Goal: Entertainment & Leisure: Browse casually

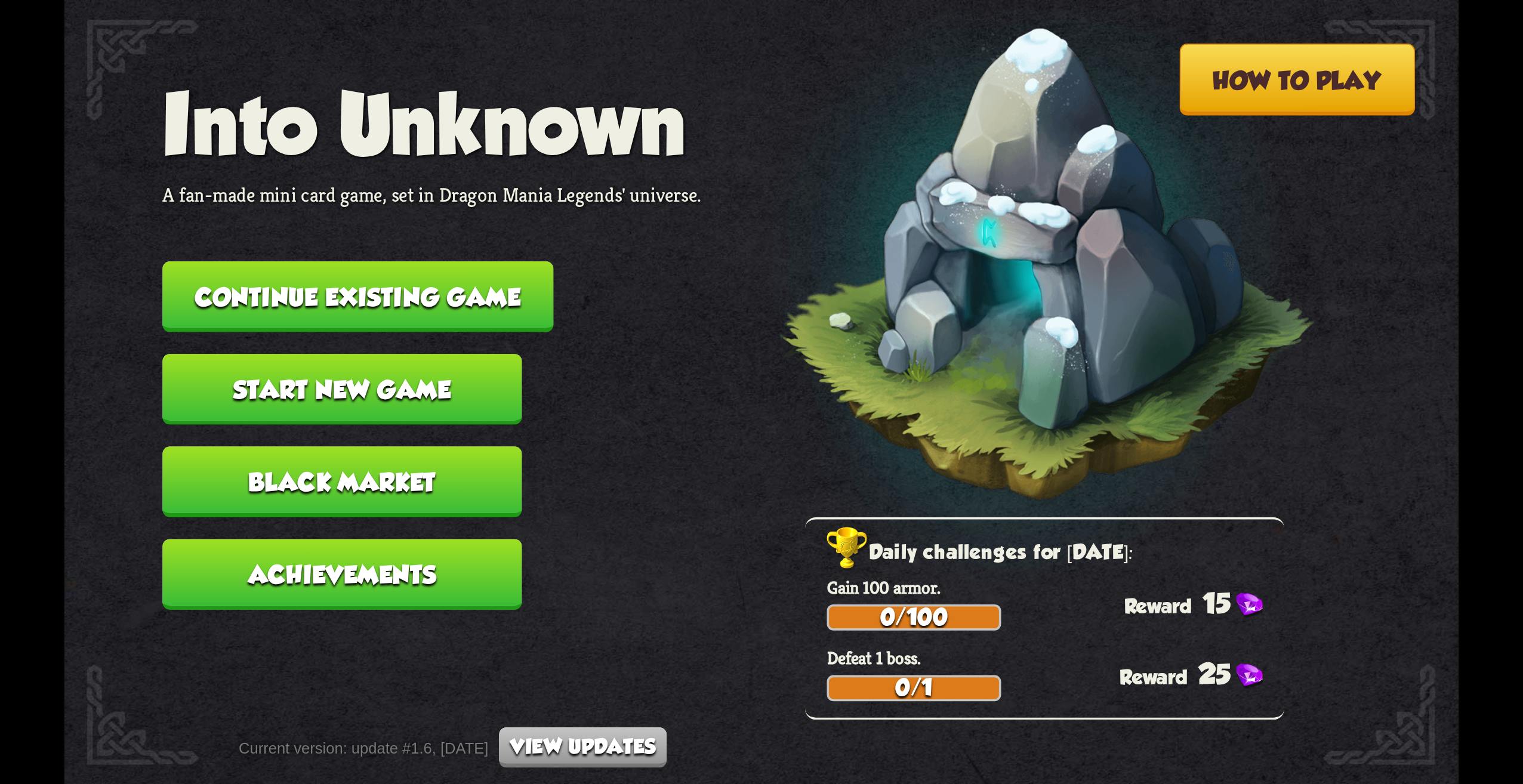
click at [425, 321] on button "Continue existing game" at bounding box center [358, 297] width 391 height 71
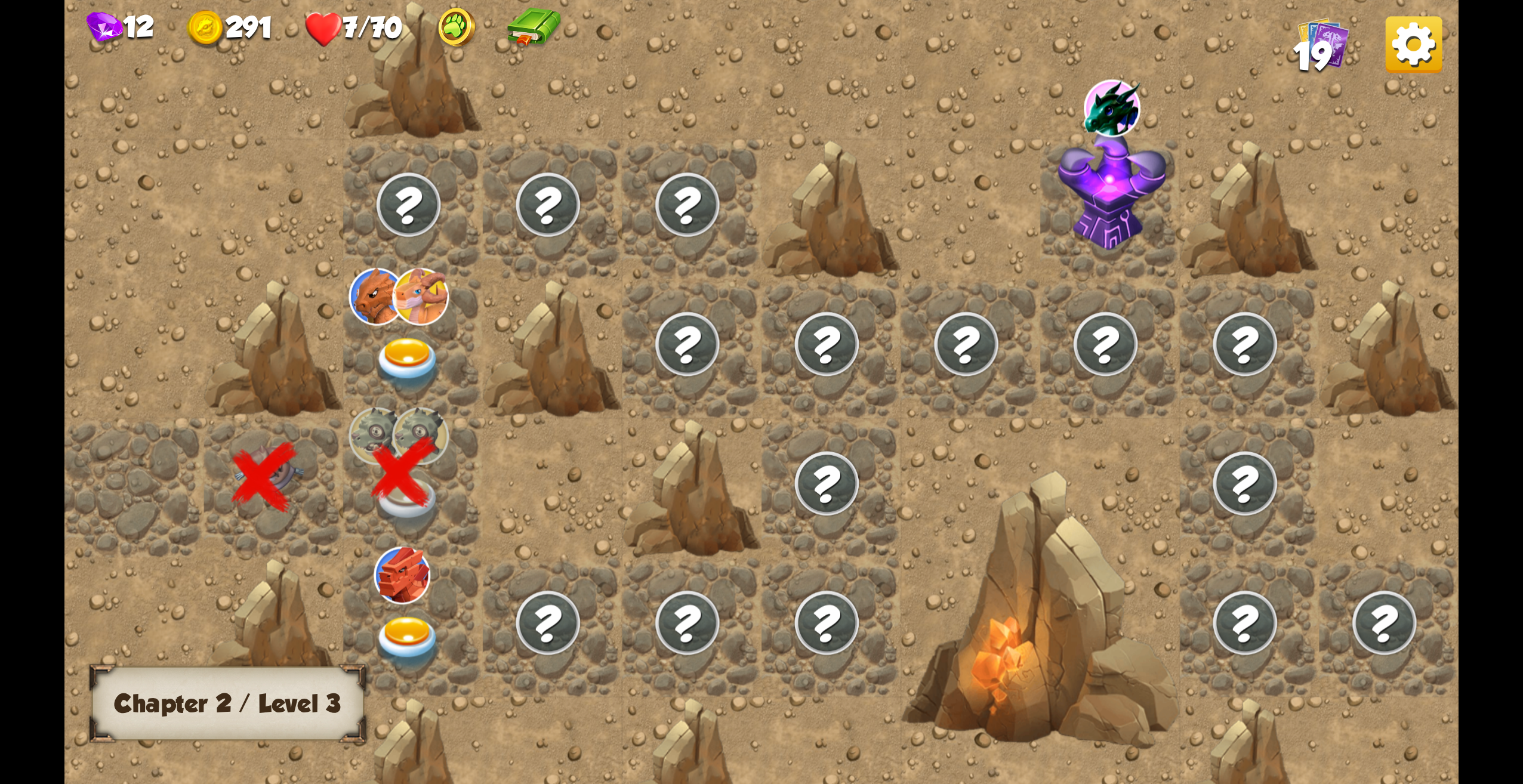
click at [428, 608] on div at bounding box center [412, 627] width 140 height 139
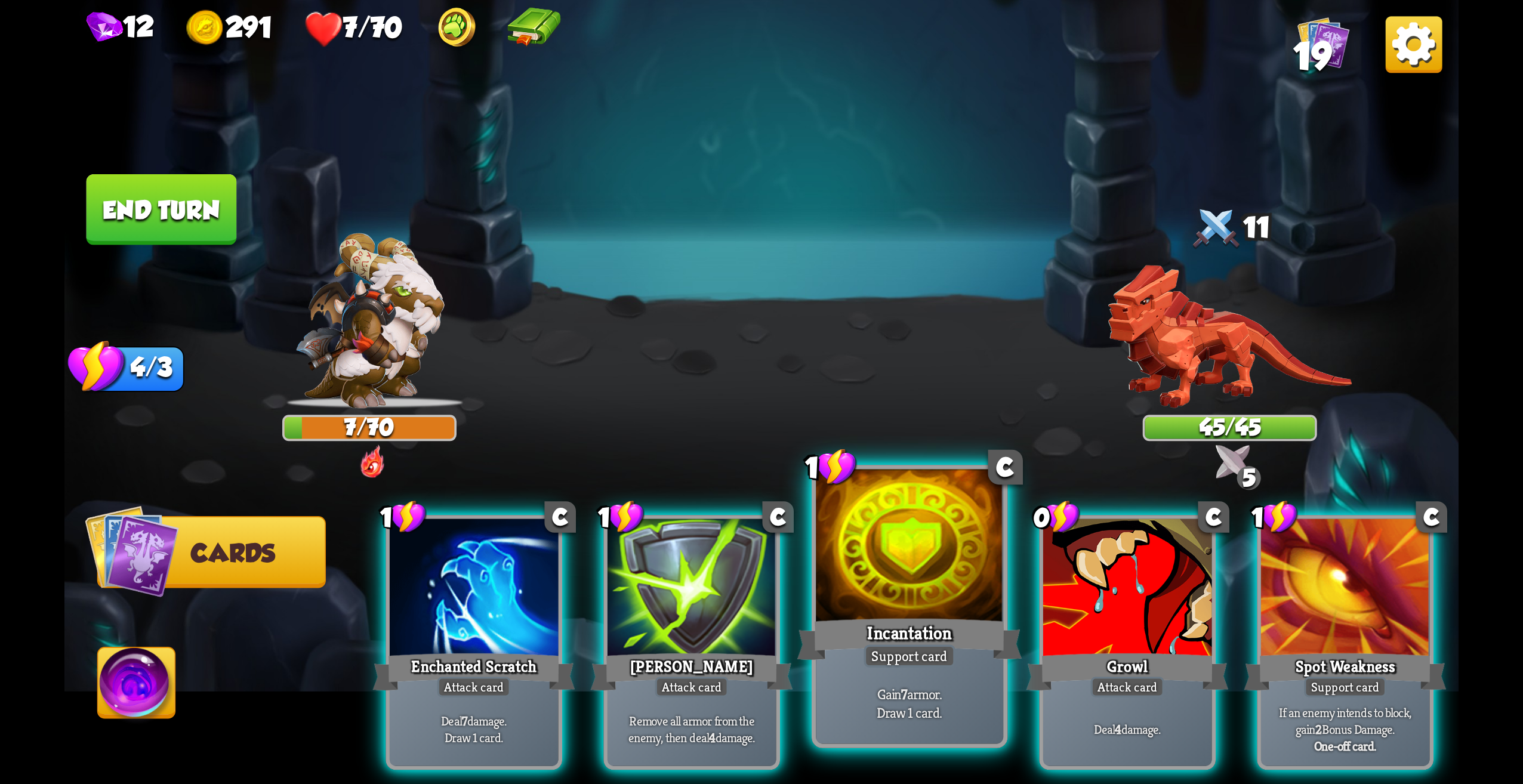
click at [891, 601] on div at bounding box center [910, 549] width 188 height 158
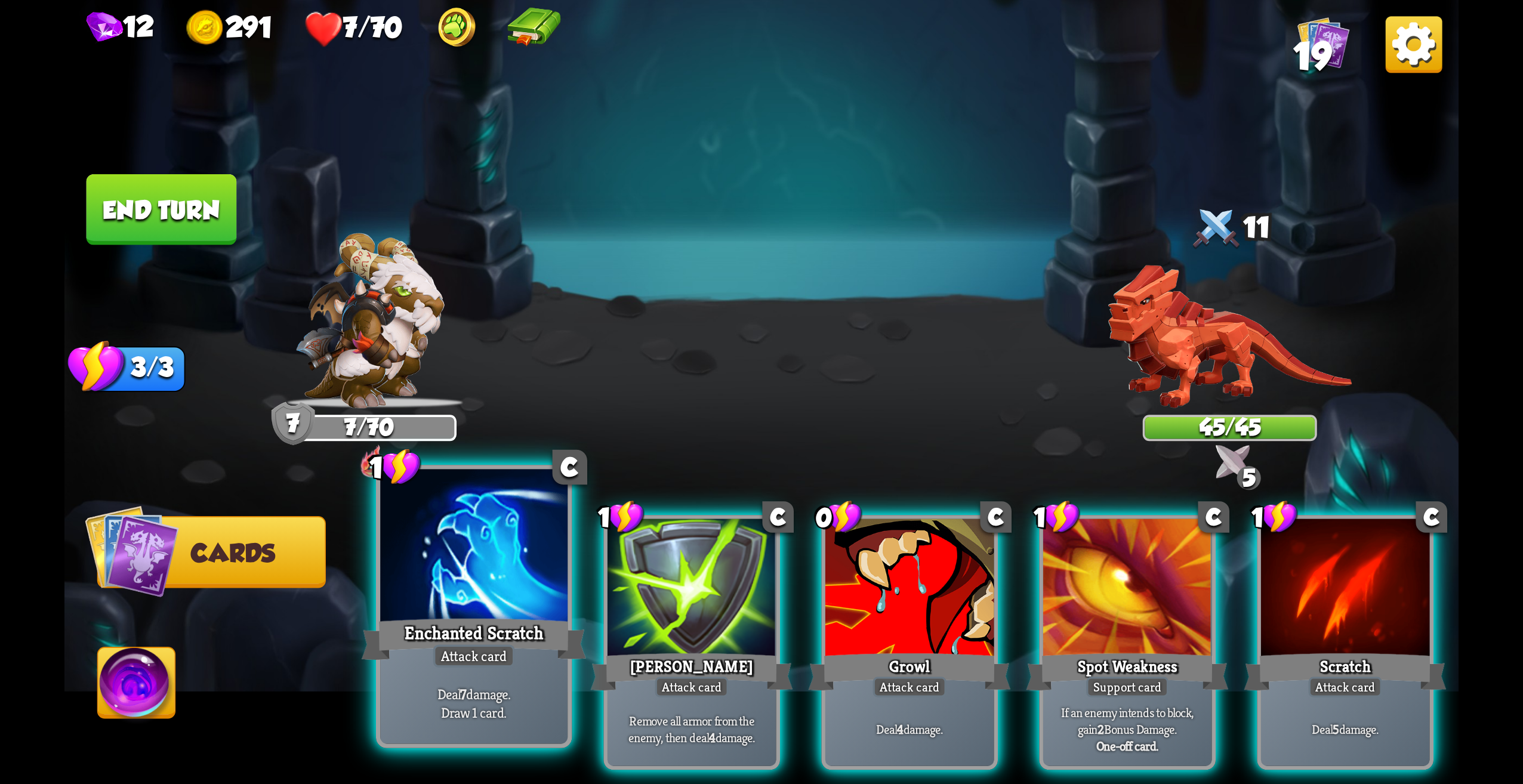
drag, startPoint x: 524, startPoint y: 698, endPoint x: 516, endPoint y: 697, distance: 8.1
click at [516, 697] on p "Deal 7 damage. Draw 1 card." at bounding box center [474, 703] width 178 height 37
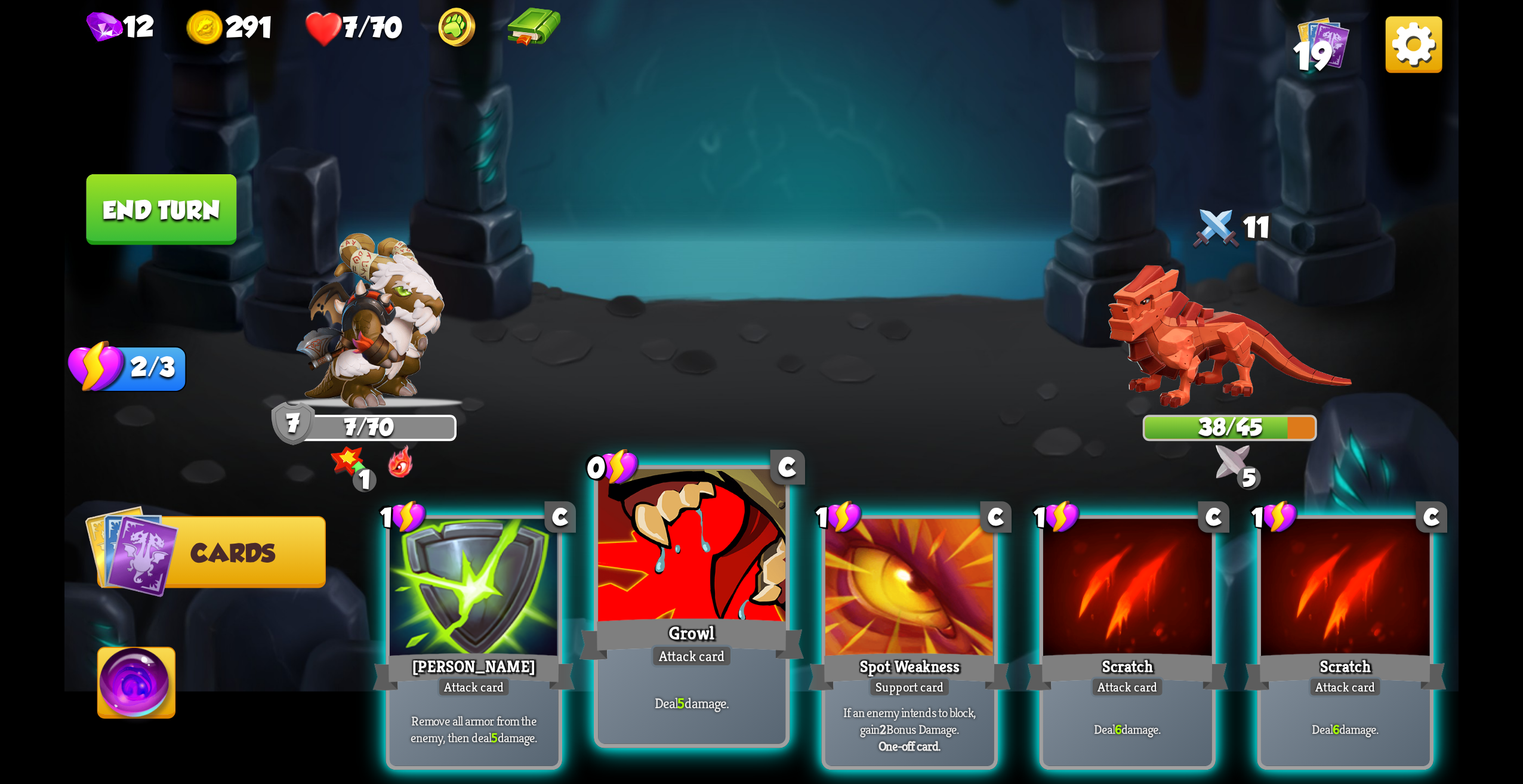
click at [664, 641] on div "Growl" at bounding box center [691, 639] width 225 height 50
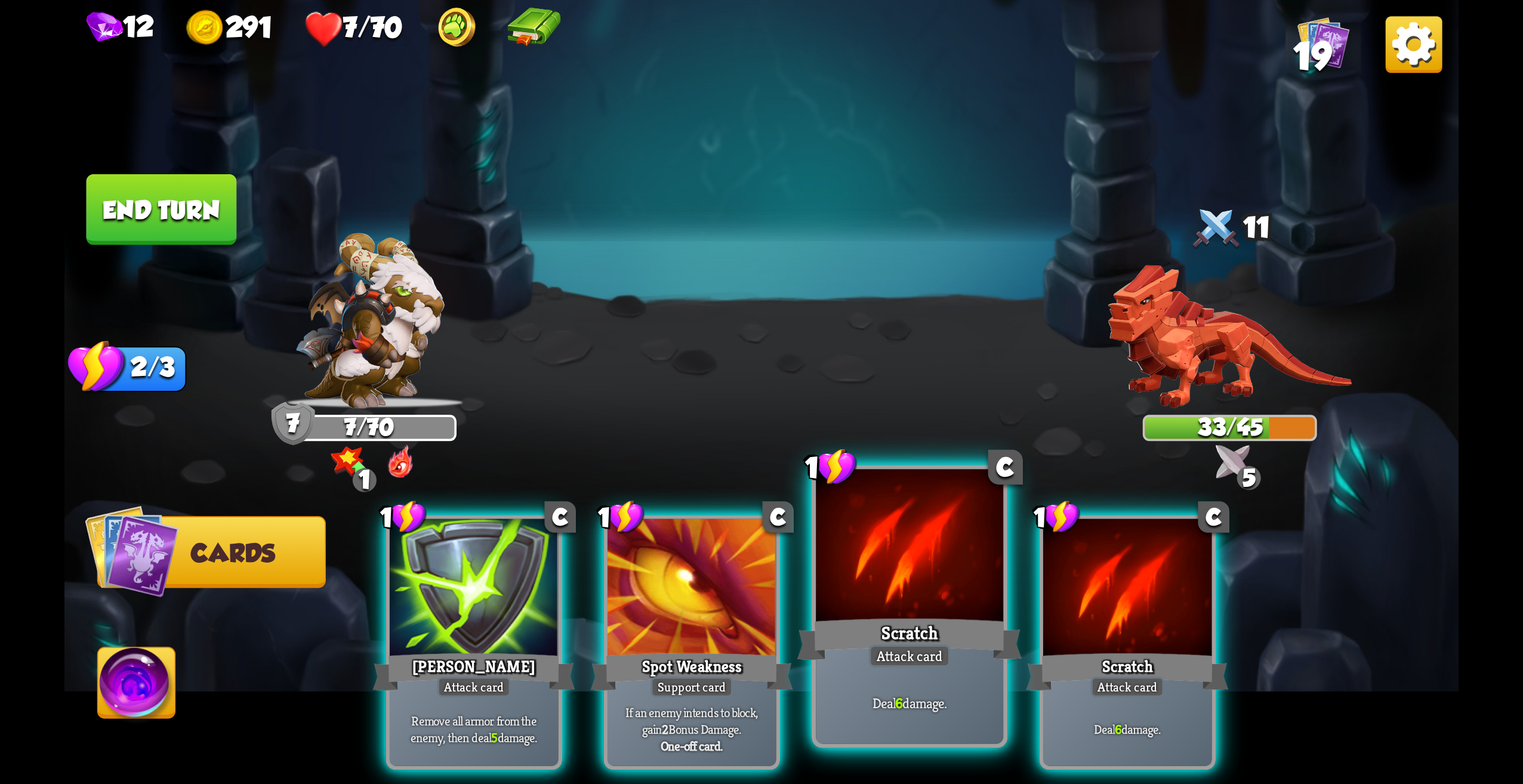
click at [944, 683] on div "Deal 6 damage." at bounding box center [910, 704] width 188 height 82
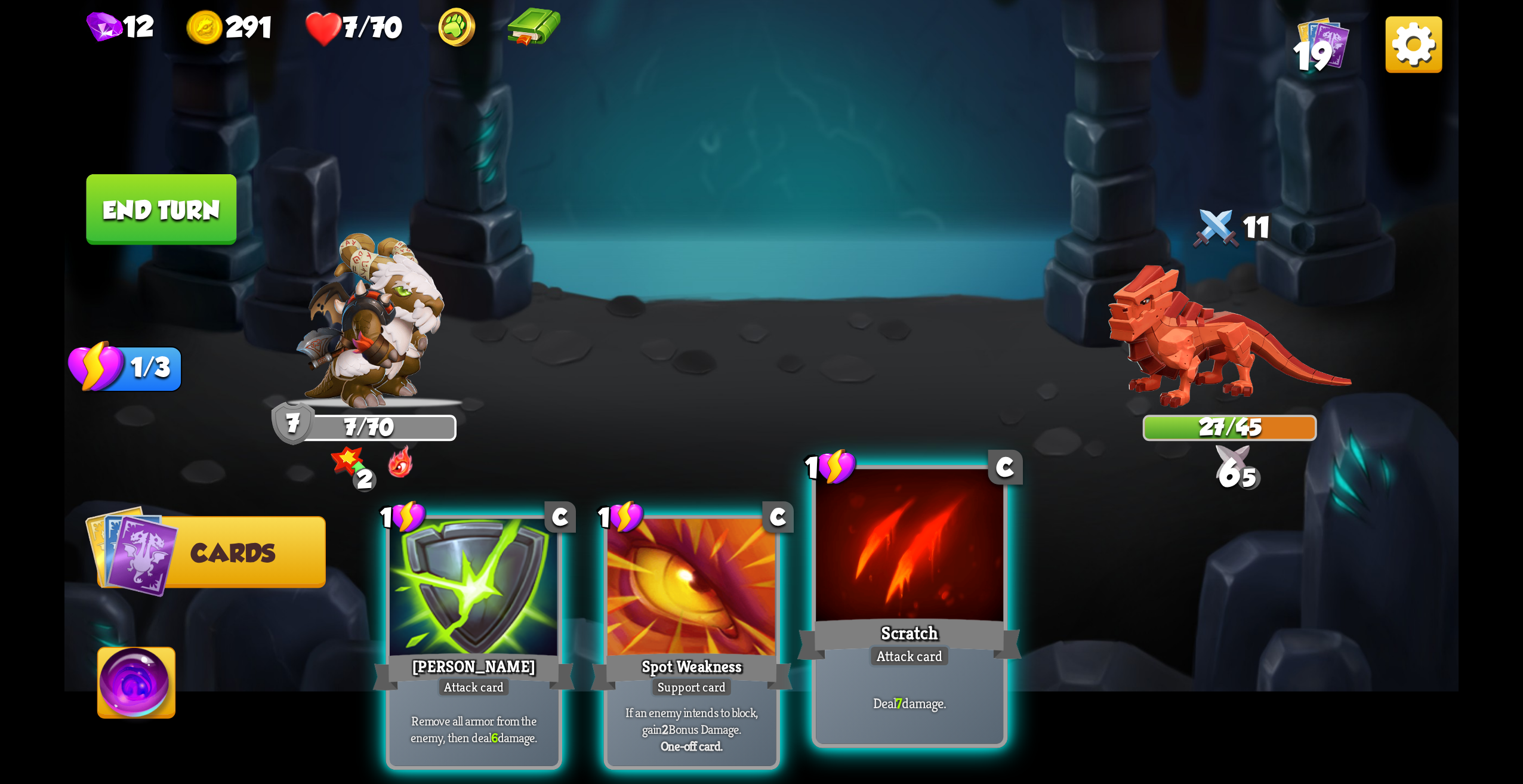
click at [941, 680] on div "Deal 7 damage." at bounding box center [910, 704] width 188 height 82
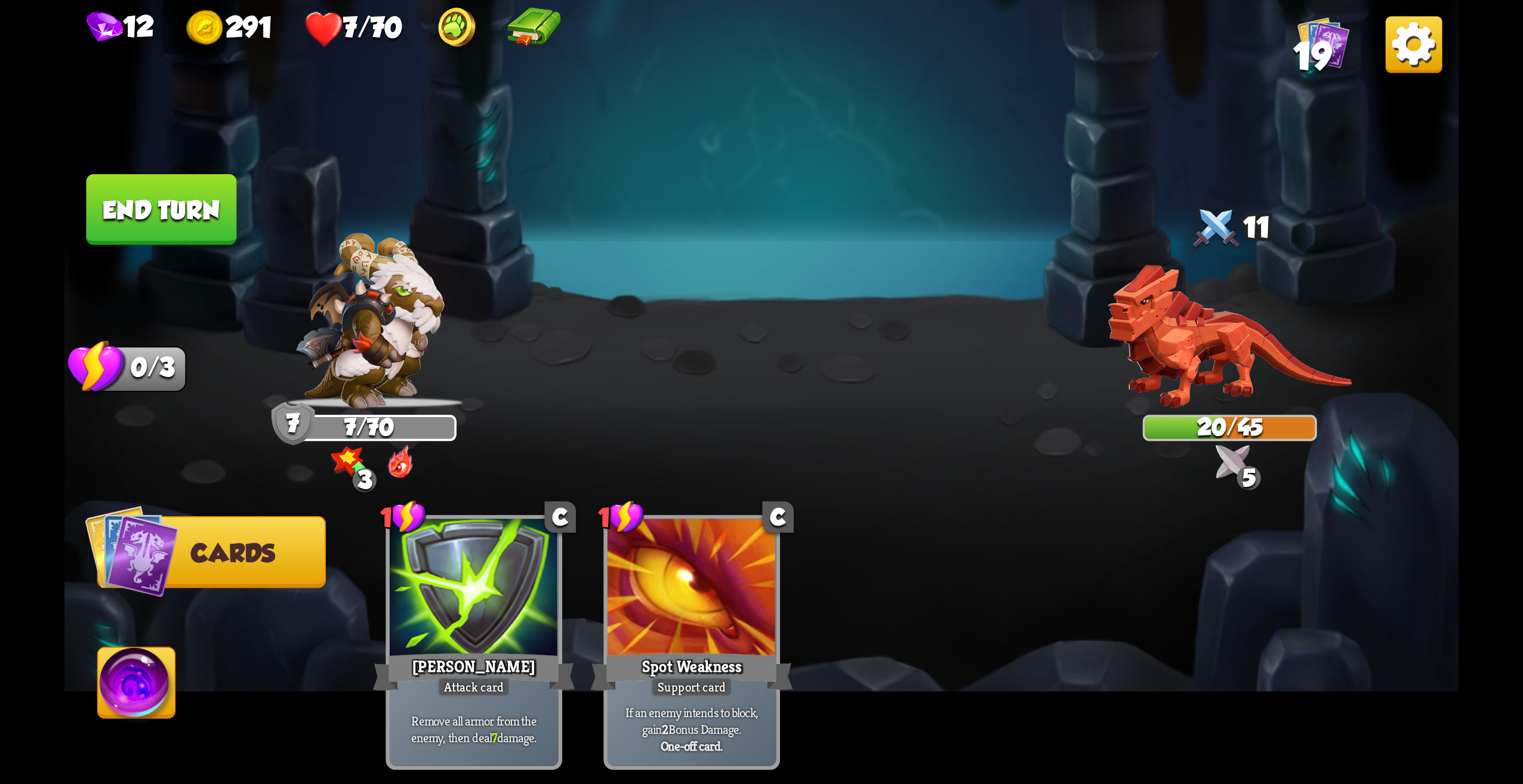
click at [133, 669] on img at bounding box center [137, 687] width 77 height 78
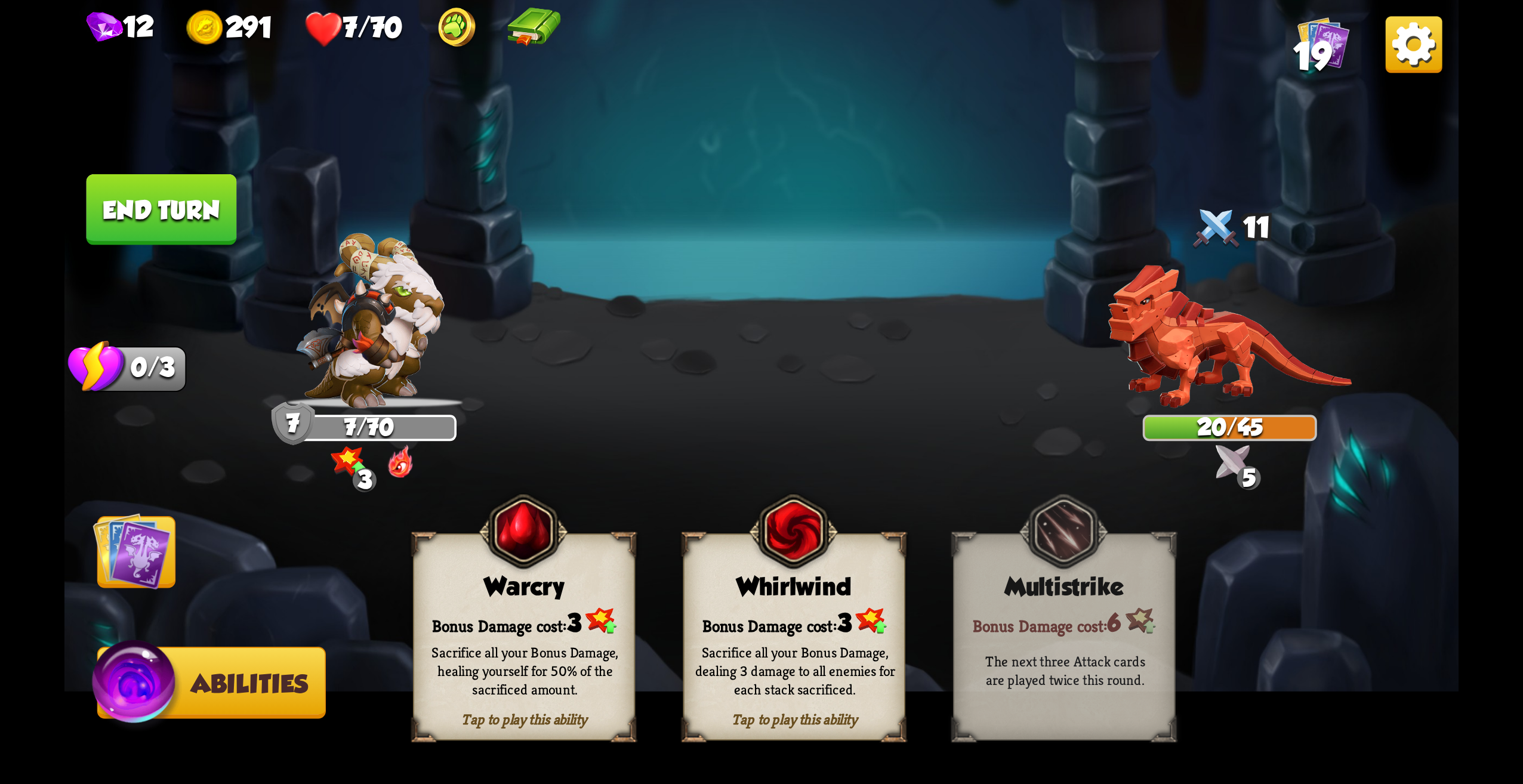
click at [554, 590] on div "Warcry" at bounding box center [525, 587] width 221 height 28
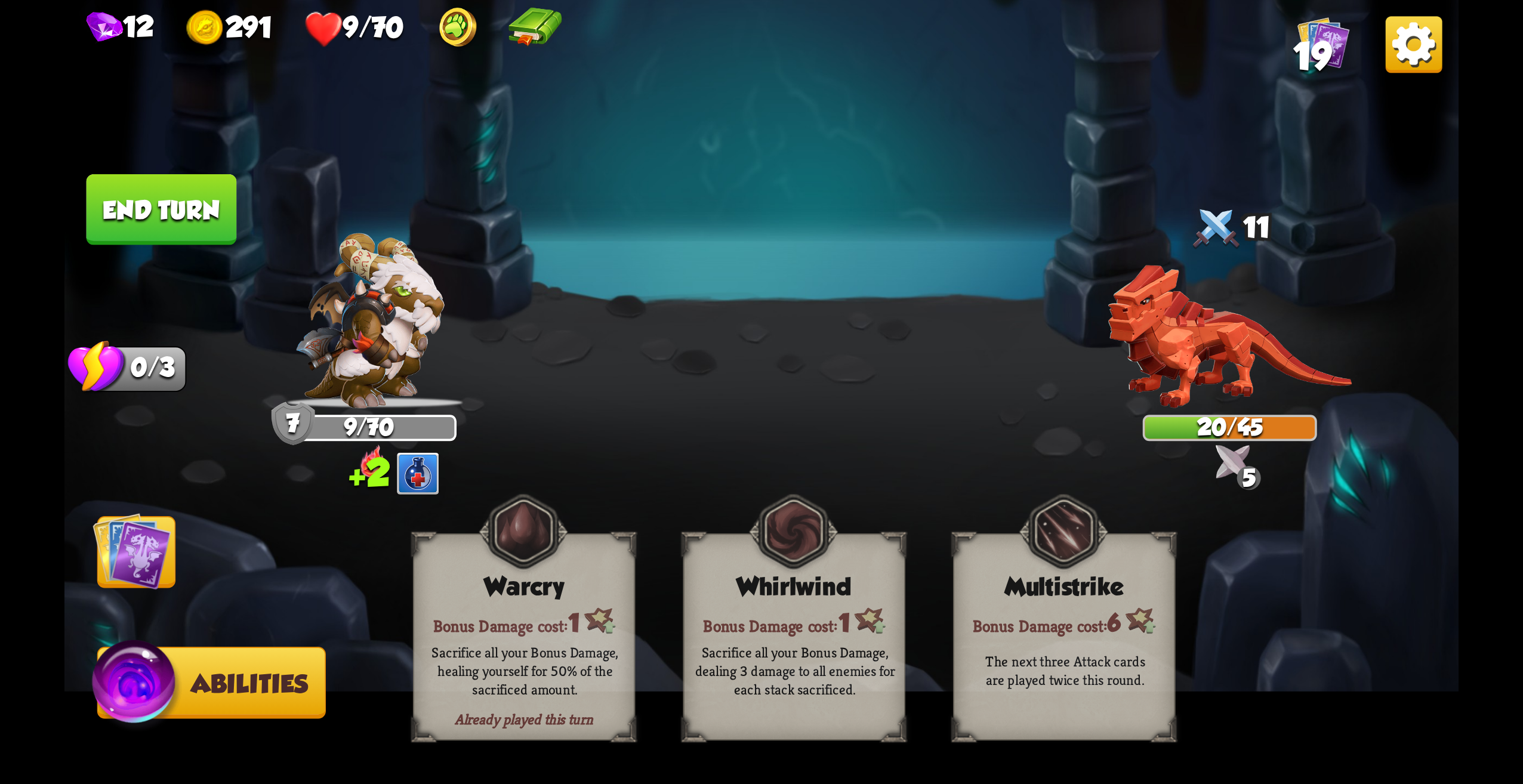
click at [147, 579] on img at bounding box center [132, 551] width 78 height 78
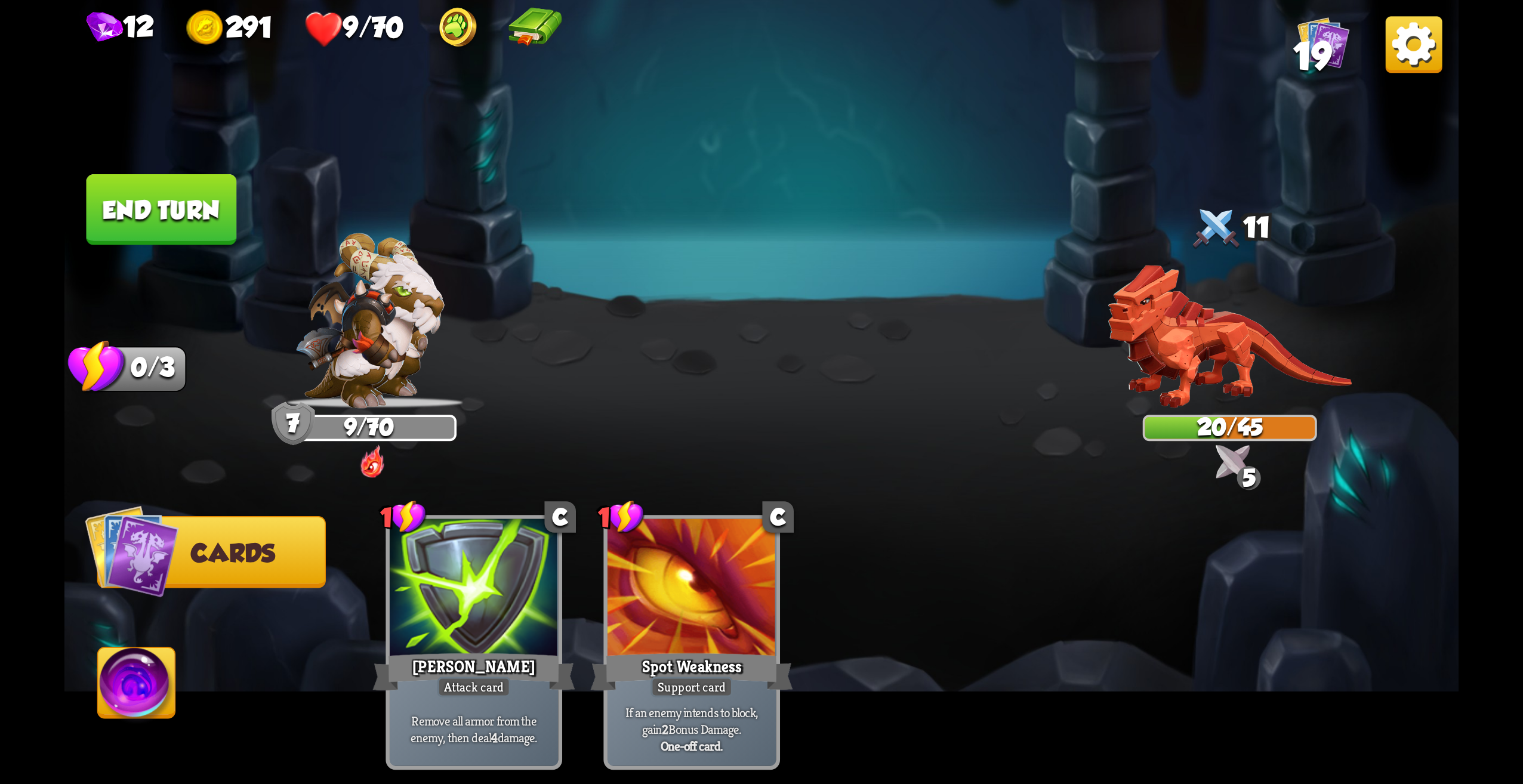
click at [199, 221] on button "End turn" at bounding box center [161, 210] width 150 height 71
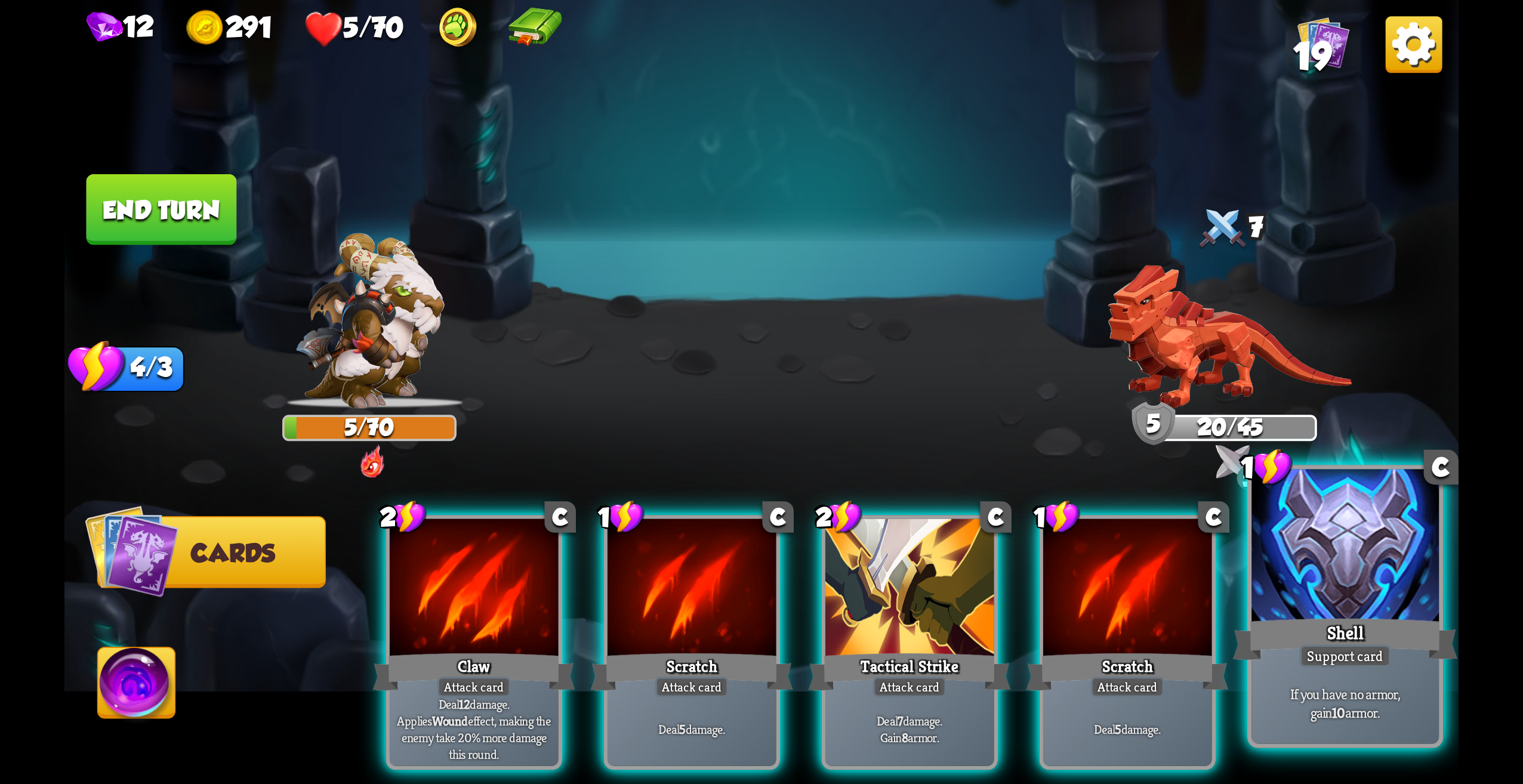
click at [1377, 687] on p "If you have no armor, gain 10 armor." at bounding box center [1345, 703] width 178 height 37
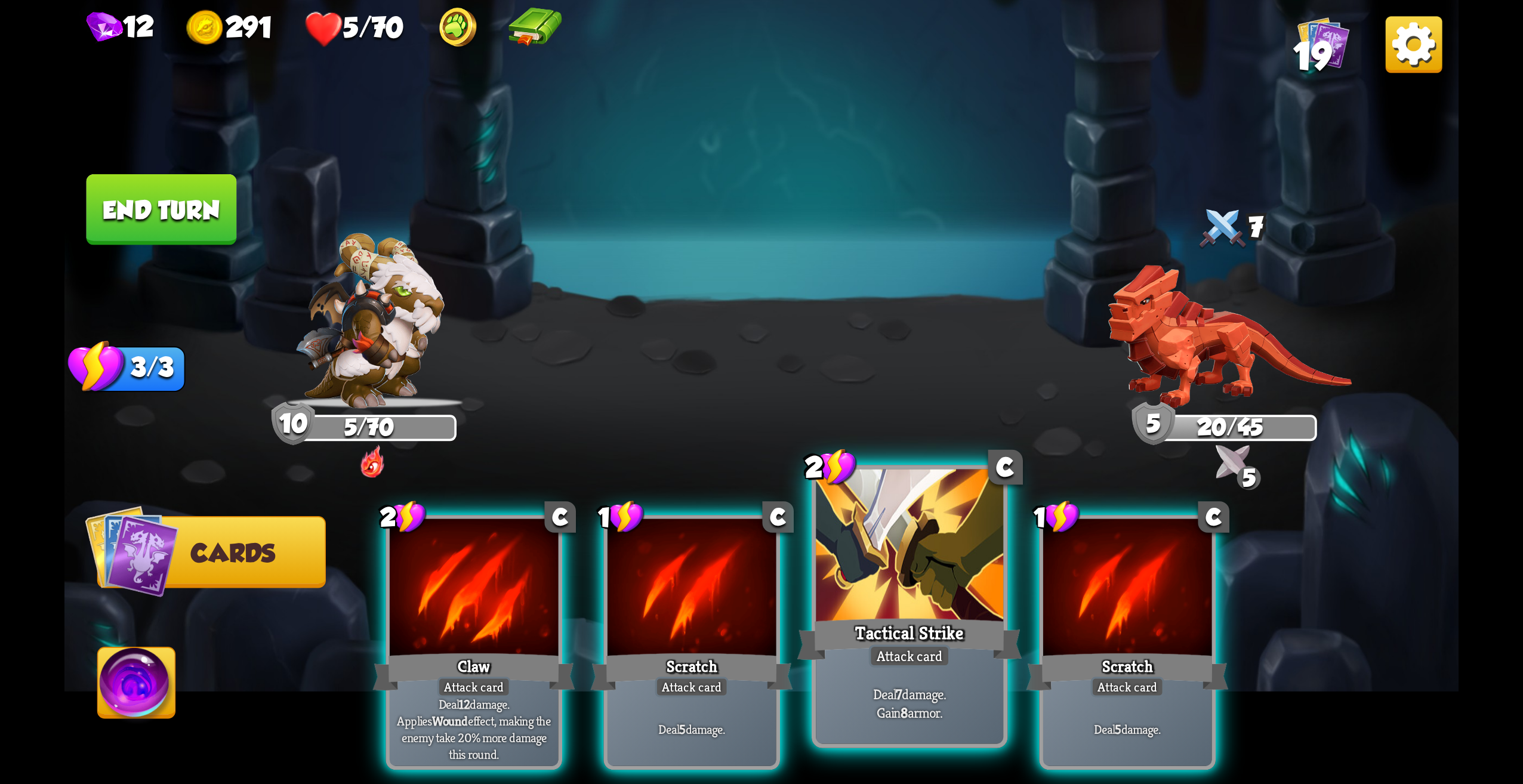
click at [891, 588] on div at bounding box center [910, 549] width 188 height 158
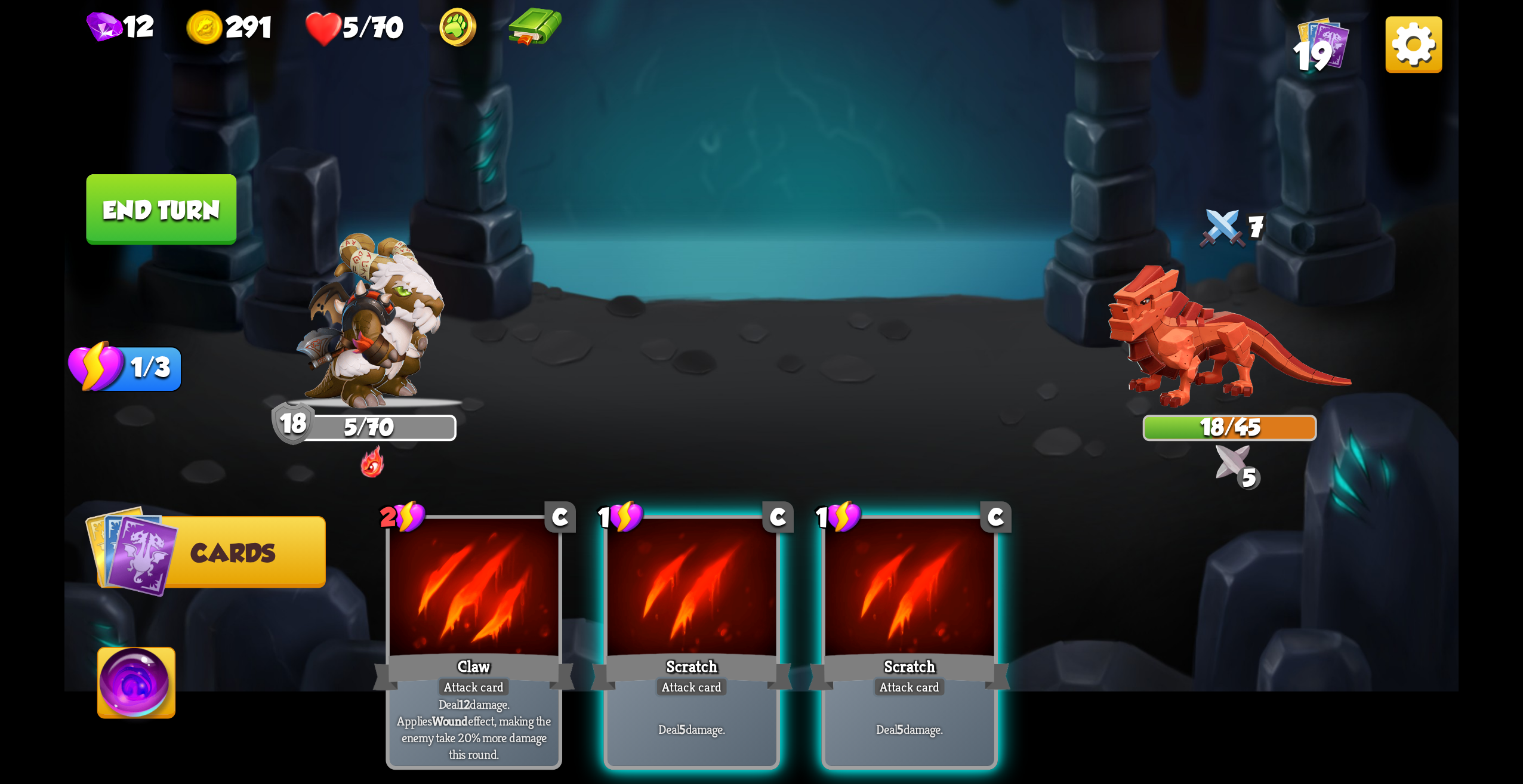
drag, startPoint x: 897, startPoint y: 563, endPoint x: 900, endPoint y: 546, distance: 17.3
click at [900, 546] on div at bounding box center [910, 590] width 169 height 142
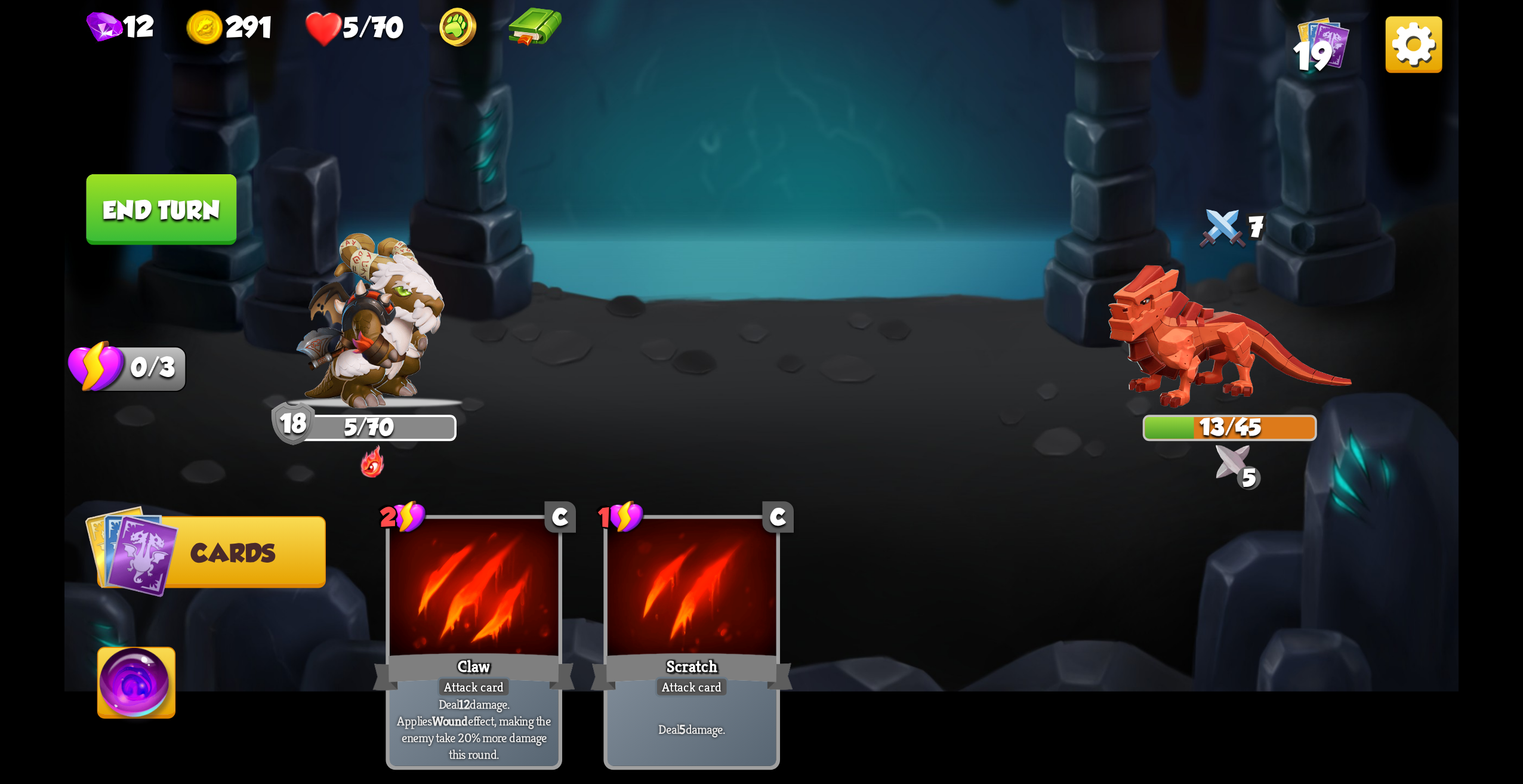
click at [221, 202] on button "End turn" at bounding box center [161, 210] width 150 height 71
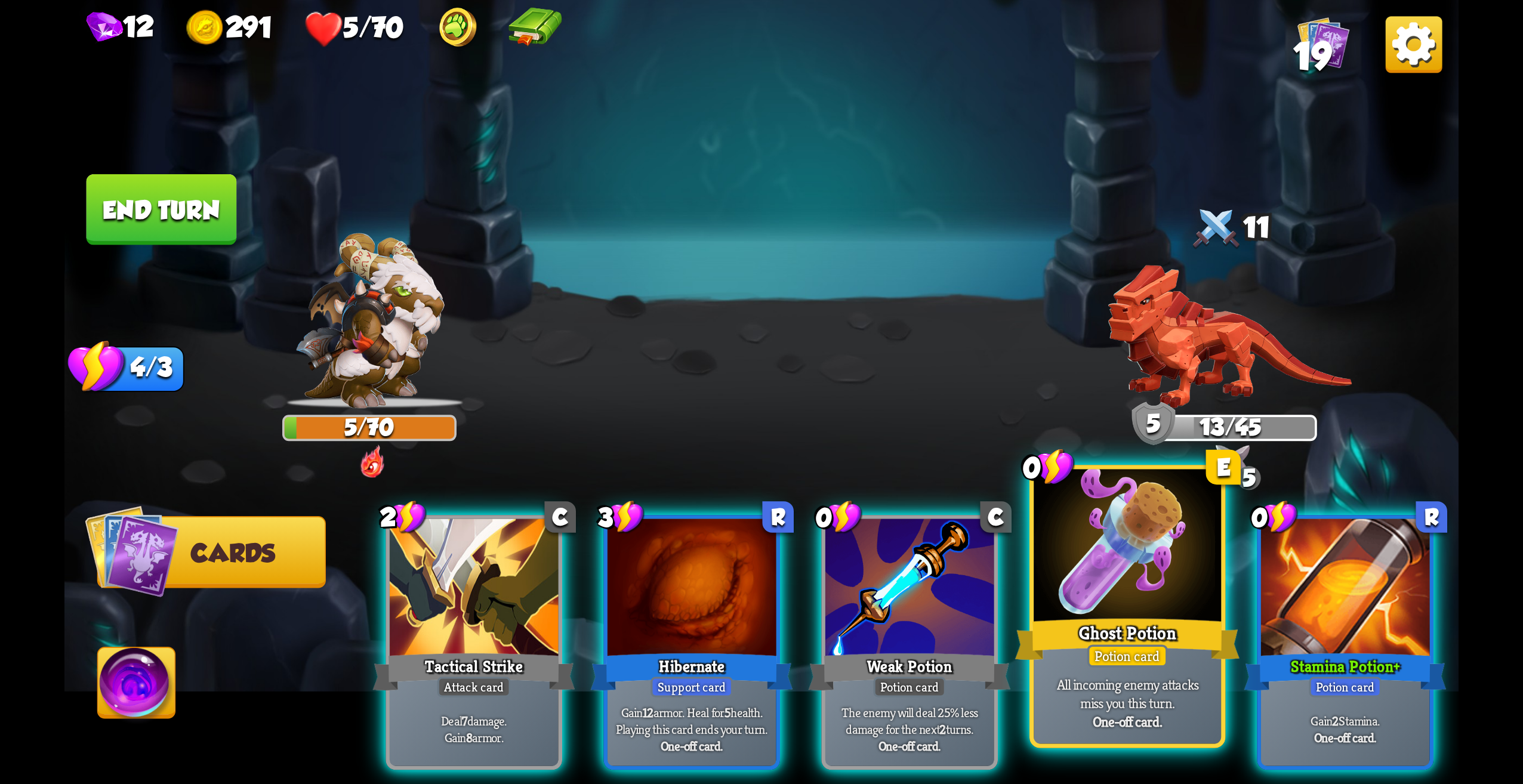
click at [1083, 587] on div at bounding box center [1128, 549] width 188 height 158
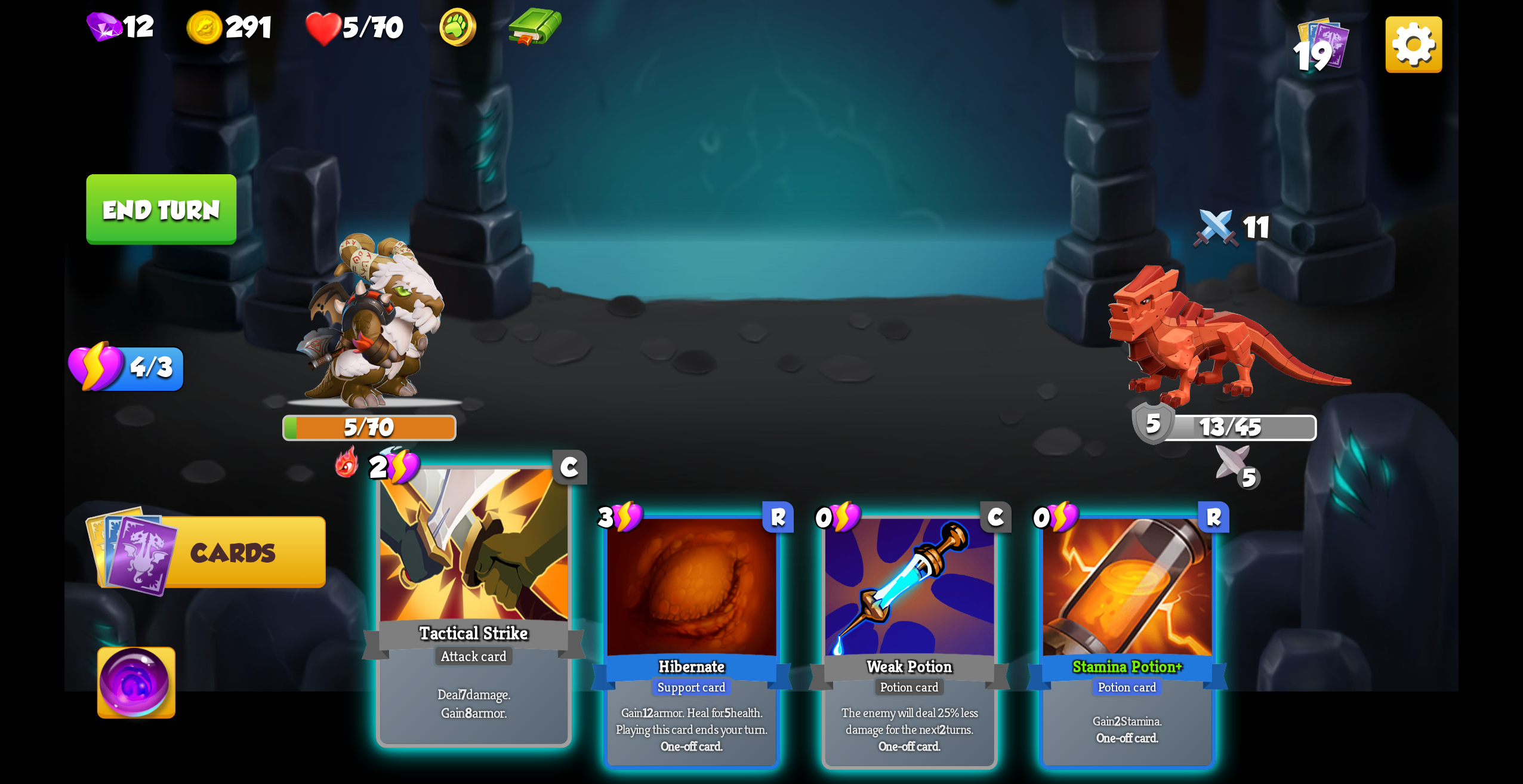
click at [466, 679] on div "Deal 7 damage. Gain 8 armor." at bounding box center [474, 704] width 188 height 82
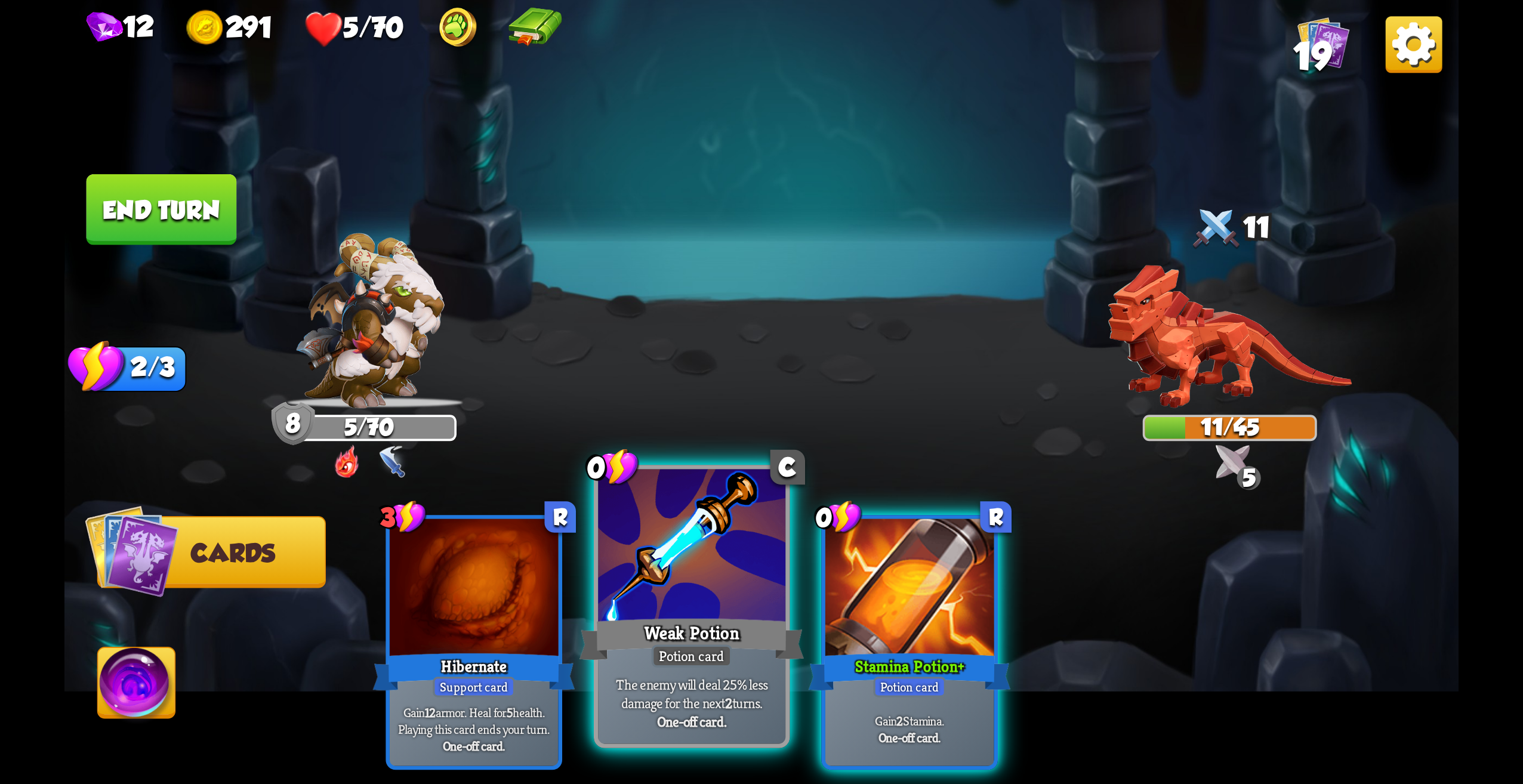
click at [733, 598] on div at bounding box center [692, 549] width 188 height 158
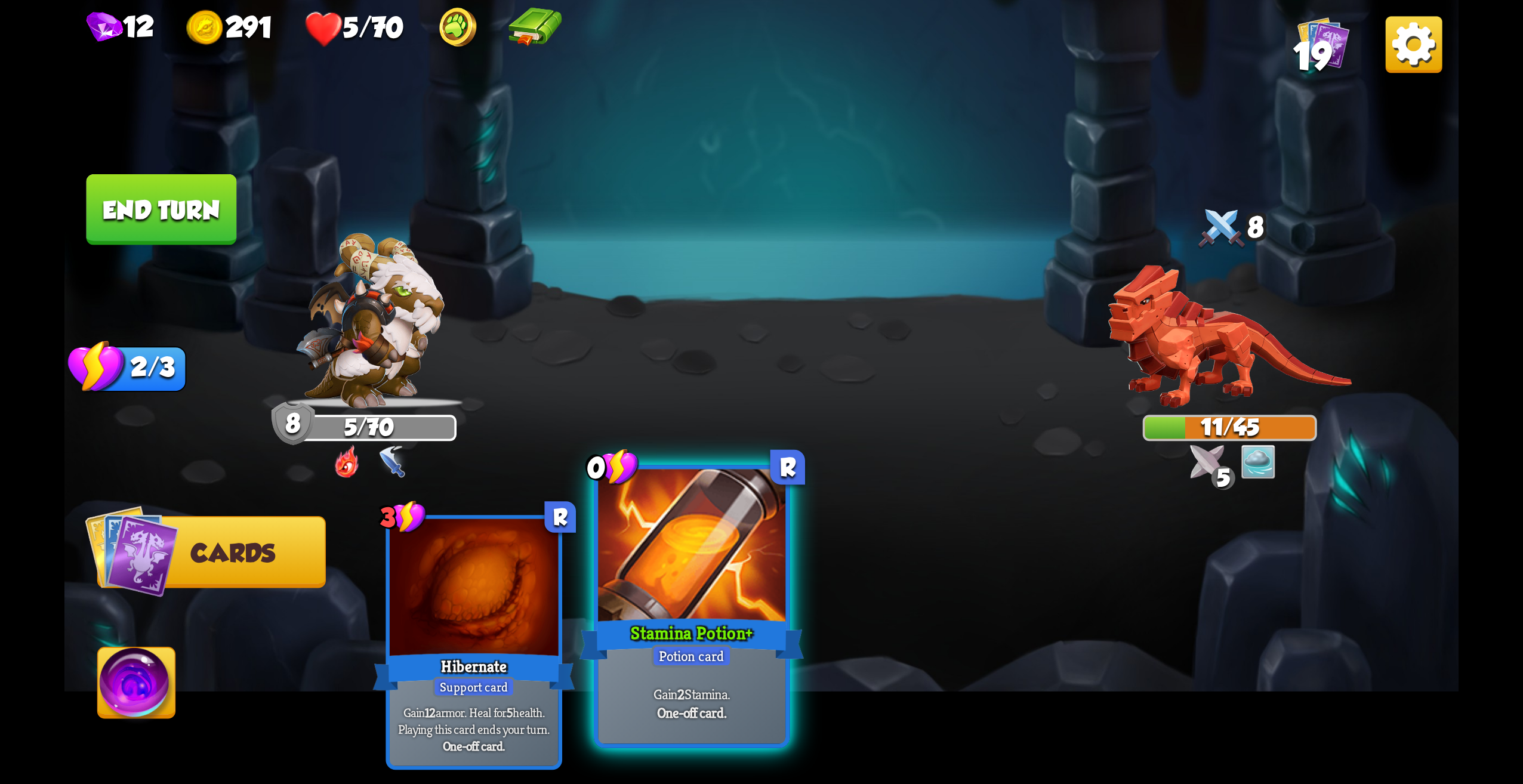
click at [757, 586] on div at bounding box center [692, 549] width 188 height 158
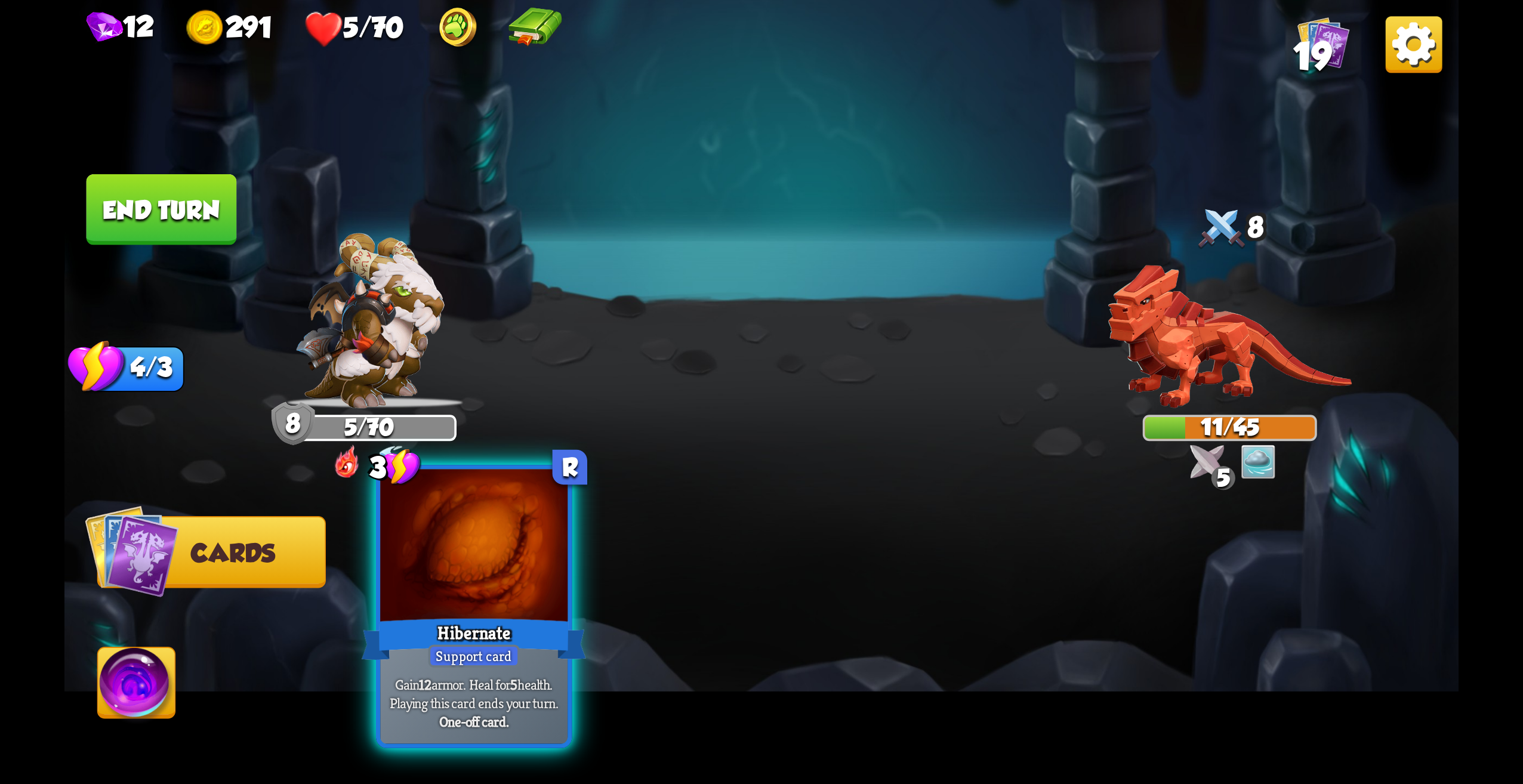
click at [556, 590] on div at bounding box center [474, 549] width 188 height 158
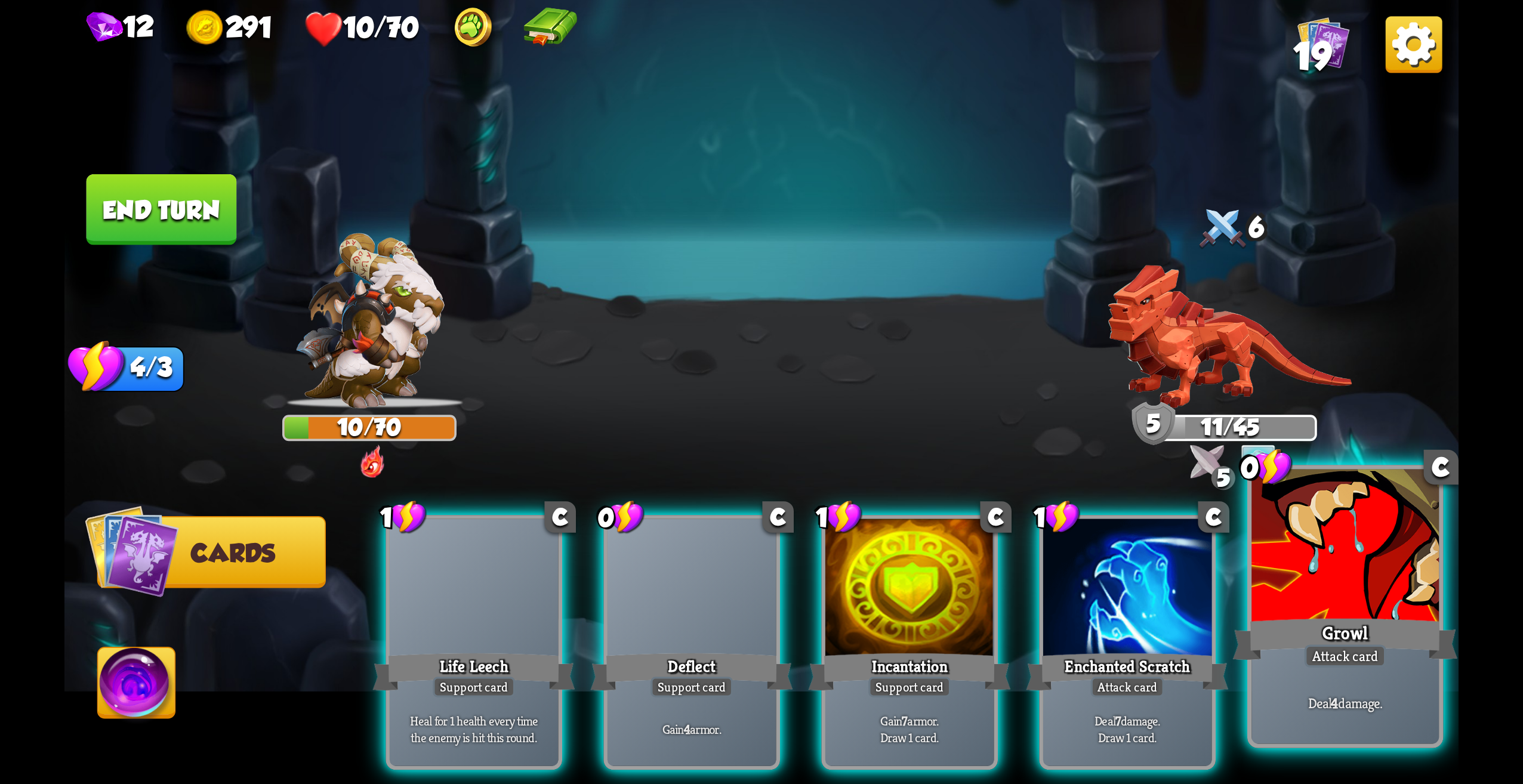
click at [1365, 639] on div "Growl" at bounding box center [1345, 639] width 225 height 50
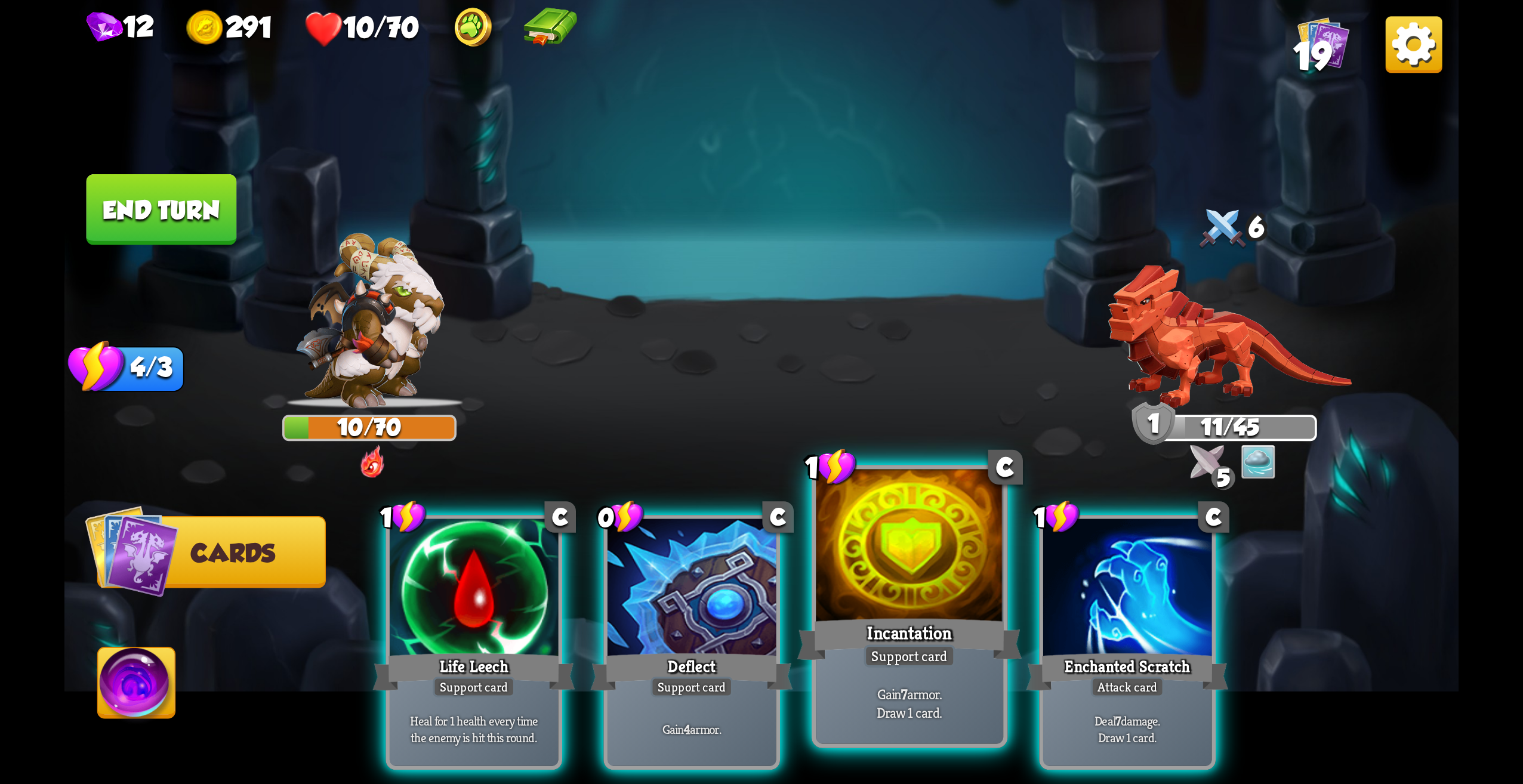
drag, startPoint x: 956, startPoint y: 580, endPoint x: 944, endPoint y: 571, distance: 15.0
click at [944, 571] on div at bounding box center [910, 549] width 188 height 158
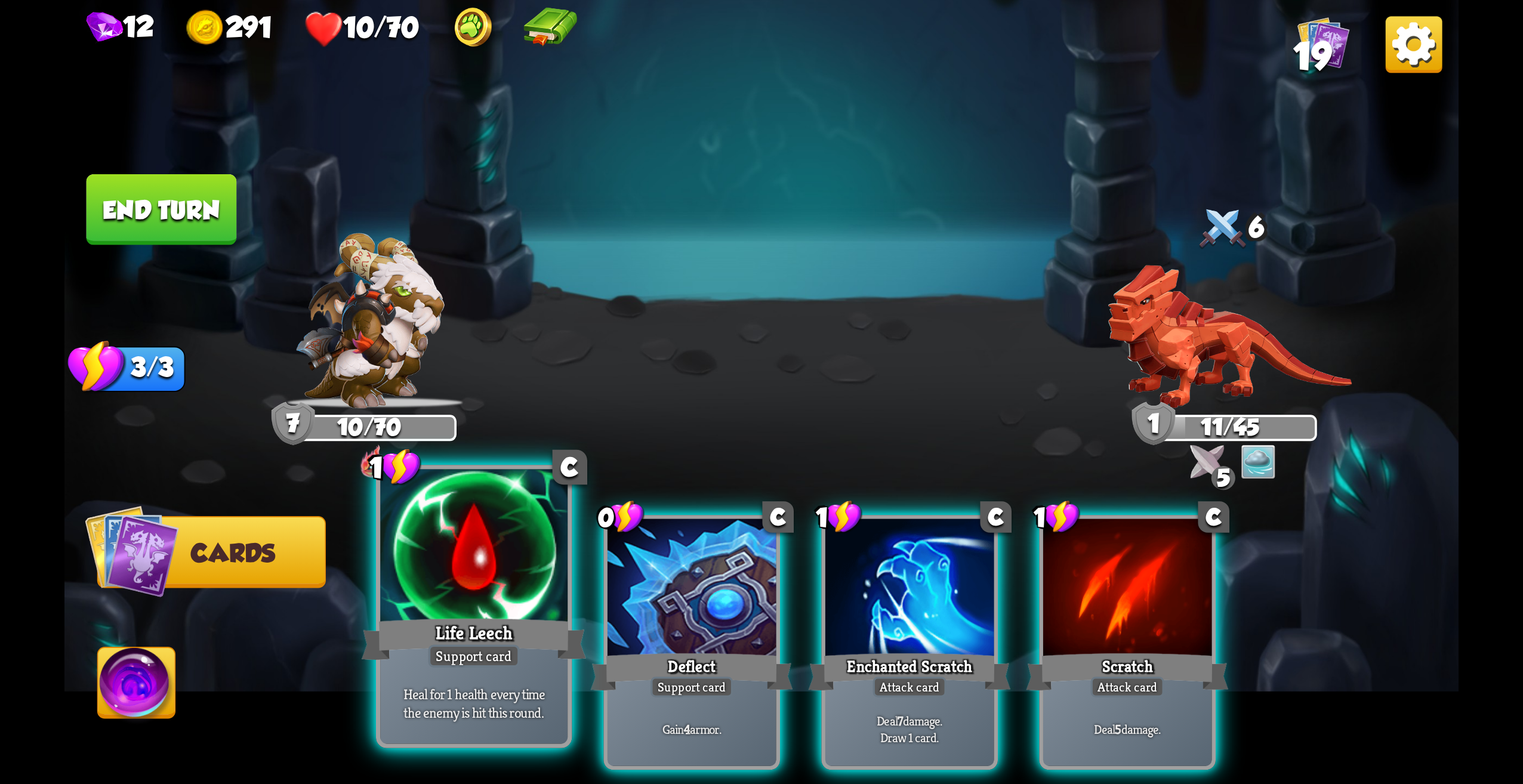
click at [531, 601] on div at bounding box center [474, 549] width 188 height 158
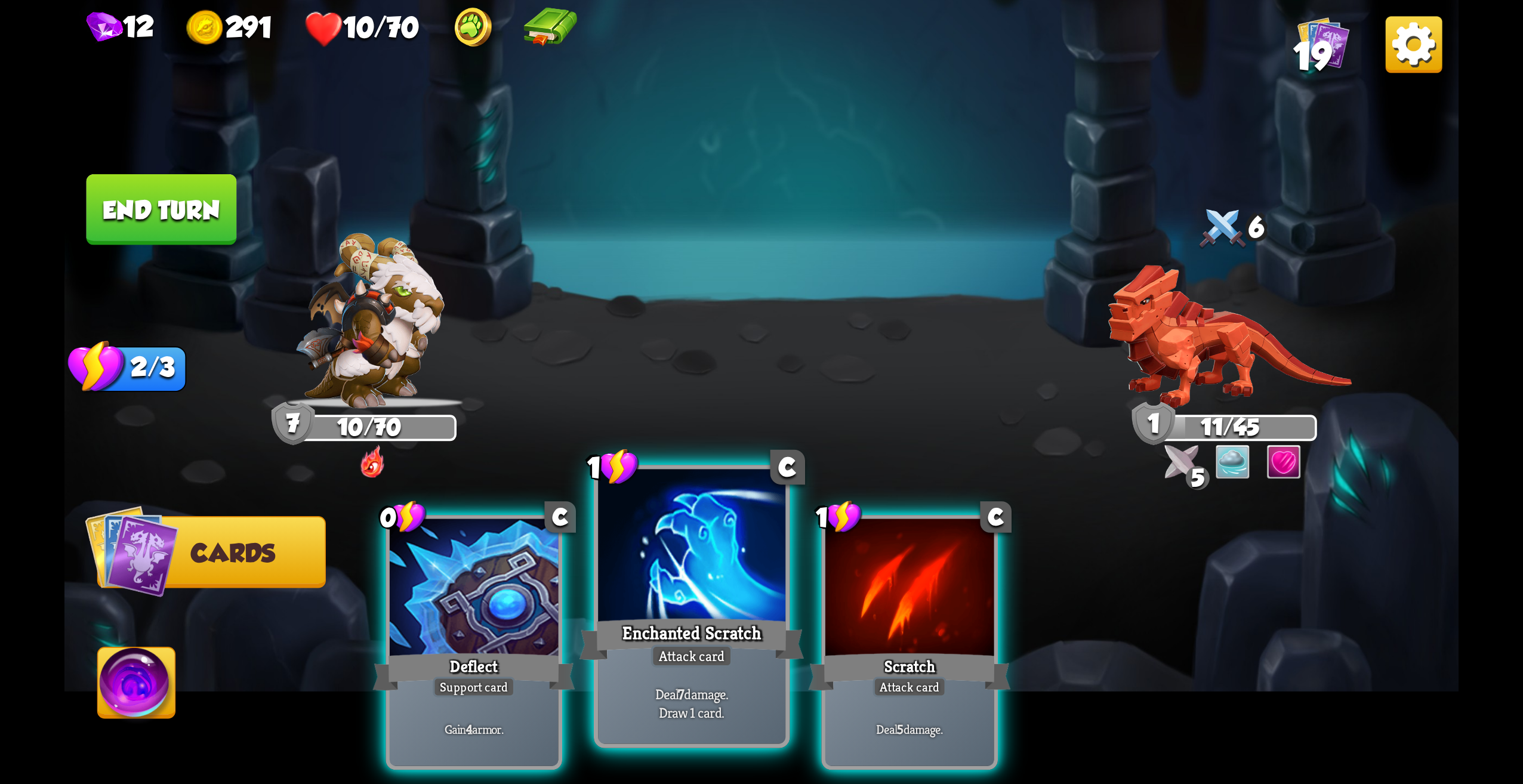
click at [670, 608] on div at bounding box center [692, 549] width 188 height 158
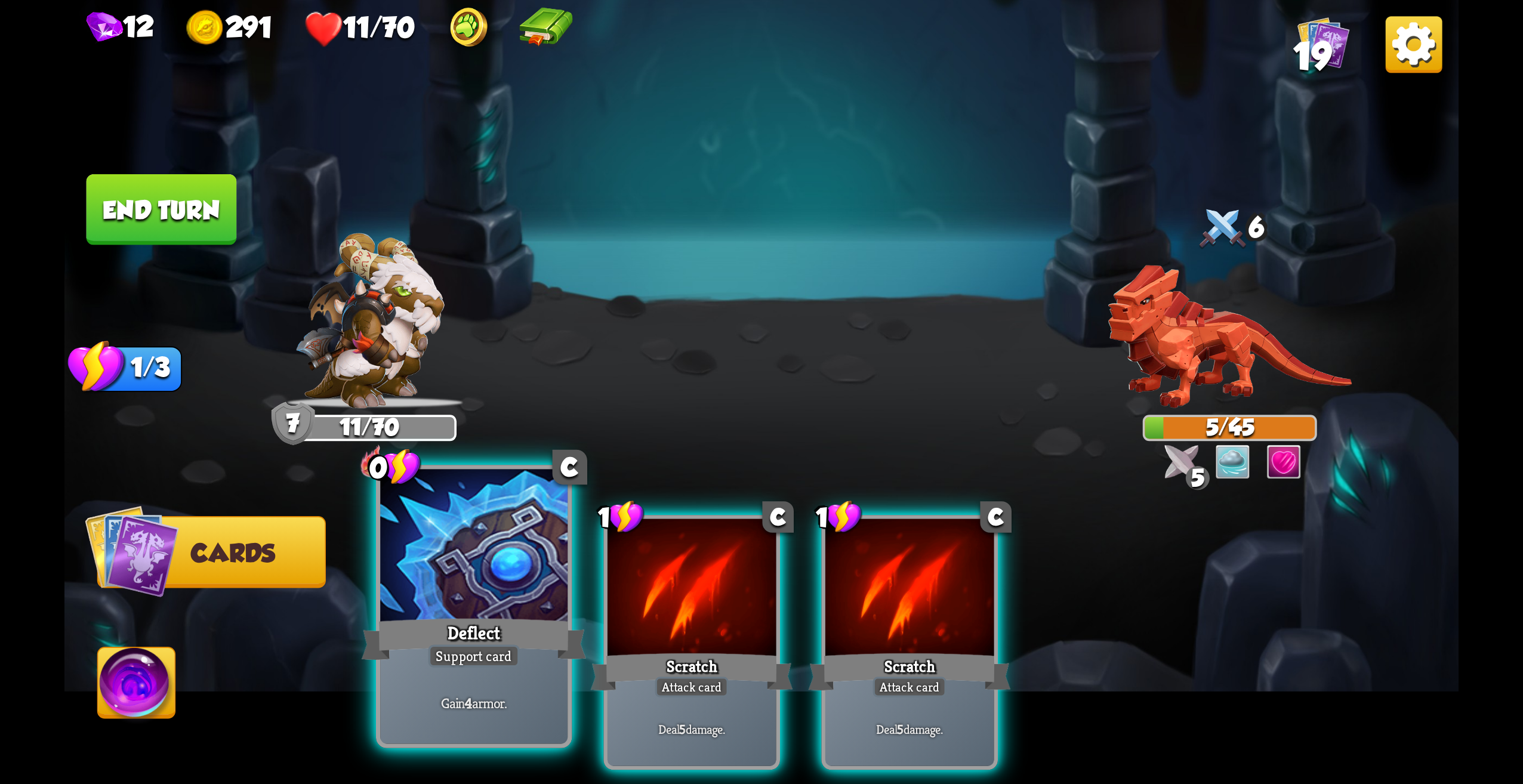
click at [548, 592] on div at bounding box center [474, 549] width 188 height 158
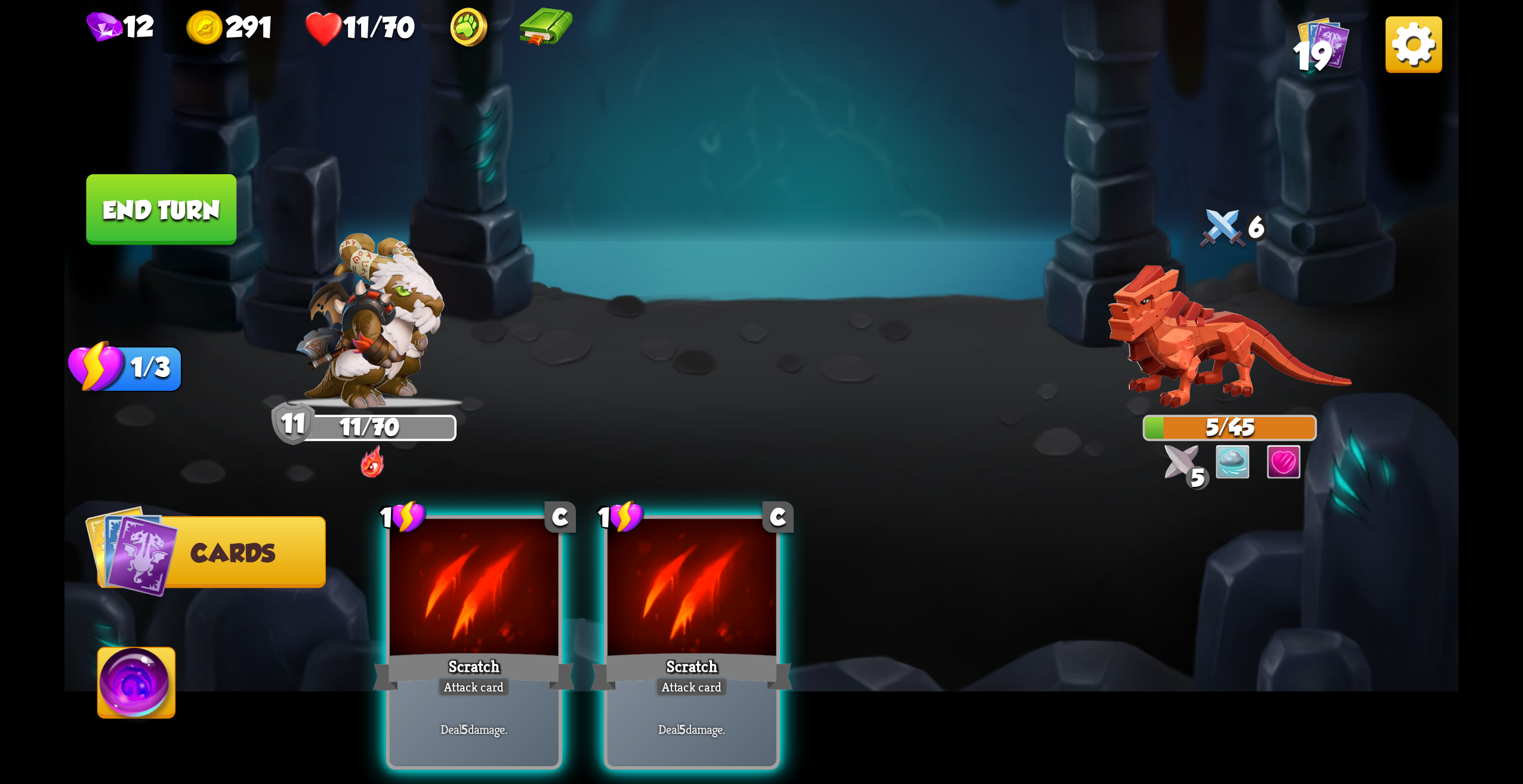
click at [673, 584] on div at bounding box center [691, 590] width 169 height 142
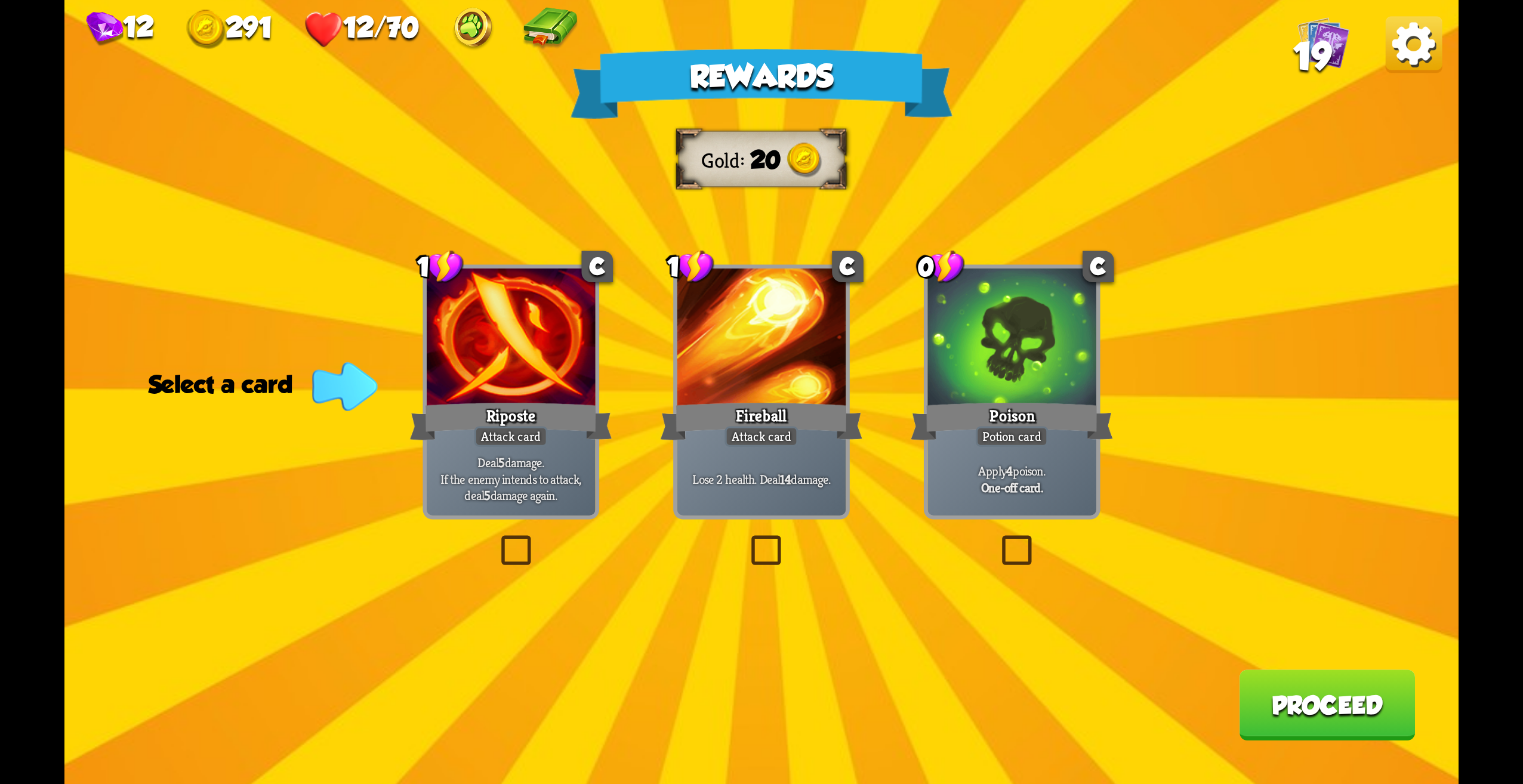
click at [496, 539] on label at bounding box center [496, 539] width 0 height 0
click at [0, 0] on input "checkbox" at bounding box center [0, 0] width 0 height 0
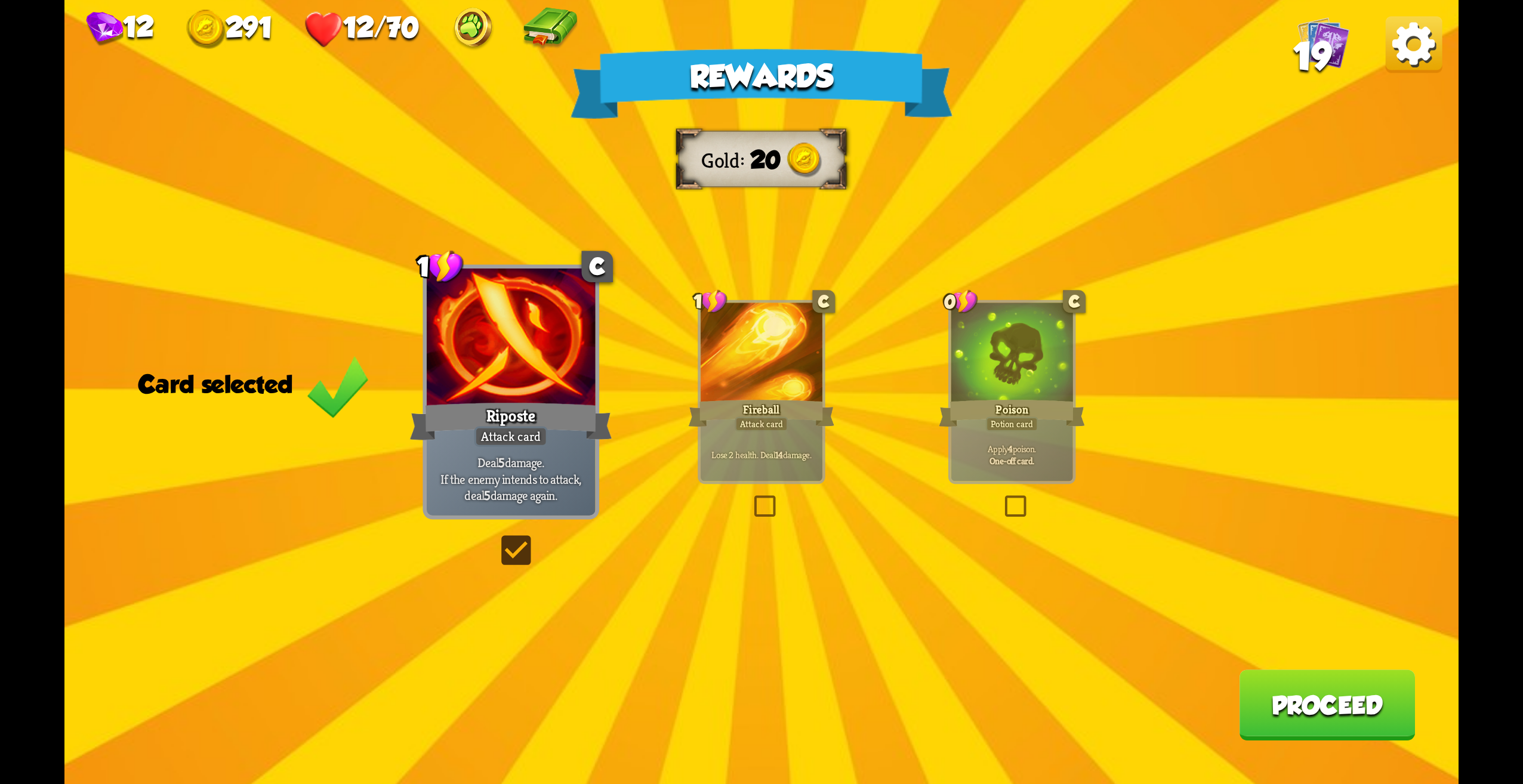
drag, startPoint x: 515, startPoint y: 545, endPoint x: 506, endPoint y: 560, distance: 17.5
click at [496, 539] on label at bounding box center [496, 539] width 0 height 0
click at [0, 0] on input "checkbox" at bounding box center [0, 0] width 0 height 0
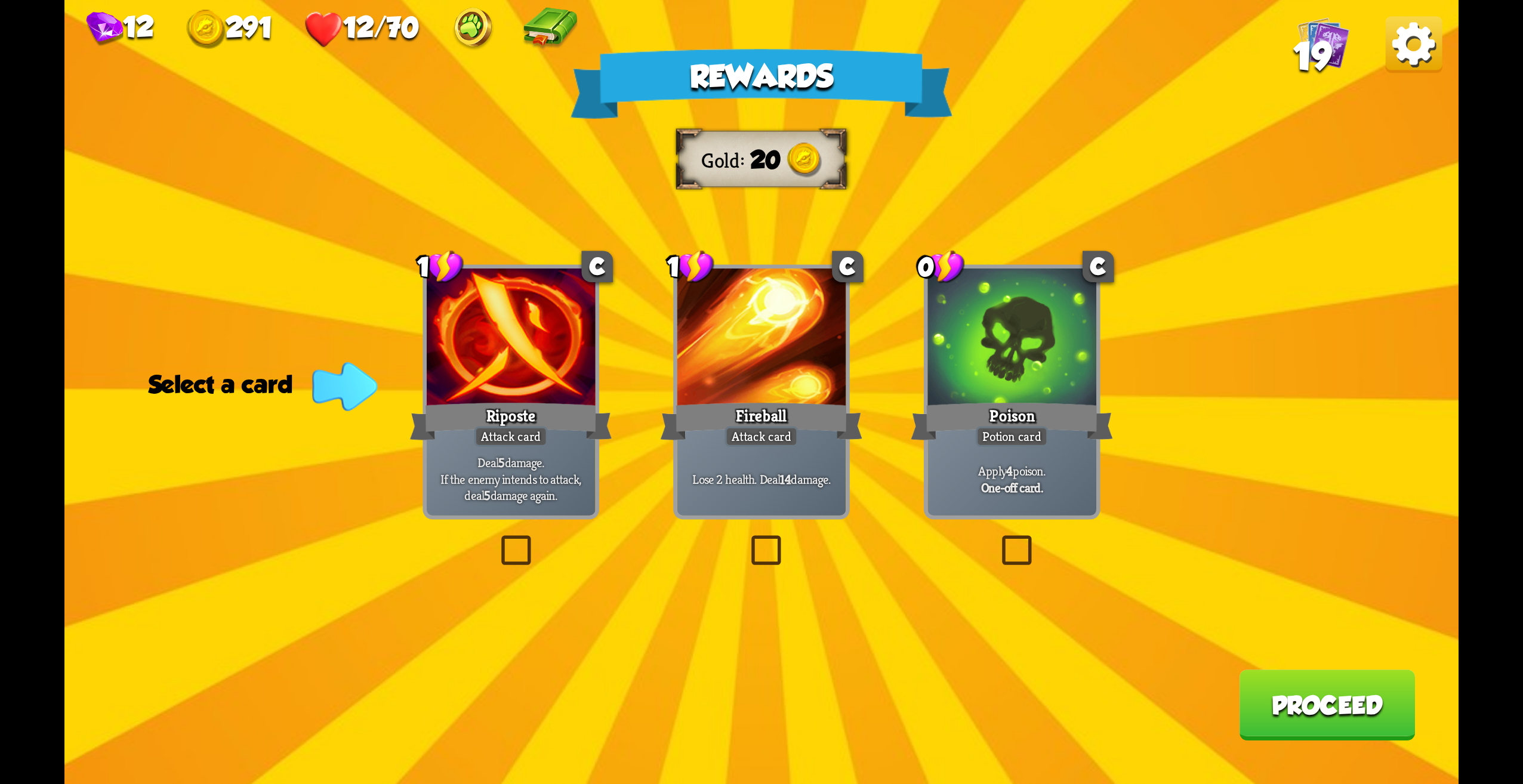
click at [496, 539] on label at bounding box center [496, 539] width 0 height 0
click at [0, 0] on input "checkbox" at bounding box center [0, 0] width 0 height 0
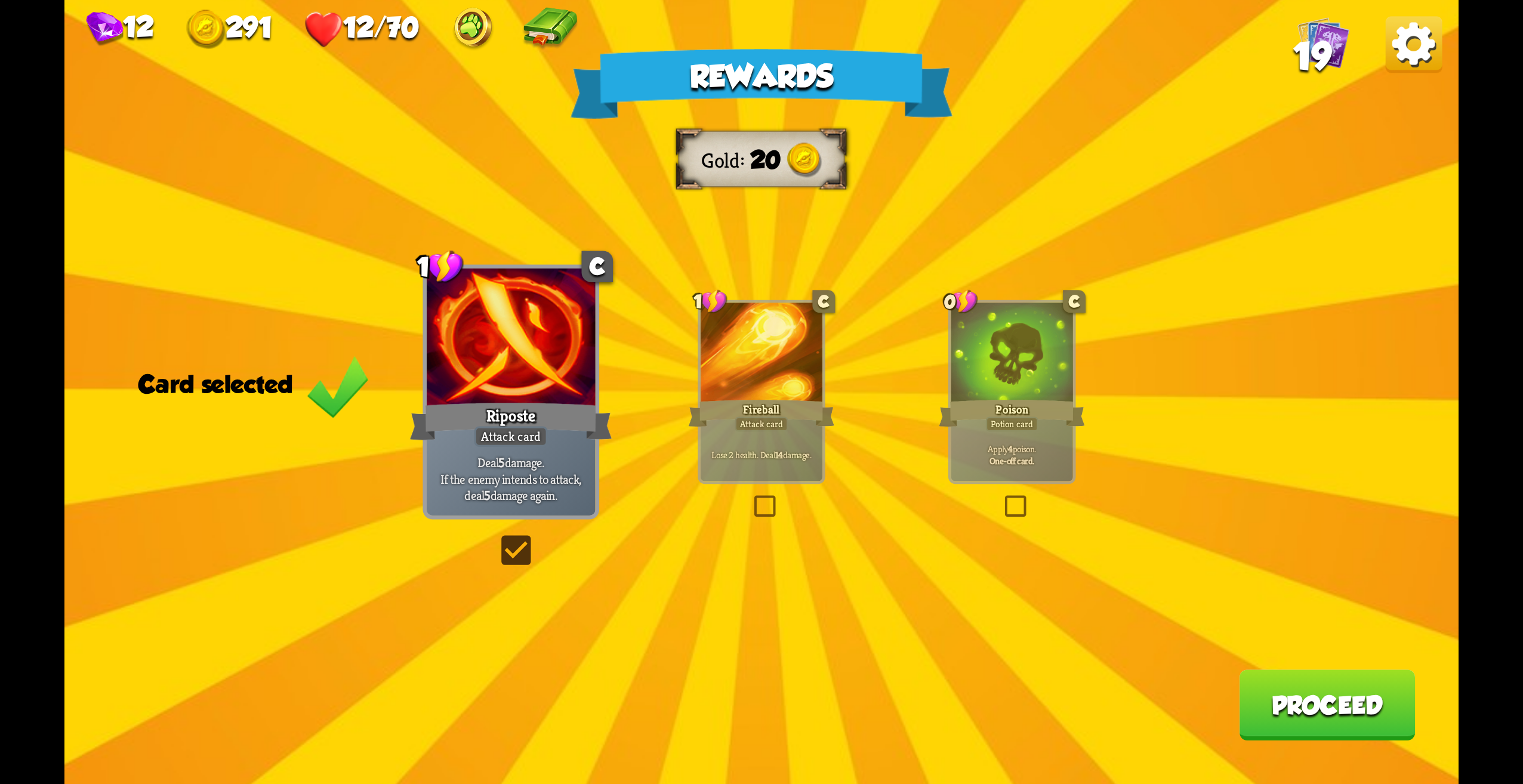
click at [1020, 465] on b "One-off card." at bounding box center [1011, 461] width 44 height 12
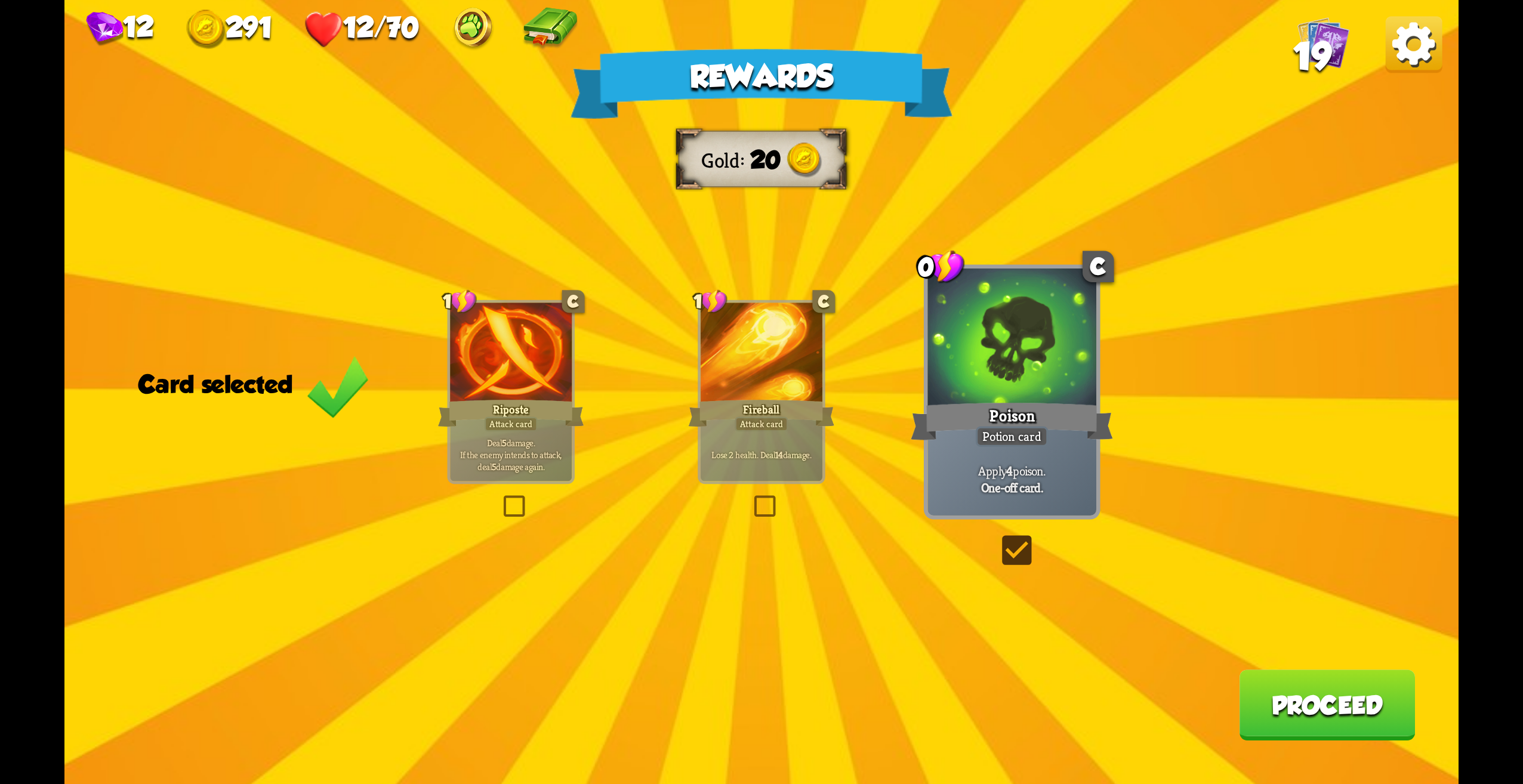
click at [506, 433] on div "Deal 5 damage. If the enemy intends to attack, deal 5 damage again." at bounding box center [511, 454] width 122 height 53
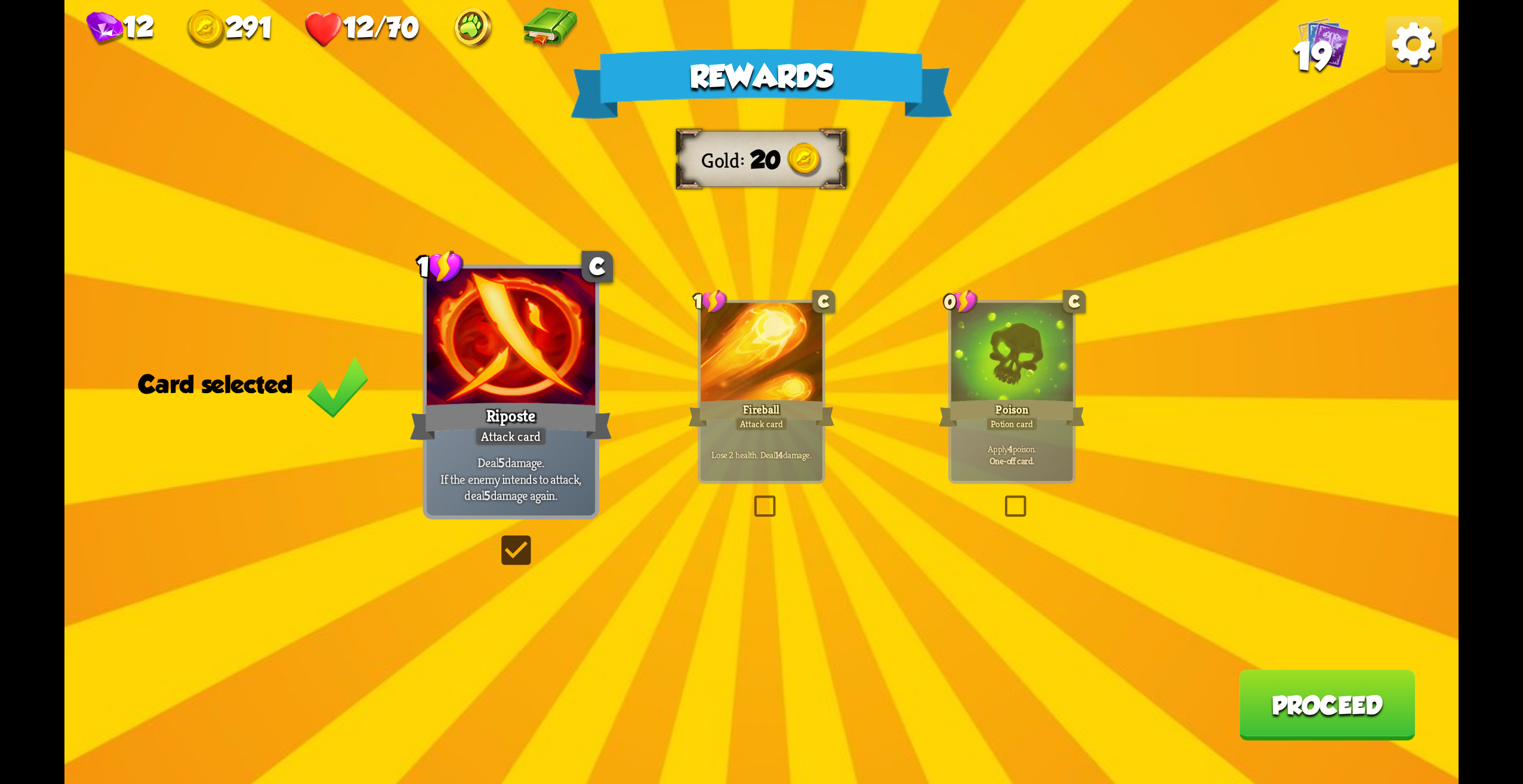
click at [1315, 677] on button "Proceed" at bounding box center [1327, 705] width 176 height 71
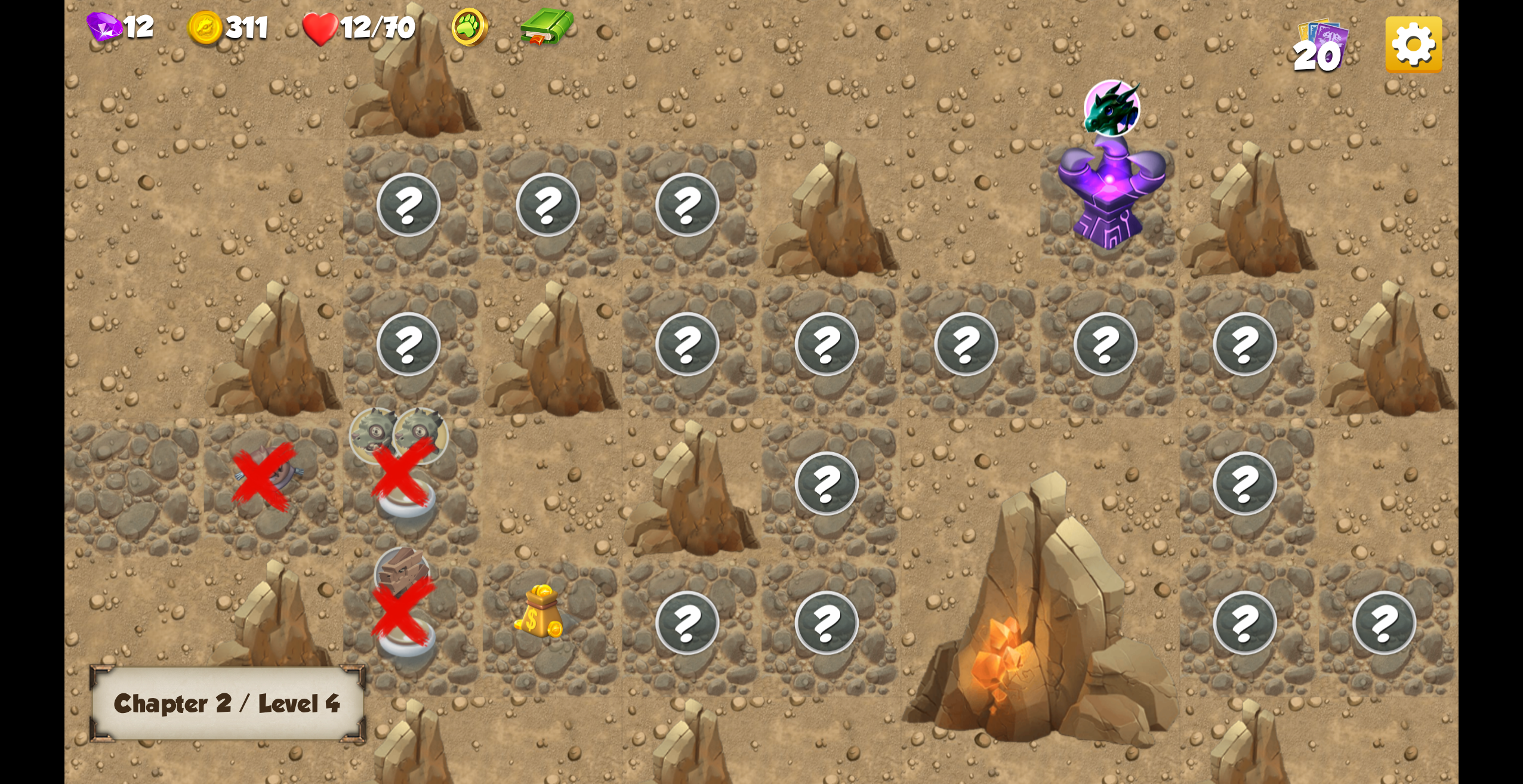
click at [549, 599] on img at bounding box center [548, 612] width 70 height 57
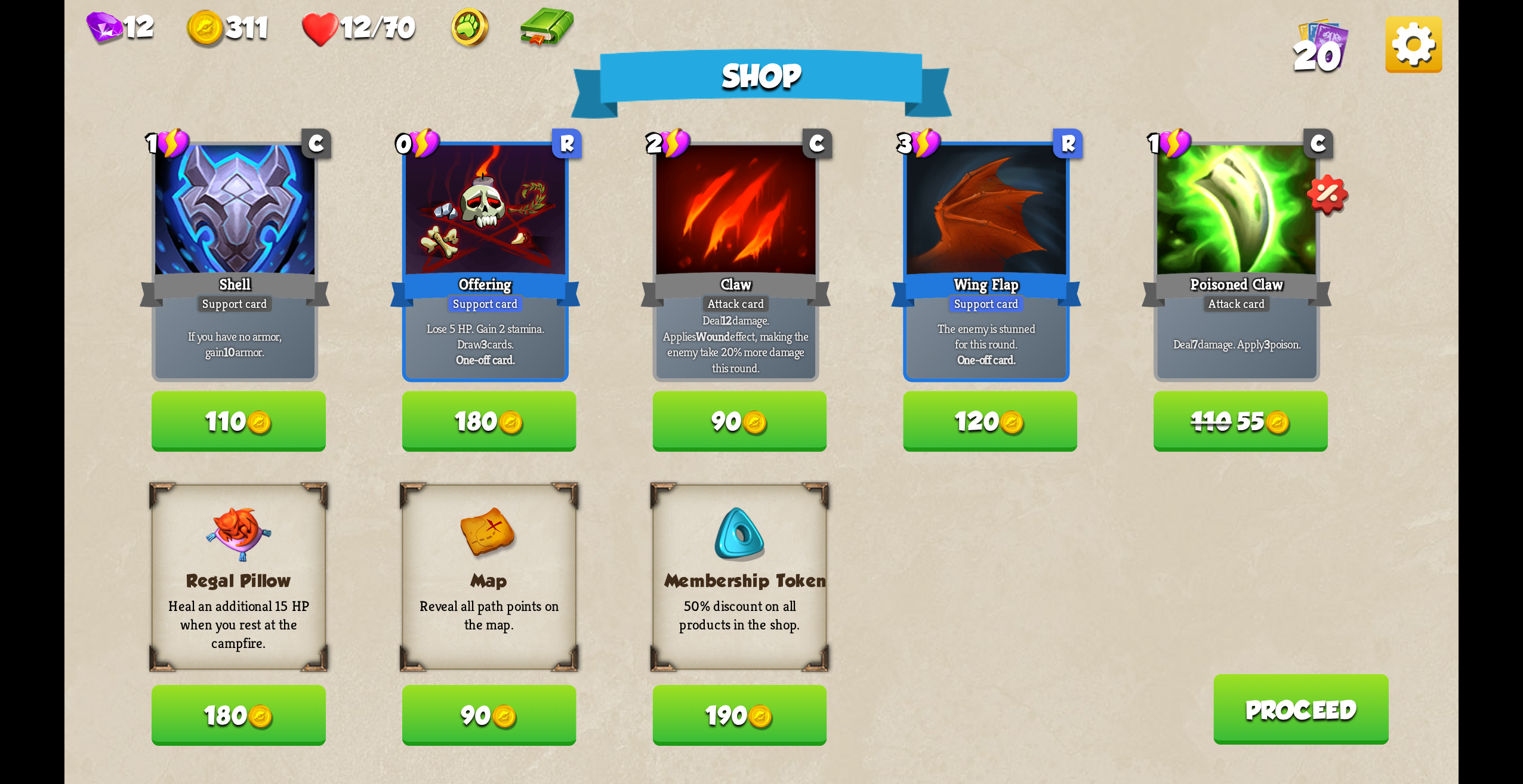
click at [472, 733] on button "90" at bounding box center [489, 716] width 174 height 61
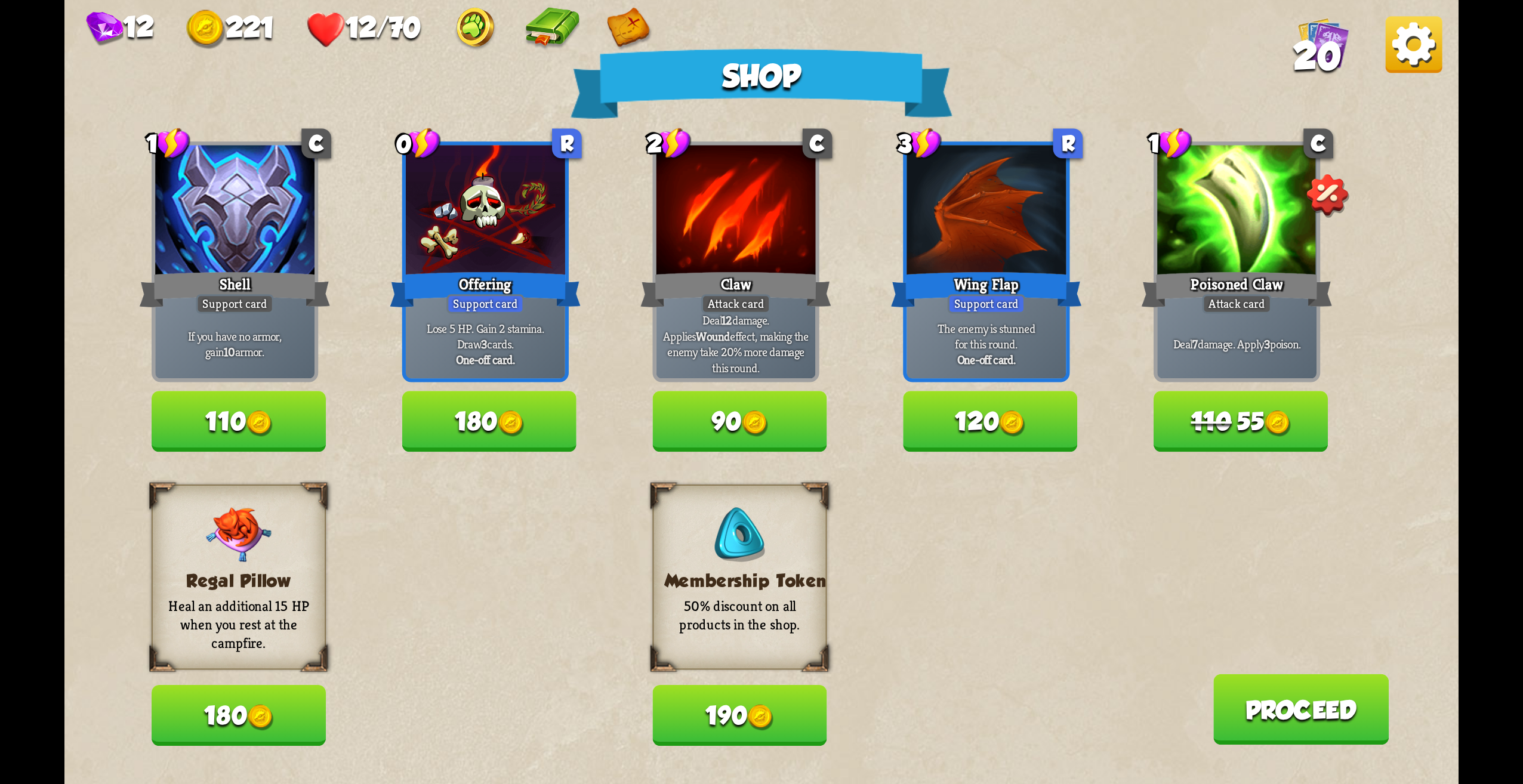
click at [935, 395] on button "120" at bounding box center [990, 422] width 174 height 61
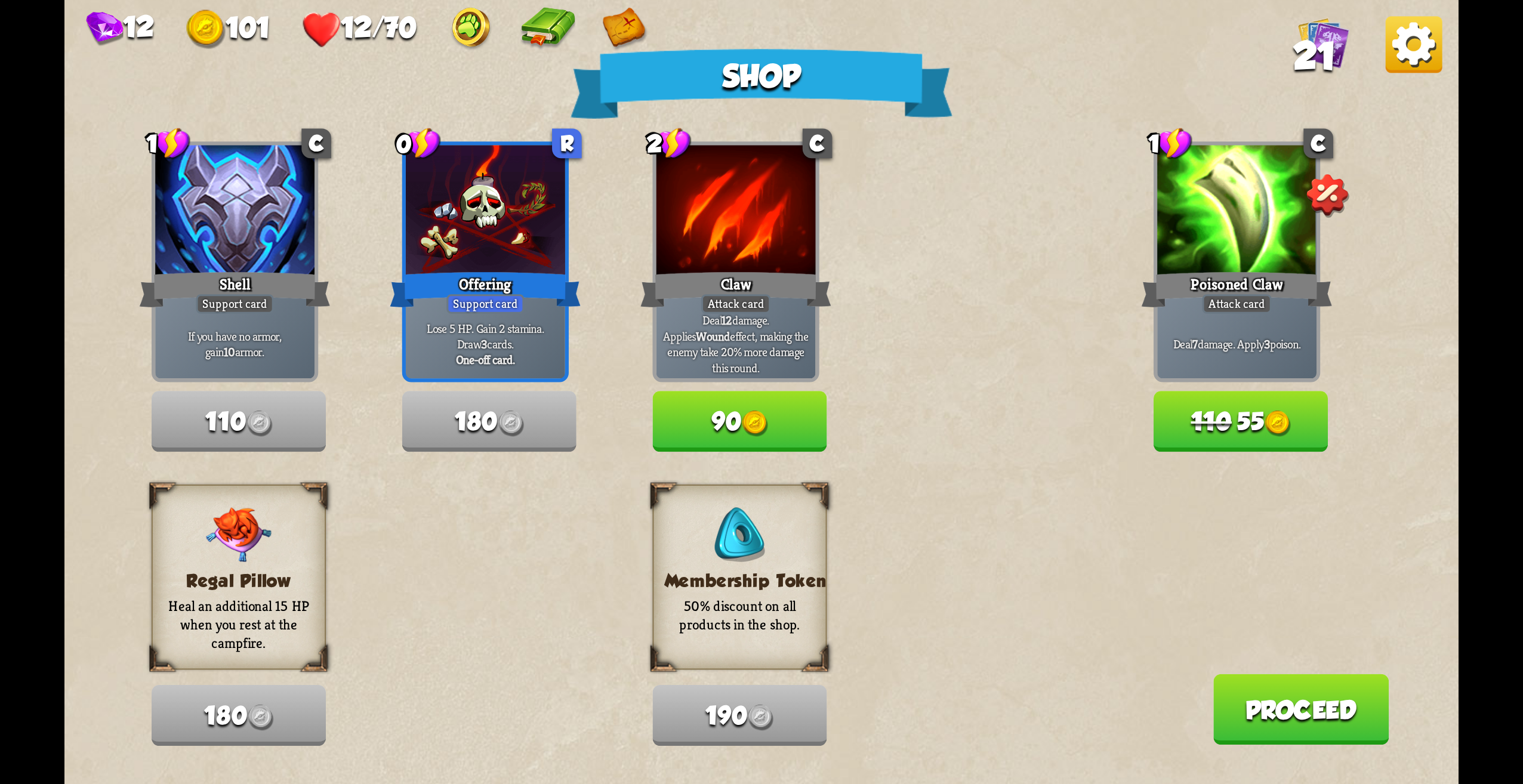
click at [1195, 435] on button "110 55" at bounding box center [1241, 422] width 174 height 61
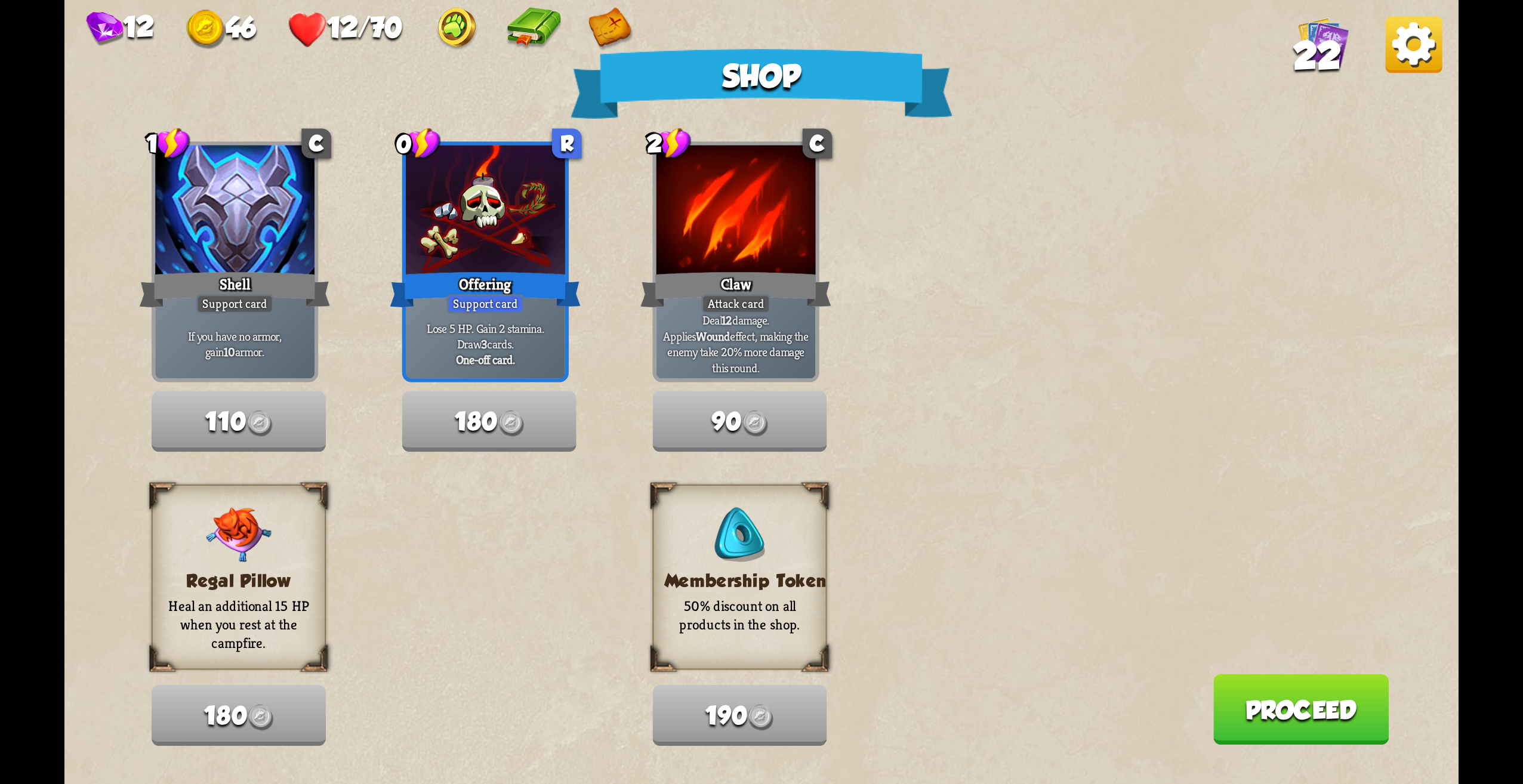
click at [1248, 701] on button "Proceed" at bounding box center [1301, 710] width 176 height 71
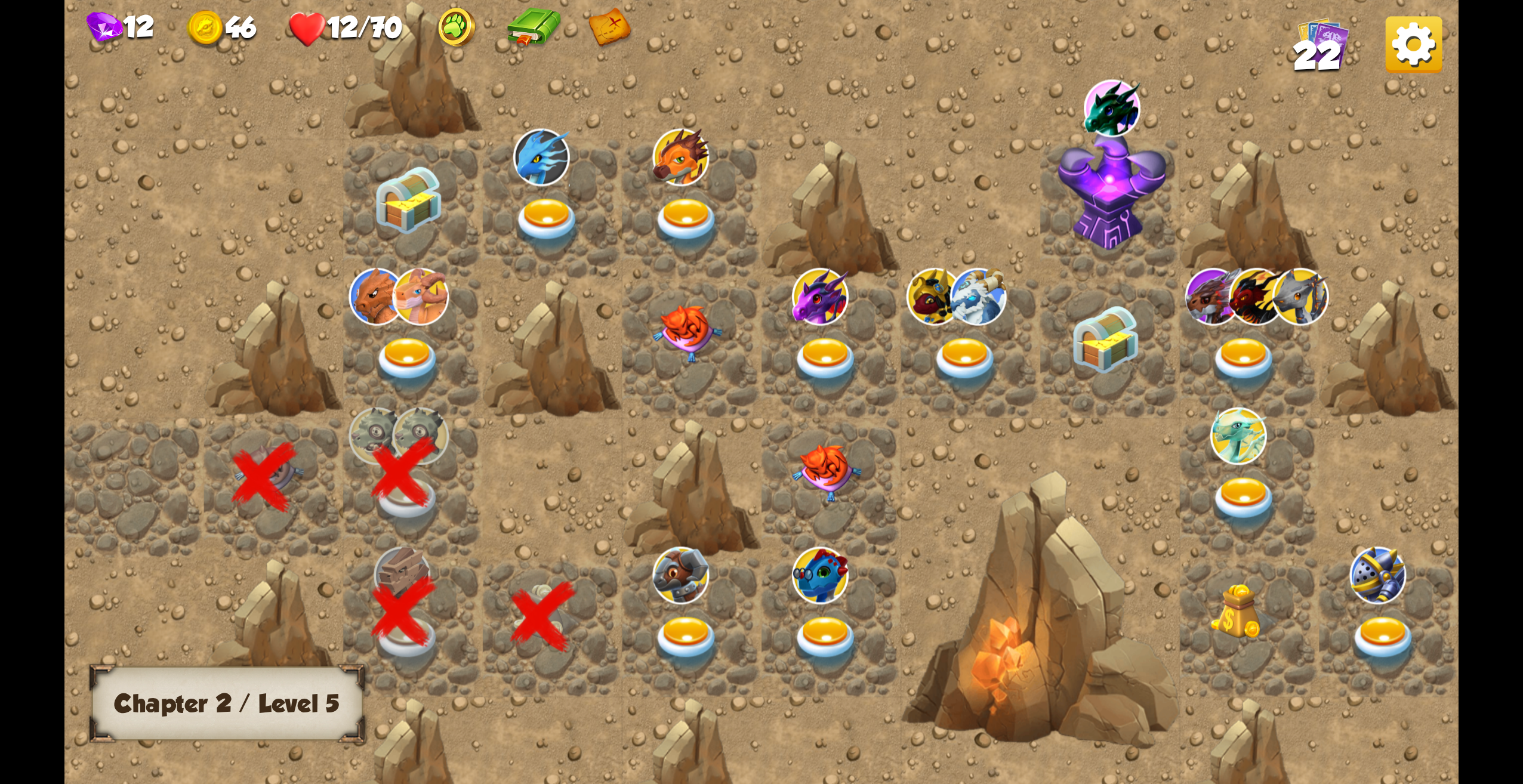
drag, startPoint x: 1089, startPoint y: 594, endPoint x: 782, endPoint y: 628, distance: 308.9
click at [782, 628] on div at bounding box center [971, 392] width 1813 height 1063
drag, startPoint x: 1012, startPoint y: 531, endPoint x: 952, endPoint y: 537, distance: 60.3
click at [952, 537] on div at bounding box center [1041, 610] width 279 height 279
drag, startPoint x: 974, startPoint y: 501, endPoint x: 1016, endPoint y: 433, distance: 79.9
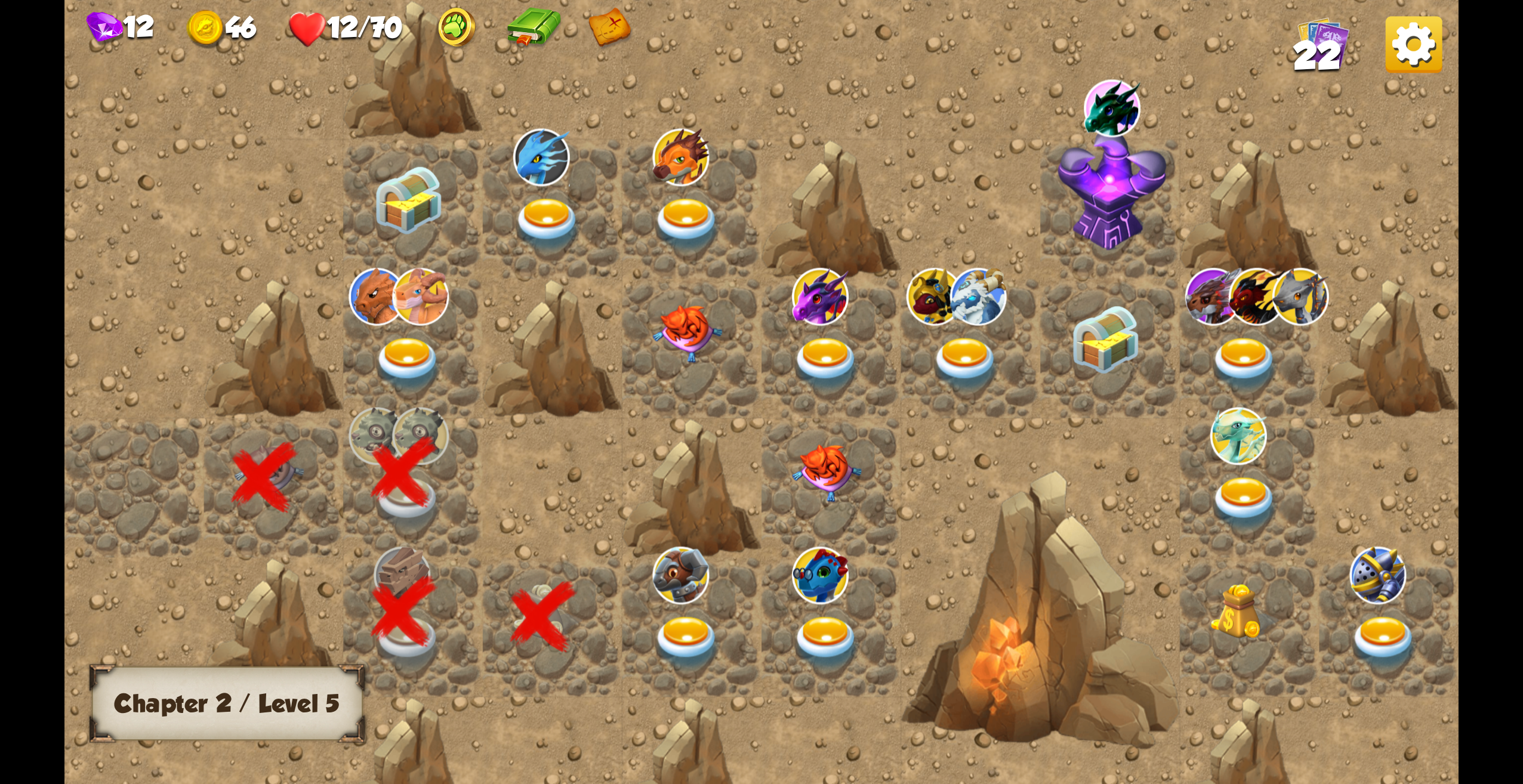
click at [991, 445] on div at bounding box center [971, 392] width 1813 height 1063
click at [830, 632] on img at bounding box center [827, 643] width 70 height 54
click at [961, 364] on img at bounding box center [966, 365] width 70 height 54
click at [873, 369] on div at bounding box center [831, 348] width 140 height 139
click at [699, 634] on img at bounding box center [688, 643] width 70 height 54
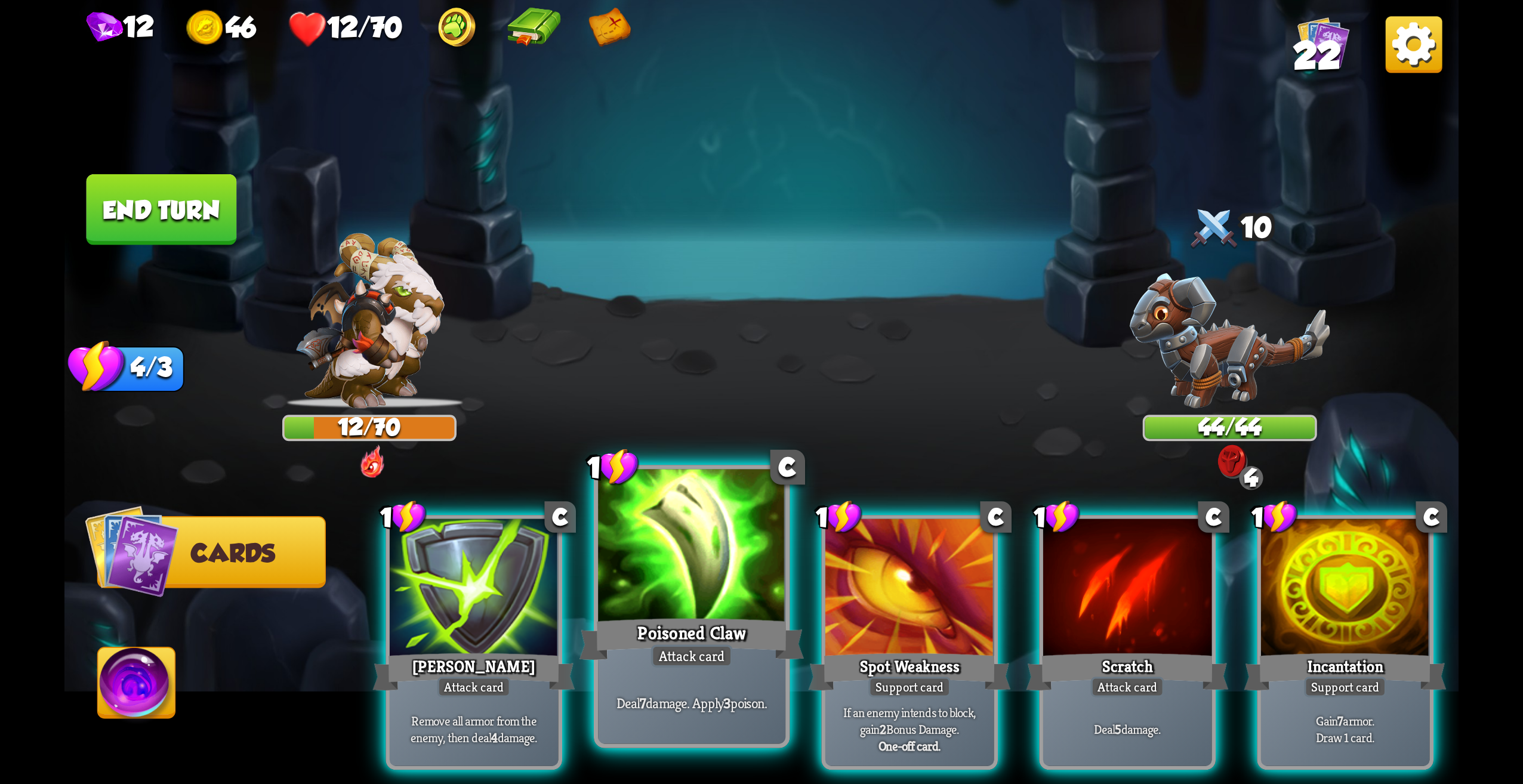
click at [684, 531] on div at bounding box center [692, 549] width 188 height 158
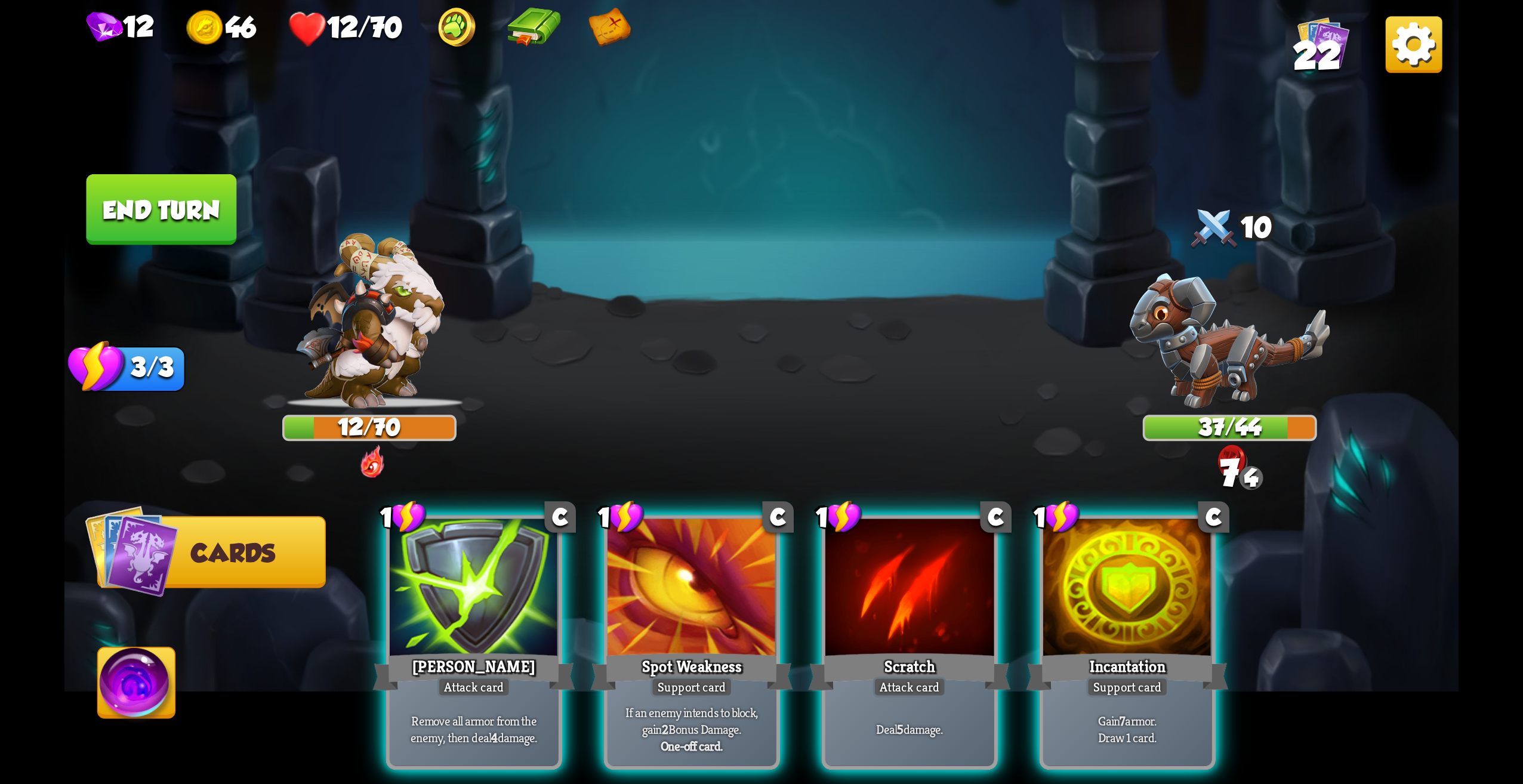
click at [1136, 557] on div at bounding box center [1128, 590] width 169 height 142
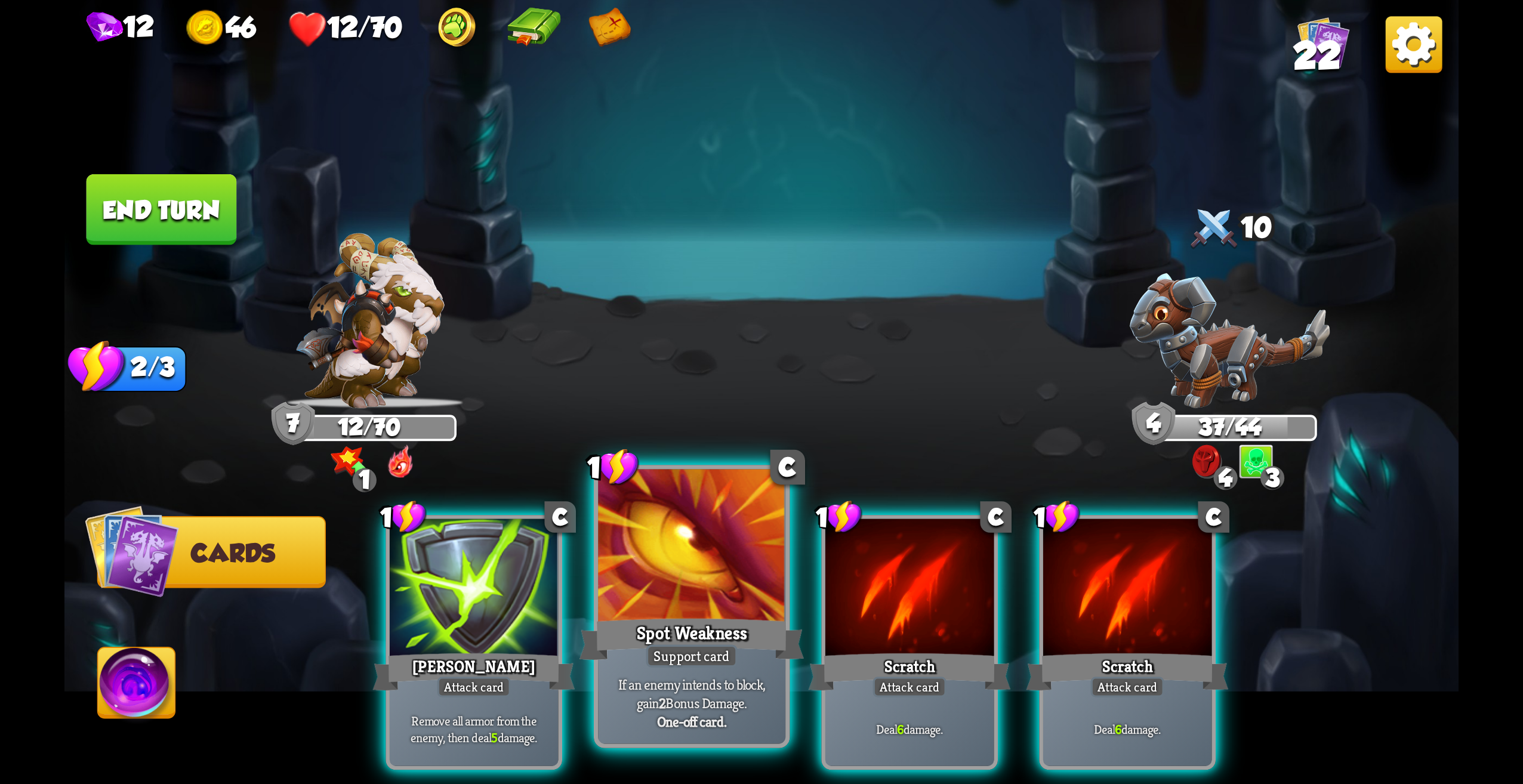
click at [677, 615] on div "Spot Weakness" at bounding box center [691, 639] width 225 height 50
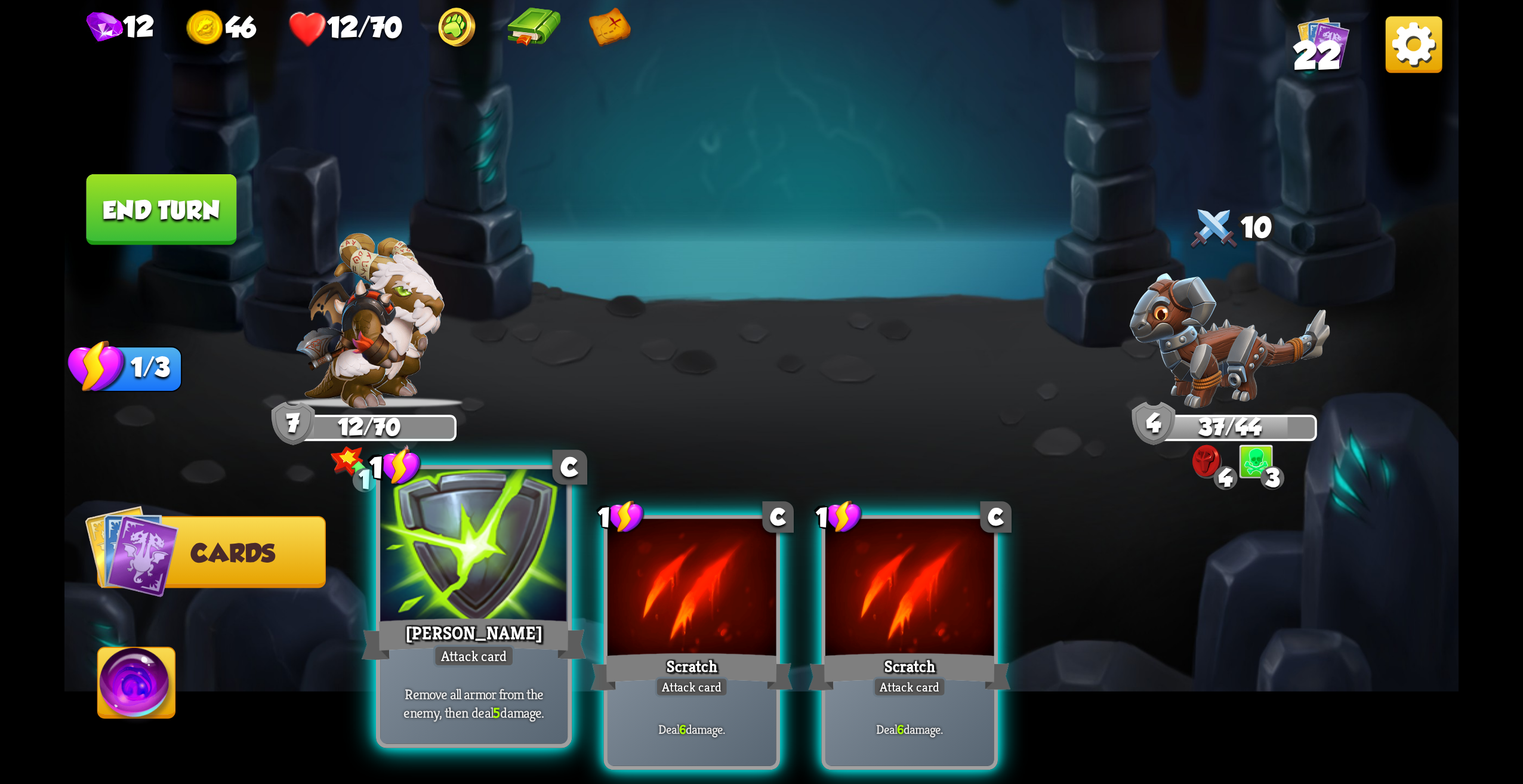
click at [490, 632] on div "[PERSON_NAME]" at bounding box center [474, 639] width 225 height 50
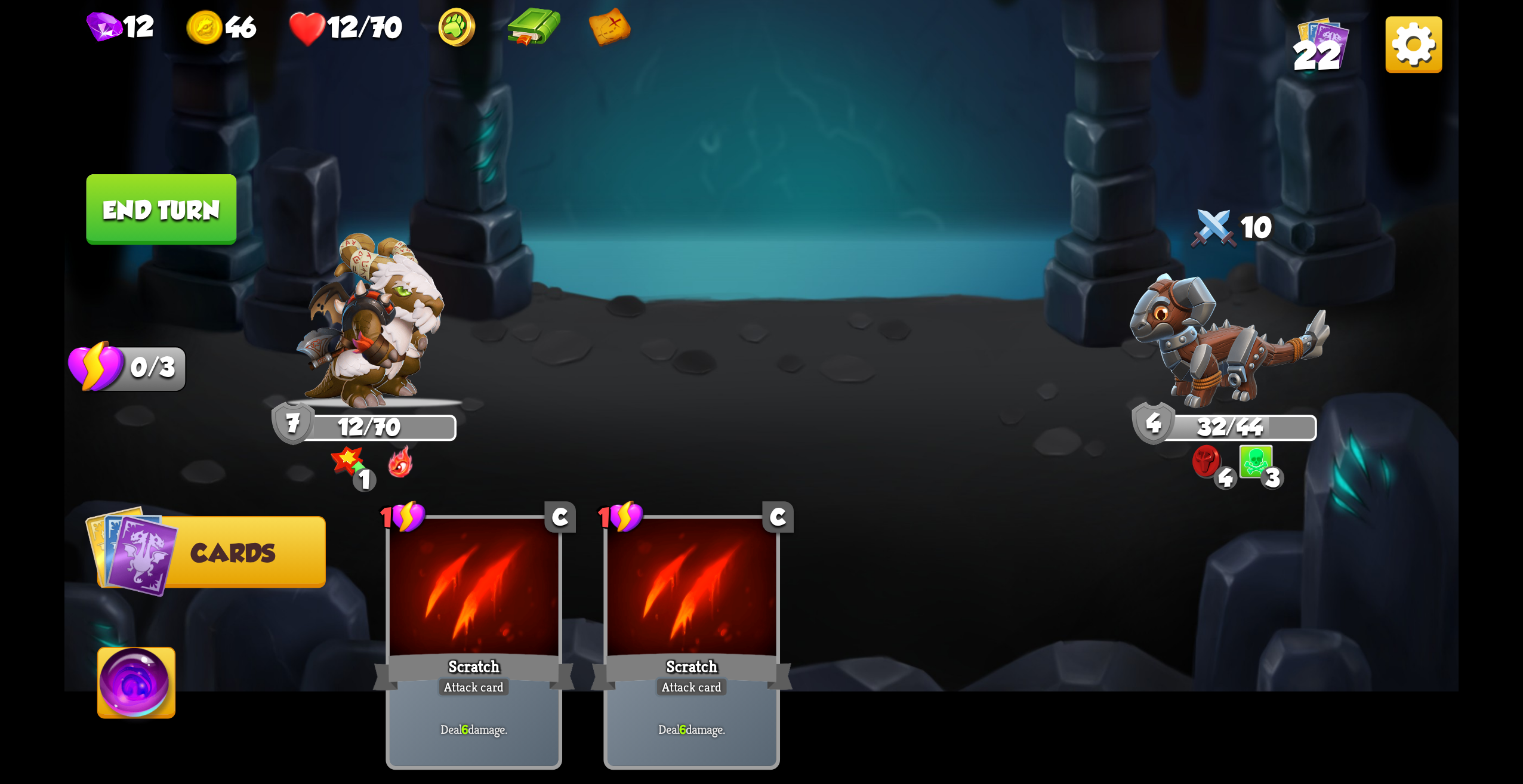
click at [182, 183] on button "End turn" at bounding box center [161, 210] width 150 height 71
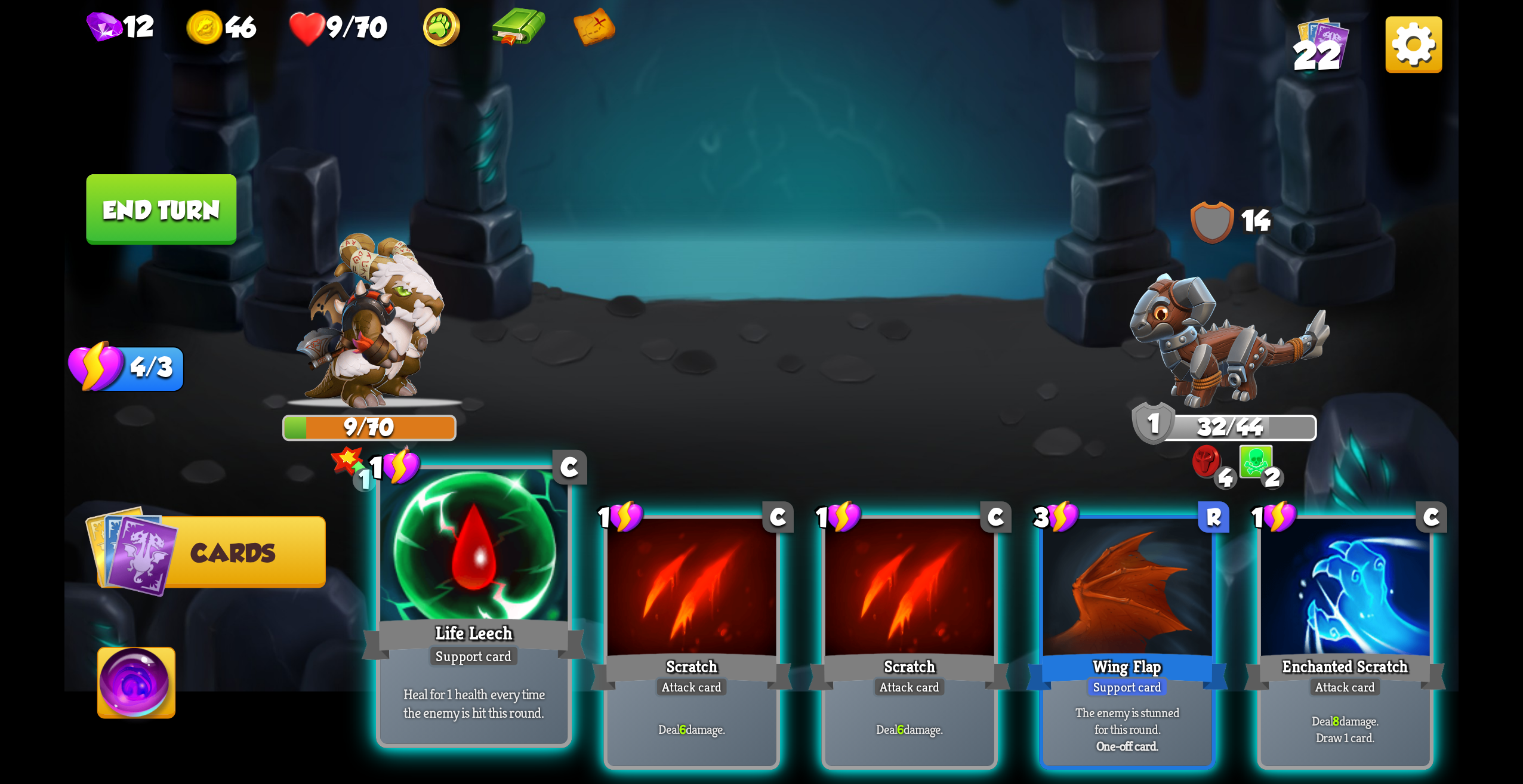
drag, startPoint x: 492, startPoint y: 553, endPoint x: 498, endPoint y: 553, distance: 6.0
click at [498, 553] on div at bounding box center [474, 549] width 188 height 158
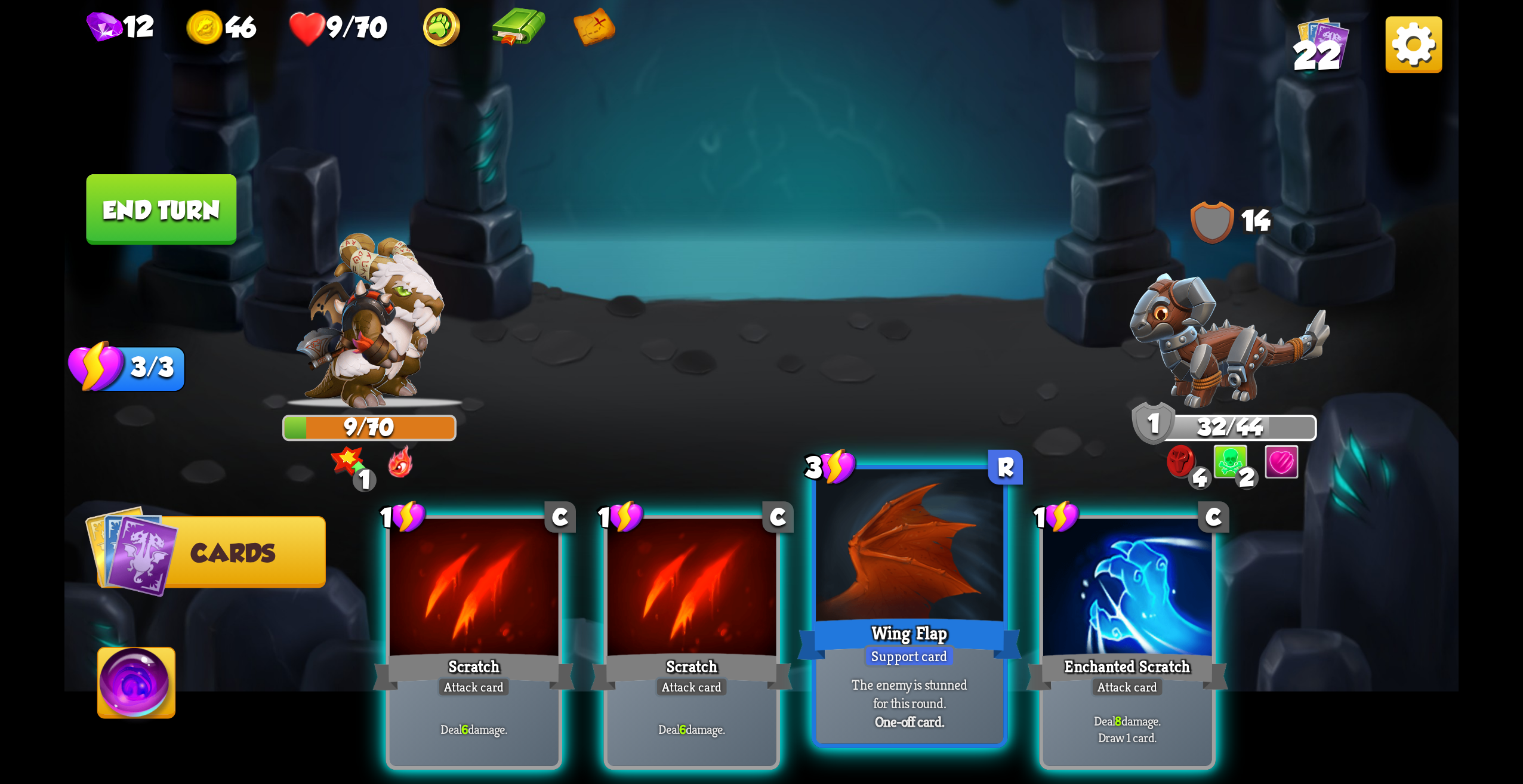
click at [914, 576] on div at bounding box center [910, 549] width 188 height 158
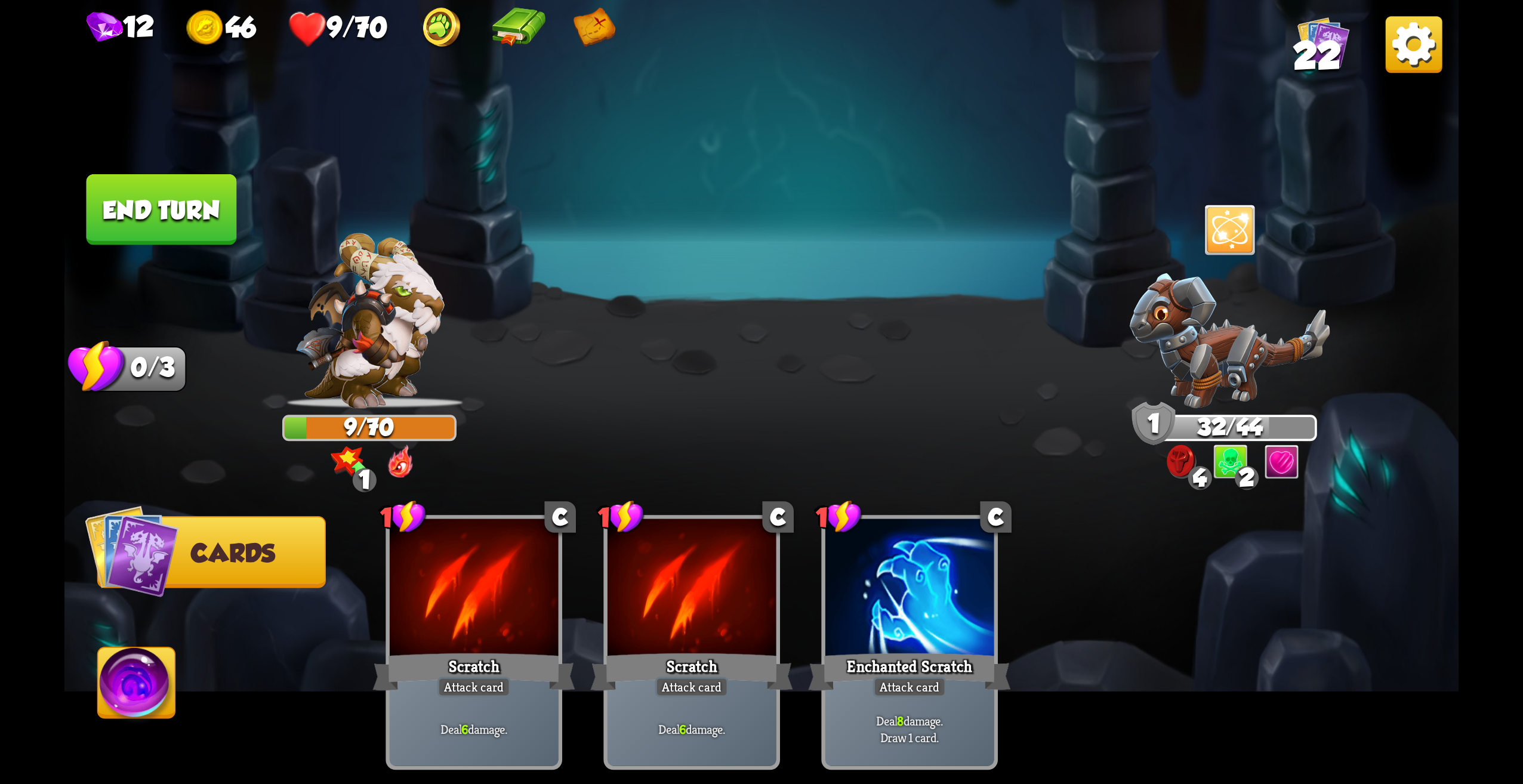
click at [213, 232] on button "End turn" at bounding box center [161, 210] width 150 height 71
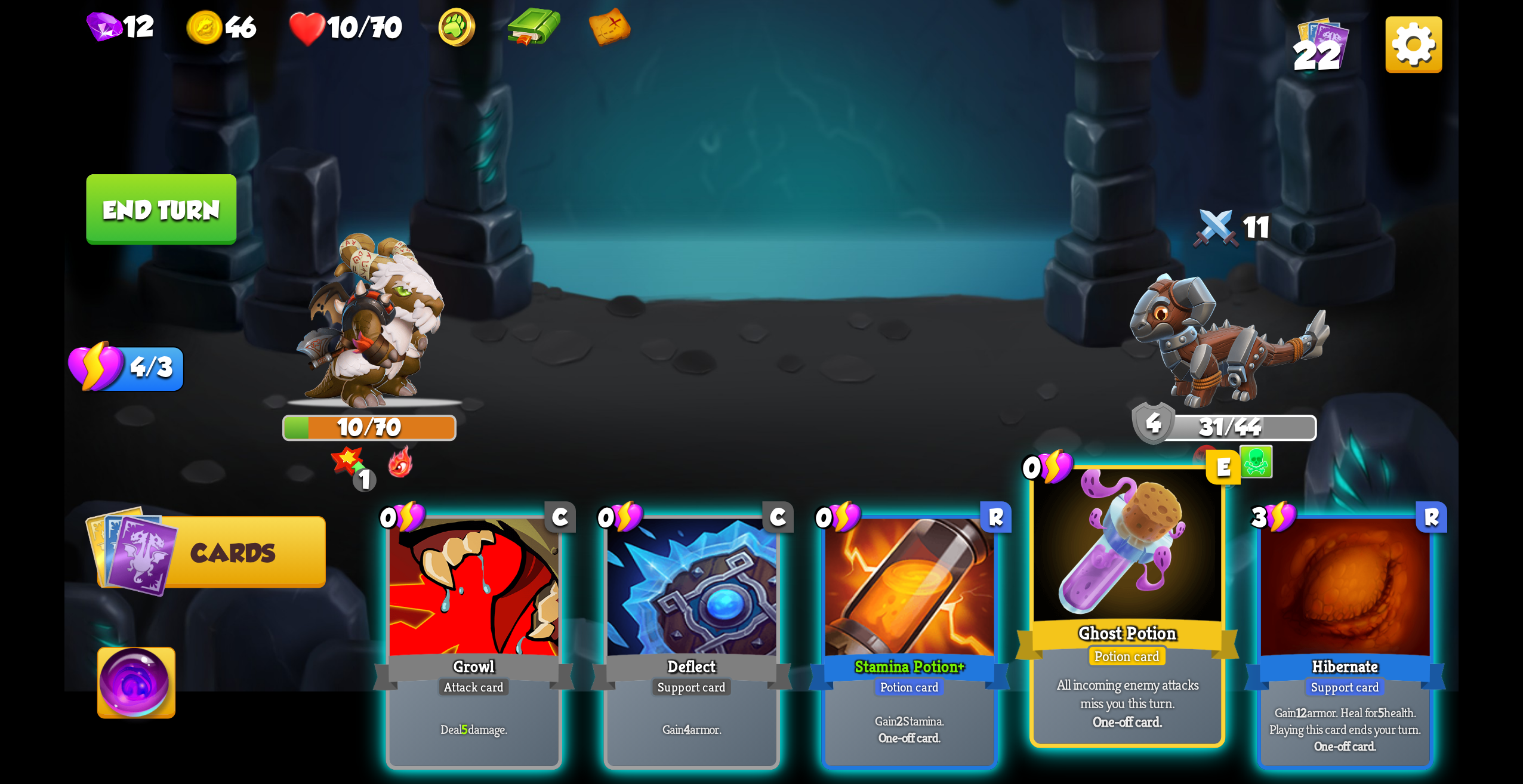
click at [1143, 623] on div "Ghost Potion" at bounding box center [1128, 639] width 225 height 50
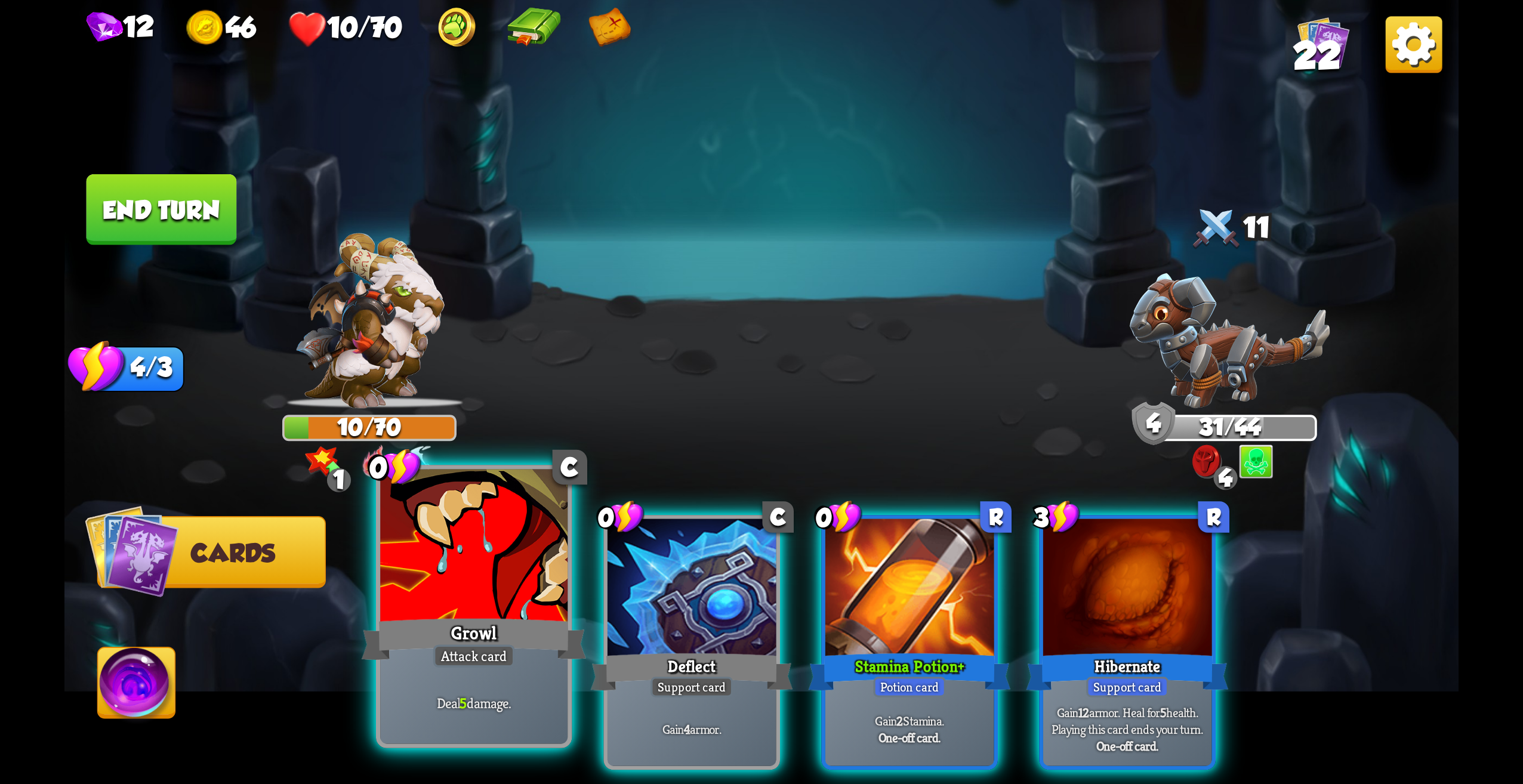
click at [505, 588] on div at bounding box center [474, 549] width 188 height 158
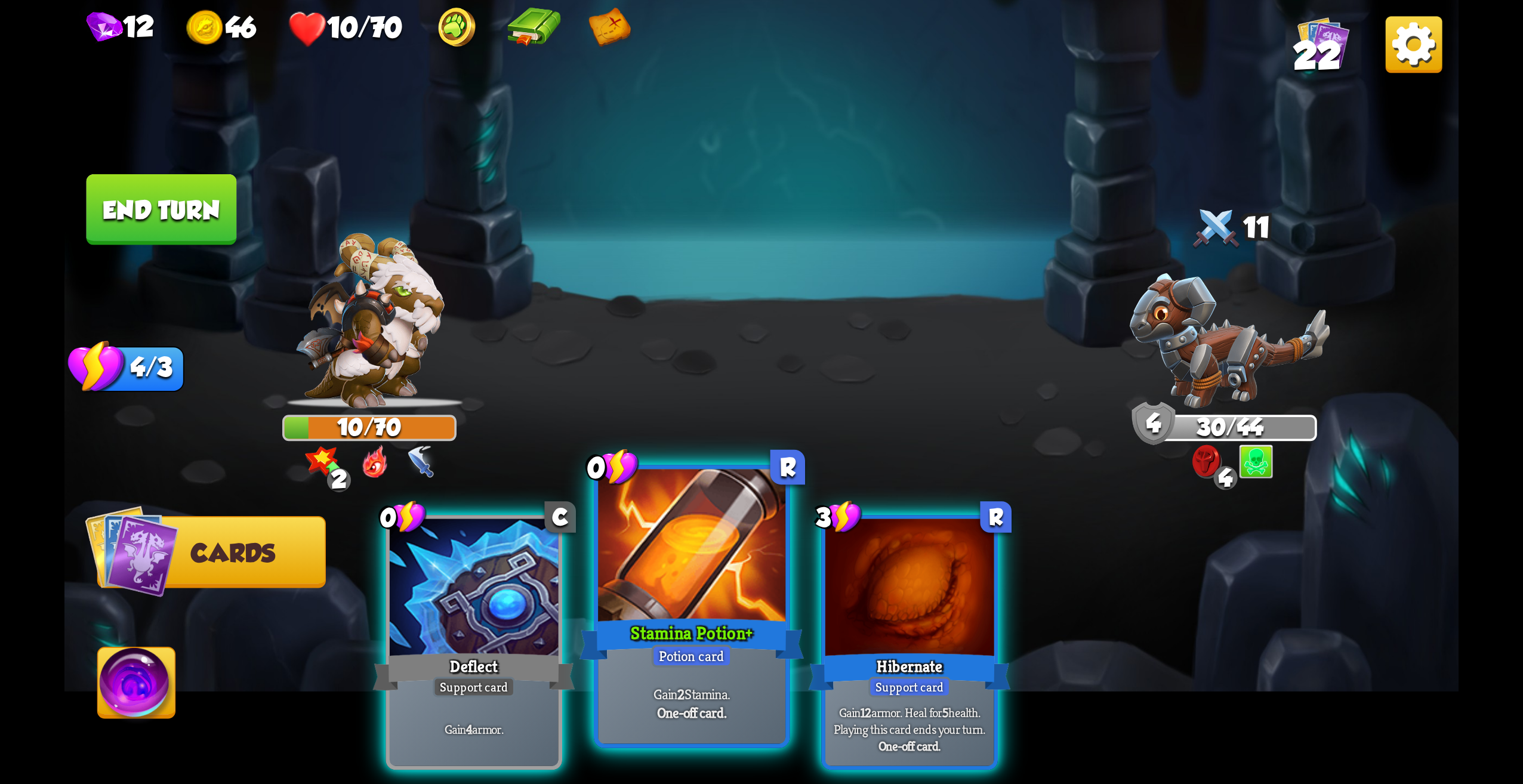
click at [645, 609] on div at bounding box center [692, 549] width 188 height 158
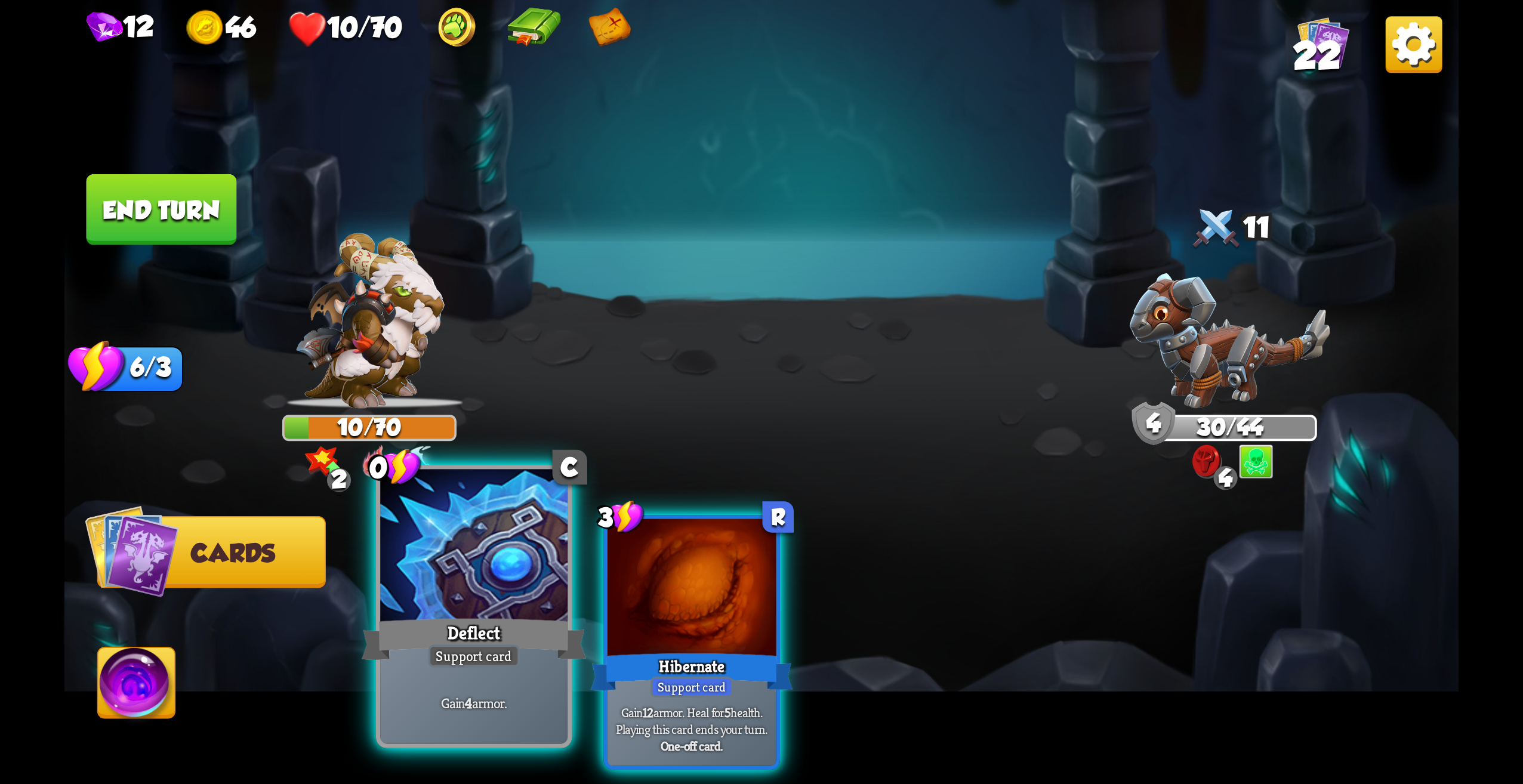
click at [489, 598] on div at bounding box center [474, 549] width 188 height 158
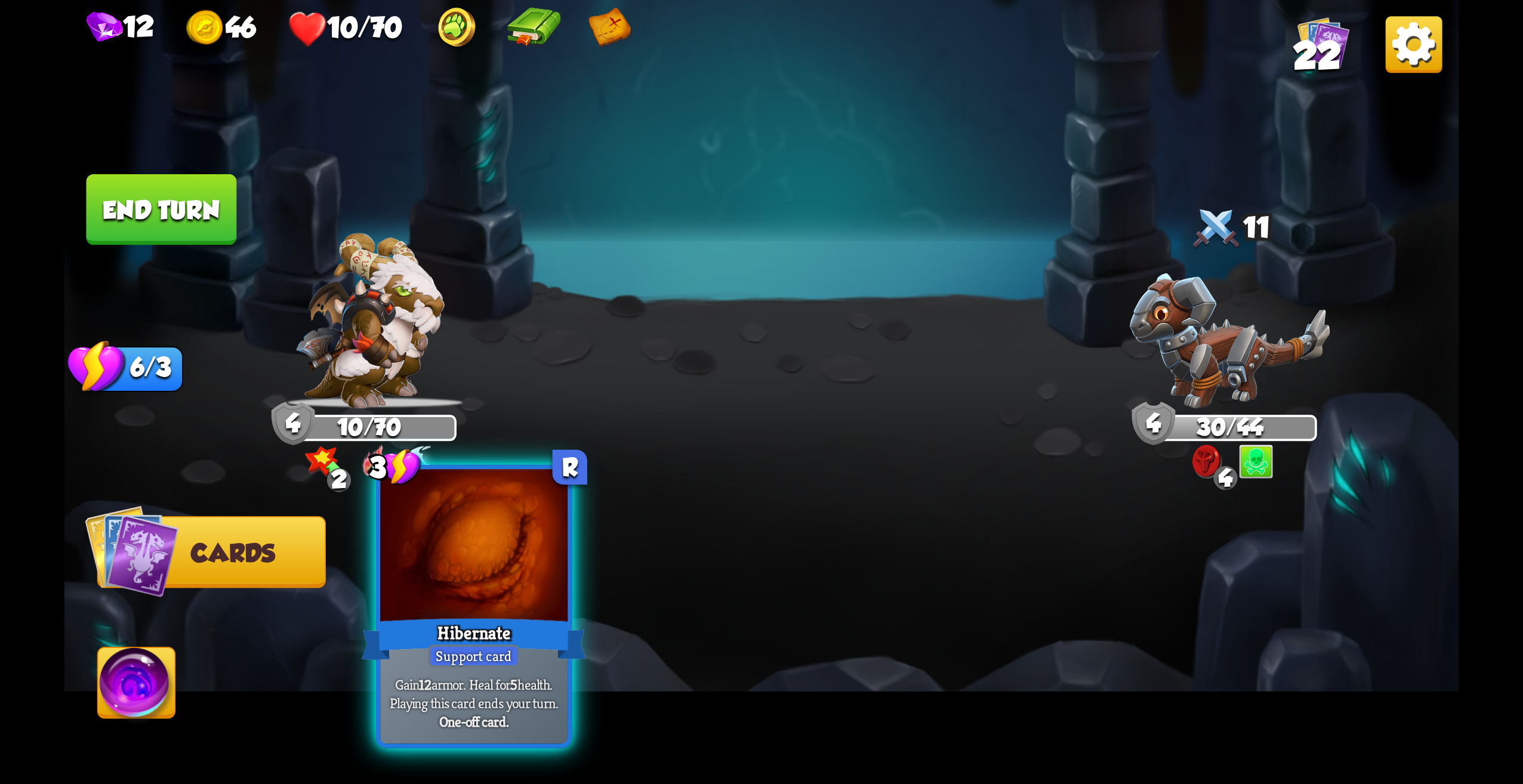
click at [518, 574] on div at bounding box center [474, 549] width 188 height 158
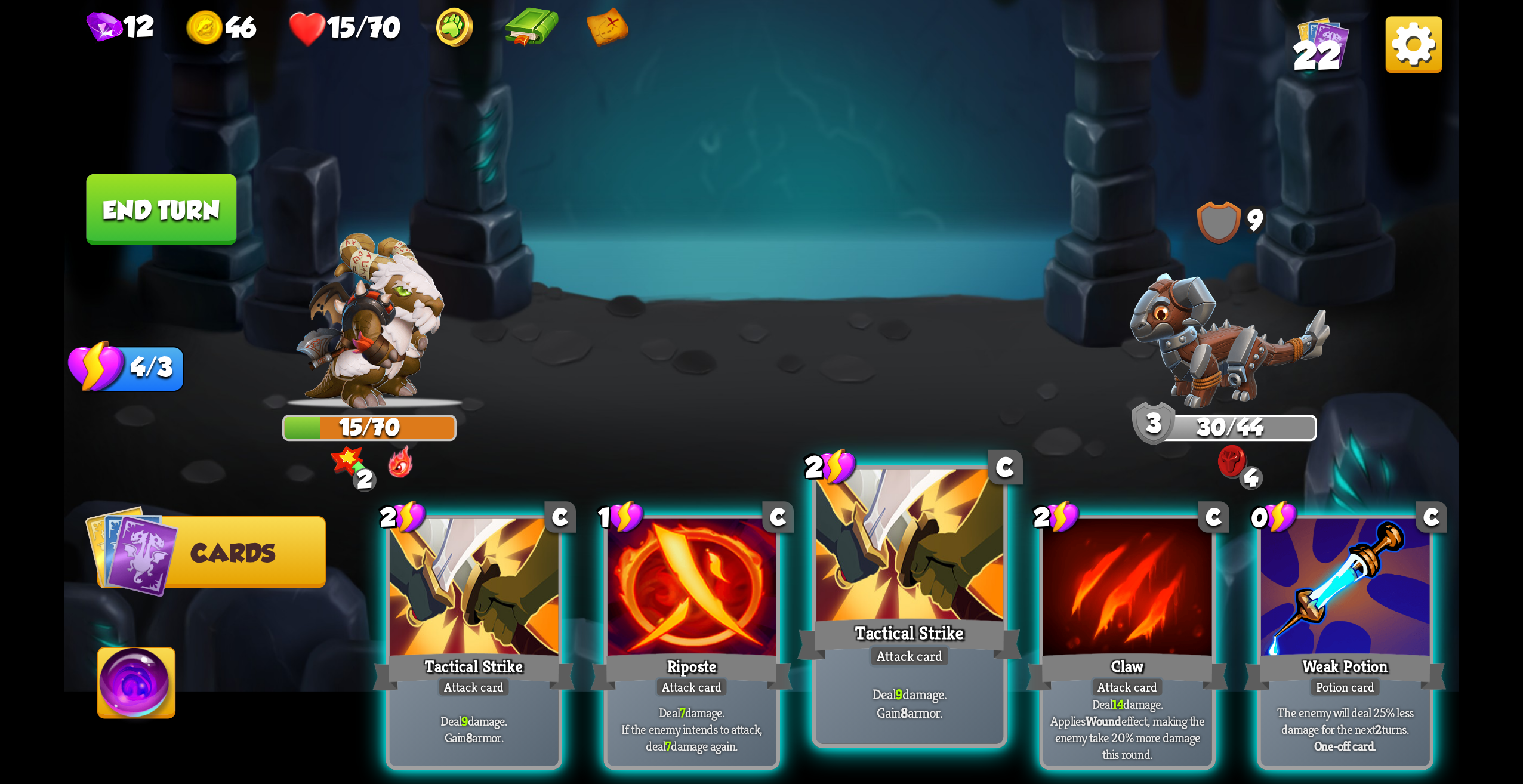
click at [902, 566] on div at bounding box center [910, 549] width 188 height 158
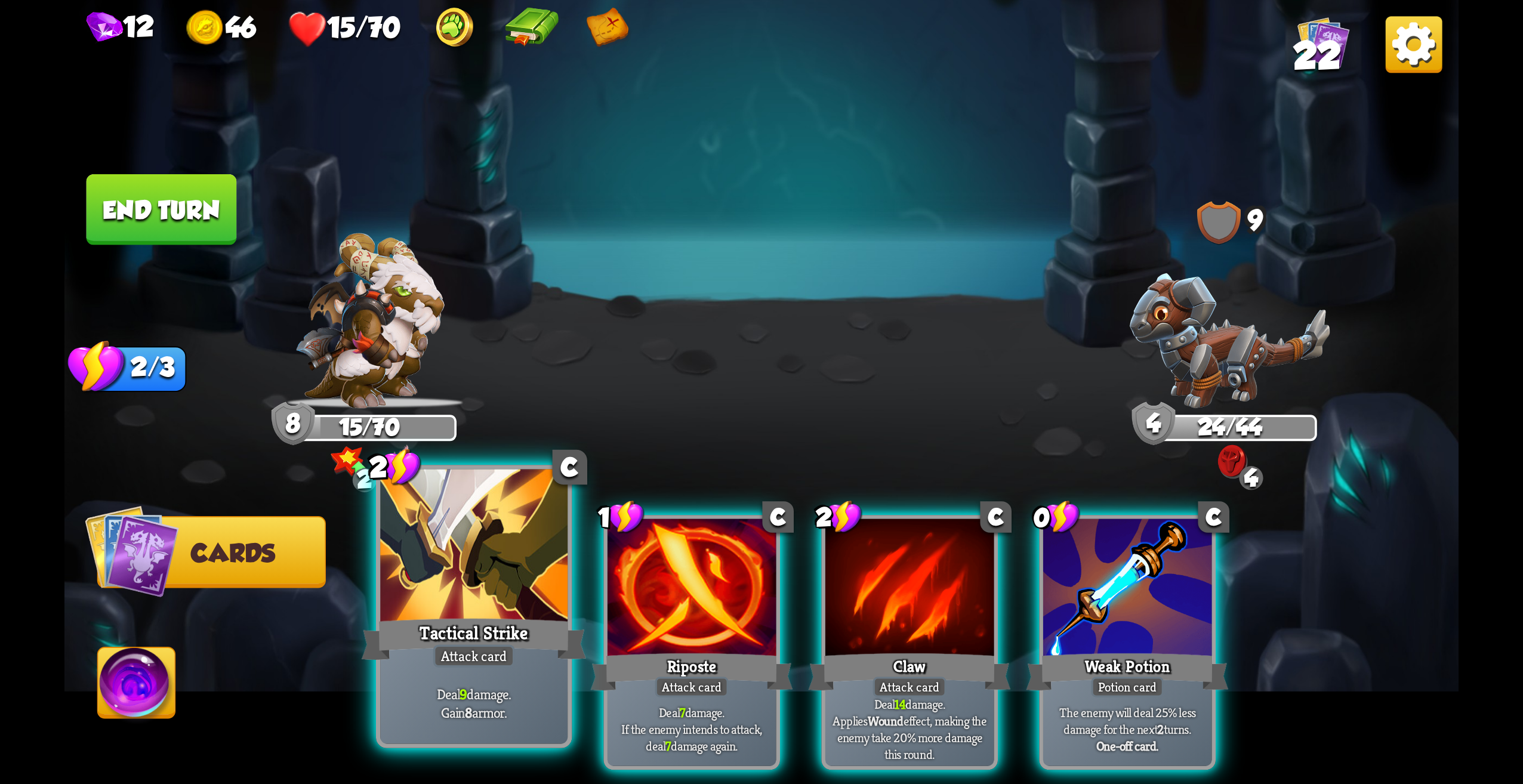
click at [484, 570] on div at bounding box center [474, 549] width 188 height 158
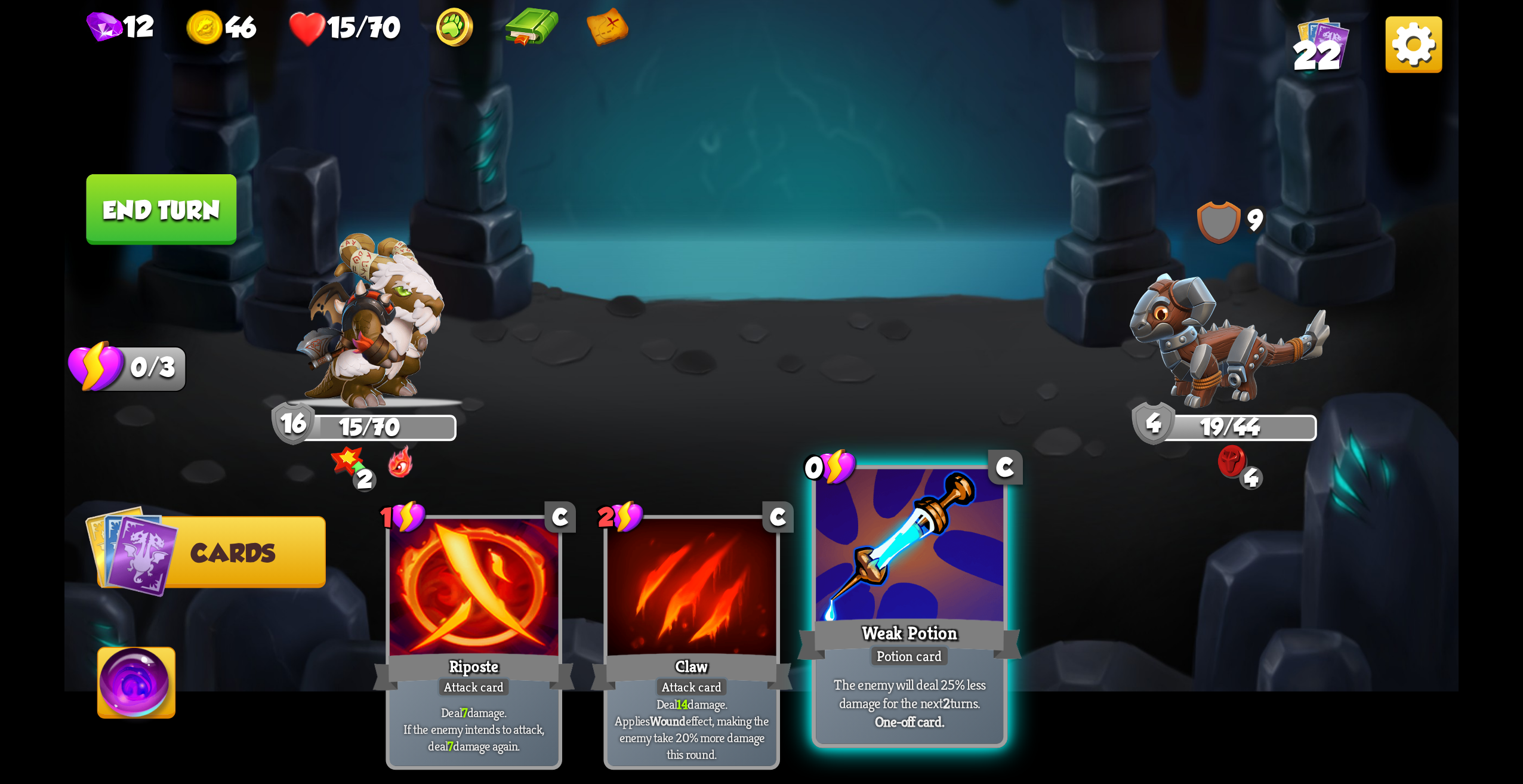
click at [894, 571] on div at bounding box center [910, 549] width 188 height 158
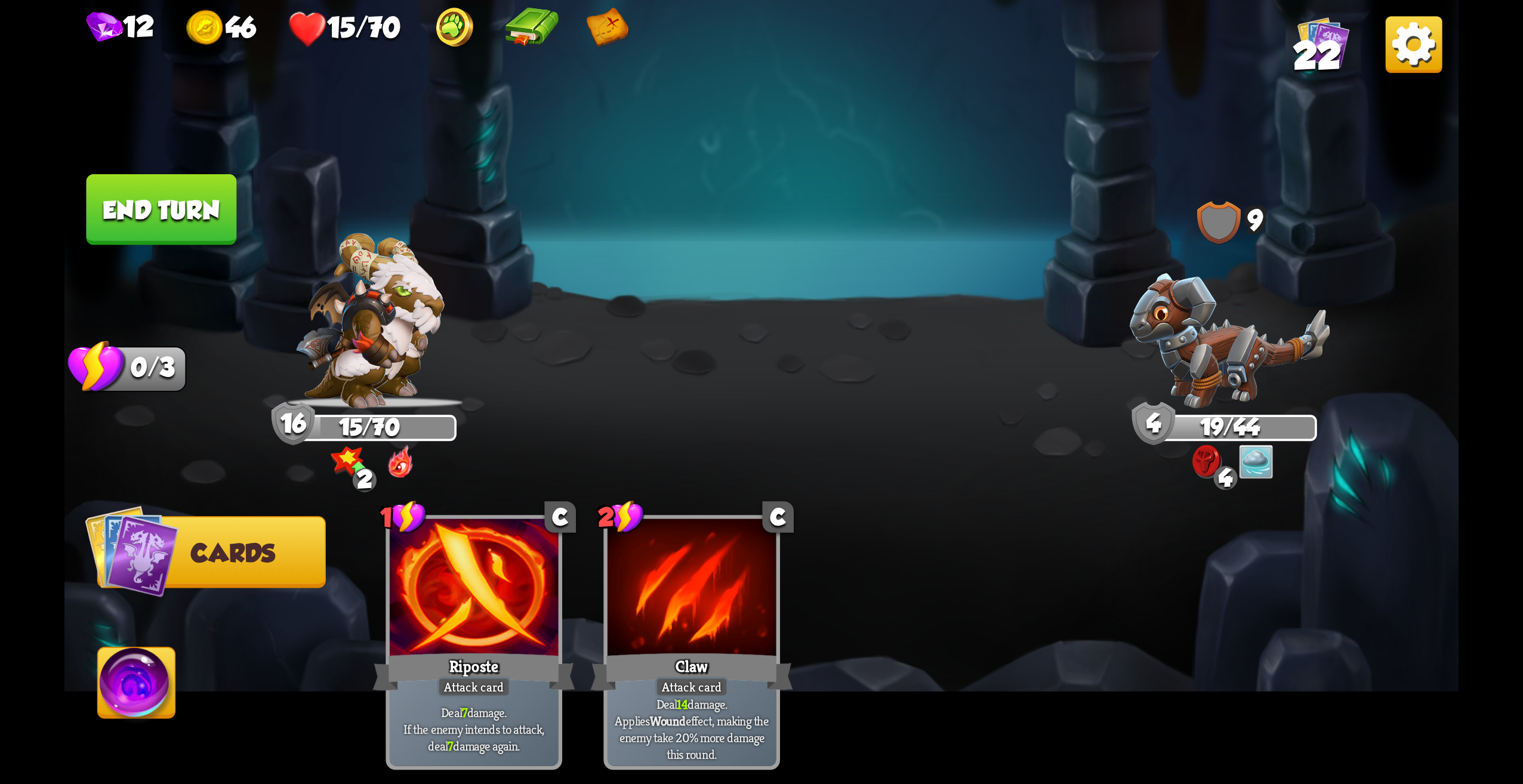
click at [211, 229] on button "End turn" at bounding box center [161, 210] width 150 height 71
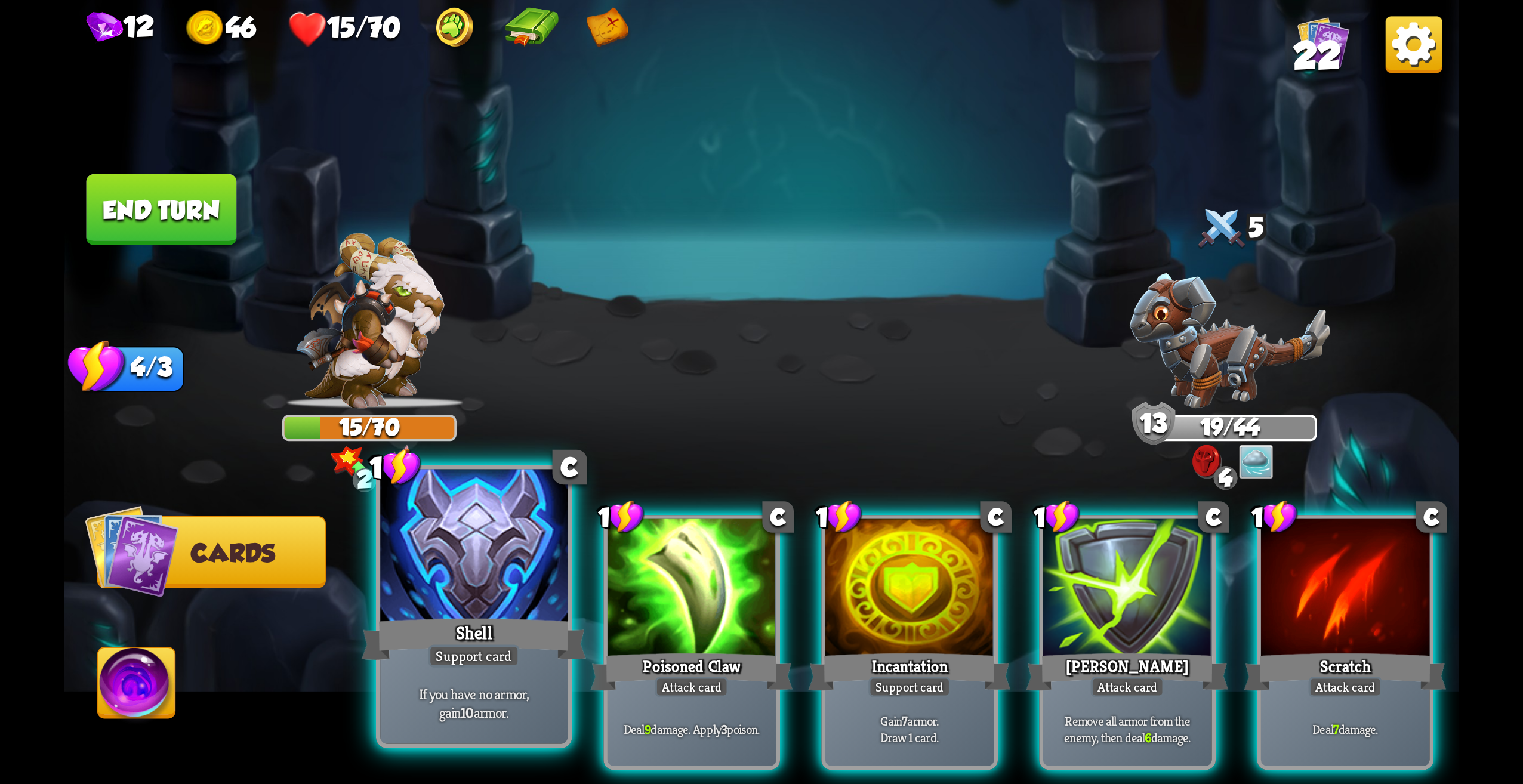
click at [488, 563] on div at bounding box center [474, 549] width 188 height 158
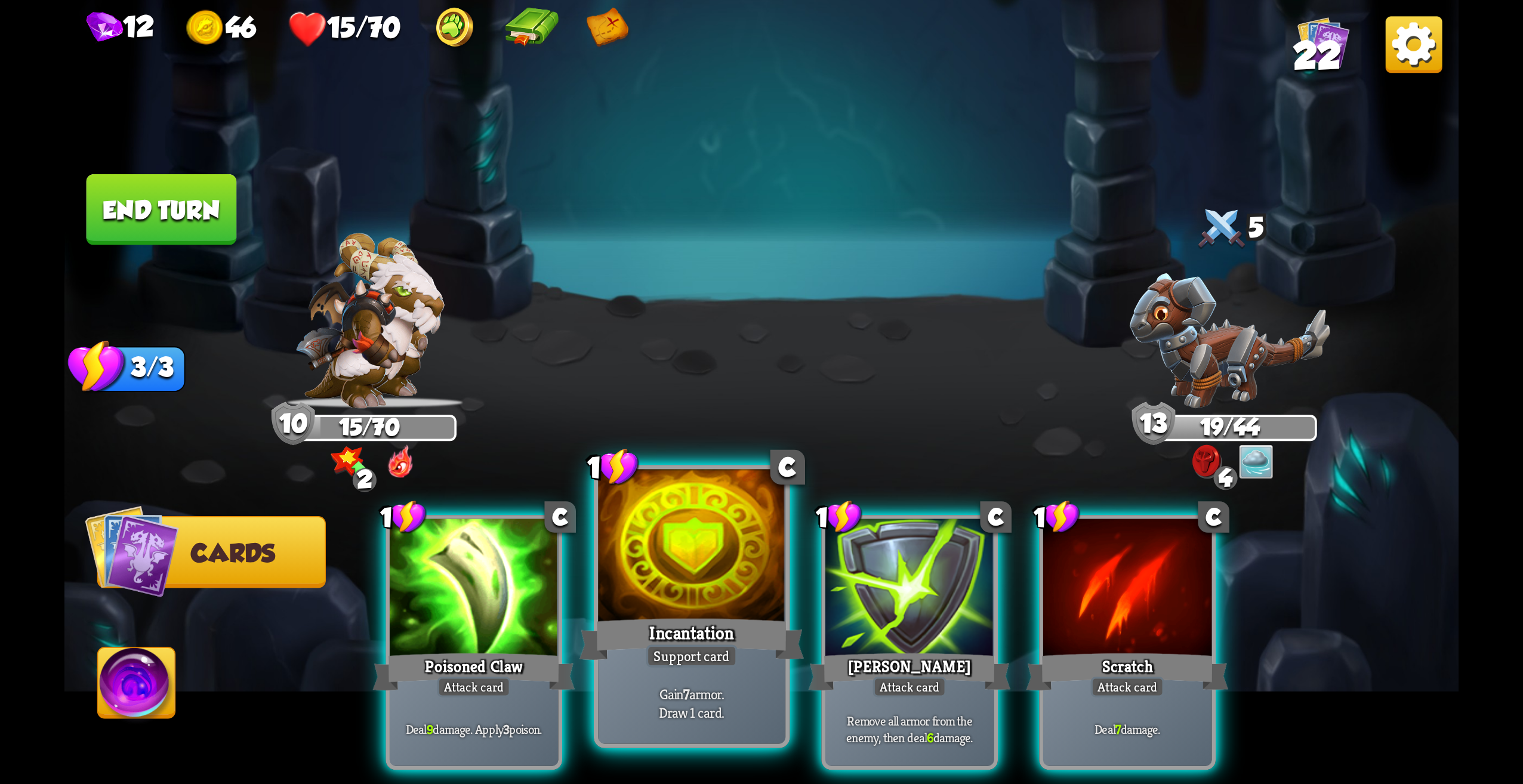
click at [693, 567] on div at bounding box center [692, 549] width 188 height 158
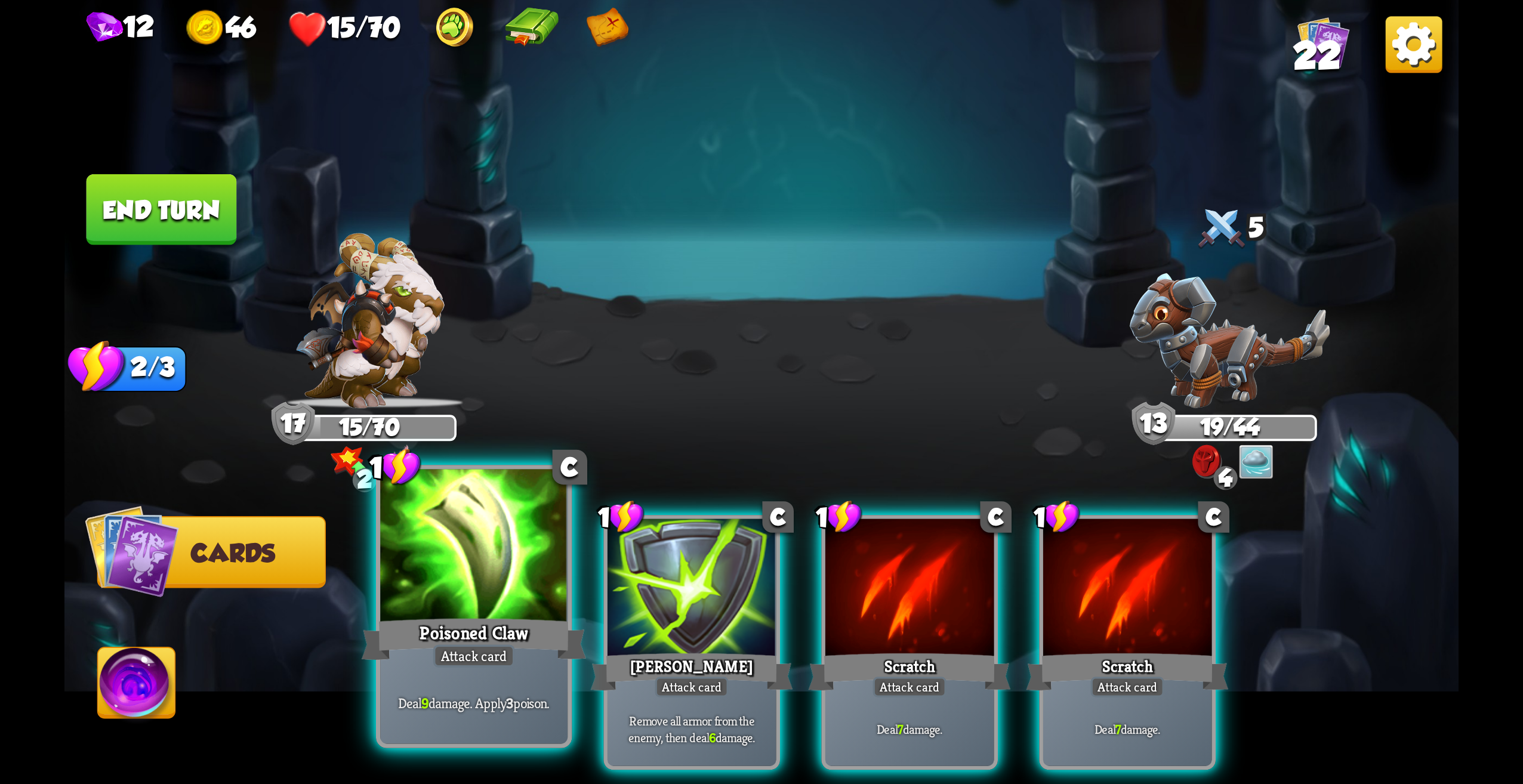
click at [474, 665] on div "Attack card" at bounding box center [474, 655] width 82 height 23
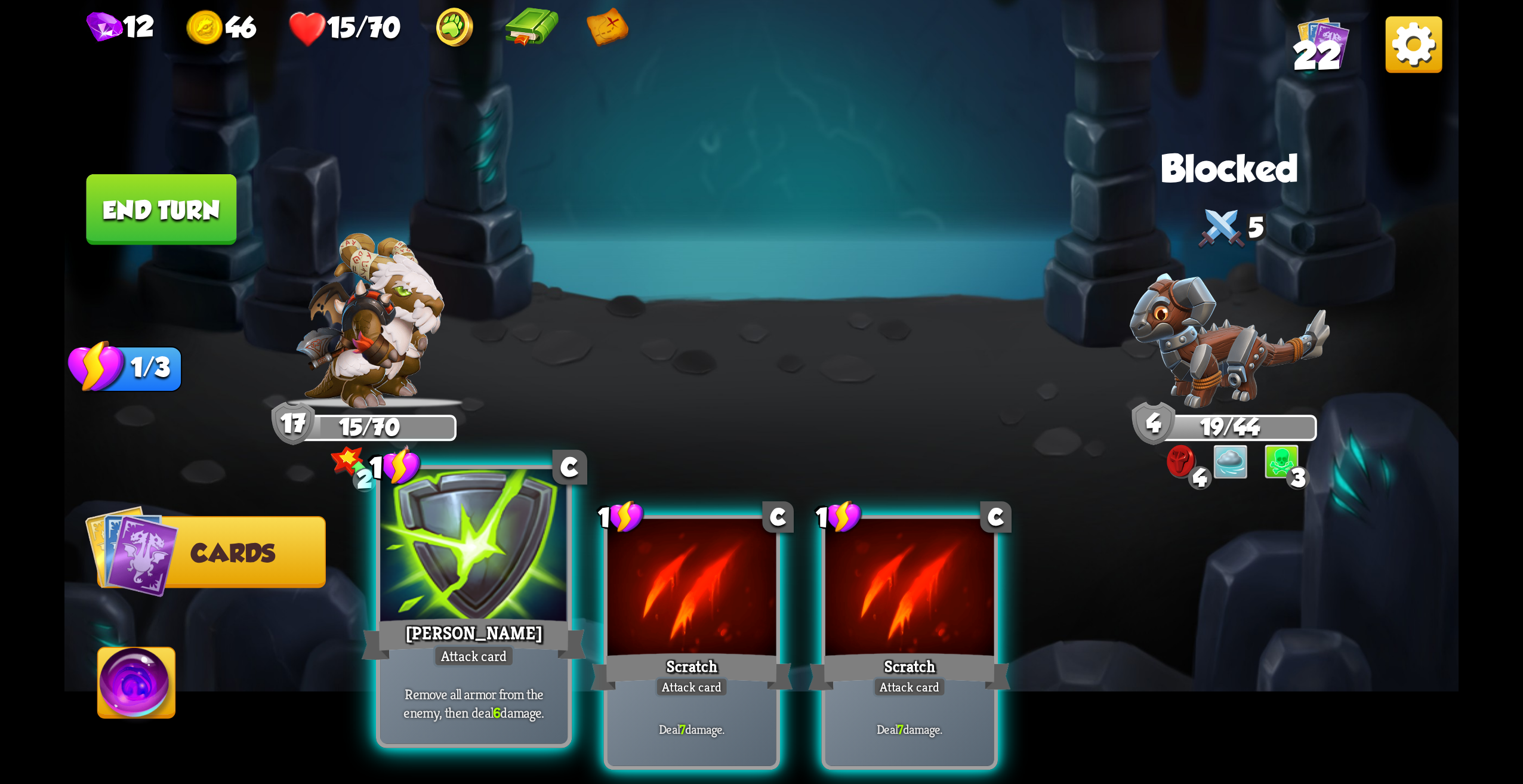
click at [494, 606] on div at bounding box center [474, 549] width 188 height 158
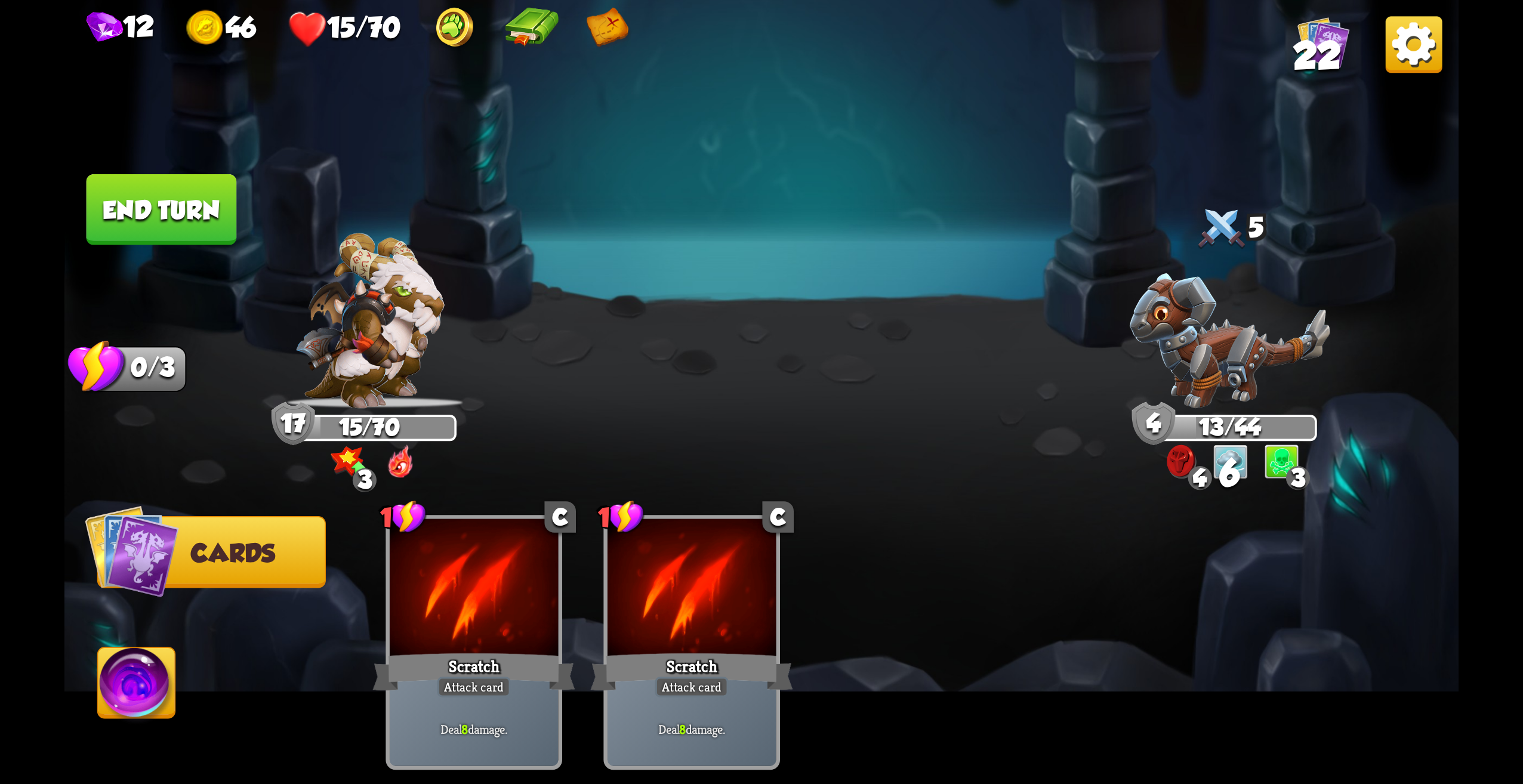
click at [230, 189] on button "End turn" at bounding box center [161, 210] width 150 height 71
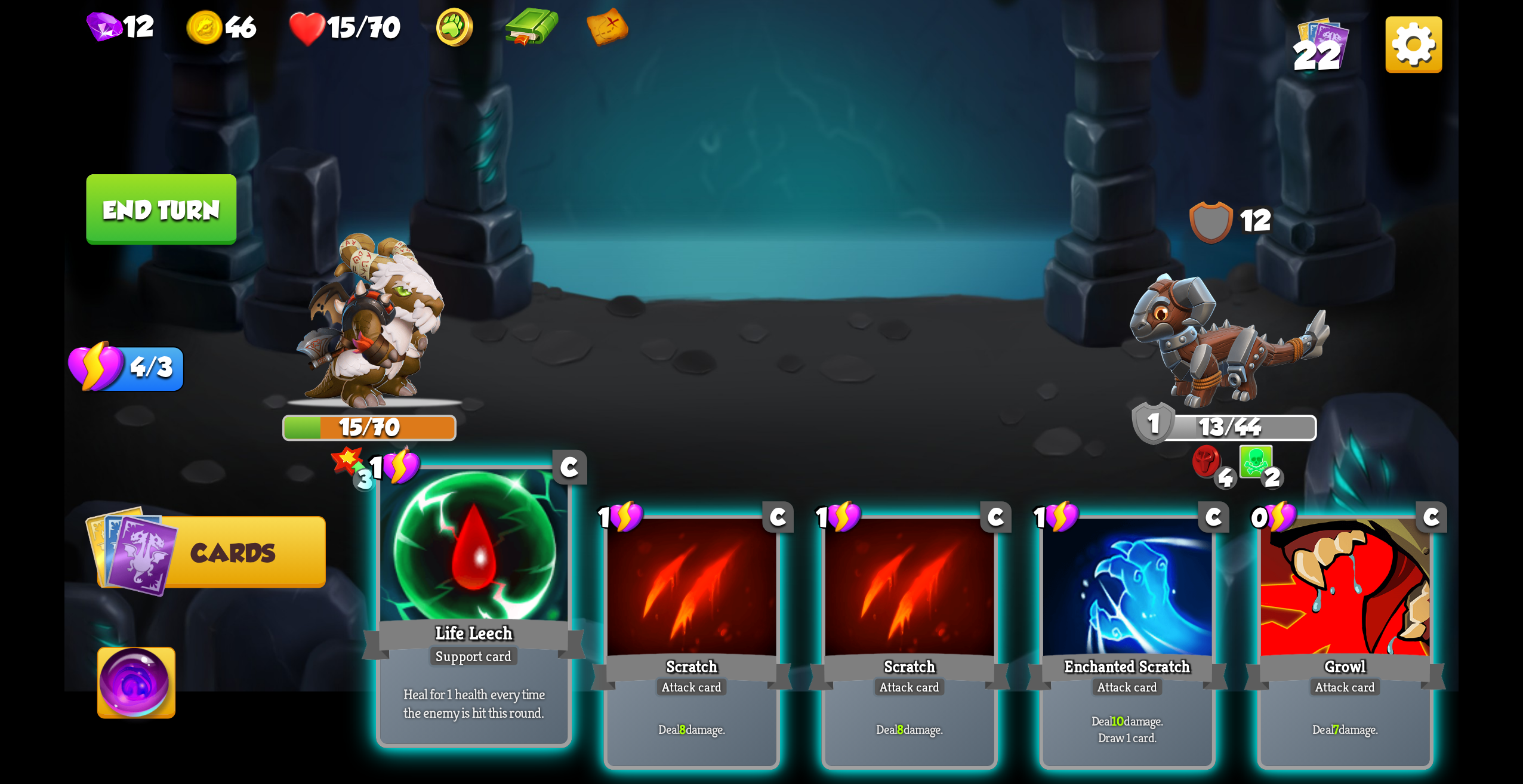
click at [537, 620] on div "Life Leech" at bounding box center [474, 639] width 225 height 50
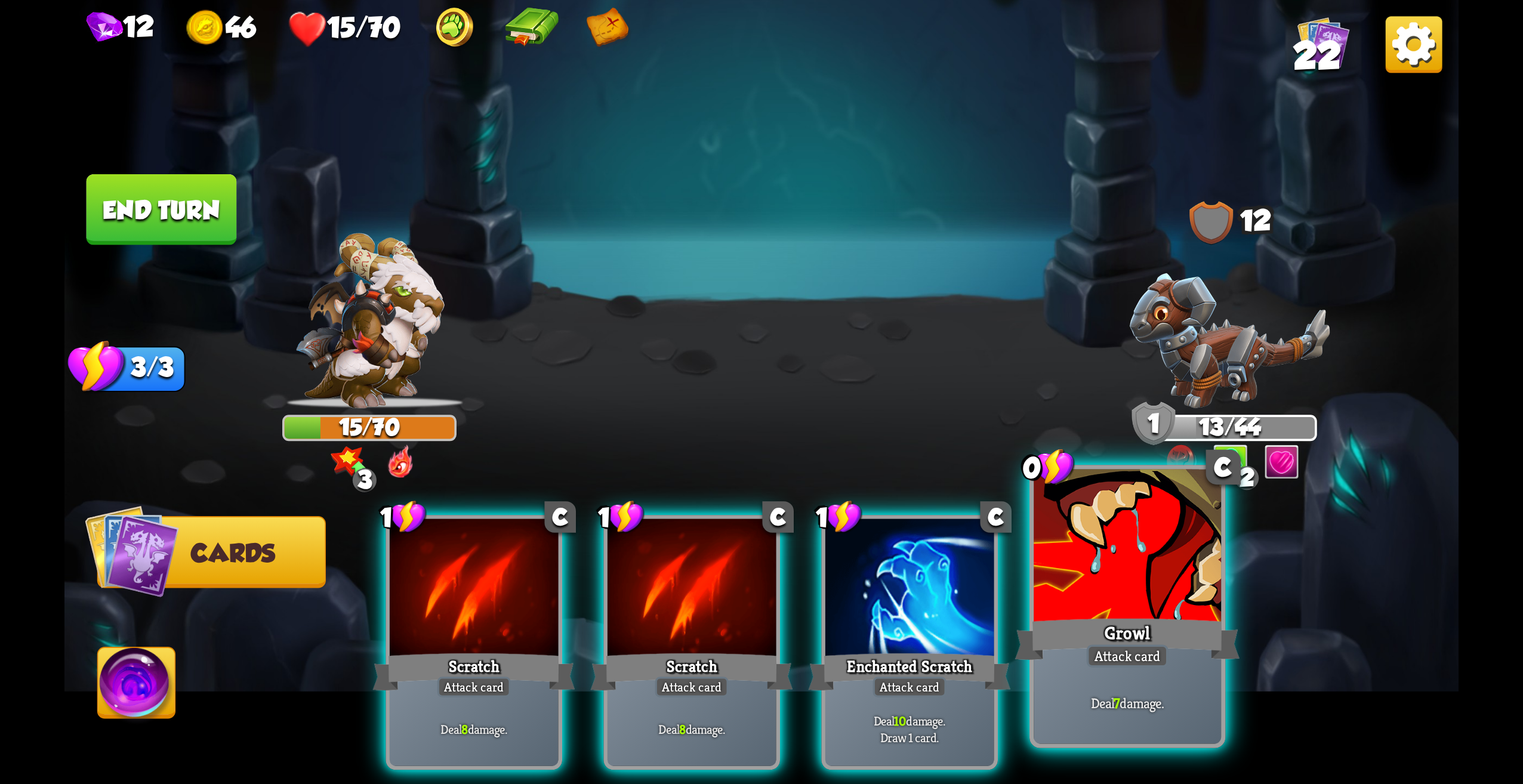
click at [1140, 638] on div "Growl" at bounding box center [1128, 639] width 225 height 50
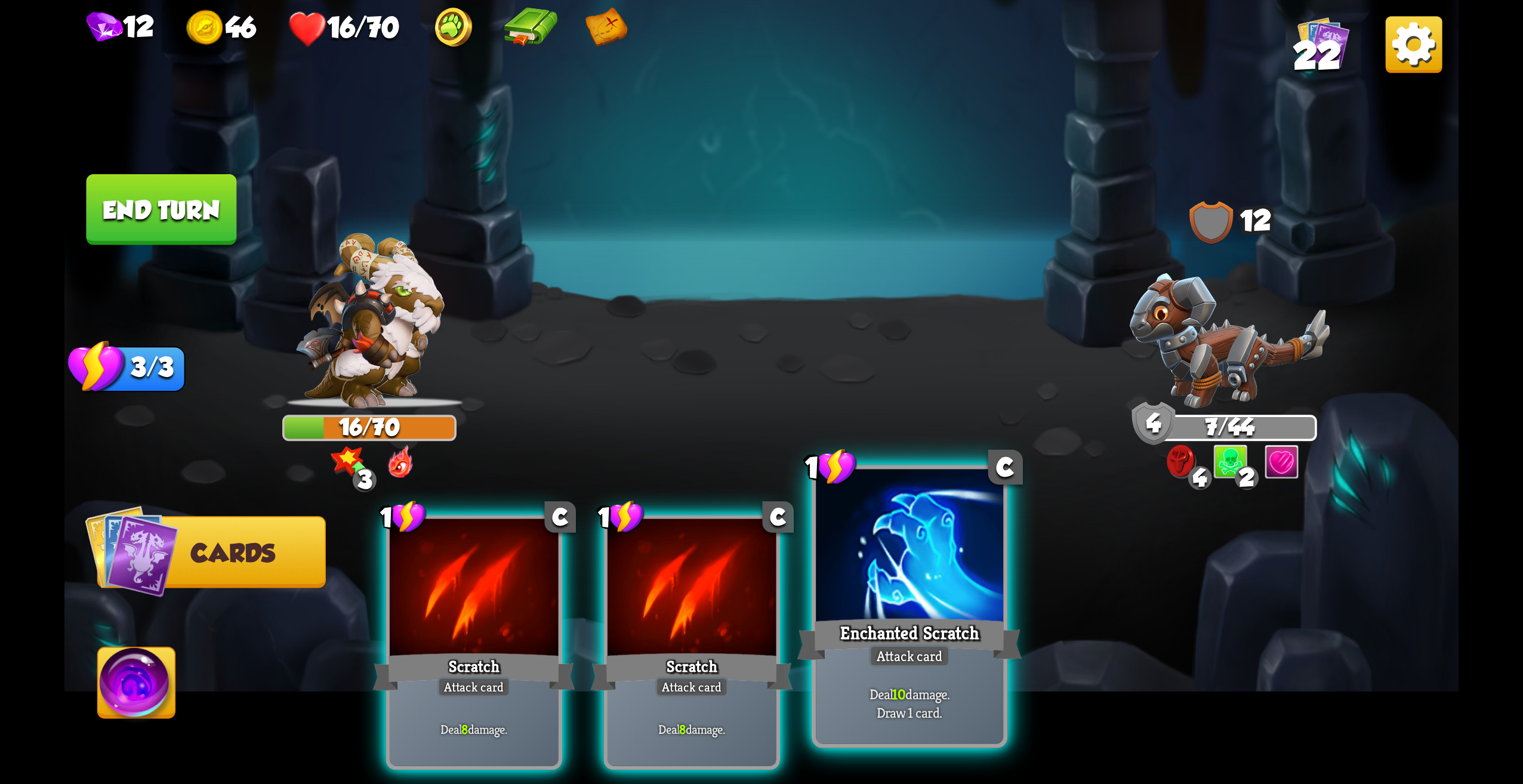
click at [896, 654] on div "Attack card" at bounding box center [910, 655] width 82 height 23
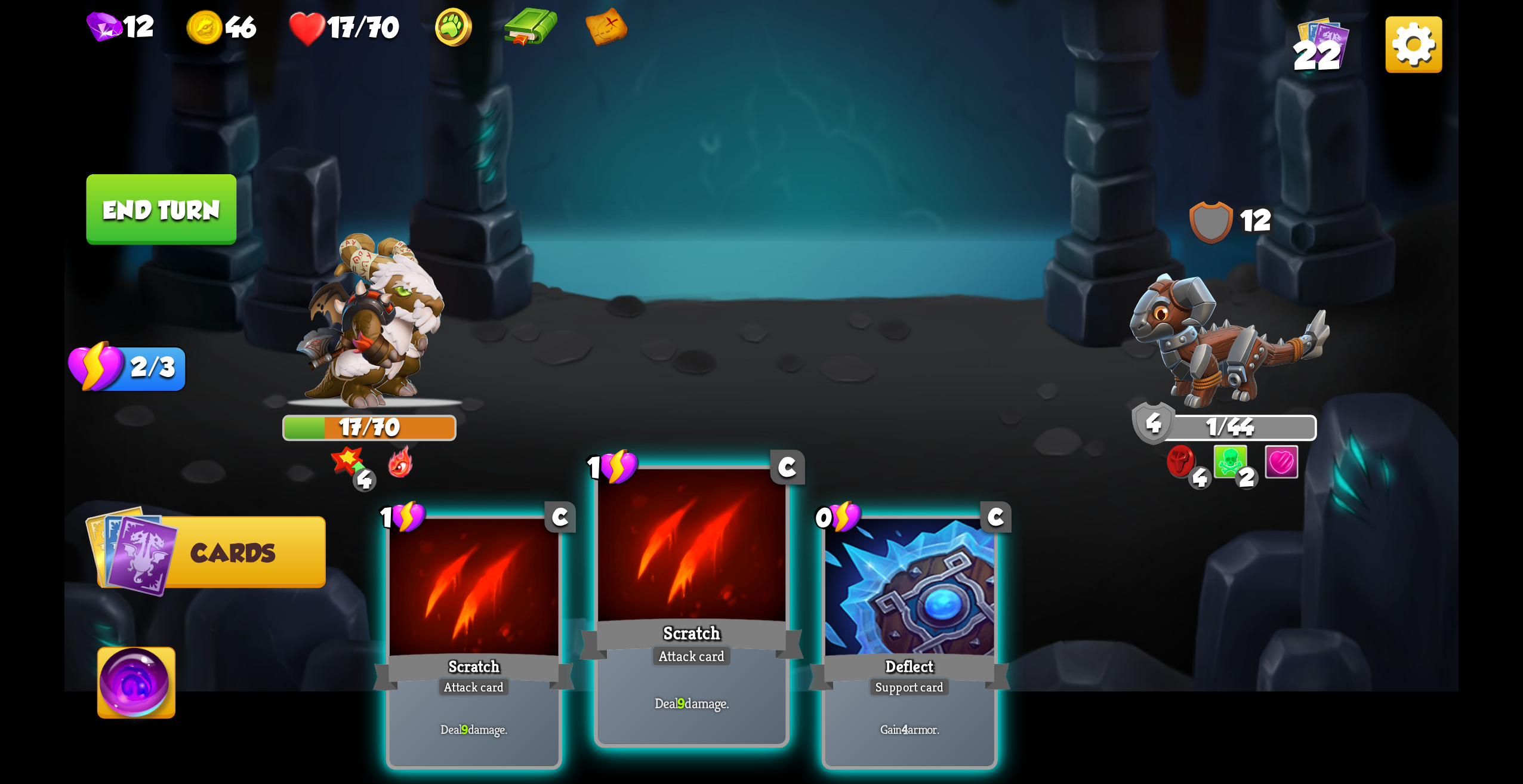
click at [692, 620] on div "Scratch" at bounding box center [691, 639] width 225 height 50
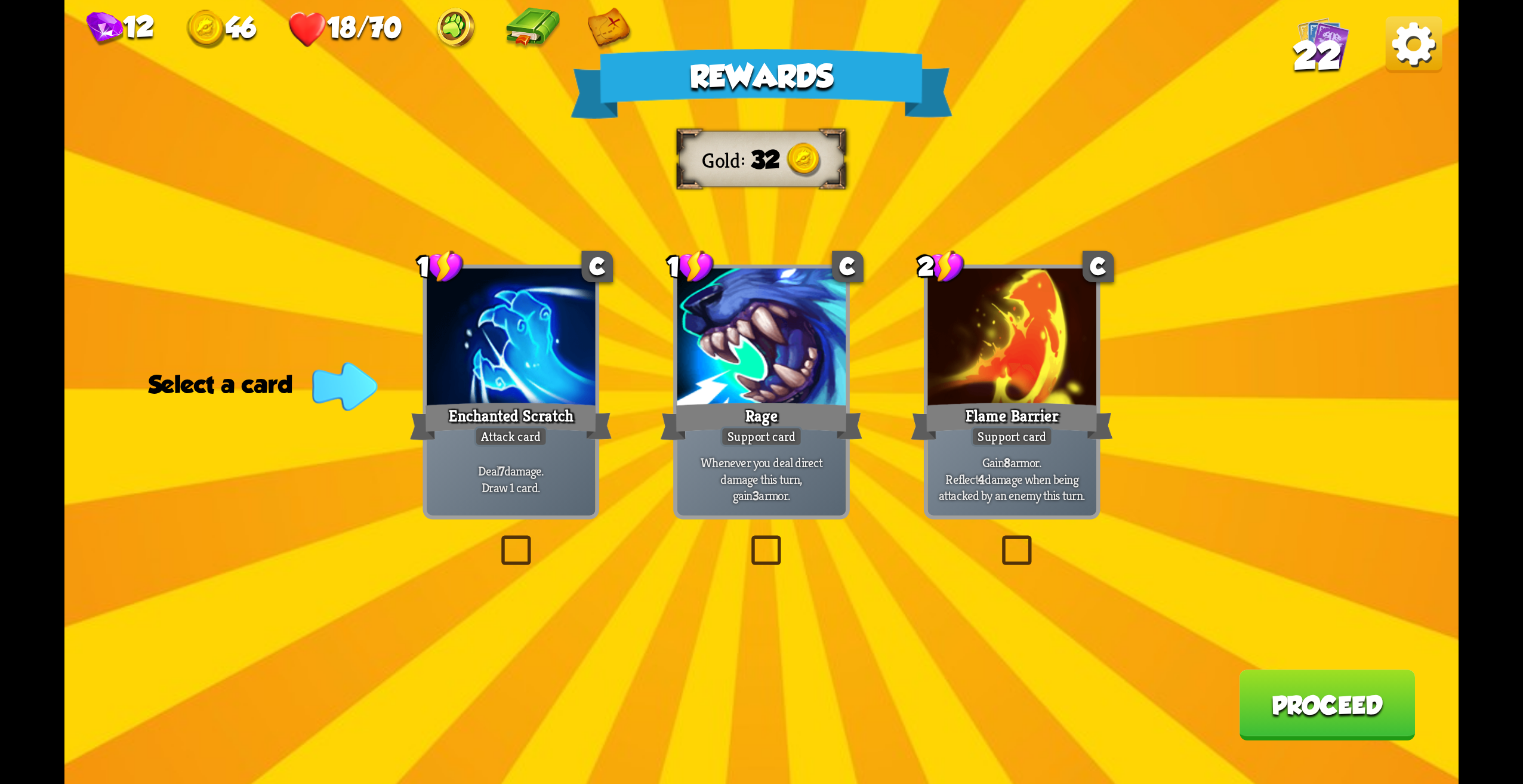
click at [1058, 584] on div "Rewards Gold 32 Select a card 1 C Enchanted Scratch Attack card Deal 7 damage. …" at bounding box center [762, 392] width 1394 height 784
click at [1025, 515] on div "2 C Flame Barrier Support card Gain 8 armor. Reflect 4 damage when being attack…" at bounding box center [1012, 392] width 177 height 255
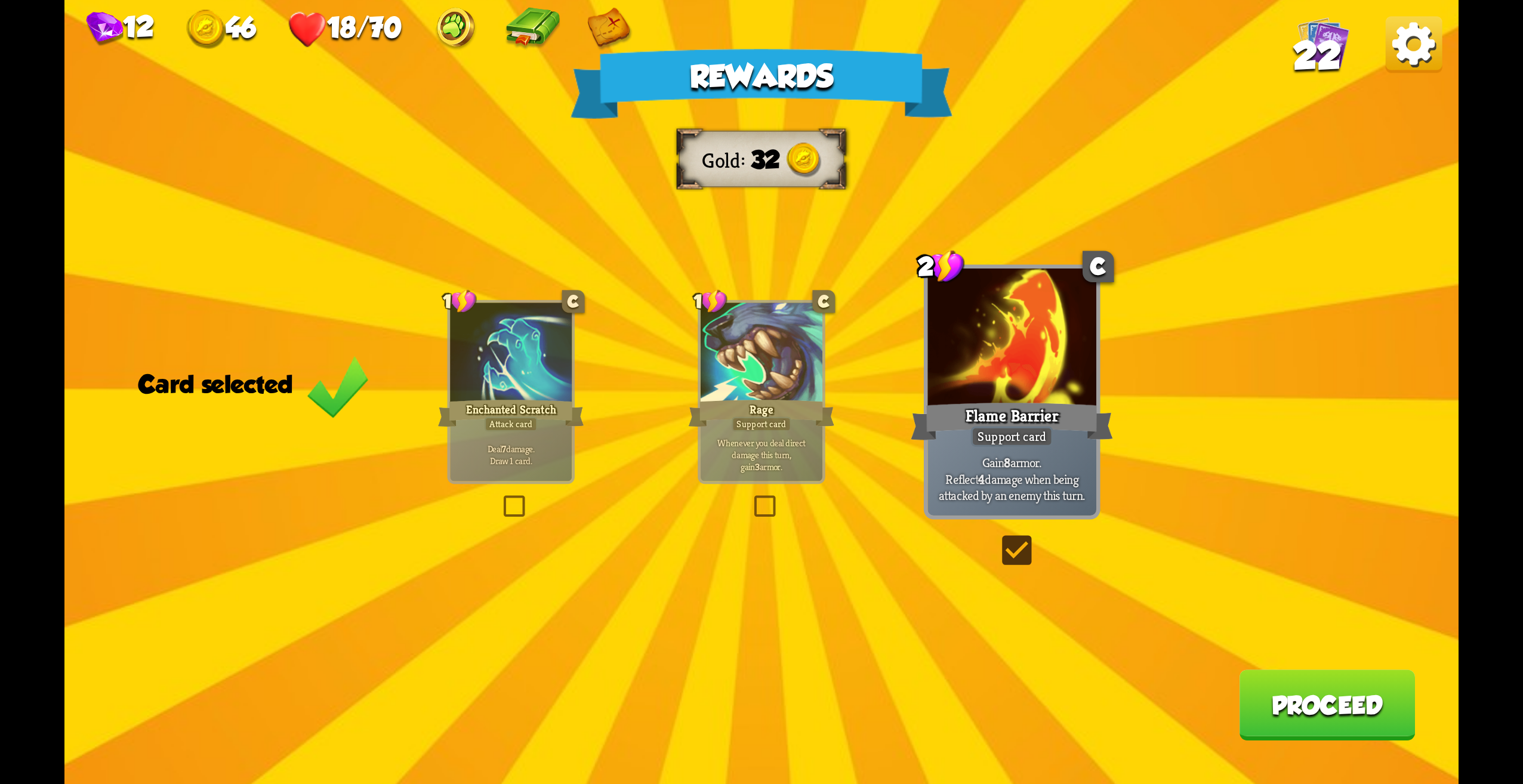
click at [1017, 498] on p "Gain 8 armor. Reflect 4 damage when being attacked by an enemy this turn." at bounding box center [1012, 479] width 160 height 50
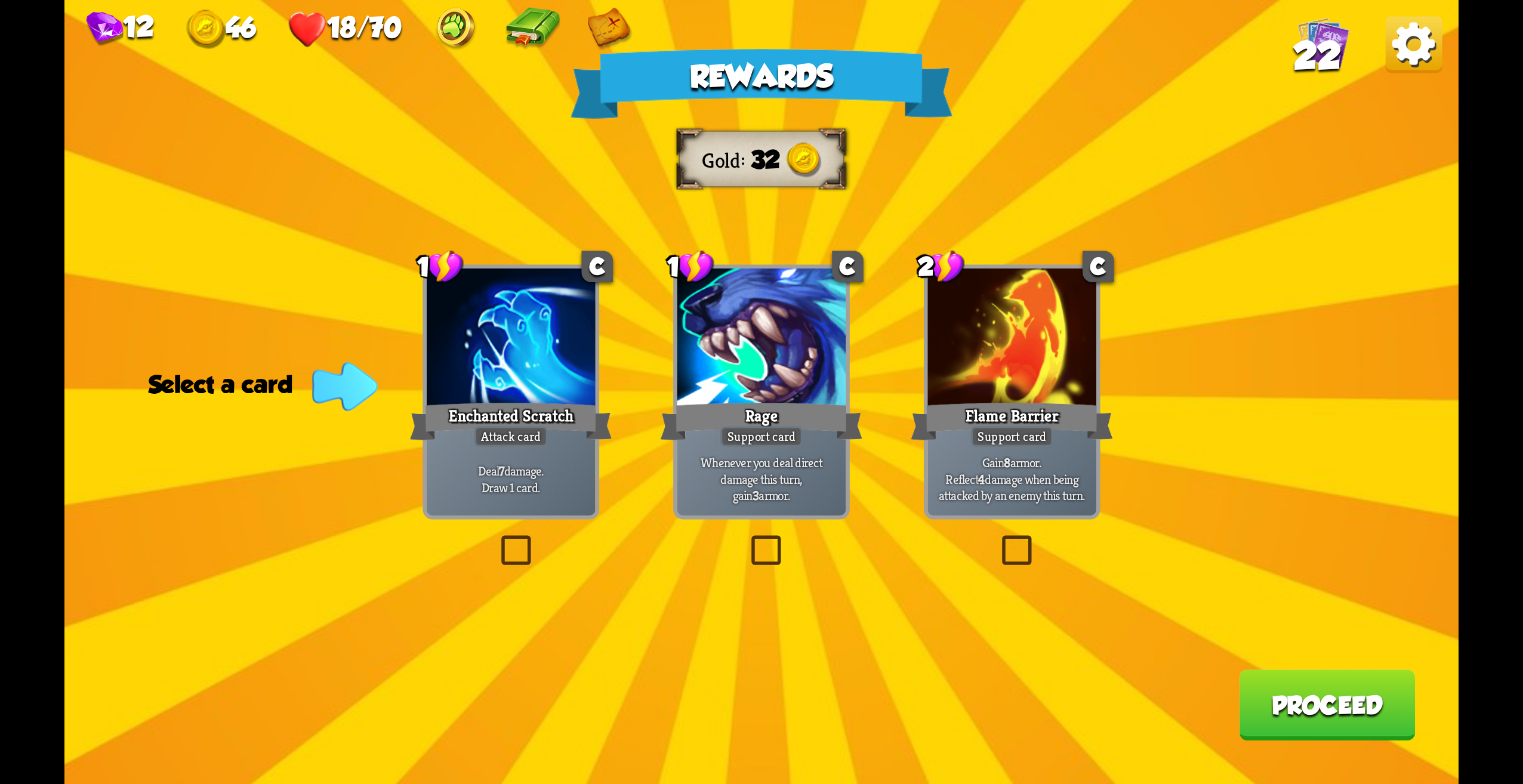
drag, startPoint x: 435, startPoint y: 266, endPoint x: 445, endPoint y: 142, distance: 124.4
click at [398, 77] on div "Rewards Gold 32 Select a card 1 C Enchanted Scratch Attack card Deal 7 damage. …" at bounding box center [762, 392] width 1394 height 784
drag, startPoint x: 699, startPoint y: 269, endPoint x: 731, endPoint y: 327, distance: 66.2
click at [713, 322] on div "1 C Rage Support card Whenever you deal direct damage this turn, gain 3 armor." at bounding box center [762, 392] width 177 height 255
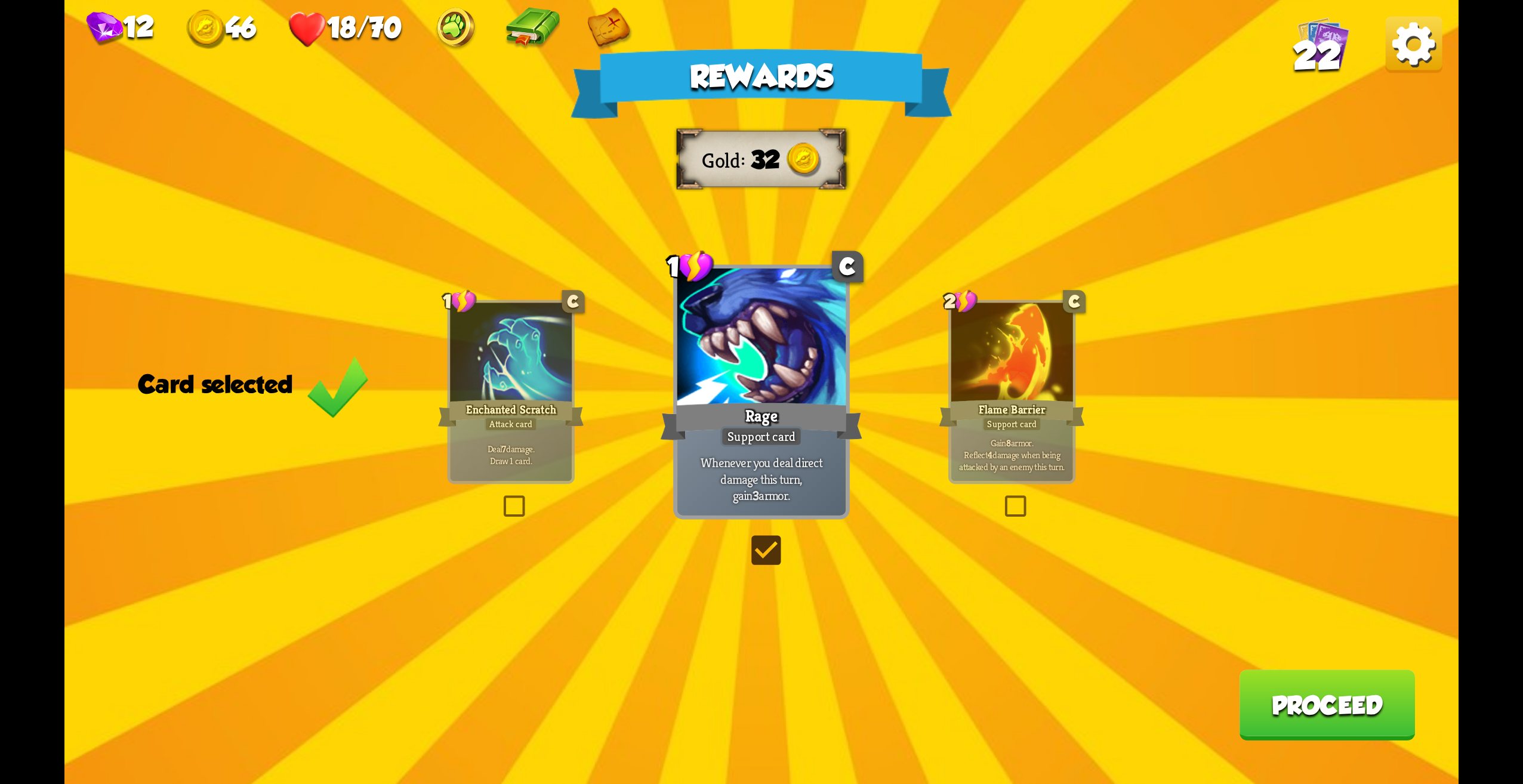
drag, startPoint x: 740, startPoint y: 333, endPoint x: 459, endPoint y: 359, distance: 282.2
click at [459, 0] on div "1 C Enchanted Scratch Attack card Deal 7 damage. Draw 1 card. 1 C Rage Support …" at bounding box center [762, 0] width 1394 height 0
drag, startPoint x: 773, startPoint y: 152, endPoint x: 705, endPoint y: 157, distance: 68.2
click at [705, 157] on div "Gold 32" at bounding box center [761, 159] width 165 height 57
drag, startPoint x: 738, startPoint y: 82, endPoint x: 654, endPoint y: 70, distance: 84.9
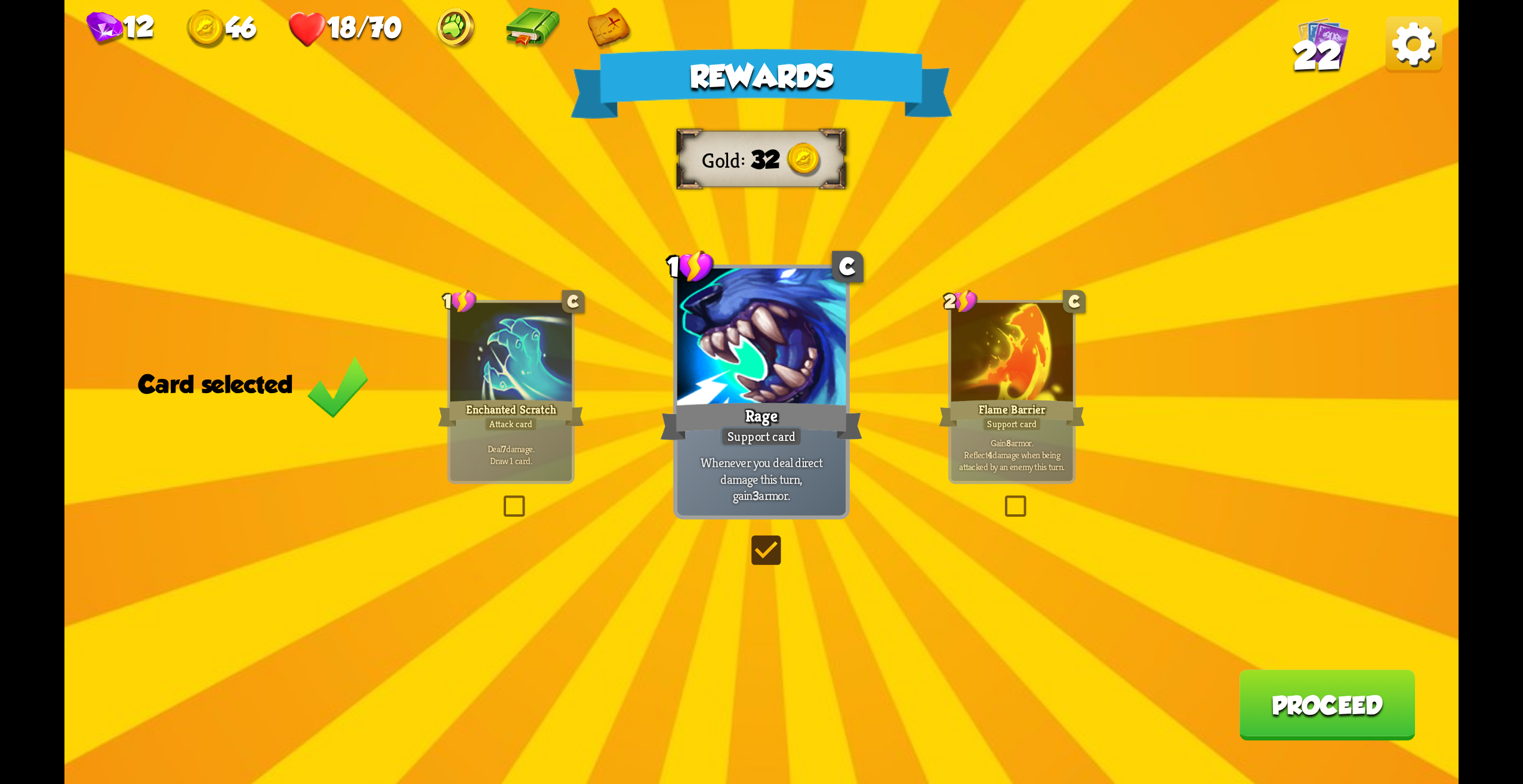
click at [655, 73] on div "Rewards" at bounding box center [762, 83] width 383 height 70
click at [1014, 394] on div at bounding box center [1012, 355] width 122 height 103
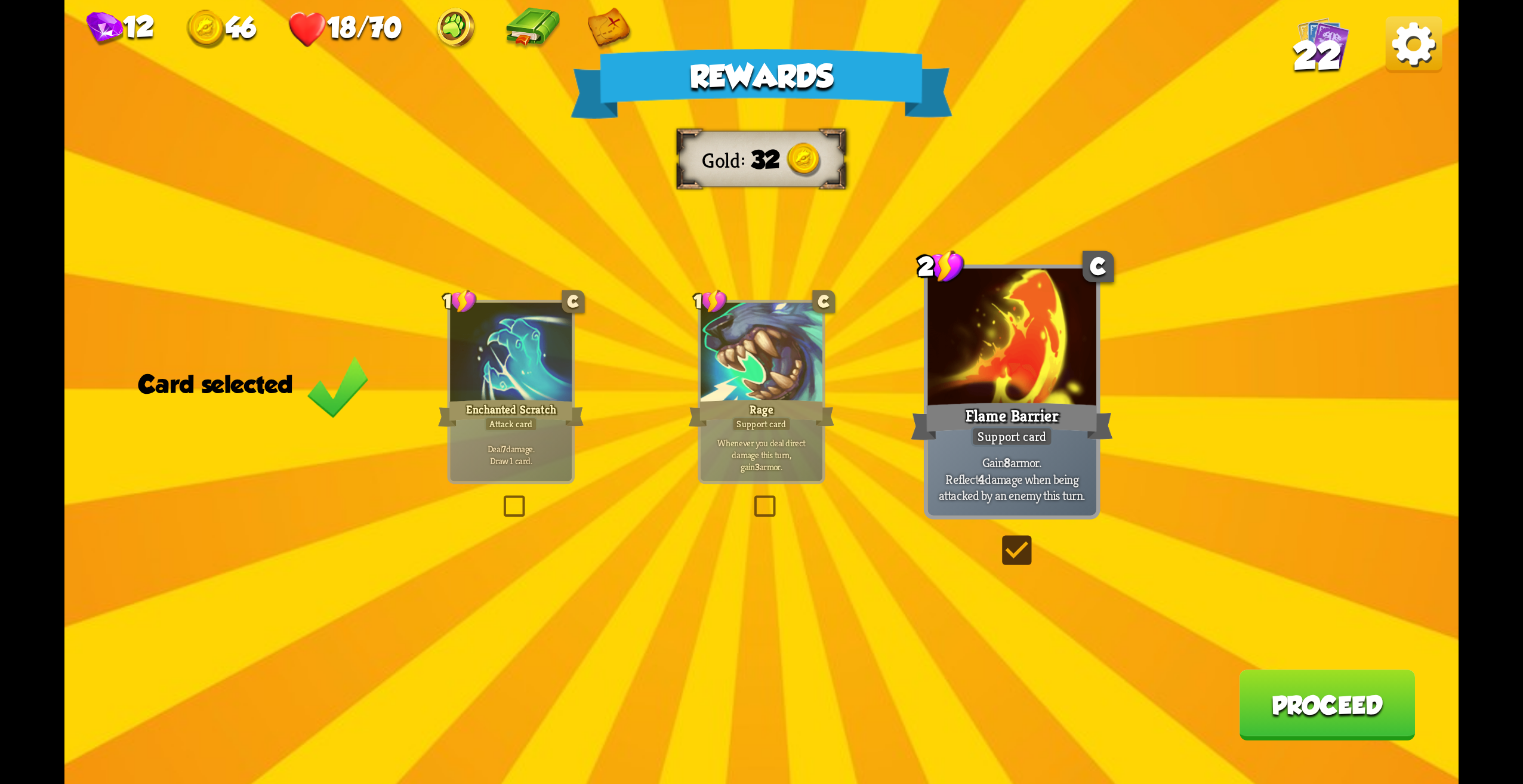
click at [472, 394] on div at bounding box center [511, 355] width 122 height 103
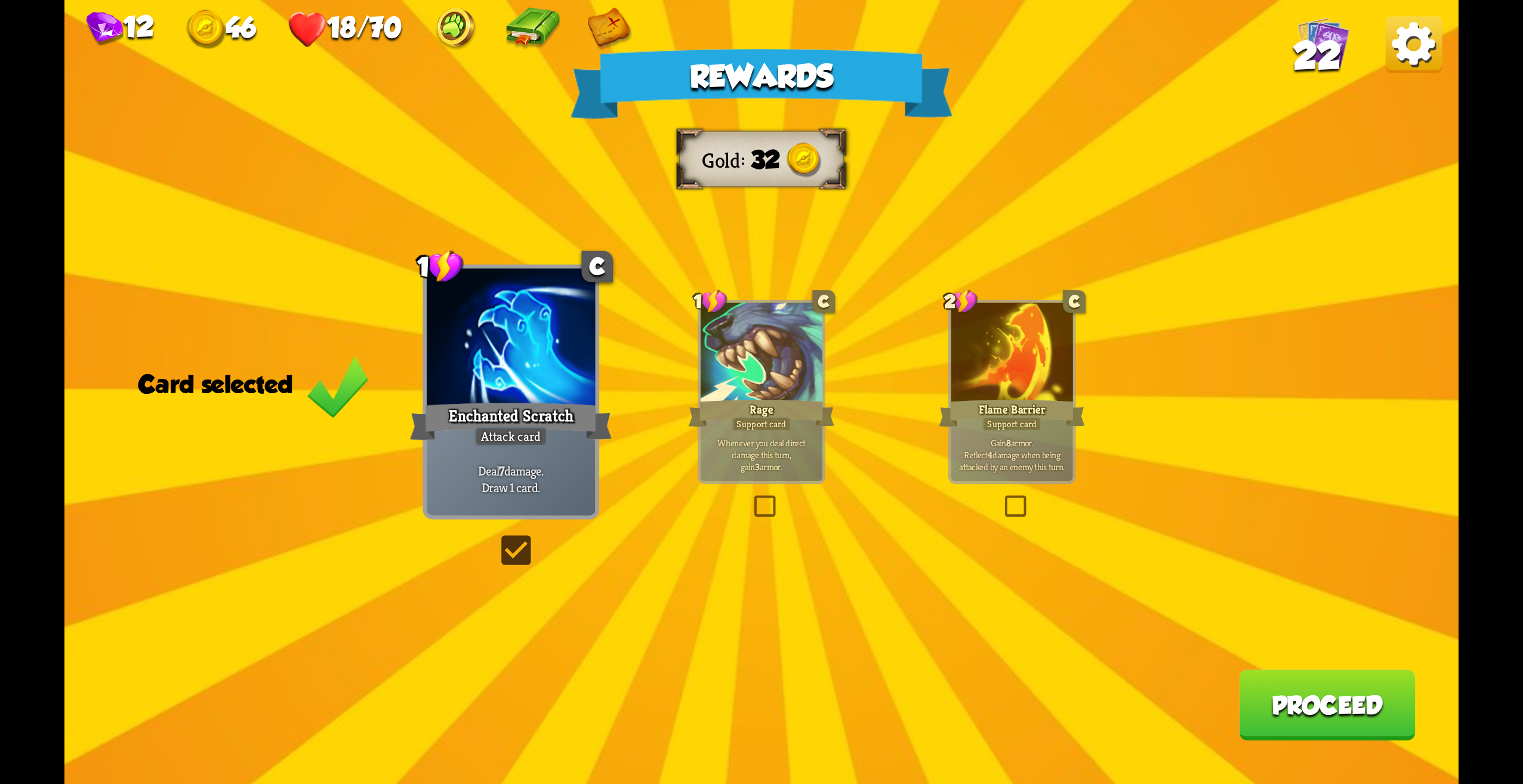
click at [807, 454] on p "Whenever you deal direct damage this turn, gain 3 armor." at bounding box center [762, 454] width 116 height 36
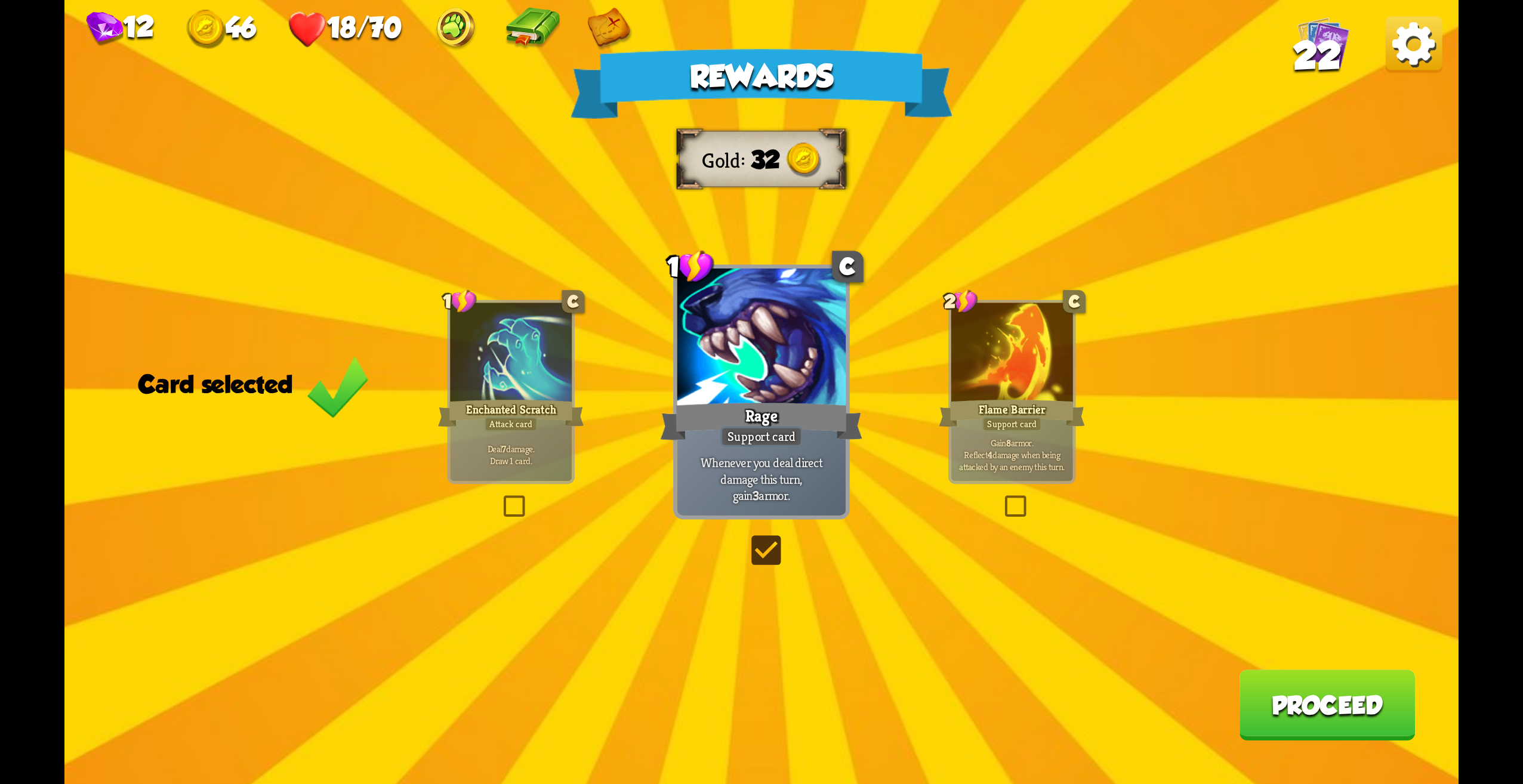
drag, startPoint x: 1077, startPoint y: 357, endPoint x: 1060, endPoint y: 380, distance: 28.6
click at [1075, 361] on div "Rewards Gold 32 Card selected 1 C Enchanted Scratch Attack card Deal 7 damage. …" at bounding box center [762, 392] width 1394 height 784
click at [1050, 408] on div "Flame Barrier" at bounding box center [1012, 414] width 146 height 33
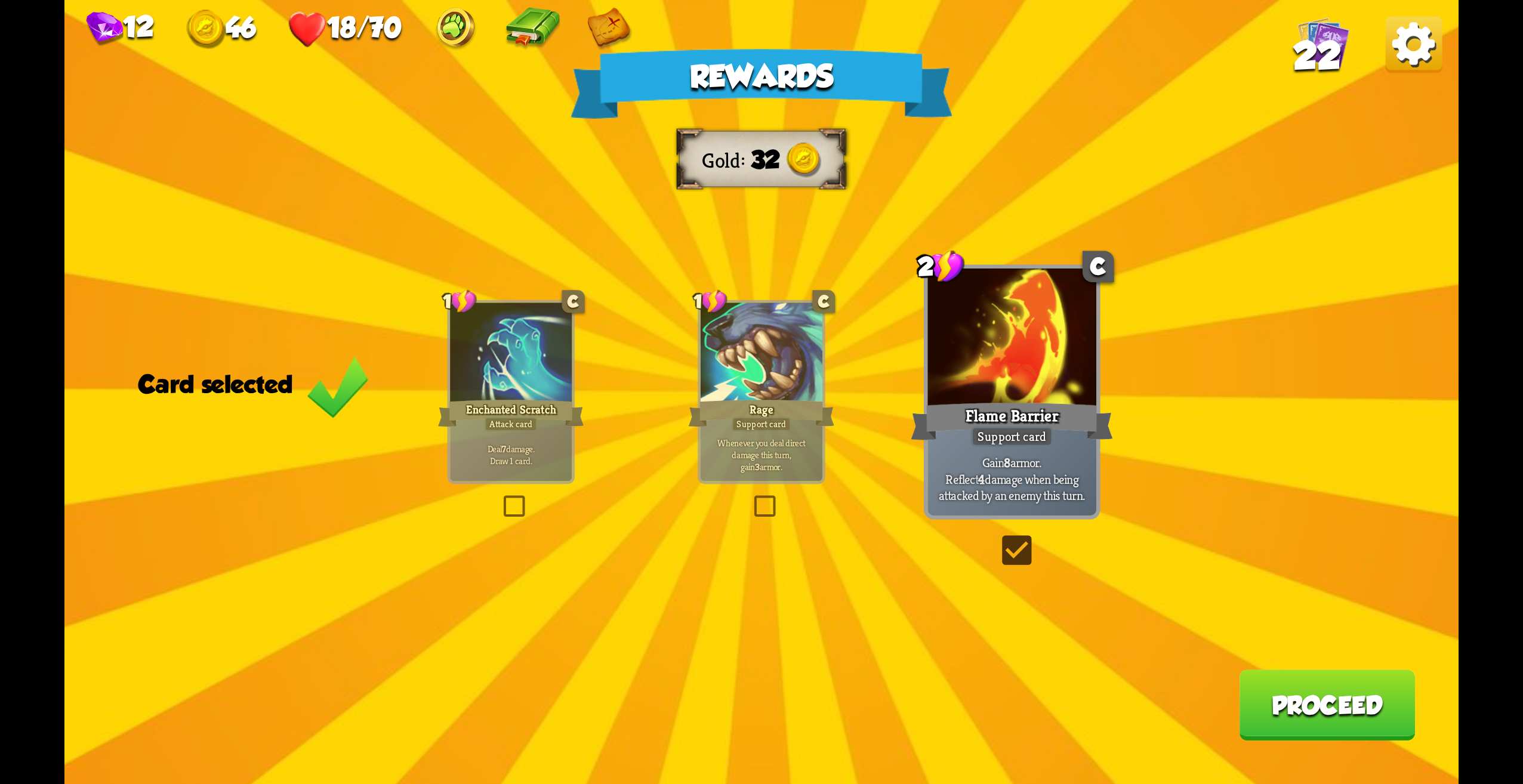
click at [1295, 727] on button "Proceed" at bounding box center [1327, 705] width 176 height 71
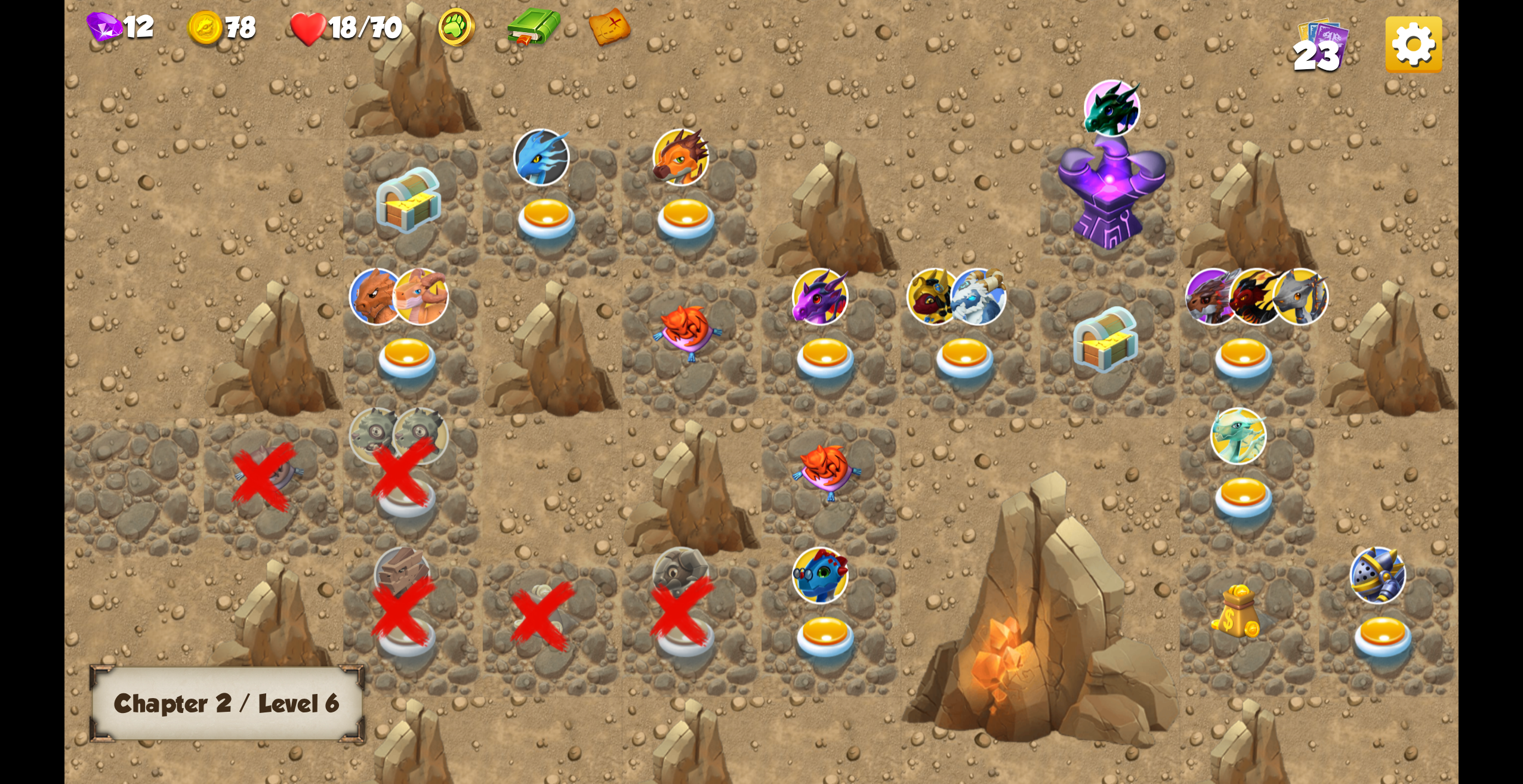
click at [819, 638] on img at bounding box center [827, 643] width 70 height 54
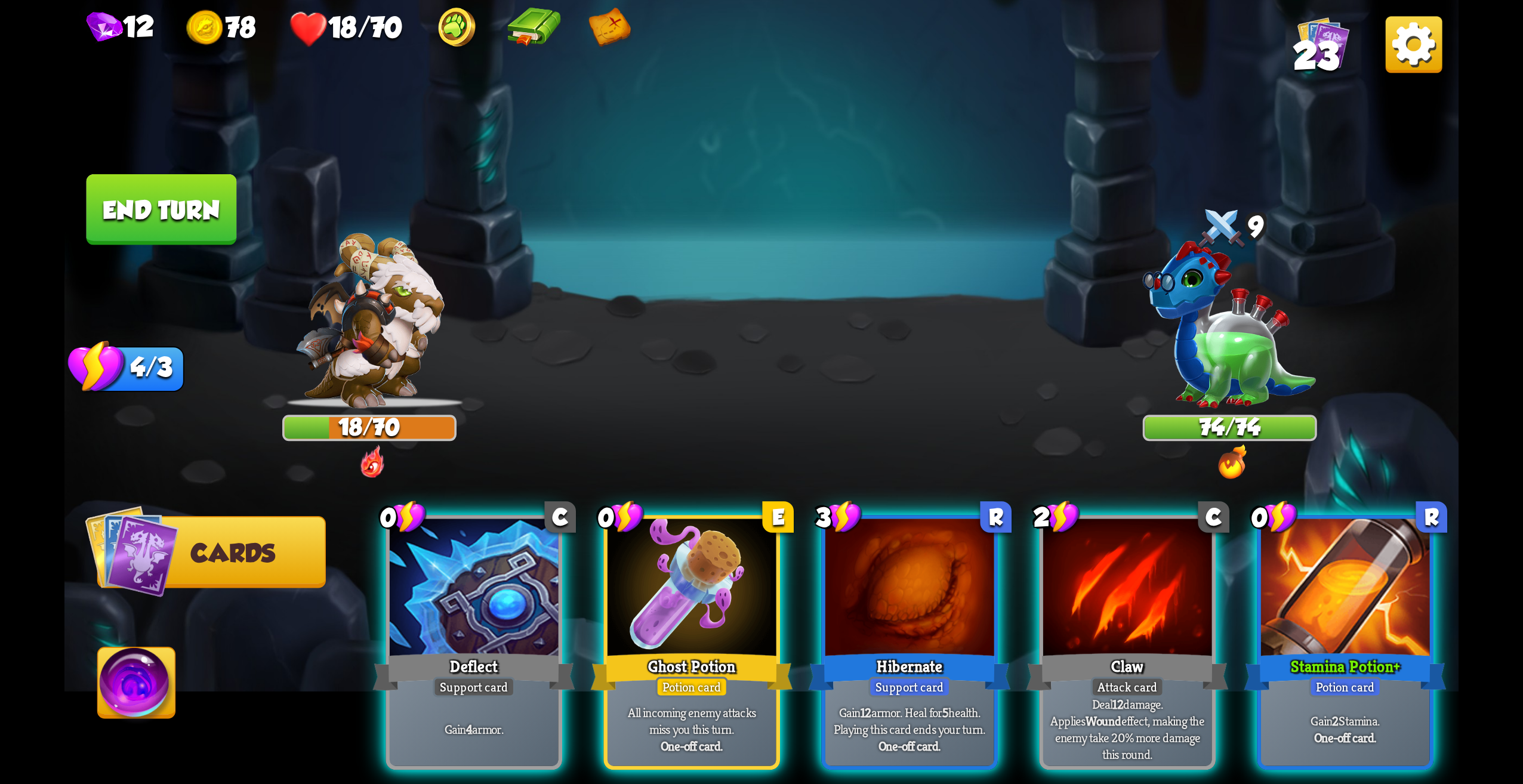
click at [1328, 63] on span "23" at bounding box center [1316, 56] width 46 height 43
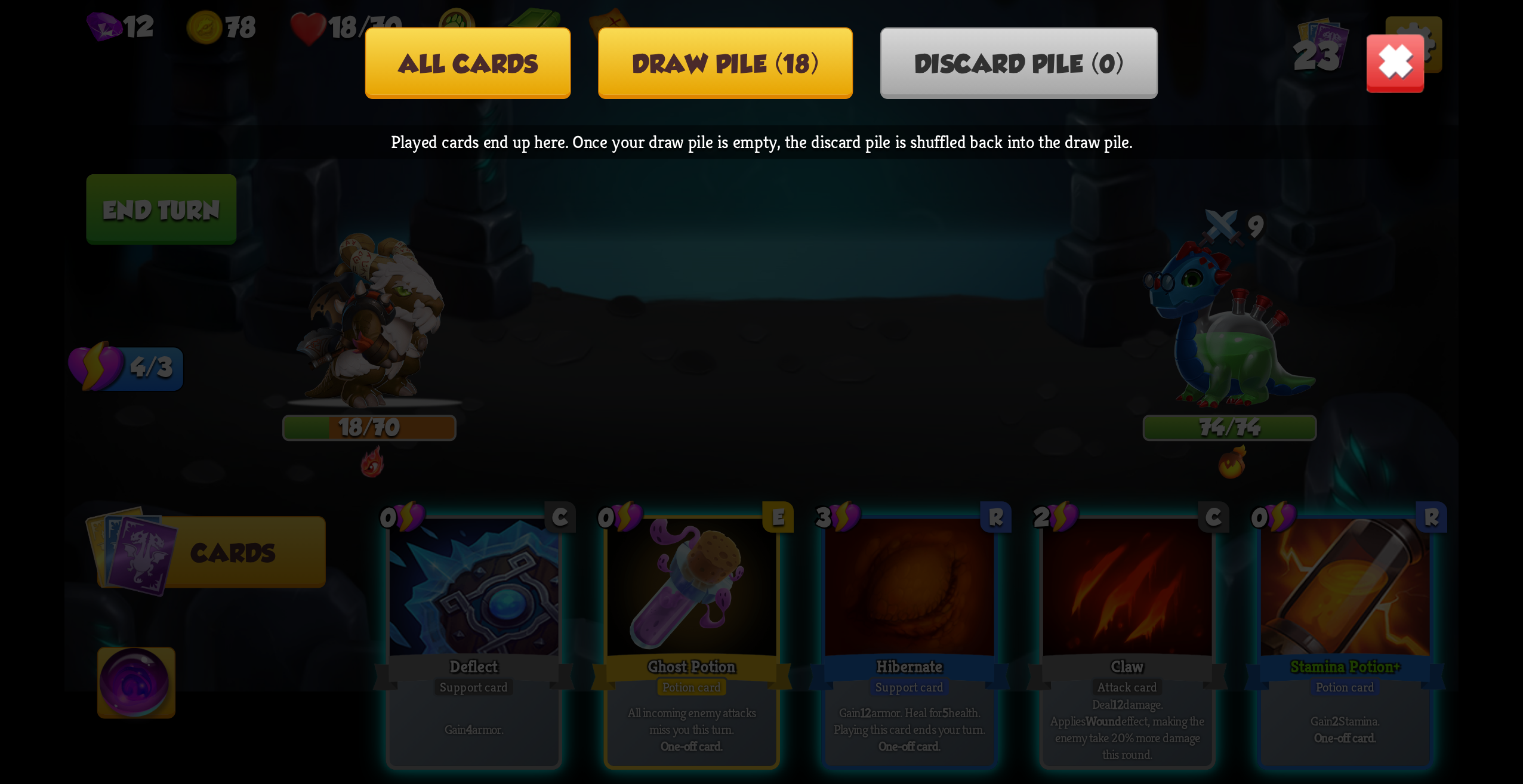
click at [798, 77] on button "Draw pile (18)" at bounding box center [726, 63] width 255 height 72
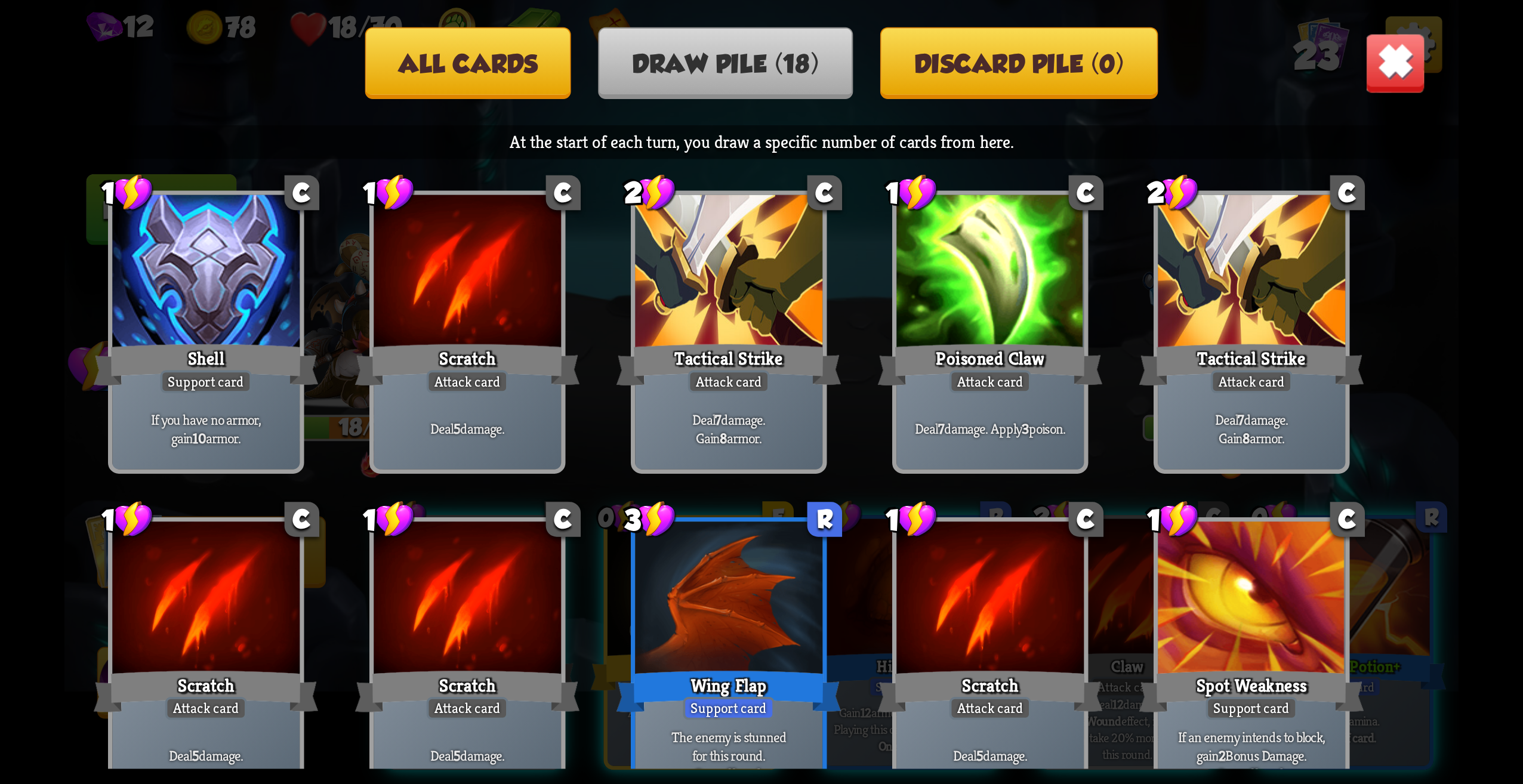
click at [529, 69] on button "All cards" at bounding box center [468, 63] width 207 height 72
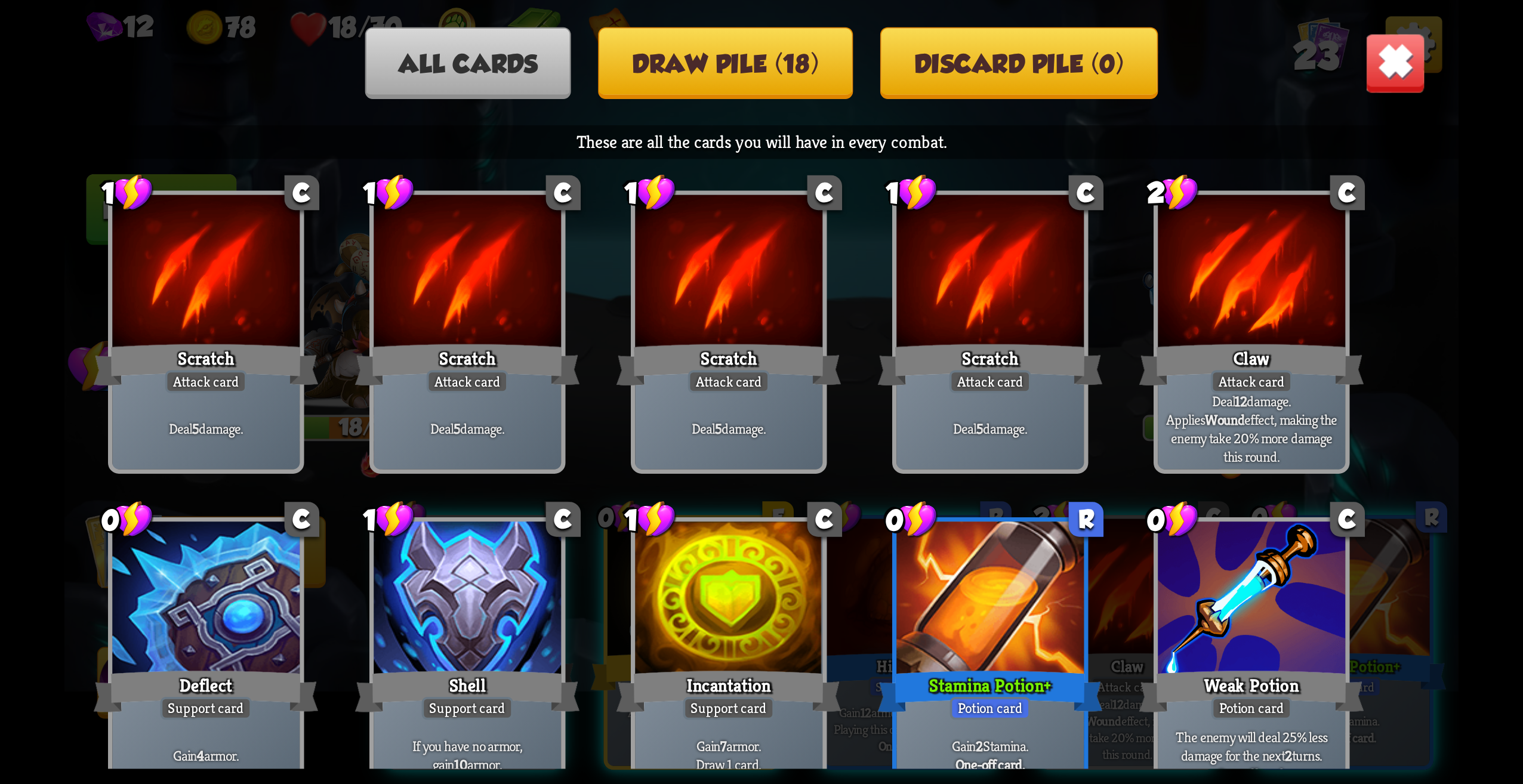
click at [1408, 63] on img at bounding box center [1396, 63] width 61 height 61
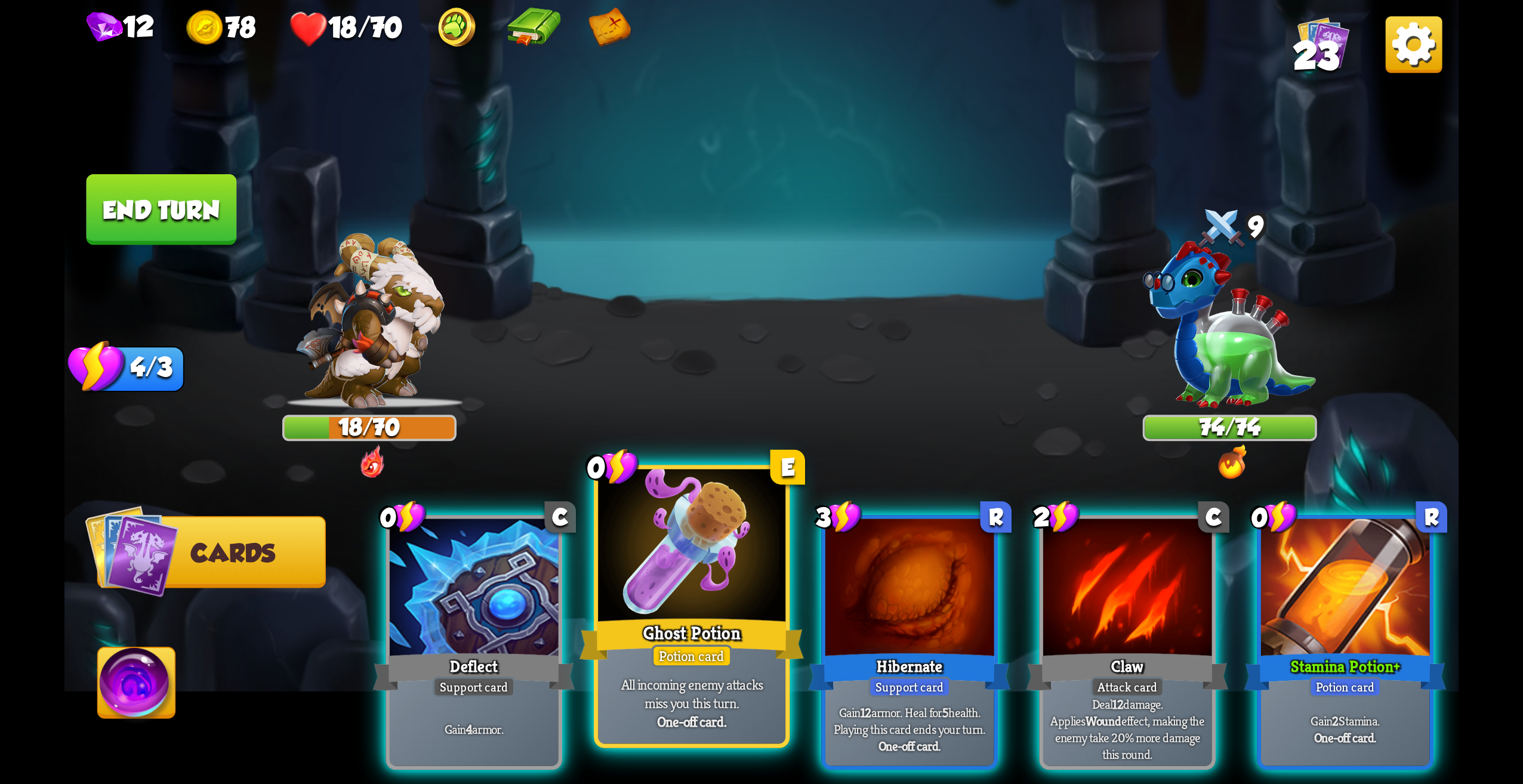
click at [715, 686] on p "All incoming enemy attacks miss you this turn." at bounding box center [692, 694] width 178 height 37
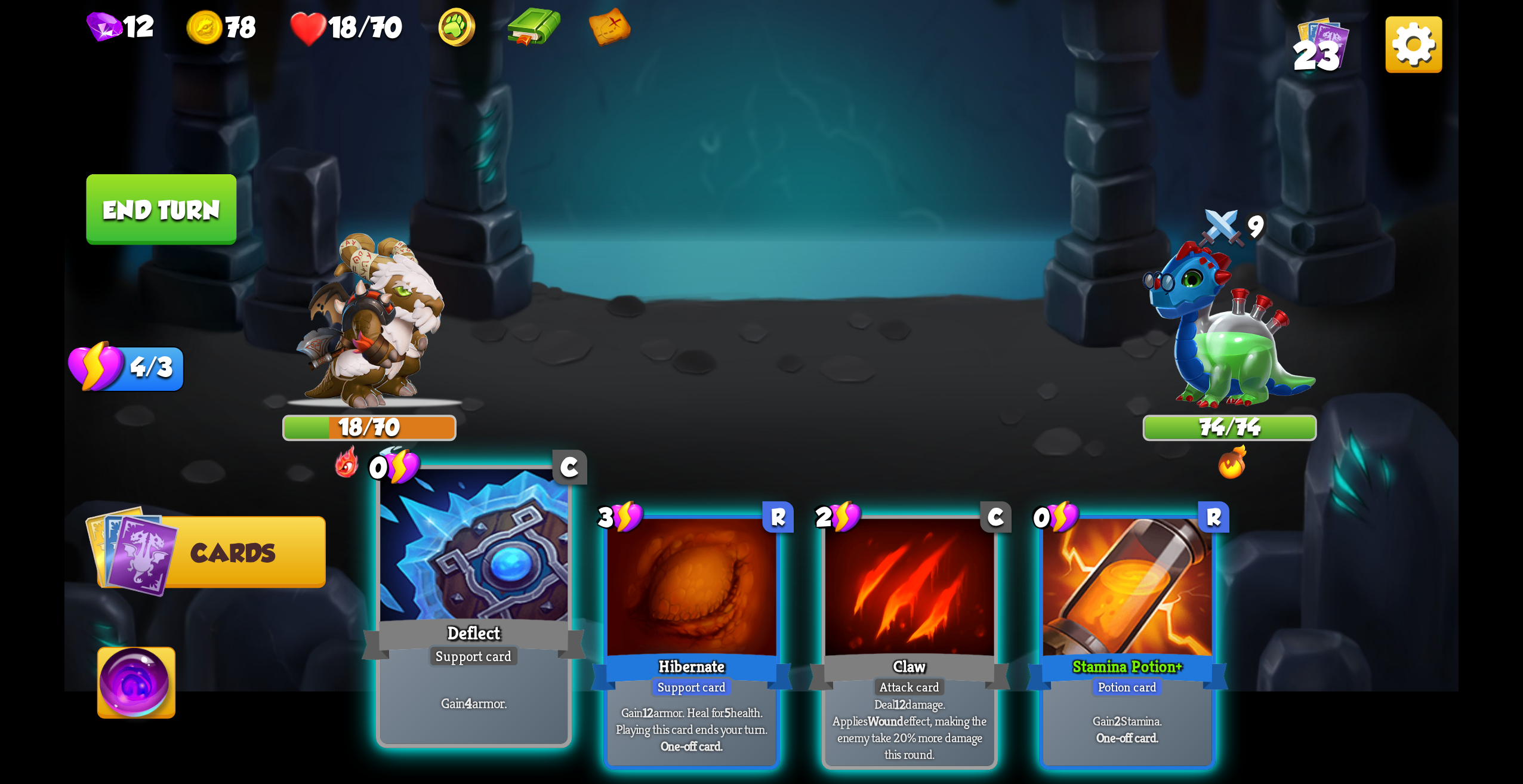
click at [450, 638] on div "Deflect" at bounding box center [474, 639] width 225 height 50
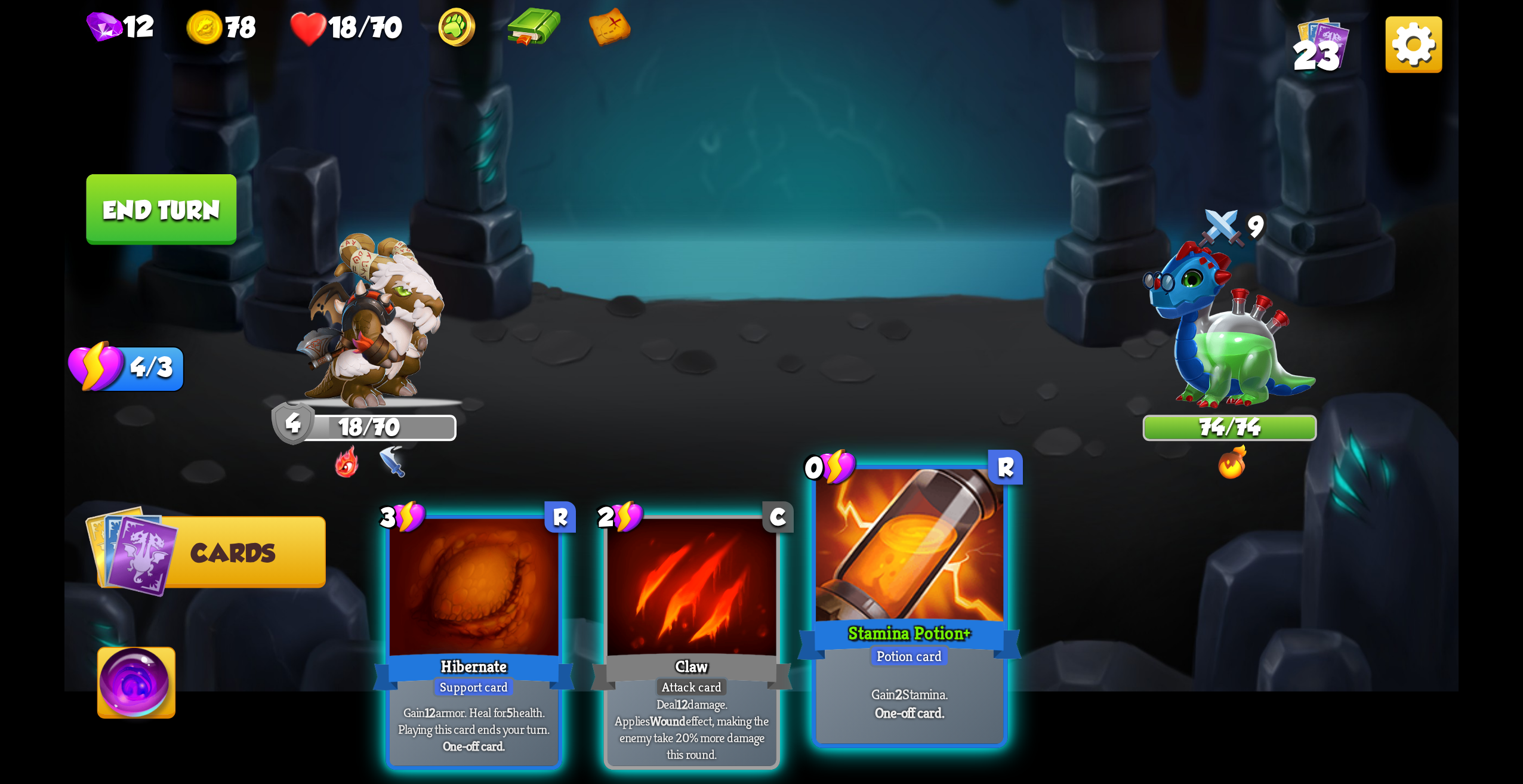
click at [906, 589] on div at bounding box center [910, 549] width 188 height 158
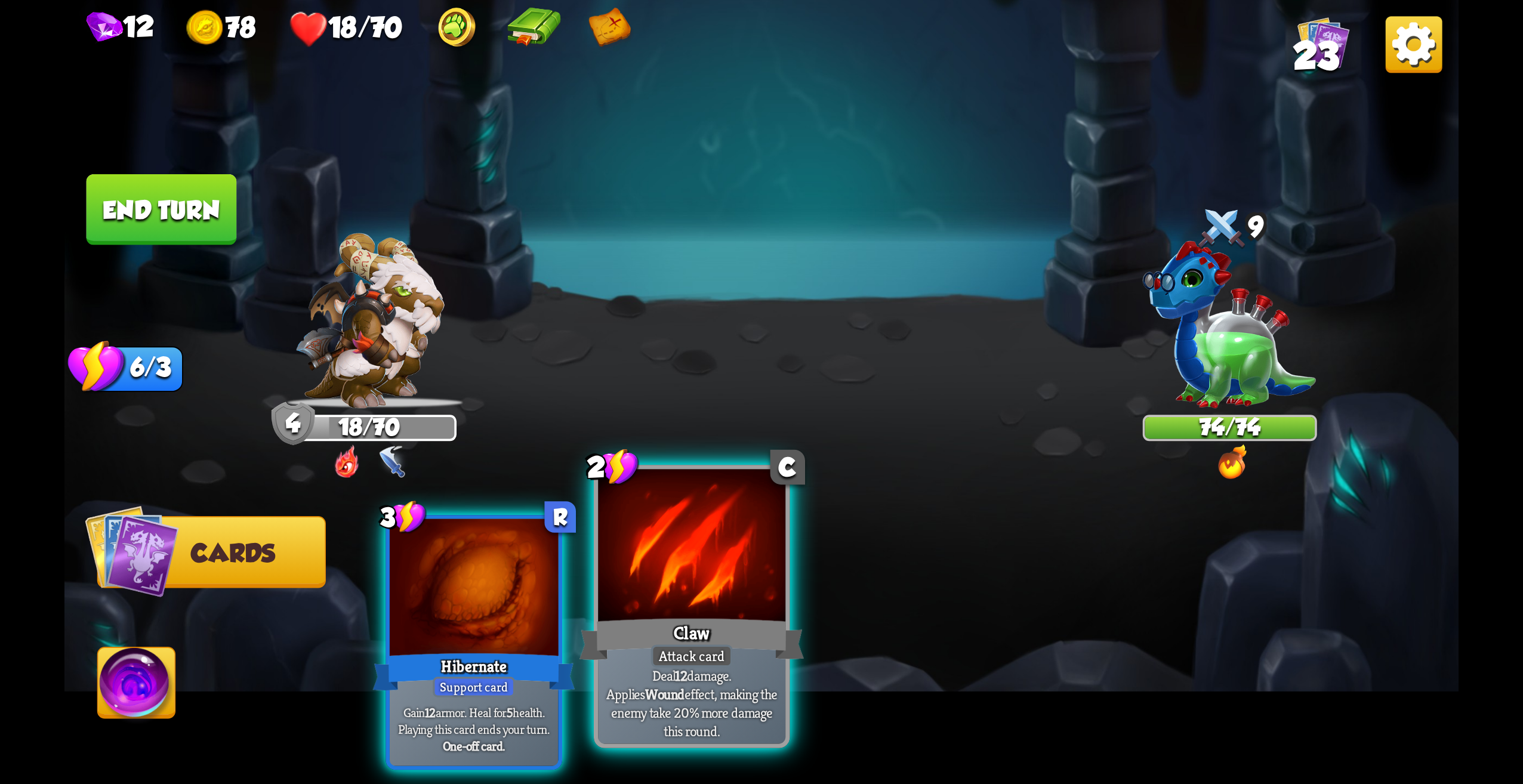
click at [699, 574] on div at bounding box center [692, 549] width 188 height 158
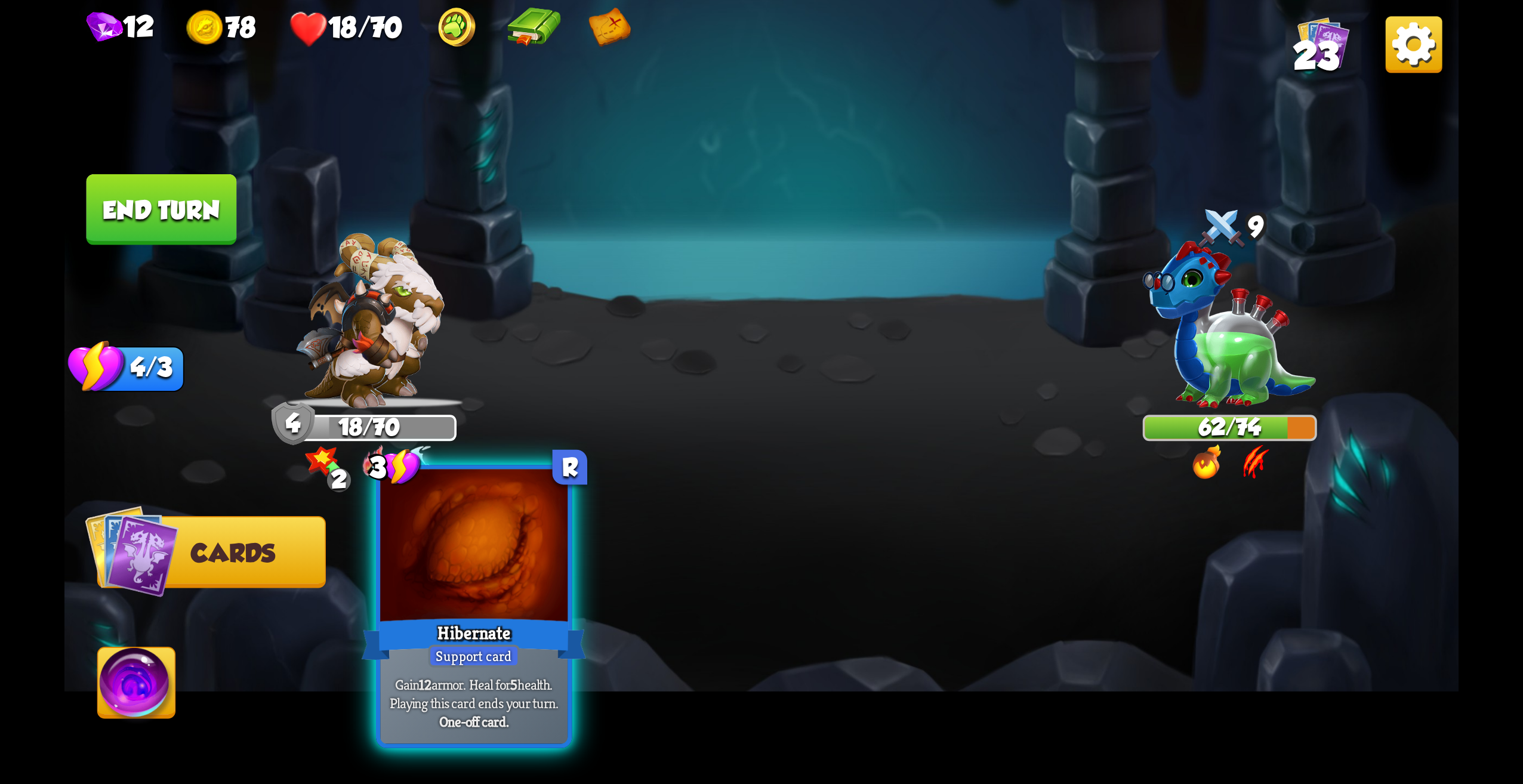
click at [455, 616] on div "Hibernate" at bounding box center [474, 639] width 225 height 50
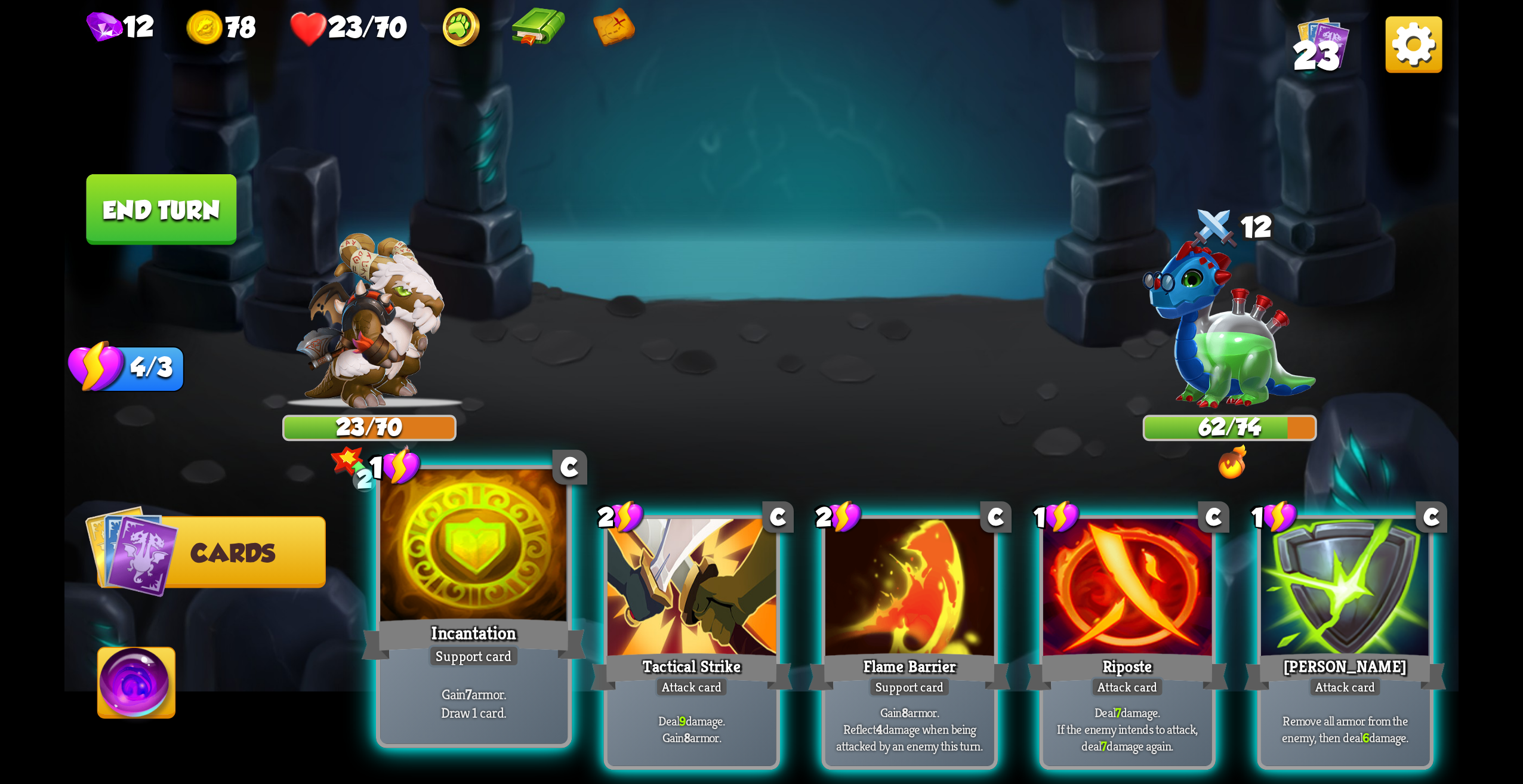
click at [537, 663] on div "Incantation" at bounding box center [474, 639] width 225 height 50
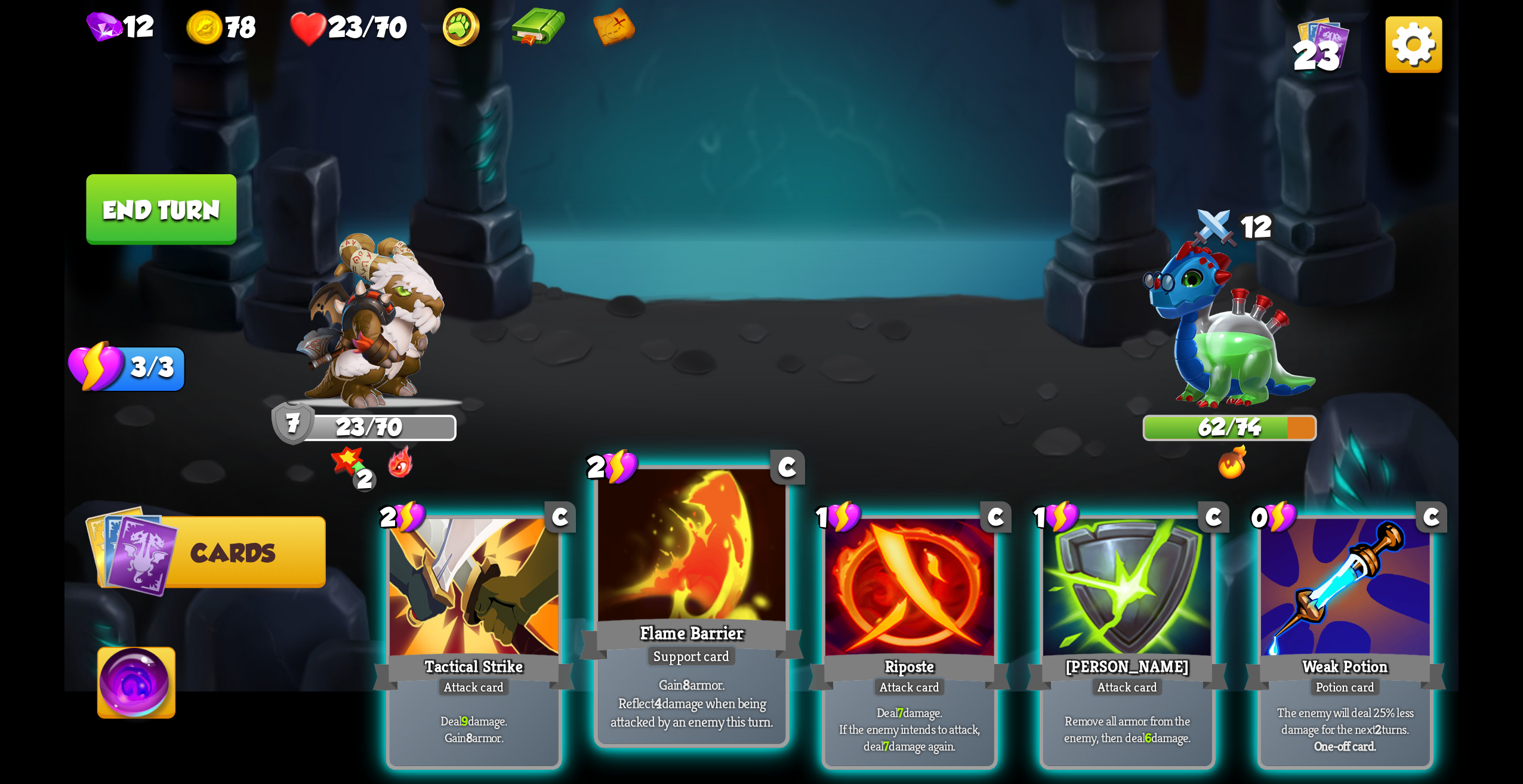
click at [688, 619] on div "Flame Barrier" at bounding box center [691, 639] width 225 height 50
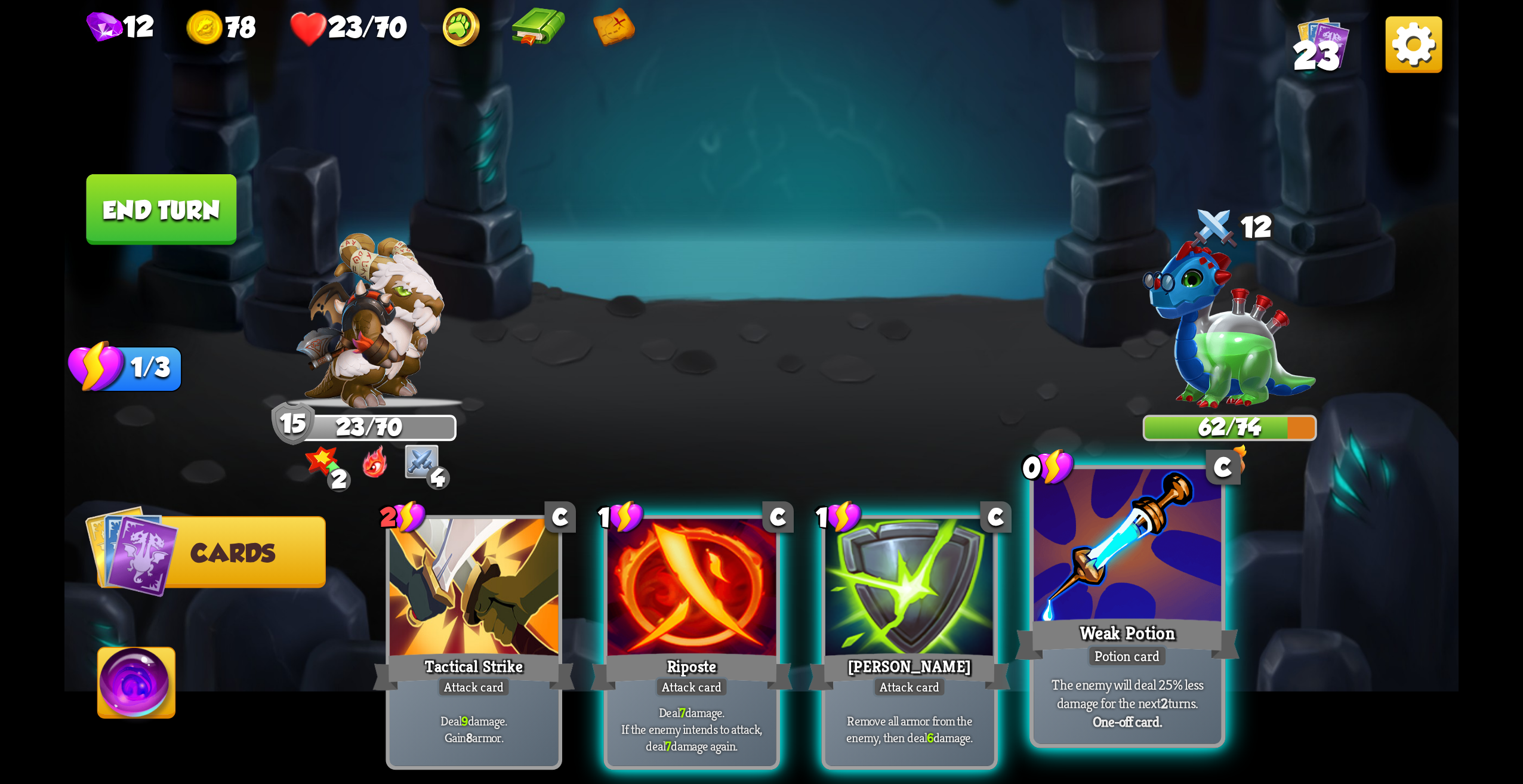
click at [1106, 579] on div at bounding box center [1128, 549] width 188 height 158
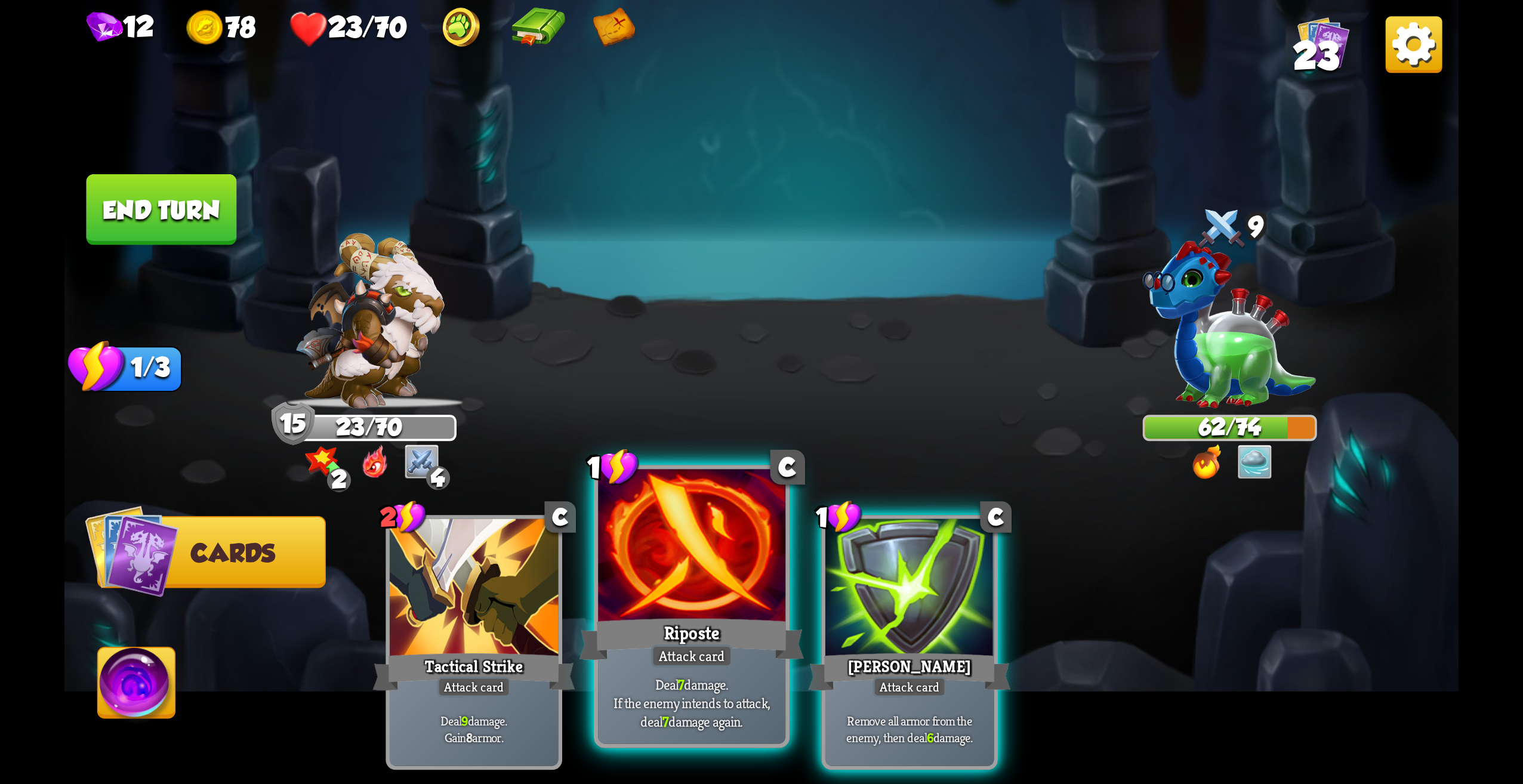
click at [722, 665] on div "Attack card" at bounding box center [692, 655] width 82 height 23
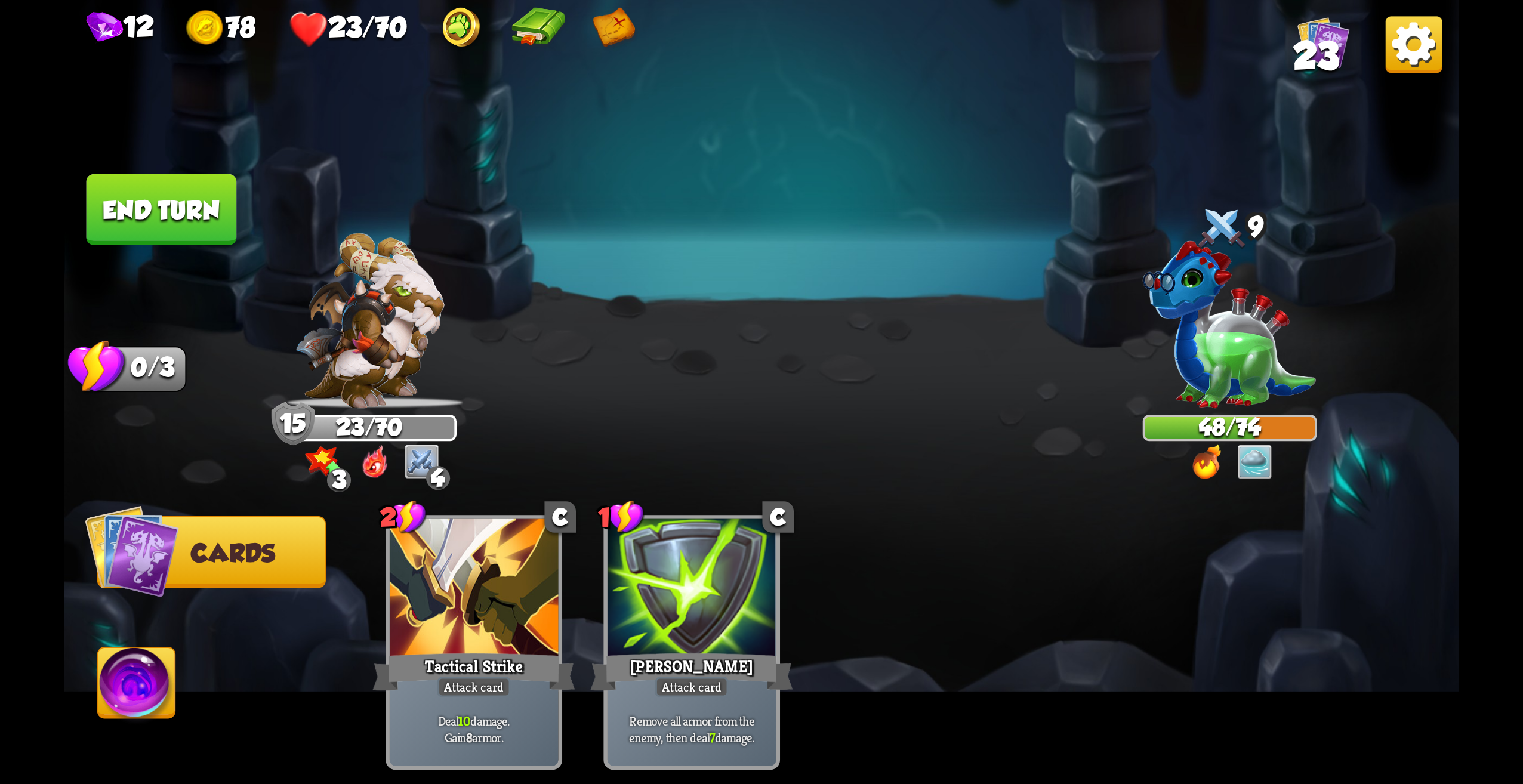
click at [146, 225] on button "End turn" at bounding box center [161, 210] width 150 height 71
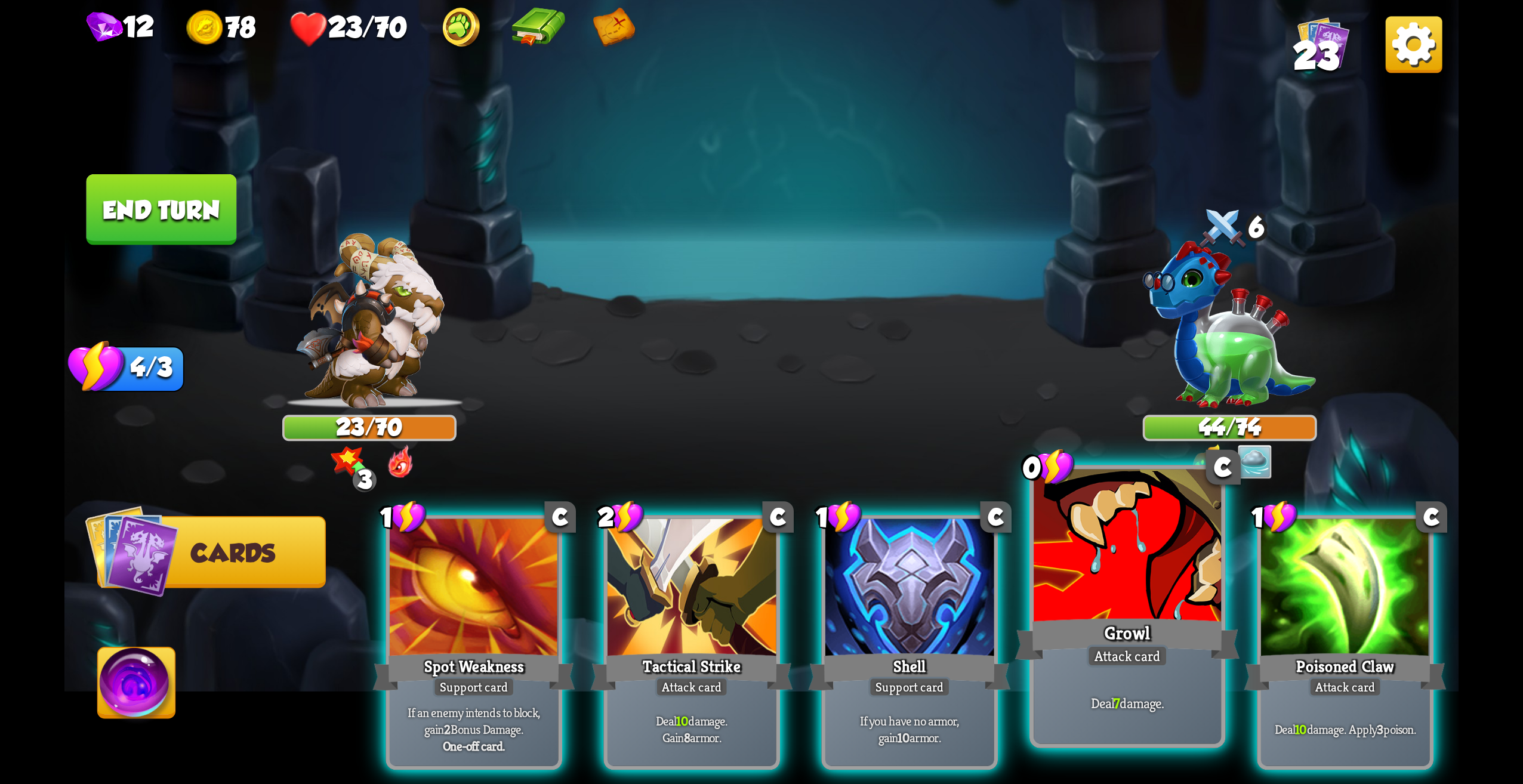
click at [1125, 610] on div at bounding box center [1128, 549] width 188 height 158
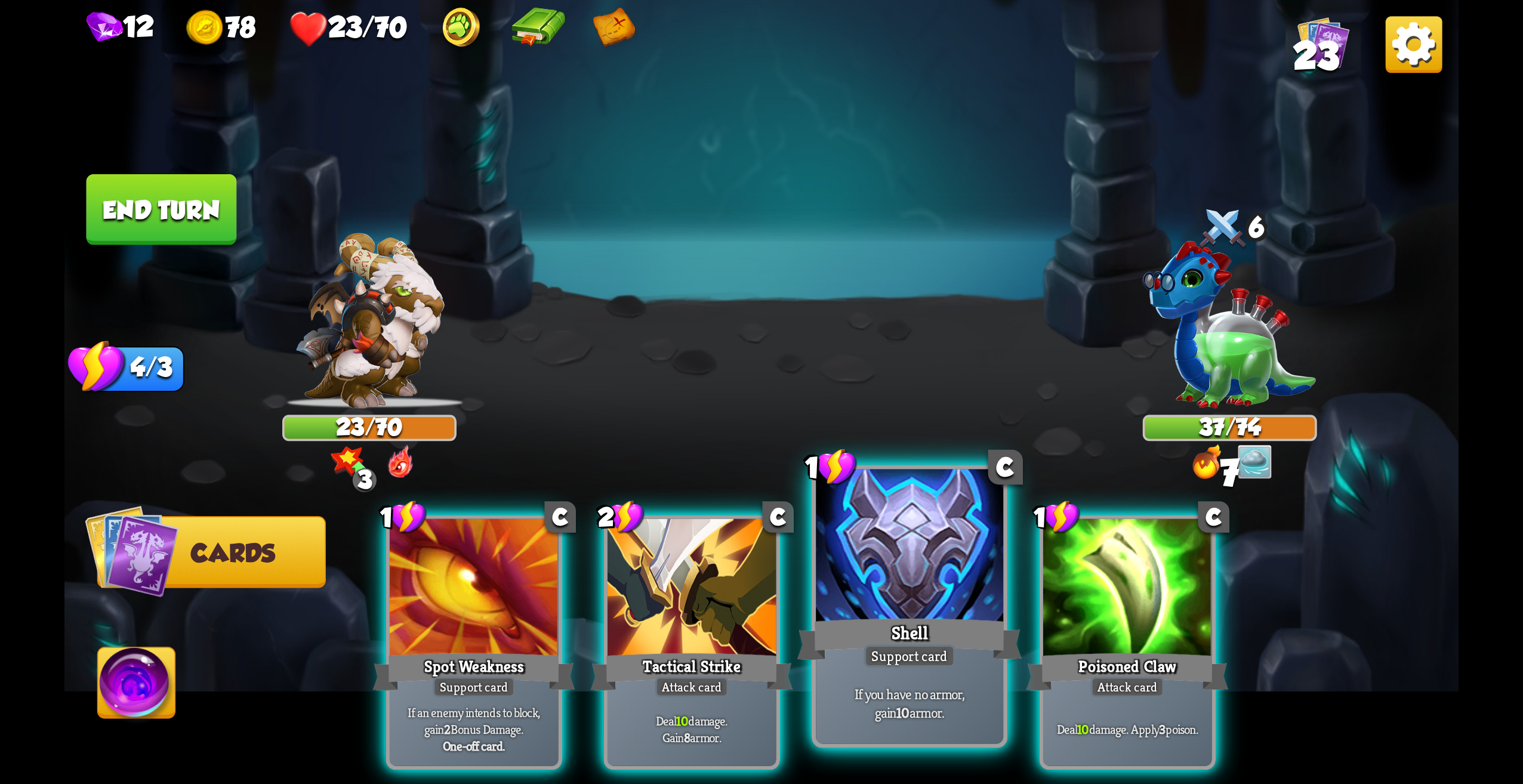
click at [954, 589] on div at bounding box center [910, 549] width 188 height 158
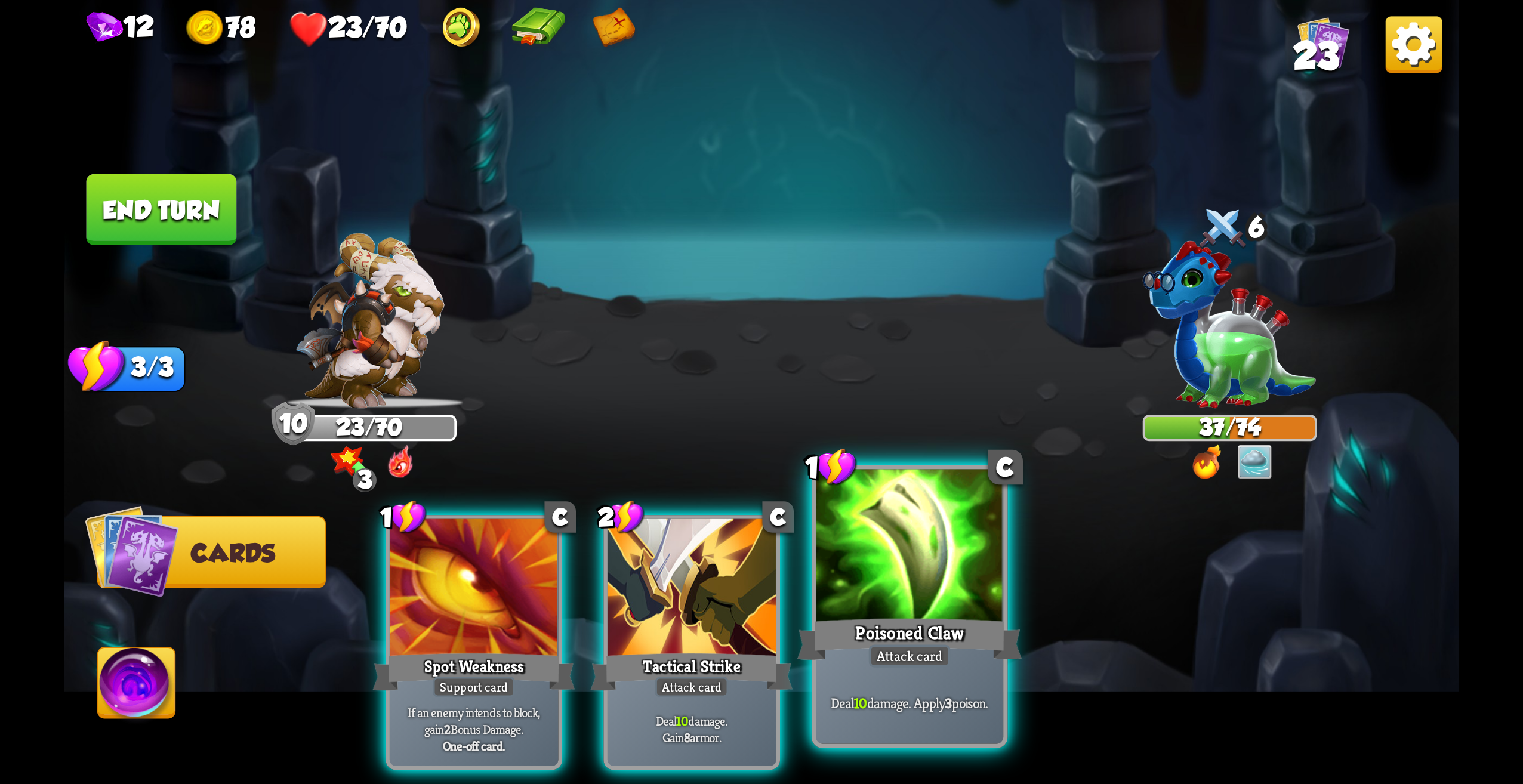
click at [931, 579] on div at bounding box center [910, 549] width 188 height 158
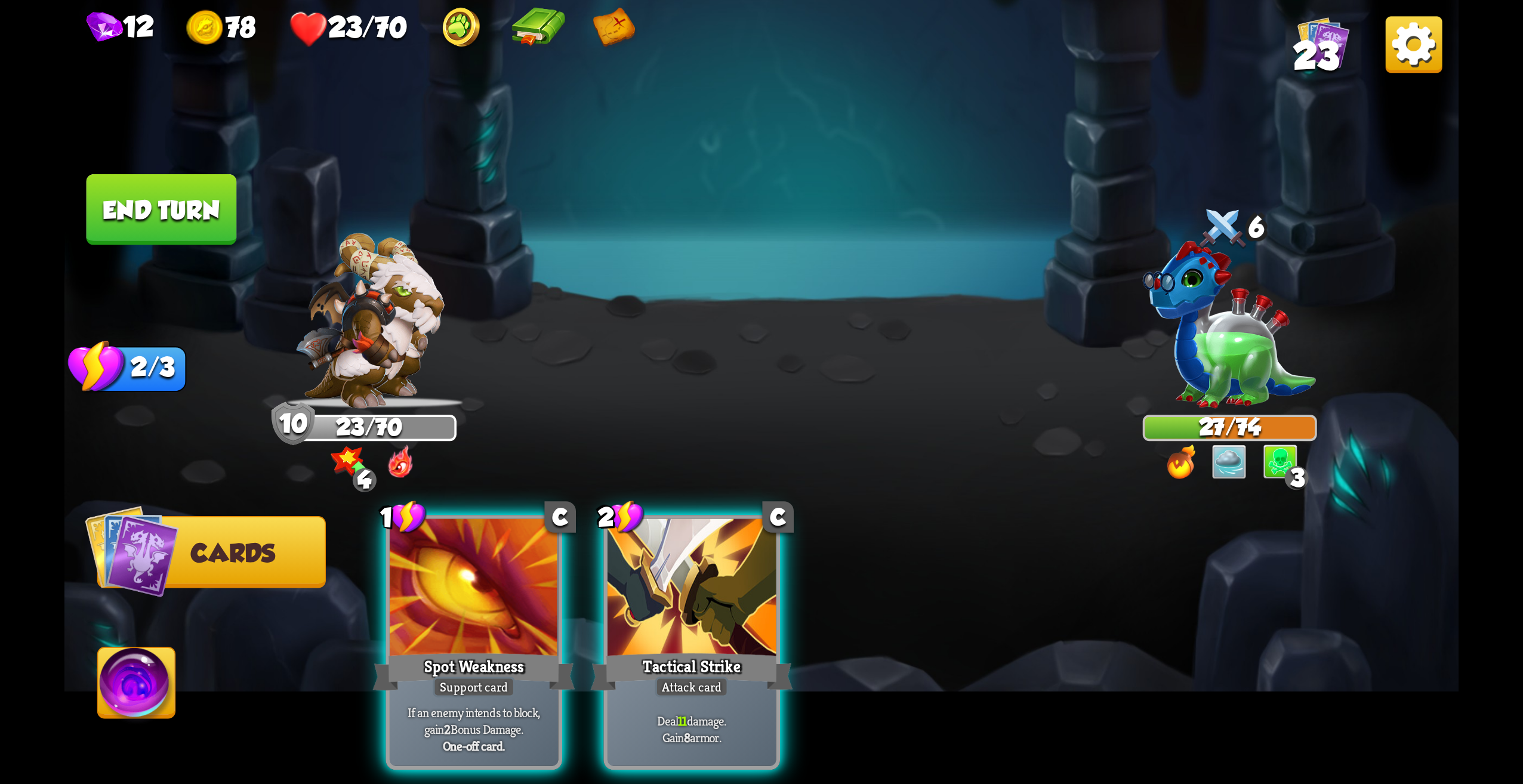
drag, startPoint x: 666, startPoint y: 534, endPoint x: 659, endPoint y: 539, distance: 8.6
click at [661, 537] on div at bounding box center [691, 590] width 169 height 142
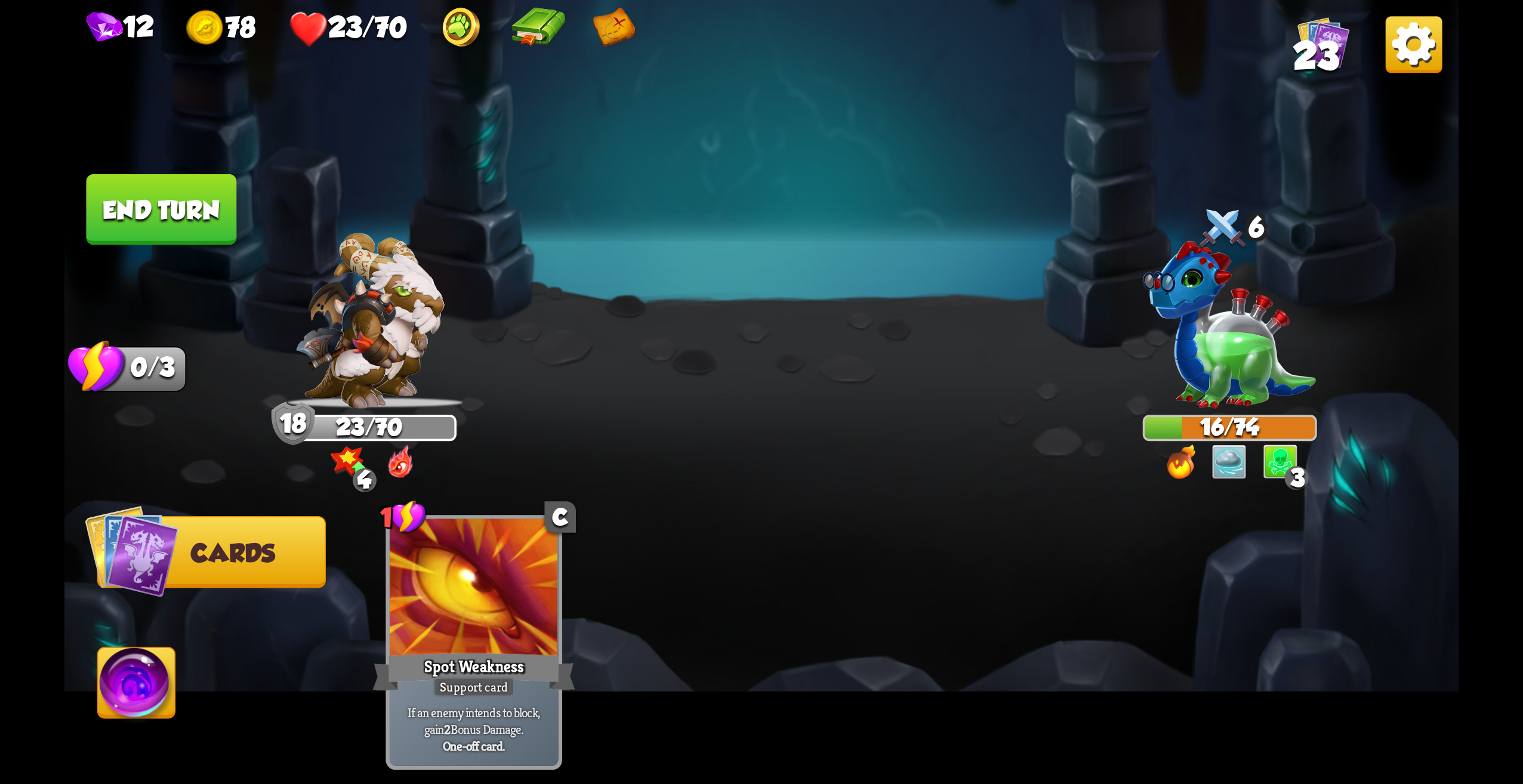
click at [171, 222] on button "End turn" at bounding box center [161, 210] width 150 height 71
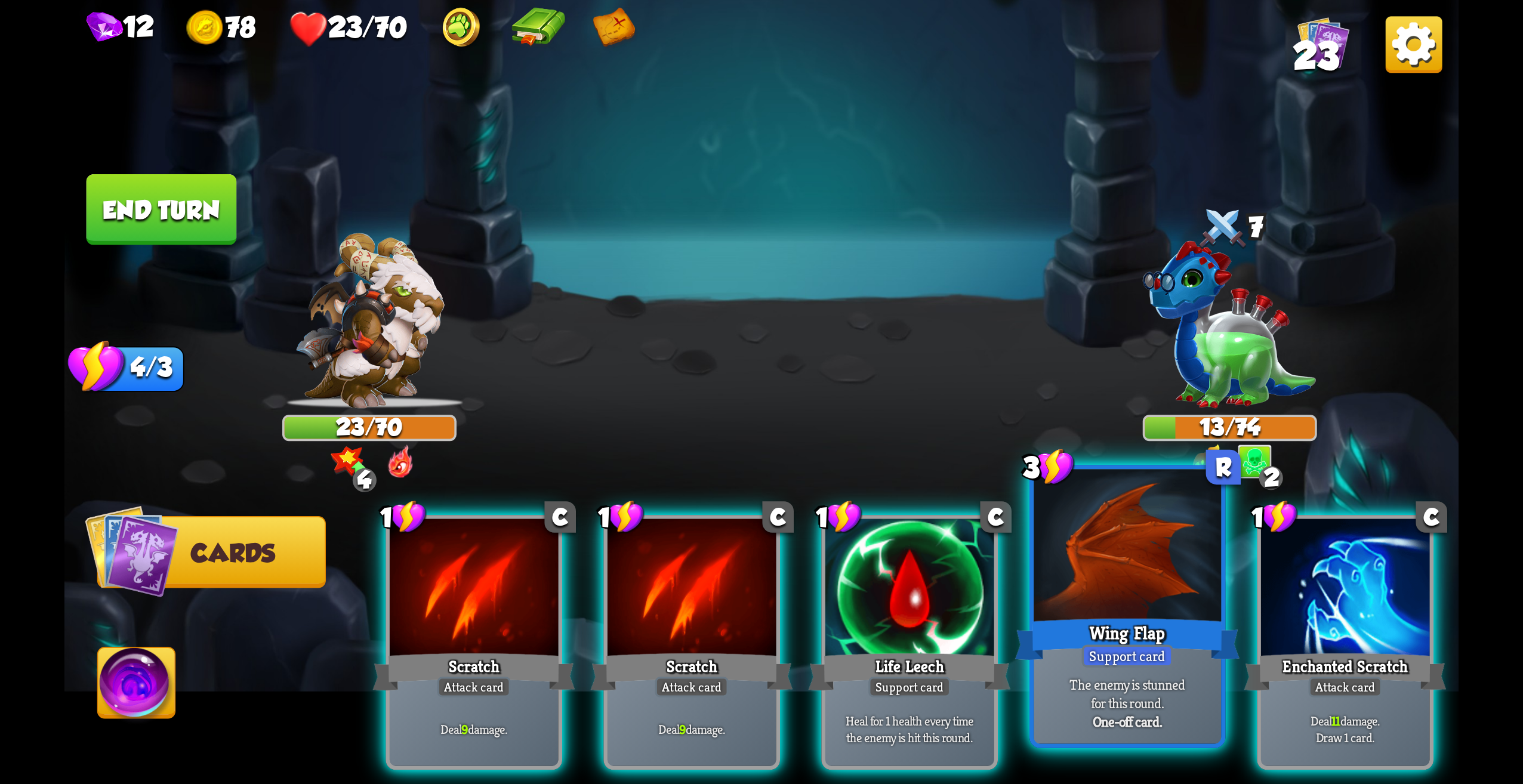
click at [1142, 575] on div at bounding box center [1128, 549] width 188 height 158
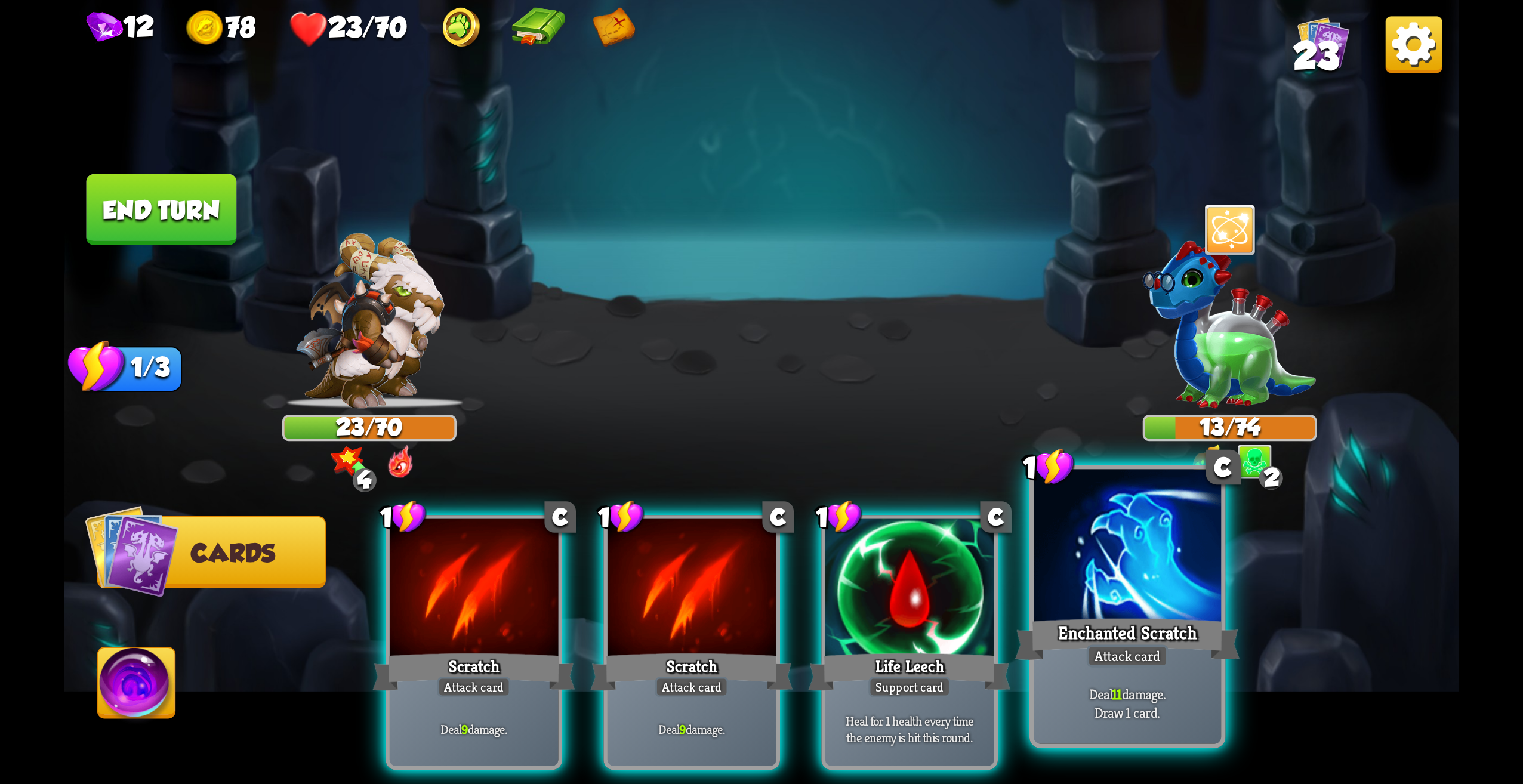
click at [1188, 576] on div at bounding box center [1128, 549] width 188 height 158
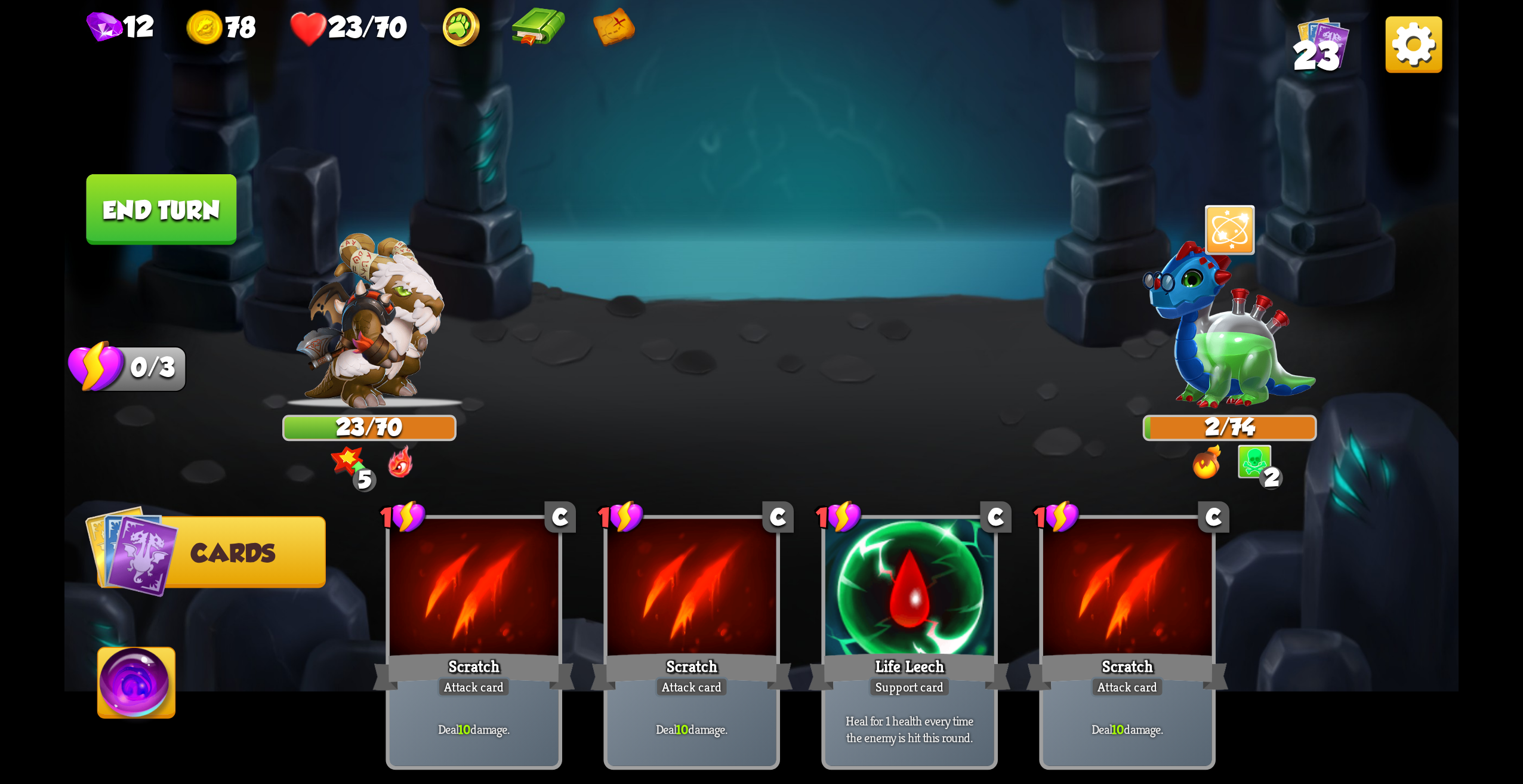
click at [210, 205] on button "End turn" at bounding box center [161, 210] width 150 height 71
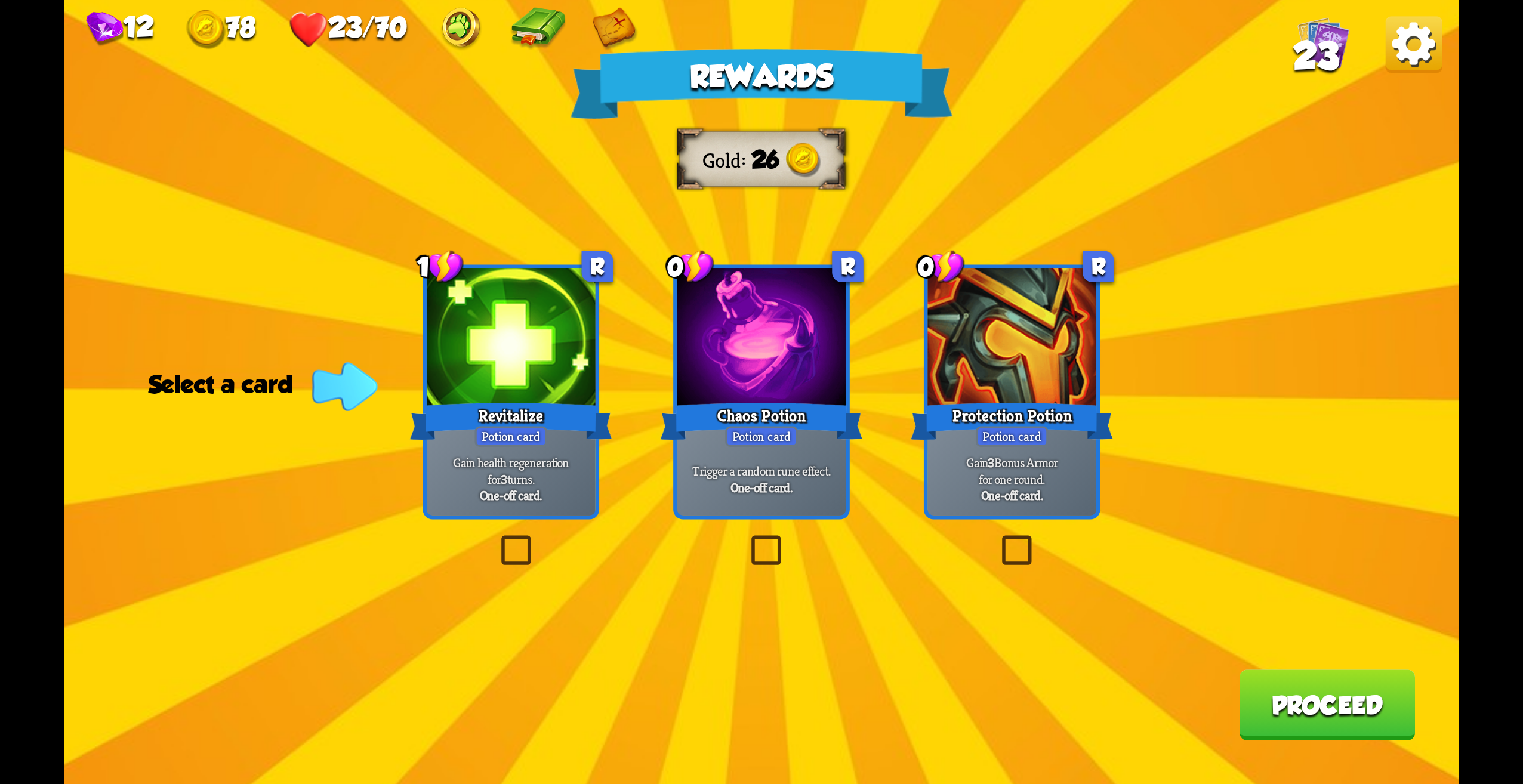
click at [534, 451] on div "Gain health regeneration for 3 turns. One-off card." at bounding box center [511, 479] width 169 height 74
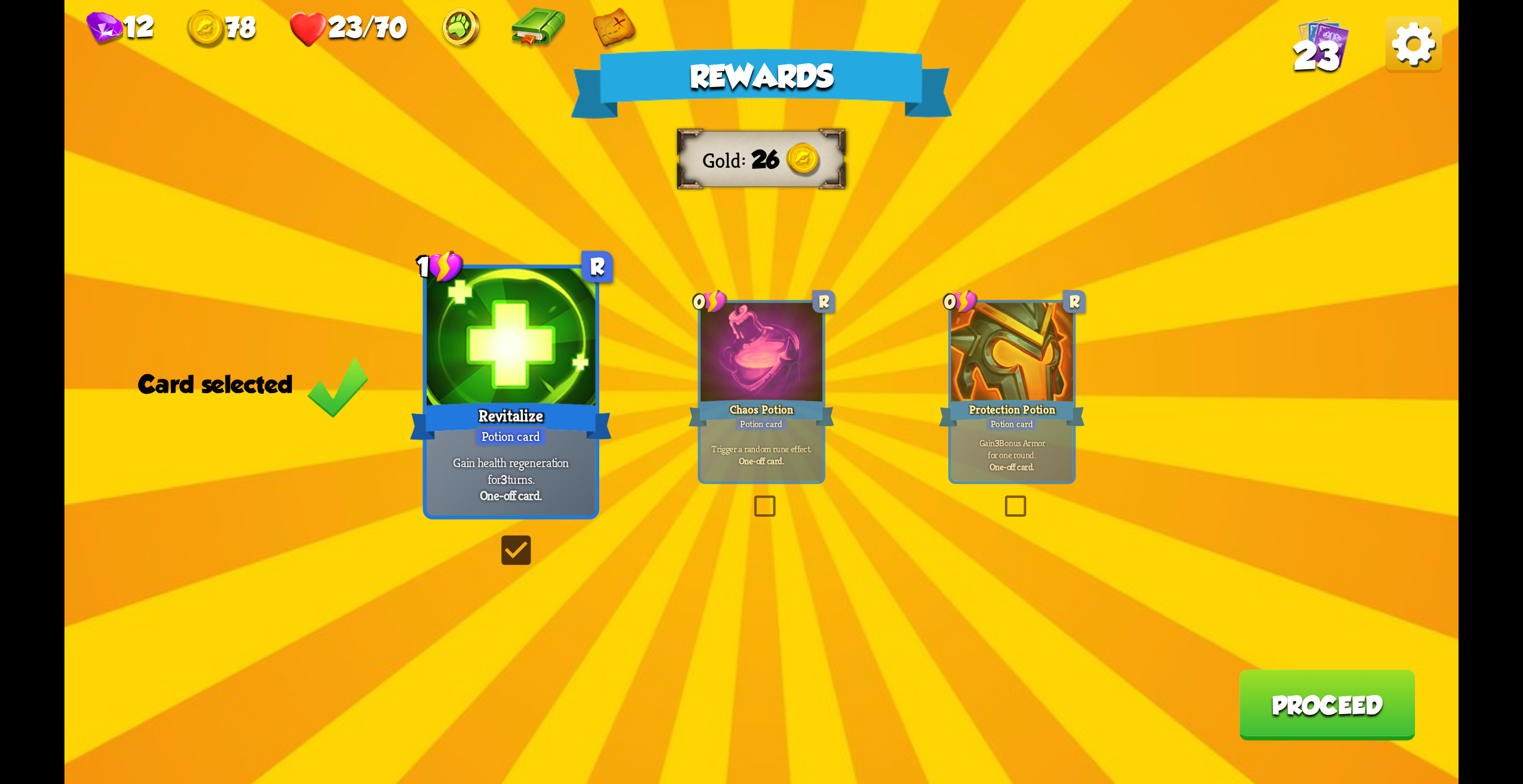
click at [1331, 697] on button "Proceed" at bounding box center [1327, 705] width 176 height 71
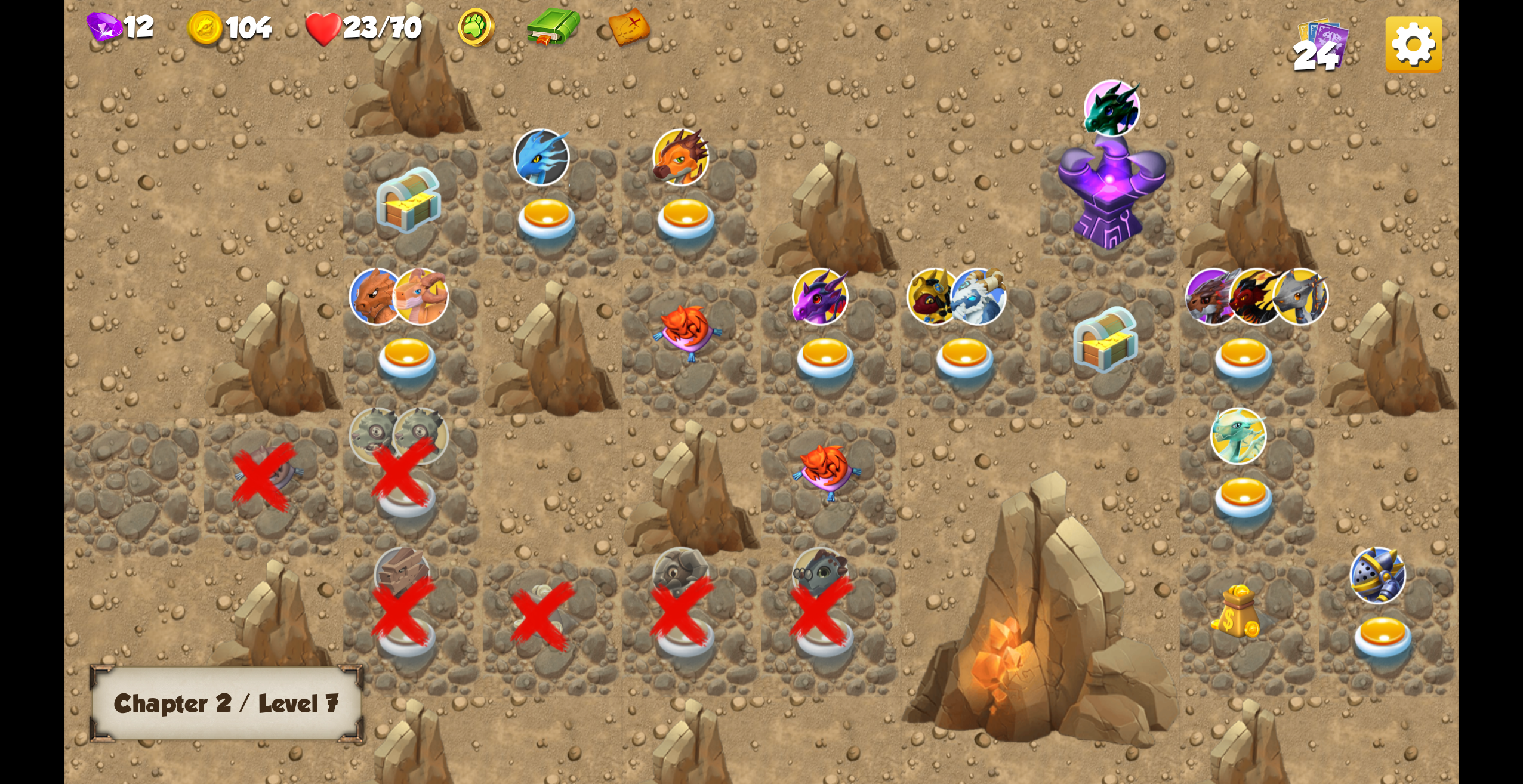
click at [797, 474] on img at bounding box center [827, 473] width 70 height 58
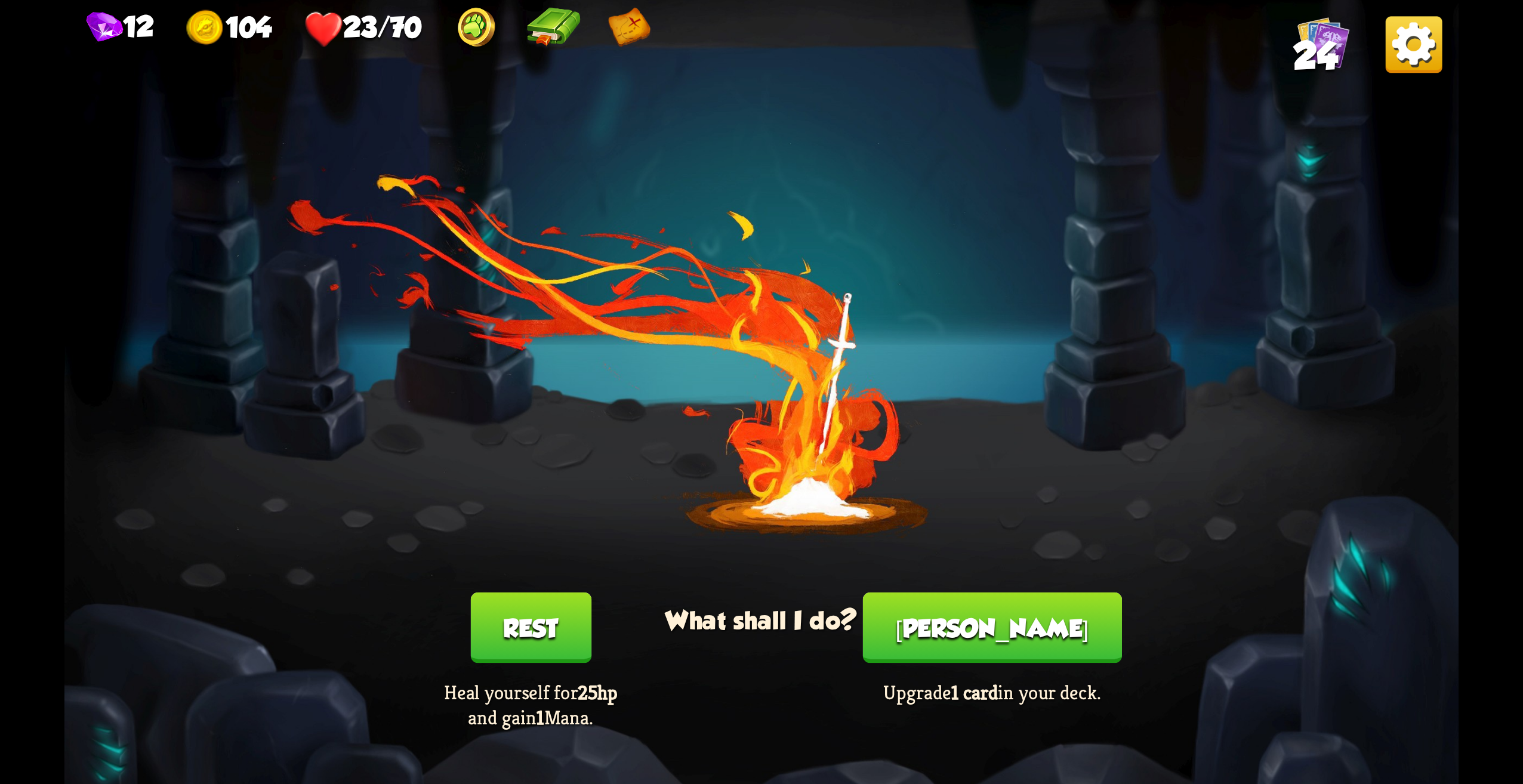
click at [955, 615] on button "[PERSON_NAME]" at bounding box center [992, 628] width 259 height 71
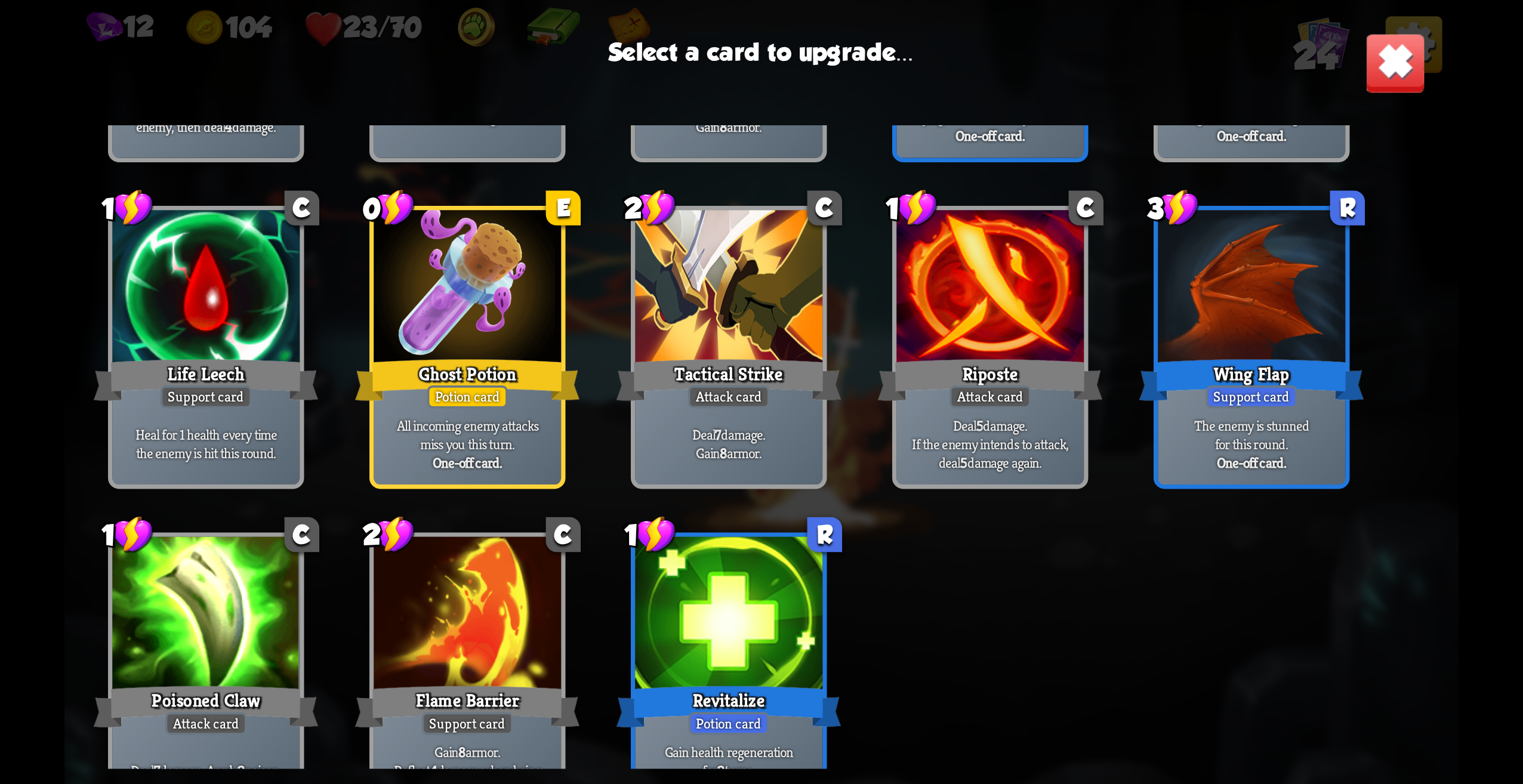
scroll to position [554, 0]
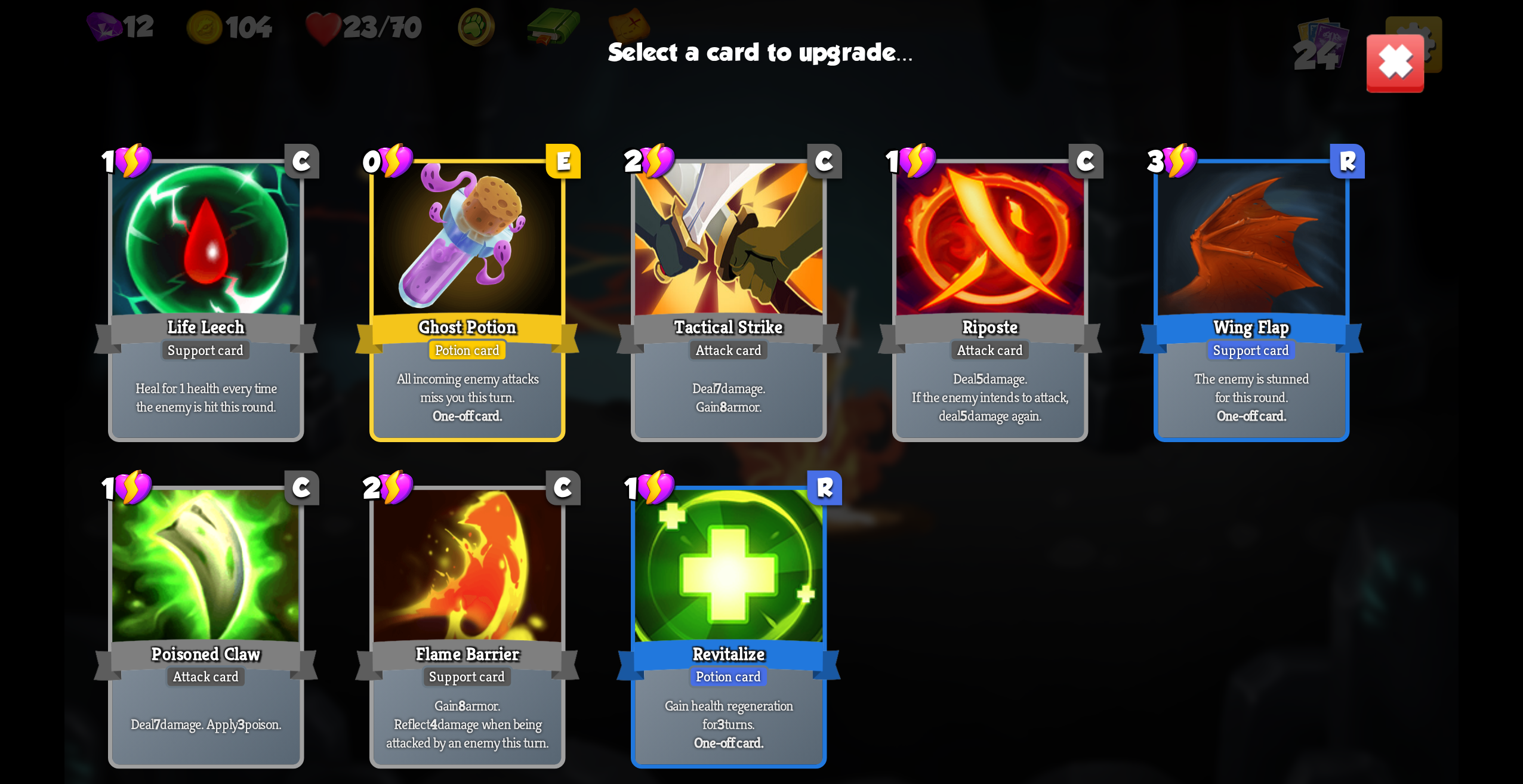
click at [488, 404] on p "All incoming enemy attacks miss you this turn." at bounding box center [467, 387] width 178 height 37
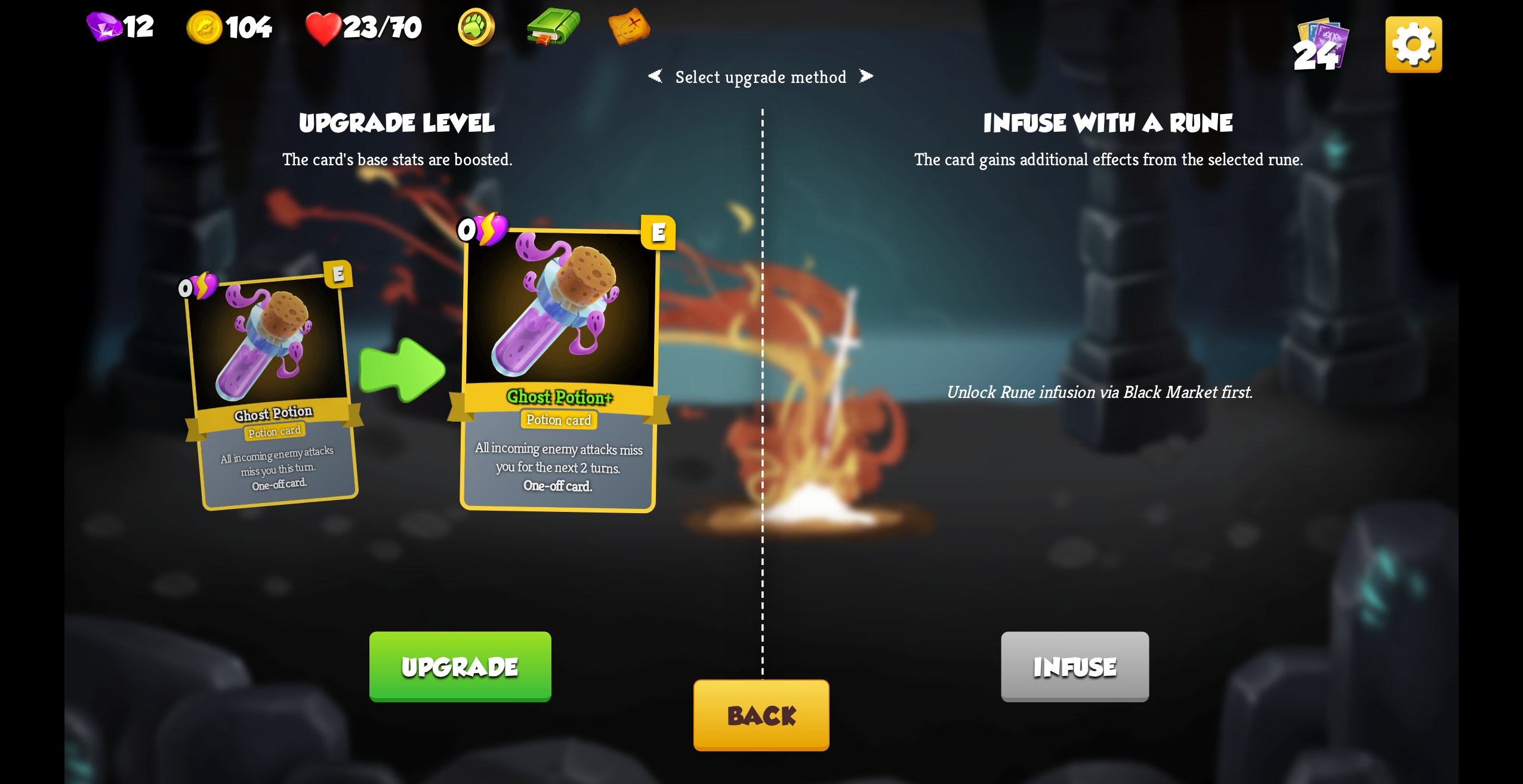
click at [759, 724] on button "Back" at bounding box center [761, 716] width 136 height 72
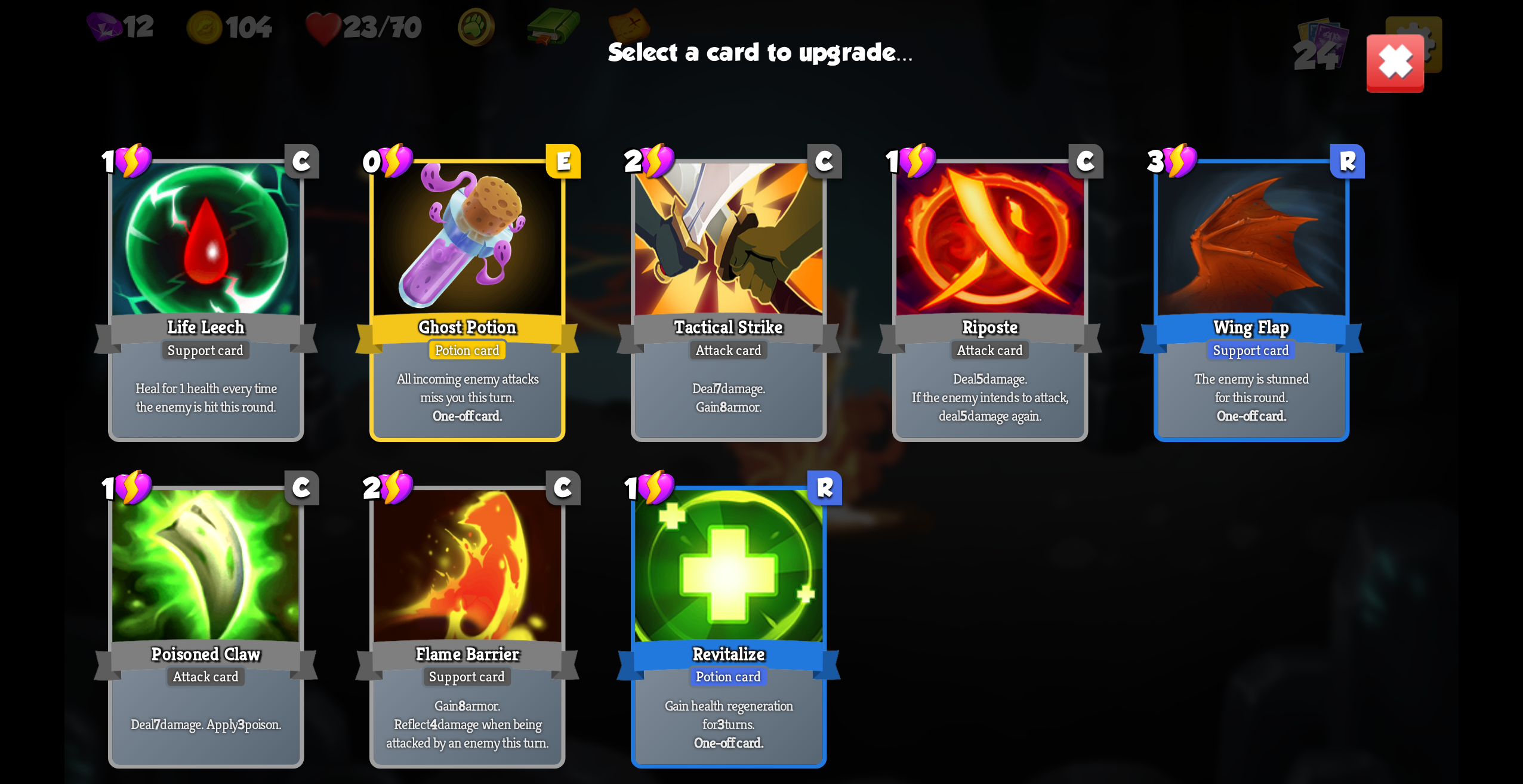
click at [492, 625] on div at bounding box center [467, 570] width 188 height 158
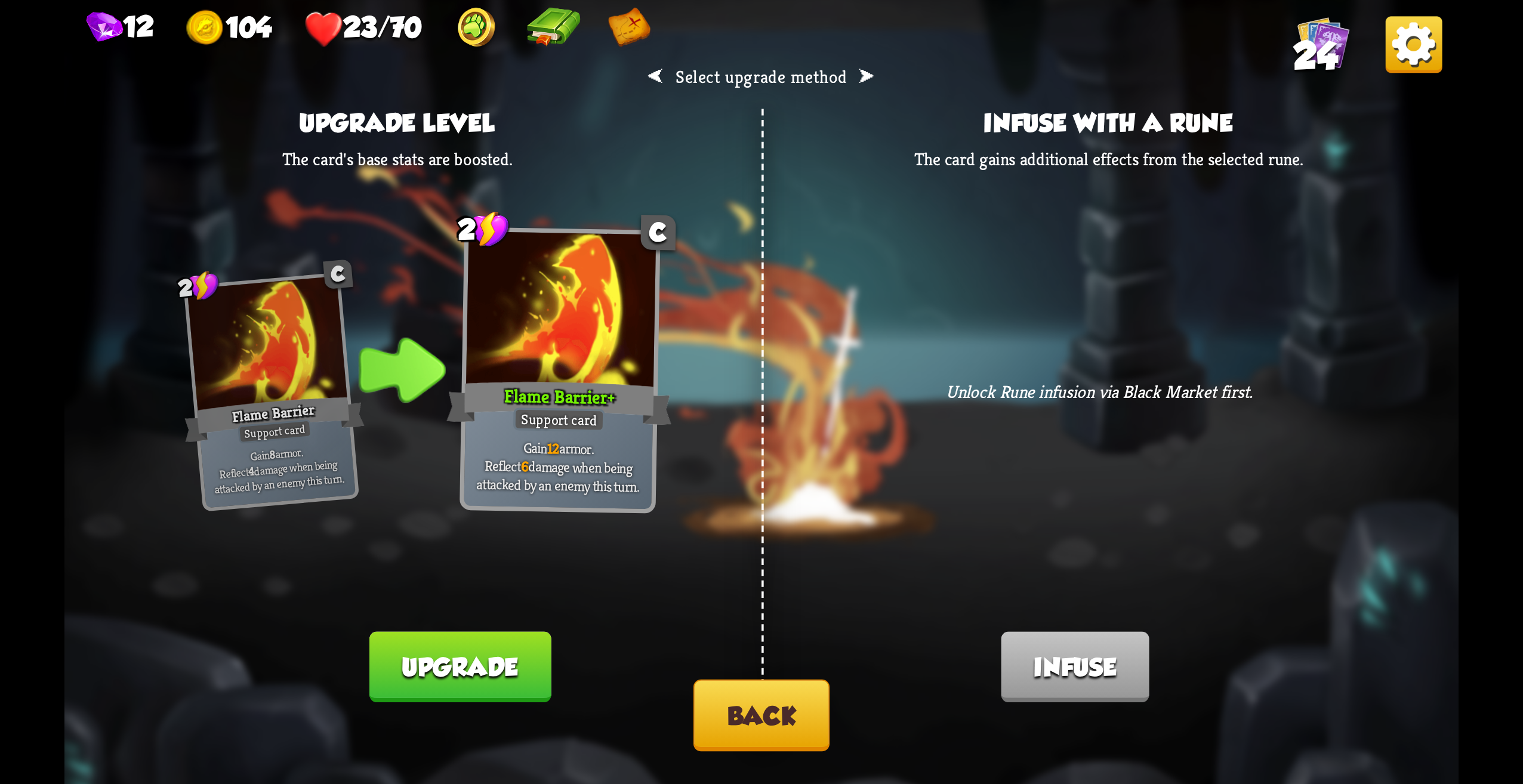
click at [772, 749] on button "Back" at bounding box center [761, 716] width 136 height 72
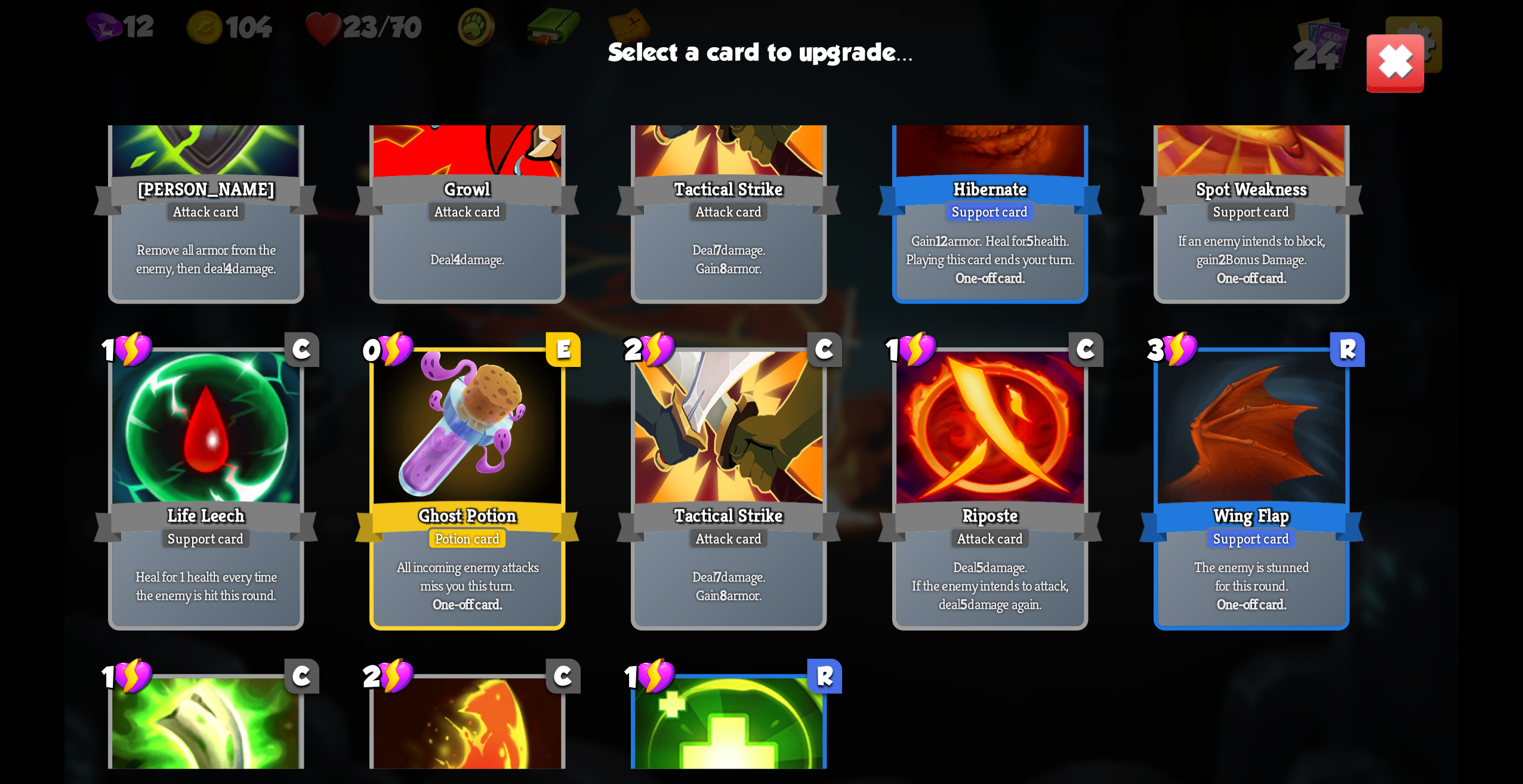
scroll to position [435, 0]
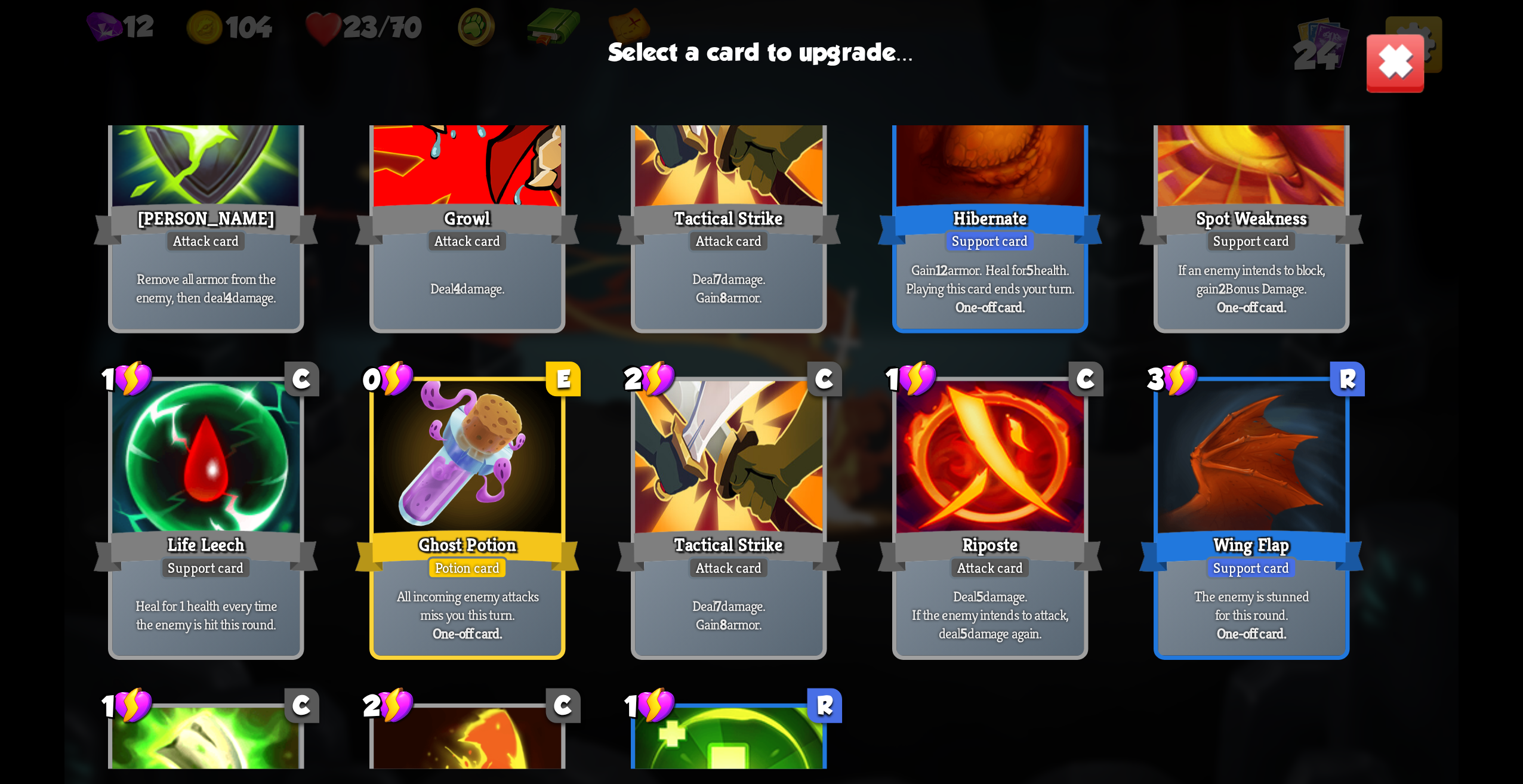
click at [1197, 563] on div "Wing Flap" at bounding box center [1251, 551] width 225 height 50
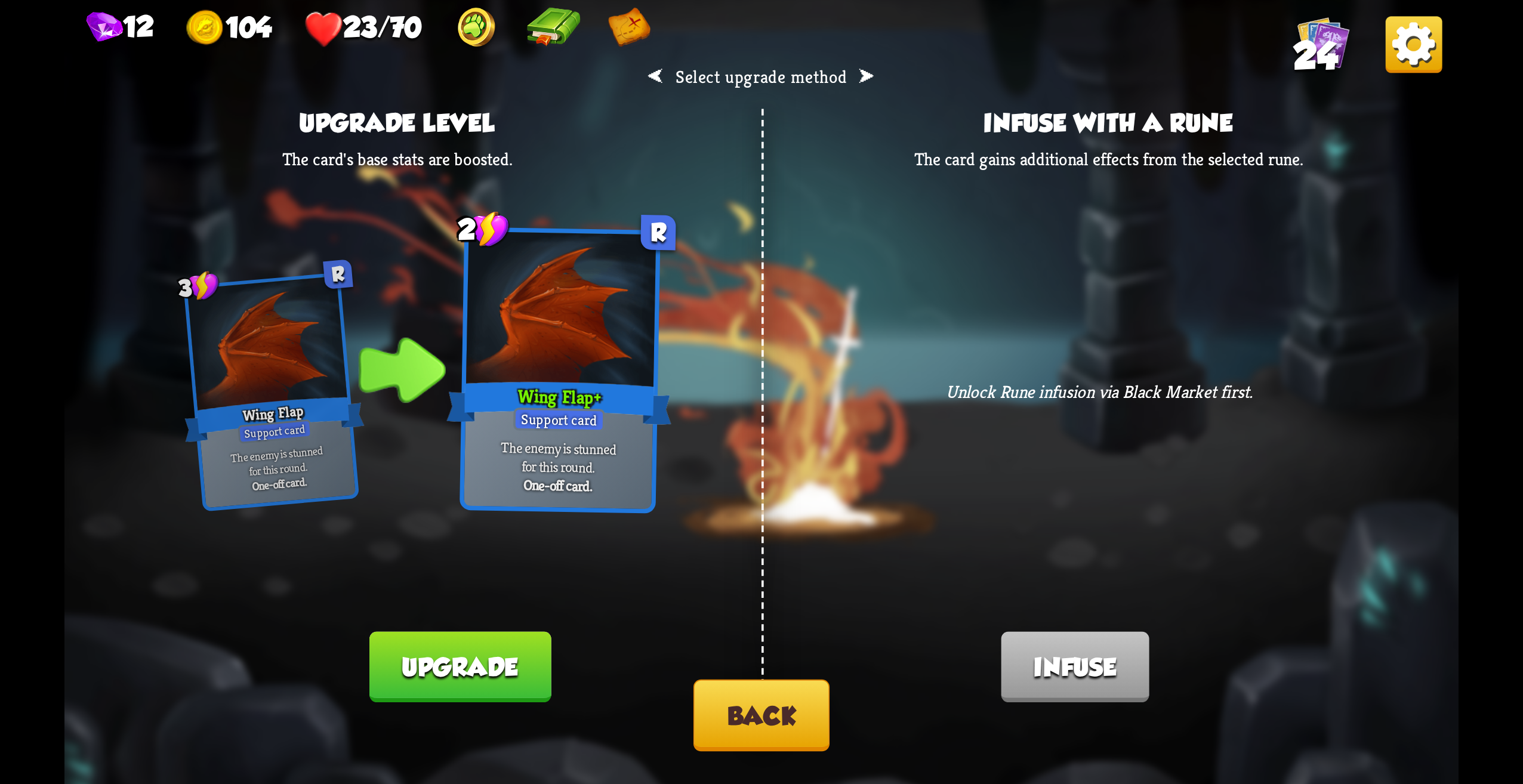
click at [752, 739] on button "Back" at bounding box center [761, 716] width 136 height 72
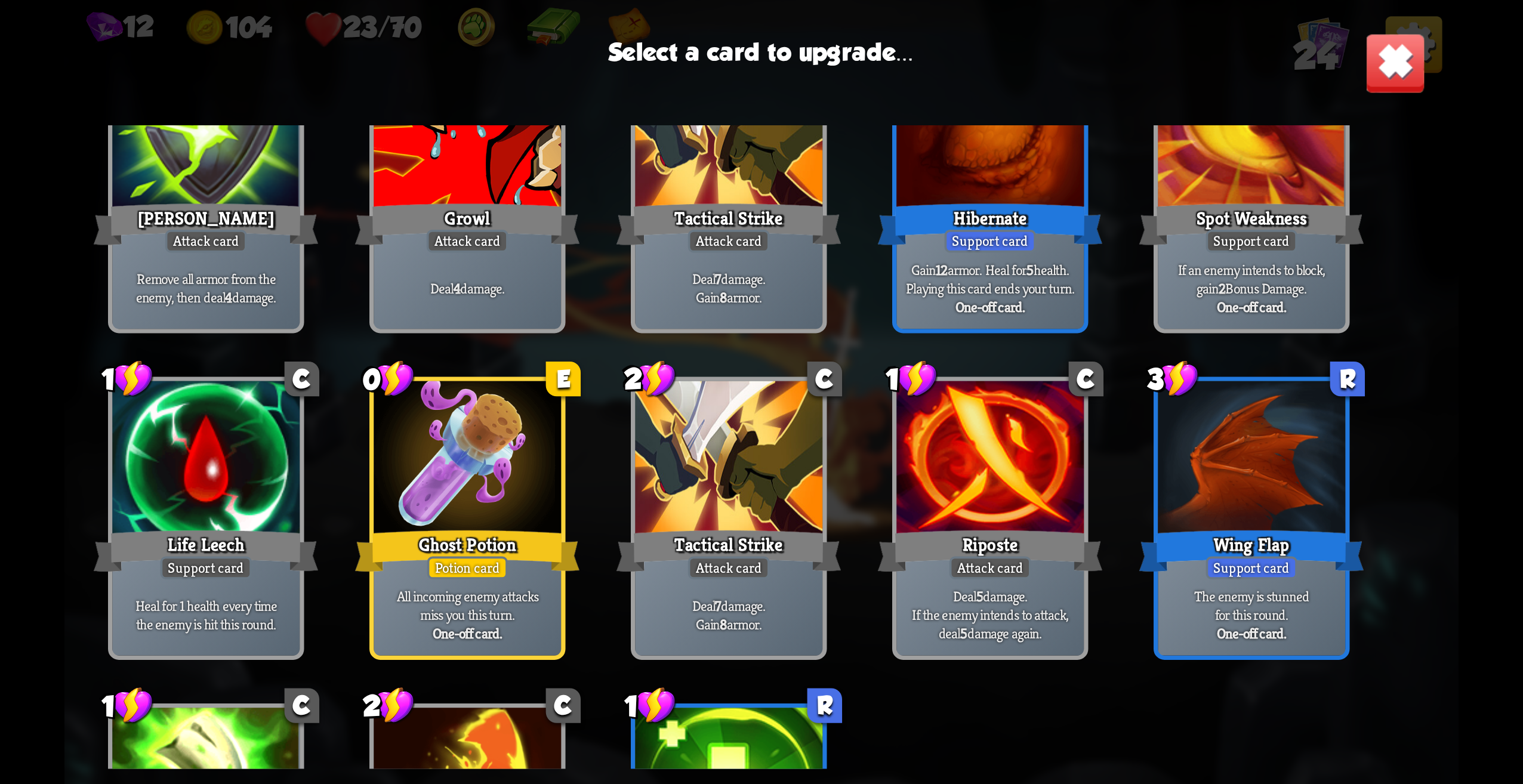
click at [1221, 645] on div "The enemy is stunned for this round. One-off card." at bounding box center [1252, 615] width 188 height 82
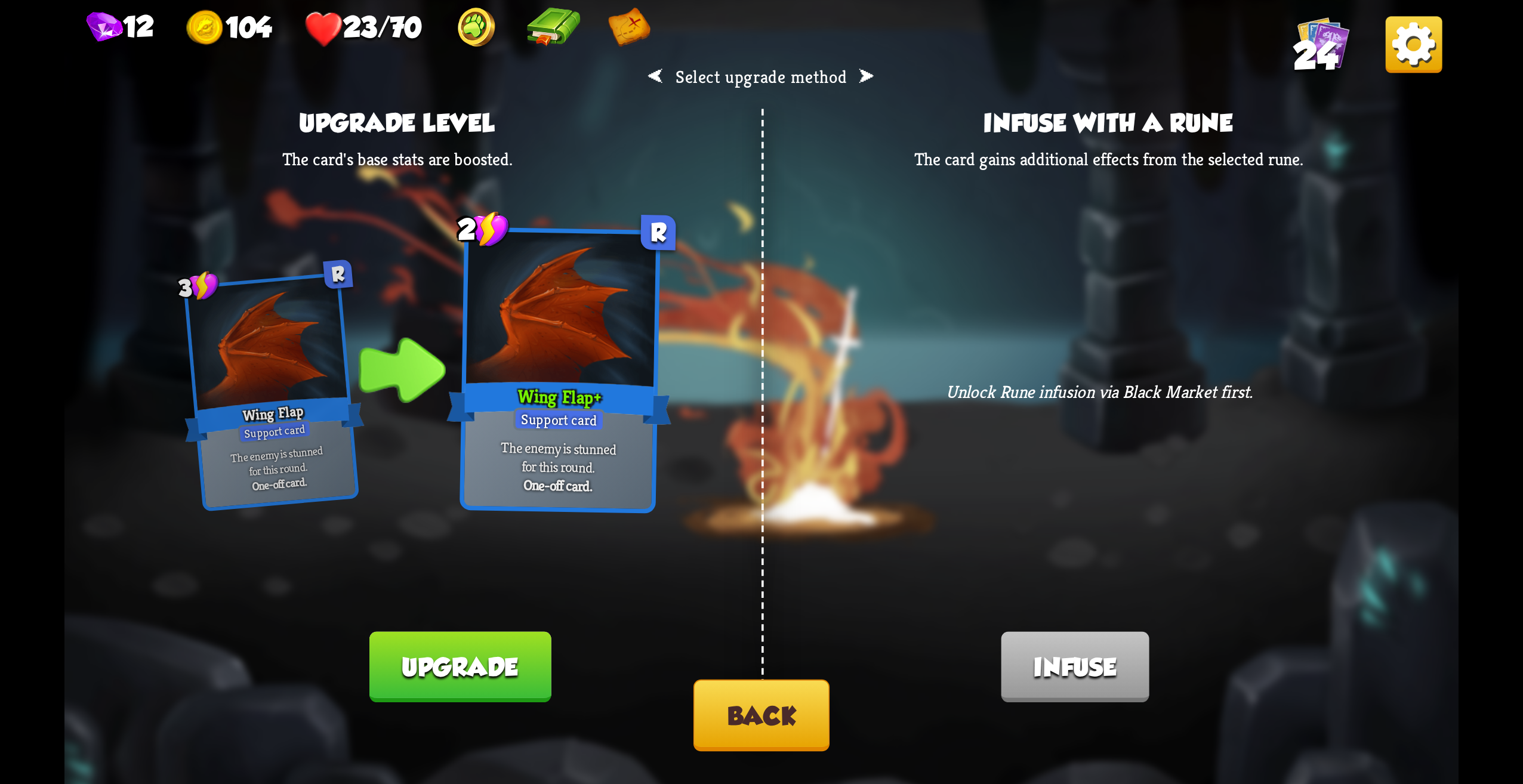
click at [774, 747] on button "Back" at bounding box center [761, 716] width 136 height 72
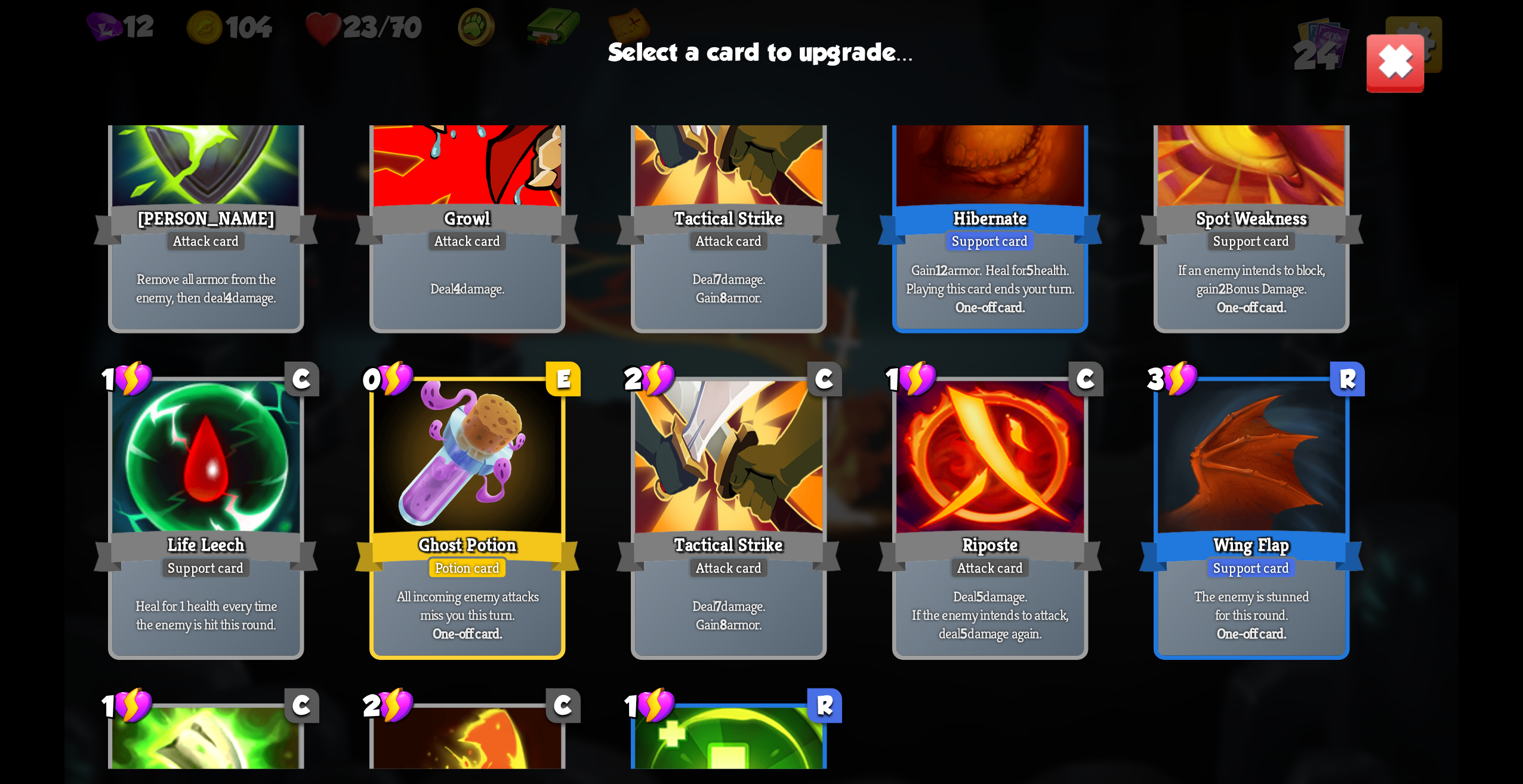
click at [1166, 582] on div "The enemy is stunned for this round. One-off card." at bounding box center [1252, 615] width 188 height 82
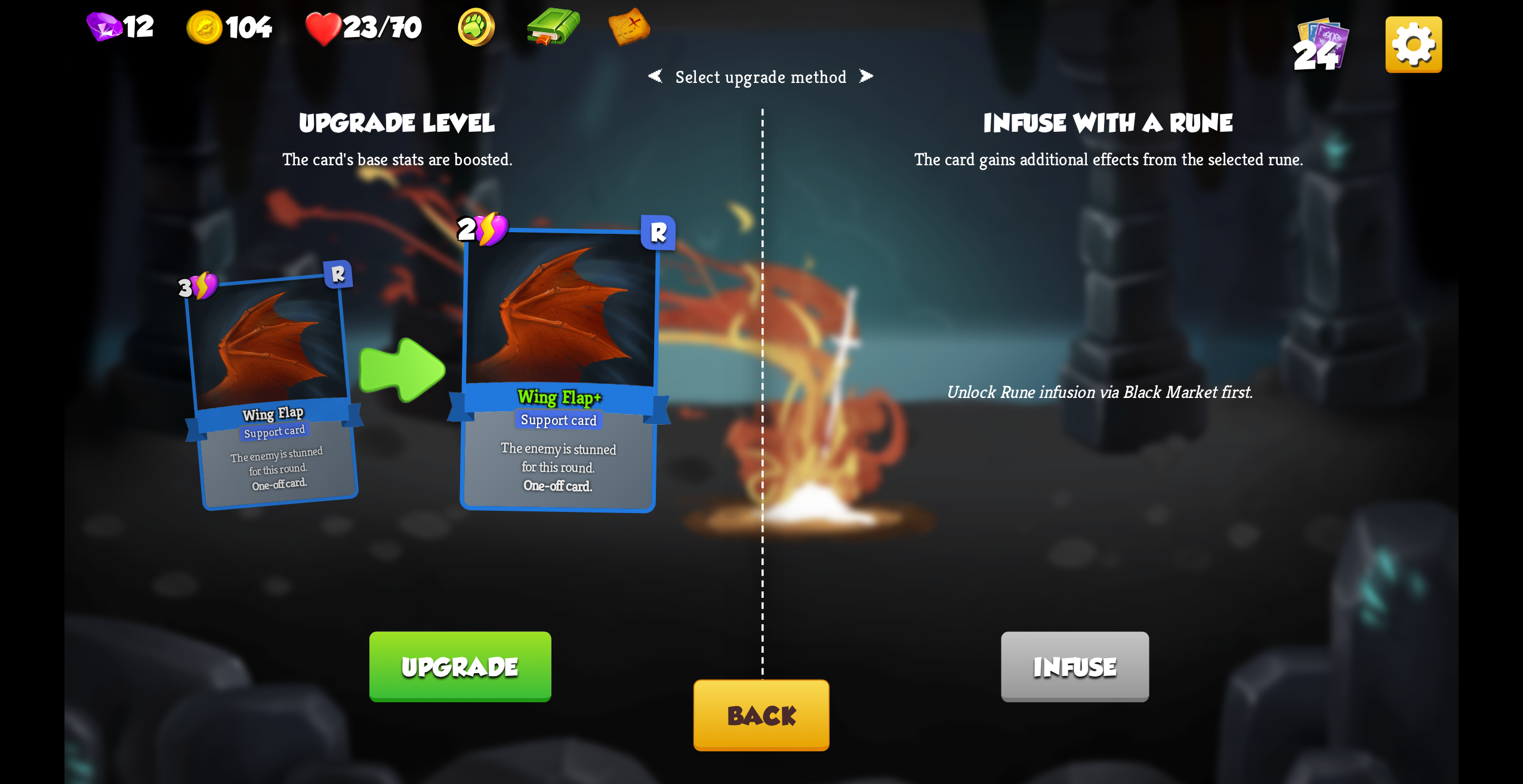
click at [748, 677] on div "⮜ Select upgrade method ⮞ Upgrade level The card's base stats are boosted. 3 R …" at bounding box center [762, 392] width 1394 height 784
click at [775, 752] on div "⮜ Select upgrade method ⮞ Upgrade level The card's base stats are boosted. 3 R …" at bounding box center [762, 392] width 1394 height 784
click at [747, 720] on button "Back" at bounding box center [761, 716] width 136 height 72
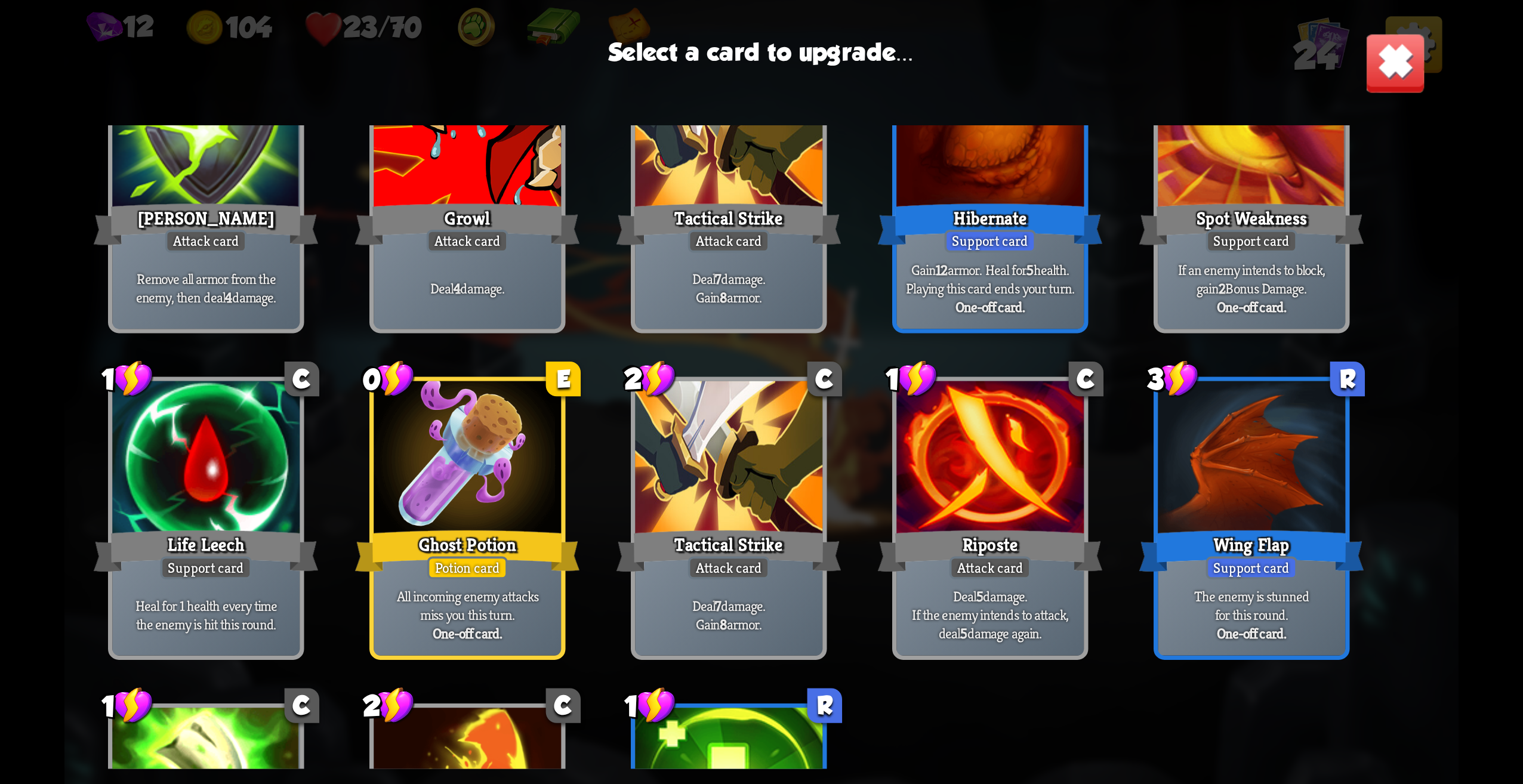
click at [450, 417] on div at bounding box center [467, 461] width 188 height 158
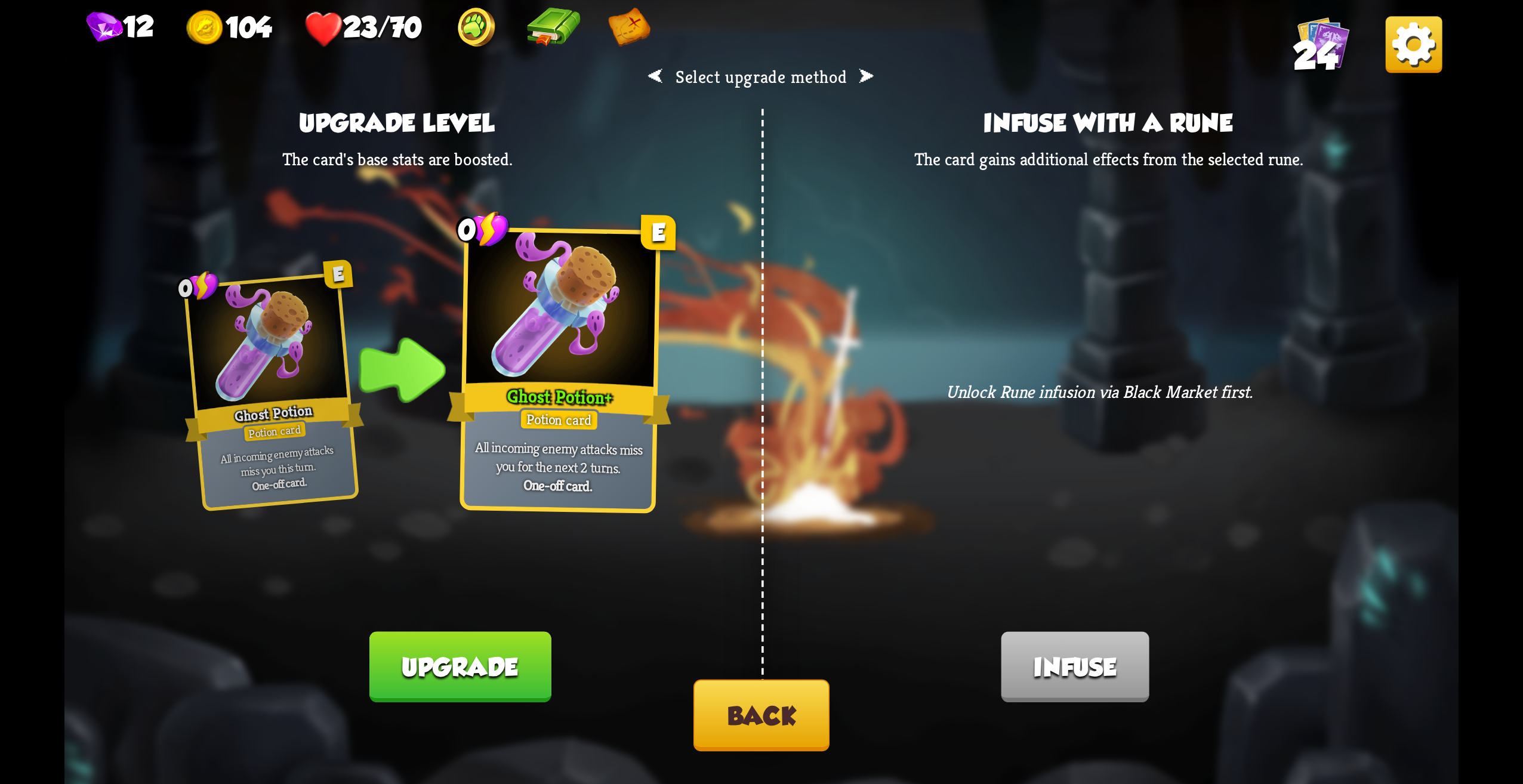
click at [794, 729] on button "Back" at bounding box center [761, 716] width 136 height 72
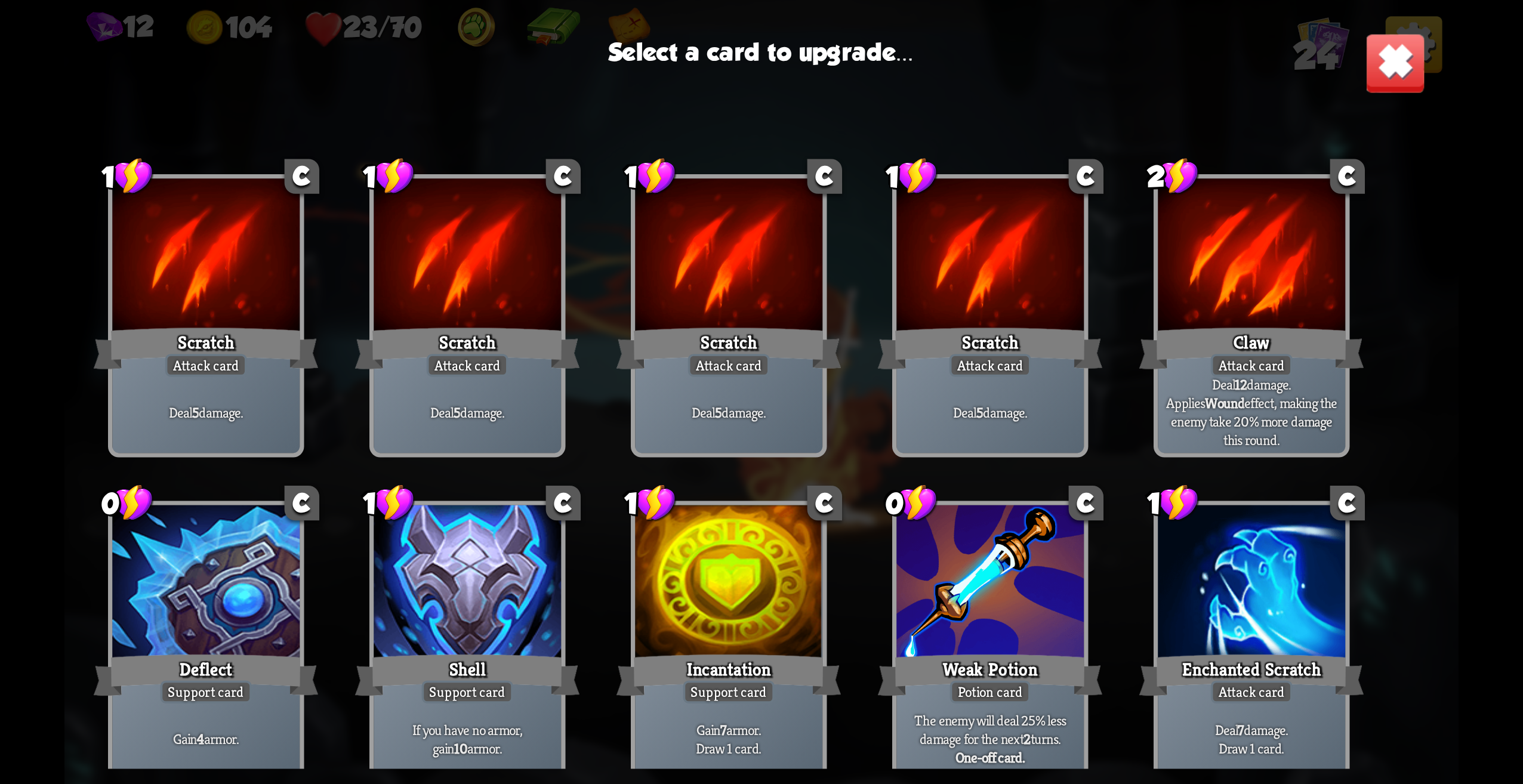
scroll to position [0, 0]
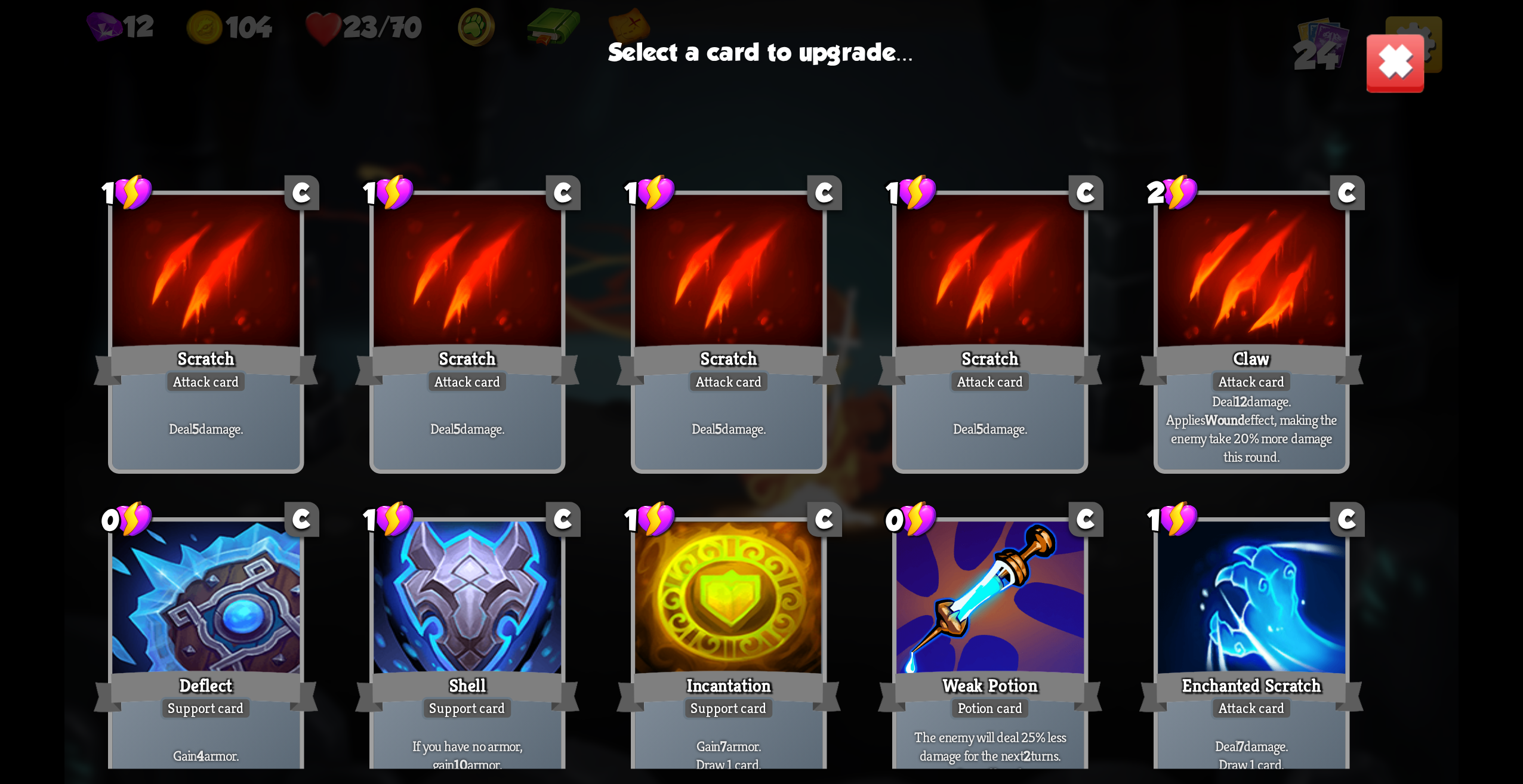
click at [451, 407] on div "Deal 5 damage." at bounding box center [467, 429] width 188 height 82
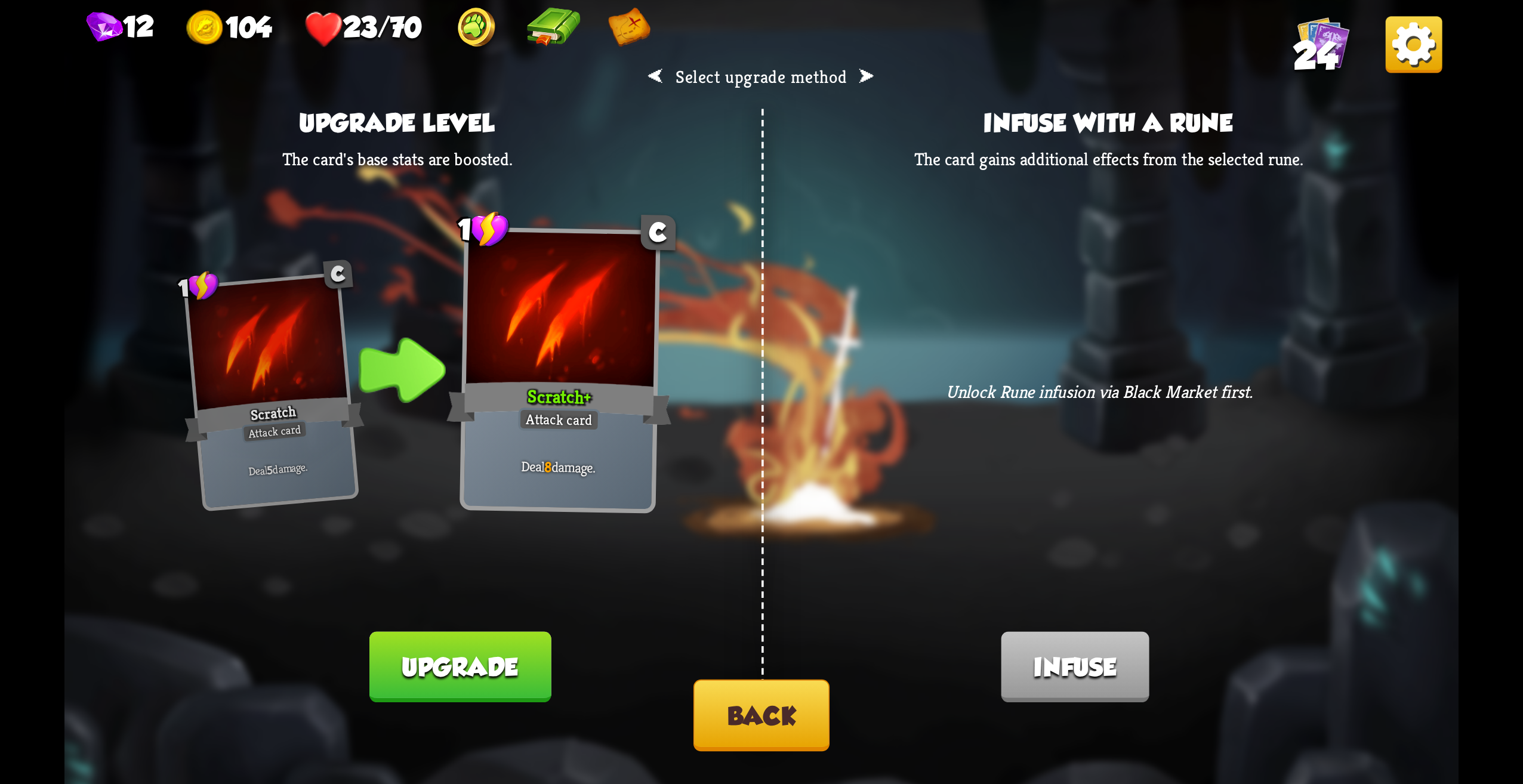
click at [730, 705] on button "Back" at bounding box center [761, 716] width 136 height 72
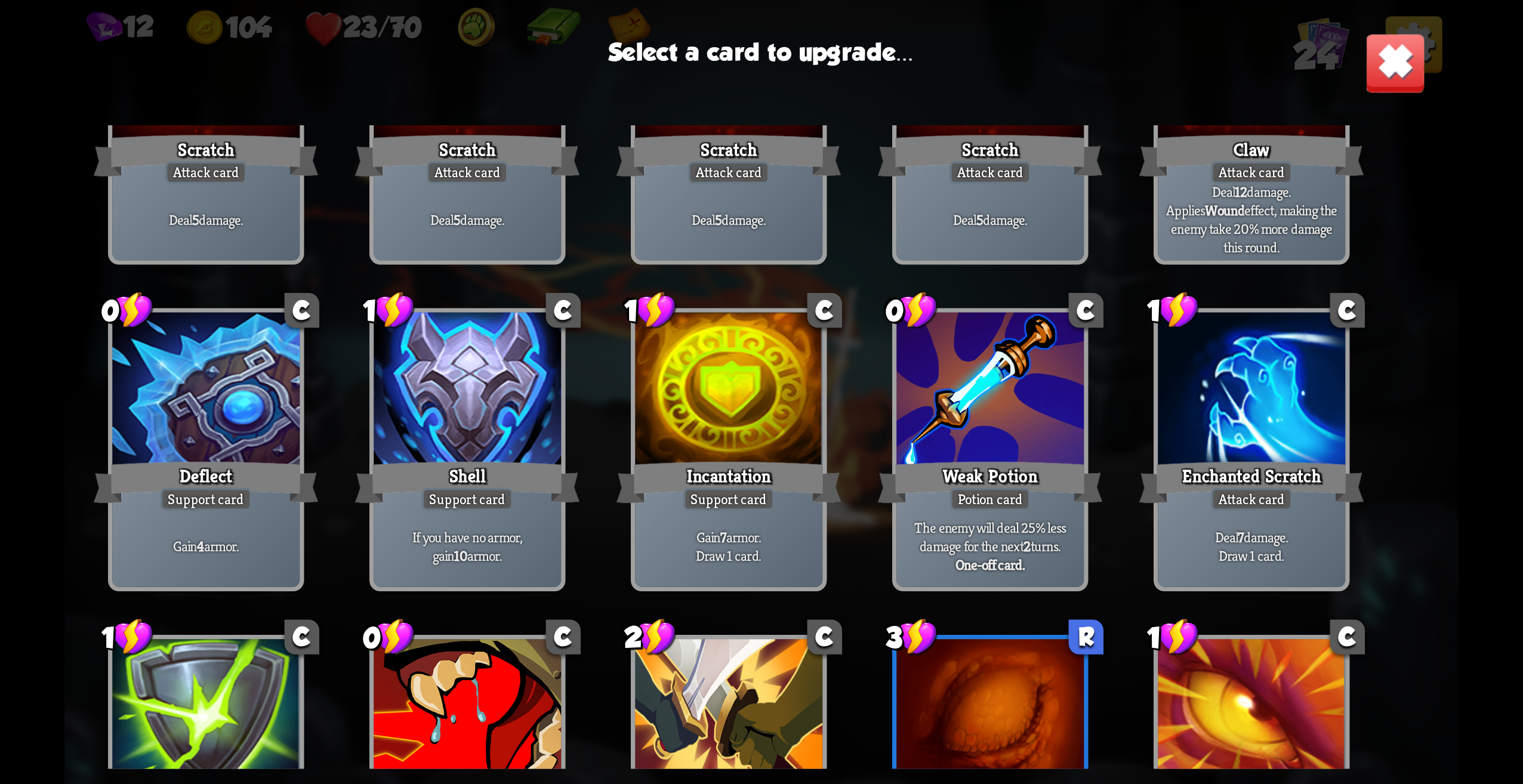
scroll to position [119, 0]
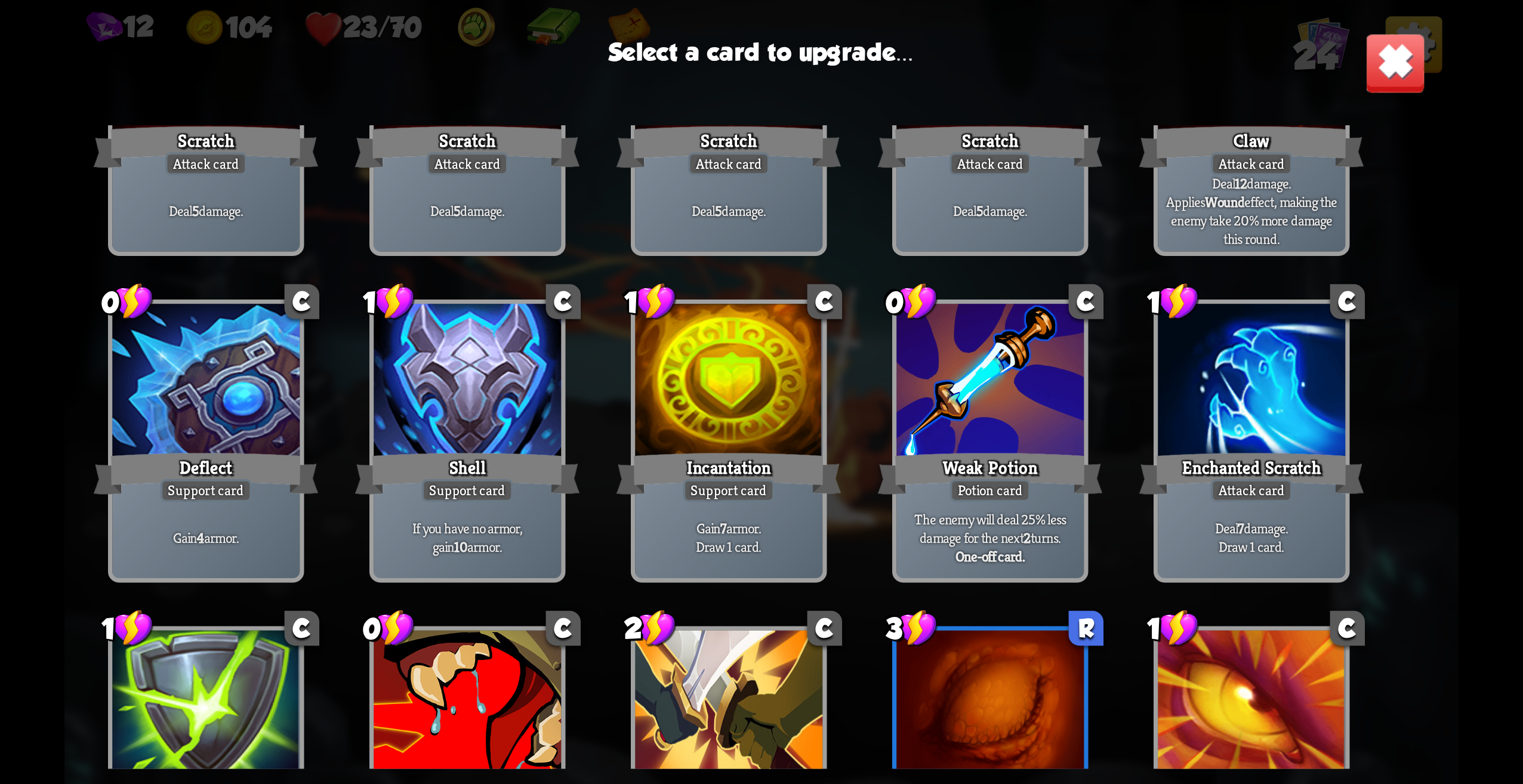
click at [210, 436] on div at bounding box center [206, 384] width 188 height 158
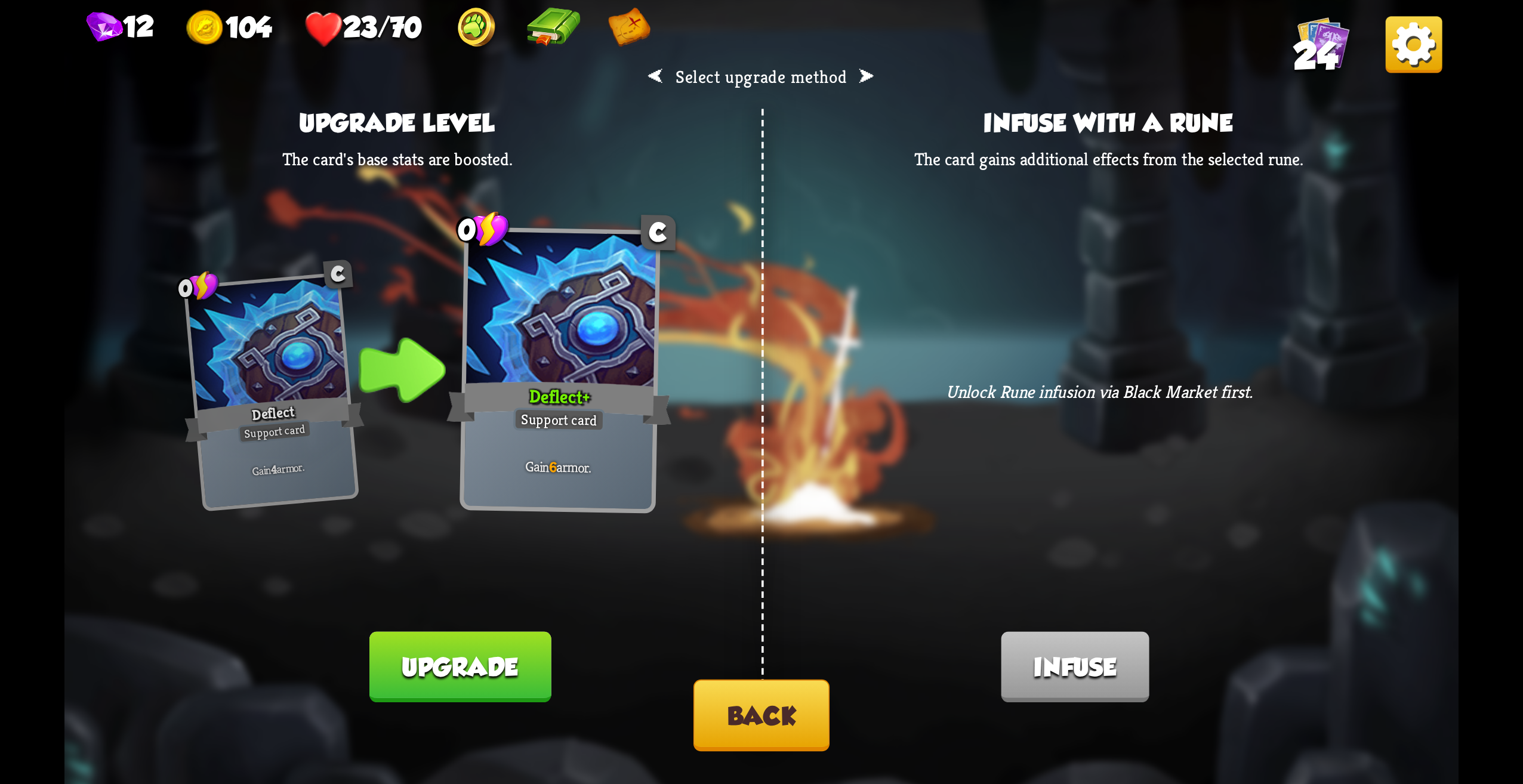
click at [743, 720] on button "Back" at bounding box center [761, 716] width 136 height 72
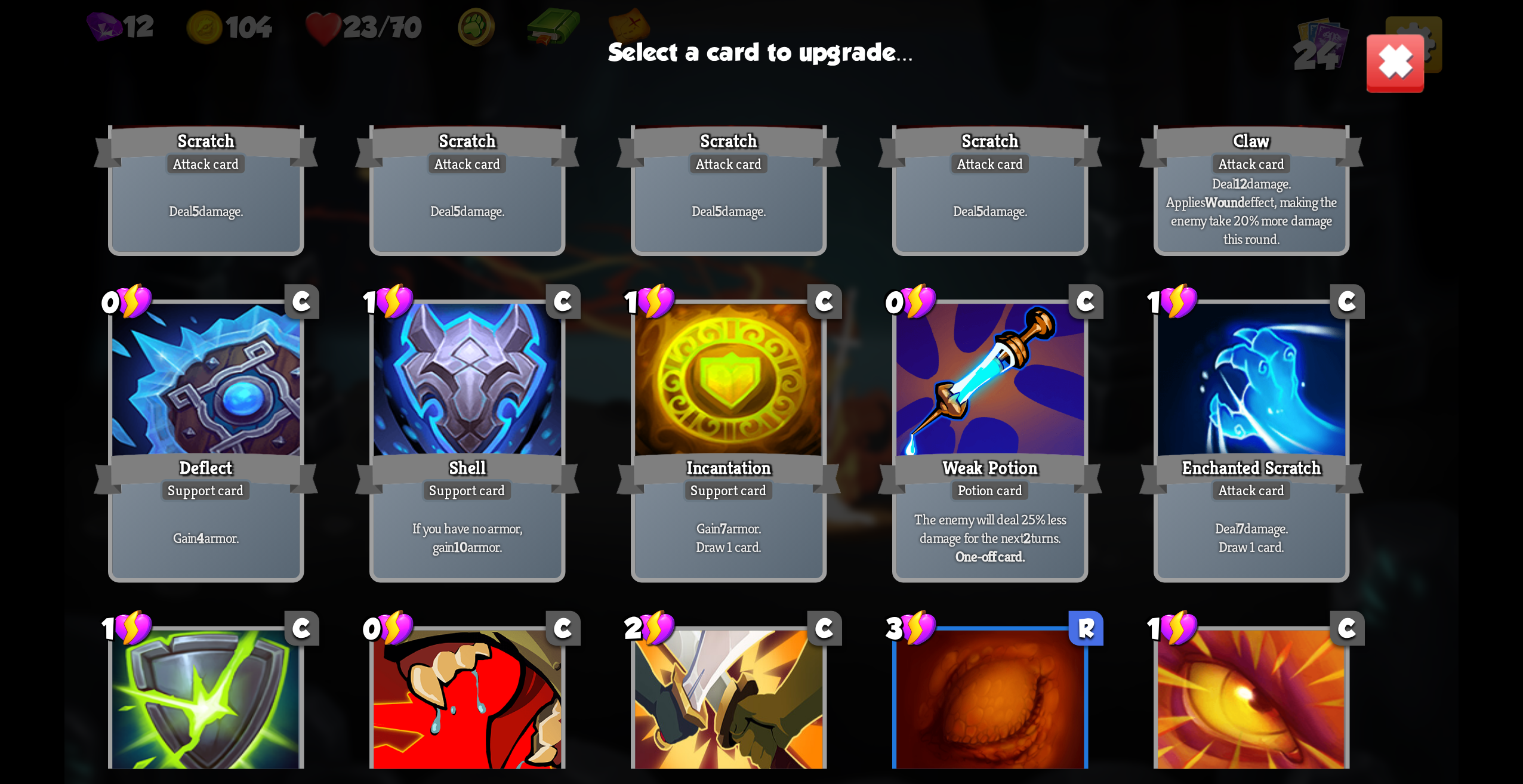
click at [506, 535] on p "If you have no armor, gain 10 armor." at bounding box center [467, 537] width 178 height 37
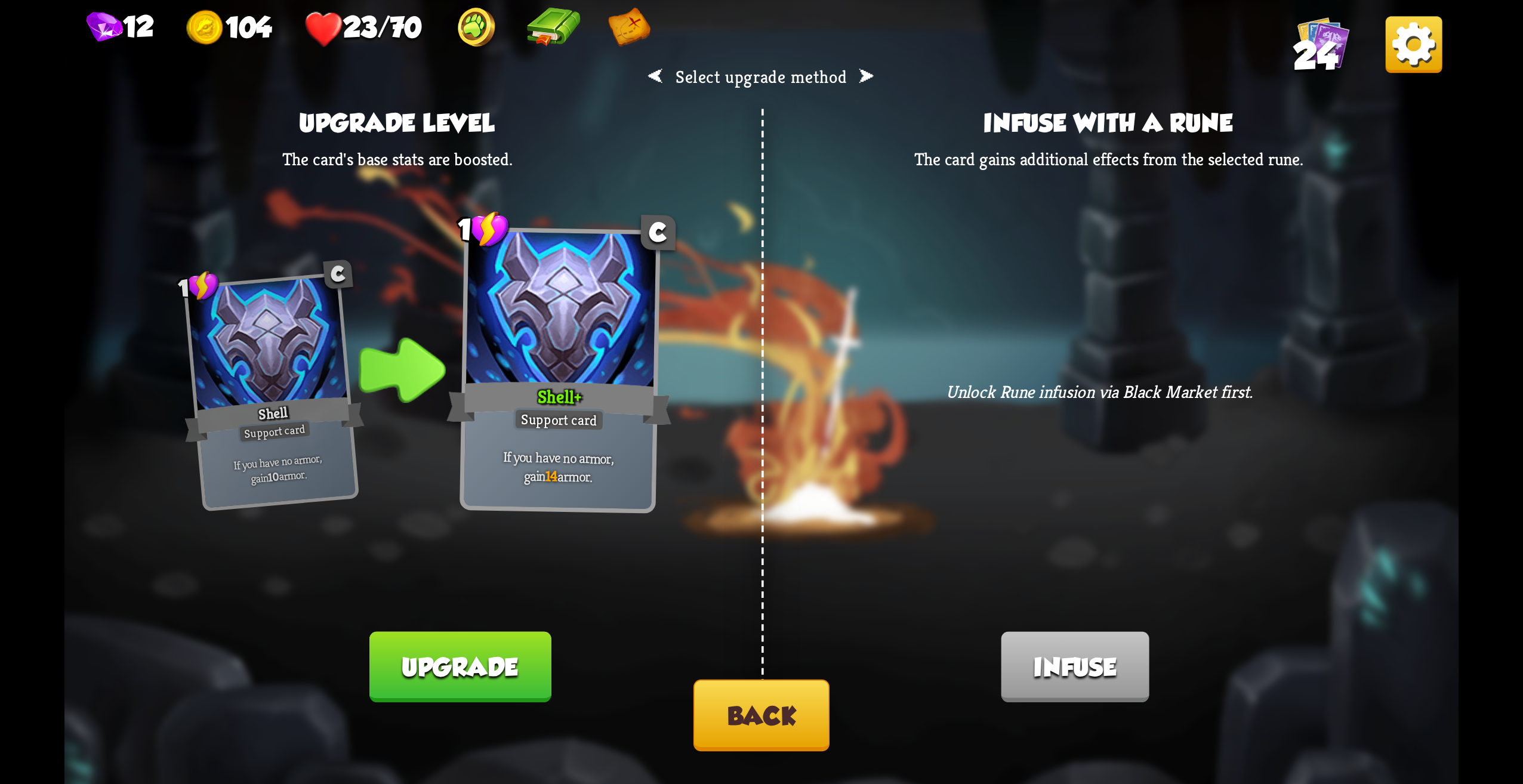
click at [752, 694] on button "Back" at bounding box center [761, 716] width 136 height 72
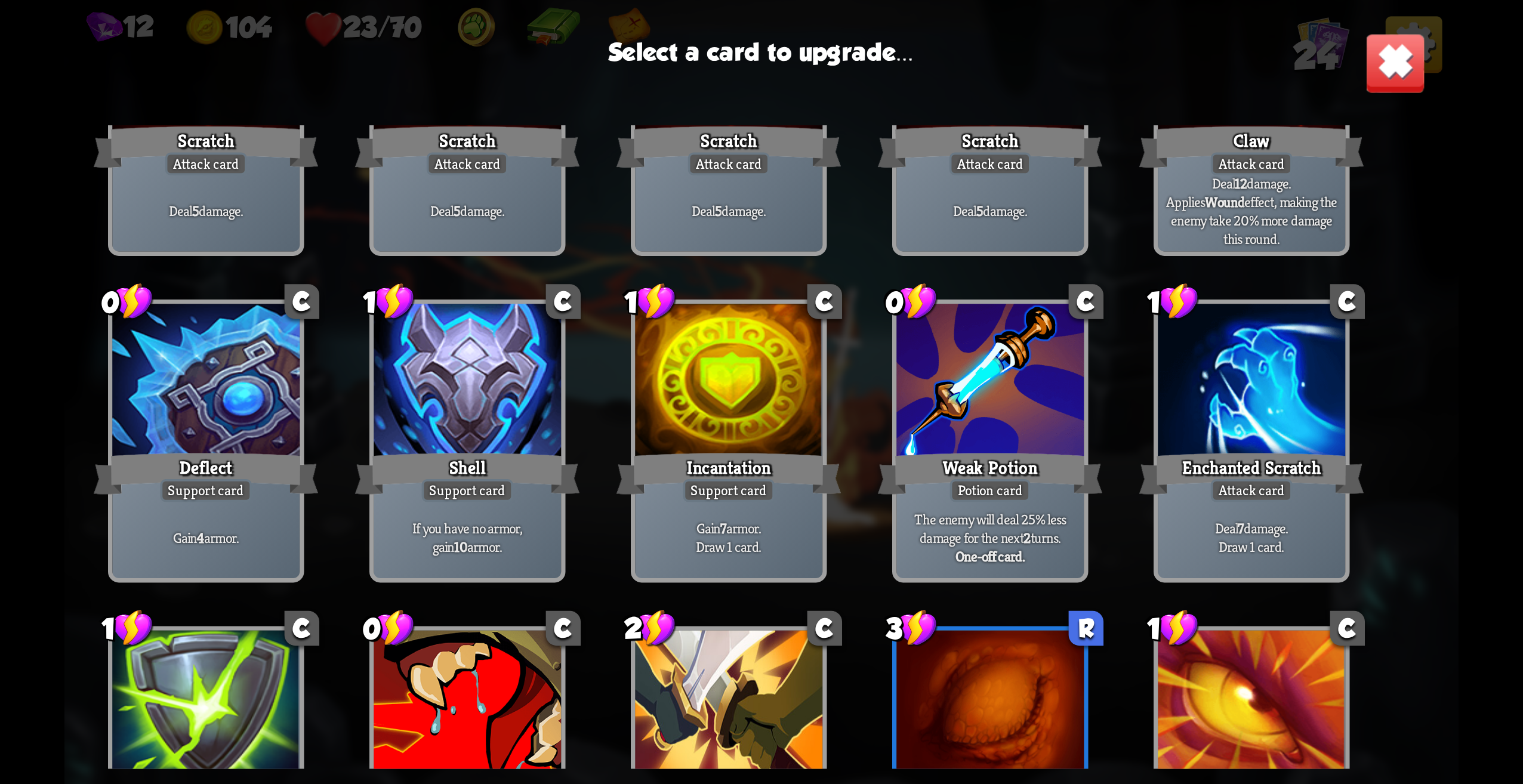
click at [774, 560] on div "Gain 7 armor. Draw 1 card." at bounding box center [729, 538] width 188 height 82
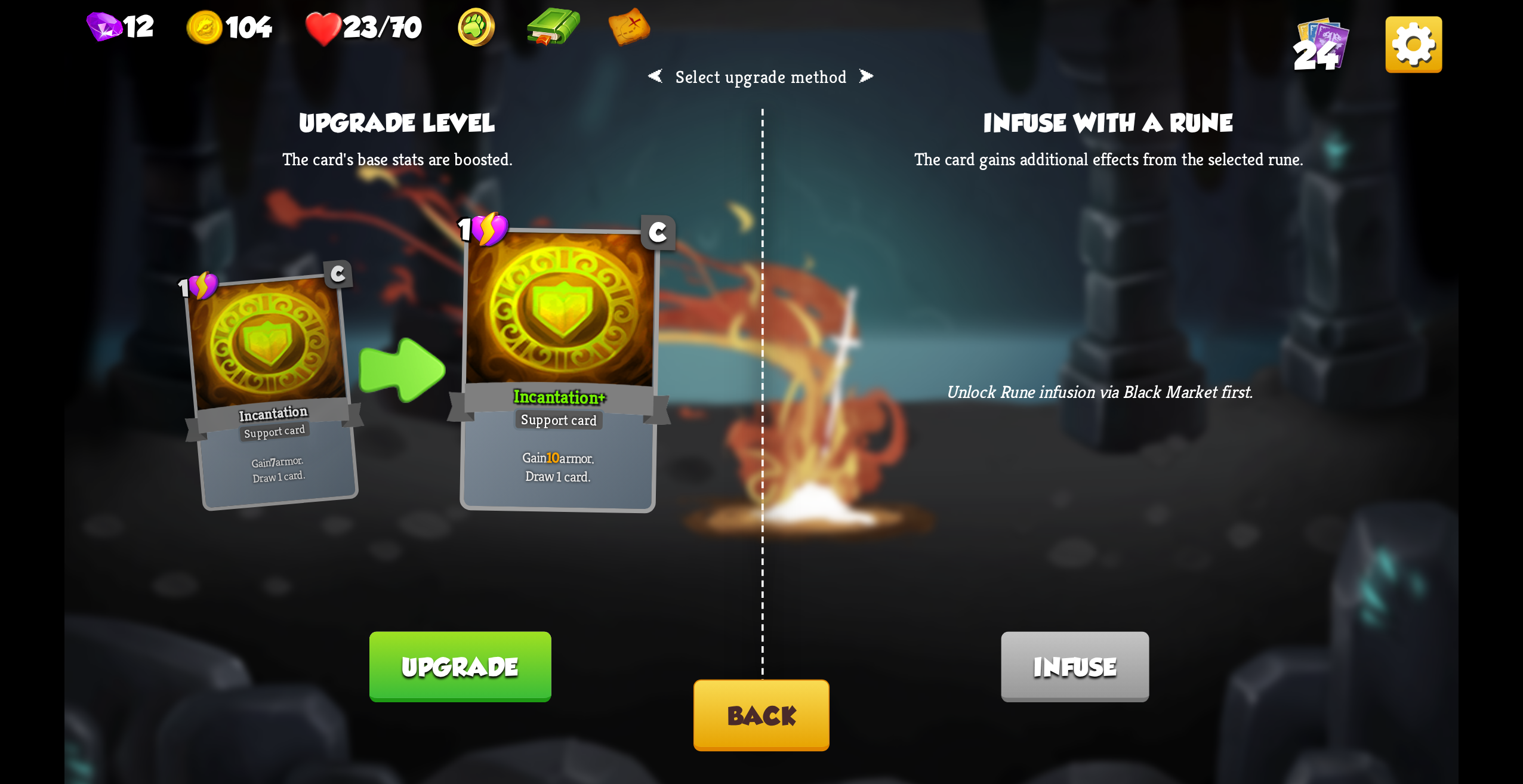
click at [737, 717] on button "Back" at bounding box center [761, 716] width 136 height 72
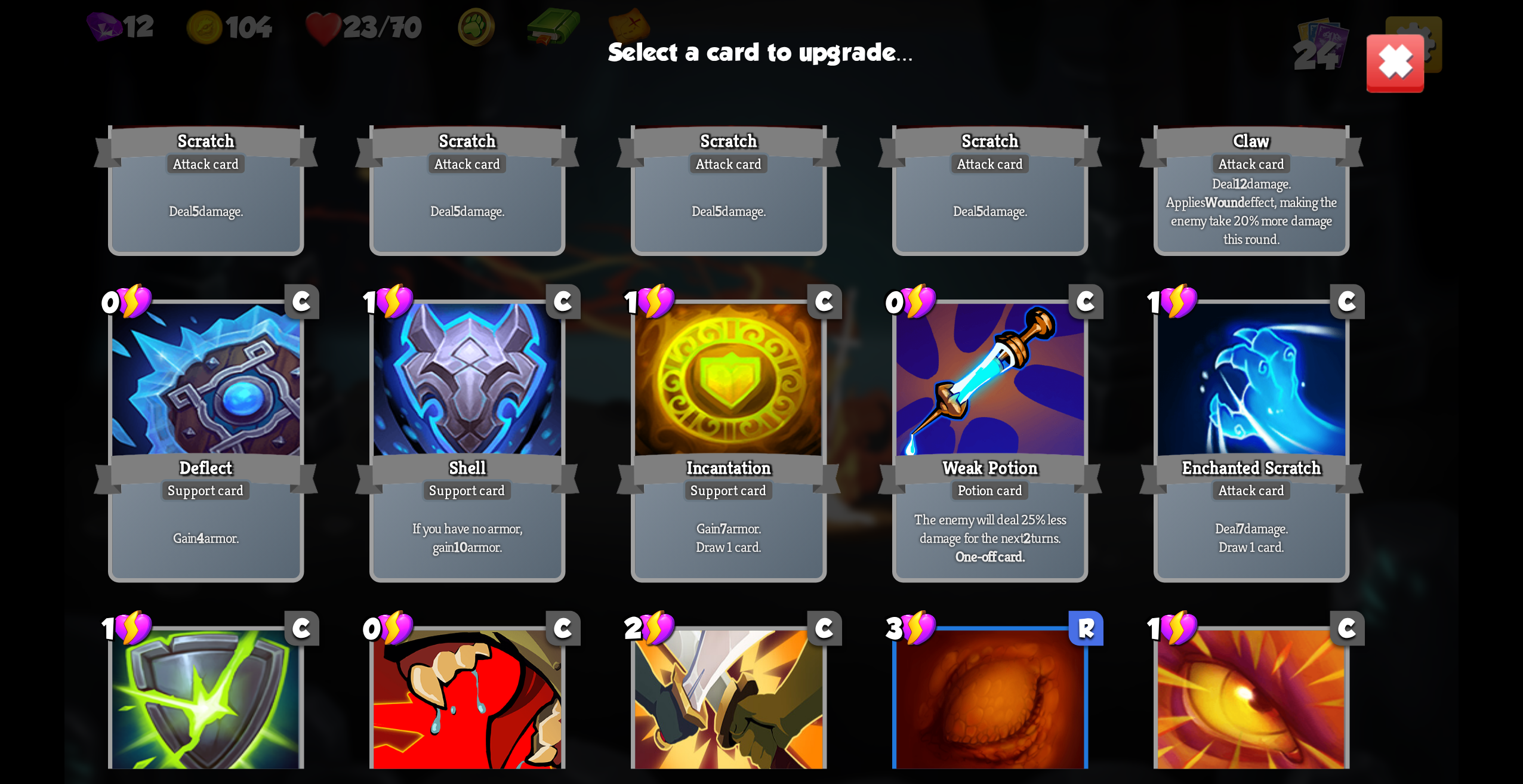
click at [728, 517] on div "Gain 7 armor. Draw 1 card." at bounding box center [729, 538] width 188 height 82
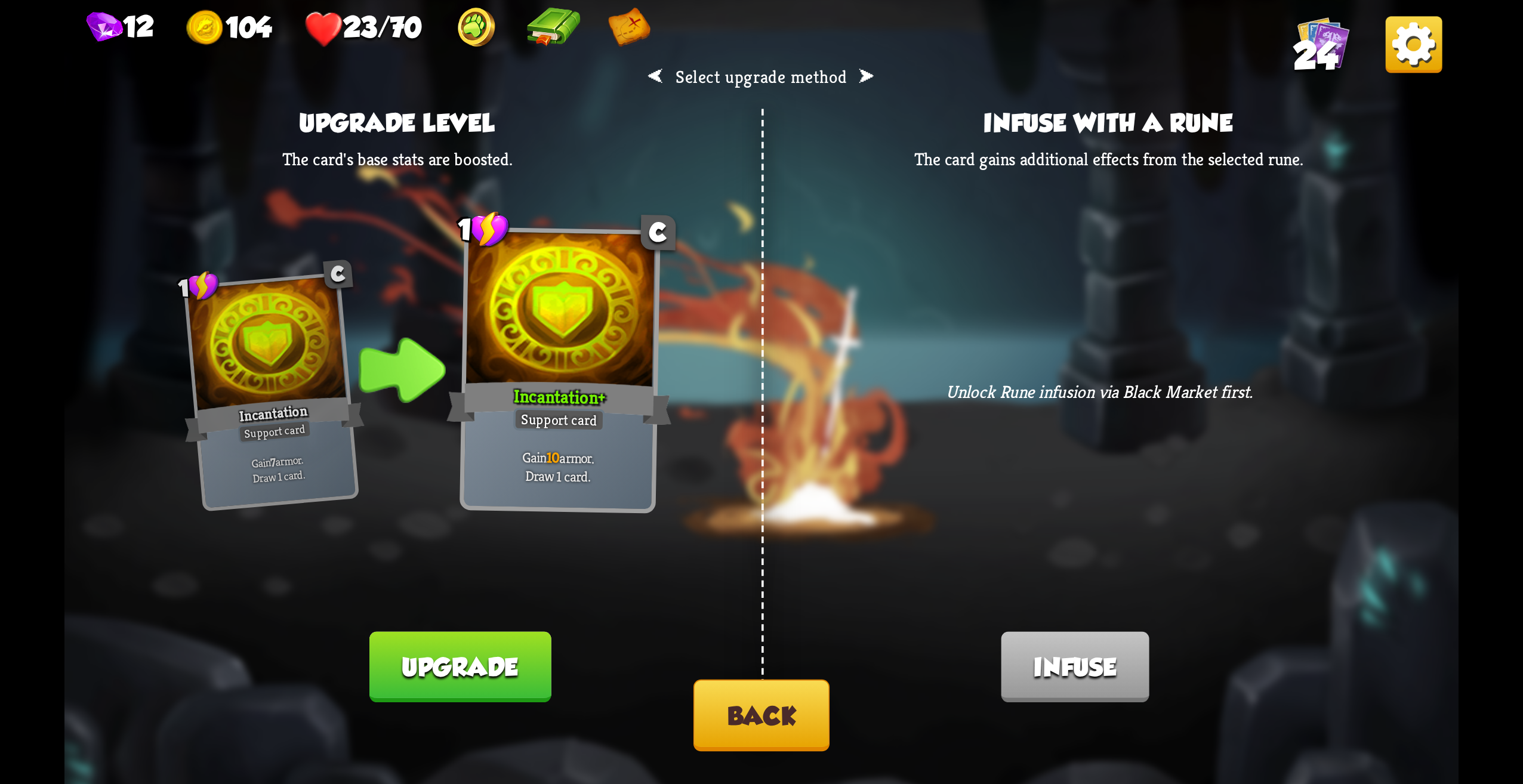
click at [762, 733] on button "Back" at bounding box center [761, 716] width 136 height 72
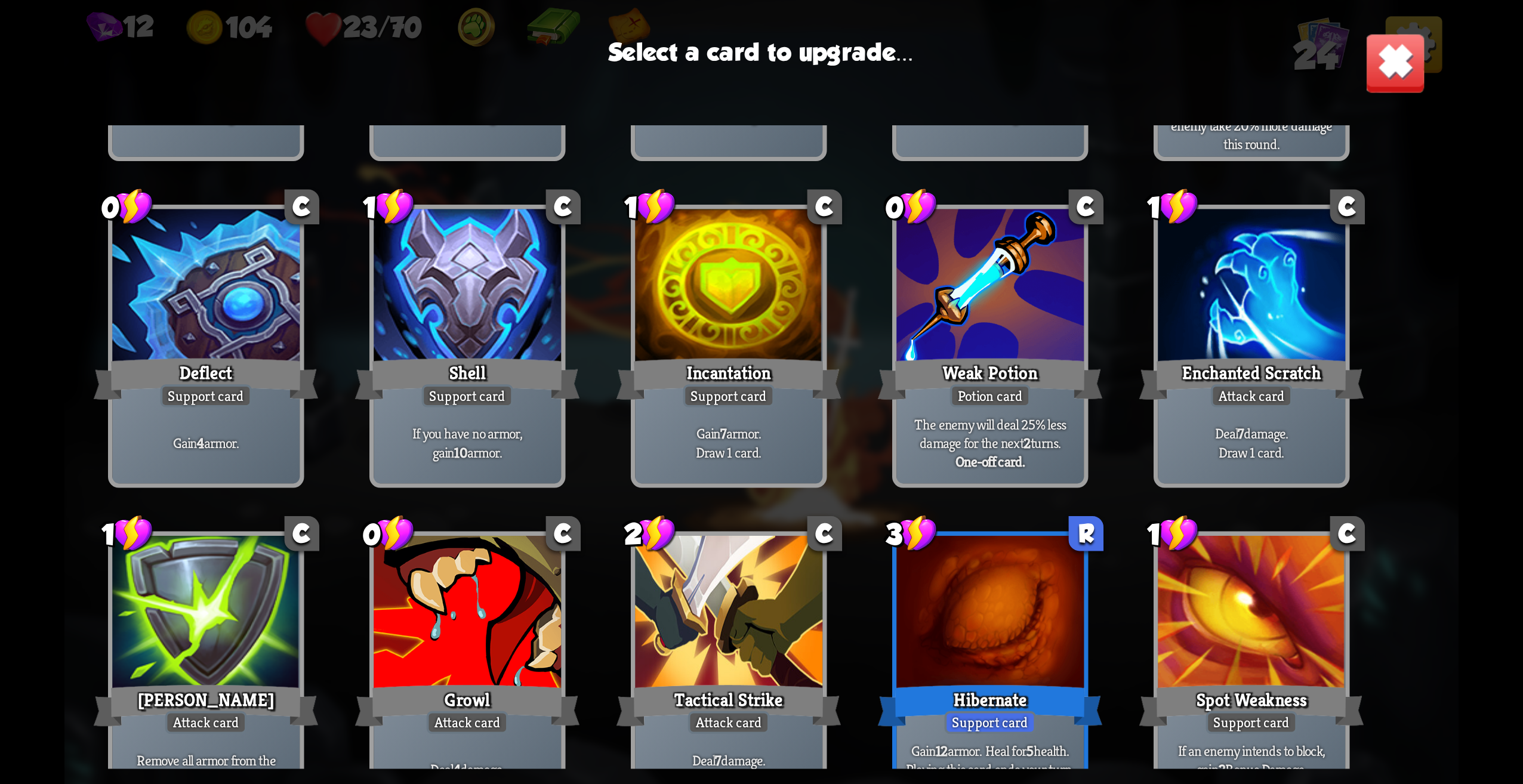
scroll to position [179, 0]
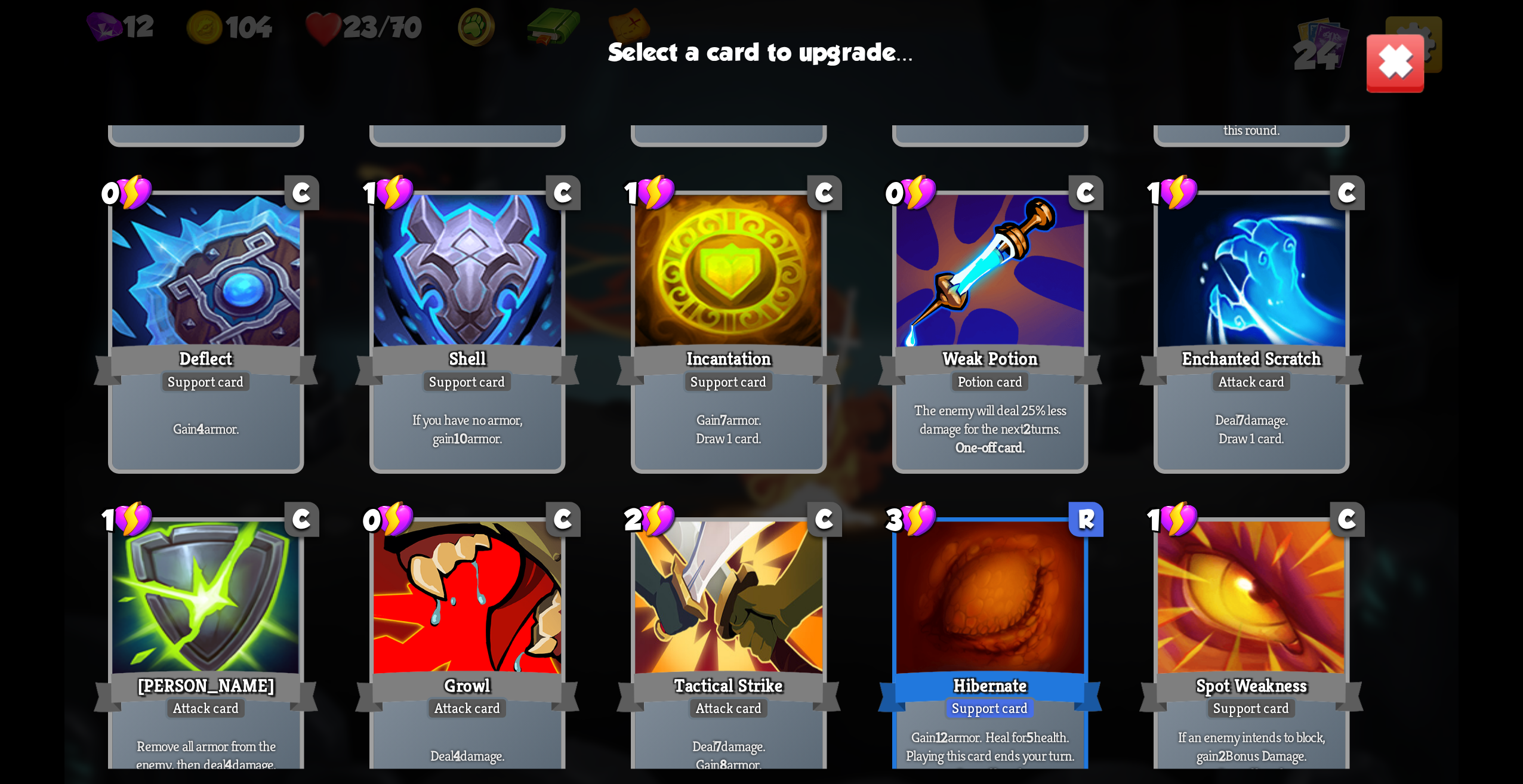
click at [696, 663] on div at bounding box center [729, 601] width 188 height 158
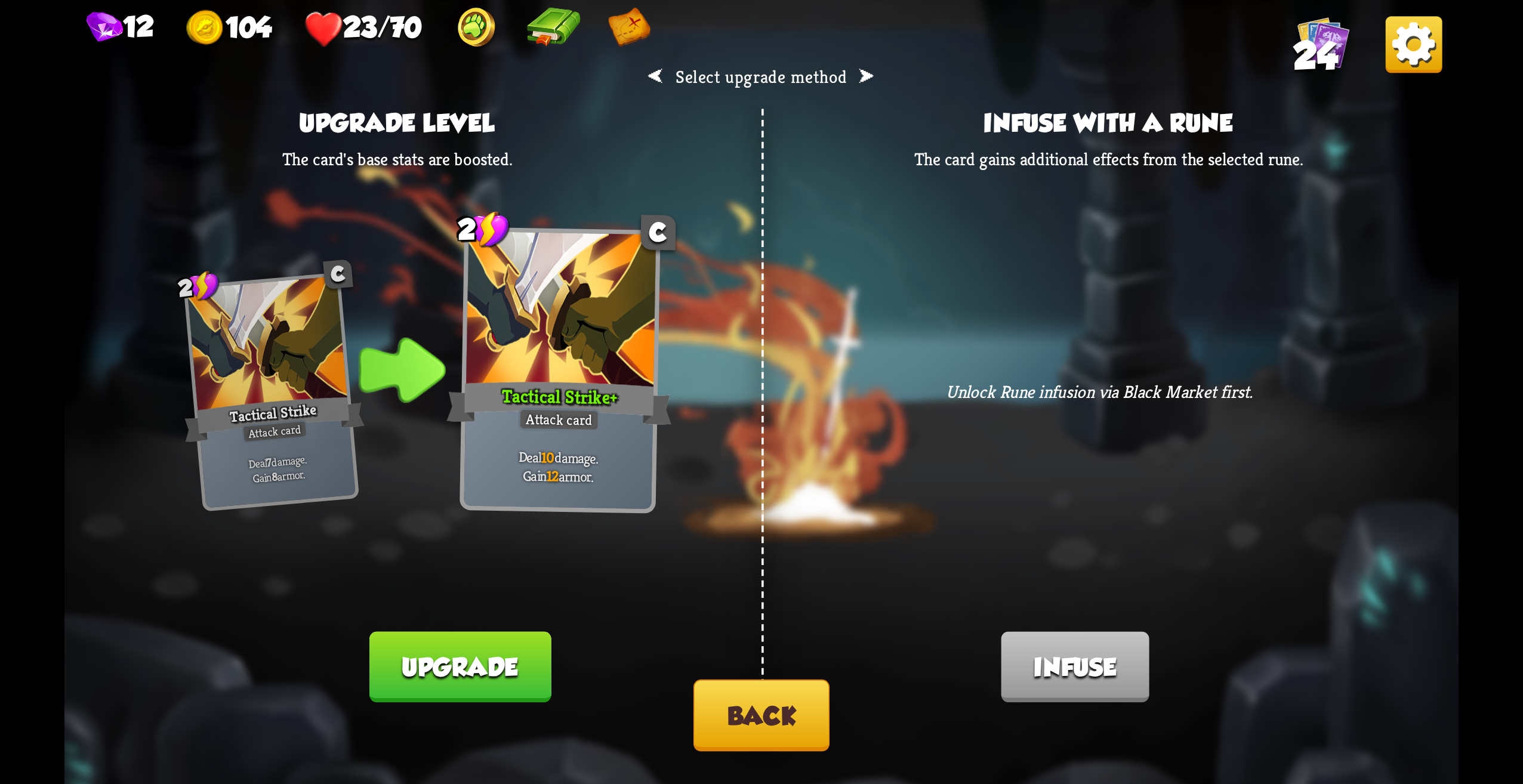
click at [741, 731] on button "Back" at bounding box center [761, 716] width 136 height 72
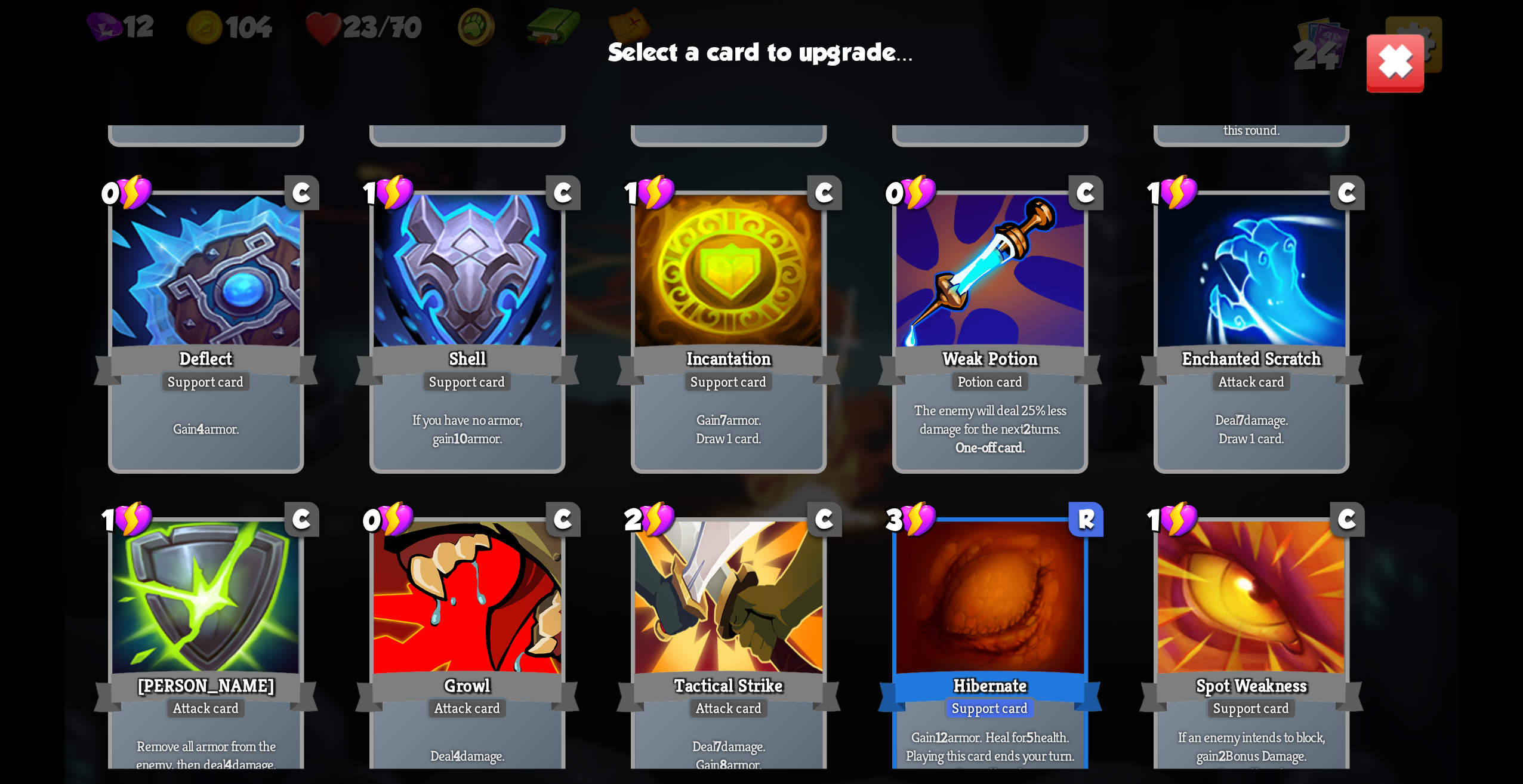
click at [453, 674] on div "Growl" at bounding box center [467, 691] width 225 height 50
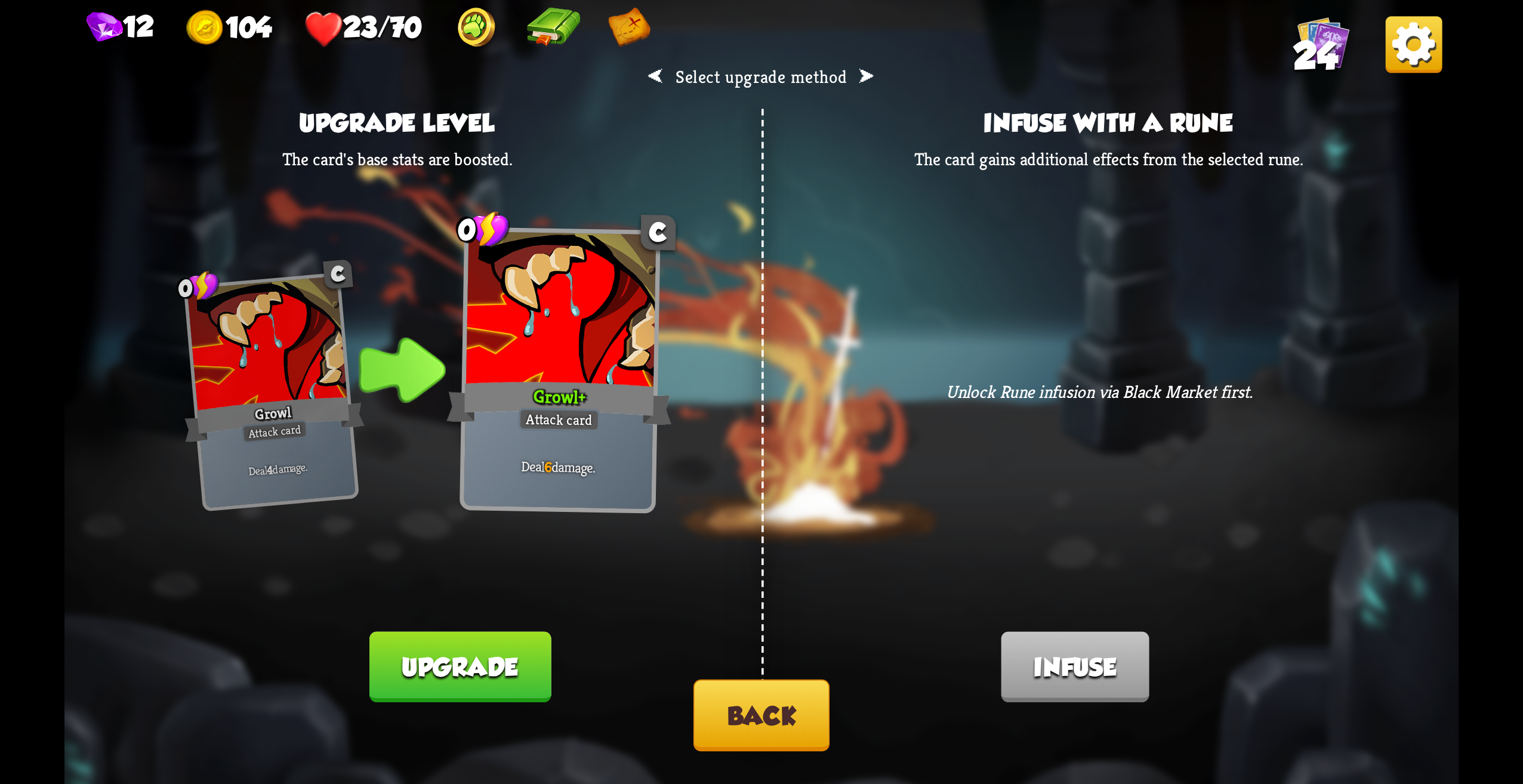
click at [735, 694] on button "Back" at bounding box center [761, 716] width 136 height 72
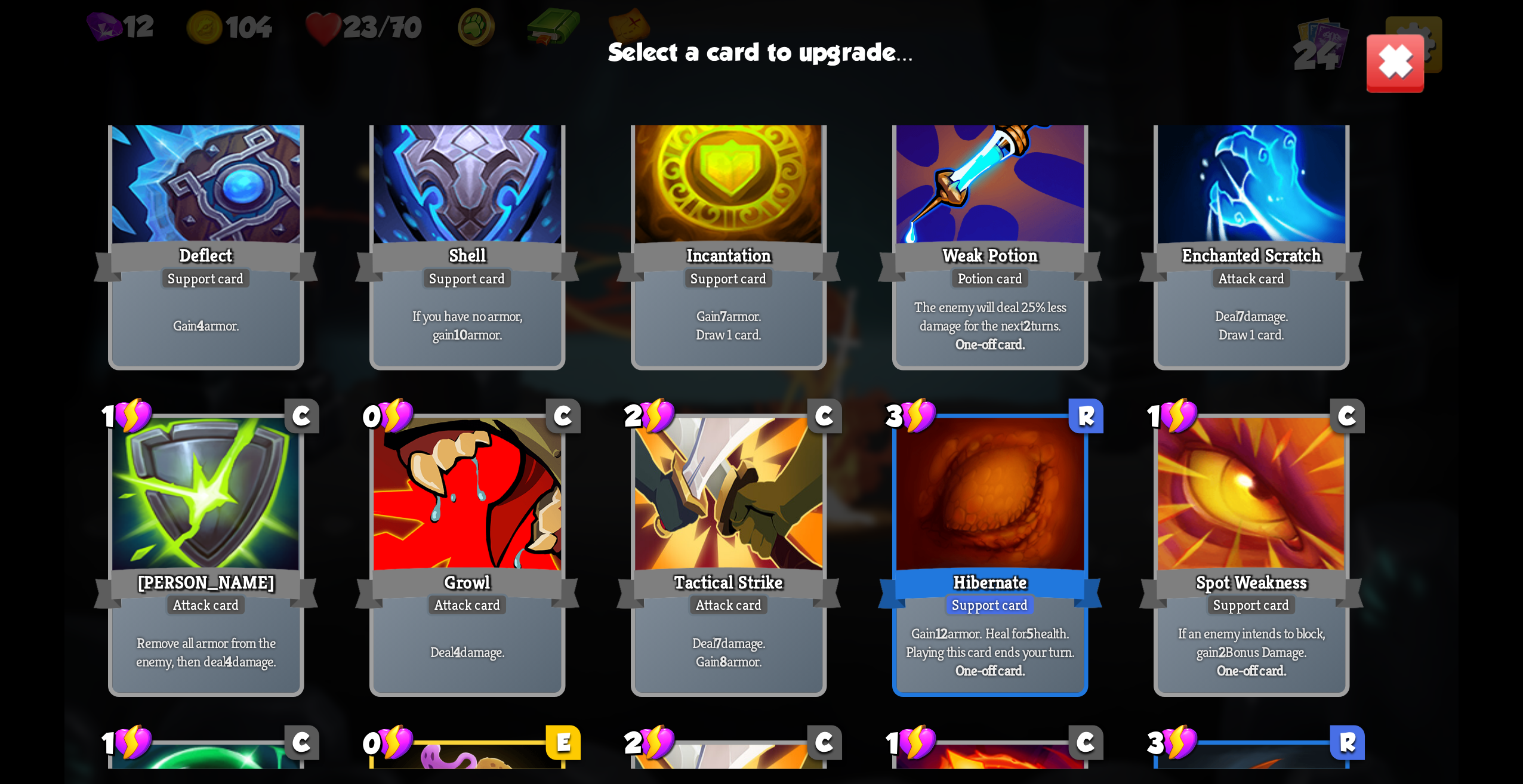
scroll to position [239, 0]
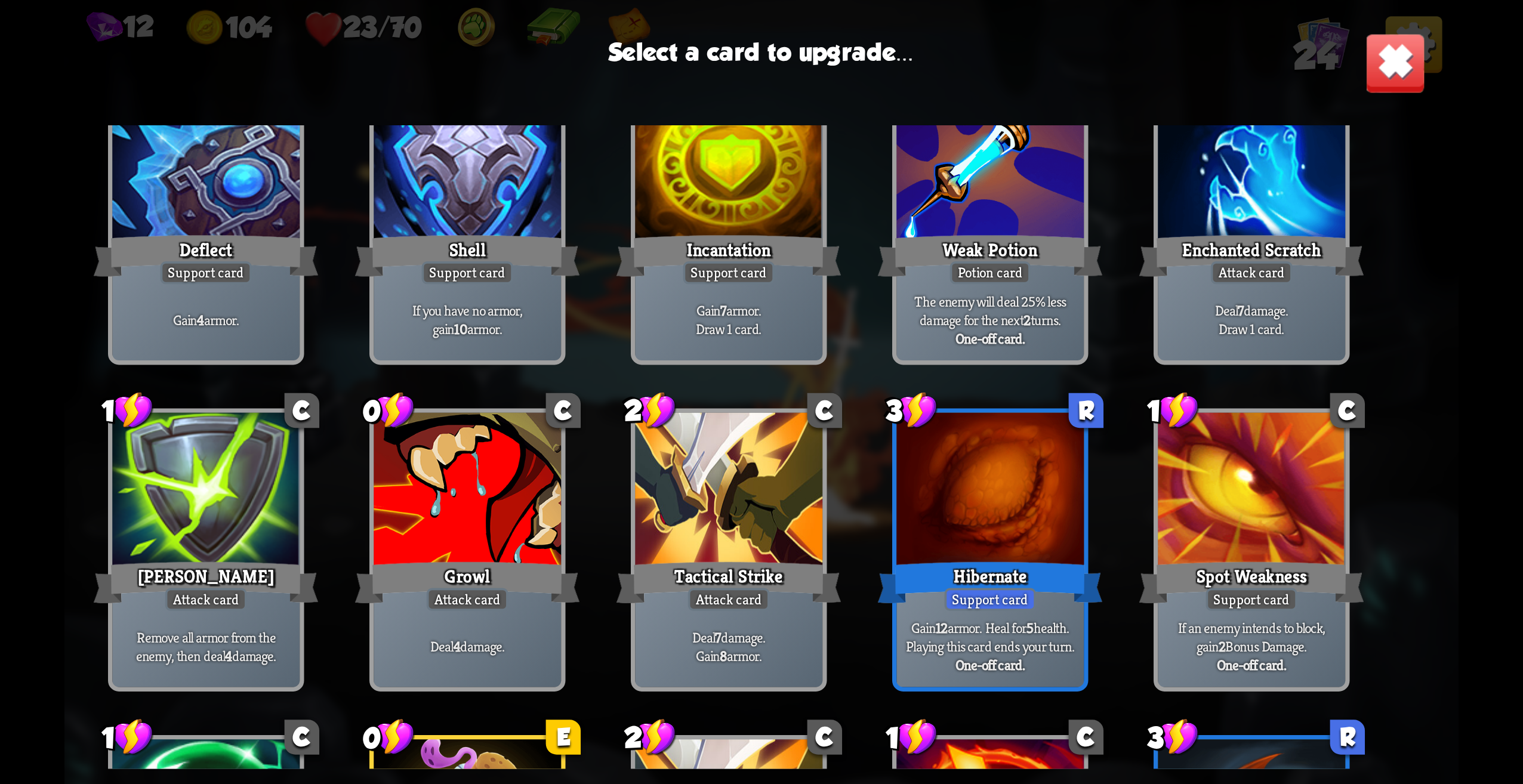
click at [1023, 587] on div "Hibernate" at bounding box center [990, 583] width 225 height 50
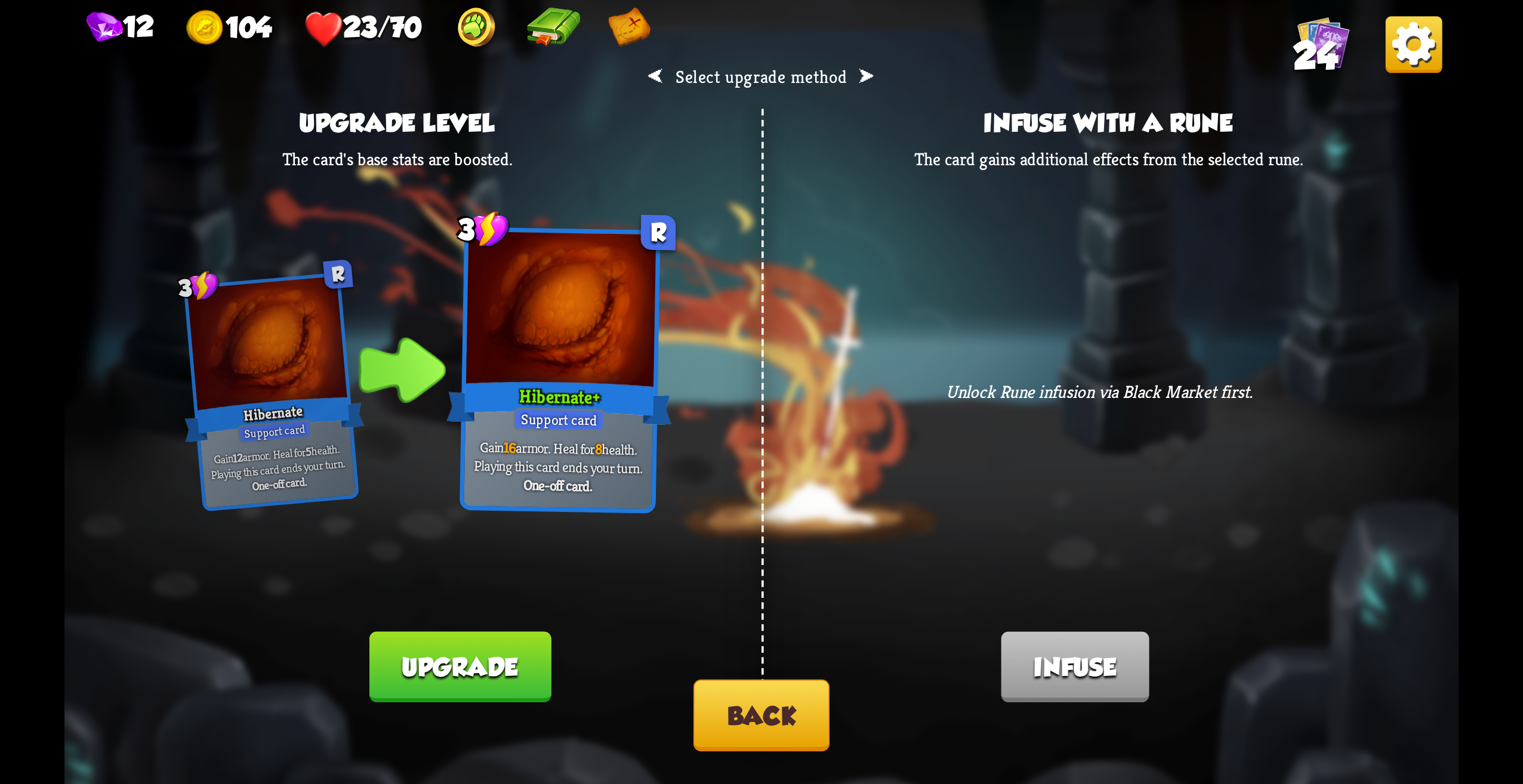
click at [728, 724] on button "Back" at bounding box center [761, 716] width 136 height 72
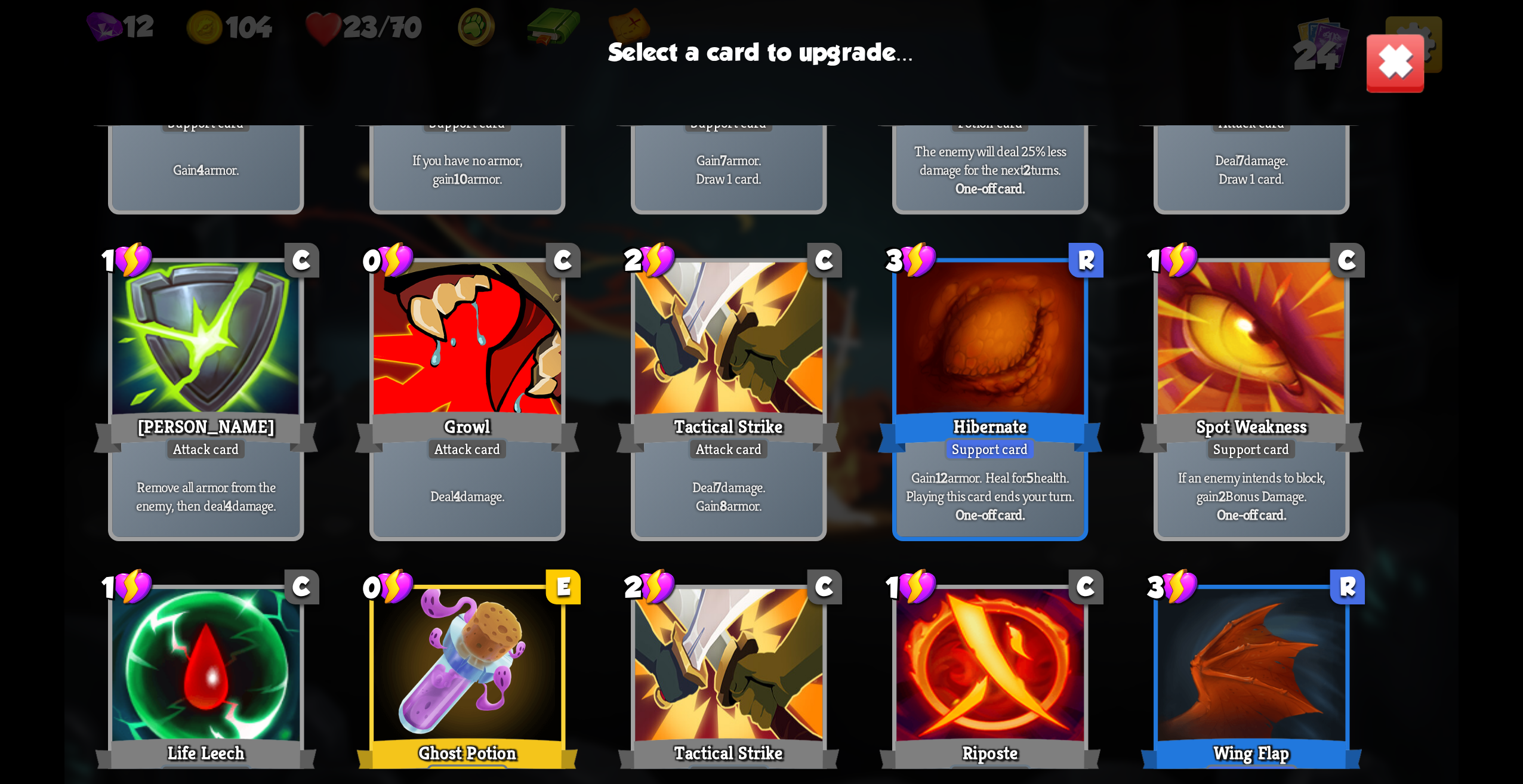
scroll to position [358, 0]
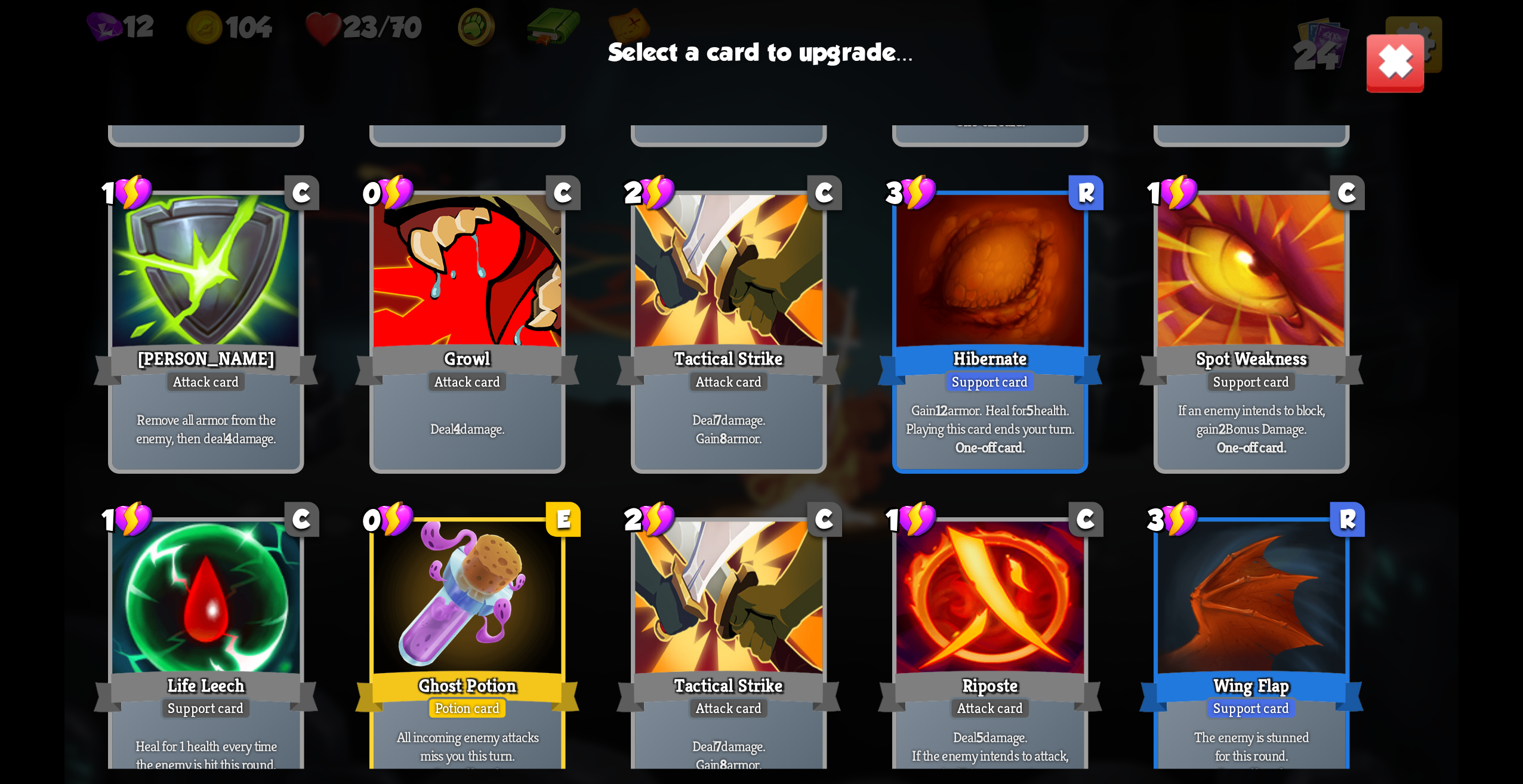
click at [952, 638] on div at bounding box center [991, 601] width 188 height 158
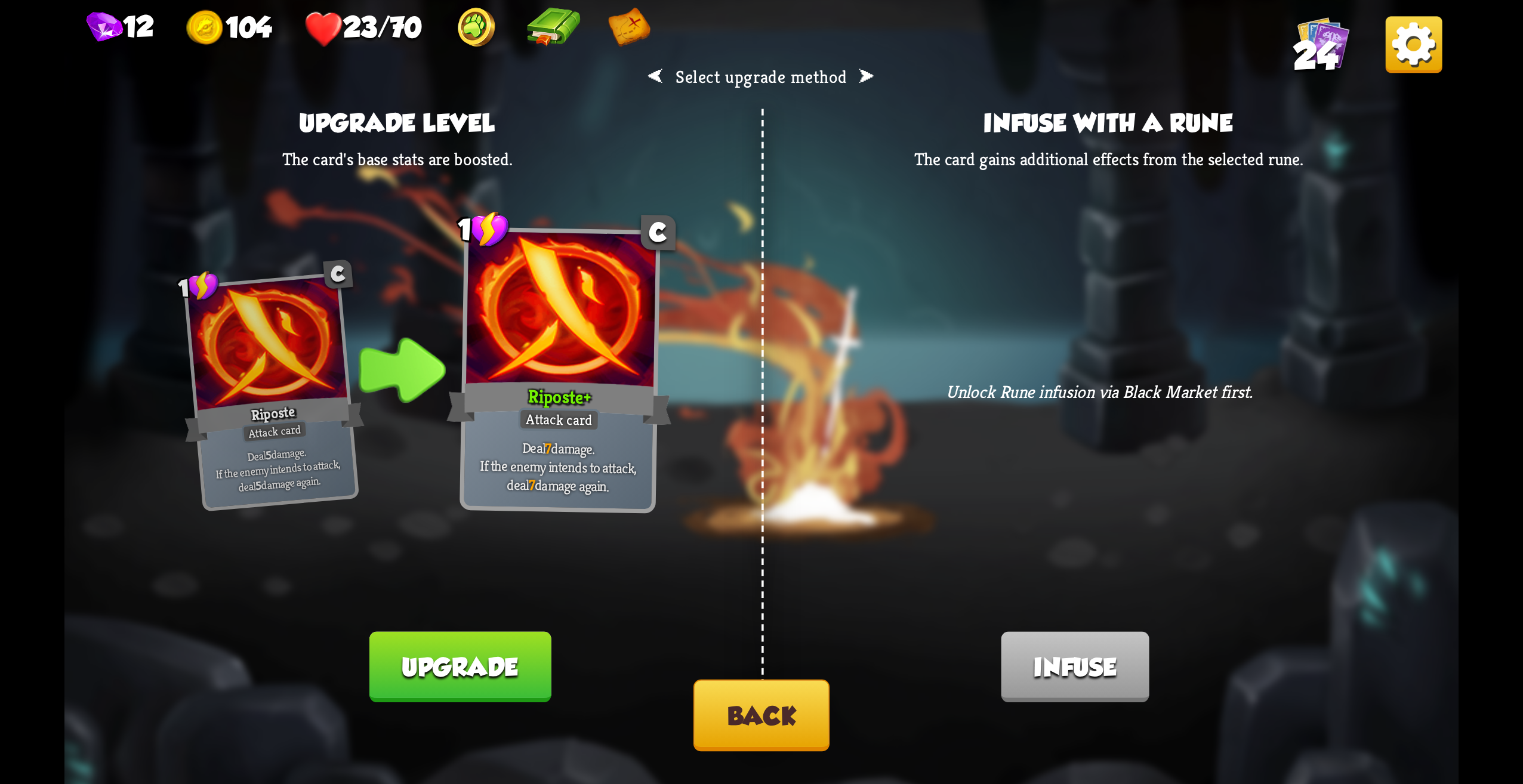
click at [771, 739] on button "Back" at bounding box center [761, 716] width 136 height 72
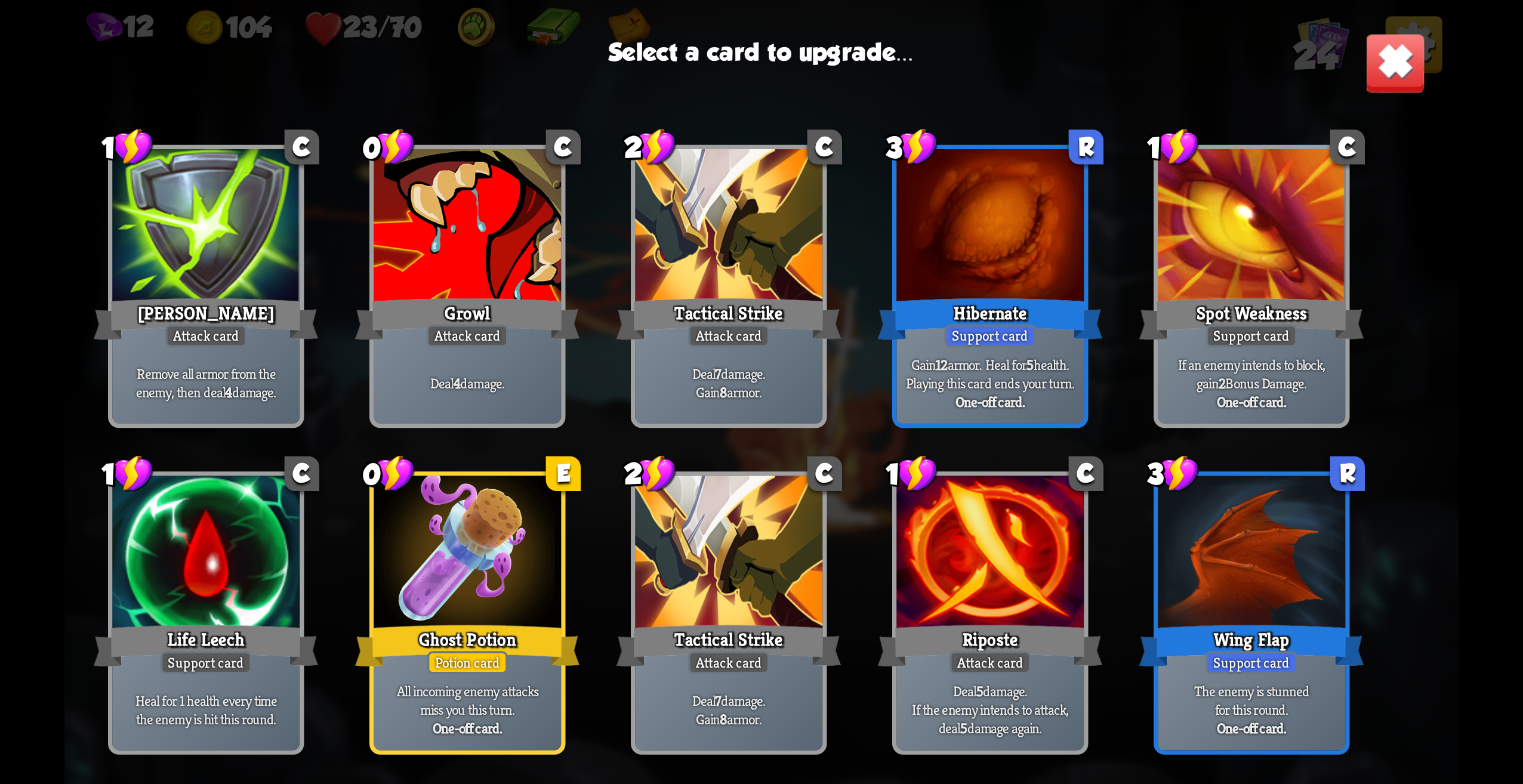
scroll to position [418, 0]
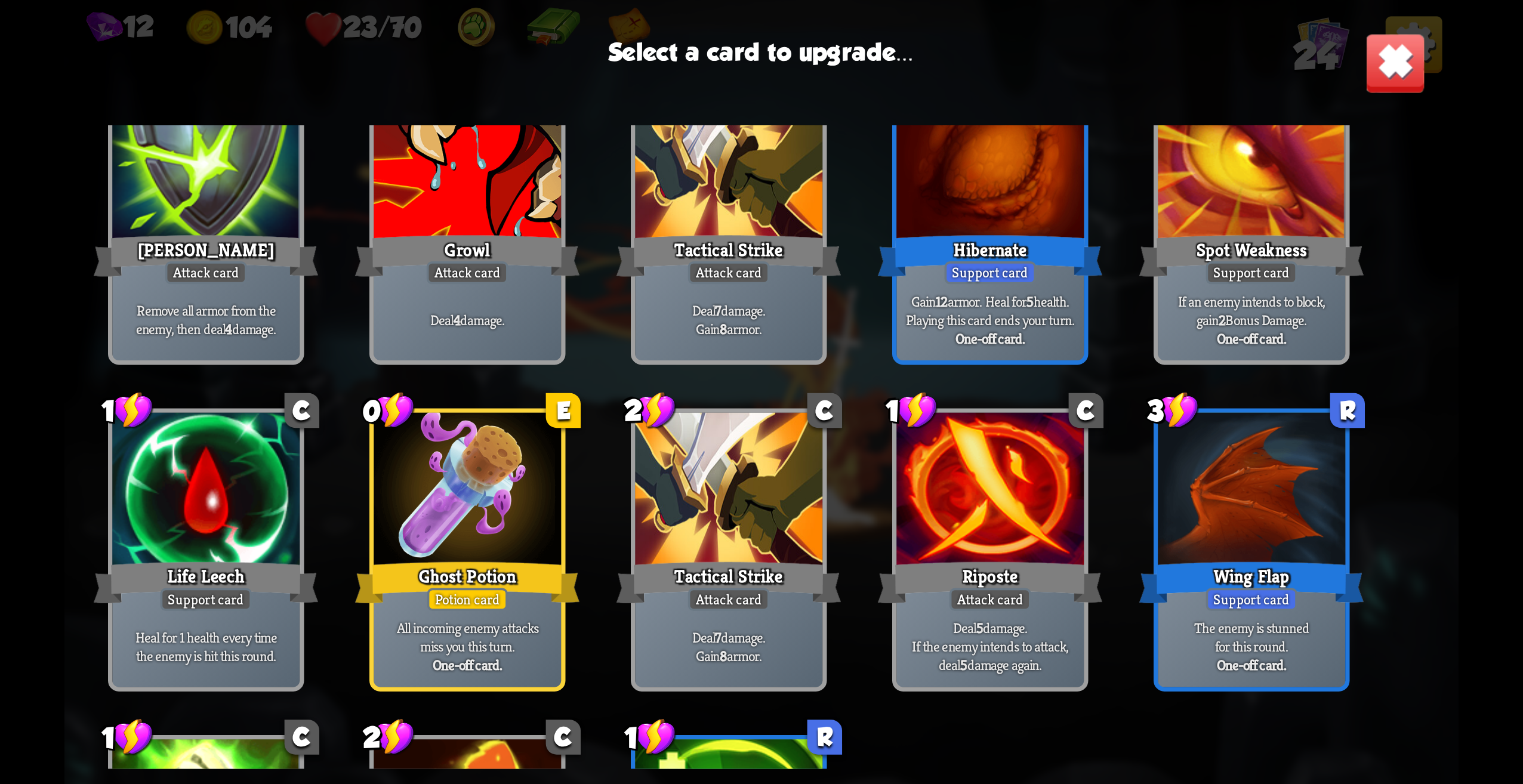
click at [473, 592] on div "Potion card" at bounding box center [468, 599] width 80 height 23
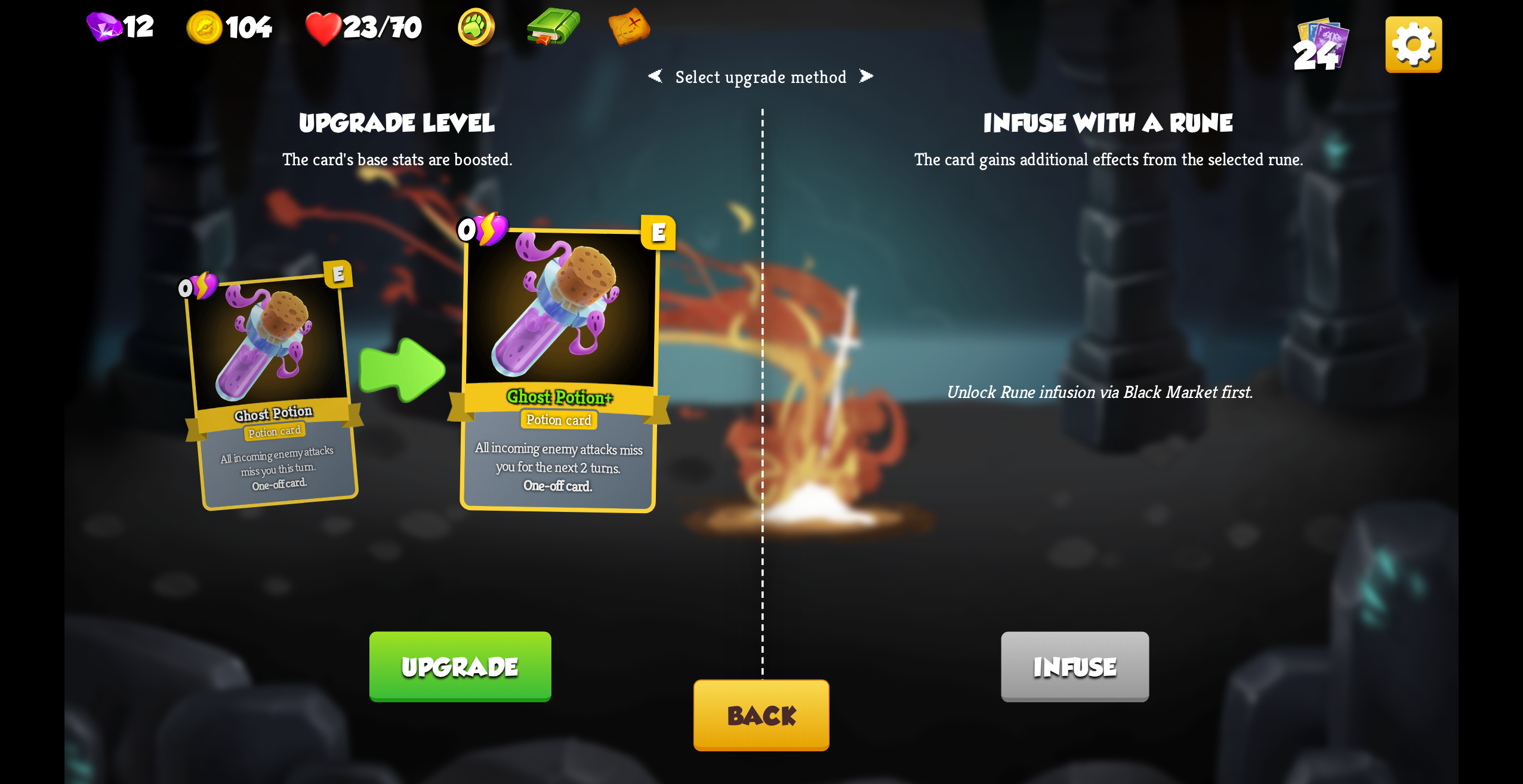
click at [503, 693] on button "Upgrade" at bounding box center [460, 668] width 182 height 71
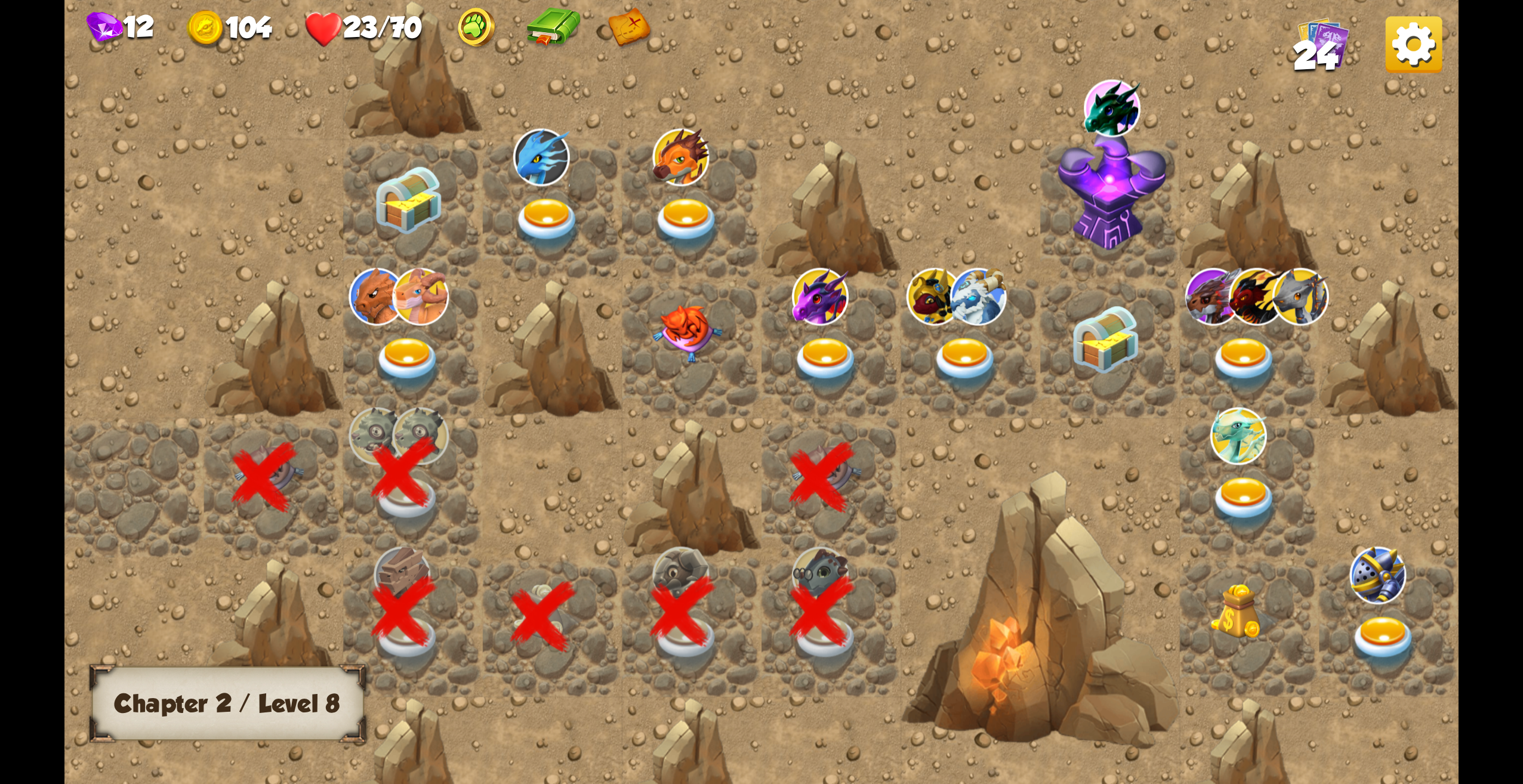
click at [821, 367] on img at bounding box center [827, 365] width 70 height 54
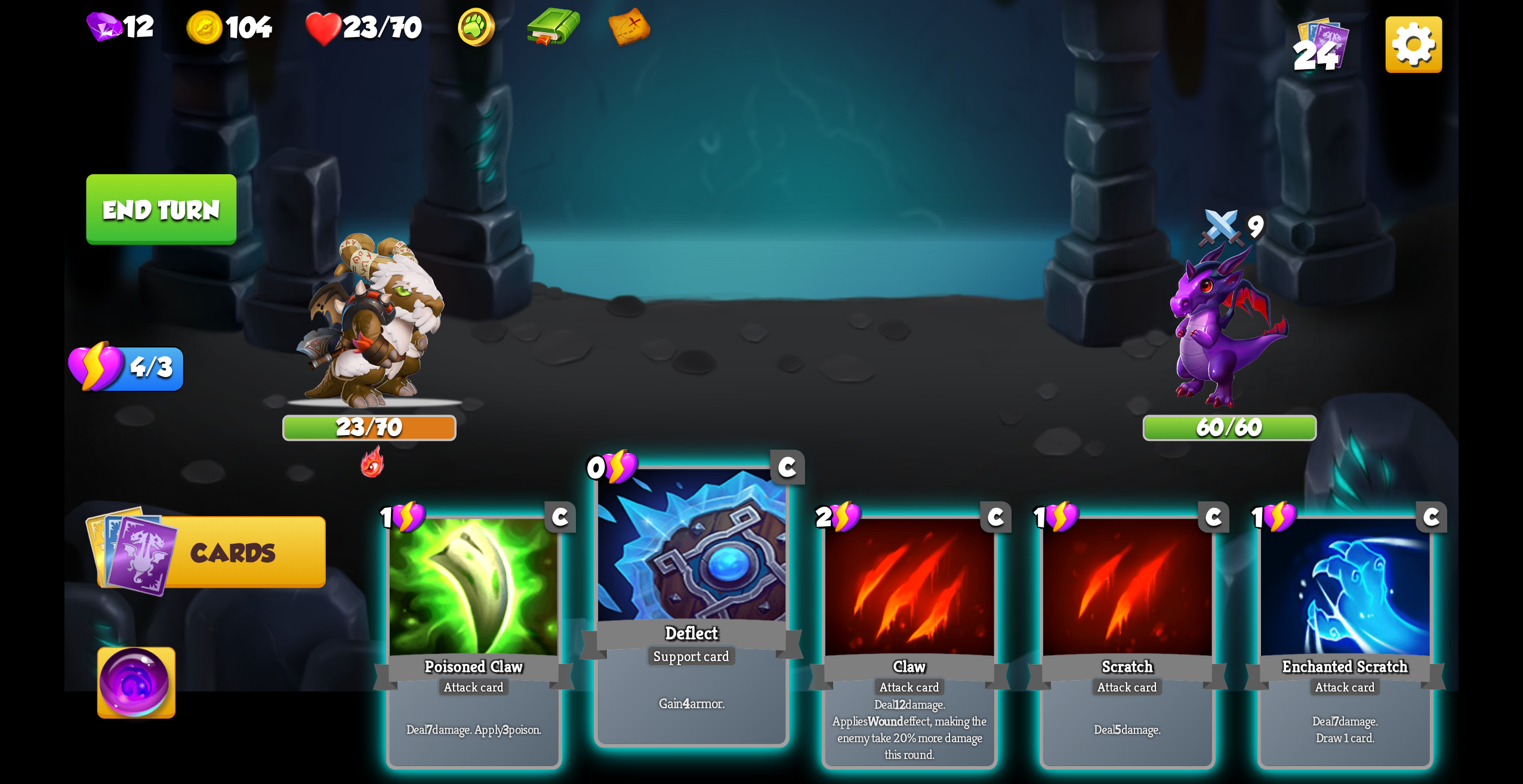
click at [704, 587] on div at bounding box center [692, 549] width 188 height 158
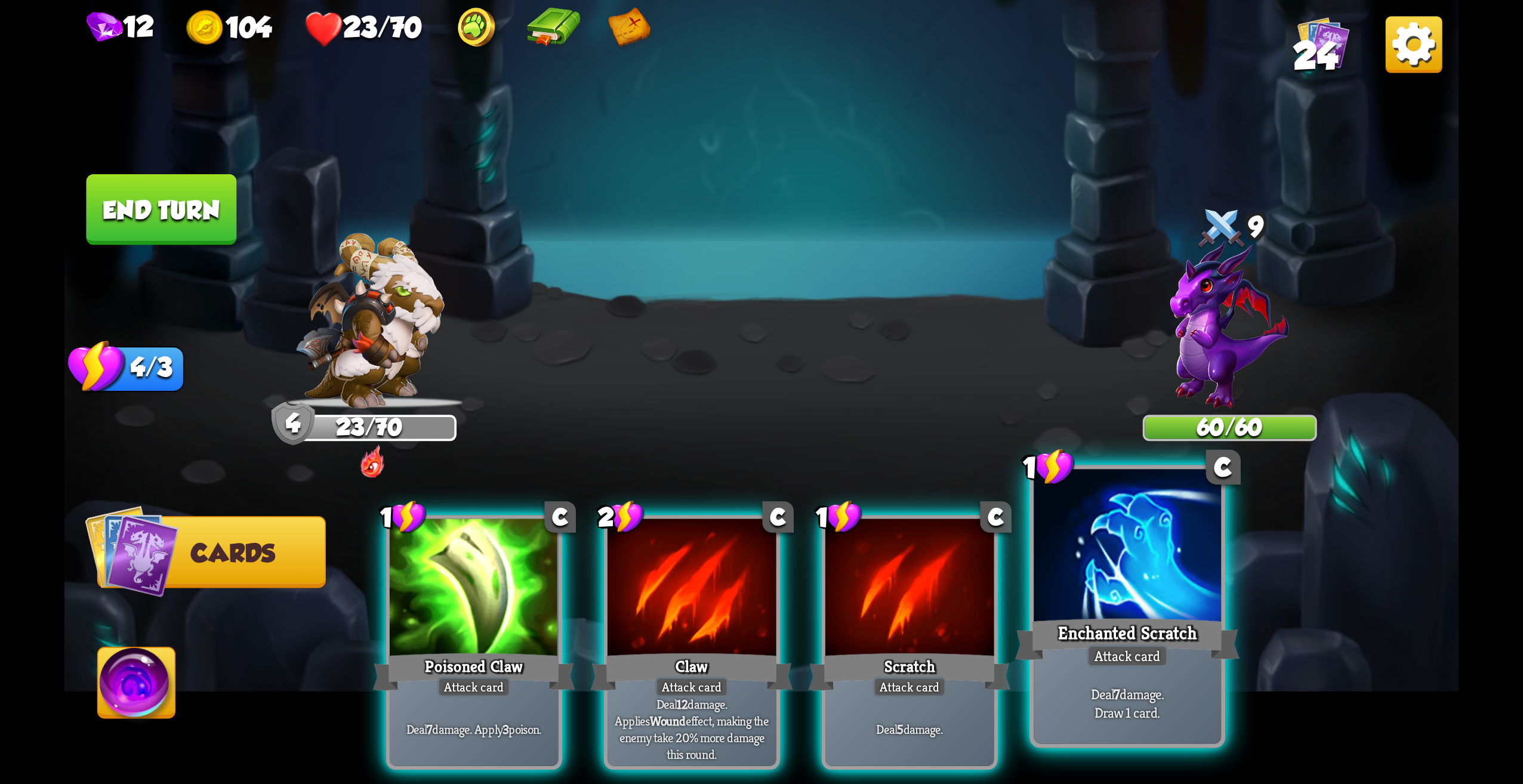
click at [1157, 619] on div "Enchanted Scratch" at bounding box center [1128, 639] width 225 height 50
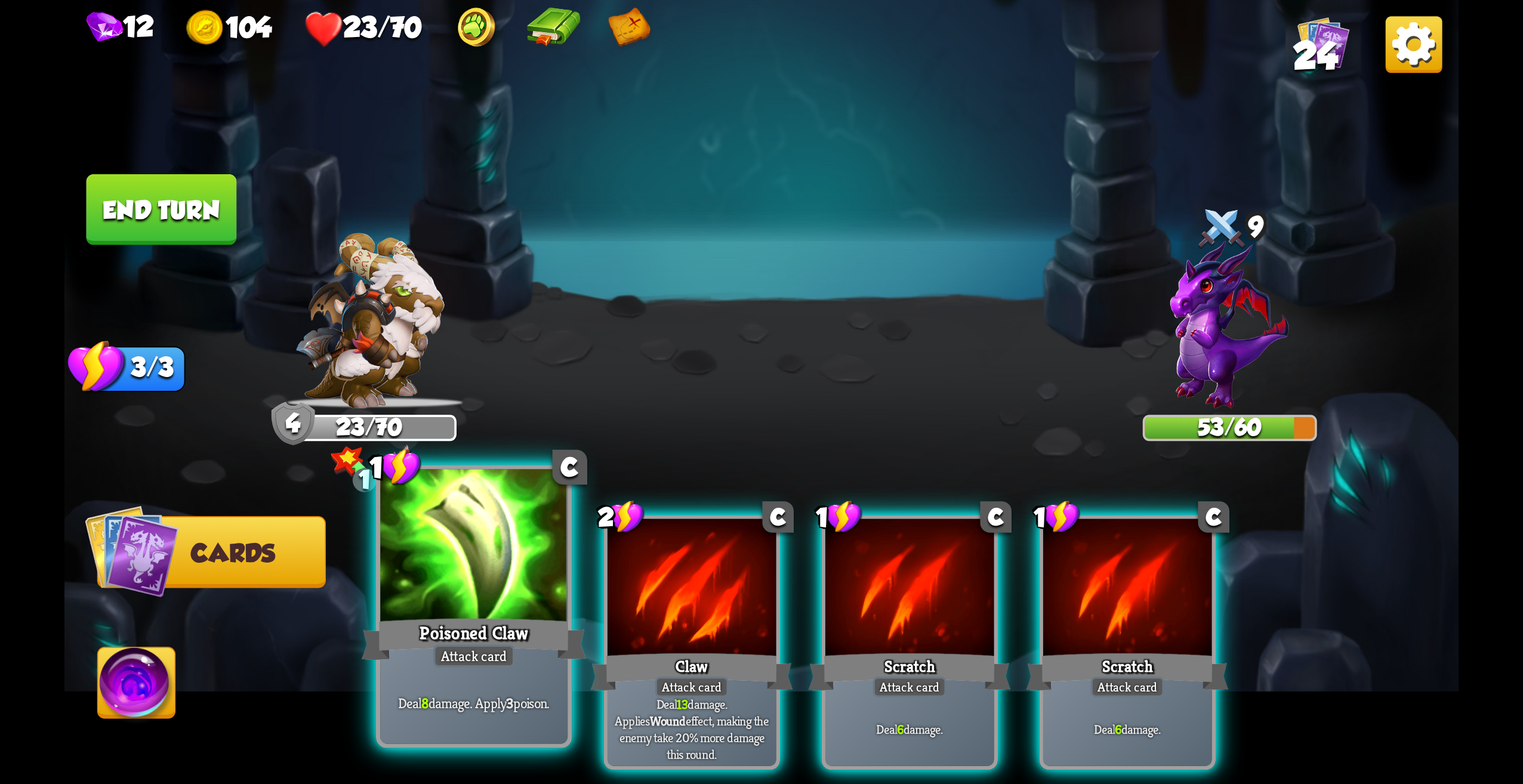
click at [528, 609] on div at bounding box center [474, 549] width 188 height 158
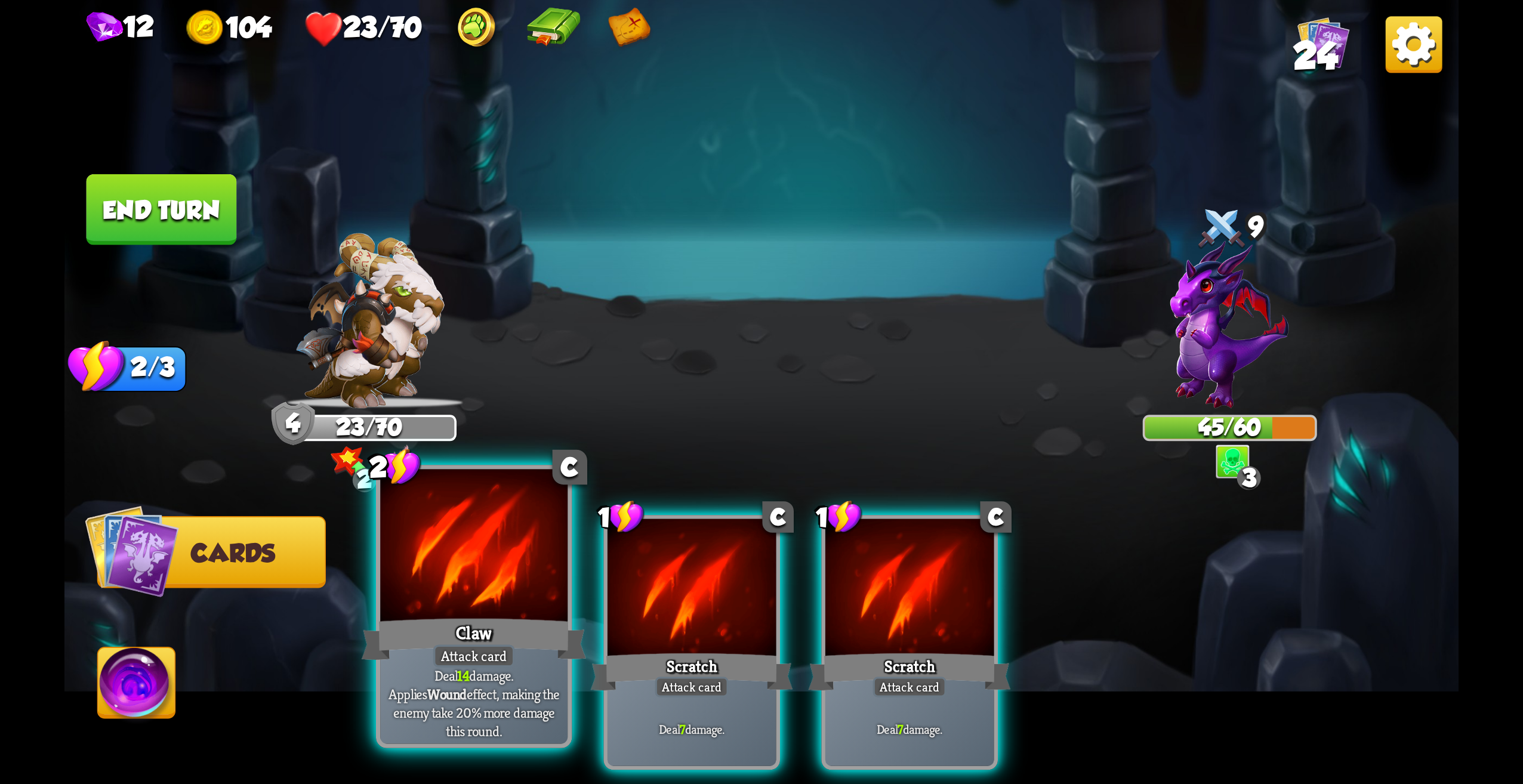
click at [516, 575] on div at bounding box center [474, 549] width 188 height 158
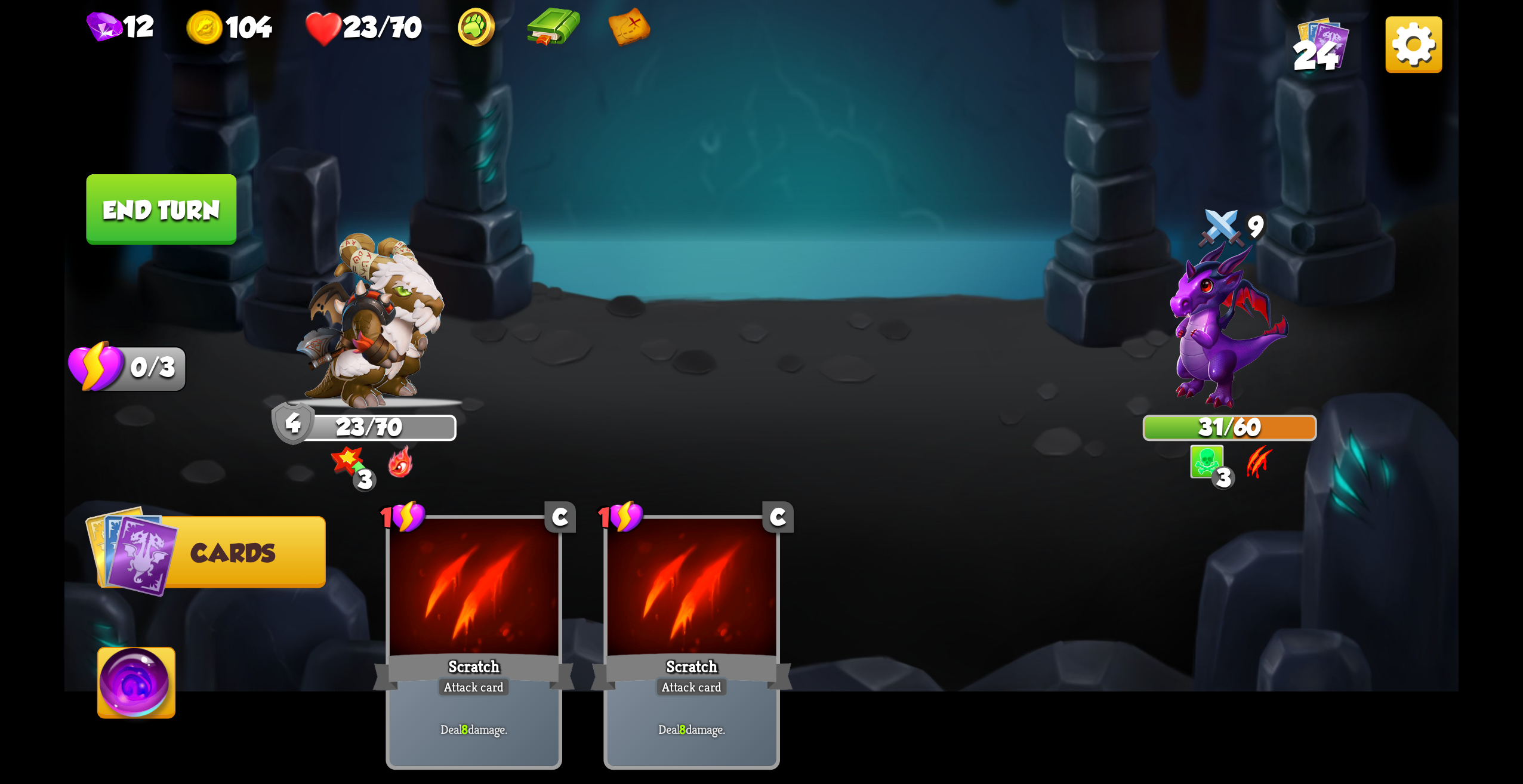
click at [199, 215] on button "End turn" at bounding box center [161, 210] width 150 height 71
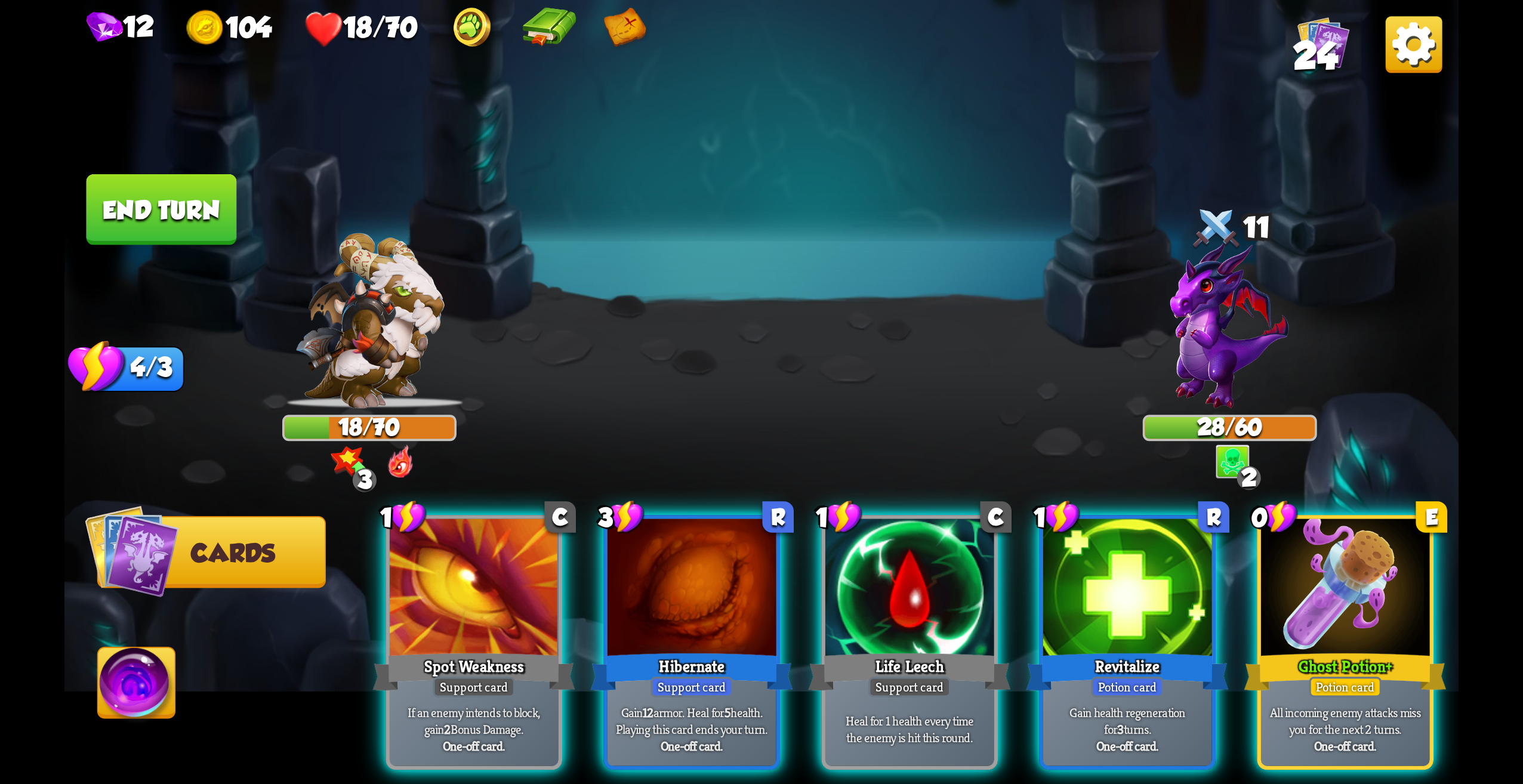
drag, startPoint x: 1375, startPoint y: 575, endPoint x: 1341, endPoint y: 568, distance: 34.7
click at [1375, 573] on div at bounding box center [1345, 590] width 169 height 142
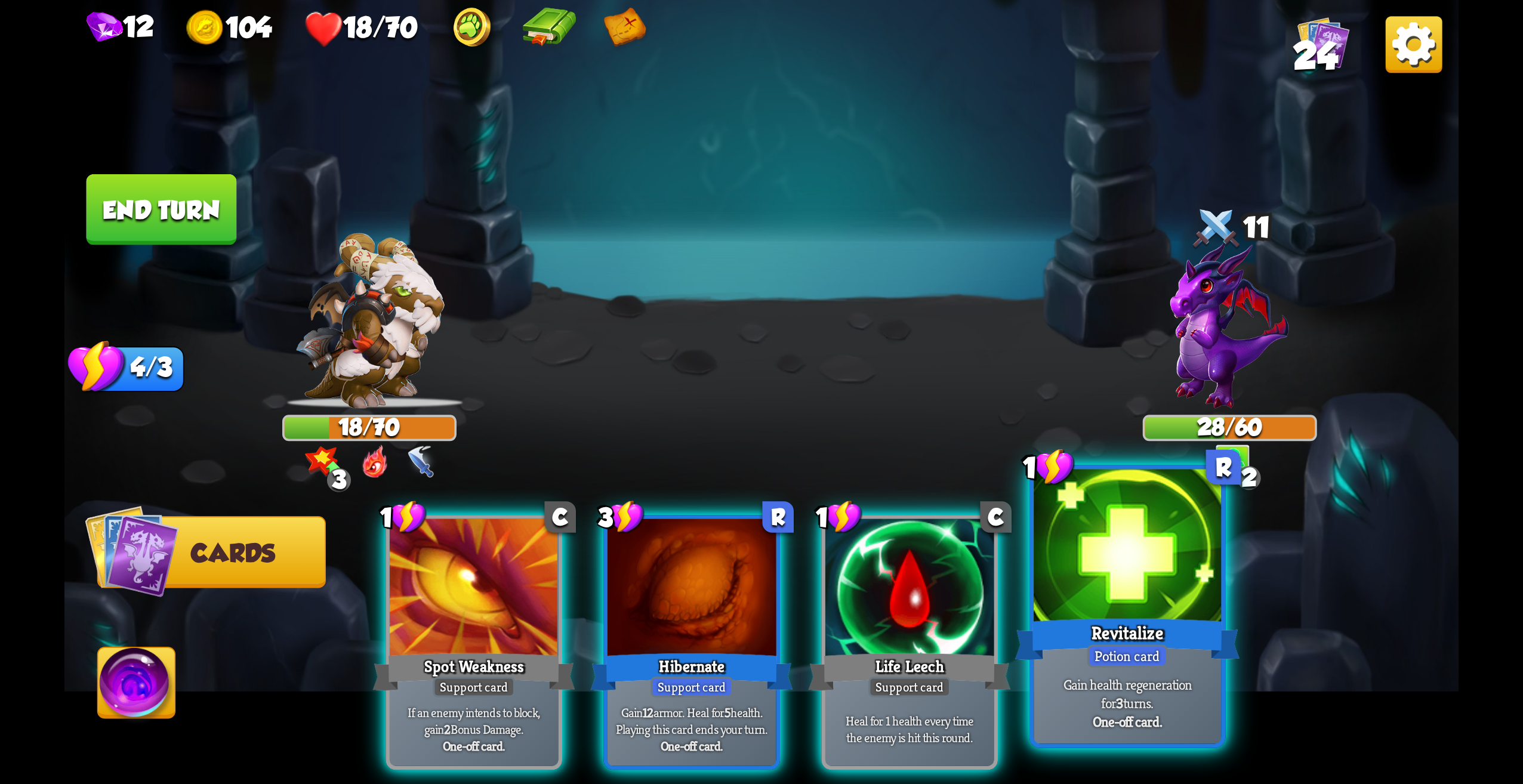
click at [1168, 722] on div "One-off card." at bounding box center [1128, 722] width 178 height 18
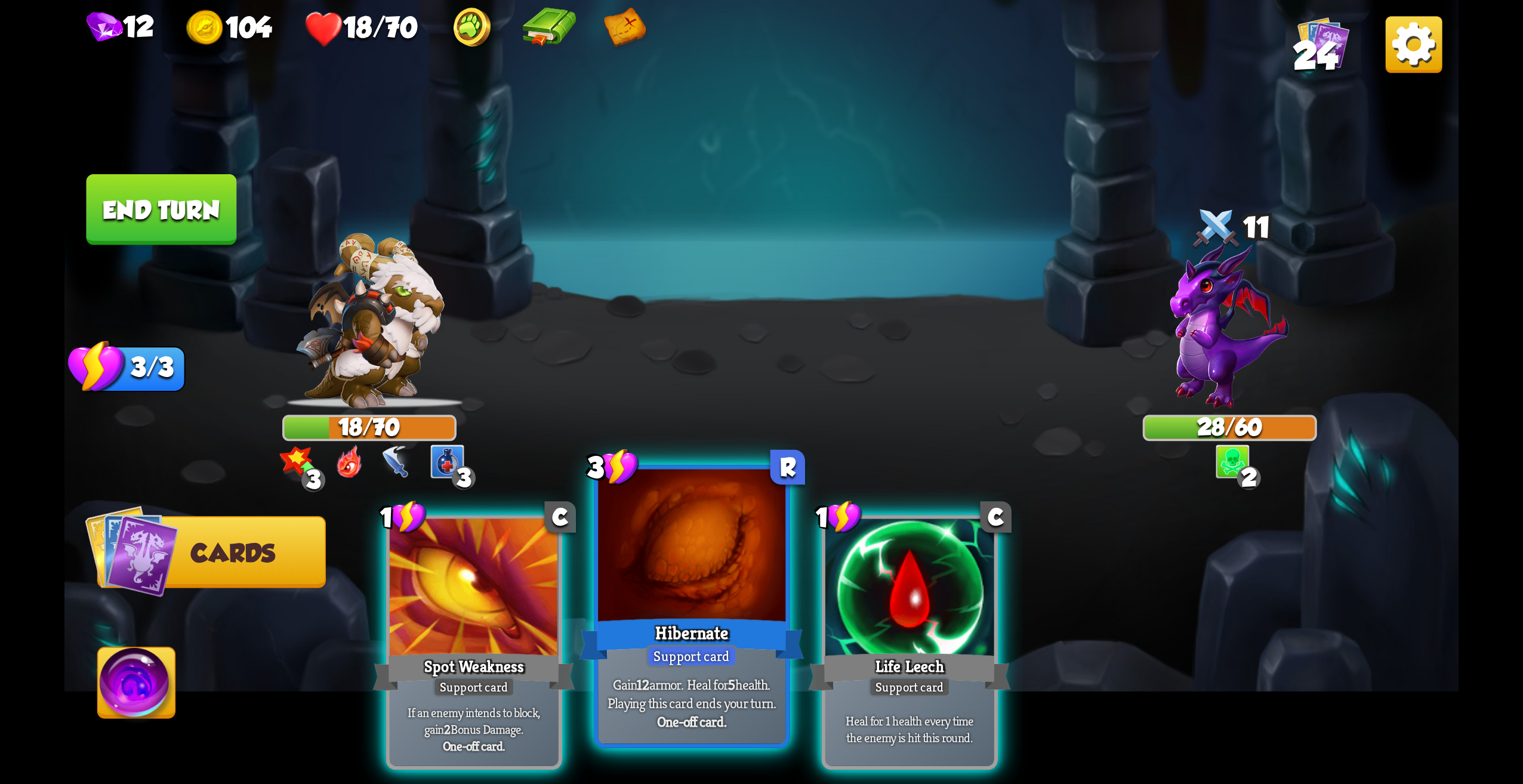
click at [751, 722] on div "One-off card." at bounding box center [692, 722] width 178 height 18
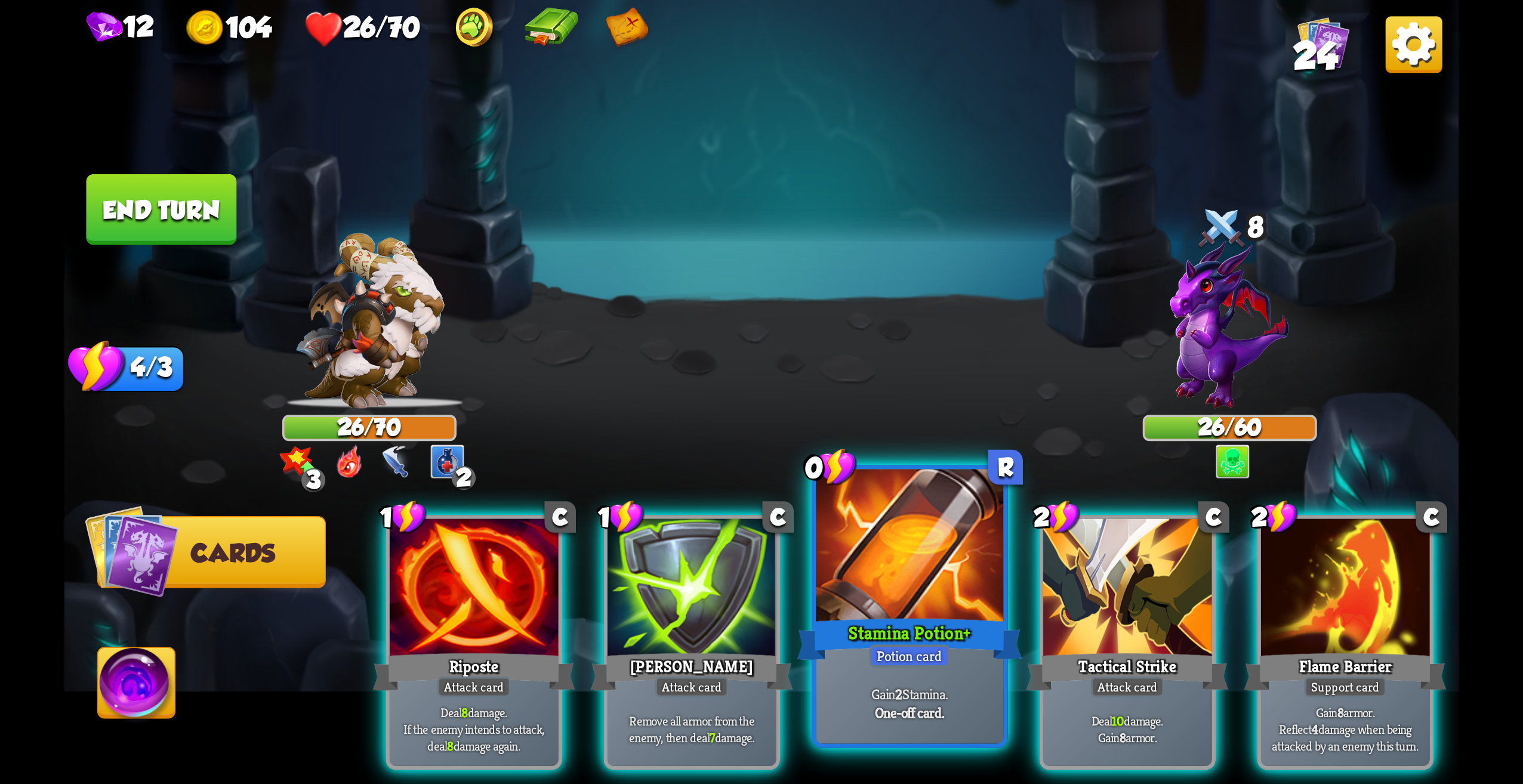
click at [909, 536] on div at bounding box center [910, 549] width 188 height 158
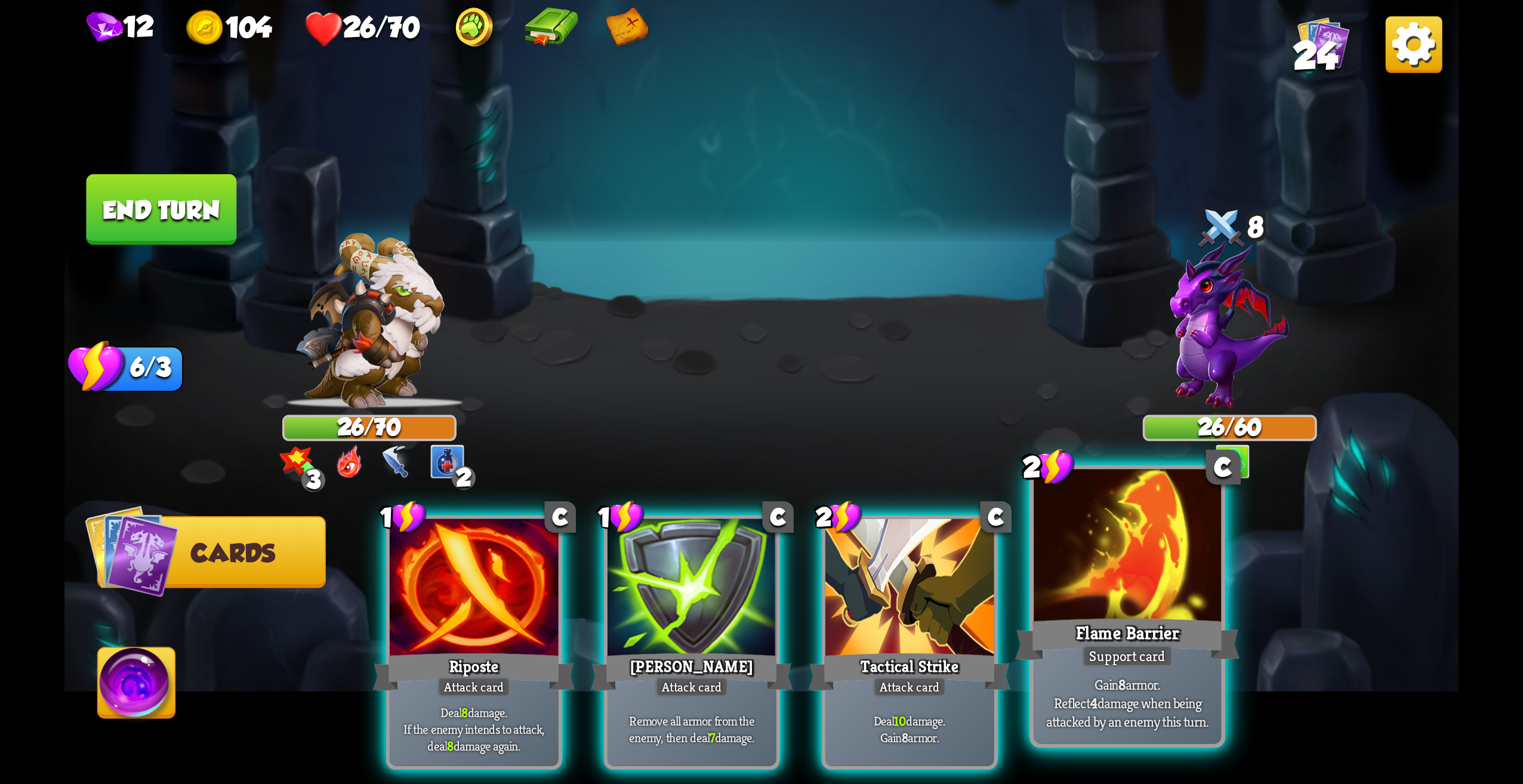
click at [1143, 647] on div "Support card" at bounding box center [1128, 655] width 91 height 23
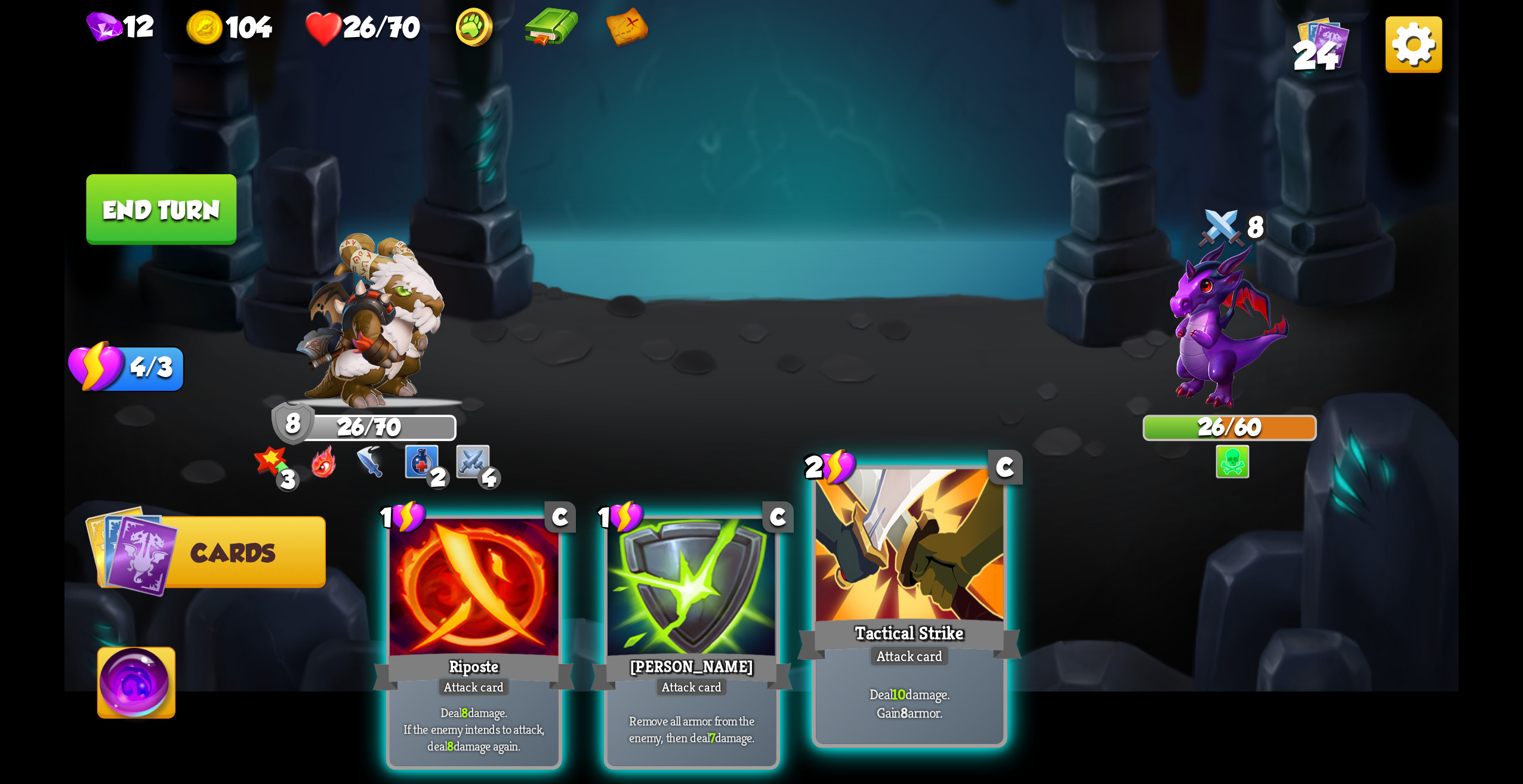
click at [916, 572] on div at bounding box center [910, 549] width 188 height 158
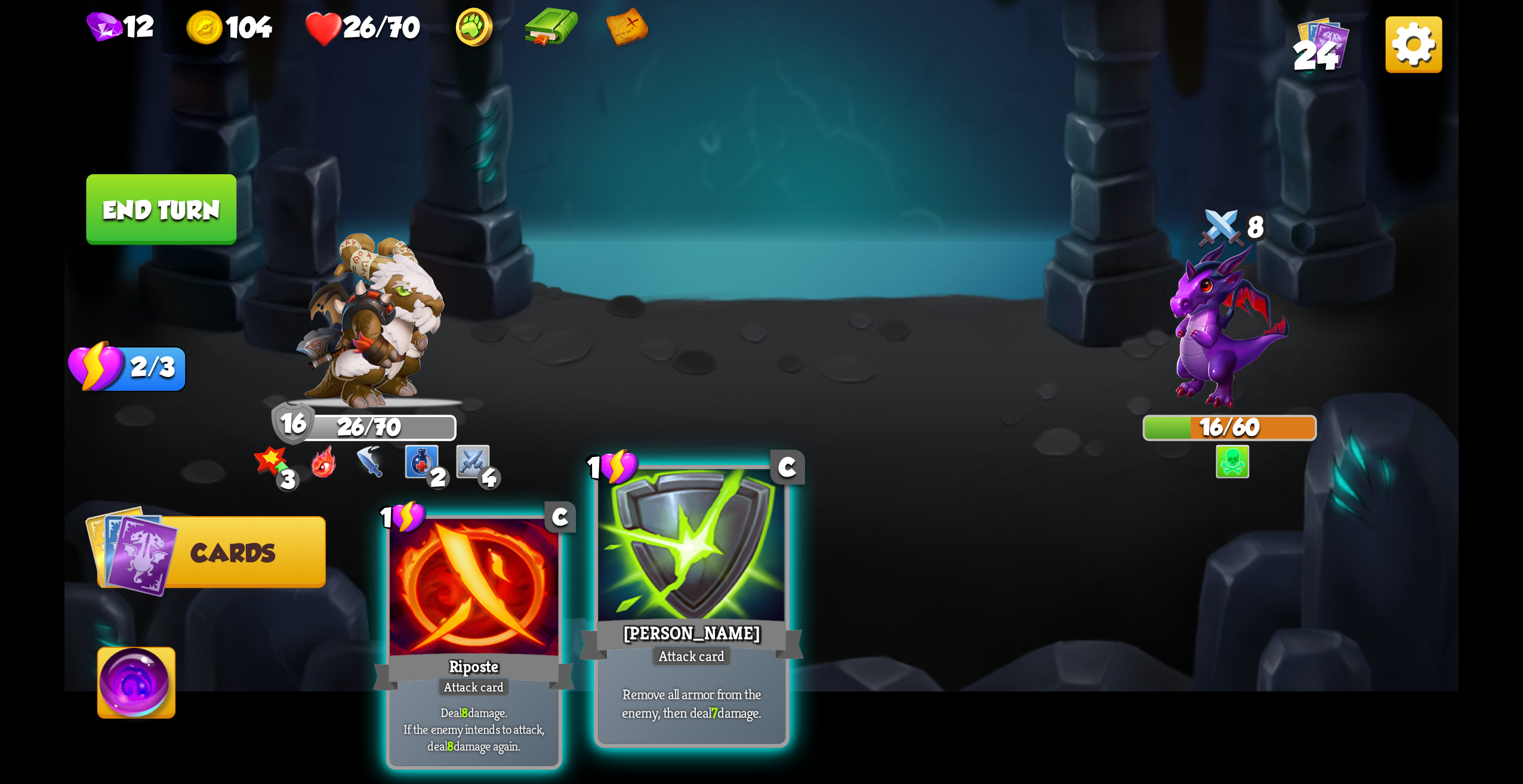
click at [744, 580] on div at bounding box center [692, 549] width 188 height 158
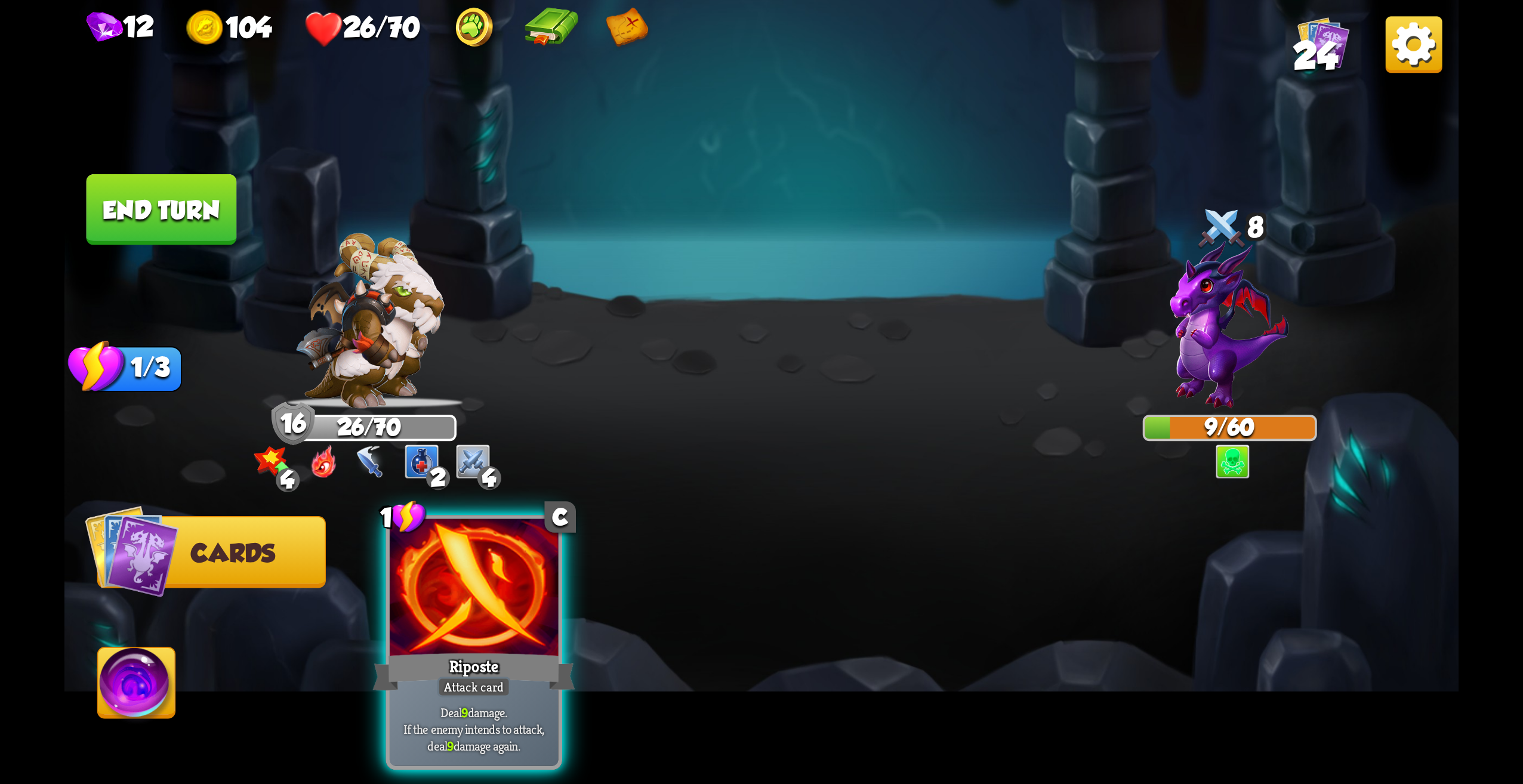
click at [171, 224] on button "End turn" at bounding box center [161, 210] width 150 height 71
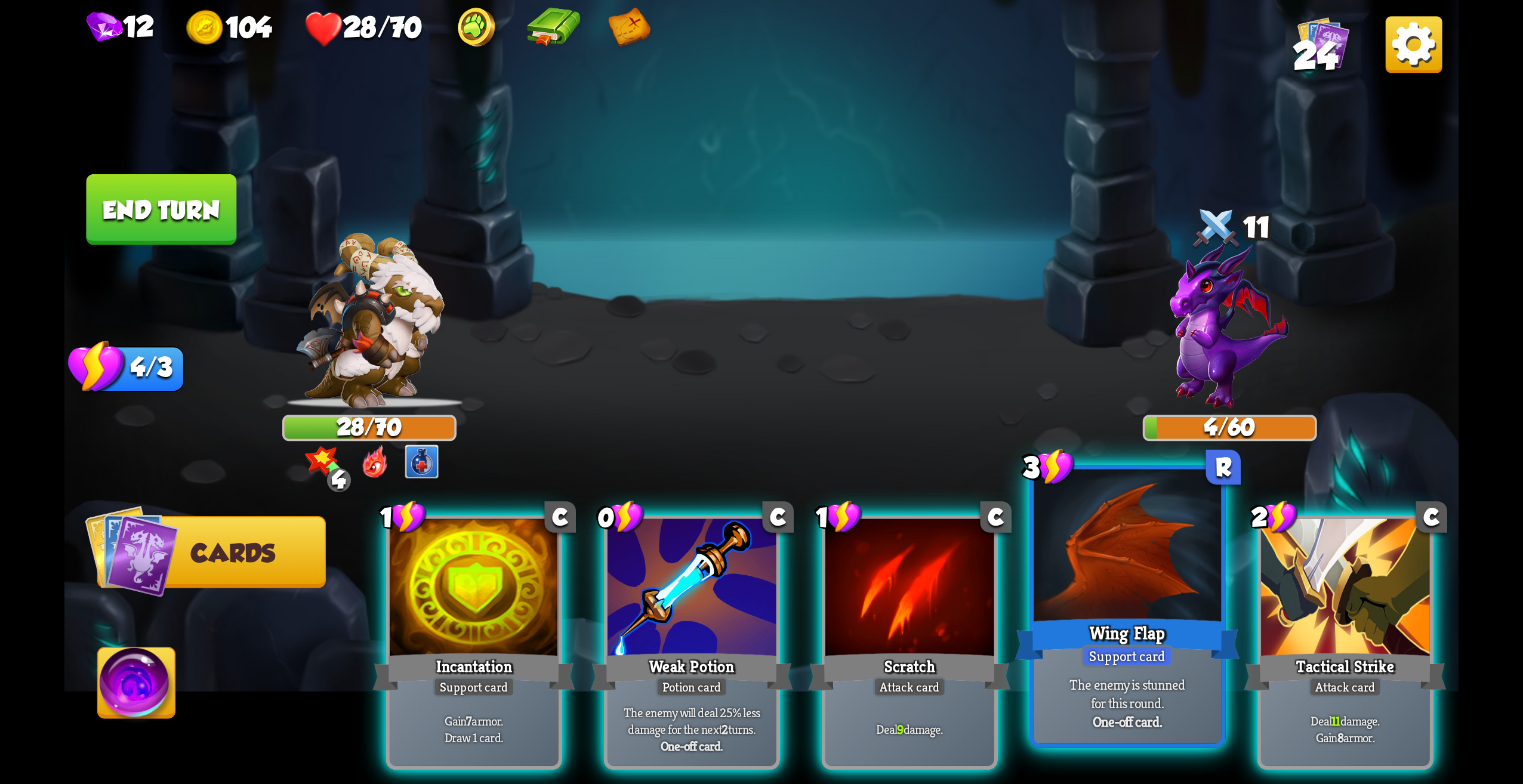
click at [1120, 611] on div at bounding box center [1128, 549] width 188 height 158
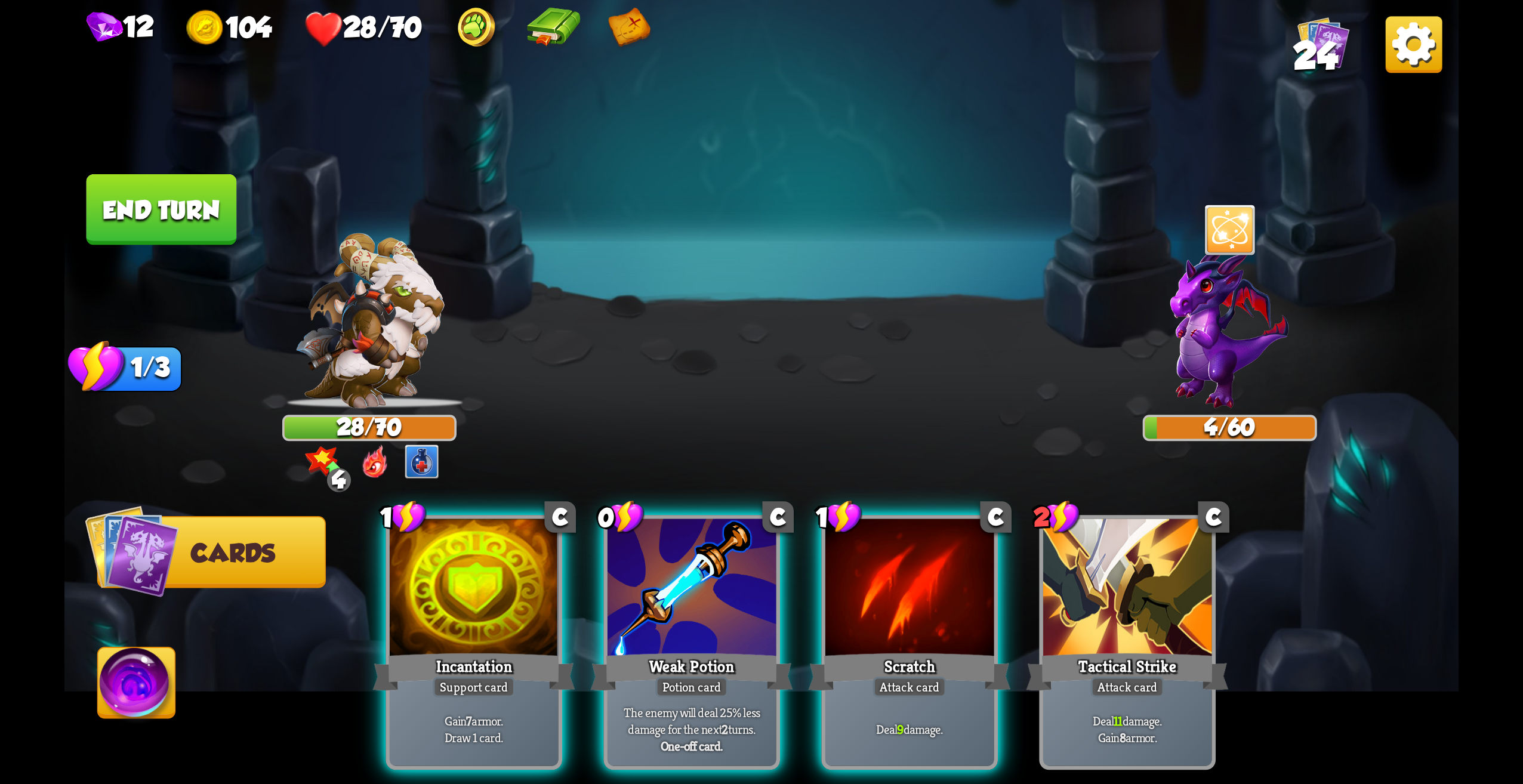
click at [193, 246] on img at bounding box center [762, 392] width 1394 height 784
click at [189, 223] on button "End turn" at bounding box center [161, 210] width 150 height 71
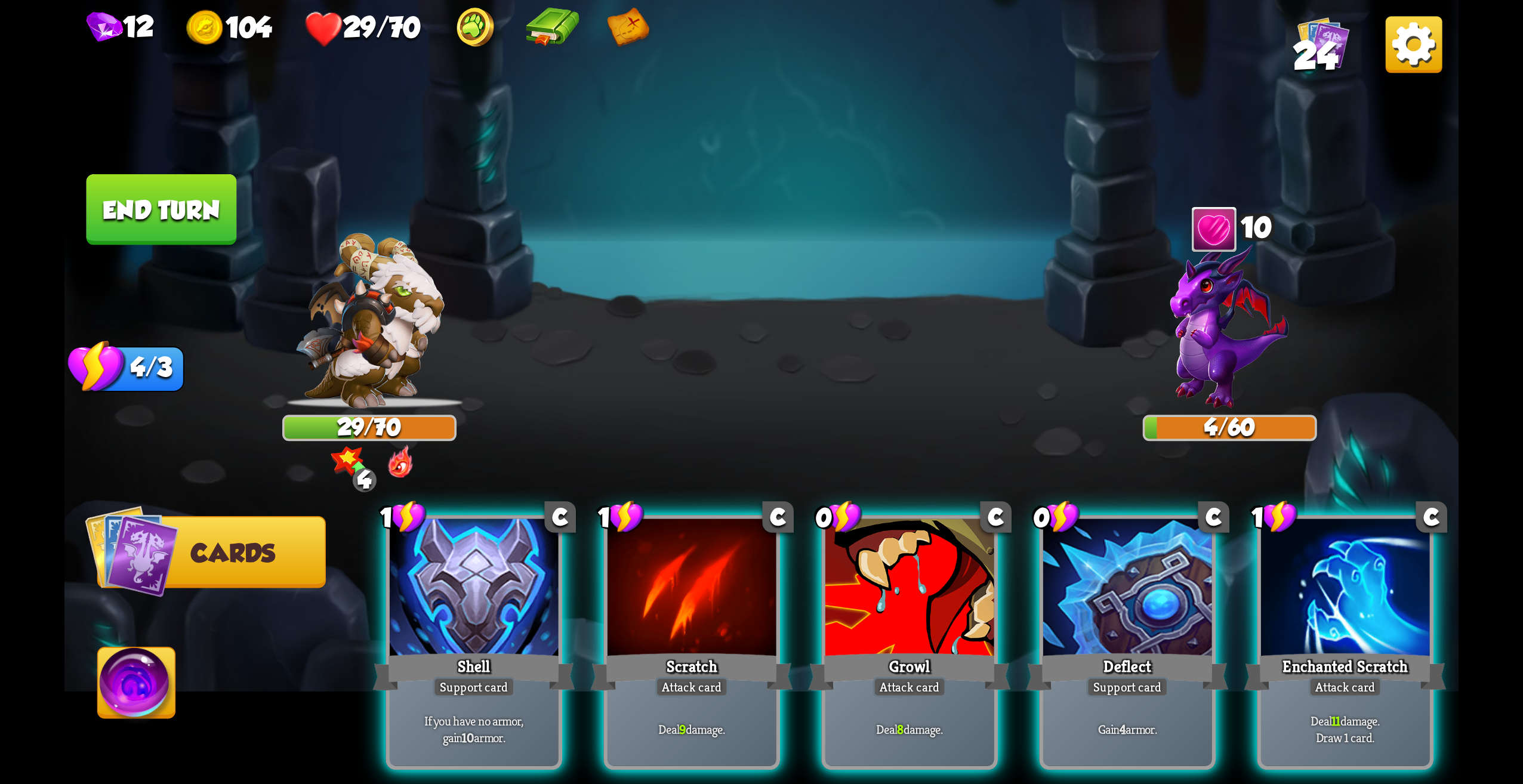
click at [1374, 713] on p "Deal 11 damage. Draw 1 card." at bounding box center [1345, 729] width 160 height 34
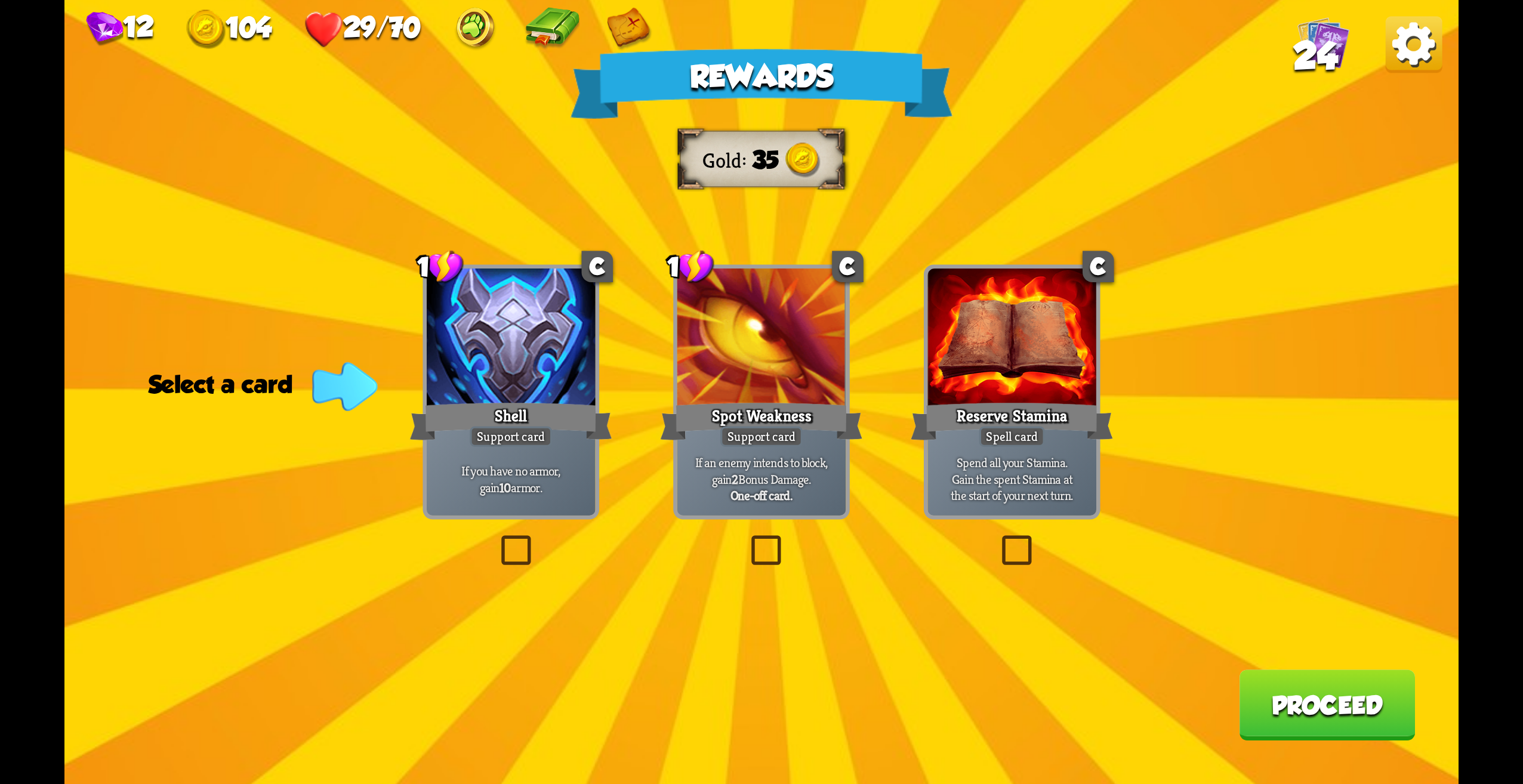
click at [1054, 392] on div at bounding box center [1012, 339] width 169 height 142
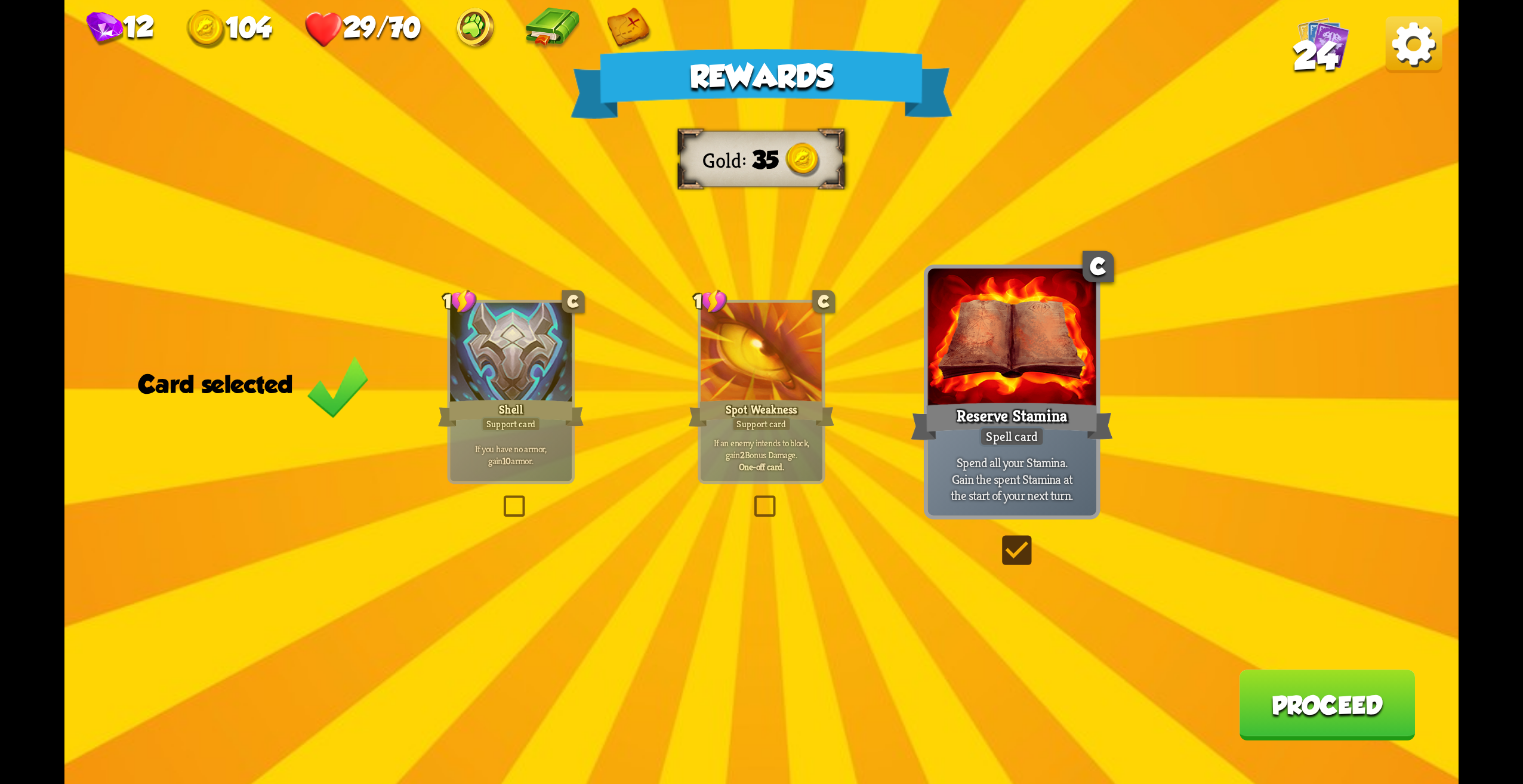
click at [1293, 690] on button "Proceed" at bounding box center [1327, 705] width 176 height 71
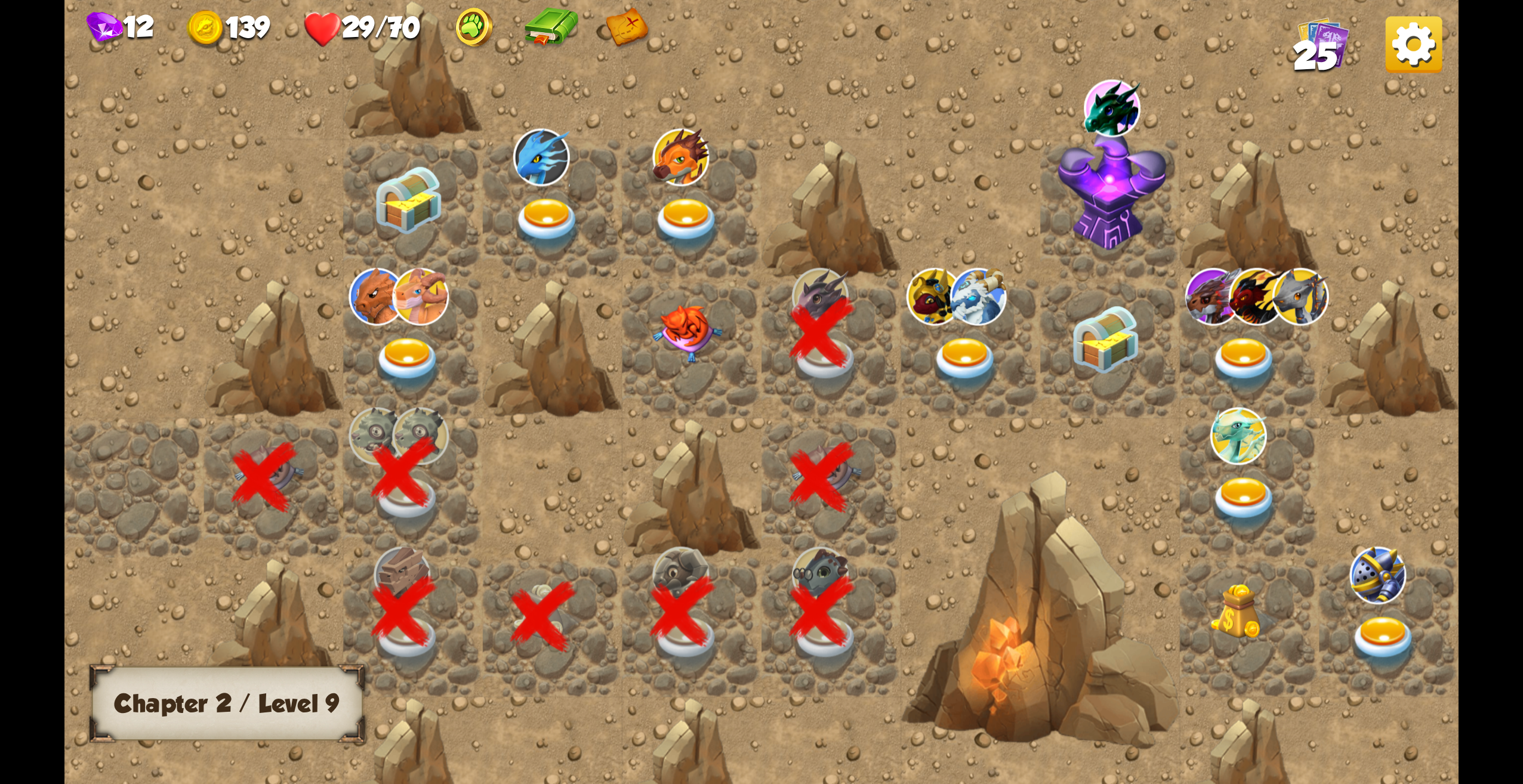
click at [1103, 164] on img at bounding box center [1112, 189] width 109 height 122
click at [253, 150] on div at bounding box center [971, 392] width 1813 height 1063
drag, startPoint x: 259, startPoint y: 38, endPoint x: 252, endPoint y: -14, distance: 52.5
click at [252, 0] on html "12 139 29/70 25 Chapter II Chapter 2 / Level 9" at bounding box center [762, 392] width 1523 height 784
drag, startPoint x: 263, startPoint y: 38, endPoint x: 267, endPoint y: 9, distance: 29.3
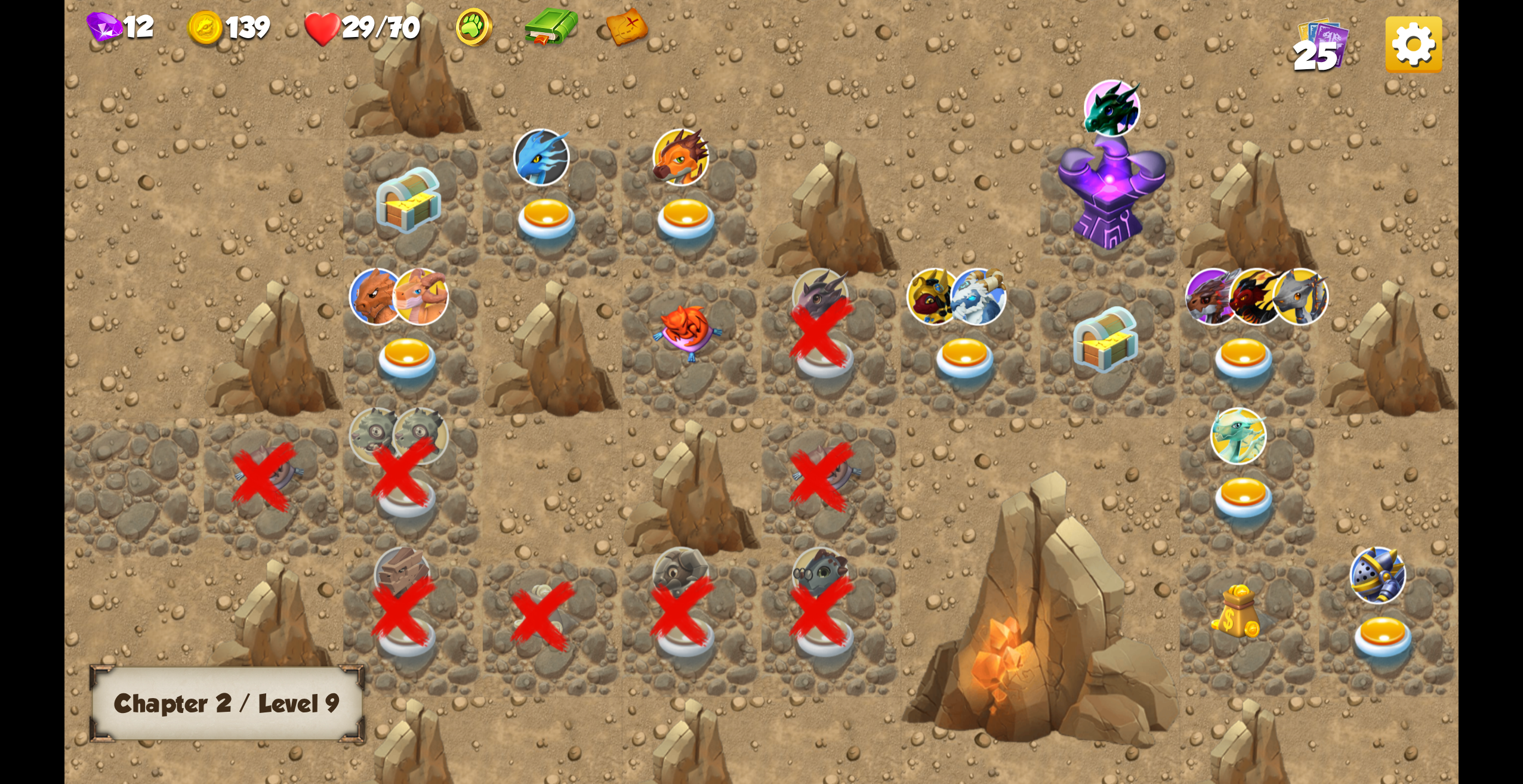
click at [267, 9] on div "12 139 29/70 25" at bounding box center [762, 26] width 1394 height 51
drag, startPoint x: 316, startPoint y: 728, endPoint x: 316, endPoint y: 703, distance: 25.0
click at [316, 703] on div "Chapter 2 / Level 9" at bounding box center [227, 703] width 271 height 74
drag, startPoint x: 305, startPoint y: 705, endPoint x: 314, endPoint y: 704, distance: 9.1
click at [309, 704] on h3 "Chapter 2 / Level 9" at bounding box center [227, 704] width 225 height 28
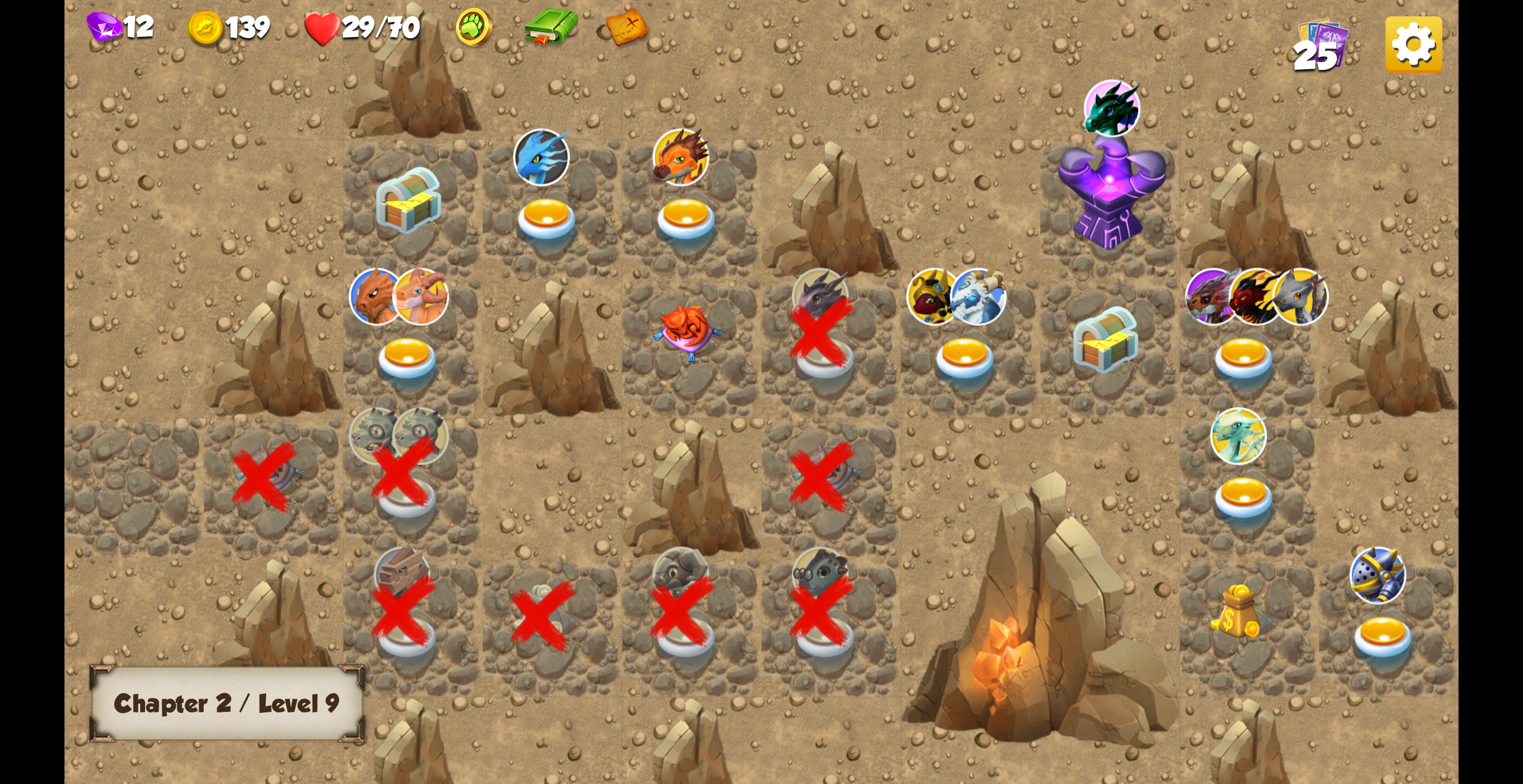
drag, startPoint x: 330, startPoint y: 703, endPoint x: 319, endPoint y: 633, distance: 70.9
click at [320, 633] on div "Chapter II Chapter 2 / Level 9" at bounding box center [762, 392] width 1394 height 784
drag, startPoint x: 247, startPoint y: 692, endPoint x: 294, endPoint y: 594, distance: 108.7
click at [294, 595] on div "Chapter II Chapter 2 / Level 9" at bounding box center [762, 392] width 1394 height 784
drag, startPoint x: 1314, startPoint y: 46, endPoint x: 1281, endPoint y: 69, distance: 40.2
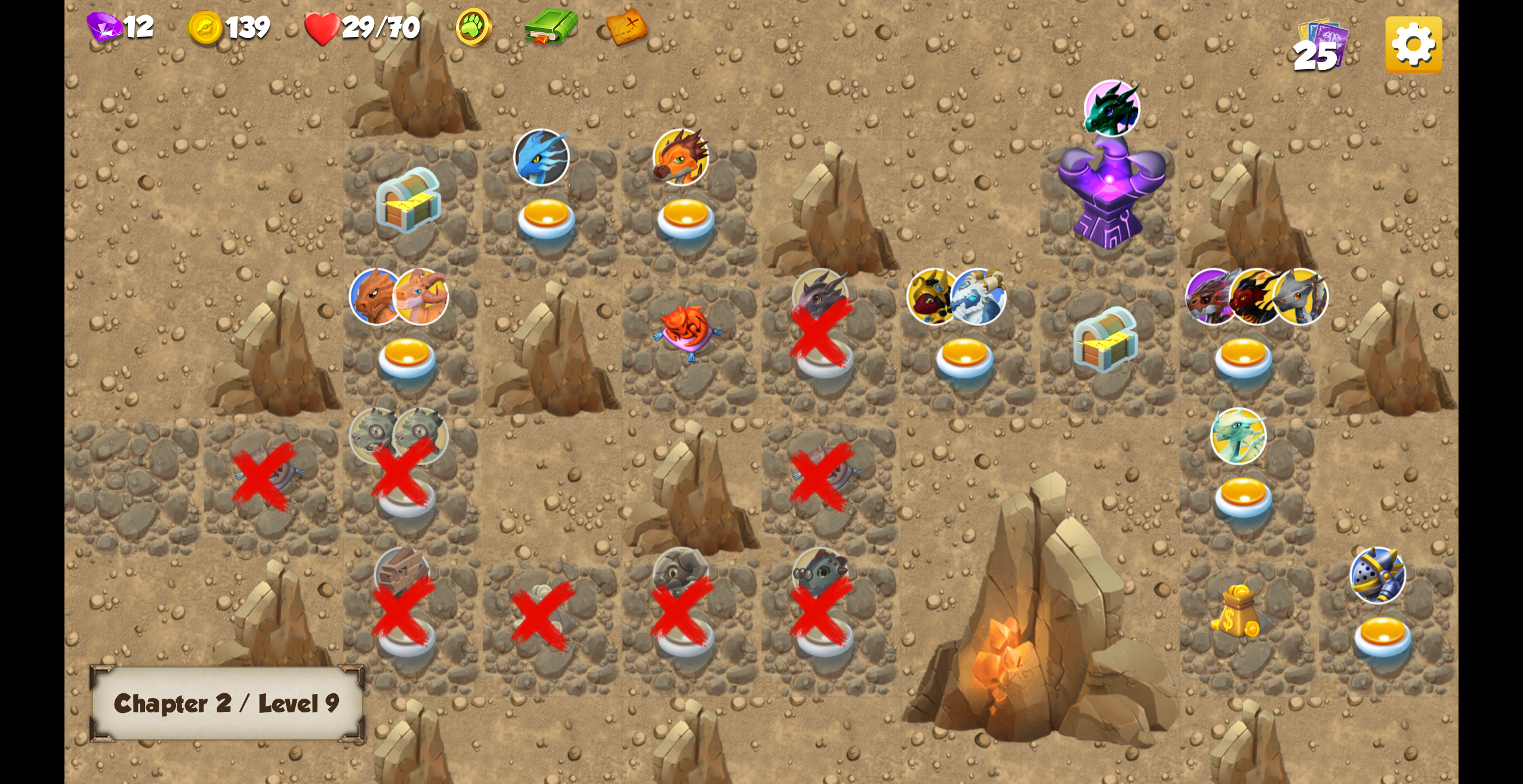
click at [1259, 70] on div "12 139 29/70 25 Chapter II Chapter 2 / Level 9" at bounding box center [762, 392] width 1394 height 784
click at [1326, 52] on span "25" at bounding box center [1315, 56] width 44 height 43
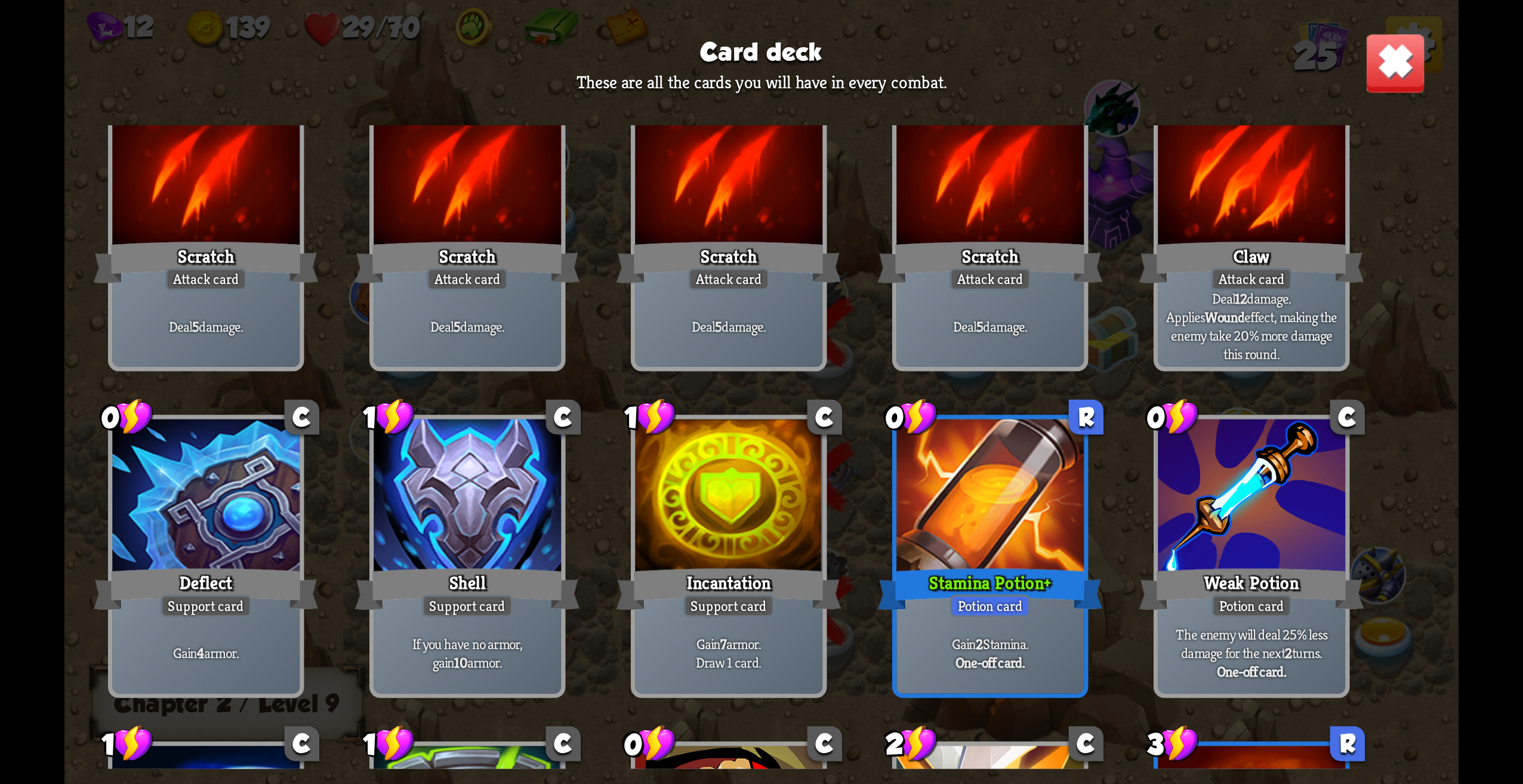
scroll to position [0, 0]
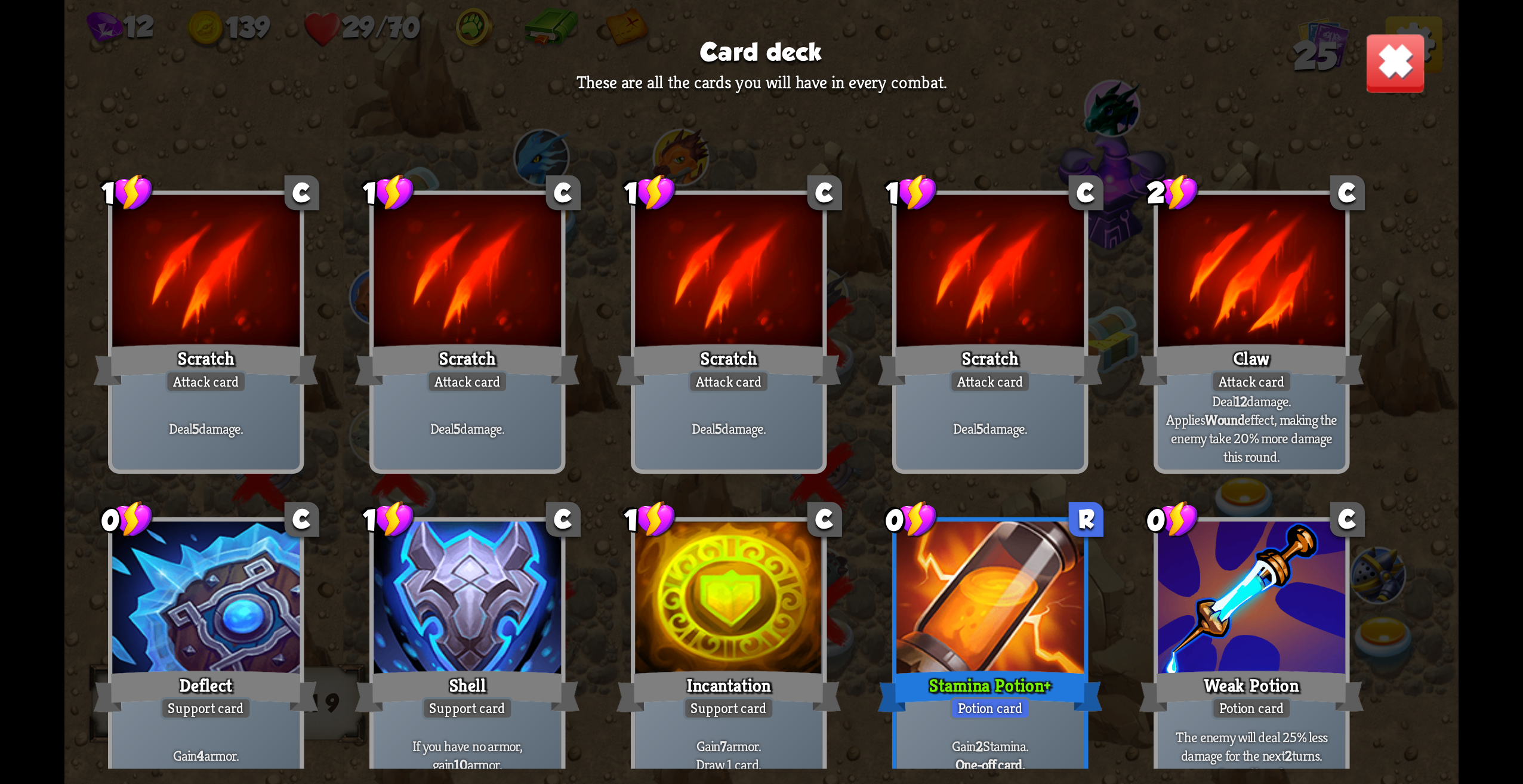
click at [1407, 72] on img at bounding box center [1396, 63] width 61 height 61
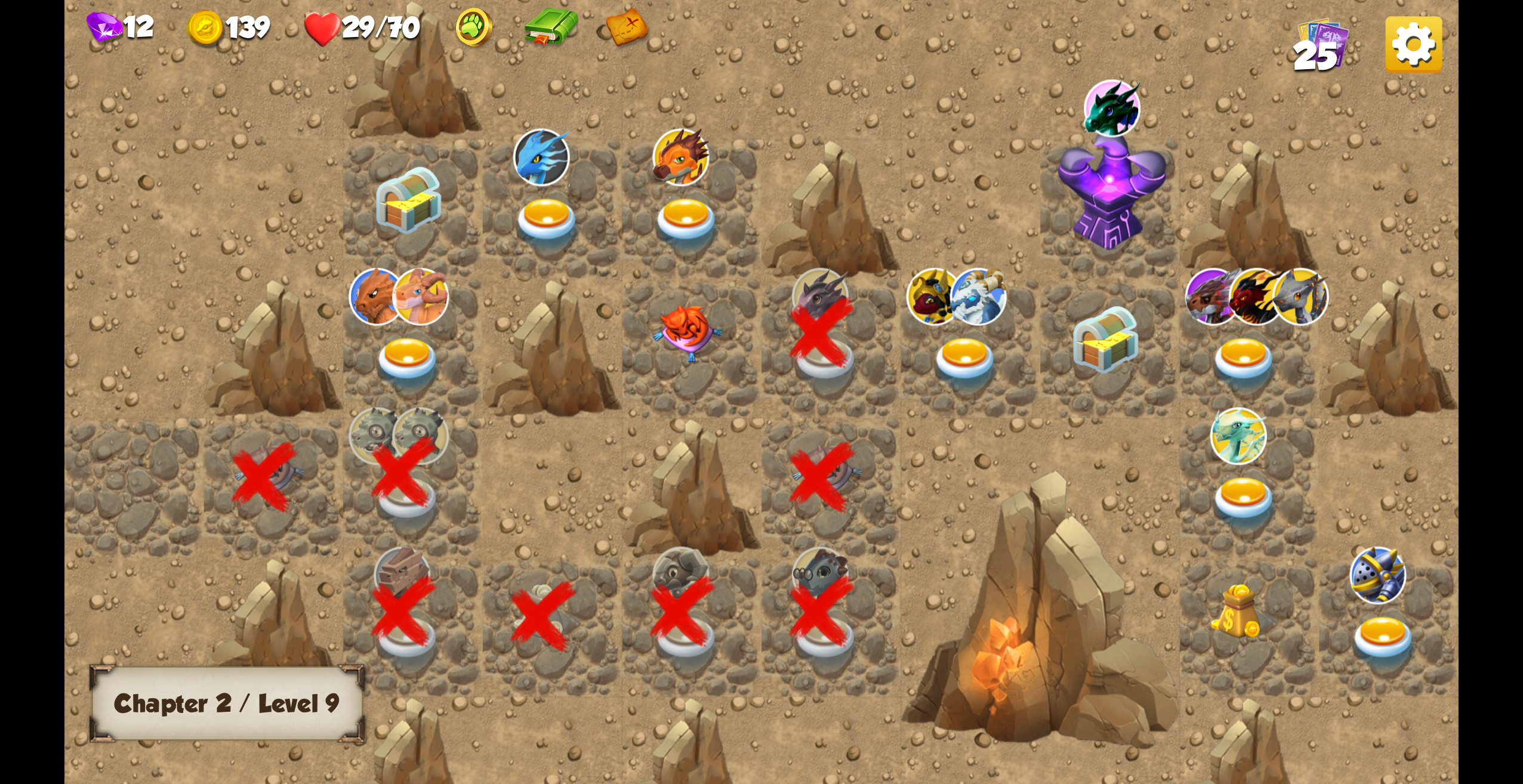
click at [1413, 37] on img at bounding box center [1414, 44] width 57 height 57
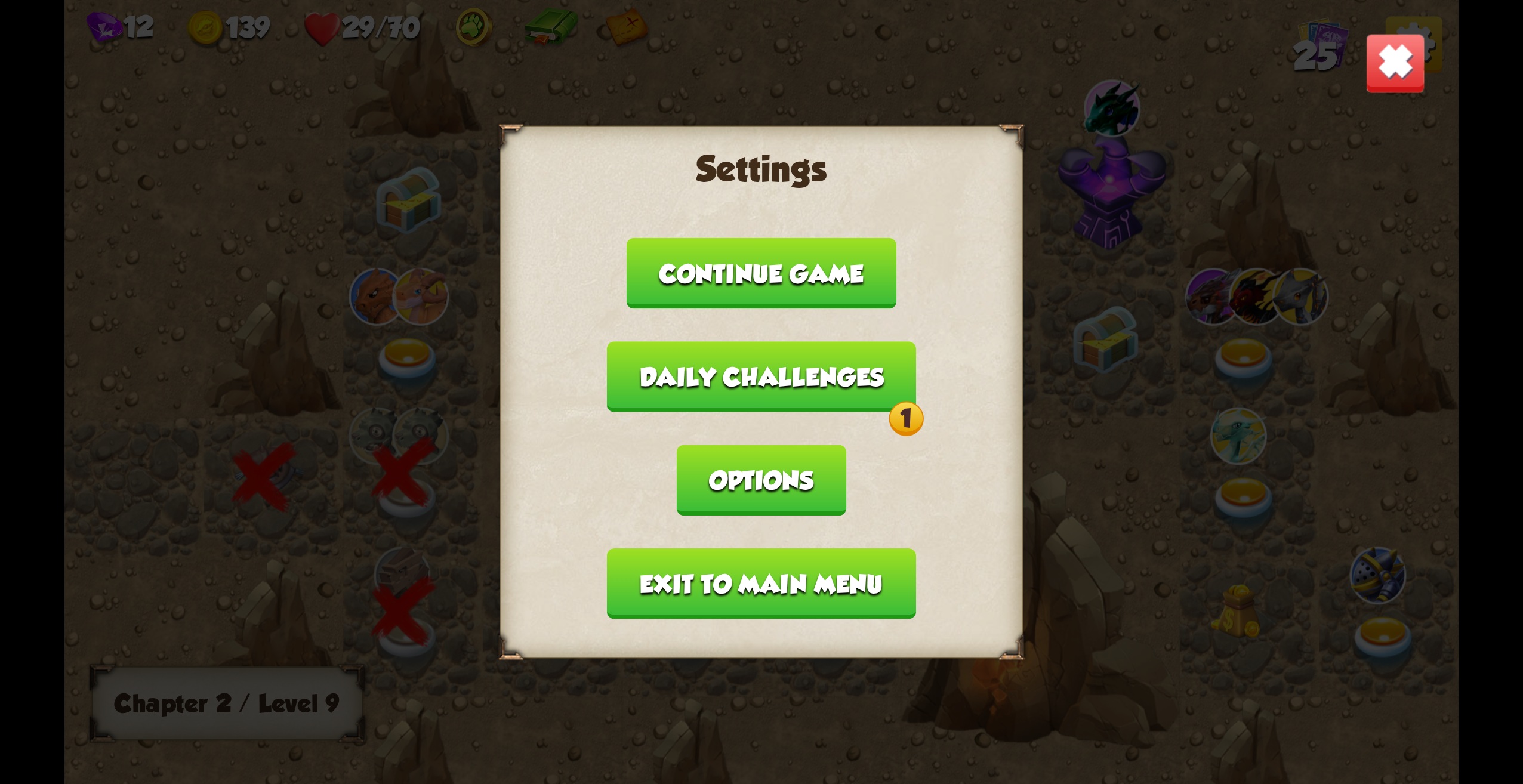
click at [838, 364] on button "Daily challenges 1" at bounding box center [762, 376] width 309 height 71
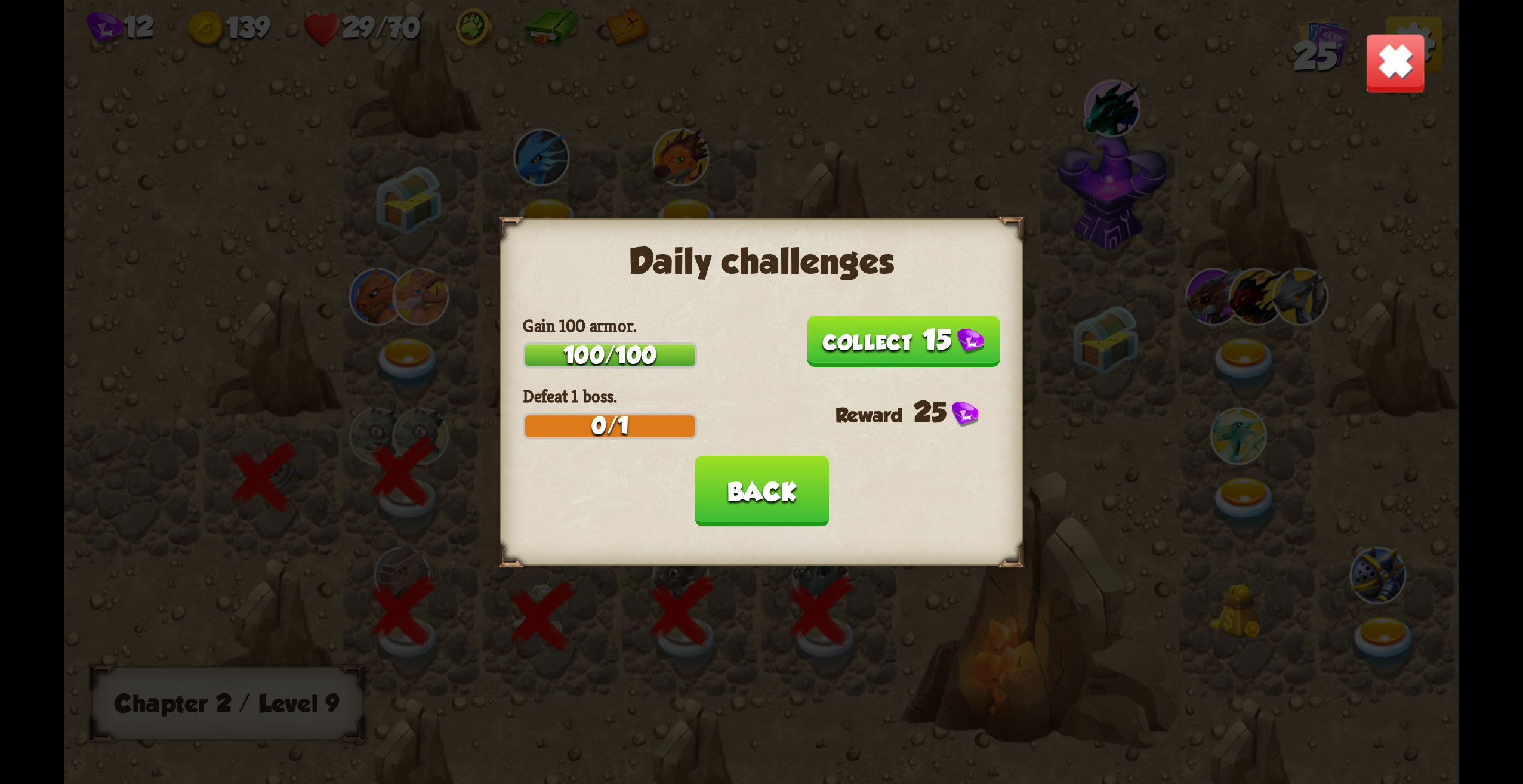
click at [908, 313] on div "Daily challenges Gain 100 armor. 100/100 15 Defeat 1 boss. 0/1 25 Back" at bounding box center [762, 392] width 523 height 347
click at [863, 355] on button "15" at bounding box center [903, 341] width 193 height 51
click at [774, 493] on button "Back" at bounding box center [761, 492] width 133 height 71
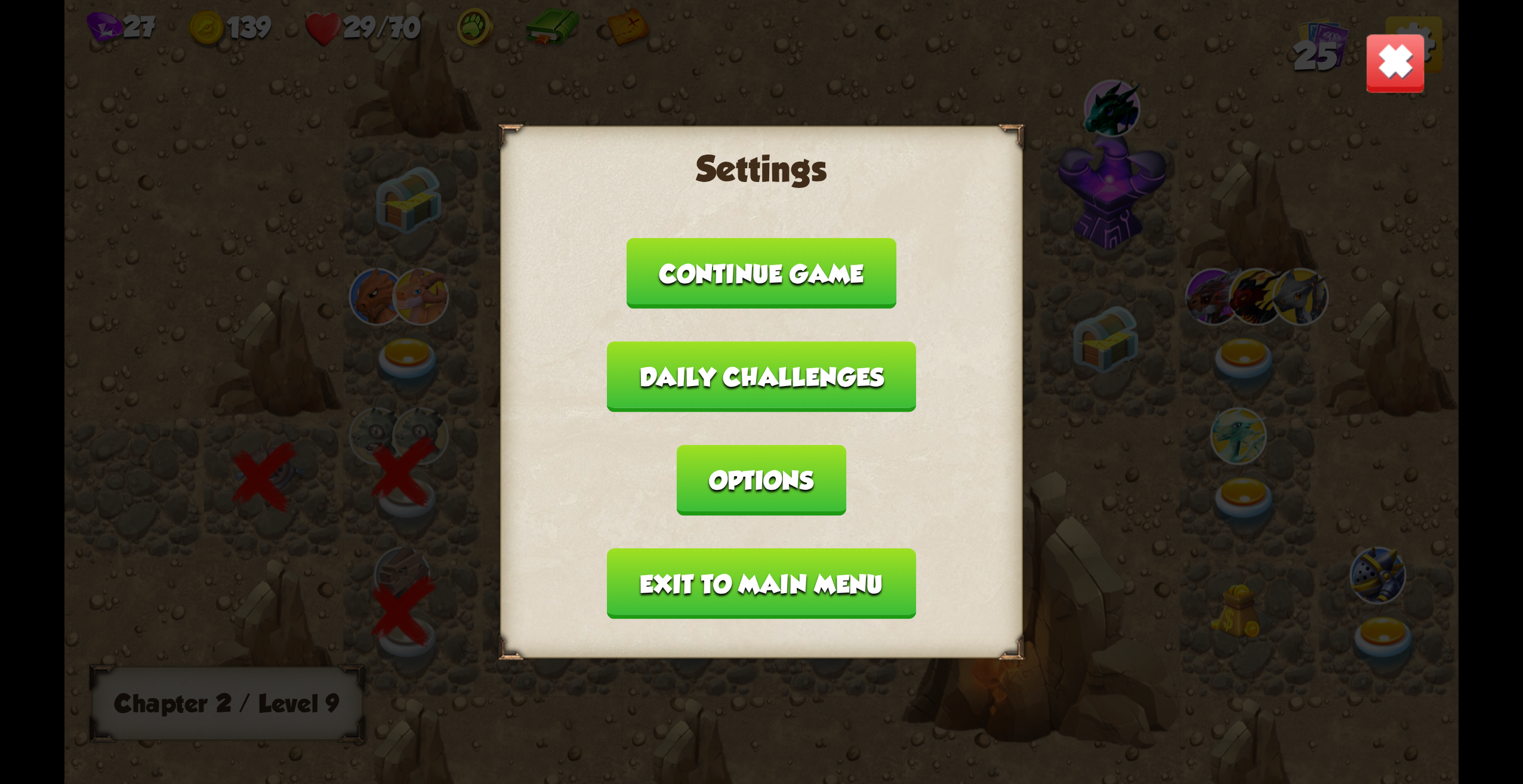
click at [1398, 74] on img at bounding box center [1396, 63] width 61 height 61
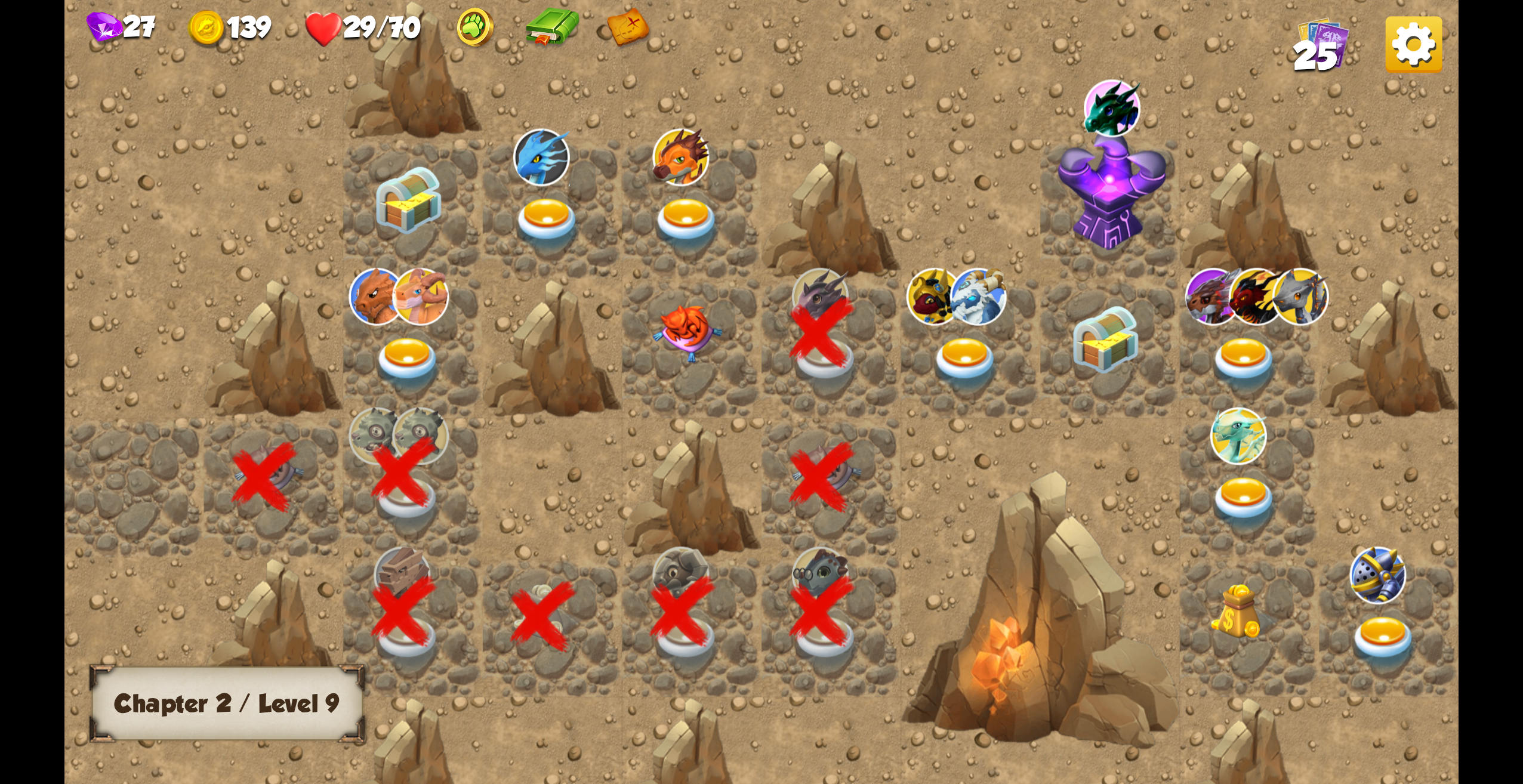
click at [1387, 71] on img at bounding box center [1414, 44] width 57 height 57
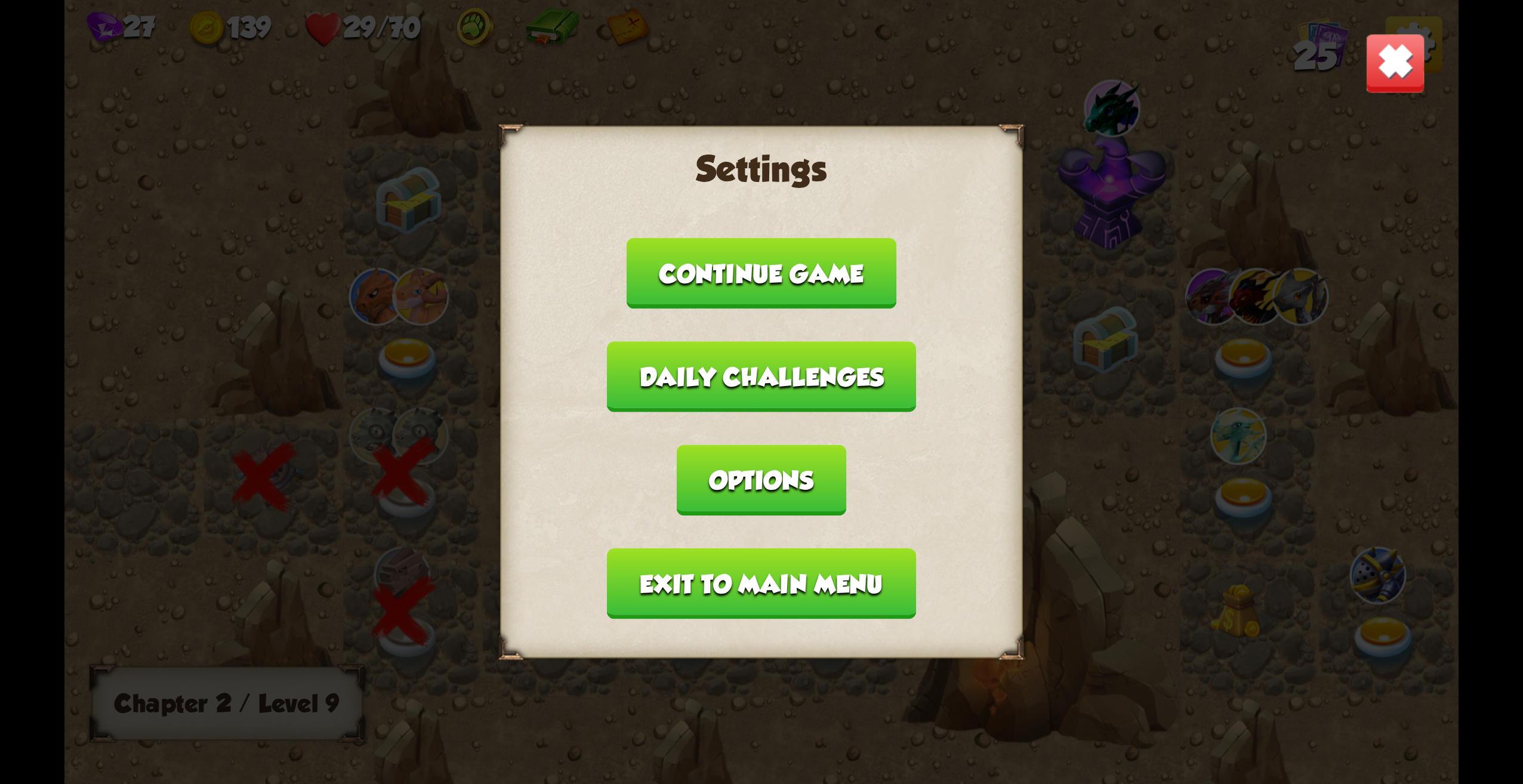
click at [1413, 58] on img at bounding box center [1396, 63] width 61 height 61
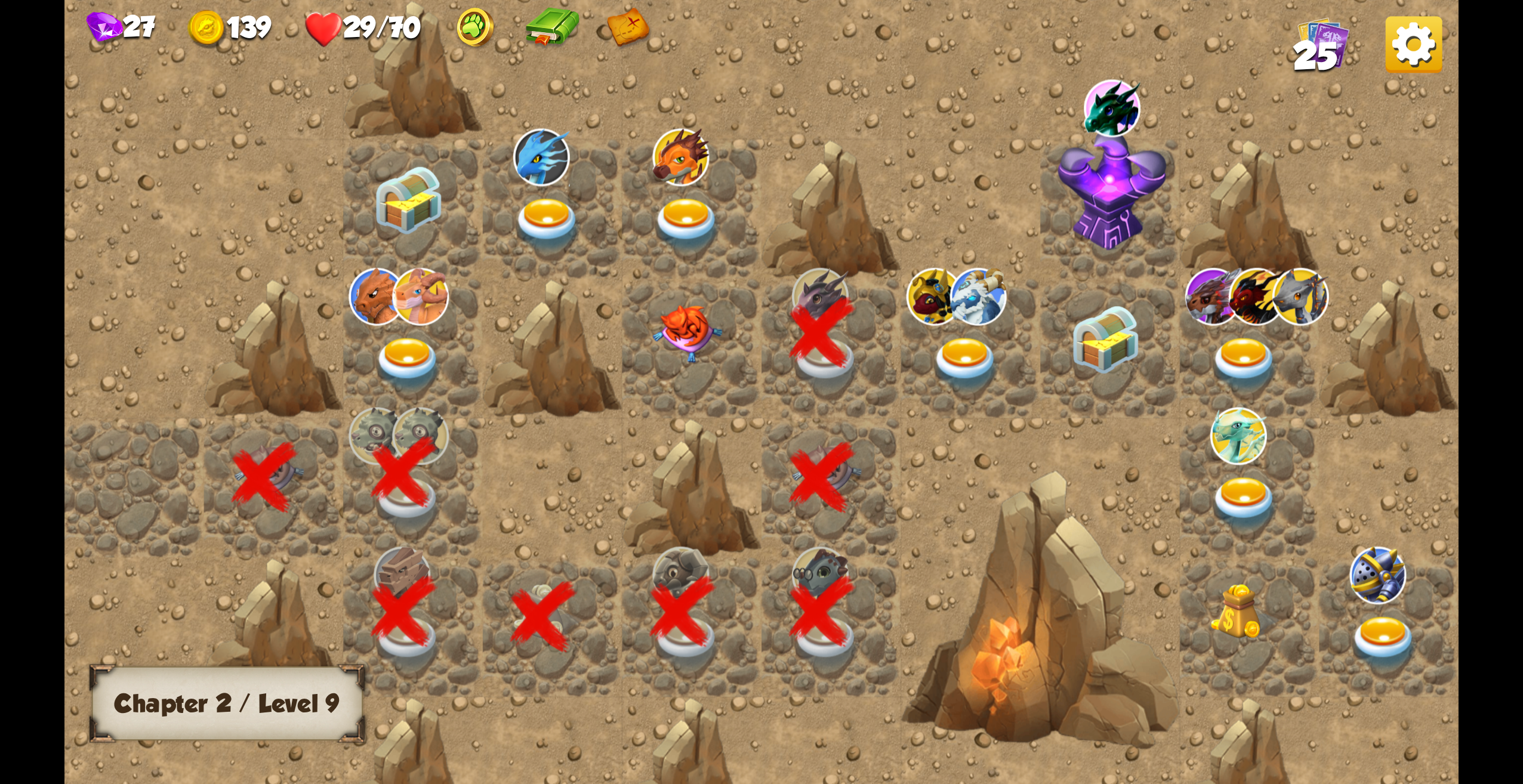
click at [974, 339] on img at bounding box center [966, 365] width 70 height 54
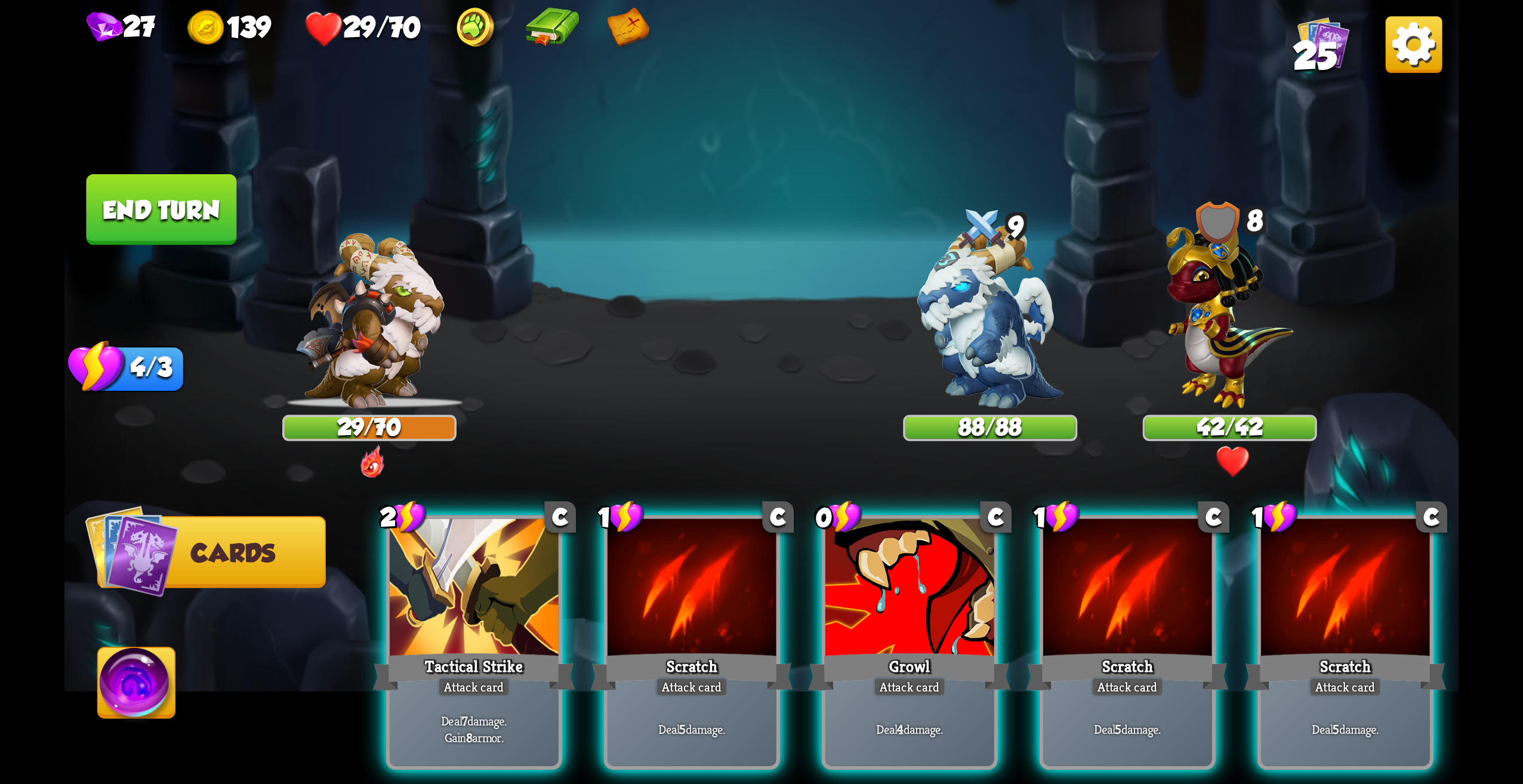
click at [1241, 454] on img at bounding box center [1232, 462] width 35 height 35
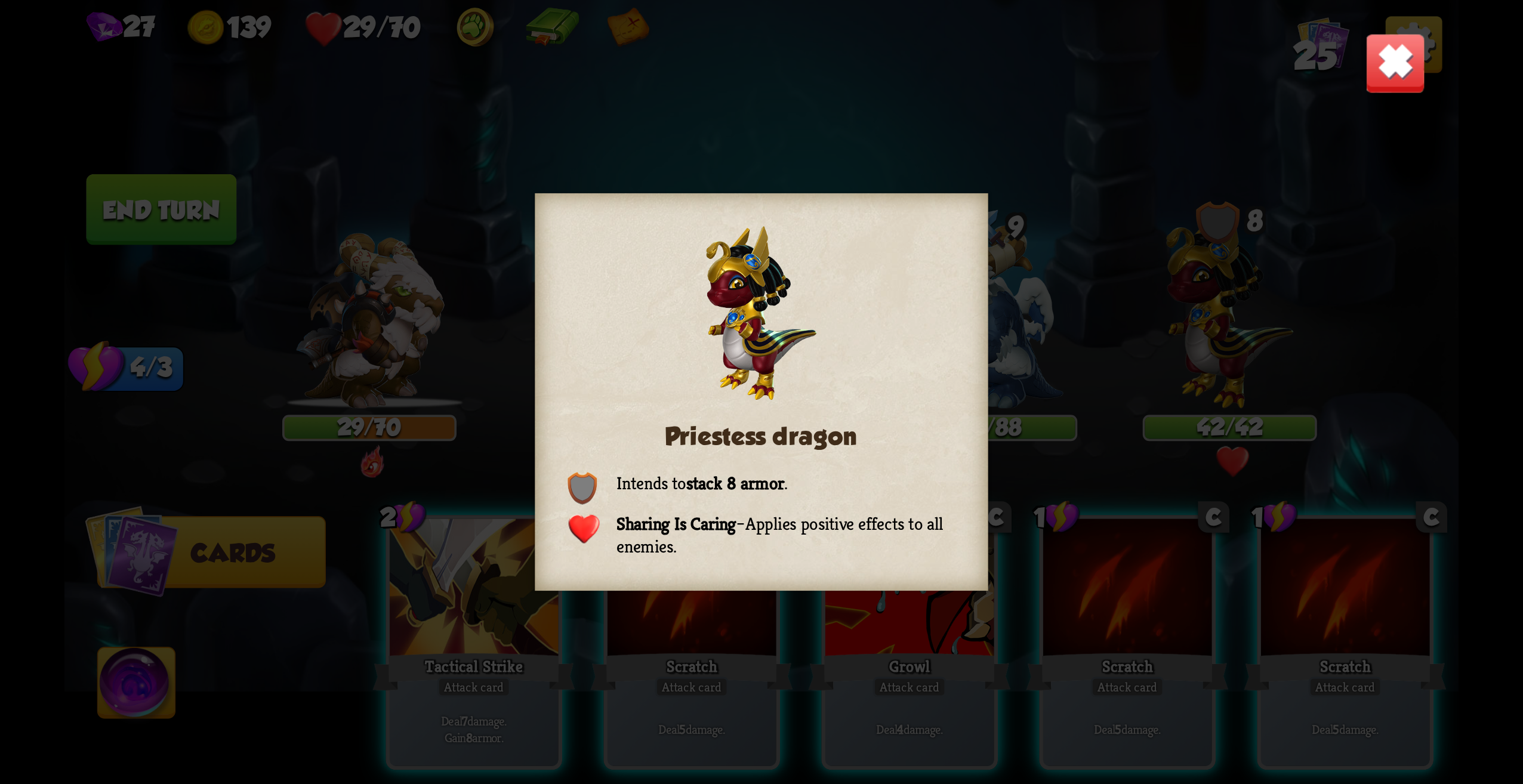
click at [1374, 57] on img at bounding box center [1396, 63] width 61 height 61
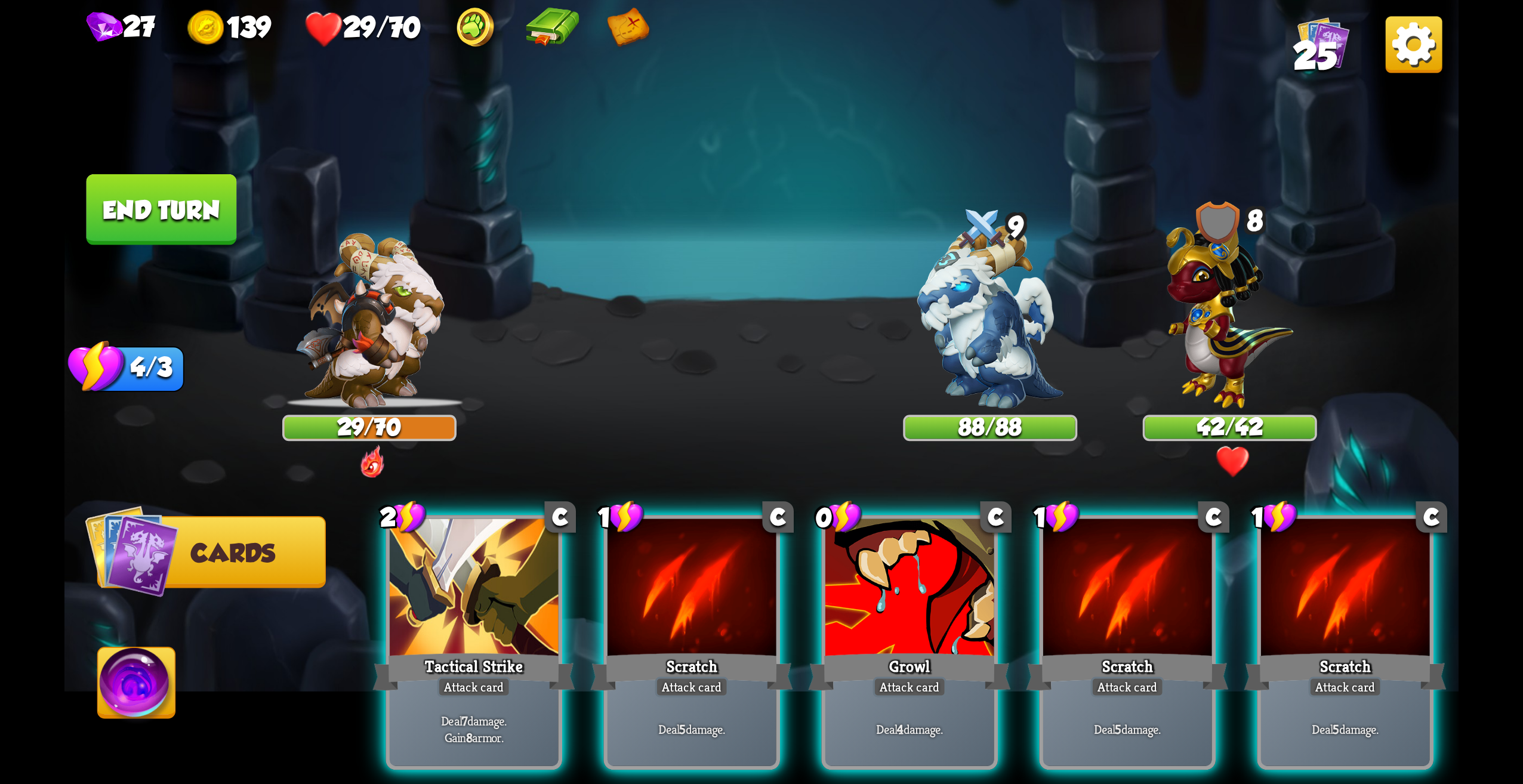
drag, startPoint x: 905, startPoint y: 634, endPoint x: 1009, endPoint y: 377, distance: 277.2
click at [908, 649] on div "Growl" at bounding box center [910, 672] width 202 height 45
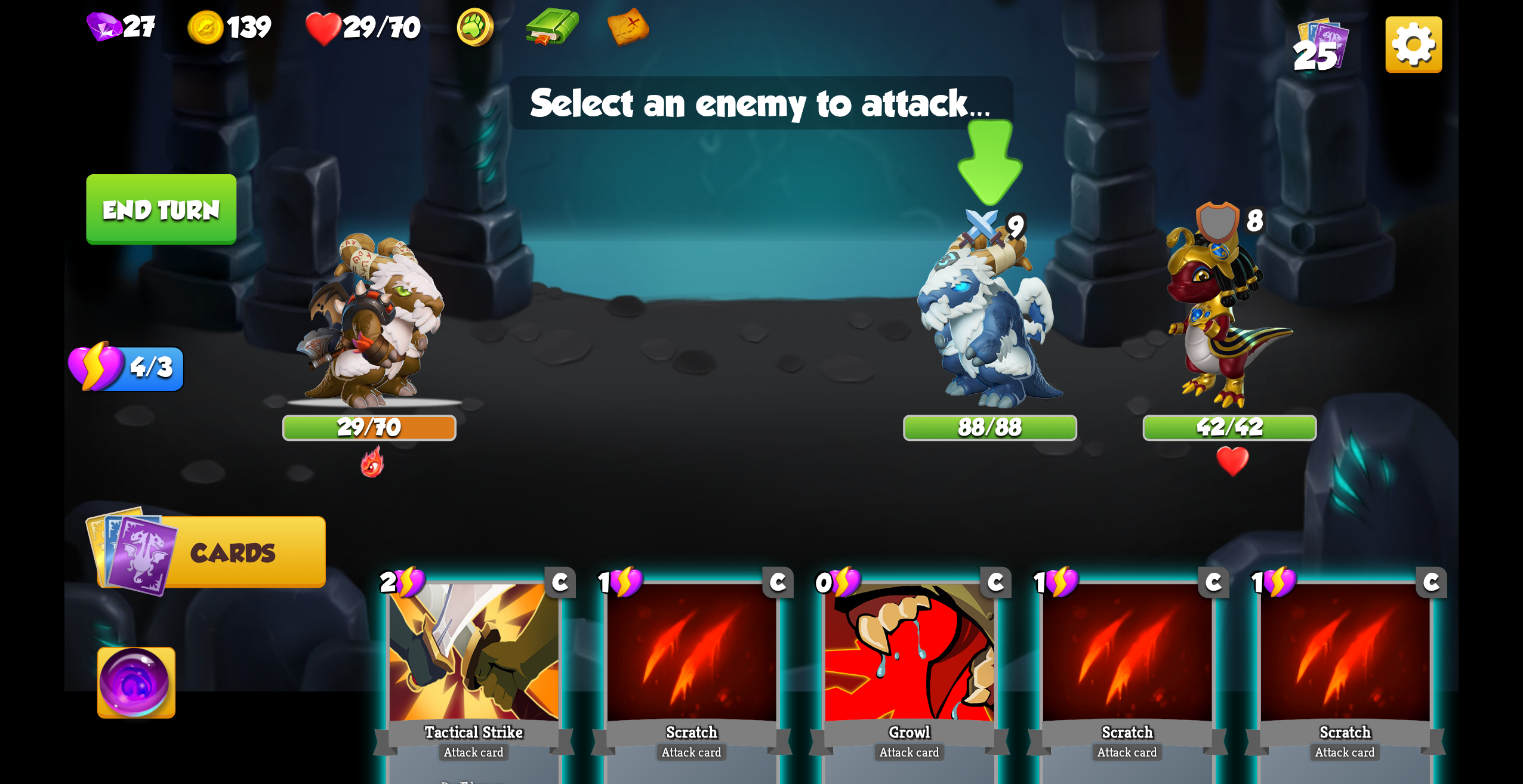
click at [1004, 319] on img at bounding box center [990, 317] width 146 height 183
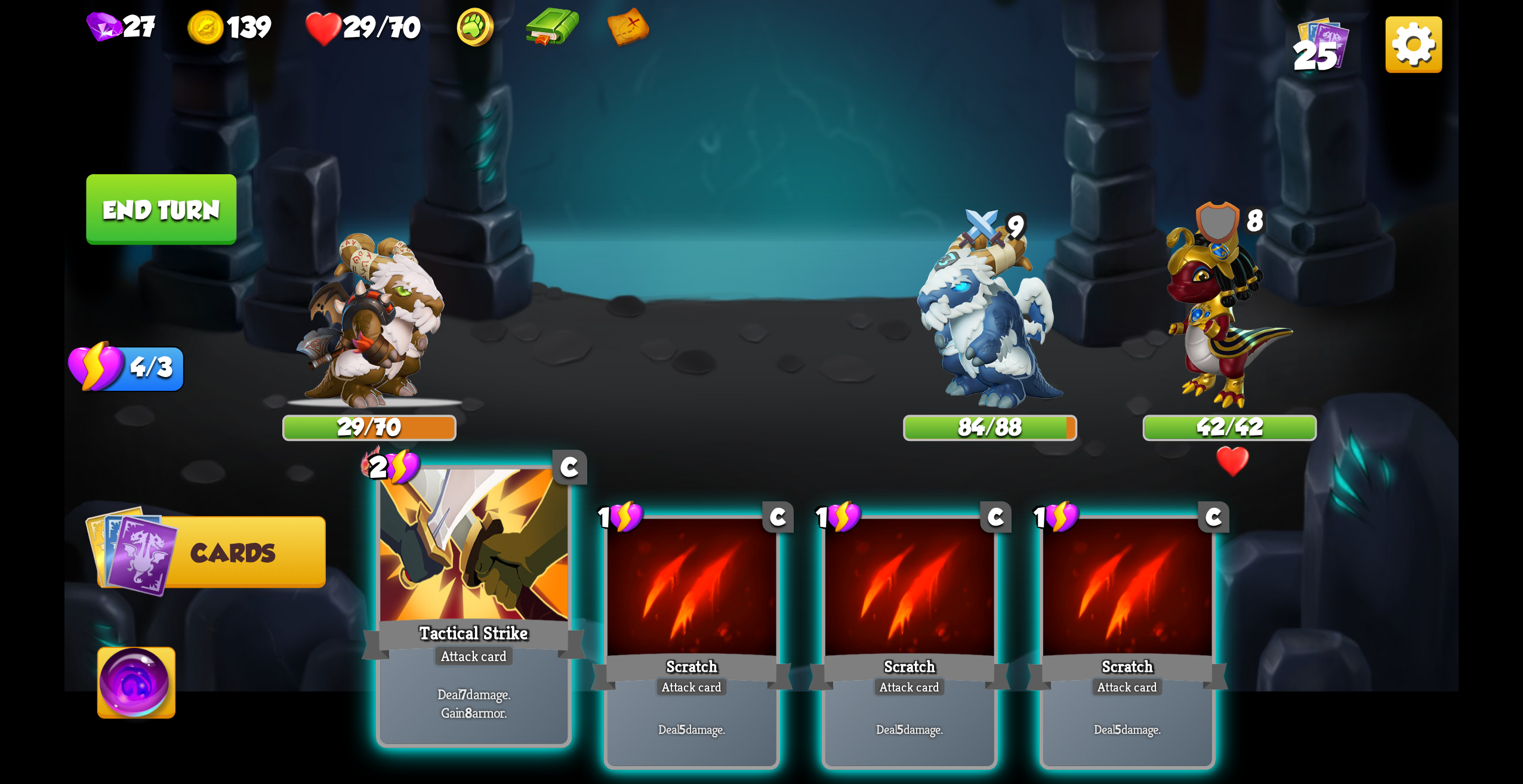
click at [529, 596] on div at bounding box center [474, 549] width 188 height 158
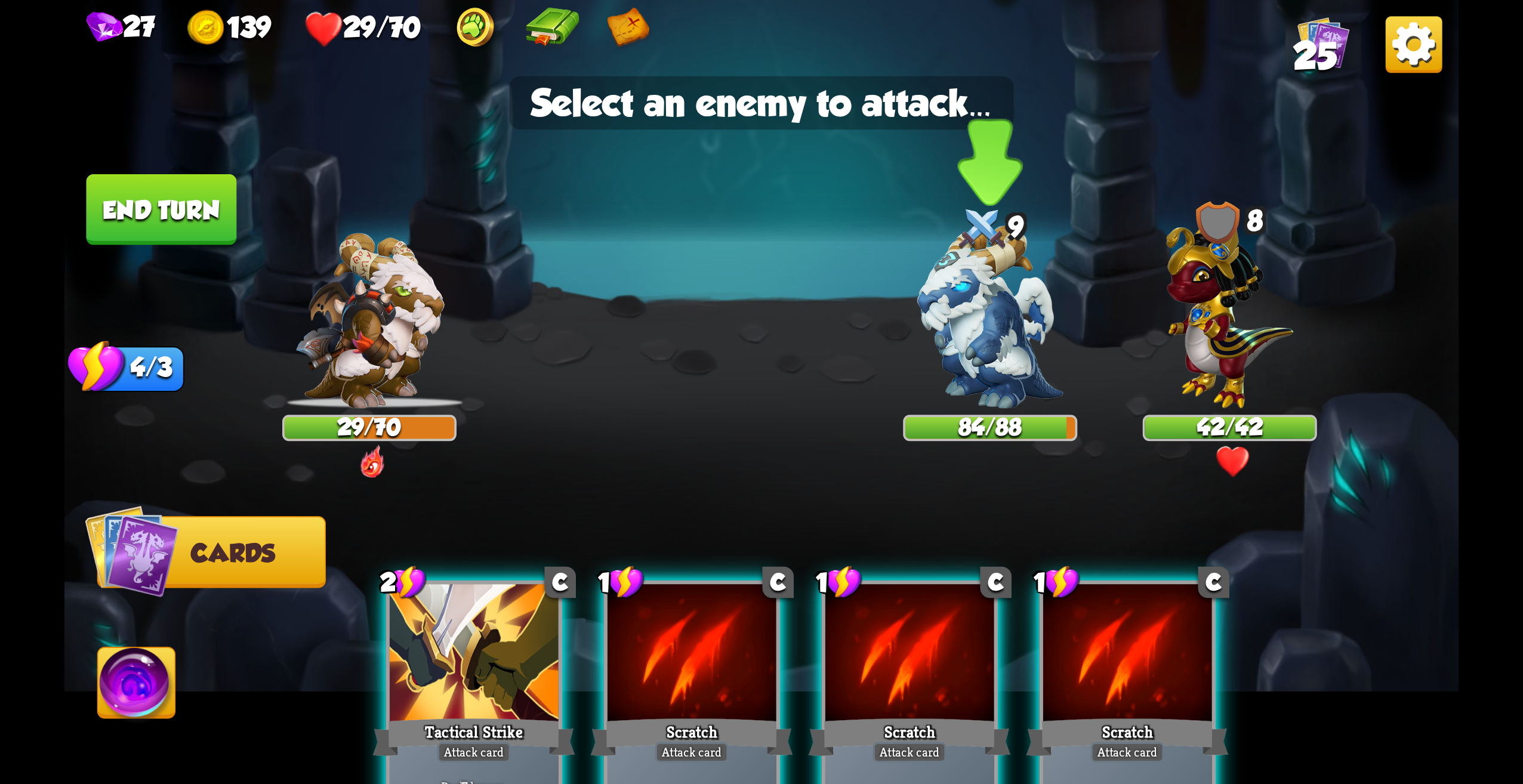
click at [994, 380] on img at bounding box center [990, 317] width 146 height 183
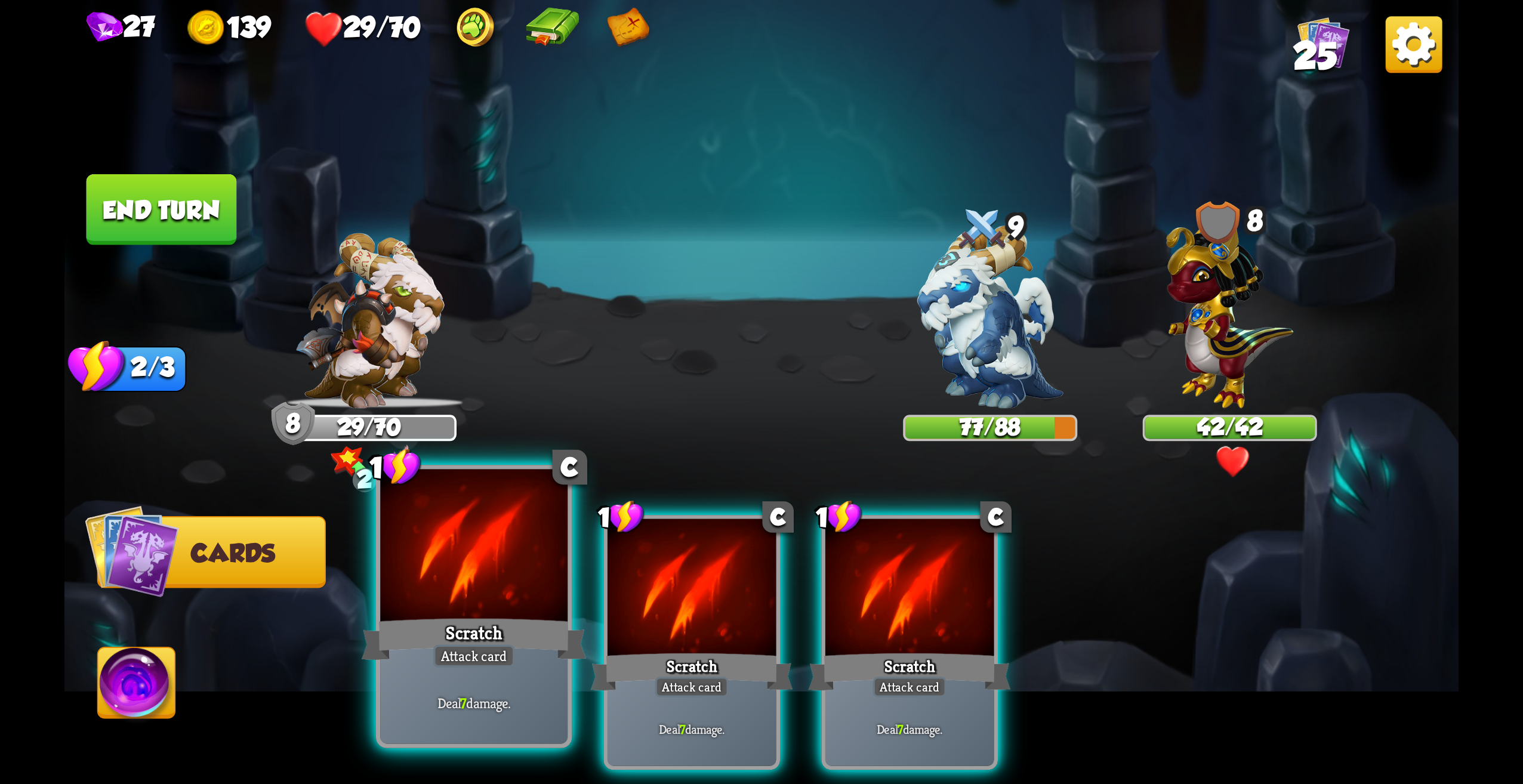
click at [490, 637] on div "Scratch" at bounding box center [474, 639] width 225 height 50
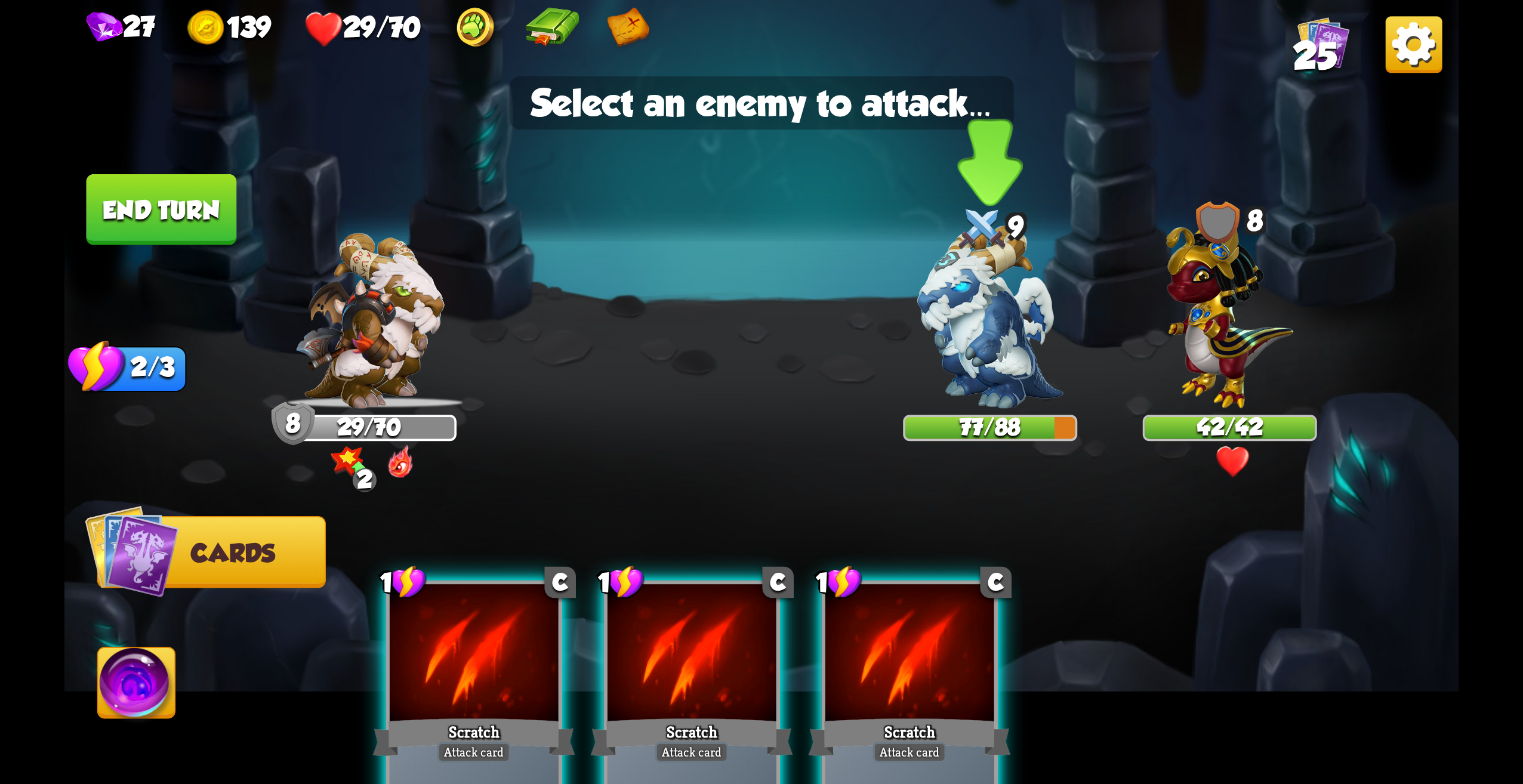
click at [977, 336] on img at bounding box center [990, 317] width 146 height 183
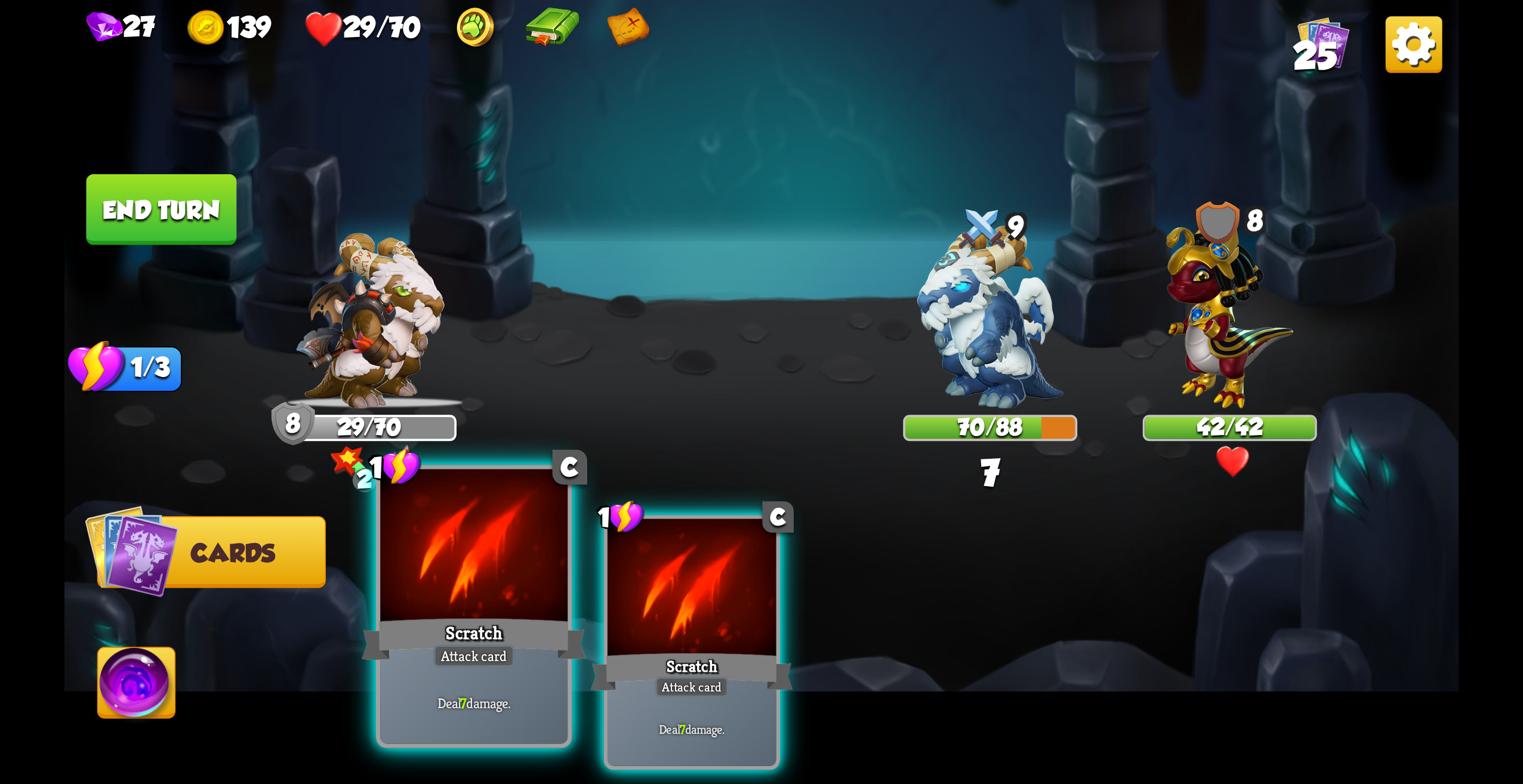
click at [547, 599] on div at bounding box center [474, 549] width 188 height 158
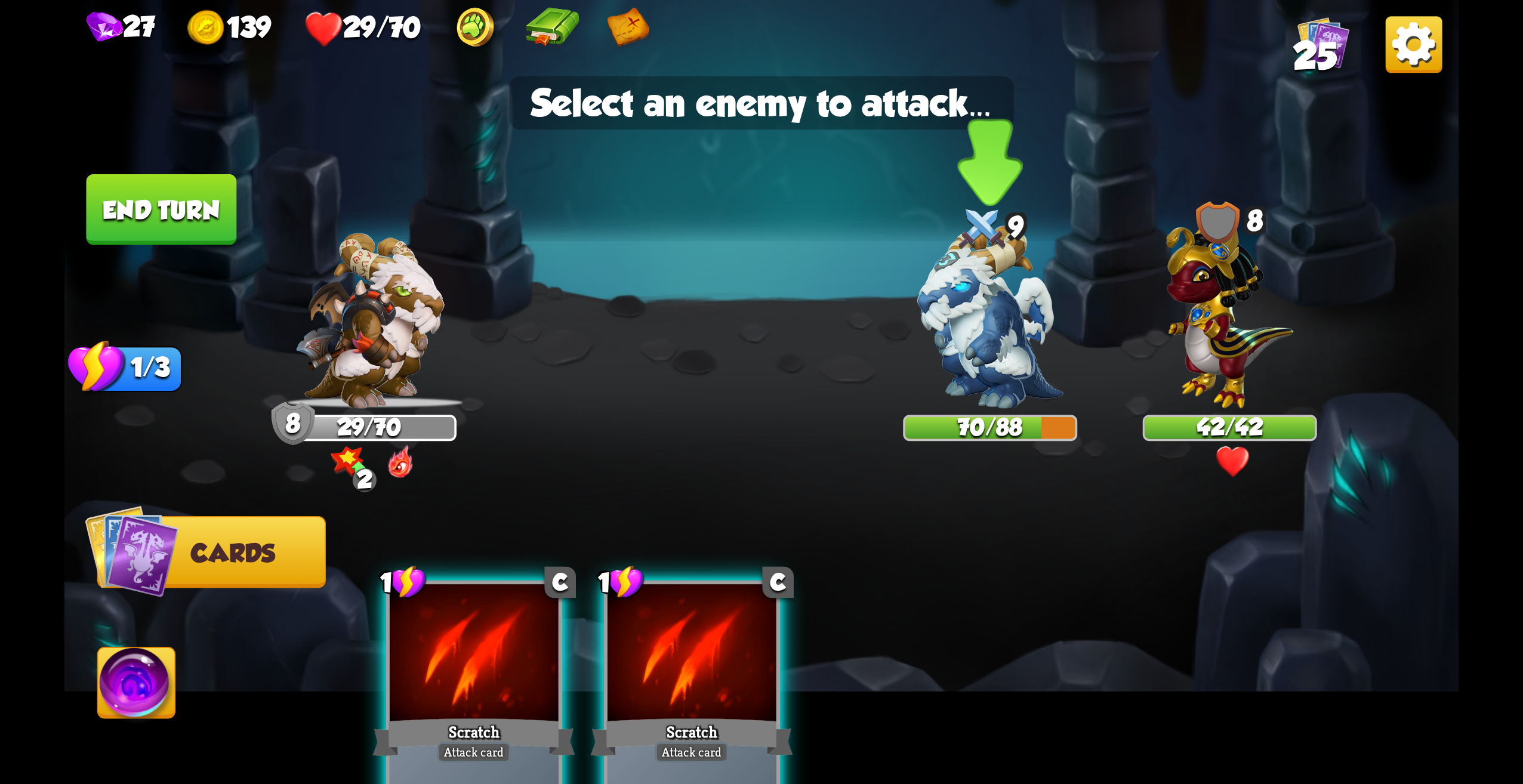
click at [991, 355] on img at bounding box center [990, 317] width 146 height 183
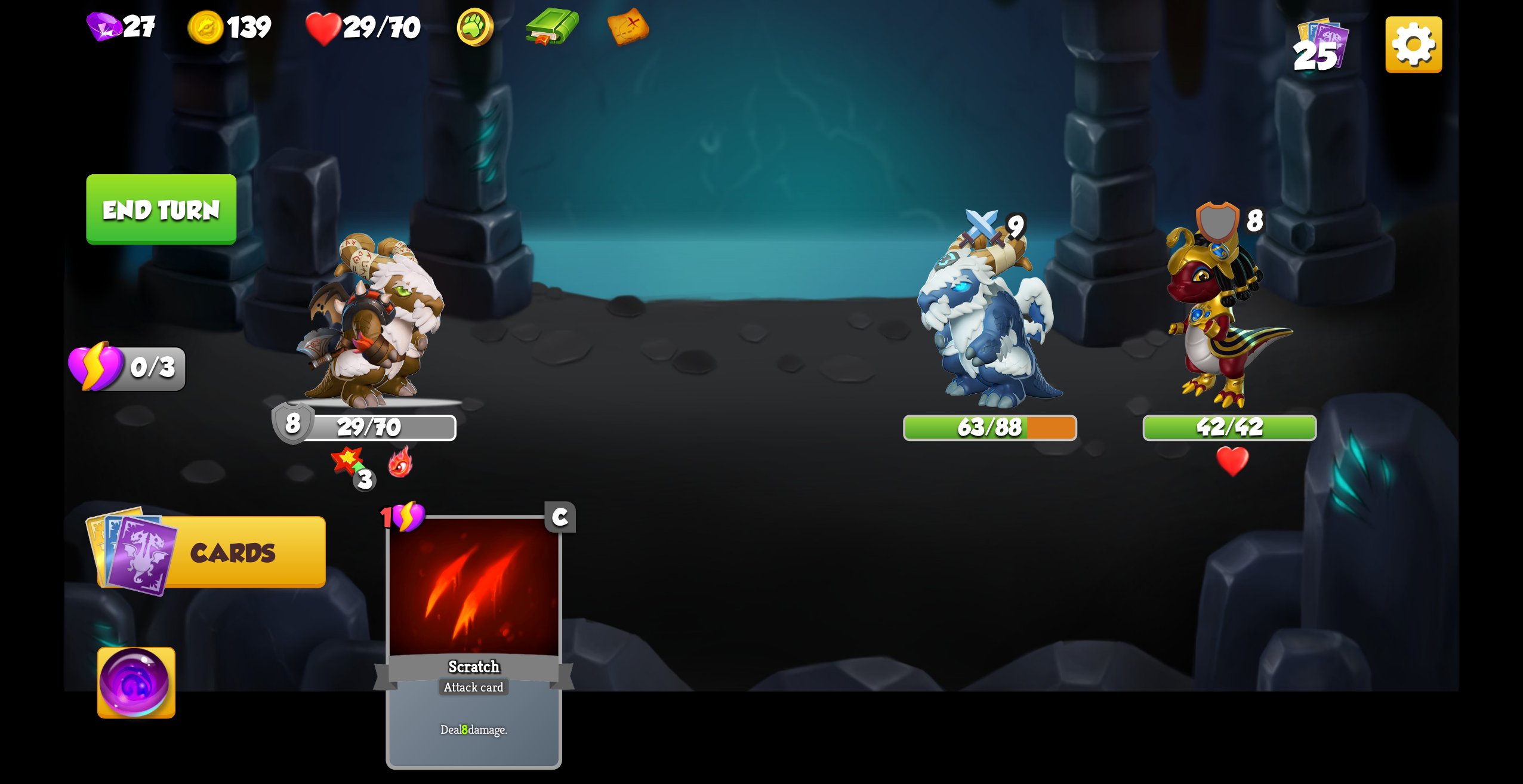
click at [150, 693] on img at bounding box center [137, 687] width 77 height 78
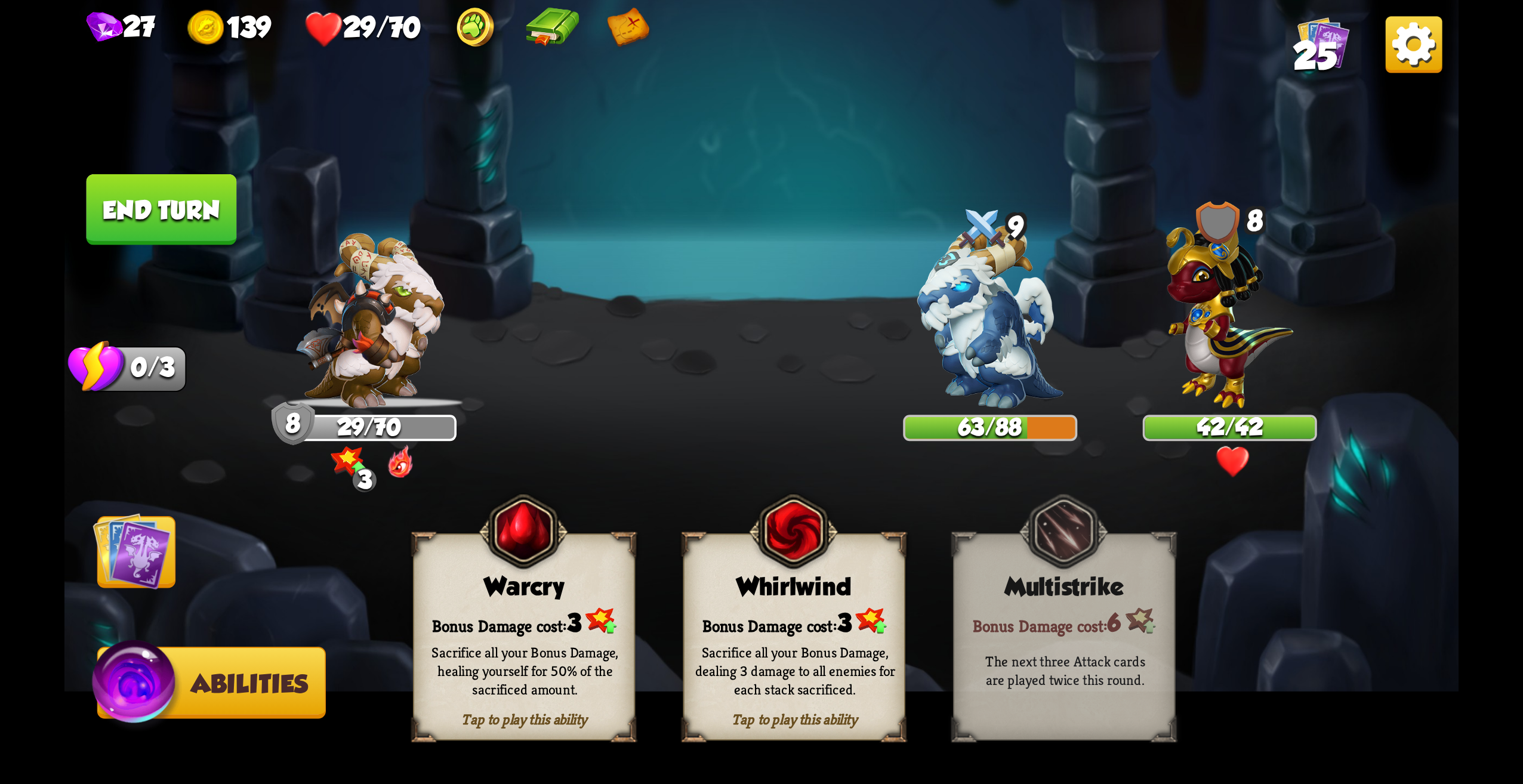
click at [136, 576] on img at bounding box center [132, 551] width 78 height 78
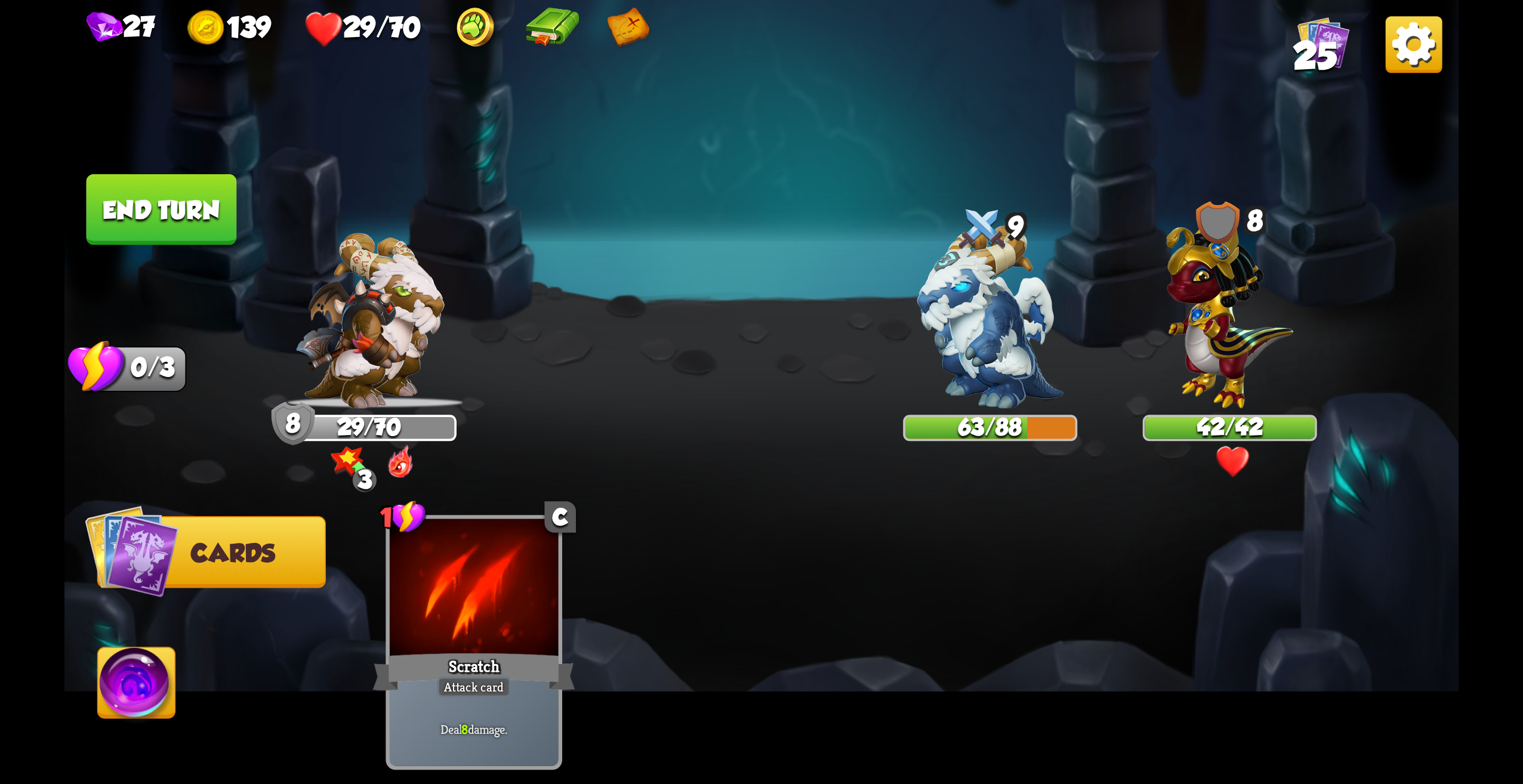
click at [152, 217] on button "End turn" at bounding box center [161, 210] width 150 height 71
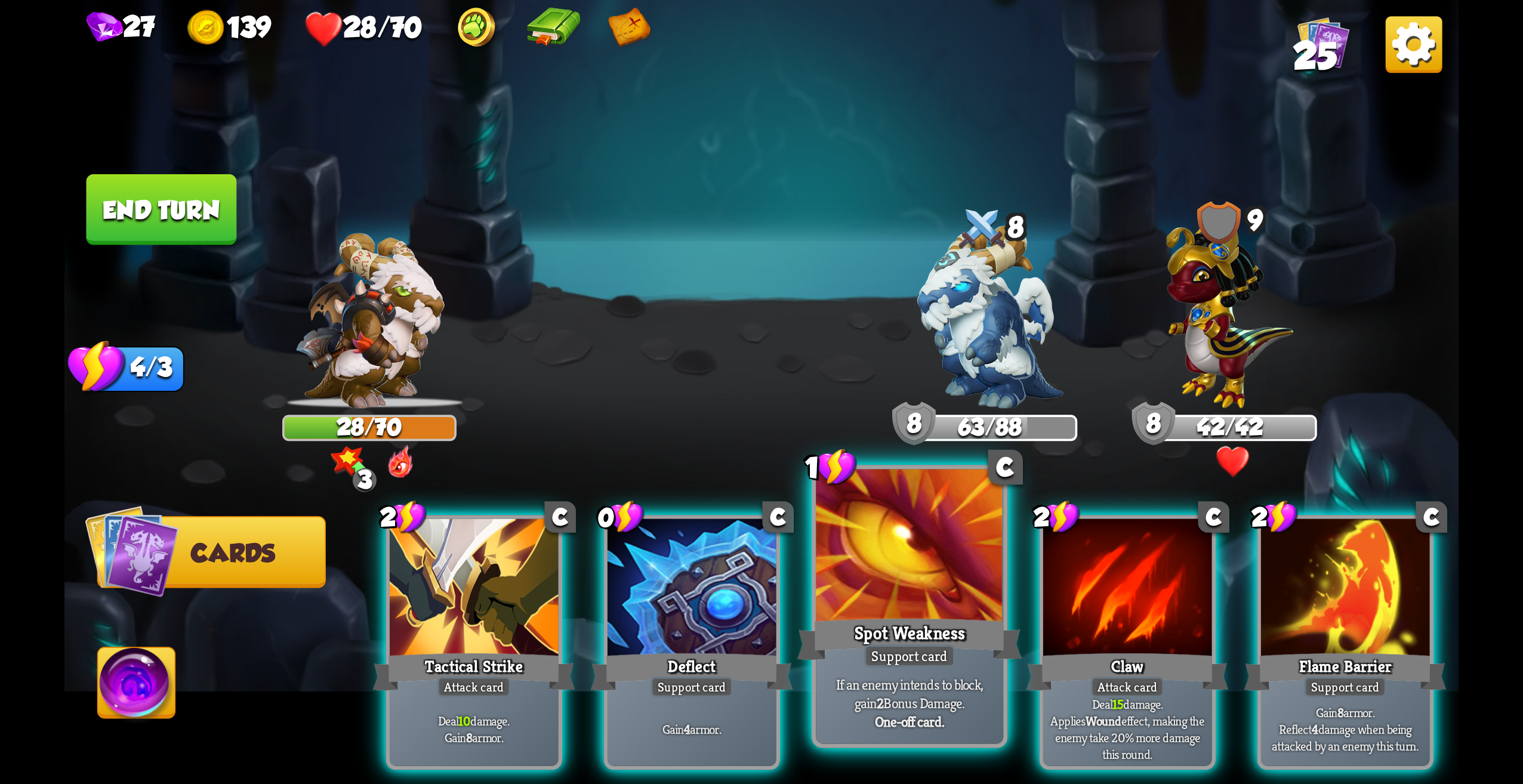
click at [907, 651] on div "Support card" at bounding box center [910, 655] width 91 height 23
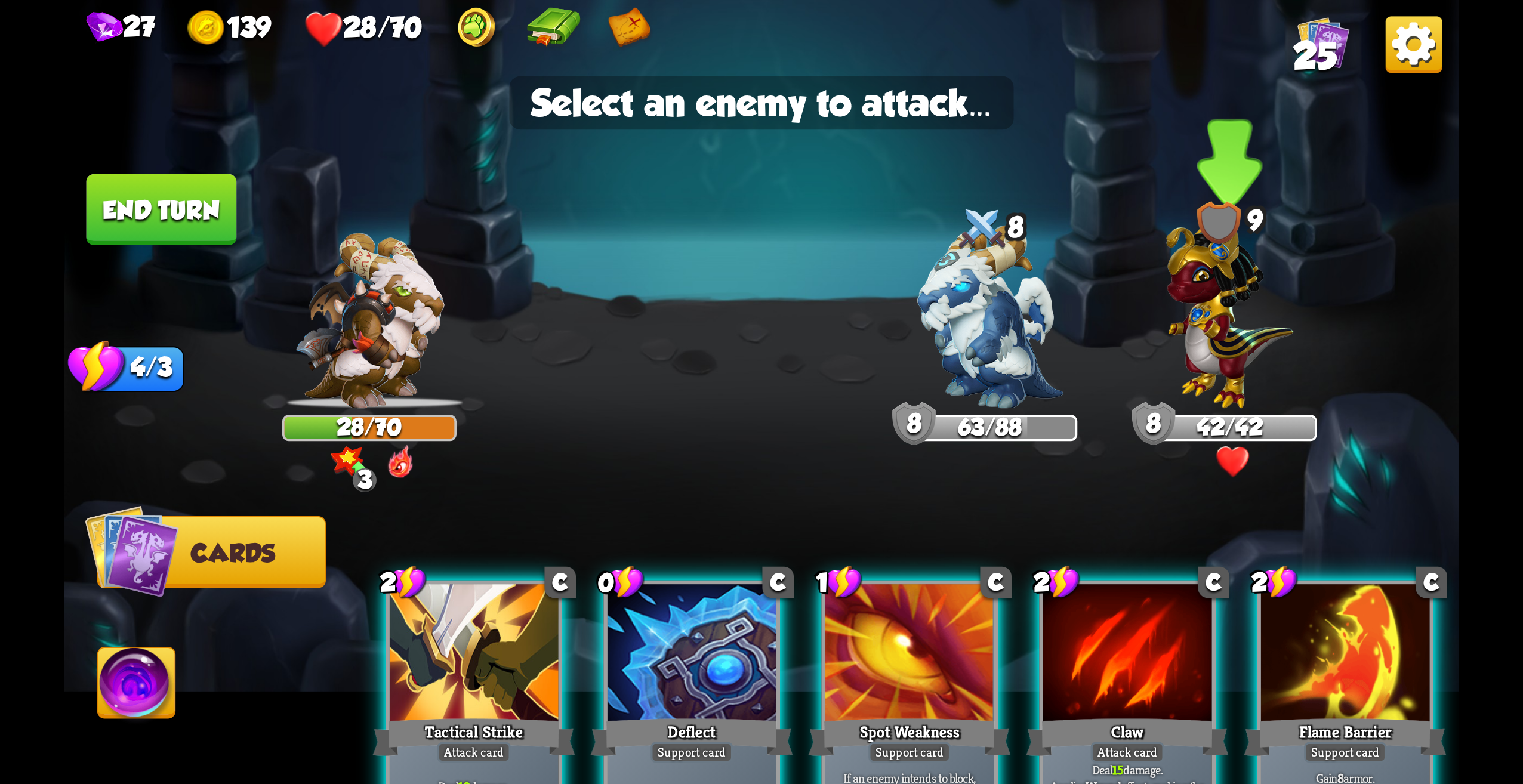
click at [1193, 337] on img at bounding box center [1229, 309] width 127 height 198
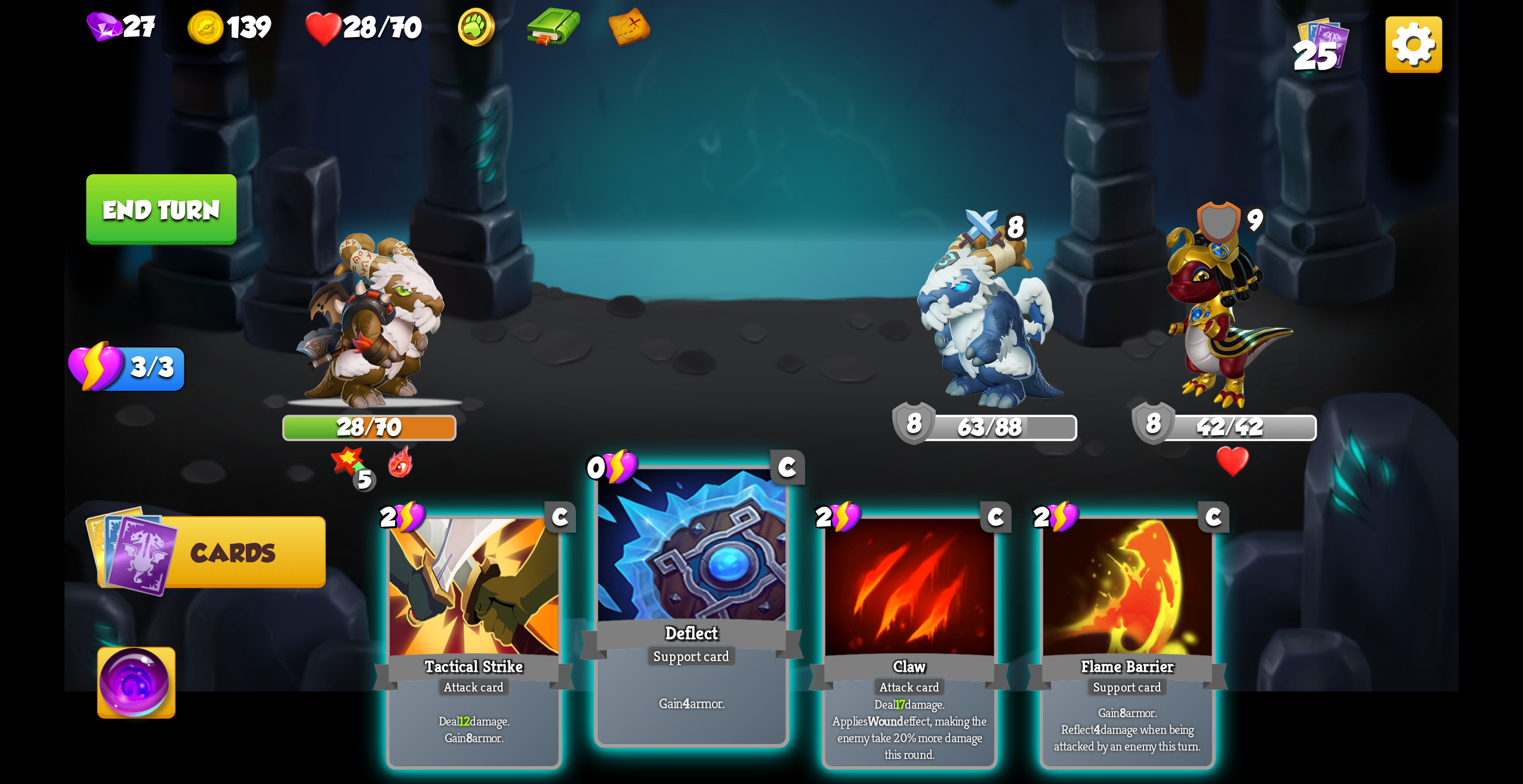
click at [733, 694] on p "Gain 4 armor." at bounding box center [692, 703] width 178 height 18
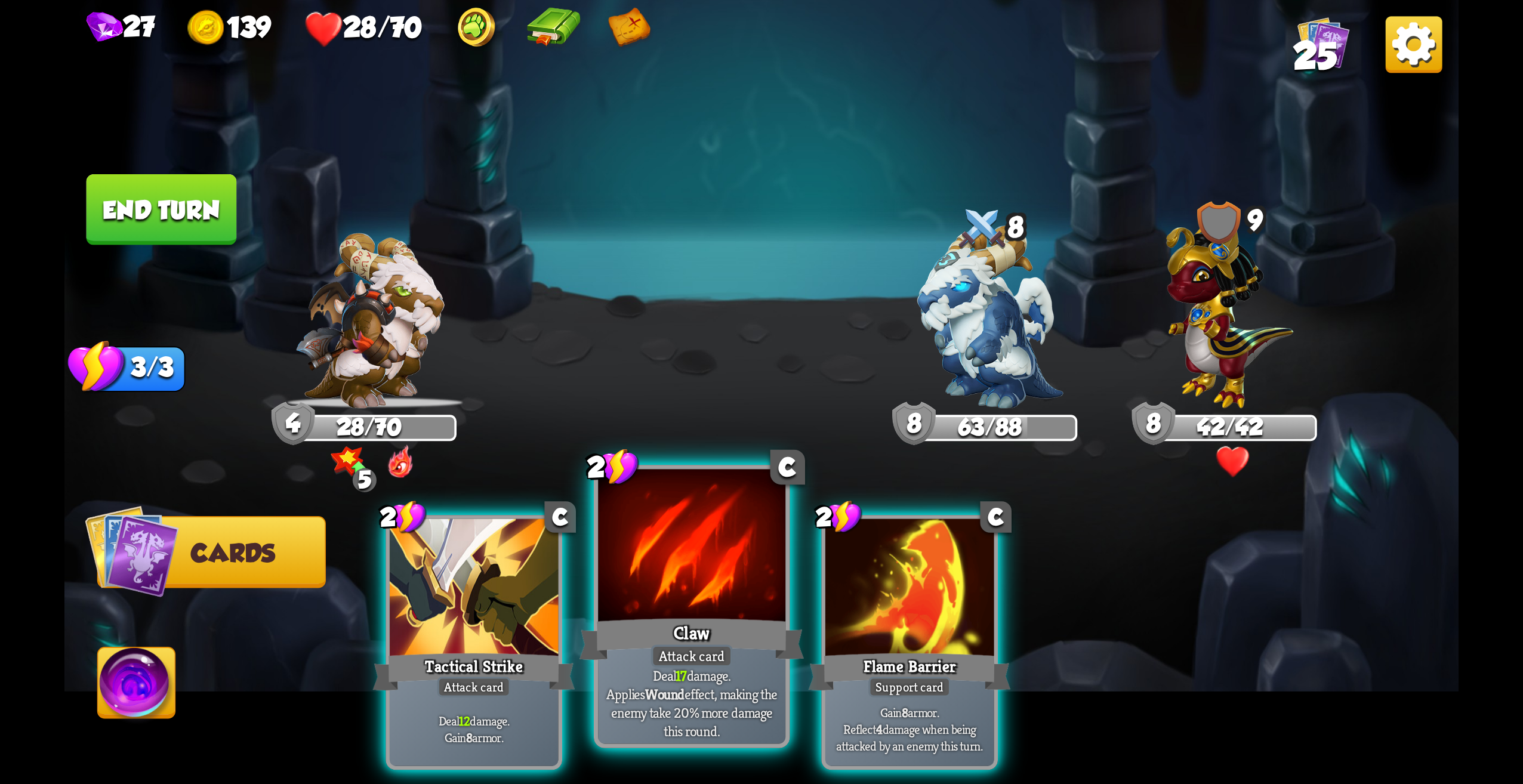
drag, startPoint x: 521, startPoint y: 634, endPoint x: 613, endPoint y: 542, distance: 130.1
click at [521, 649] on div "Tactical Strike" at bounding box center [474, 672] width 202 height 45
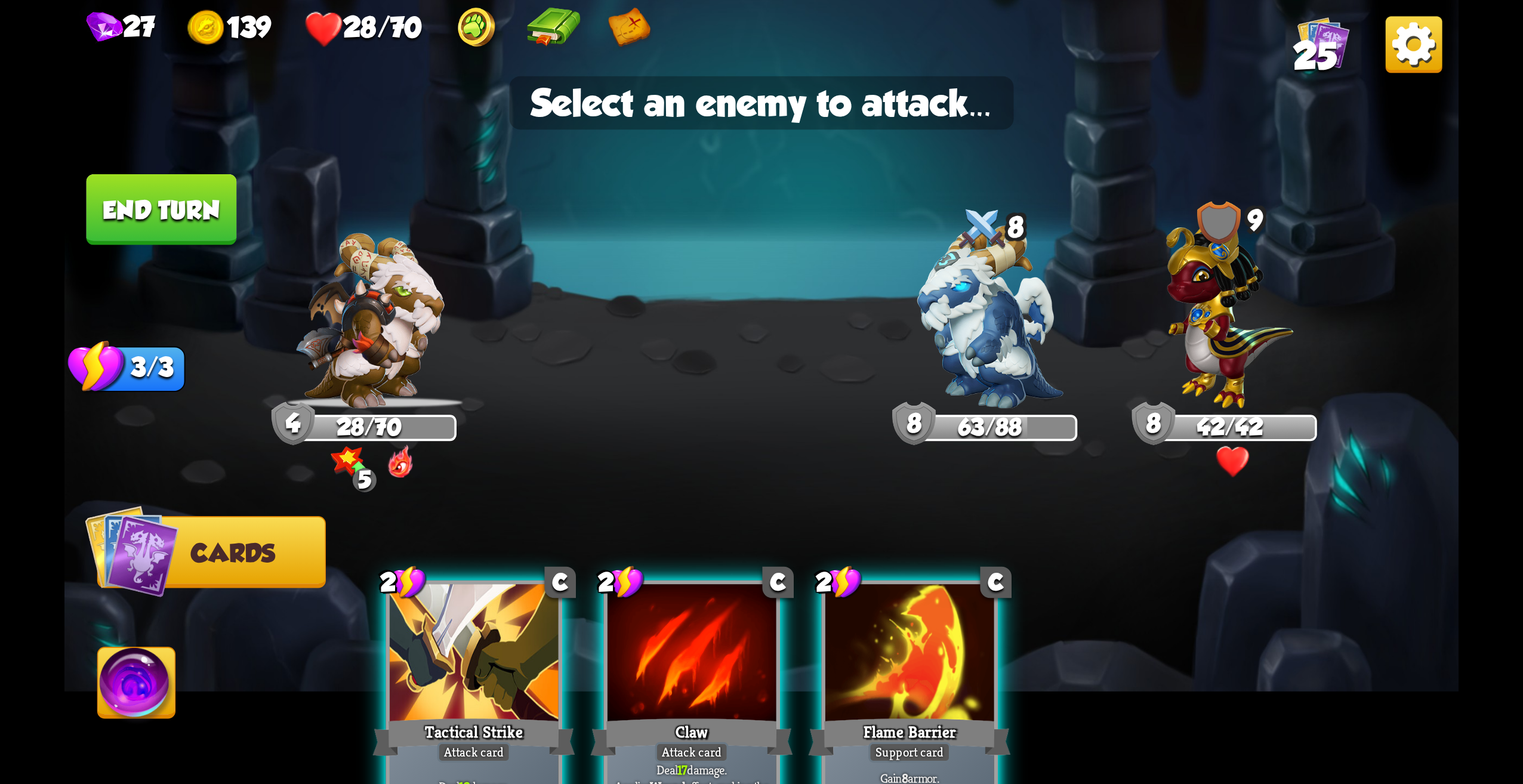
drag, startPoint x: 576, startPoint y: 437, endPoint x: 560, endPoint y: 456, distance: 24.8
click at [575, 437] on img at bounding box center [762, 392] width 1394 height 784
click at [1004, 339] on img at bounding box center [990, 317] width 146 height 183
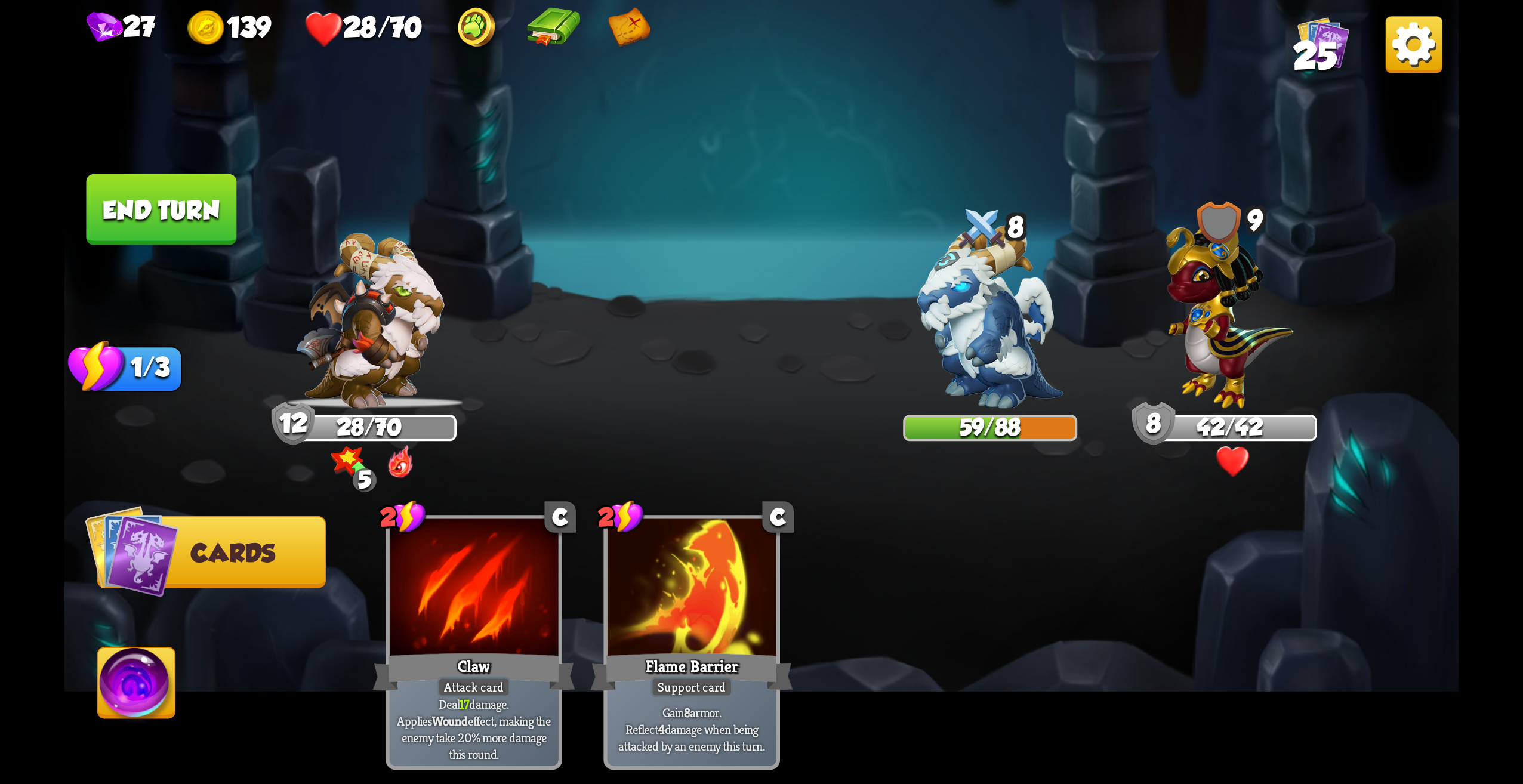
click at [188, 228] on button "End turn" at bounding box center [161, 210] width 150 height 71
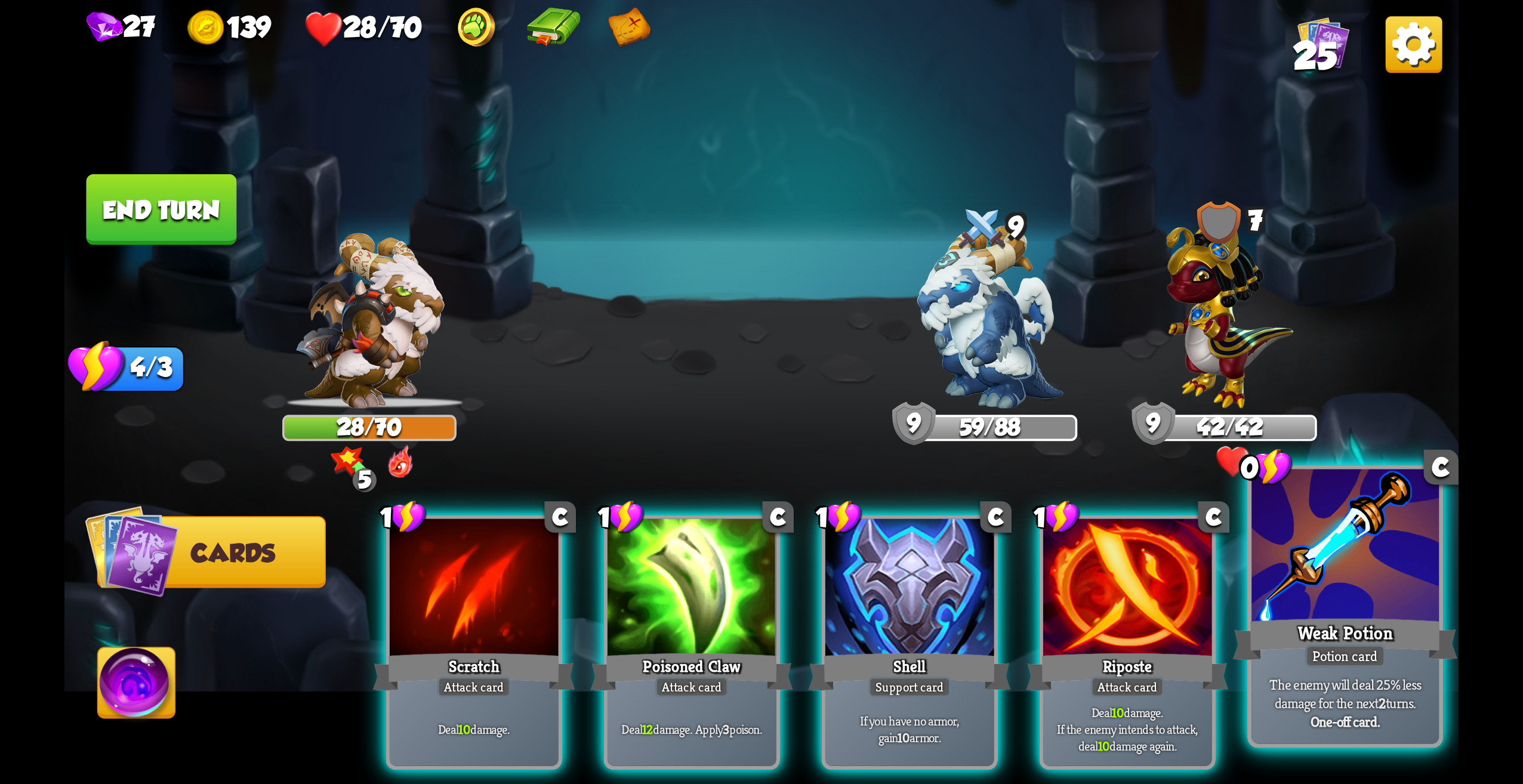
click at [1337, 676] on p "The enemy will deal 25% less damage for the next 2 turns." at bounding box center [1345, 694] width 178 height 37
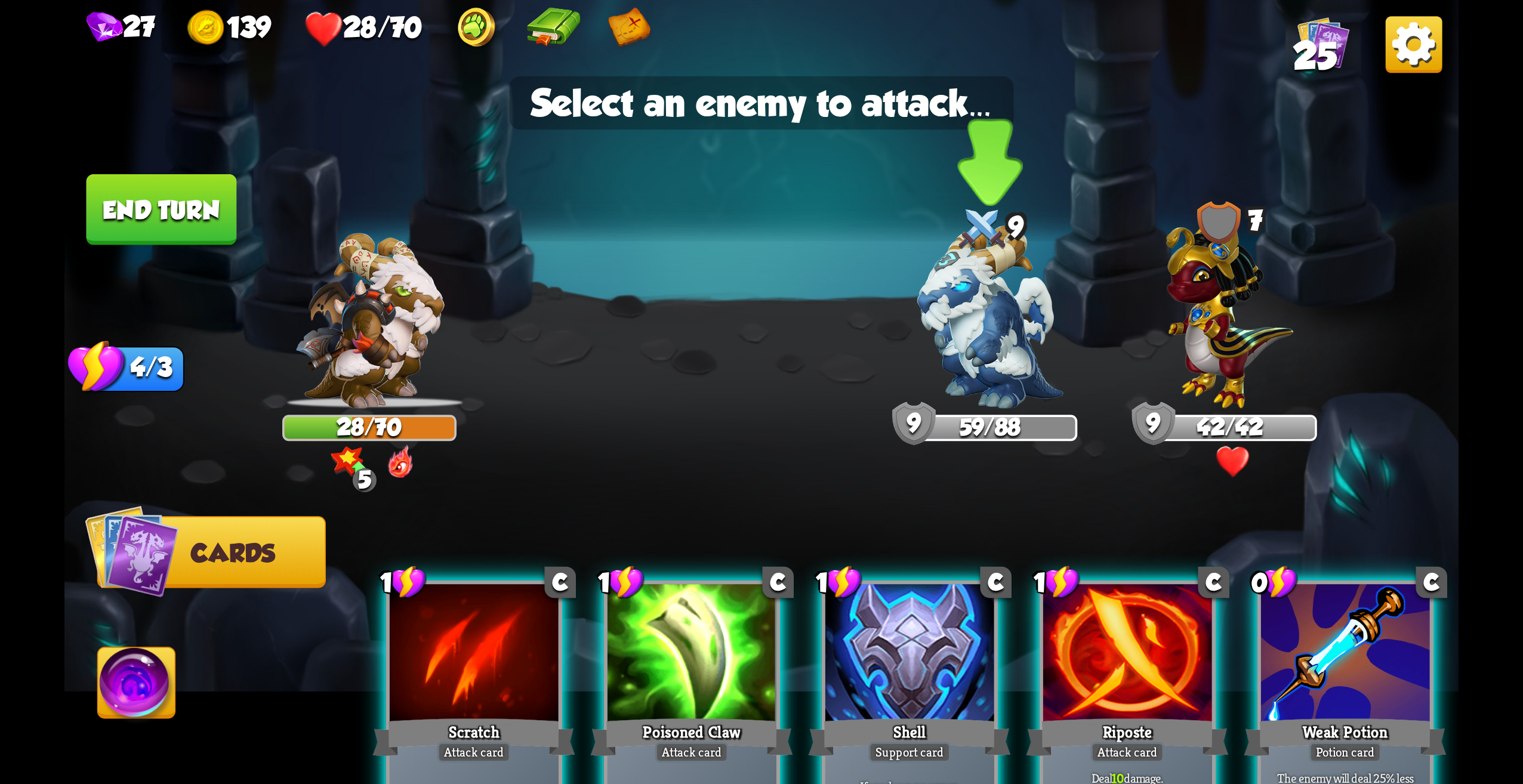
click at [992, 305] on img at bounding box center [990, 317] width 146 height 183
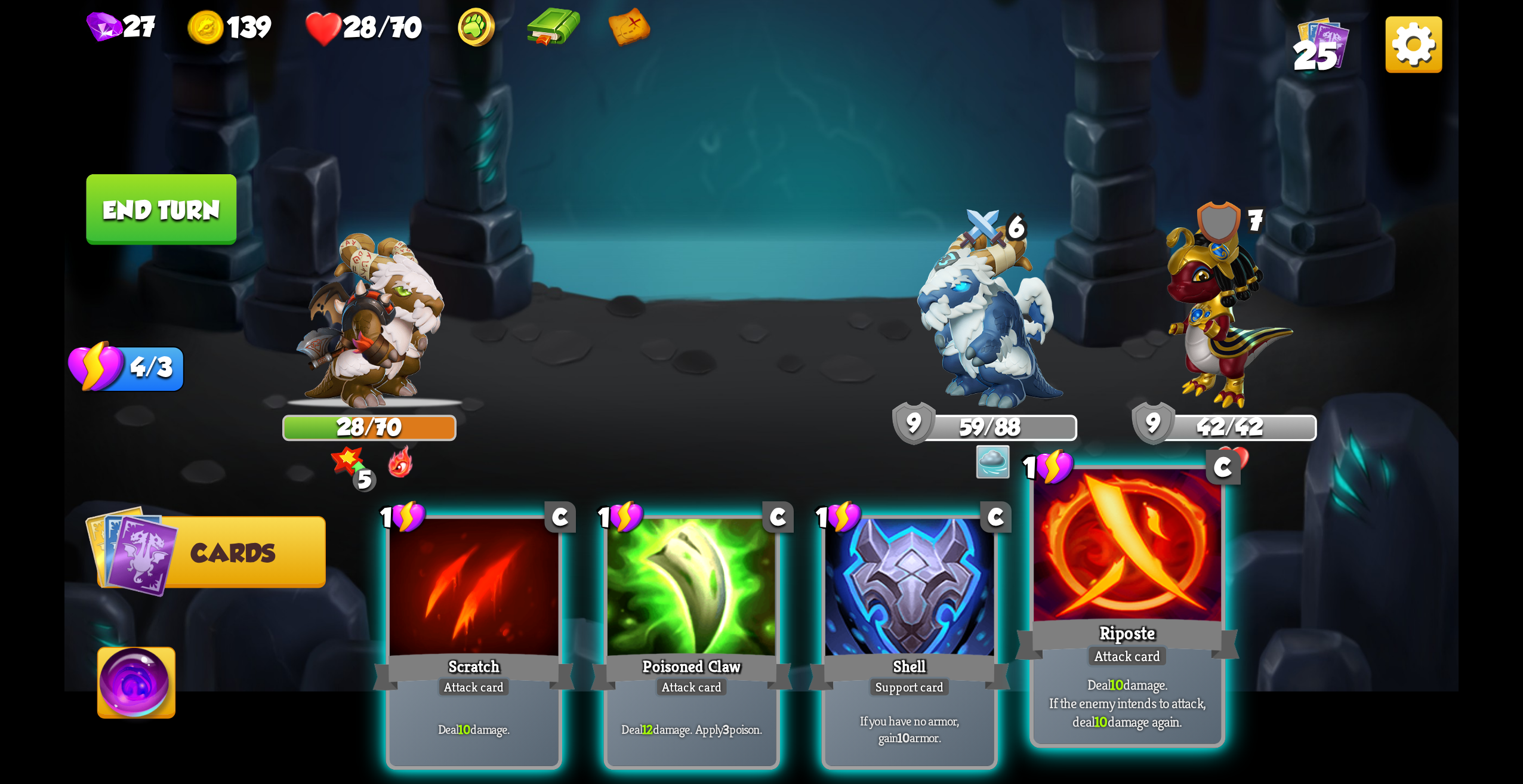
click at [1193, 639] on div "Riposte" at bounding box center [1128, 639] width 225 height 50
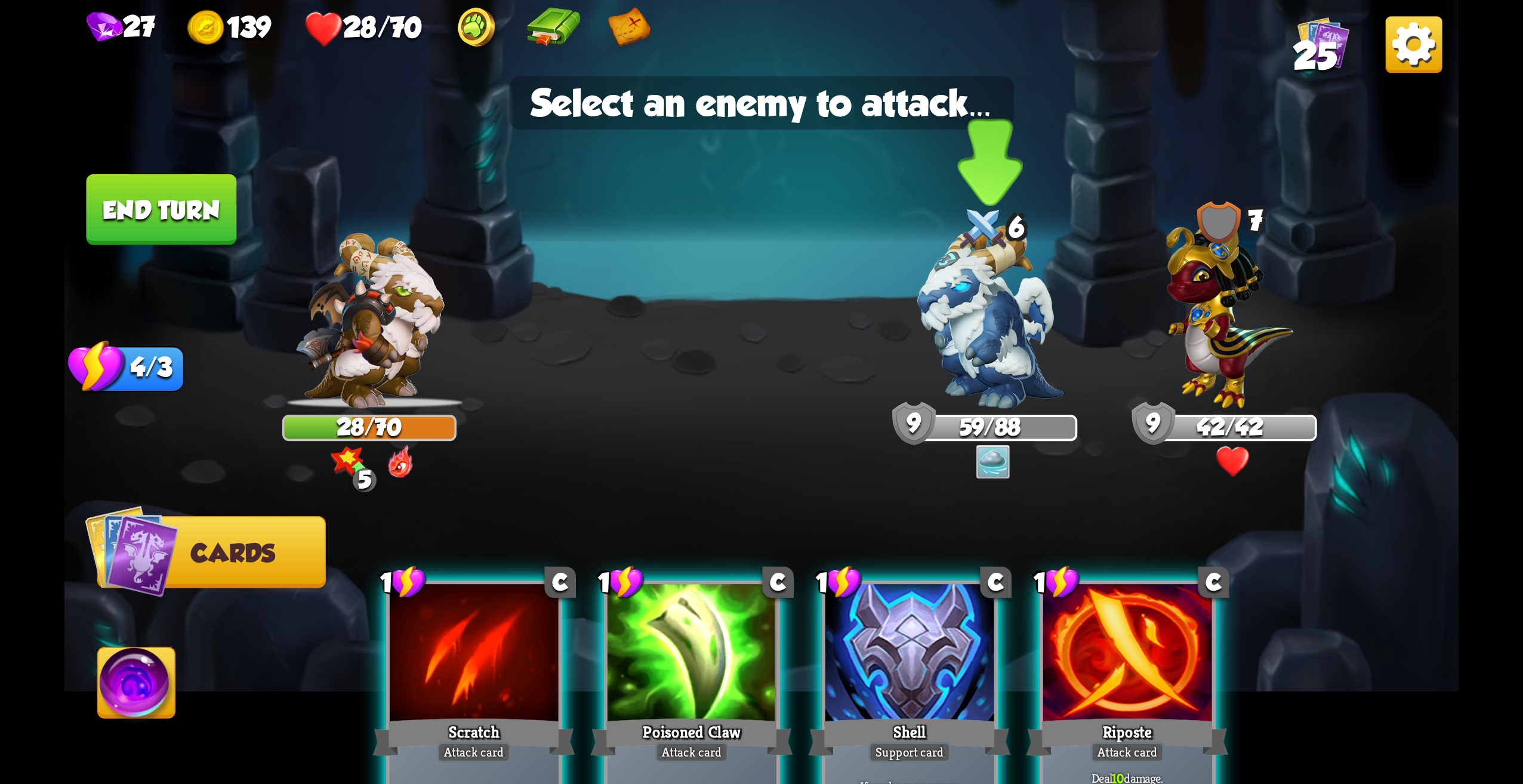
click at [995, 360] on img at bounding box center [990, 317] width 146 height 183
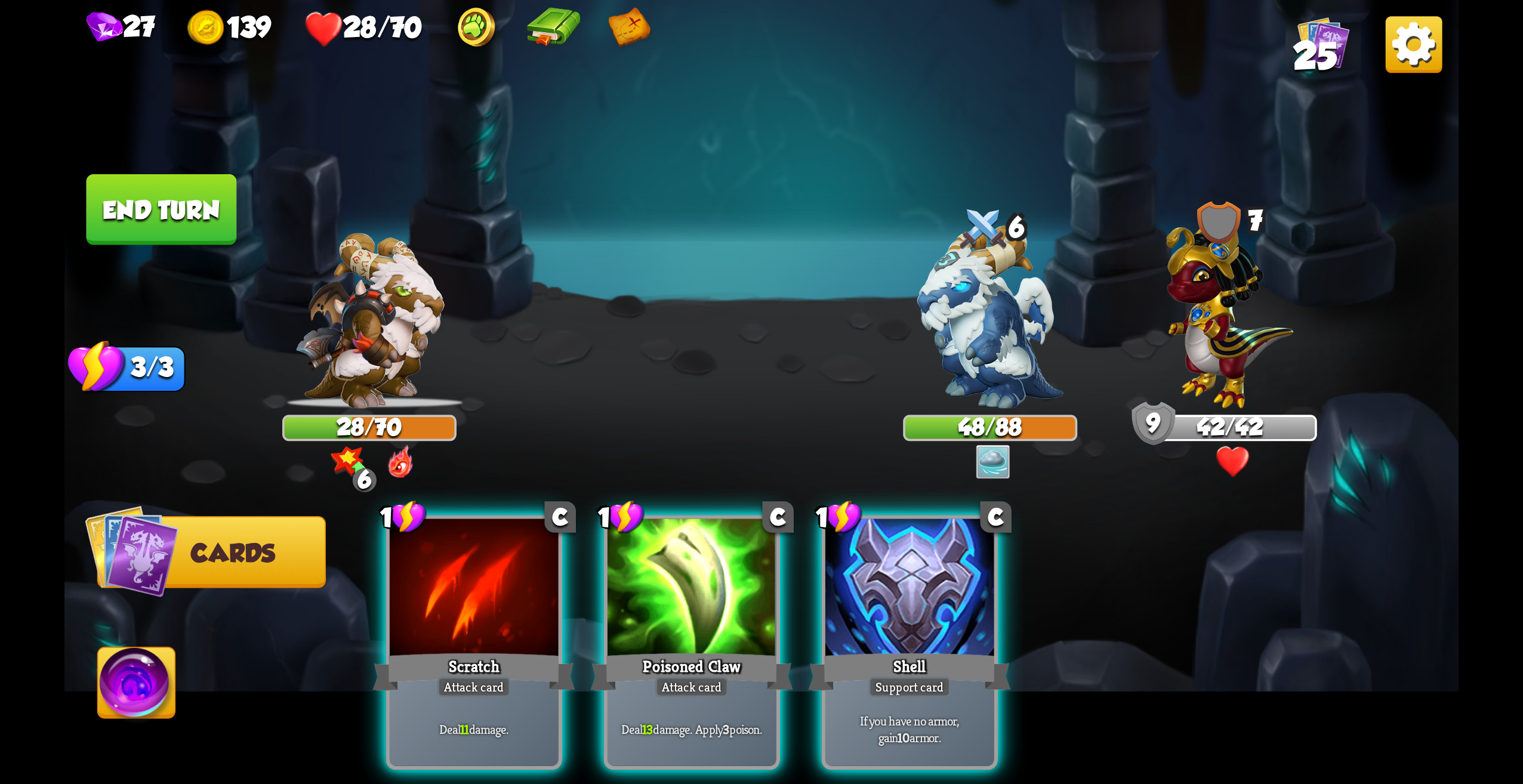
click at [933, 600] on div at bounding box center [910, 590] width 169 height 142
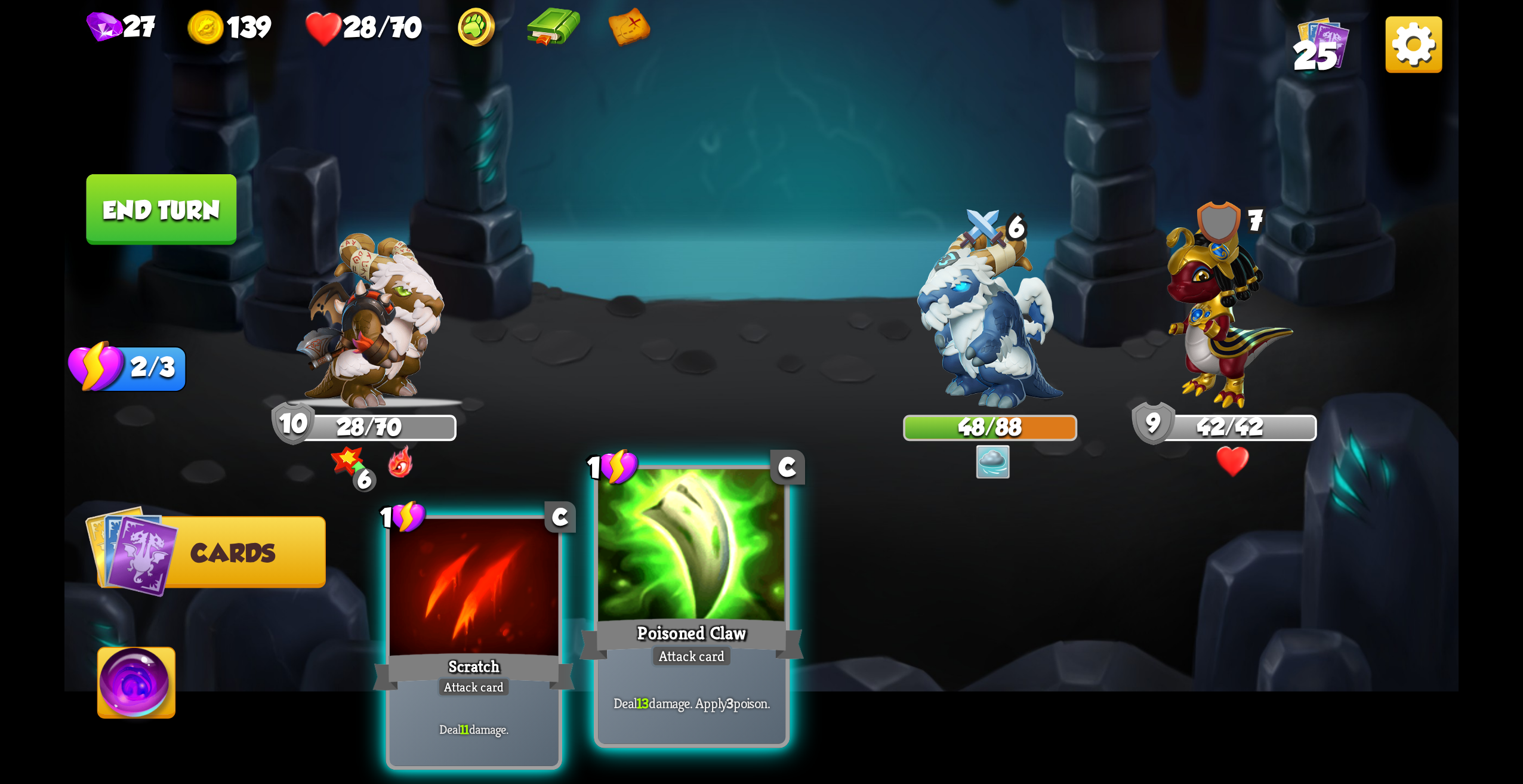
click at [685, 630] on div "Poisoned Claw" at bounding box center [691, 639] width 225 height 50
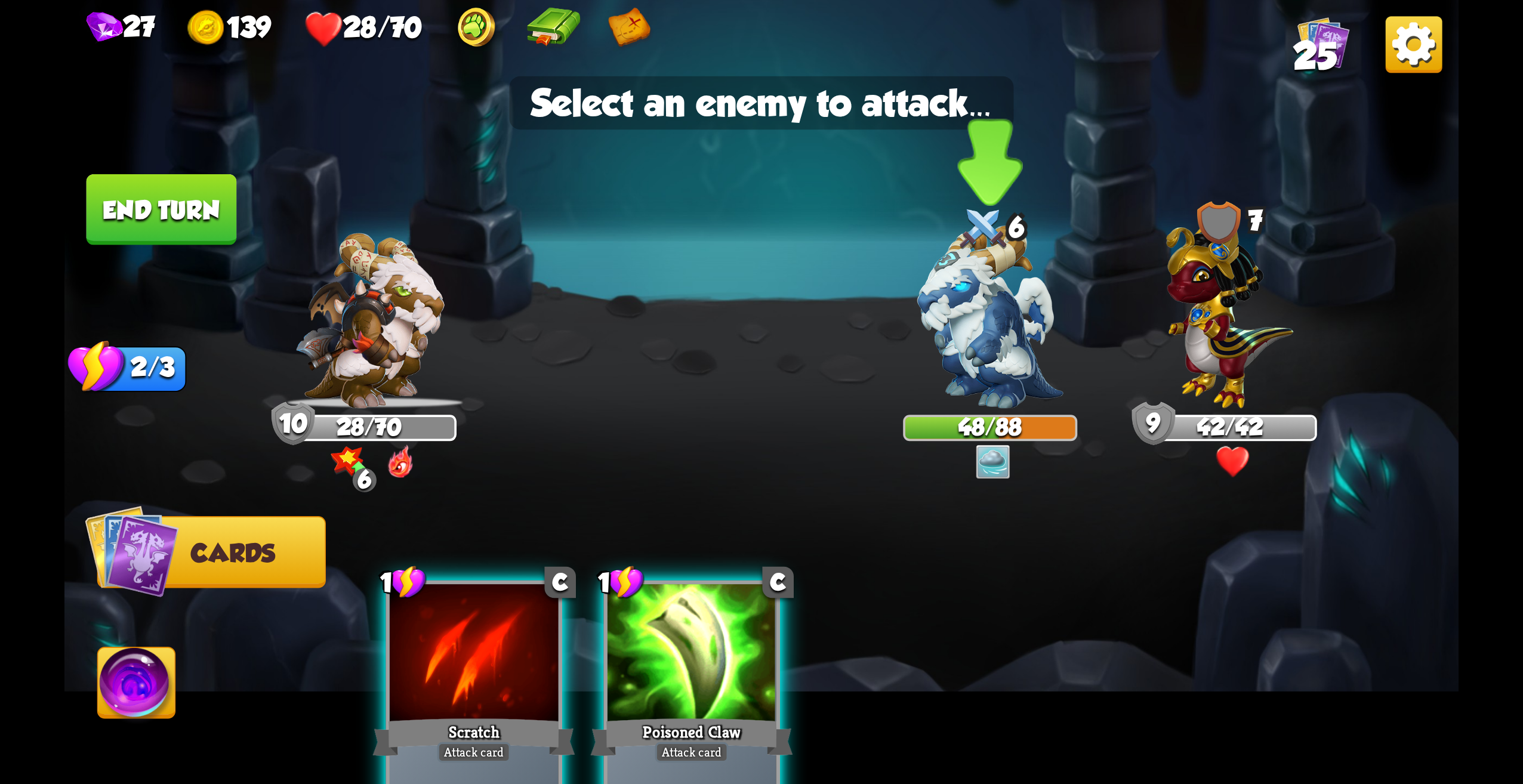
click at [976, 334] on img at bounding box center [990, 317] width 146 height 183
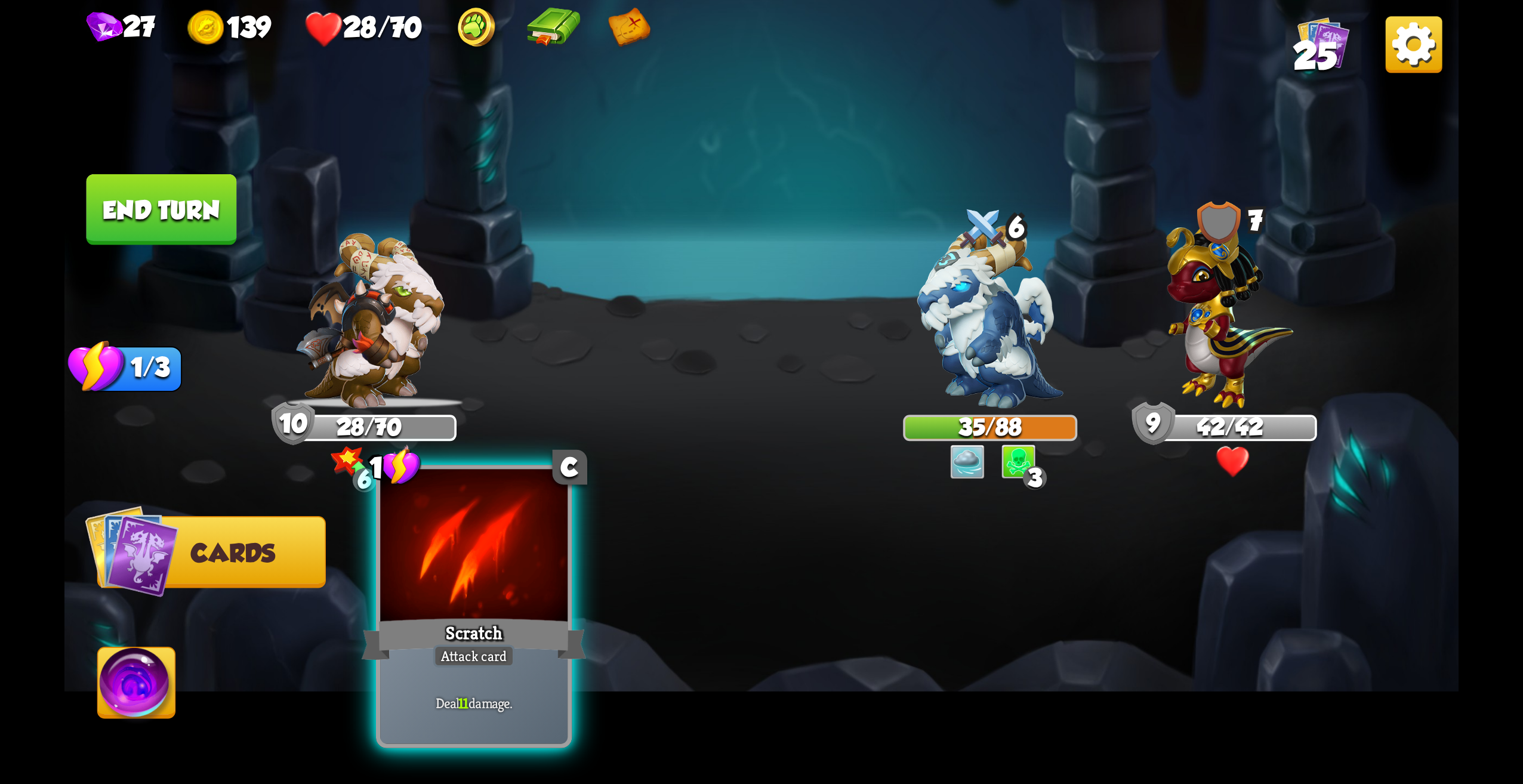
click at [542, 587] on div at bounding box center [474, 549] width 188 height 158
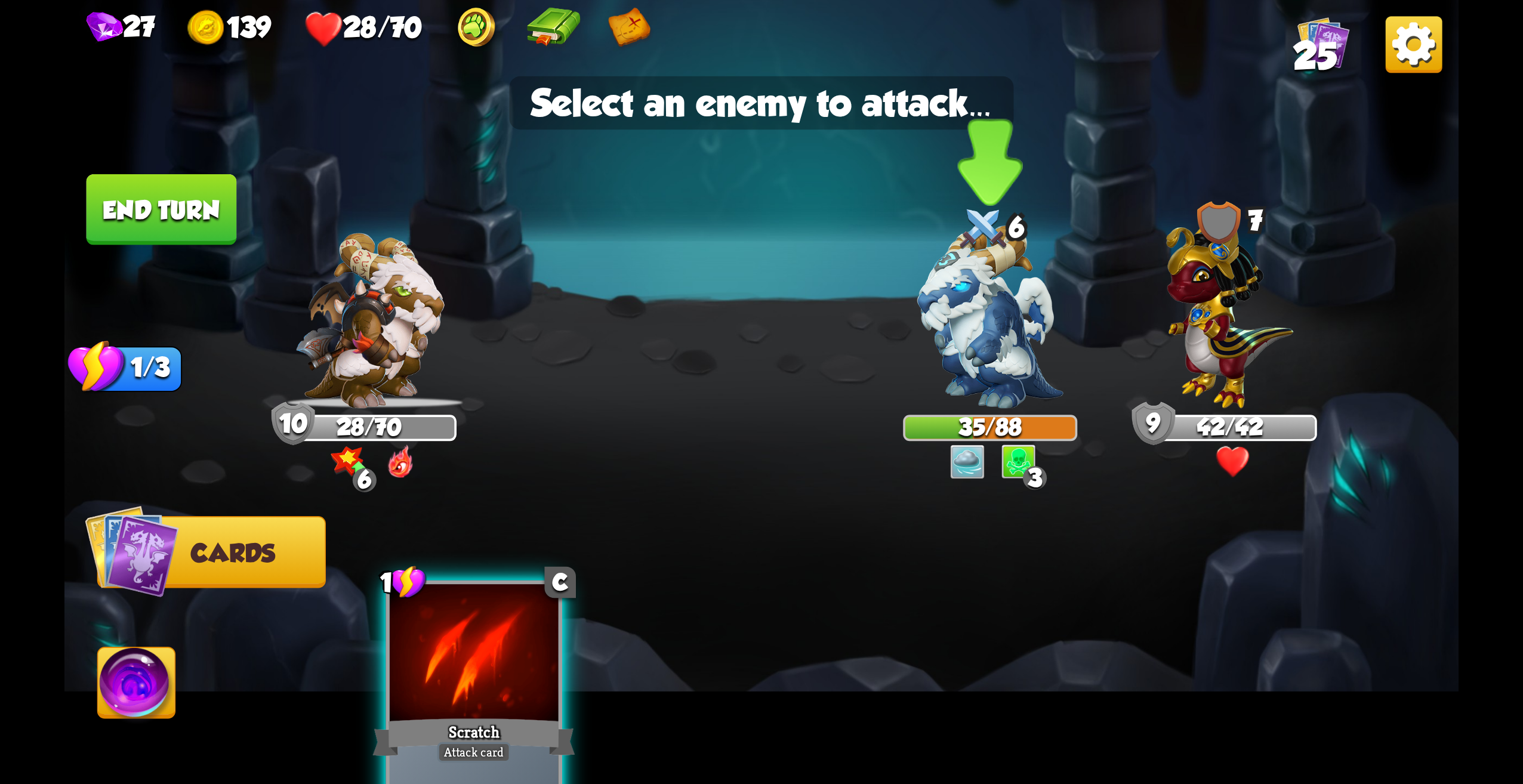
click at [1005, 318] on img at bounding box center [990, 317] width 146 height 183
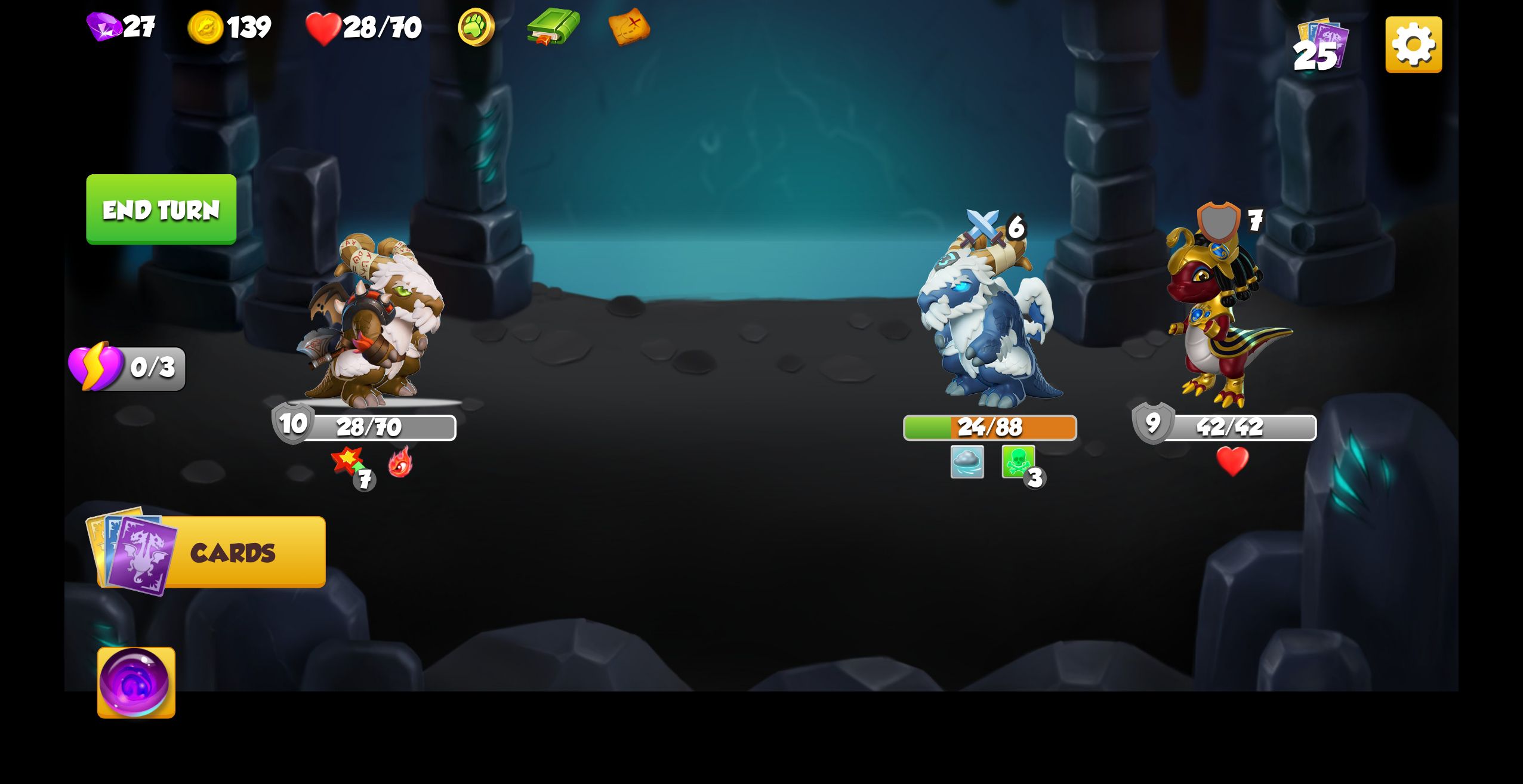
click at [163, 213] on button "End turn" at bounding box center [161, 210] width 150 height 71
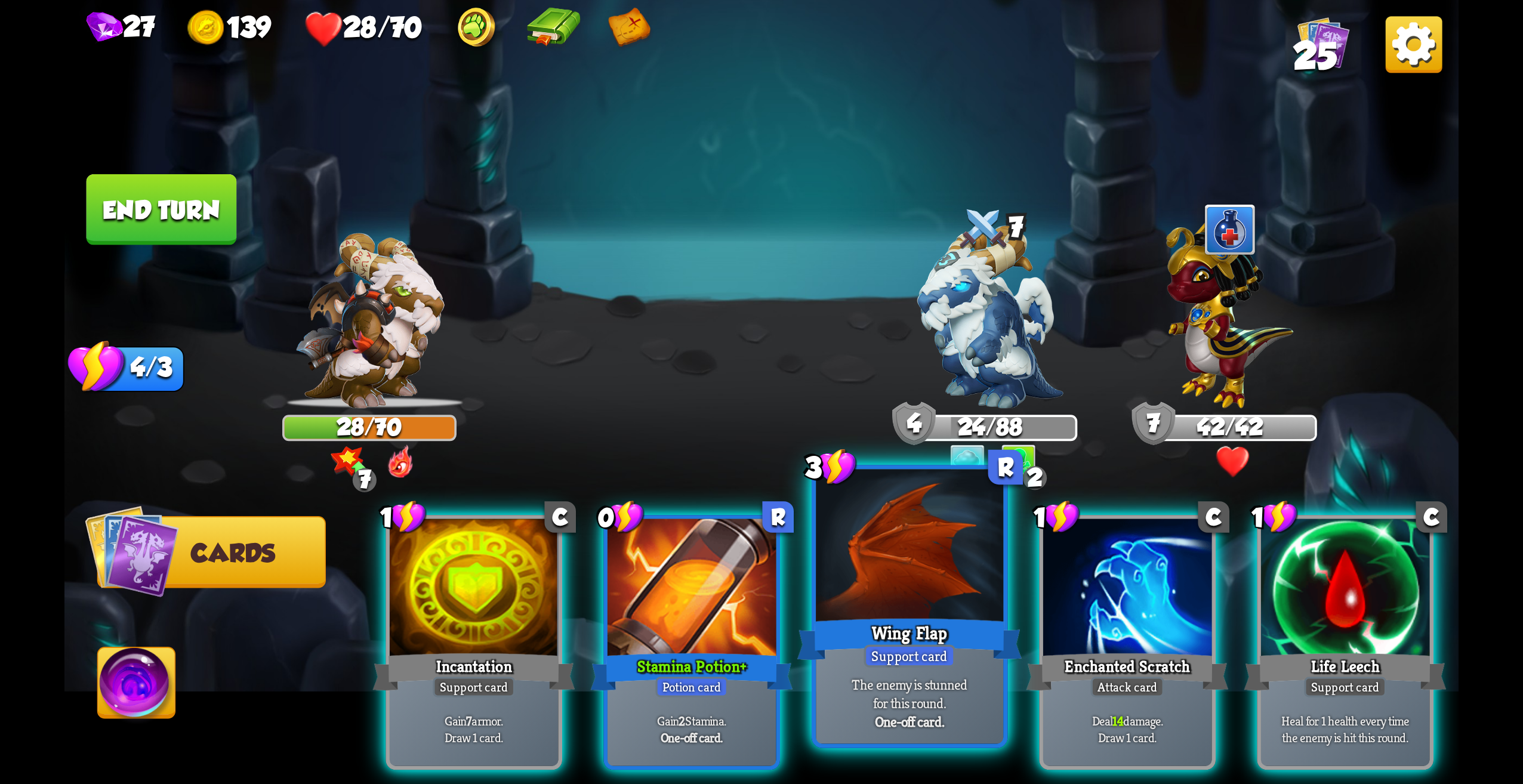
click at [924, 646] on div "Support card" at bounding box center [910, 655] width 91 height 23
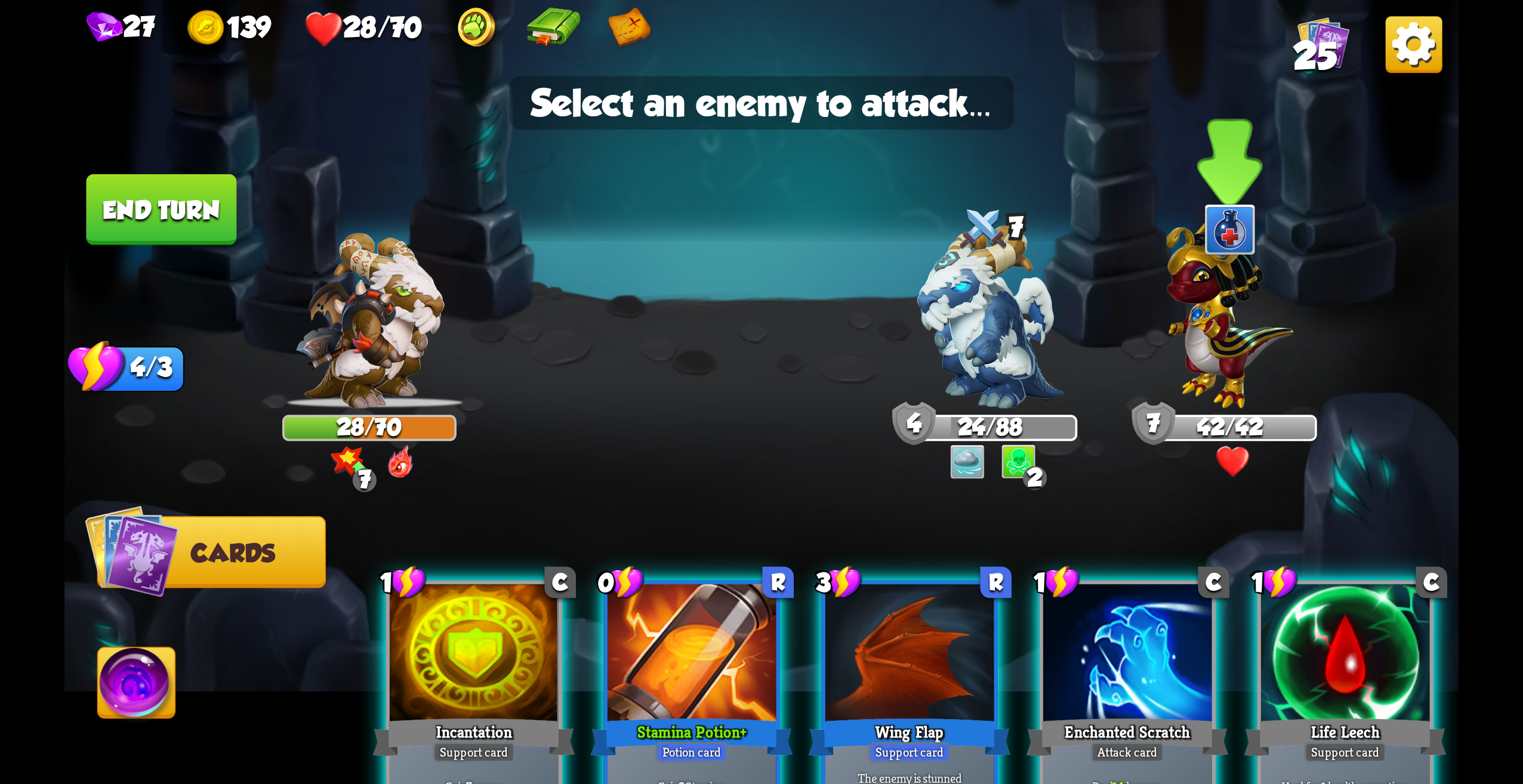
click at [1229, 345] on img at bounding box center [1229, 309] width 127 height 198
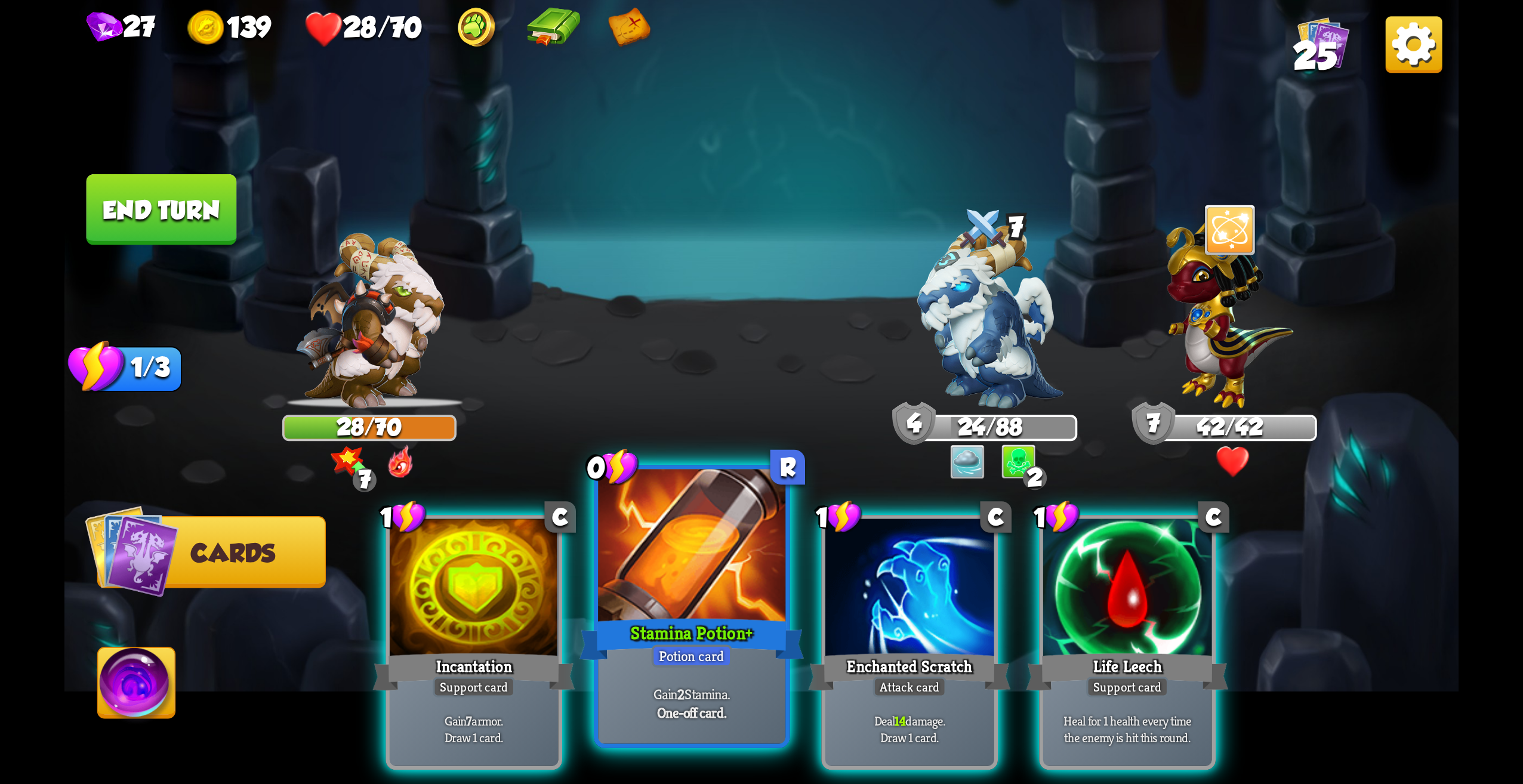
click at [760, 575] on div at bounding box center [692, 549] width 188 height 158
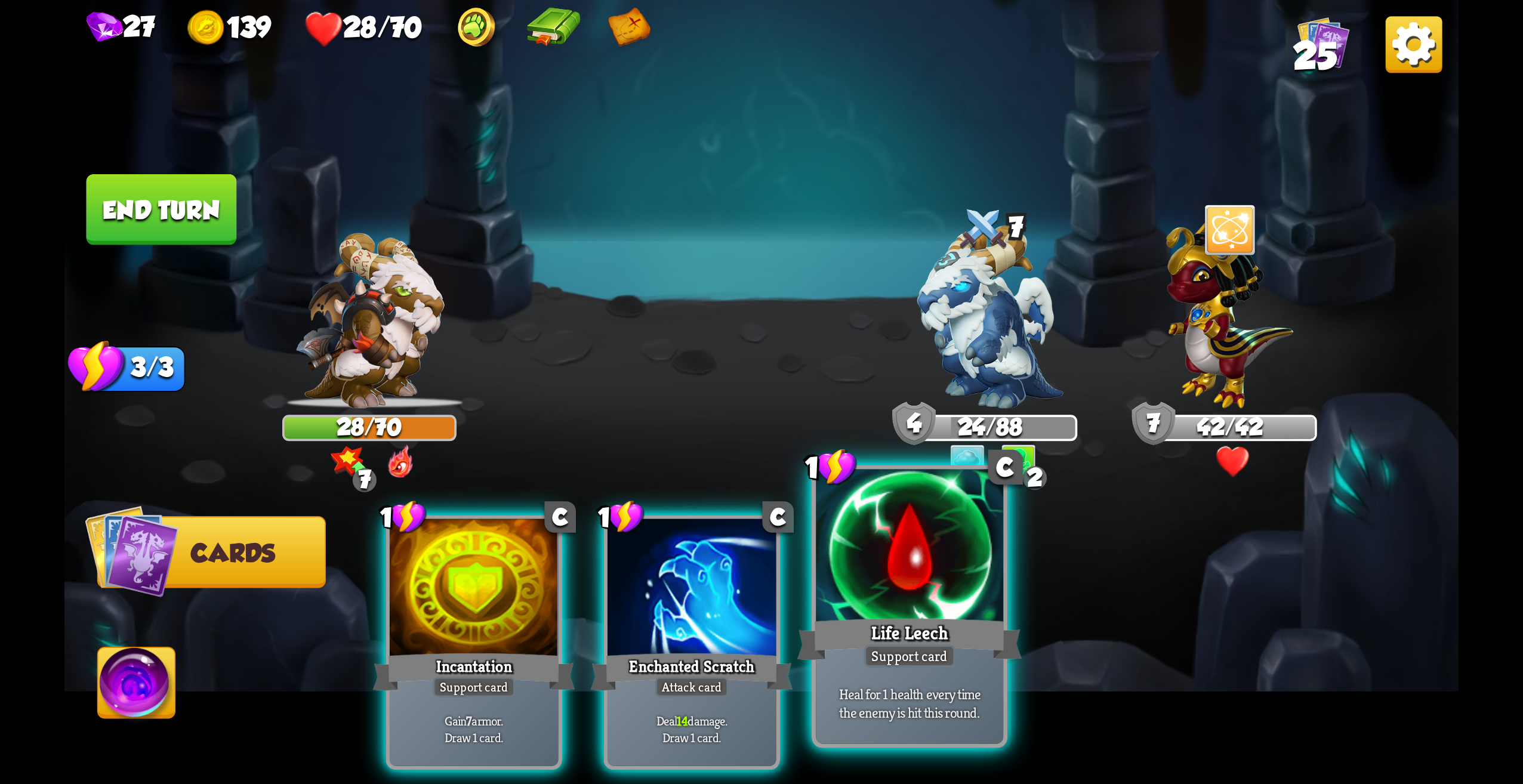
click at [929, 548] on div at bounding box center [910, 549] width 188 height 158
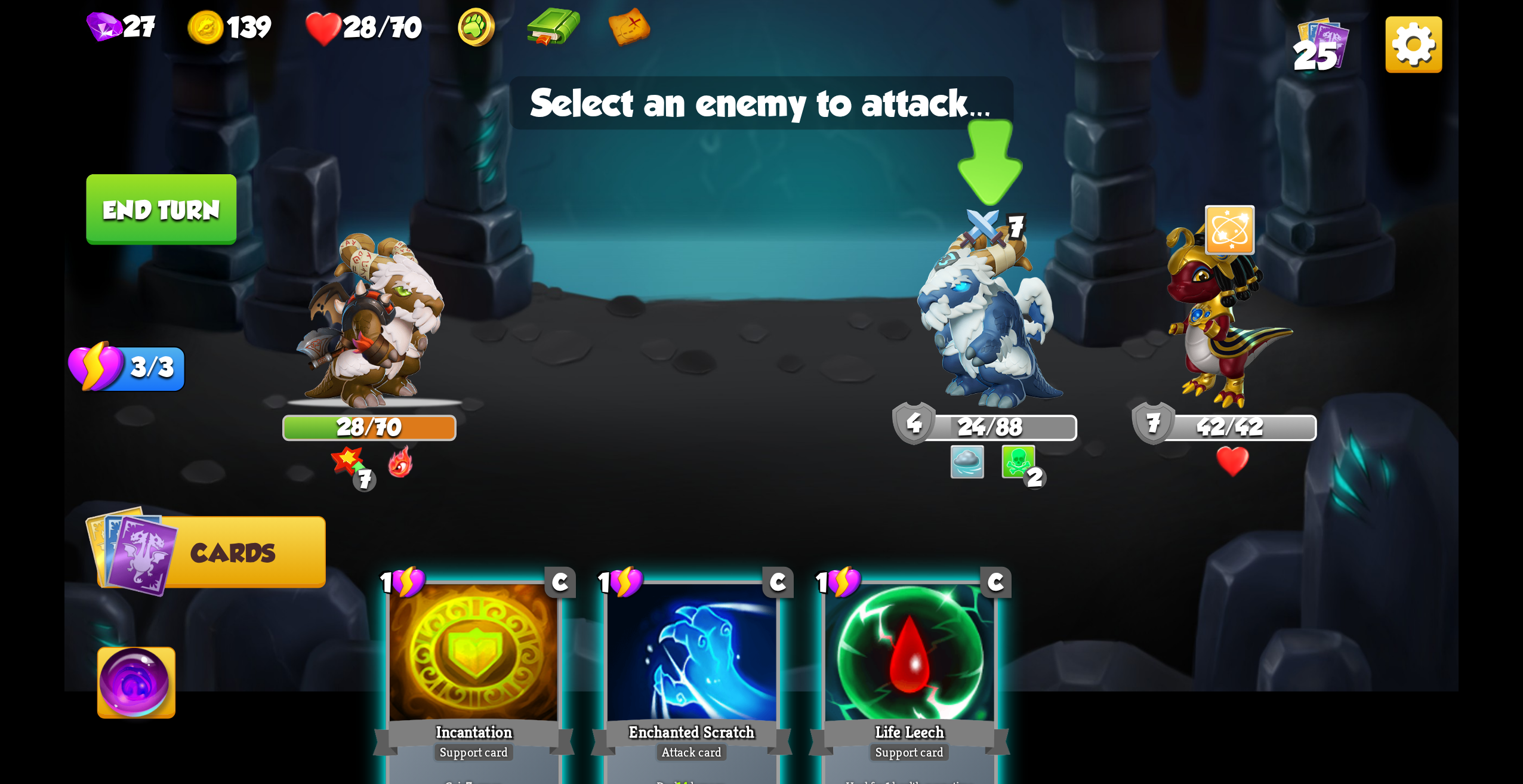
click at [997, 378] on img at bounding box center [990, 317] width 146 height 183
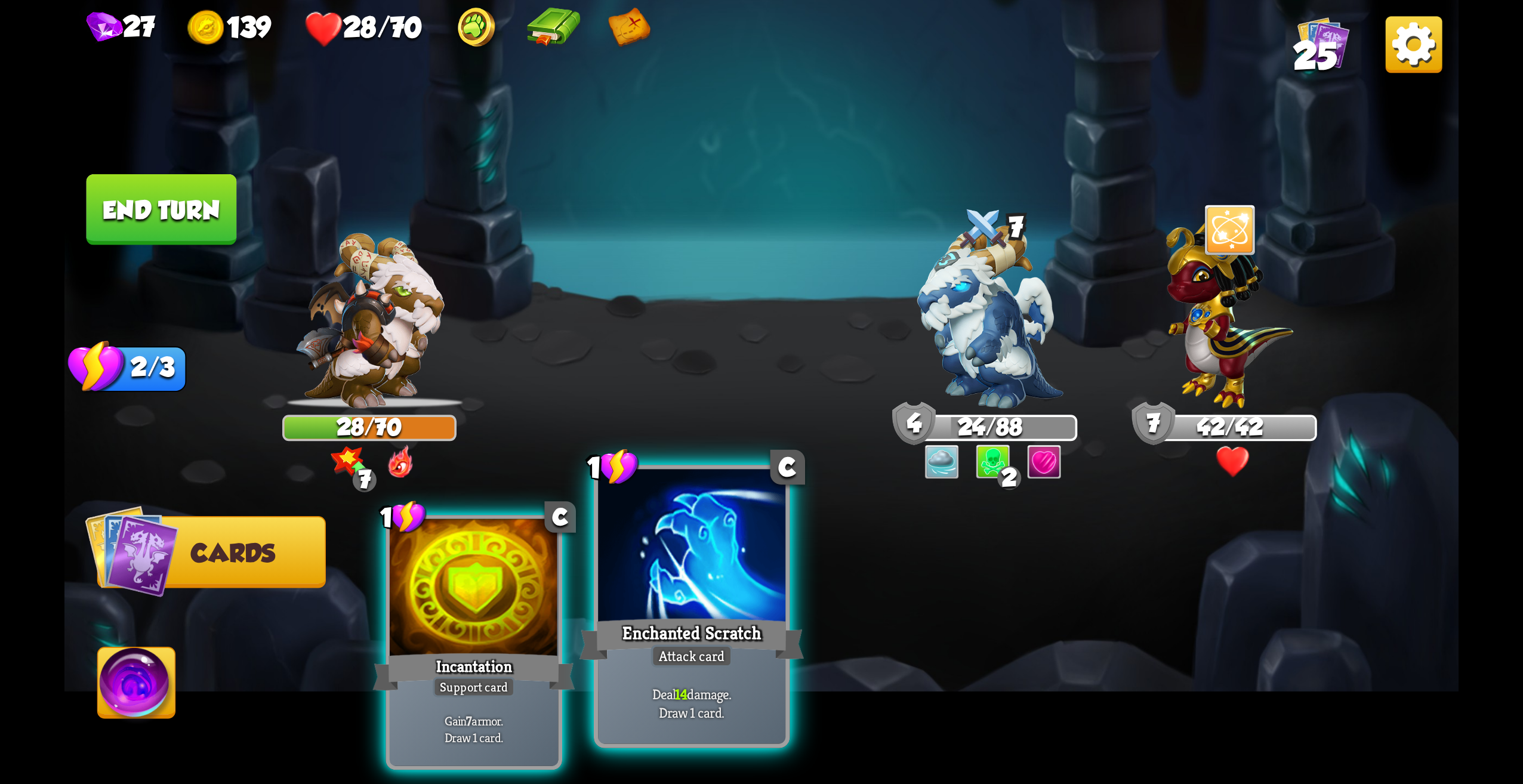
click at [701, 606] on div at bounding box center [692, 549] width 188 height 158
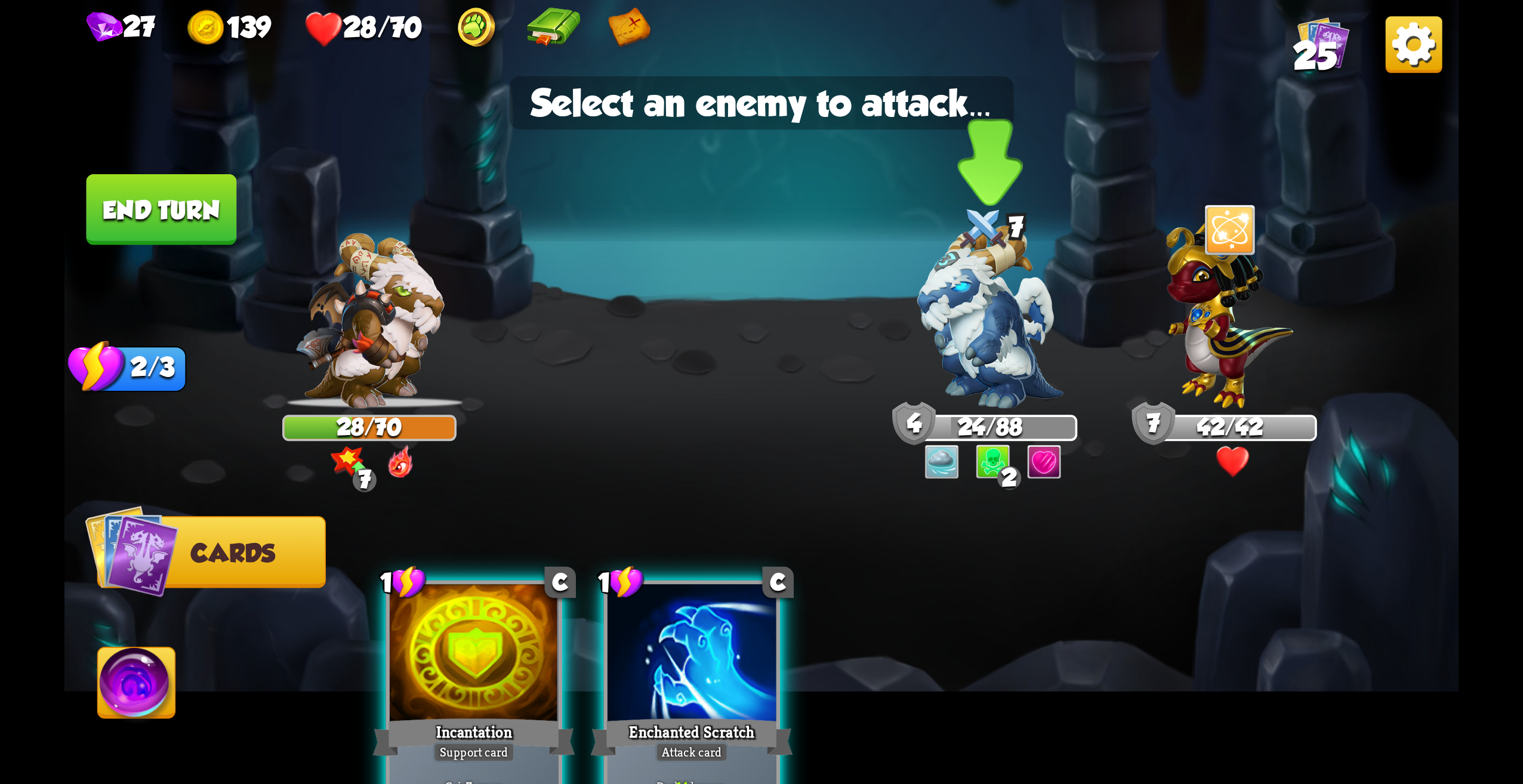
click at [1000, 358] on img at bounding box center [990, 317] width 146 height 183
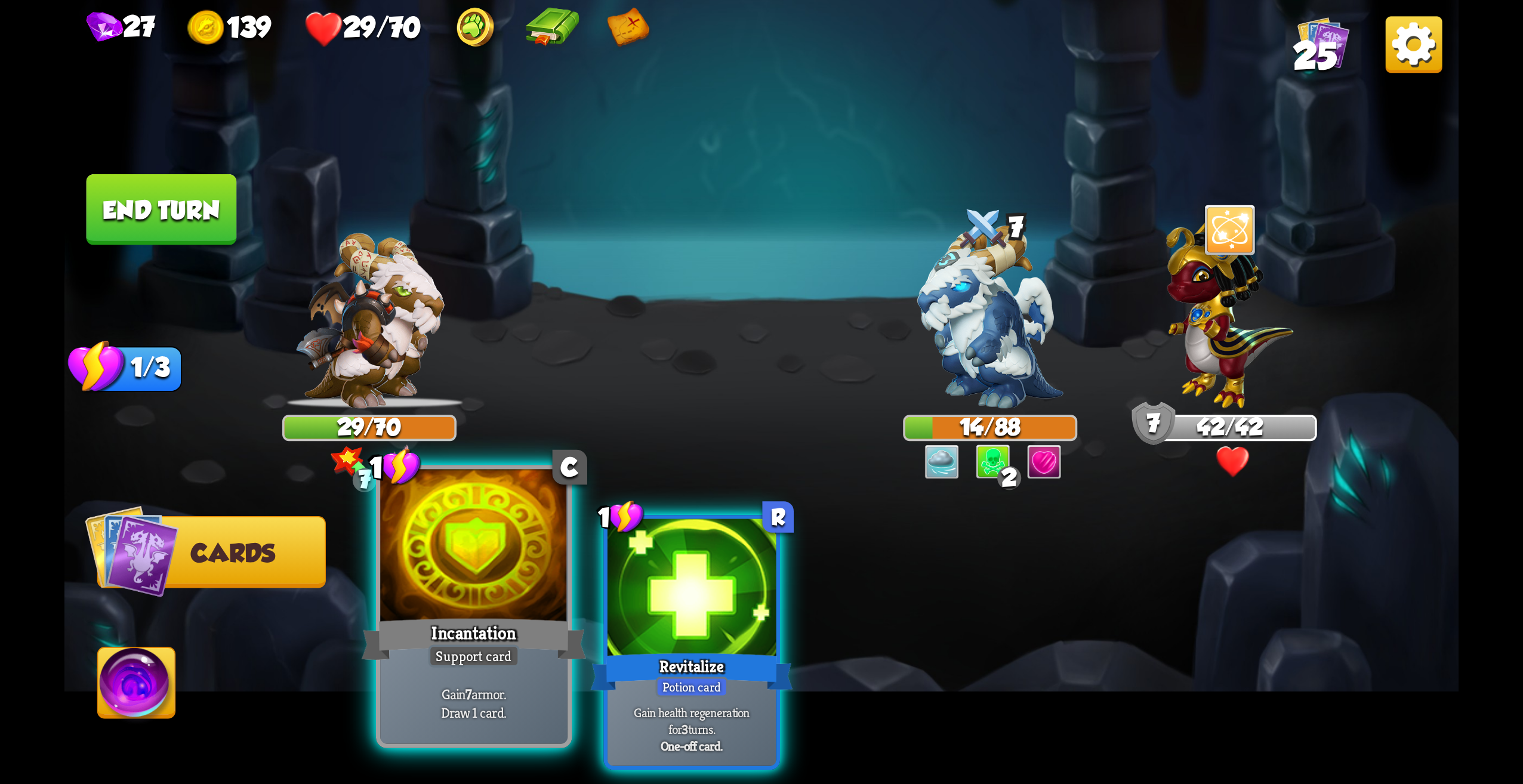
click at [513, 665] on div "Support card" at bounding box center [474, 655] width 91 height 23
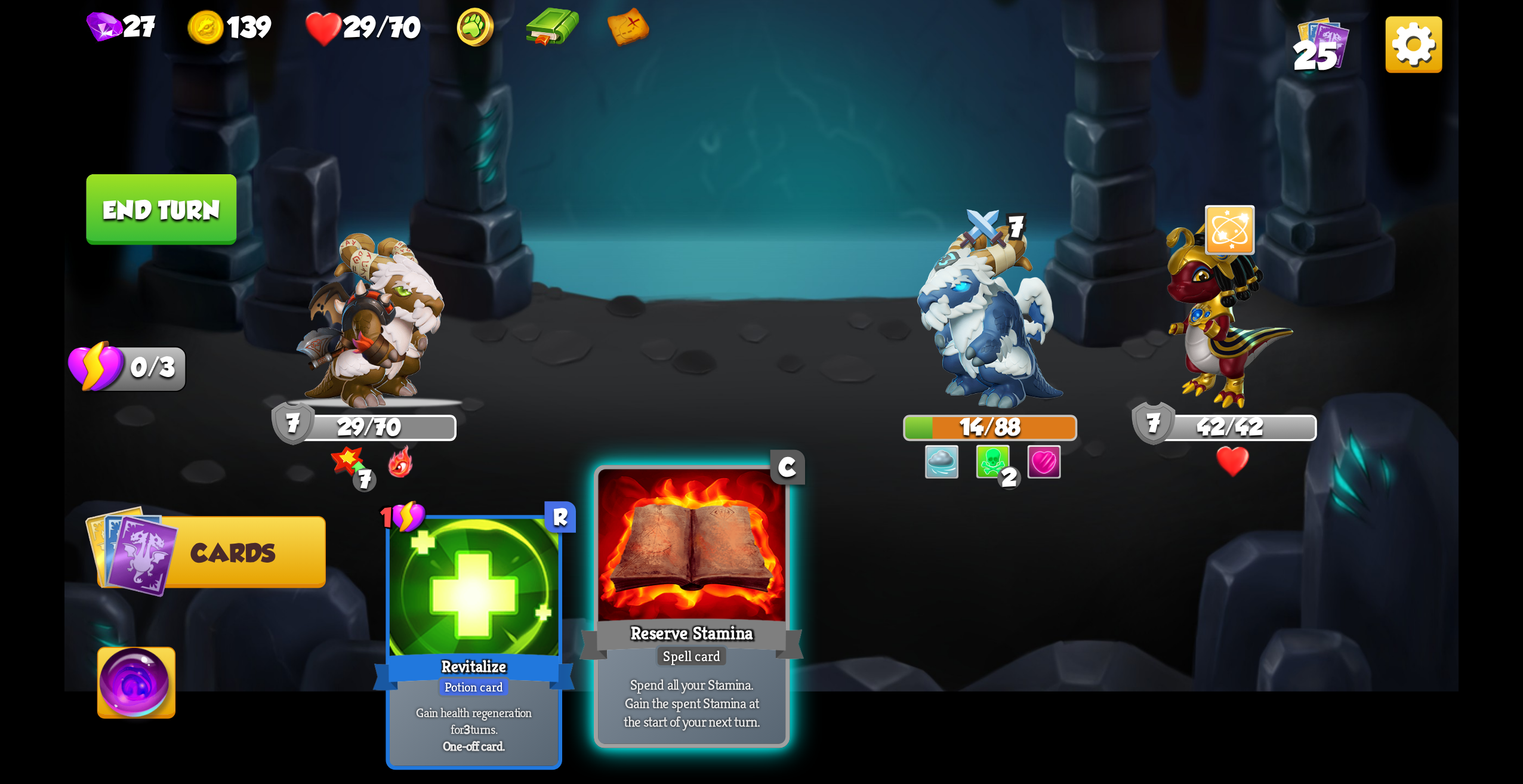
click at [746, 632] on div "Reserve Stamina" at bounding box center [691, 639] width 225 height 50
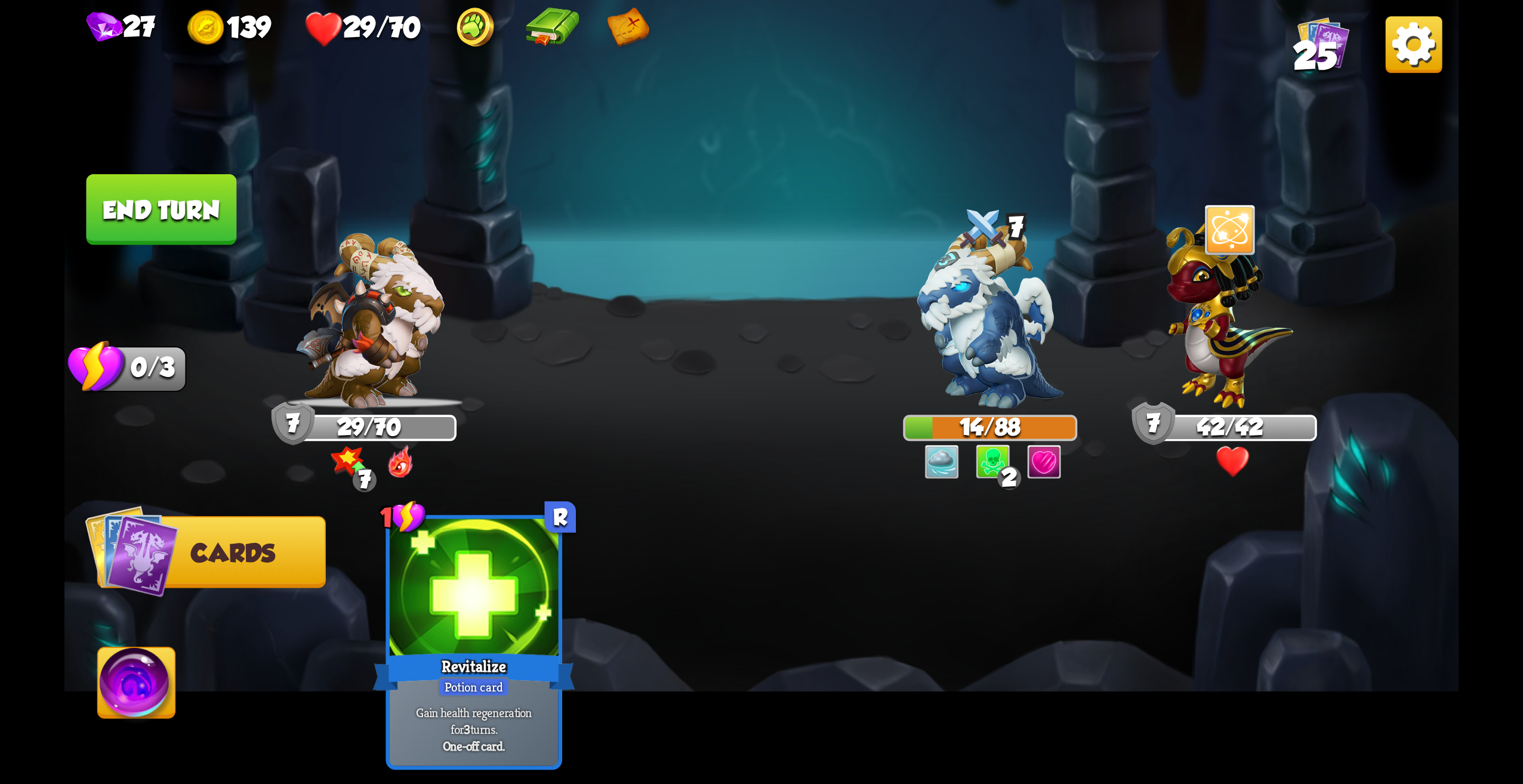
click at [221, 238] on button "End turn" at bounding box center [161, 210] width 150 height 71
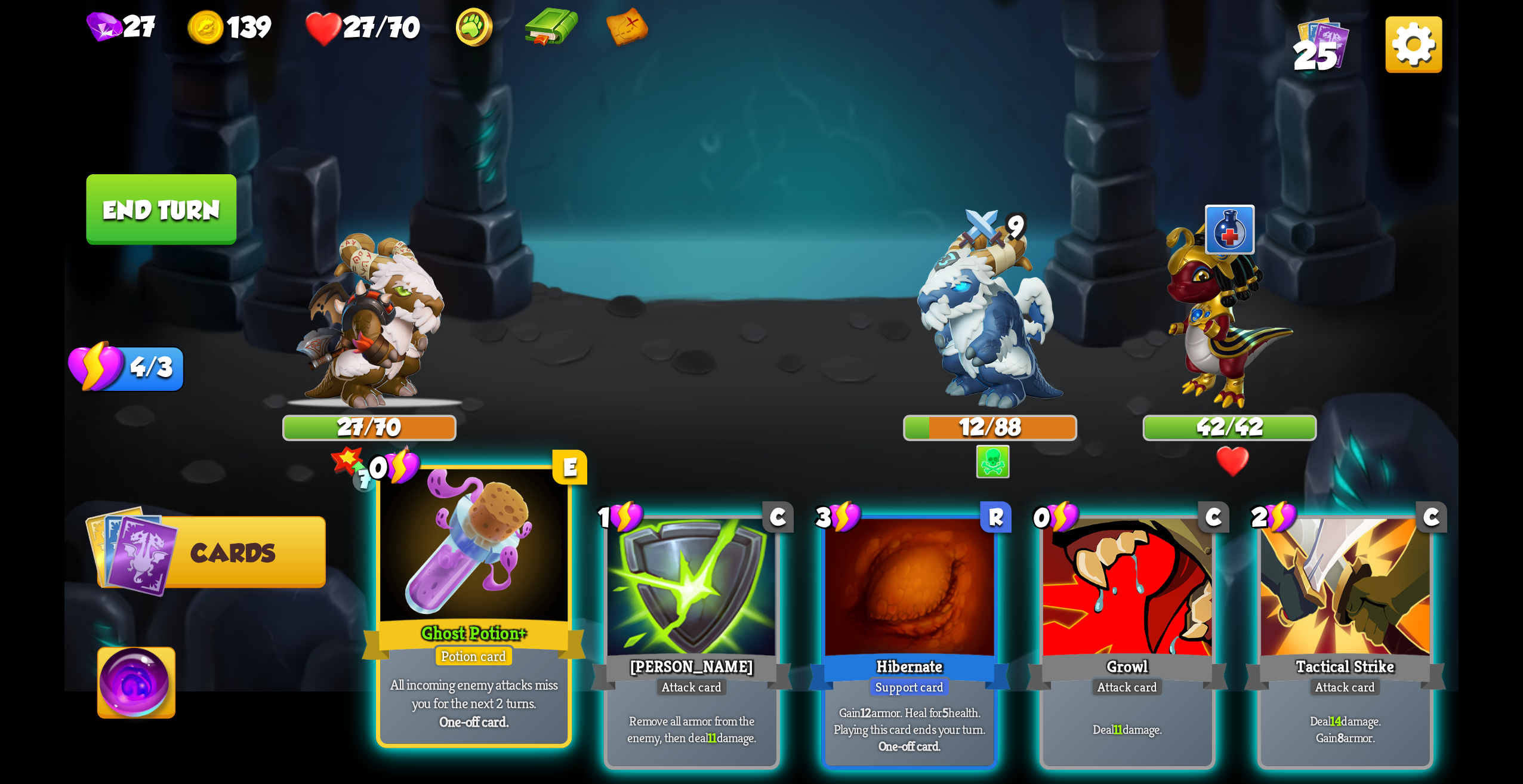
click at [539, 579] on div at bounding box center [474, 549] width 188 height 158
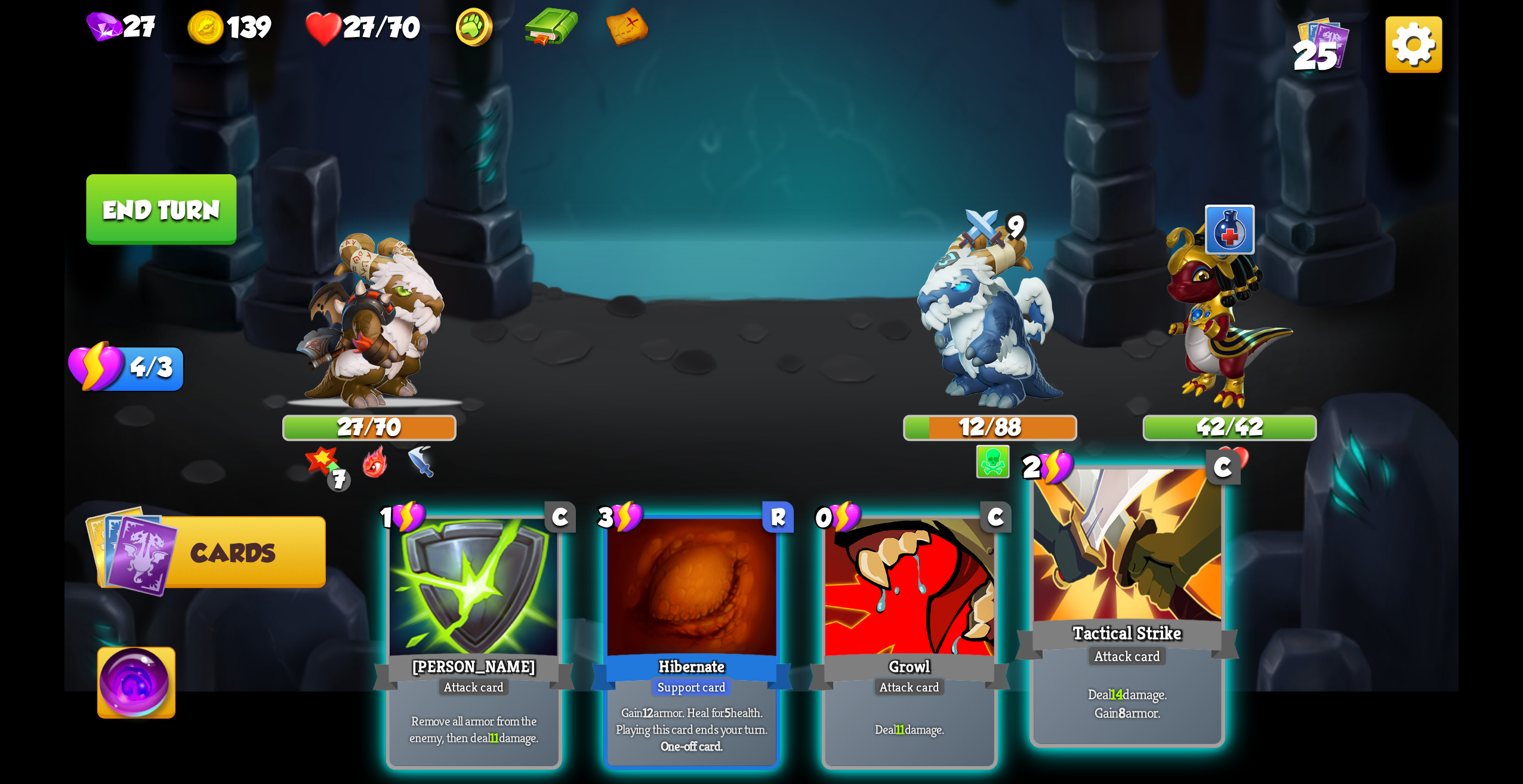
click at [1163, 624] on div "Tactical Strike" at bounding box center [1128, 639] width 225 height 50
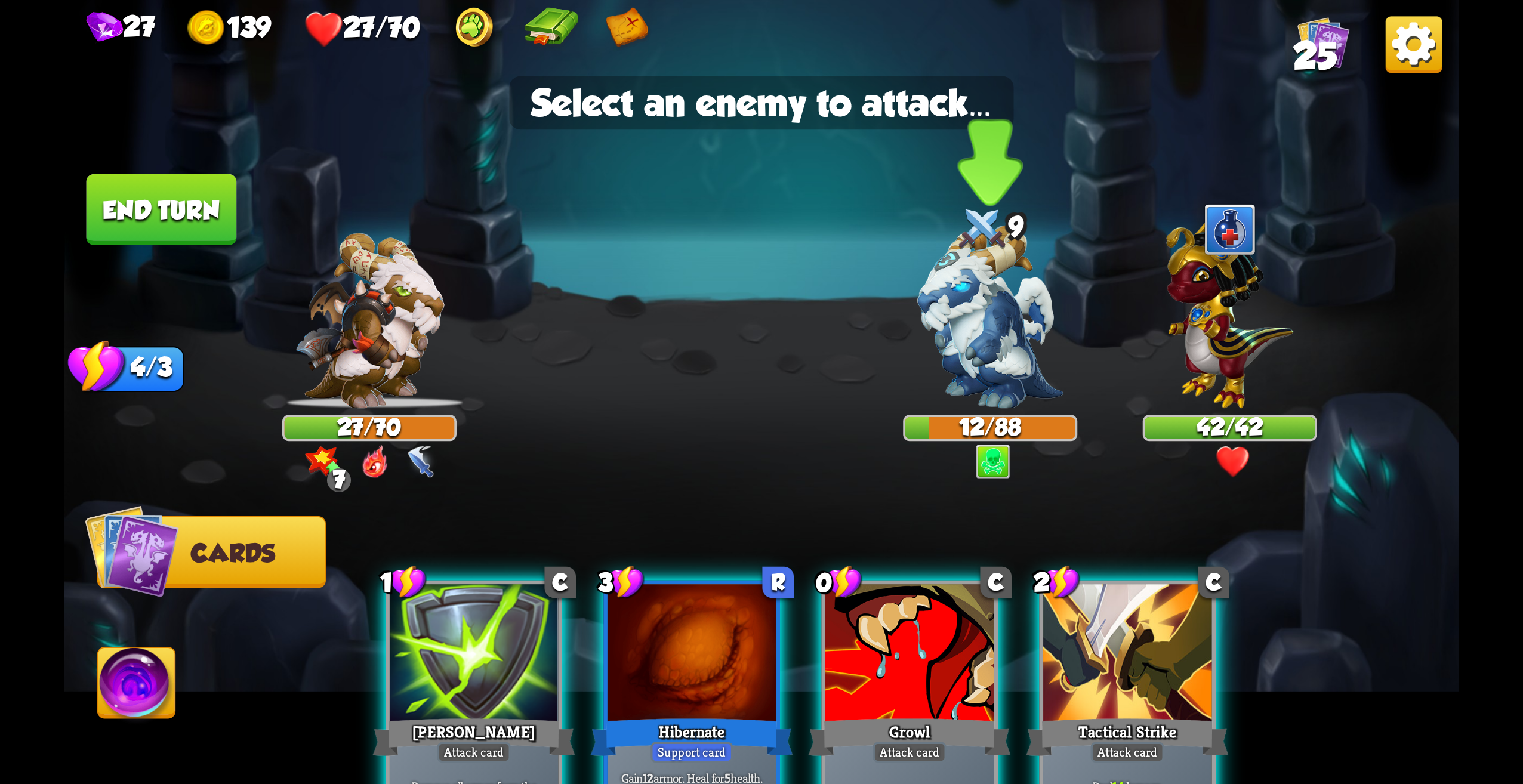
click at [987, 356] on img at bounding box center [990, 317] width 146 height 183
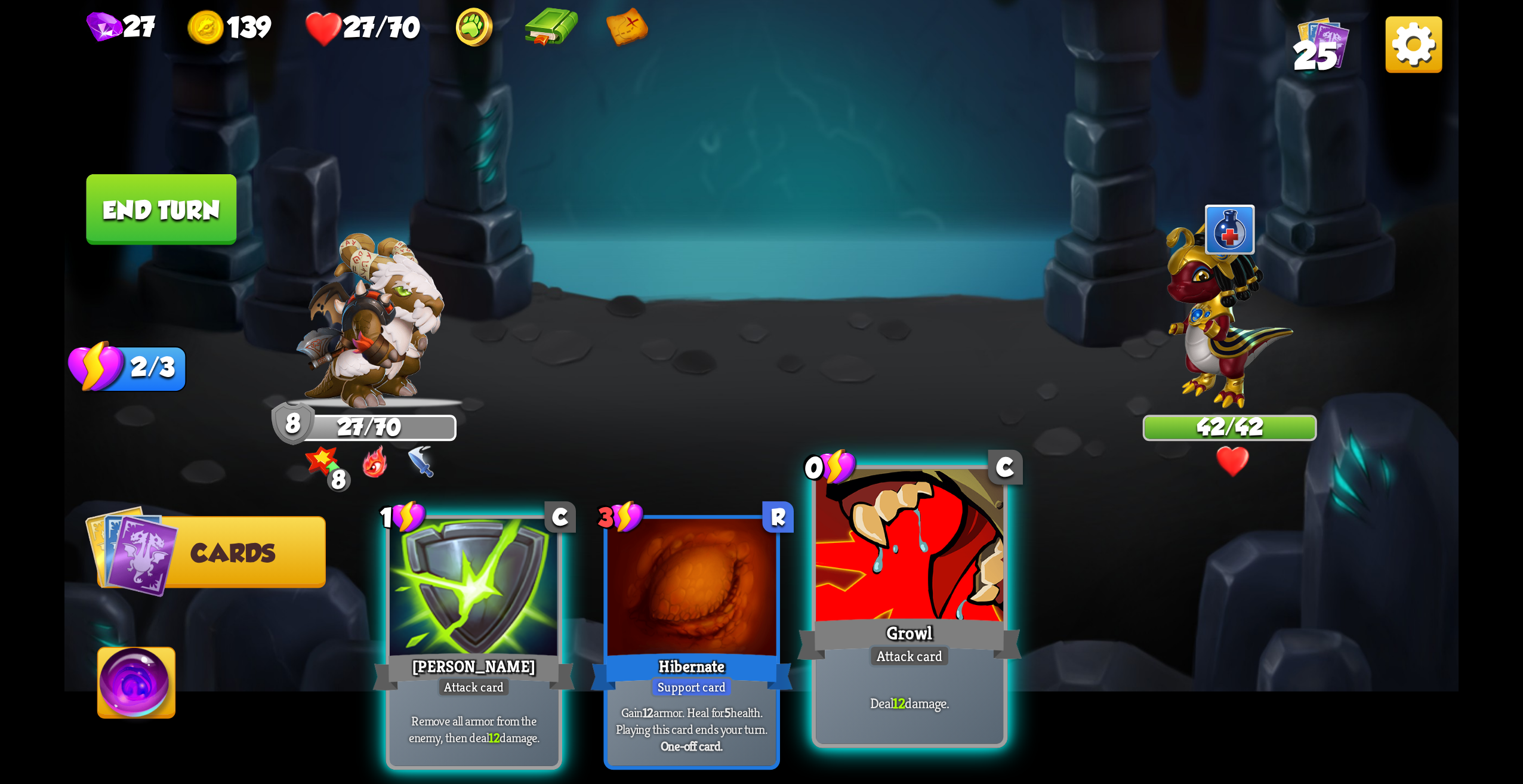
click at [911, 559] on div at bounding box center [910, 549] width 188 height 158
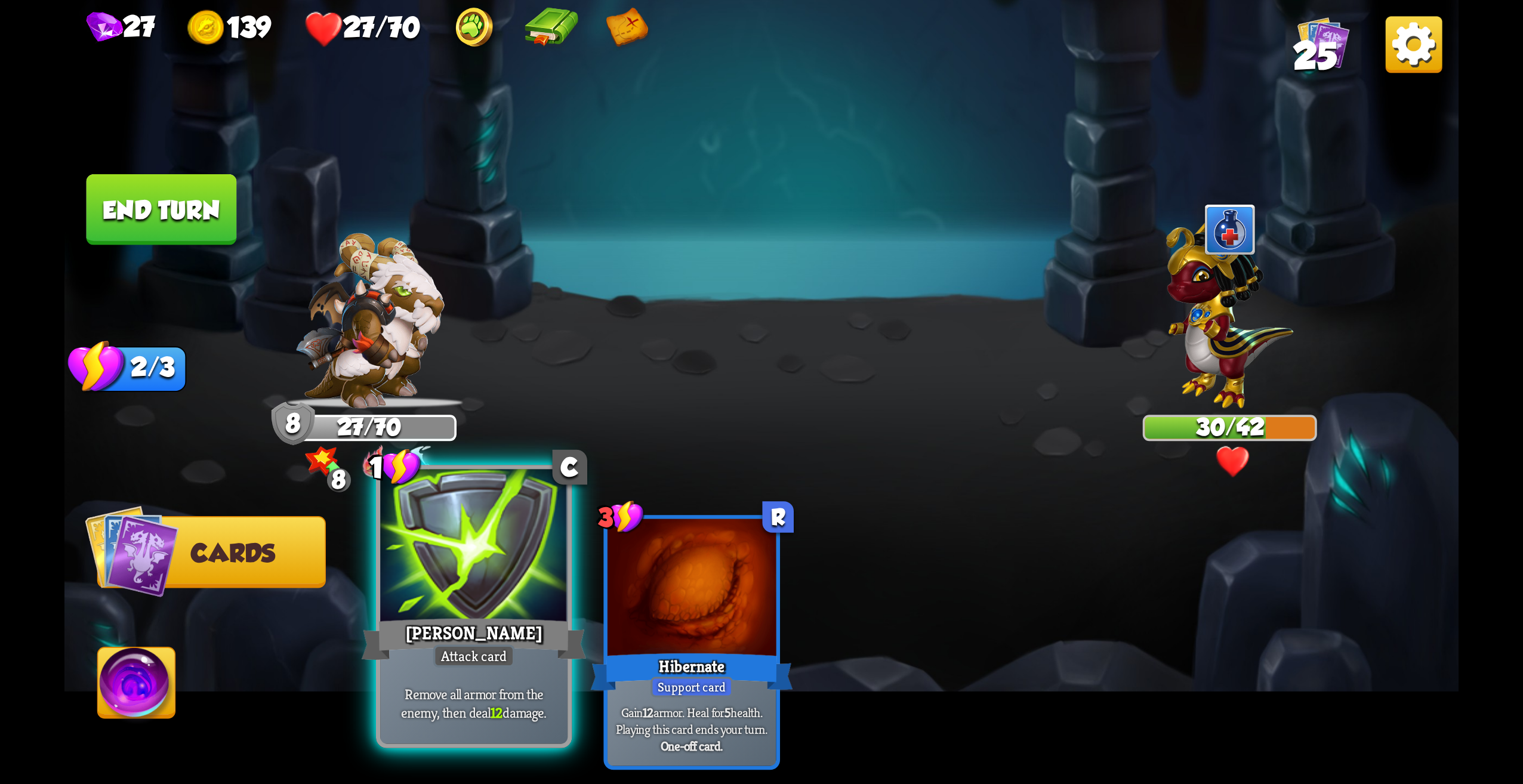
click at [512, 569] on div at bounding box center [474, 549] width 188 height 158
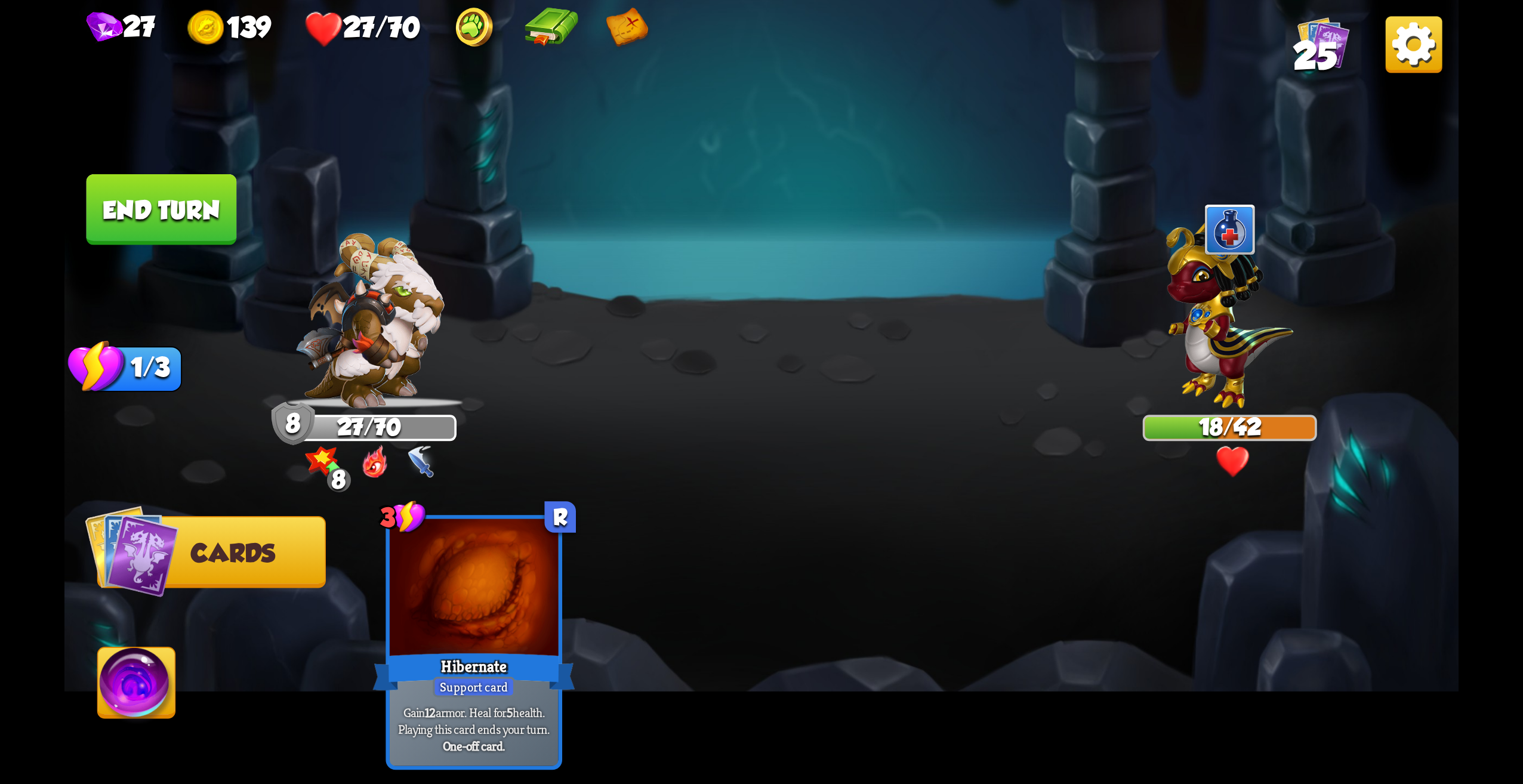
click at [183, 190] on button "End turn" at bounding box center [161, 210] width 150 height 71
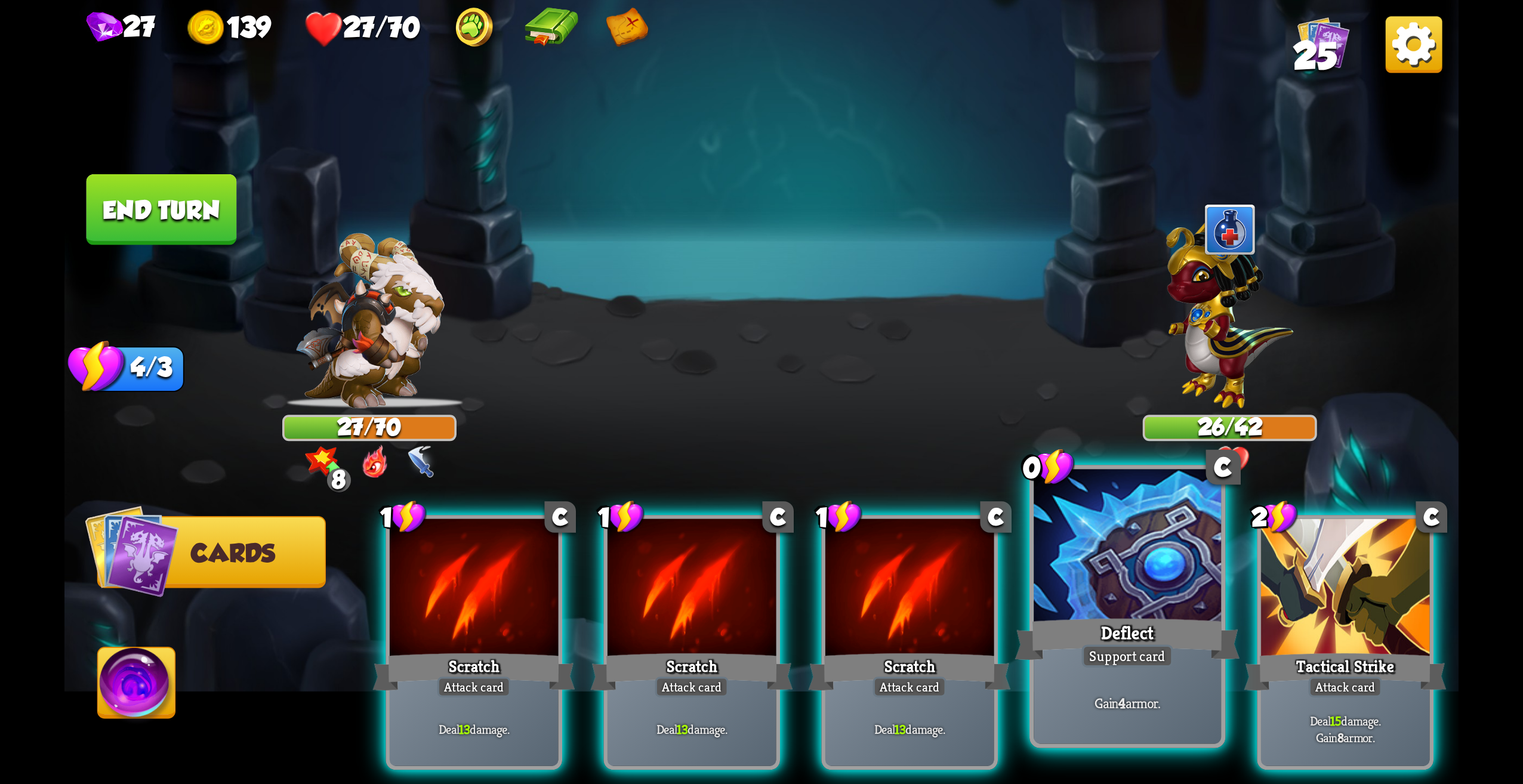
click at [1131, 599] on div at bounding box center [1128, 549] width 188 height 158
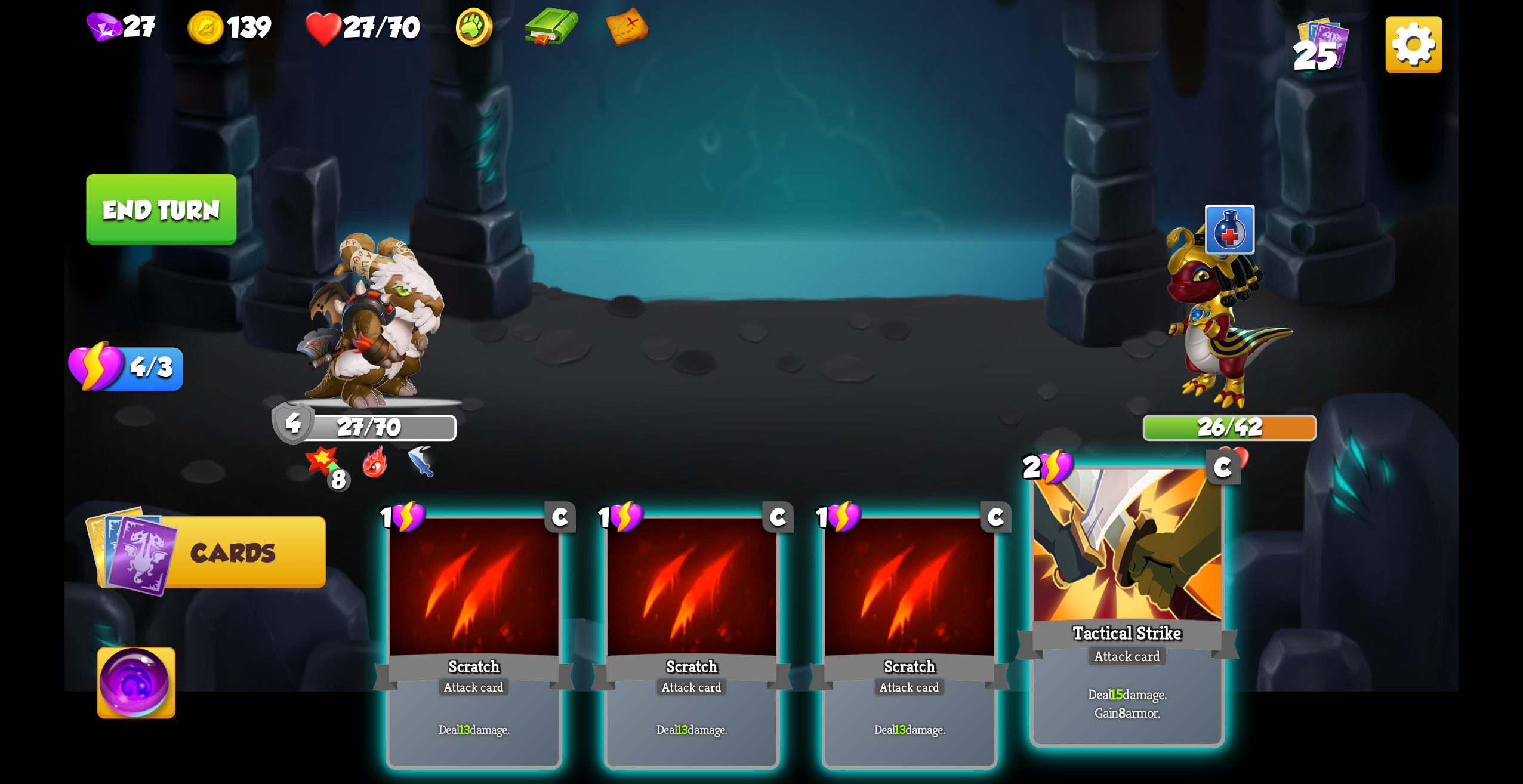
click at [1139, 595] on div at bounding box center [1128, 549] width 188 height 158
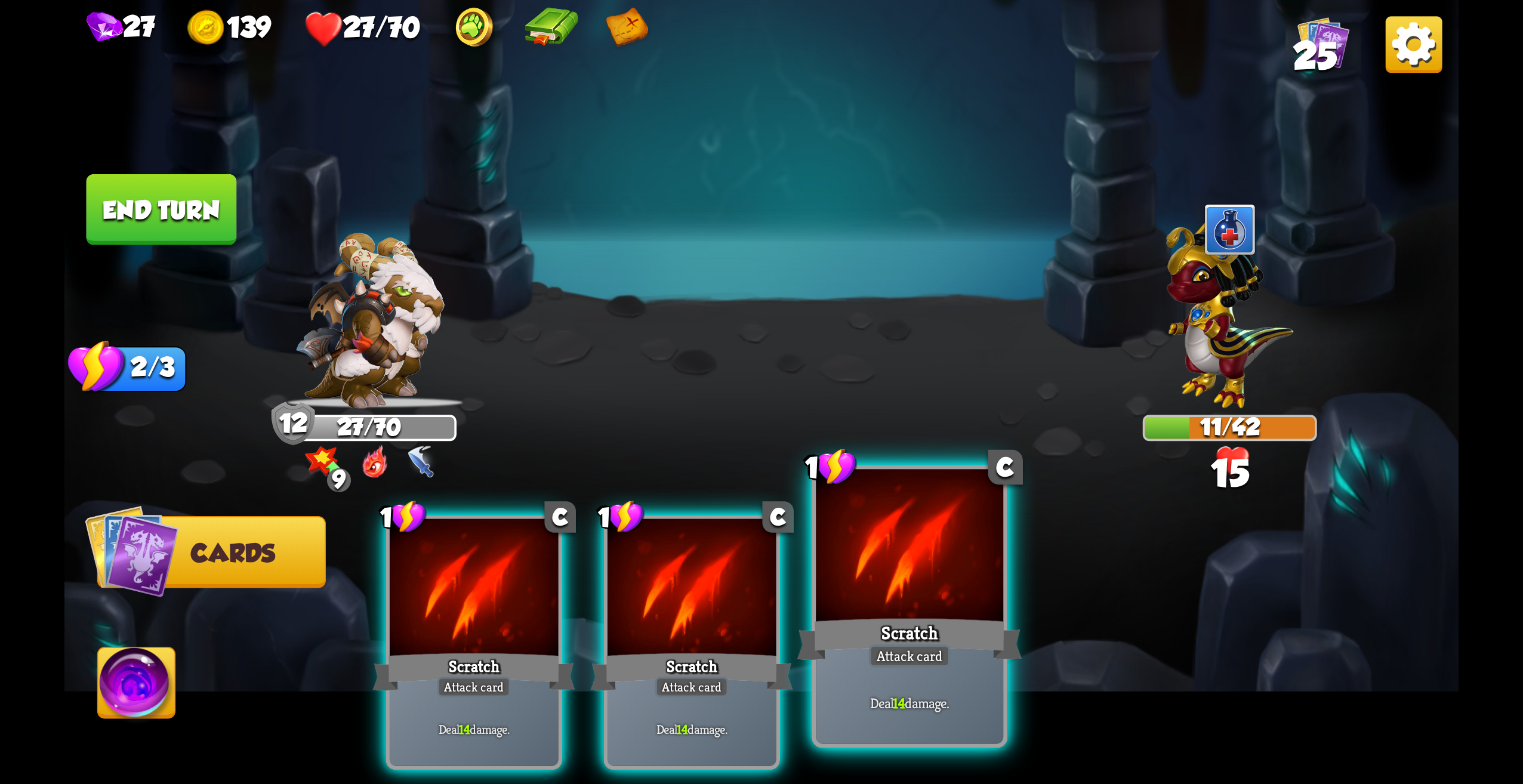
click at [931, 579] on div at bounding box center [910, 549] width 188 height 158
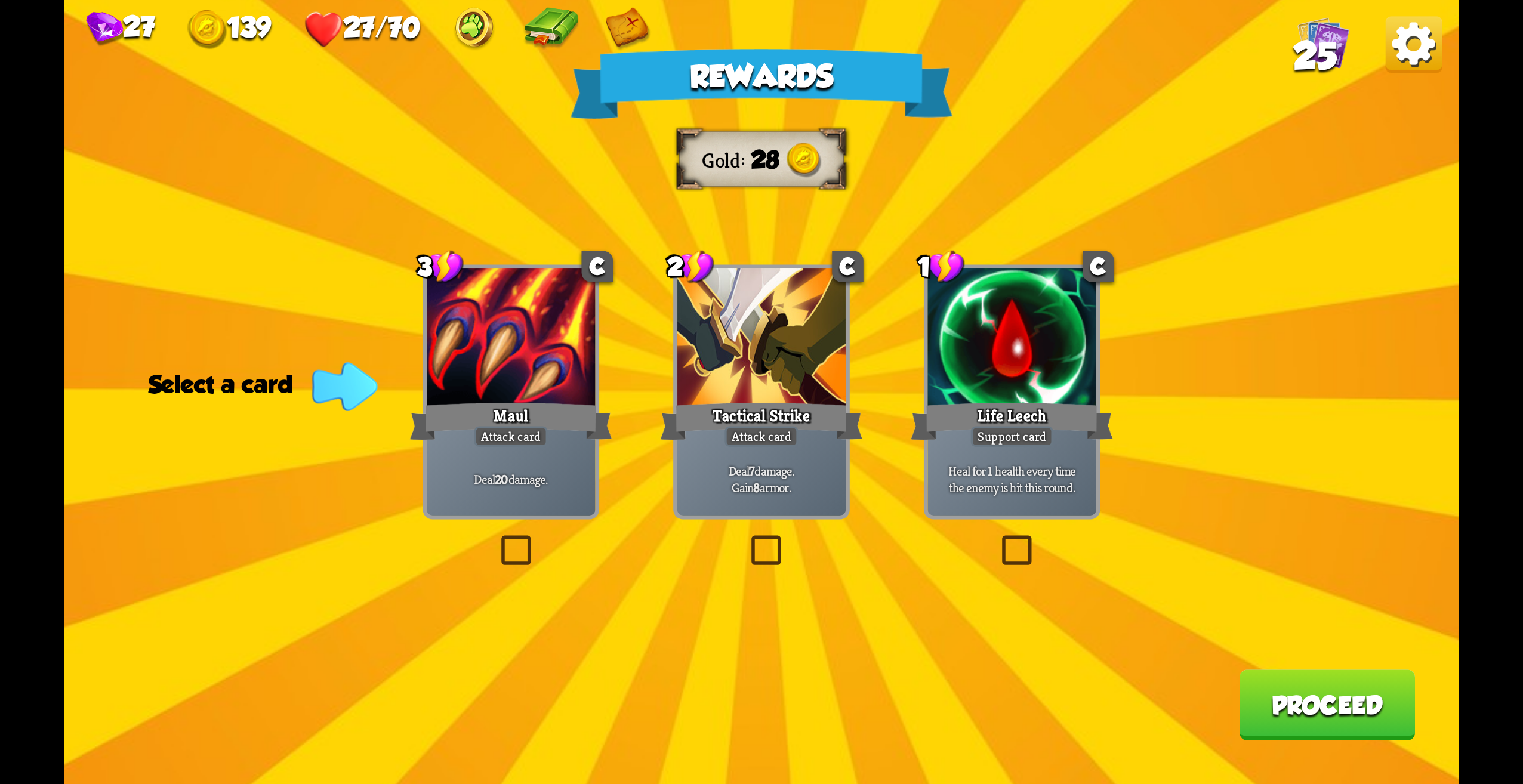
click at [772, 578] on div "Rewards Gold 28 Select a card 3 C Maul Attack card Deal 20 damage. 2 C Tactical…" at bounding box center [762, 392] width 1394 height 784
click at [747, 539] on label at bounding box center [747, 539] width 0 height 0
click at [0, 0] on input "checkbox" at bounding box center [0, 0] width 0 height 0
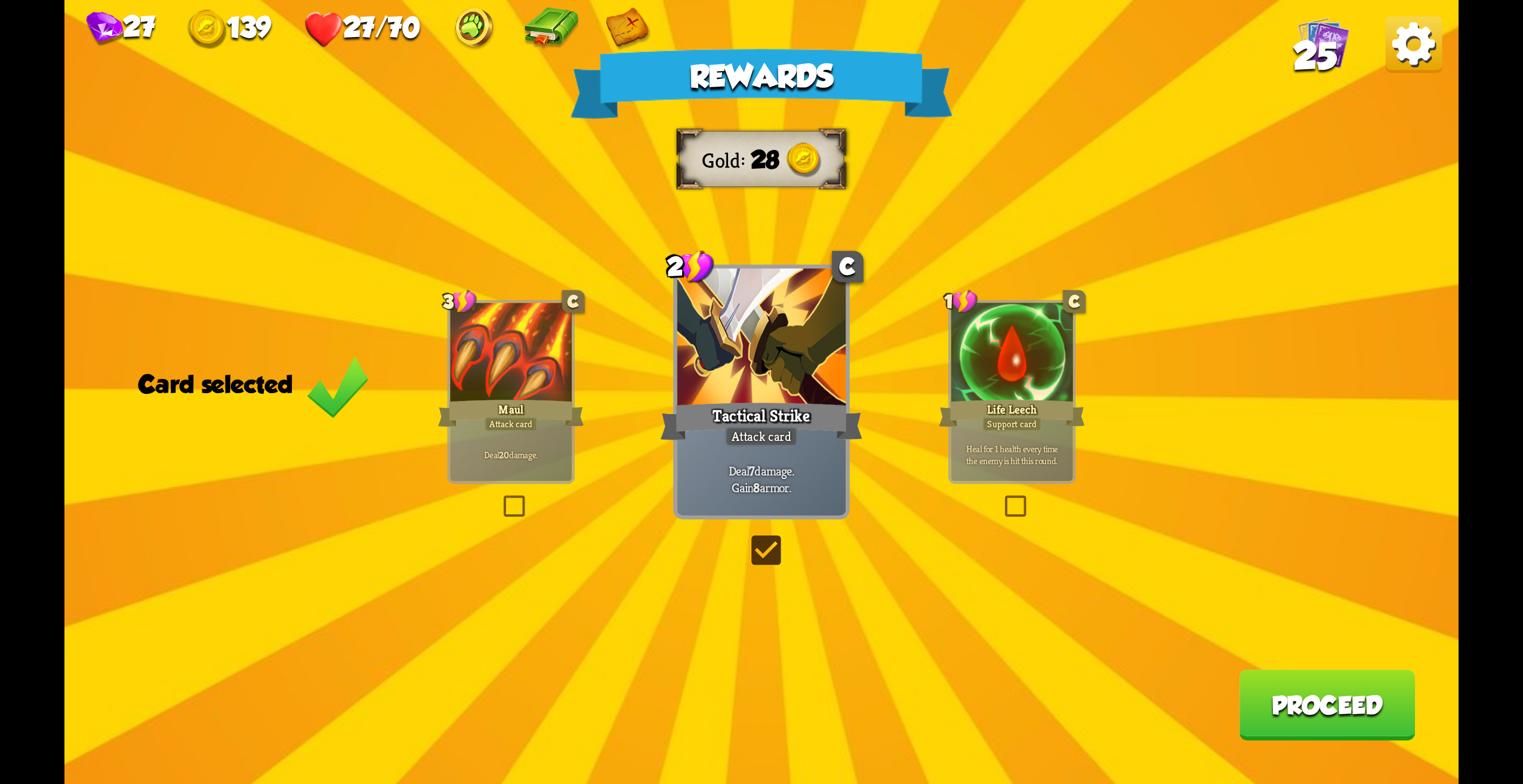
click at [1387, 699] on button "Proceed" at bounding box center [1327, 705] width 176 height 71
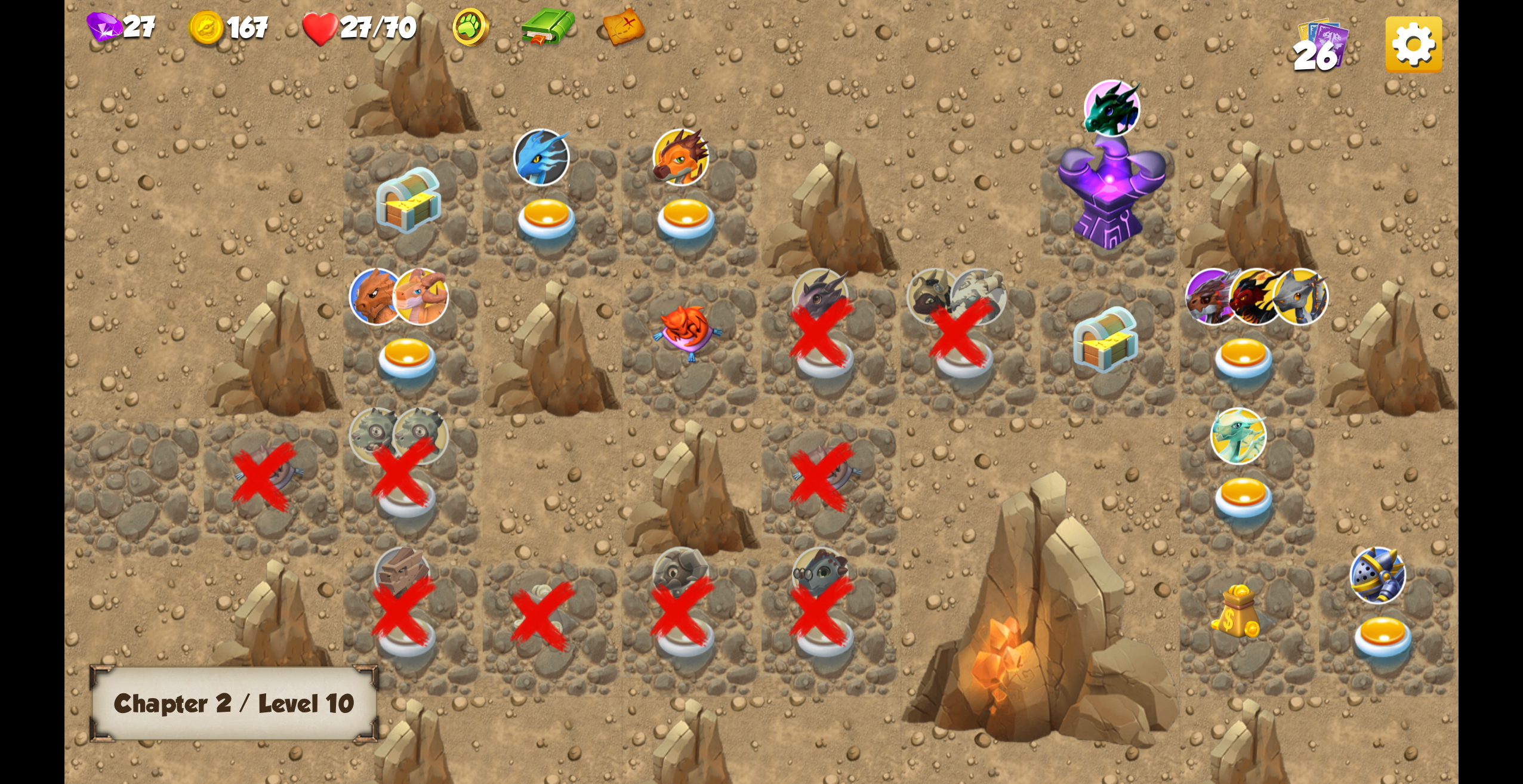
click at [1112, 351] on img at bounding box center [1106, 340] width 70 height 69
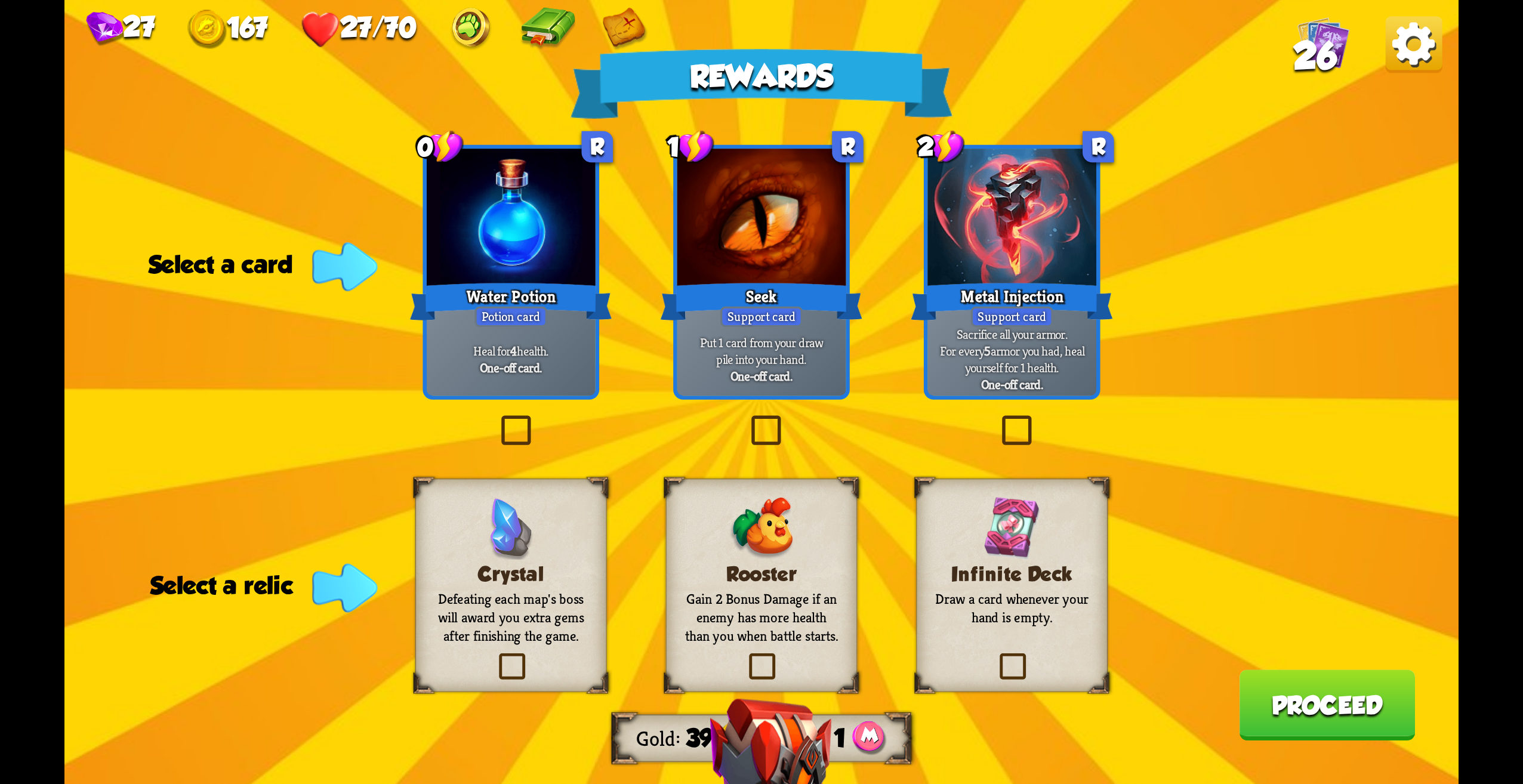
click at [1020, 643] on div "Infinite Deck Draw a card whenever your hand is empty." at bounding box center [1012, 585] width 192 height 214
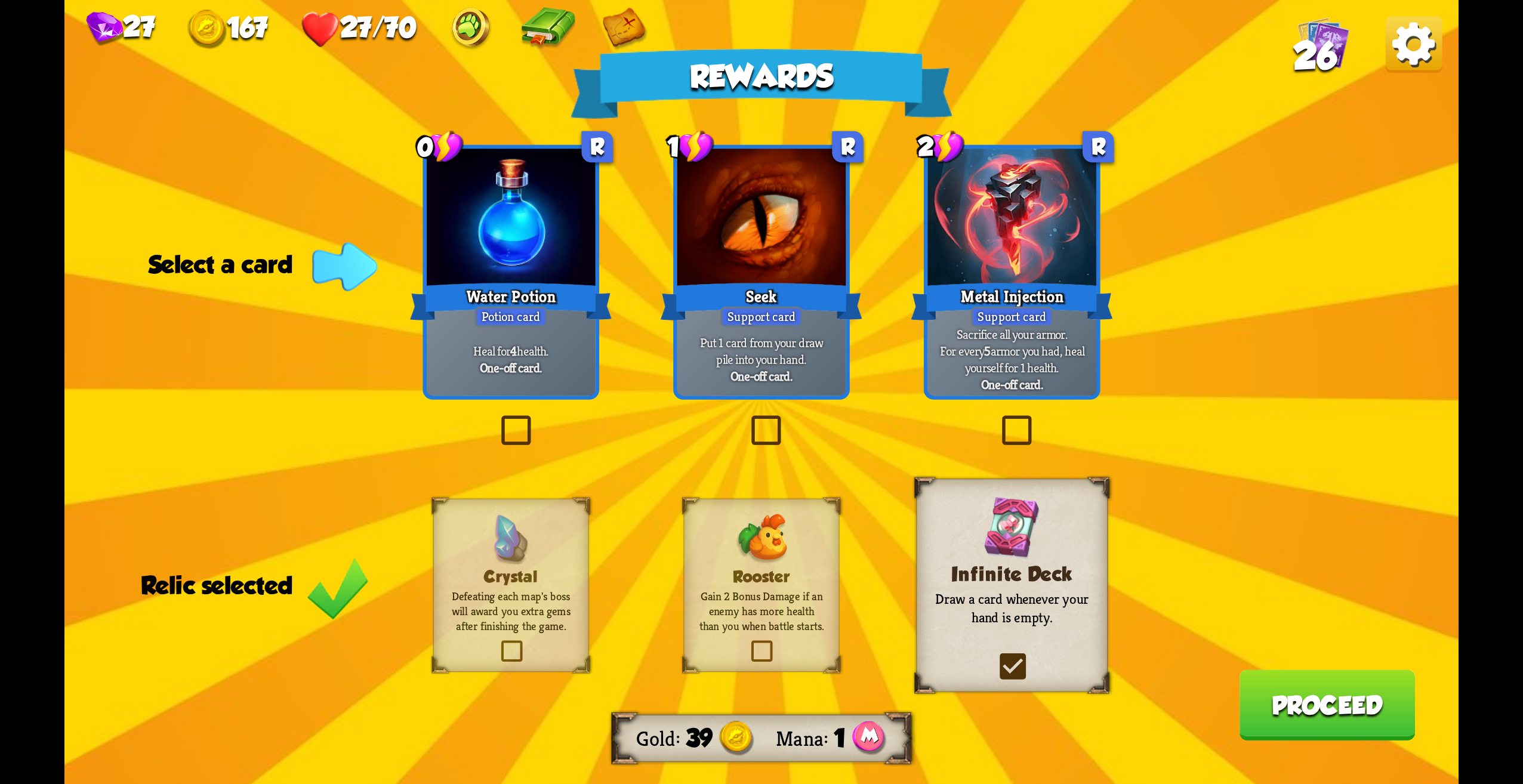
click at [548, 638] on div "Crystal Defeating each map's boss will award you extra gems after finishing the…" at bounding box center [511, 585] width 156 height 174
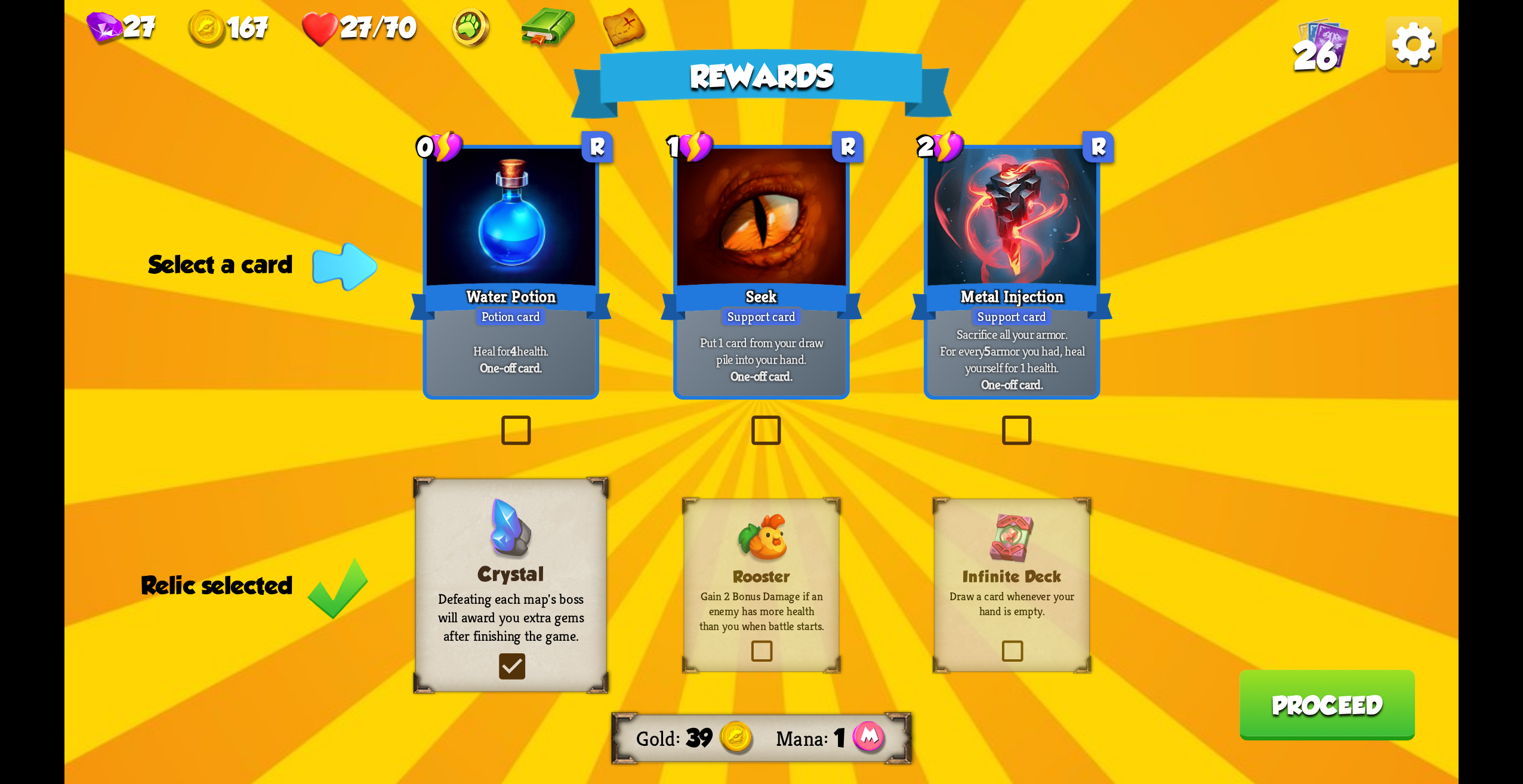
click at [789, 610] on p "Gain 2 Bonus Damage if an enemy has more health than you when battle starts." at bounding box center [761, 611] width 126 height 44
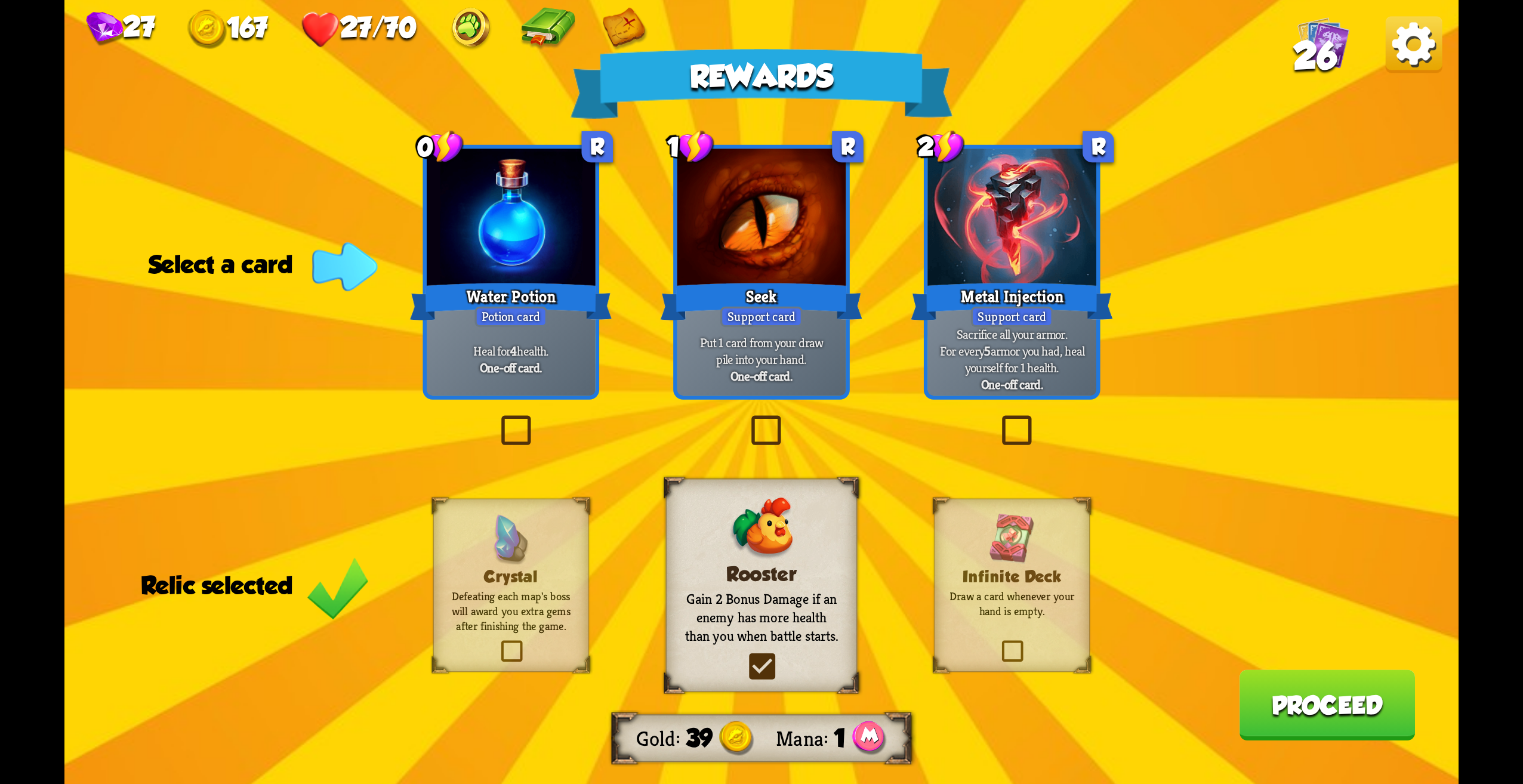
click at [1018, 613] on p "Draw a card whenever your hand is empty." at bounding box center [1012, 604] width 126 height 30
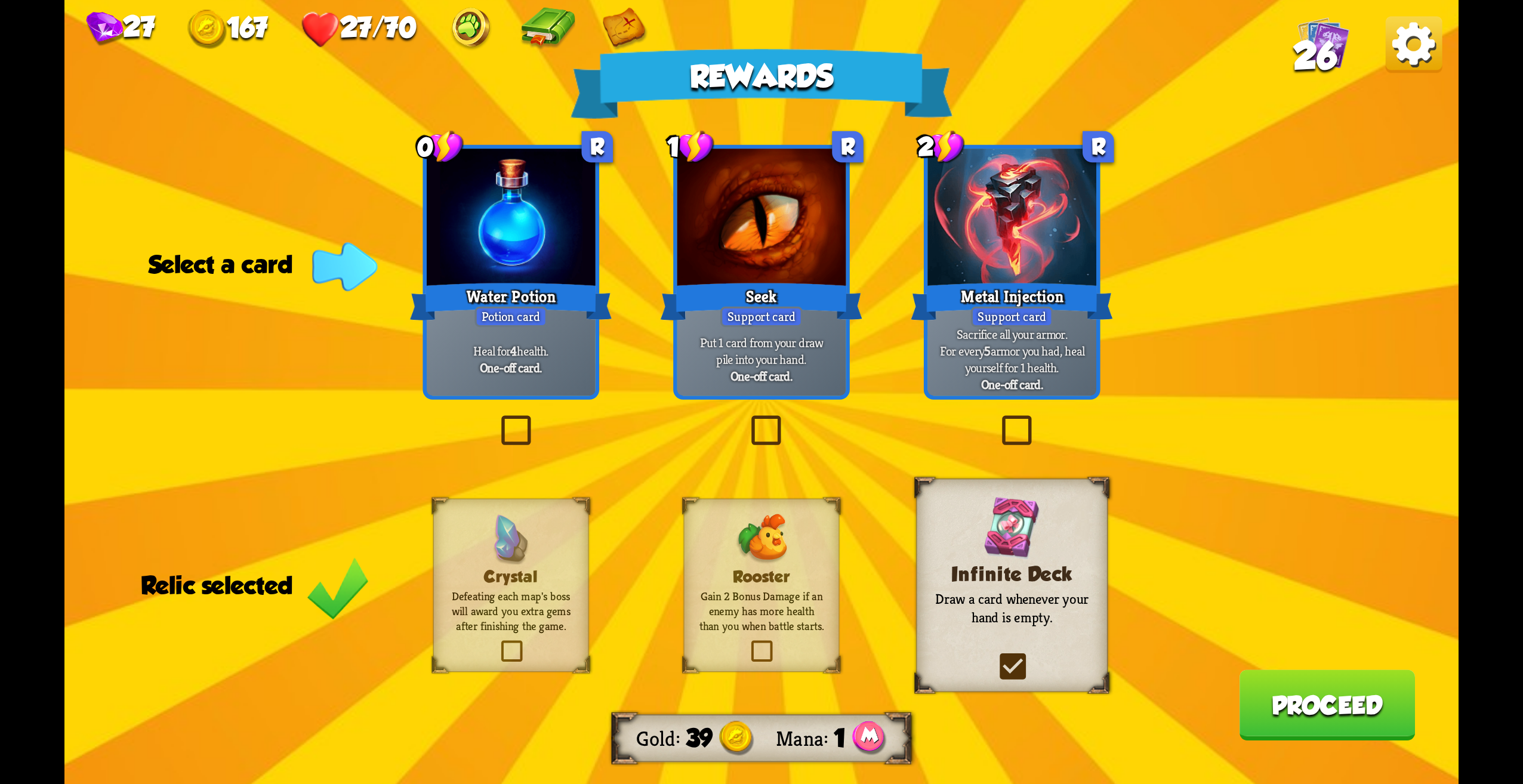
click at [537, 384] on div "Heal for 4 health. One-off card." at bounding box center [511, 359] width 169 height 74
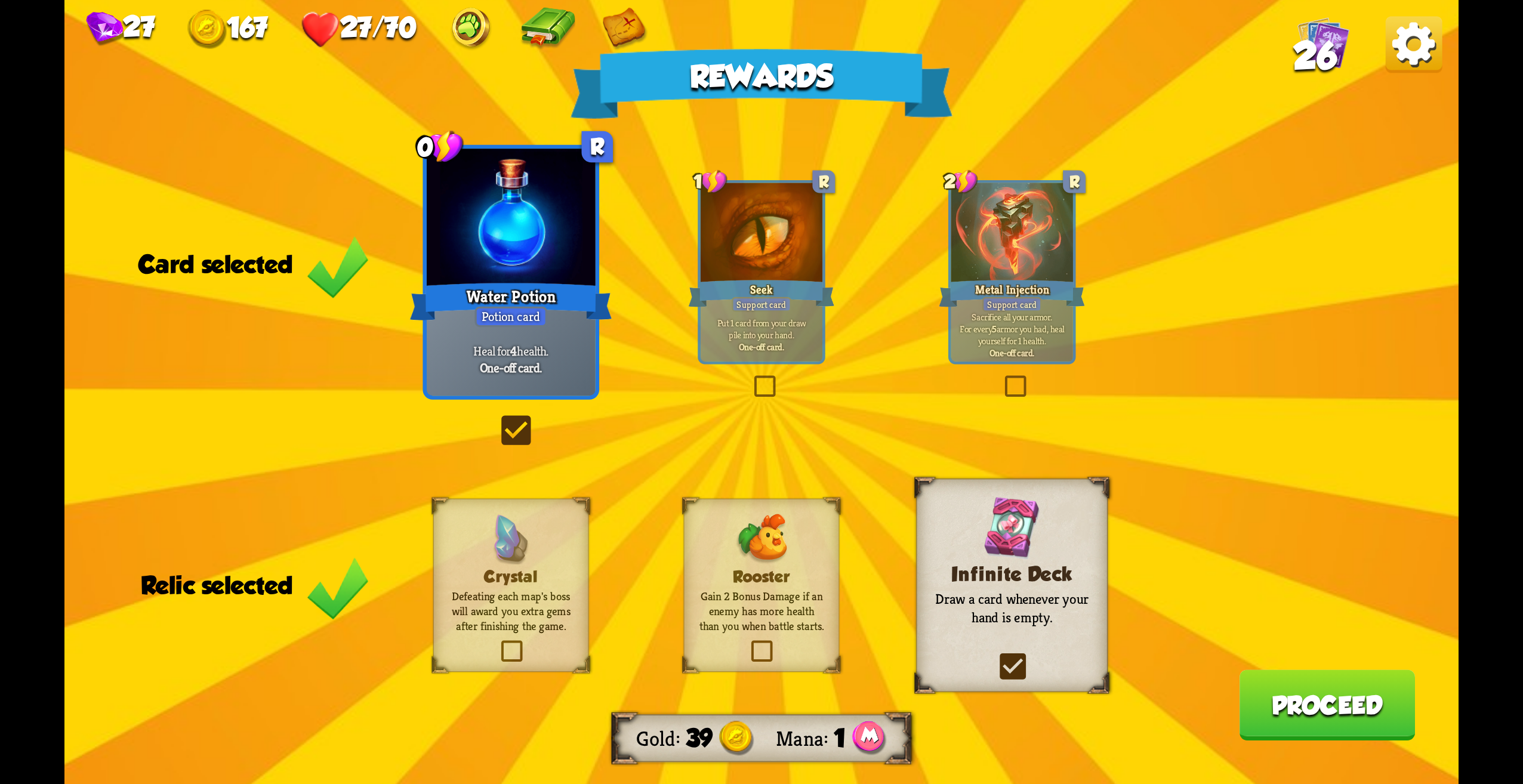
click at [1302, 701] on button "Proceed" at bounding box center [1327, 705] width 176 height 71
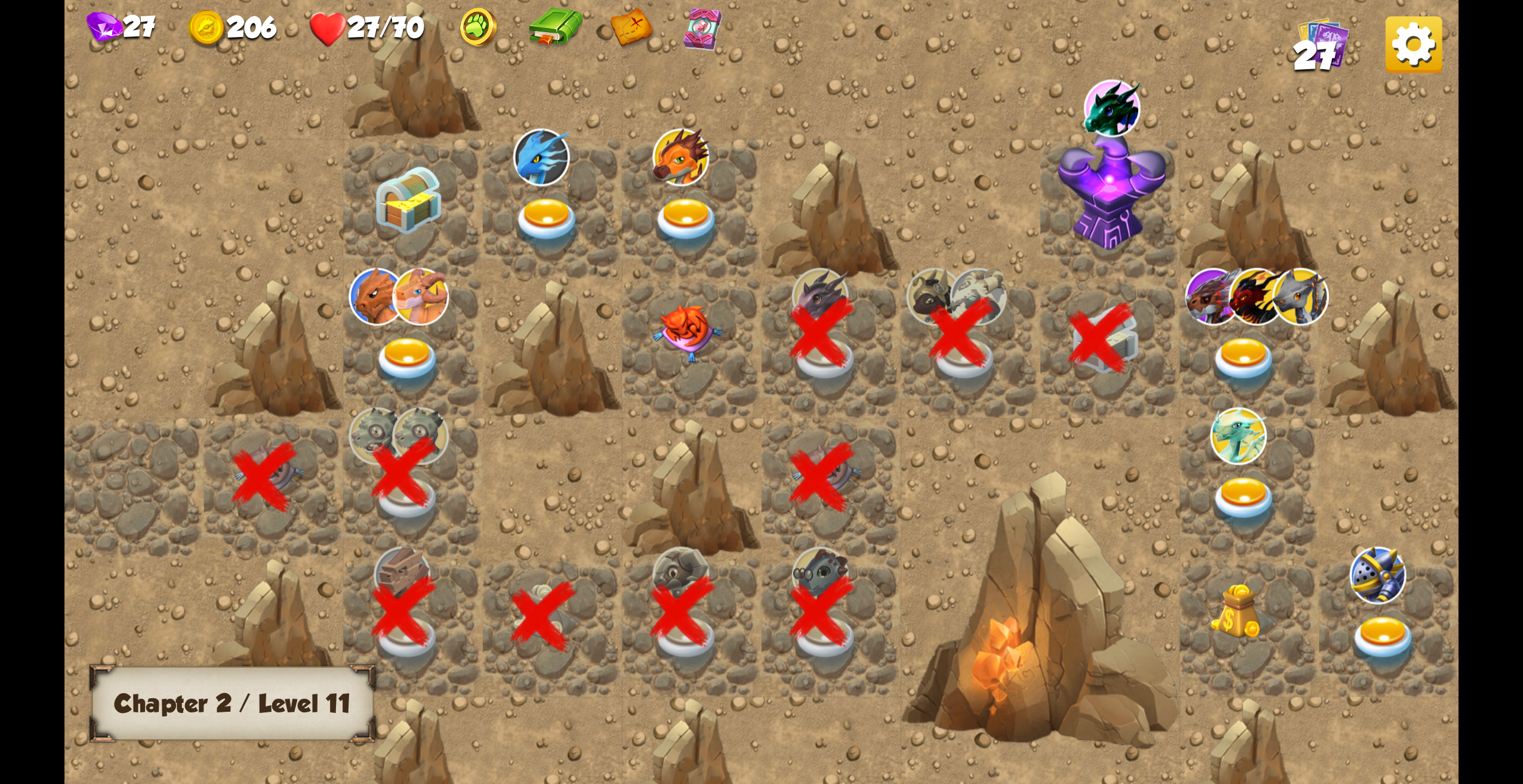
scroll to position [0, 229]
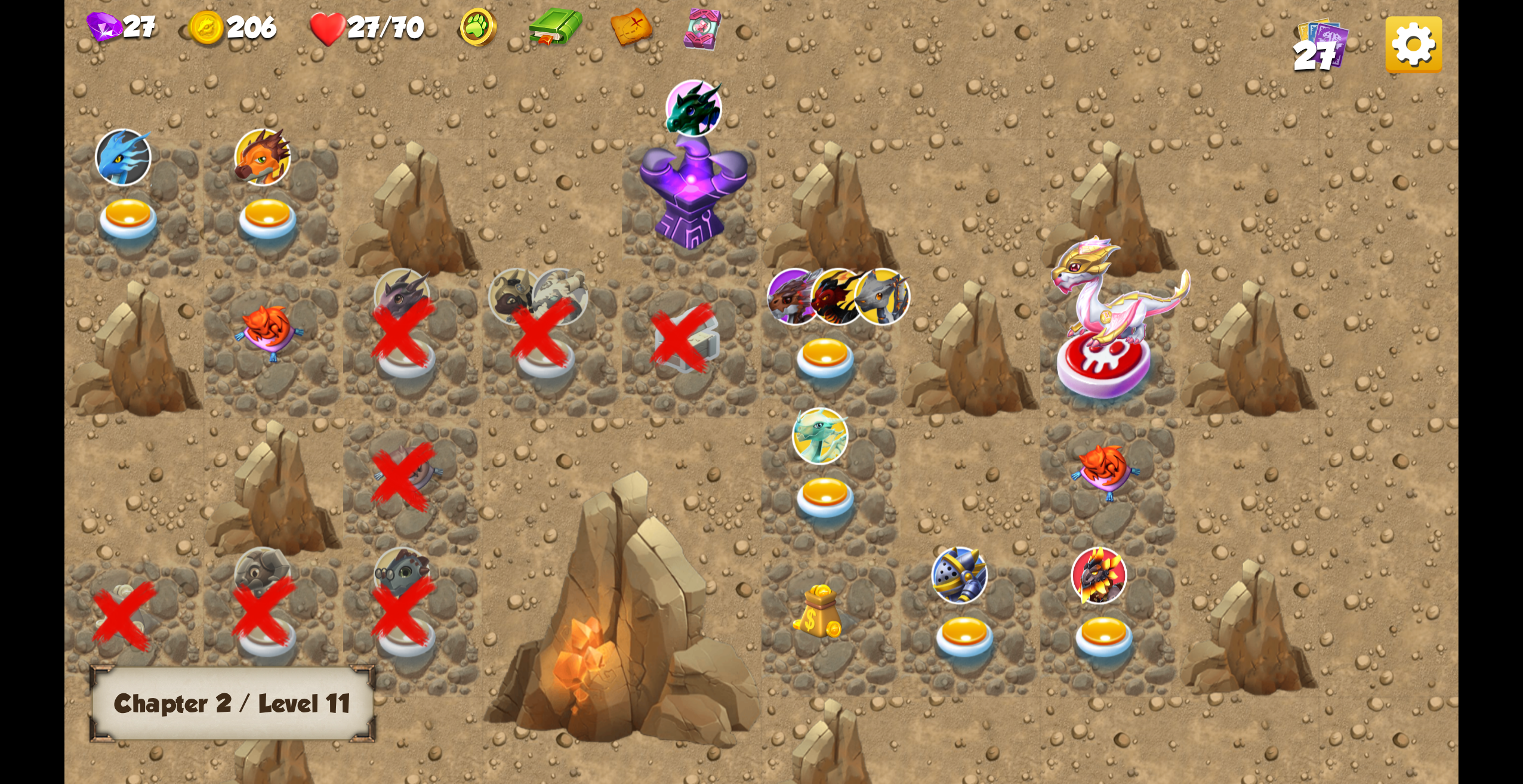
click at [702, 225] on img at bounding box center [694, 189] width 108 height 122
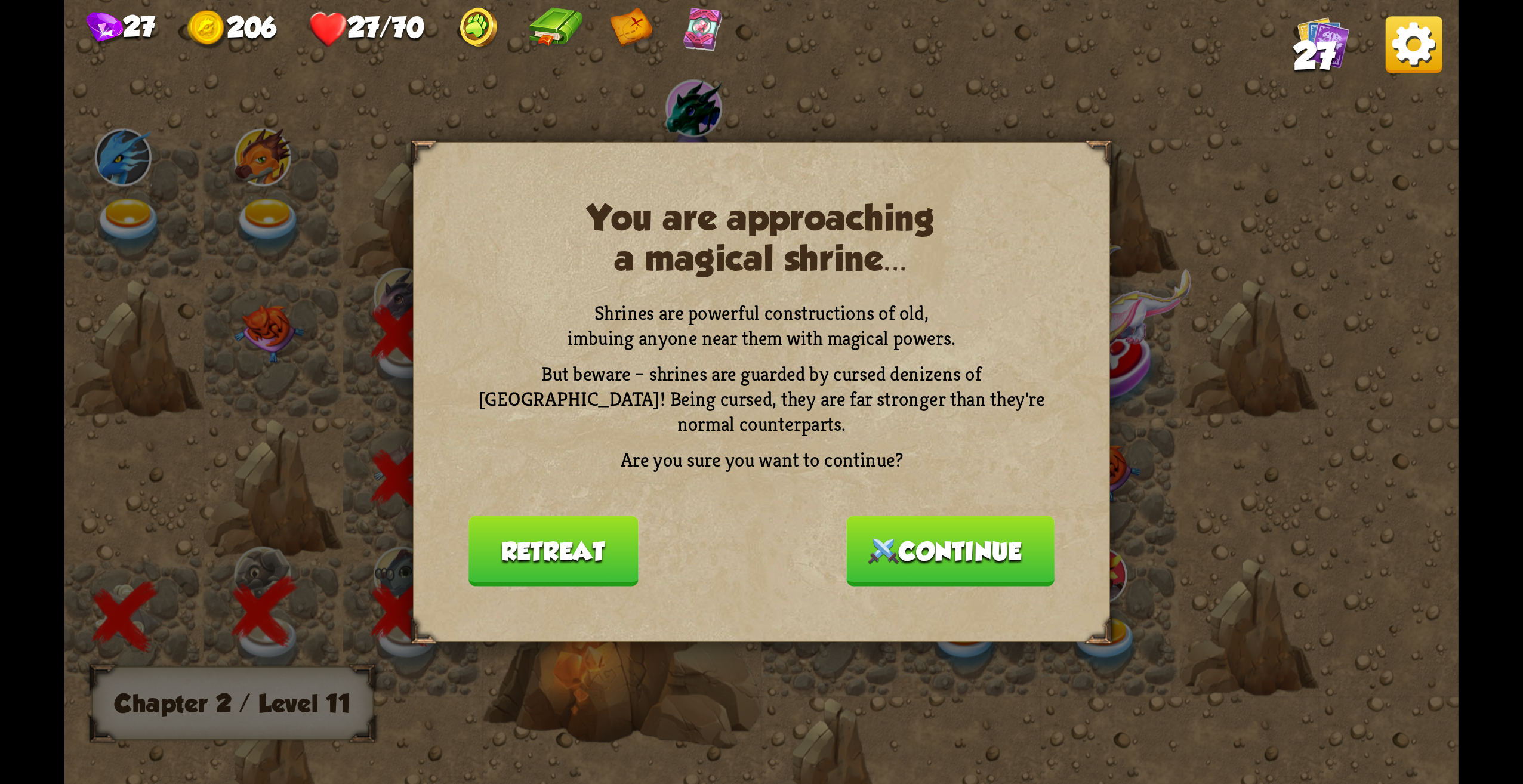
click at [575, 602] on div "You are approaching a magical shrine... Shrines are powerful constructions of o…" at bounding box center [762, 392] width 697 height 500
click at [570, 554] on button "Retreat" at bounding box center [553, 551] width 169 height 71
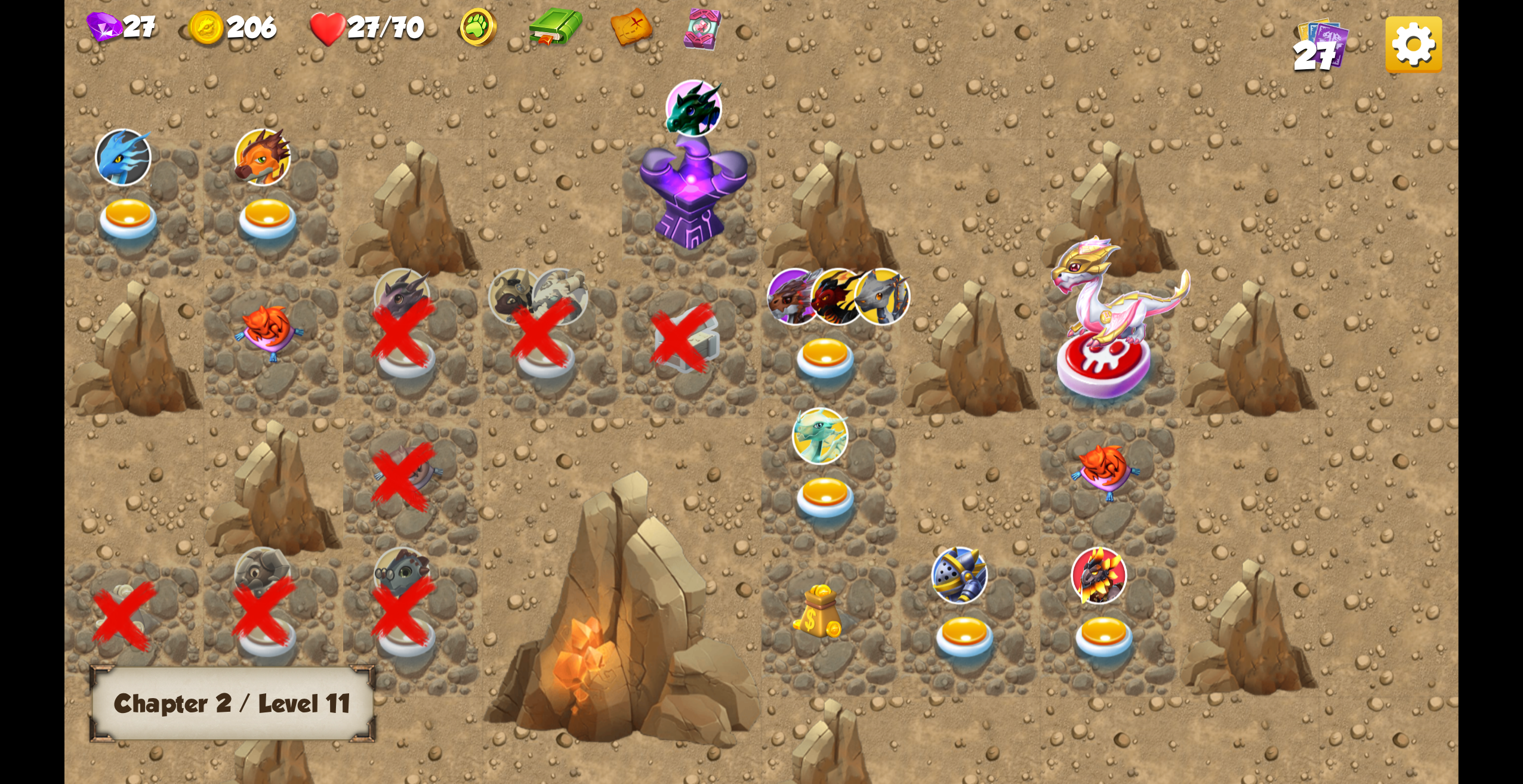
click at [696, 221] on img at bounding box center [694, 189] width 108 height 122
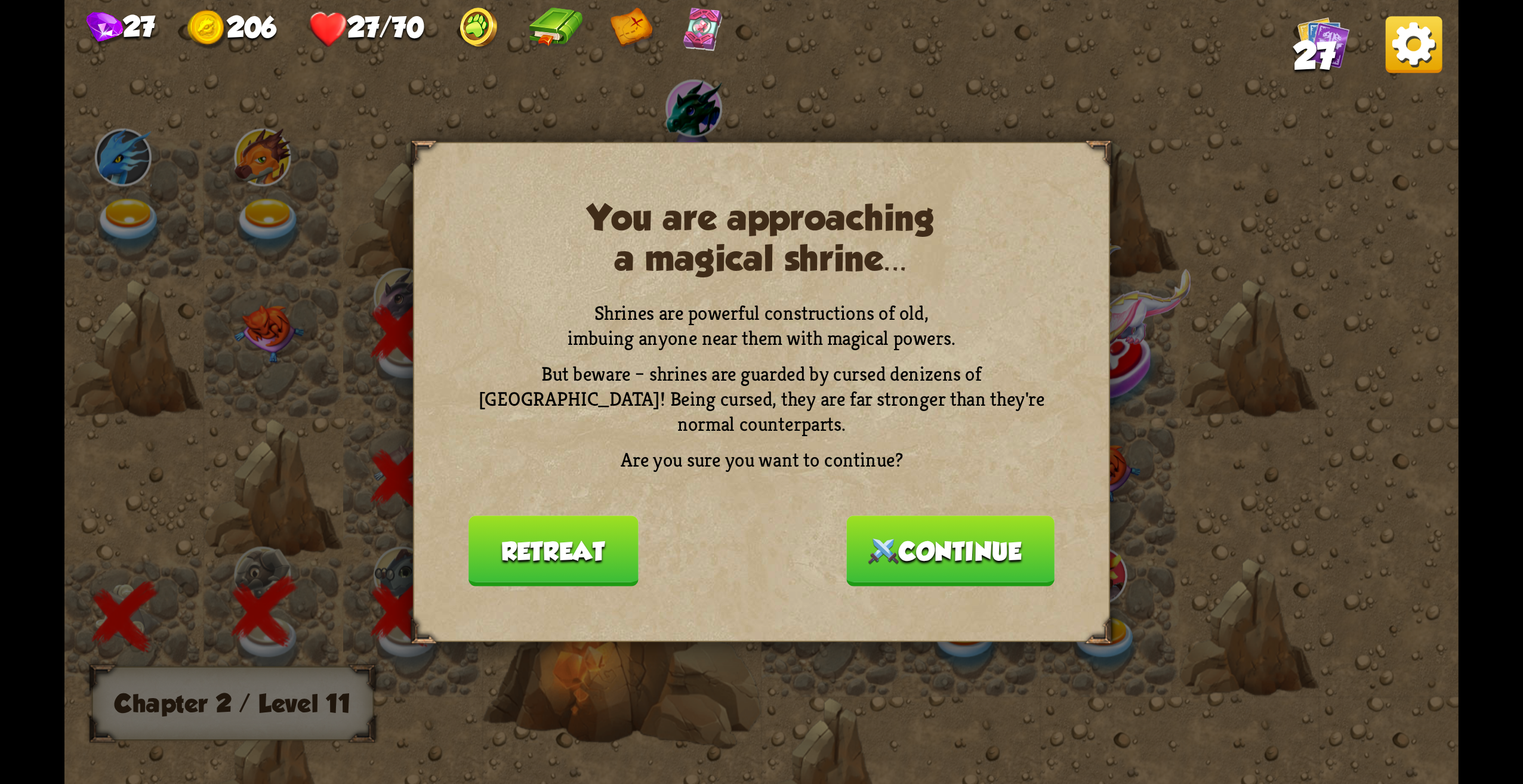
click at [547, 537] on button "Retreat" at bounding box center [553, 551] width 169 height 71
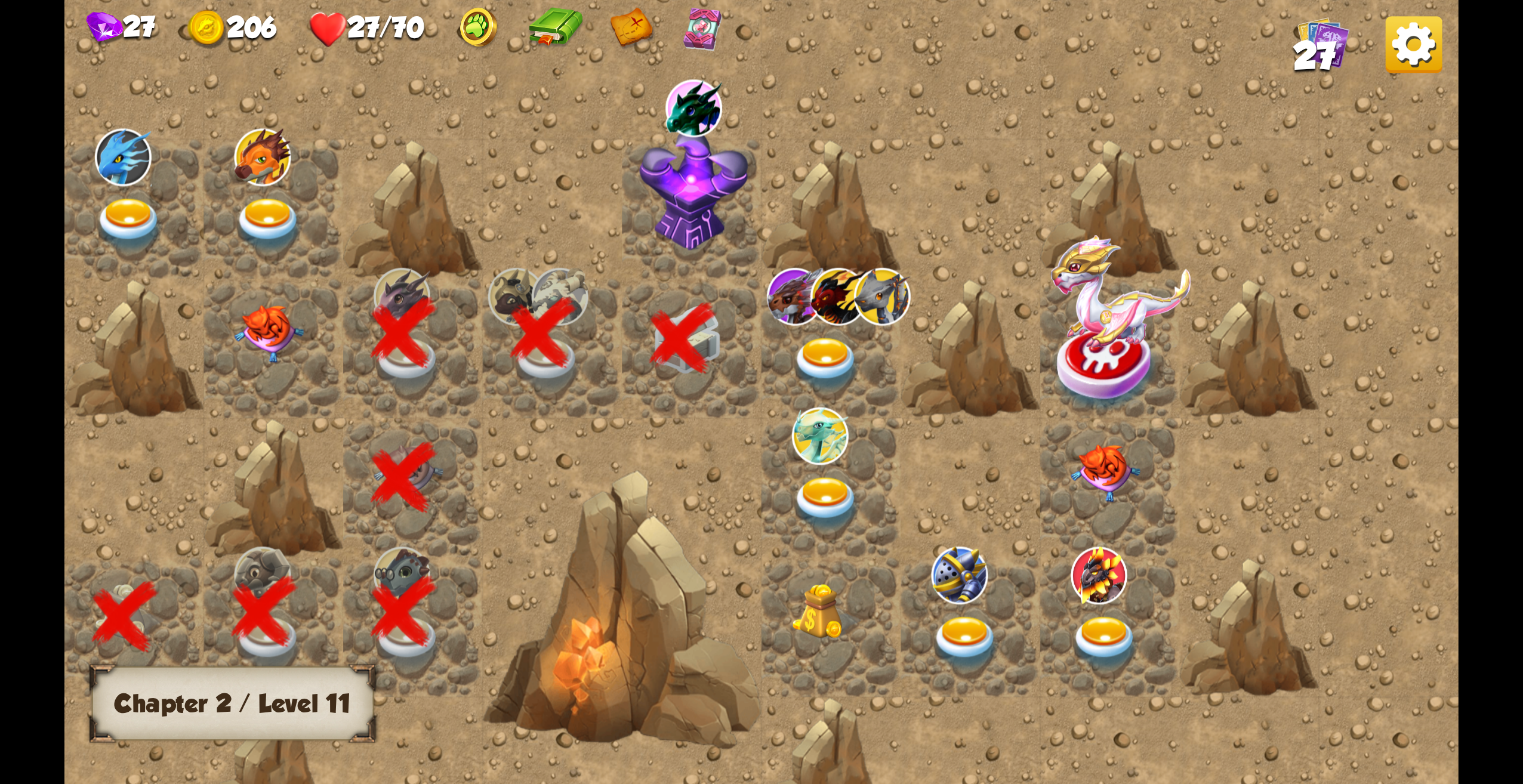
click at [852, 355] on img at bounding box center [827, 365] width 70 height 54
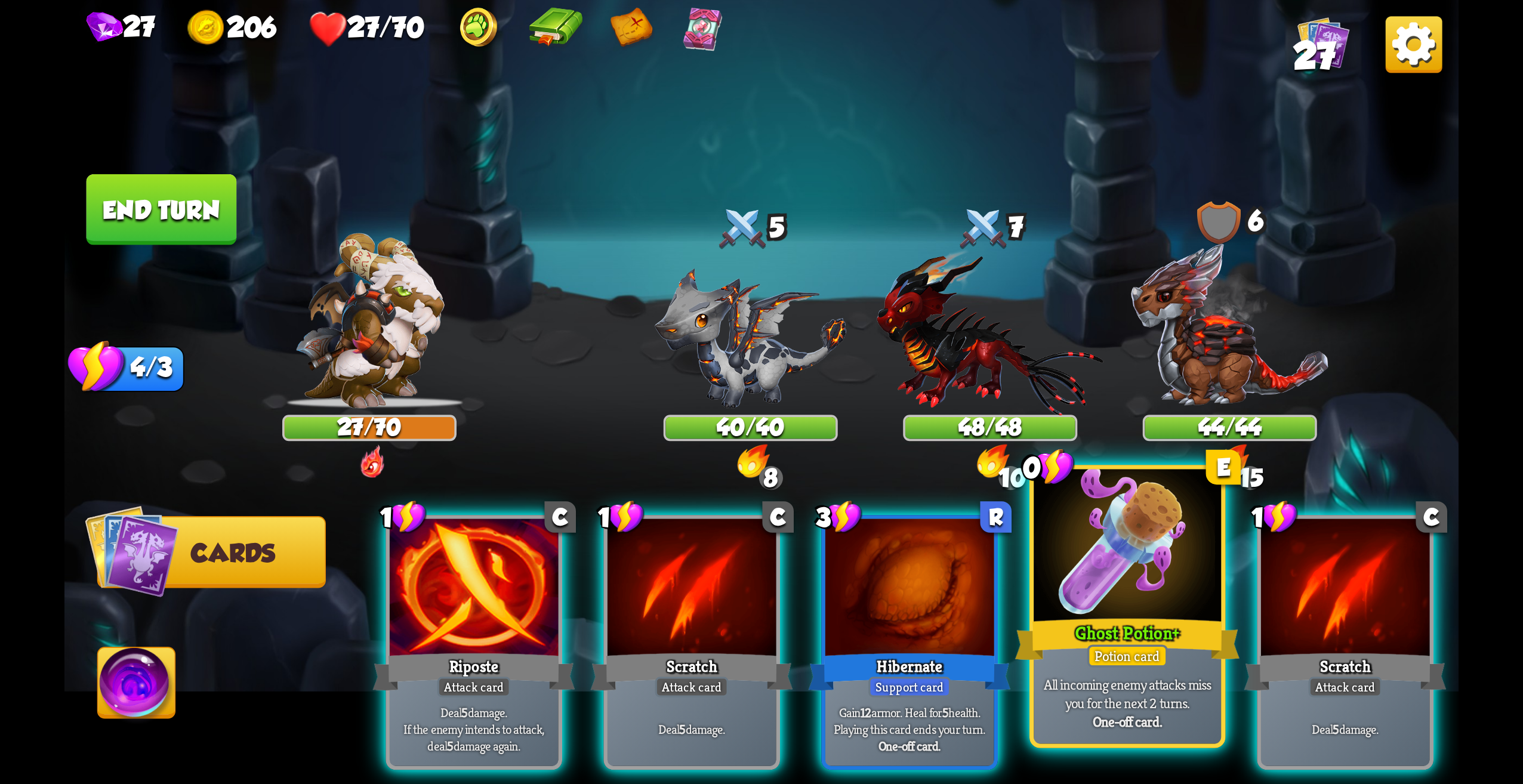
click at [1086, 674] on div "All incoming enemy attacks miss you for the next 2 turns. One-off card." at bounding box center [1128, 704] width 188 height 82
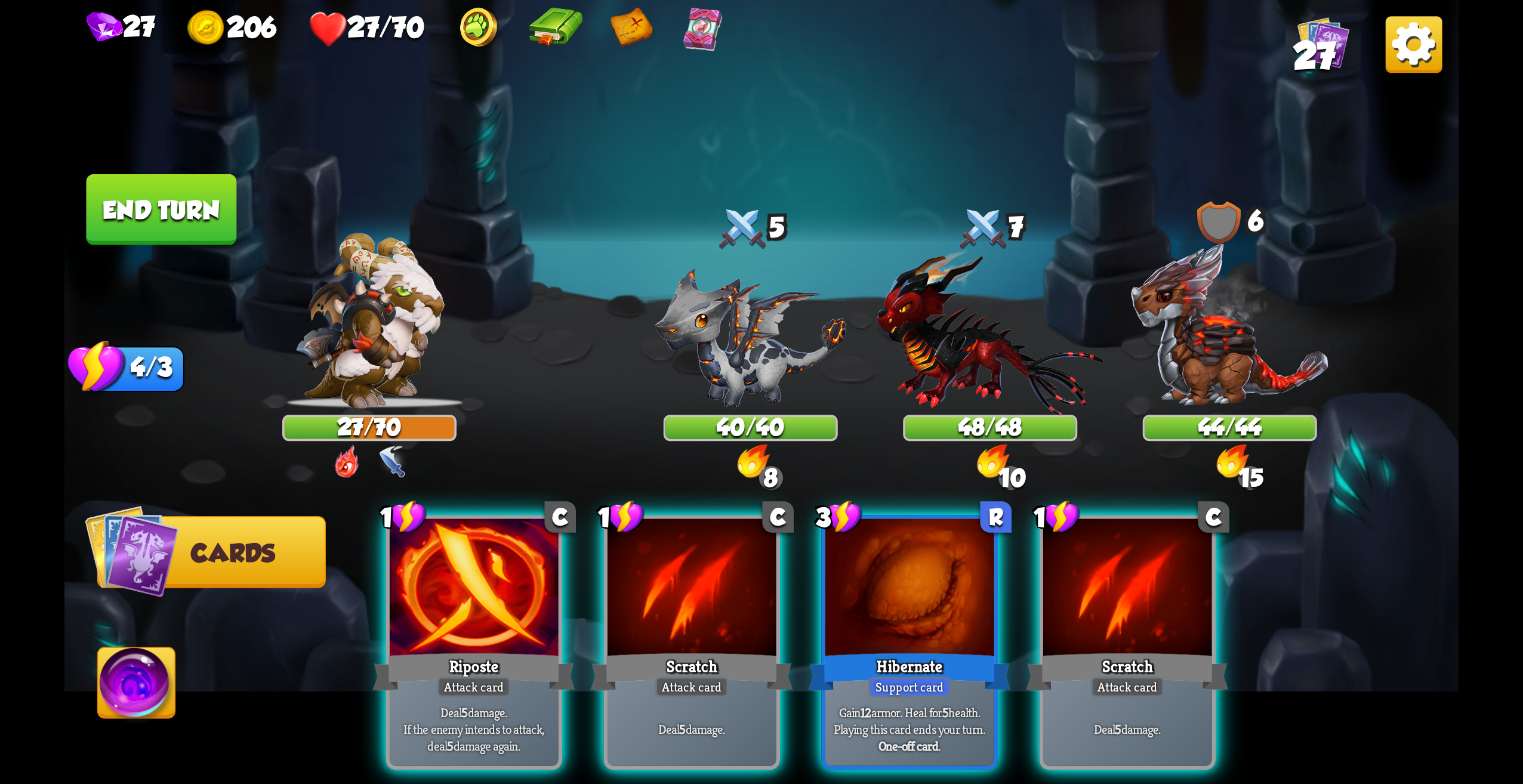
click at [751, 462] on img at bounding box center [753, 462] width 32 height 35
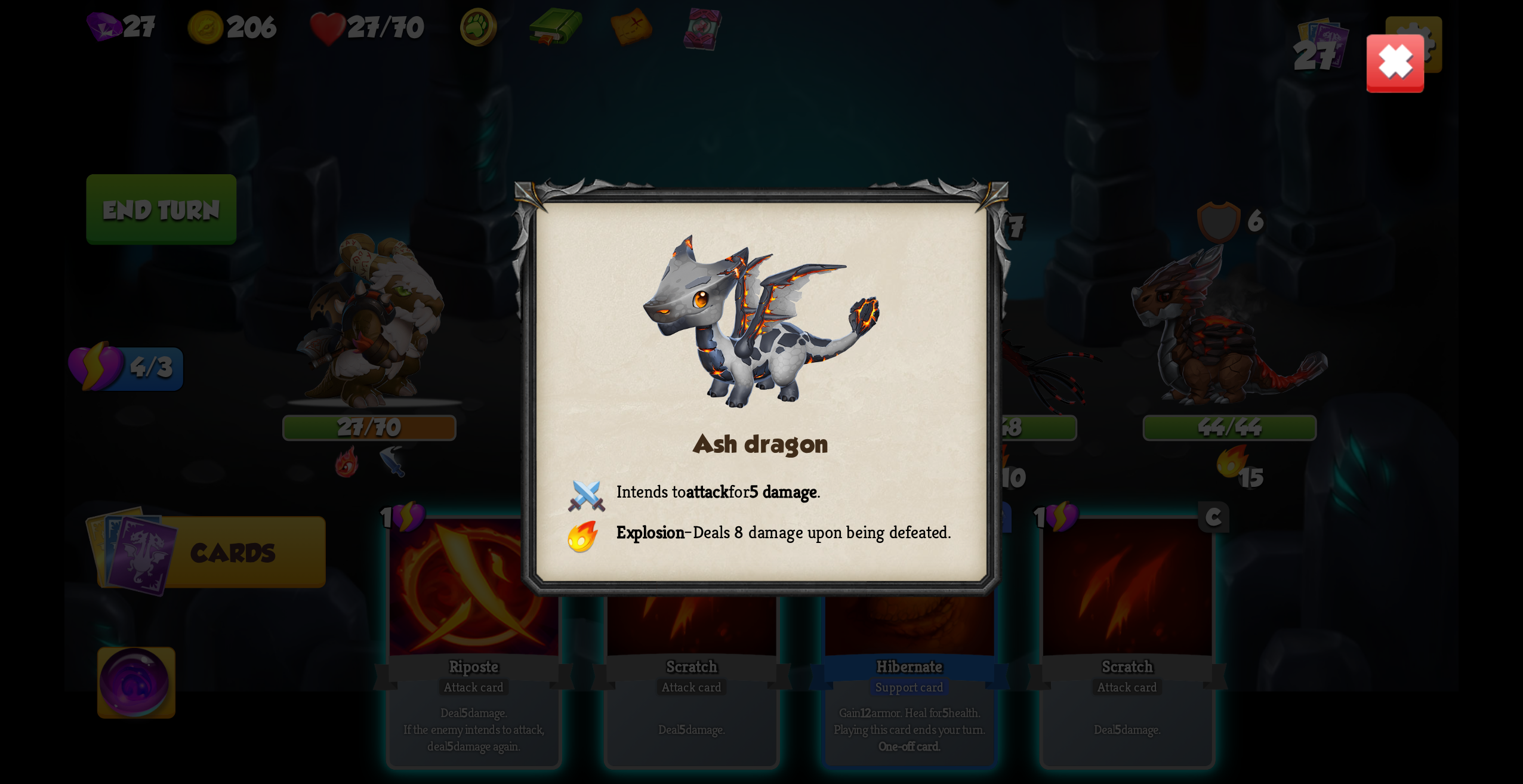
click at [1409, 70] on img at bounding box center [1396, 63] width 61 height 61
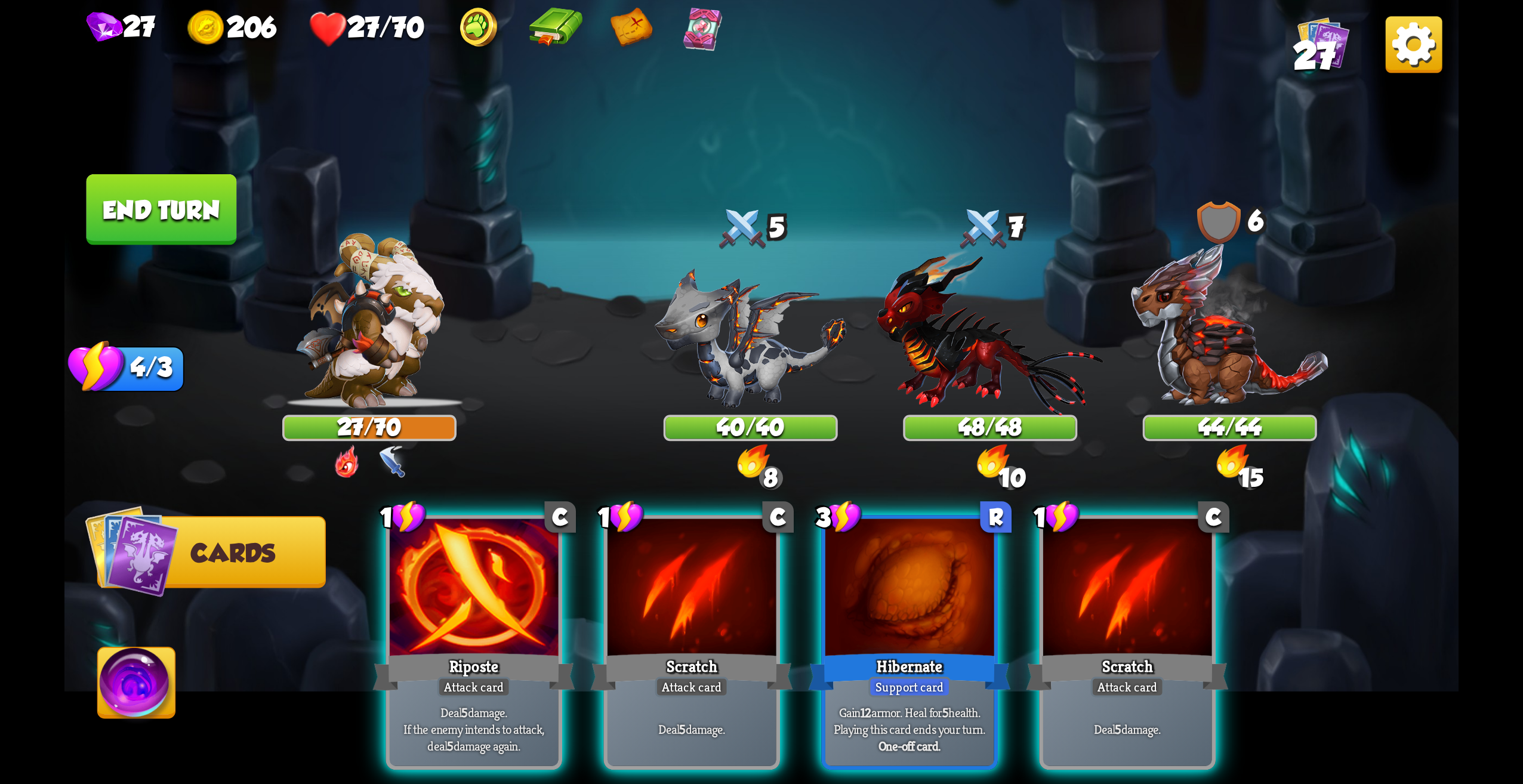
click at [757, 459] on img at bounding box center [753, 462] width 32 height 35
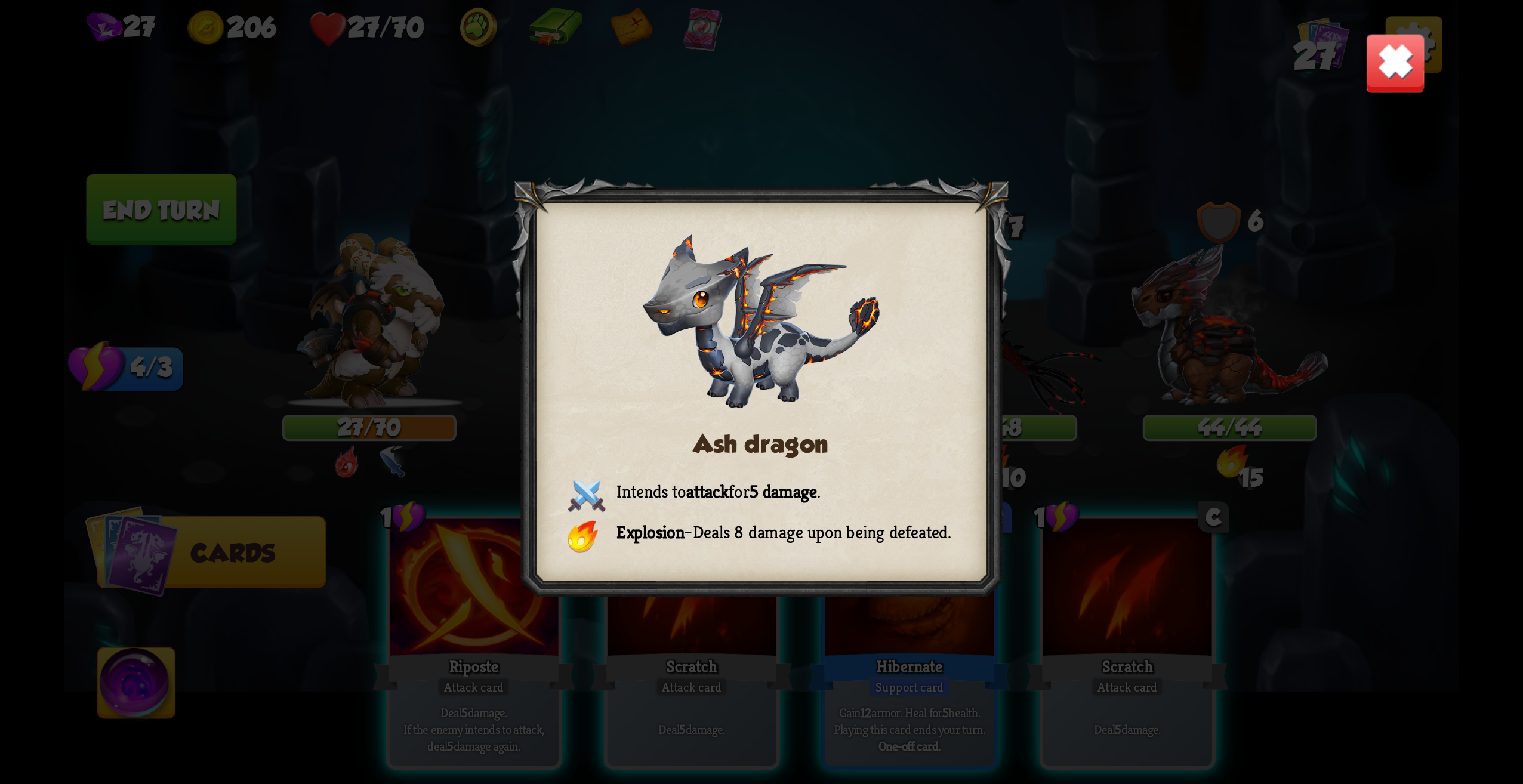
click at [1407, 55] on img at bounding box center [1396, 63] width 61 height 61
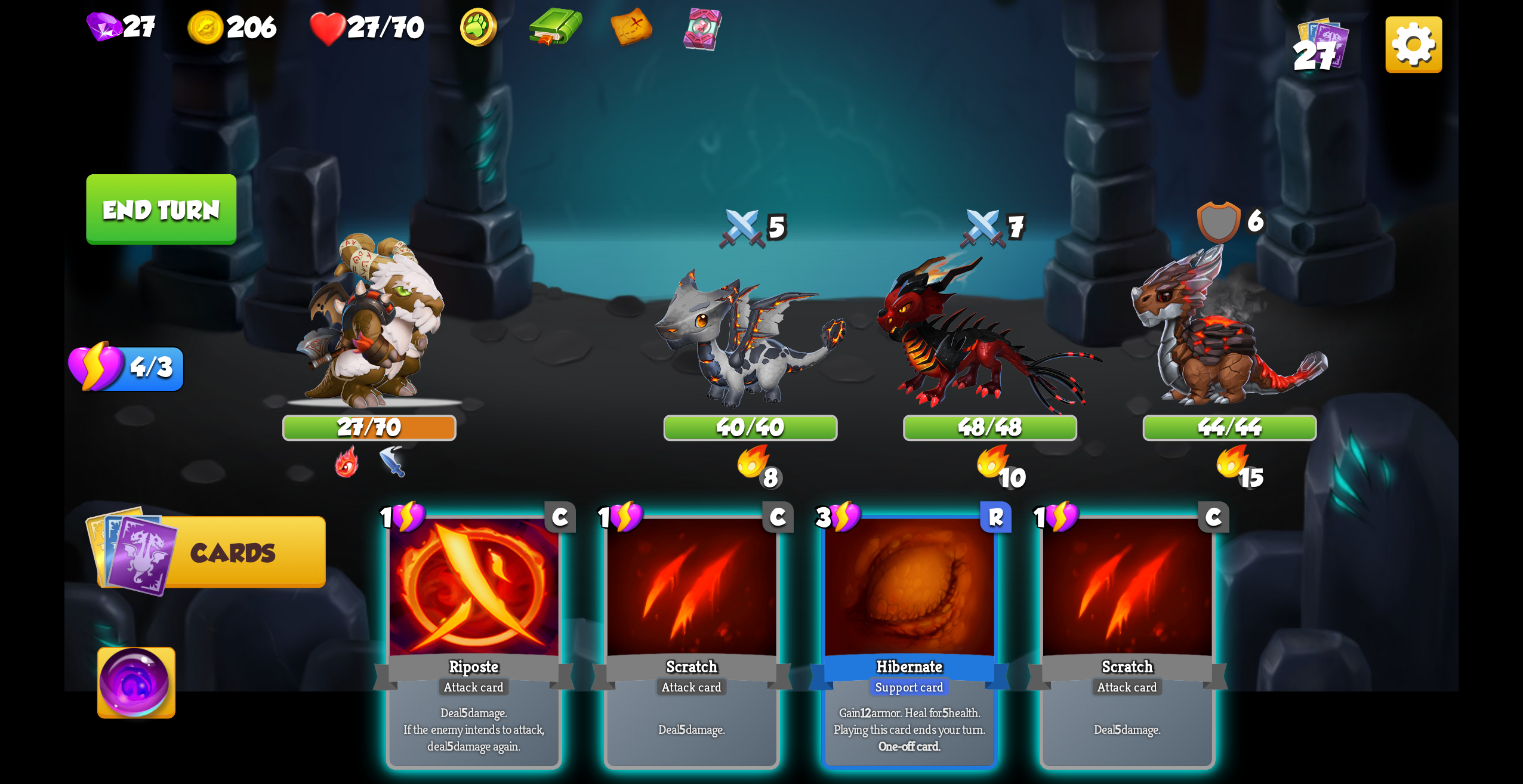
click at [138, 666] on img at bounding box center [137, 687] width 77 height 78
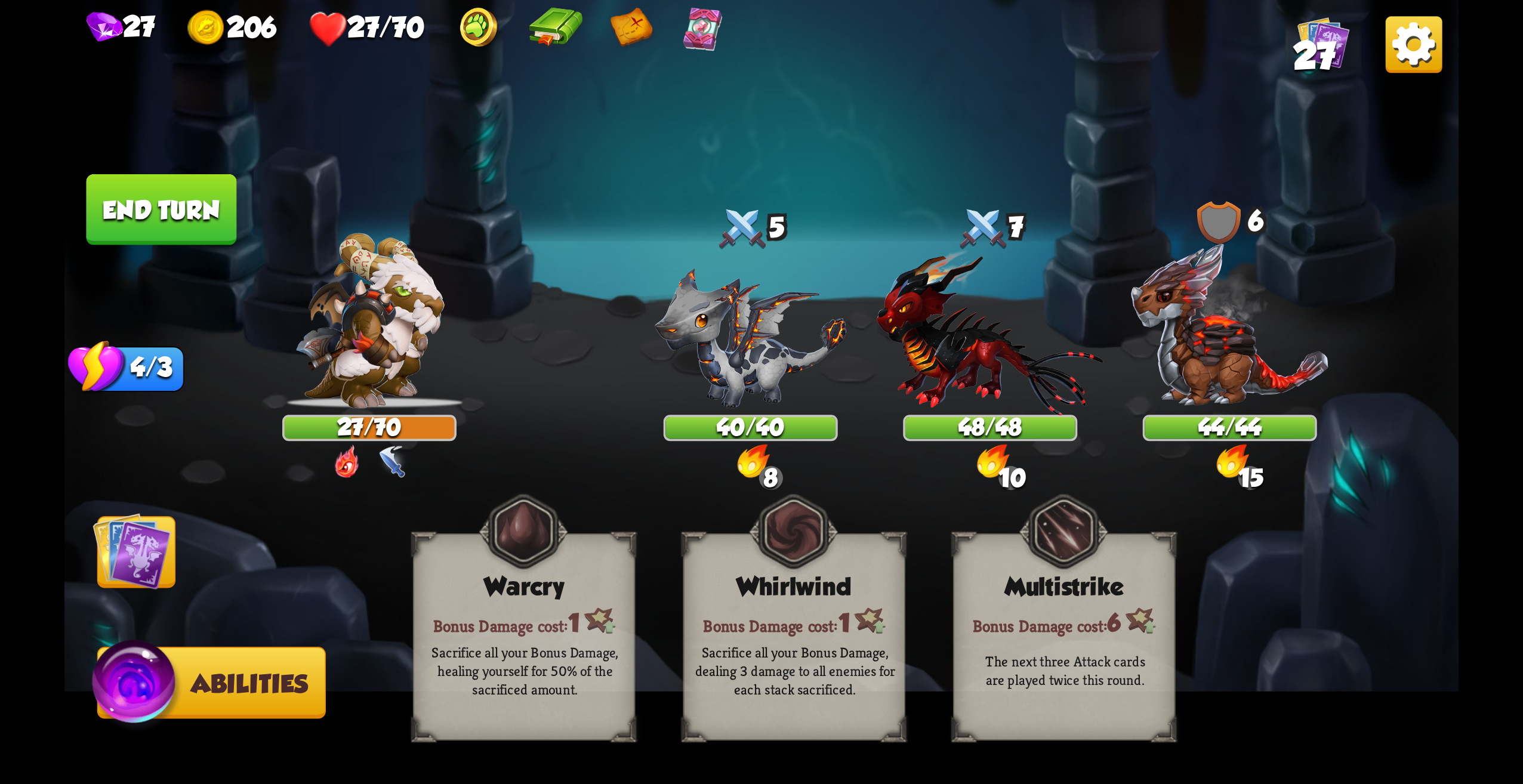
click at [162, 569] on img at bounding box center [132, 551] width 78 height 78
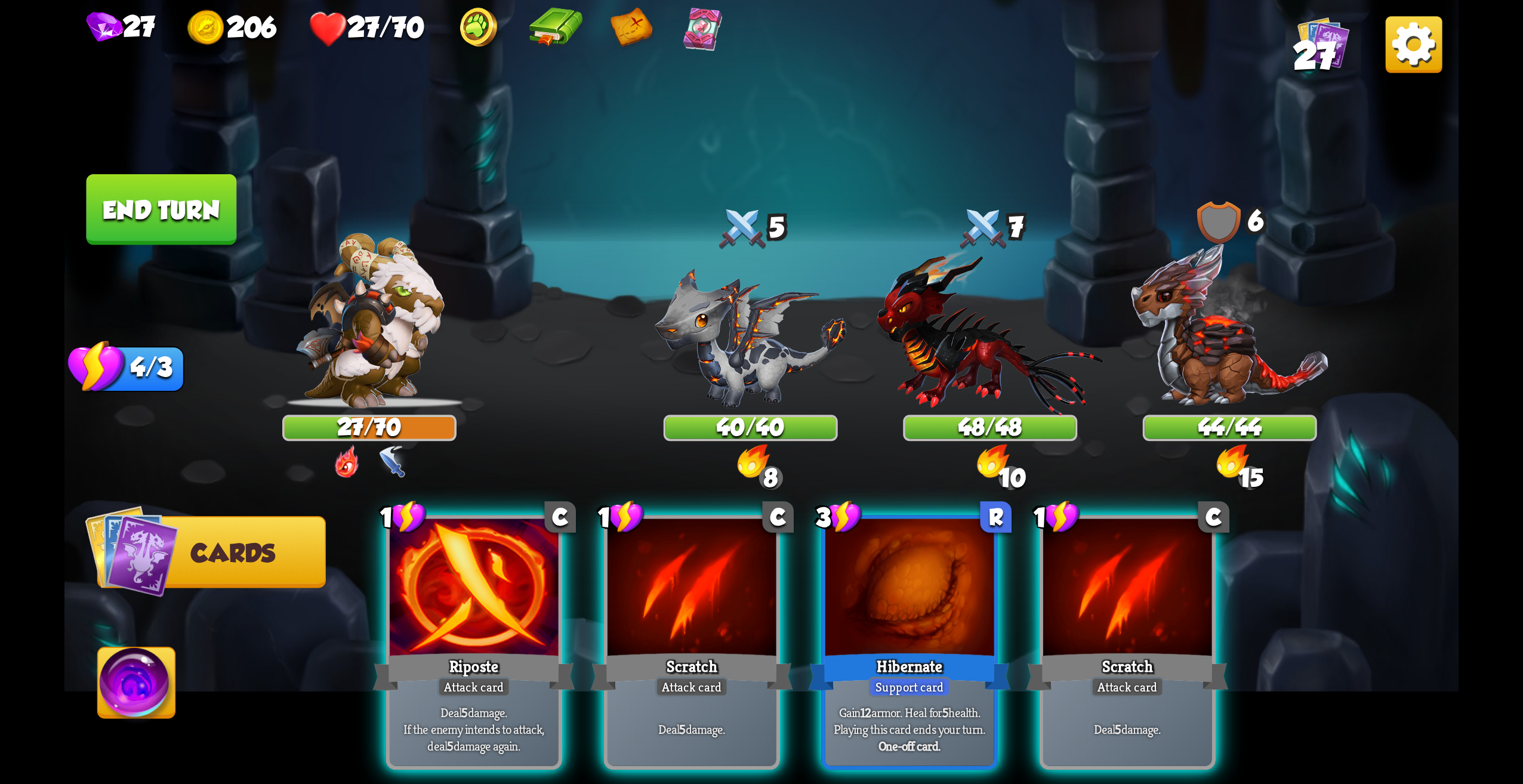
click at [138, 638] on img at bounding box center [762, 392] width 1394 height 784
click at [143, 662] on img at bounding box center [137, 687] width 77 height 78
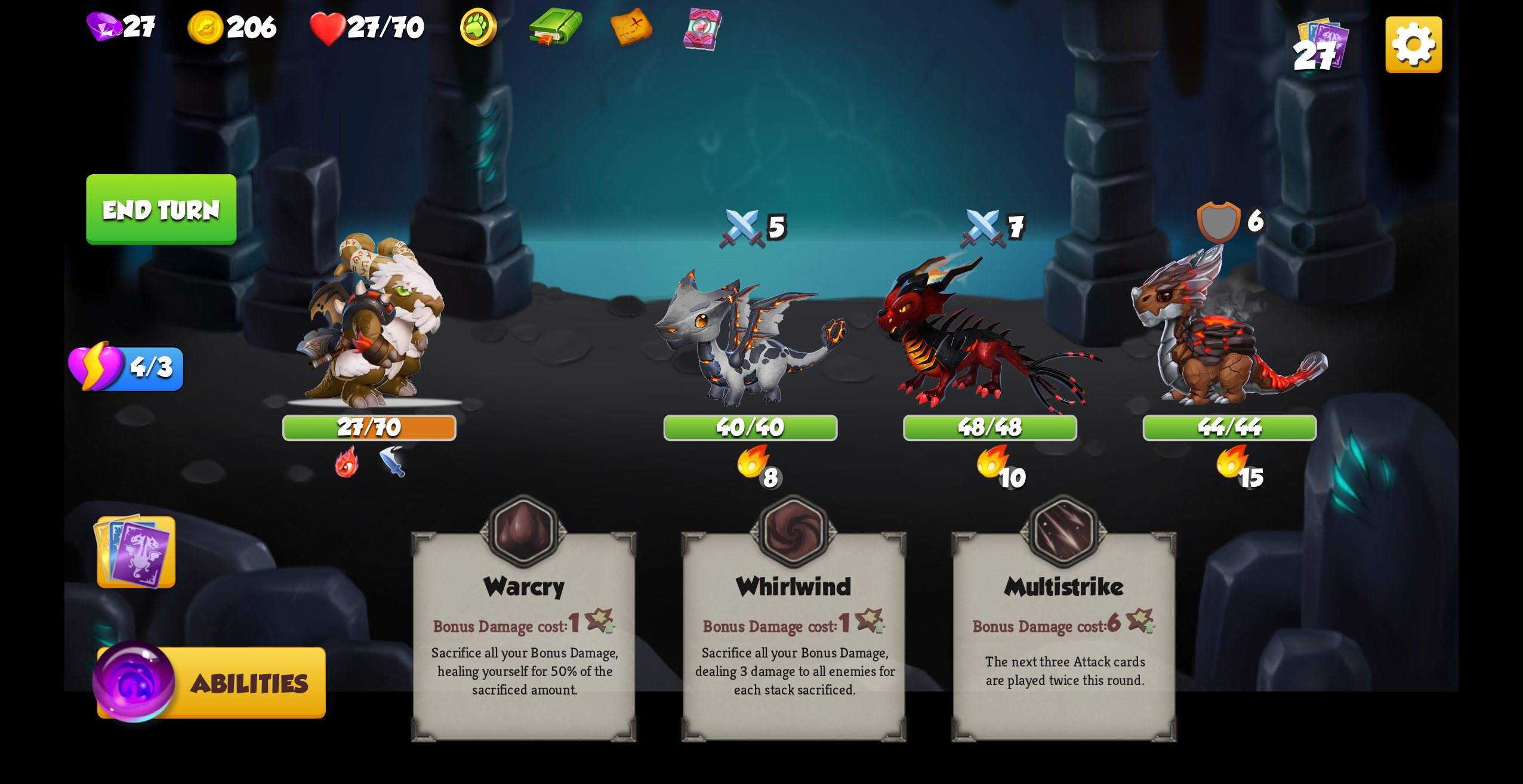
click at [154, 573] on img at bounding box center [132, 551] width 78 height 78
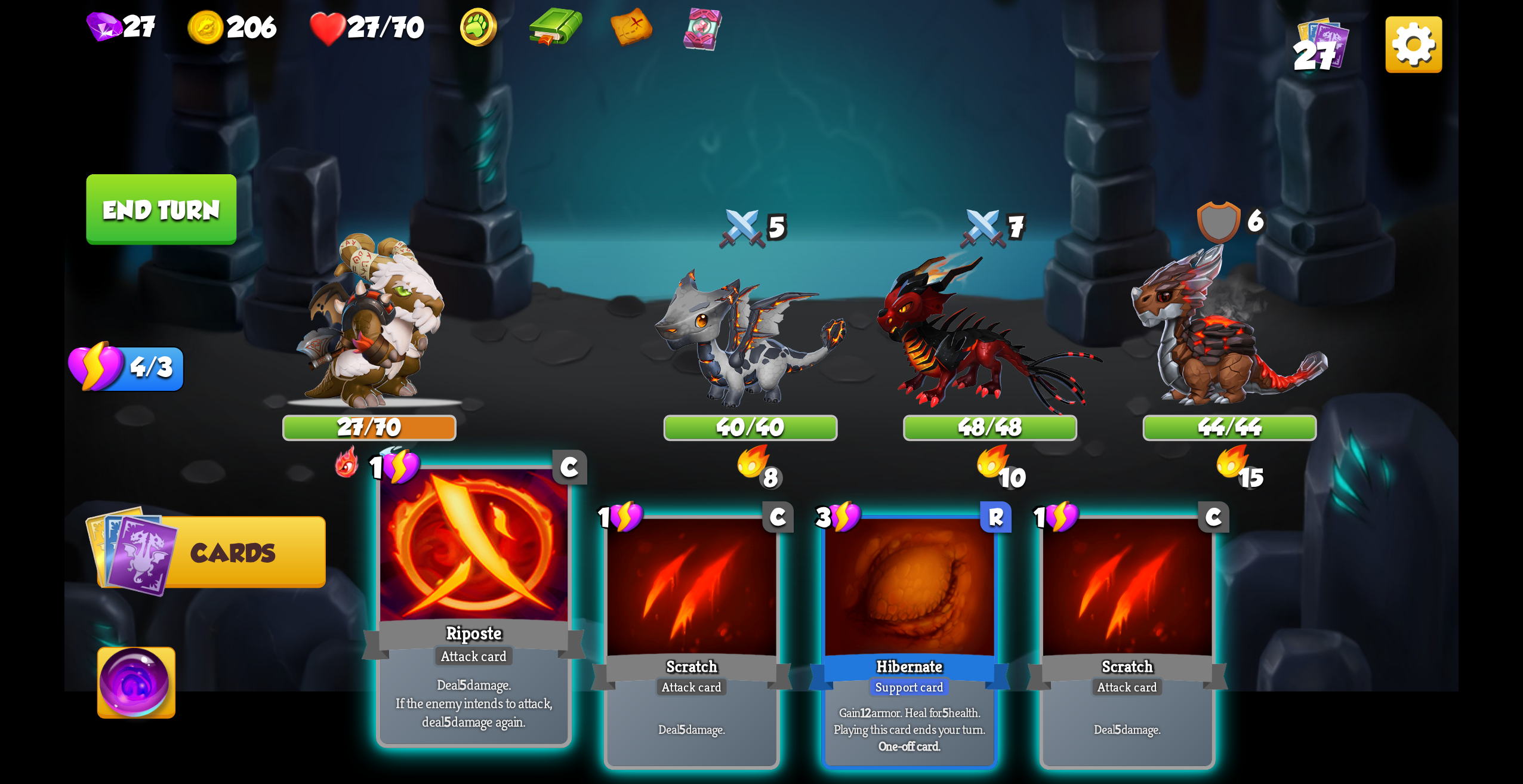
click at [528, 627] on div "Riposte" at bounding box center [474, 639] width 225 height 50
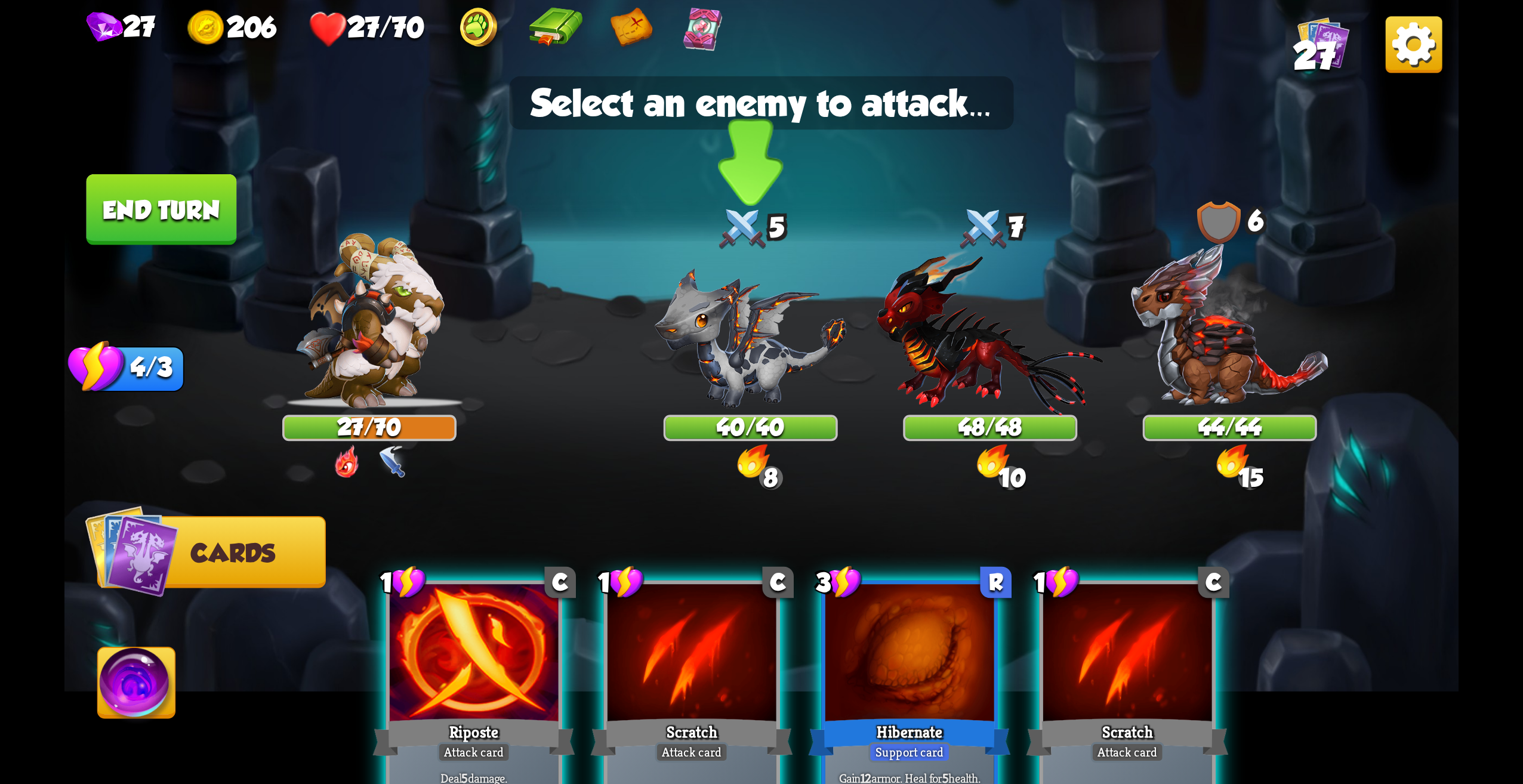
click at [708, 355] on img at bounding box center [751, 338] width 192 height 140
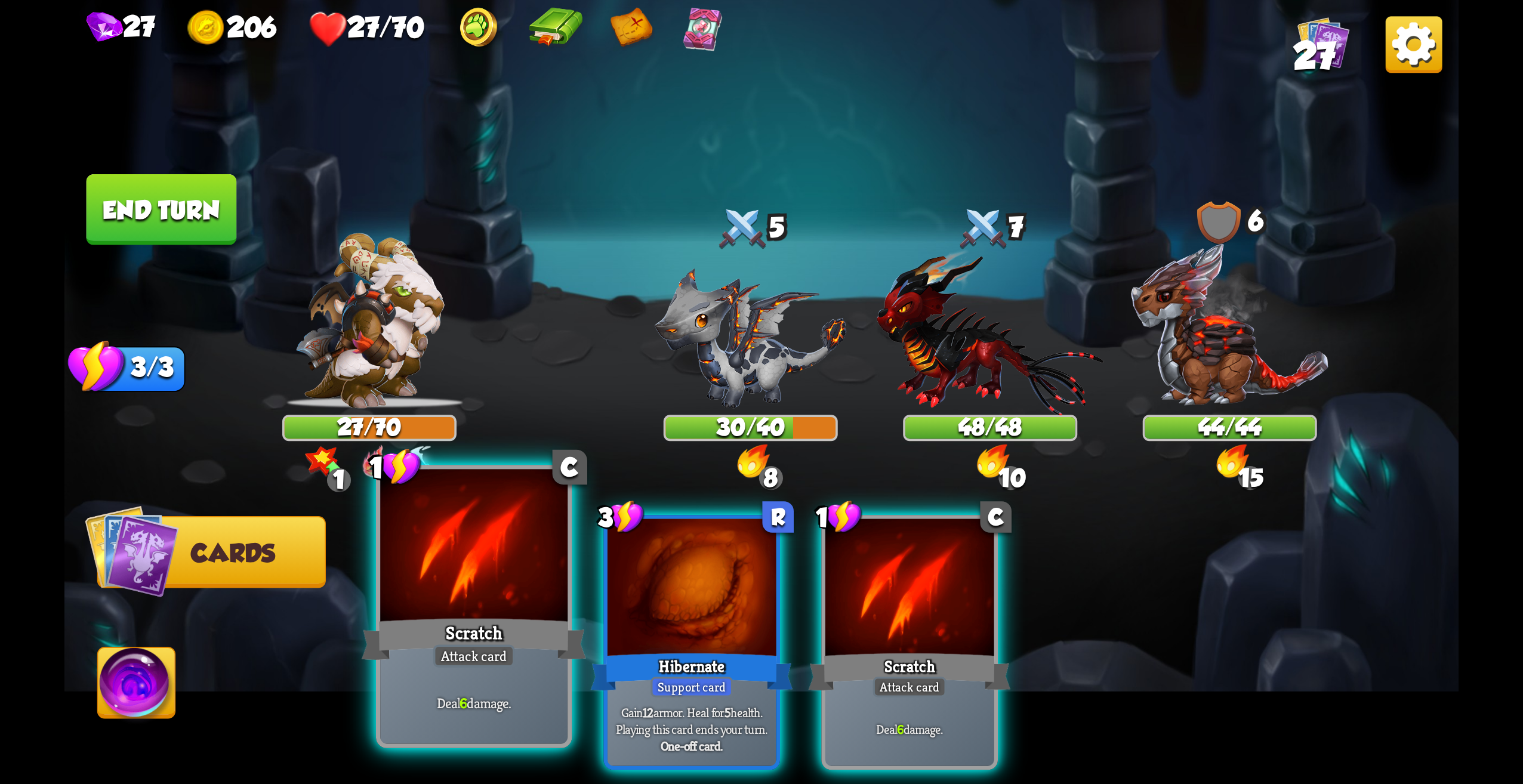
click at [515, 604] on div at bounding box center [474, 549] width 188 height 158
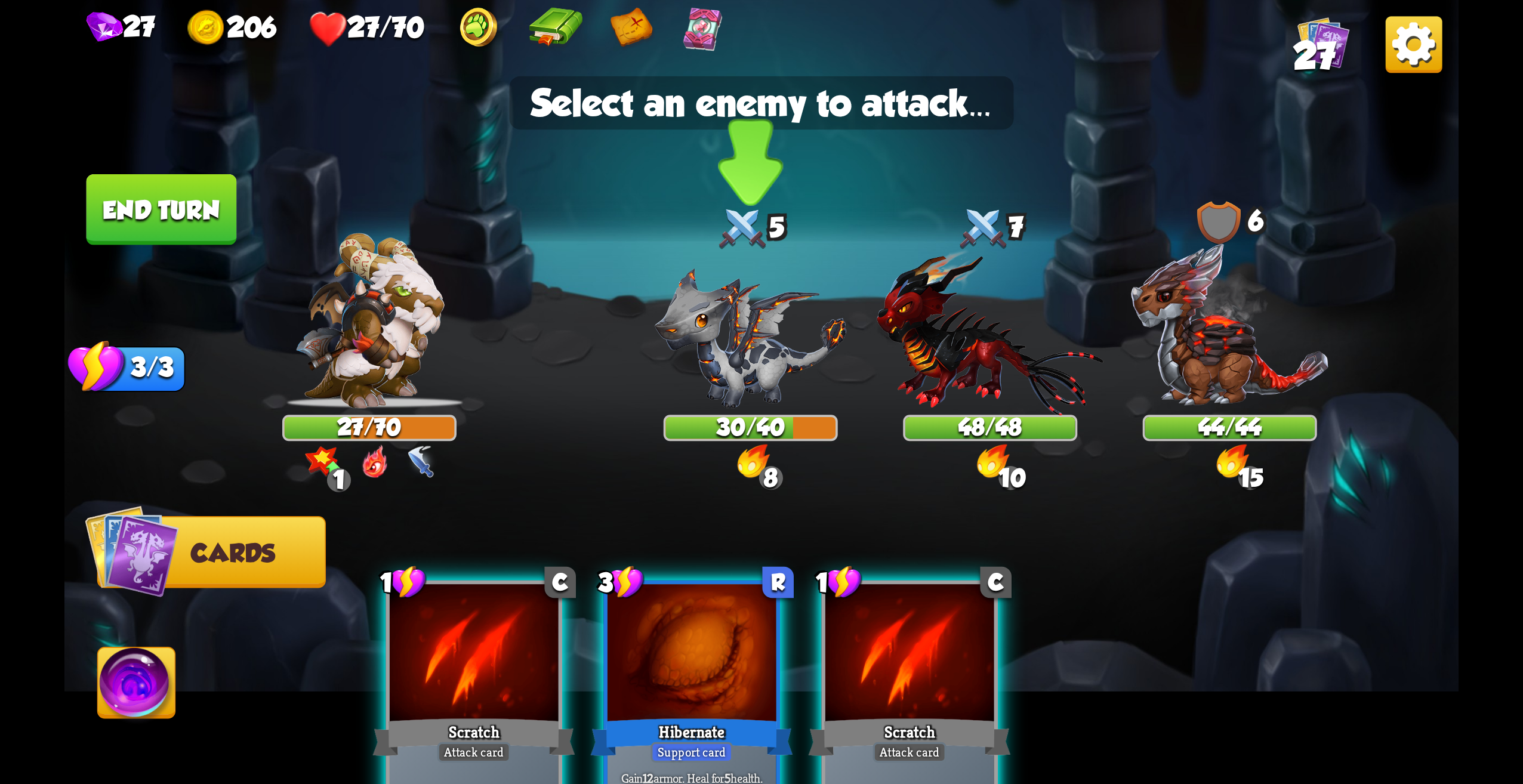
click at [785, 360] on img at bounding box center [751, 338] width 192 height 140
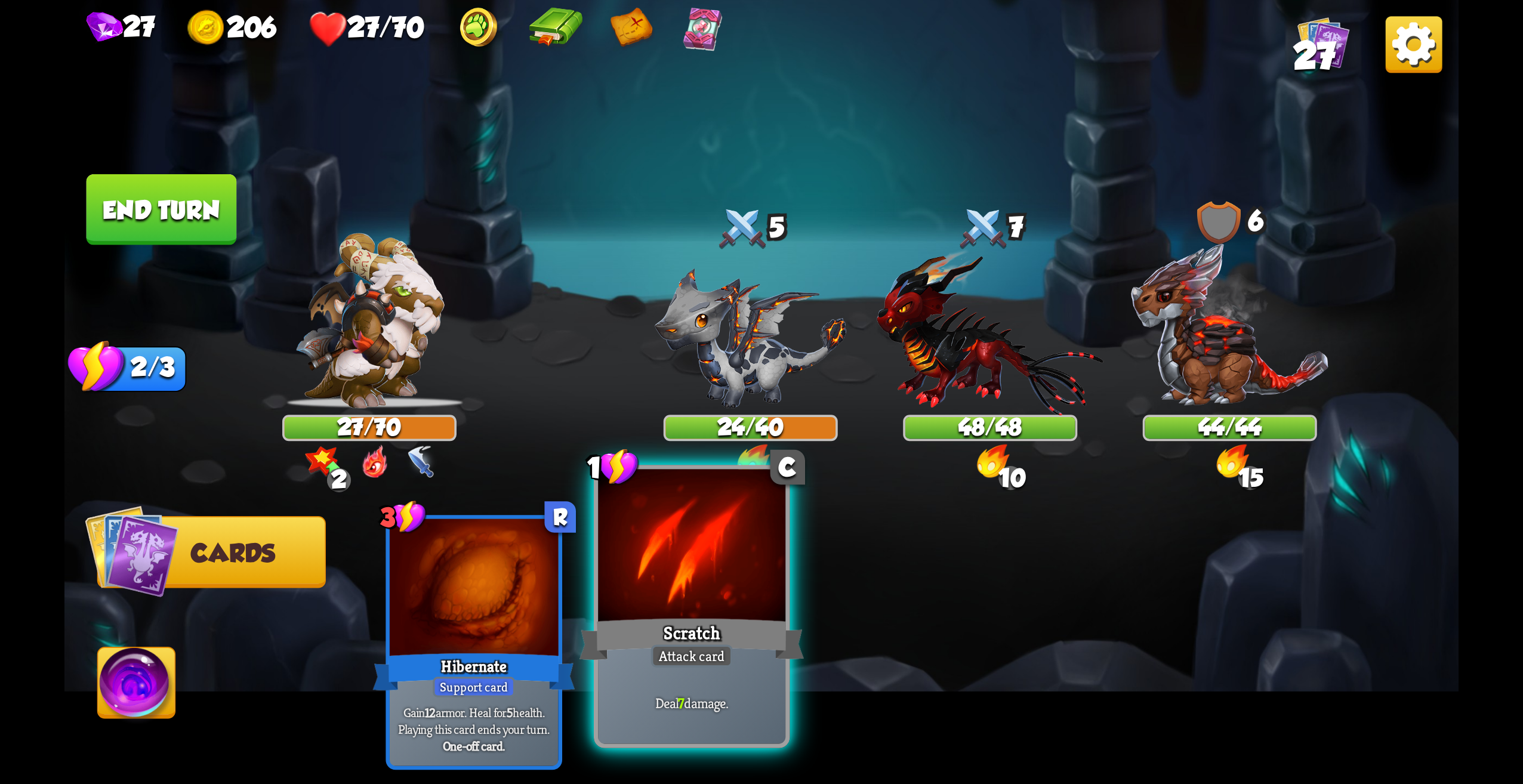
click at [702, 564] on div at bounding box center [692, 549] width 188 height 158
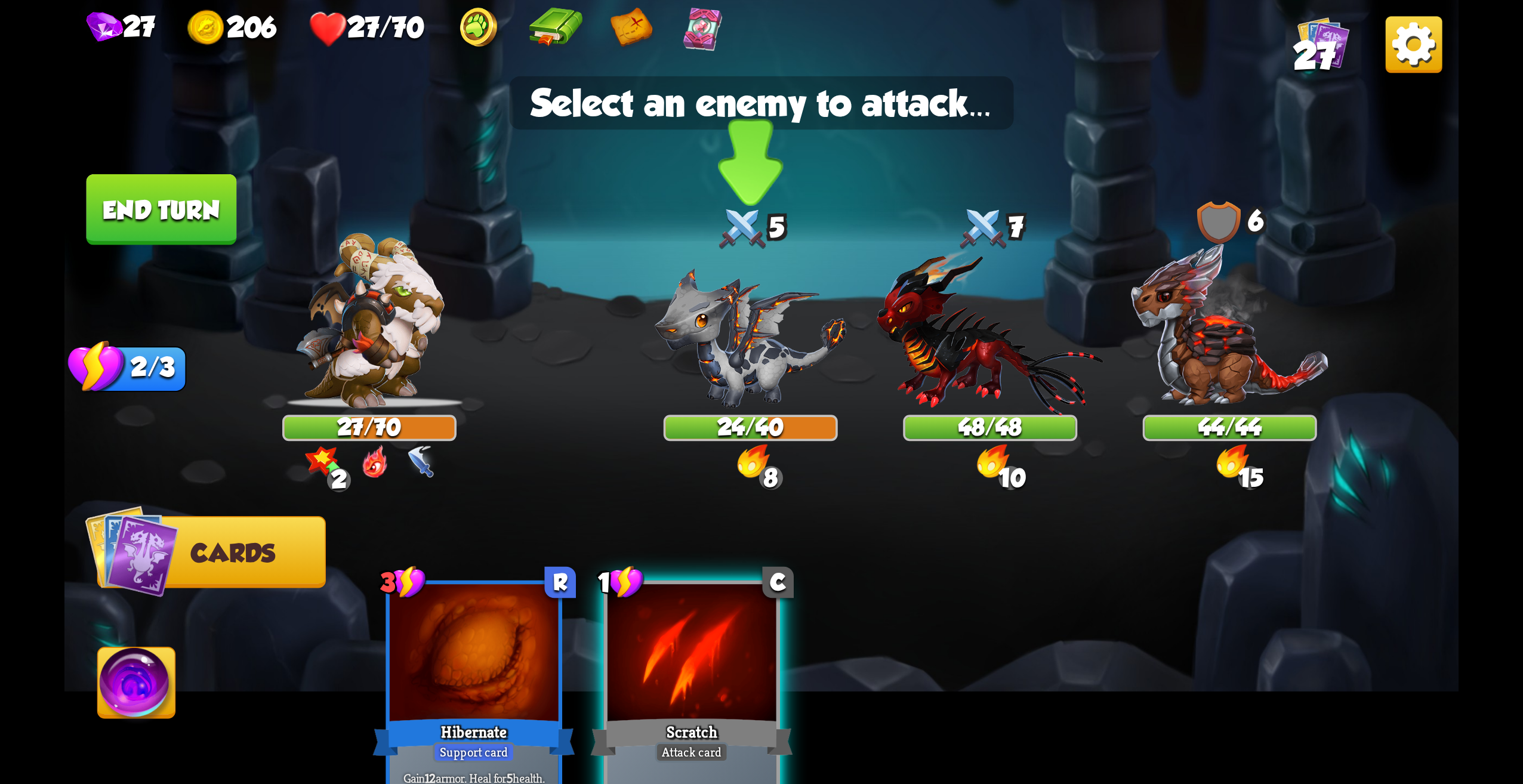
click at [793, 351] on img at bounding box center [751, 338] width 192 height 140
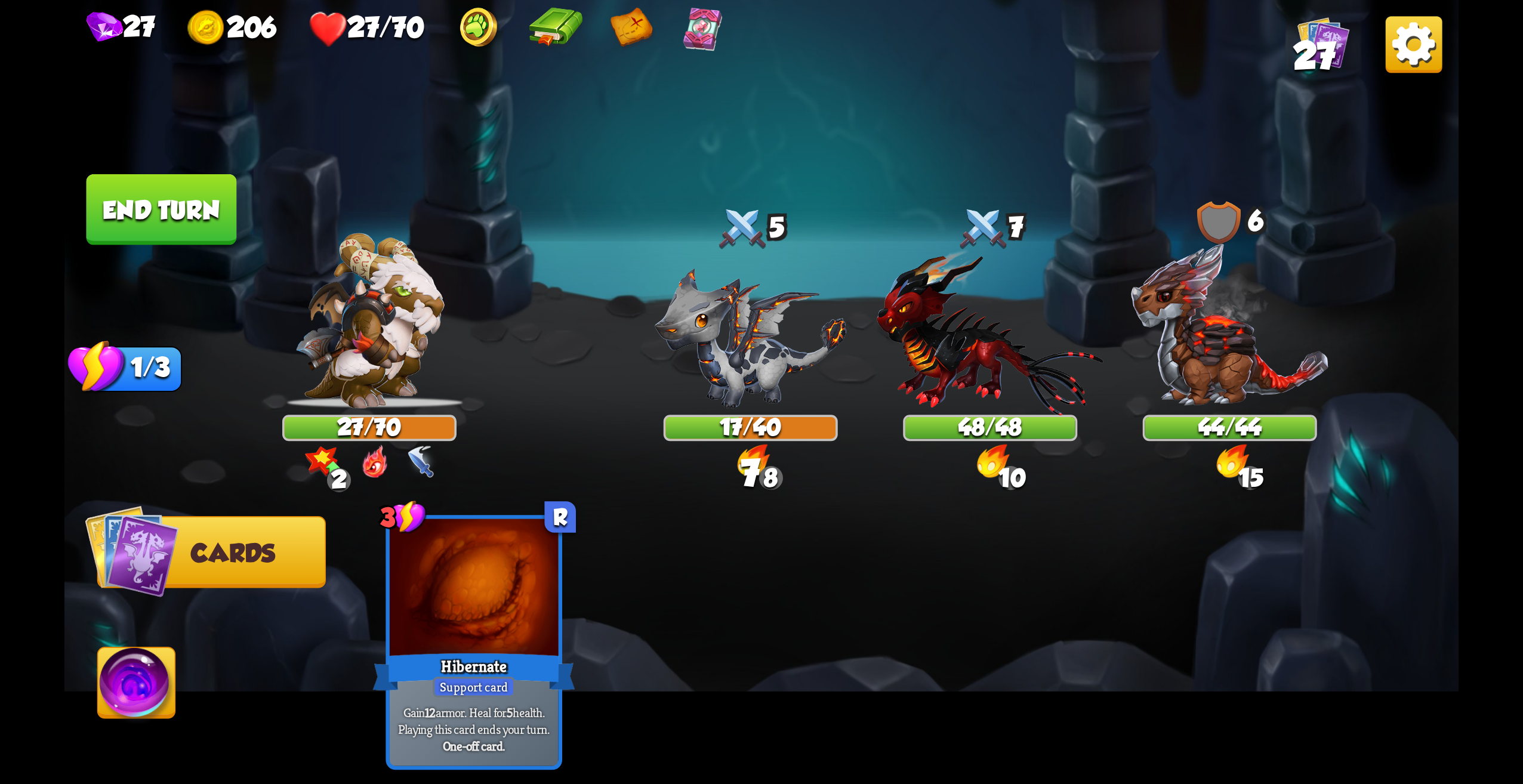
click at [208, 228] on button "End turn" at bounding box center [161, 210] width 150 height 71
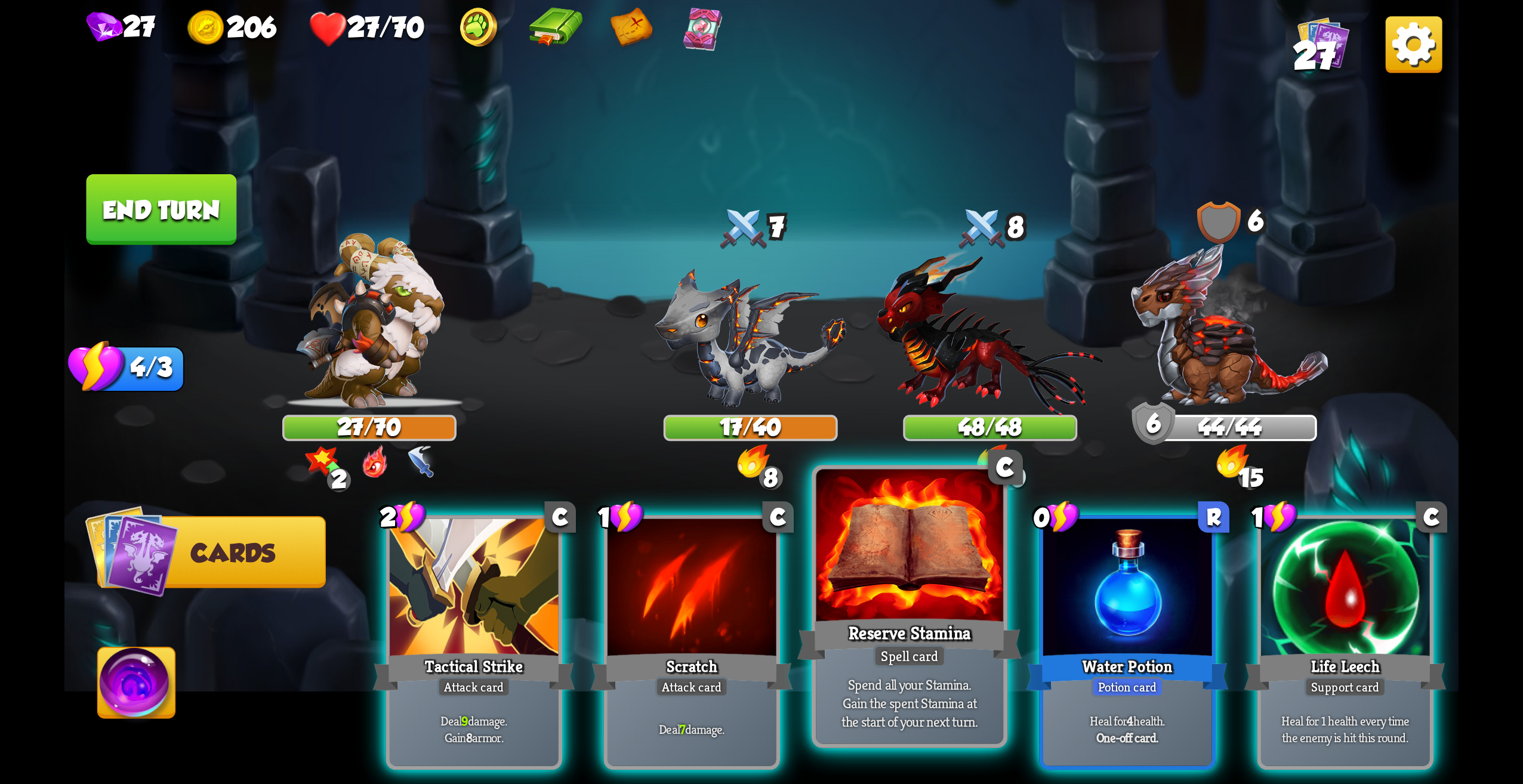
click at [925, 629] on div "Reserve Stamina" at bounding box center [910, 639] width 225 height 50
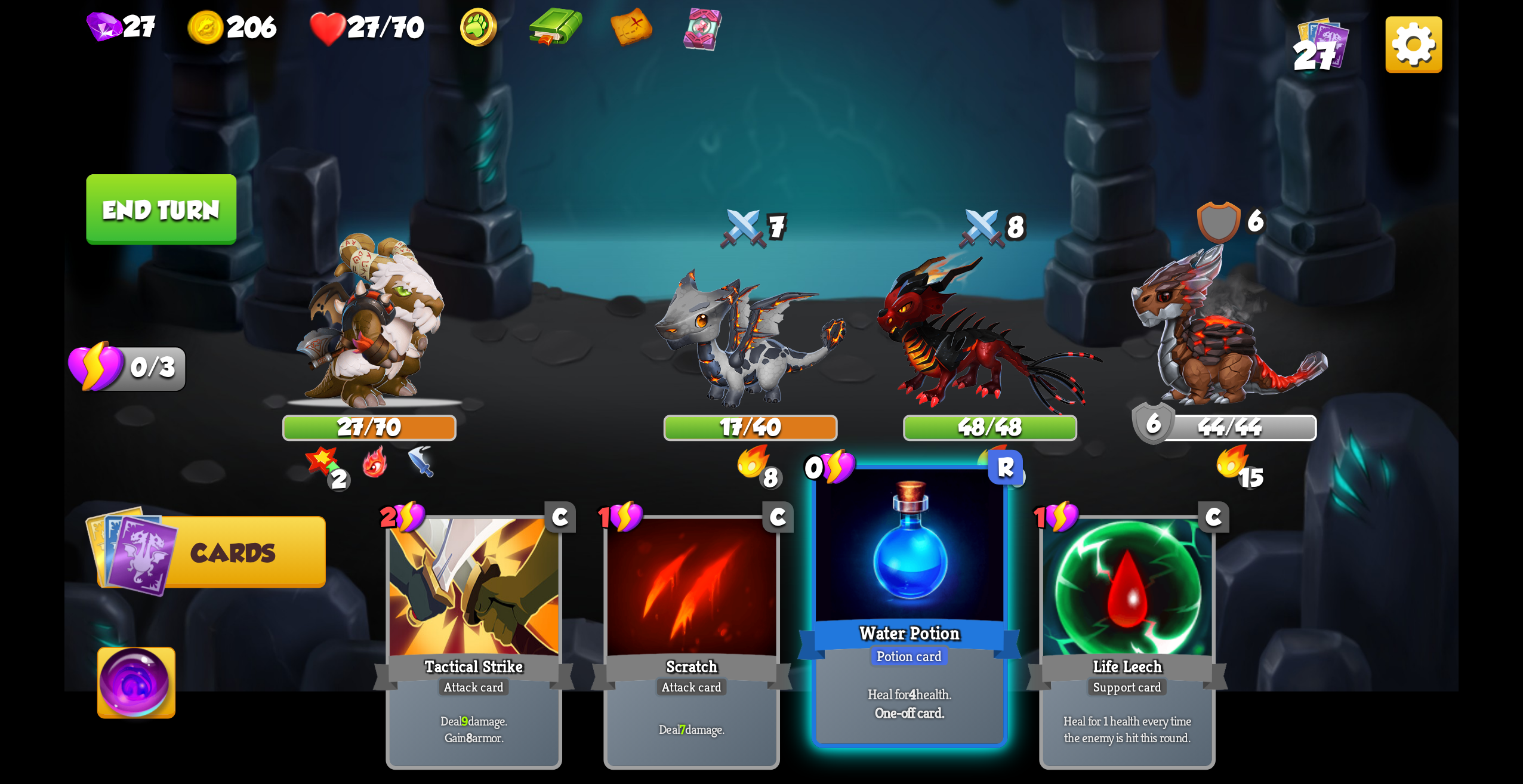
click at [932, 641] on div "Water Potion" at bounding box center [910, 639] width 225 height 50
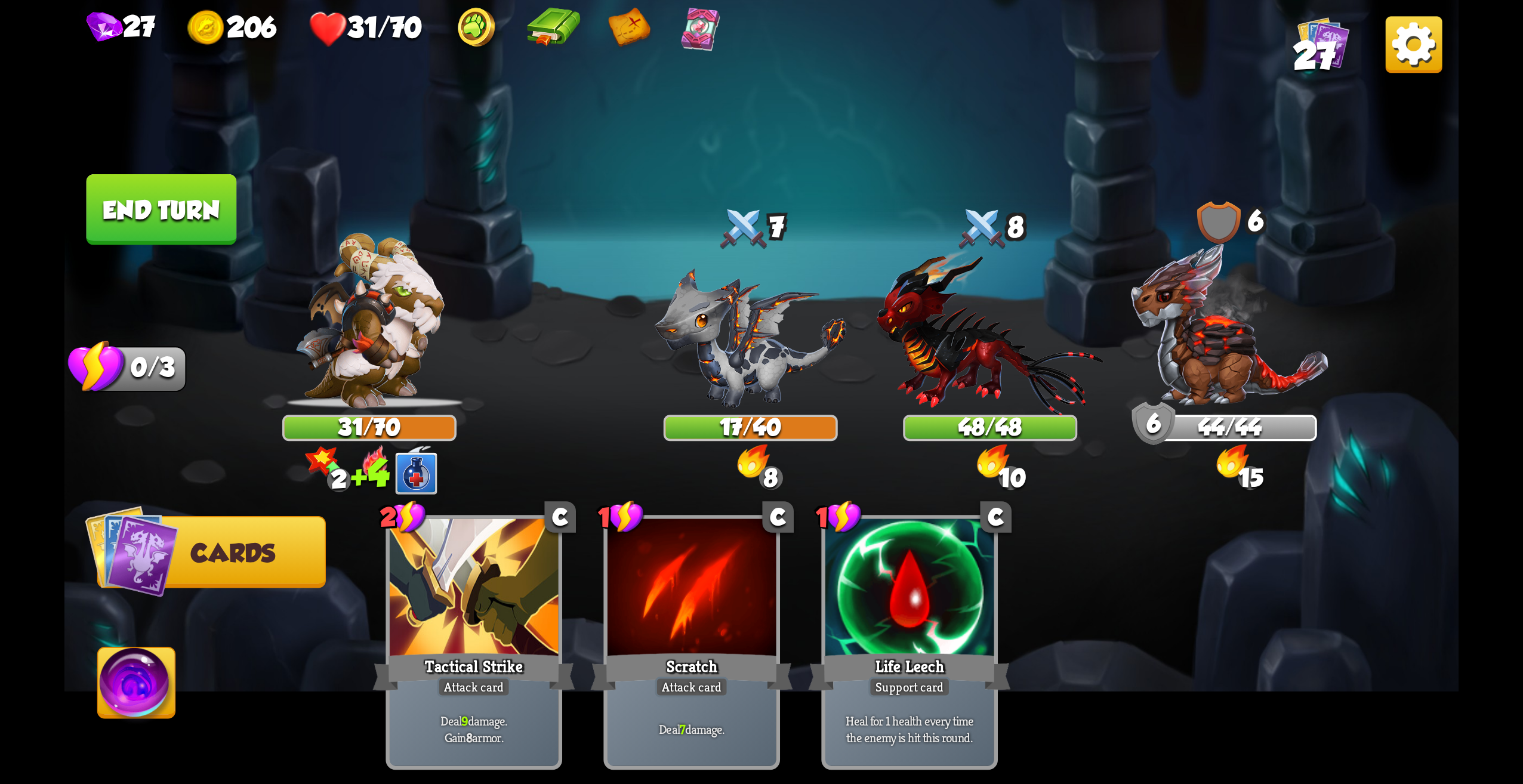
click at [121, 206] on button "End turn" at bounding box center [161, 210] width 150 height 71
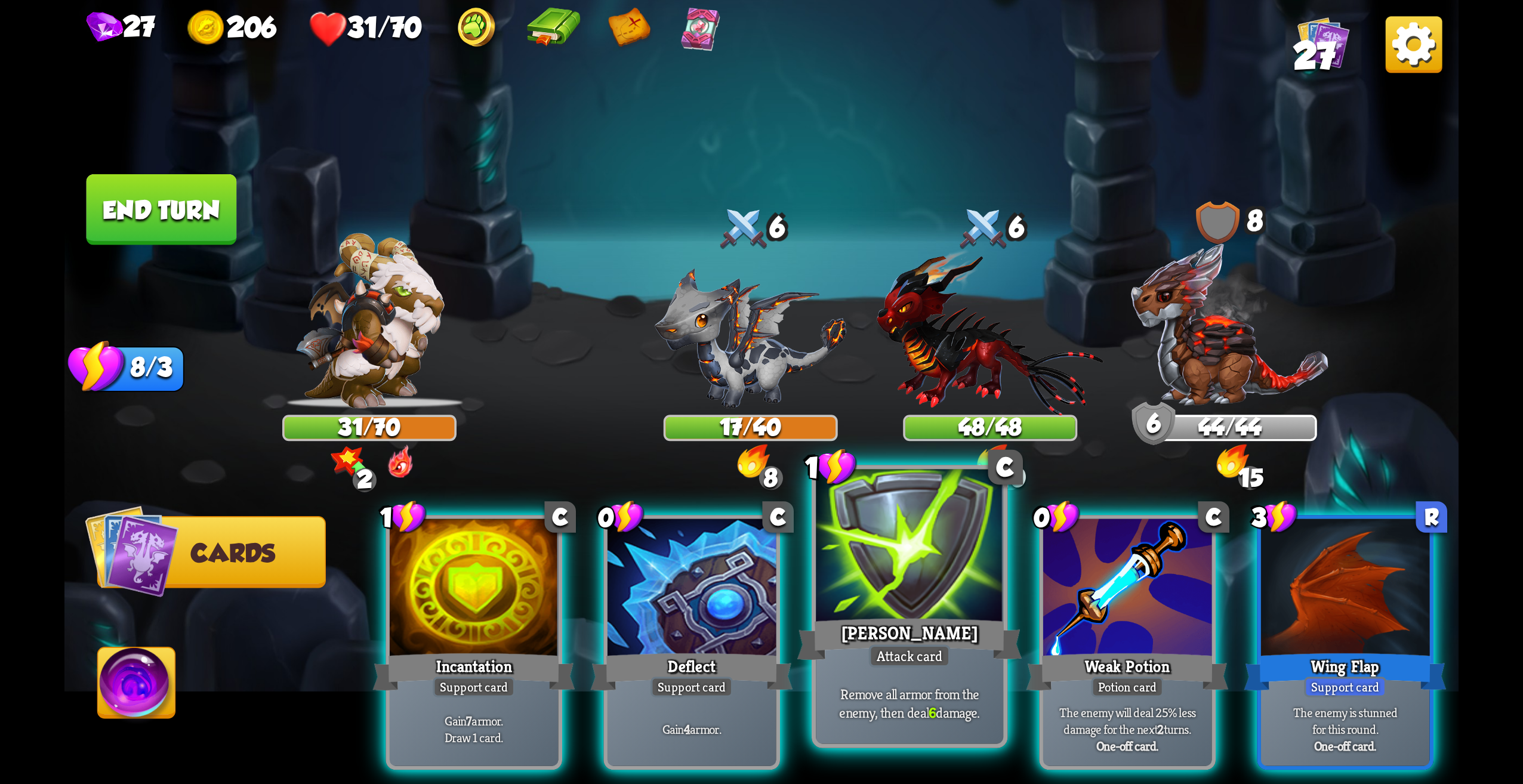
click at [966, 650] on div "[PERSON_NAME]" at bounding box center [910, 639] width 225 height 50
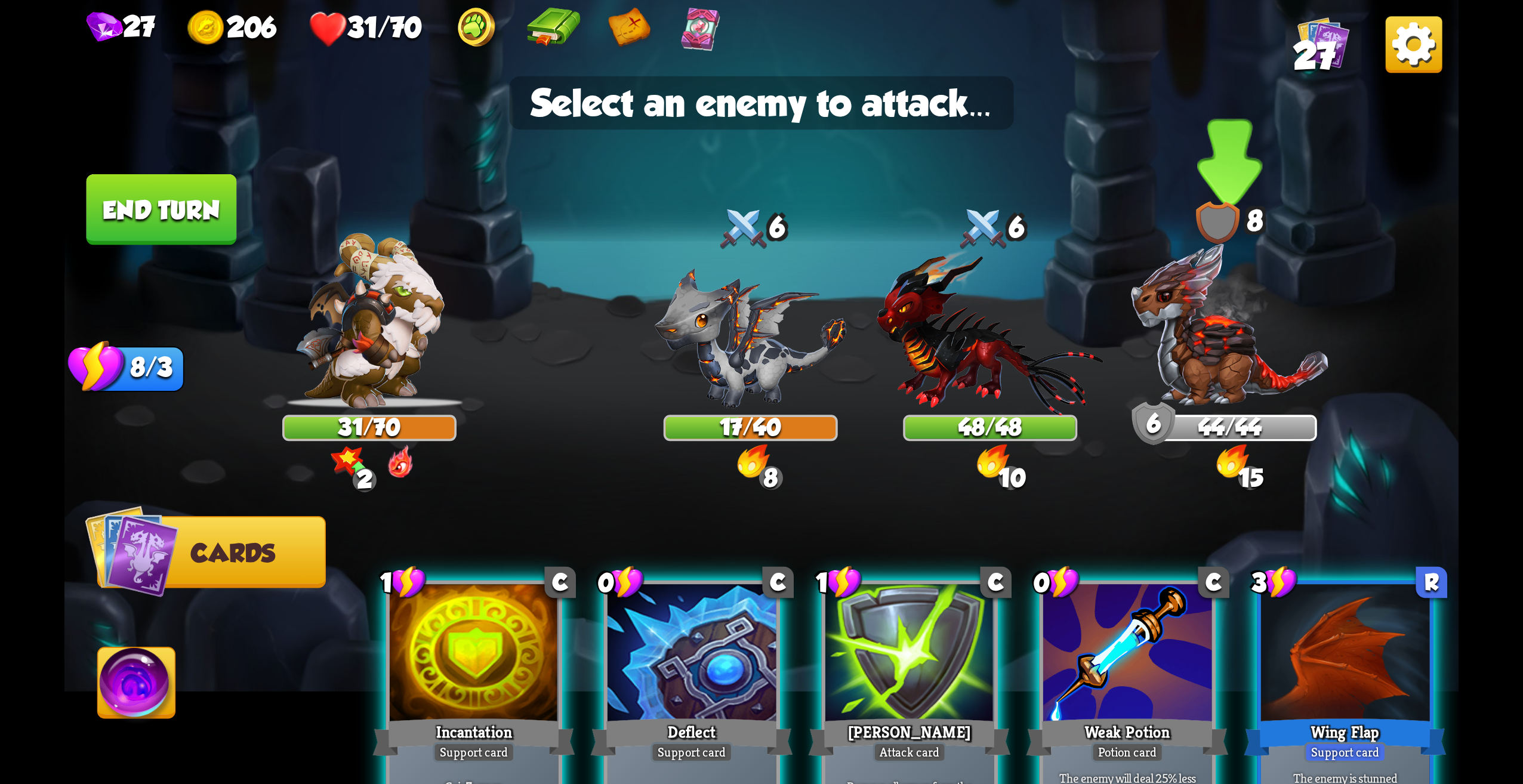
click at [1216, 334] on img at bounding box center [1230, 325] width 200 height 167
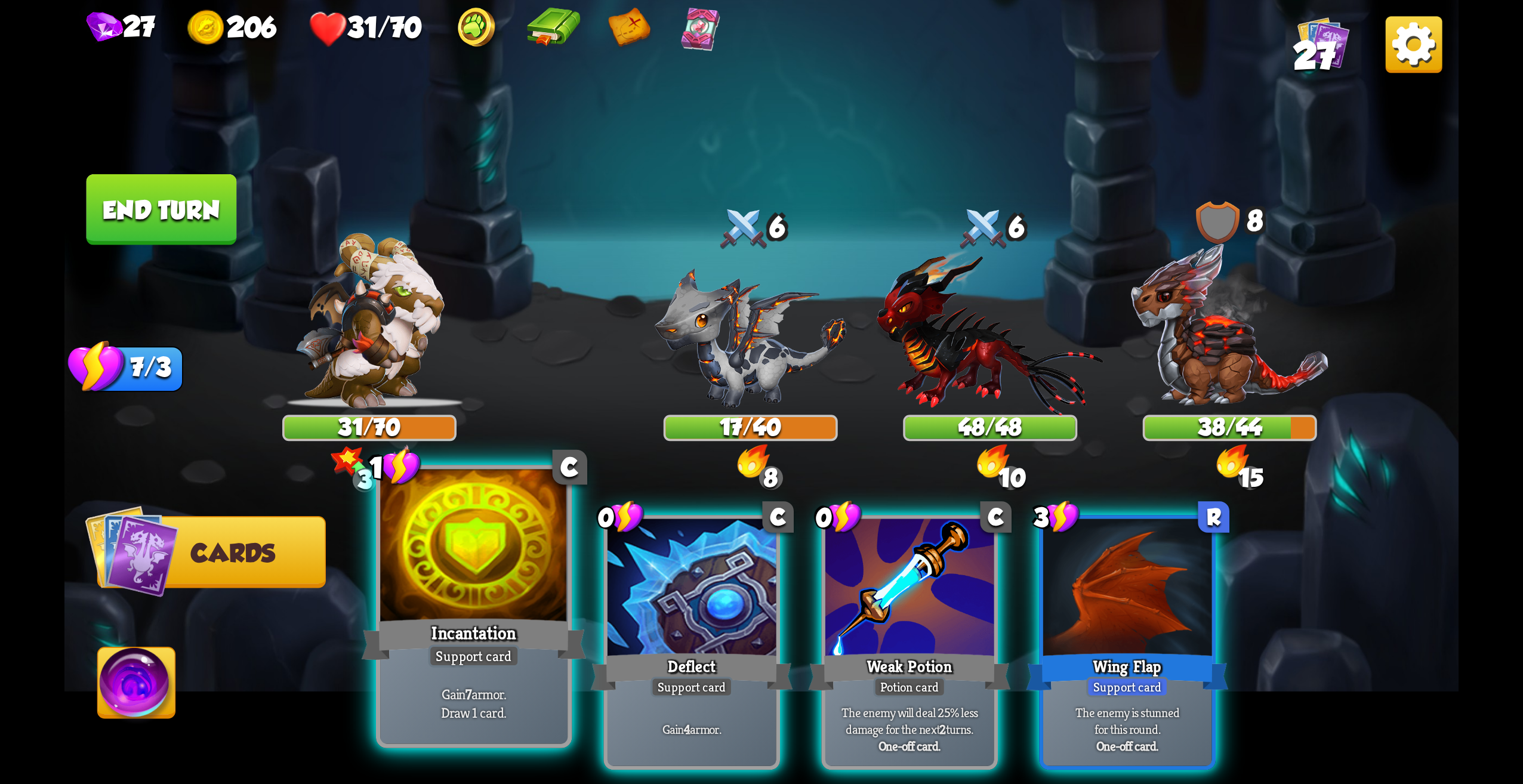
click at [506, 585] on div at bounding box center [474, 549] width 188 height 158
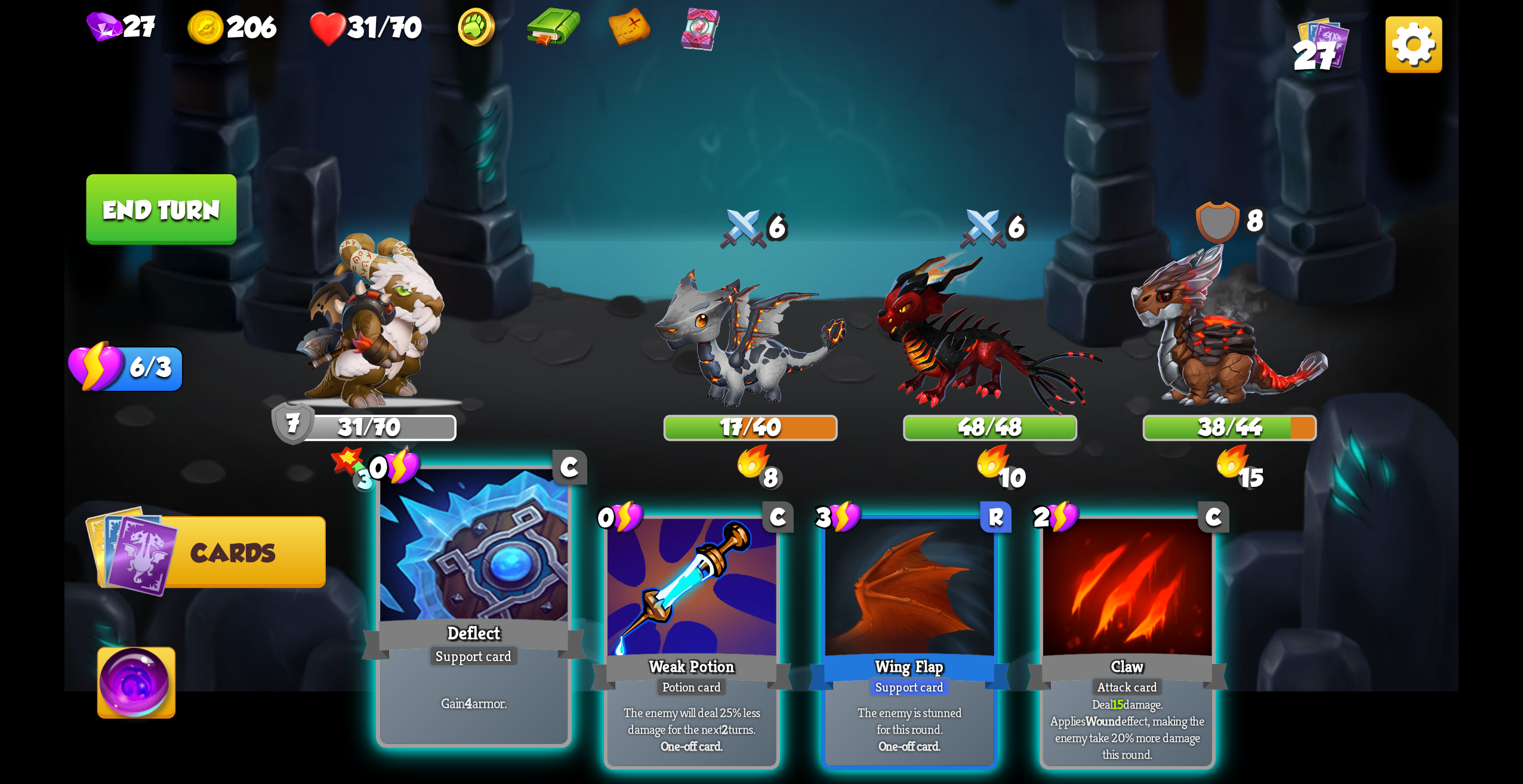
click at [512, 592] on div at bounding box center [474, 549] width 188 height 158
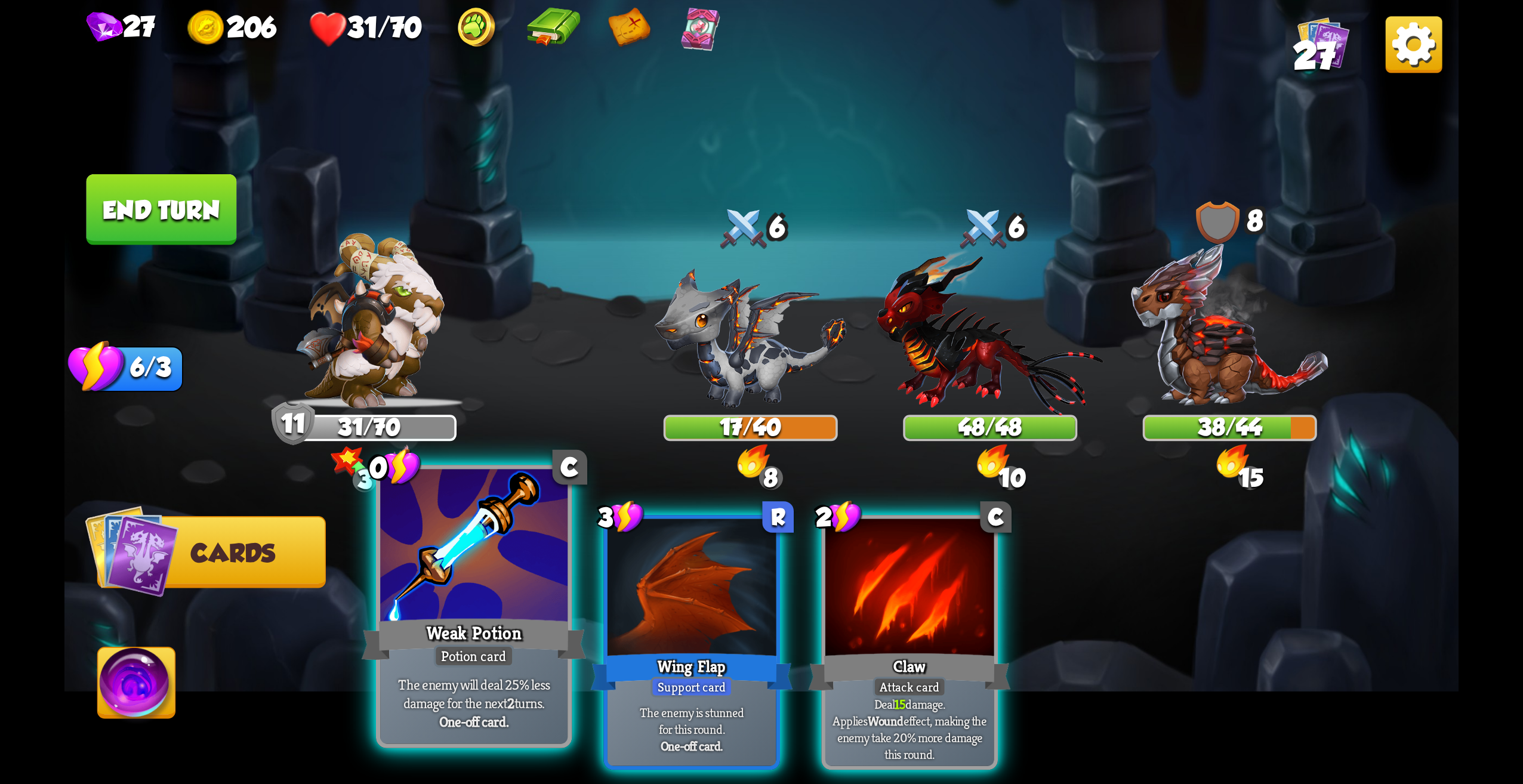
click at [531, 598] on div at bounding box center [474, 549] width 188 height 158
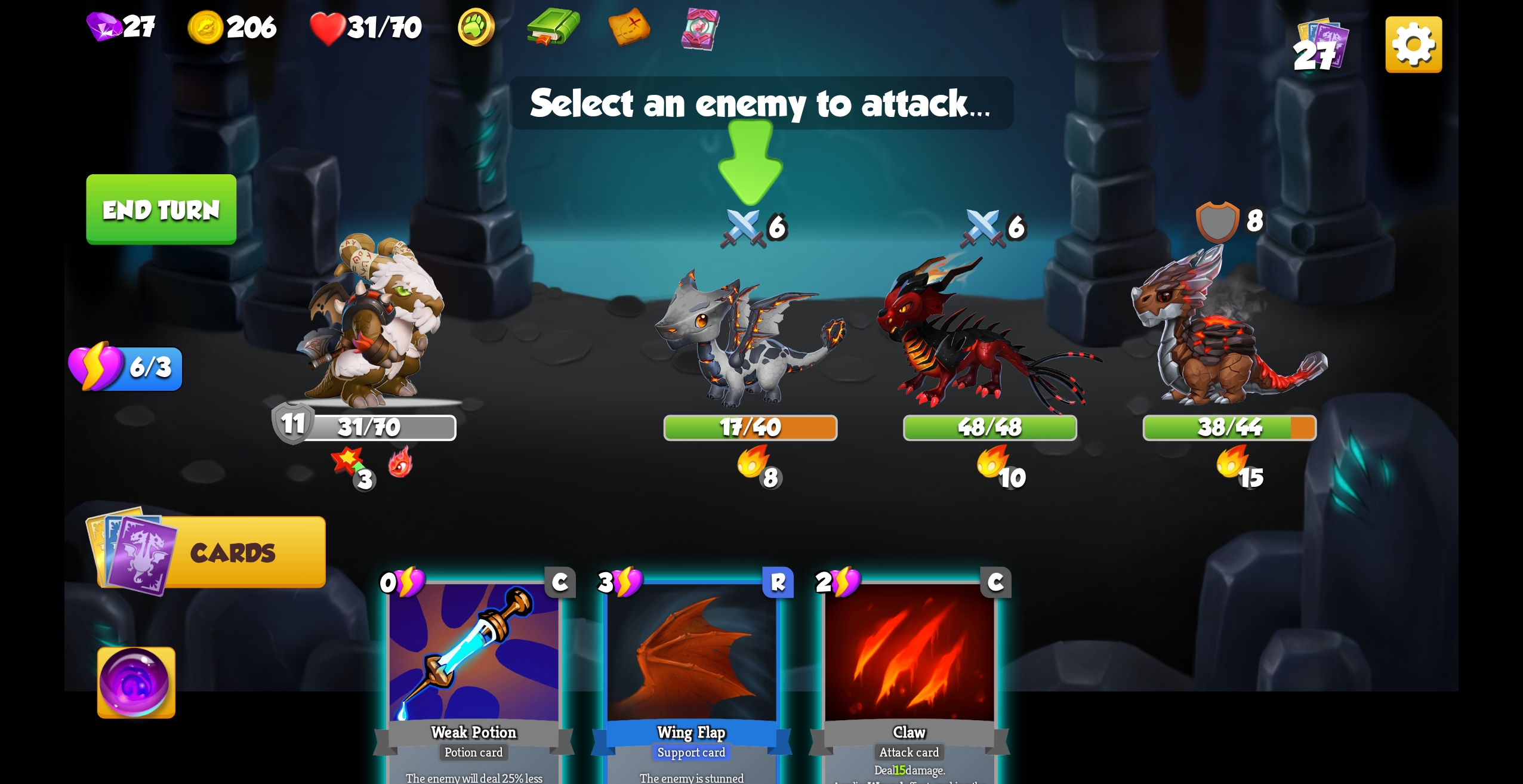
click at [740, 366] on img at bounding box center [751, 338] width 192 height 140
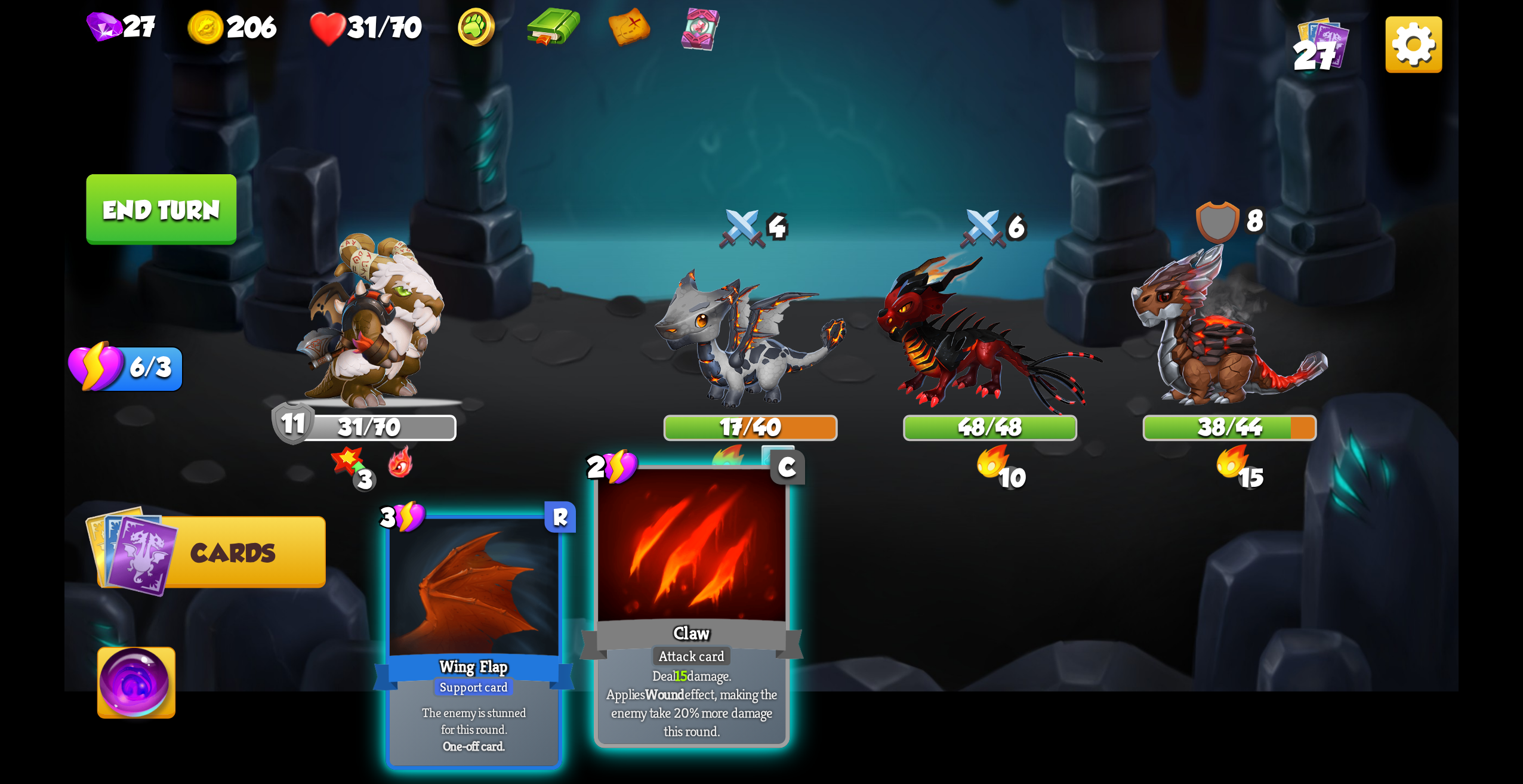
click at [700, 616] on div "Claw" at bounding box center [691, 639] width 225 height 50
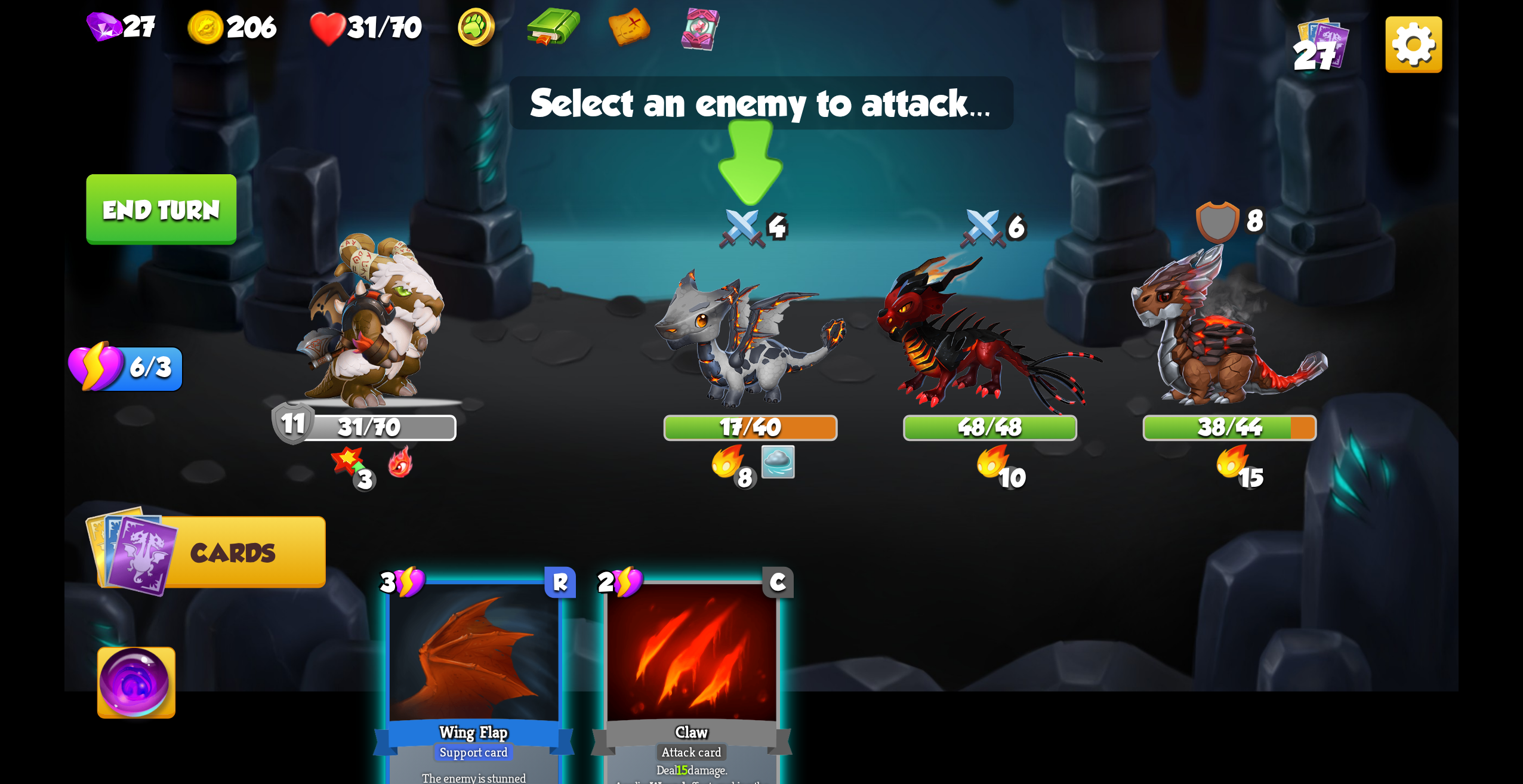
click at [753, 369] on img at bounding box center [751, 338] width 192 height 140
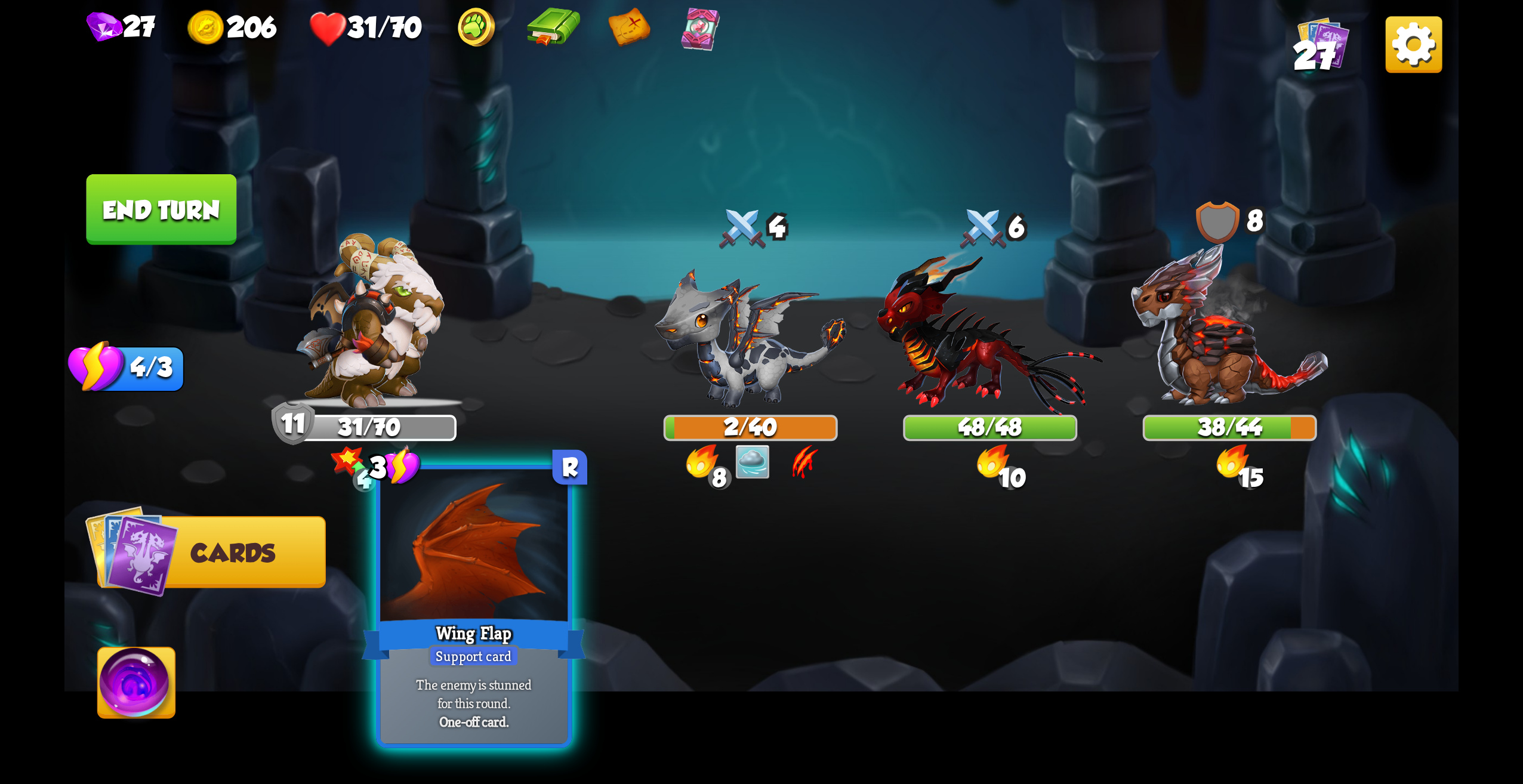
click at [534, 579] on div at bounding box center [474, 549] width 188 height 158
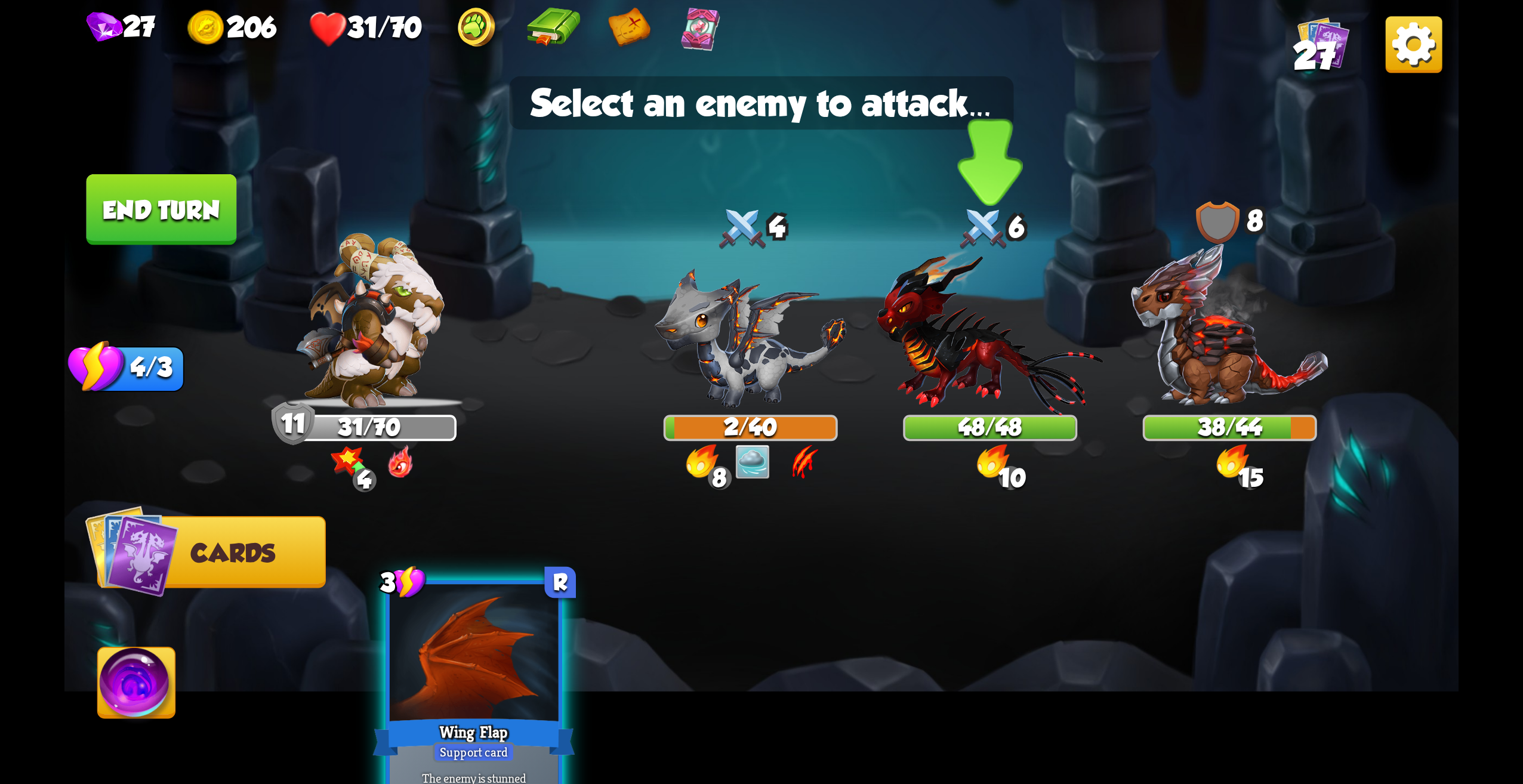
click at [967, 356] on img at bounding box center [990, 332] width 227 height 166
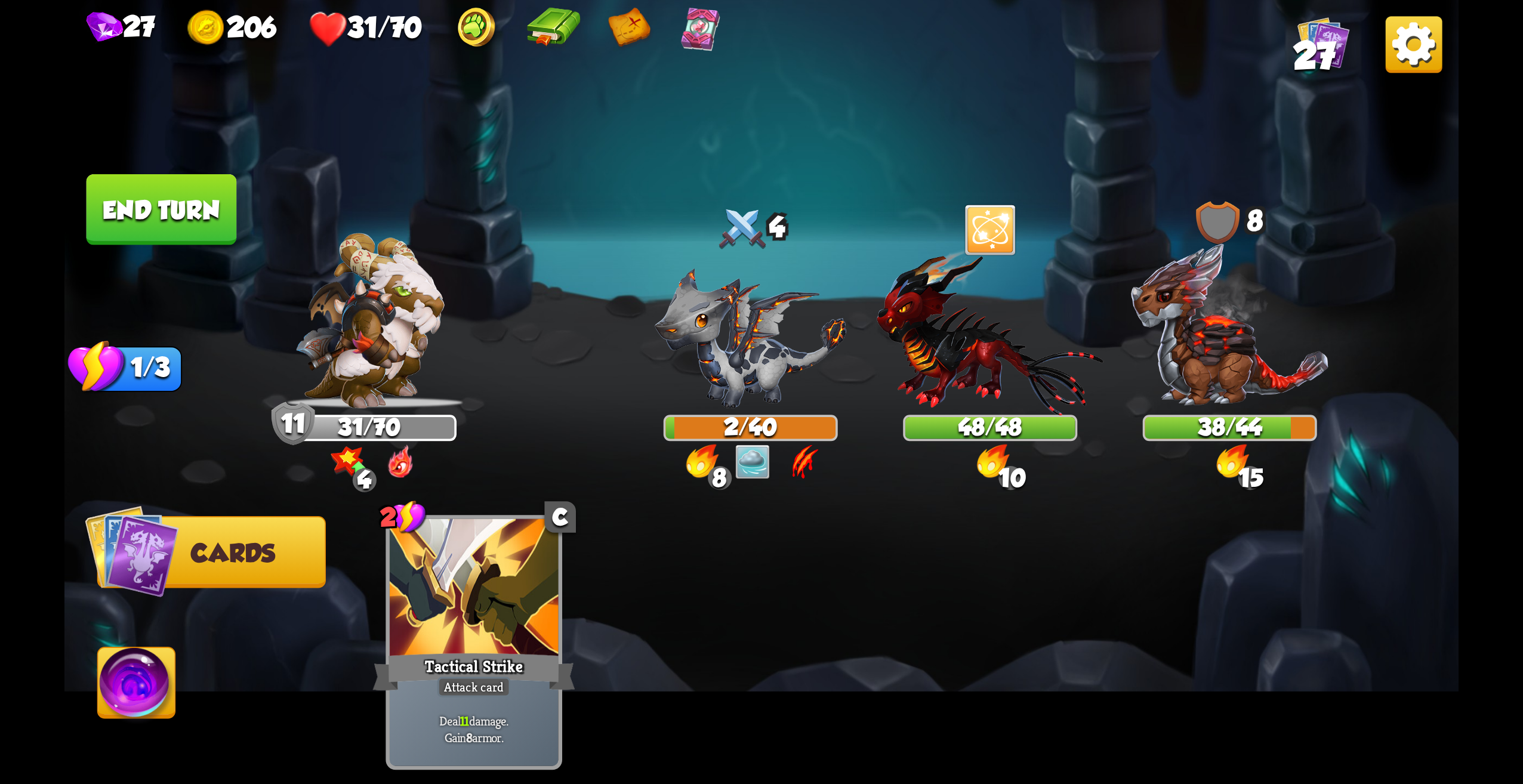
click at [197, 248] on img at bounding box center [762, 392] width 1394 height 784
click at [207, 214] on button "End turn" at bounding box center [161, 210] width 150 height 71
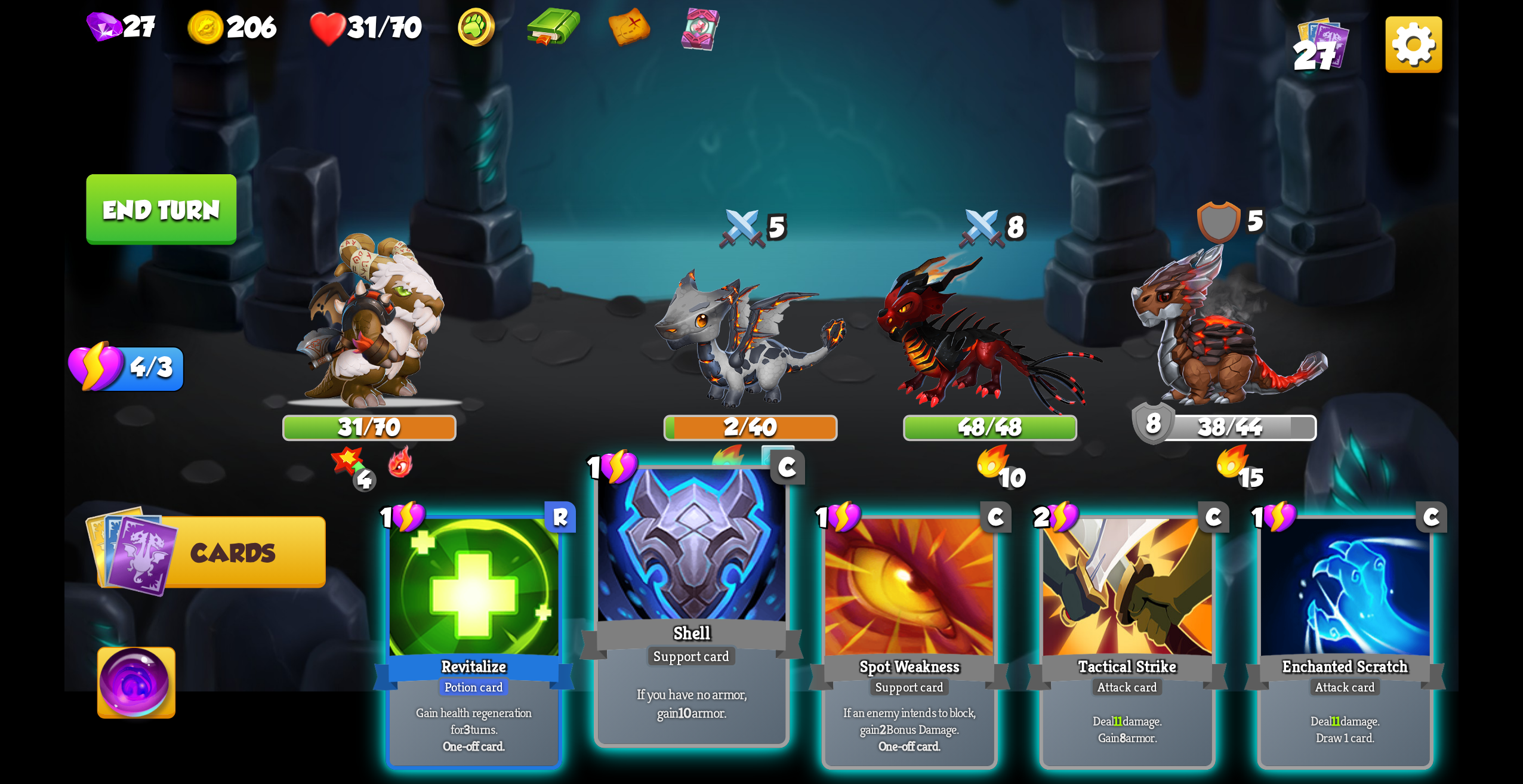
click at [696, 612] on div at bounding box center [692, 549] width 188 height 158
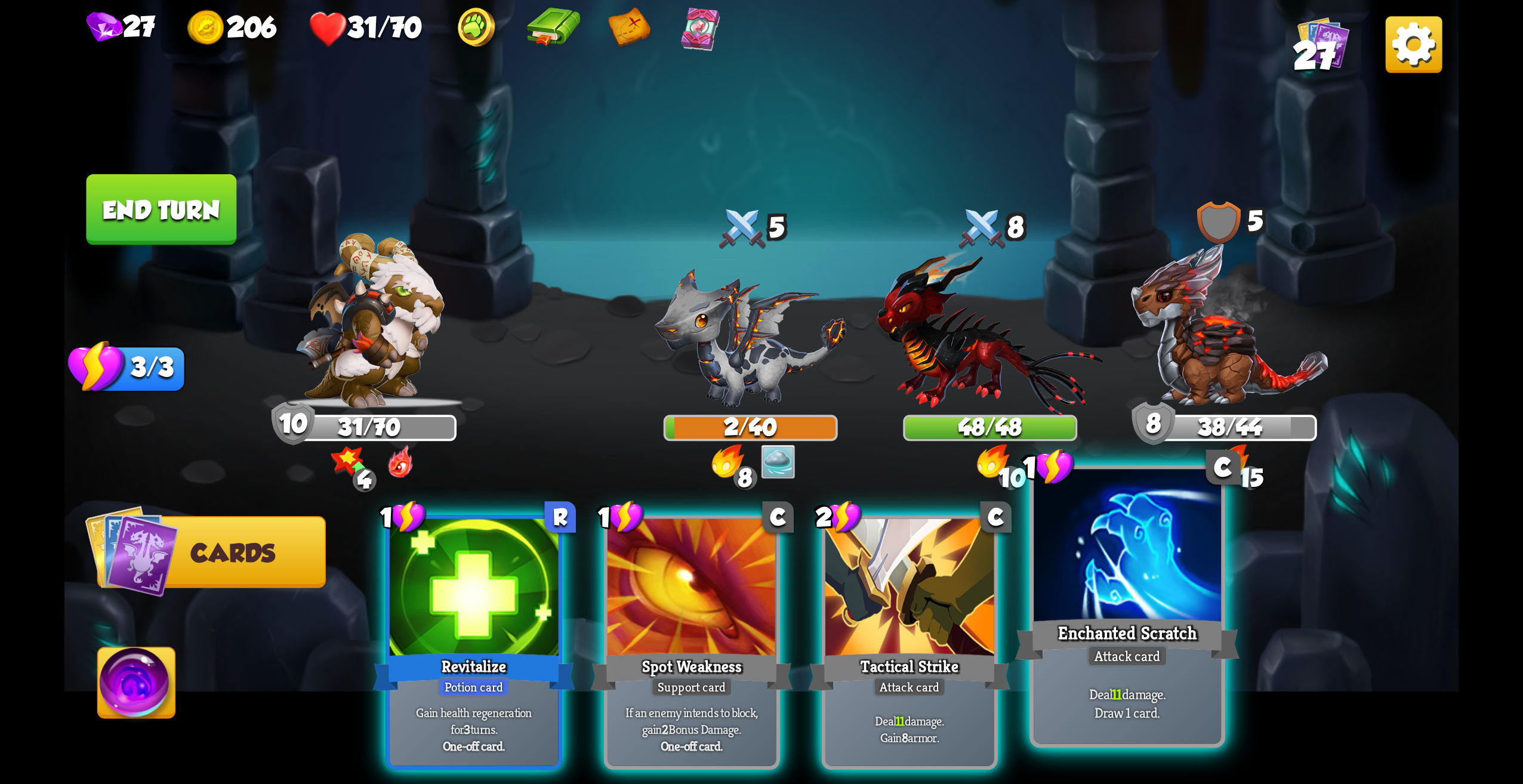
click at [1104, 597] on div at bounding box center [1128, 549] width 188 height 158
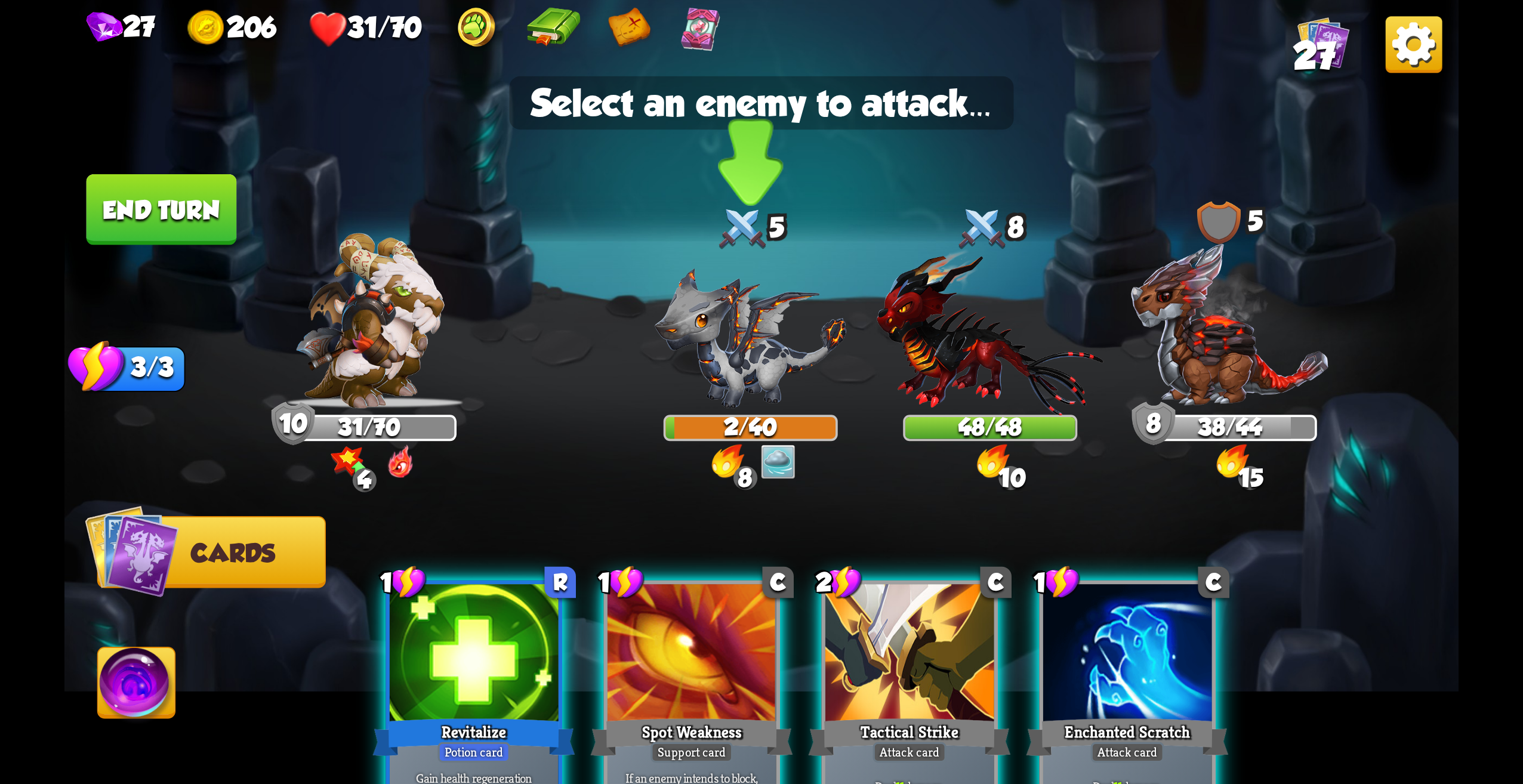
click at [730, 353] on img at bounding box center [751, 338] width 192 height 140
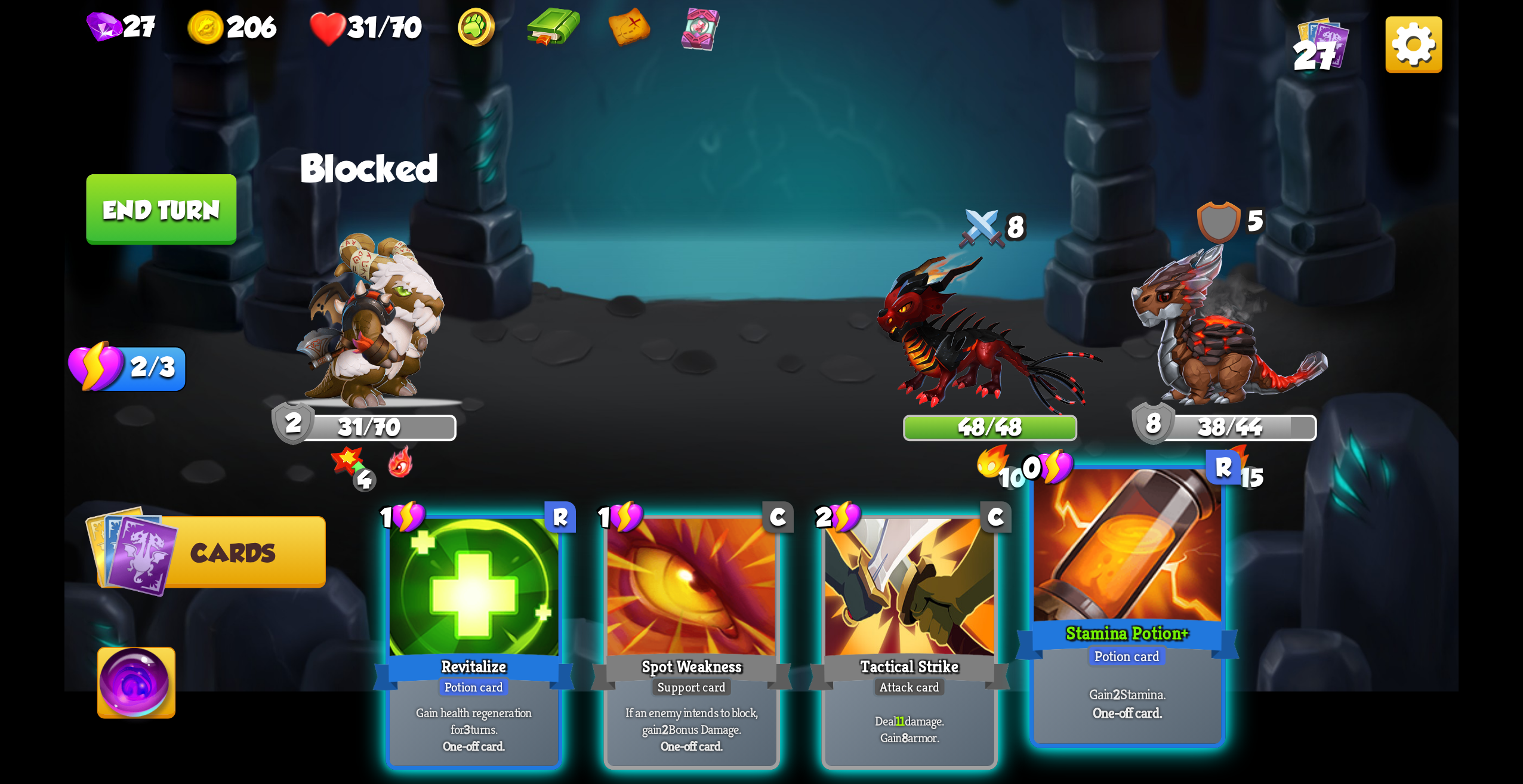
click at [1151, 571] on div at bounding box center [1128, 549] width 188 height 158
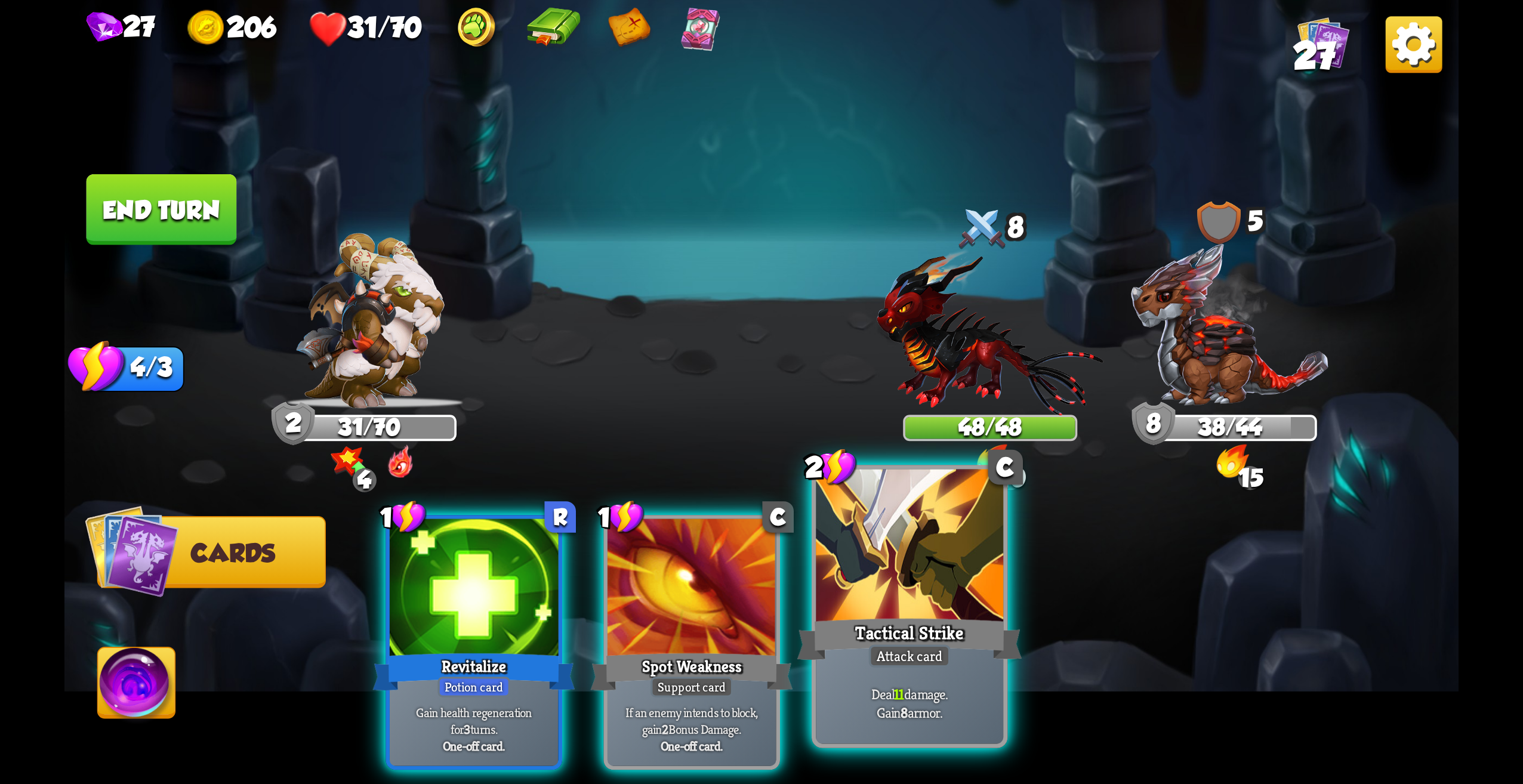
click at [981, 547] on div at bounding box center [910, 549] width 188 height 158
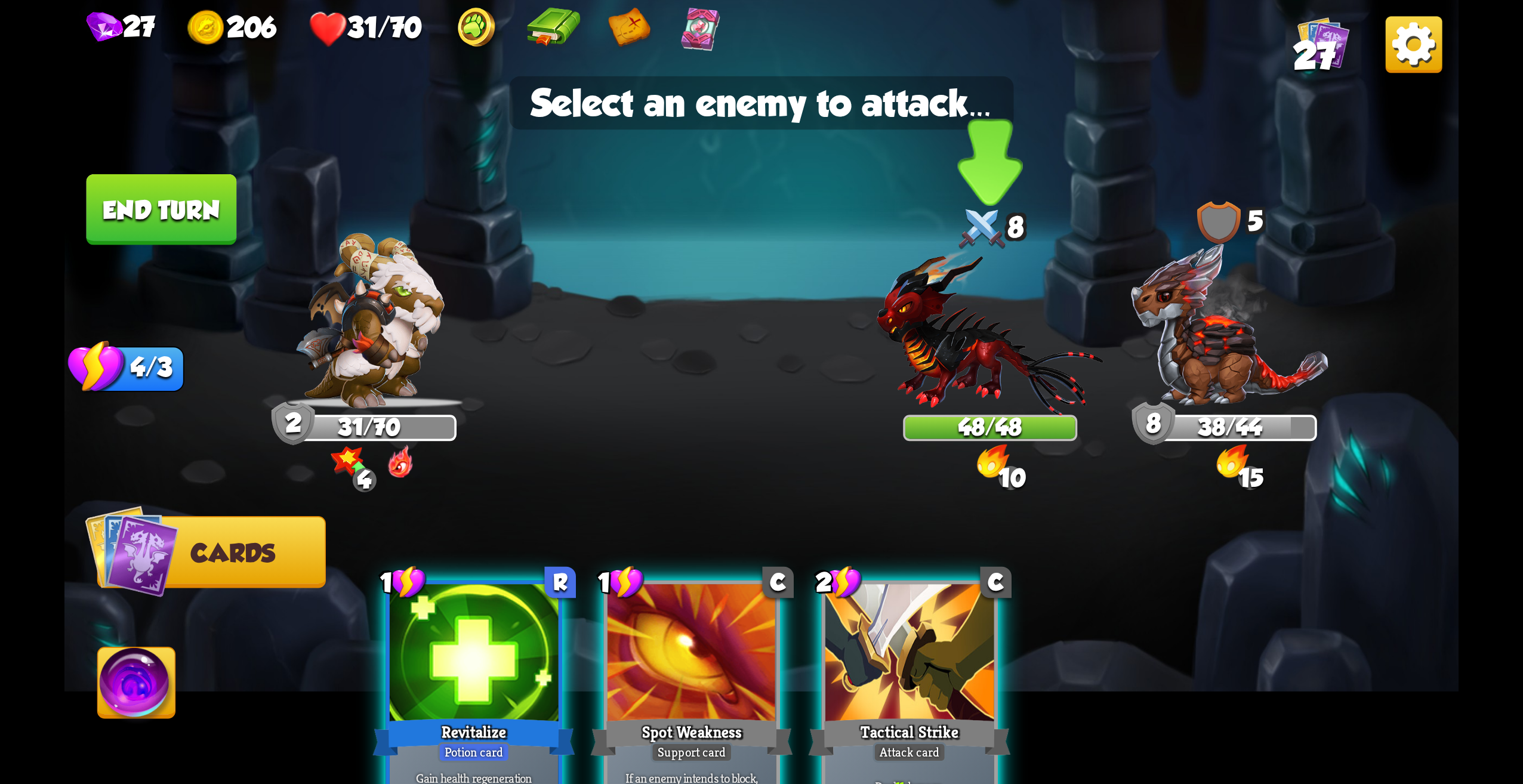
click at [989, 362] on img at bounding box center [990, 332] width 227 height 166
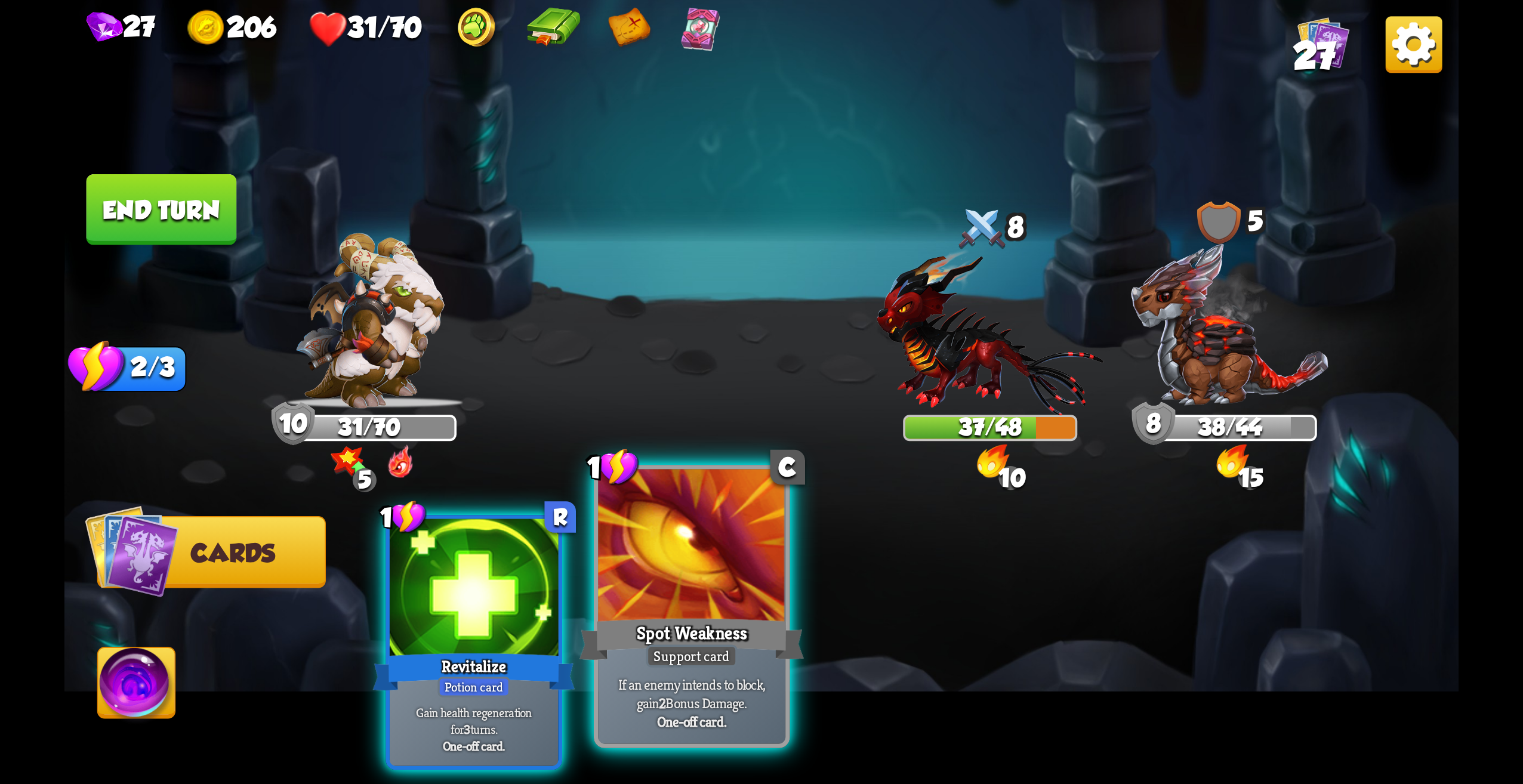
click at [751, 615] on div "Spot Weakness" at bounding box center [691, 639] width 225 height 50
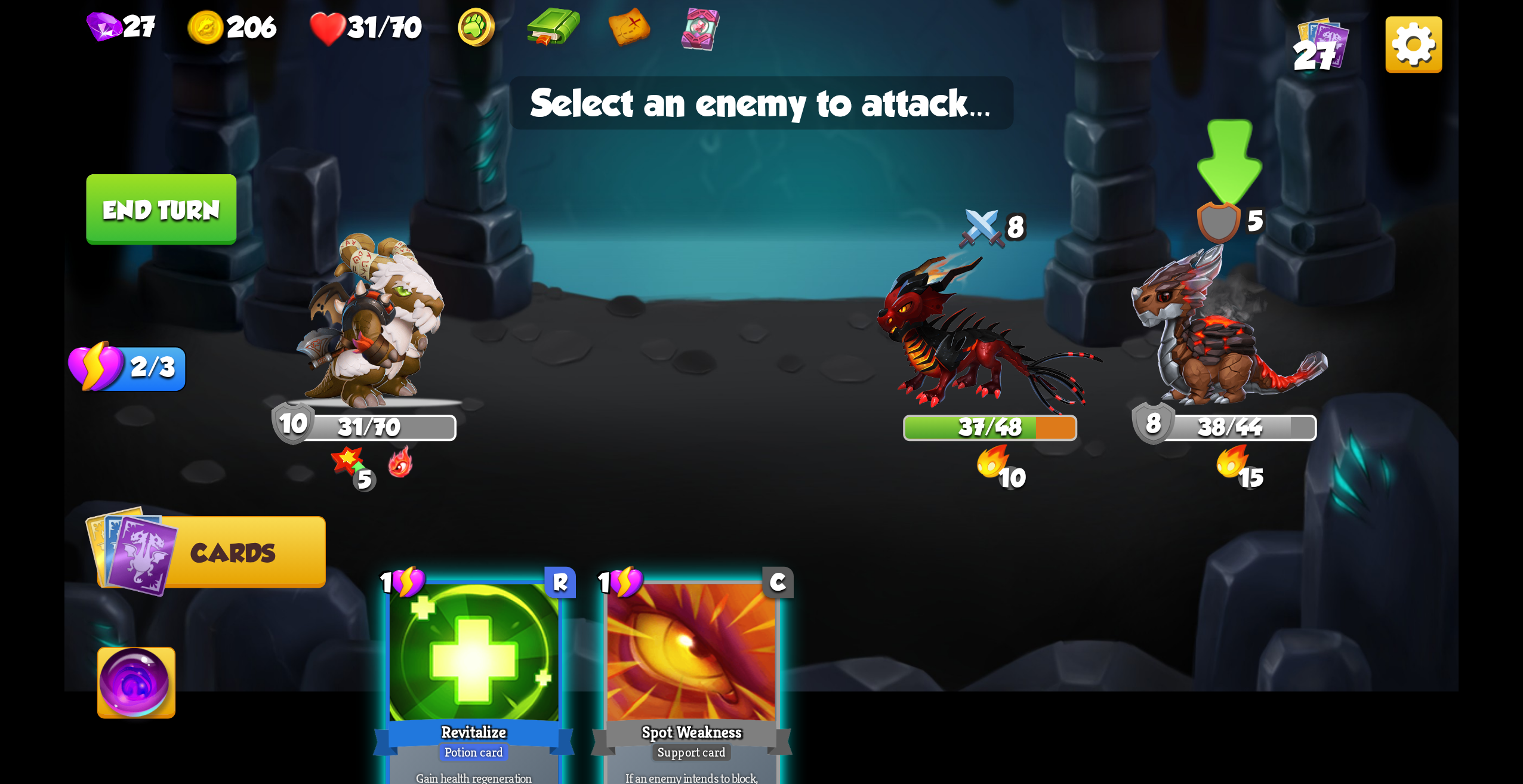
click at [1227, 358] on img at bounding box center [1230, 325] width 200 height 167
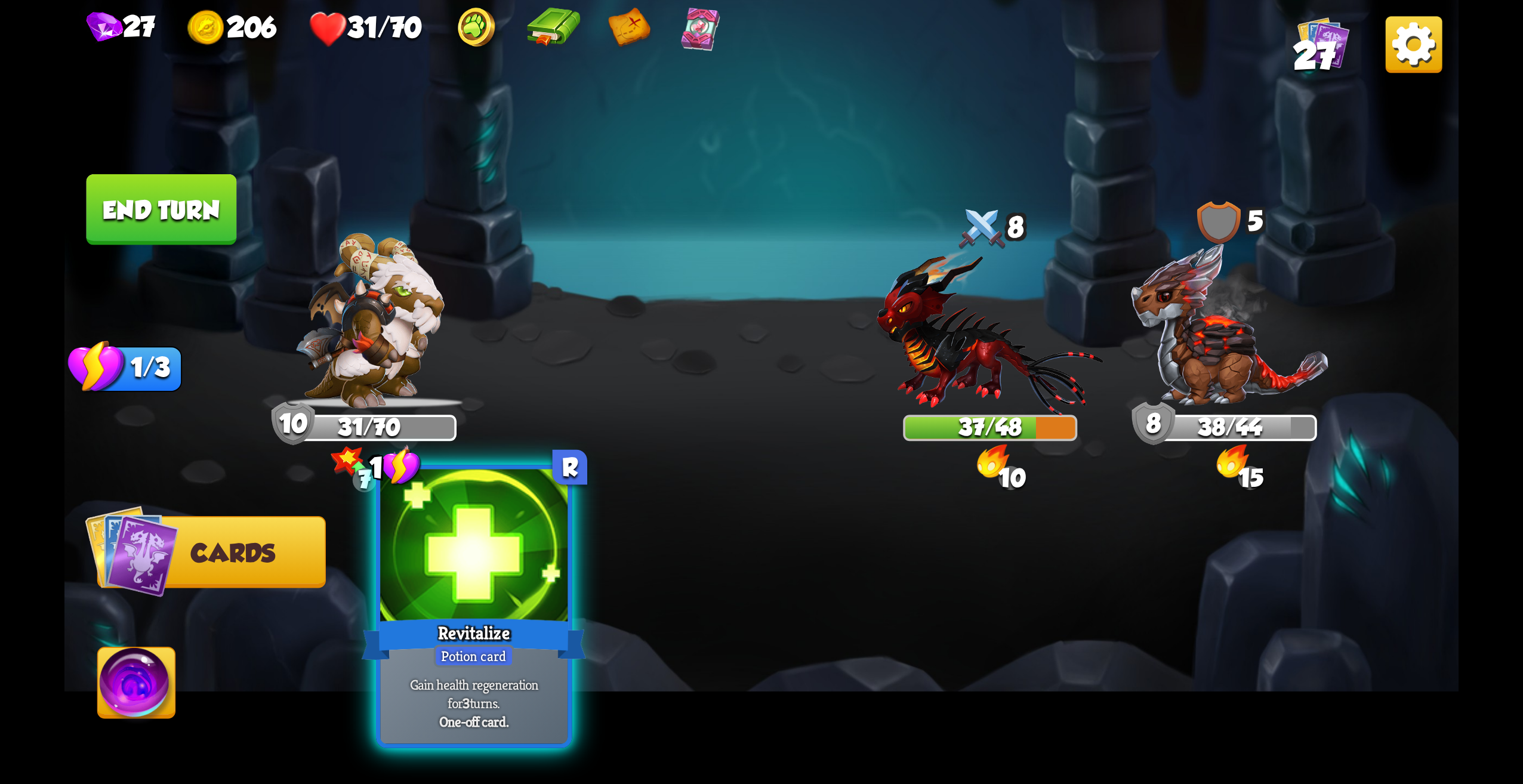
click at [552, 553] on div at bounding box center [474, 549] width 188 height 158
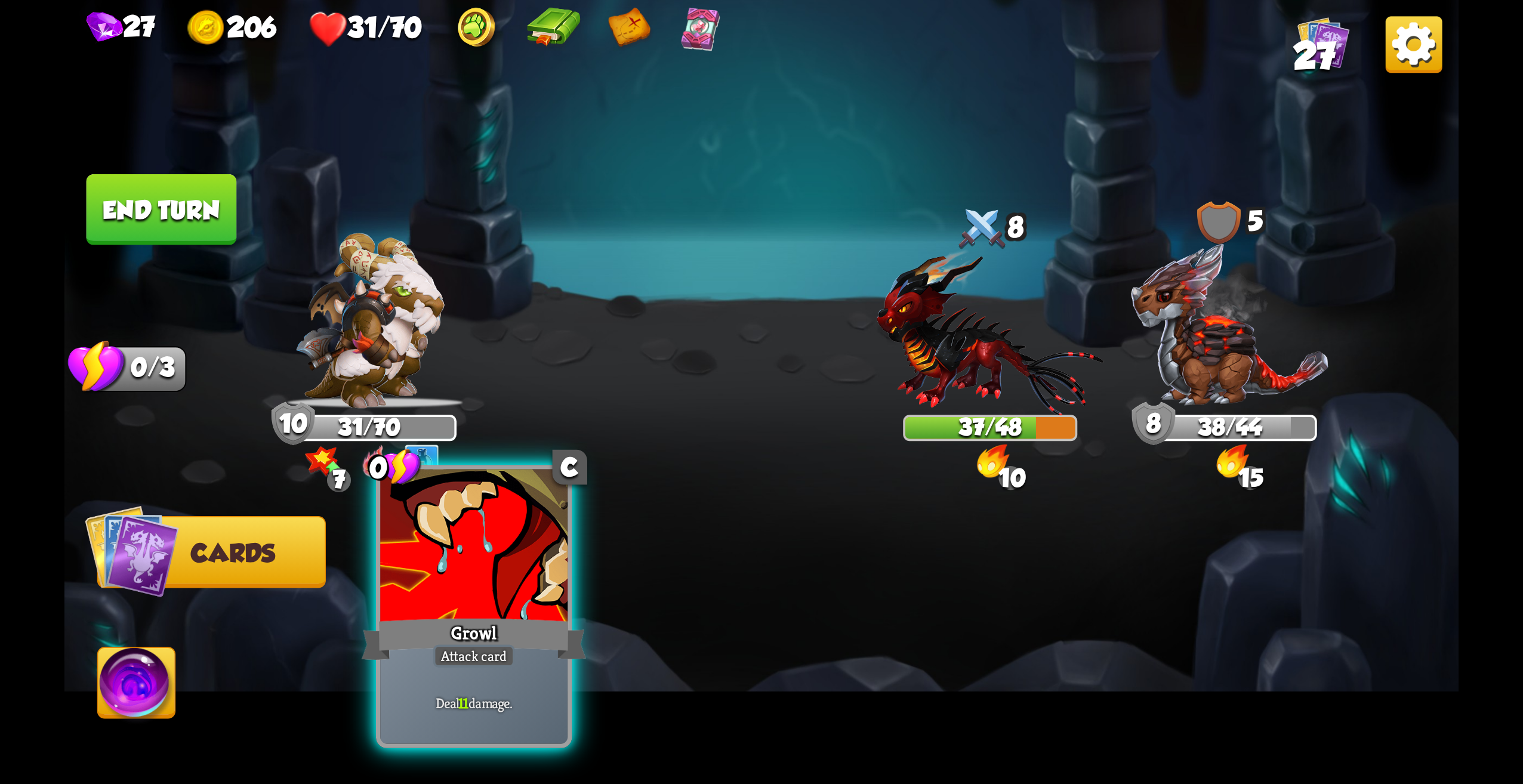
click at [520, 661] on div "Growl" at bounding box center [474, 639] width 225 height 50
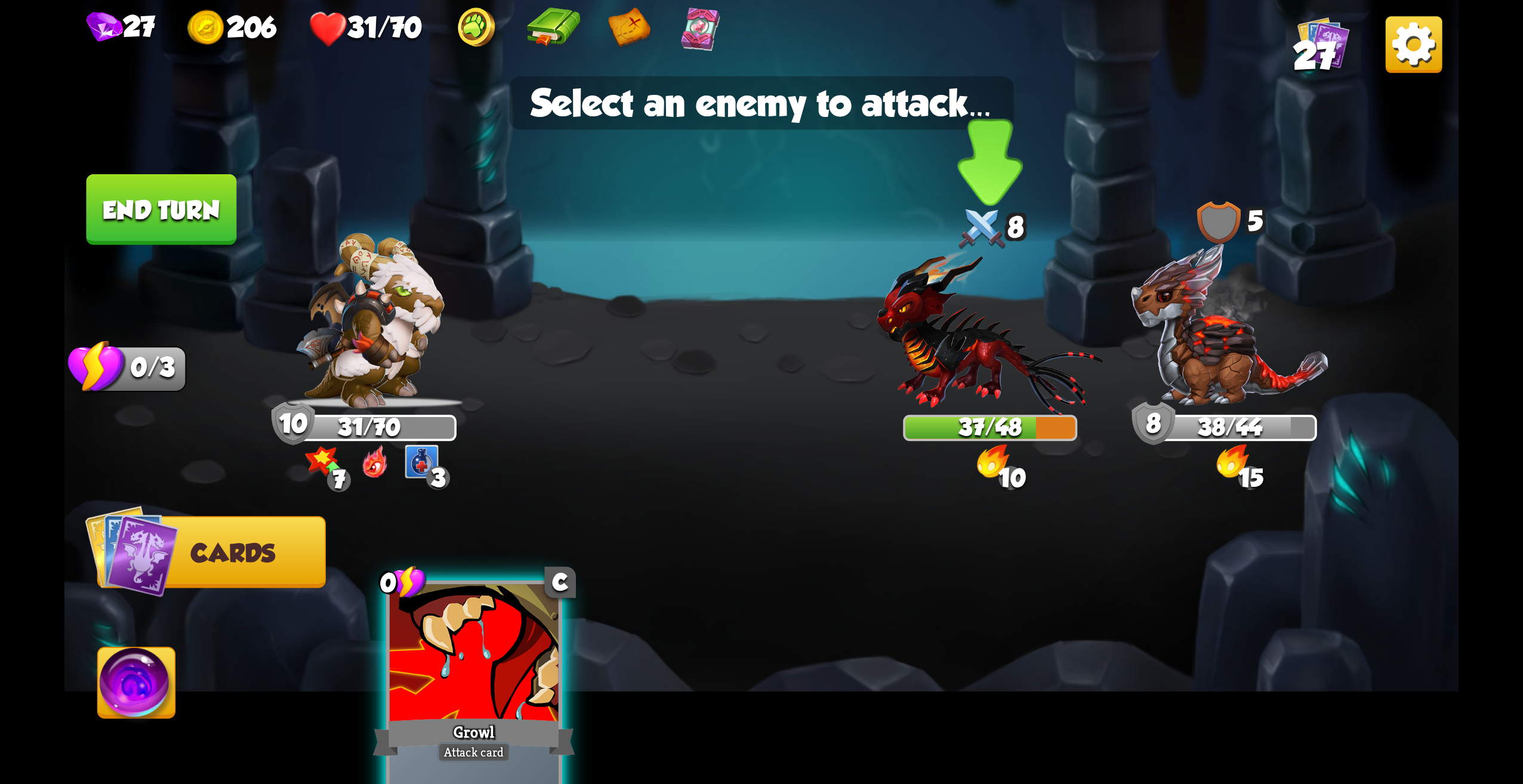
click at [975, 380] on img at bounding box center [990, 332] width 227 height 166
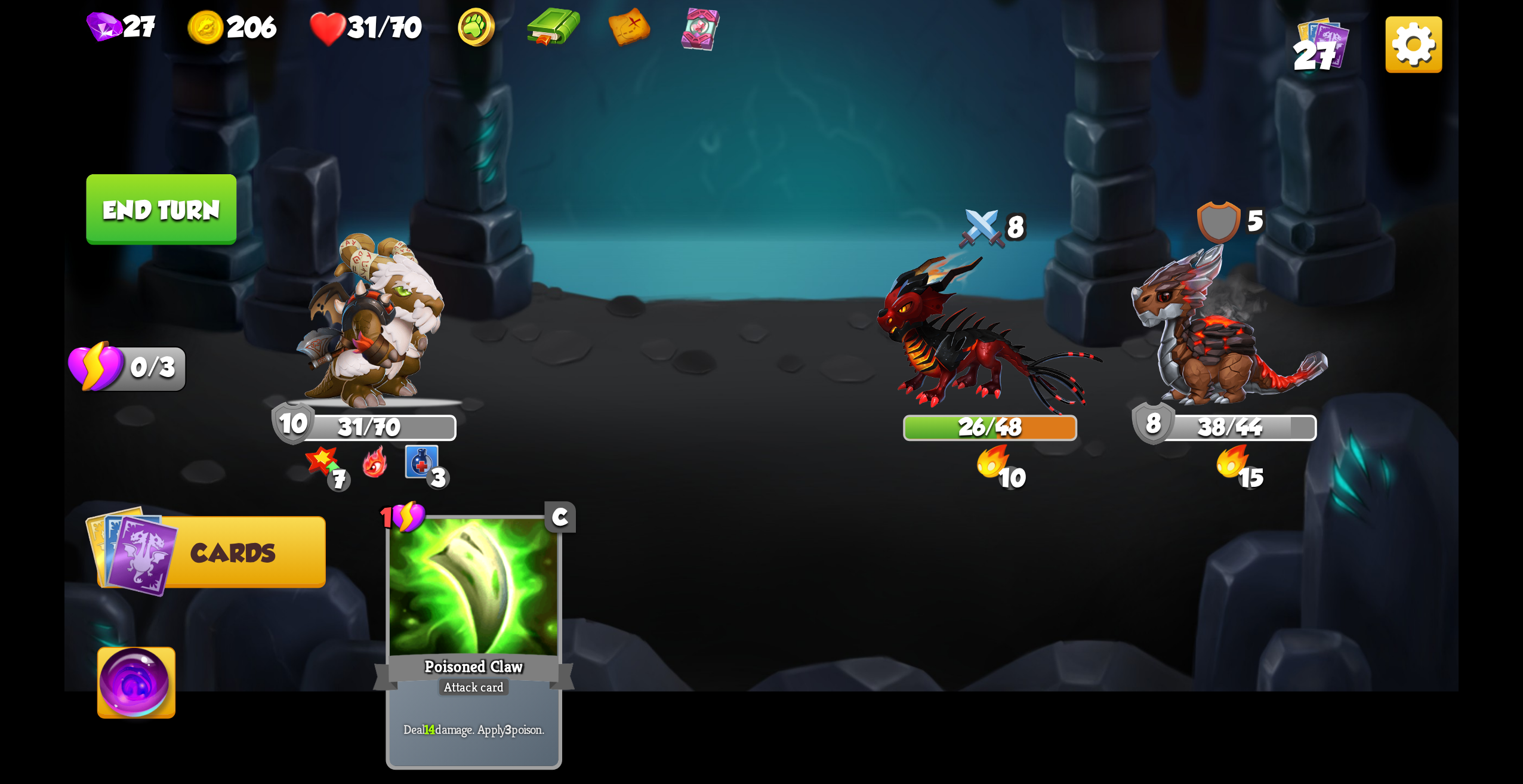
click at [171, 221] on button "End turn" at bounding box center [161, 210] width 150 height 71
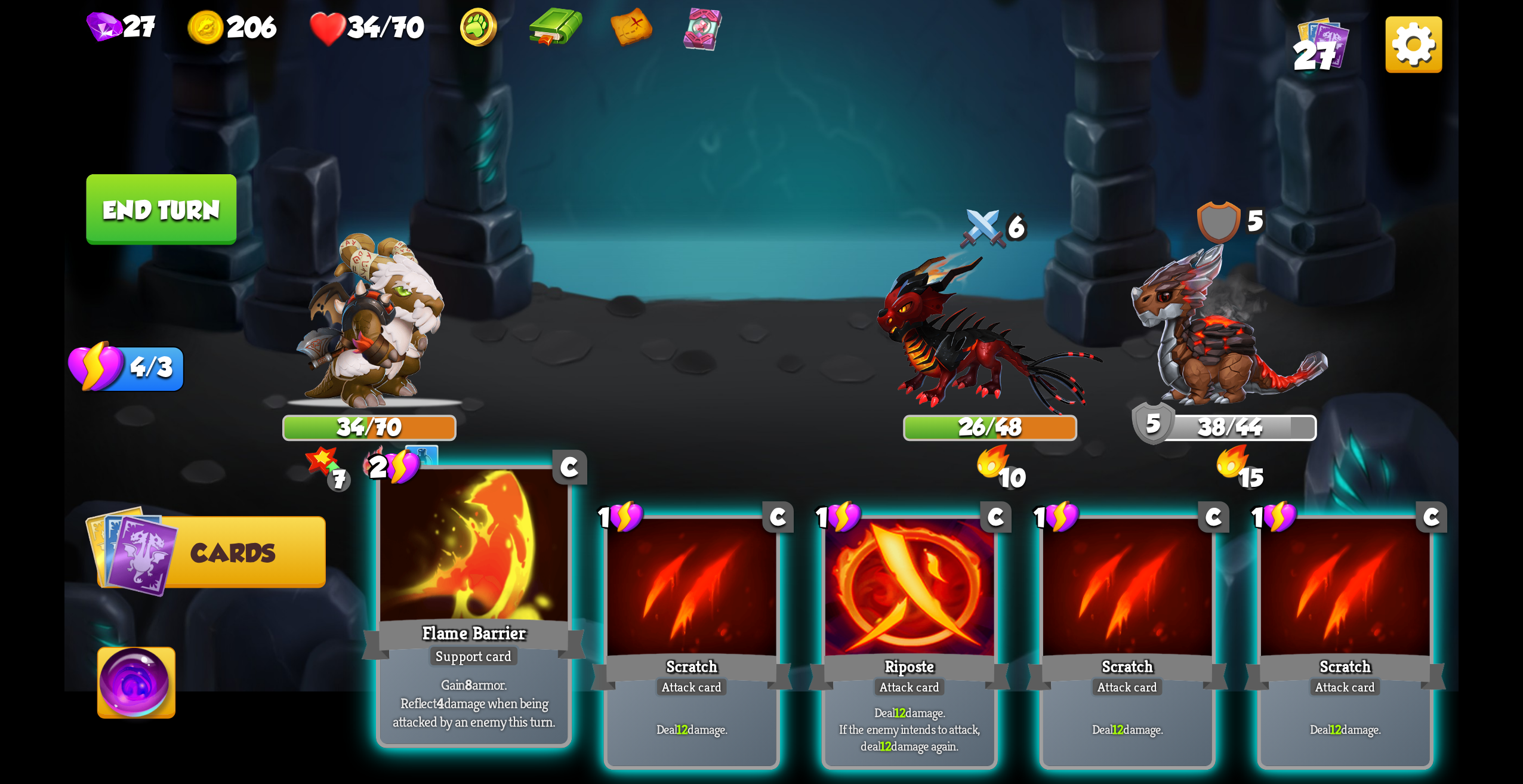
click at [543, 638] on div "Flame Barrier" at bounding box center [474, 639] width 225 height 50
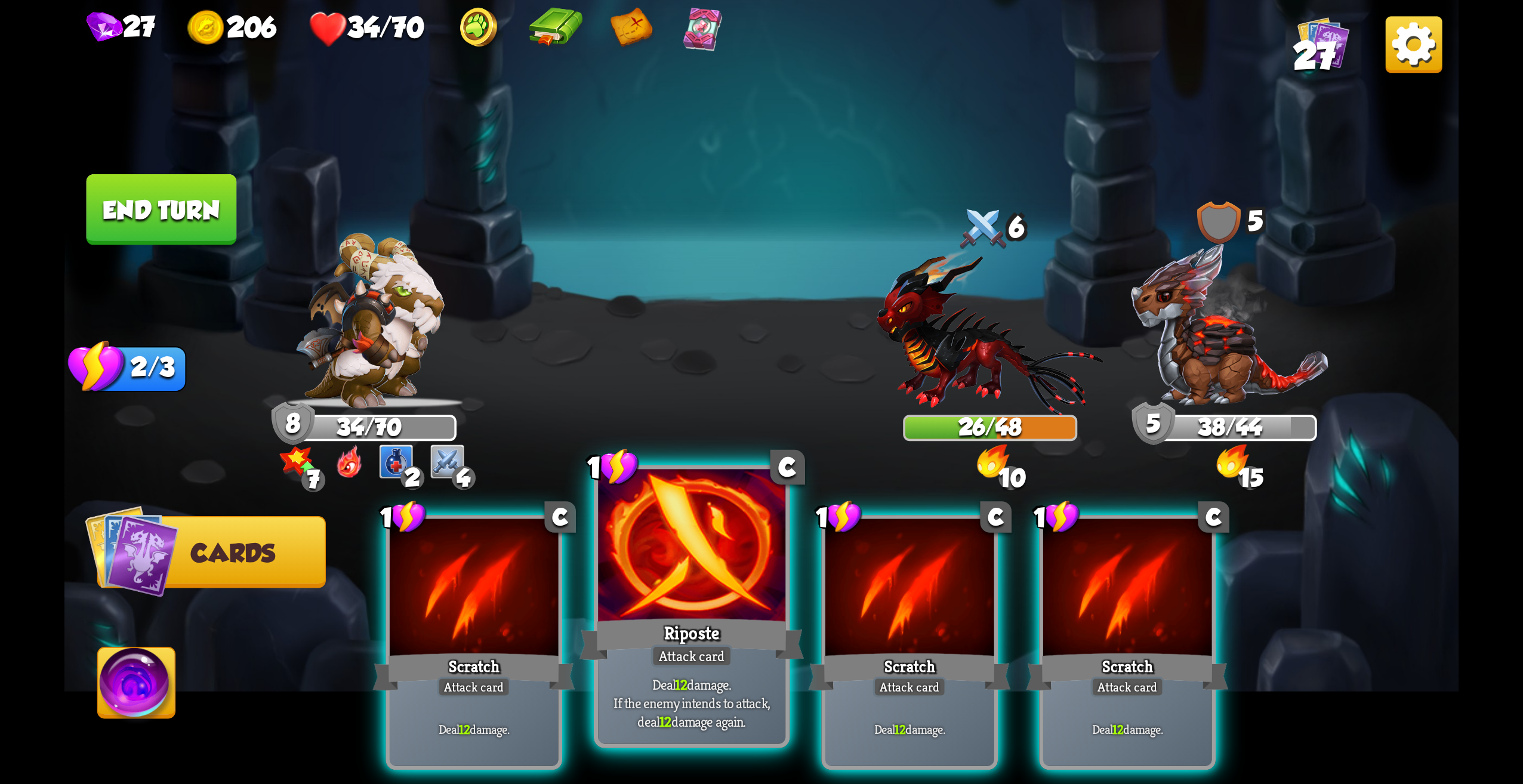
click at [719, 570] on div at bounding box center [692, 549] width 188 height 158
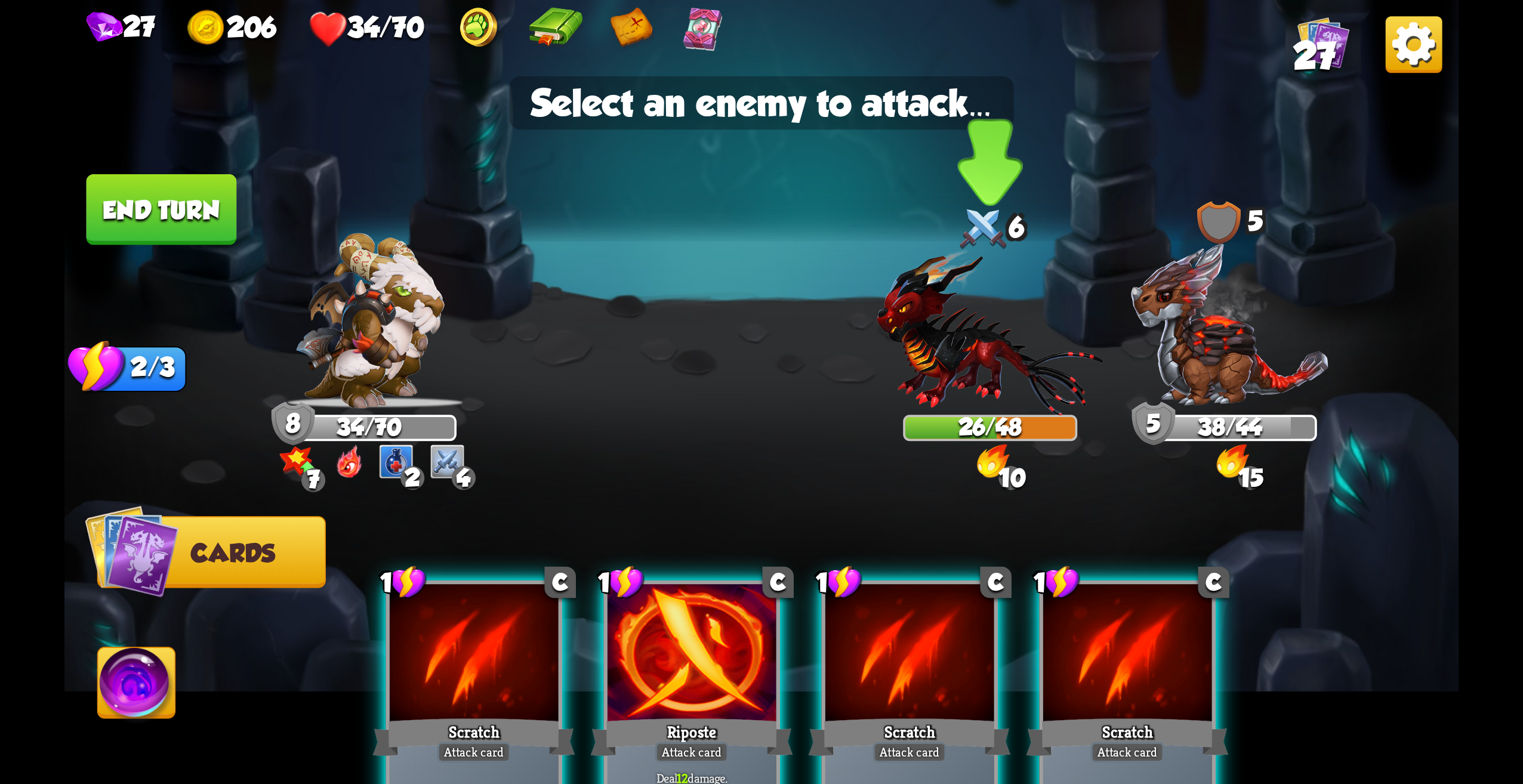
click at [961, 376] on img at bounding box center [990, 332] width 227 height 166
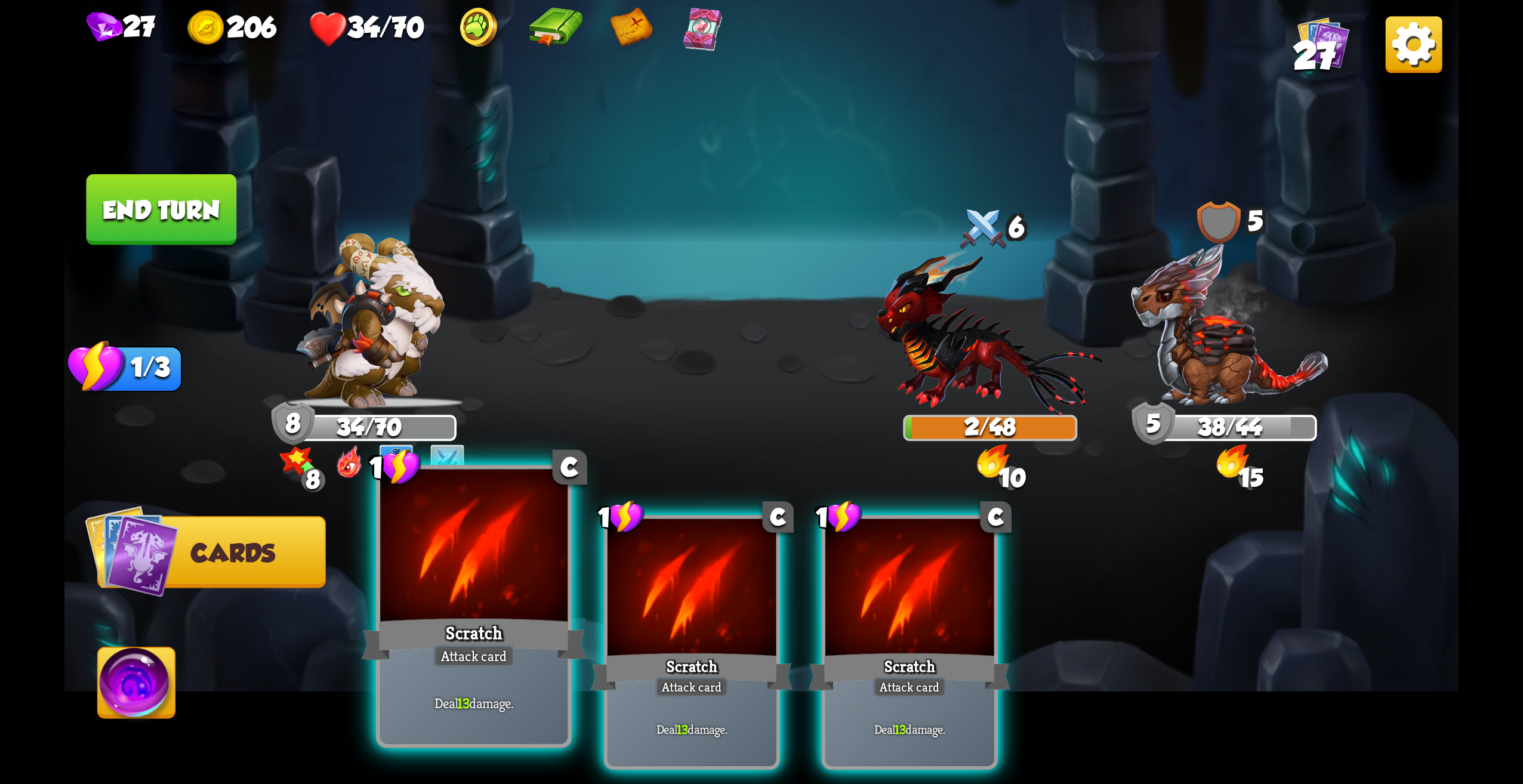
drag, startPoint x: 479, startPoint y: 601, endPoint x: 496, endPoint y: 598, distance: 17.3
click at [479, 601] on div at bounding box center [474, 549] width 188 height 158
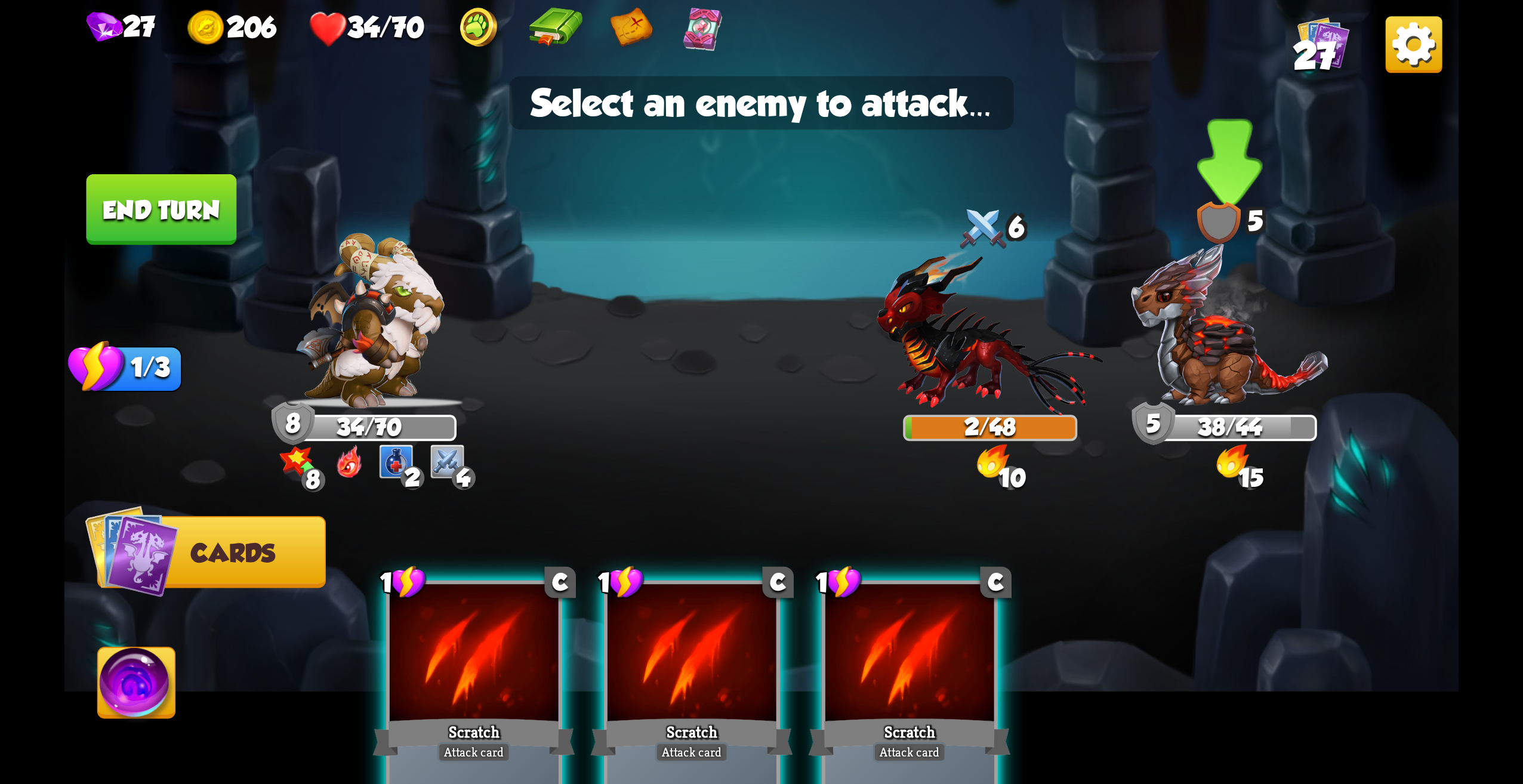
click at [1209, 369] on img at bounding box center [1230, 325] width 200 height 167
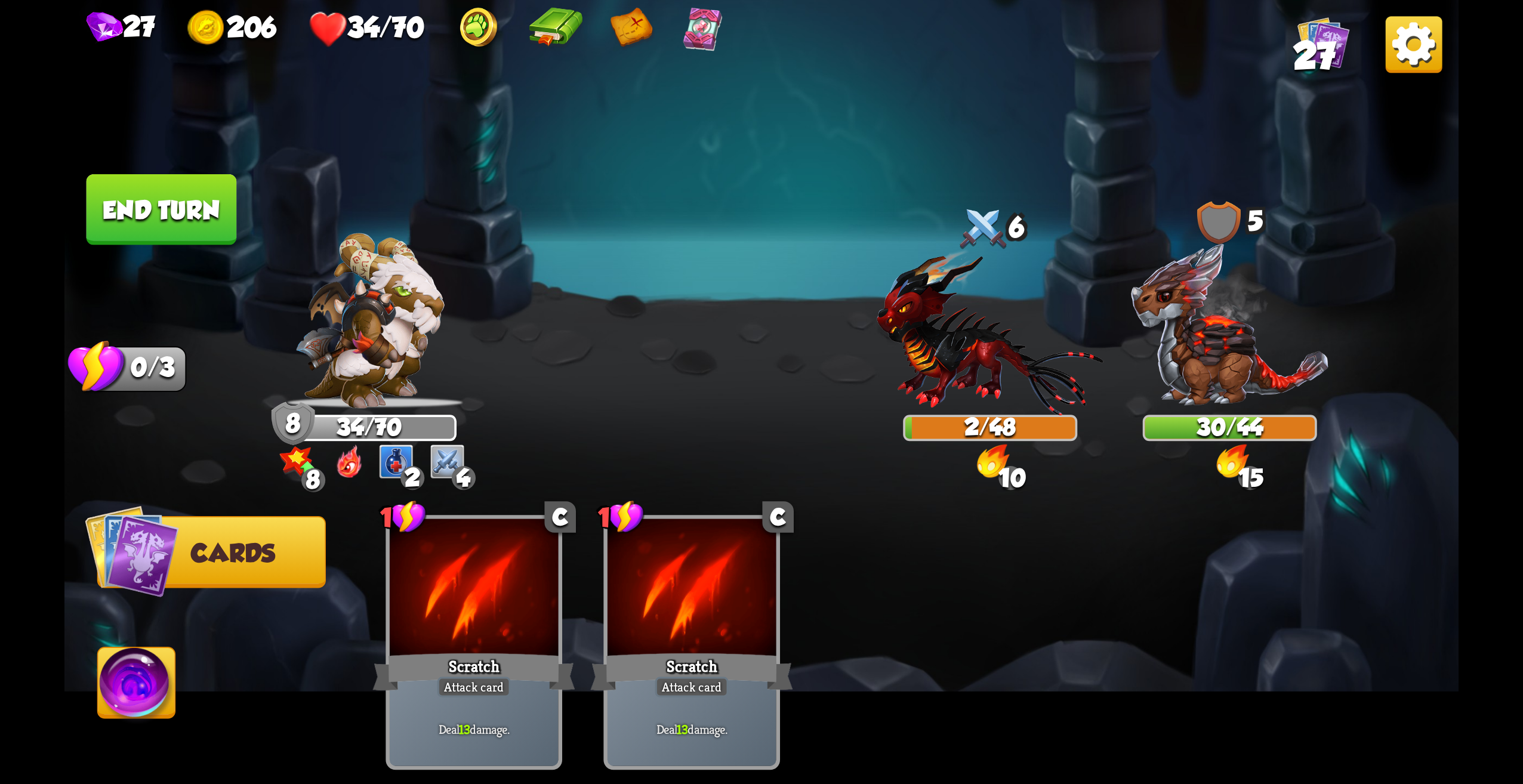
drag, startPoint x: 217, startPoint y: 189, endPoint x: 265, endPoint y: 145, distance: 65.1
click at [221, 186] on button "End turn" at bounding box center [161, 210] width 150 height 71
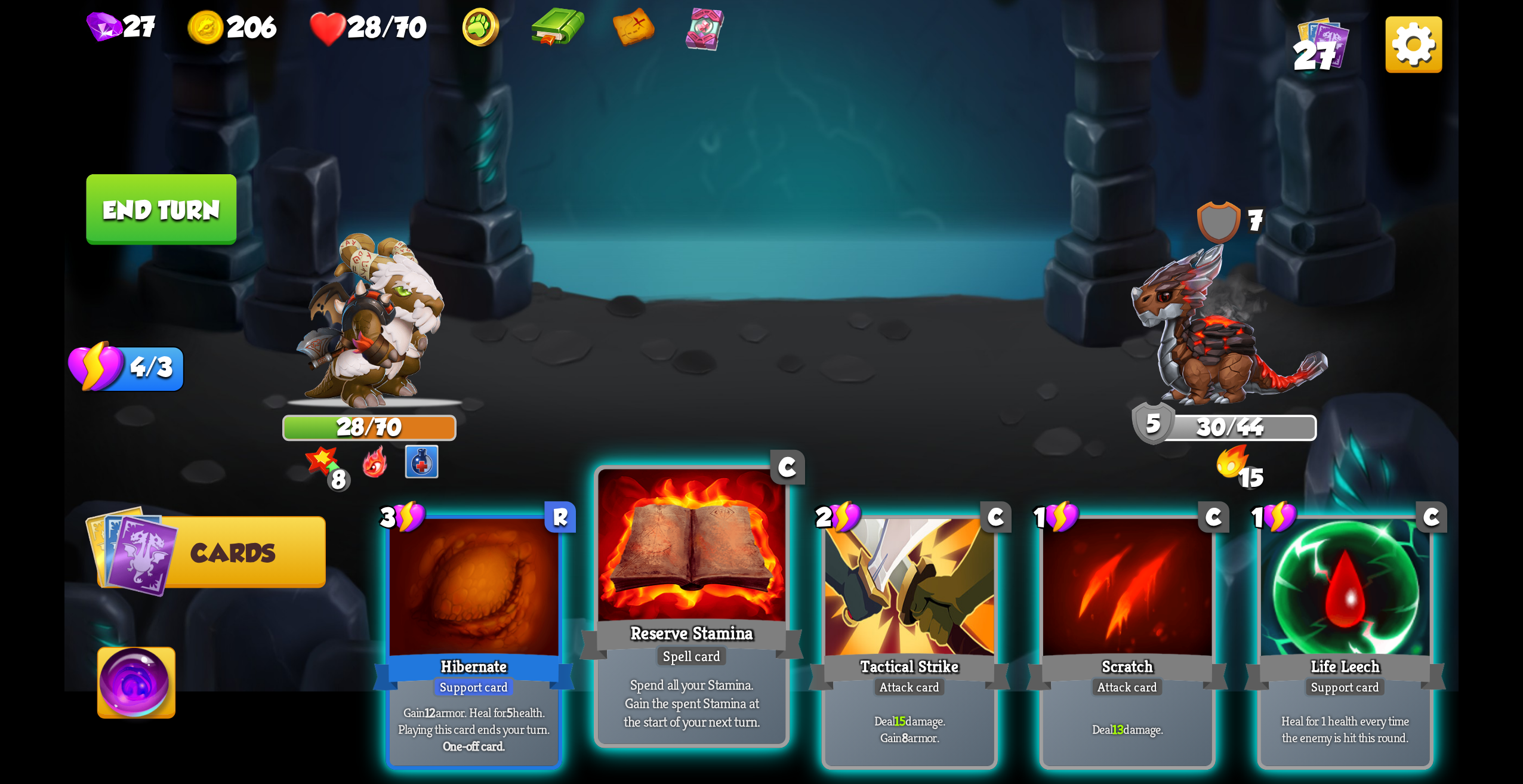
click at [732, 606] on div at bounding box center [692, 549] width 188 height 158
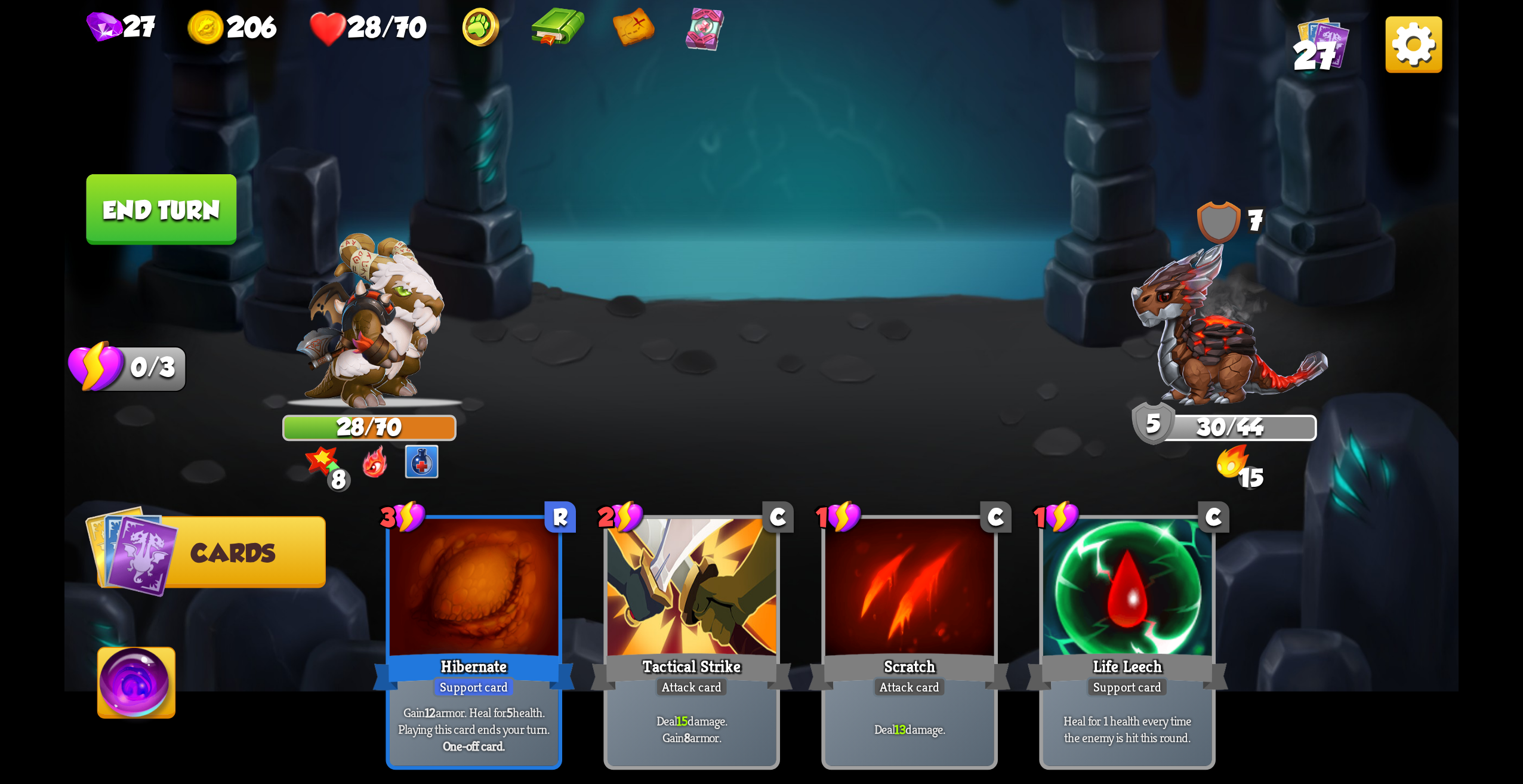
click at [164, 200] on button "End turn" at bounding box center [161, 210] width 150 height 71
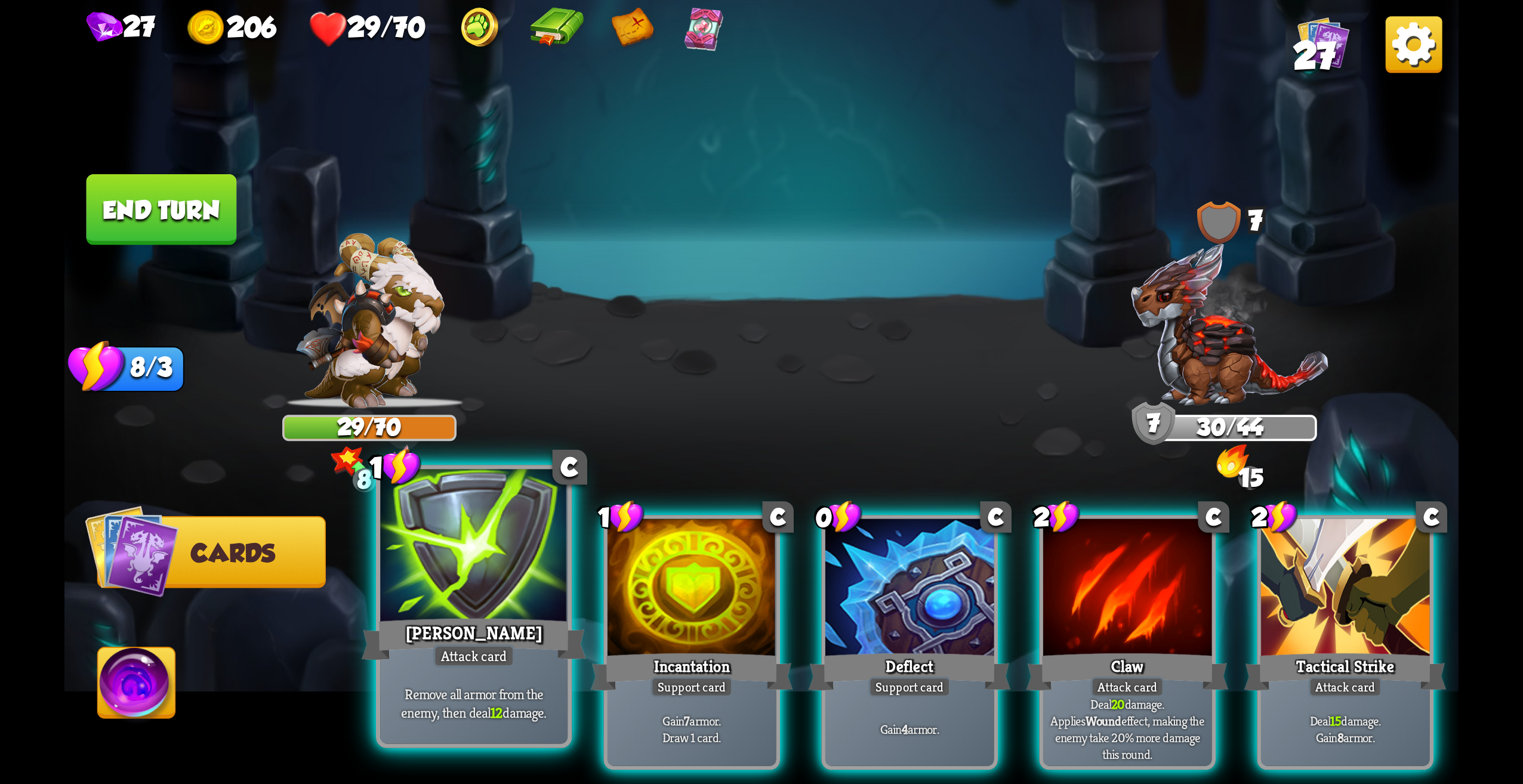
click at [479, 629] on div "[PERSON_NAME]" at bounding box center [474, 639] width 225 height 50
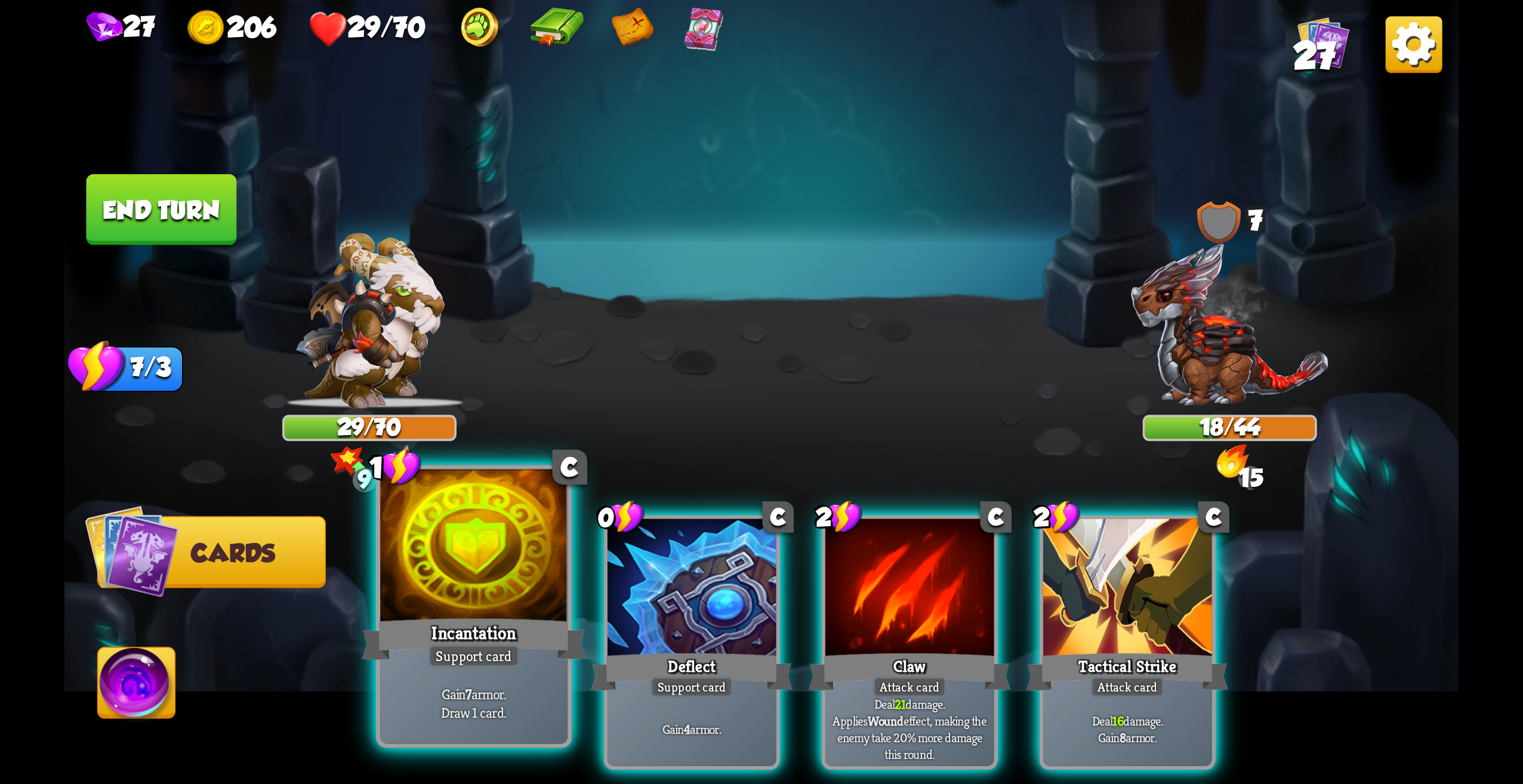
click at [487, 668] on div "Gain 7 armor. Draw 1 card." at bounding box center [474, 704] width 188 height 82
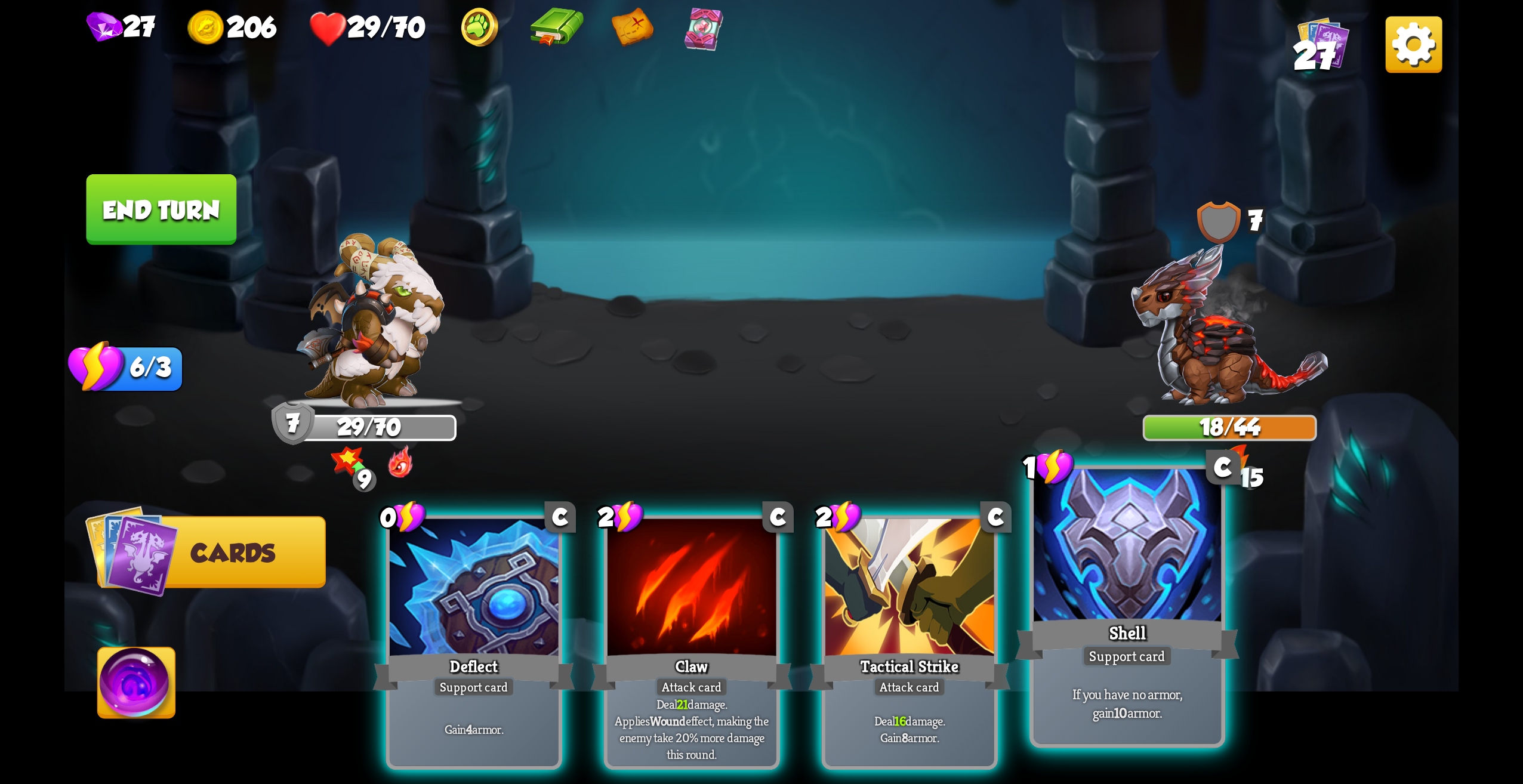
click at [1134, 684] on div "If you have no armor, gain 10 armor." at bounding box center [1128, 704] width 188 height 82
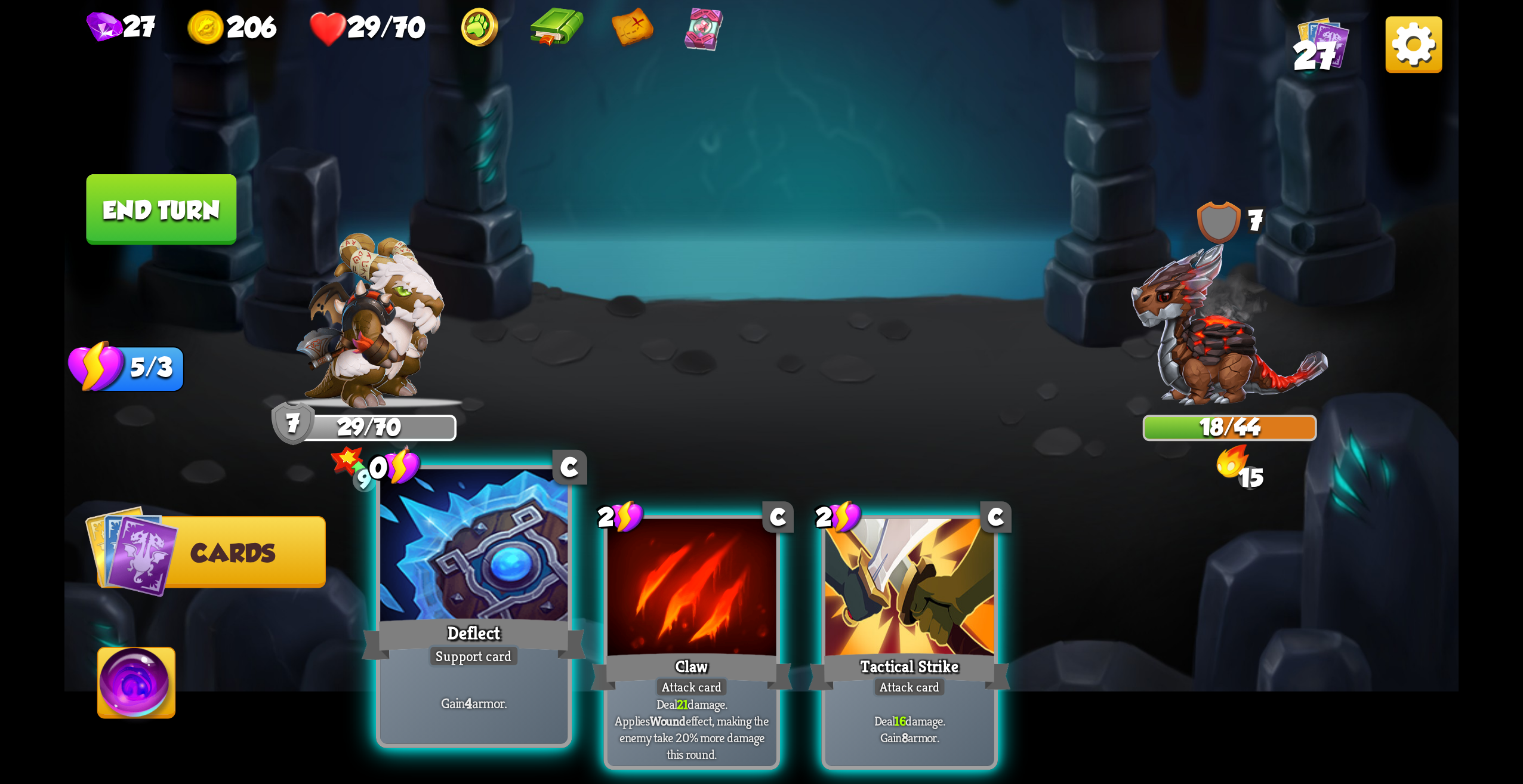
click at [479, 645] on div "Support card" at bounding box center [474, 655] width 91 height 23
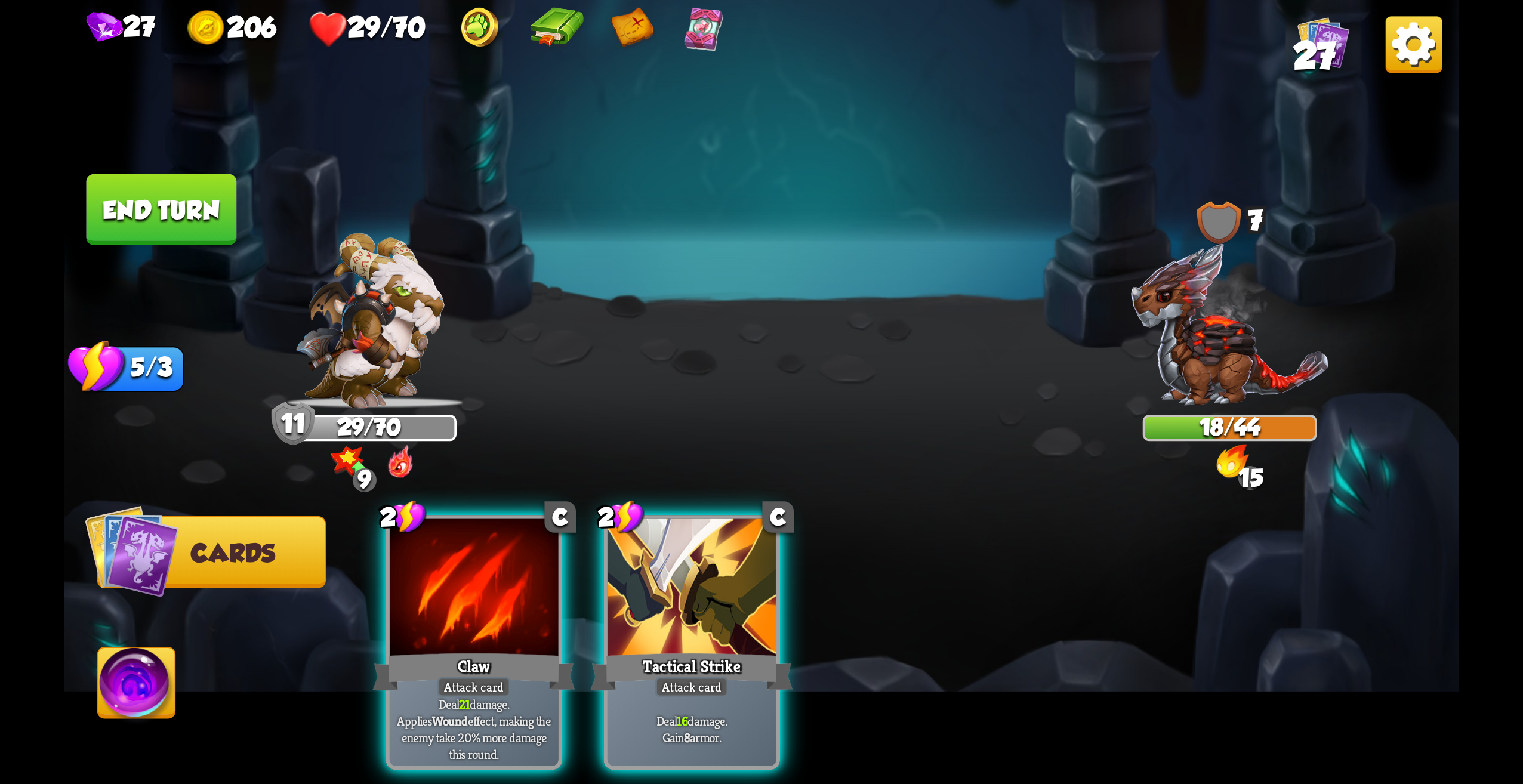
click at [151, 663] on img at bounding box center [137, 687] width 77 height 78
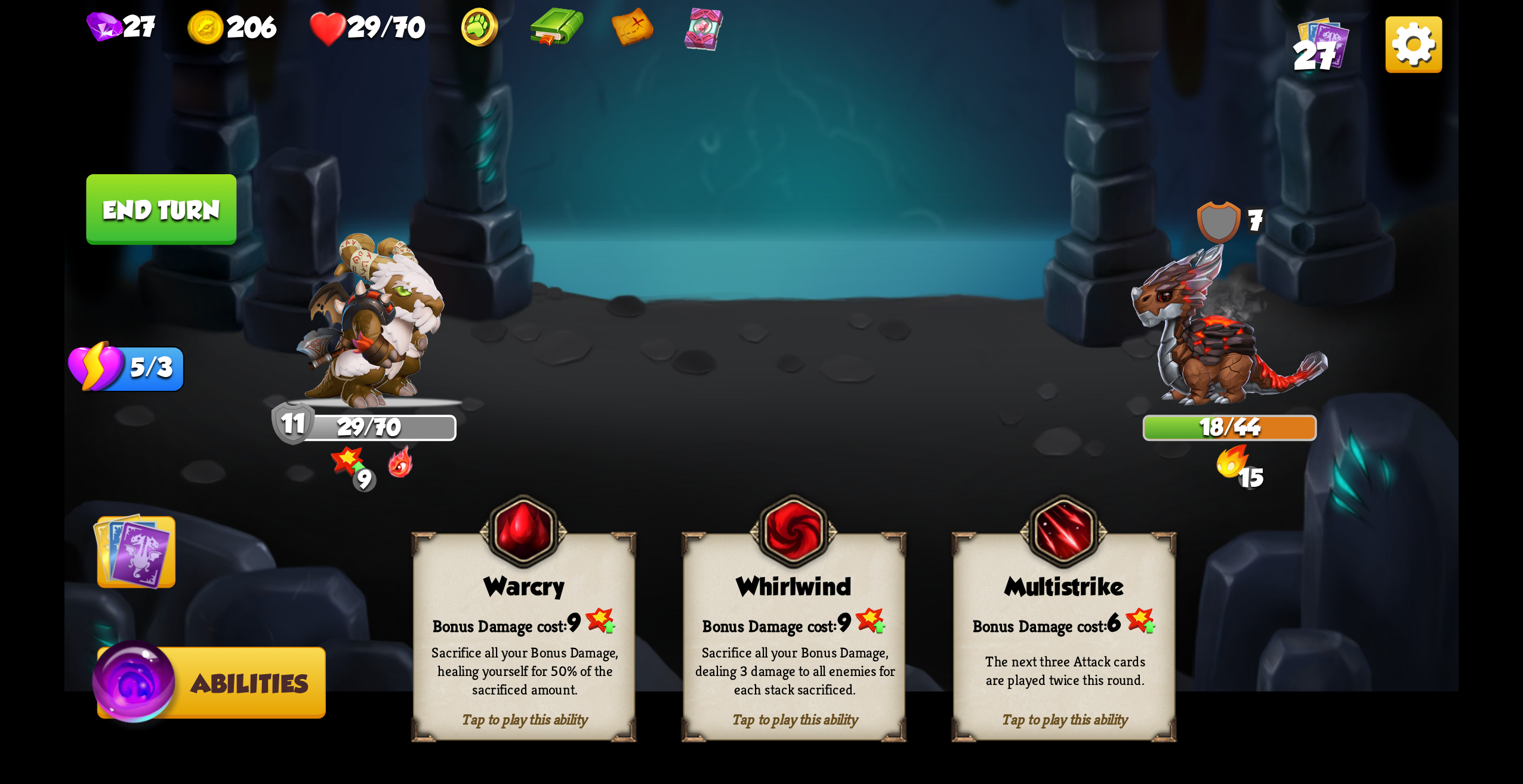
click at [116, 550] on img at bounding box center [132, 551] width 78 height 78
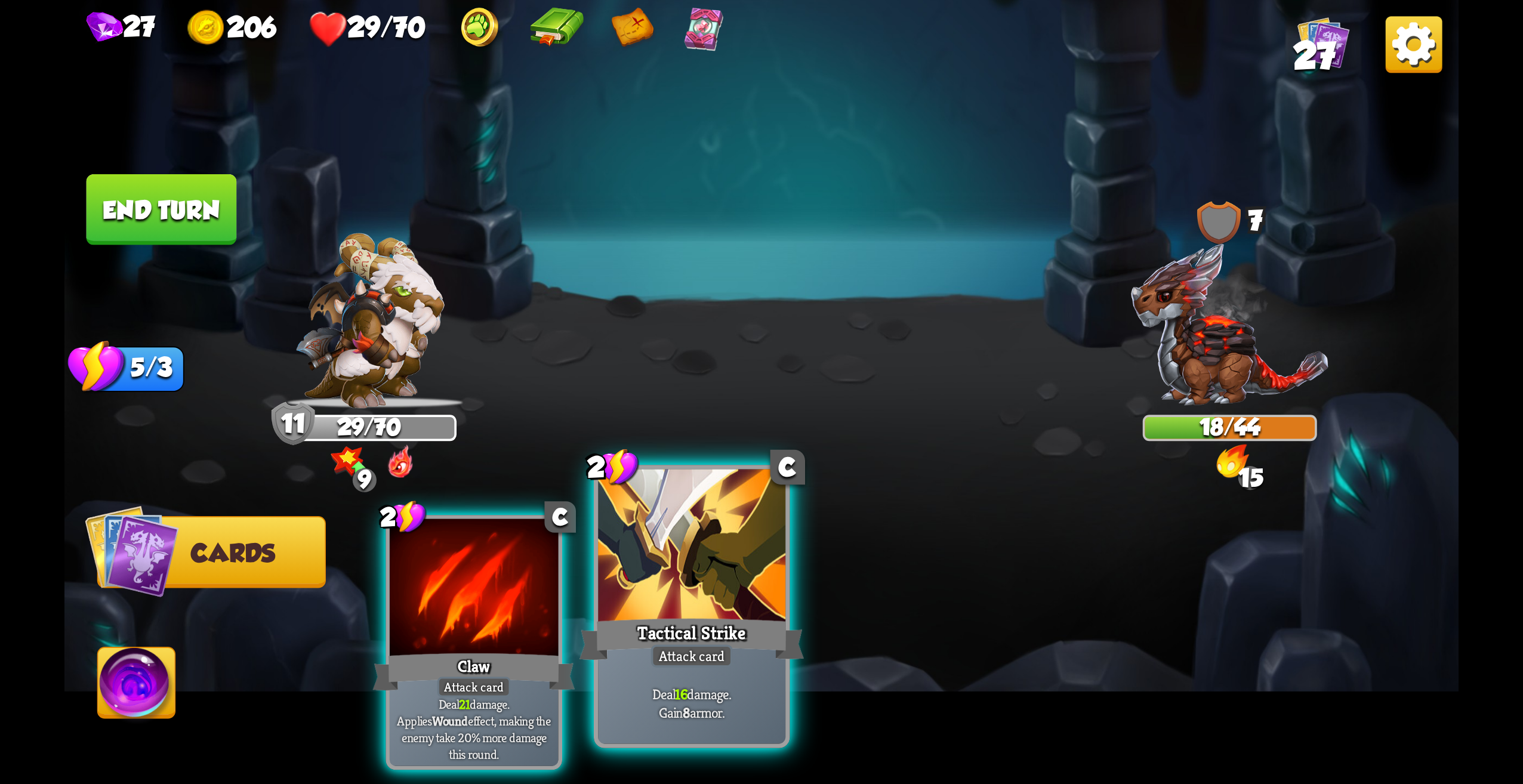
click at [690, 657] on div "Attack card" at bounding box center [692, 655] width 82 height 23
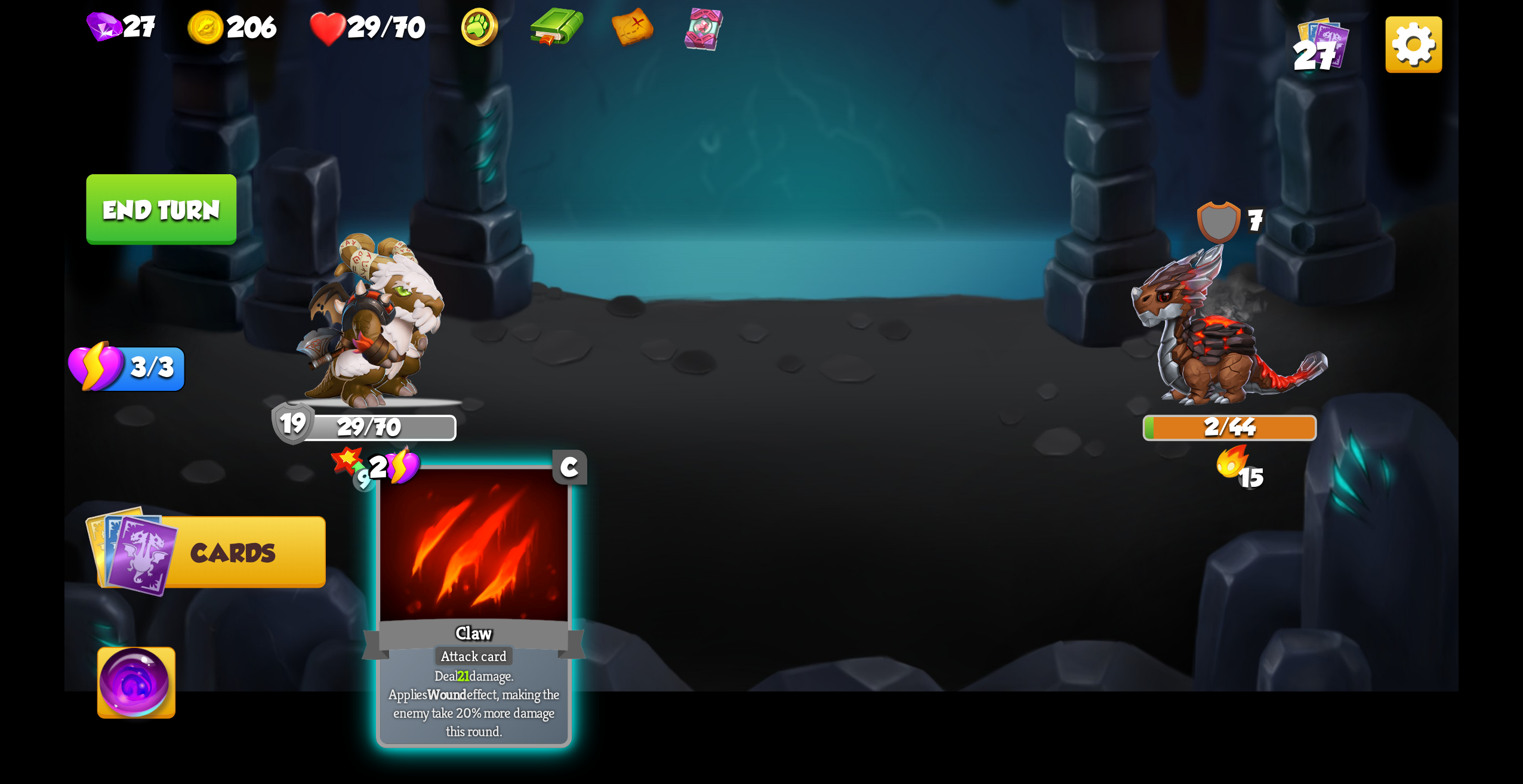
click at [542, 629] on div "Claw" at bounding box center [474, 639] width 225 height 50
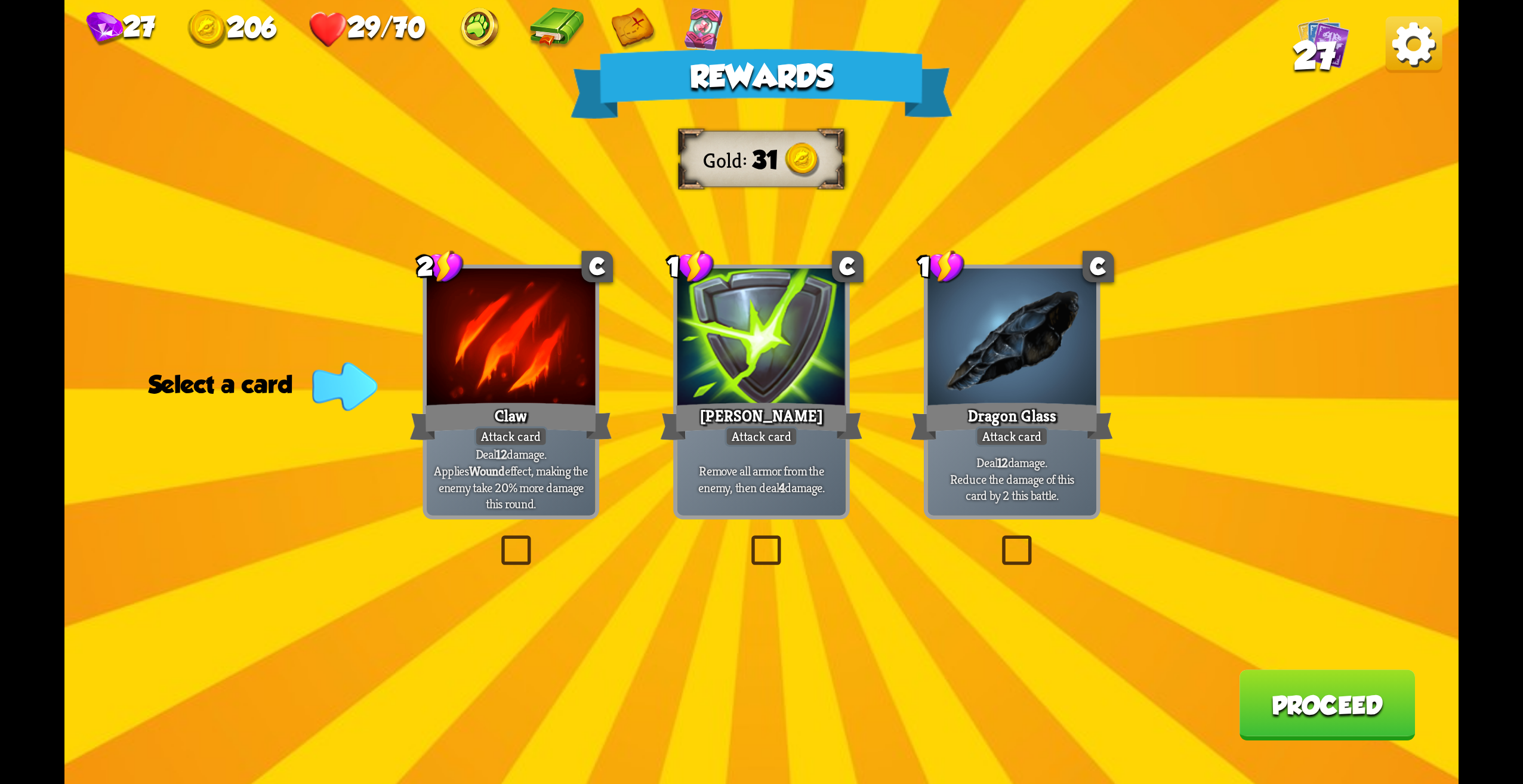
click at [747, 539] on label at bounding box center [747, 539] width 0 height 0
click at [0, 0] on input "checkbox" at bounding box center [0, 0] width 0 height 0
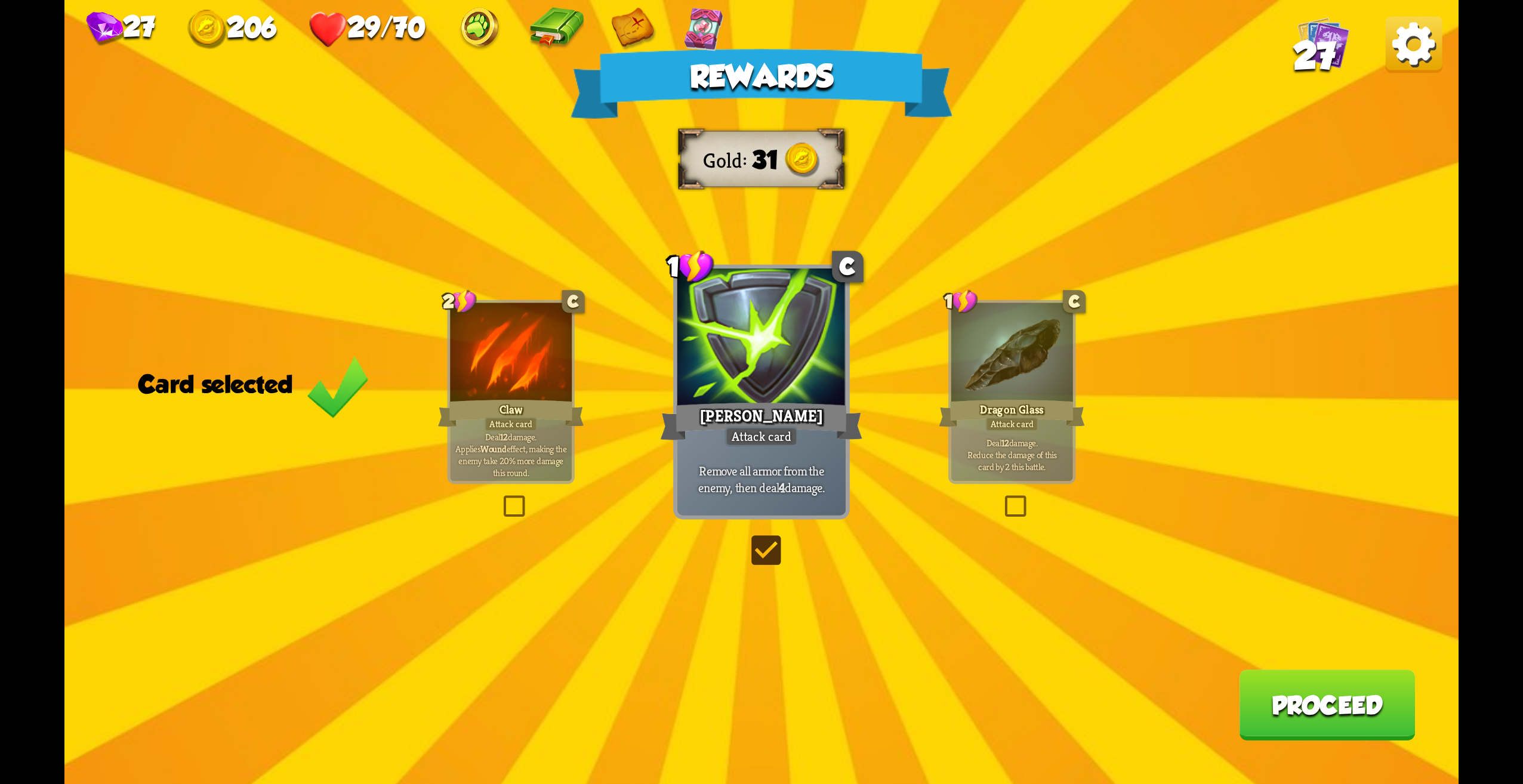
click at [1276, 675] on button "Proceed" at bounding box center [1327, 705] width 176 height 71
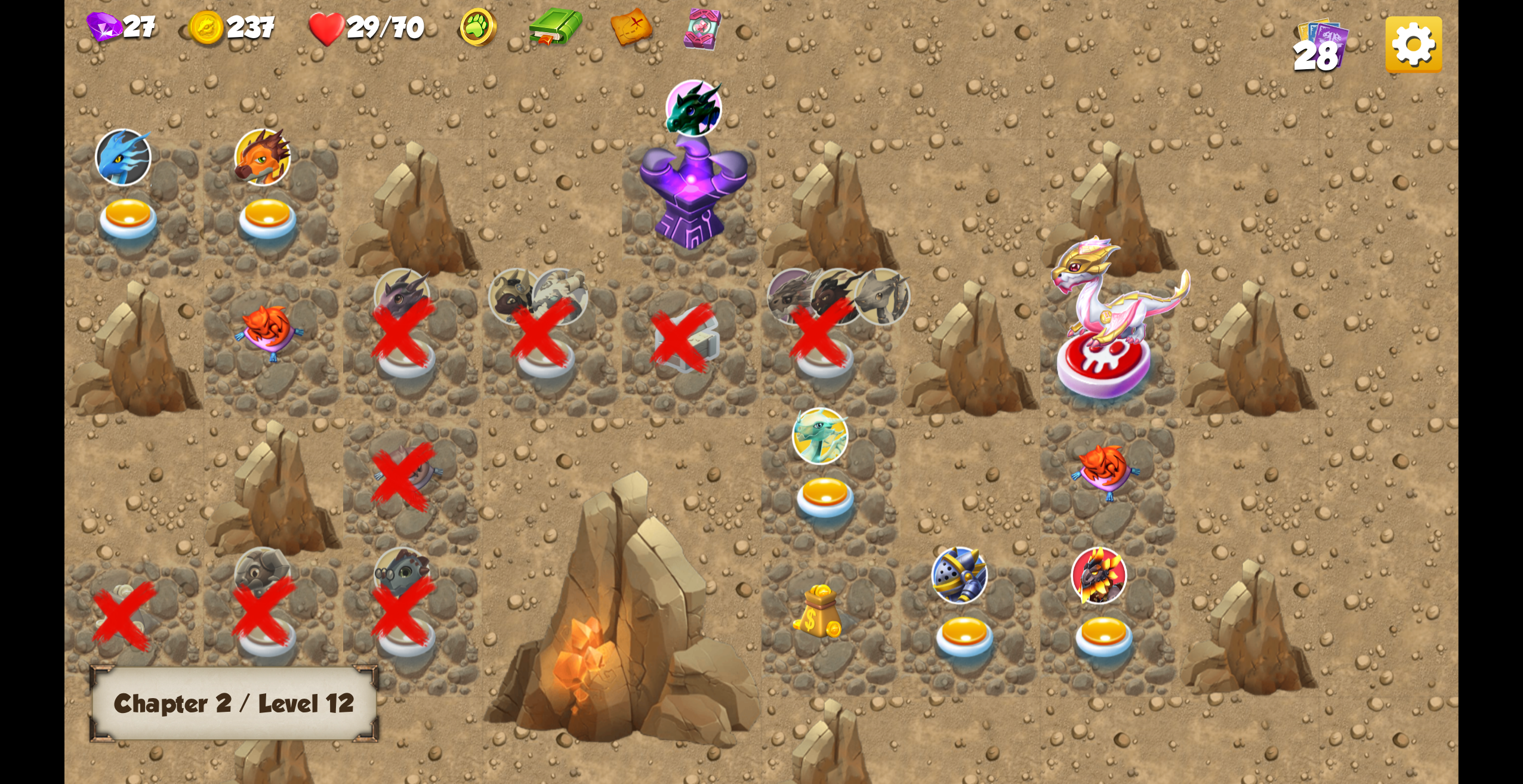
click at [822, 487] on img at bounding box center [827, 504] width 70 height 54
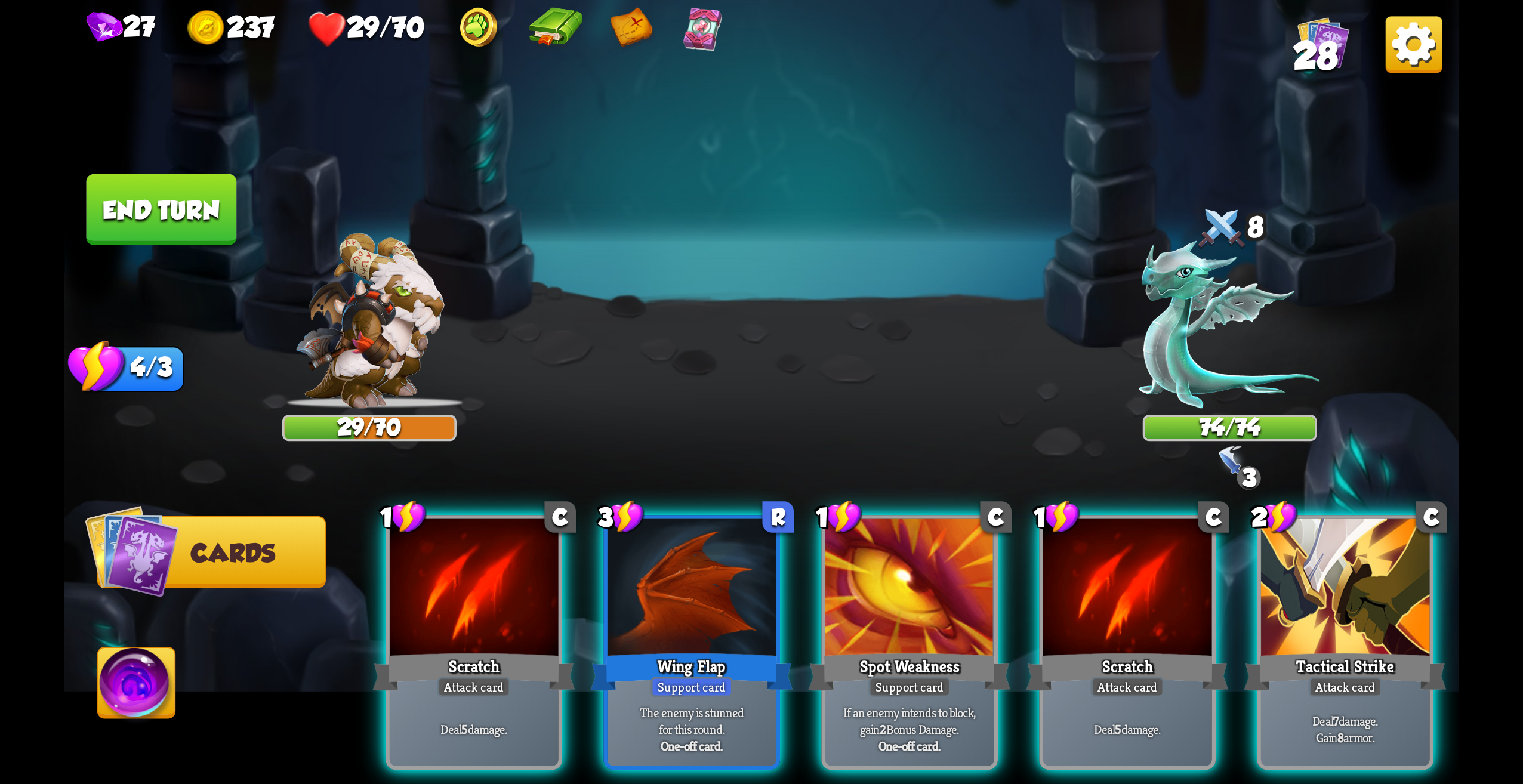
click at [1227, 471] on div "Player turn" at bounding box center [762, 392] width 1394 height 215
click at [1236, 467] on div "Select an enemy to attack... You don't have enough stamina to play that card...…" at bounding box center [762, 392] width 1394 height 784
click at [1320, 649] on div "Tactical Strike" at bounding box center [1346, 672] width 202 height 45
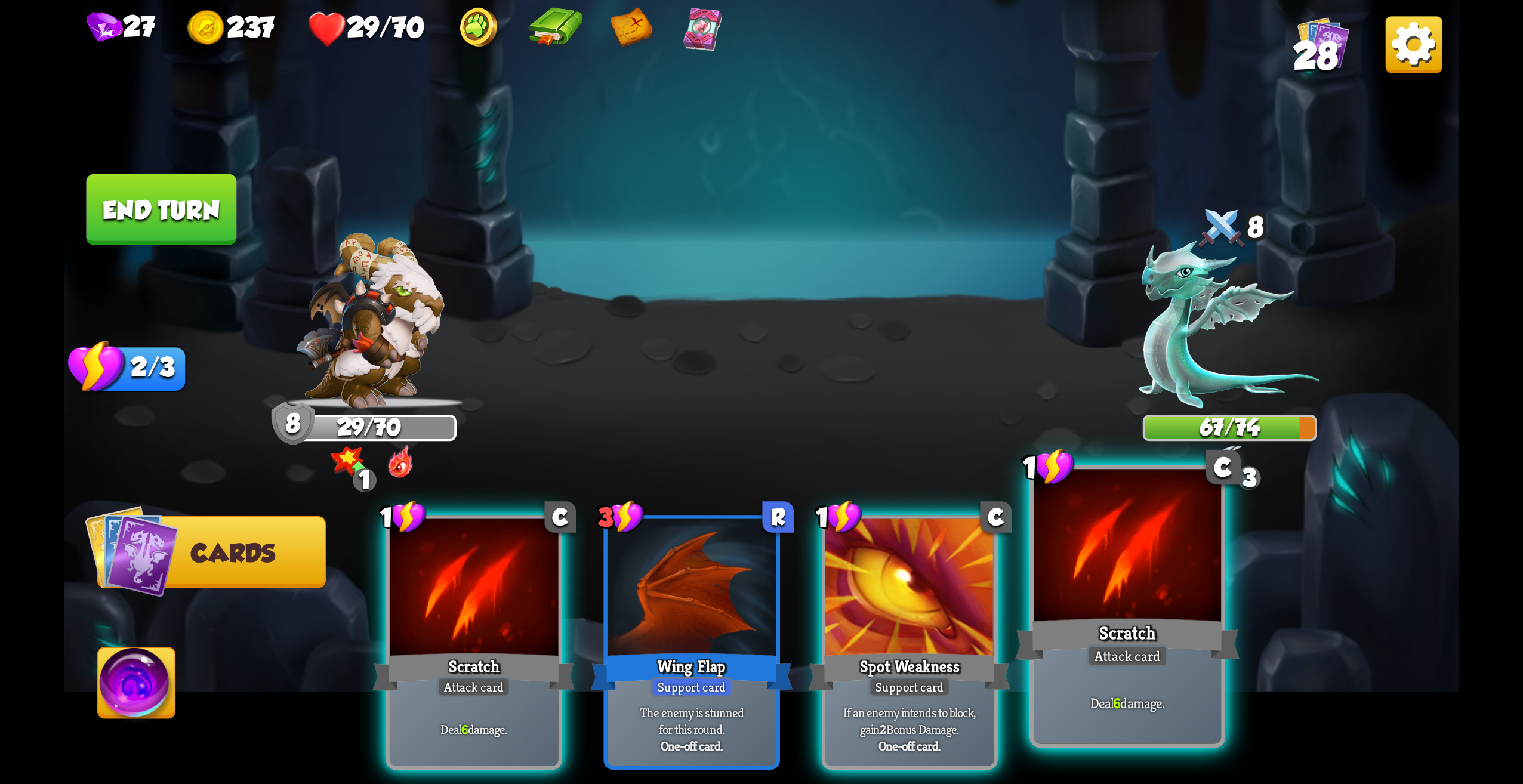
click at [1108, 663] on div "Attack card" at bounding box center [1128, 655] width 82 height 23
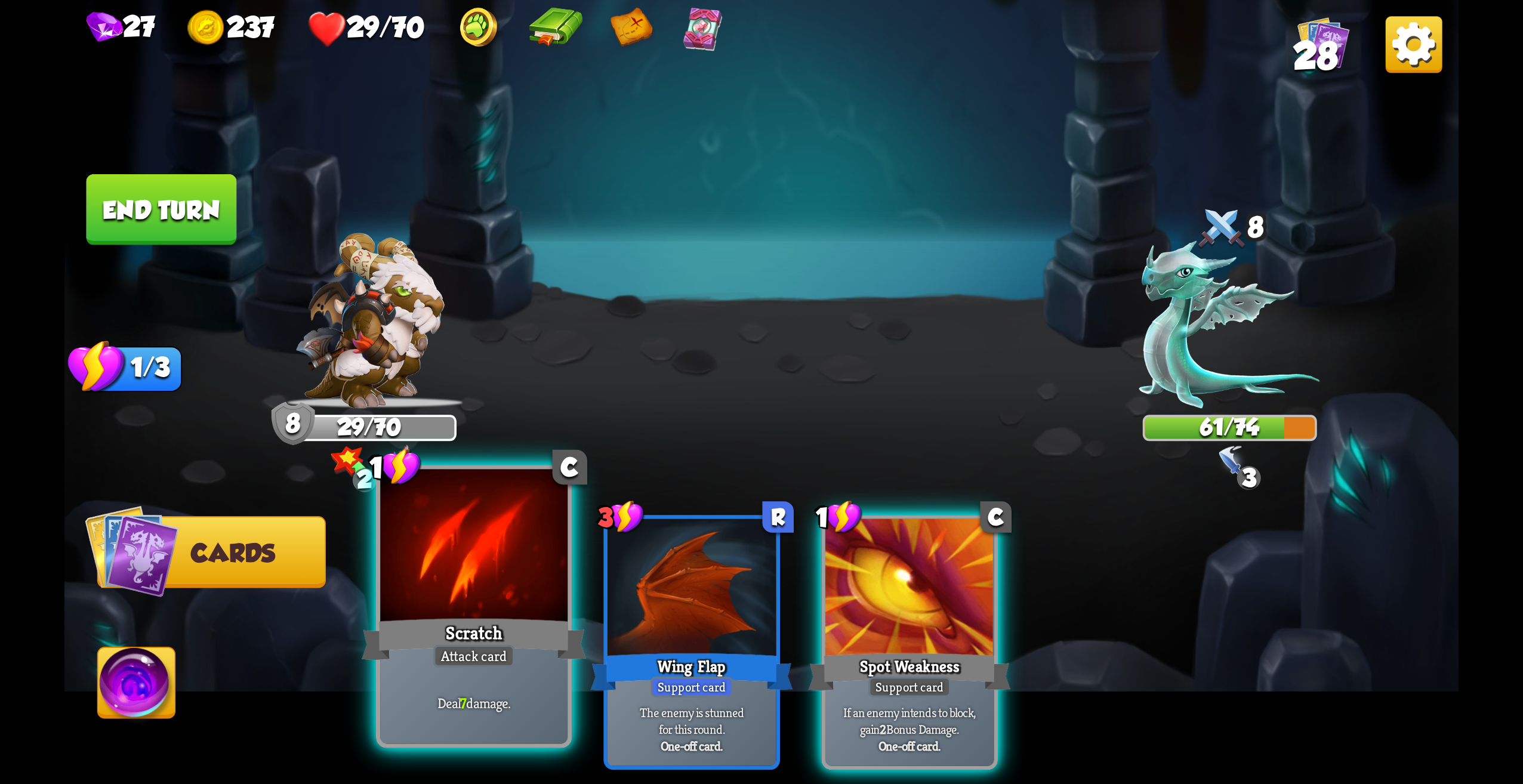
click at [475, 660] on div "Attack card" at bounding box center [474, 655] width 82 height 23
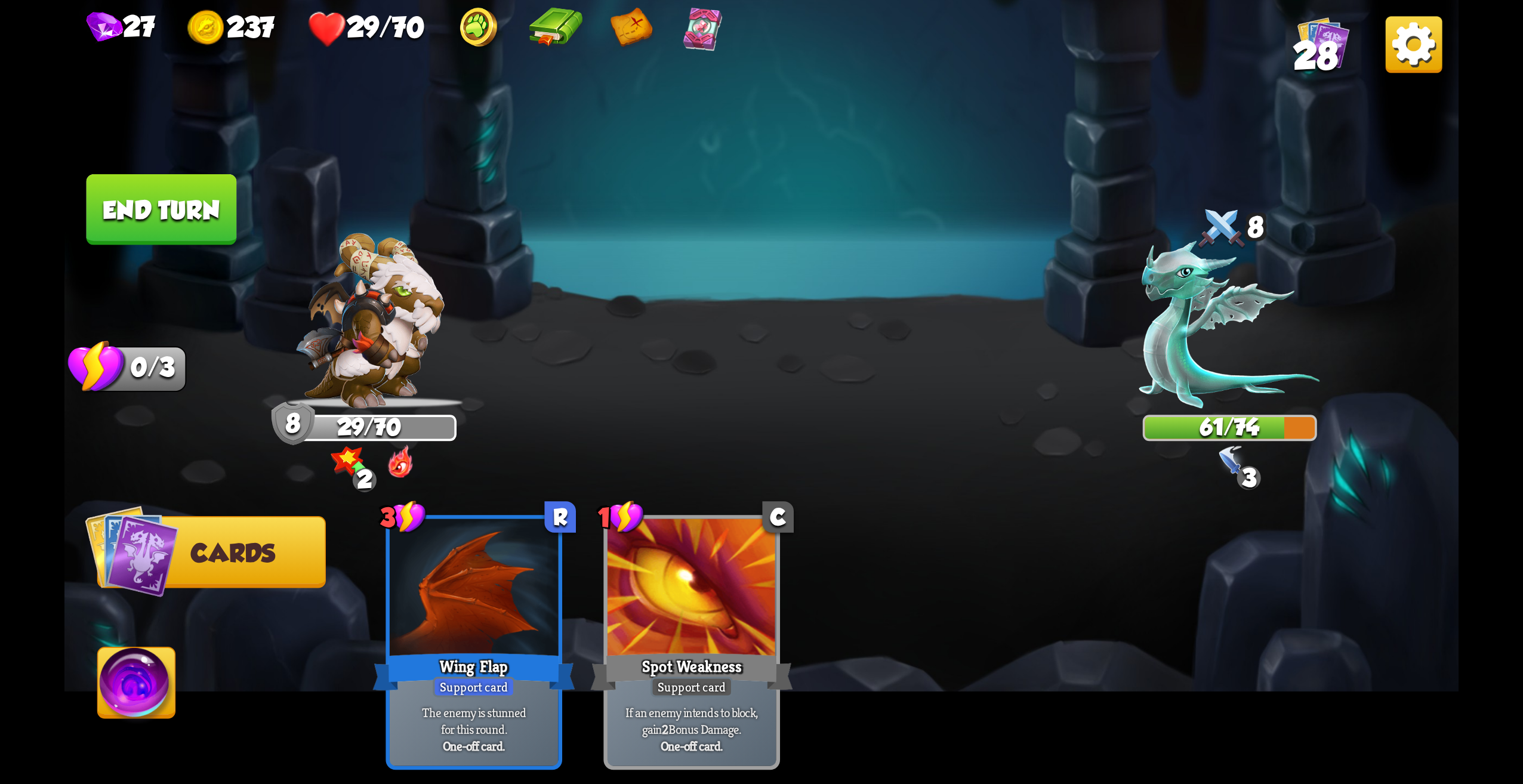
click at [173, 207] on button "End turn" at bounding box center [161, 210] width 150 height 71
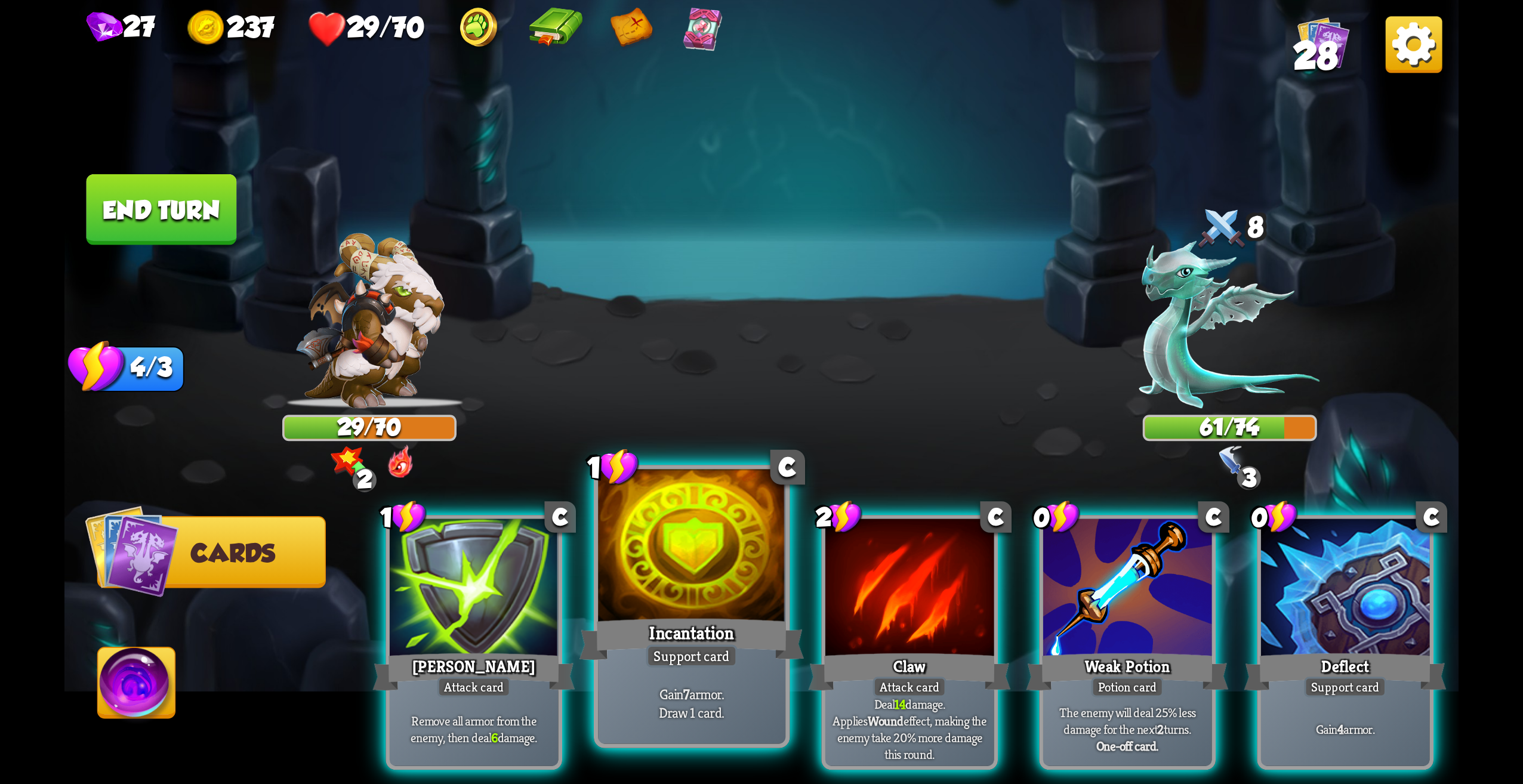
click at [699, 586] on div at bounding box center [692, 549] width 188 height 158
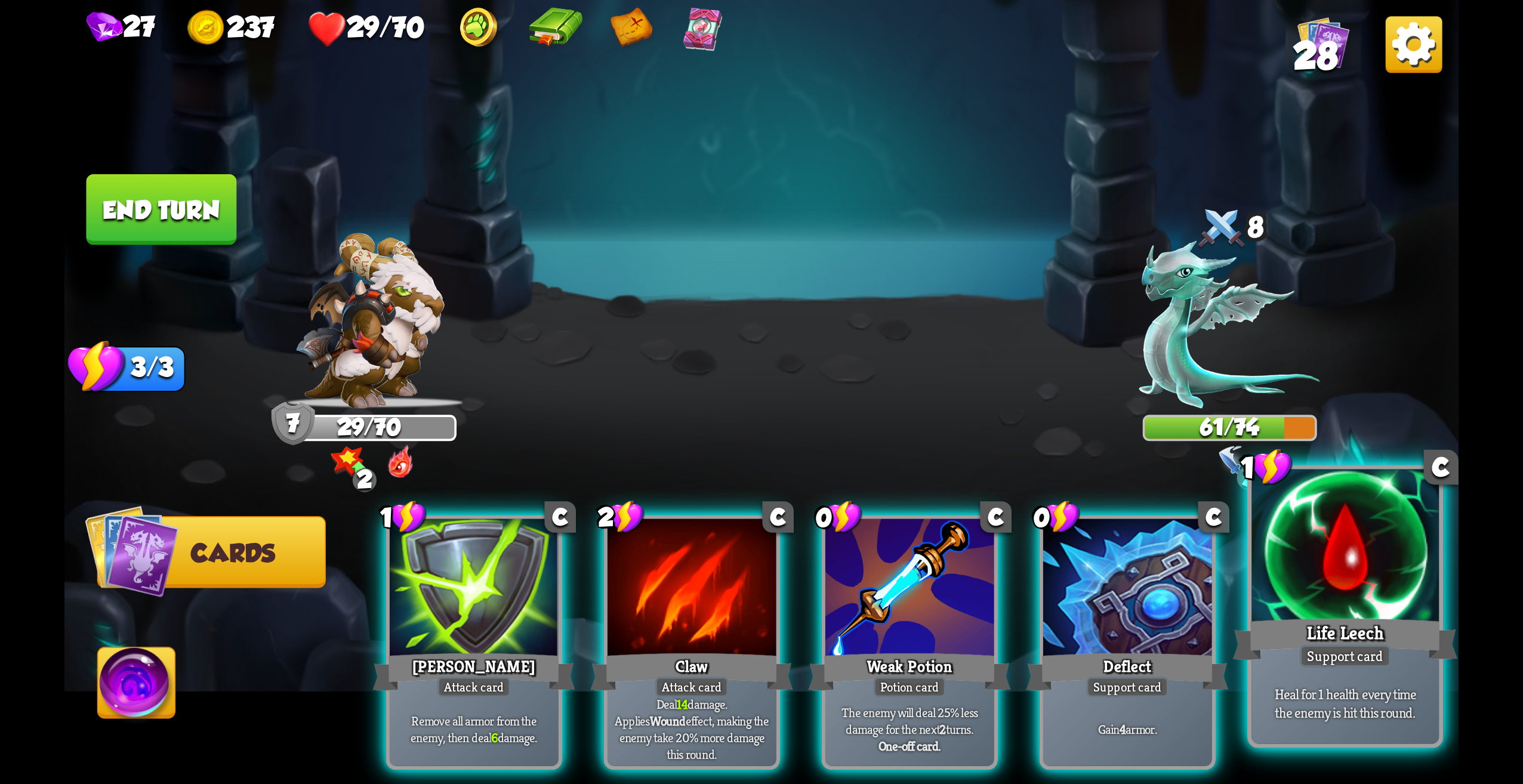
click at [1262, 663] on div "Life Leech" at bounding box center [1345, 639] width 225 height 50
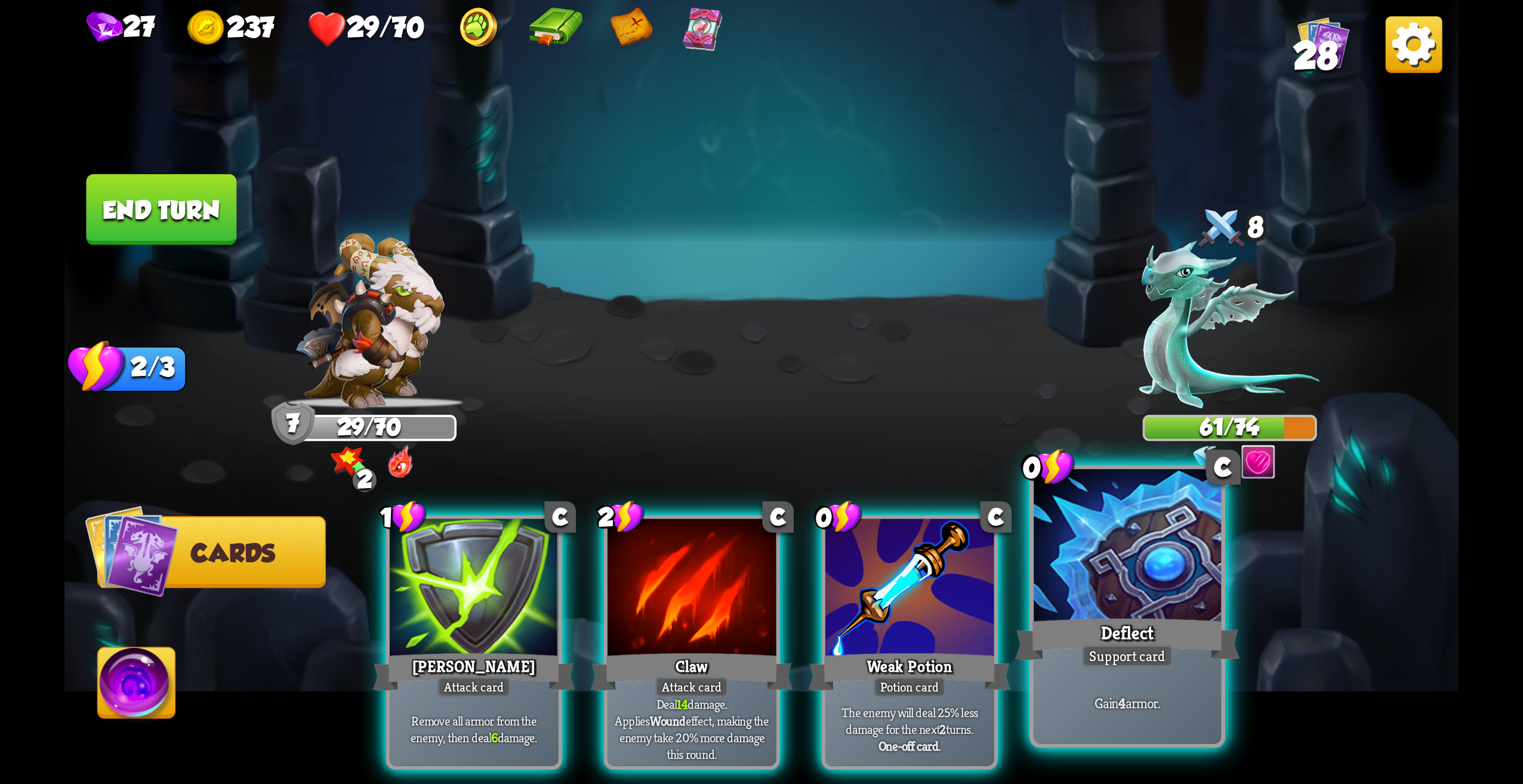
click at [1137, 635] on div "Deflect" at bounding box center [1128, 639] width 225 height 50
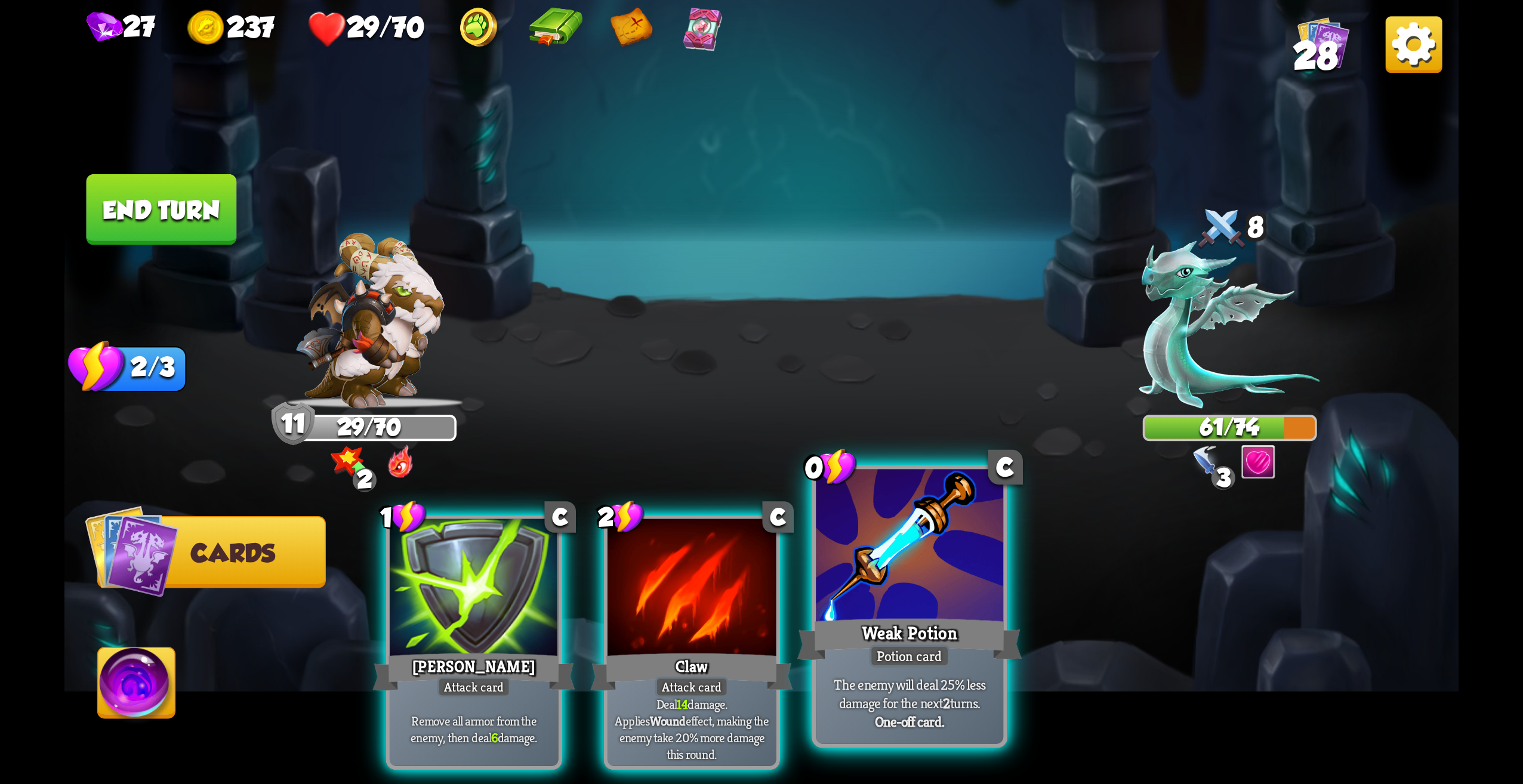
click at [953, 610] on div at bounding box center [910, 549] width 188 height 158
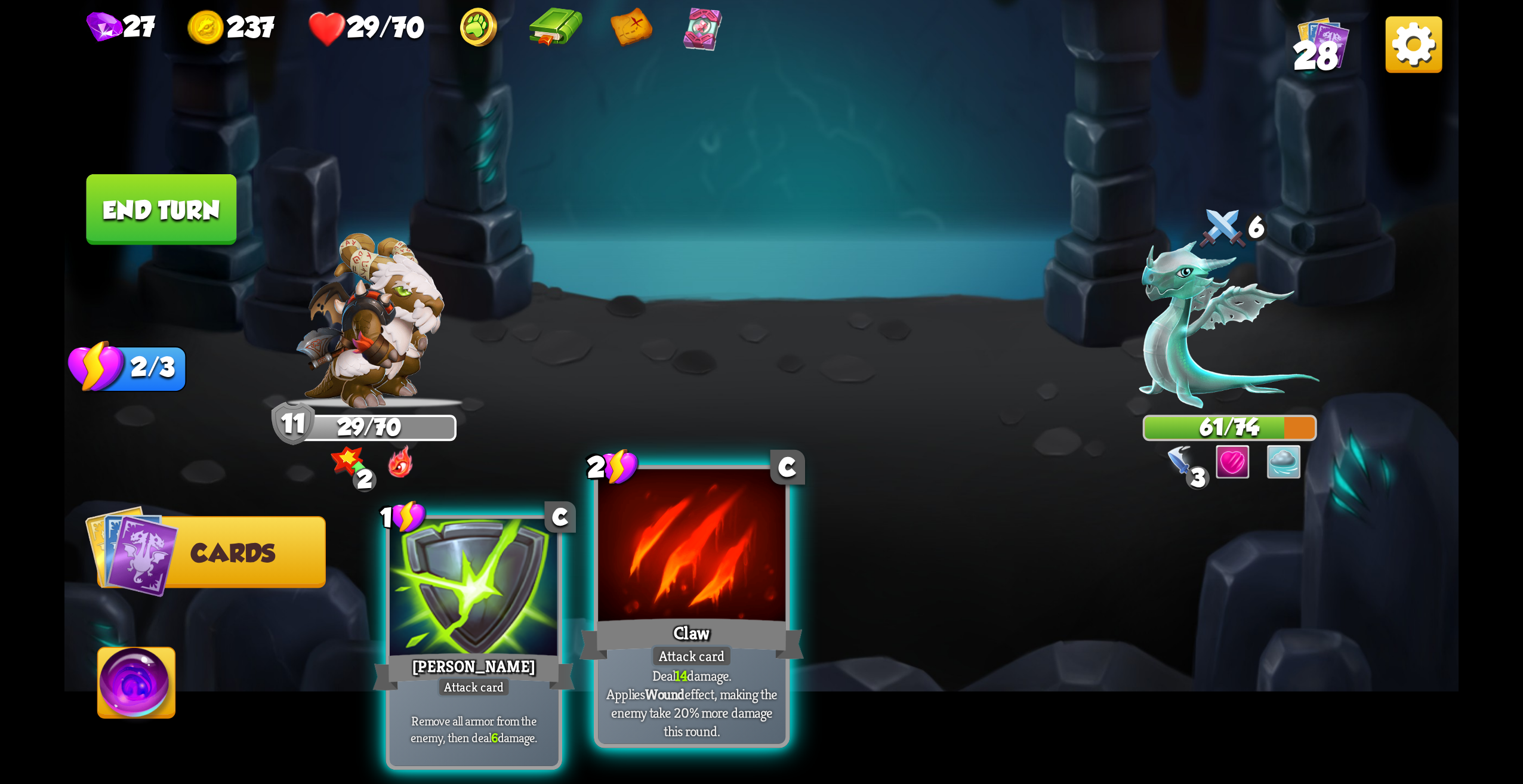
click at [673, 570] on div at bounding box center [692, 549] width 188 height 158
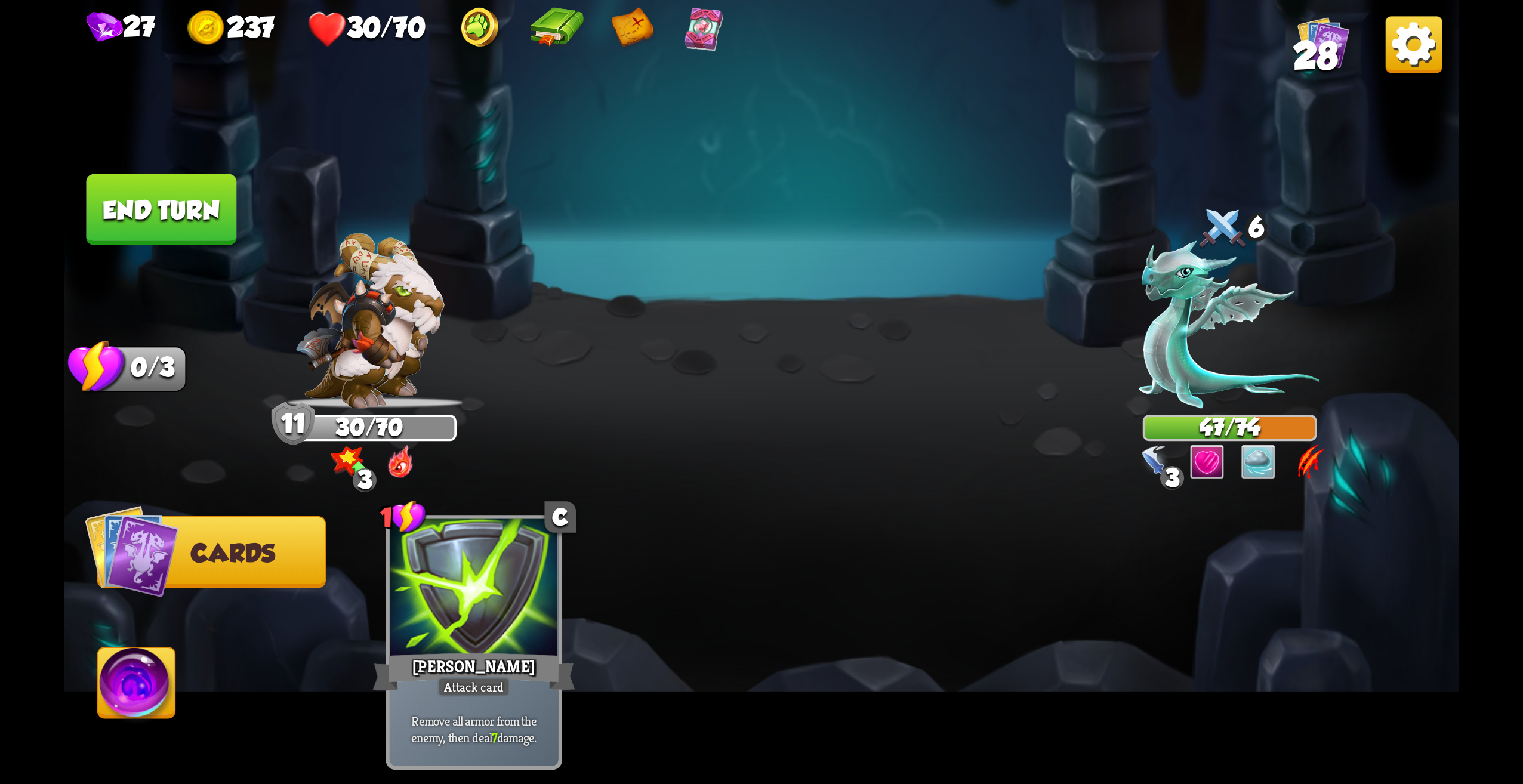
click at [182, 233] on button "End turn" at bounding box center [161, 210] width 150 height 71
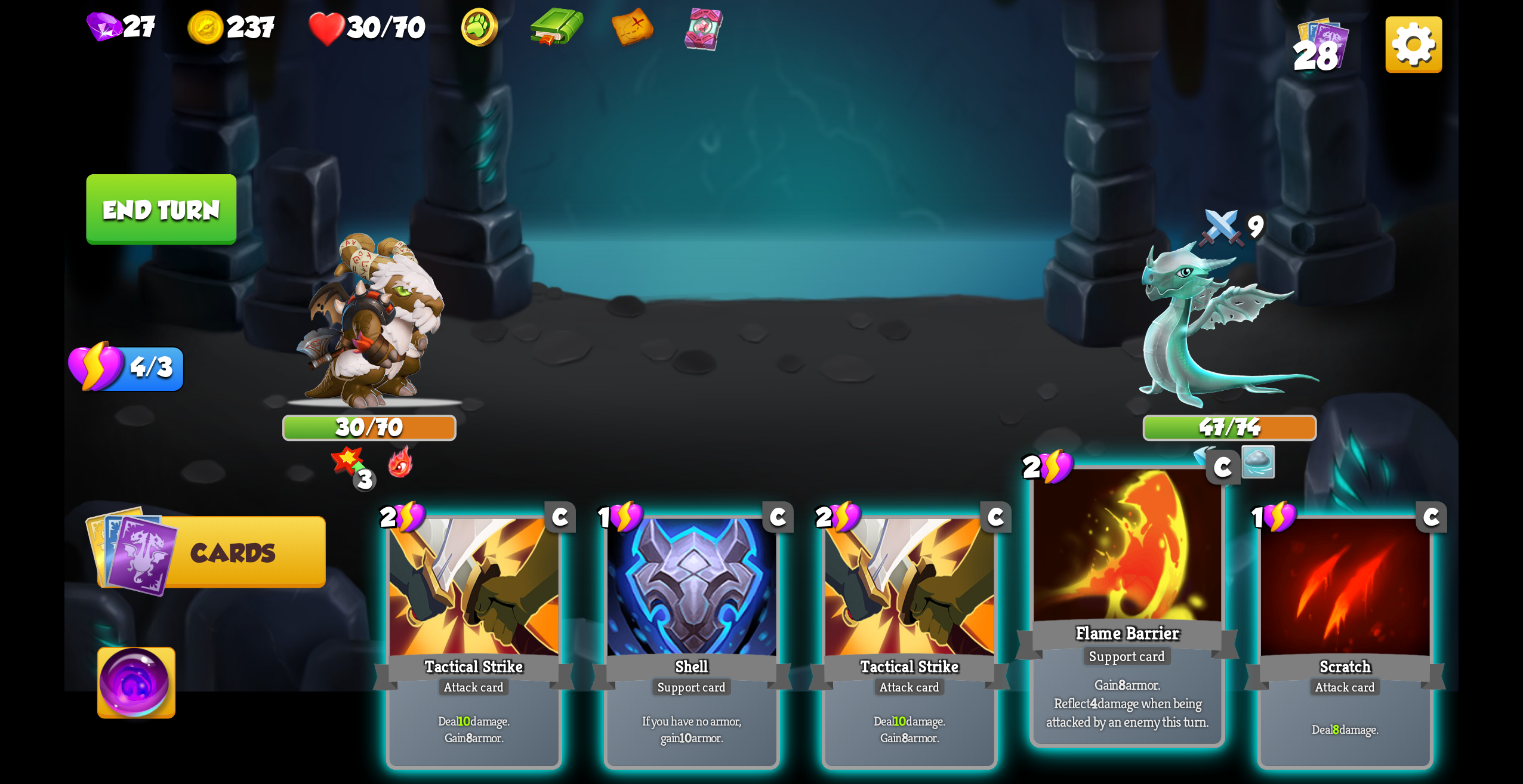
click at [1111, 603] on div at bounding box center [1128, 549] width 188 height 158
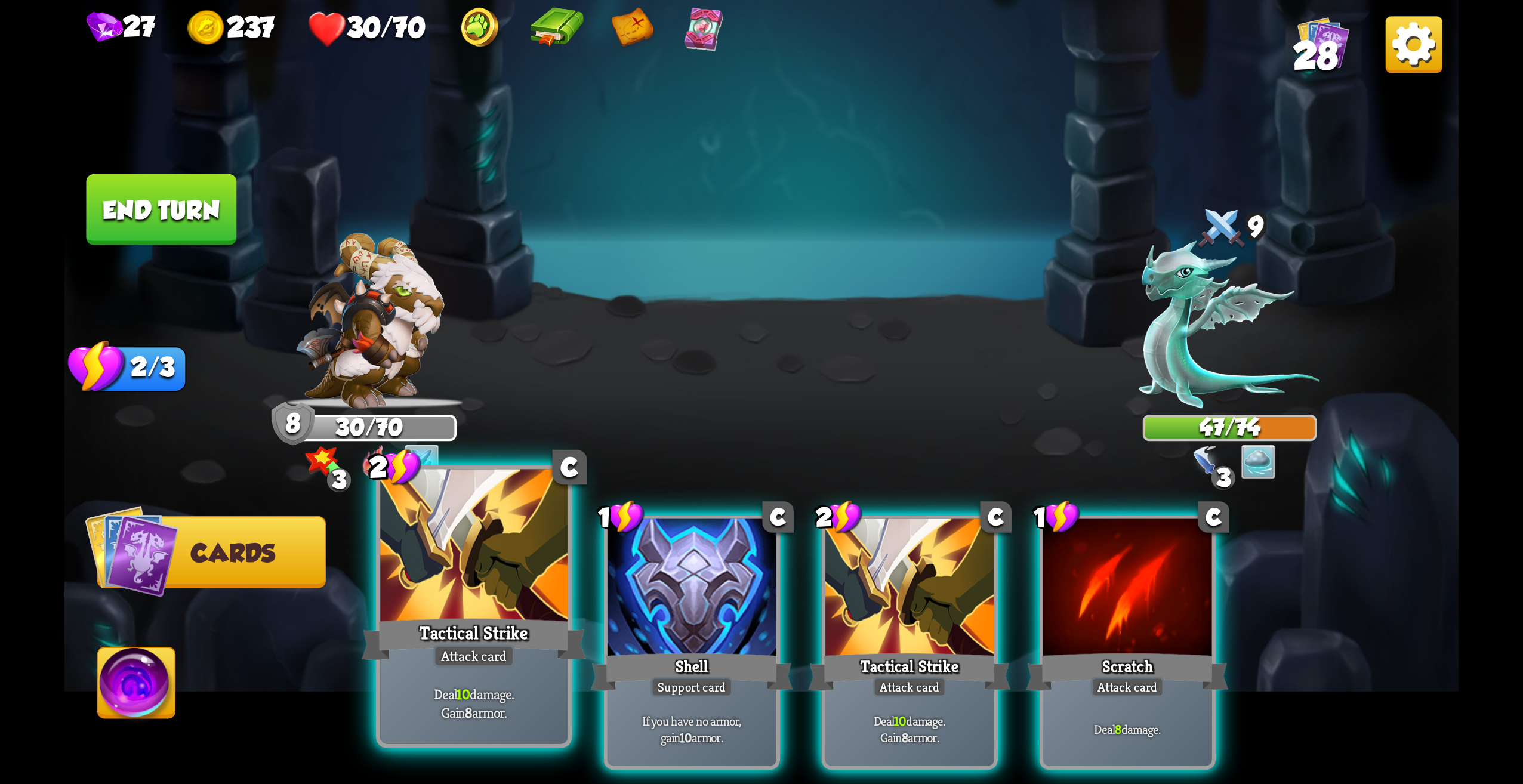
click at [525, 629] on div "Tactical Strike" at bounding box center [474, 639] width 225 height 50
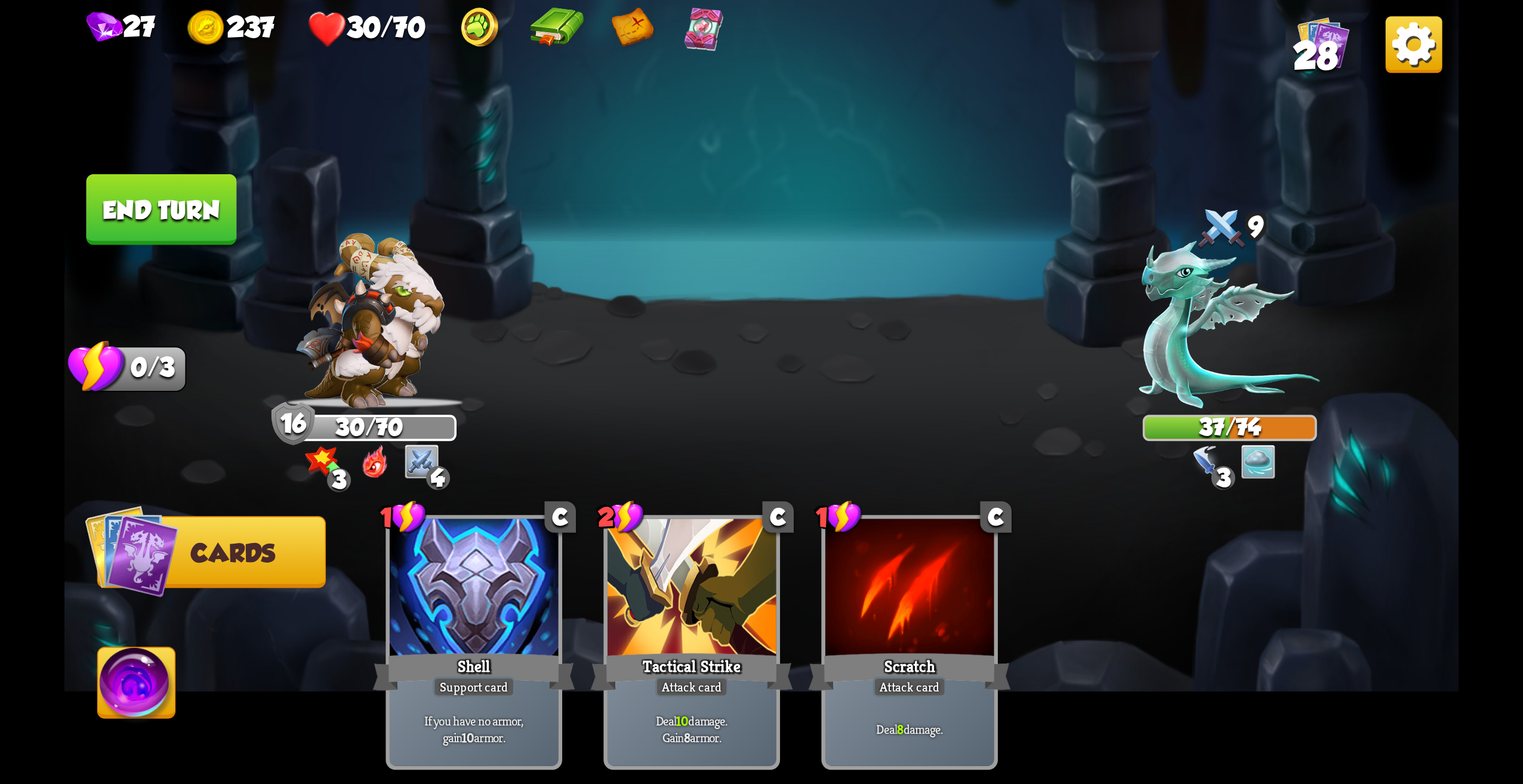
click at [147, 205] on button "End turn" at bounding box center [161, 210] width 150 height 71
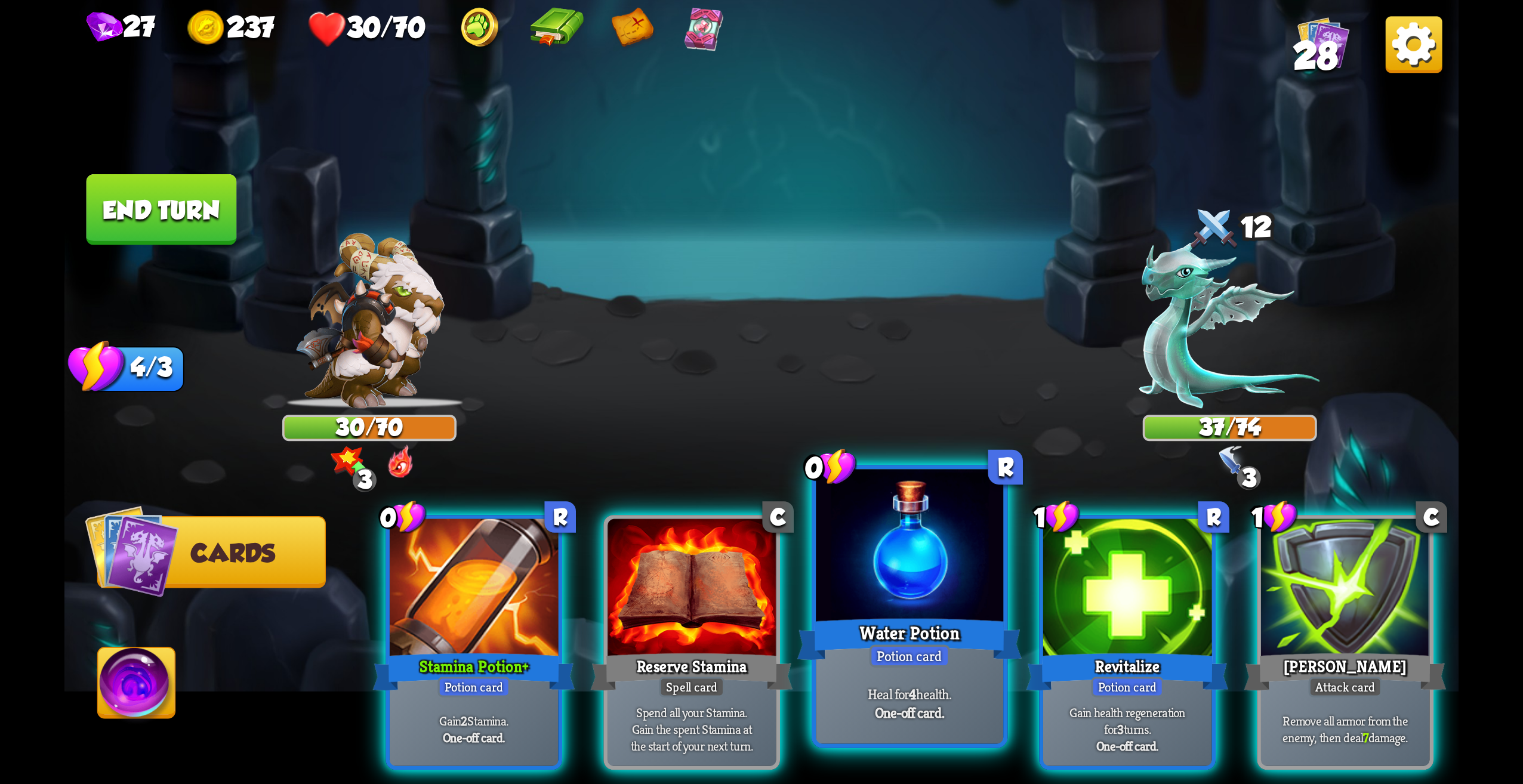
click at [921, 576] on div at bounding box center [910, 549] width 188 height 158
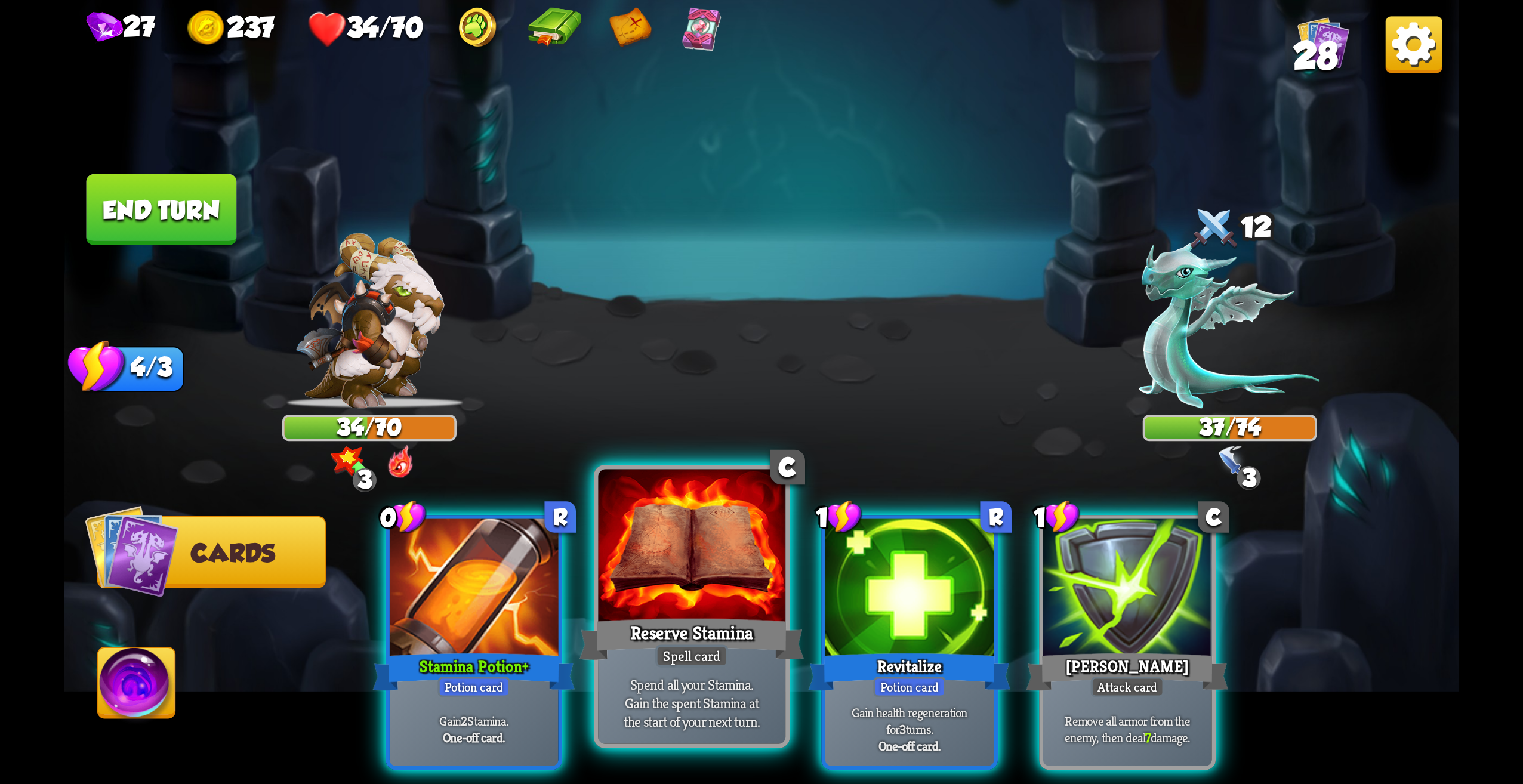
click at [690, 651] on div "Spell card" at bounding box center [692, 655] width 73 height 23
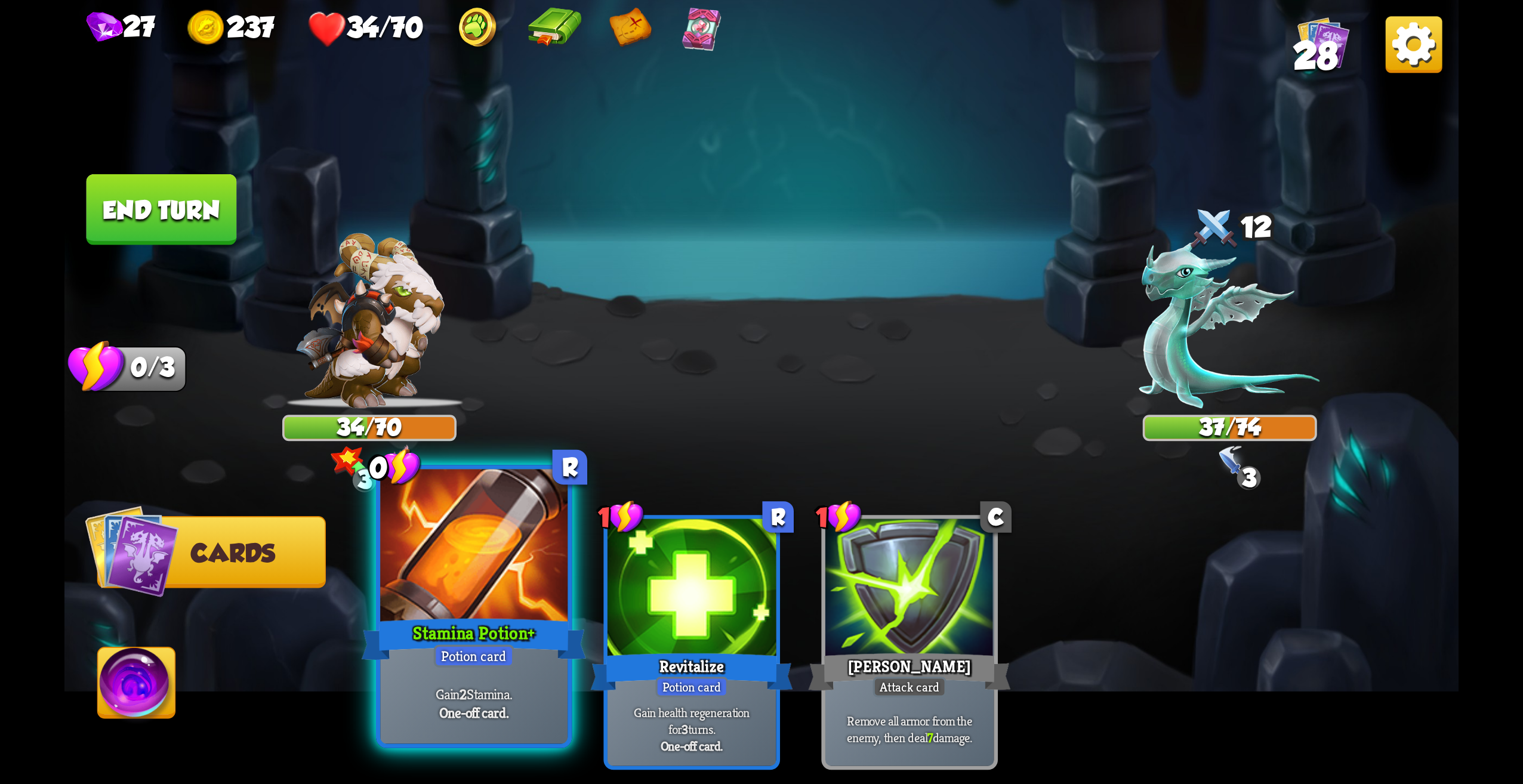
click at [528, 557] on div at bounding box center [474, 549] width 188 height 158
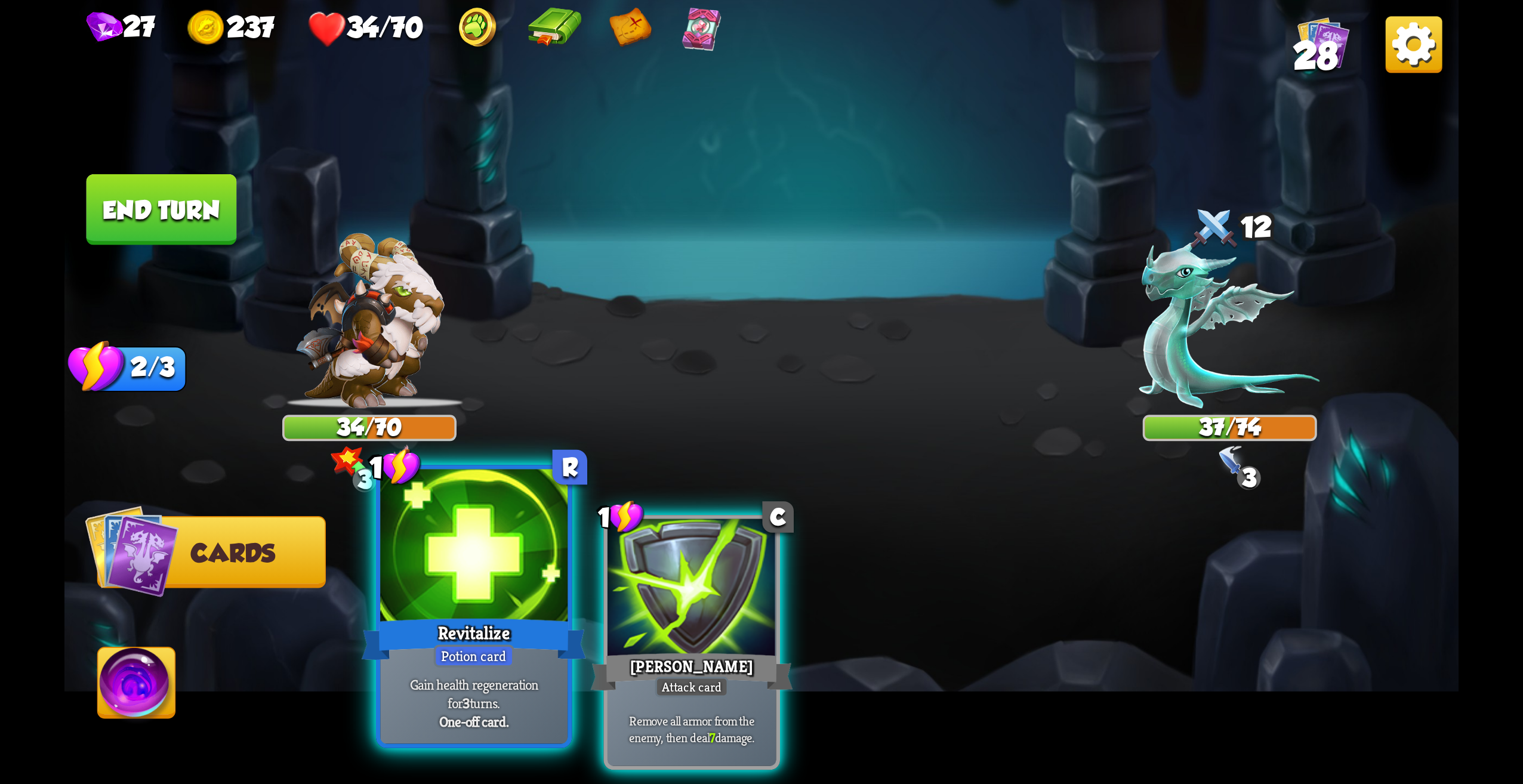
click at [493, 599] on div at bounding box center [474, 549] width 188 height 158
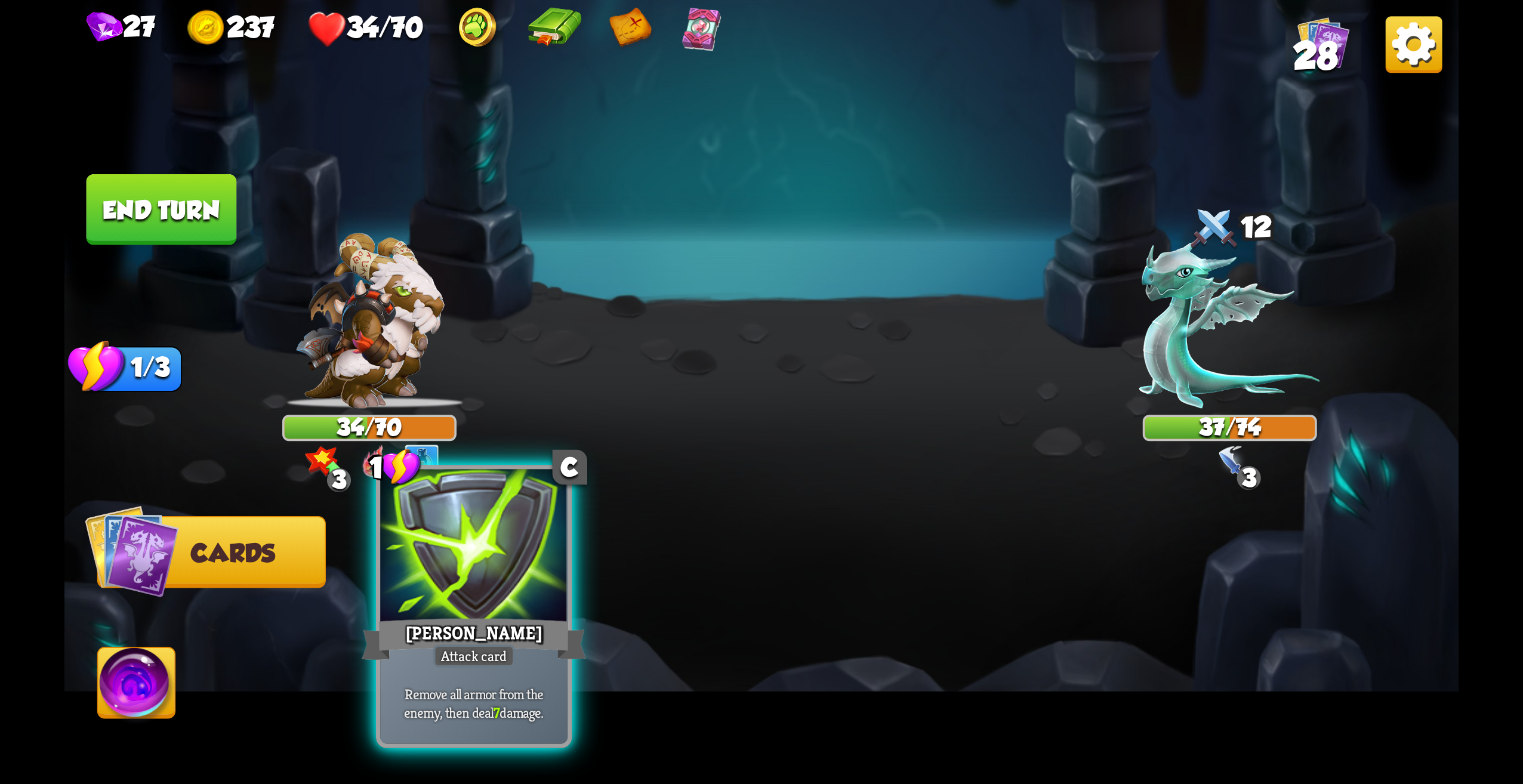
click at [540, 571] on div at bounding box center [474, 549] width 188 height 158
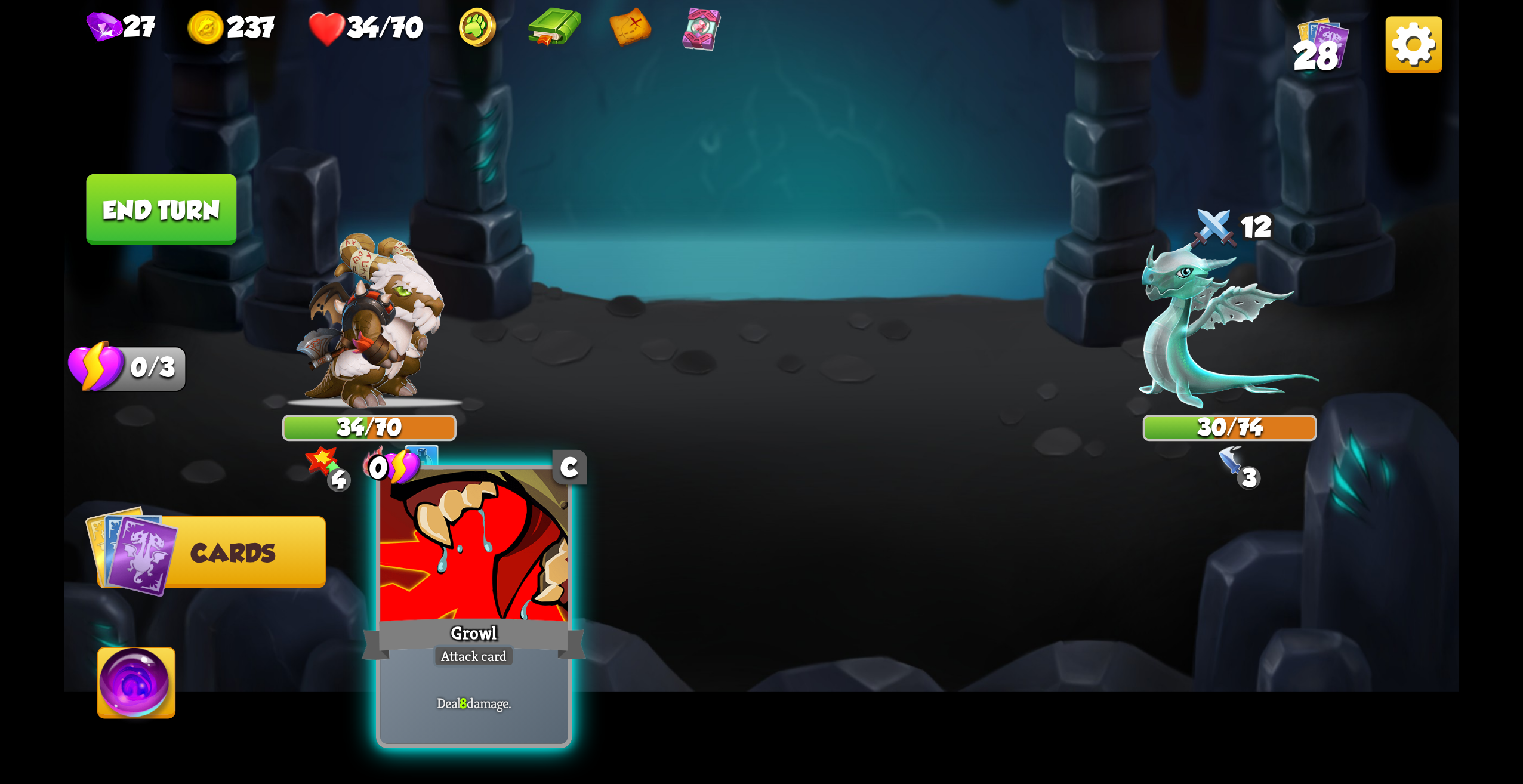
click at [514, 612] on div at bounding box center [474, 549] width 188 height 158
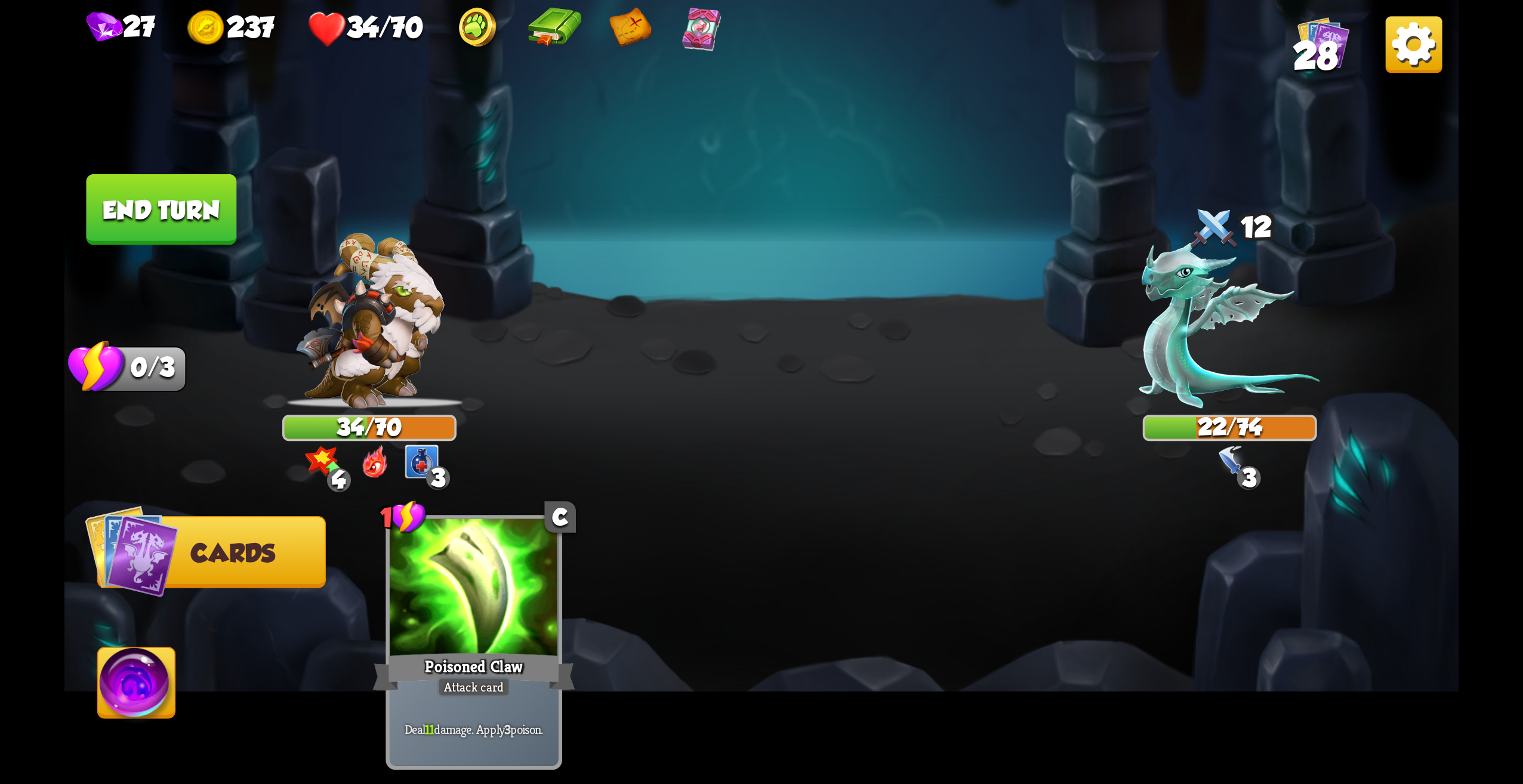
click at [175, 230] on button "End turn" at bounding box center [161, 210] width 150 height 71
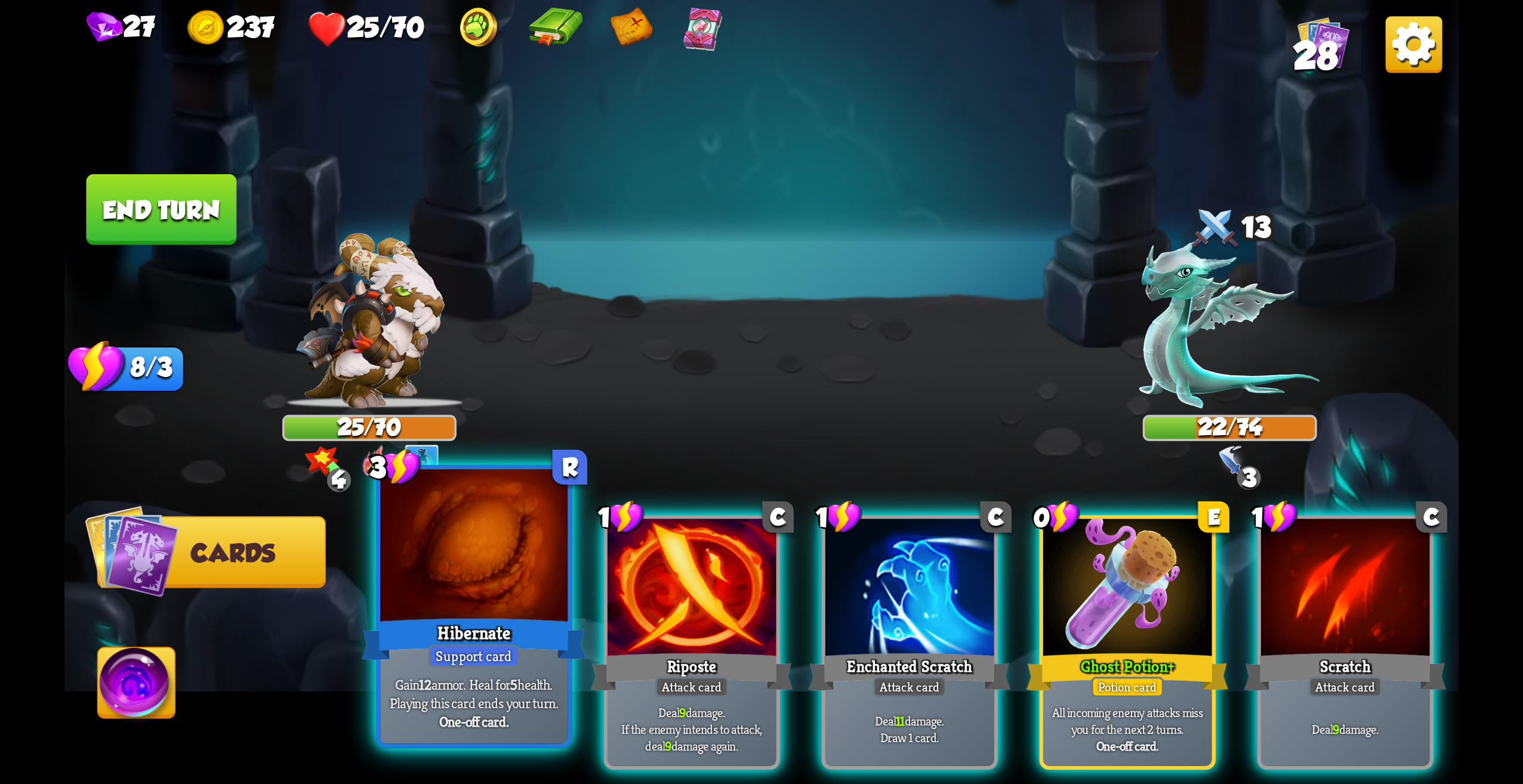
click at [506, 568] on div at bounding box center [474, 549] width 188 height 158
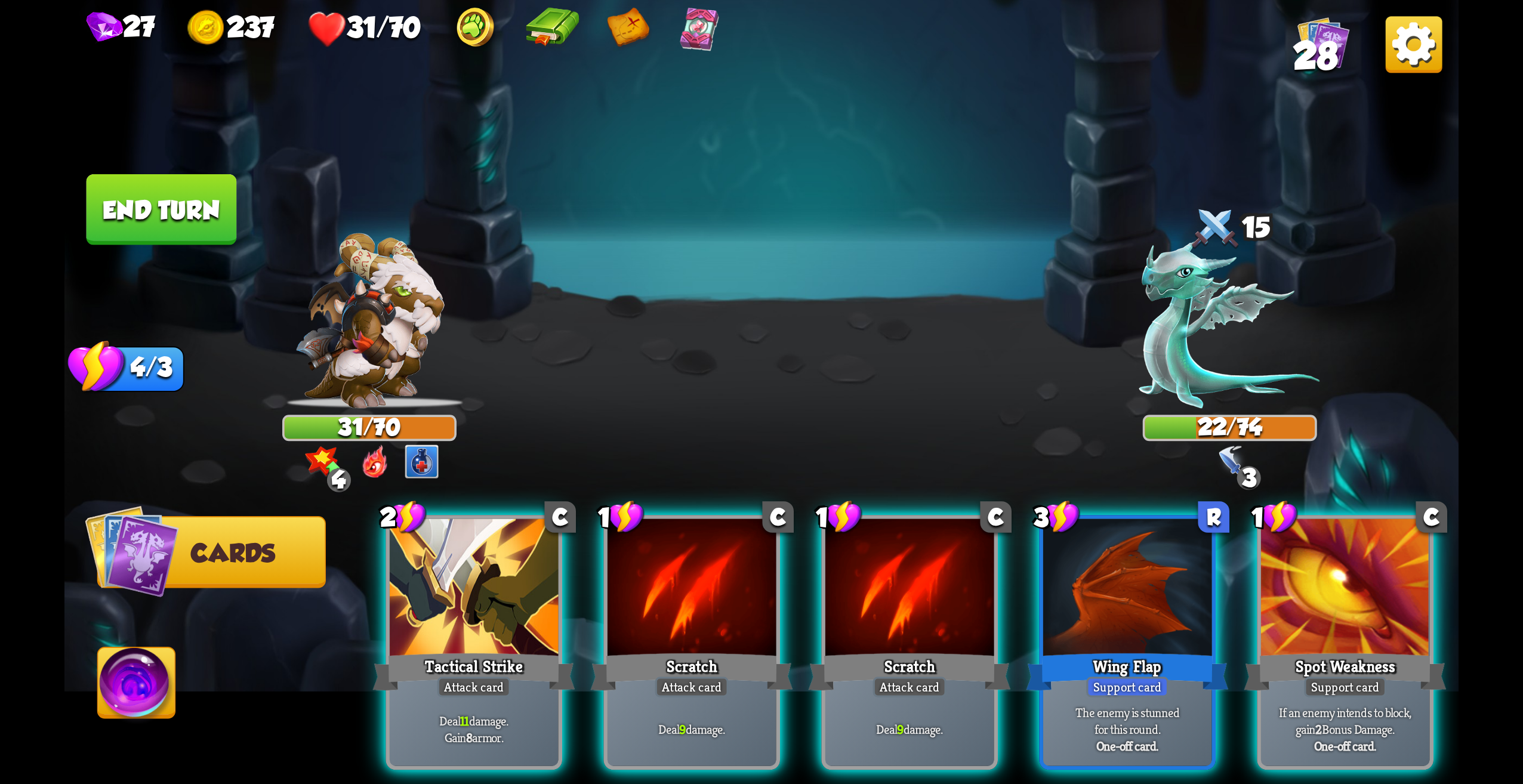
click at [1313, 31] on img at bounding box center [1324, 42] width 52 height 52
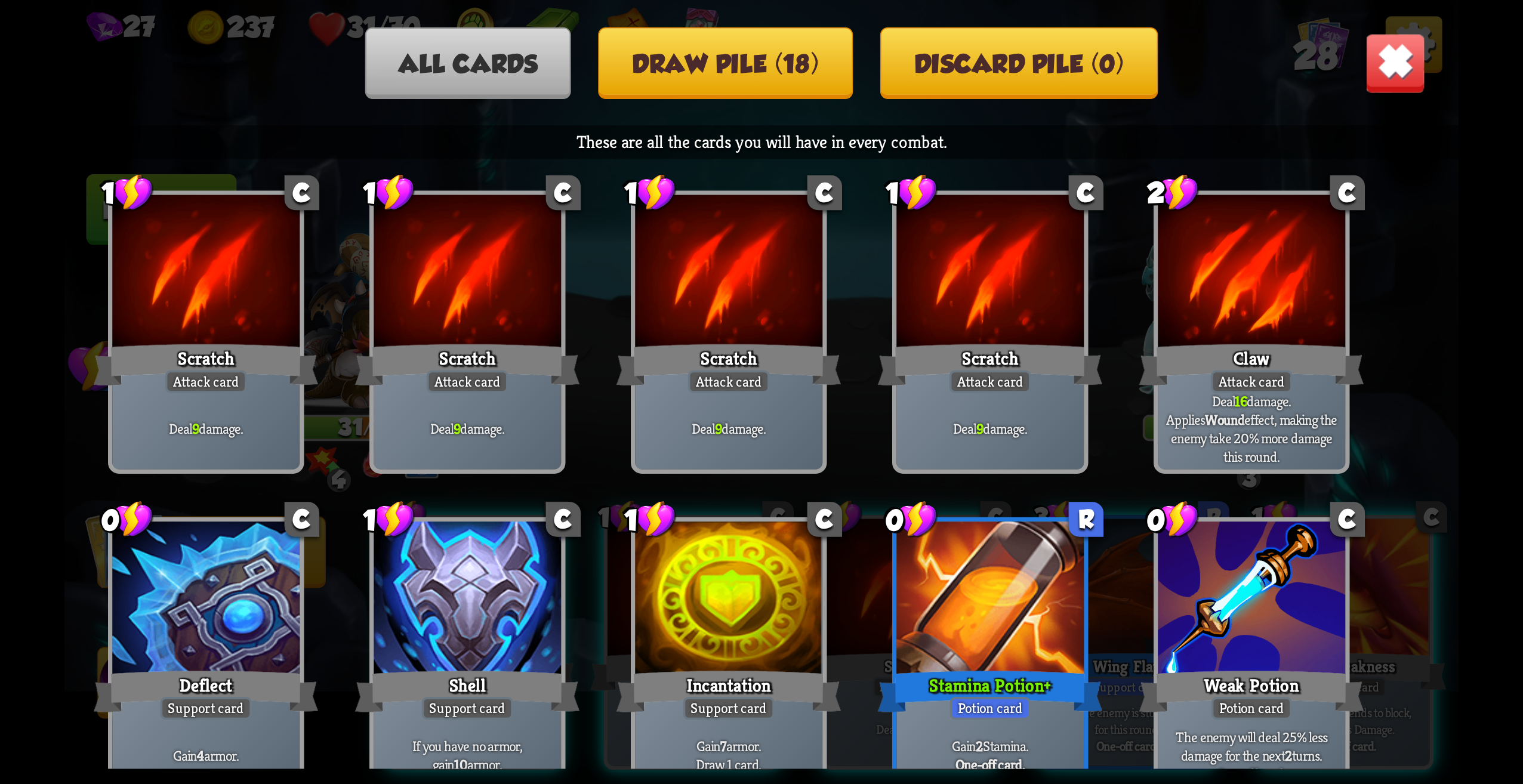
click at [1047, 91] on button "Discard pile (0)" at bounding box center [1019, 63] width 278 height 72
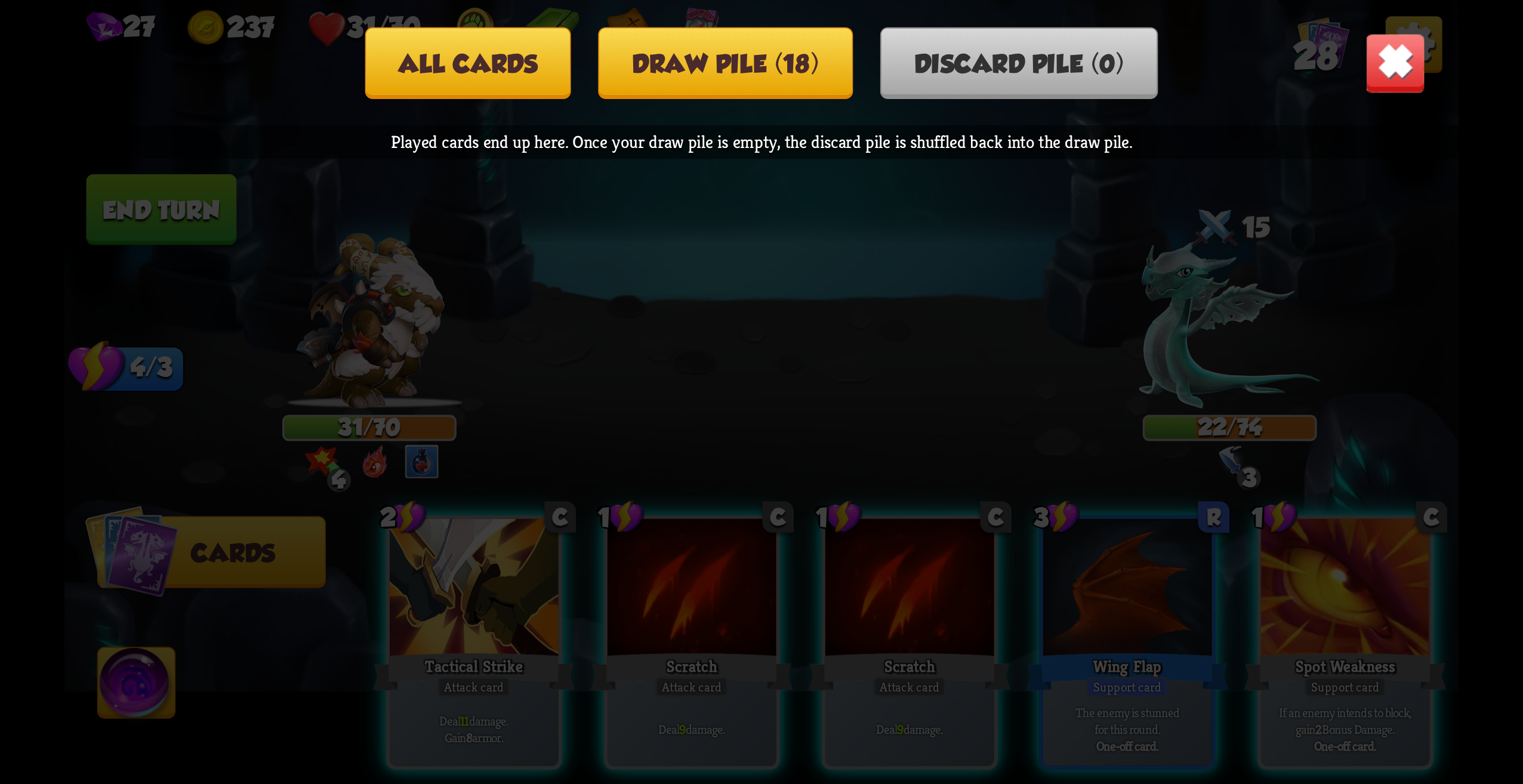
click at [756, 66] on button "Draw pile (18)" at bounding box center [726, 63] width 255 height 72
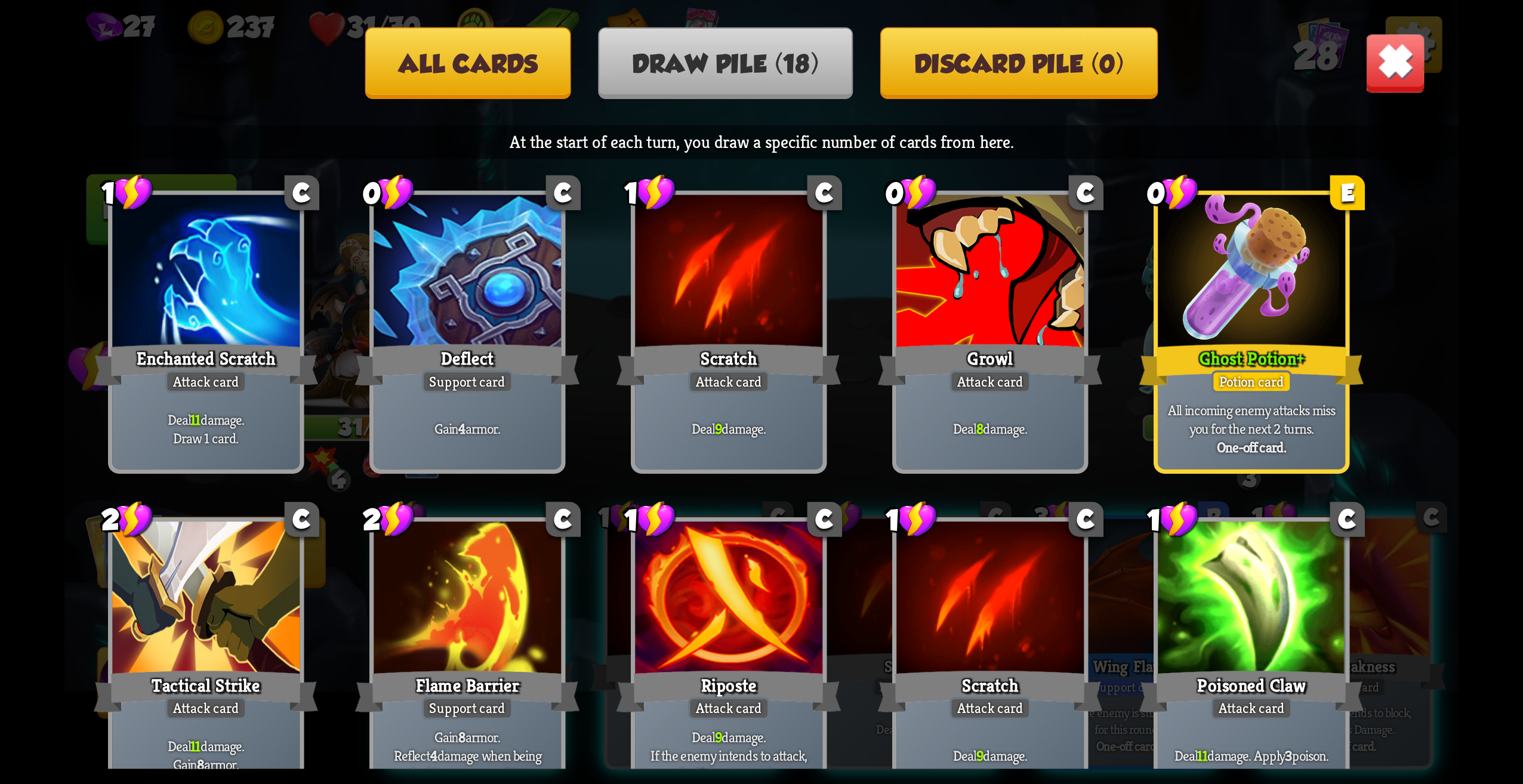
drag, startPoint x: 1123, startPoint y: 74, endPoint x: 1154, endPoint y: 74, distance: 31.0
click at [1125, 74] on button "Discard pile (0)" at bounding box center [1019, 63] width 278 height 72
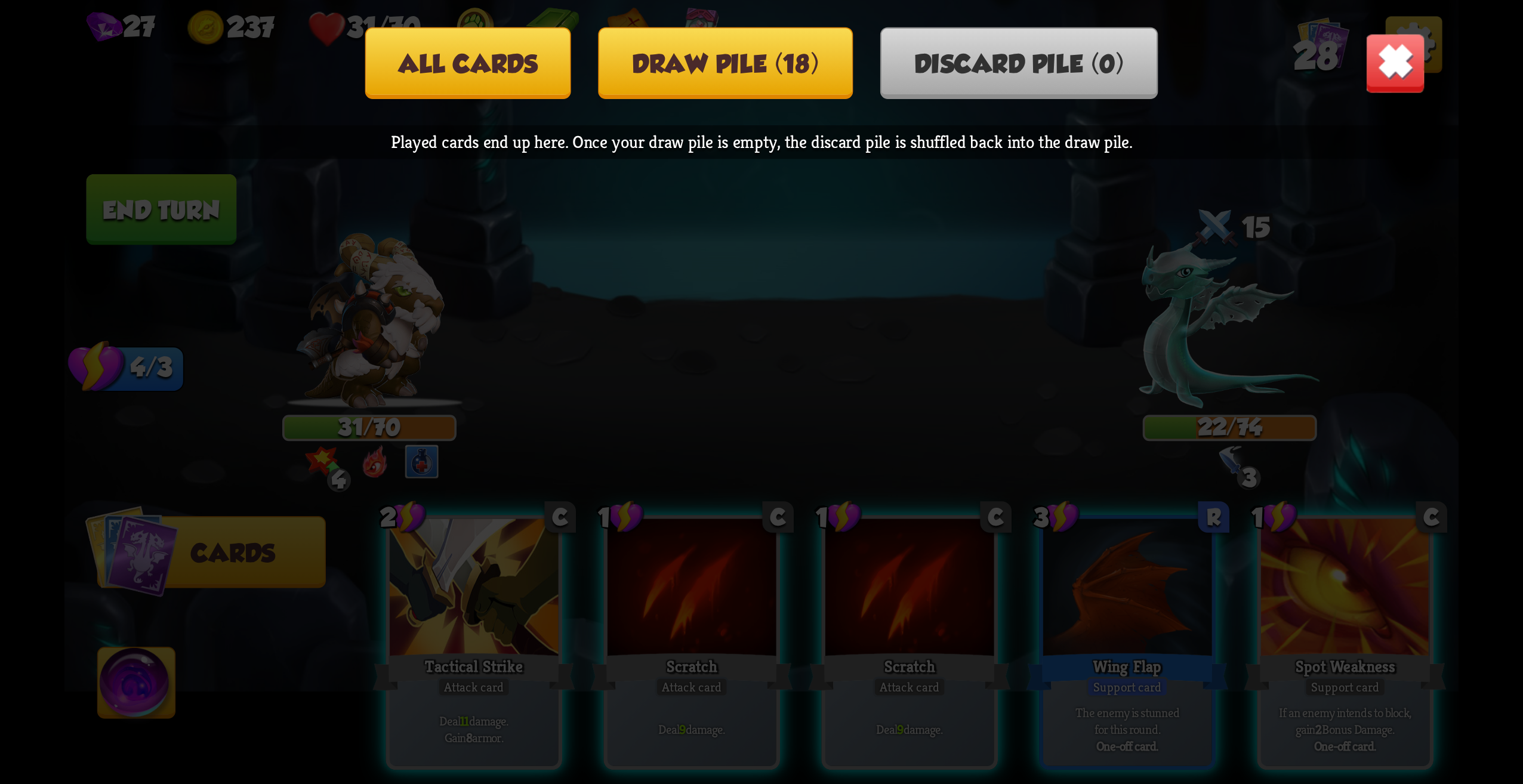
click at [1407, 76] on img at bounding box center [1396, 63] width 61 height 61
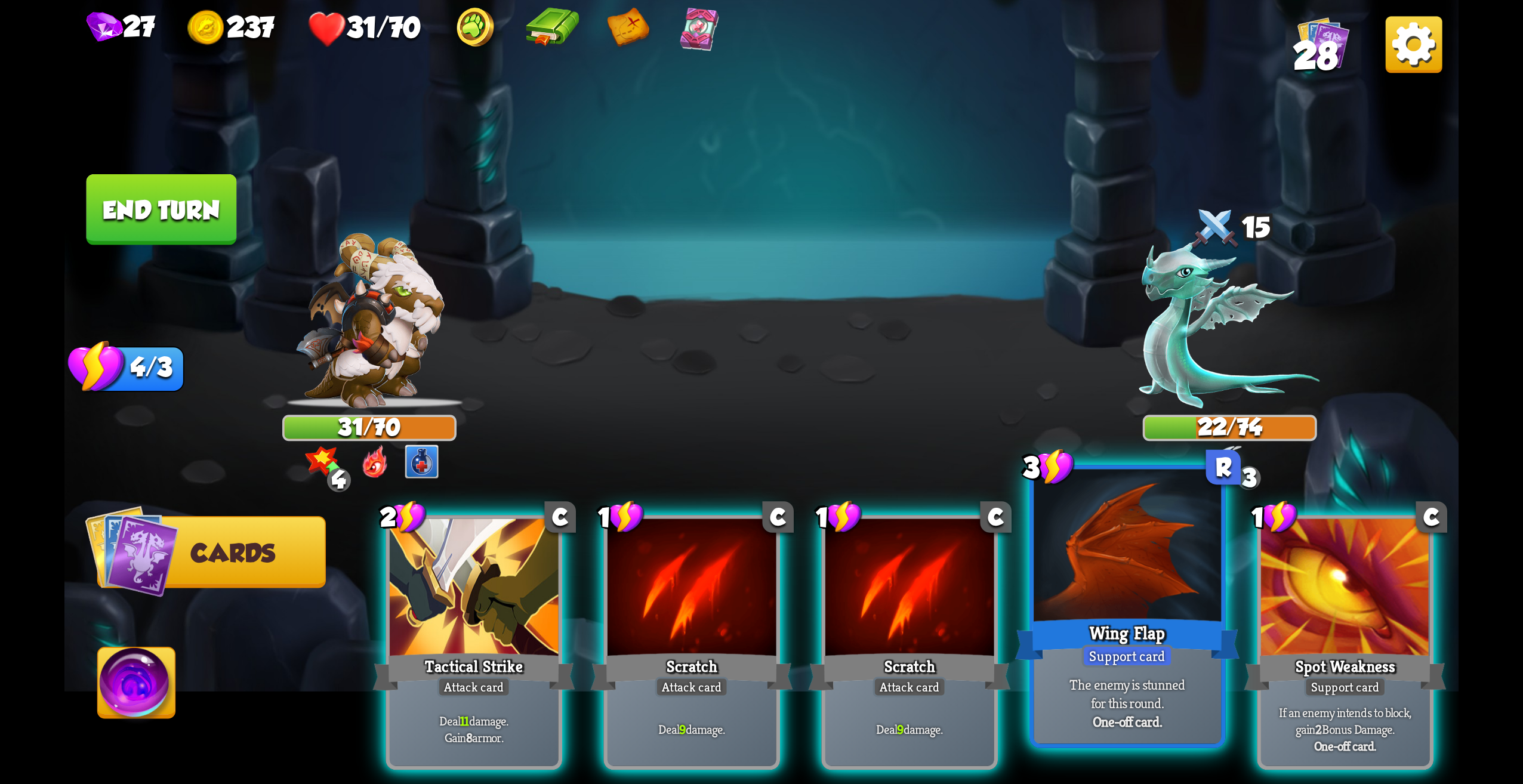
click at [1145, 662] on div "Support card" at bounding box center [1128, 655] width 91 height 23
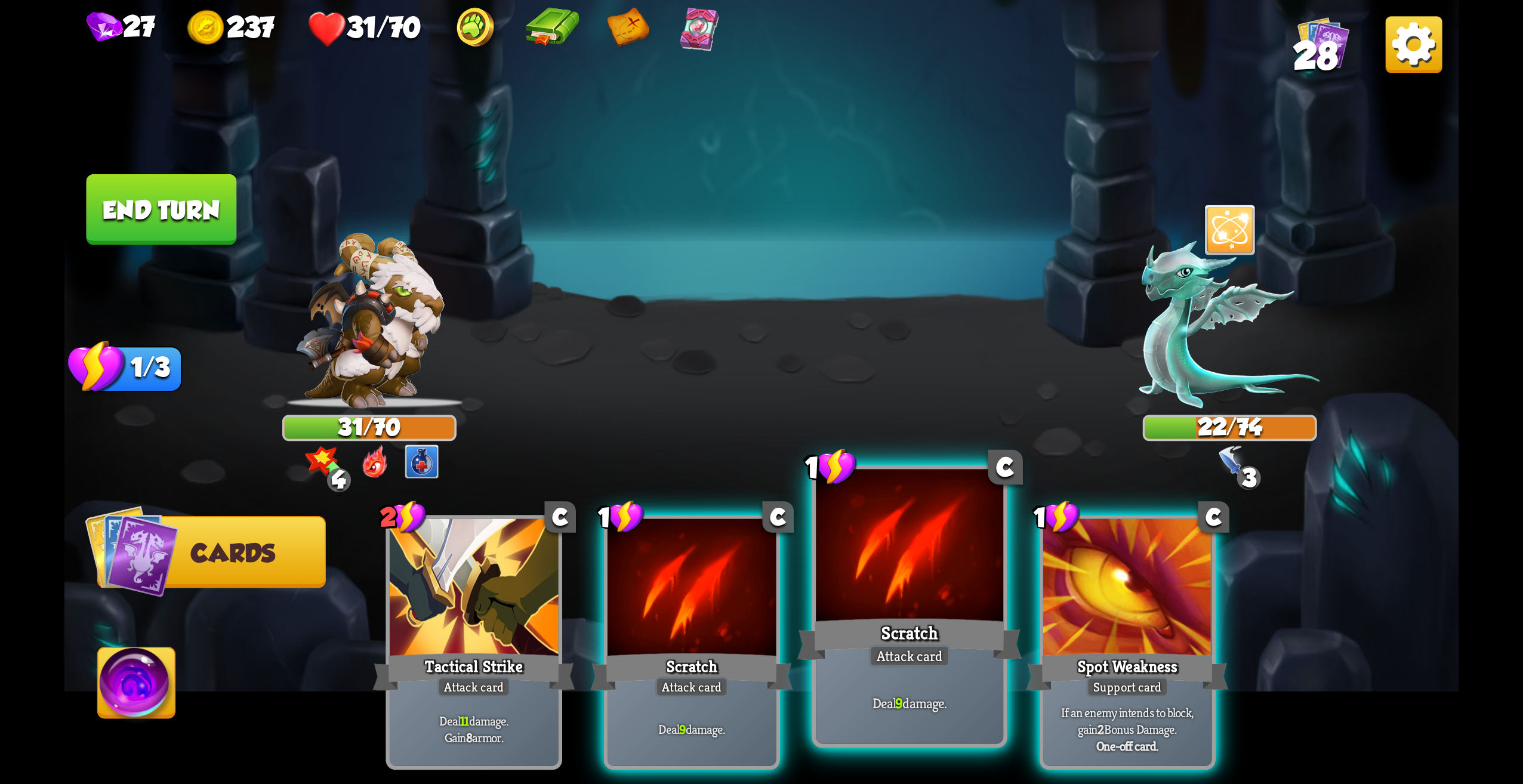
click at [967, 555] on div at bounding box center [910, 549] width 188 height 158
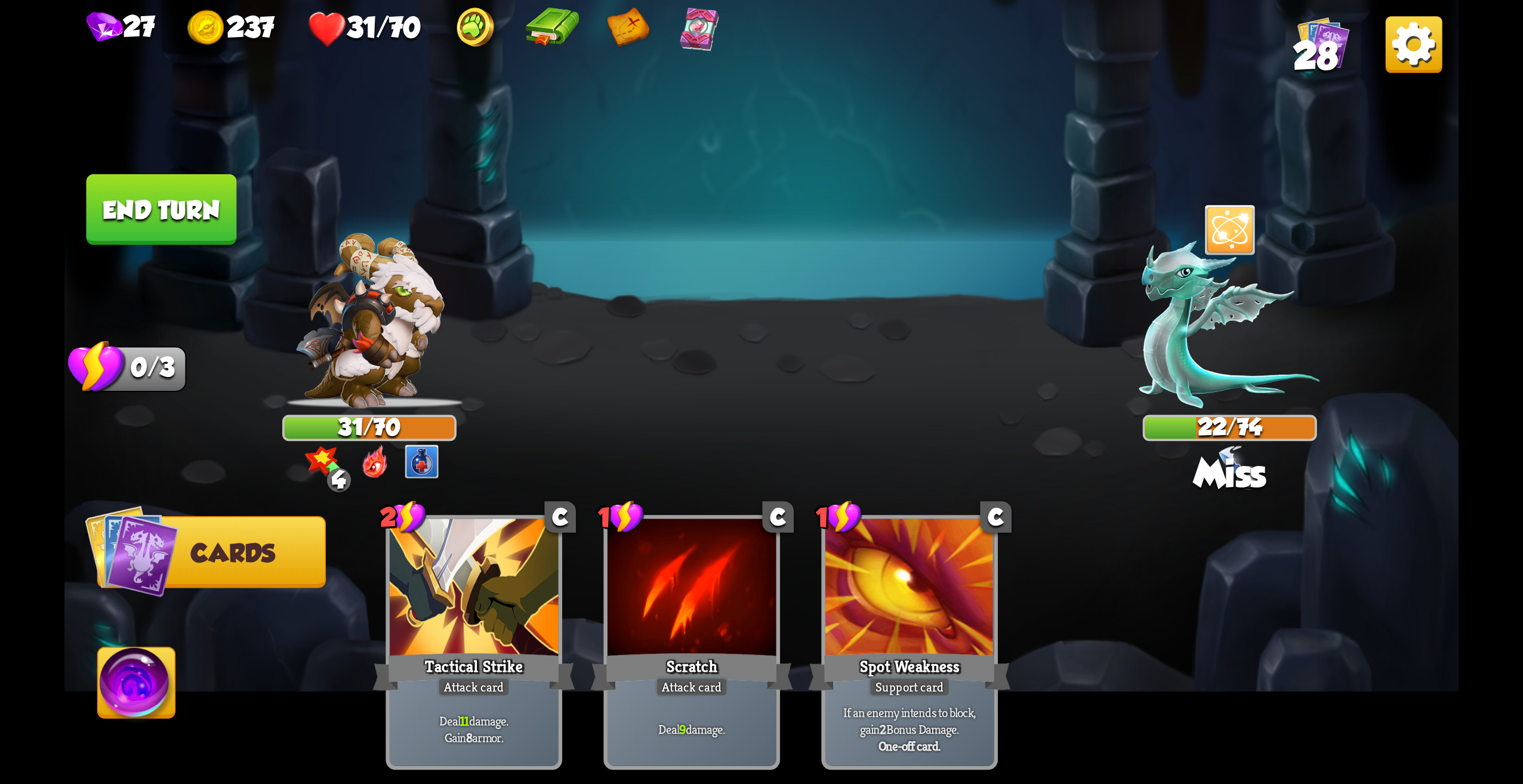
click at [149, 202] on button "End turn" at bounding box center [161, 210] width 150 height 71
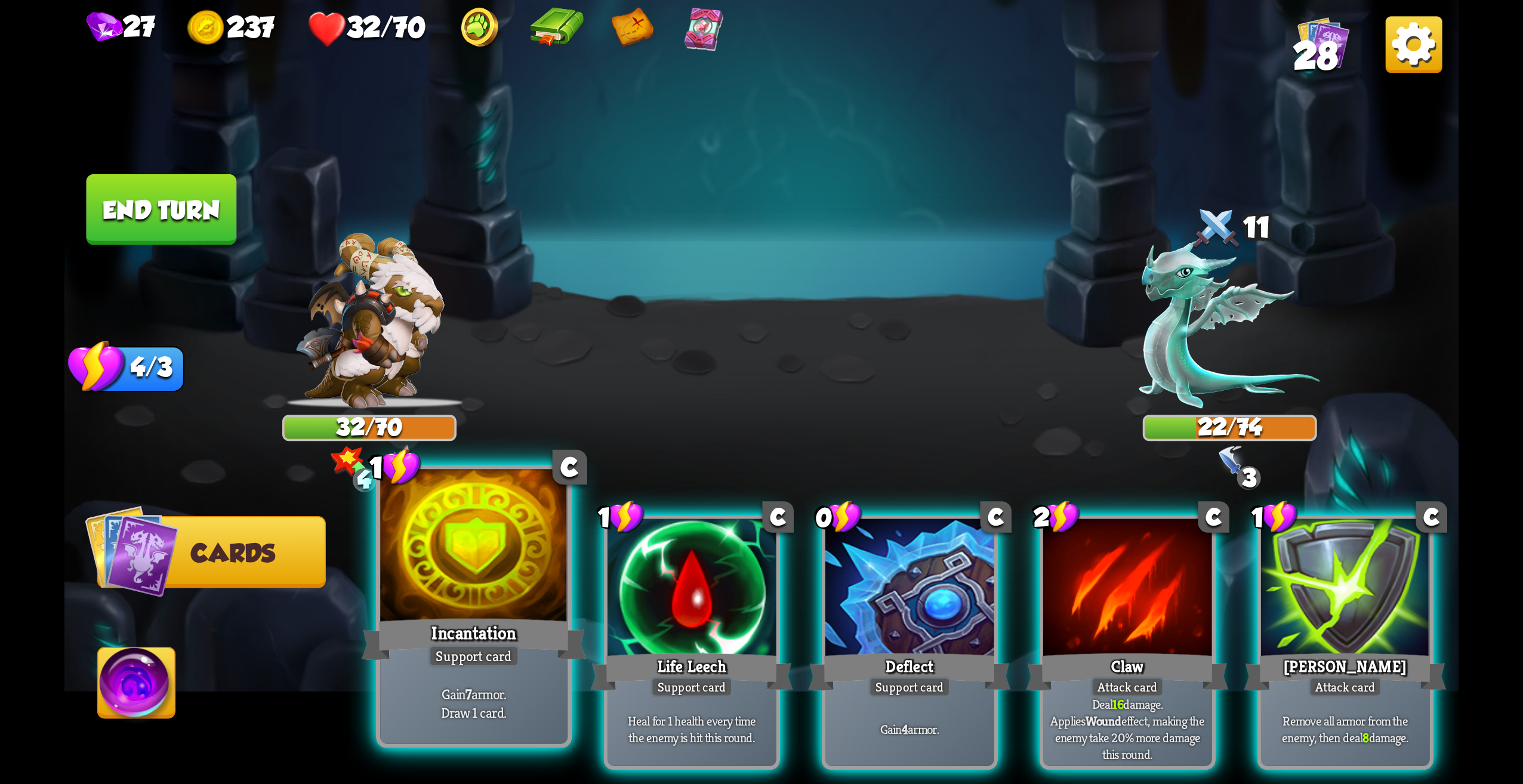
click at [523, 679] on div "Gain 7 armor. Draw 1 card." at bounding box center [474, 704] width 188 height 82
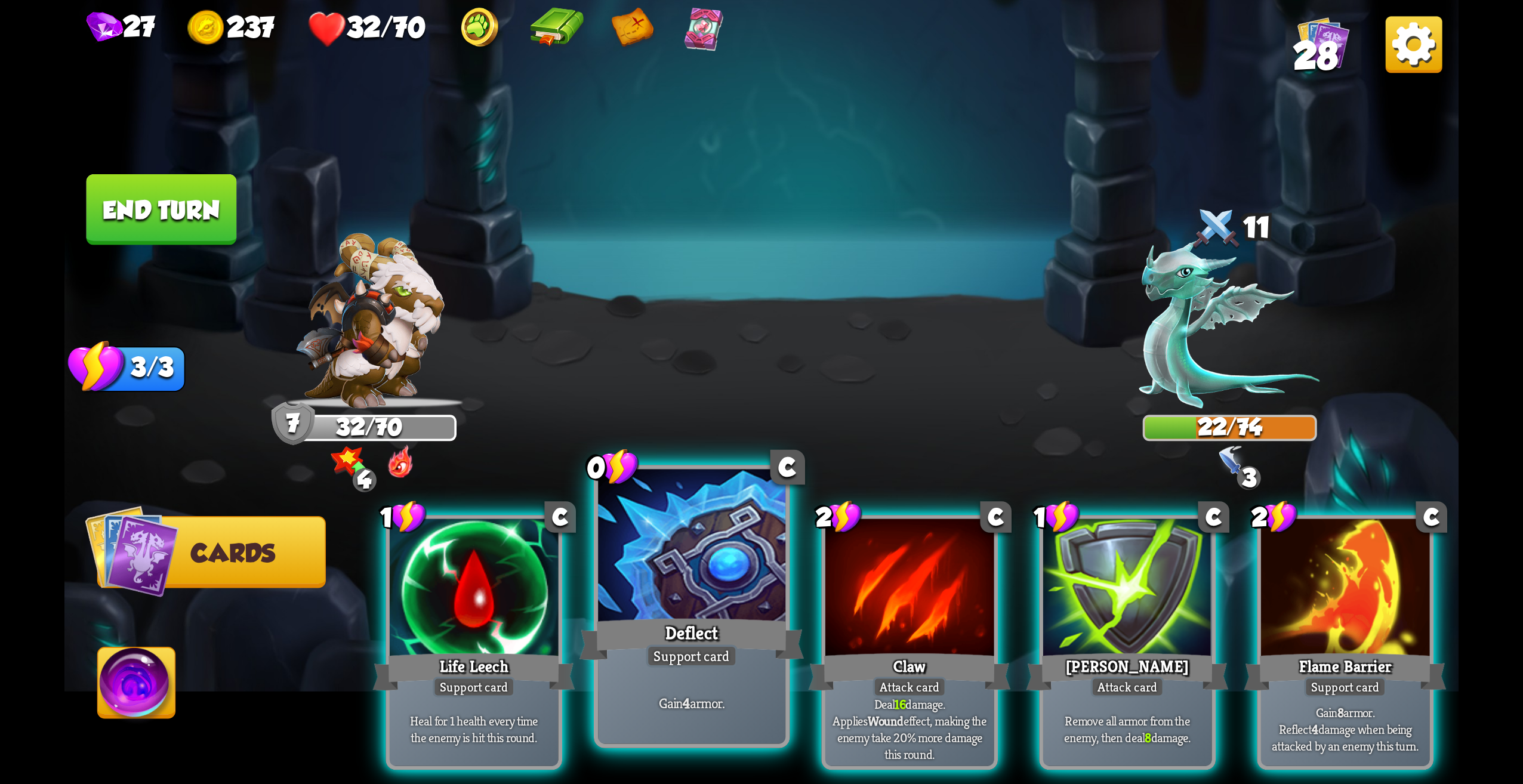
click at [646, 697] on p "Gain 4 armor." at bounding box center [692, 703] width 178 height 18
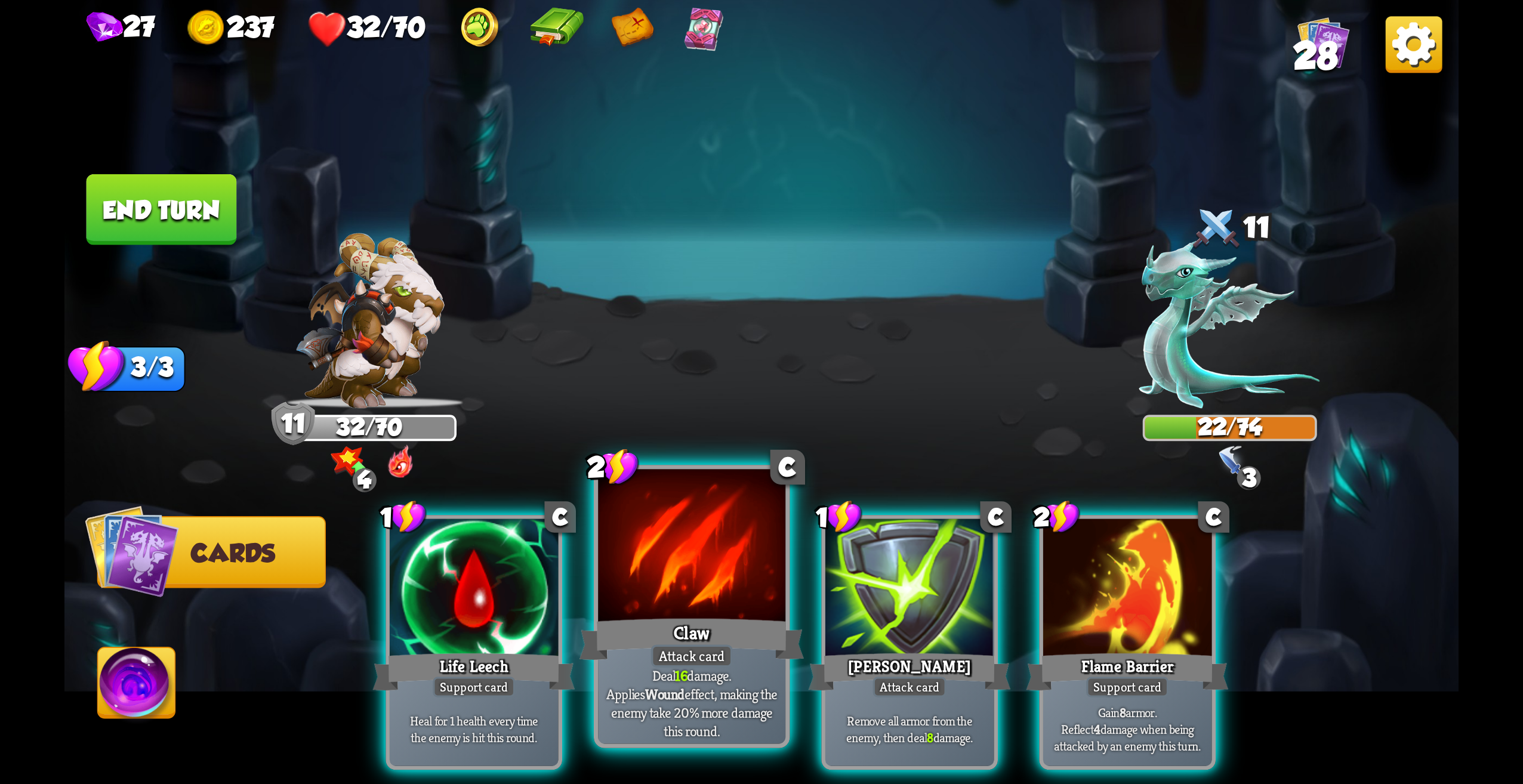
click at [693, 629] on div "Claw" at bounding box center [691, 639] width 225 height 50
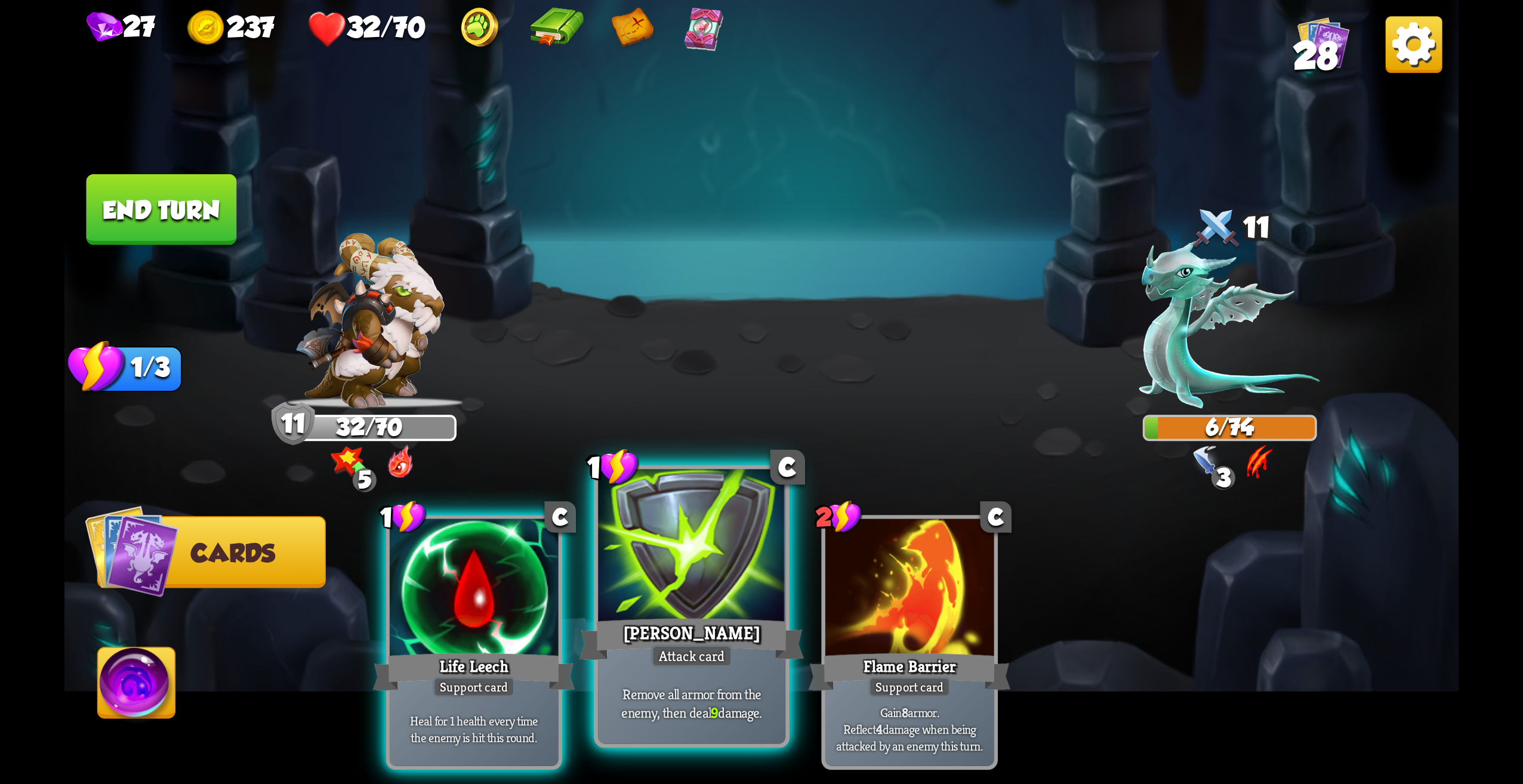
click at [742, 654] on div "[PERSON_NAME]" at bounding box center [691, 639] width 225 height 50
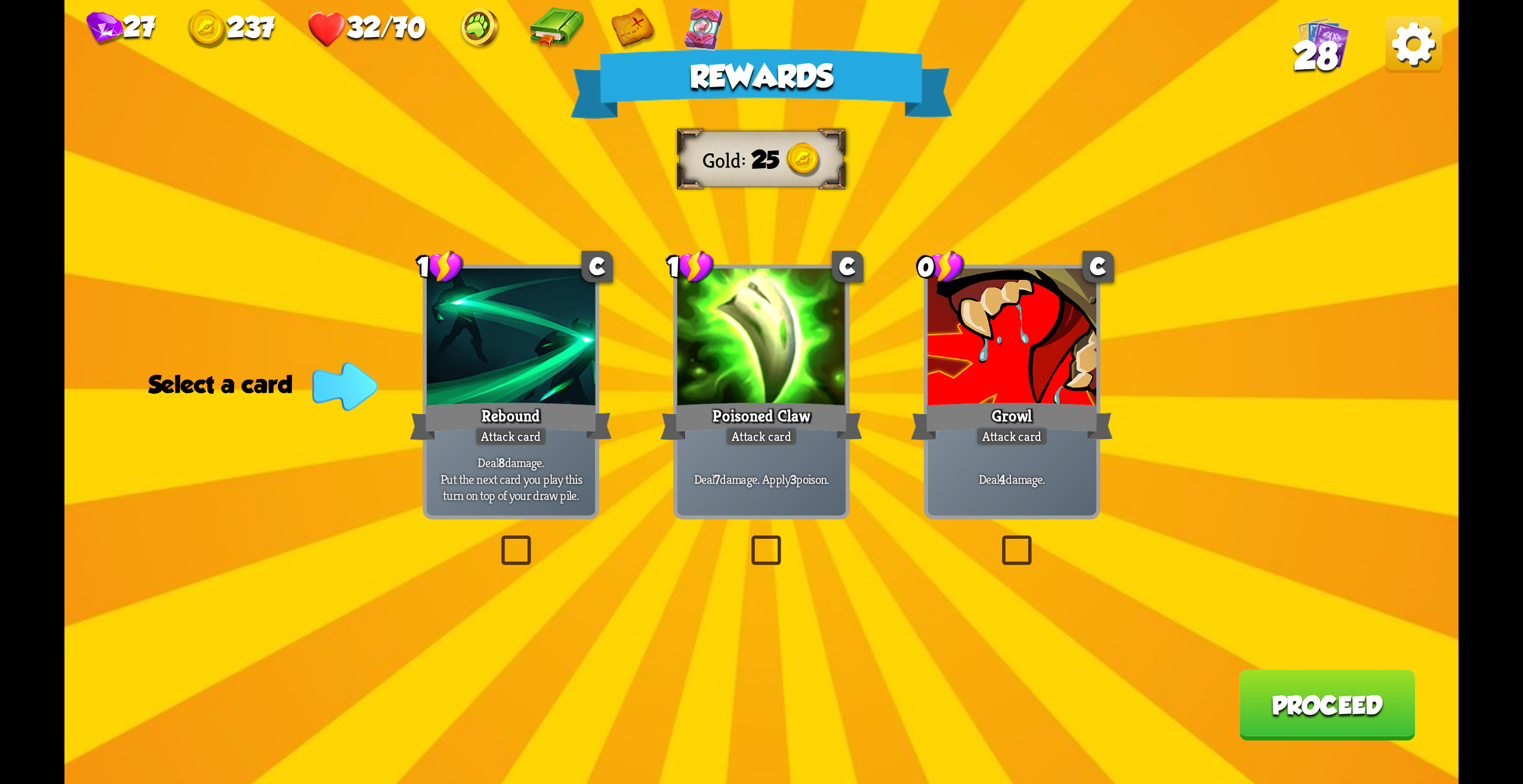
click at [782, 466] on div "Deal 7 damage. Apply 3 poison." at bounding box center [762, 479] width 169 height 74
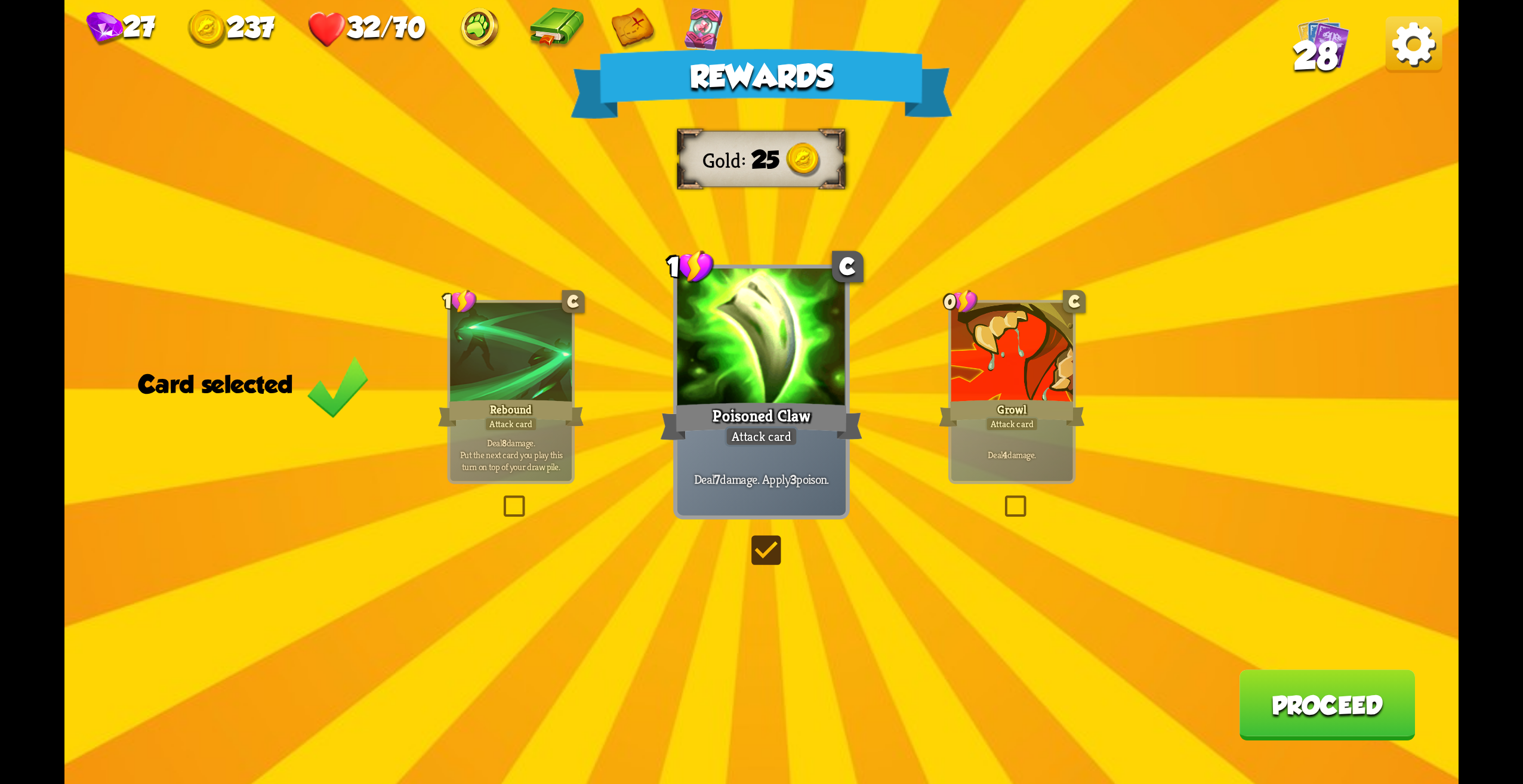
click at [1339, 718] on button "Proceed" at bounding box center [1327, 705] width 176 height 71
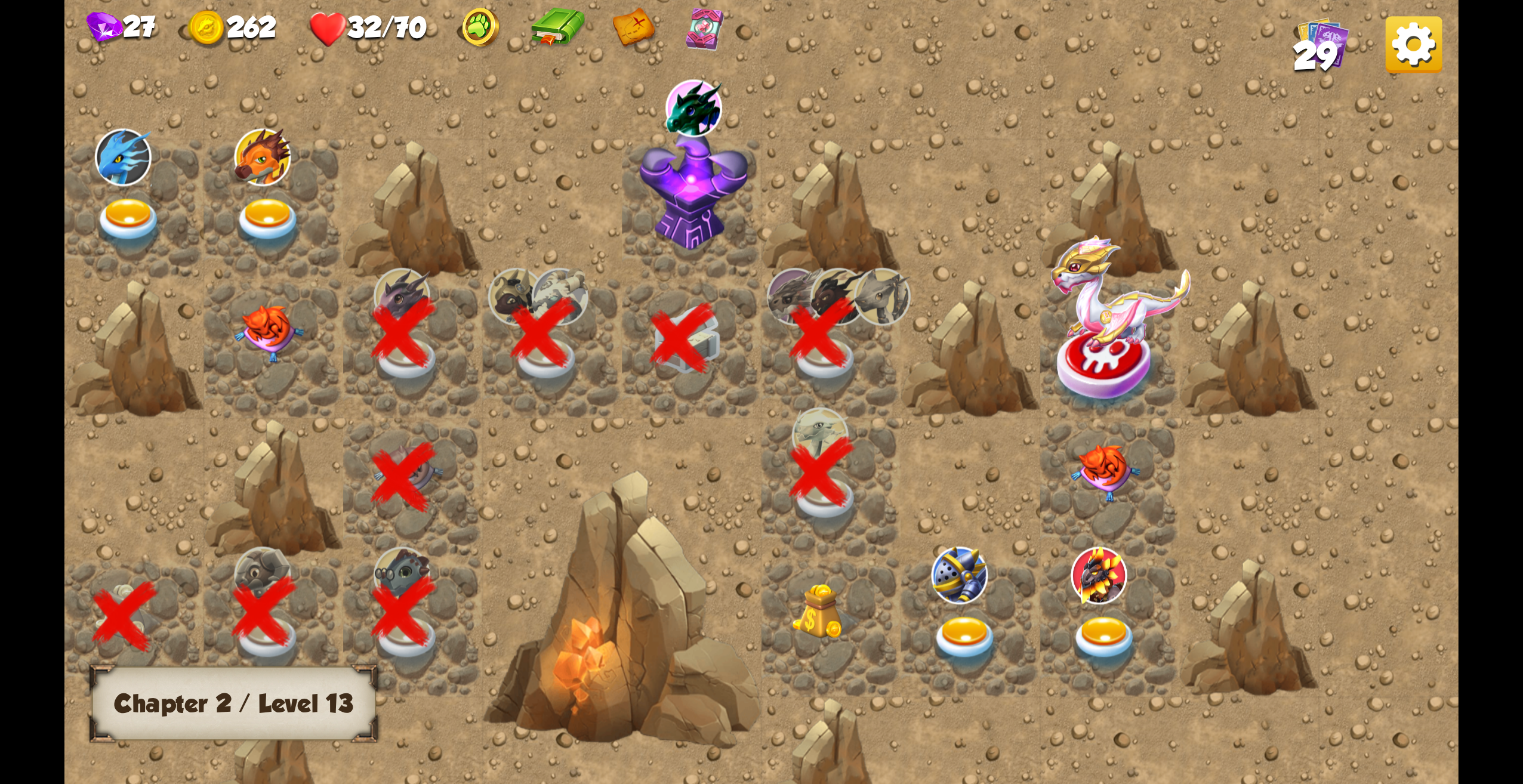
click at [853, 635] on img at bounding box center [827, 612] width 70 height 57
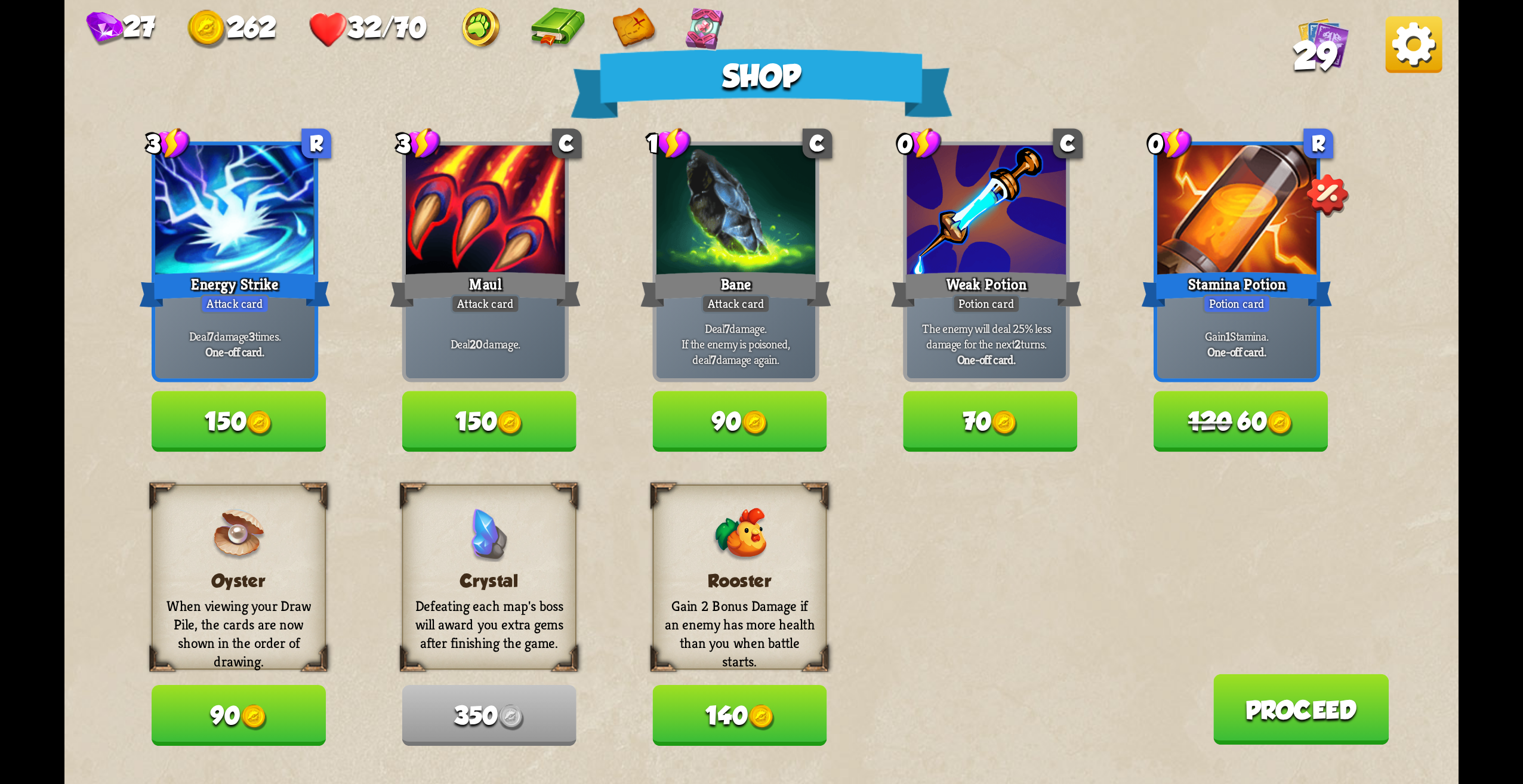
click at [1234, 440] on button "120 60" at bounding box center [1241, 422] width 174 height 61
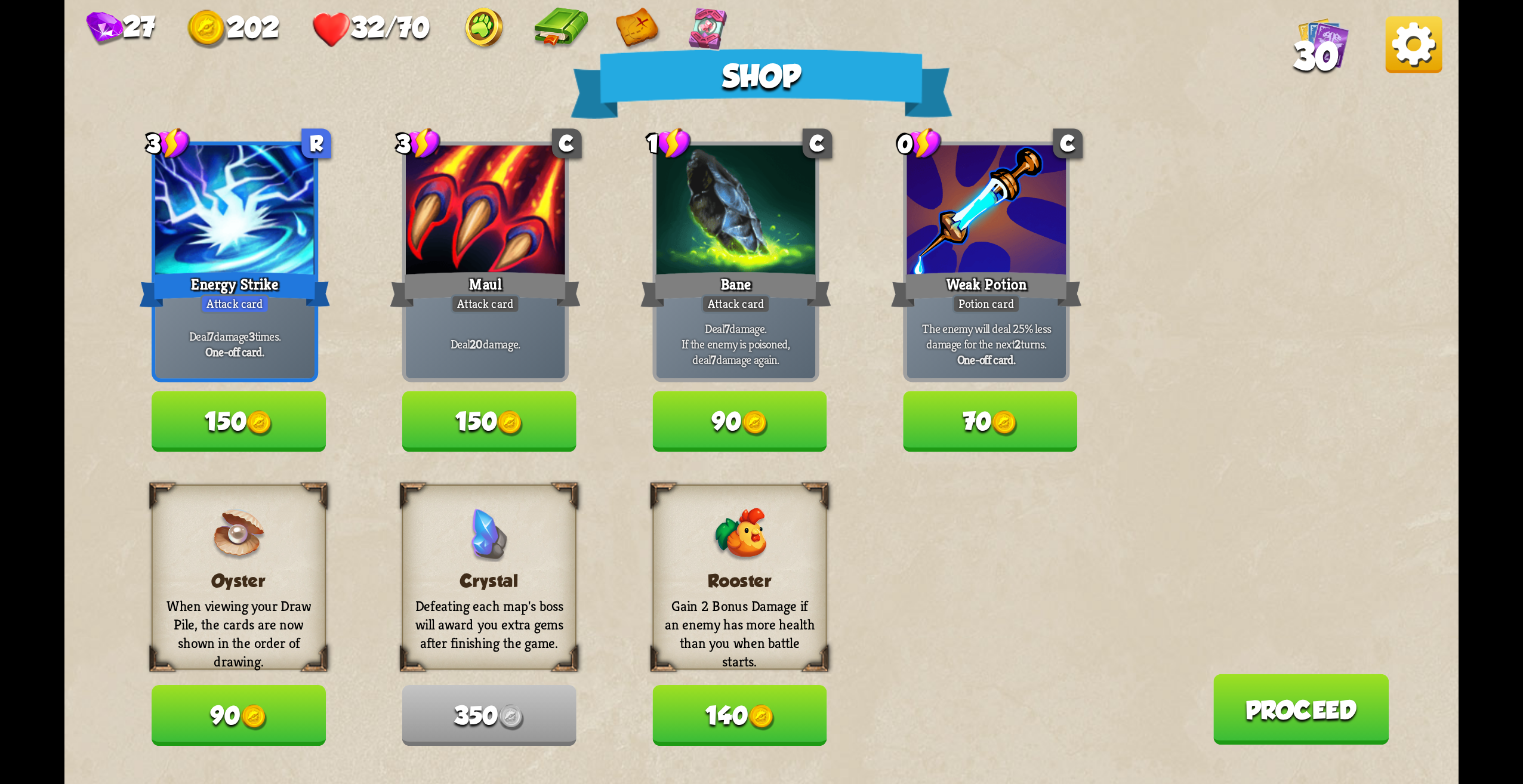
click at [233, 398] on button "150" at bounding box center [239, 422] width 174 height 61
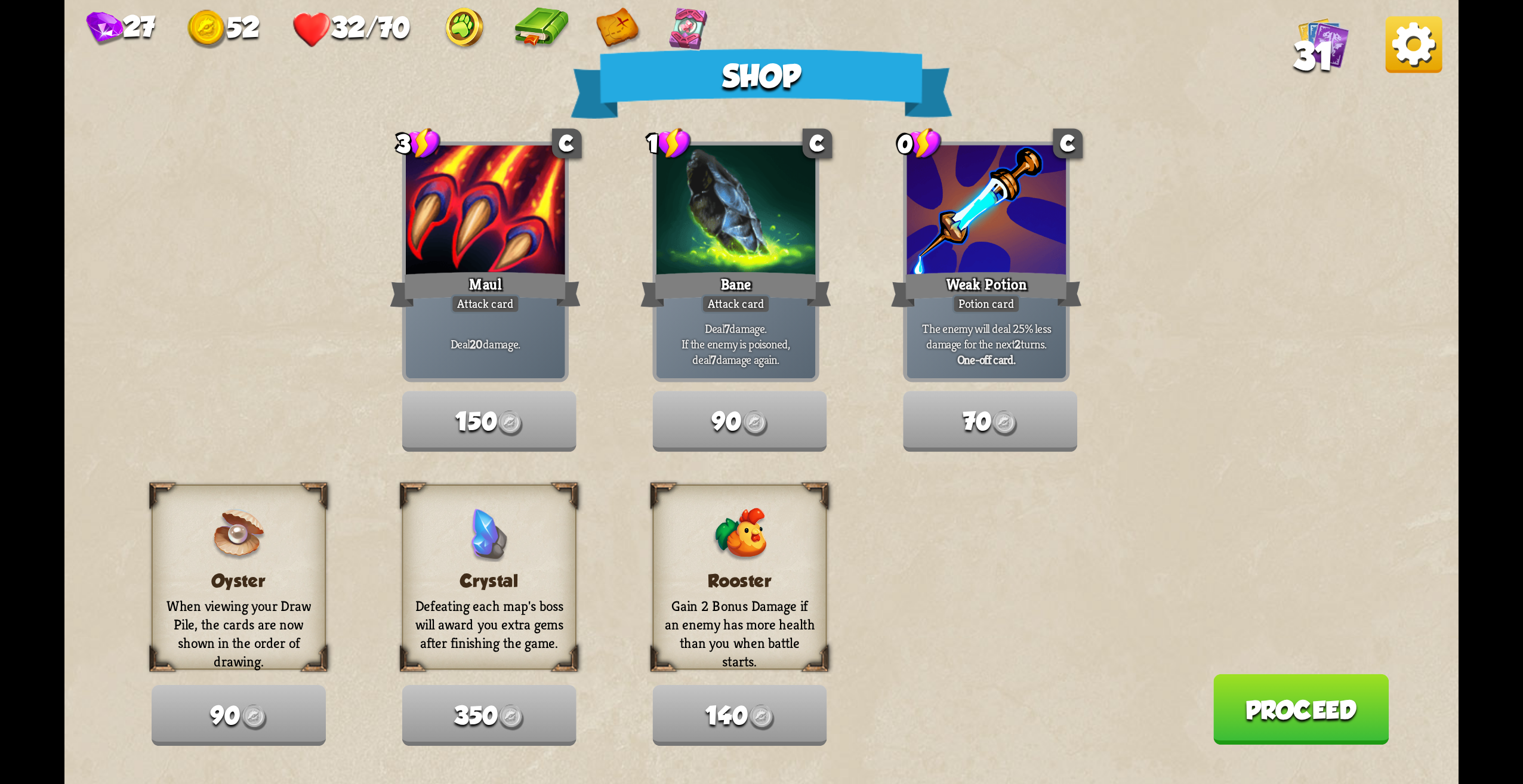
click at [1279, 704] on button "Proceed" at bounding box center [1301, 710] width 176 height 71
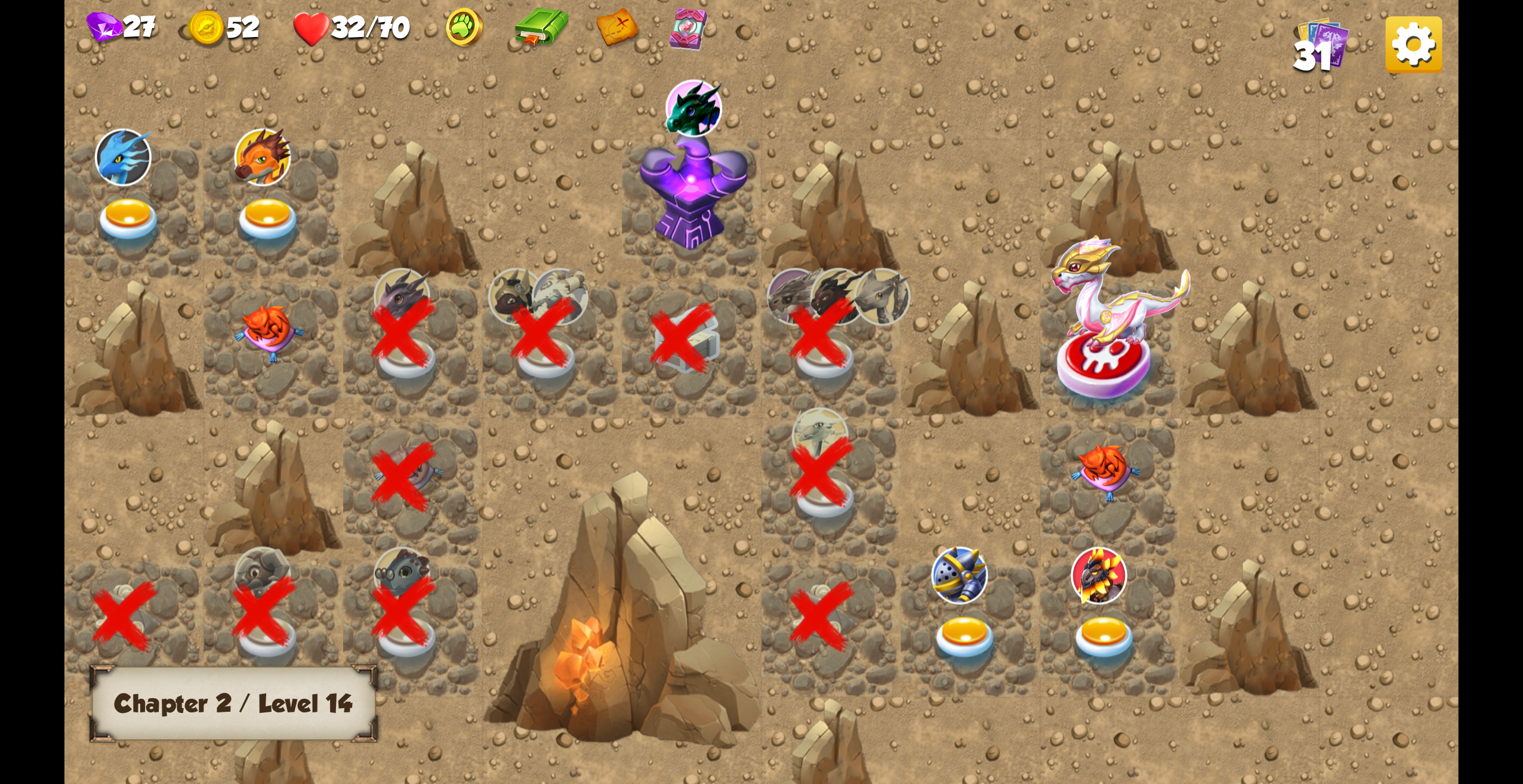
click at [976, 630] on img at bounding box center [966, 643] width 70 height 54
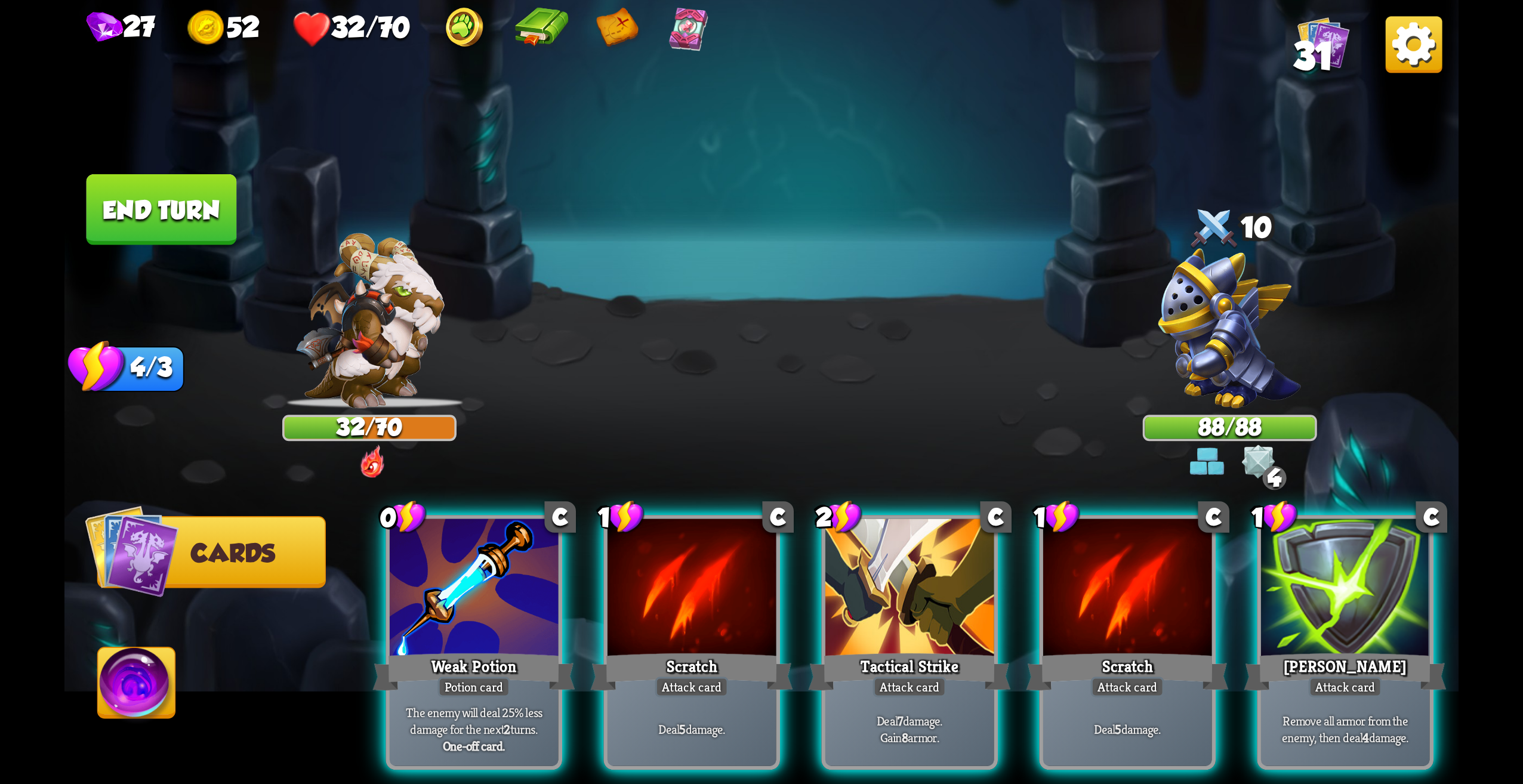
click at [1270, 450] on img at bounding box center [1258, 462] width 35 height 35
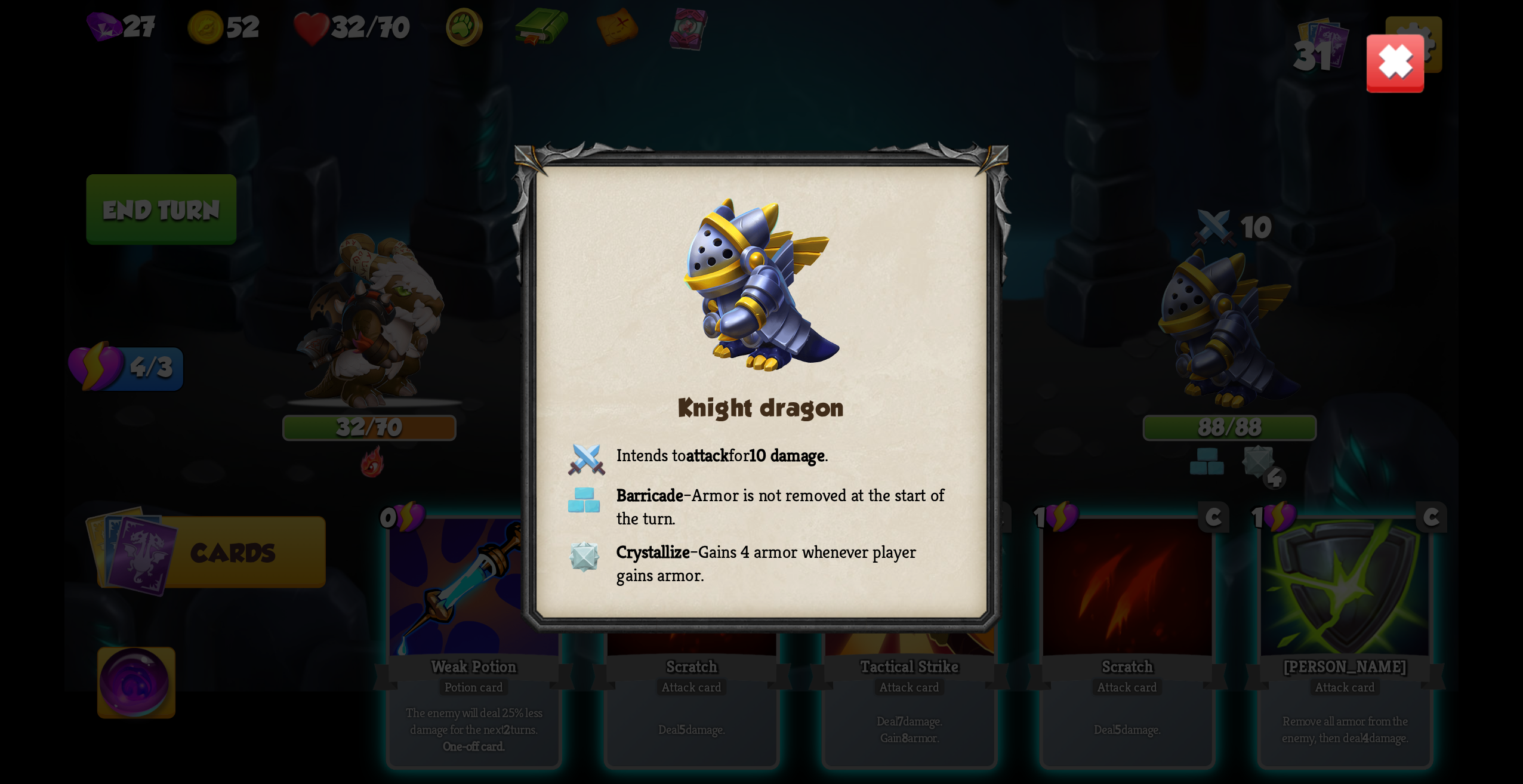
click at [1433, 74] on div "Knight dragon Intends to attack for 10 damage . Barricade – Armor is not remove…" at bounding box center [762, 392] width 1394 height 784
drag, startPoint x: 1426, startPoint y: 76, endPoint x: 1408, endPoint y: 85, distance: 20.1
click at [1425, 76] on img at bounding box center [1396, 63] width 61 height 61
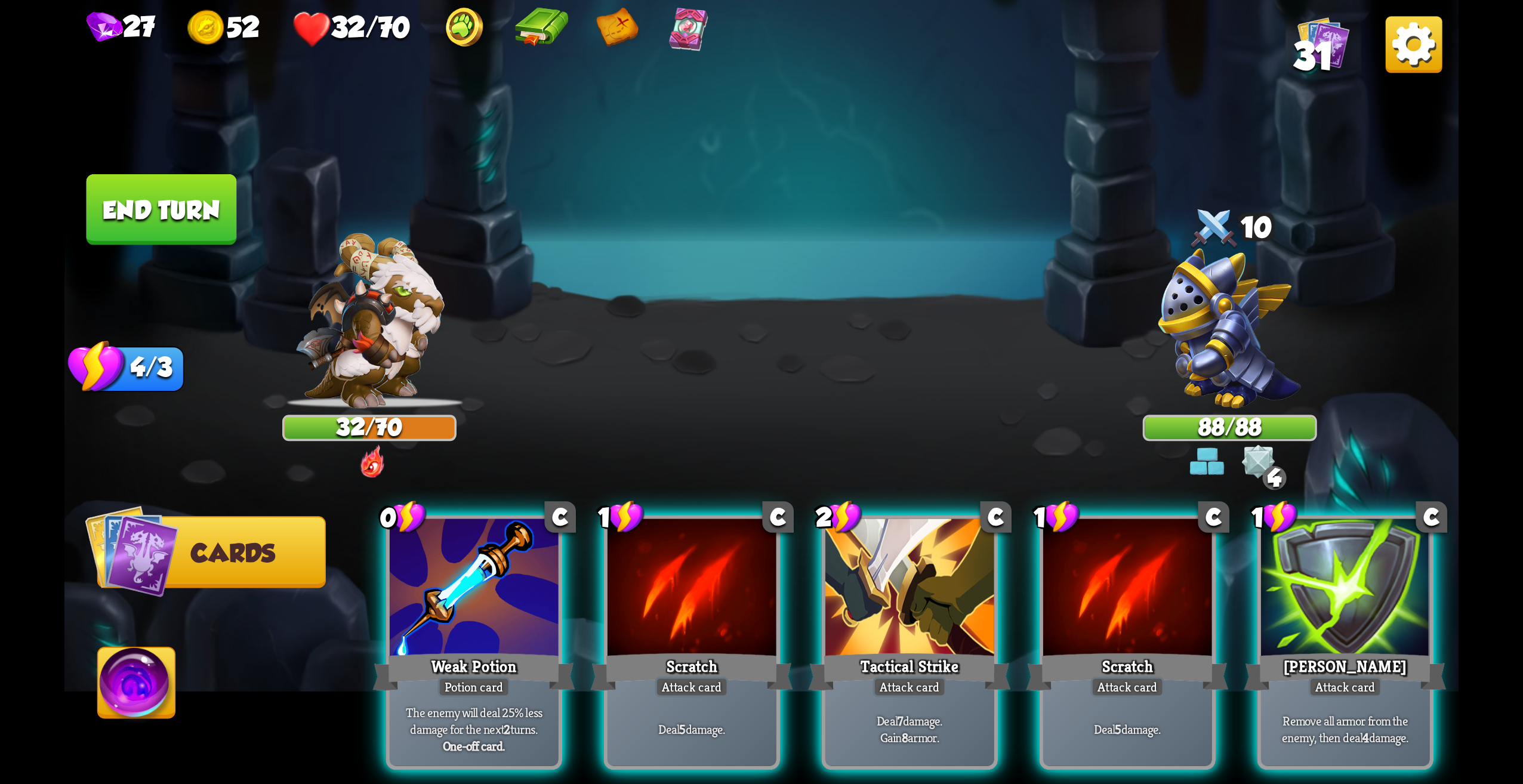
click at [350, 323] on img at bounding box center [369, 321] width 149 height 175
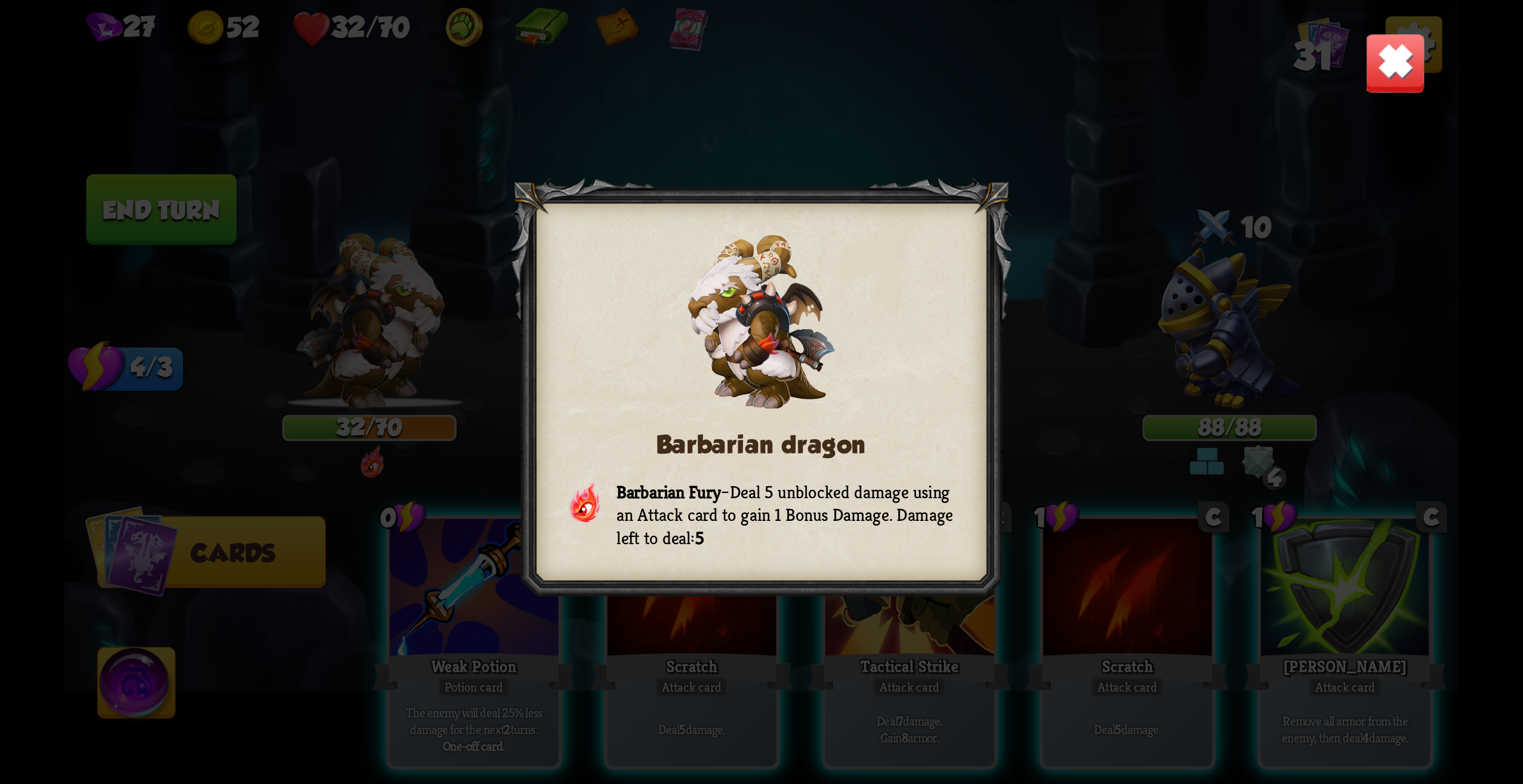
click at [1392, 46] on img at bounding box center [1396, 63] width 61 height 61
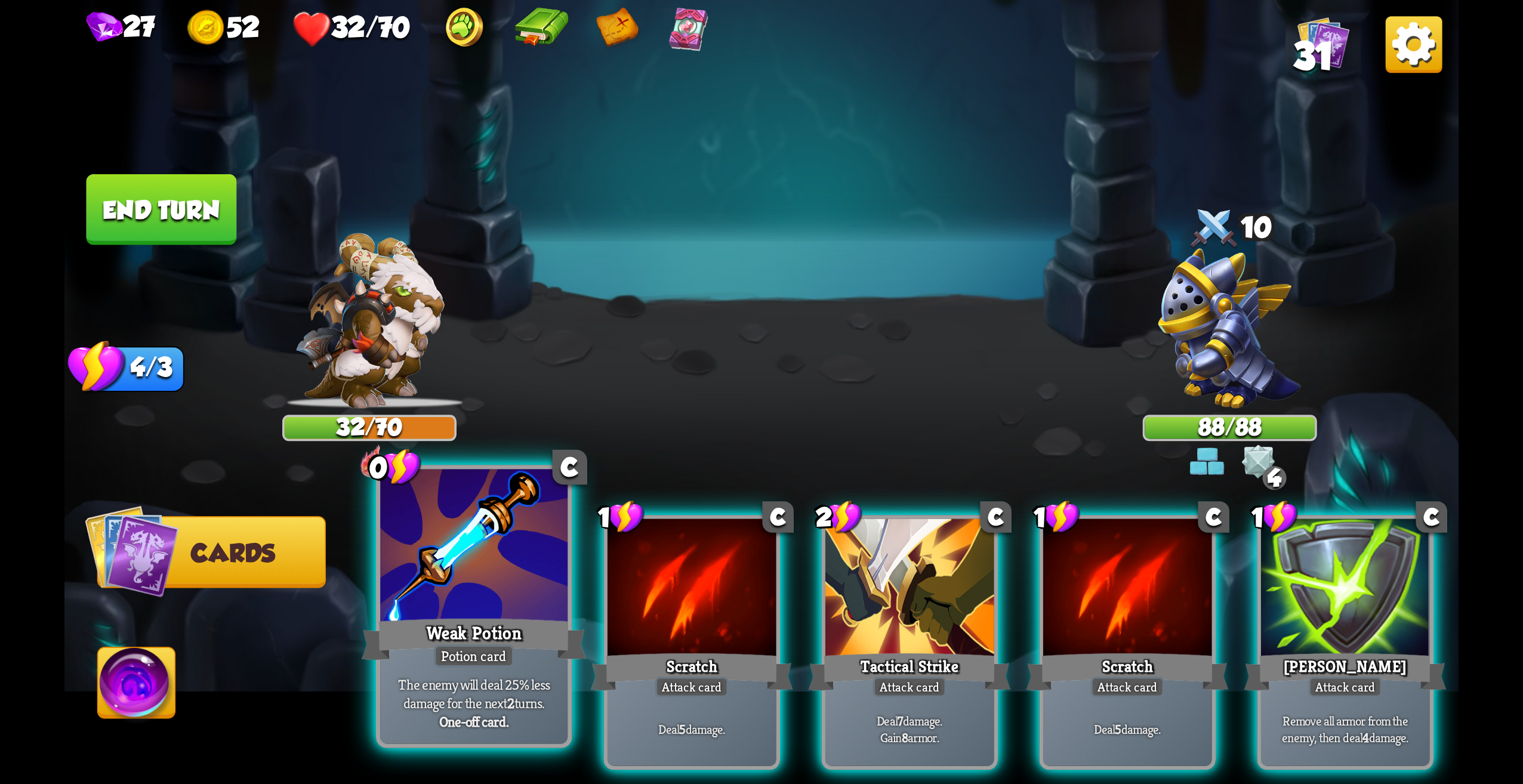
click at [484, 604] on div at bounding box center [474, 549] width 188 height 158
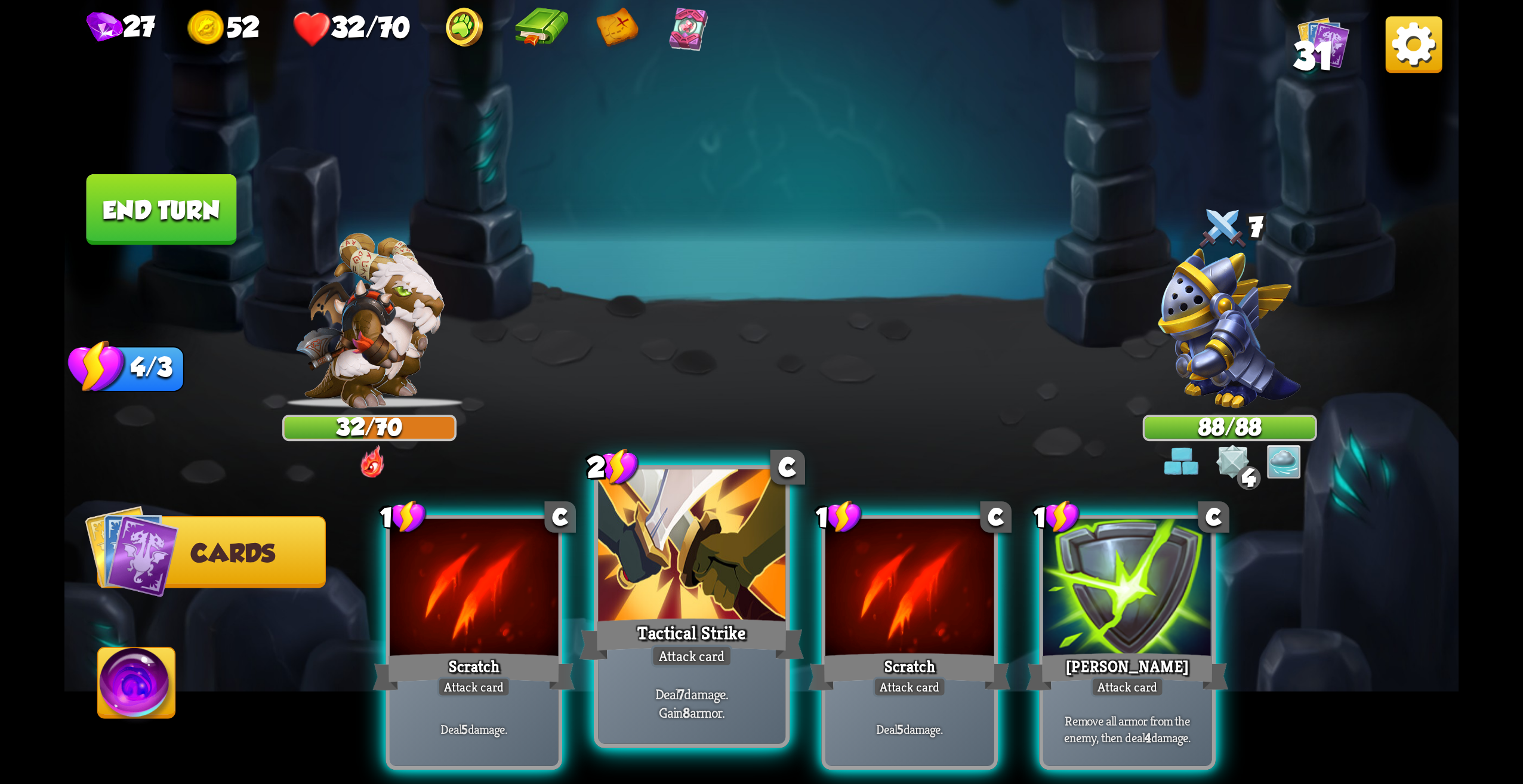
click at [762, 597] on div at bounding box center [692, 549] width 188 height 158
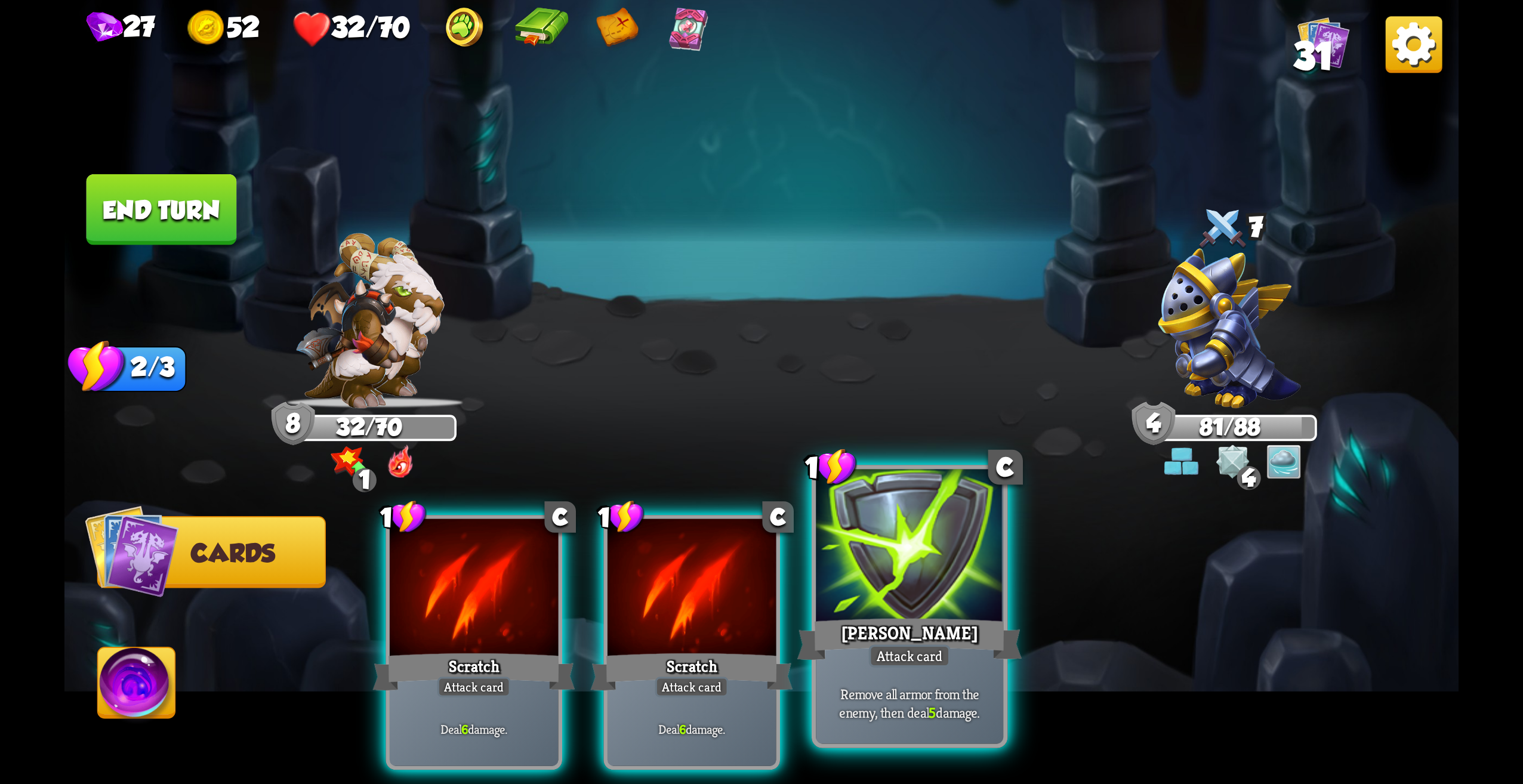
click at [891, 632] on div "[PERSON_NAME]" at bounding box center [910, 639] width 225 height 50
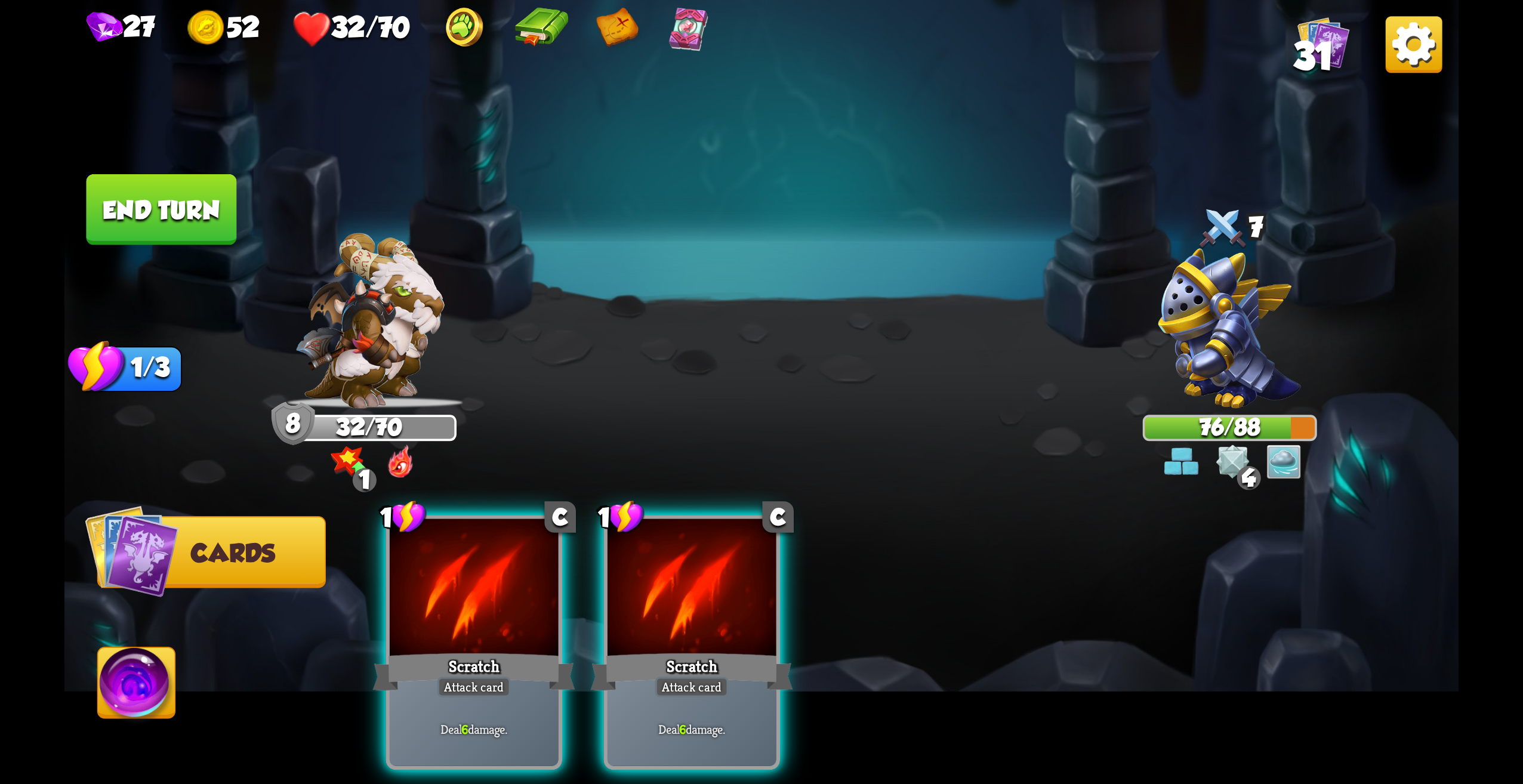
drag, startPoint x: 712, startPoint y: 635, endPoint x: 702, endPoint y: 623, distance: 15.6
click at [705, 649] on div "Scratch" at bounding box center [692, 672] width 202 height 45
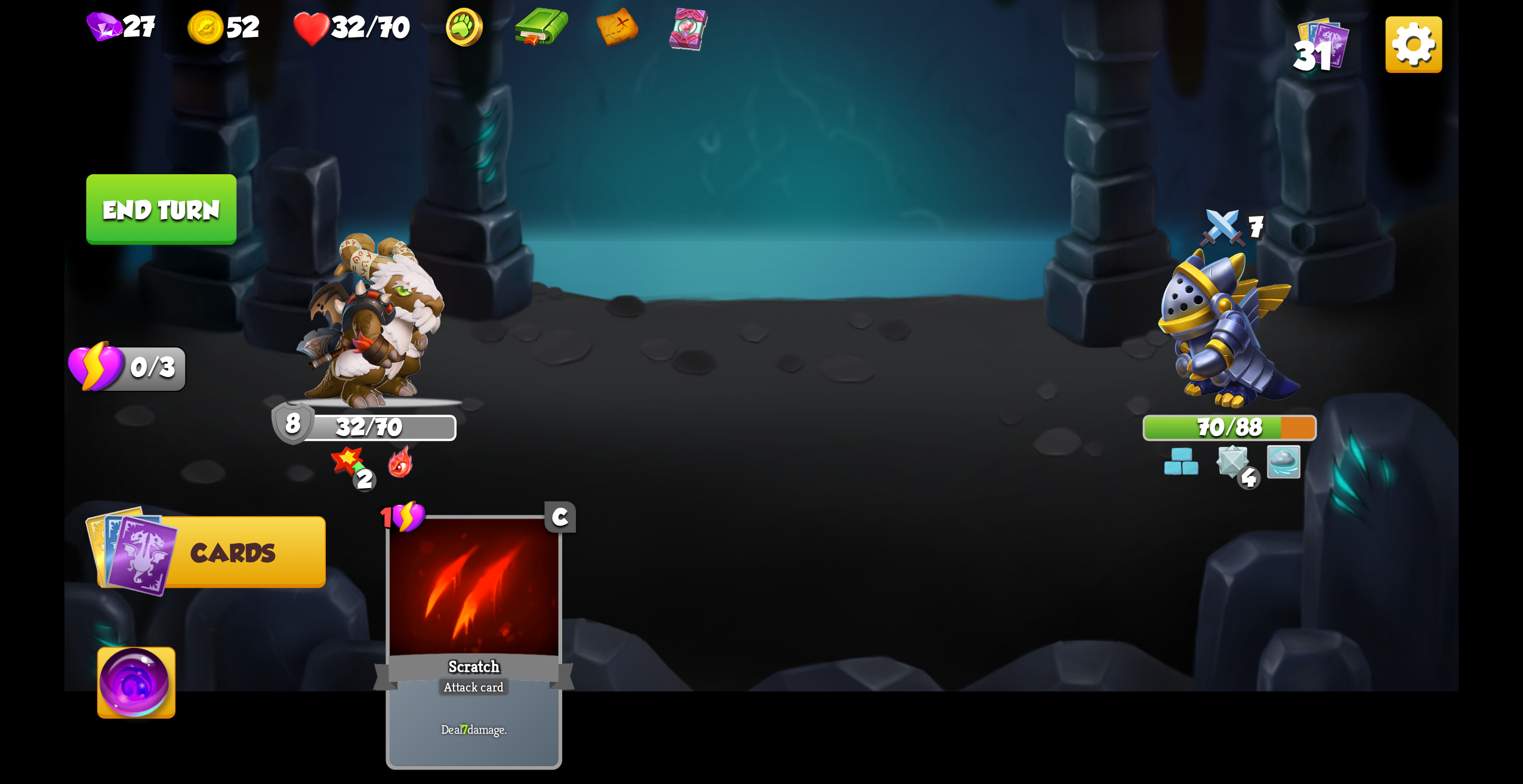
click at [171, 217] on button "End turn" at bounding box center [161, 210] width 150 height 71
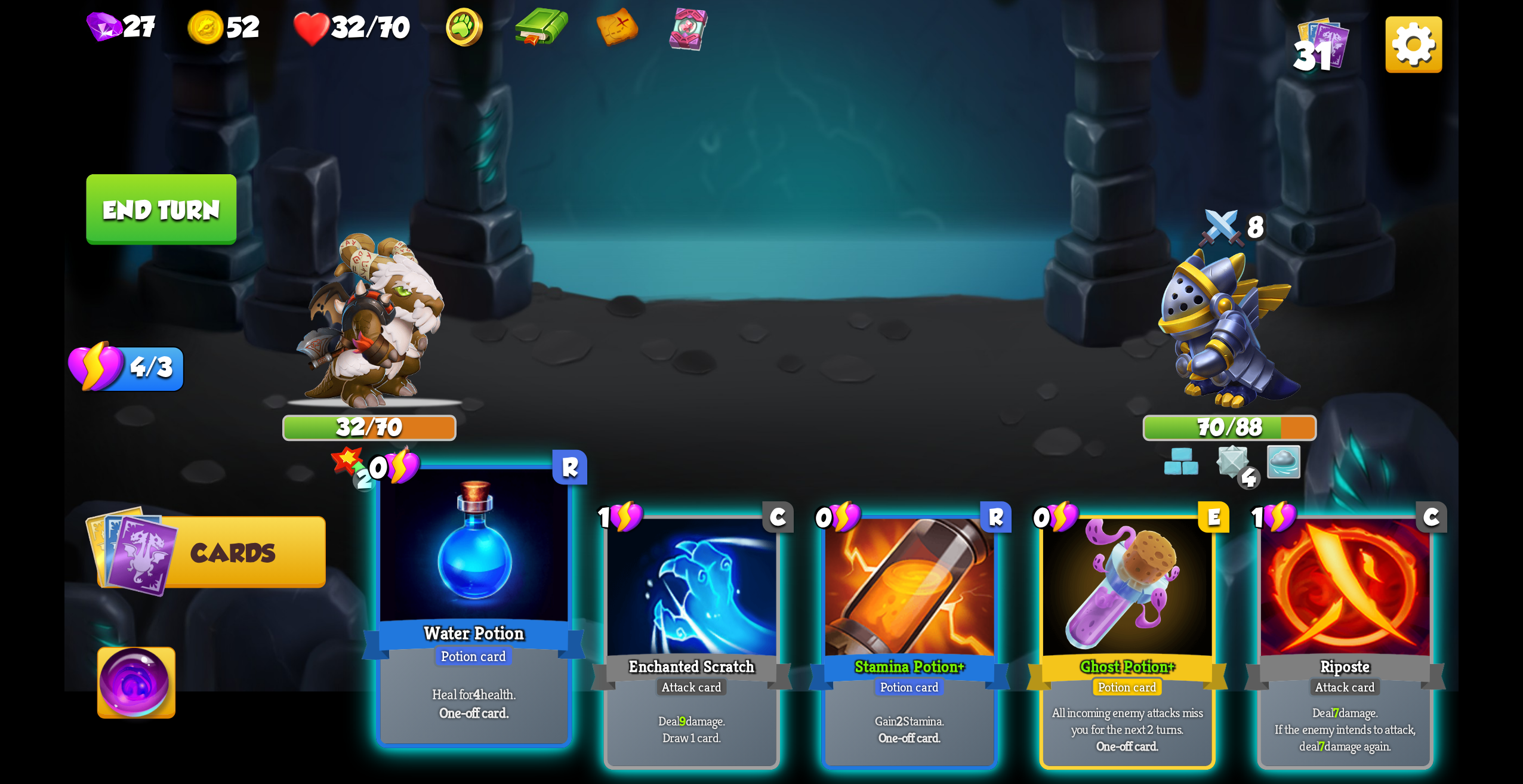
click at [497, 643] on div "Water Potion" at bounding box center [474, 639] width 225 height 50
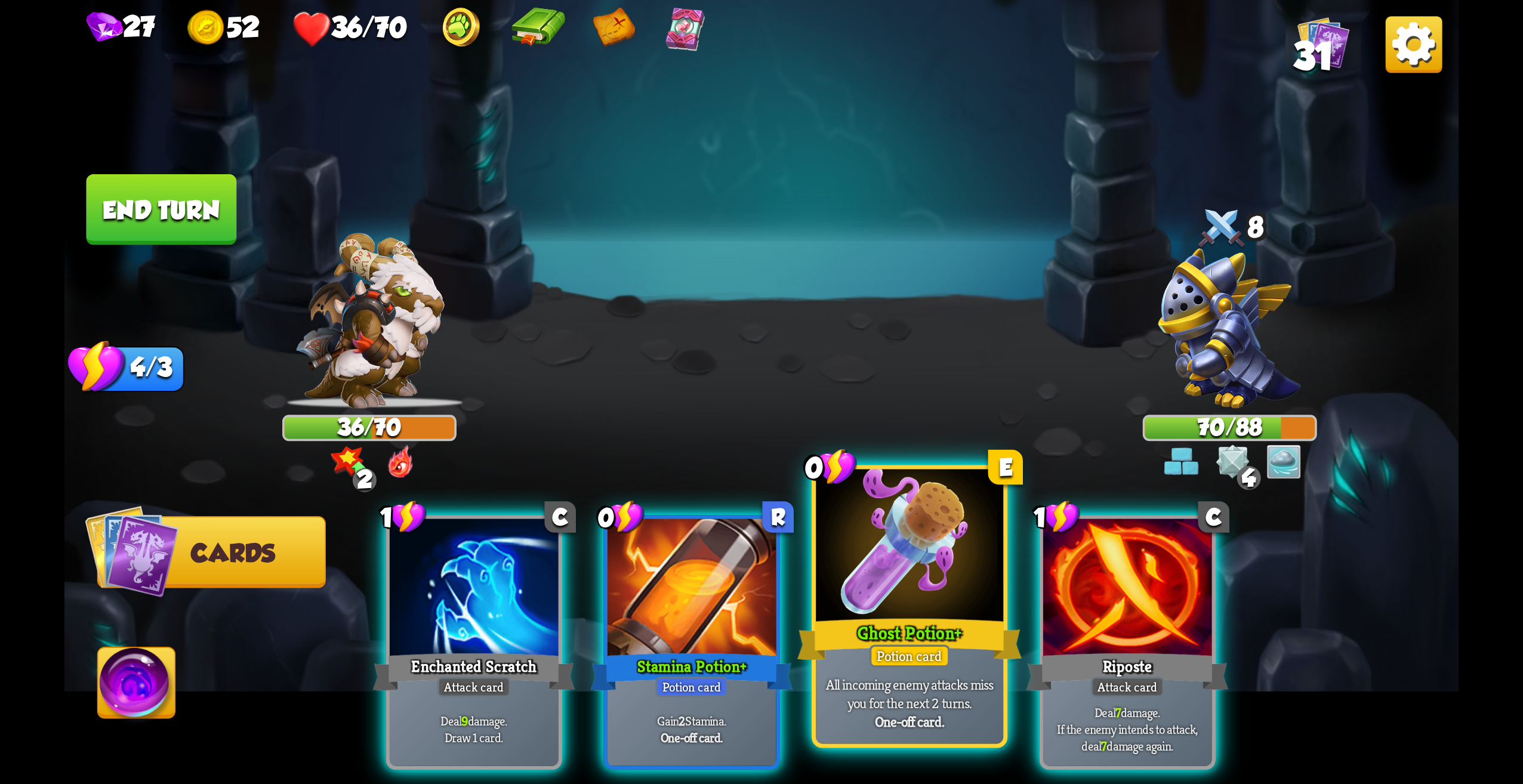
click at [927, 702] on p "All incoming enemy attacks miss you for the next 2 turns." at bounding box center [910, 694] width 178 height 37
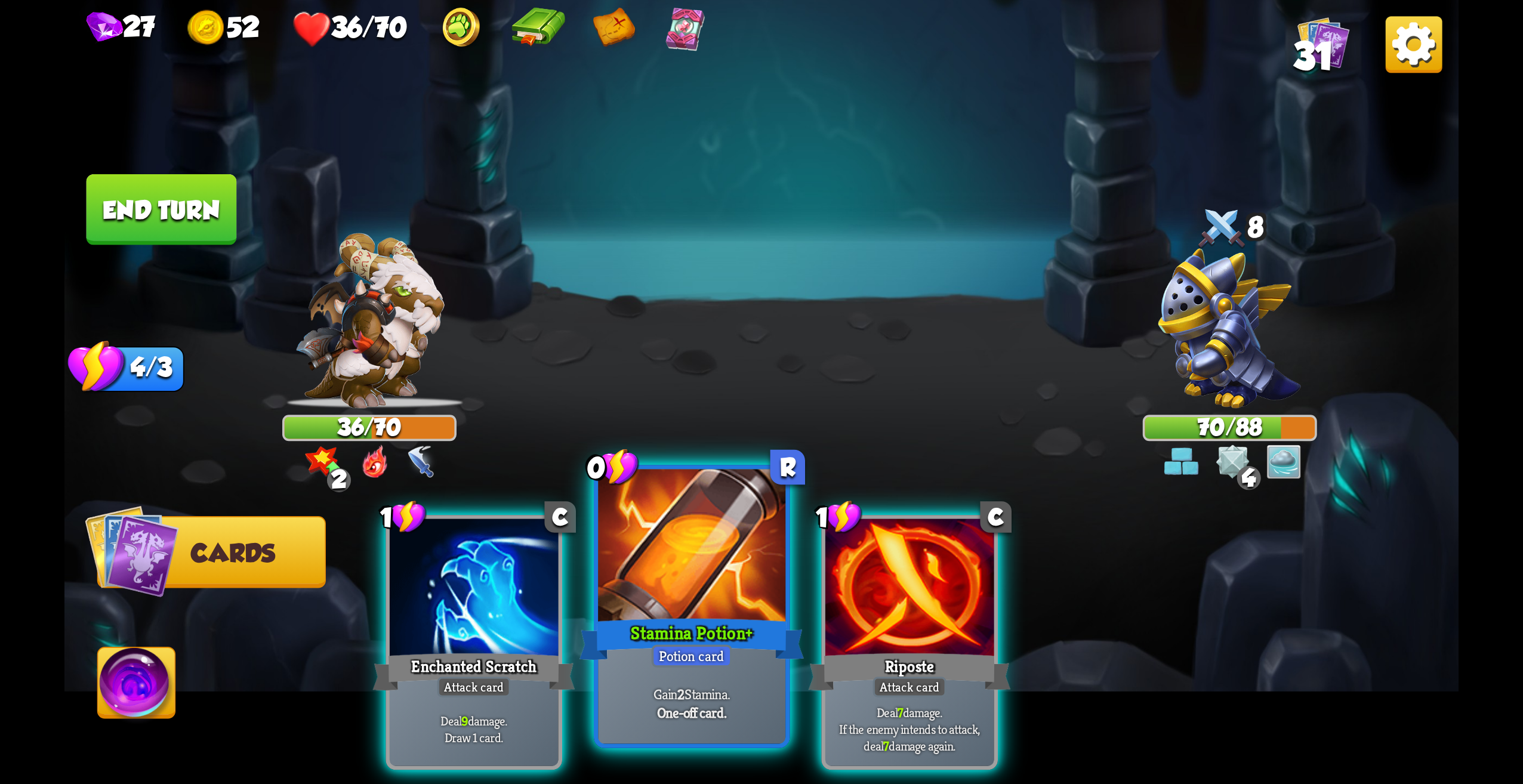
click at [713, 679] on div "Gain 2 Stamina. One-off card." at bounding box center [692, 704] width 188 height 82
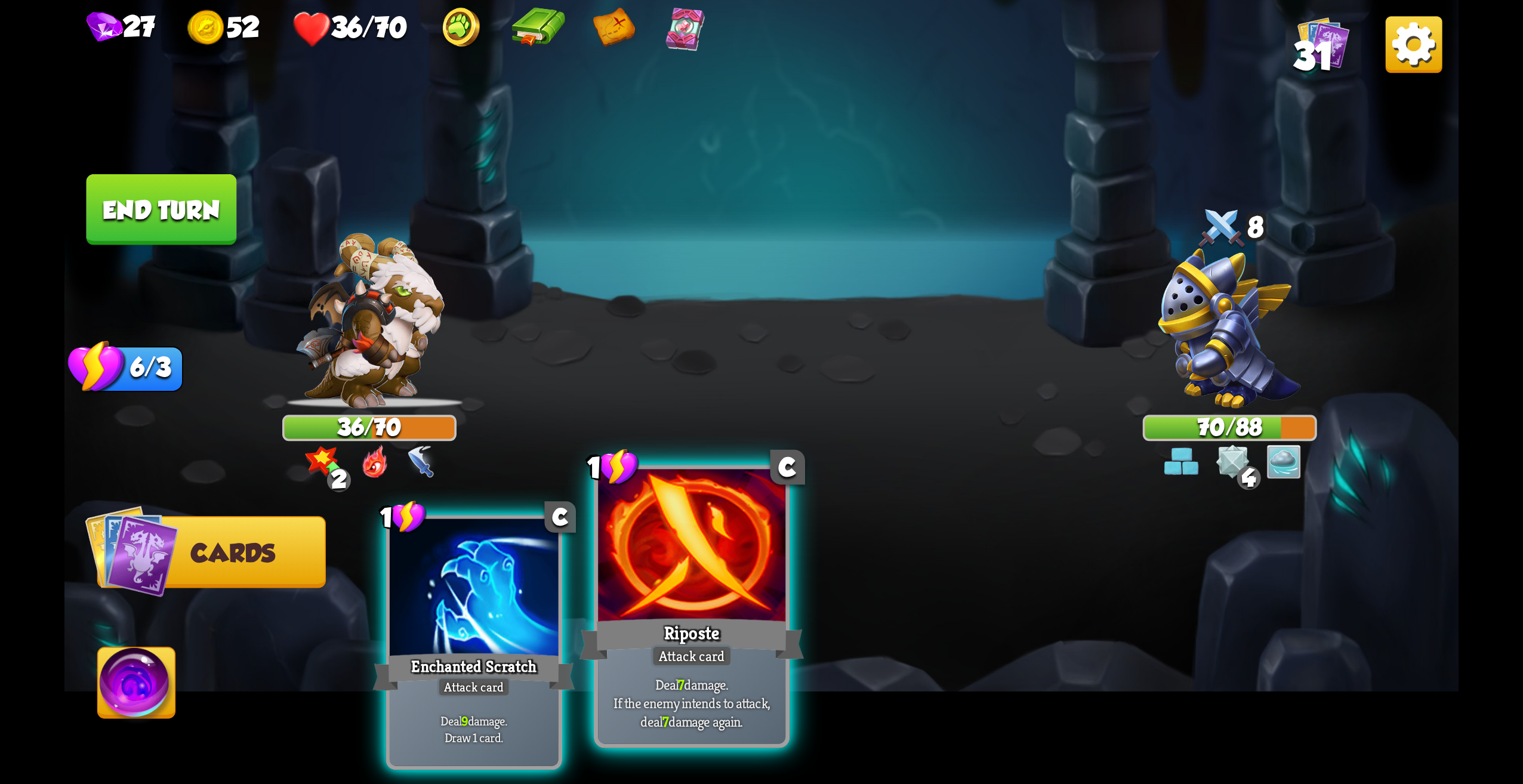
click at [756, 676] on p "Deal 7 damage. If the enemy intends to attack, deal 7 damage again." at bounding box center [692, 703] width 178 height 55
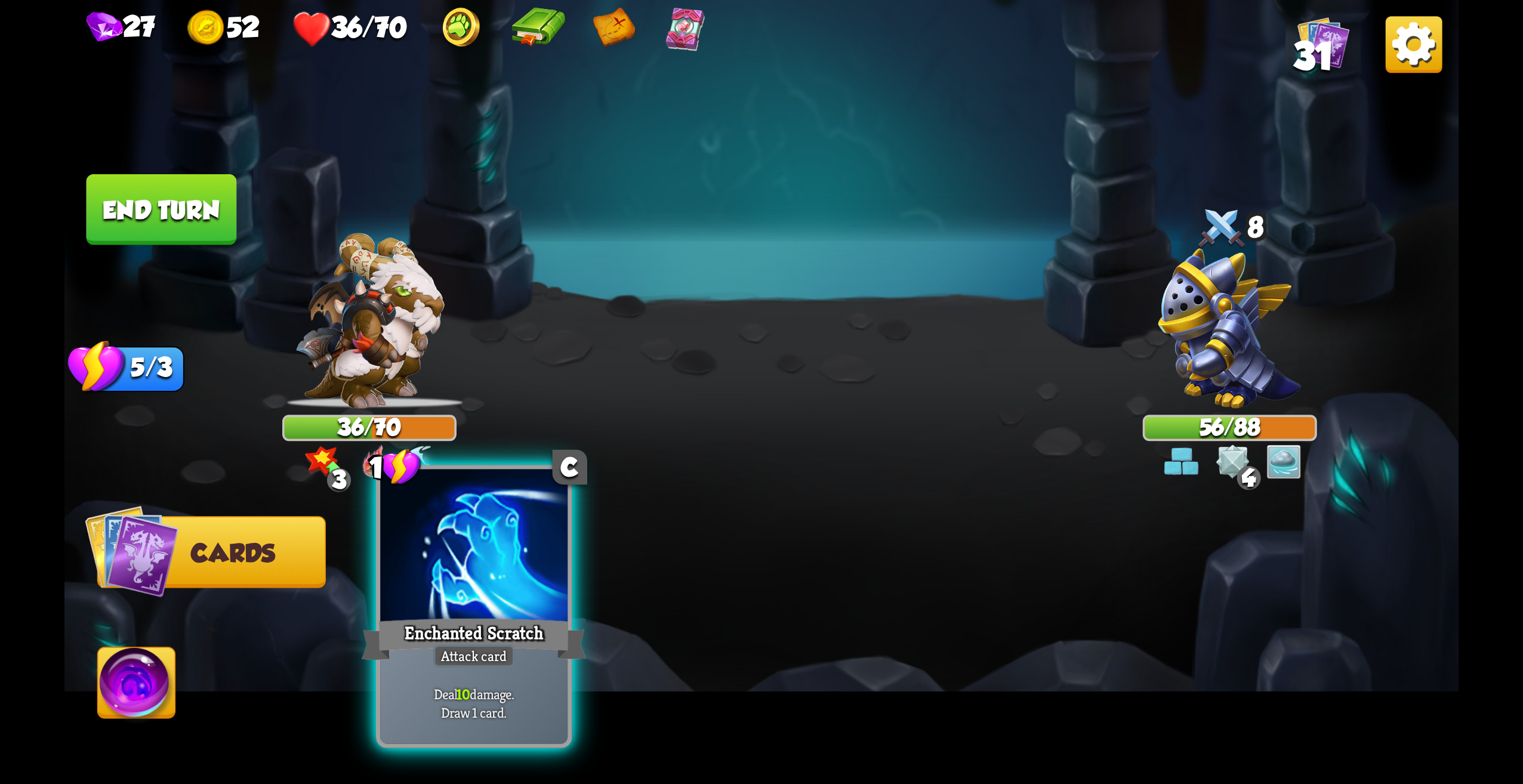
click at [529, 638] on div "Enchanted Scratch" at bounding box center [474, 639] width 225 height 50
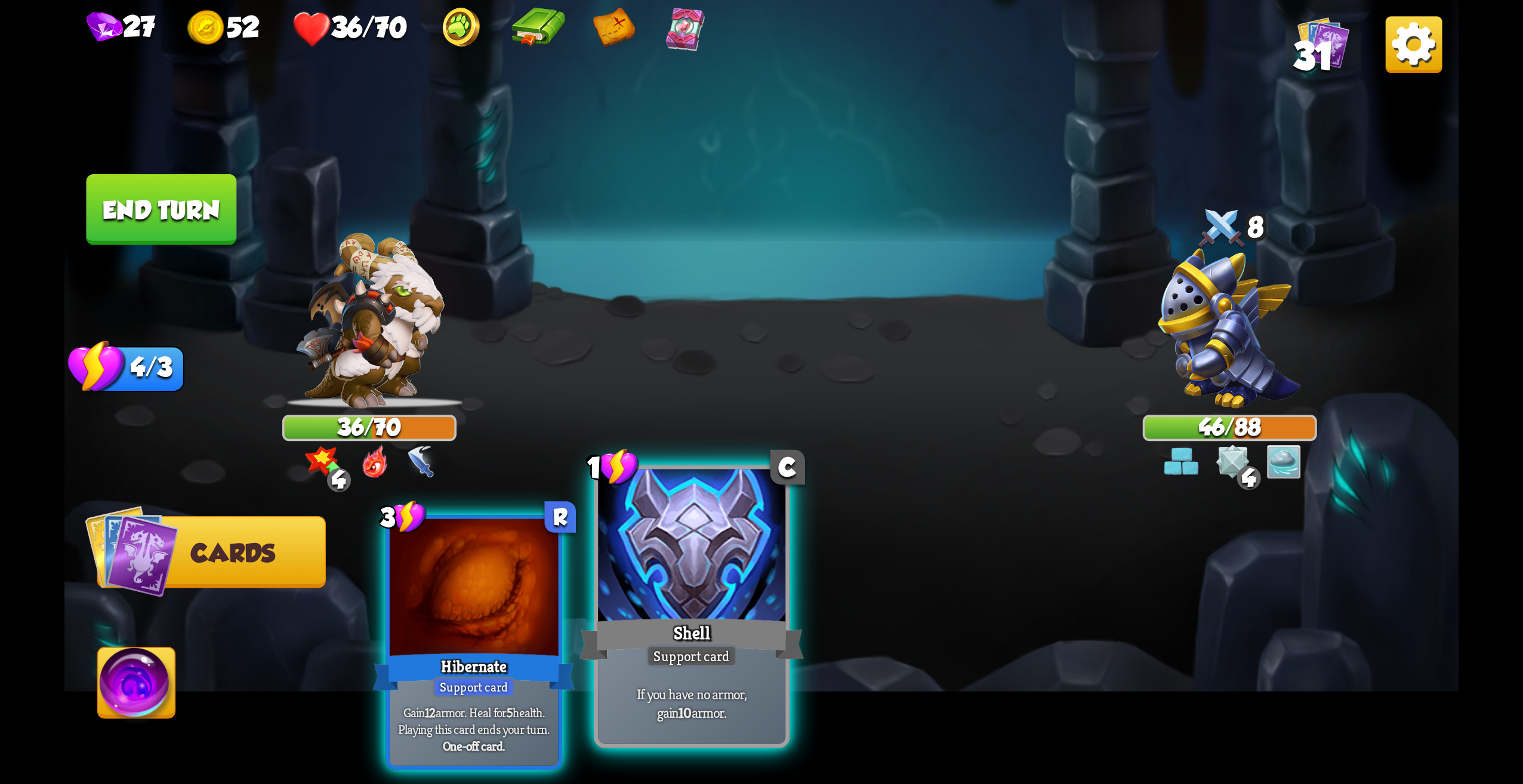
click at [753, 595] on div at bounding box center [692, 549] width 188 height 158
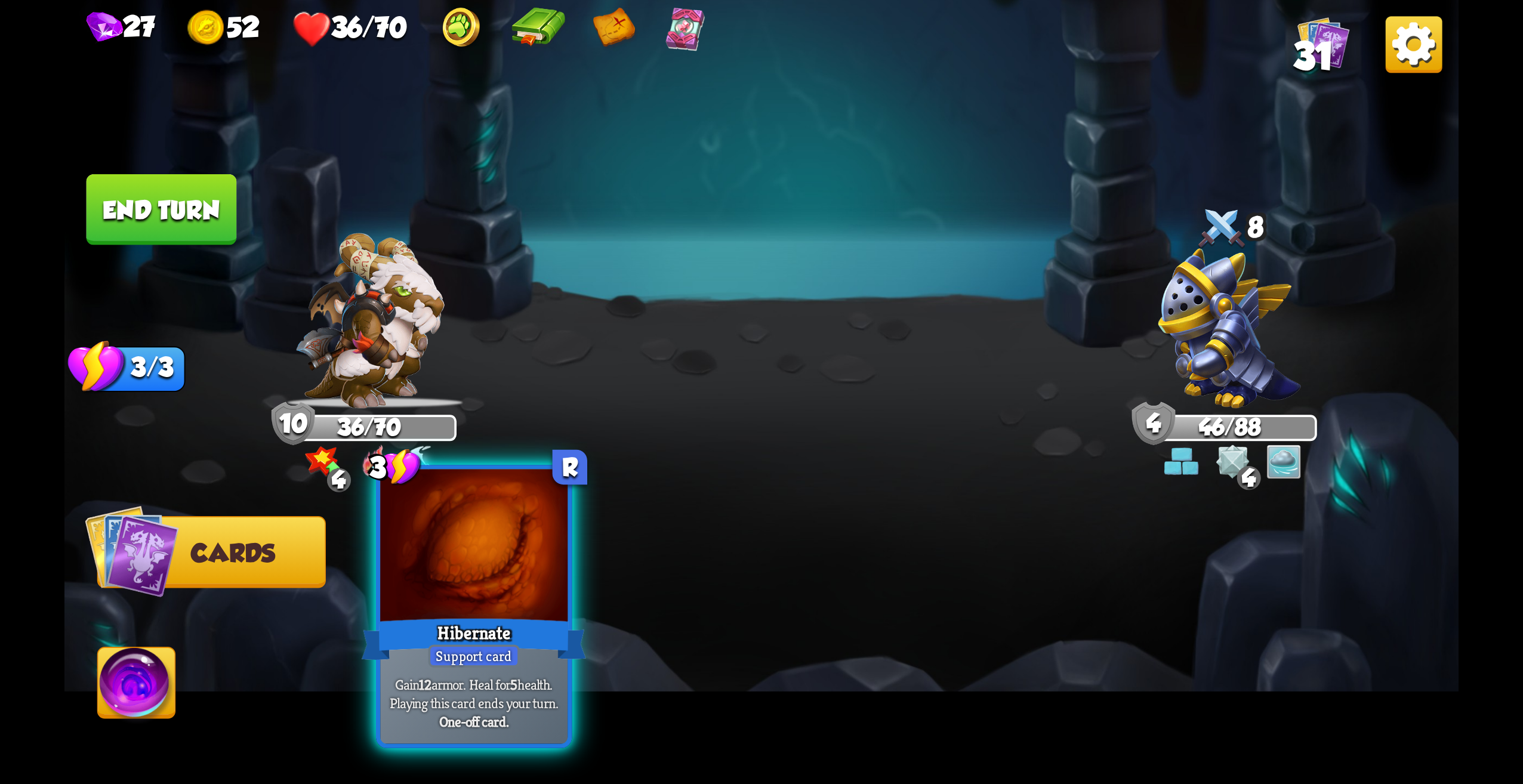
click at [527, 637] on div "Hibernate" at bounding box center [474, 639] width 225 height 50
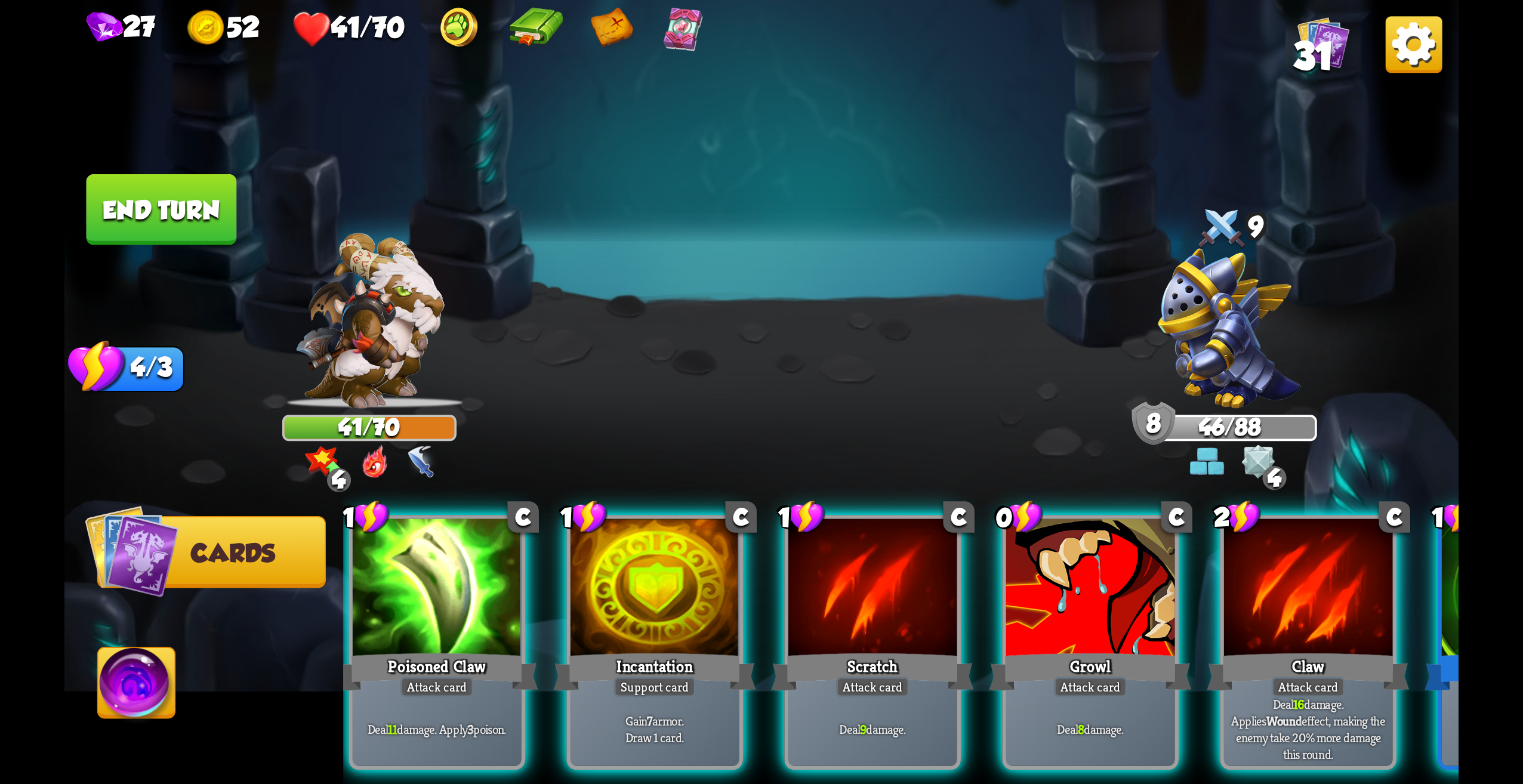
scroll to position [0, 0]
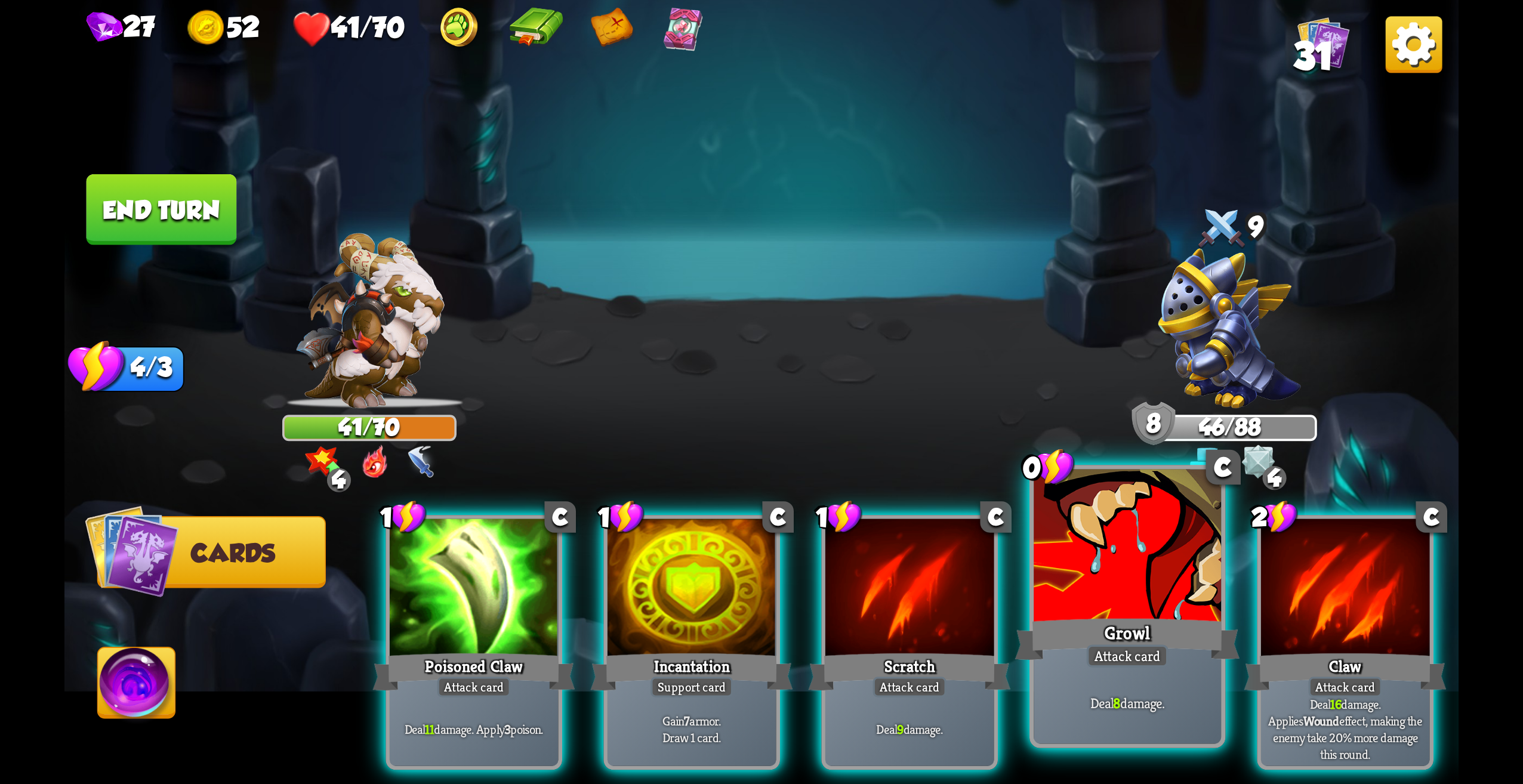
click at [1115, 697] on b "8" at bounding box center [1117, 703] width 7 height 18
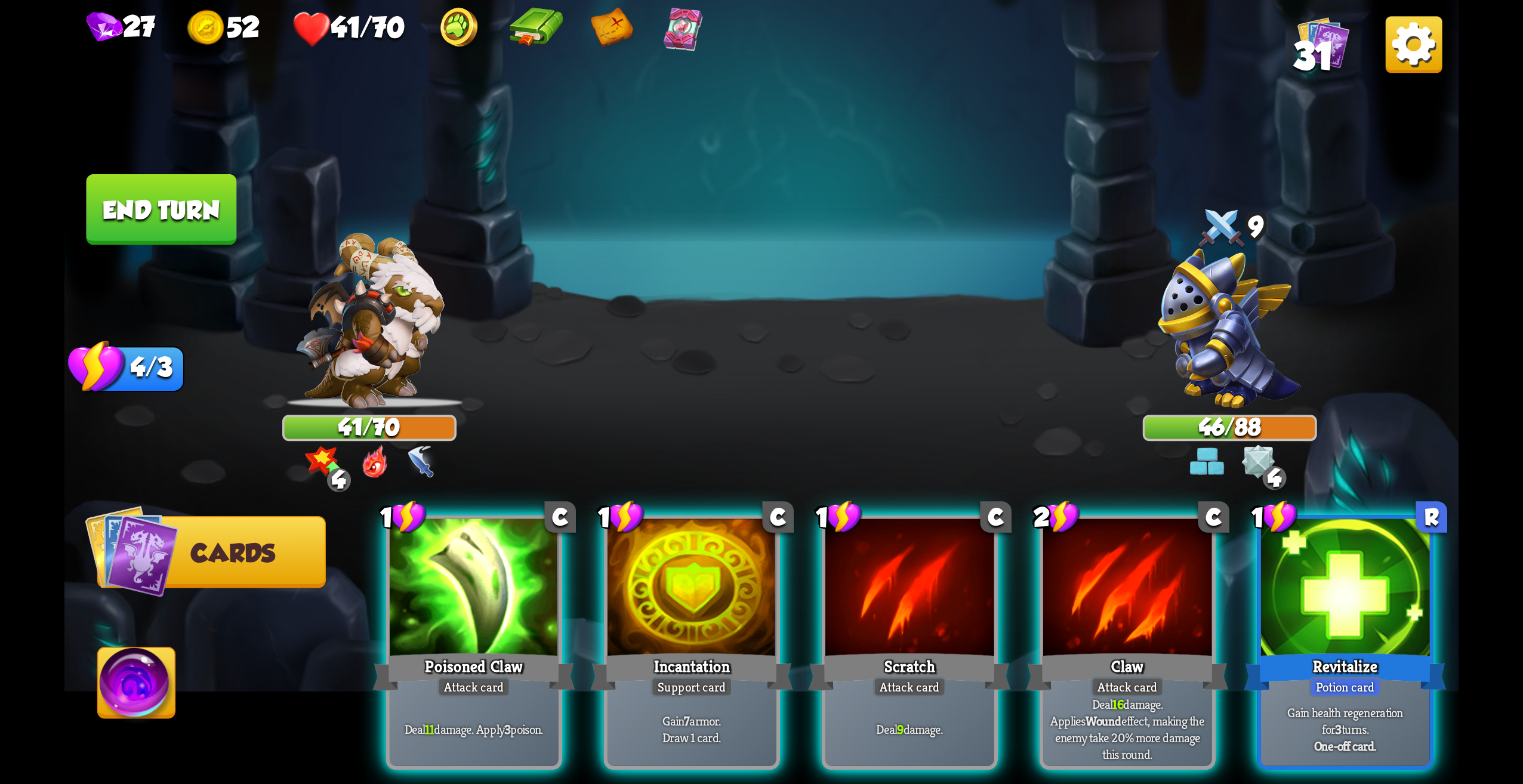
click at [1299, 657] on div "Revitalize" at bounding box center [1346, 672] width 202 height 45
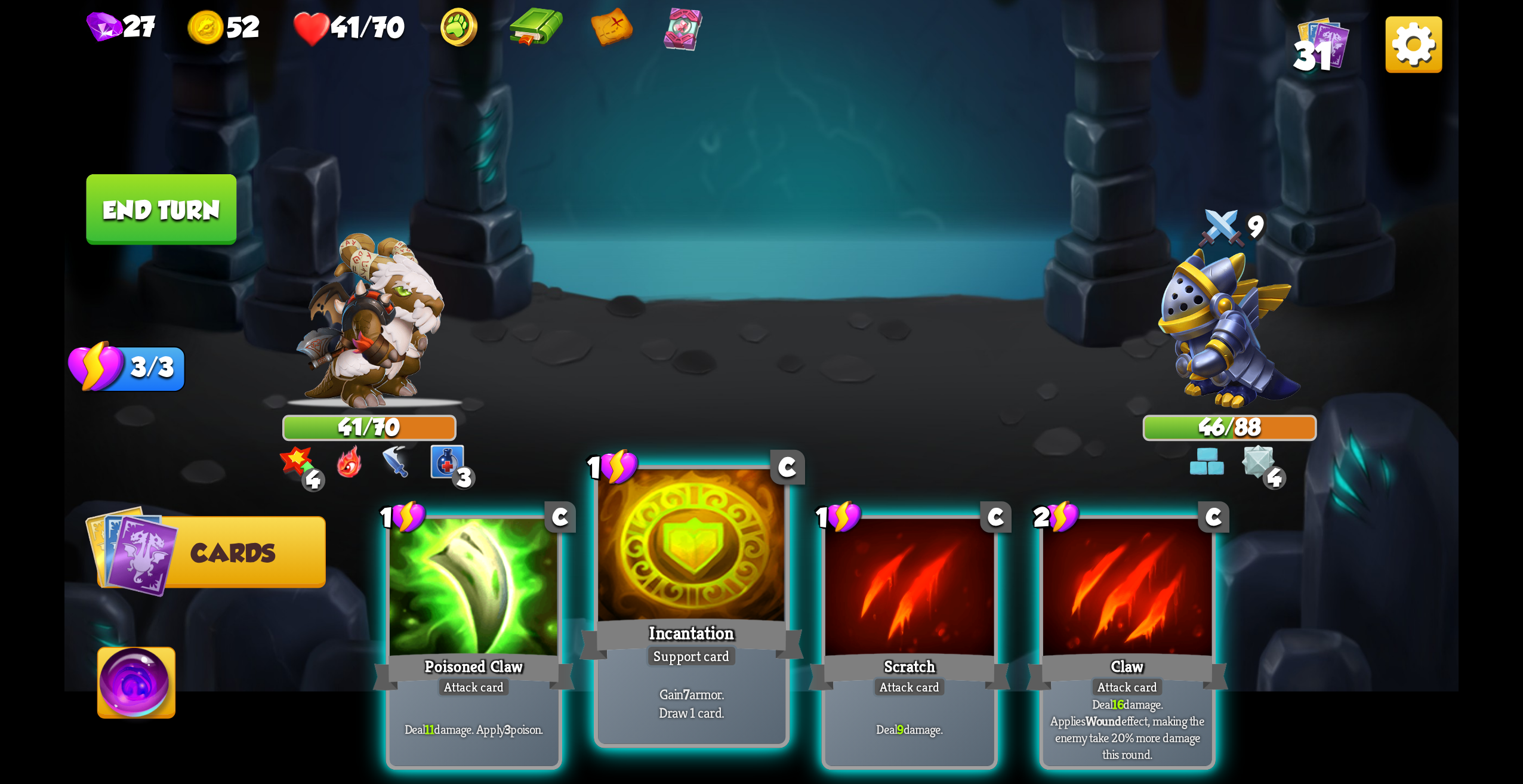
click at [722, 608] on div at bounding box center [692, 549] width 188 height 158
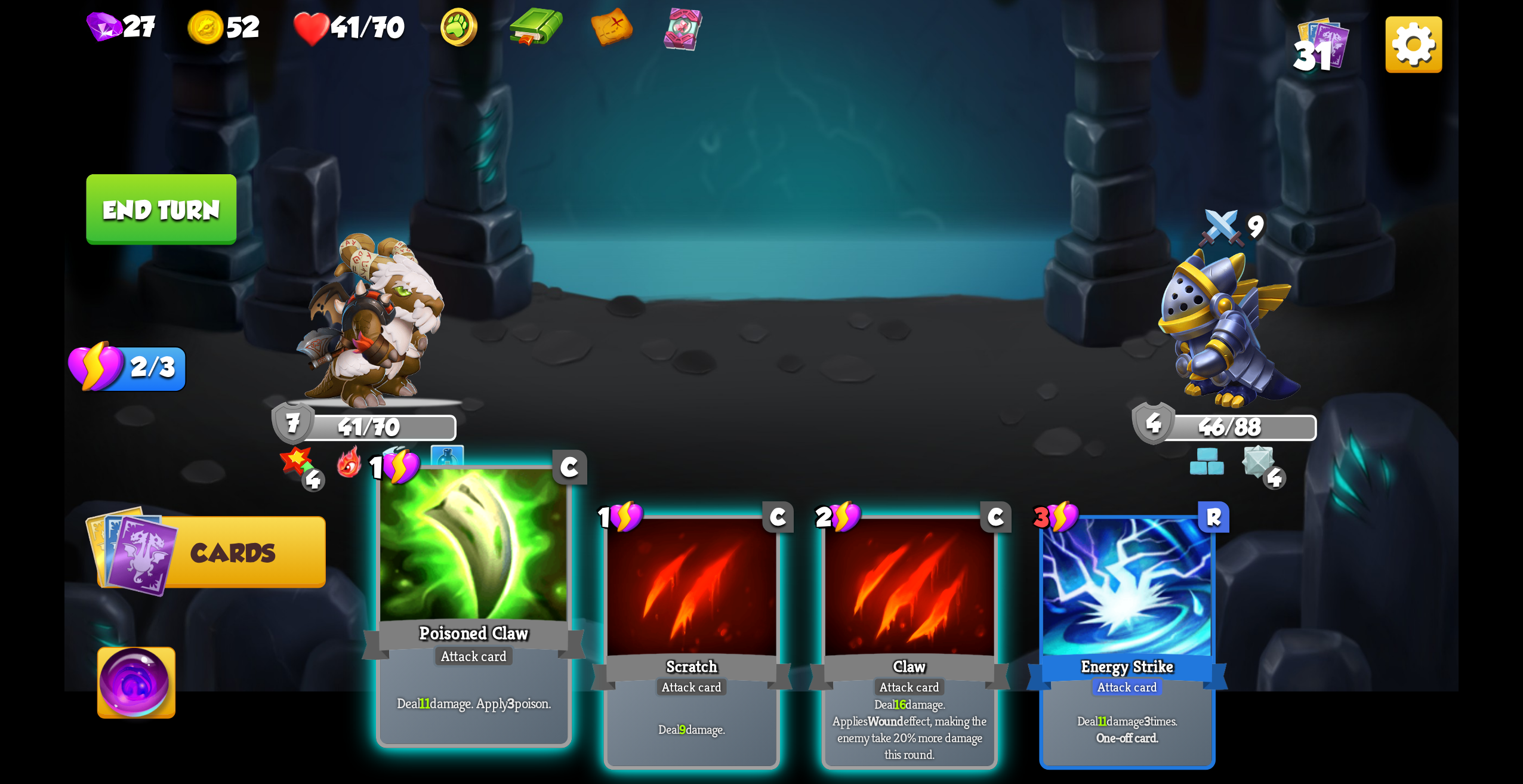
drag, startPoint x: 518, startPoint y: 663, endPoint x: 504, endPoint y: 653, distance: 17.2
click at [504, 653] on div "1 C Poisoned Claw Attack card Deal 11 damage. Apply 3 poison." at bounding box center [474, 606] width 196 height 283
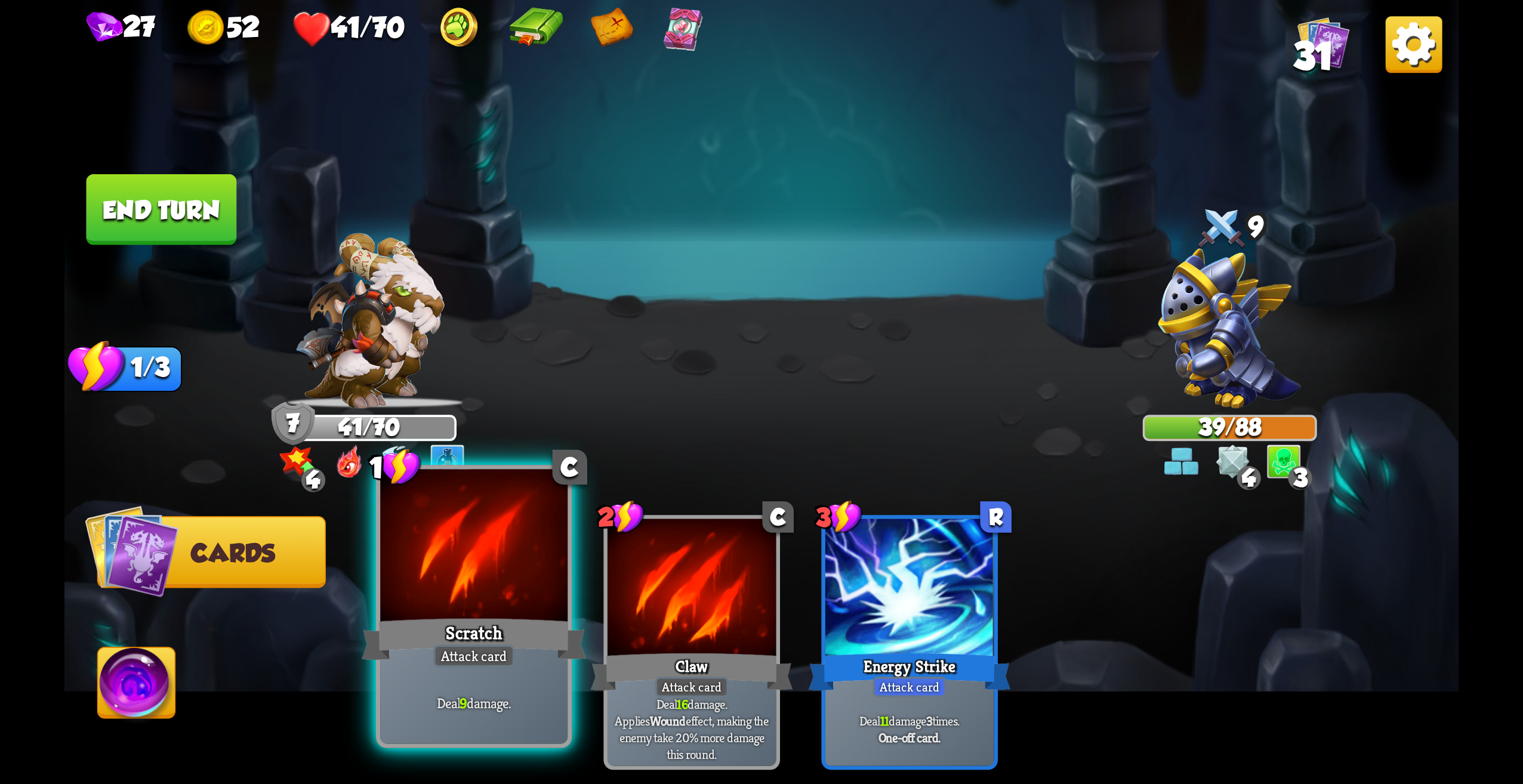
click at [486, 601] on div at bounding box center [474, 549] width 188 height 158
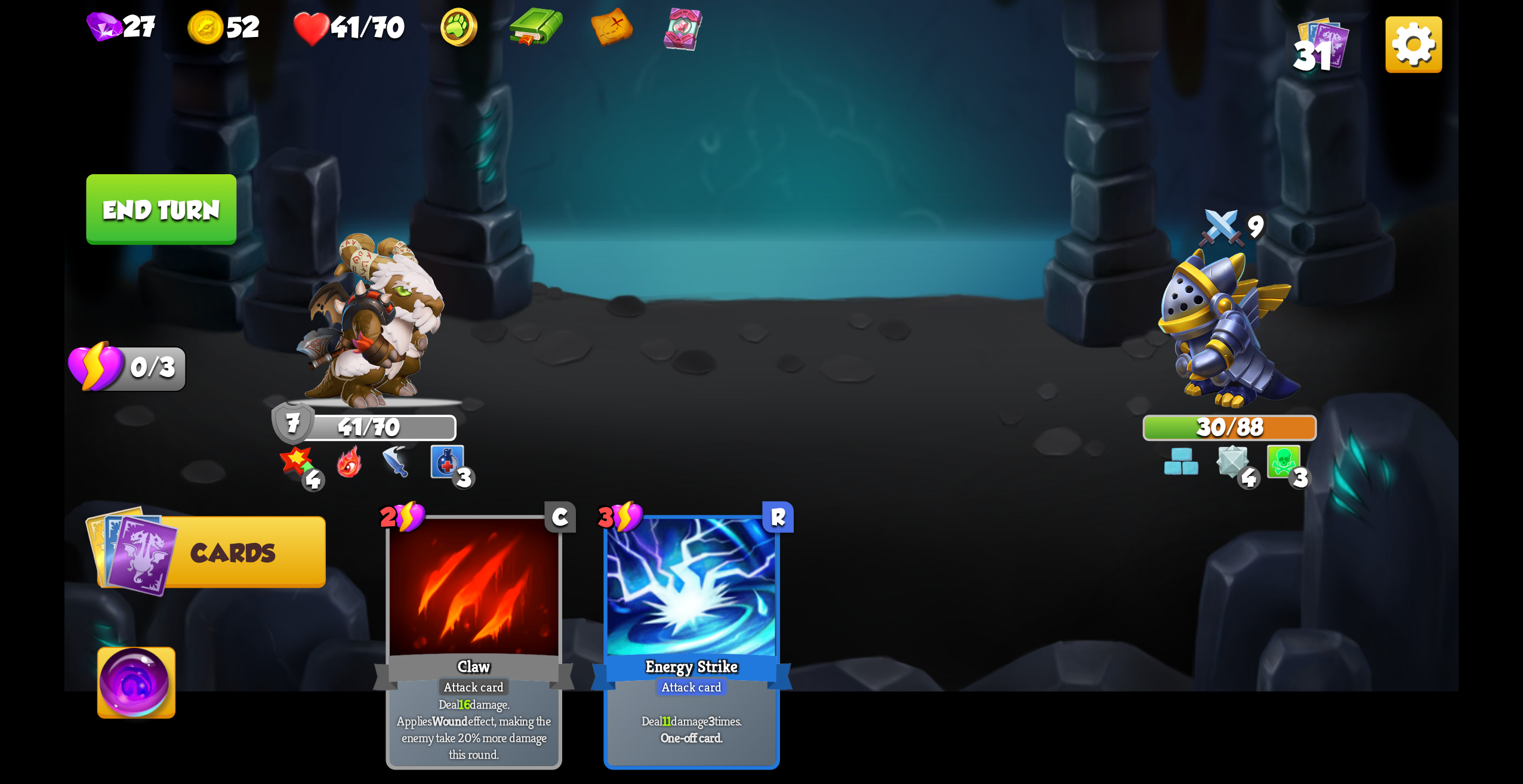
click at [162, 224] on button "End turn" at bounding box center [161, 210] width 150 height 71
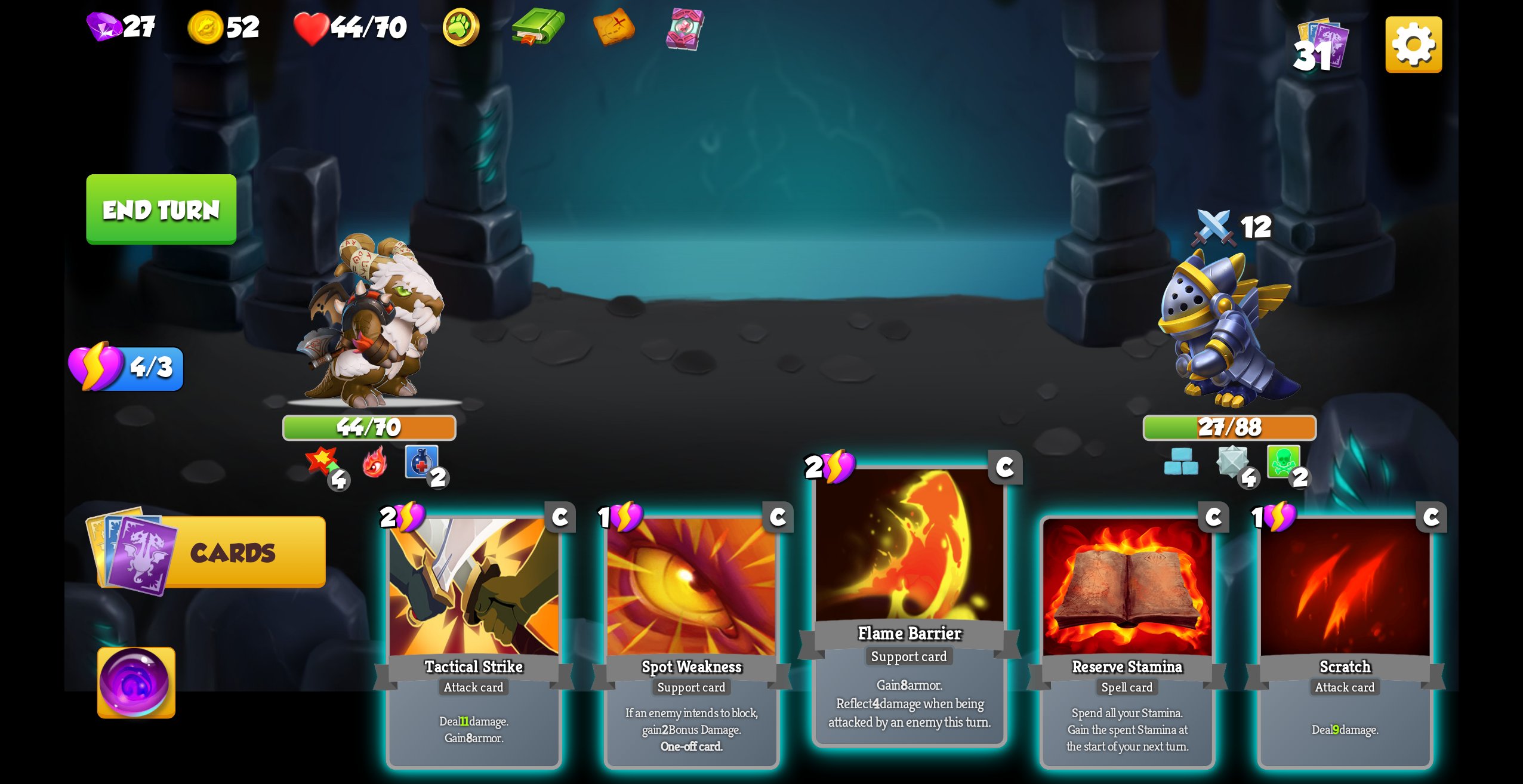
click at [940, 710] on p "Gain 8 armor. Reflect 4 damage when being attacked by an enemy this turn." at bounding box center [910, 703] width 178 height 55
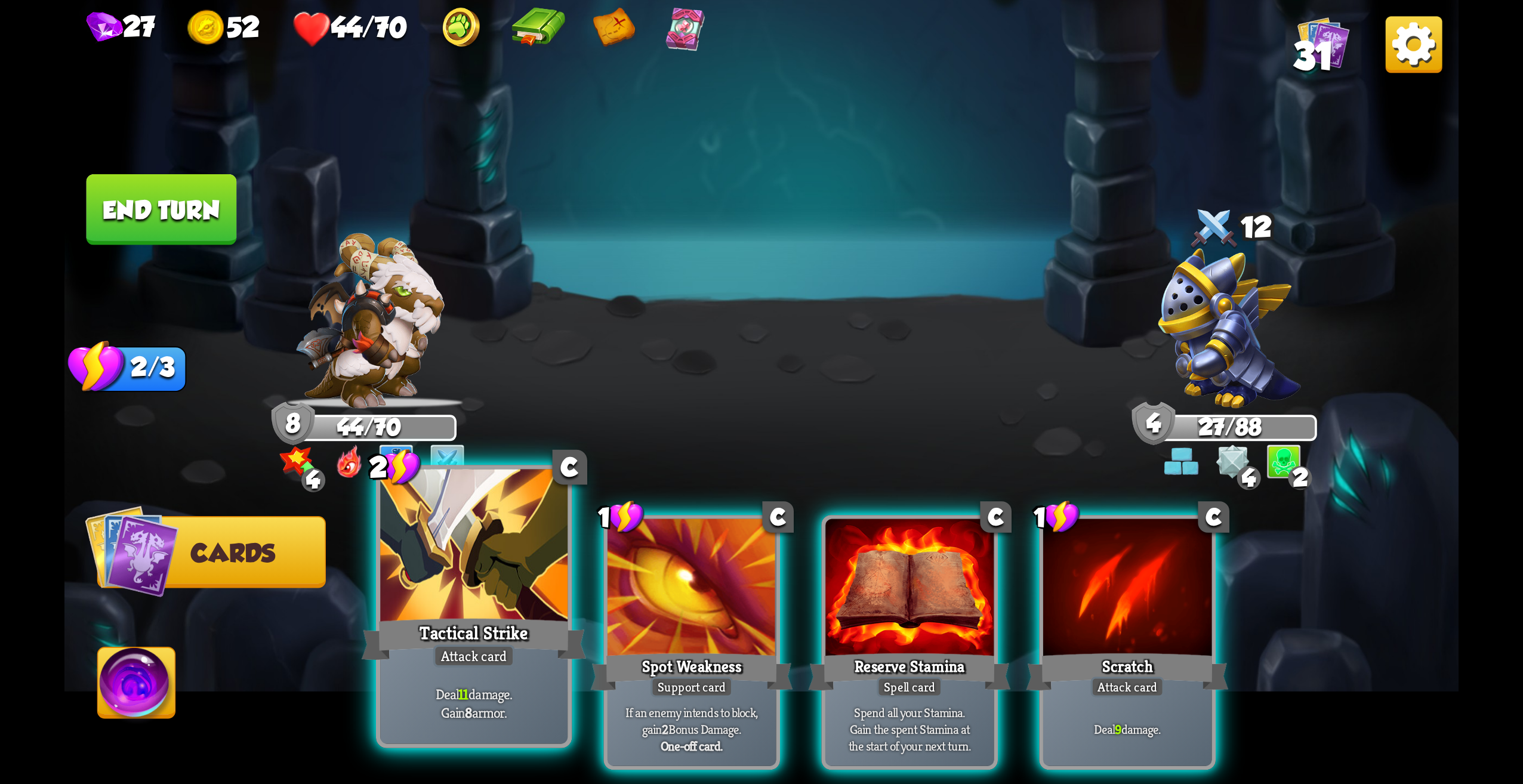
click at [505, 673] on div "Deal 11 damage. Gain 8 armor." at bounding box center [474, 704] width 188 height 82
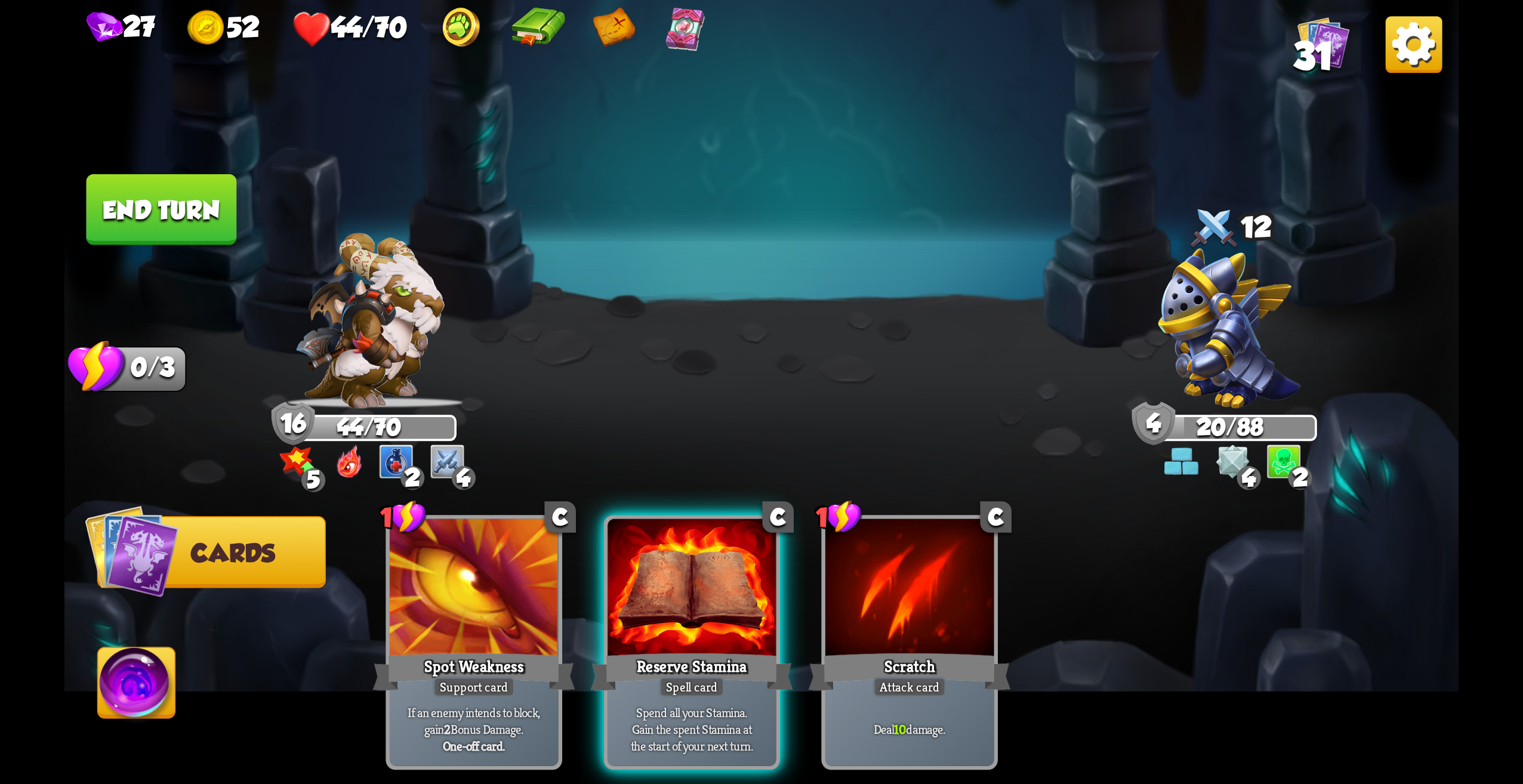
click at [210, 228] on button "End turn" at bounding box center [161, 210] width 150 height 71
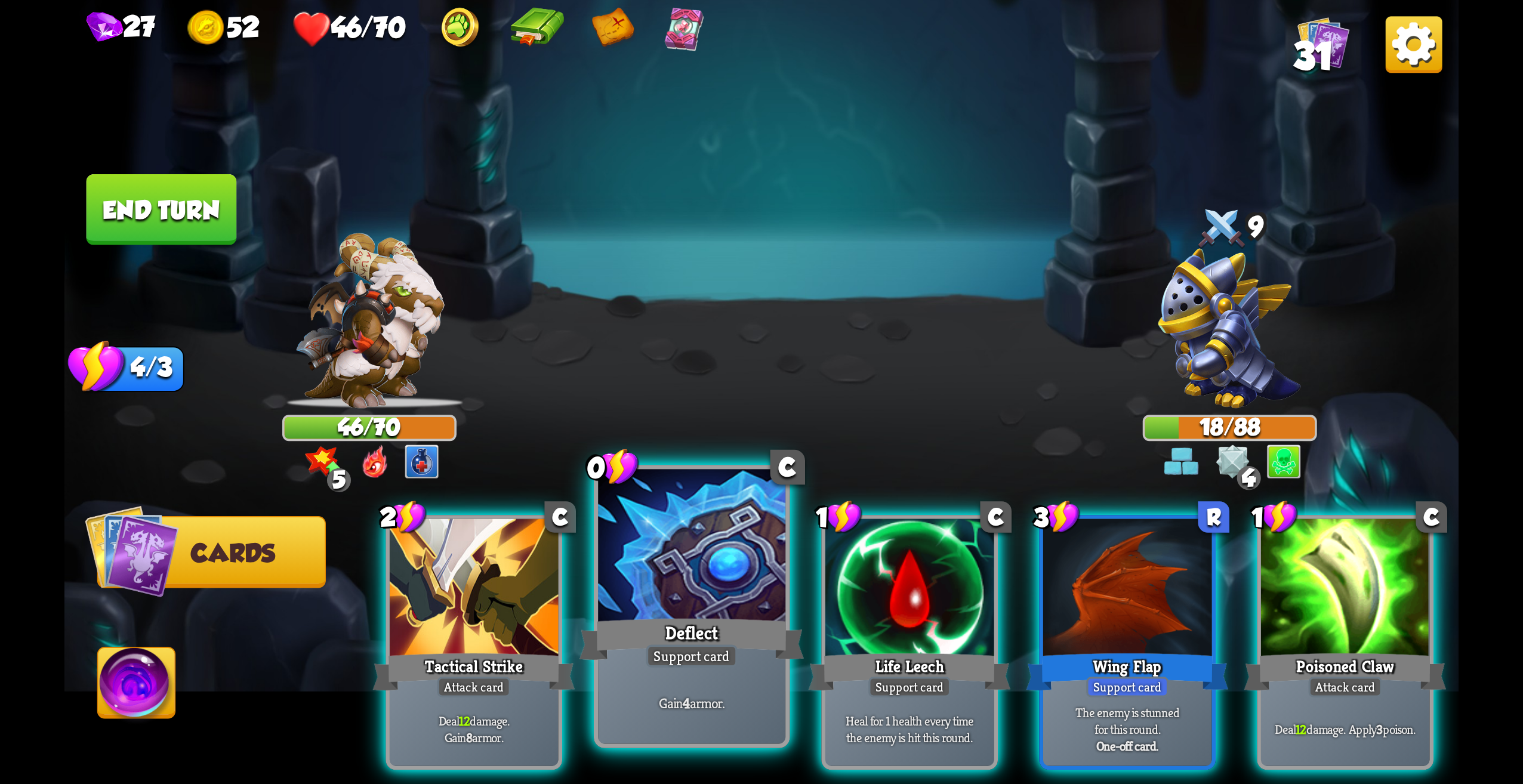
click at [734, 604] on div at bounding box center [692, 549] width 188 height 158
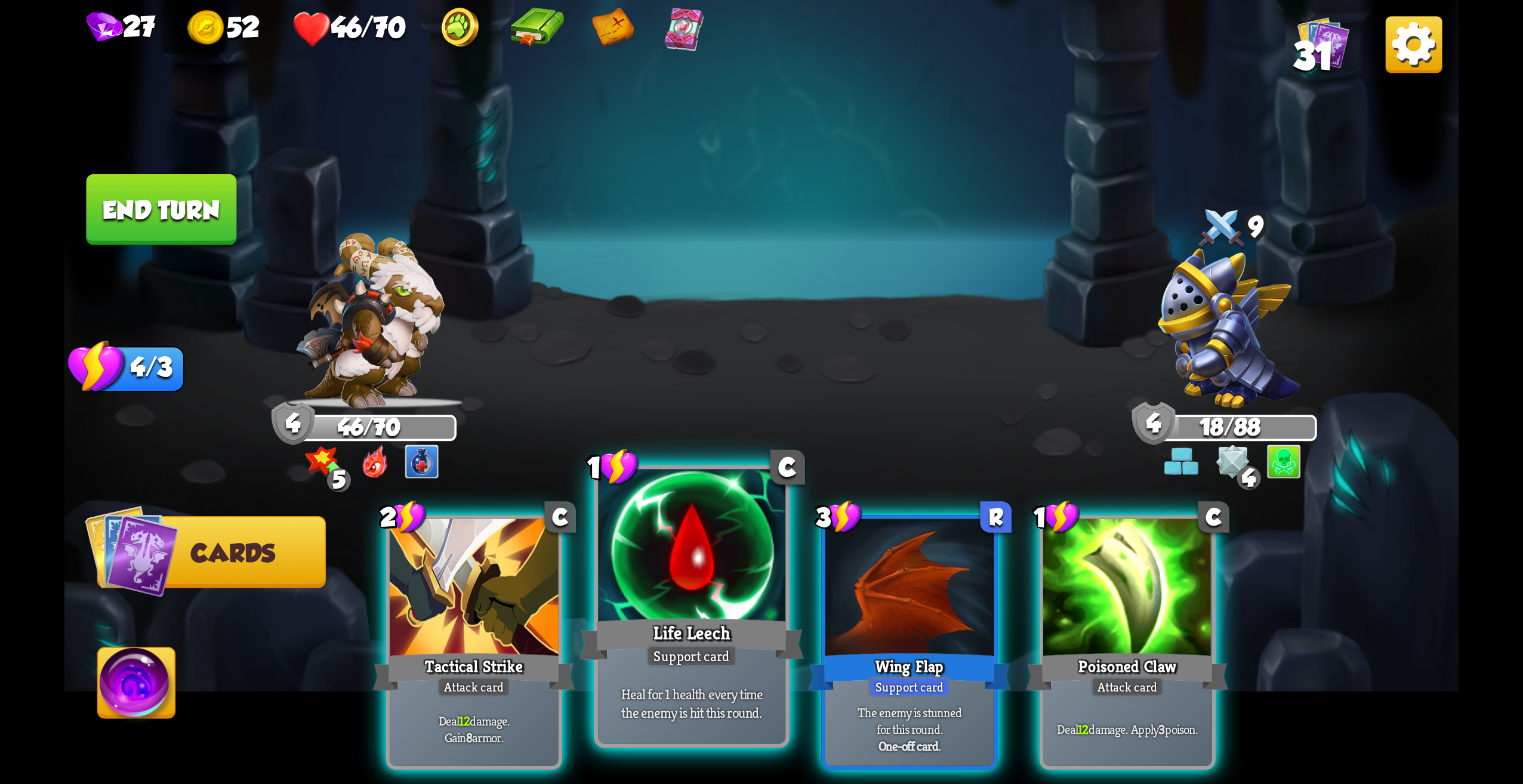
click at [738, 606] on div at bounding box center [692, 549] width 188 height 158
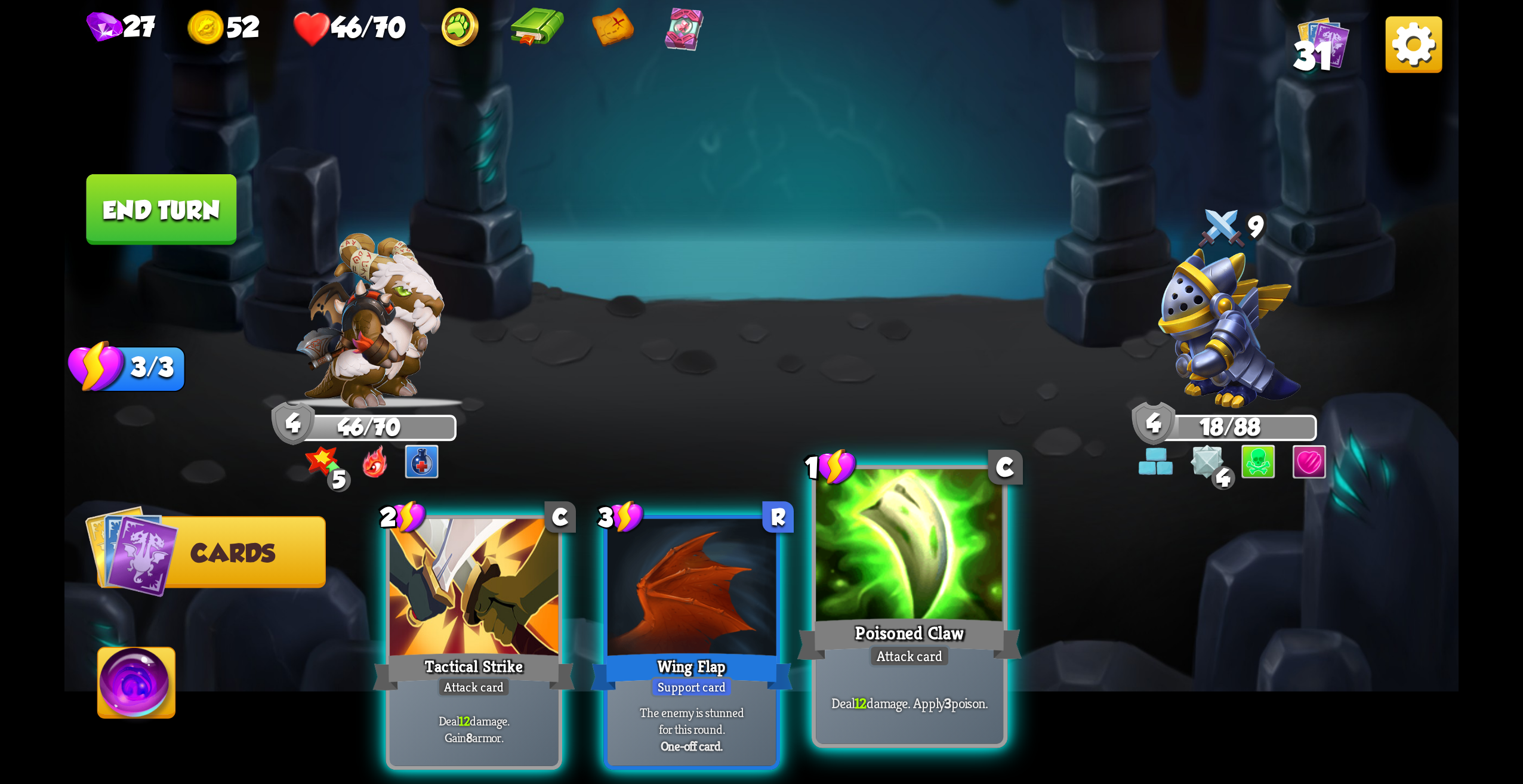
click at [891, 648] on div "Attack card" at bounding box center [910, 655] width 82 height 23
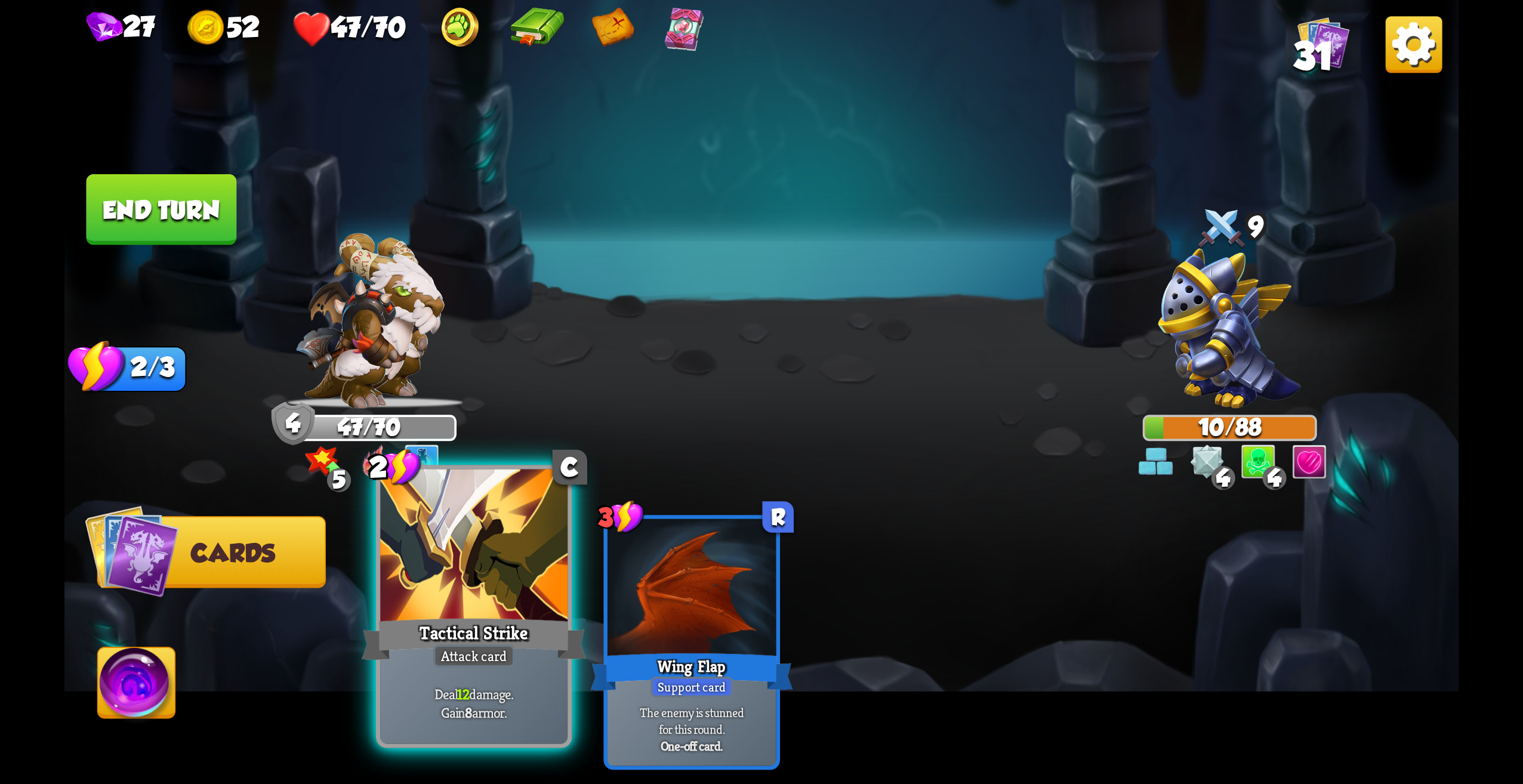
drag, startPoint x: 484, startPoint y: 631, endPoint x: 468, endPoint y: 626, distance: 16.8
click at [468, 626] on div "Tactical Strike" at bounding box center [474, 639] width 225 height 50
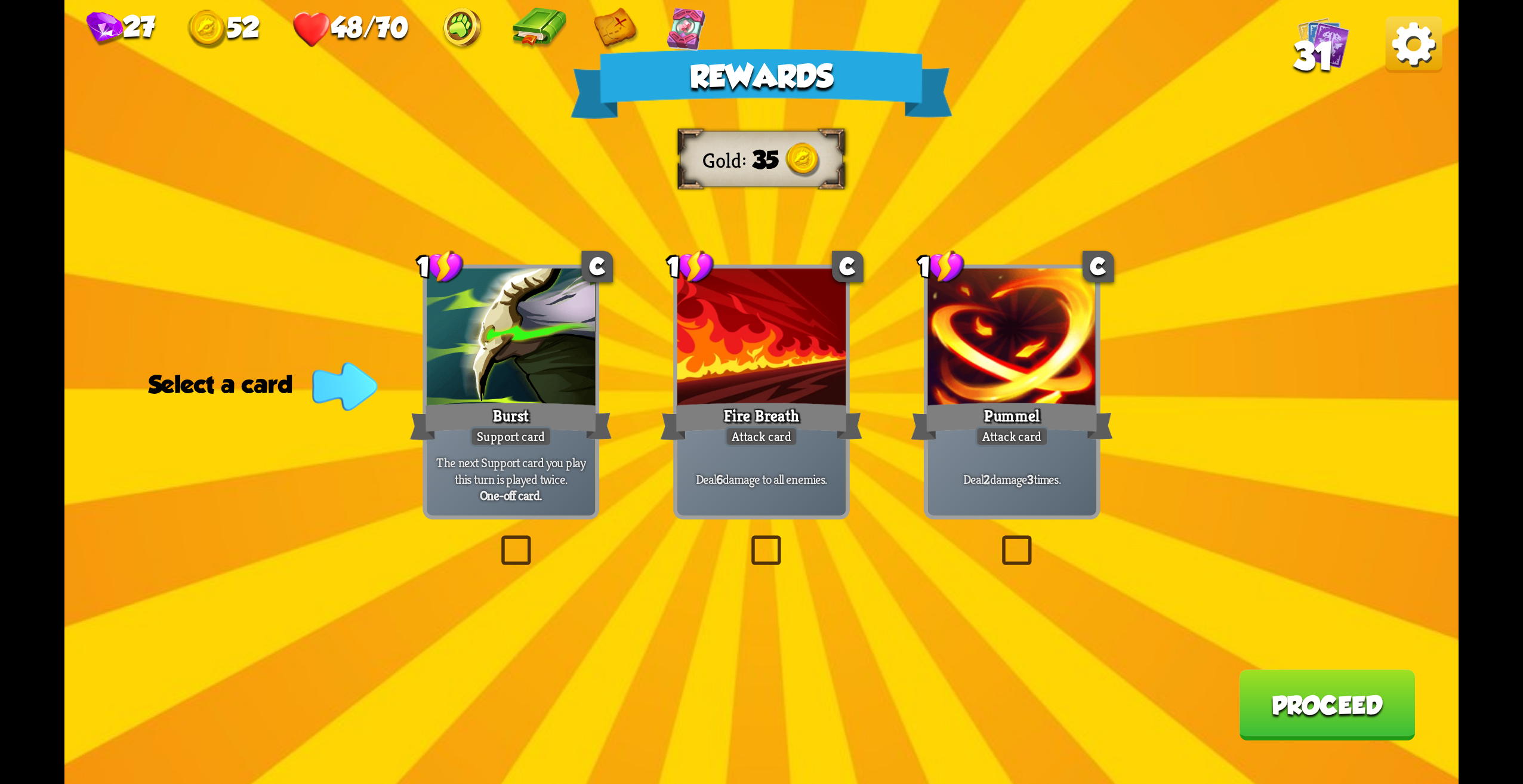
click at [510, 519] on div "1 C Burst Support card The next Support card you play this turn is played twice…" at bounding box center [511, 392] width 177 height 255
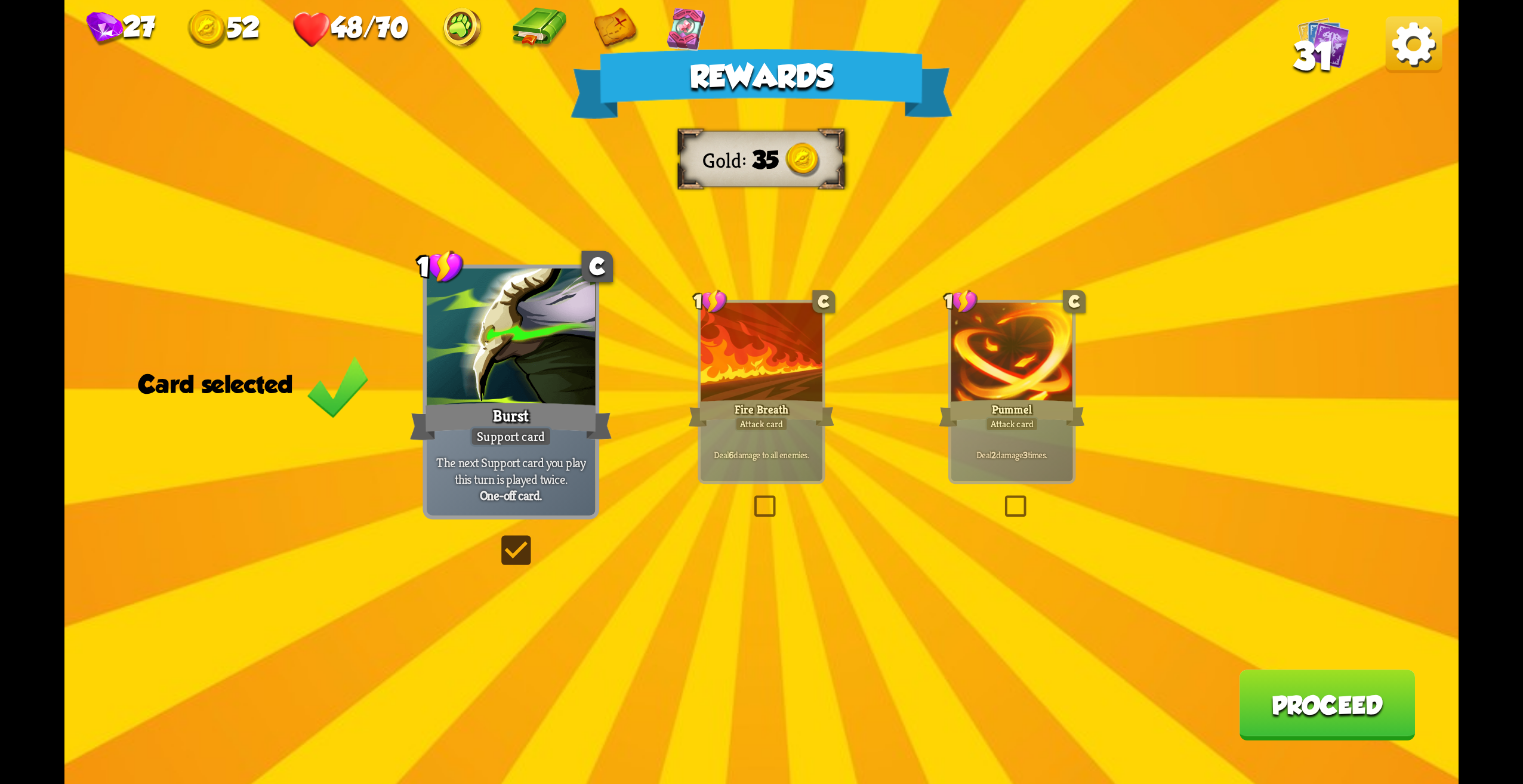
click at [1414, 699] on button "Proceed" at bounding box center [1327, 705] width 176 height 71
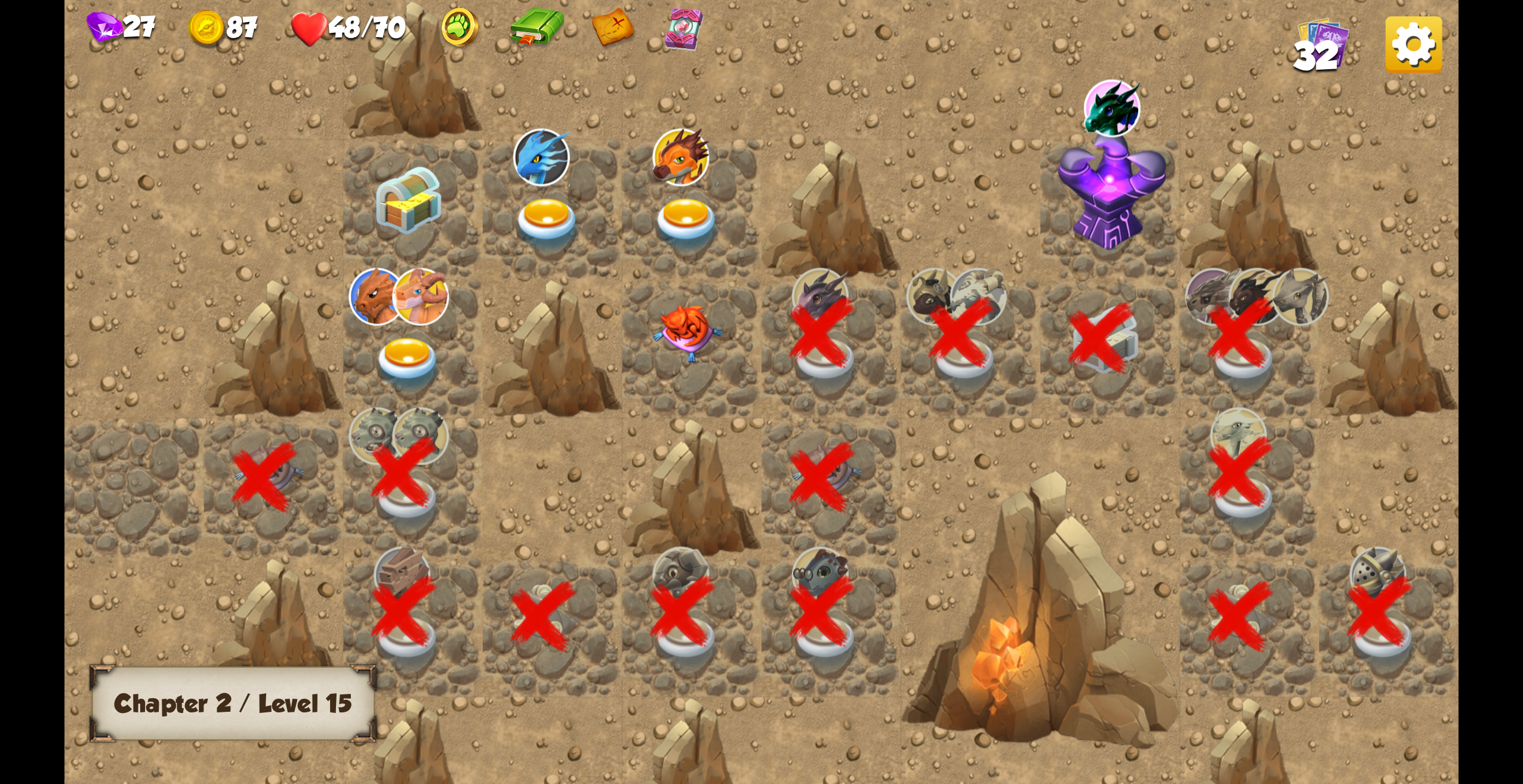
scroll to position [0, 229]
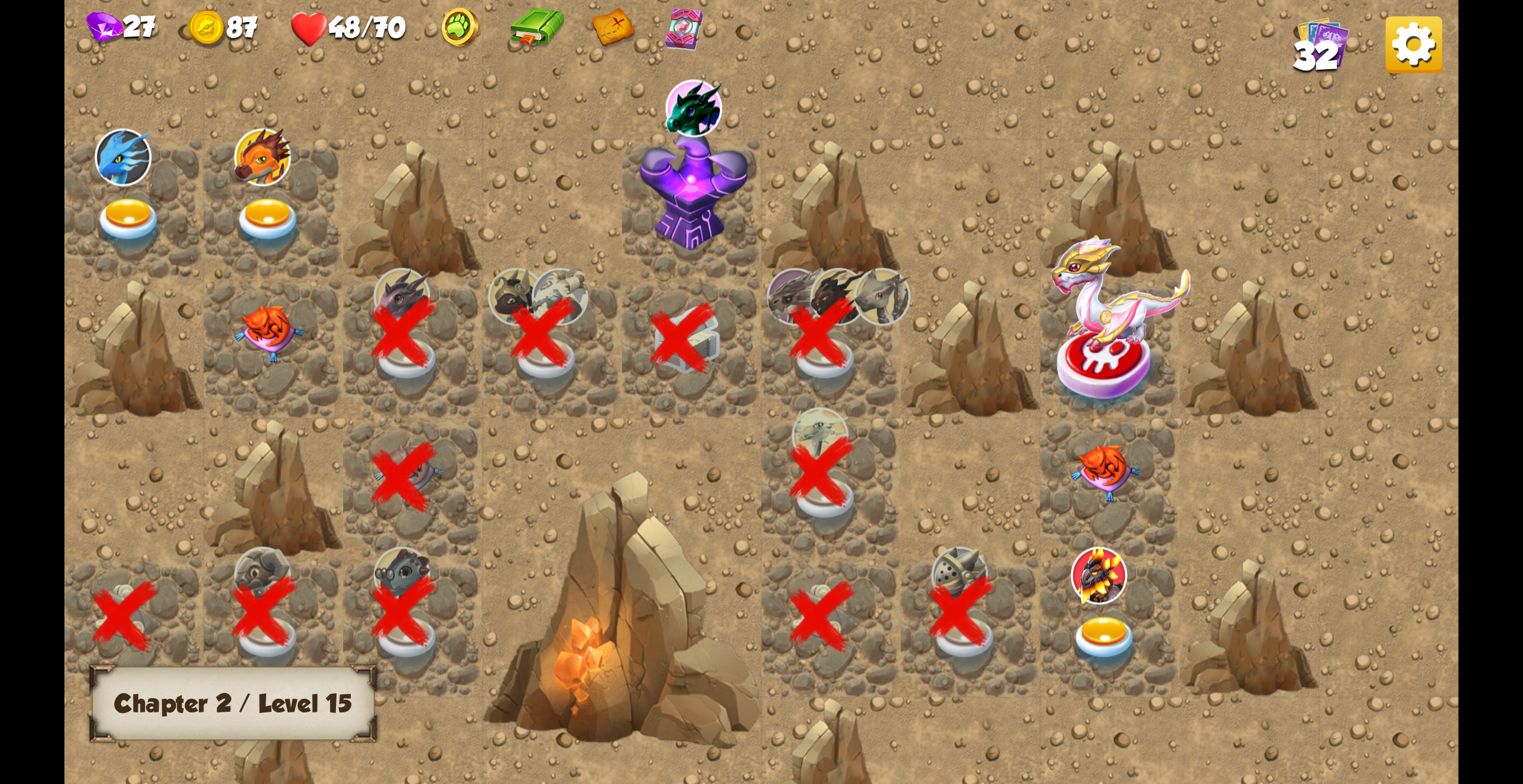
click at [261, 225] on img at bounding box center [269, 225] width 70 height 54
click at [684, 232] on img at bounding box center [694, 189] width 108 height 122
click at [1085, 637] on img at bounding box center [1106, 643] width 70 height 54
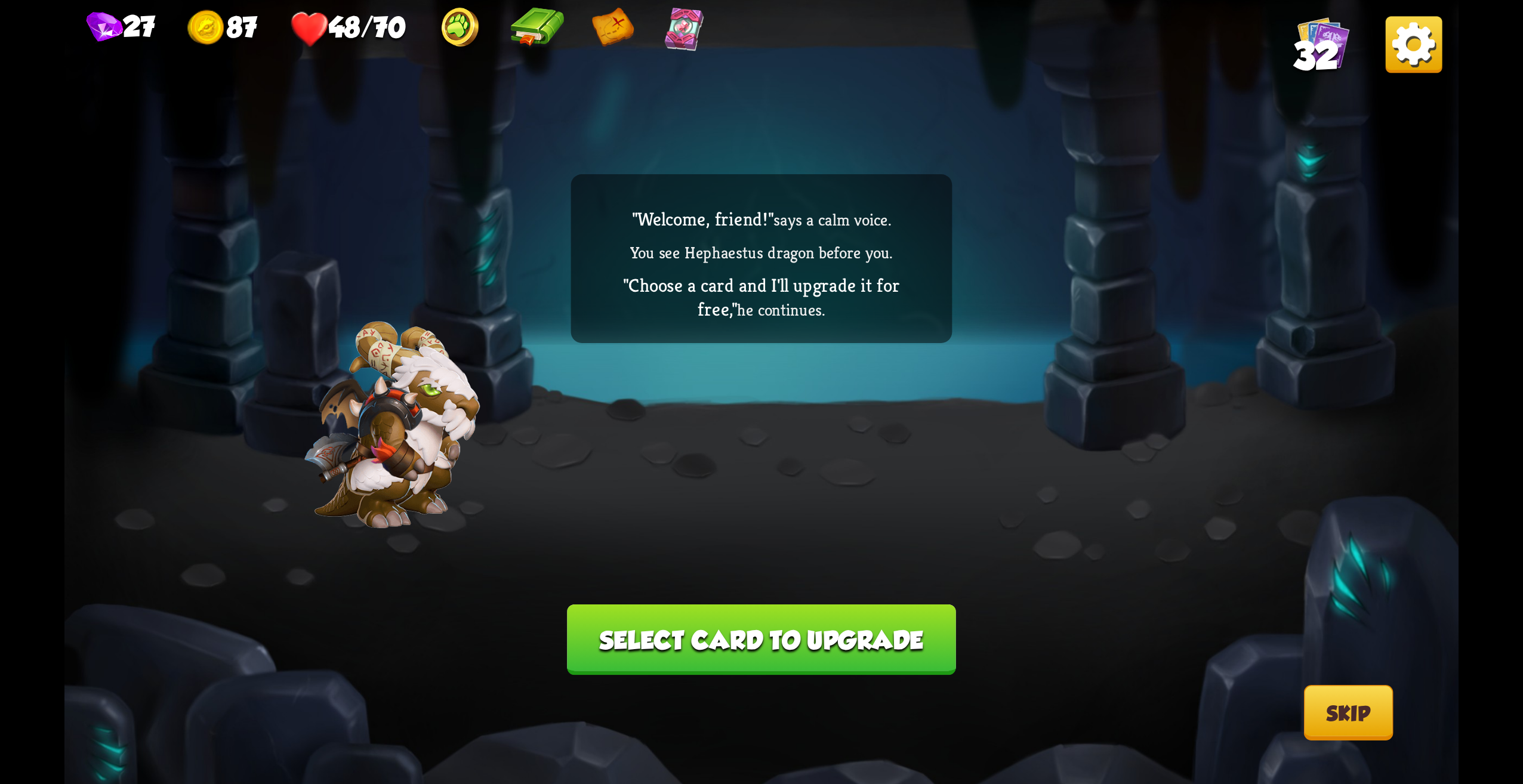
click at [868, 635] on button "Select card to upgrade" at bounding box center [762, 640] width 389 height 71
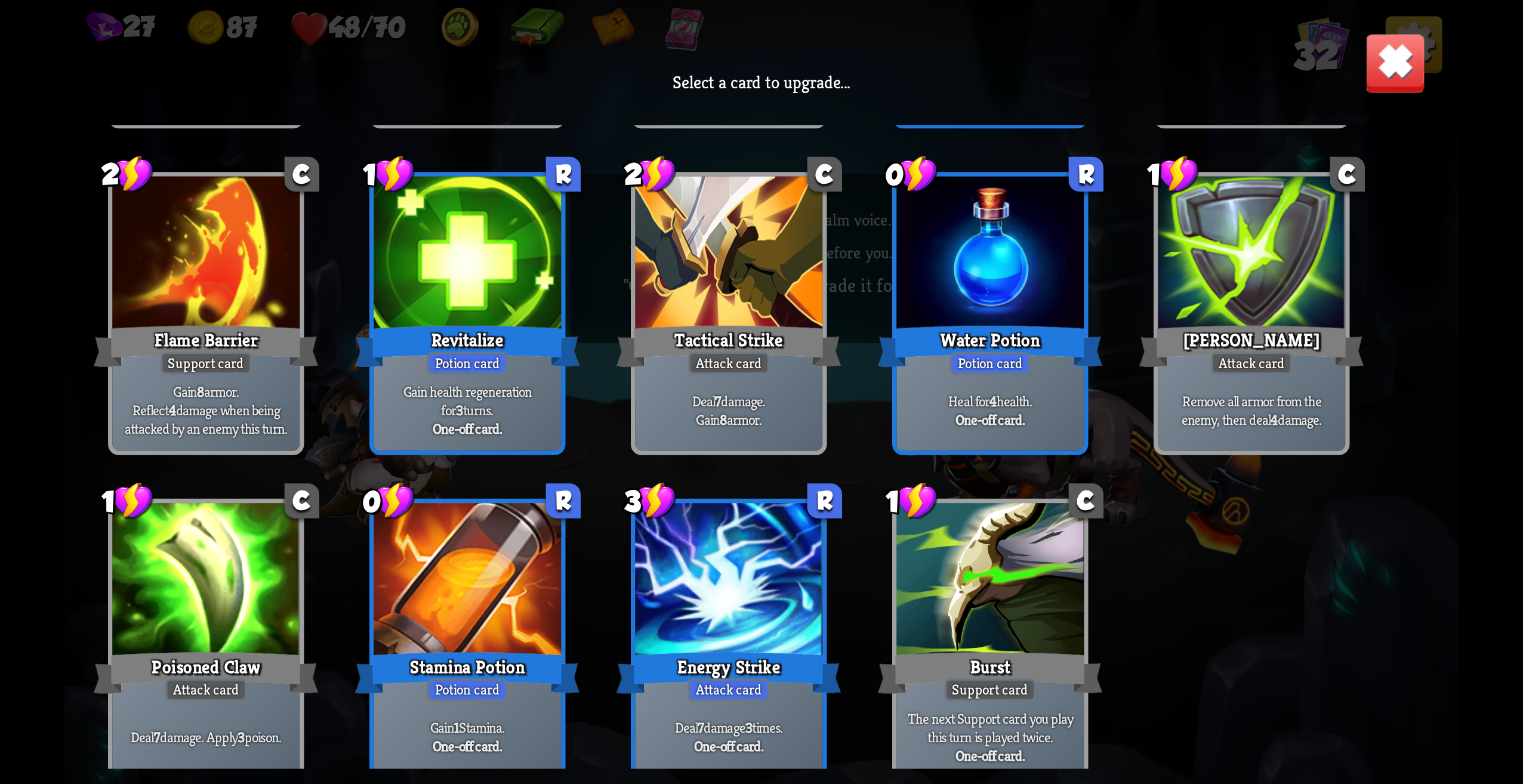
scroll to position [733, 0]
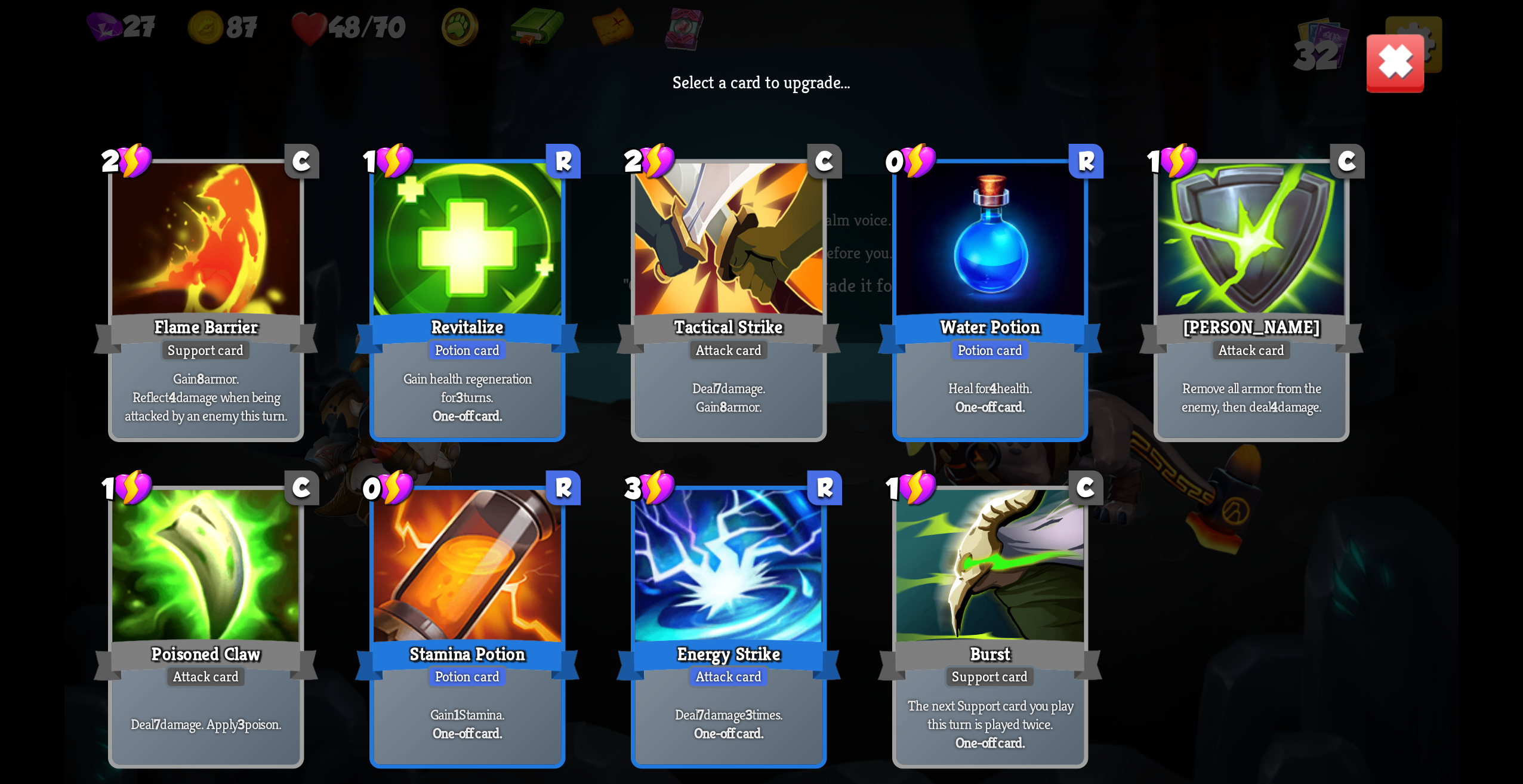
click at [802, 626] on div at bounding box center [729, 570] width 188 height 158
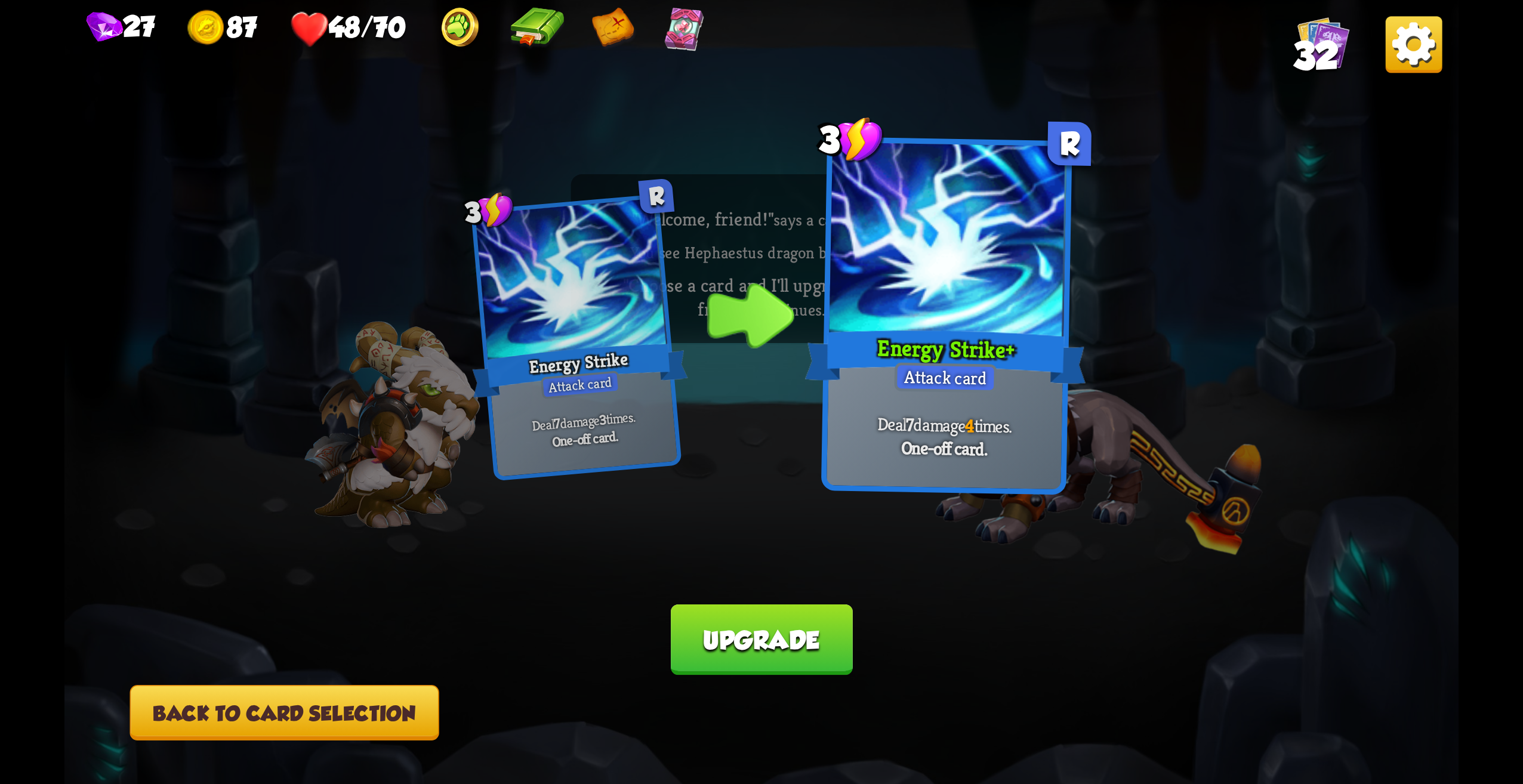
click at [384, 727] on button "Back to card selection" at bounding box center [285, 713] width 309 height 55
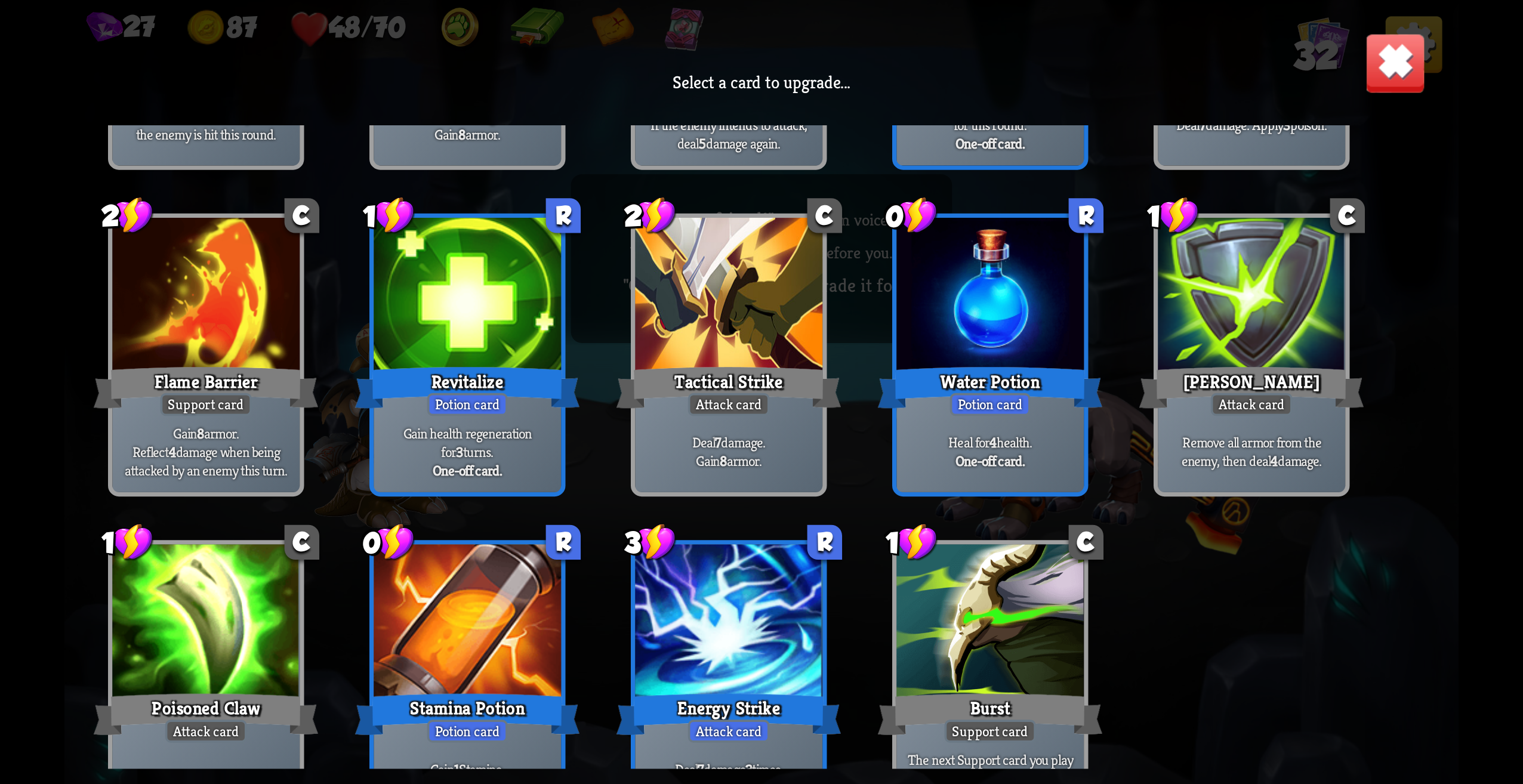
scroll to position [716, 0]
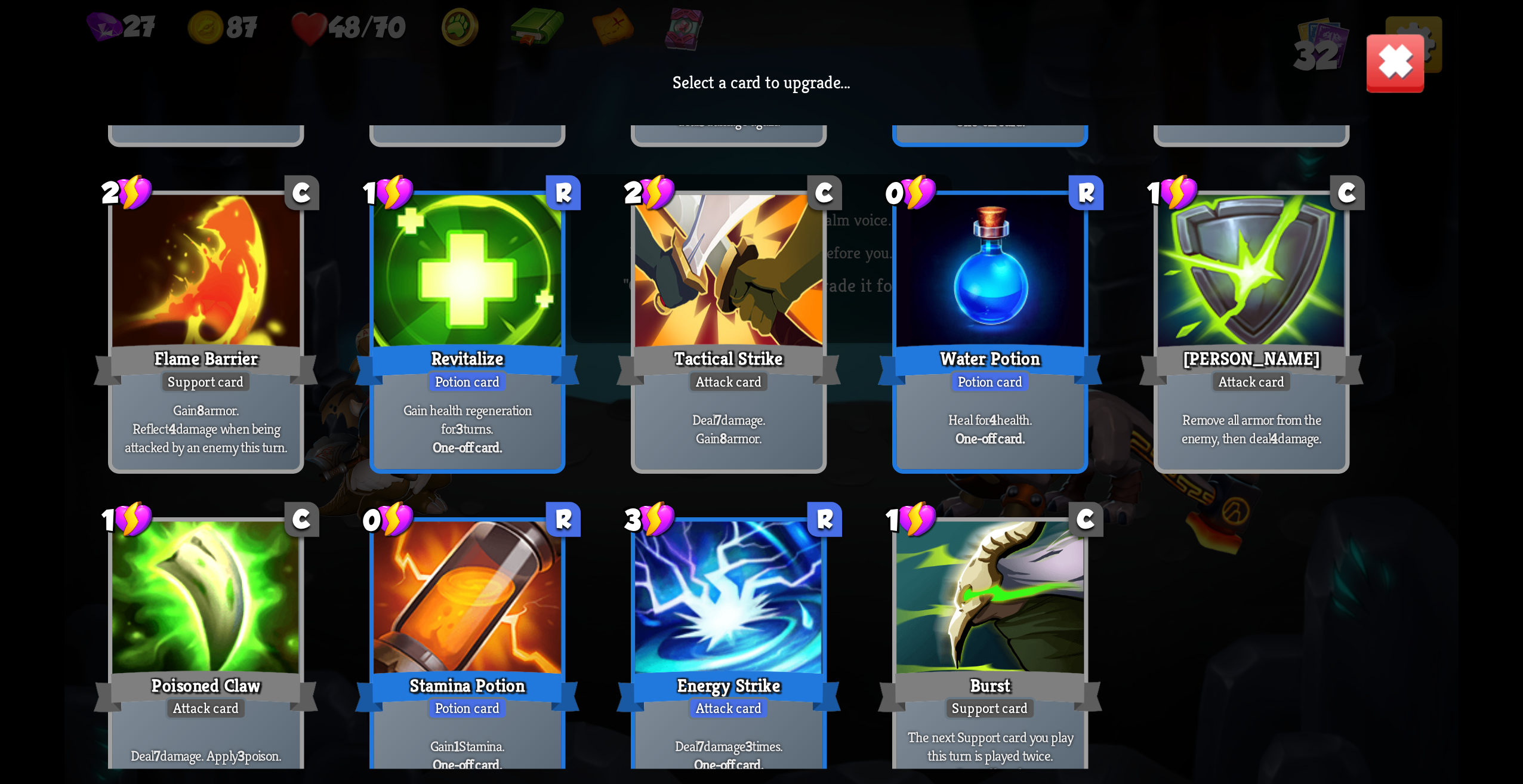
click at [492, 638] on div at bounding box center [467, 601] width 188 height 158
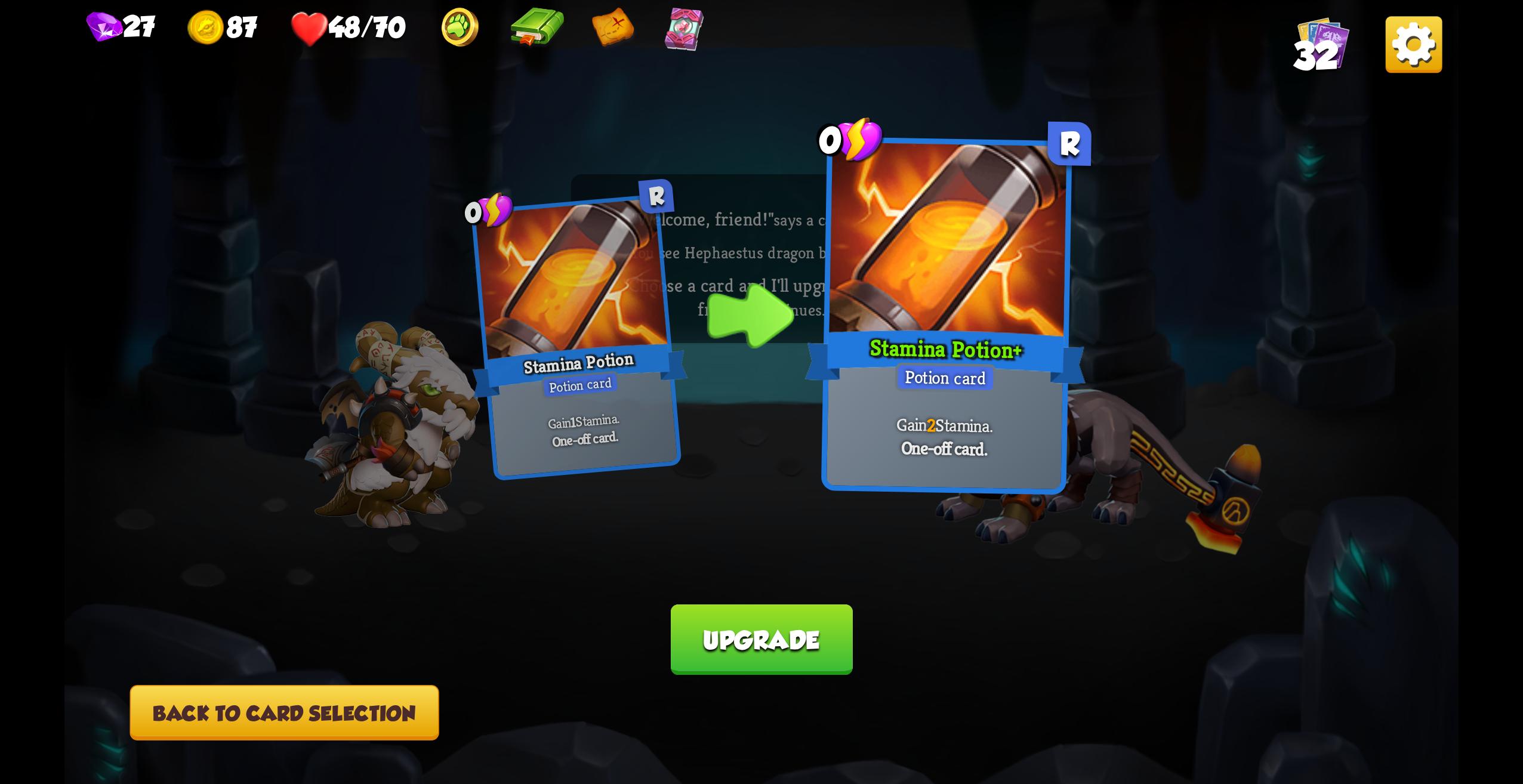
click at [368, 727] on button "Back to card selection" at bounding box center [285, 713] width 309 height 55
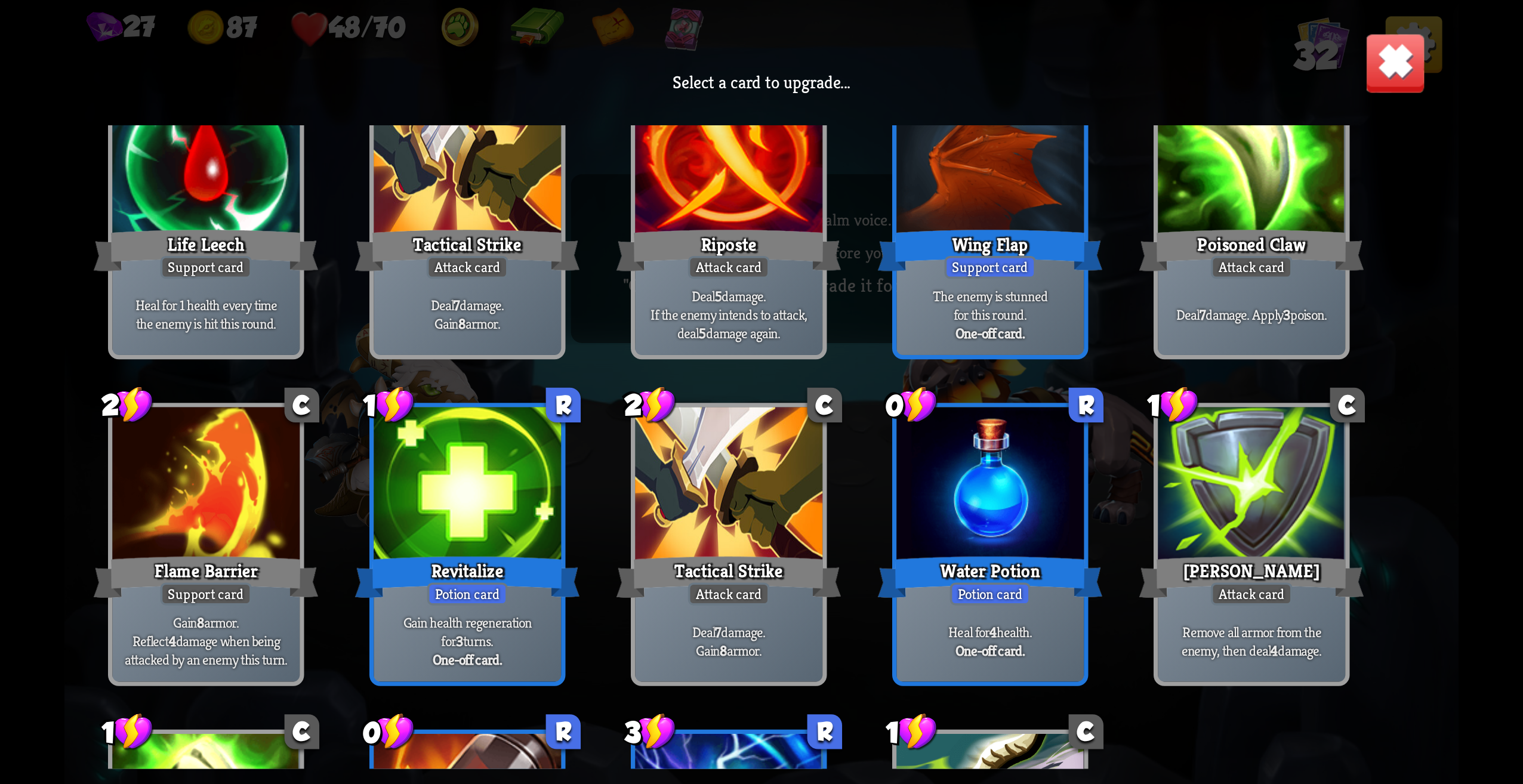
scroll to position [597, 0]
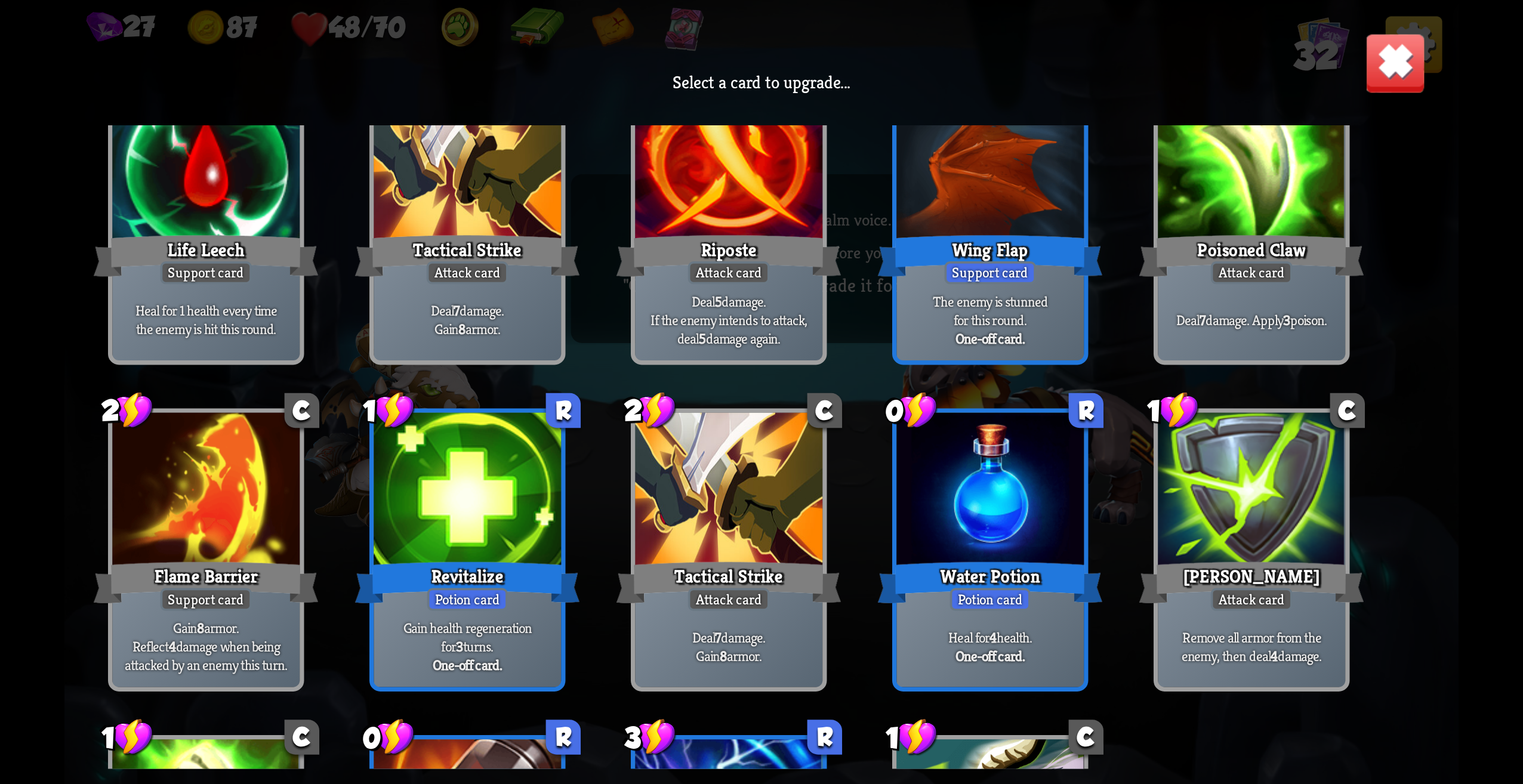
click at [1009, 516] on div at bounding box center [991, 492] width 188 height 158
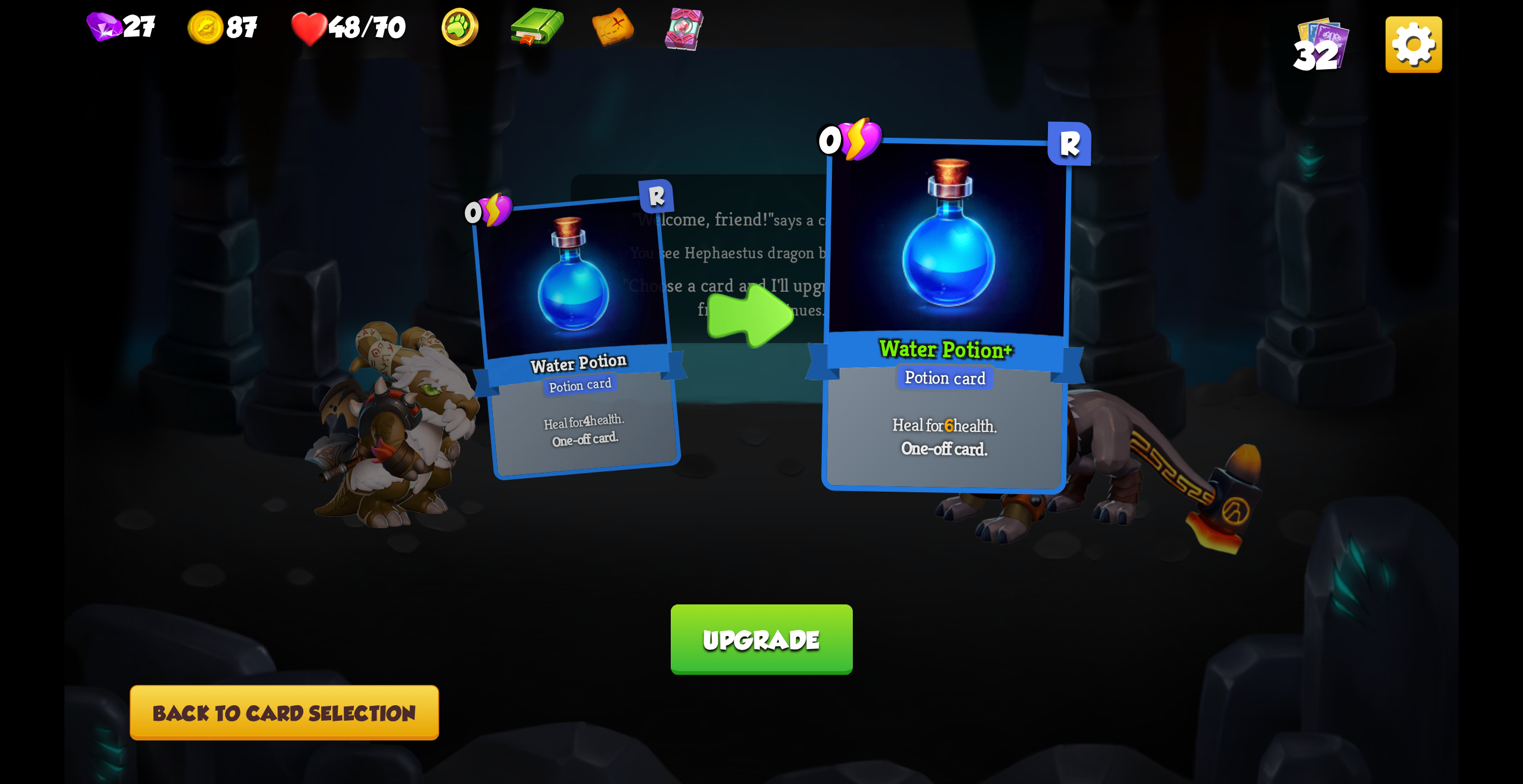
click at [305, 742] on div "0 R Water Potion Potion card Heal for 4 health. One-off card. 0 R Water Potion …" at bounding box center [762, 392] width 1394 height 784
click at [299, 733] on button "Back to card selection" at bounding box center [285, 713] width 309 height 55
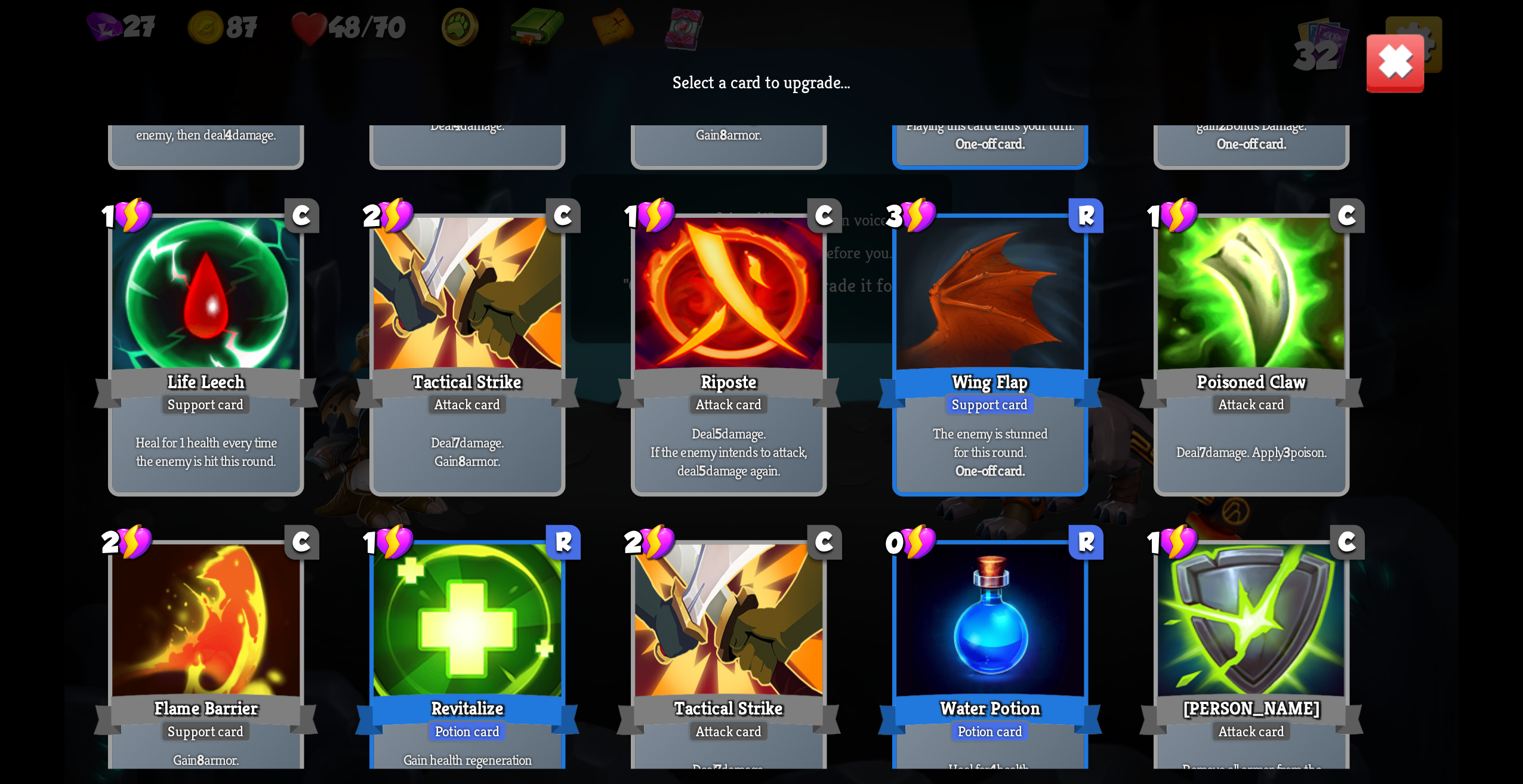
scroll to position [537, 0]
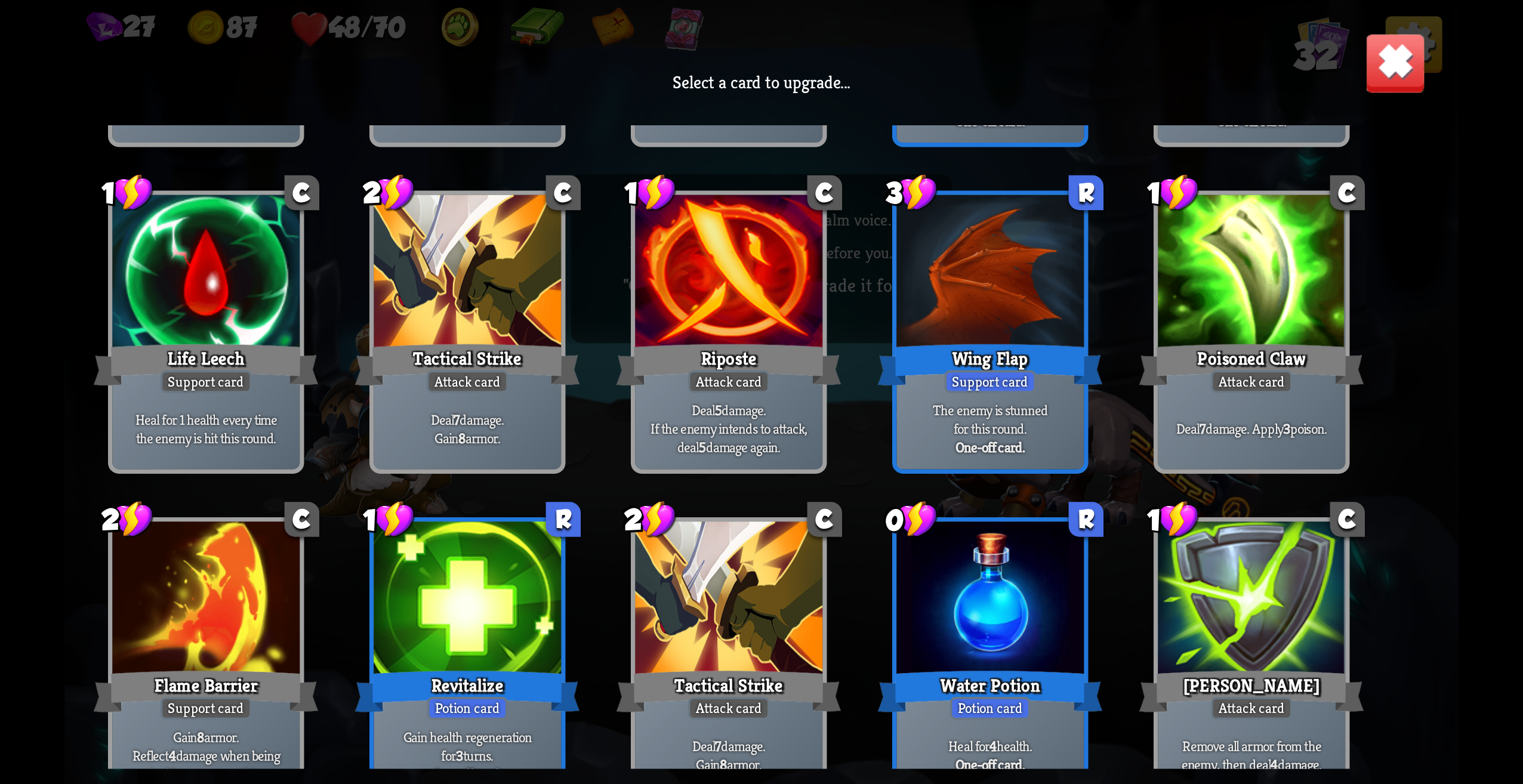
click at [1030, 276] on div at bounding box center [991, 274] width 188 height 158
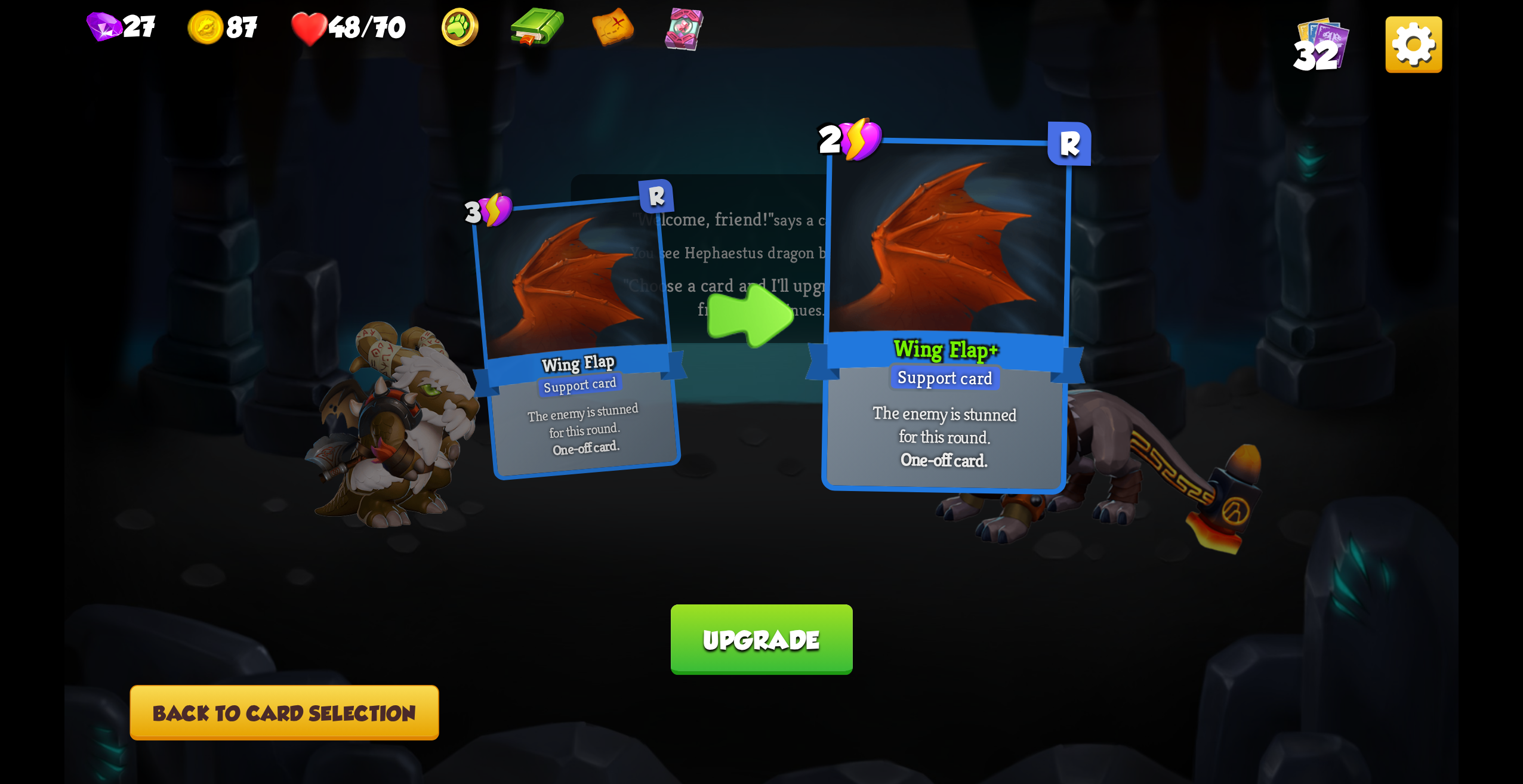
click at [419, 711] on button "Back to card selection" at bounding box center [285, 713] width 309 height 55
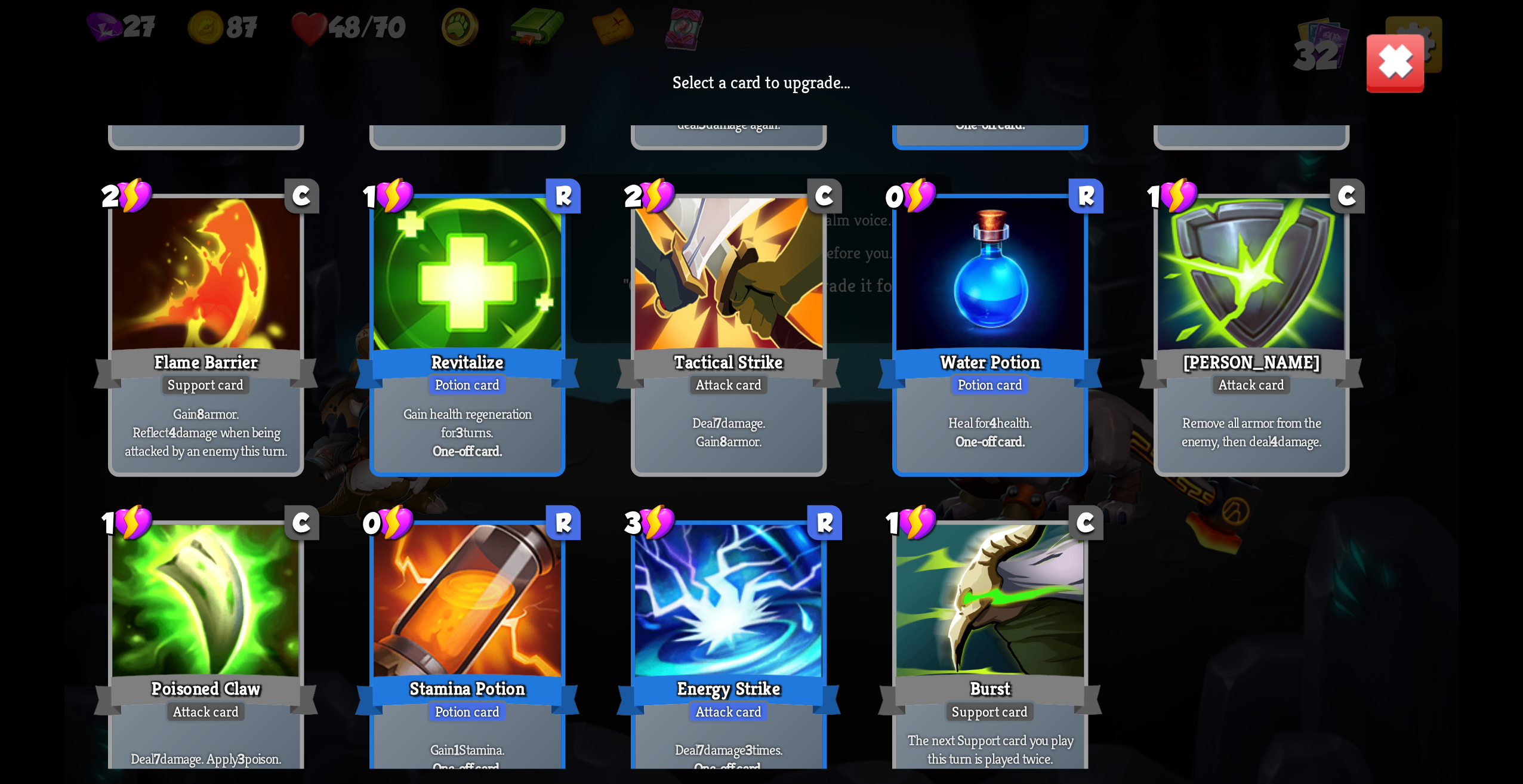
scroll to position [716, 0]
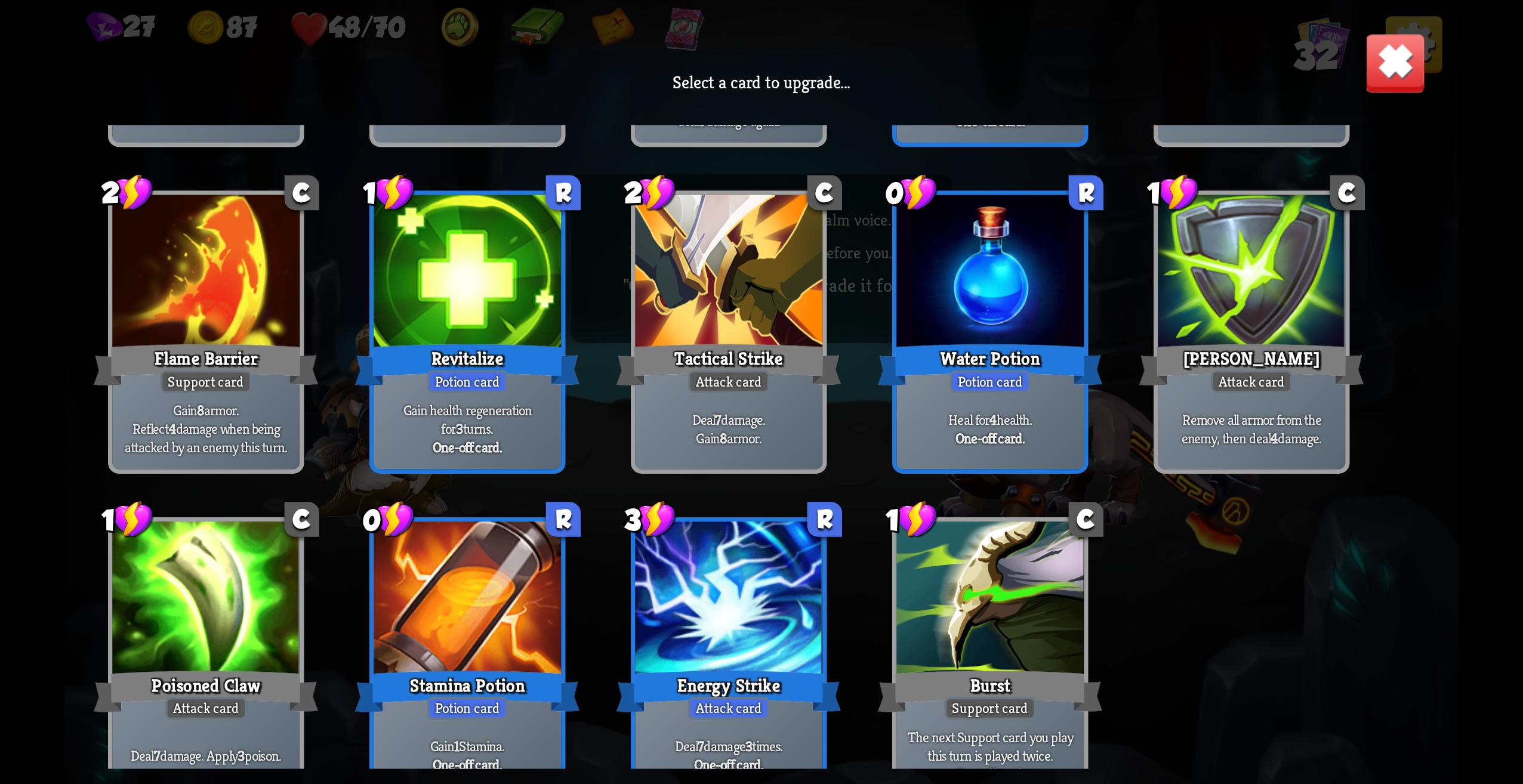
click at [946, 634] on div at bounding box center [991, 601] width 188 height 158
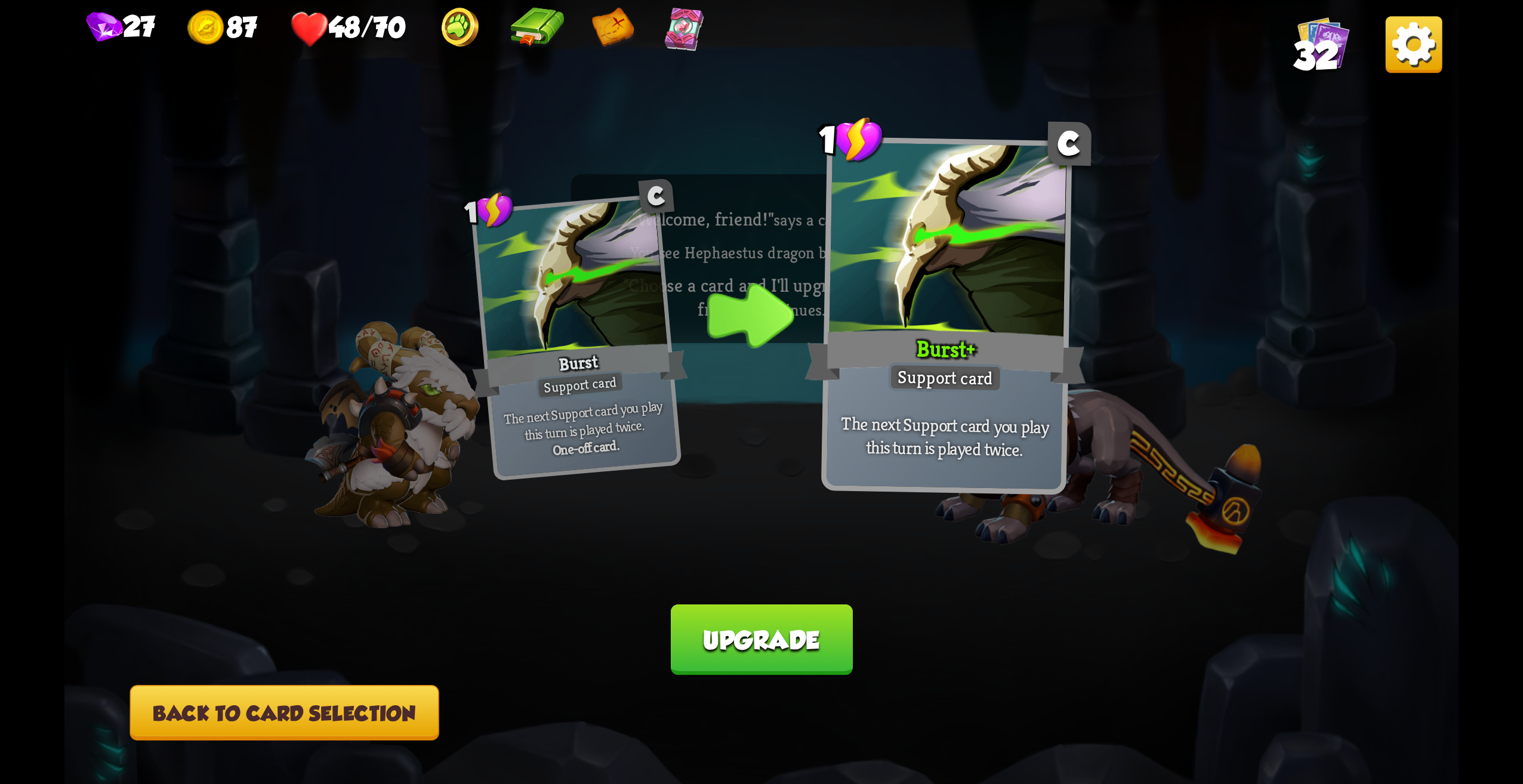
click at [371, 720] on button "Back to card selection" at bounding box center [285, 713] width 309 height 55
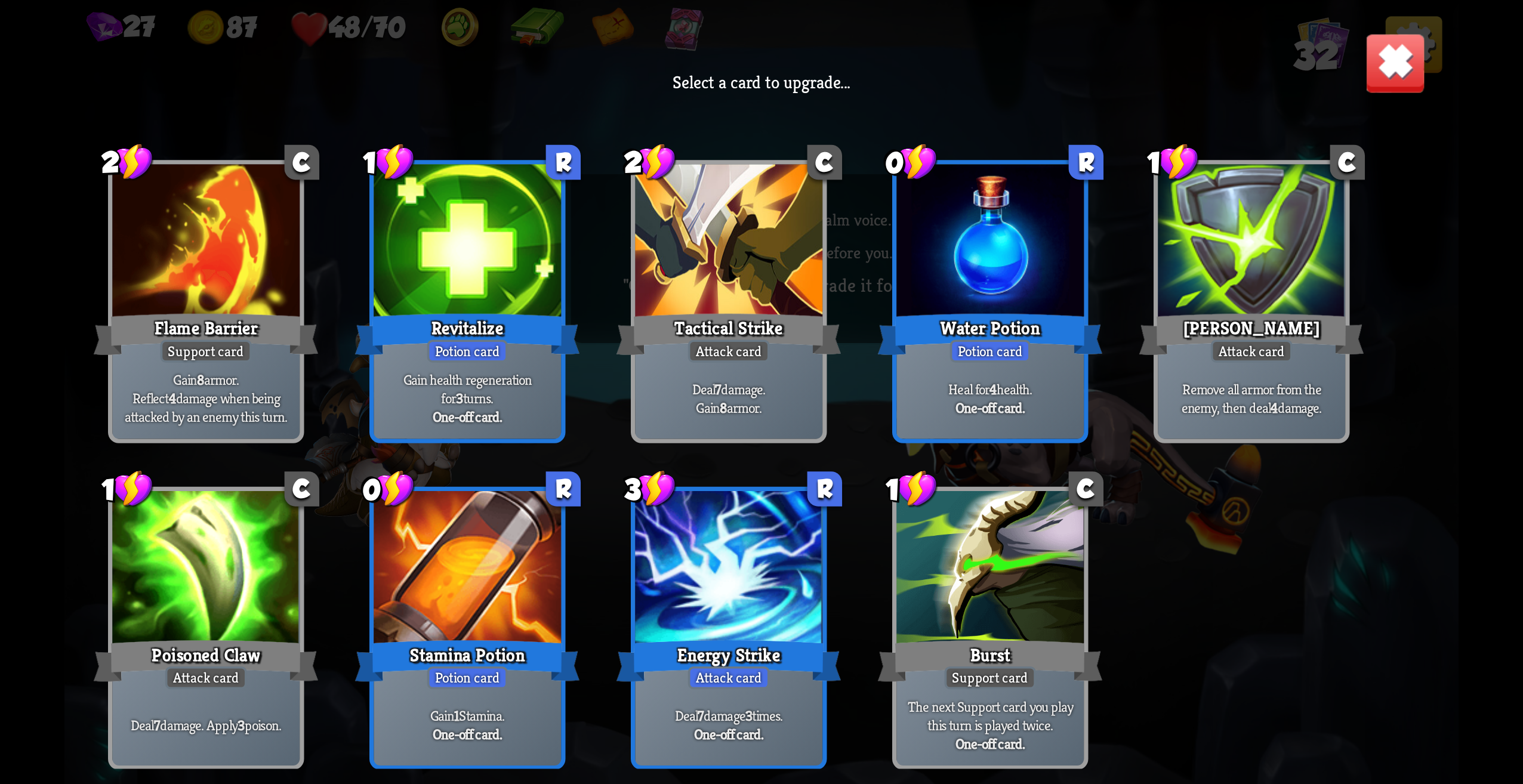
scroll to position [733, 0]
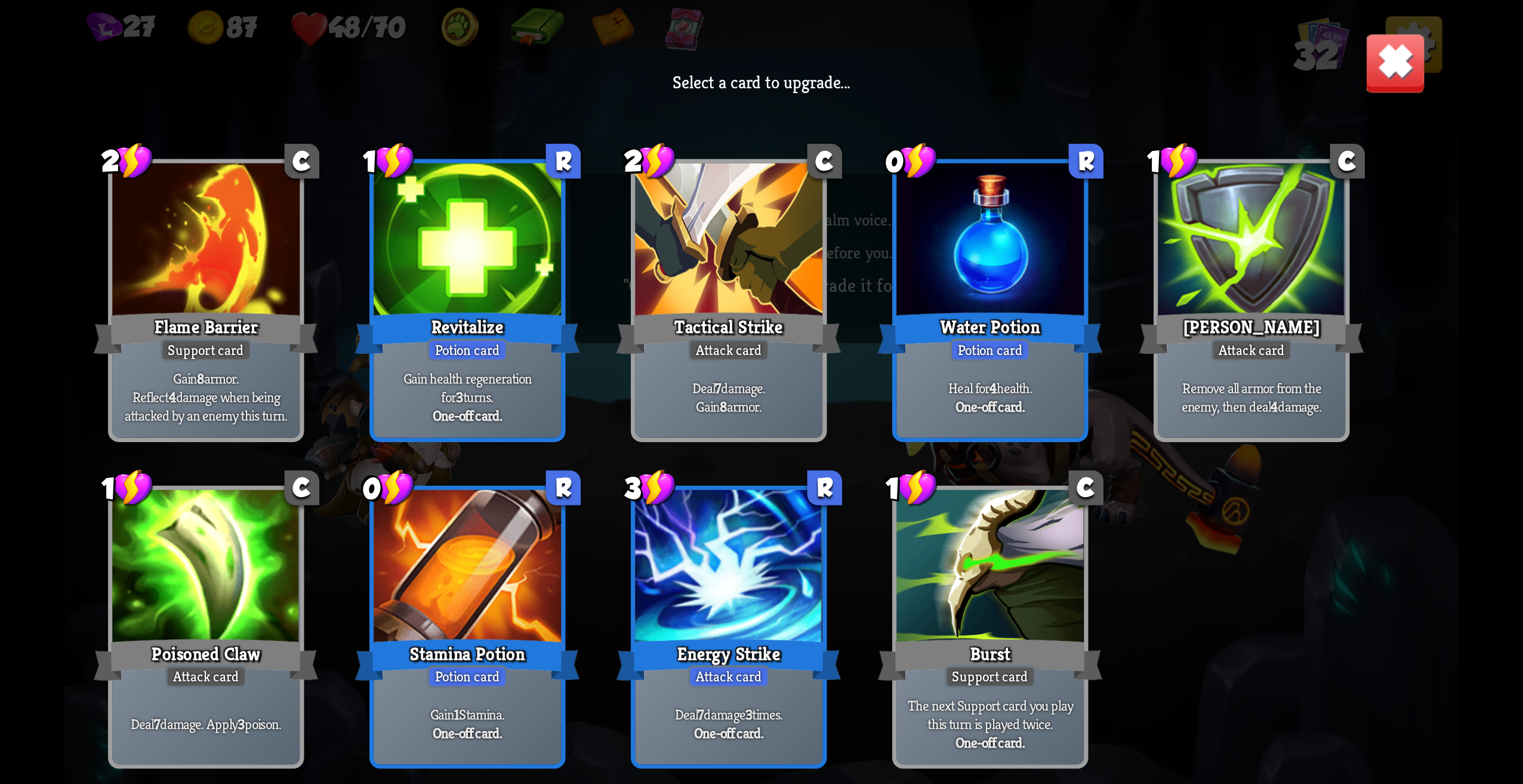
drag, startPoint x: 729, startPoint y: 737, endPoint x: 844, endPoint y: 735, distance: 115.0
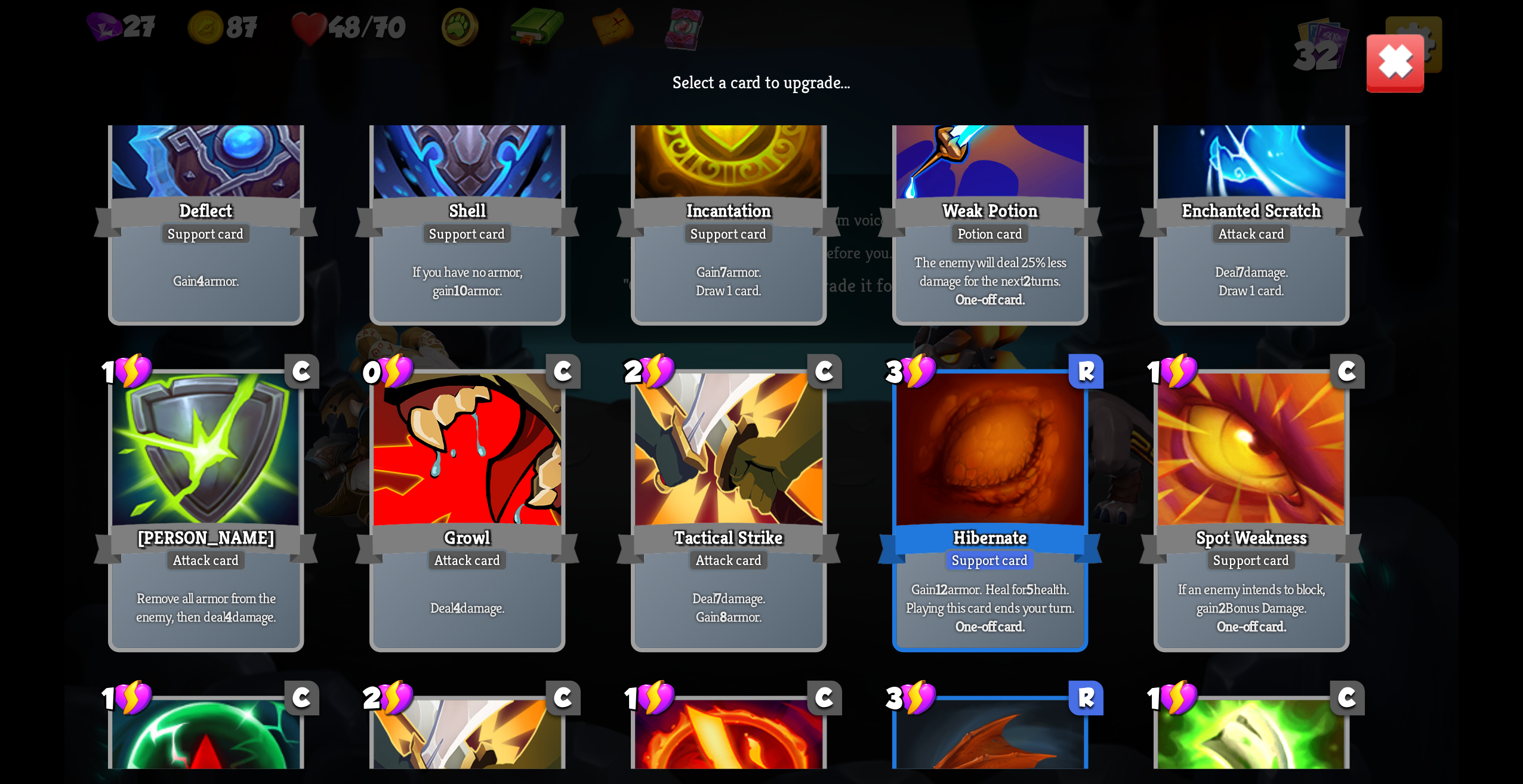
scroll to position [256, 0]
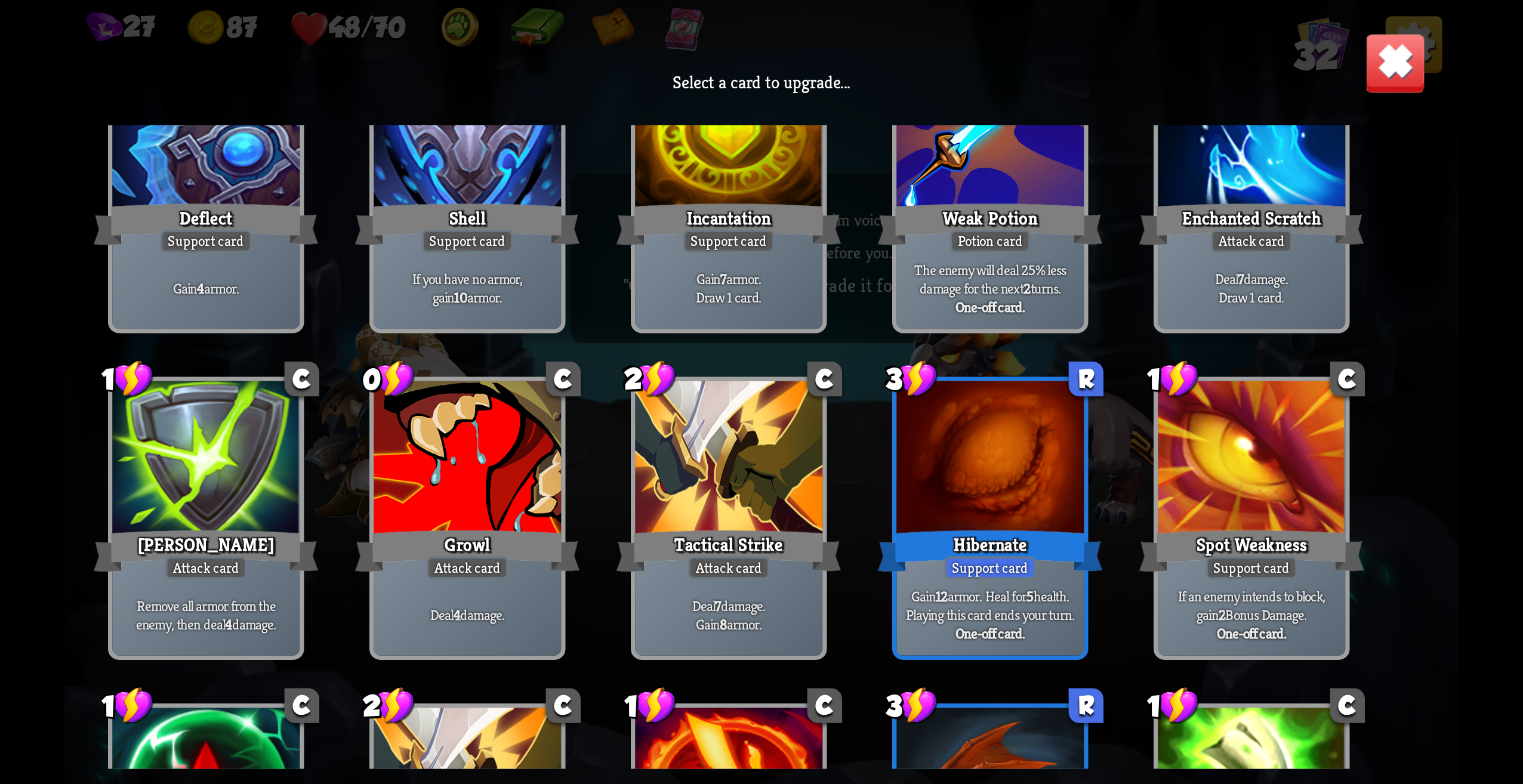
click at [1318, 512] on div at bounding box center [1252, 461] width 188 height 158
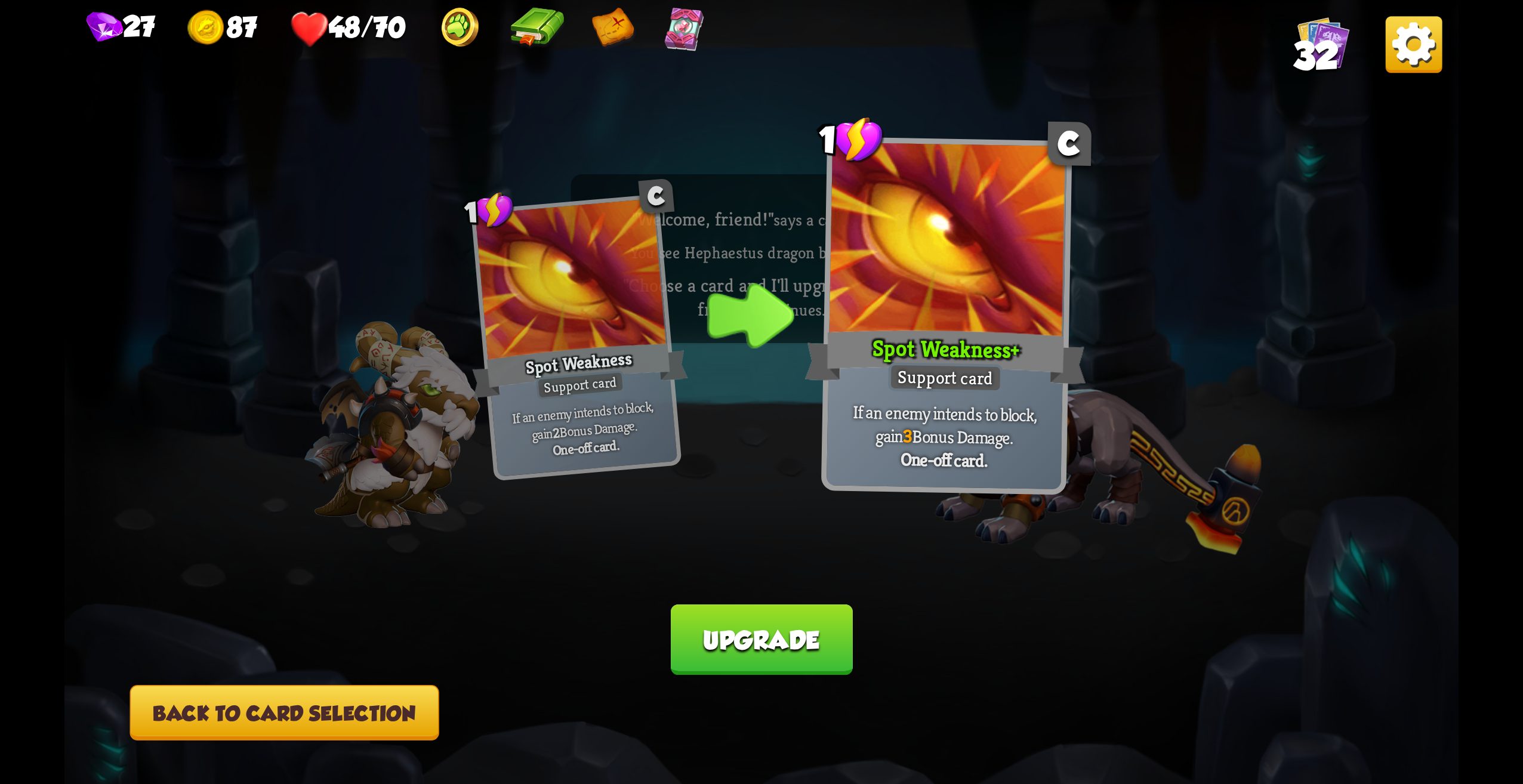
click at [355, 692] on button "Back to card selection" at bounding box center [285, 713] width 309 height 55
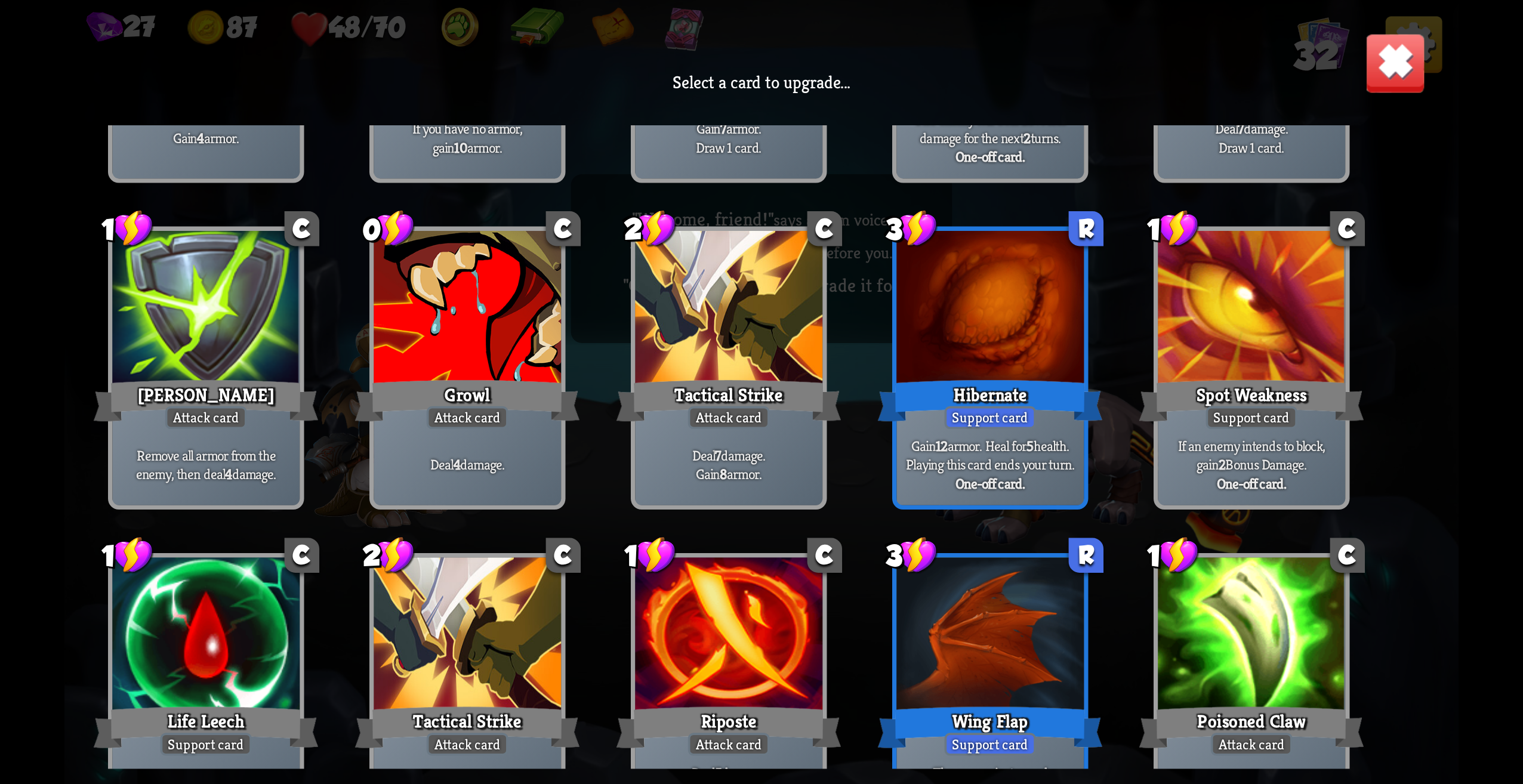
scroll to position [316, 0]
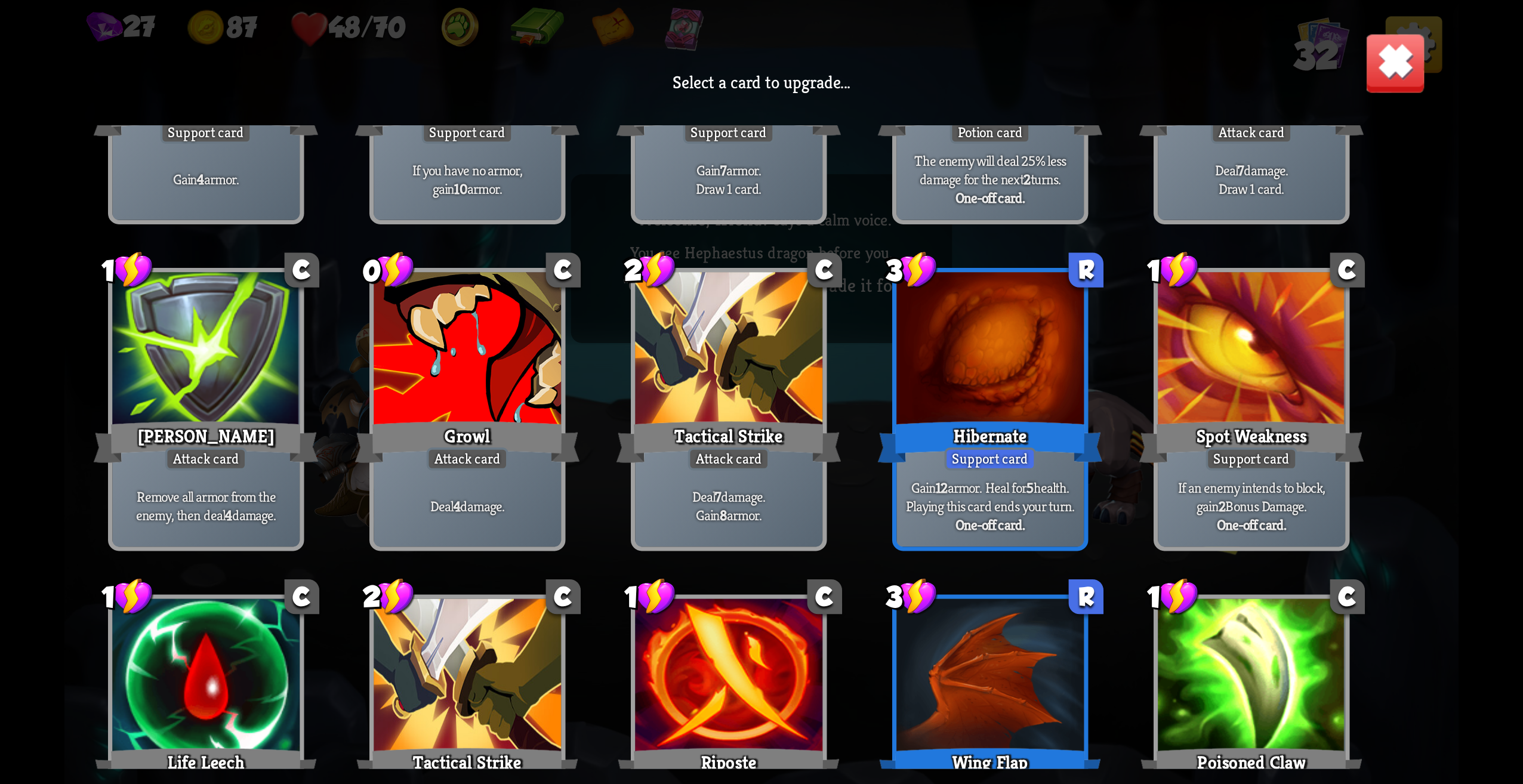
click at [490, 503] on p "Deal 4 damage." at bounding box center [467, 506] width 178 height 18
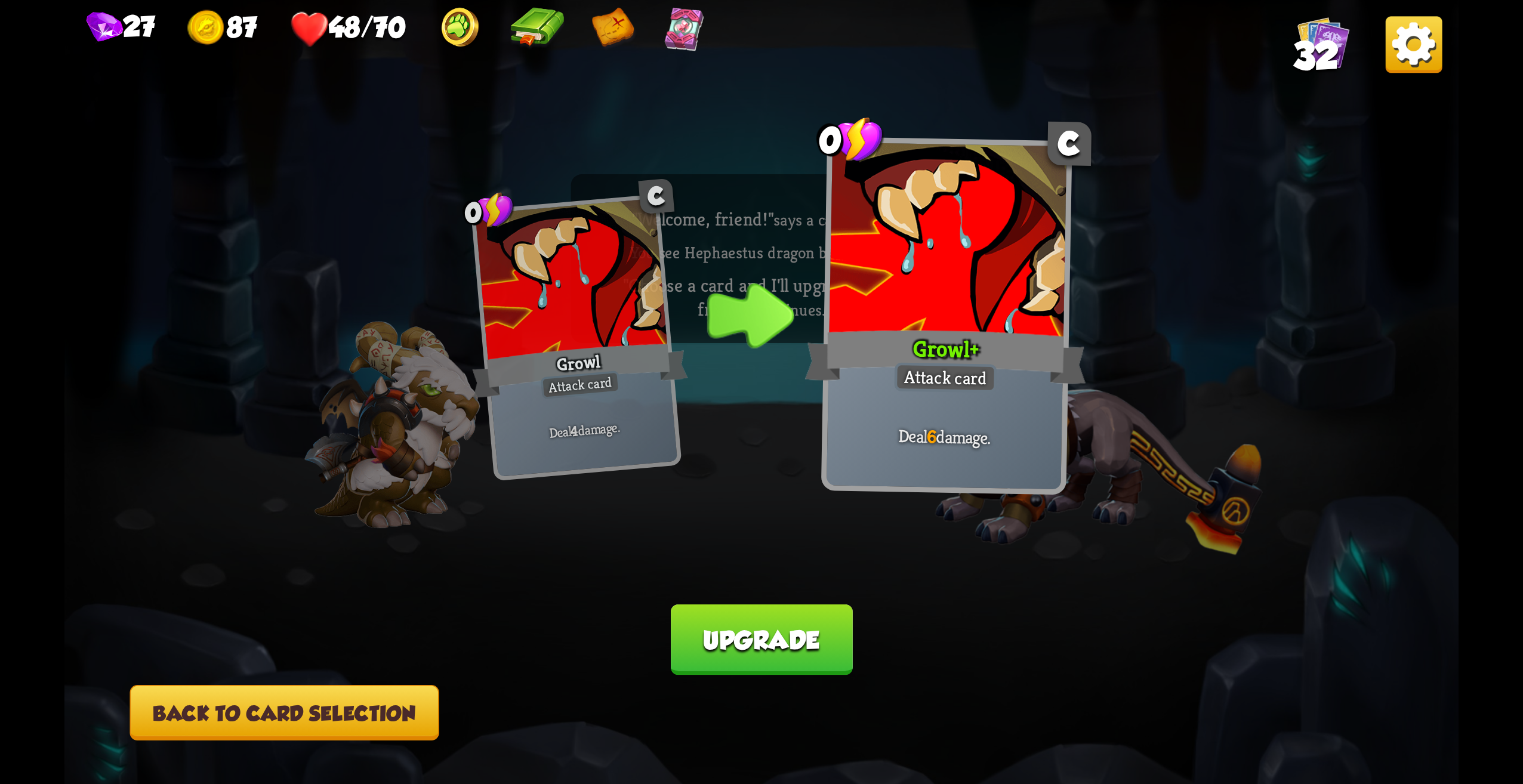
click at [770, 650] on button "Upgrade" at bounding box center [762, 640] width 182 height 71
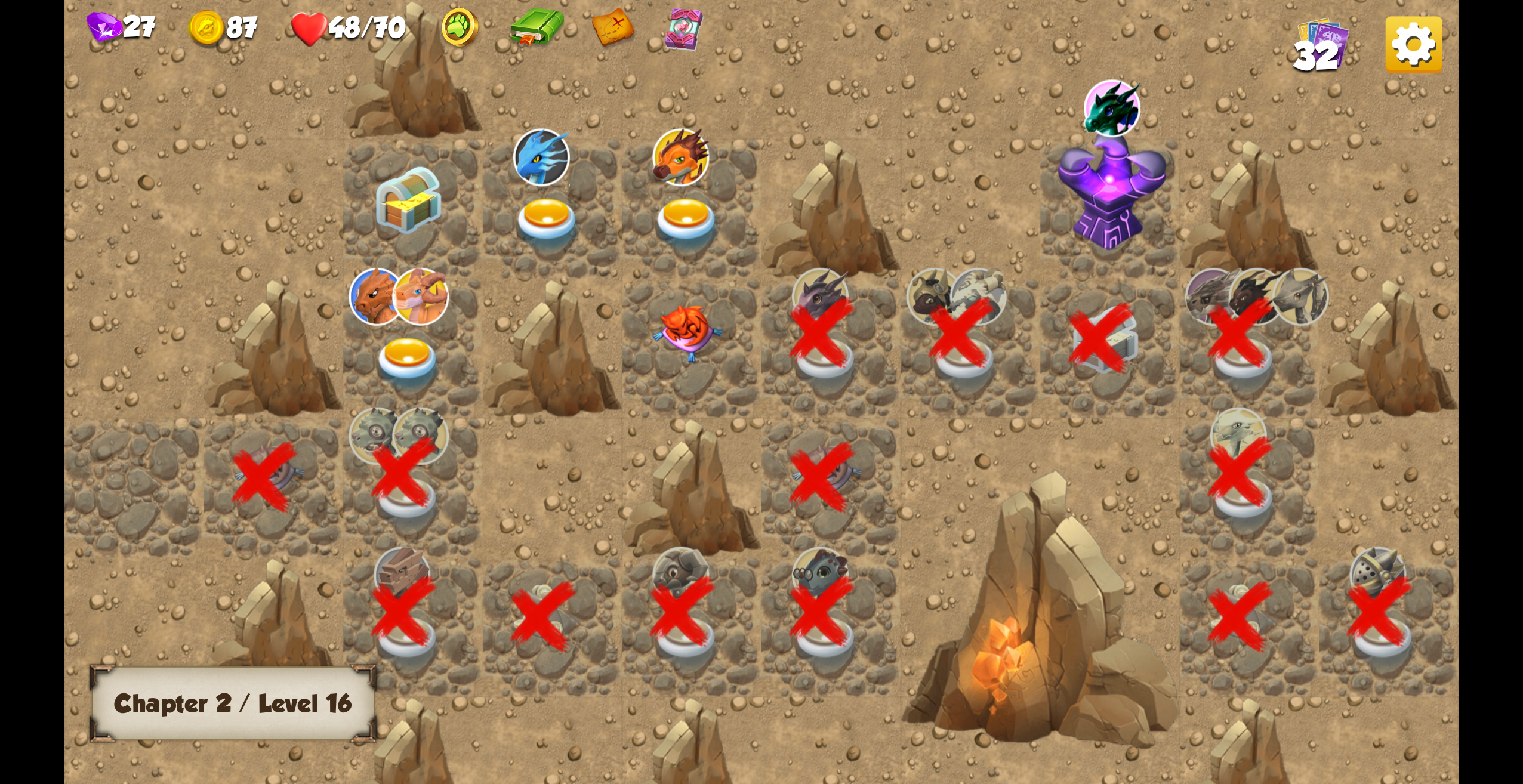
scroll to position [0, 229]
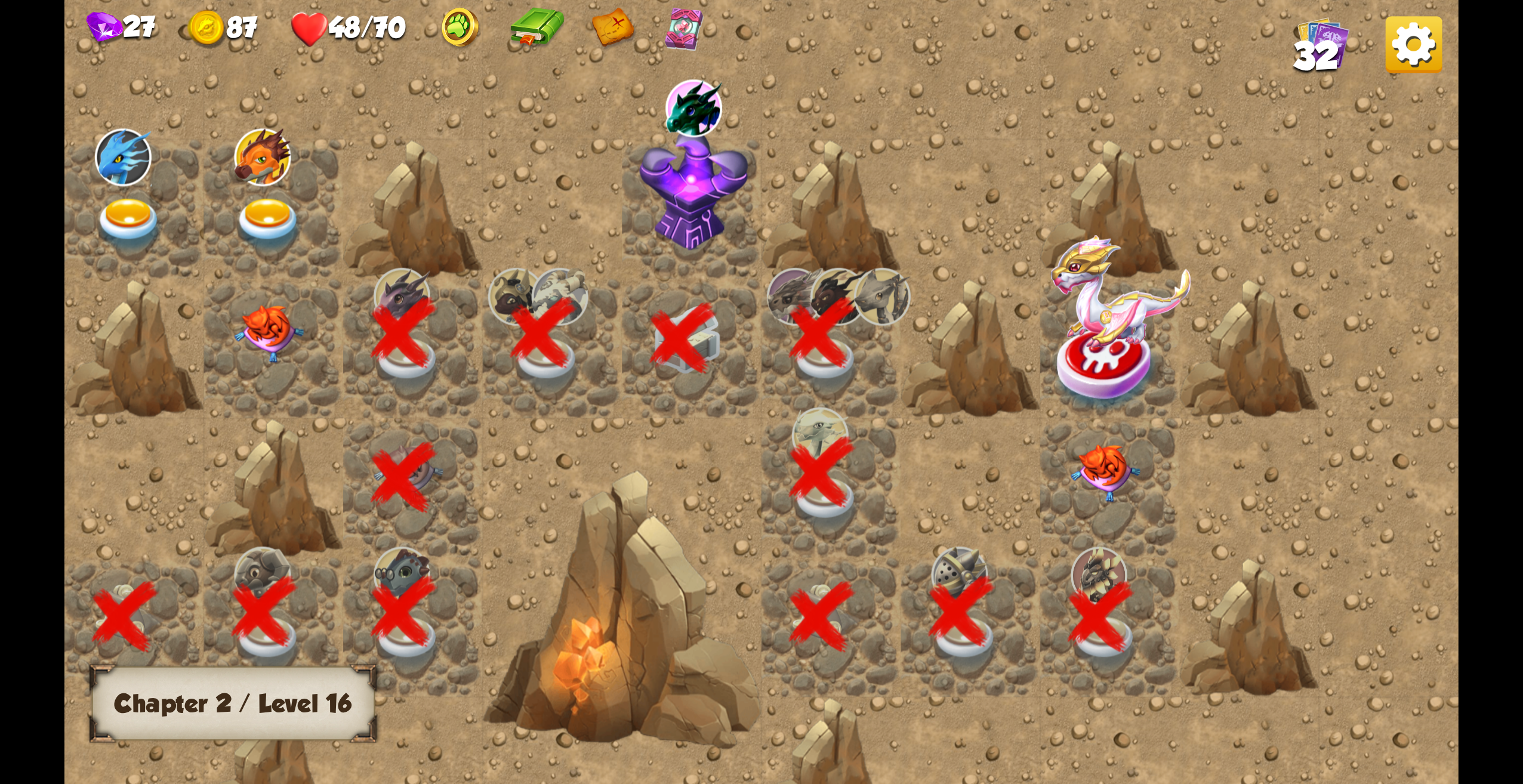
click at [1086, 479] on img at bounding box center [1106, 473] width 70 height 58
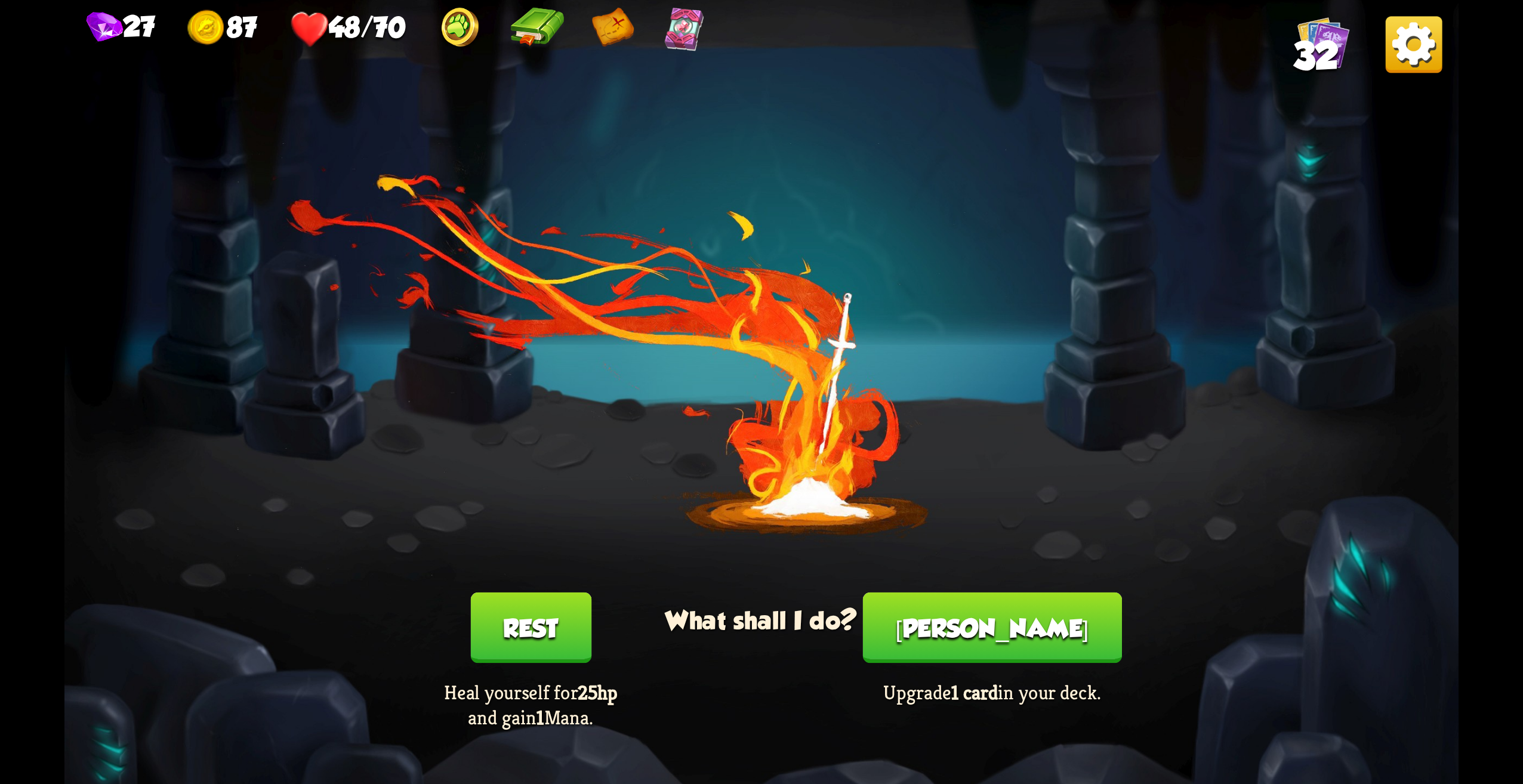
click at [974, 629] on button "[PERSON_NAME]" at bounding box center [992, 628] width 259 height 71
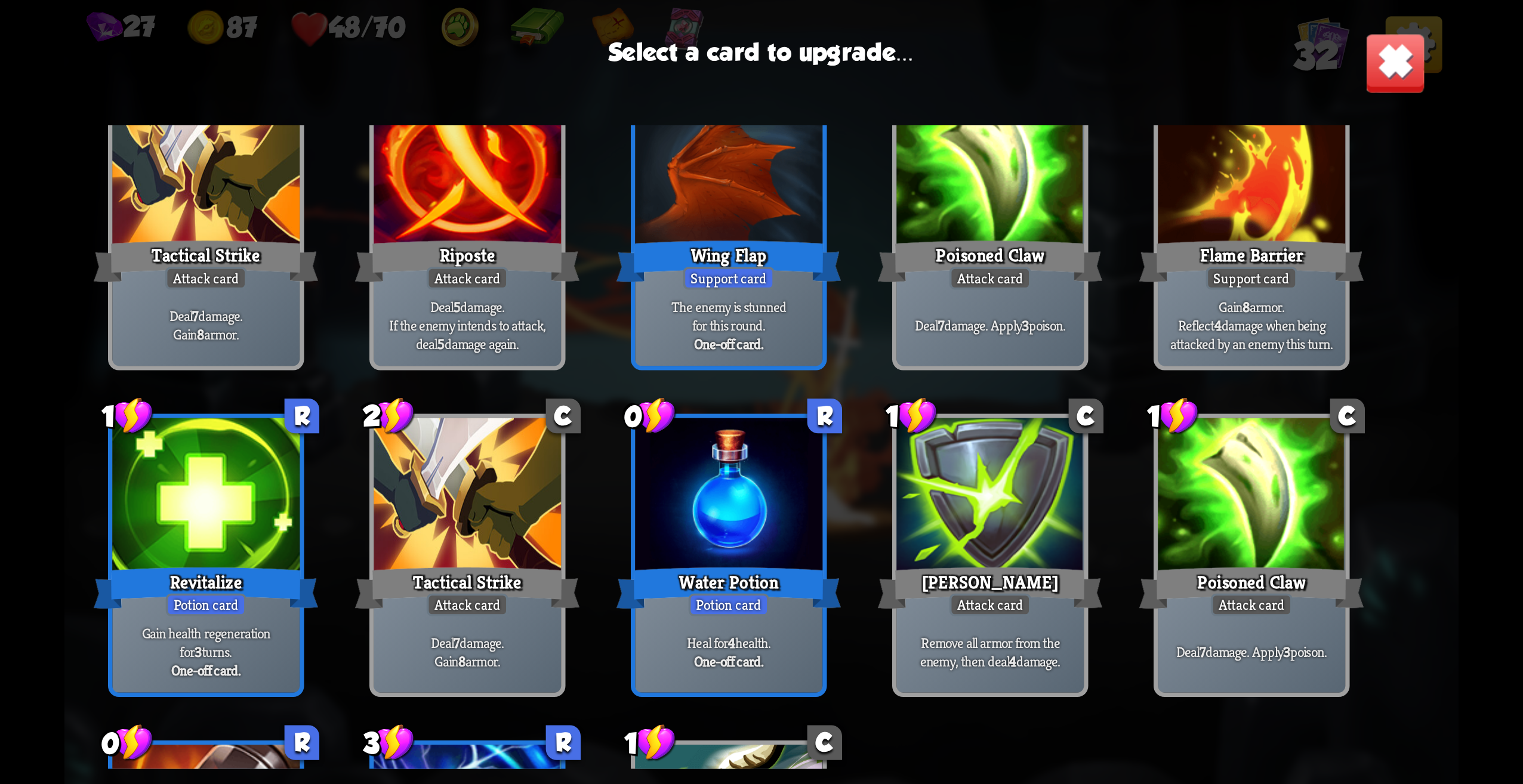
scroll to position [597, 0]
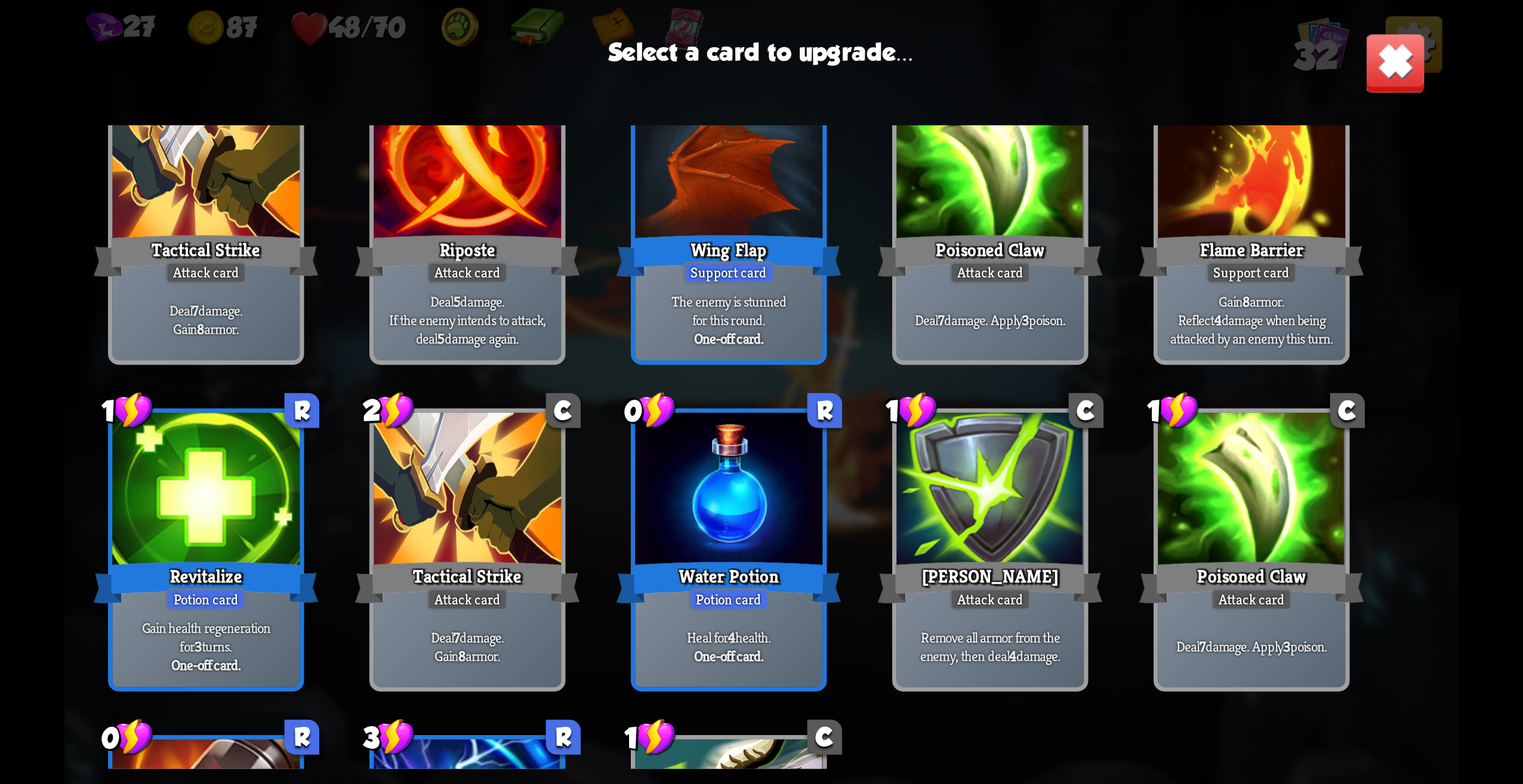
click at [727, 606] on div "Potion card" at bounding box center [729, 599] width 80 height 23
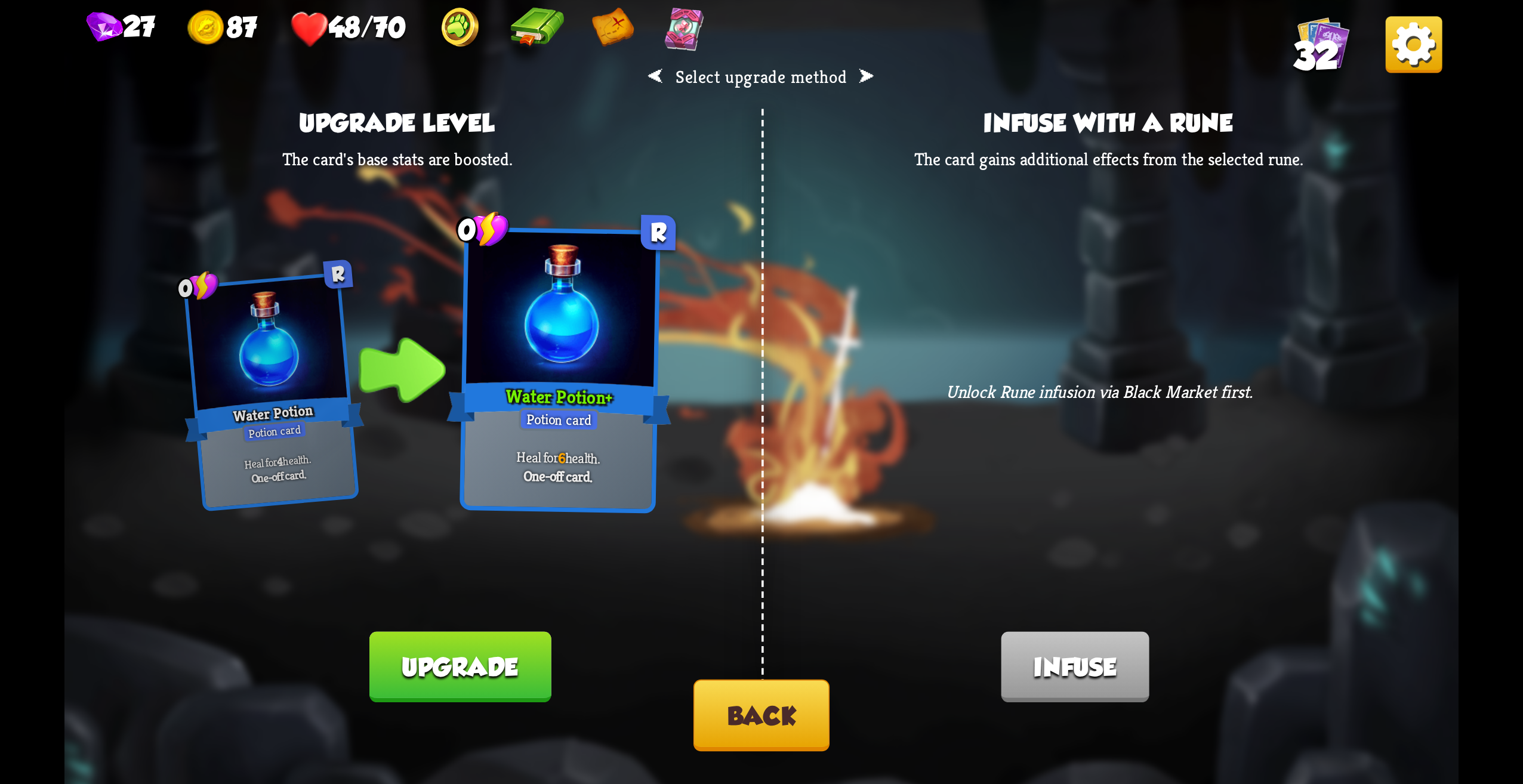
click at [793, 724] on button "Back" at bounding box center [761, 716] width 136 height 72
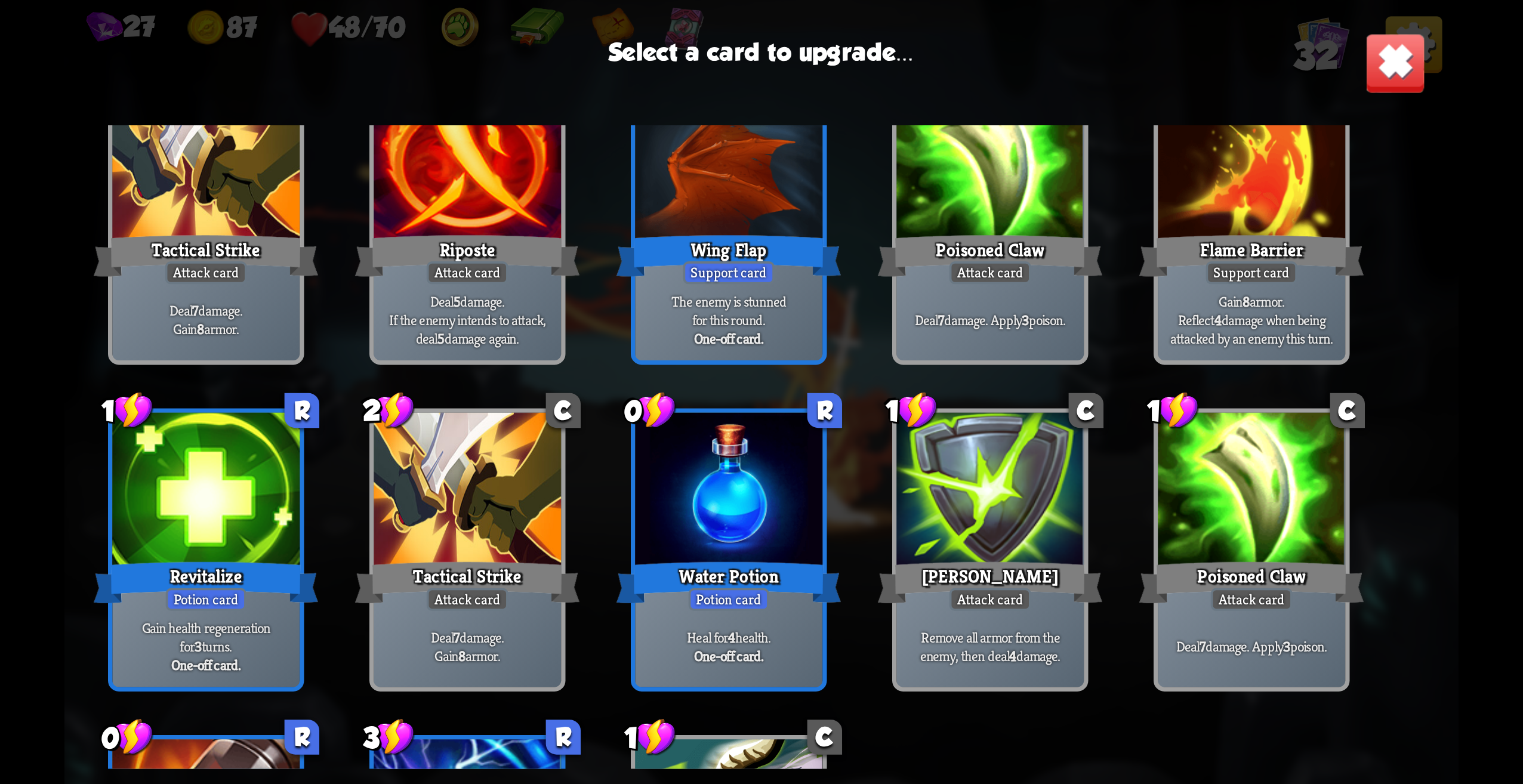
click at [1389, 62] on img at bounding box center [1396, 63] width 61 height 61
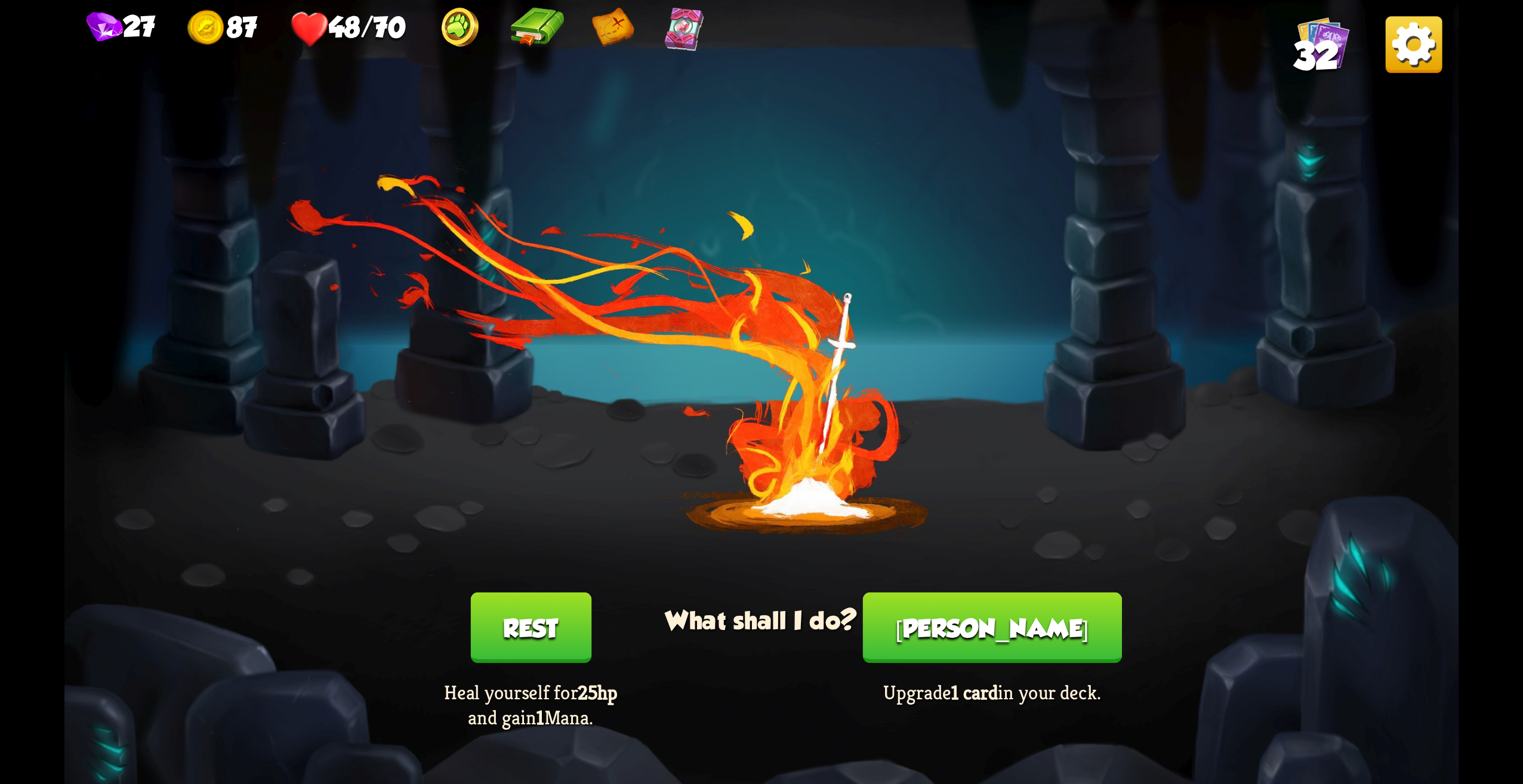
click at [793, 428] on div "You feel rested! What shall I do? Rest Heal yourself for 25hp and gain 1 Mana. …" at bounding box center [762, 392] width 1394 height 784
click at [780, 630] on h3 "What shall I do?" at bounding box center [761, 621] width 192 height 28
click at [1009, 647] on button "[PERSON_NAME]" at bounding box center [992, 628] width 259 height 71
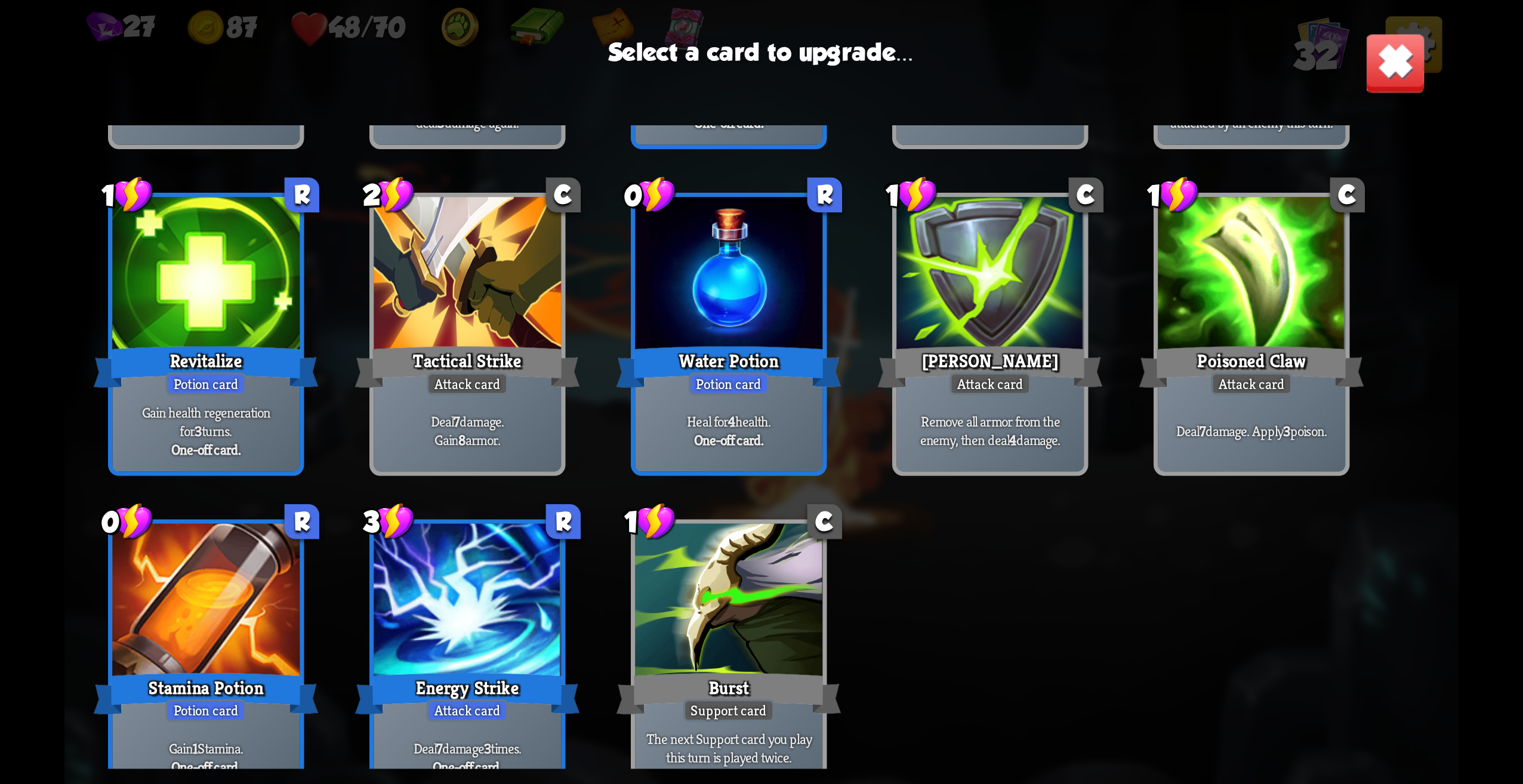
scroll to position [733, 0]
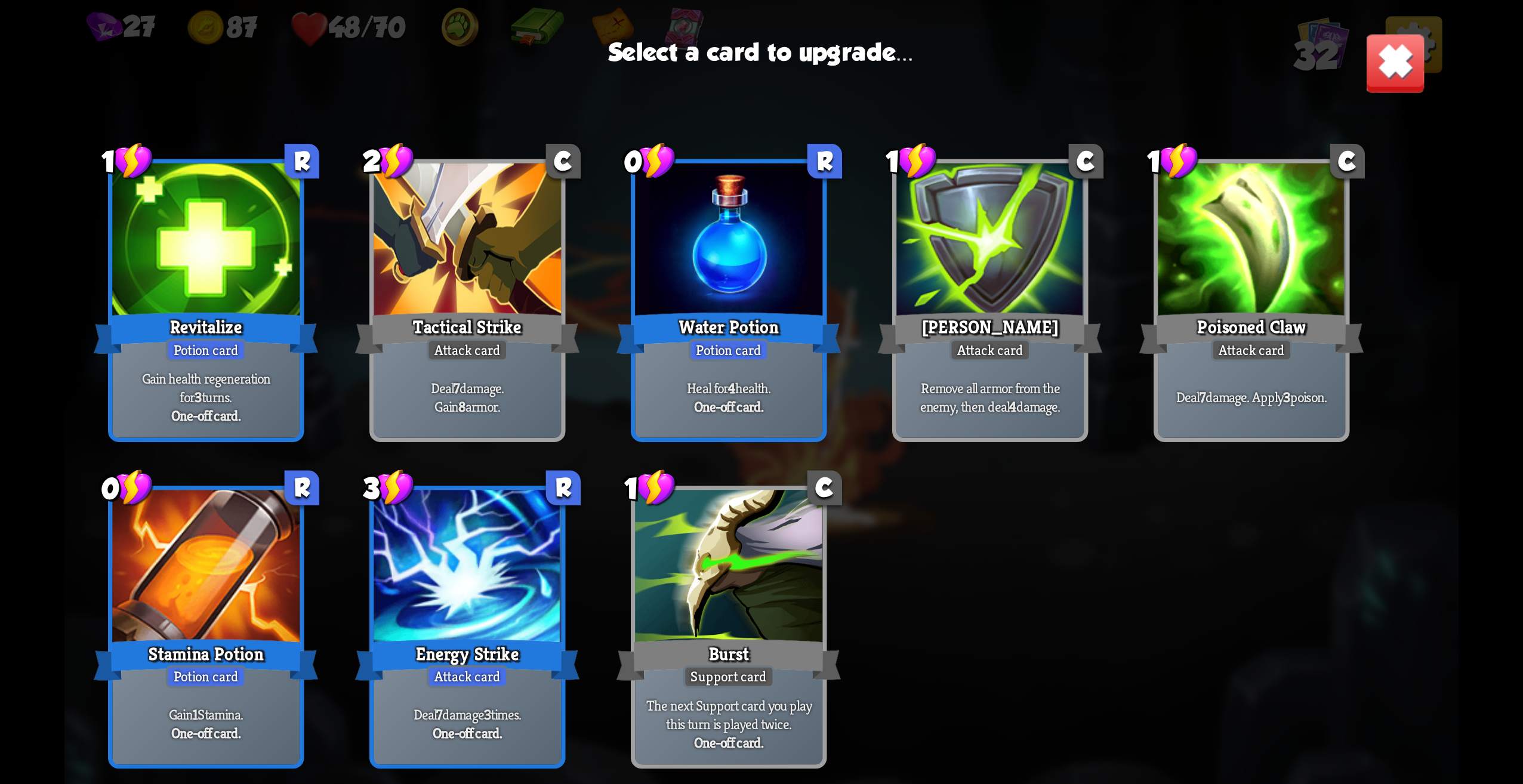
click at [432, 599] on div at bounding box center [467, 570] width 188 height 158
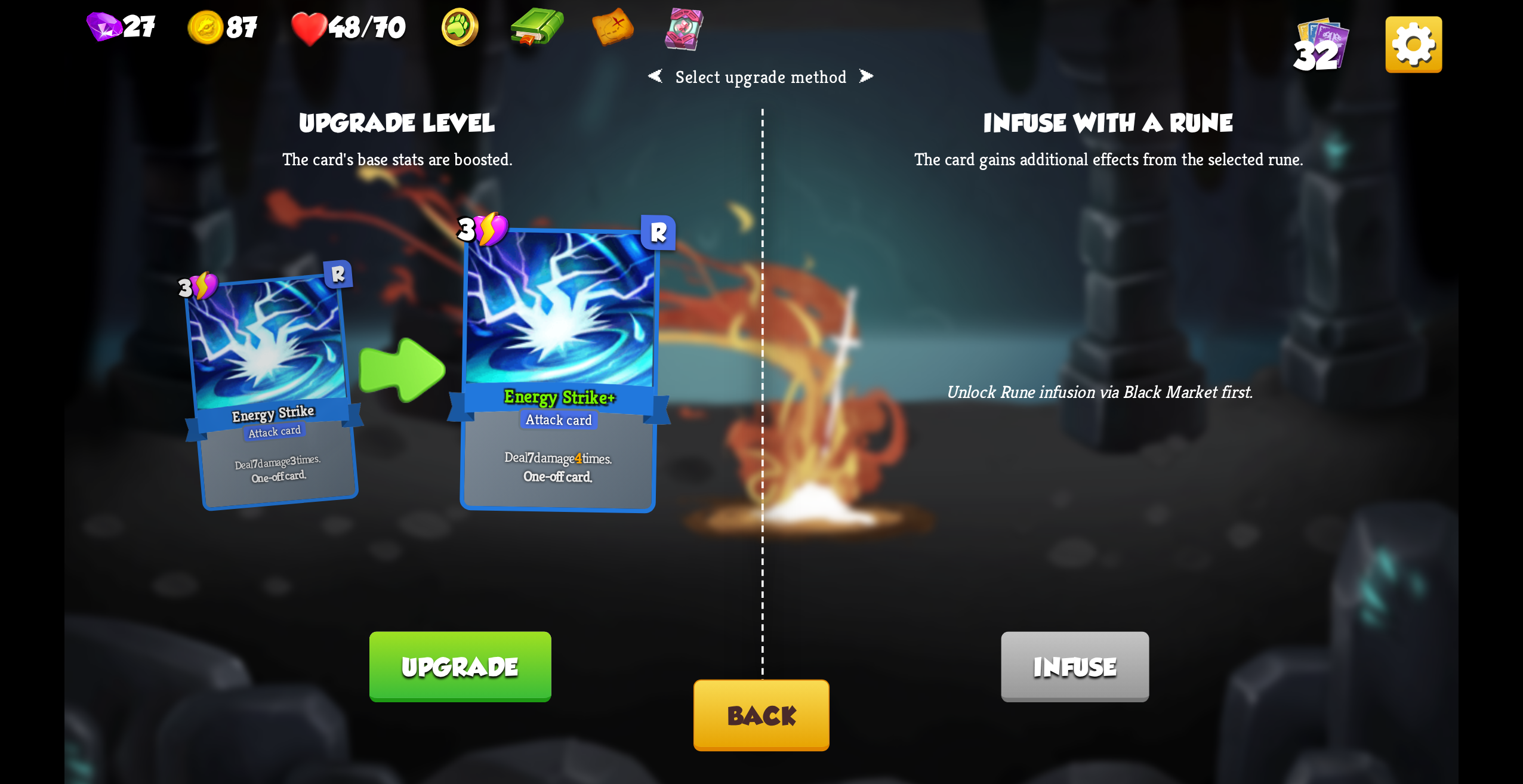
drag, startPoint x: 877, startPoint y: 74, endPoint x: 869, endPoint y: 82, distance: 11.3
click at [877, 74] on div "⮜ Select upgrade method ⮞ Upgrade level The card's base stats are boosted. 3 R …" at bounding box center [762, 392] width 1394 height 784
click at [869, 82] on h2 "⮜ Select upgrade method ⮞" at bounding box center [762, 77] width 229 height 23
click at [866, 80] on h2 "⮜ Select upgrade method ⮞" at bounding box center [762, 77] width 229 height 23
click at [861, 76] on h2 "⮜ Select upgrade method ⮞" at bounding box center [762, 77] width 229 height 23
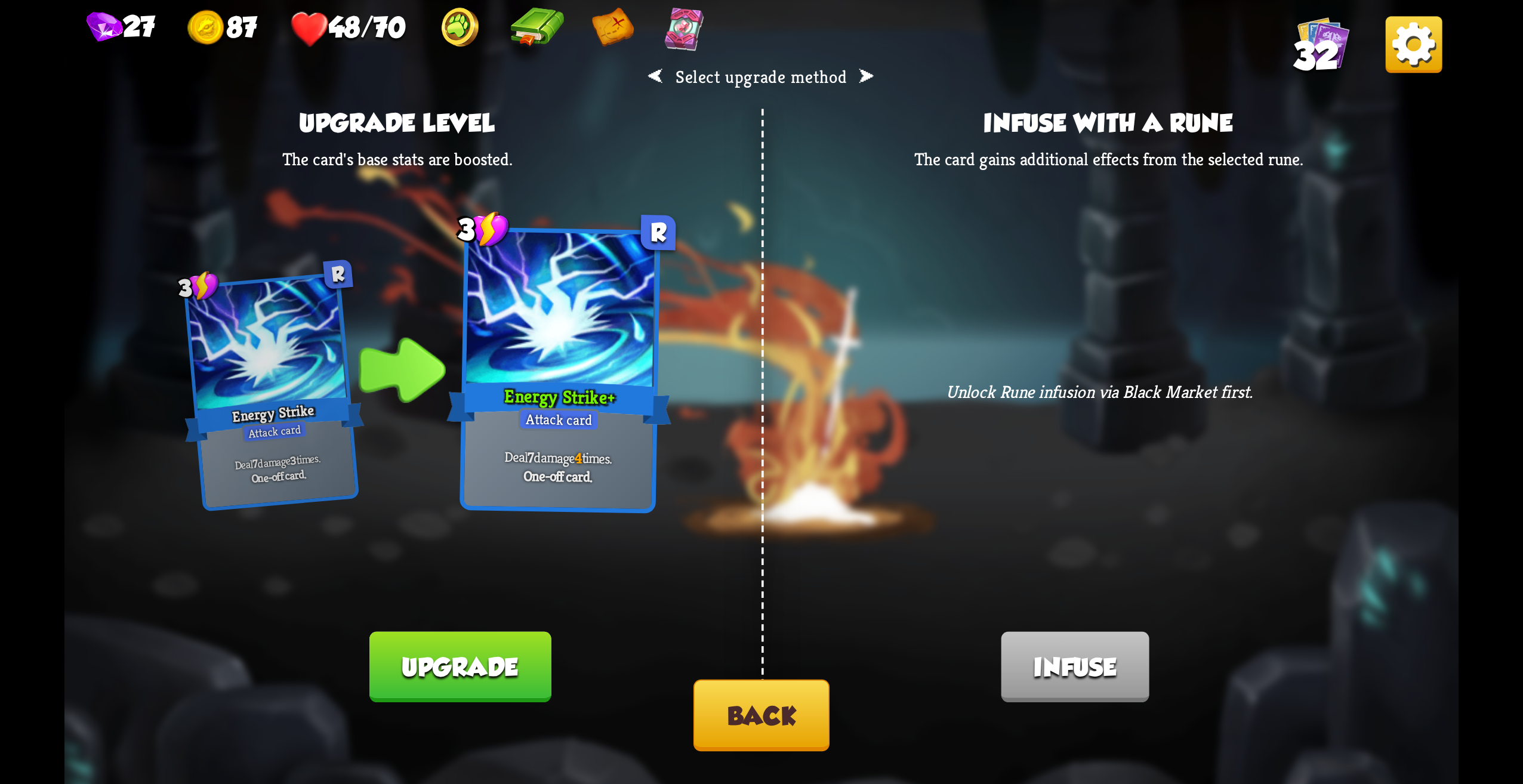
click at [660, 83] on h2 "⮜ Select upgrade method ⮞" at bounding box center [762, 77] width 229 height 23
click at [757, 738] on button "Back" at bounding box center [761, 716] width 136 height 72
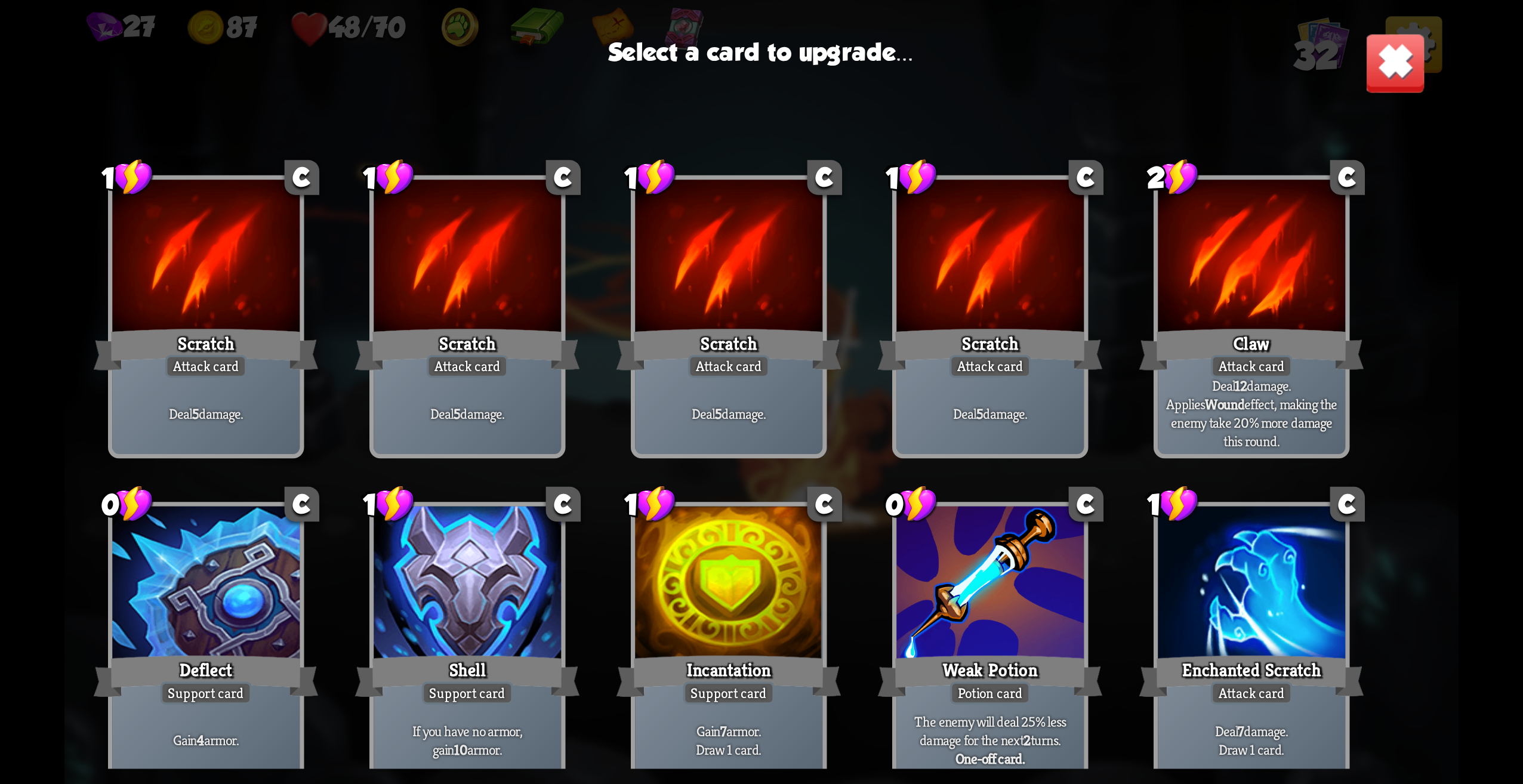
scroll to position [0, 0]
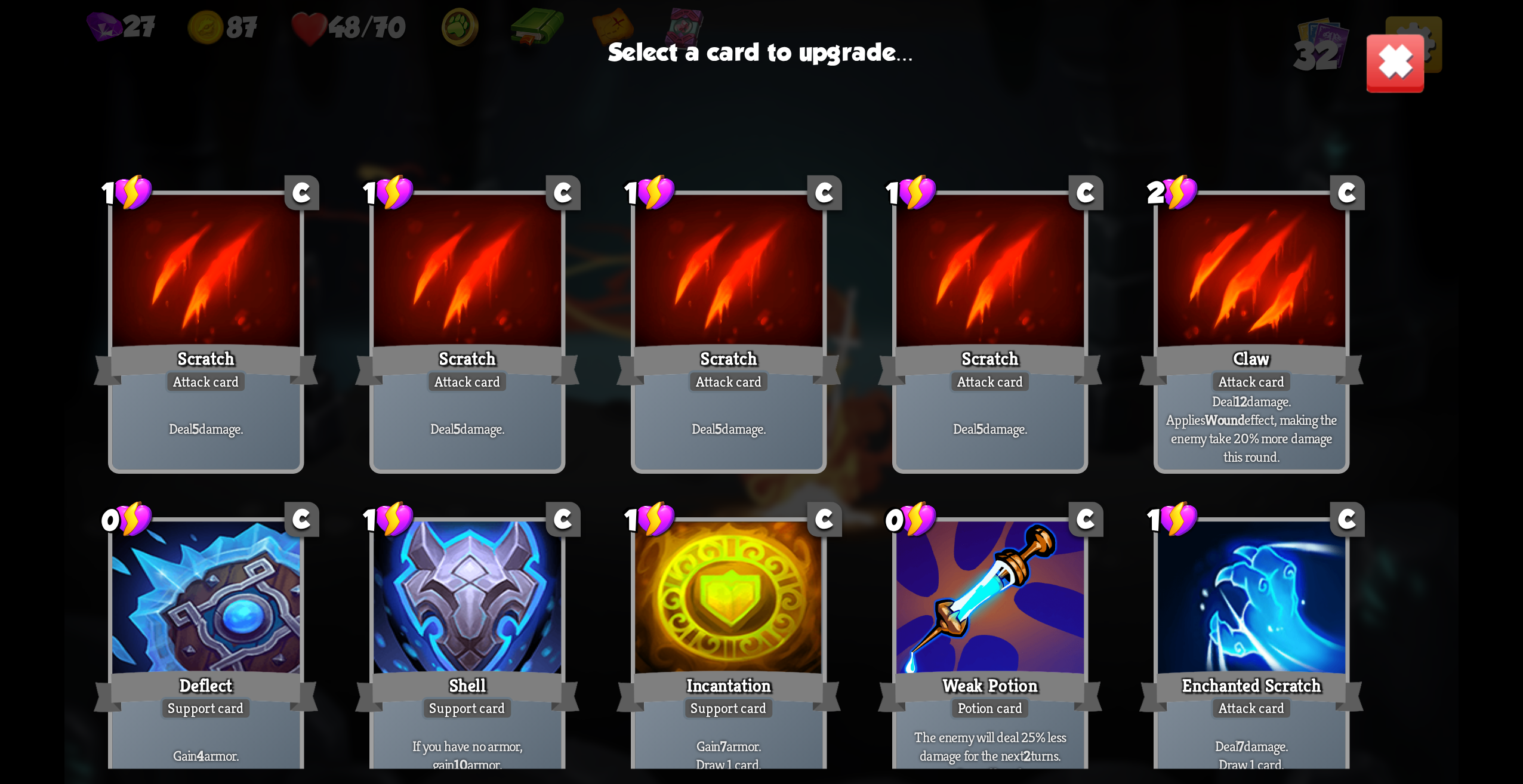
click at [1382, 66] on img at bounding box center [1396, 63] width 61 height 61
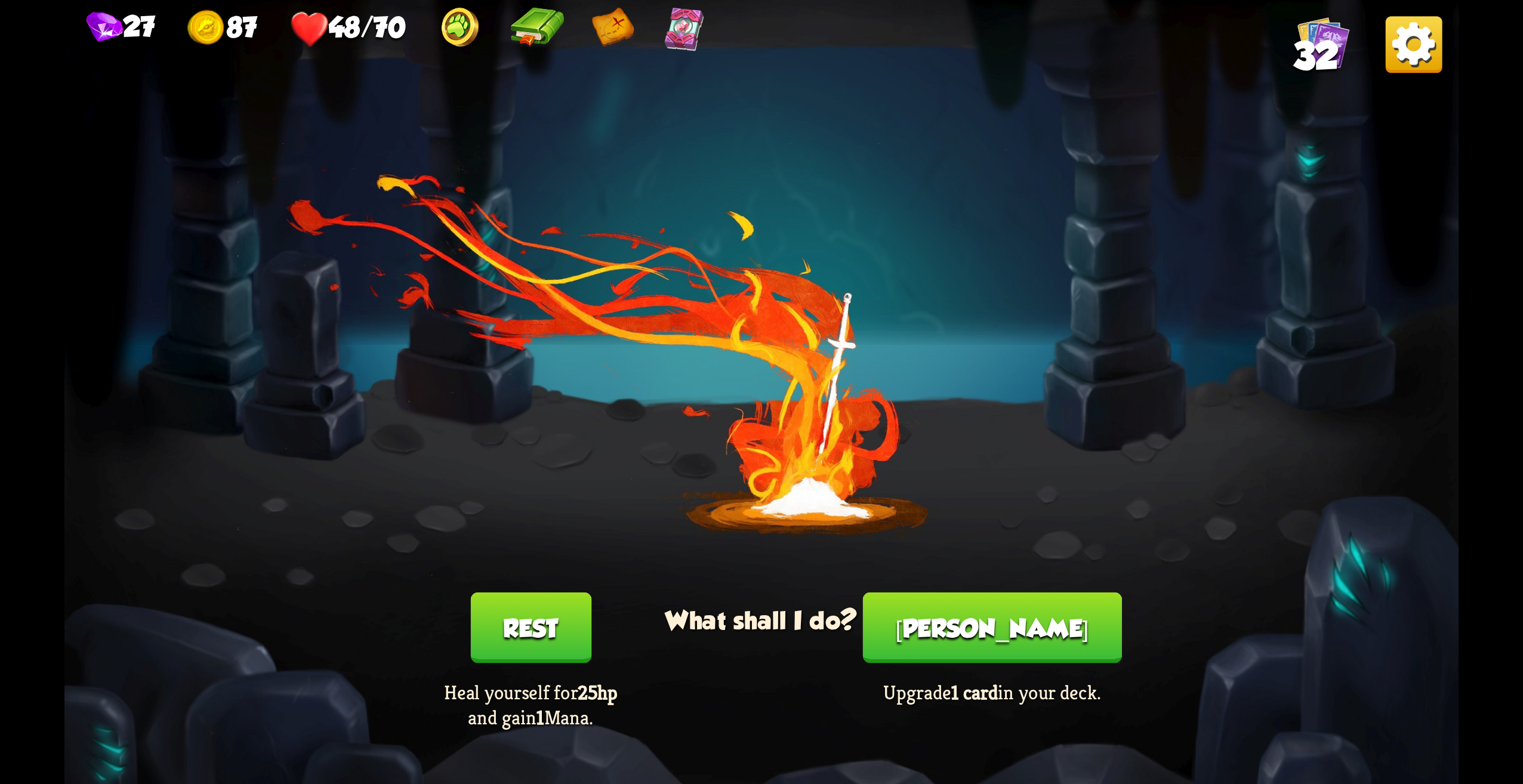
click at [528, 637] on button "Rest" at bounding box center [531, 628] width 121 height 71
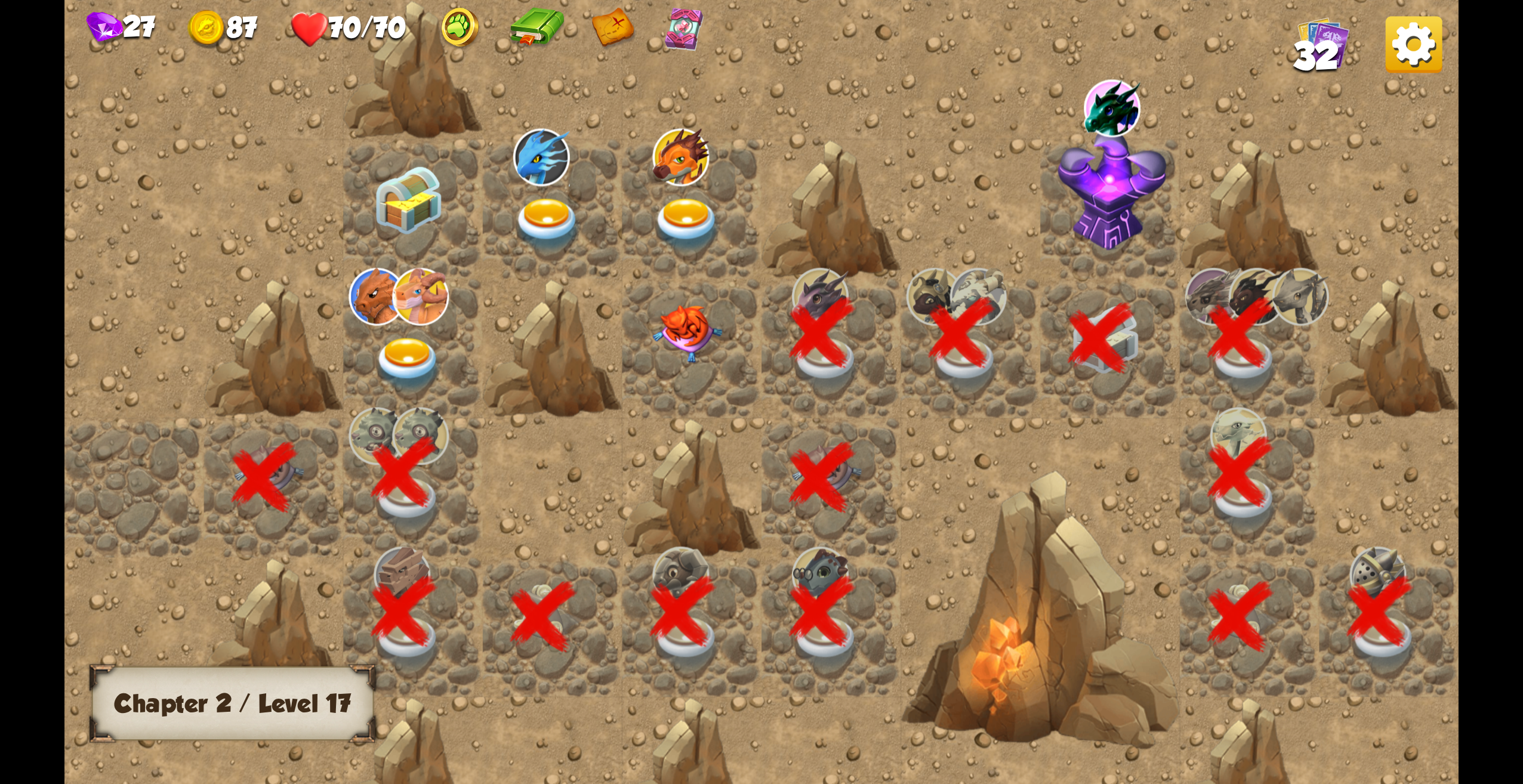
scroll to position [0, 229]
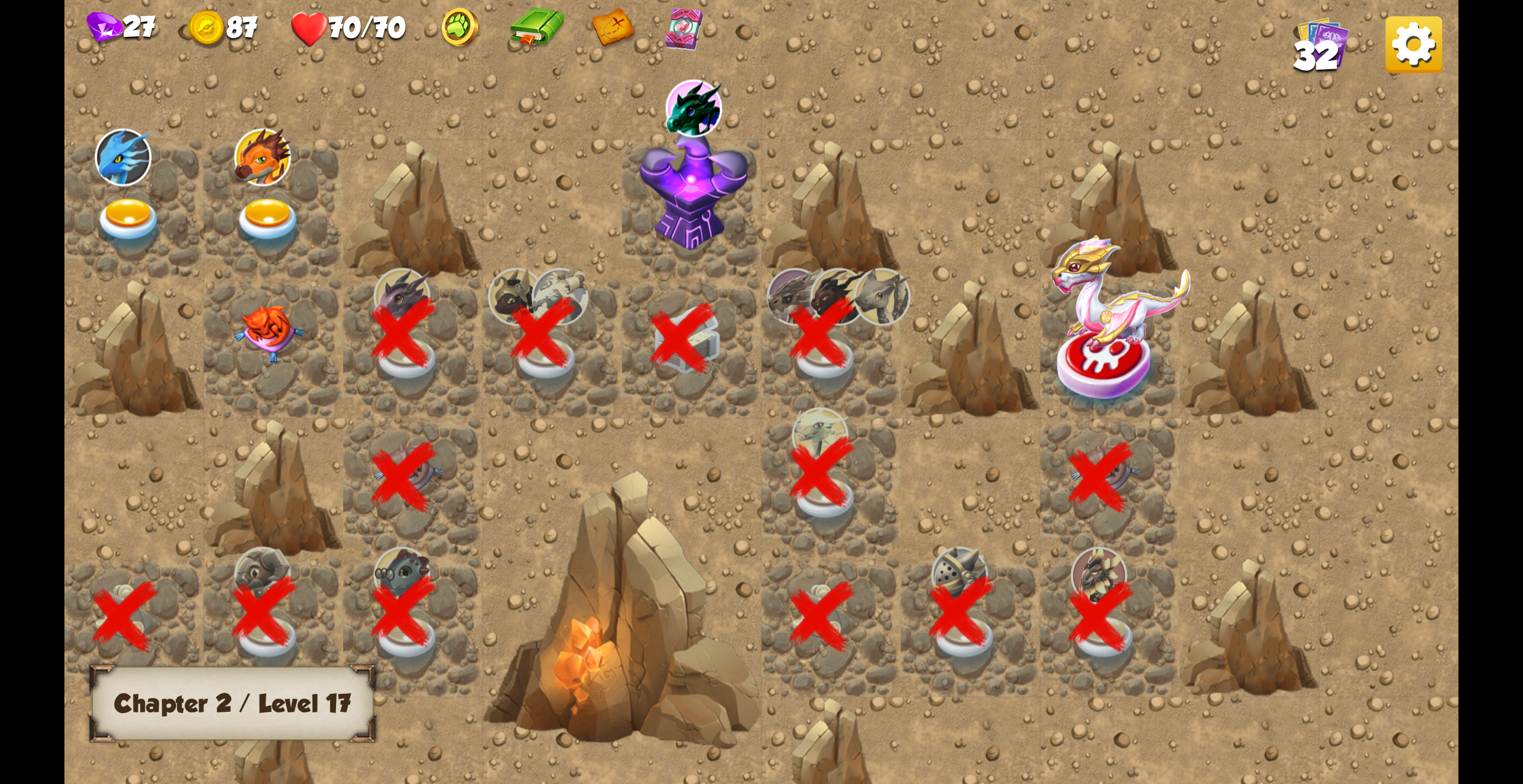
click at [1097, 364] on img at bounding box center [1108, 367] width 104 height 91
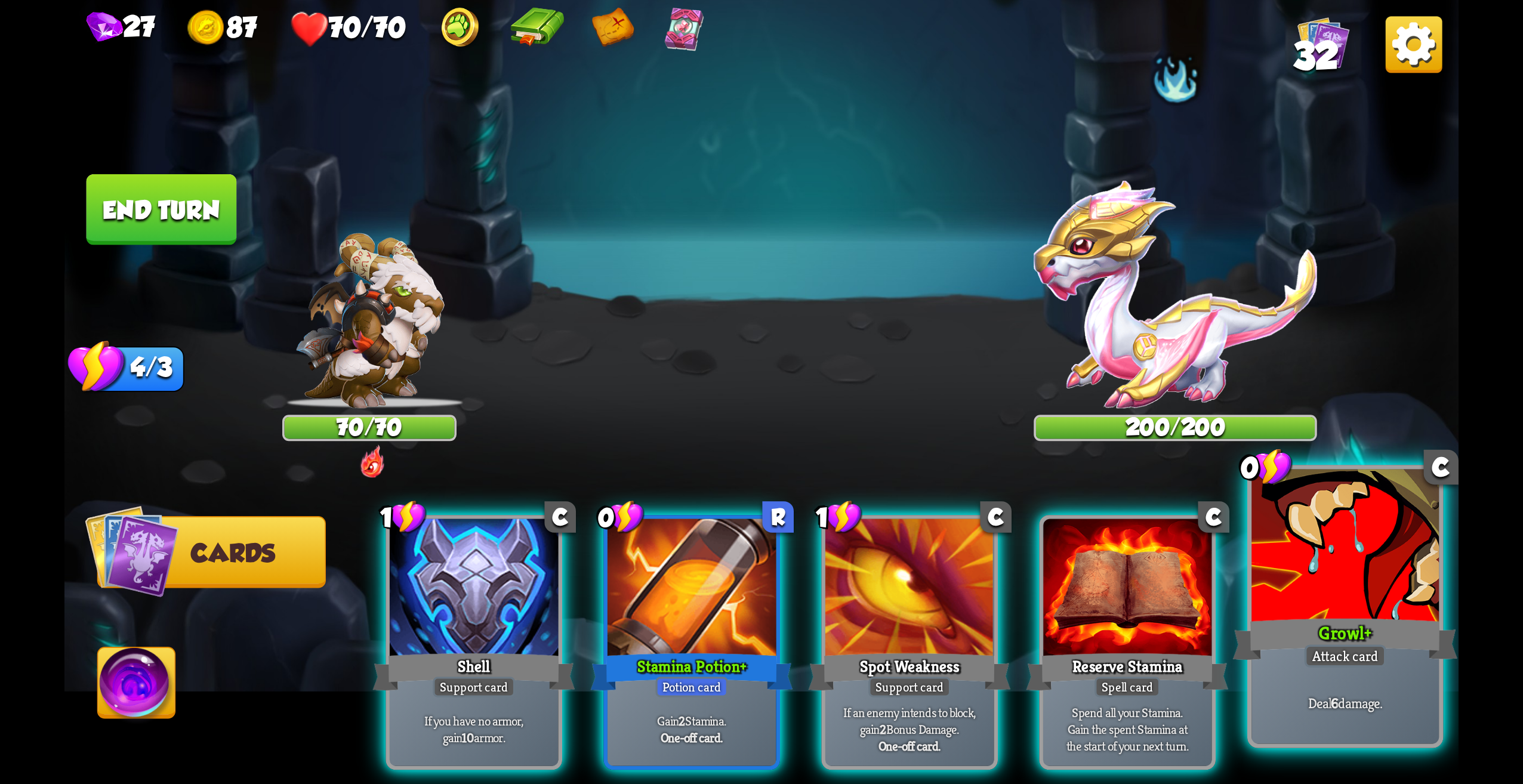
click at [1332, 631] on div "Growl +" at bounding box center [1345, 639] width 225 height 50
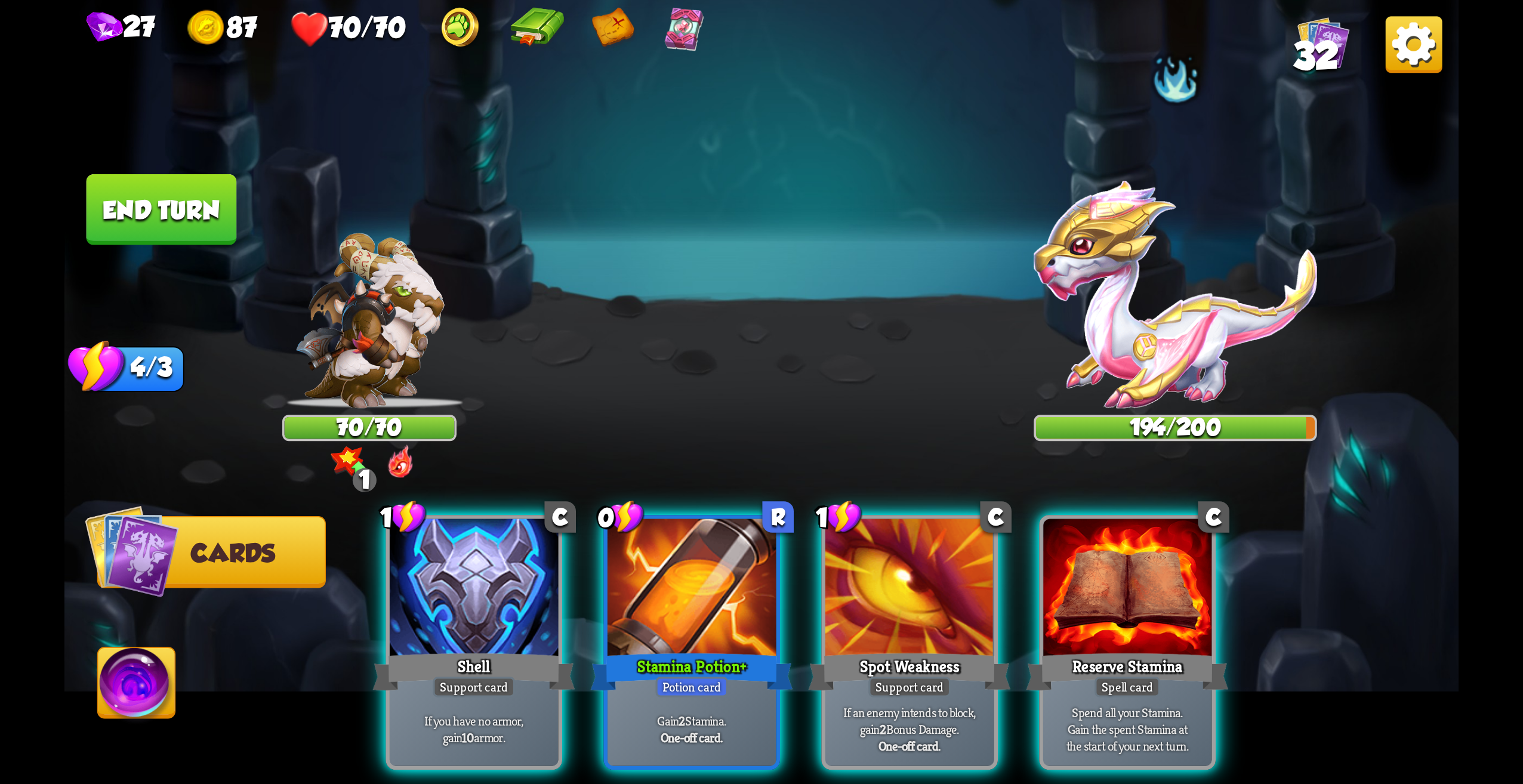
click at [394, 474] on img at bounding box center [400, 462] width 27 height 35
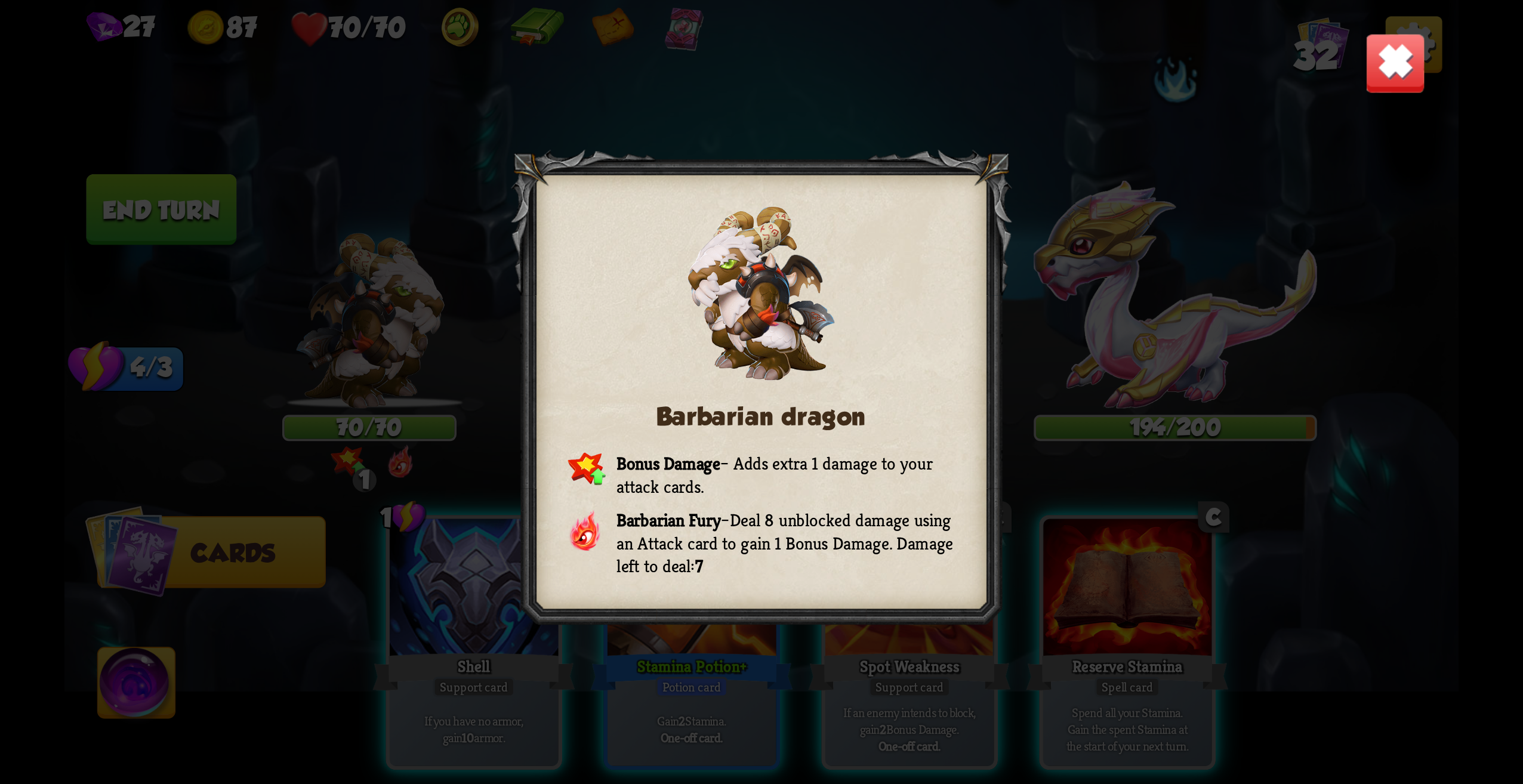
click at [1402, 57] on img at bounding box center [1396, 63] width 61 height 61
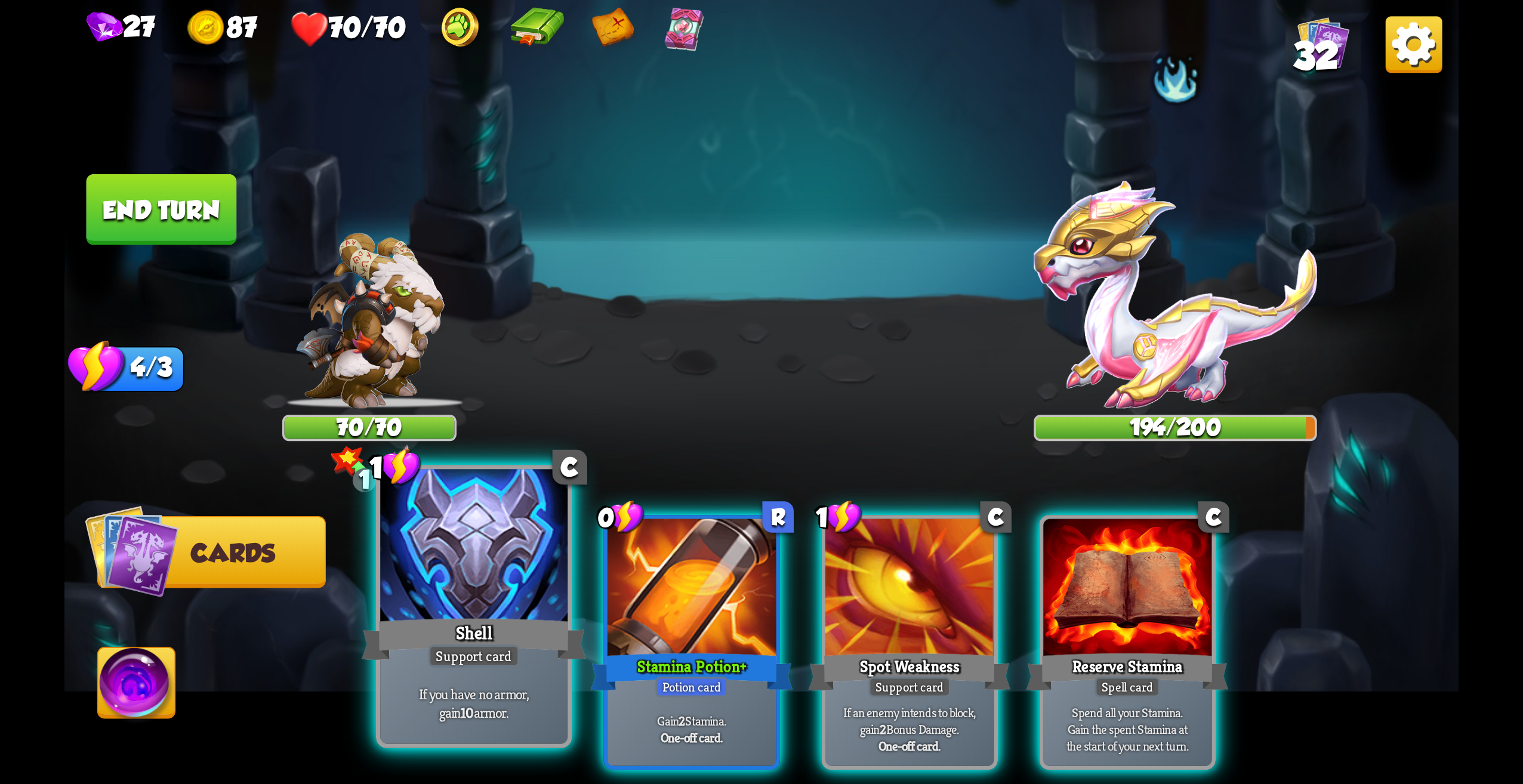
click at [482, 651] on div "Support card" at bounding box center [474, 655] width 91 height 23
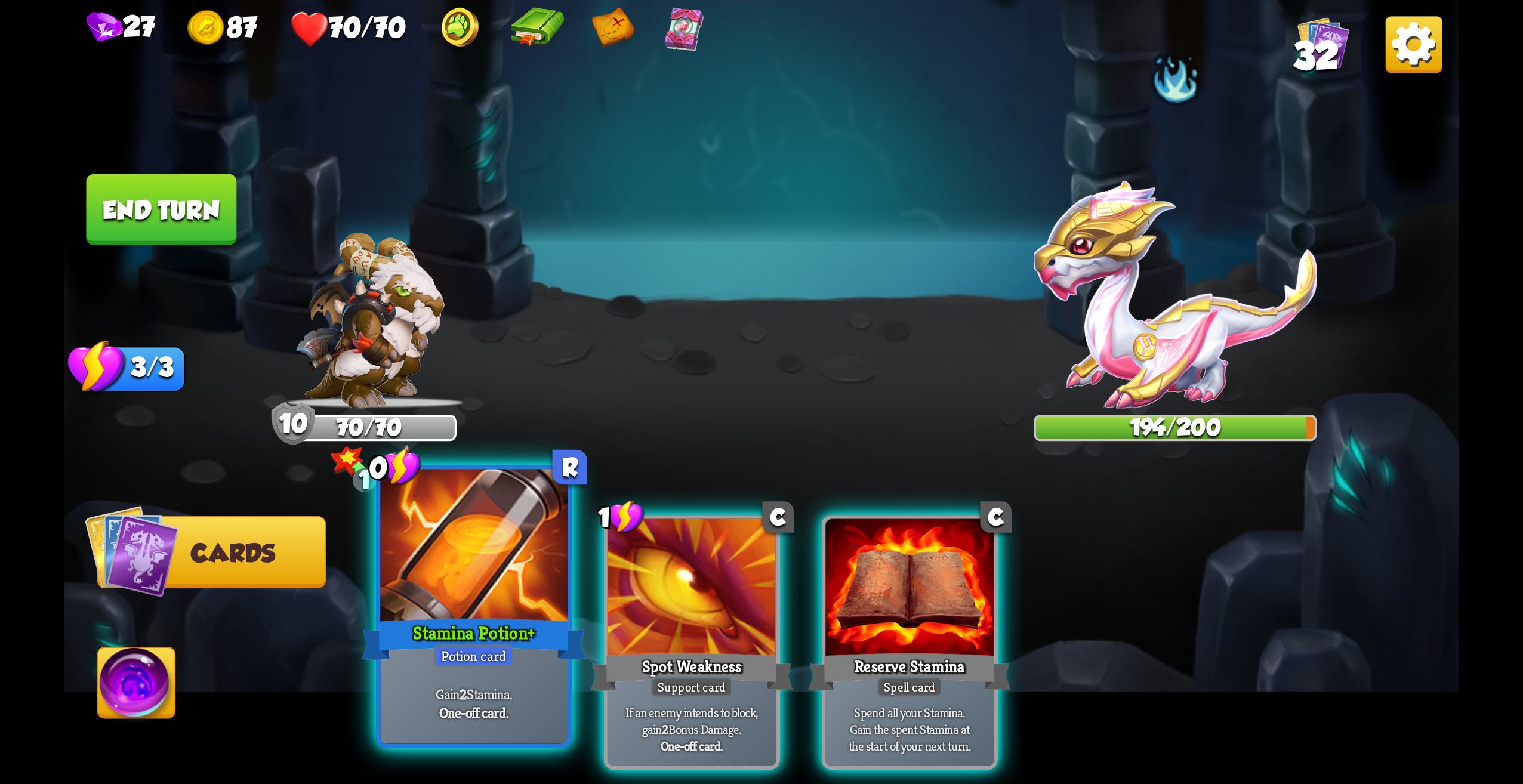
click at [526, 569] on div at bounding box center [474, 549] width 188 height 158
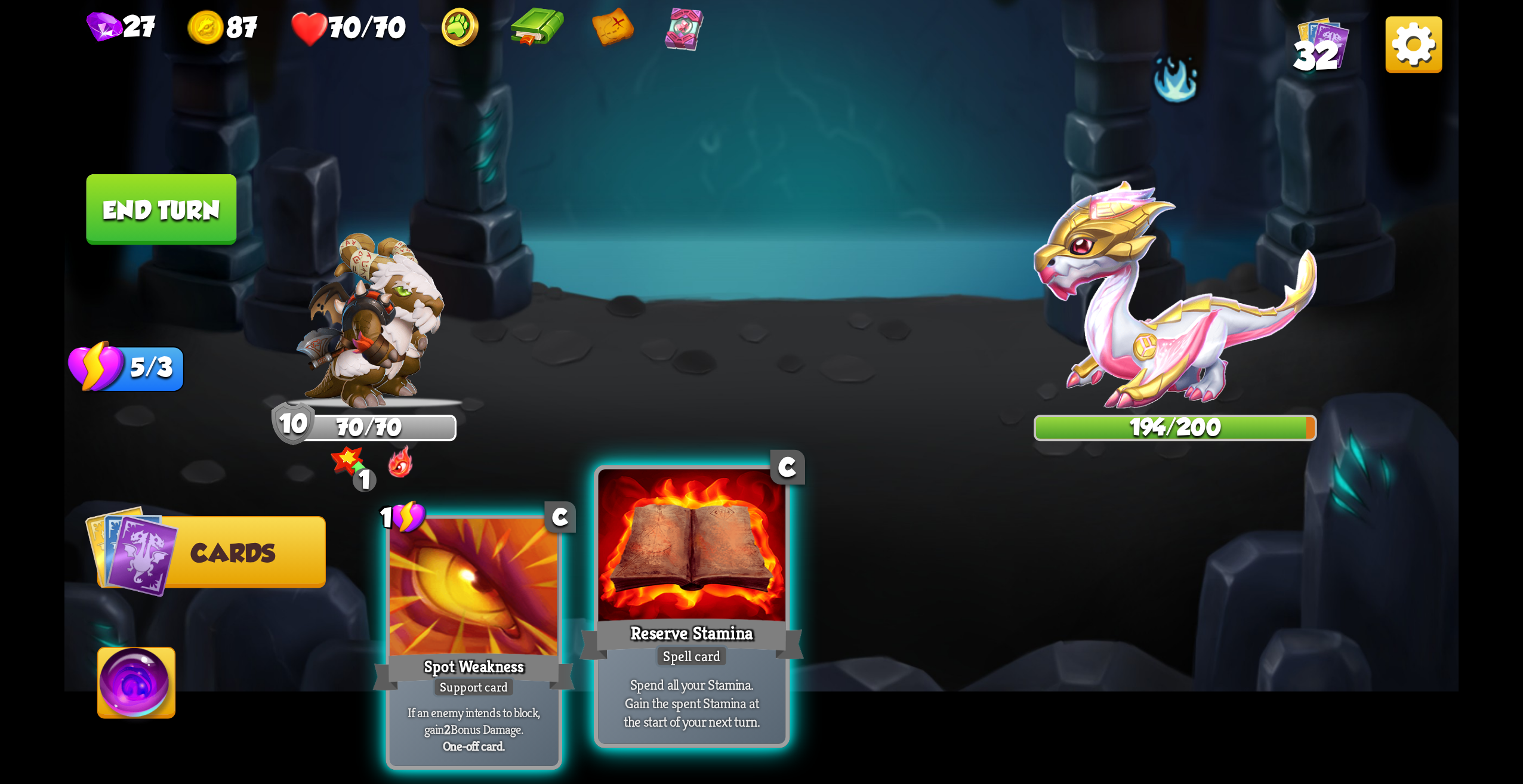
click at [659, 577] on div at bounding box center [692, 549] width 188 height 158
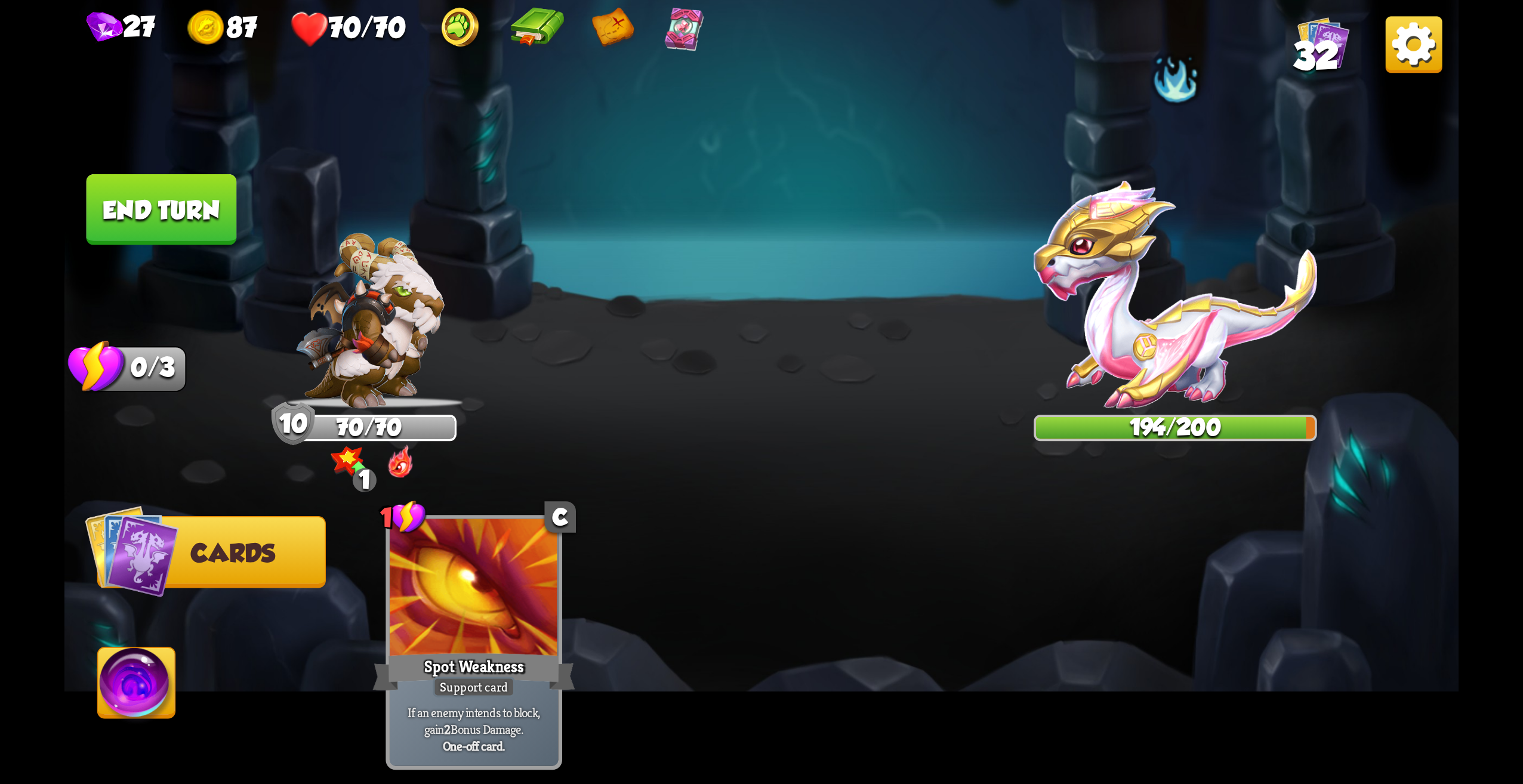
click at [208, 230] on button "End turn" at bounding box center [161, 210] width 150 height 71
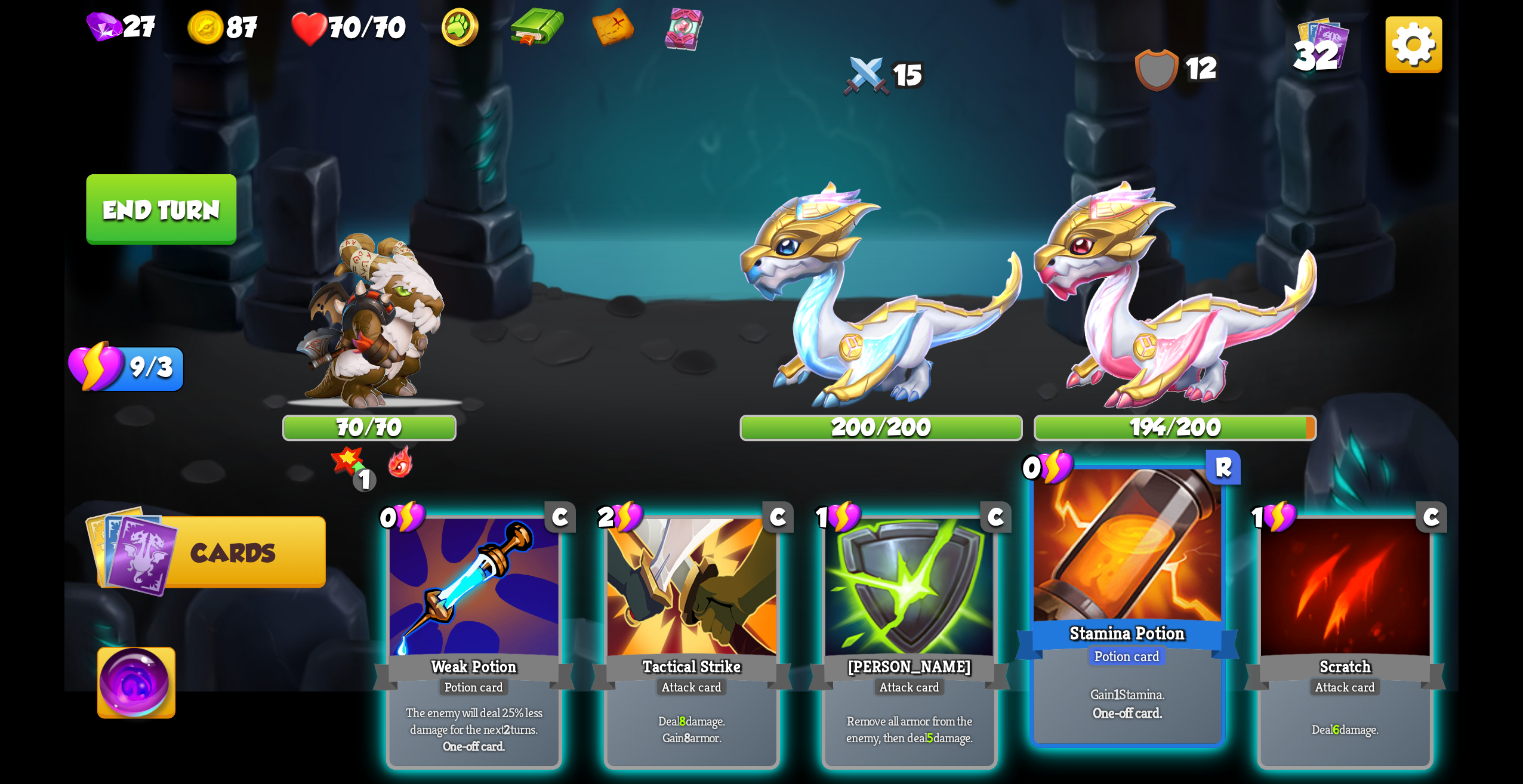
click at [1103, 623] on div "Stamina Potion" at bounding box center [1128, 639] width 225 height 50
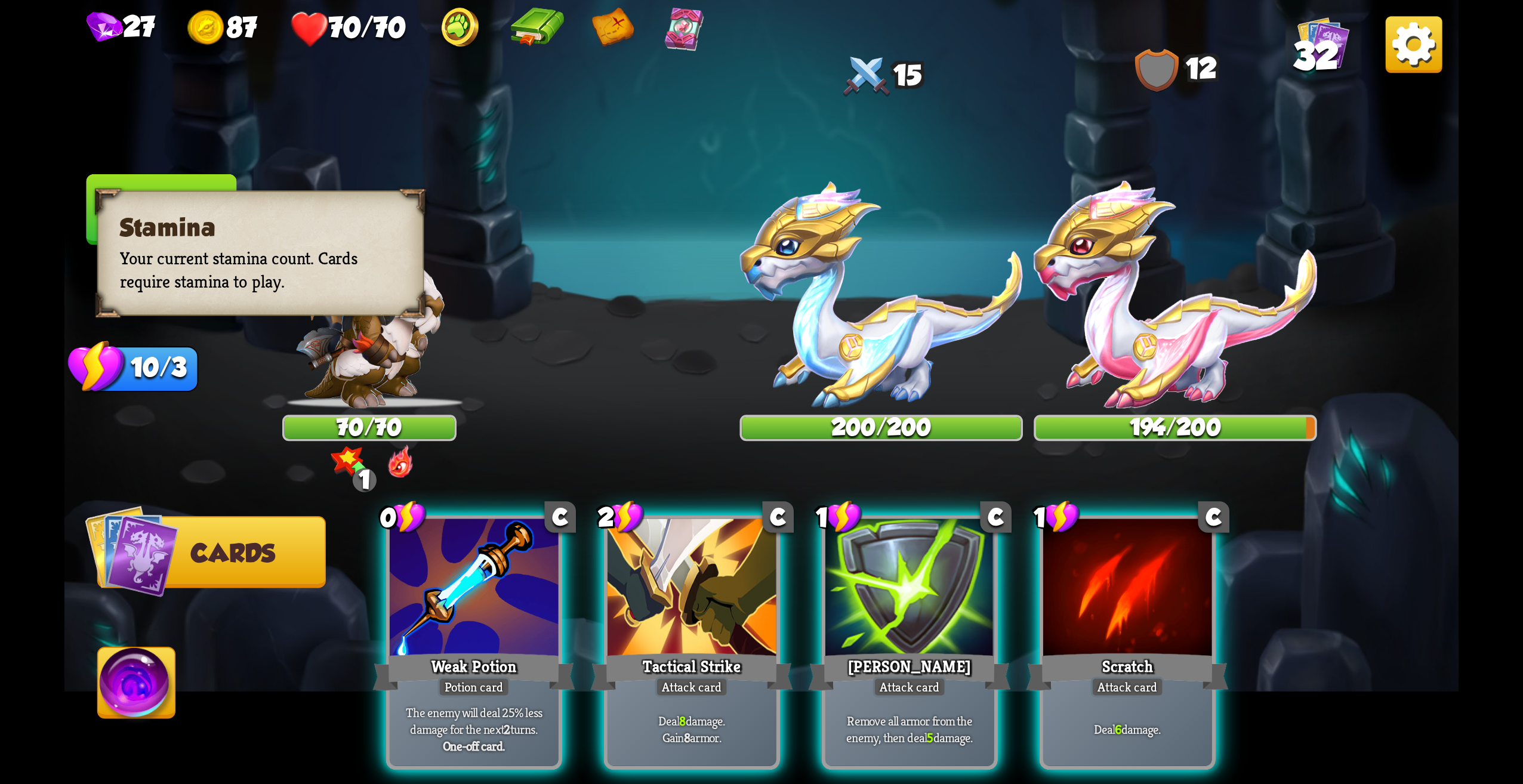
click at [145, 361] on div "10/3" at bounding box center [148, 369] width 102 height 46
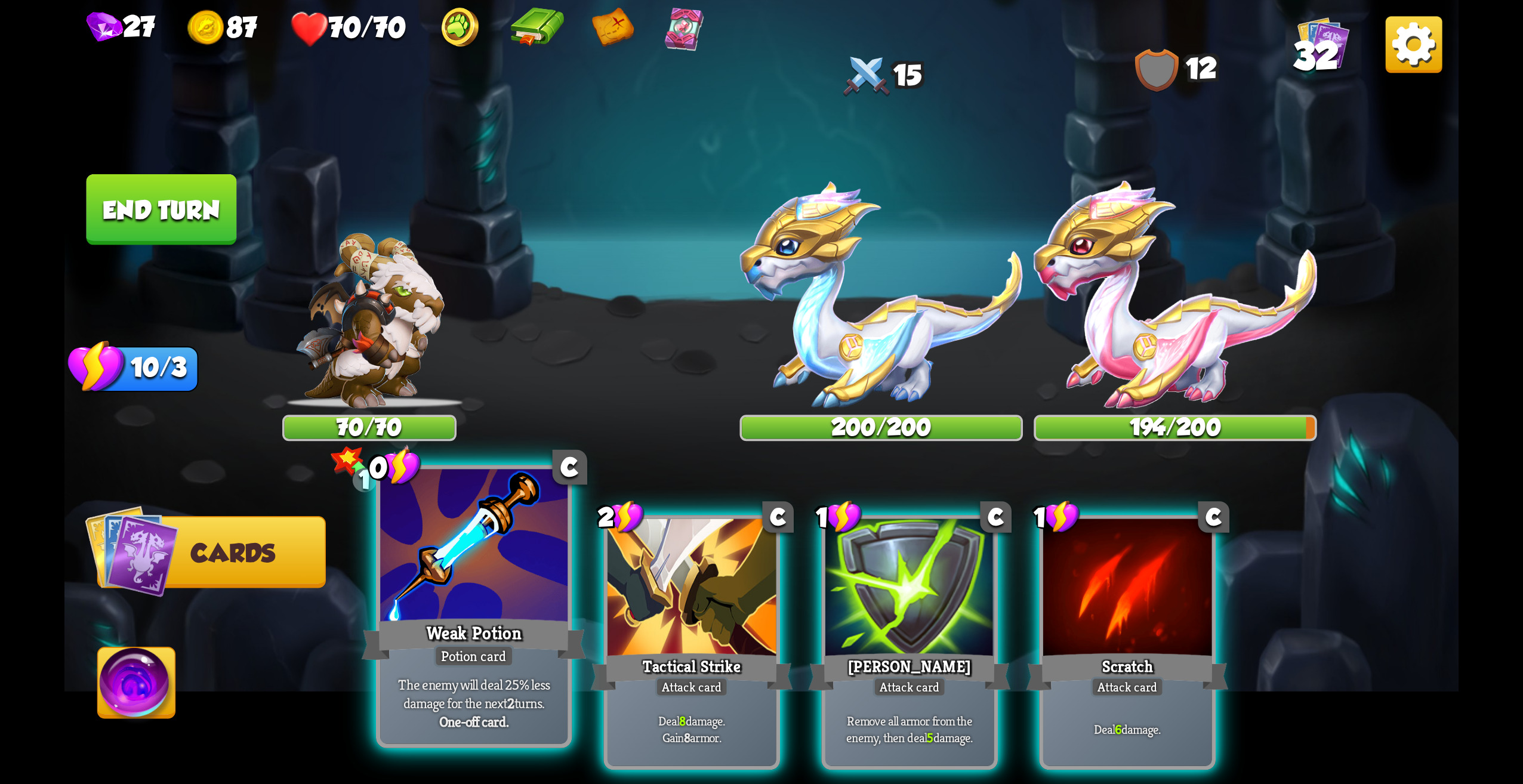
click at [526, 587] on div at bounding box center [474, 549] width 188 height 158
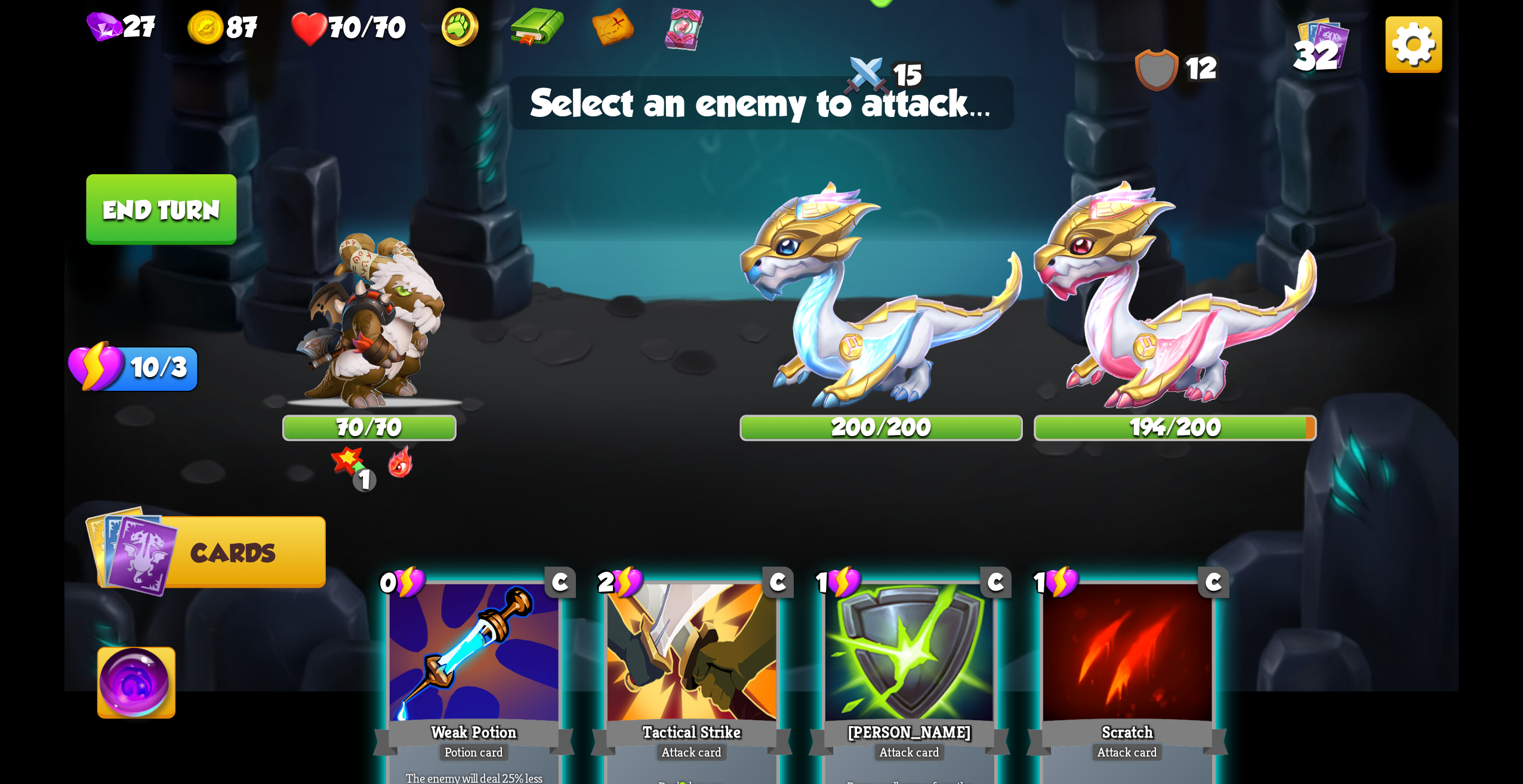
click at [927, 337] on img at bounding box center [882, 294] width 283 height 227
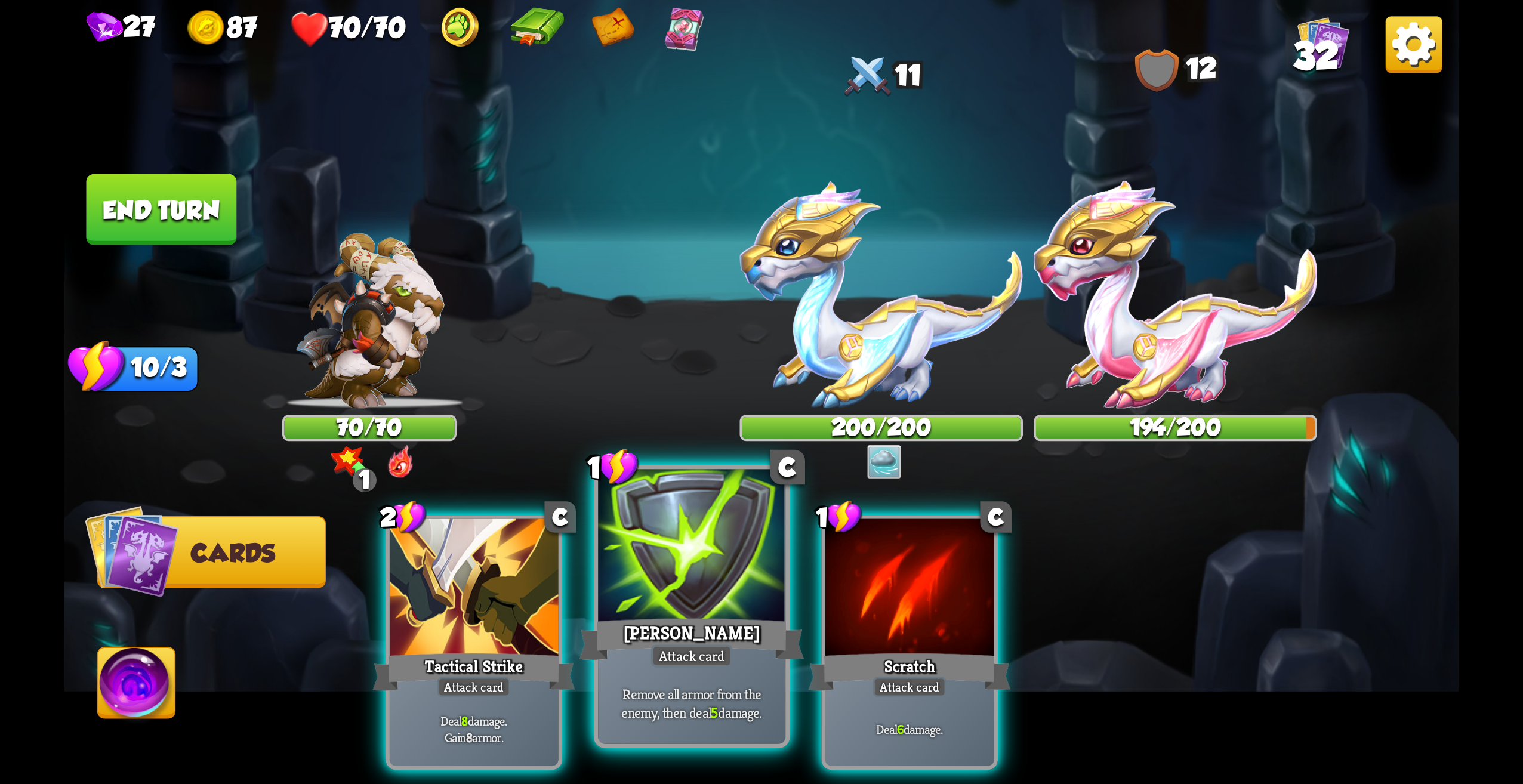
click at [744, 629] on div "[PERSON_NAME]" at bounding box center [691, 639] width 225 height 50
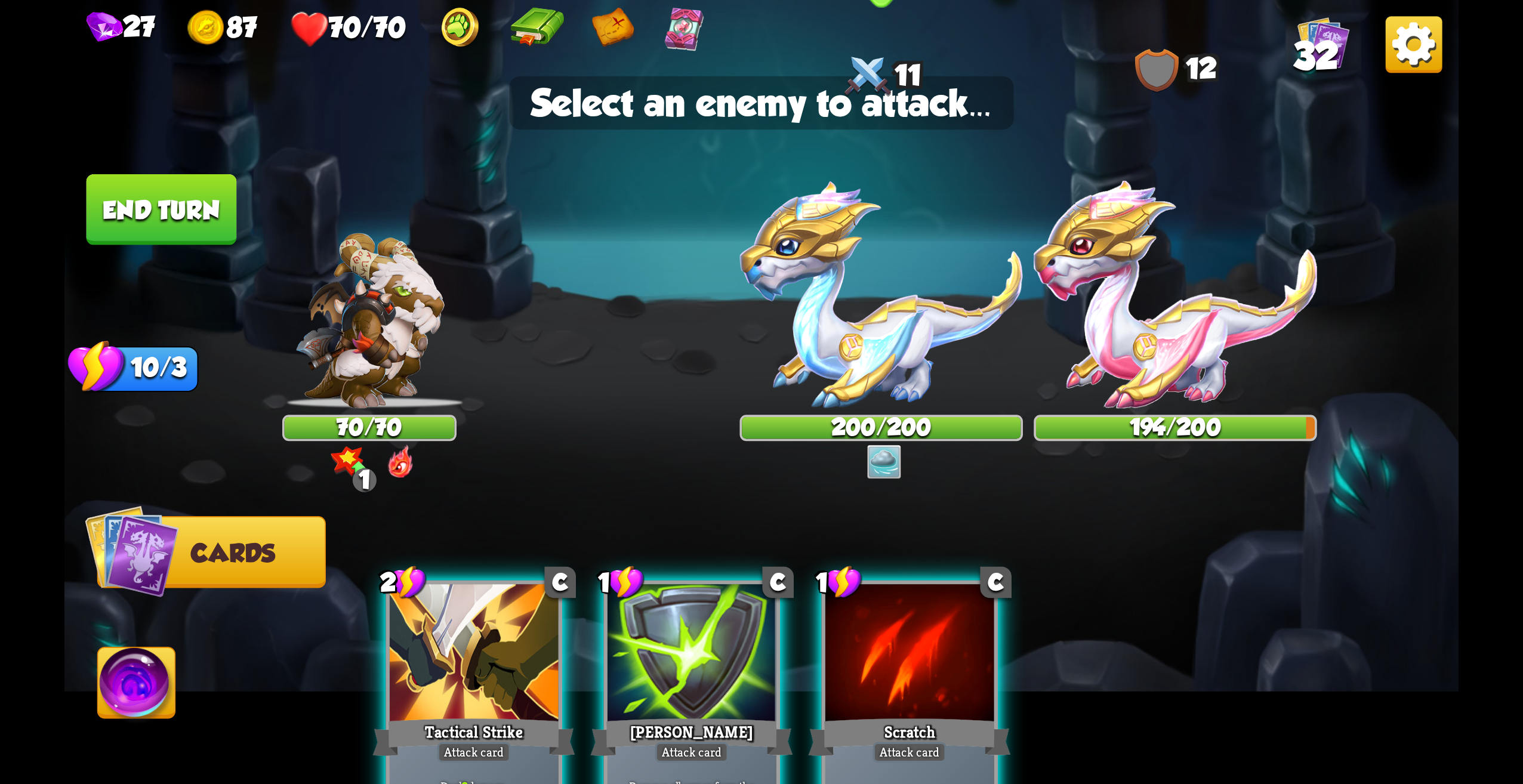
click at [856, 355] on img at bounding box center [882, 294] width 283 height 227
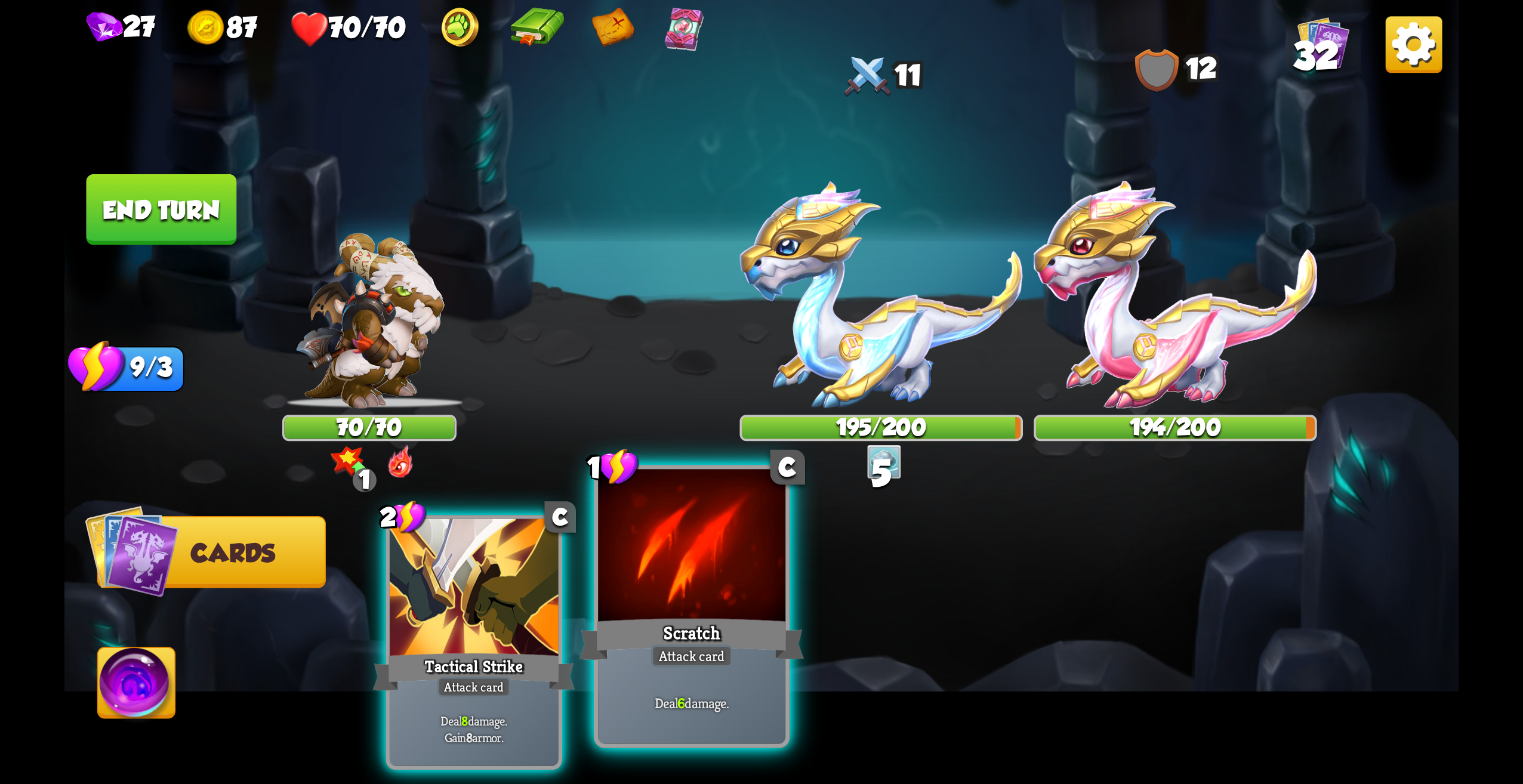
click at [706, 643] on div "Scratch" at bounding box center [691, 639] width 225 height 50
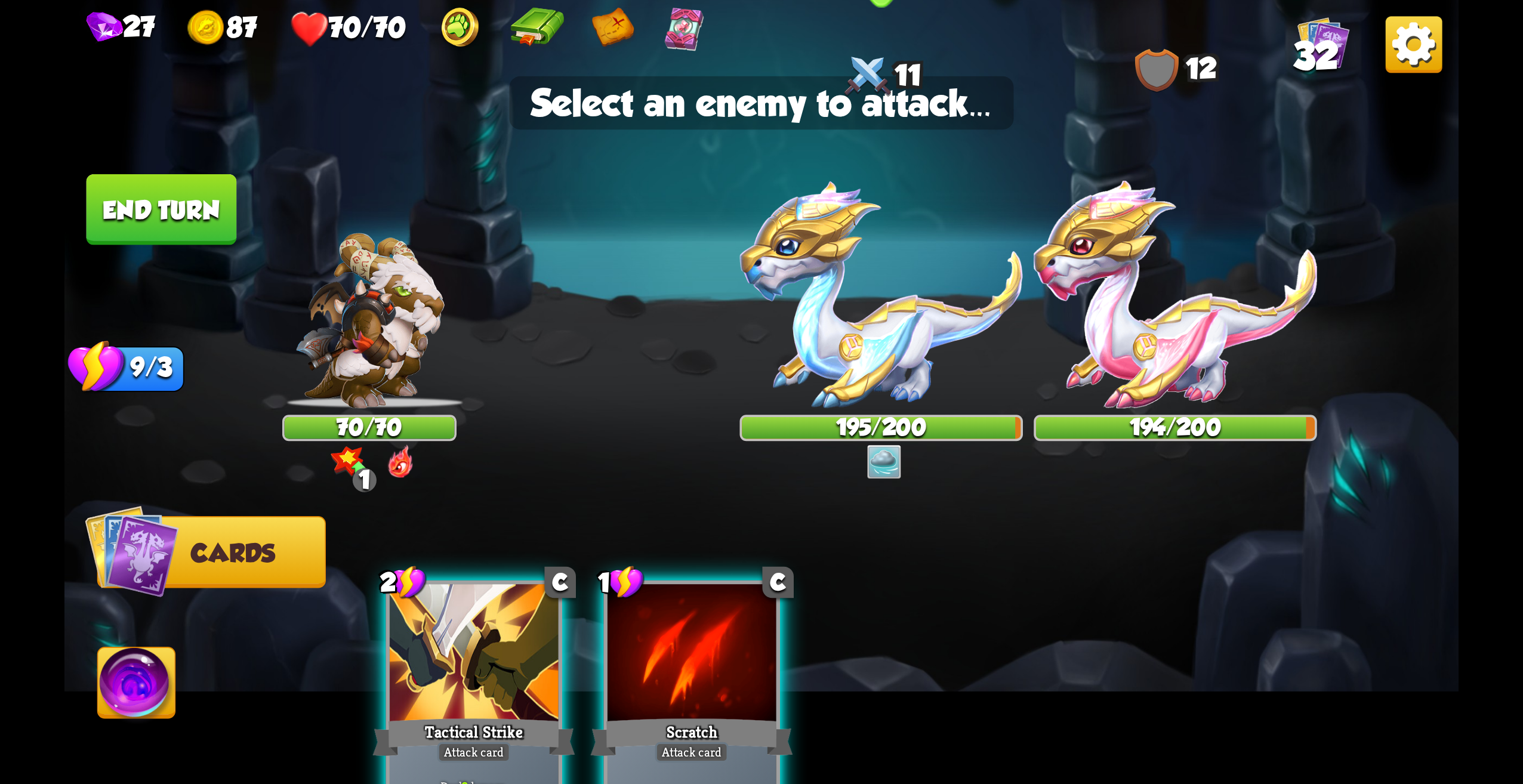
click at [872, 335] on img at bounding box center [882, 294] width 283 height 227
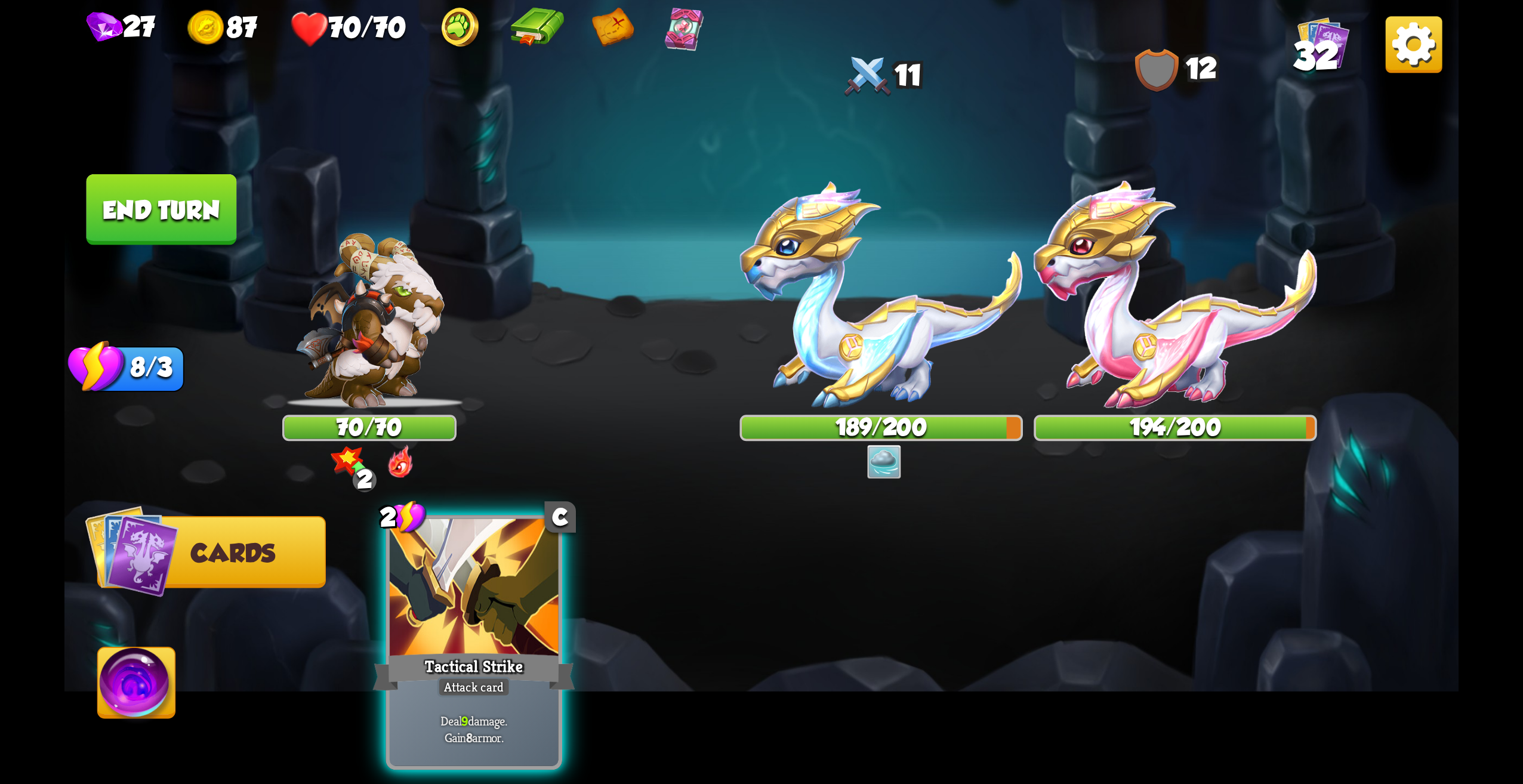
drag, startPoint x: 526, startPoint y: 725, endPoint x: 574, endPoint y: 672, distance: 71.5
click at [526, 724] on div "Deal 9 damage. Gain 8 armor." at bounding box center [474, 730] width 169 height 74
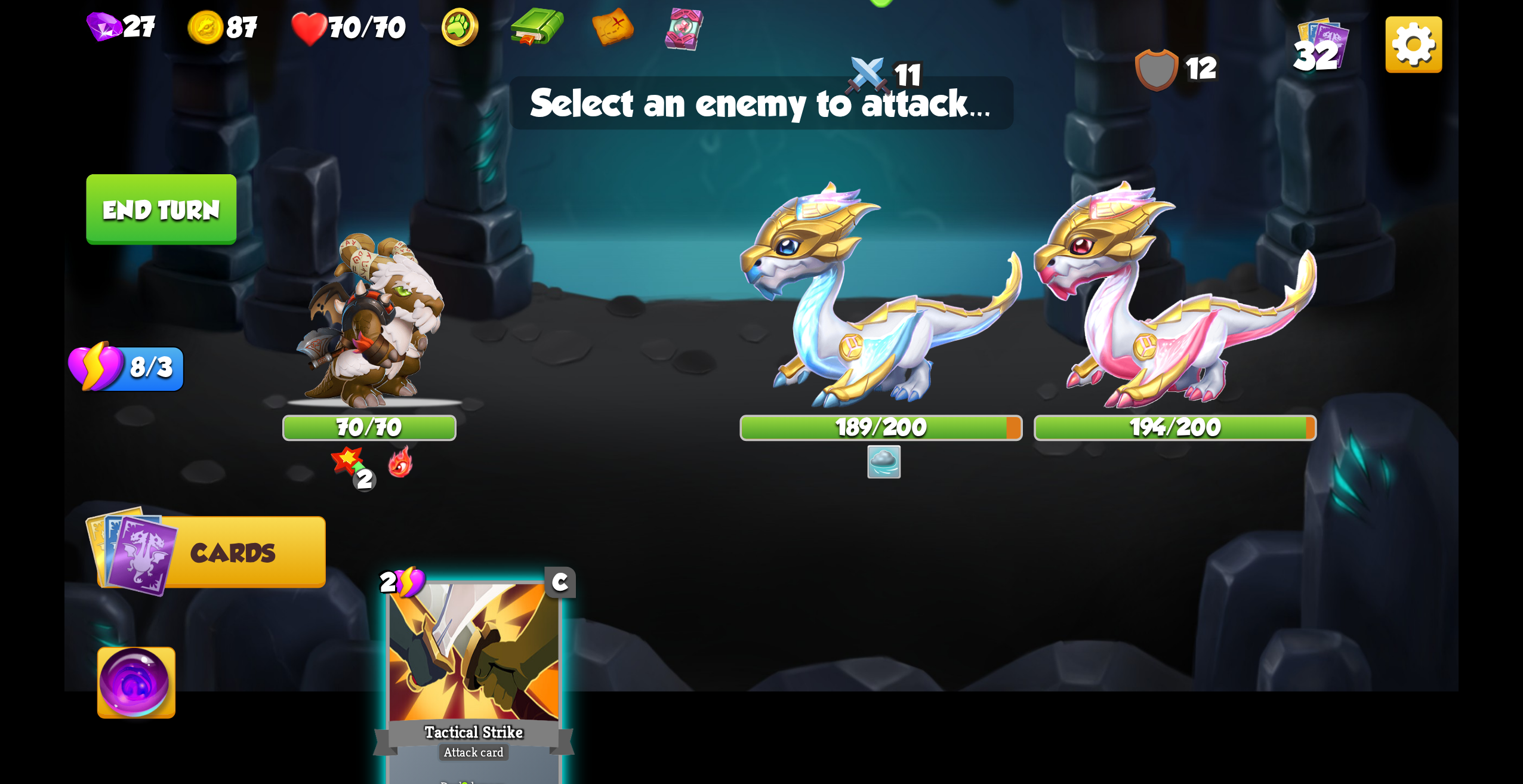
click at [897, 369] on img at bounding box center [882, 294] width 283 height 227
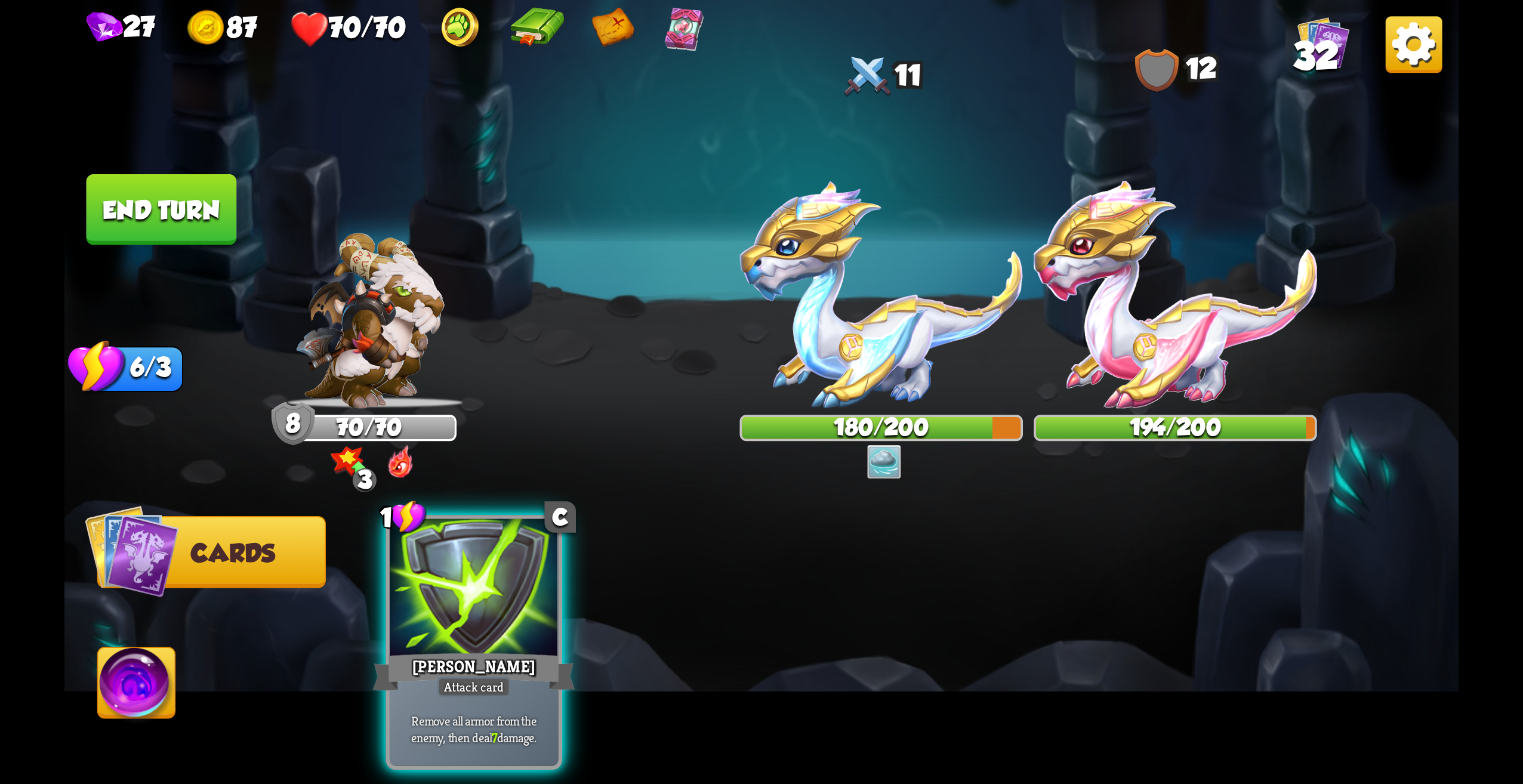
drag, startPoint x: 535, startPoint y: 724, endPoint x: 815, endPoint y: 592, distance: 309.6
click at [535, 722] on div "Remove all armor from the enemy, then deal 7 damage." at bounding box center [474, 730] width 169 height 74
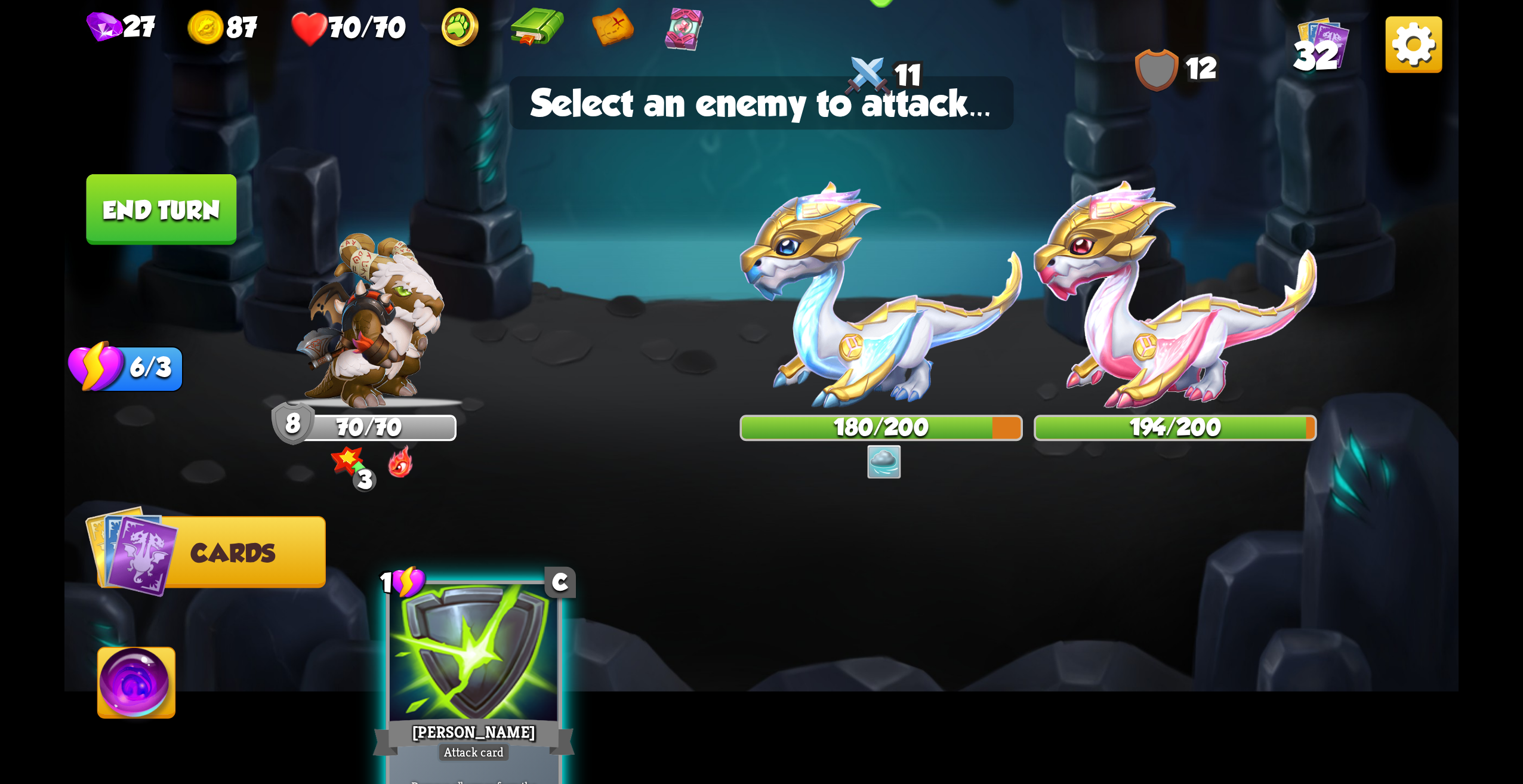
click at [895, 364] on img at bounding box center [882, 294] width 283 height 227
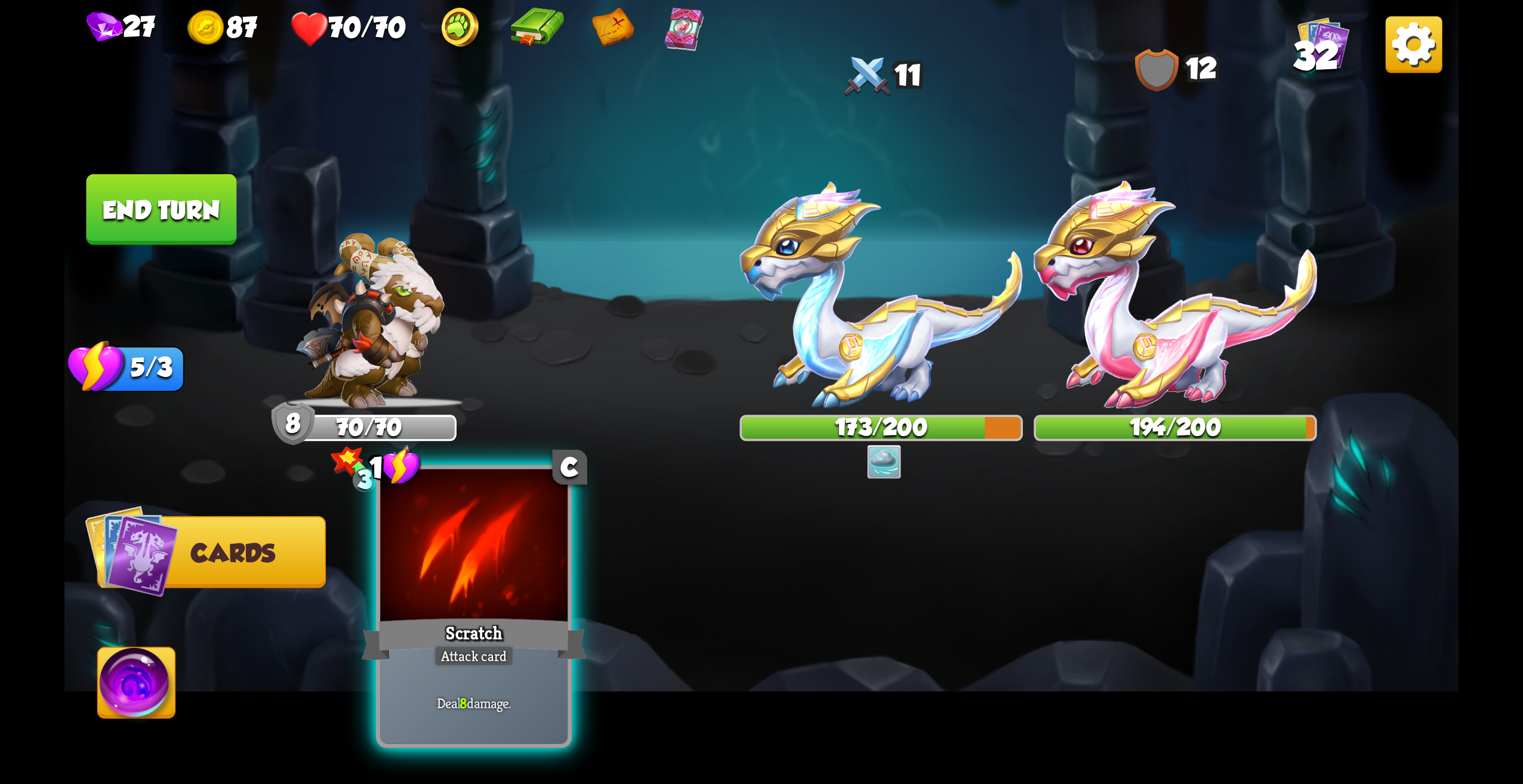
drag, startPoint x: 554, startPoint y: 651, endPoint x: 552, endPoint y: 644, distance: 7.3
click at [549, 651] on div "Scratch" at bounding box center [474, 639] width 225 height 50
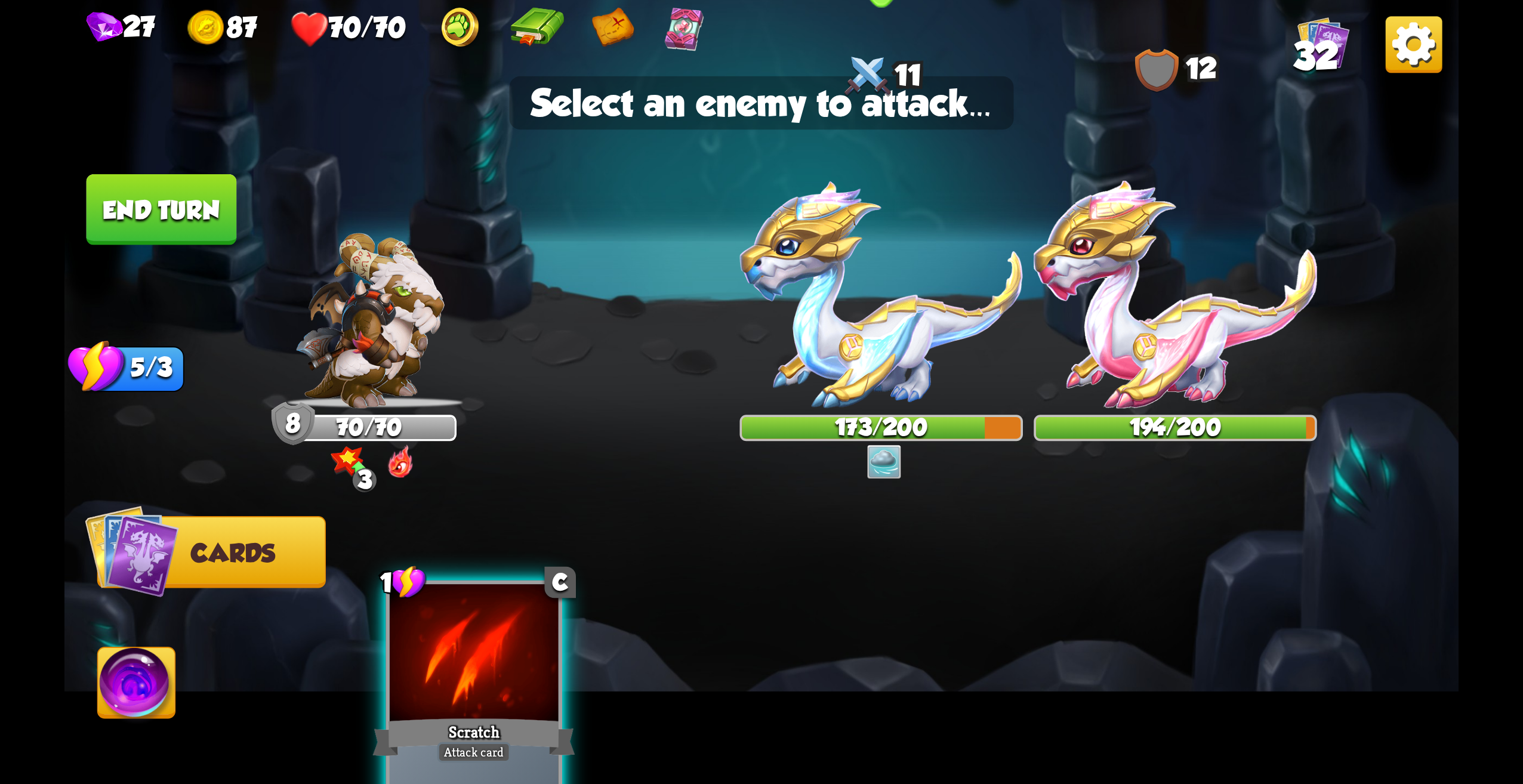
click at [897, 330] on img at bounding box center [882, 294] width 283 height 227
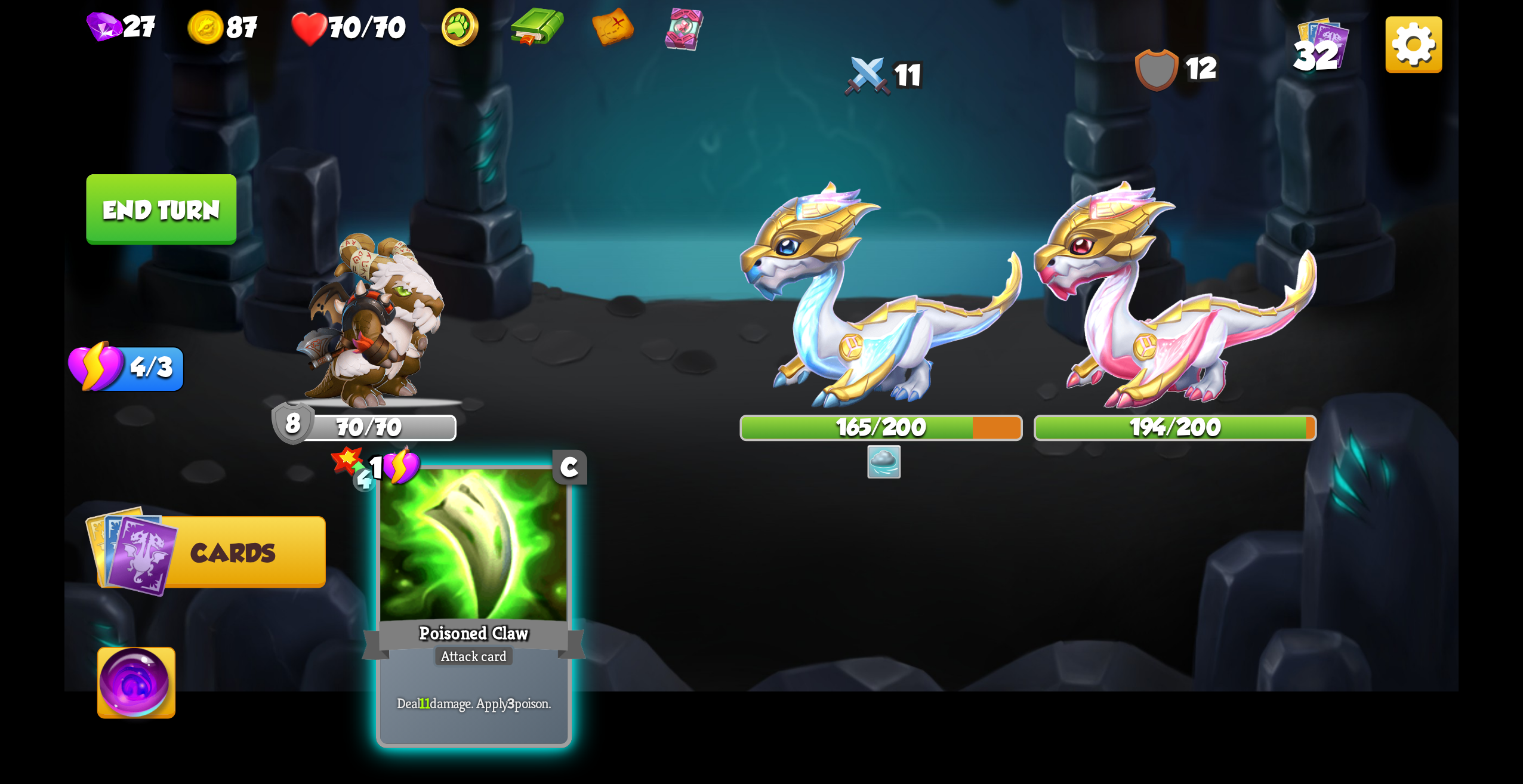
click at [488, 630] on div "Poisoned Claw" at bounding box center [474, 639] width 225 height 50
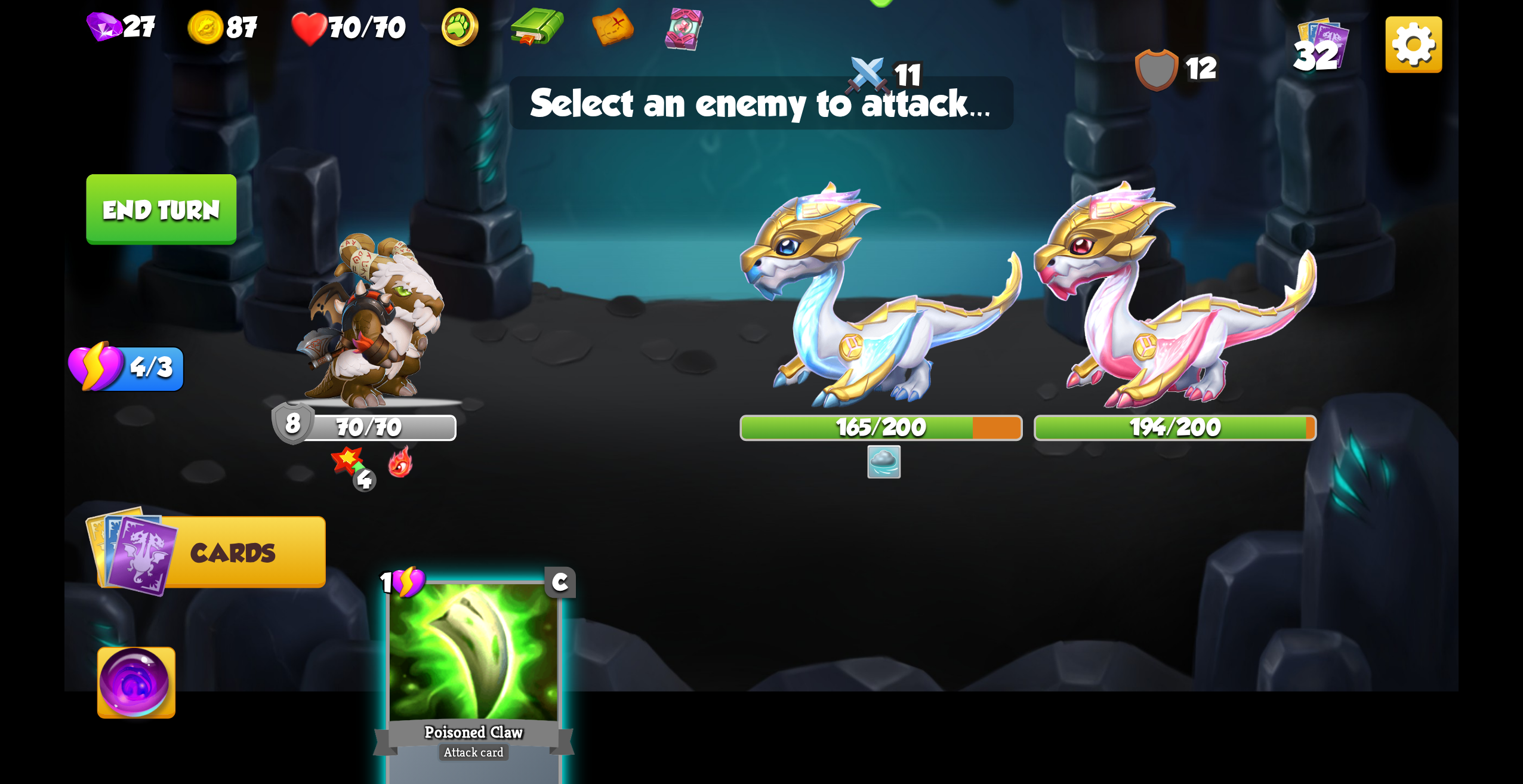
click at [888, 370] on img at bounding box center [882, 294] width 283 height 227
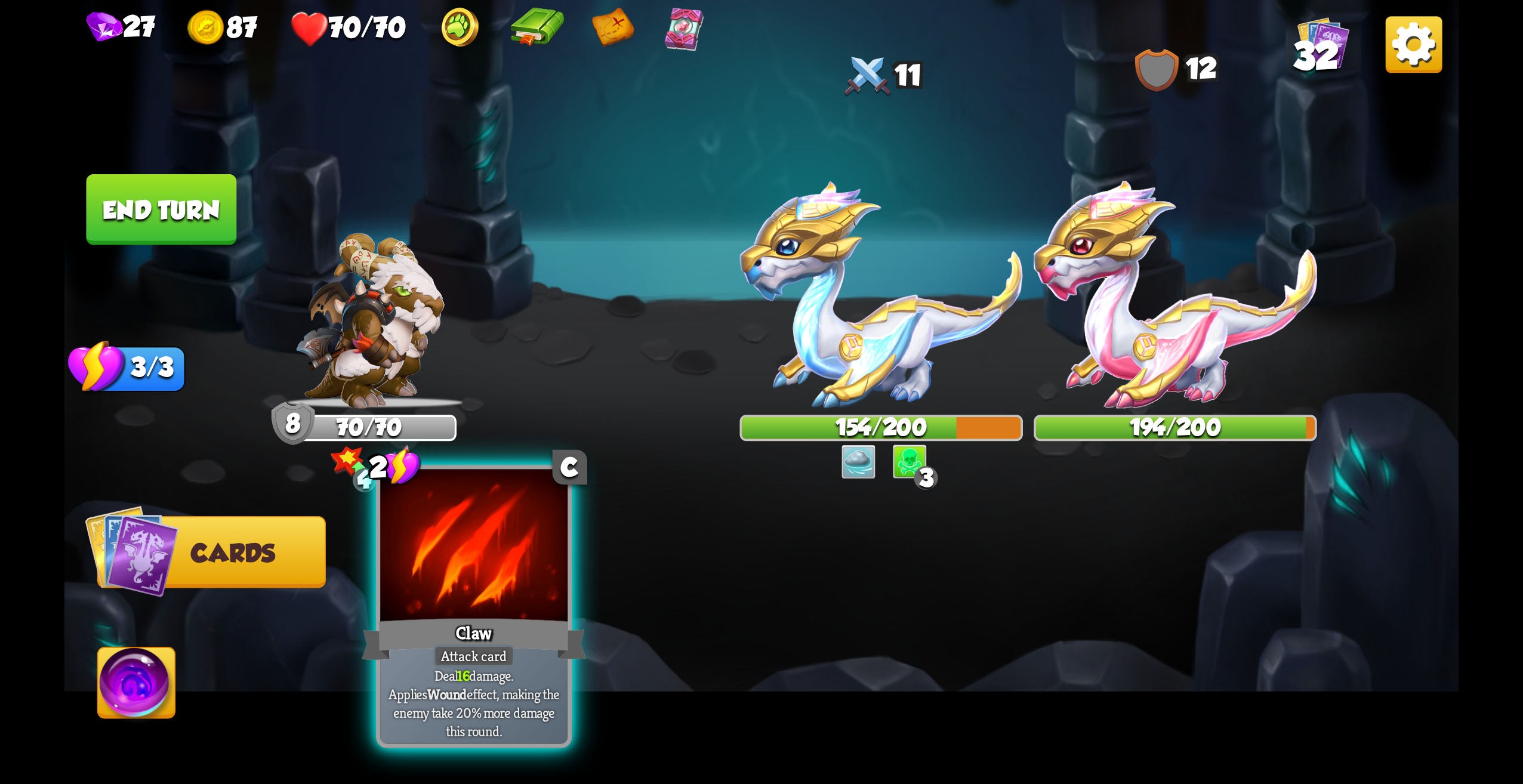
click at [537, 586] on div at bounding box center [474, 549] width 188 height 158
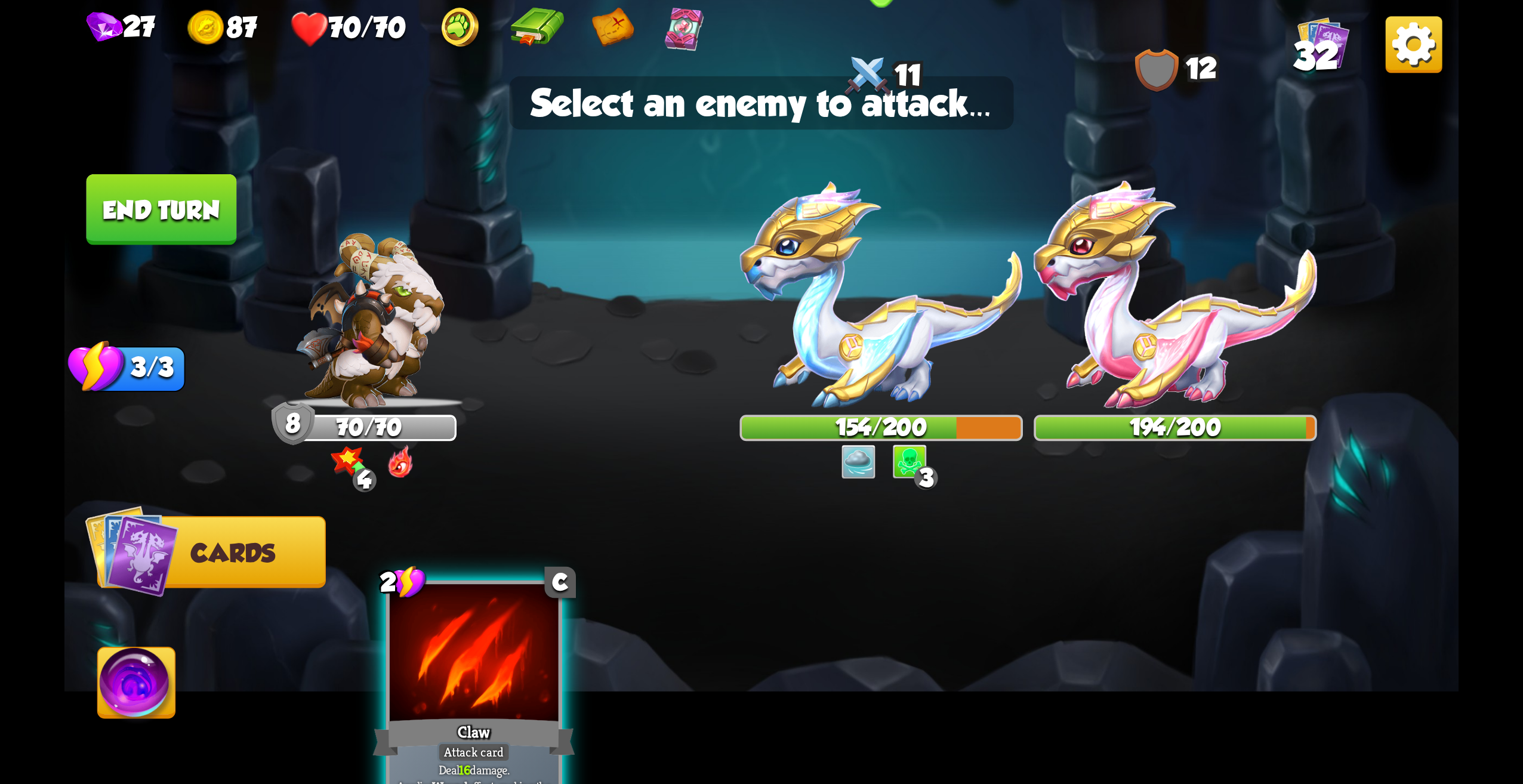
click at [891, 301] on img at bounding box center [882, 294] width 283 height 227
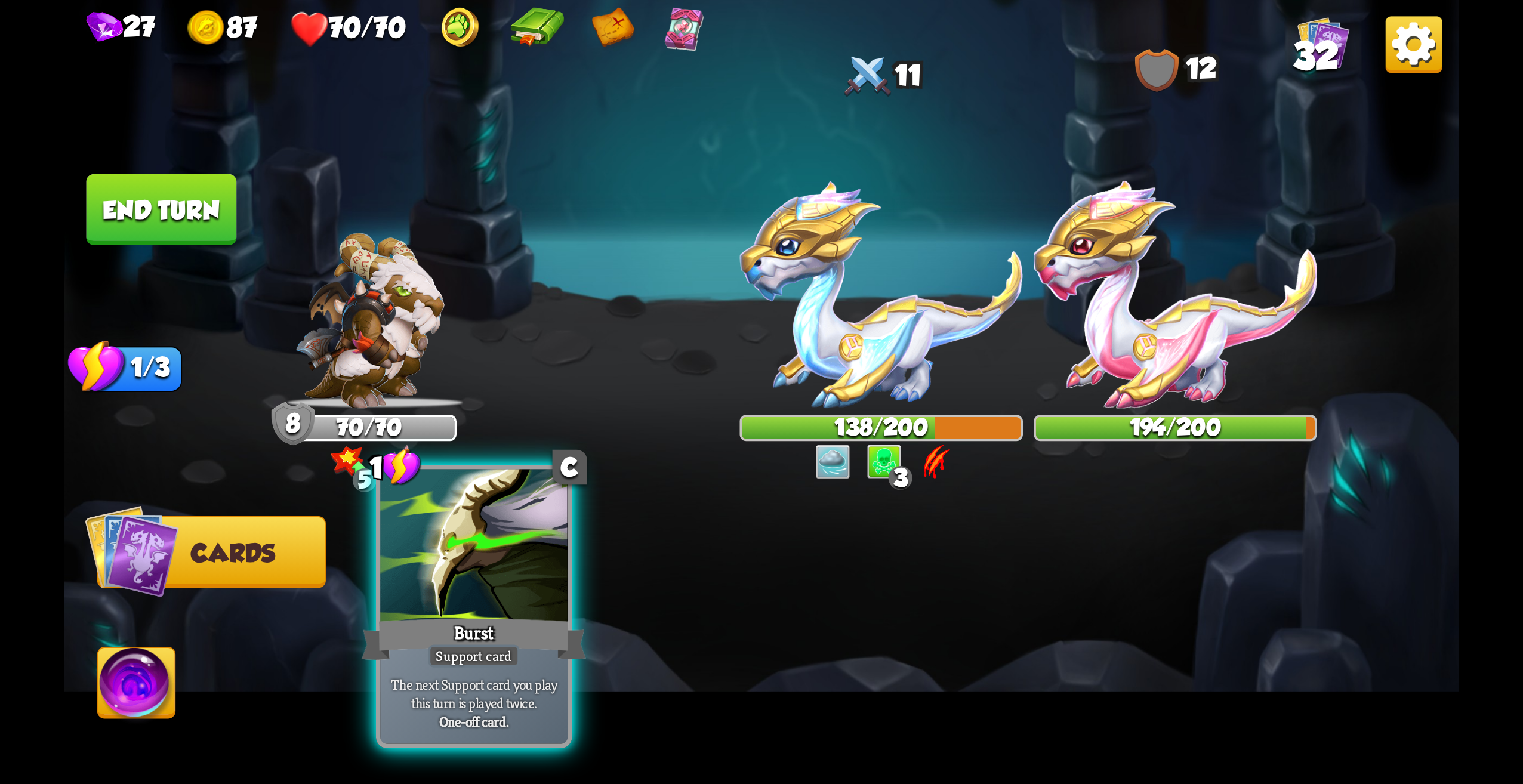
click at [539, 580] on div at bounding box center [474, 549] width 188 height 158
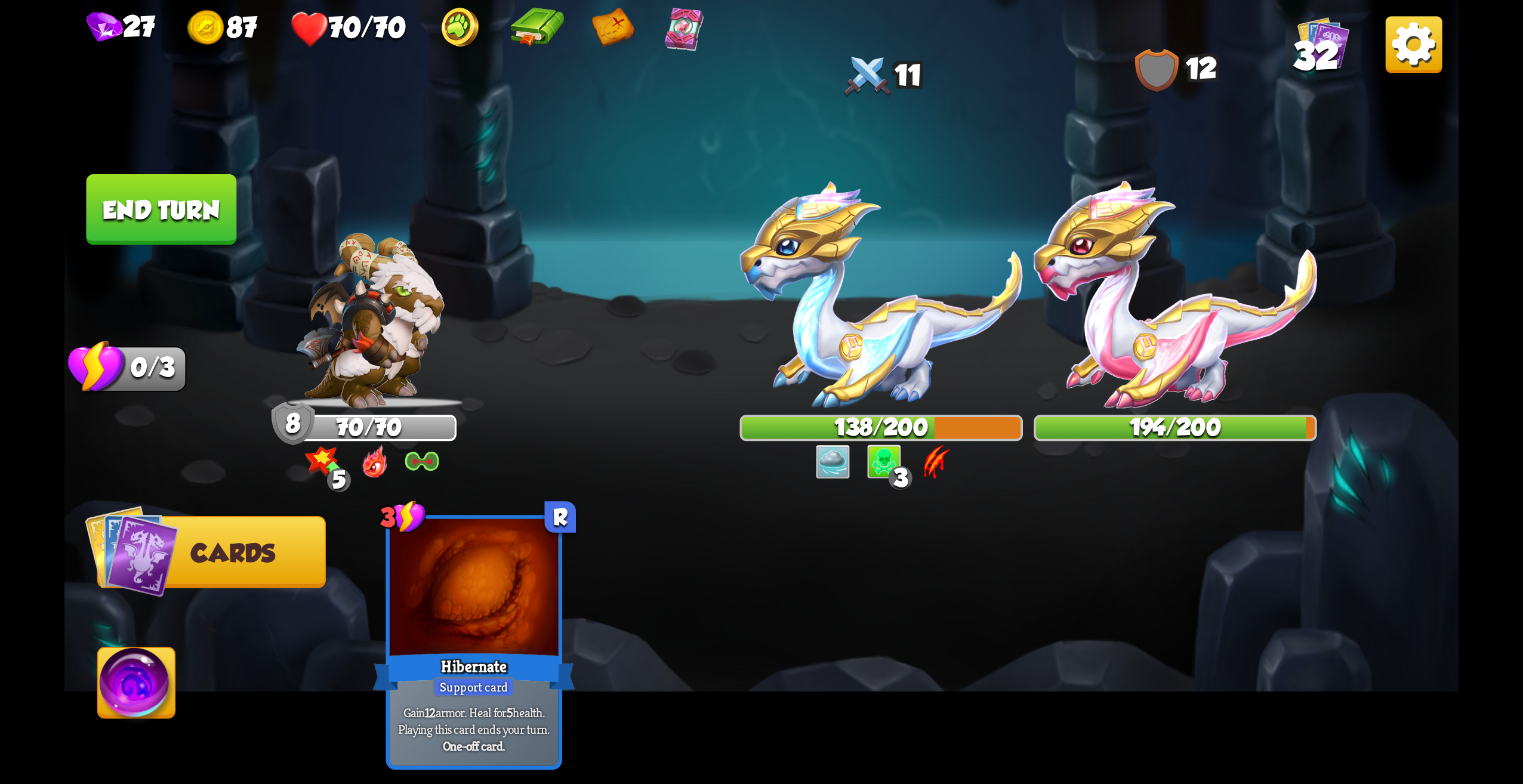
click at [192, 236] on button "End turn" at bounding box center [161, 210] width 150 height 71
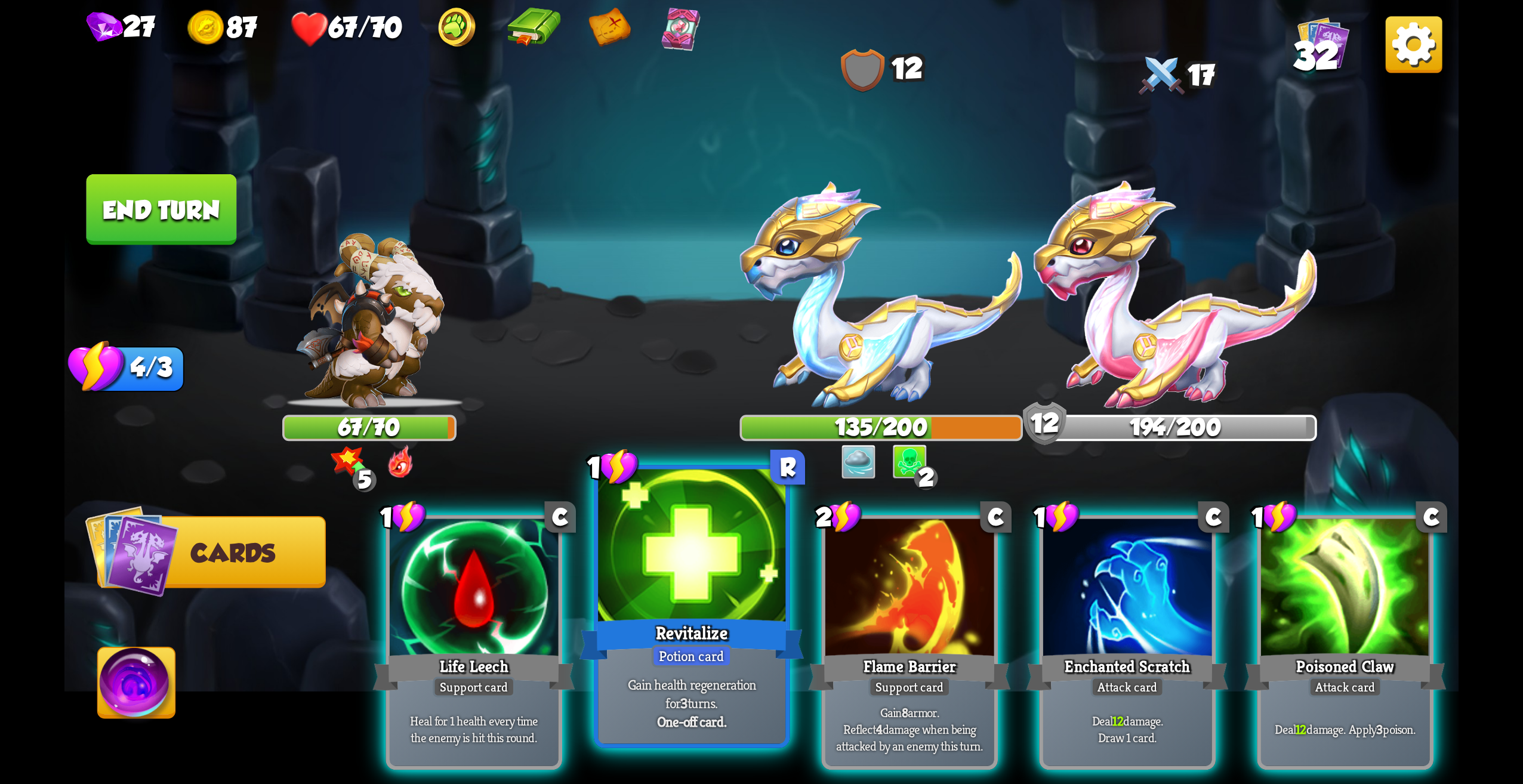
click at [751, 622] on div "Revitalize" at bounding box center [691, 639] width 225 height 50
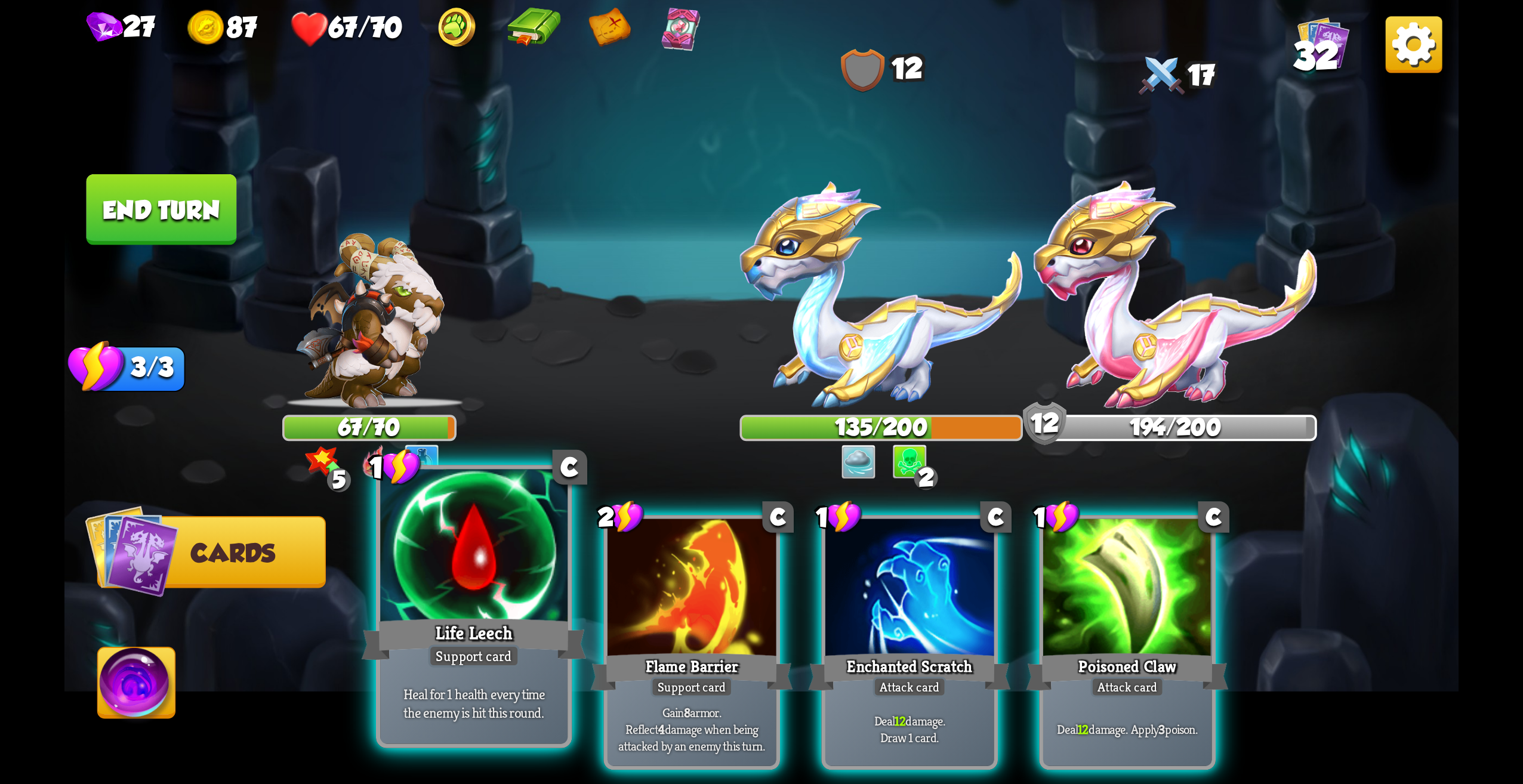
click at [539, 599] on div at bounding box center [474, 549] width 188 height 158
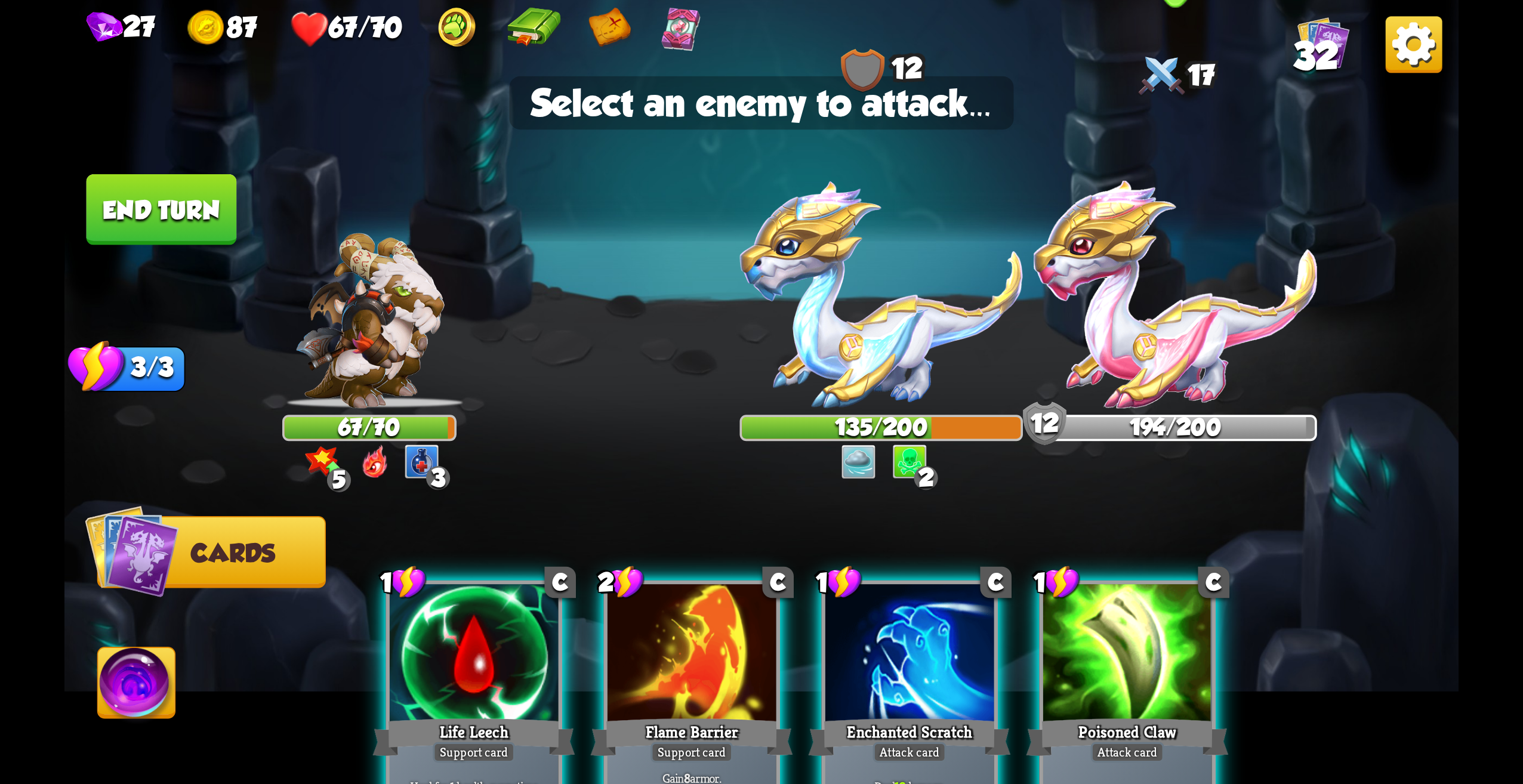
click at [1174, 324] on img at bounding box center [1175, 294] width 283 height 227
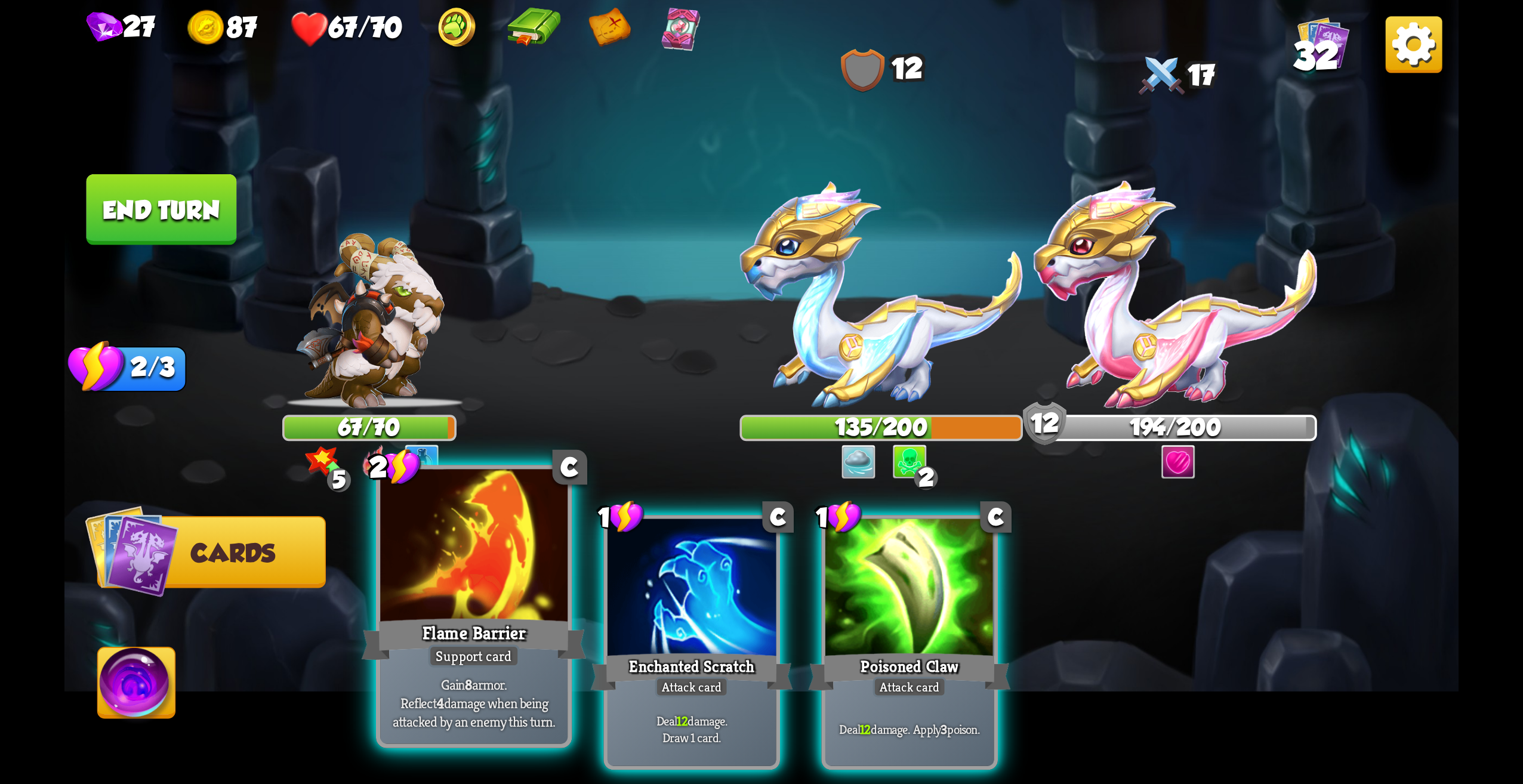
click at [500, 641] on div "Flame Barrier" at bounding box center [474, 639] width 225 height 50
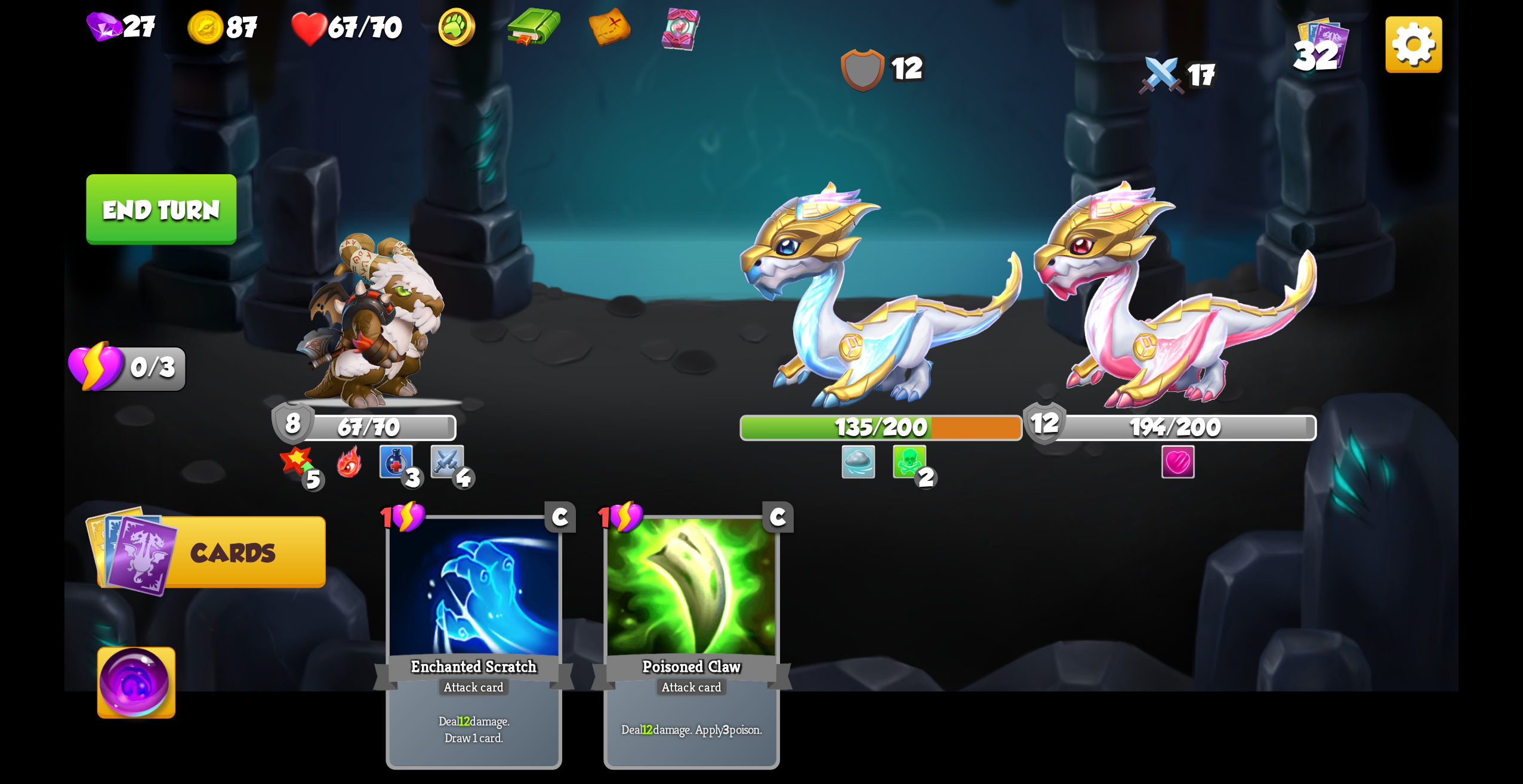
click at [132, 205] on button "End turn" at bounding box center [161, 210] width 150 height 71
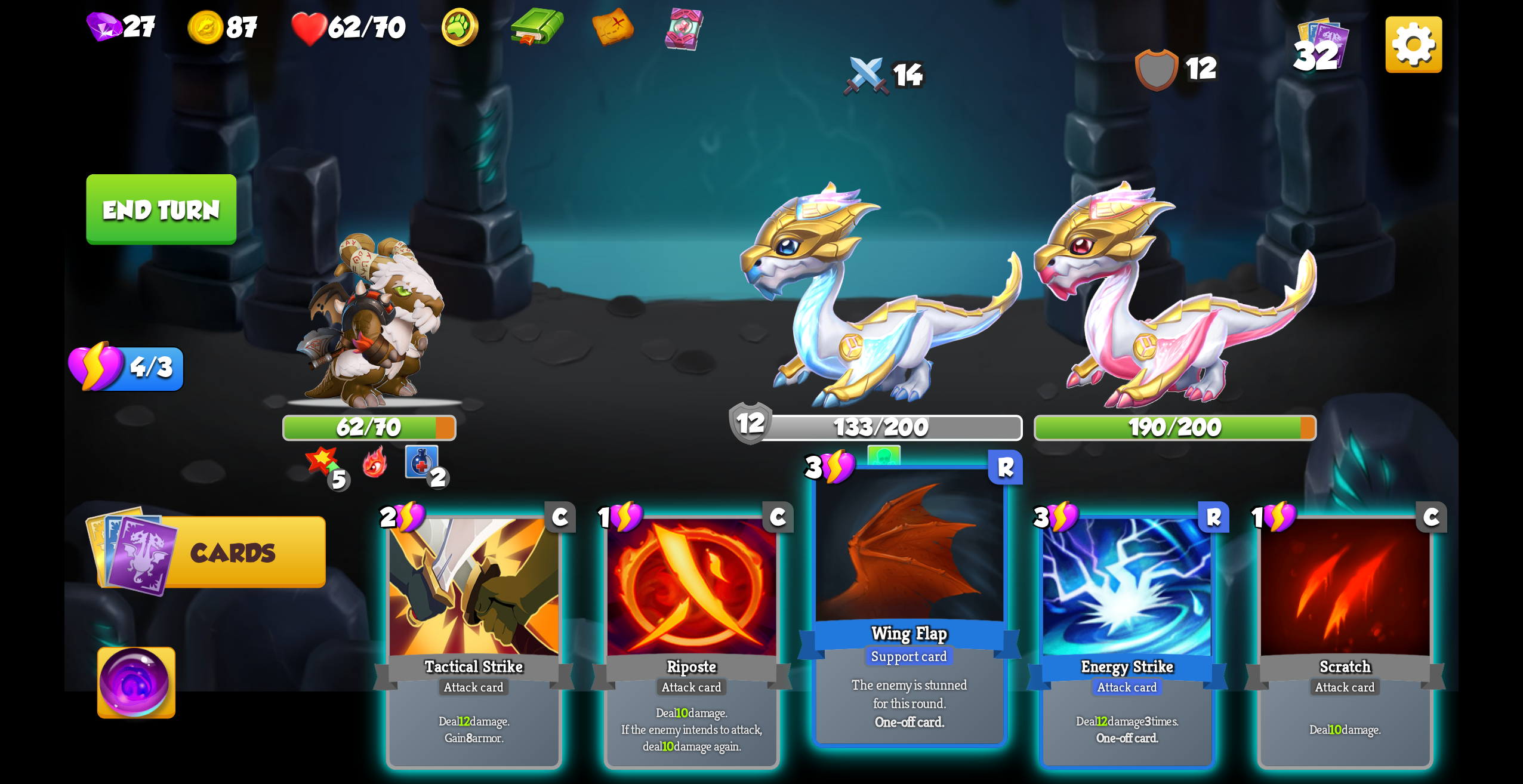
click at [1000, 654] on div "Wing Flap" at bounding box center [910, 639] width 225 height 50
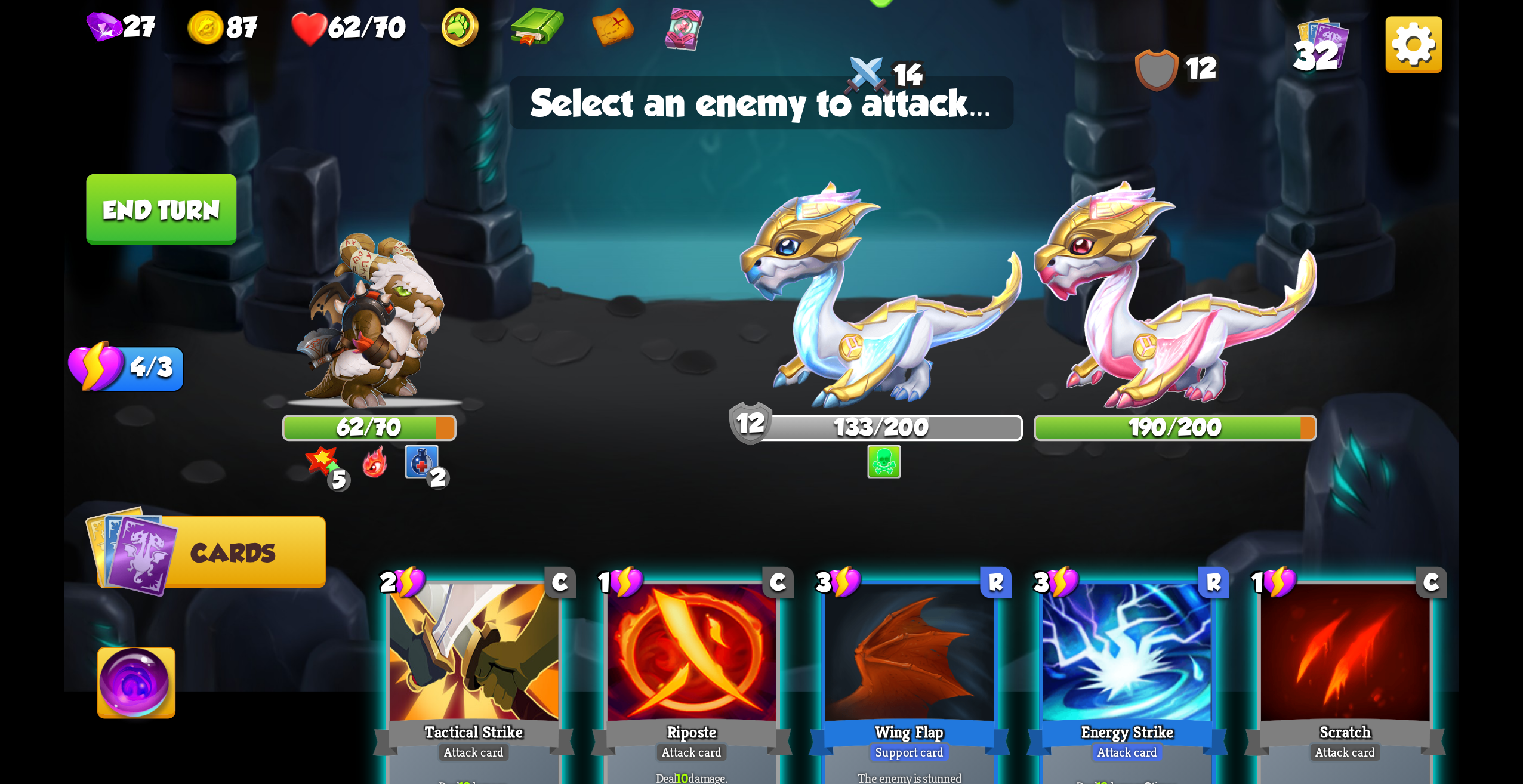
click at [874, 339] on img at bounding box center [882, 294] width 283 height 227
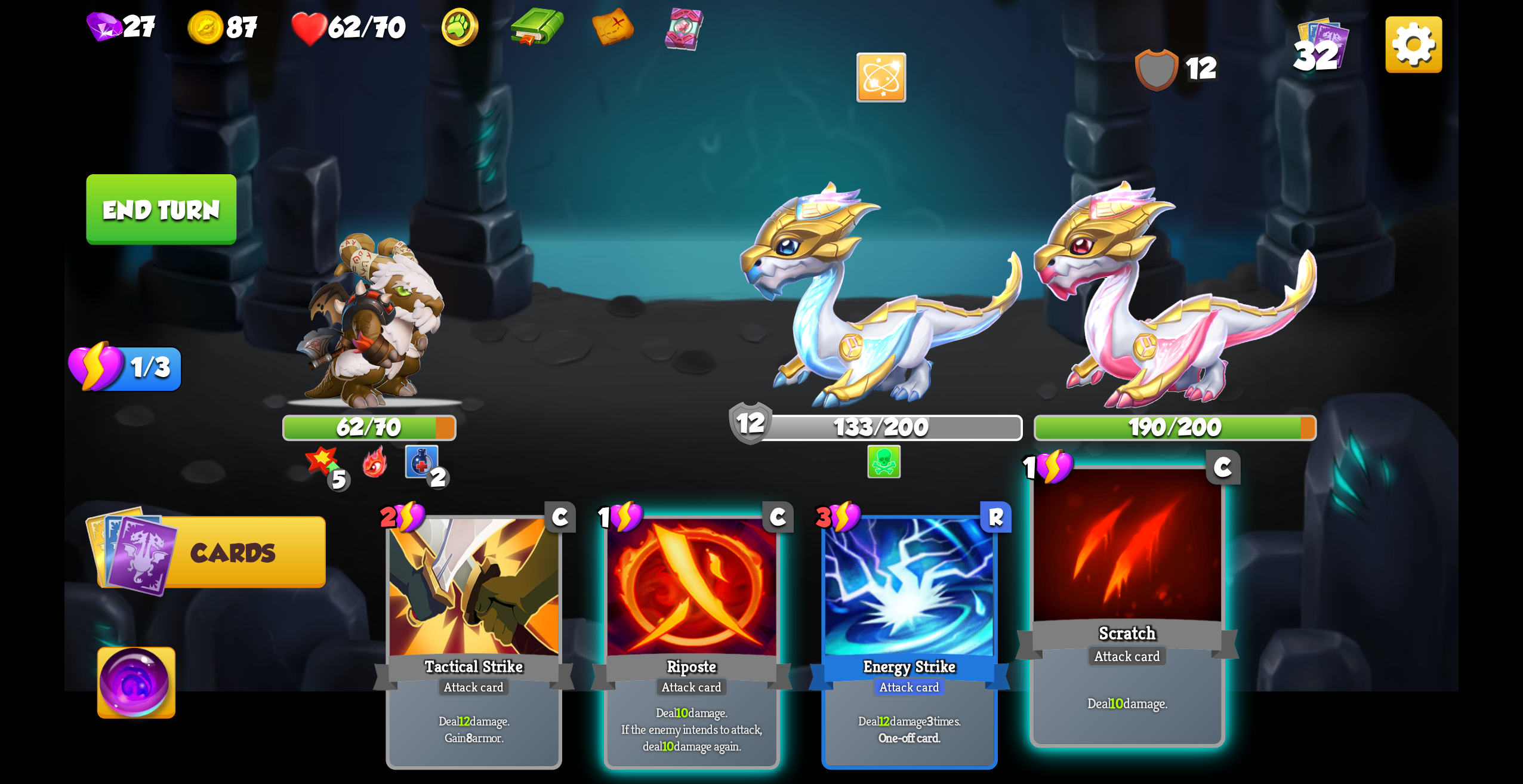
click at [1096, 620] on div "Scratch" at bounding box center [1128, 639] width 225 height 50
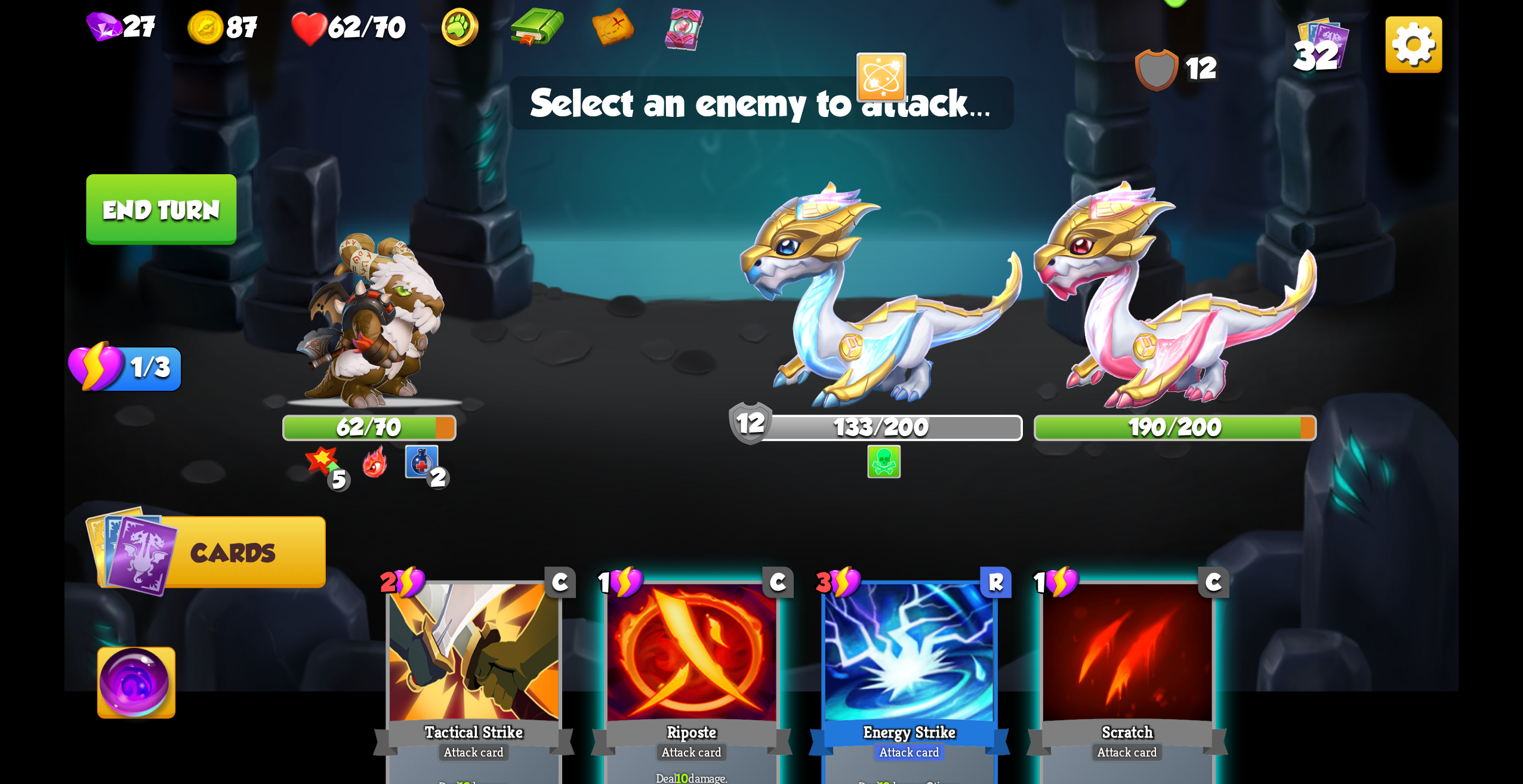
click at [1170, 364] on img at bounding box center [1175, 294] width 283 height 227
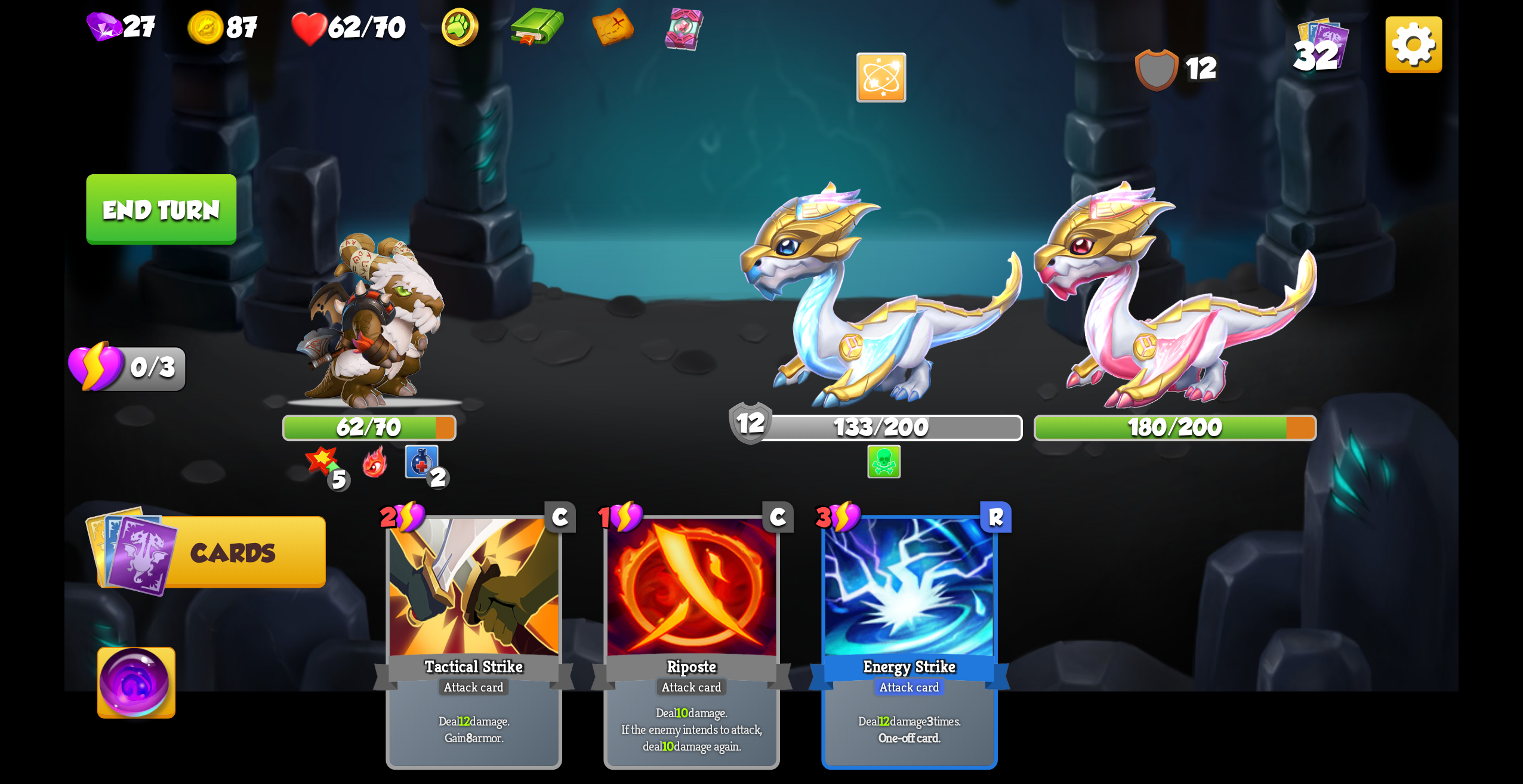
click at [220, 231] on button "End turn" at bounding box center [161, 210] width 150 height 71
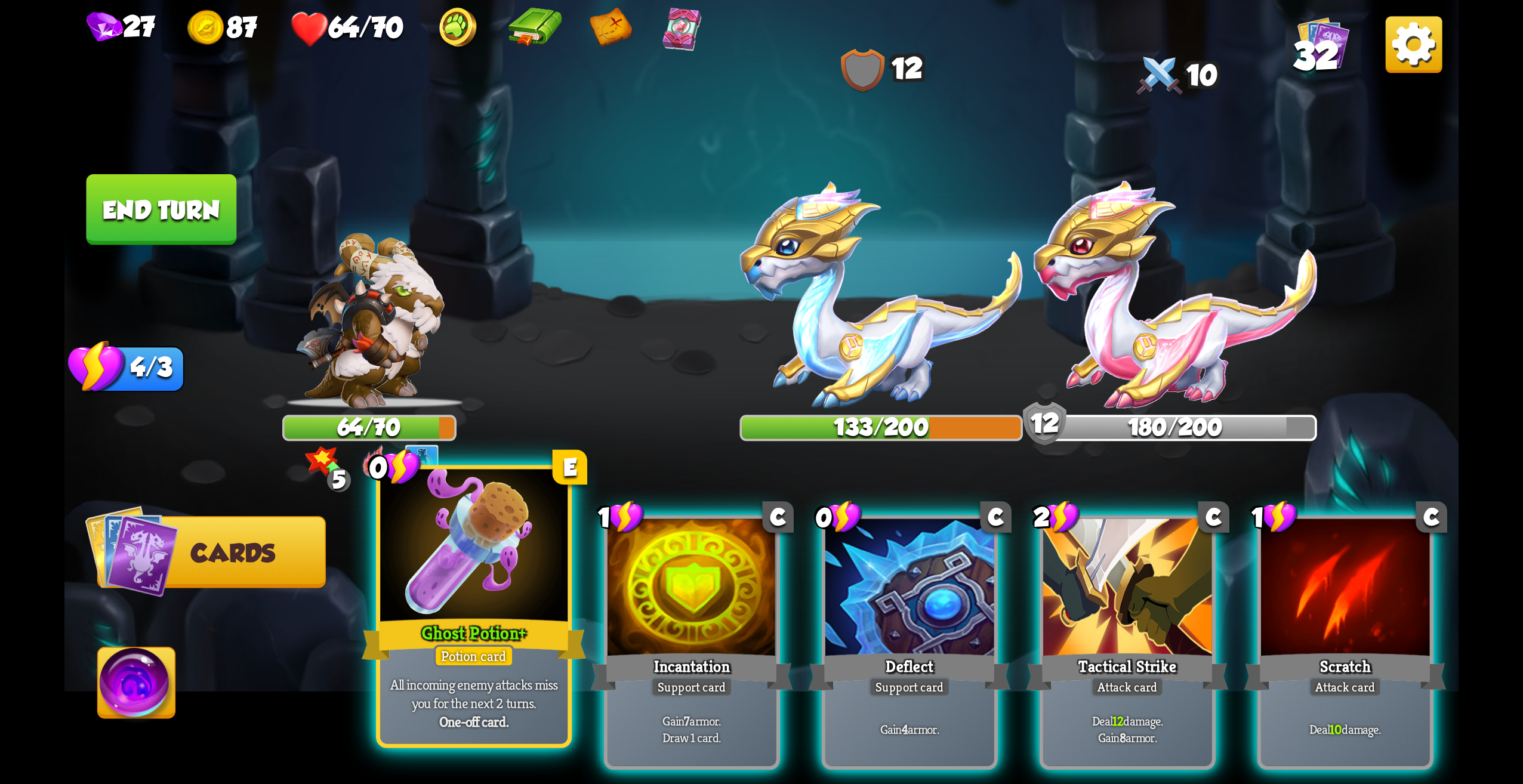
click at [549, 582] on div at bounding box center [474, 549] width 188 height 158
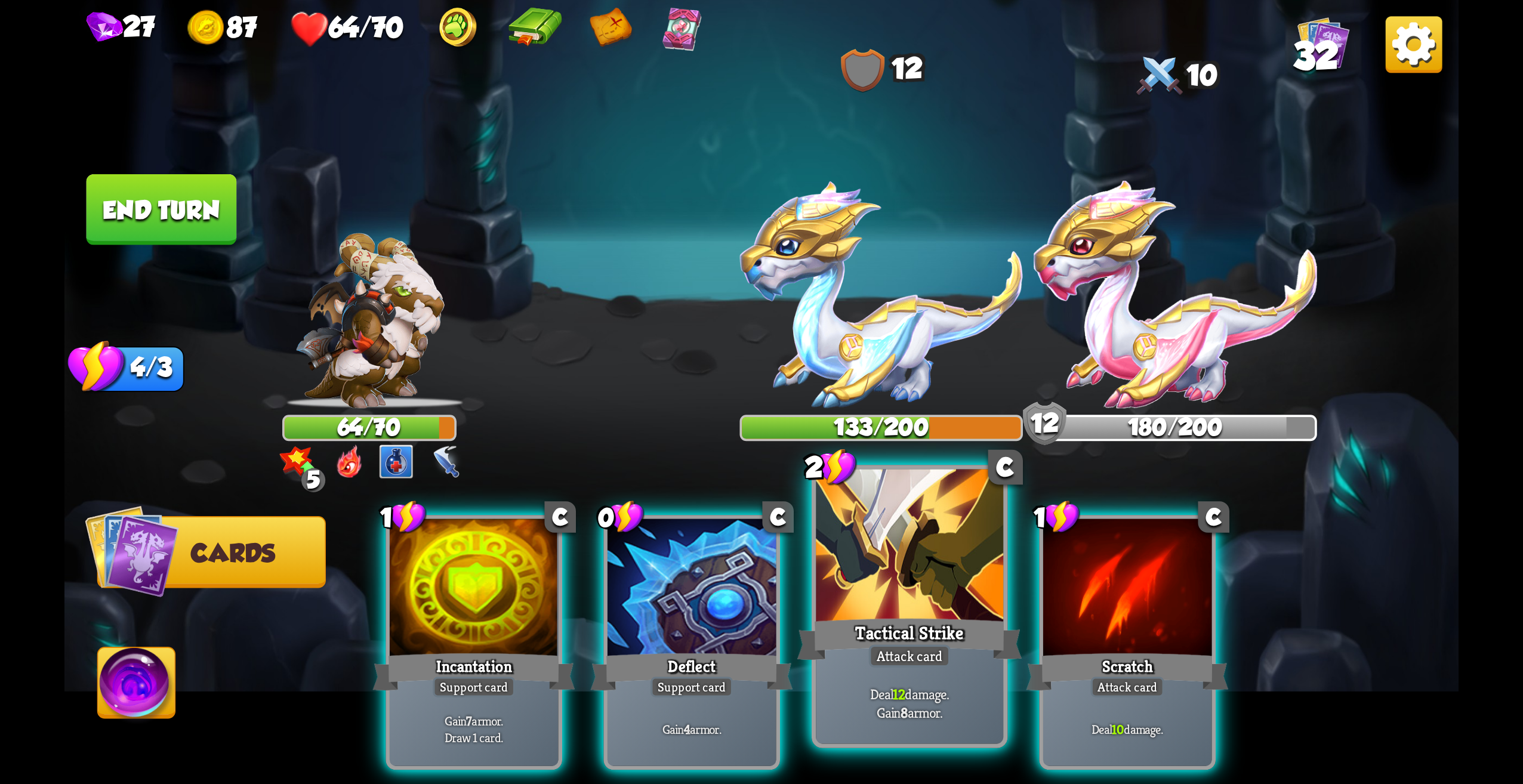
click at [902, 646] on div "Attack card" at bounding box center [910, 655] width 82 height 23
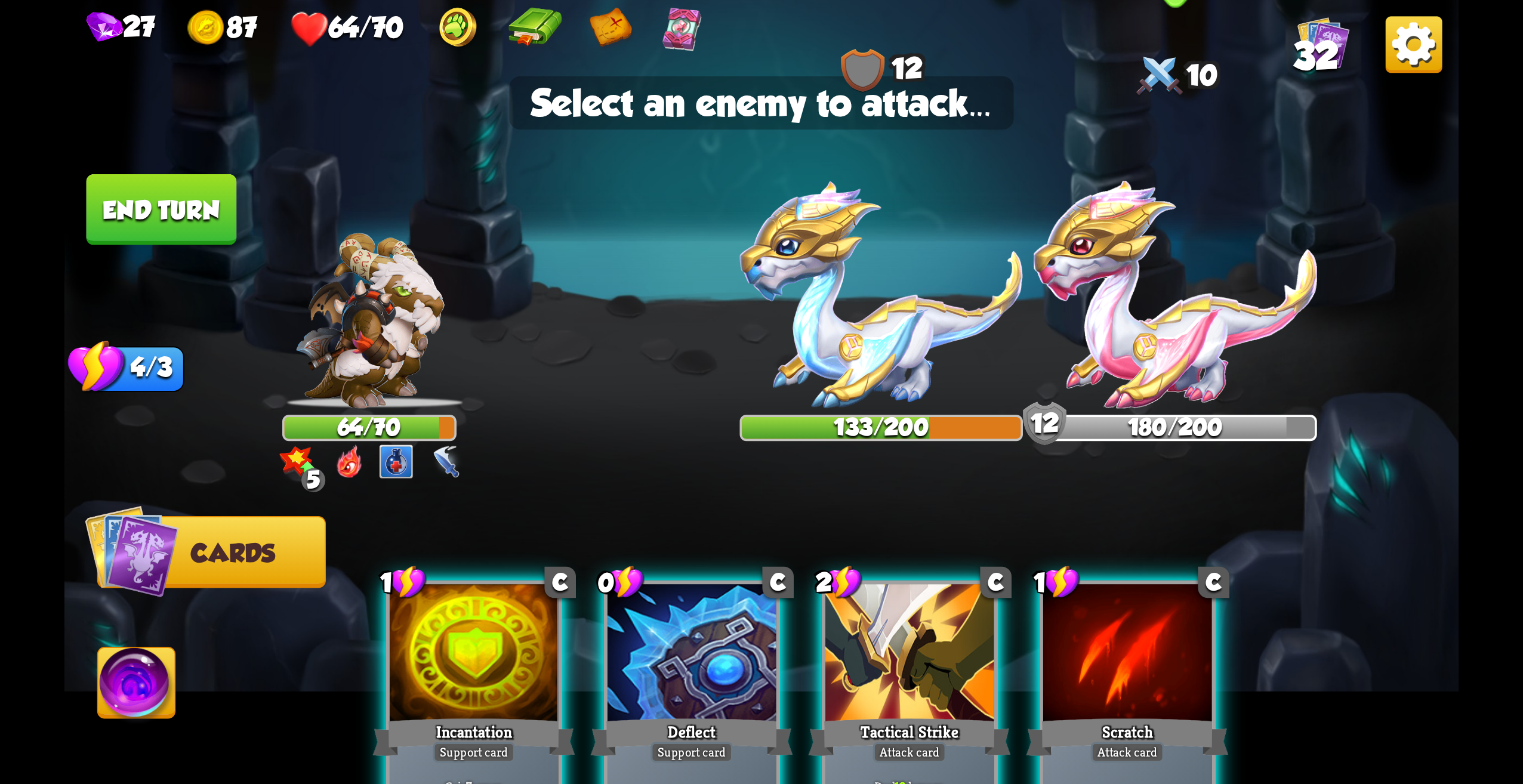
click at [1127, 353] on img at bounding box center [1175, 294] width 283 height 227
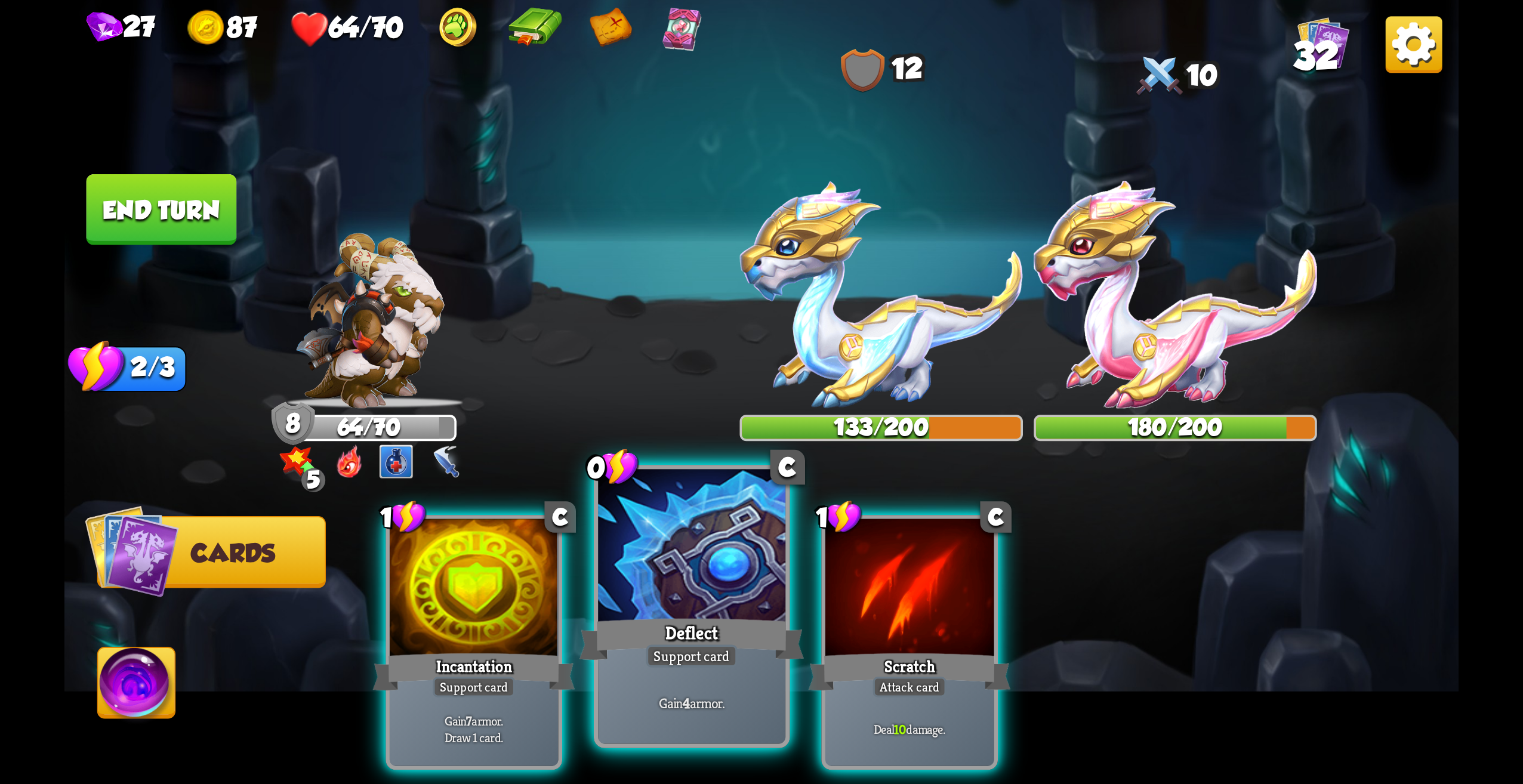
click at [661, 608] on div at bounding box center [692, 549] width 188 height 158
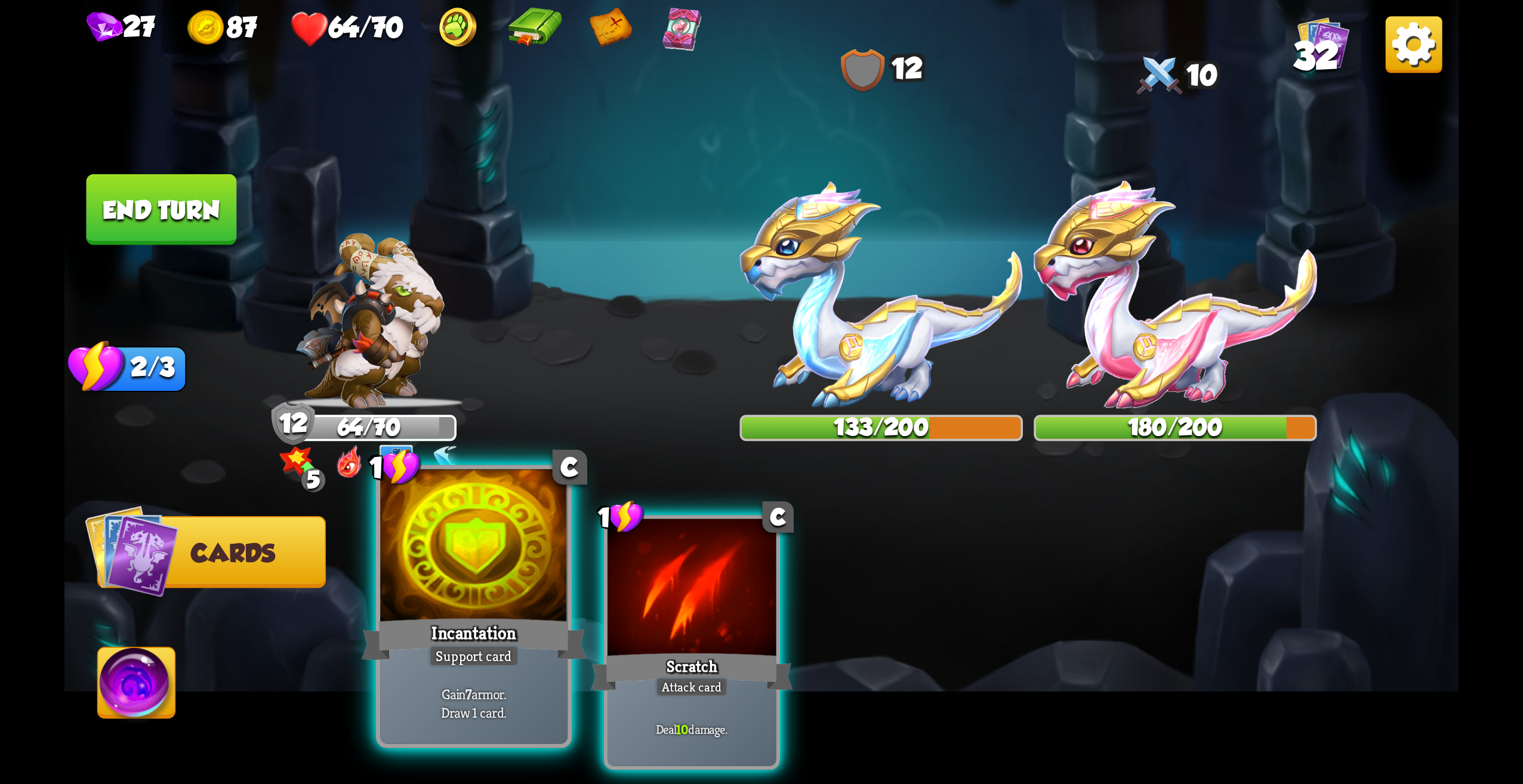
click at [507, 640] on div "Incantation" at bounding box center [474, 639] width 225 height 50
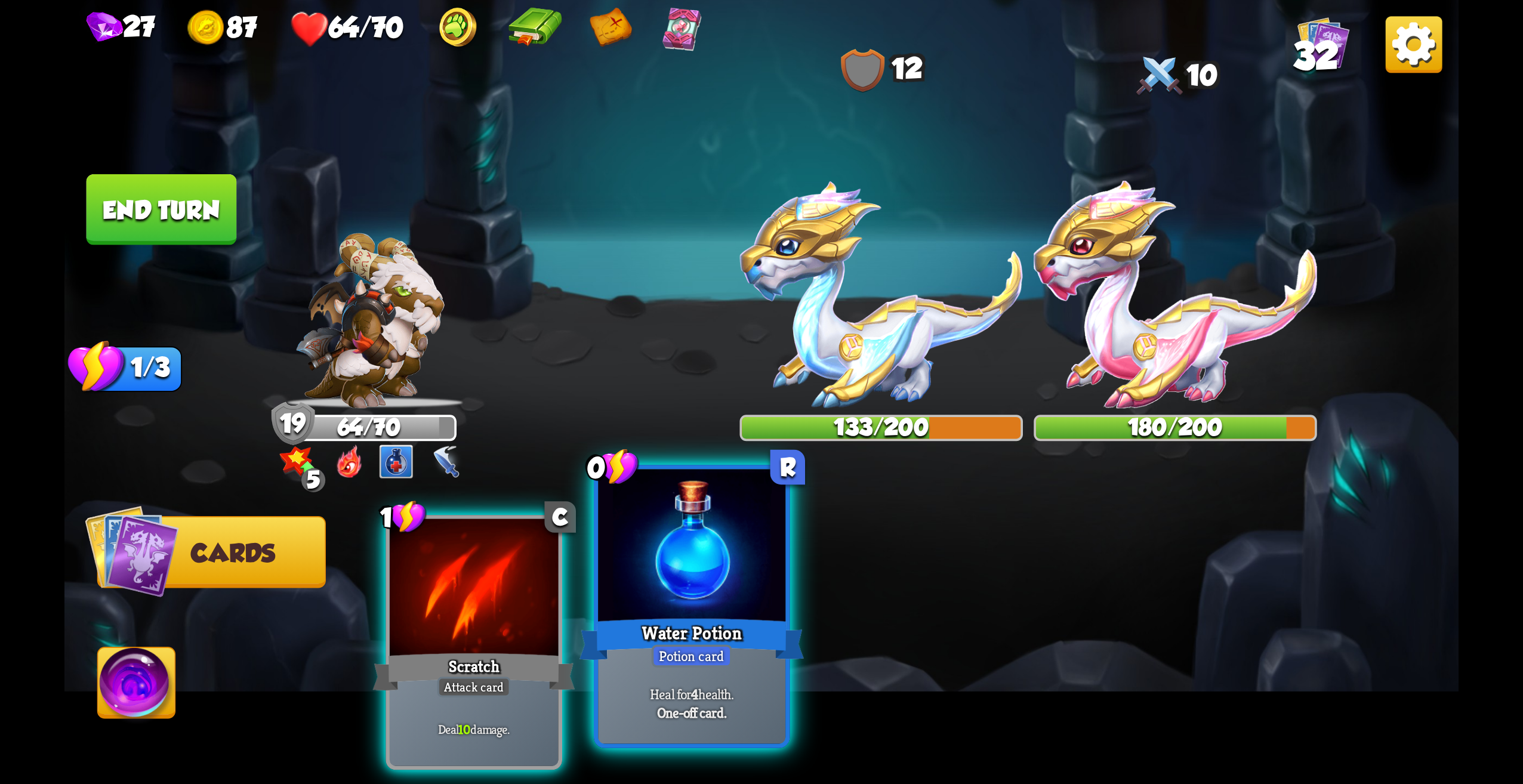
click at [675, 649] on div "Potion card" at bounding box center [692, 655] width 80 height 23
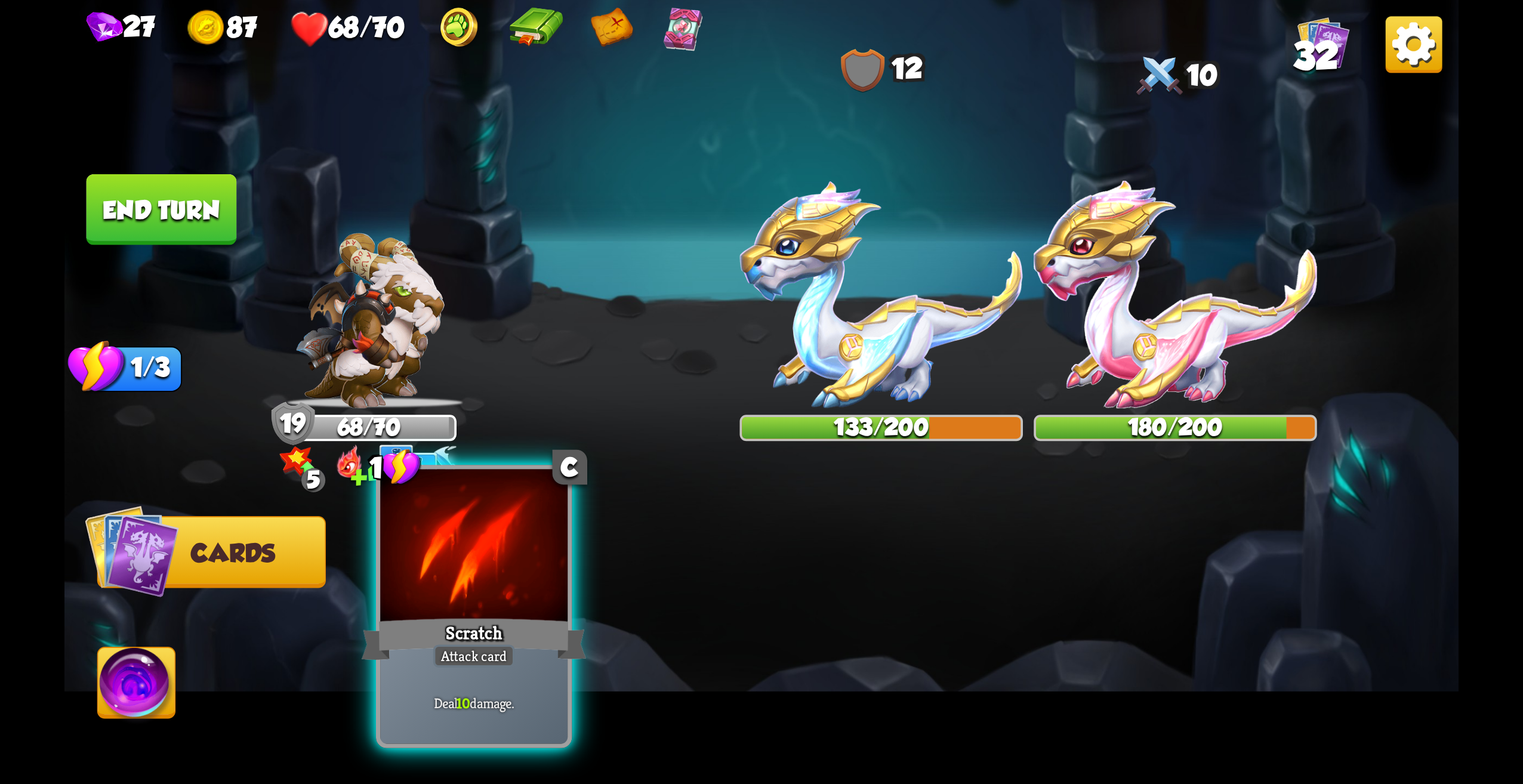
click at [511, 661] on div "Attack card" at bounding box center [474, 655] width 82 height 23
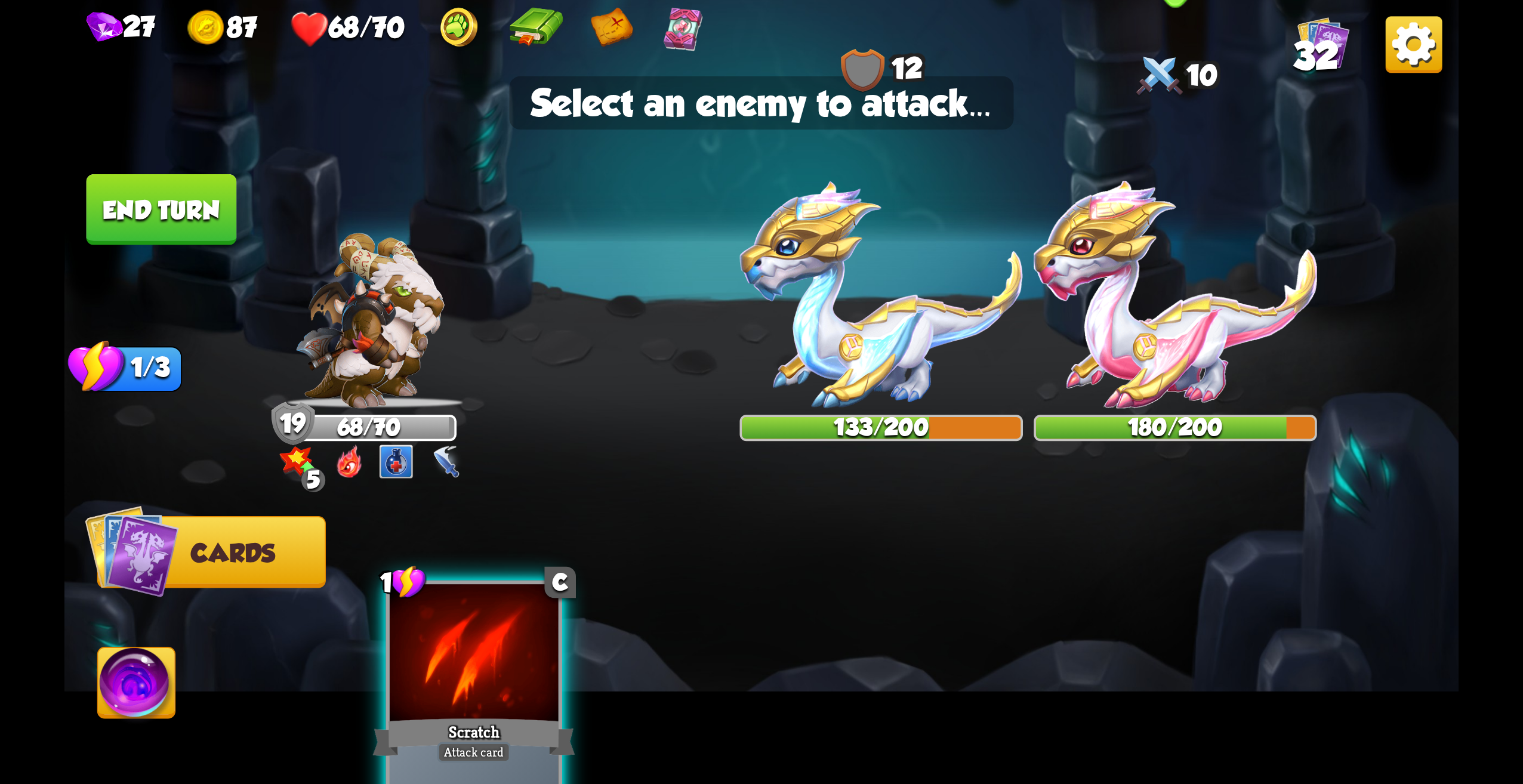
click at [1178, 353] on img at bounding box center [1175, 294] width 283 height 227
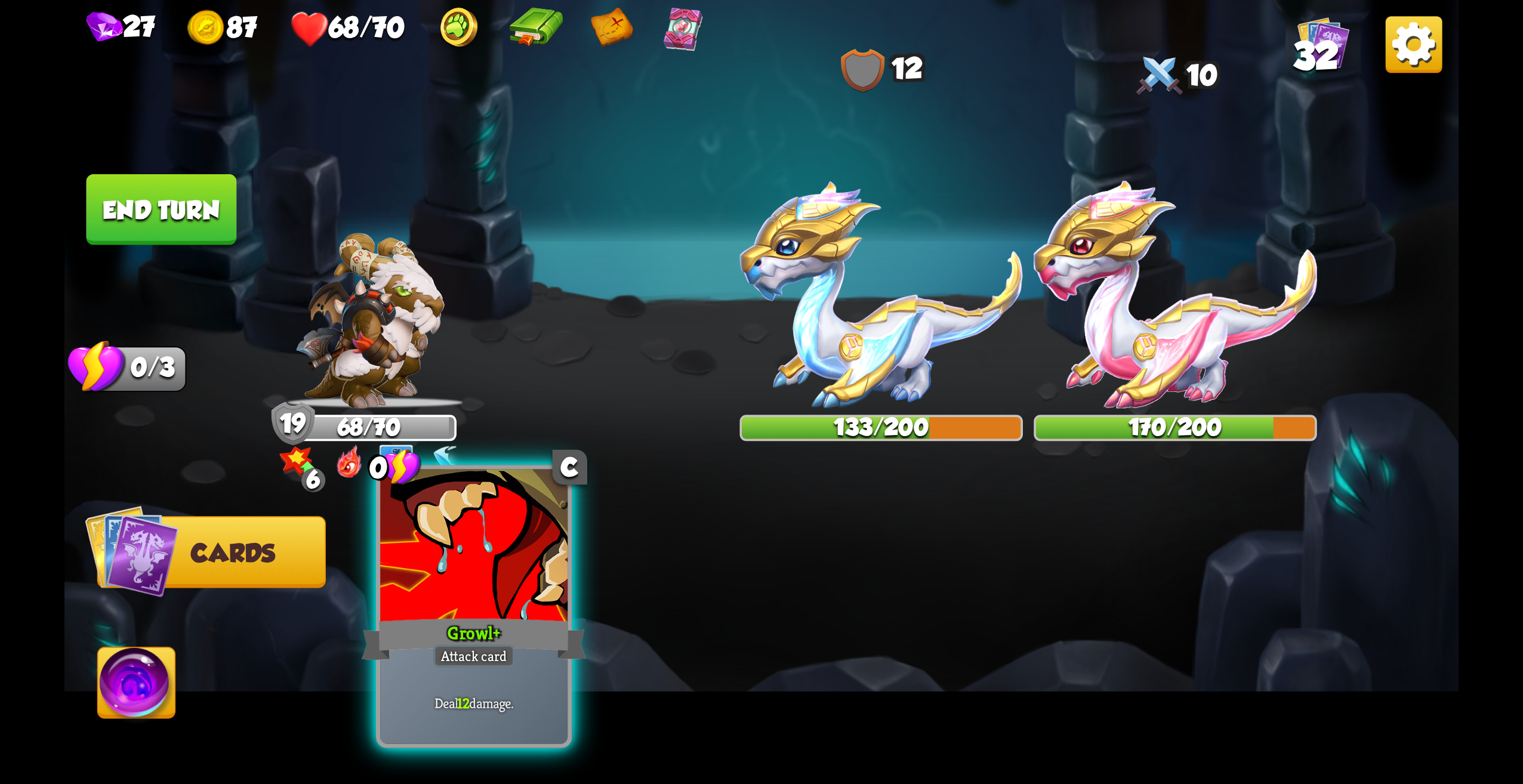
click at [529, 568] on div at bounding box center [474, 549] width 188 height 158
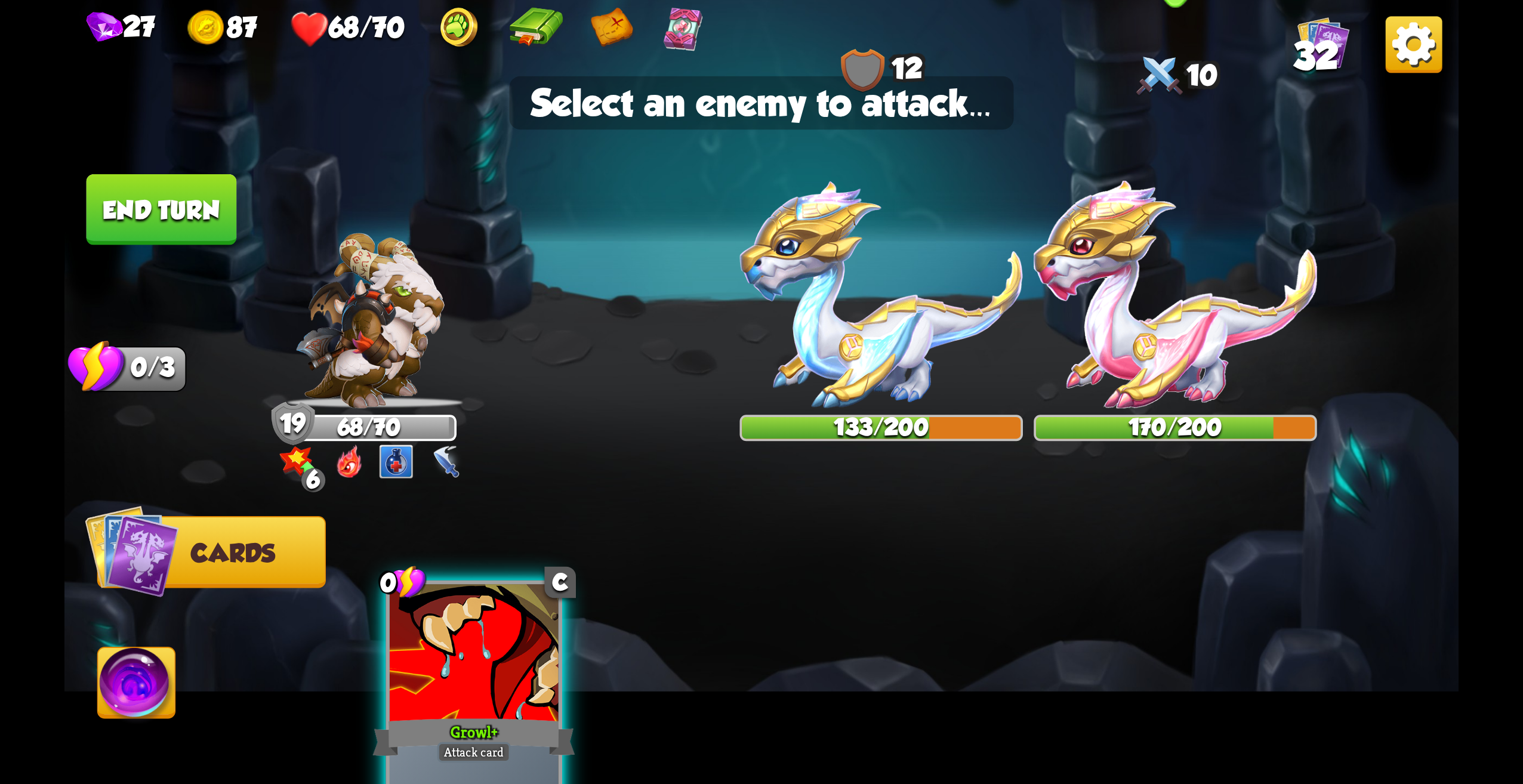
click at [1181, 357] on img at bounding box center [1175, 294] width 283 height 227
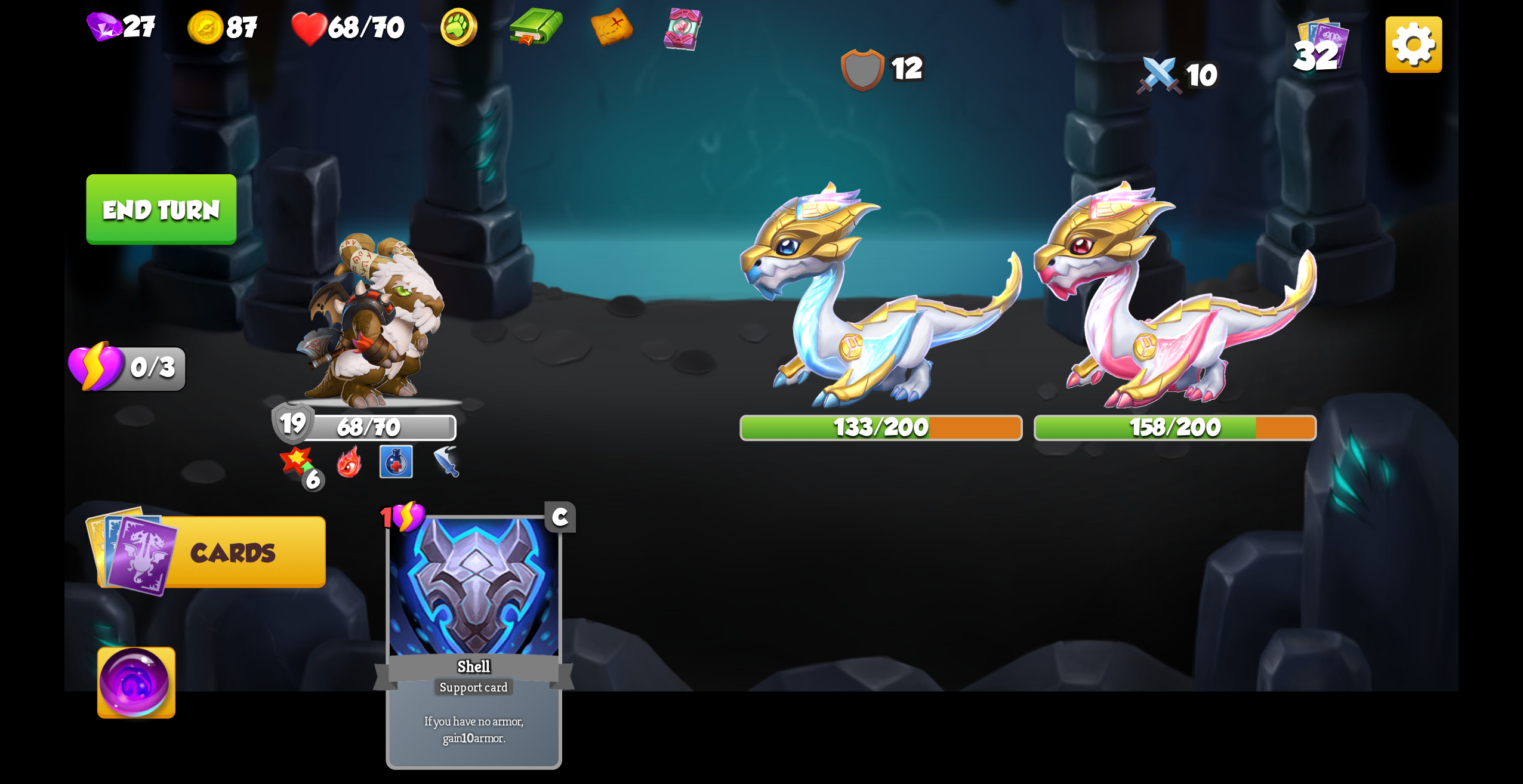
click at [158, 238] on button "End turn" at bounding box center [161, 210] width 150 height 71
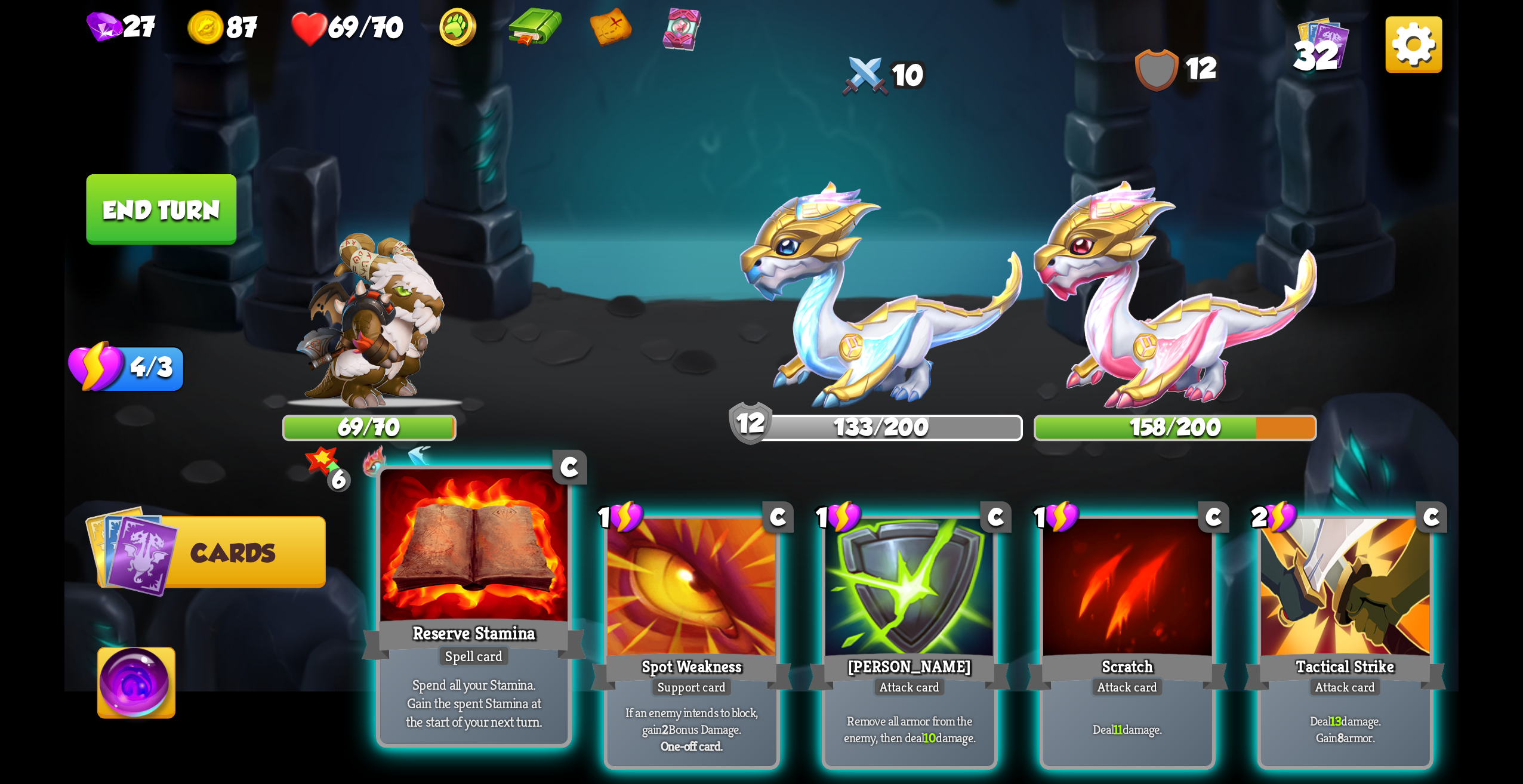
click at [484, 624] on div "Reserve Stamina" at bounding box center [474, 639] width 225 height 50
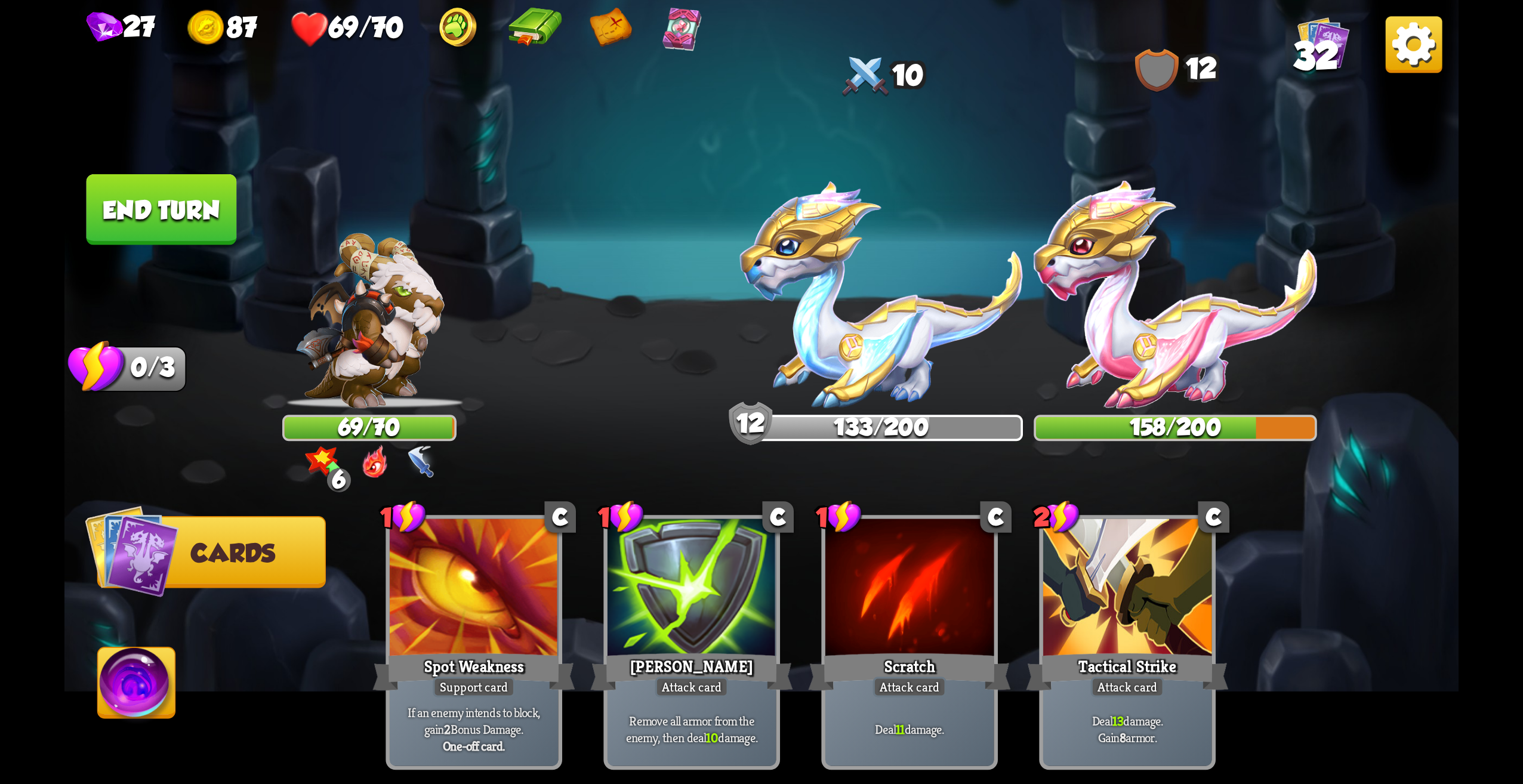
click at [143, 242] on button "End turn" at bounding box center [161, 210] width 150 height 71
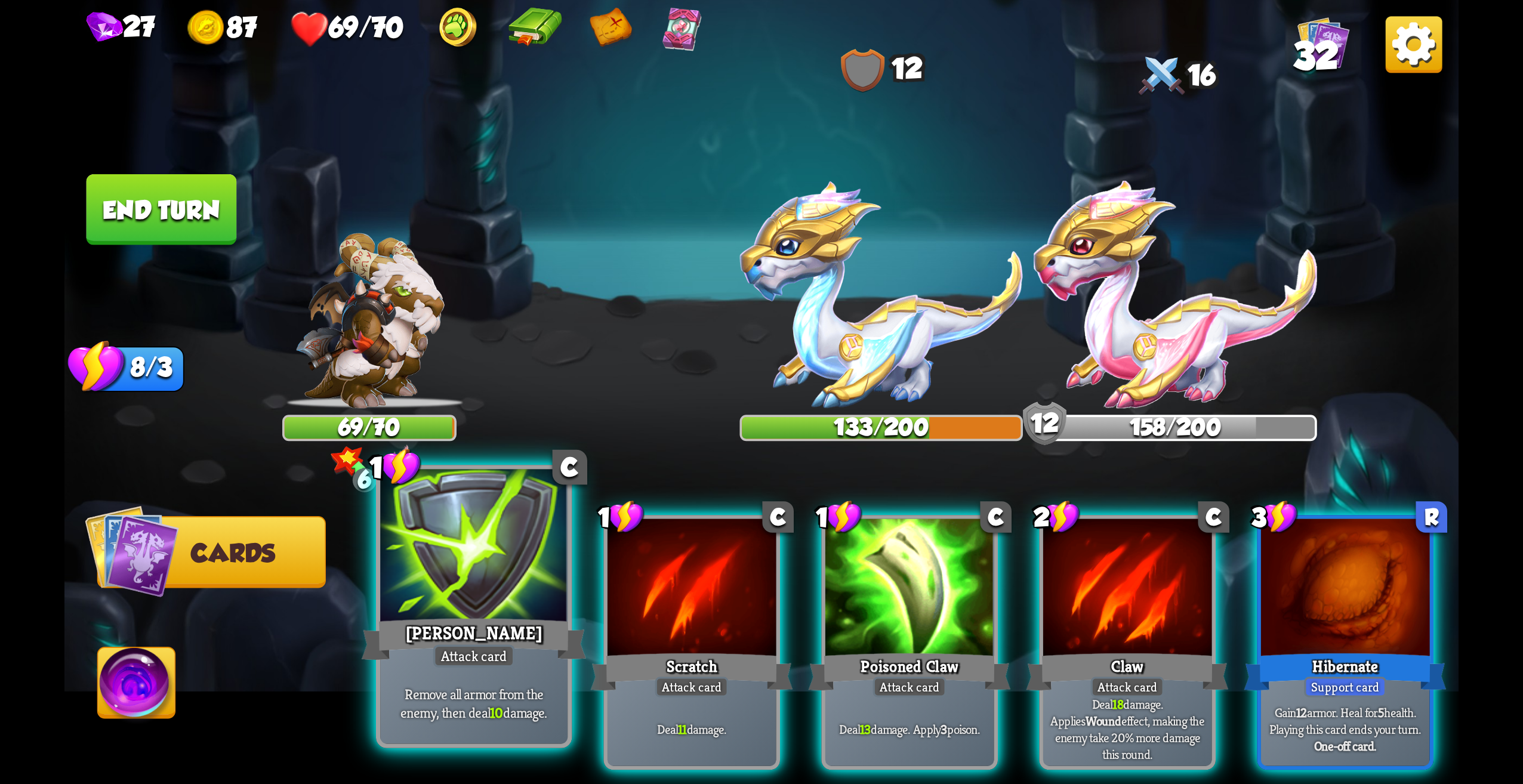
click at [497, 694] on p "Remove all armor from the enemy, then deal 10 damage." at bounding box center [474, 703] width 178 height 37
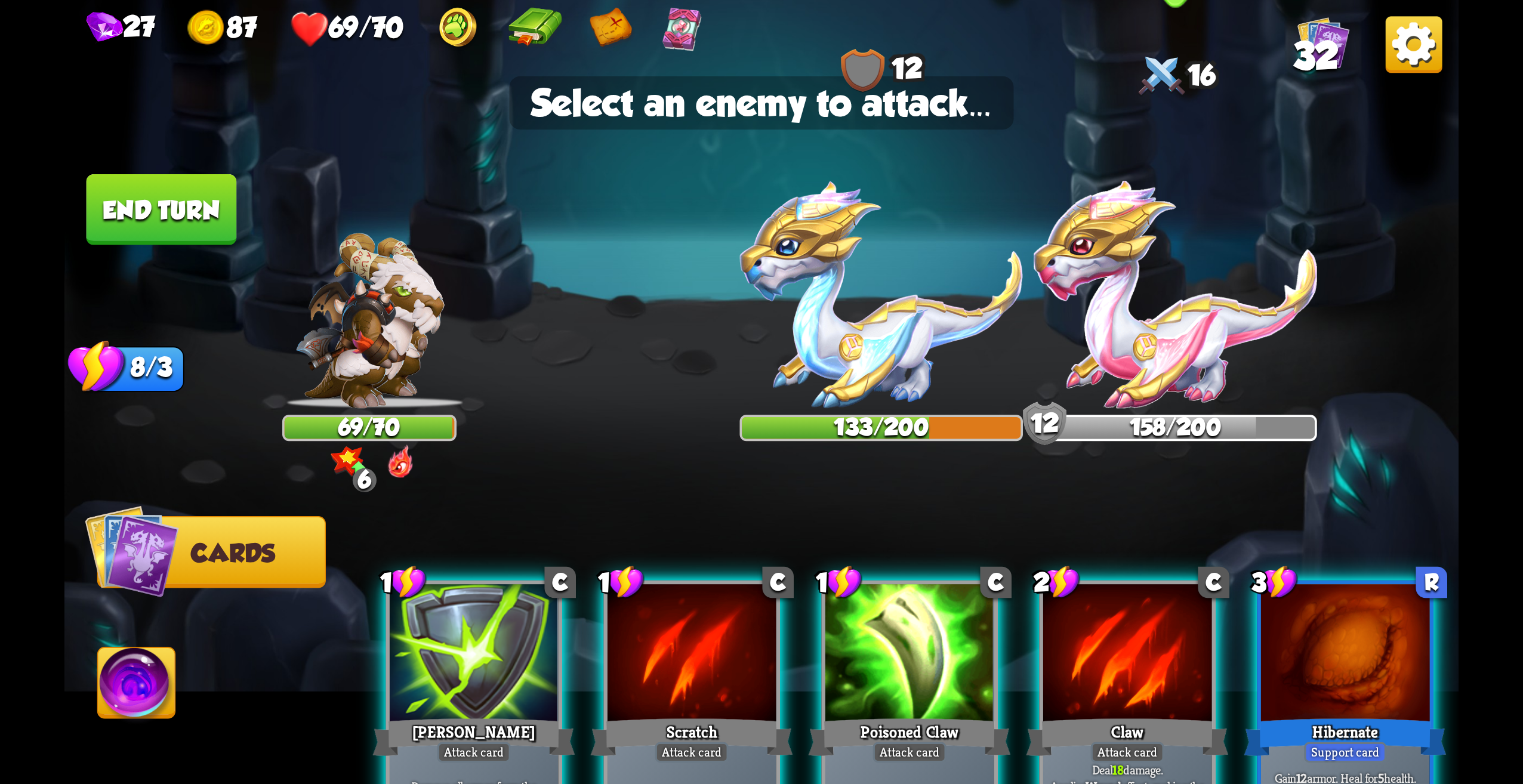
click at [1145, 340] on img at bounding box center [1175, 294] width 283 height 227
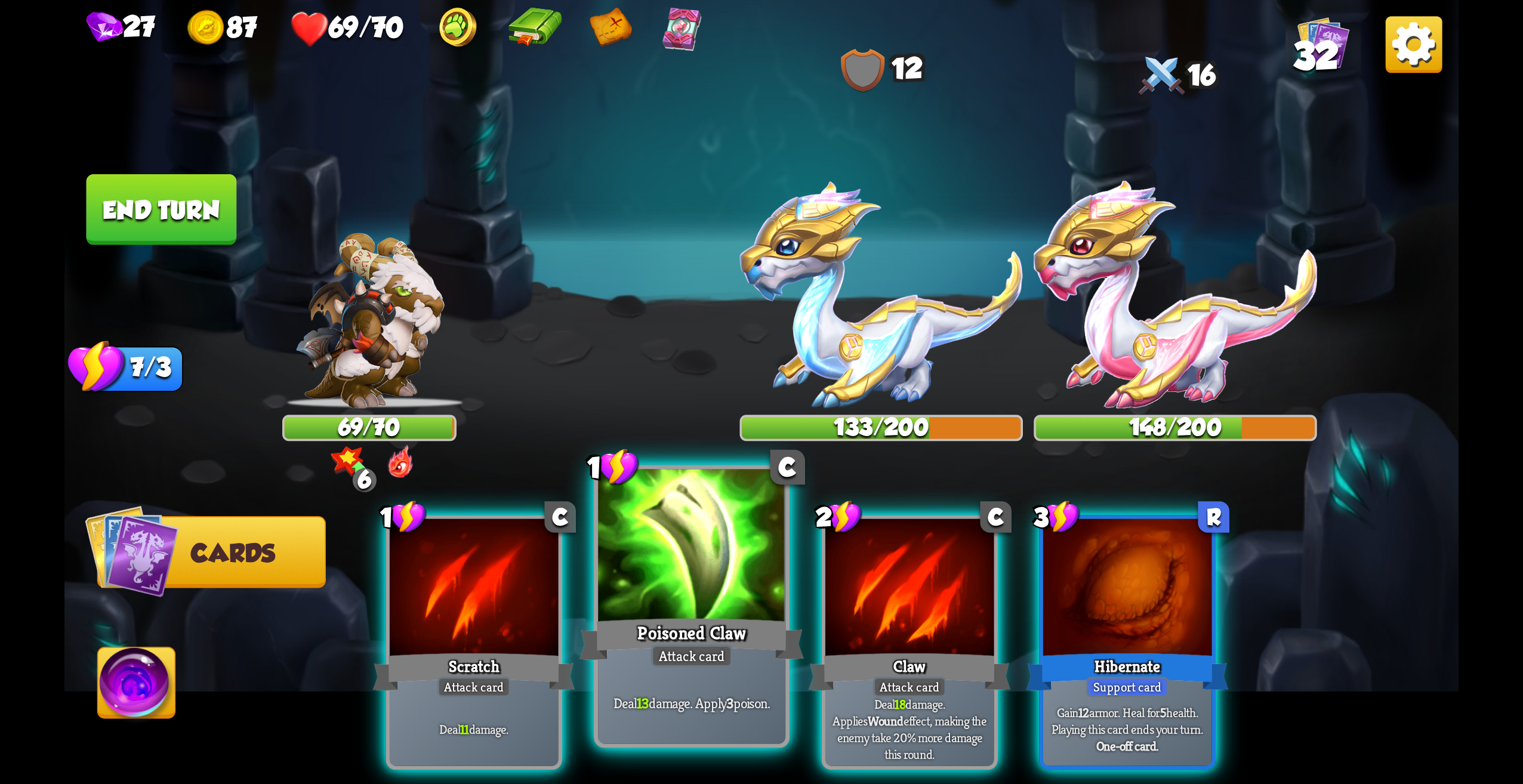
click at [724, 642] on div "Poisoned Claw" at bounding box center [691, 639] width 225 height 50
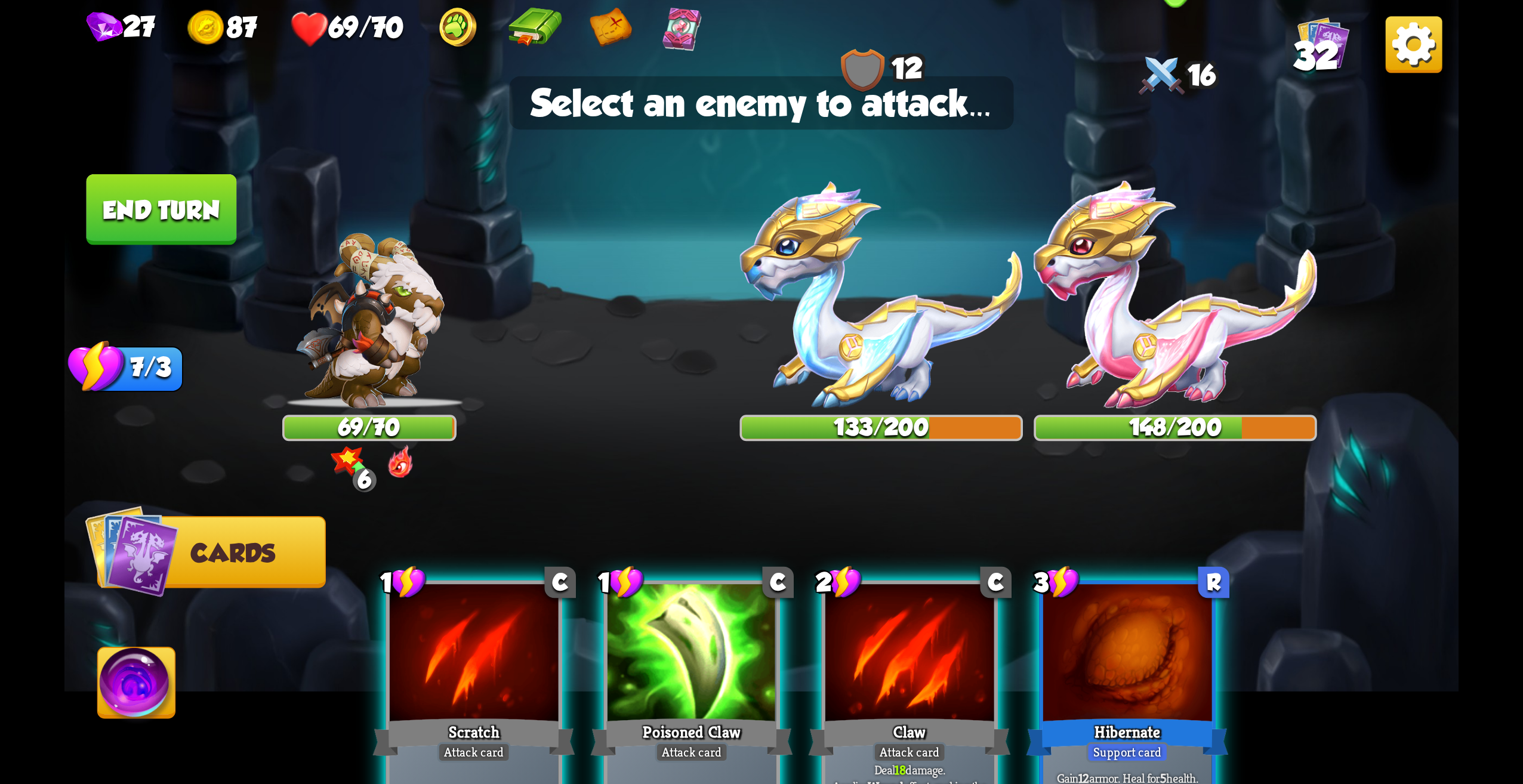
click at [1193, 366] on img at bounding box center [1175, 294] width 283 height 227
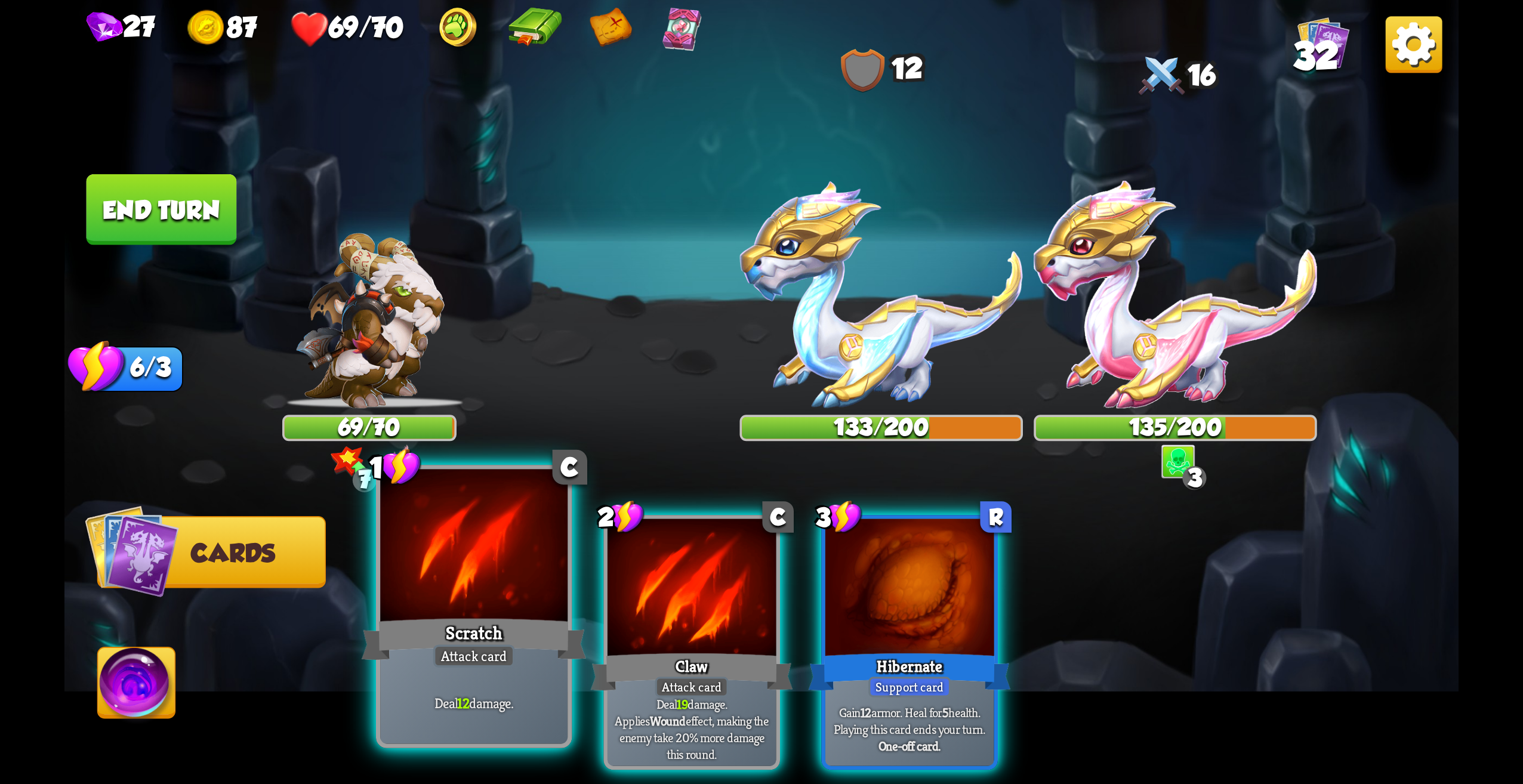
click at [545, 685] on div "Deal 12 damage." at bounding box center [474, 704] width 188 height 82
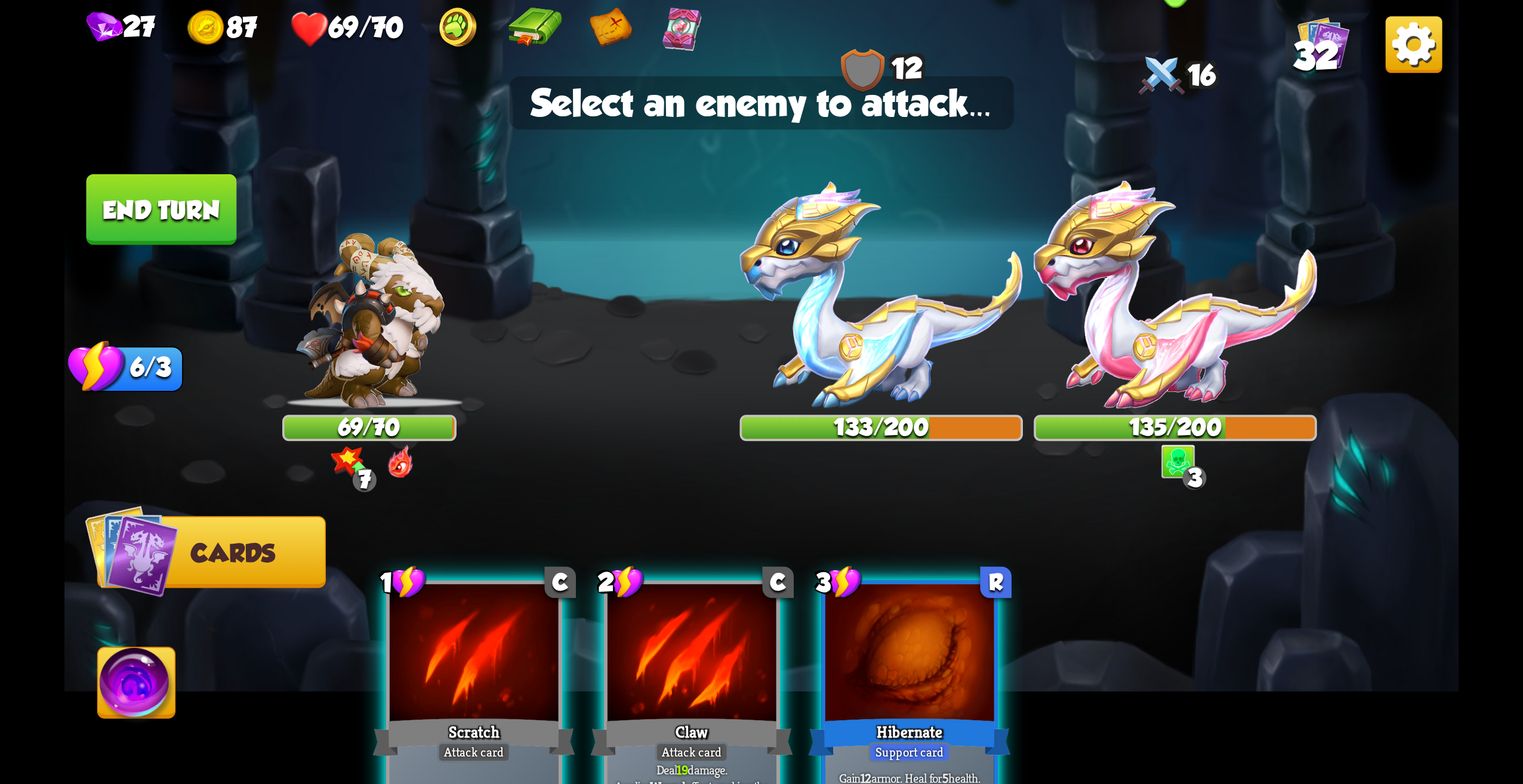
click at [1127, 355] on img at bounding box center [1175, 294] width 283 height 227
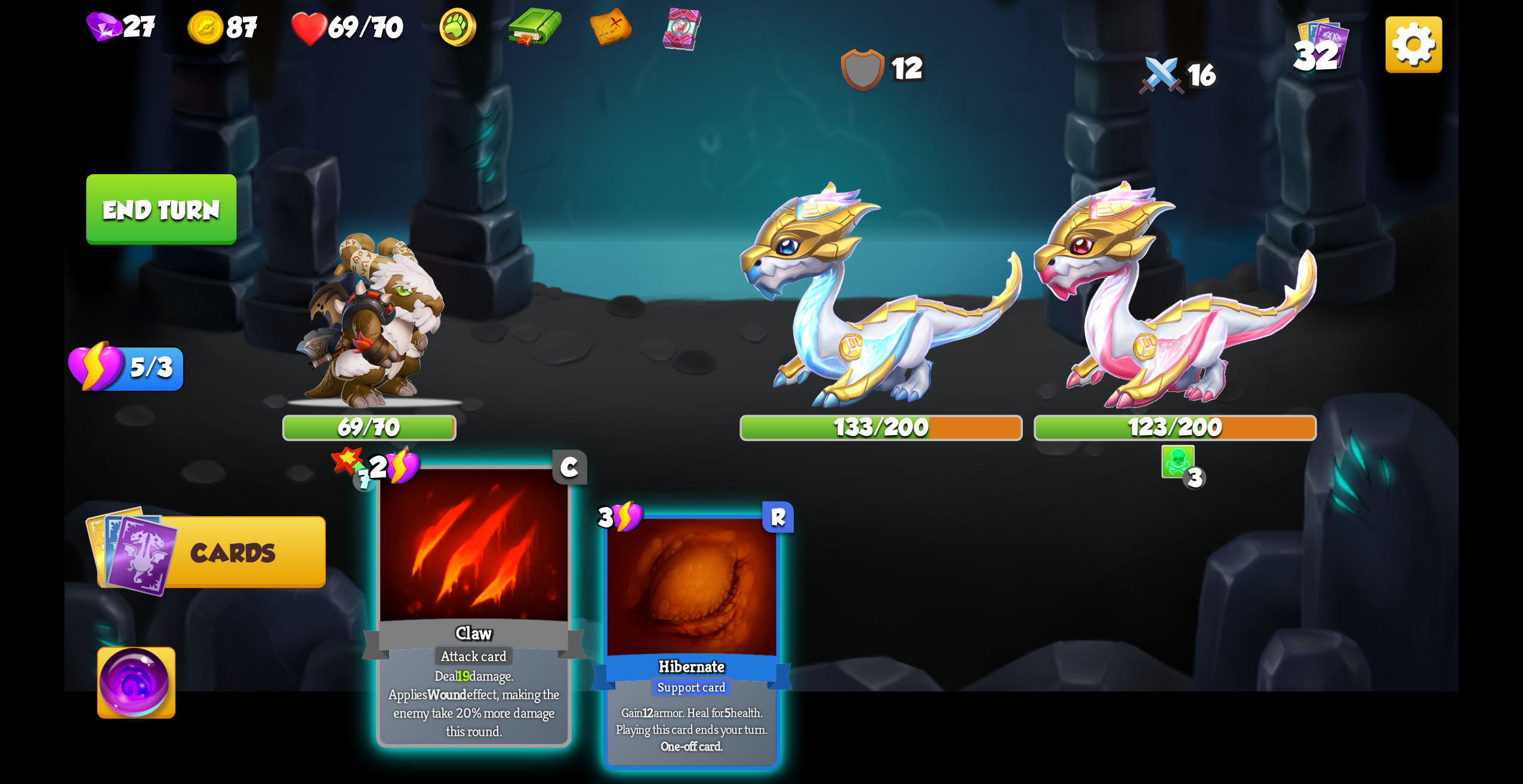
click at [470, 690] on p "Deal 19 damage. Applies Wound effect, making the enemy take 20% more damage thi…" at bounding box center [474, 702] width 178 height 74
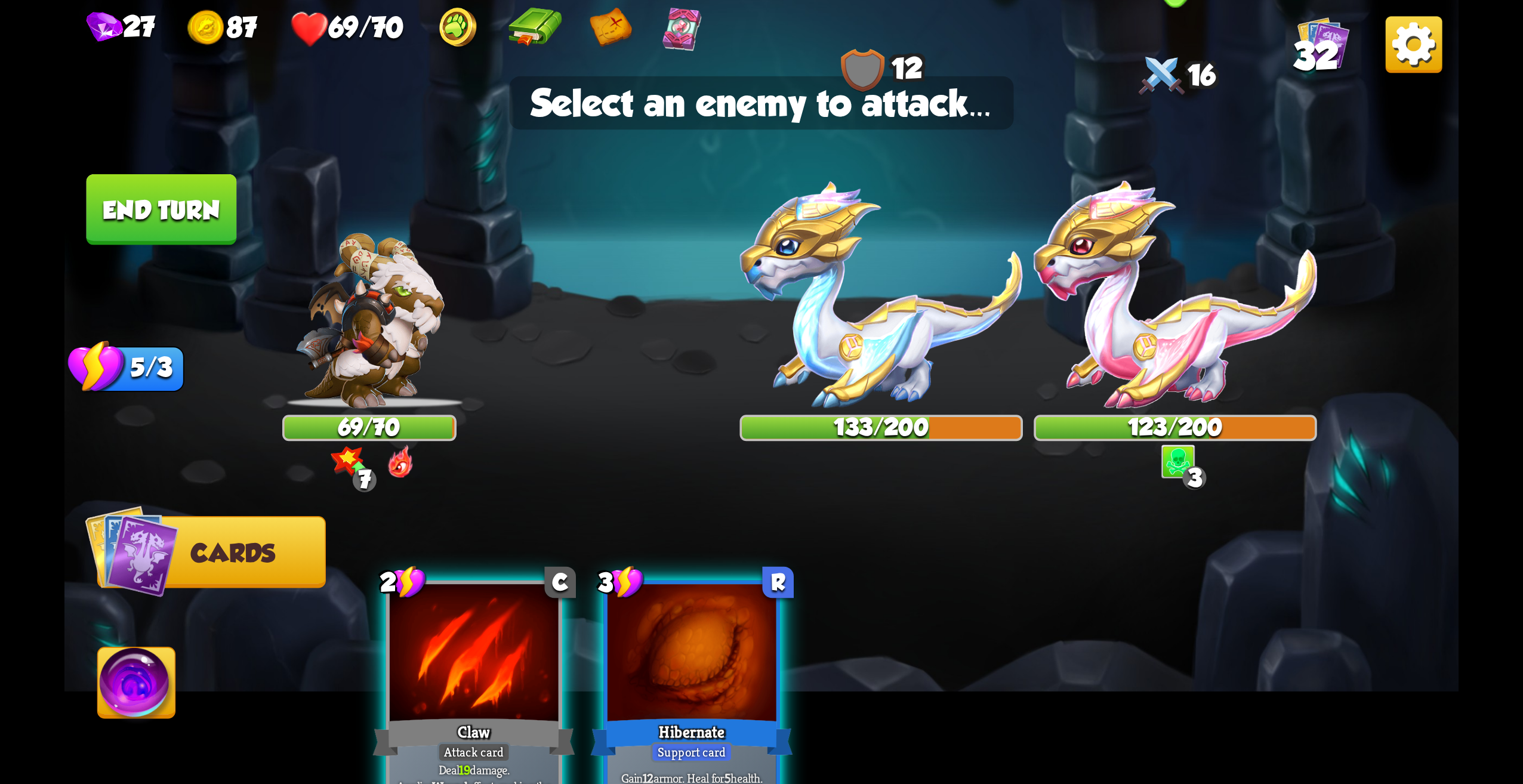
click at [1159, 306] on img at bounding box center [1175, 294] width 283 height 227
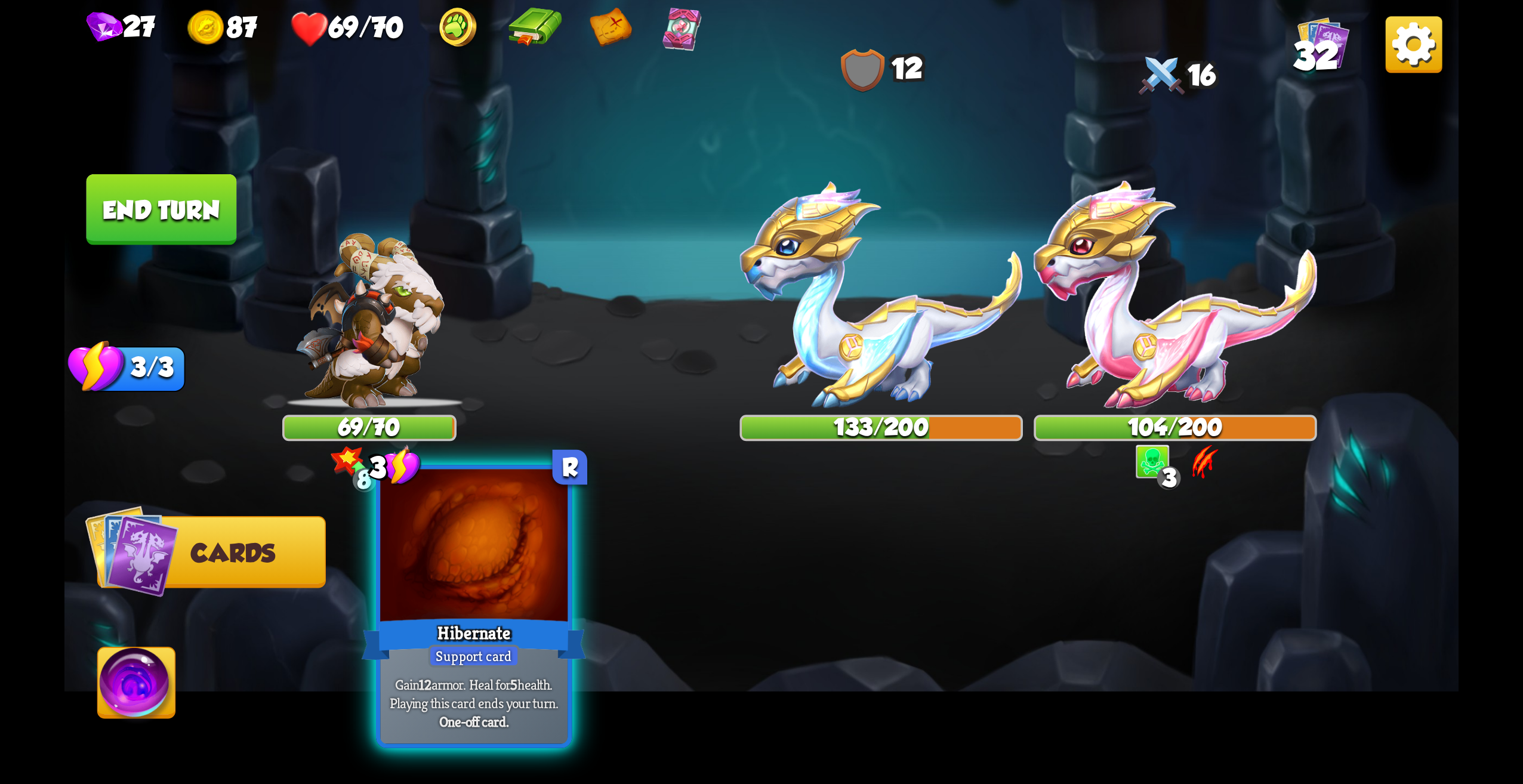
click at [529, 599] on div at bounding box center [474, 549] width 188 height 158
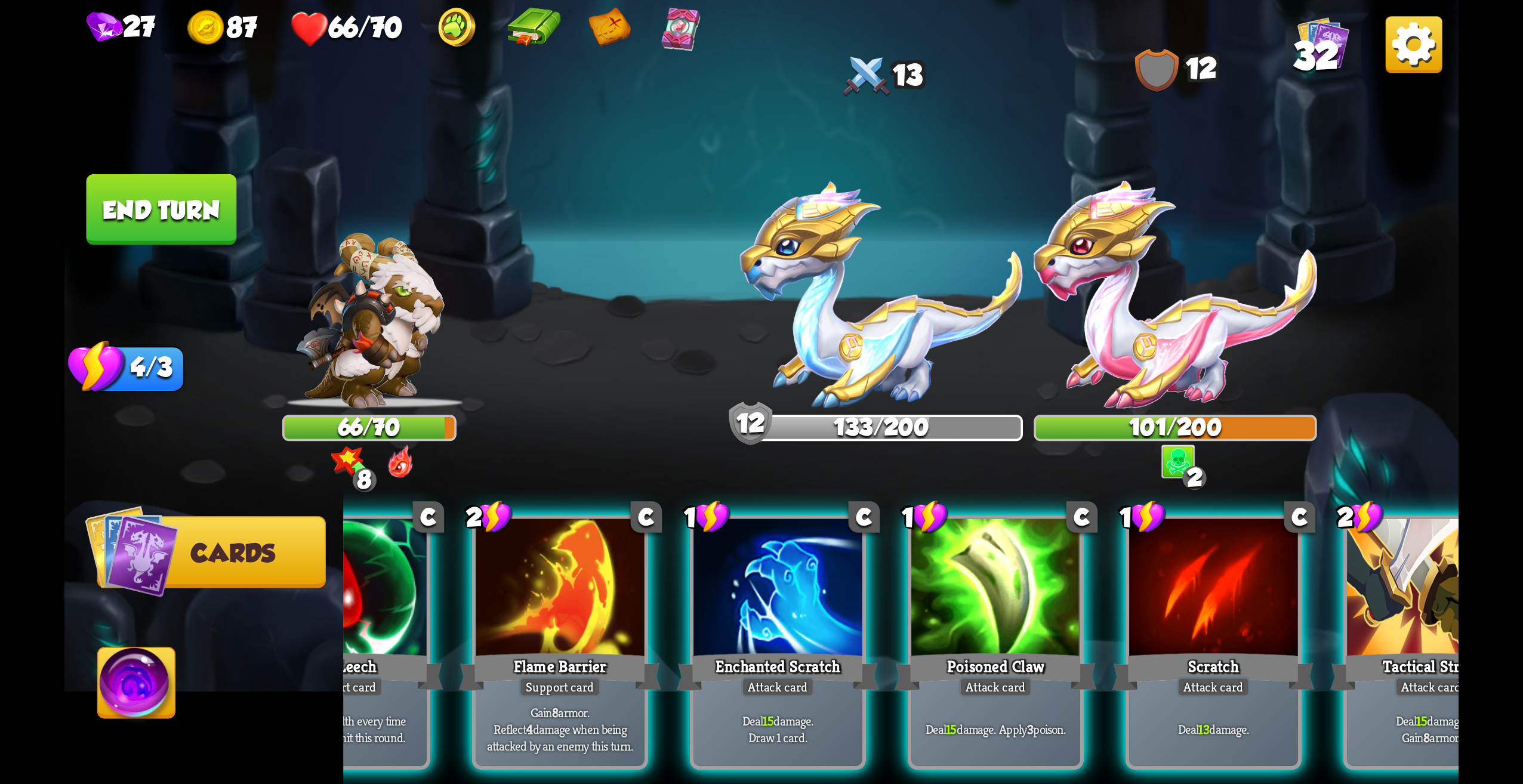
scroll to position [0, 69]
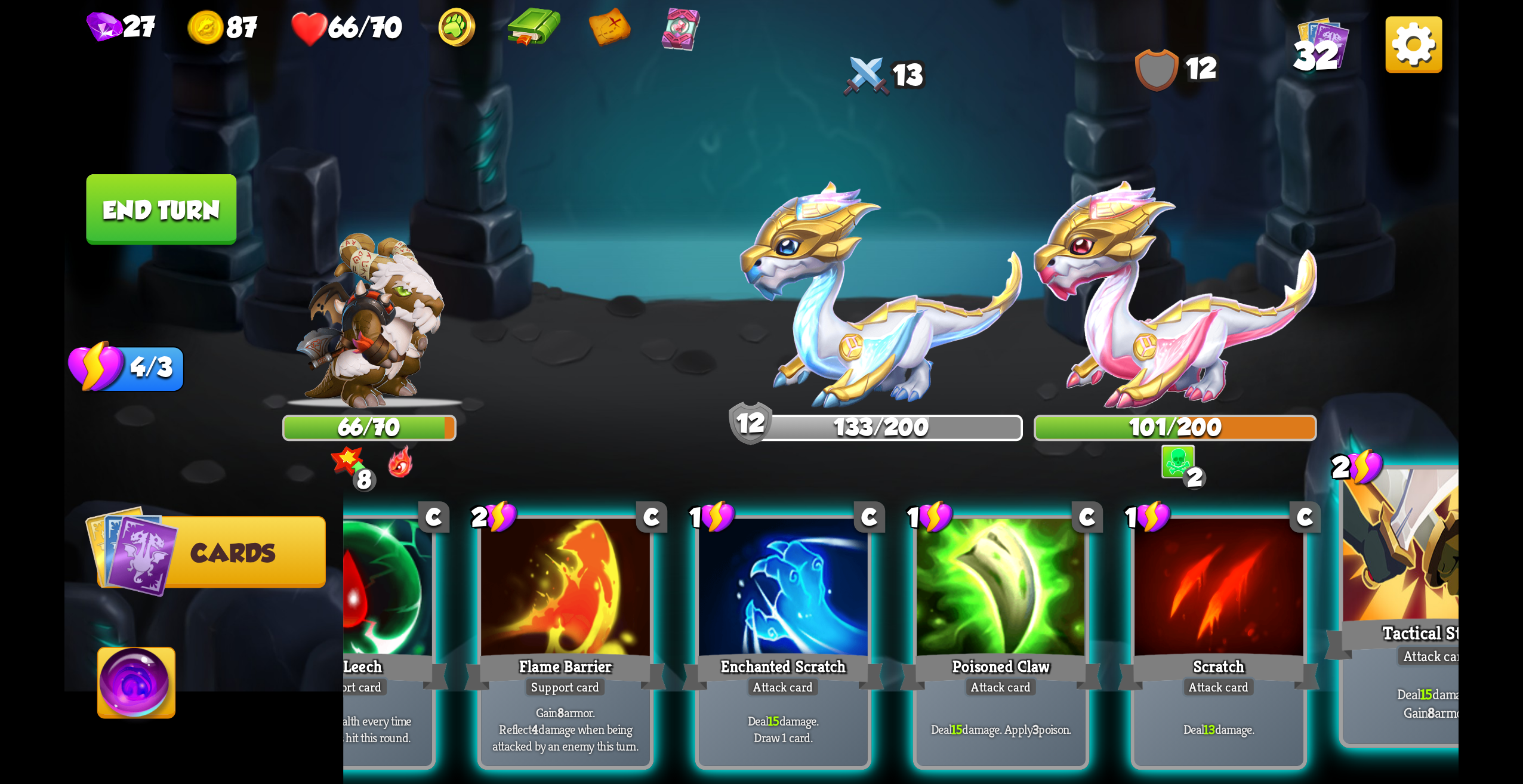
click at [1349, 630] on div "Tactical Strike" at bounding box center [1436, 639] width 225 height 50
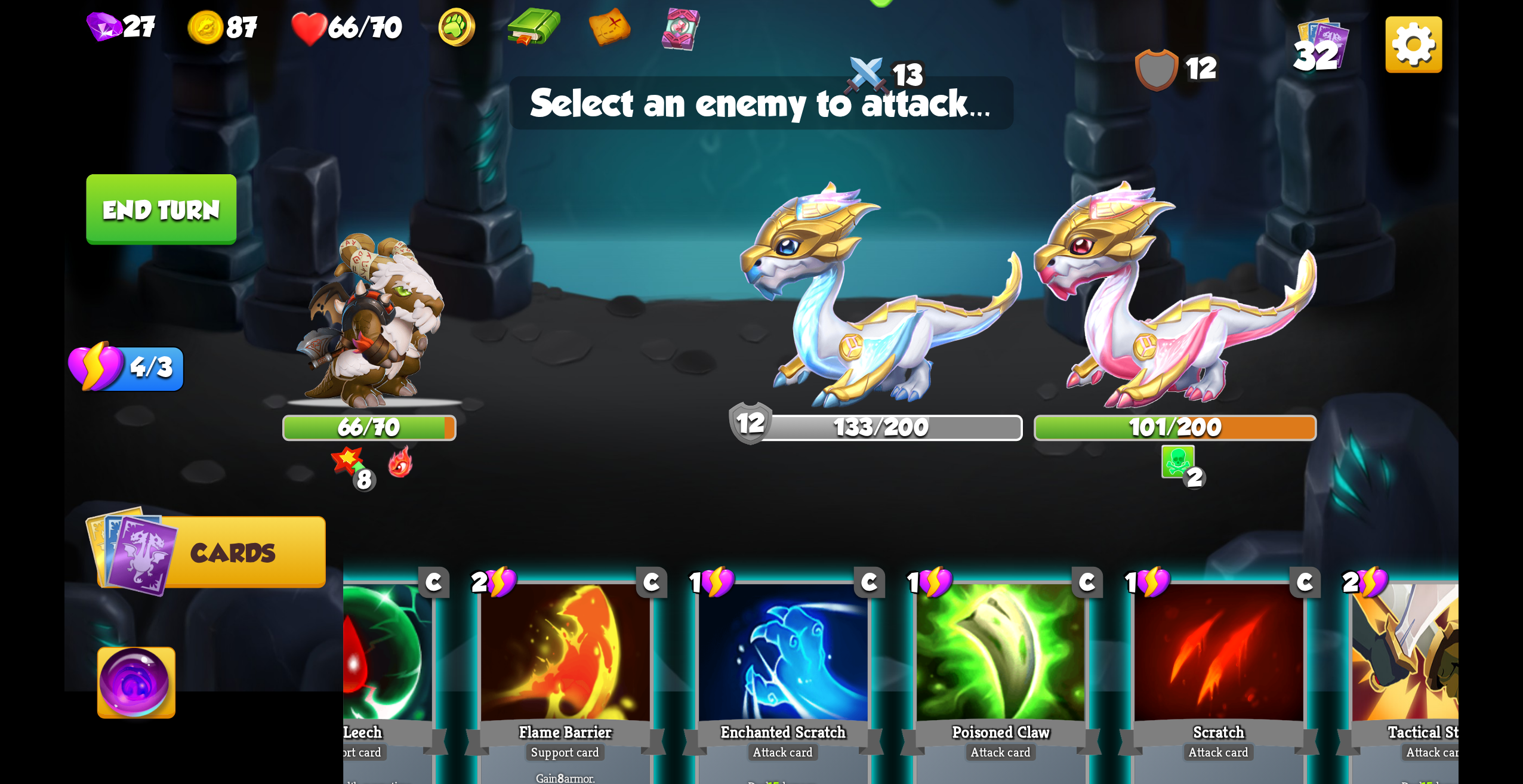
click at [870, 357] on img at bounding box center [882, 294] width 283 height 227
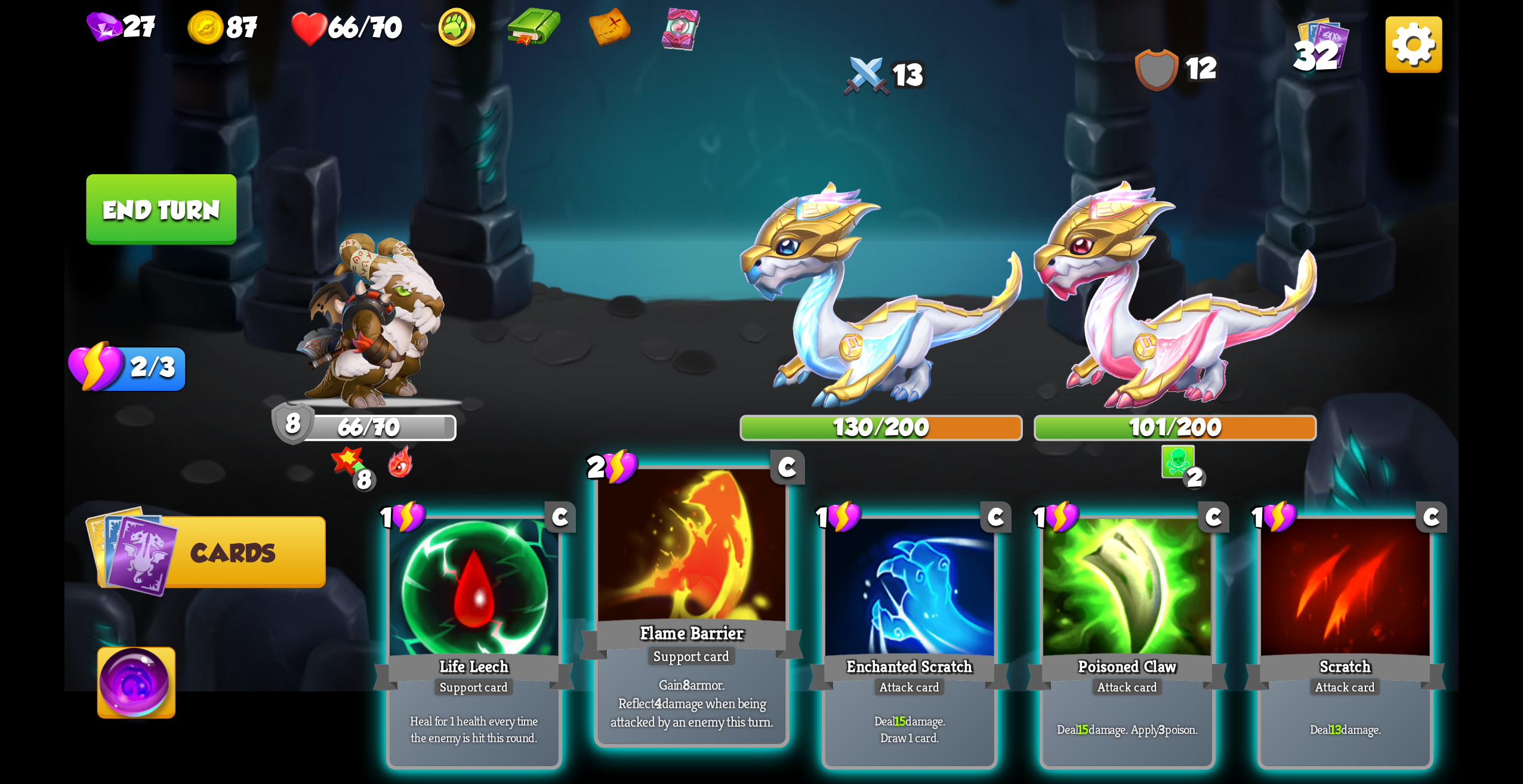
click at [766, 609] on div at bounding box center [692, 549] width 188 height 158
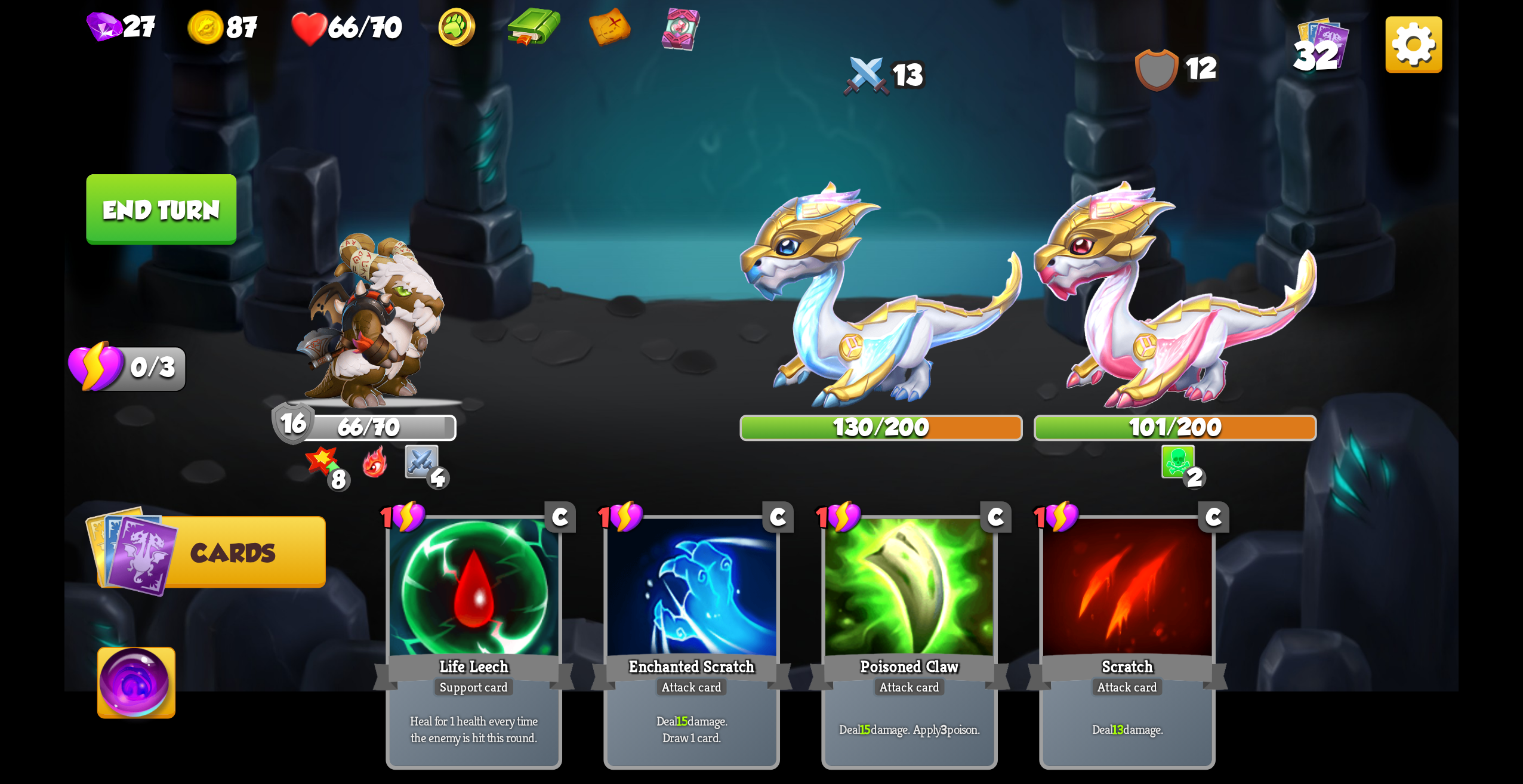
click at [132, 227] on button "End turn" at bounding box center [161, 210] width 150 height 71
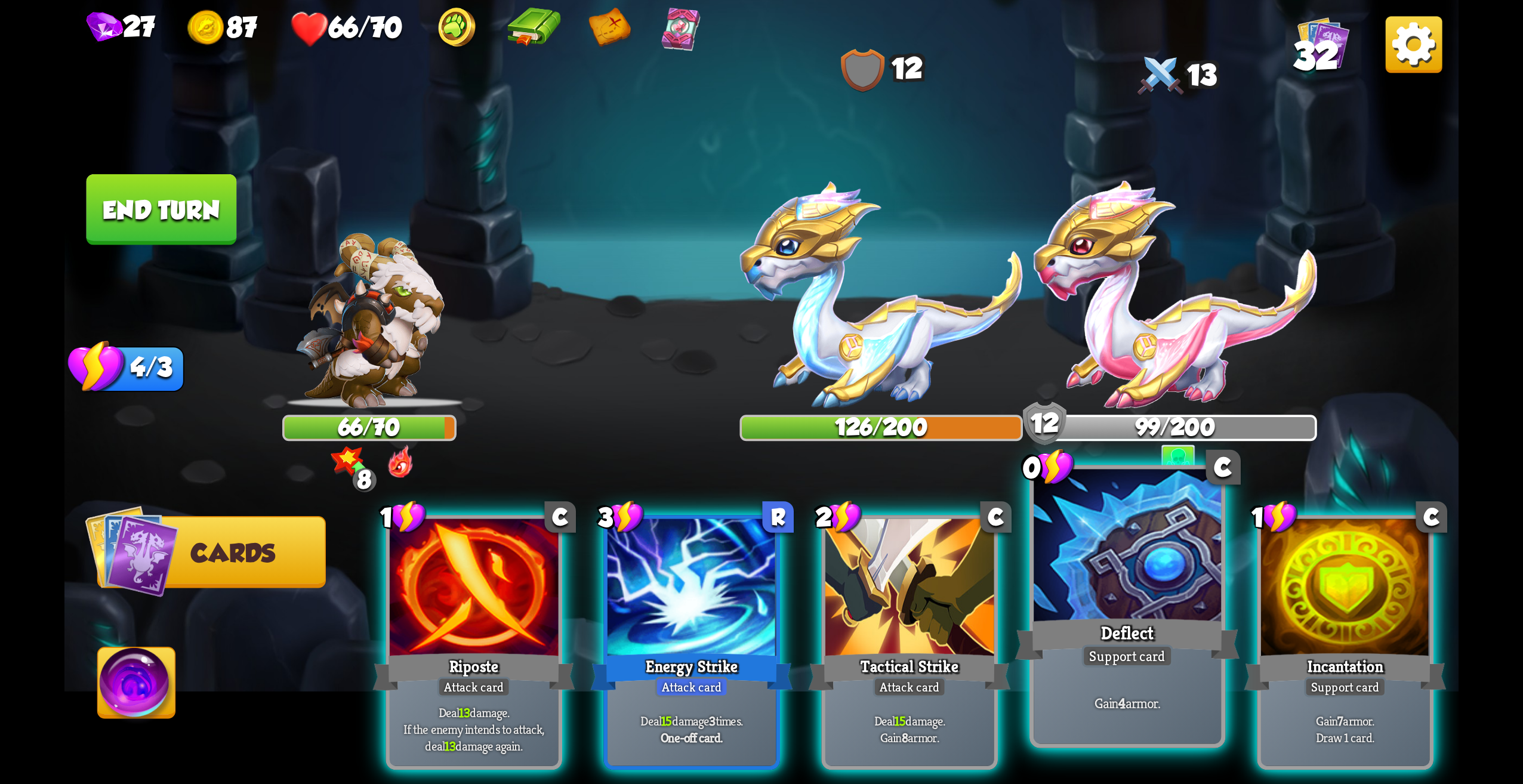
click at [1193, 663] on div "Deflect" at bounding box center [1128, 639] width 225 height 50
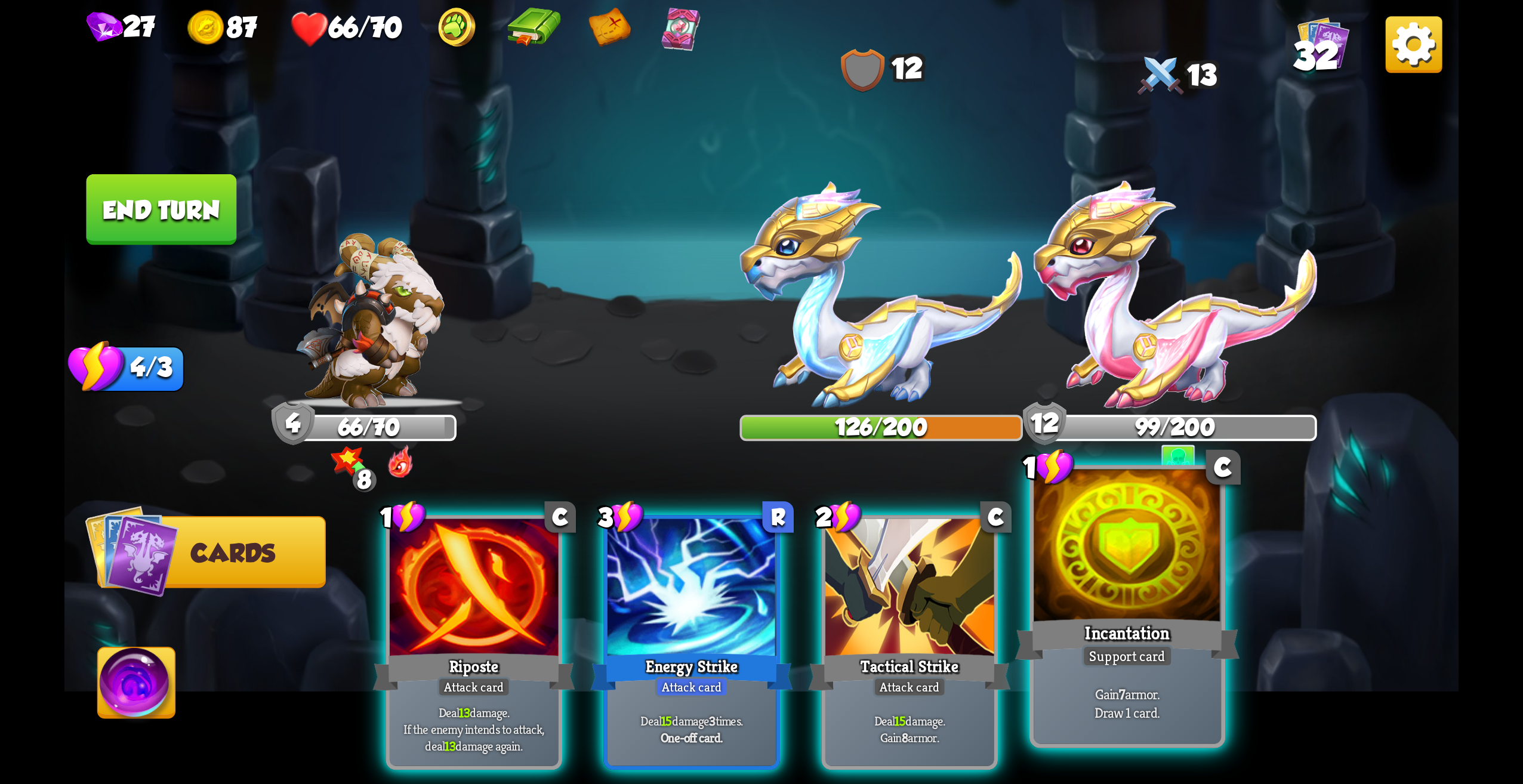
click at [1192, 661] on div "Incantation" at bounding box center [1128, 639] width 225 height 50
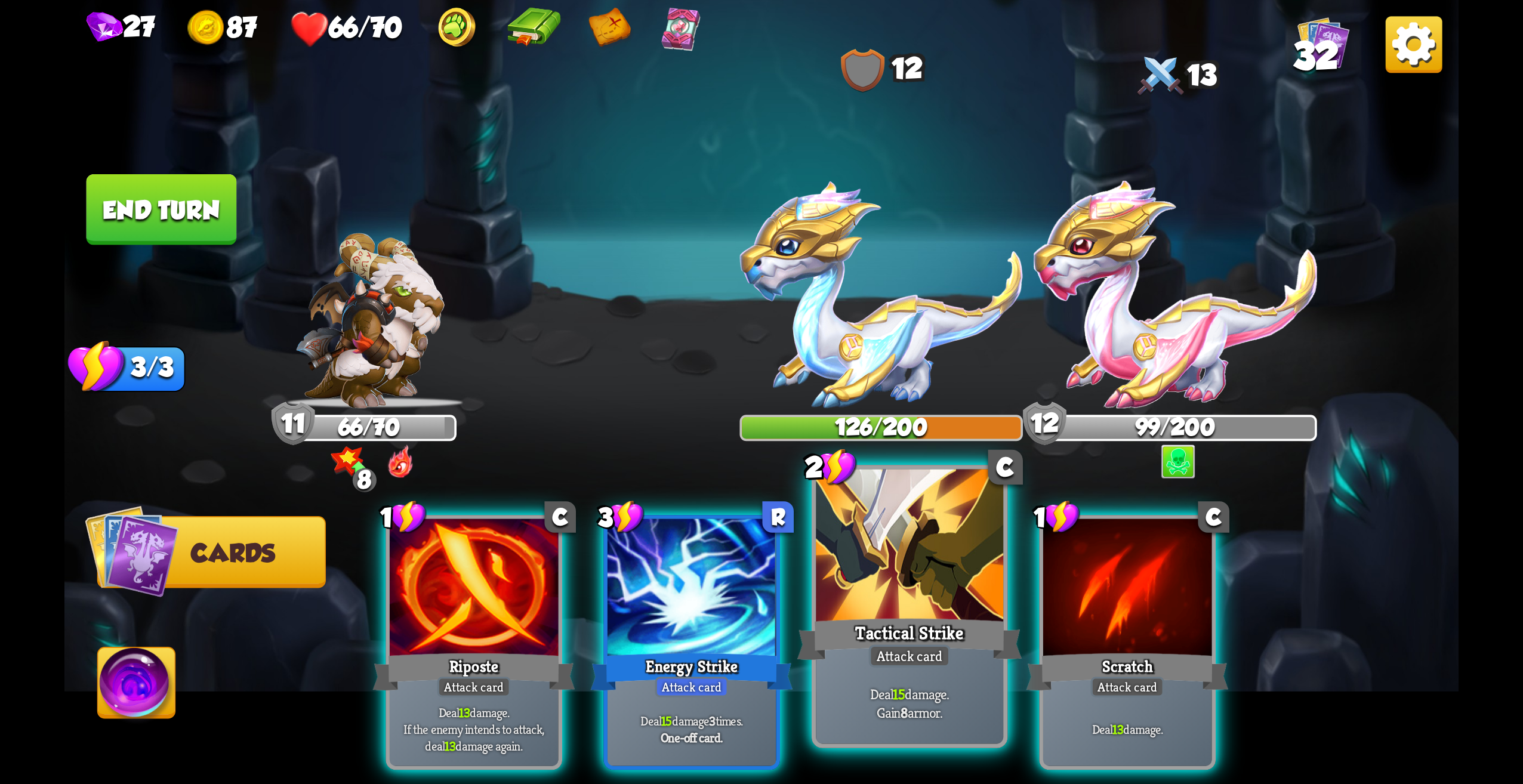
click at [954, 634] on div "Tactical Strike" at bounding box center [910, 639] width 225 height 50
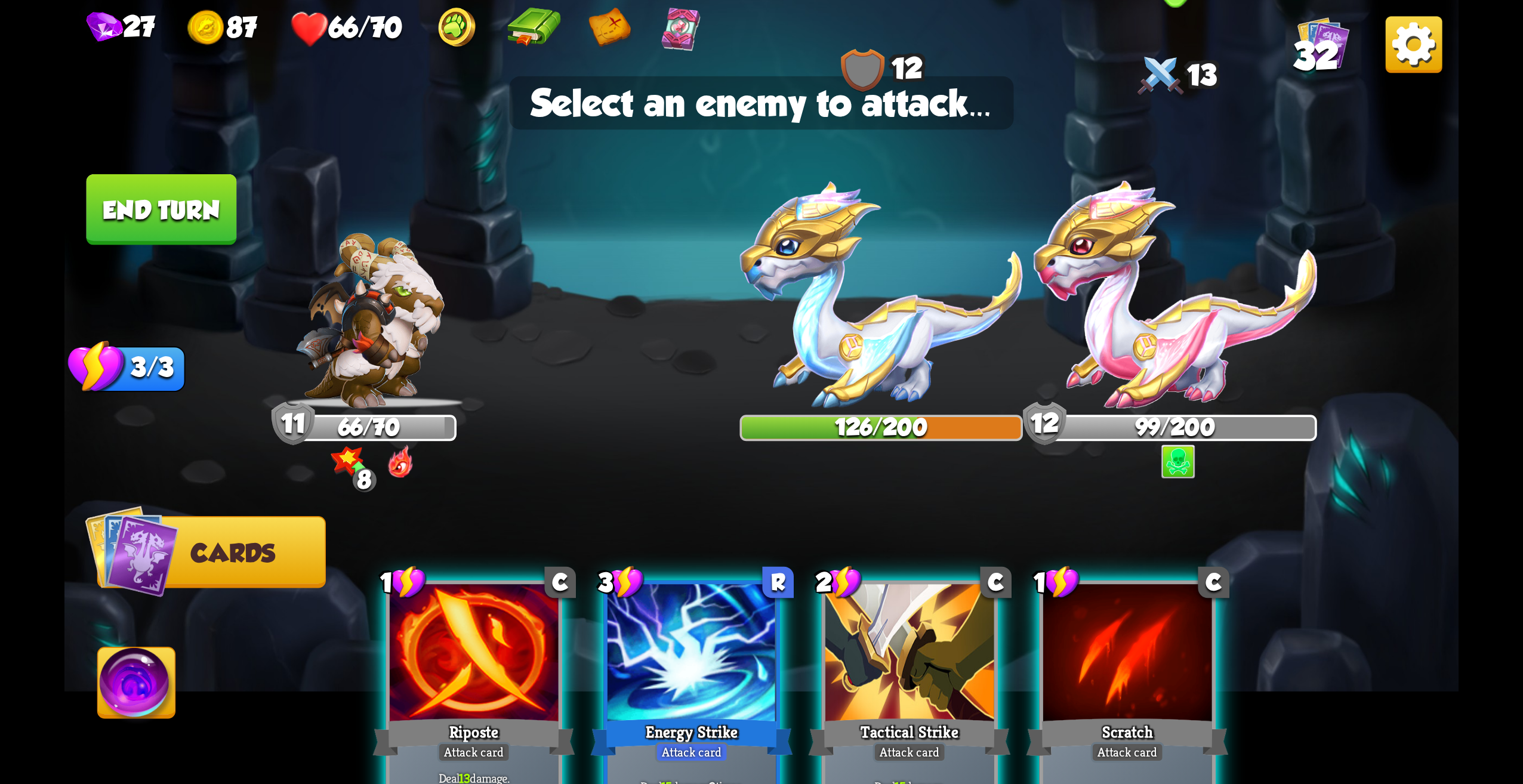
click at [1160, 322] on img at bounding box center [1175, 294] width 283 height 227
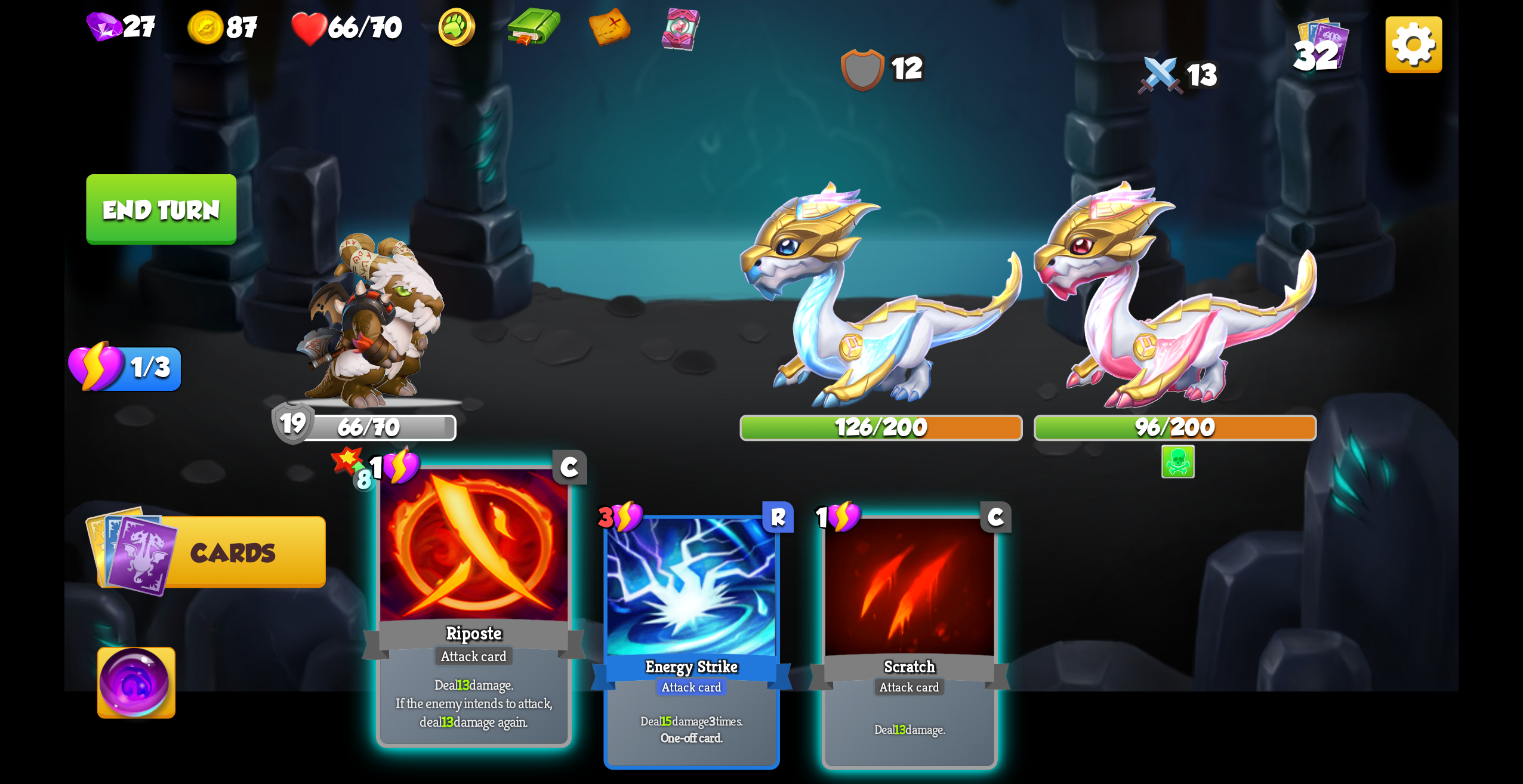
click at [479, 584] on div at bounding box center [474, 549] width 188 height 158
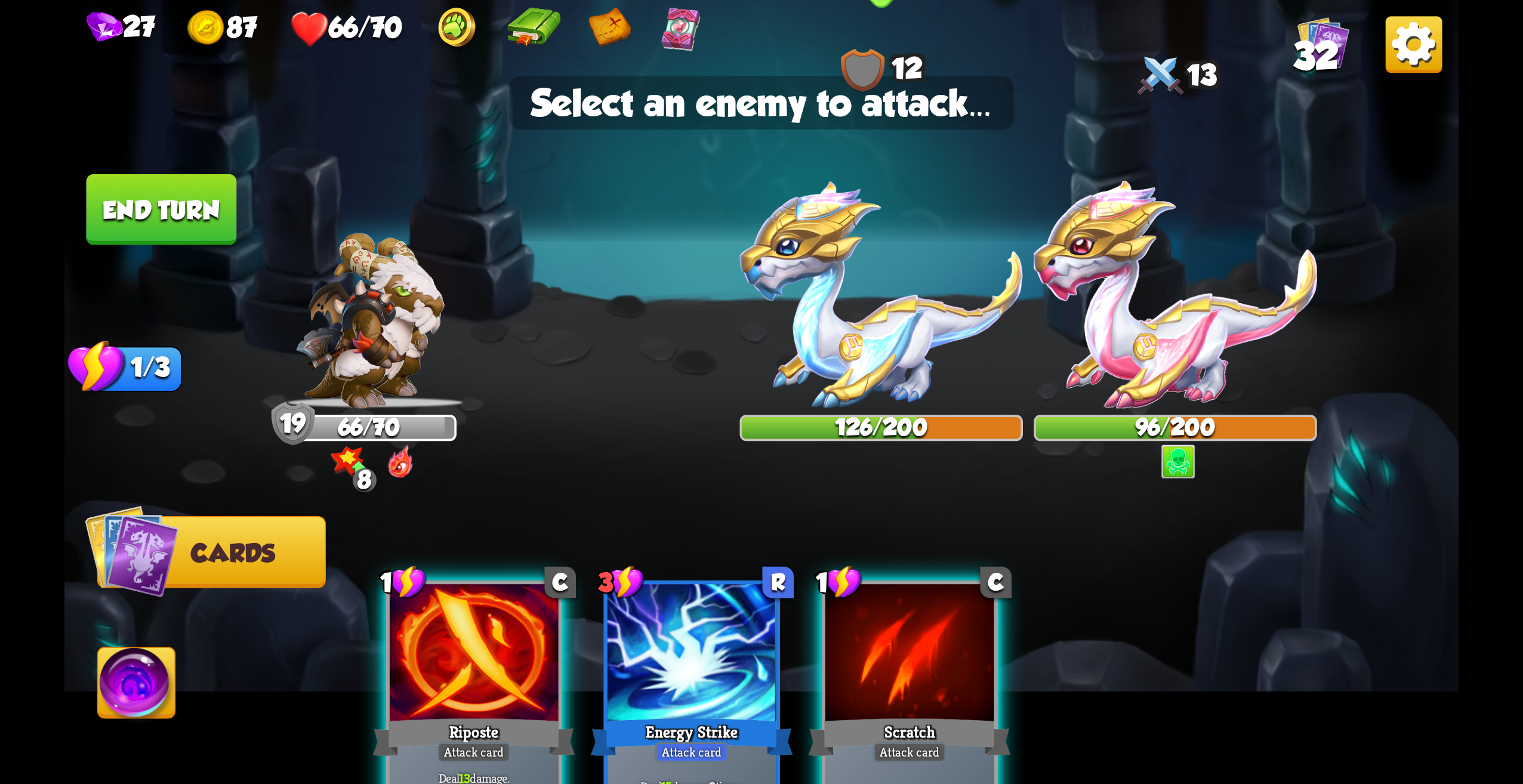
click at [849, 345] on img at bounding box center [882, 294] width 283 height 227
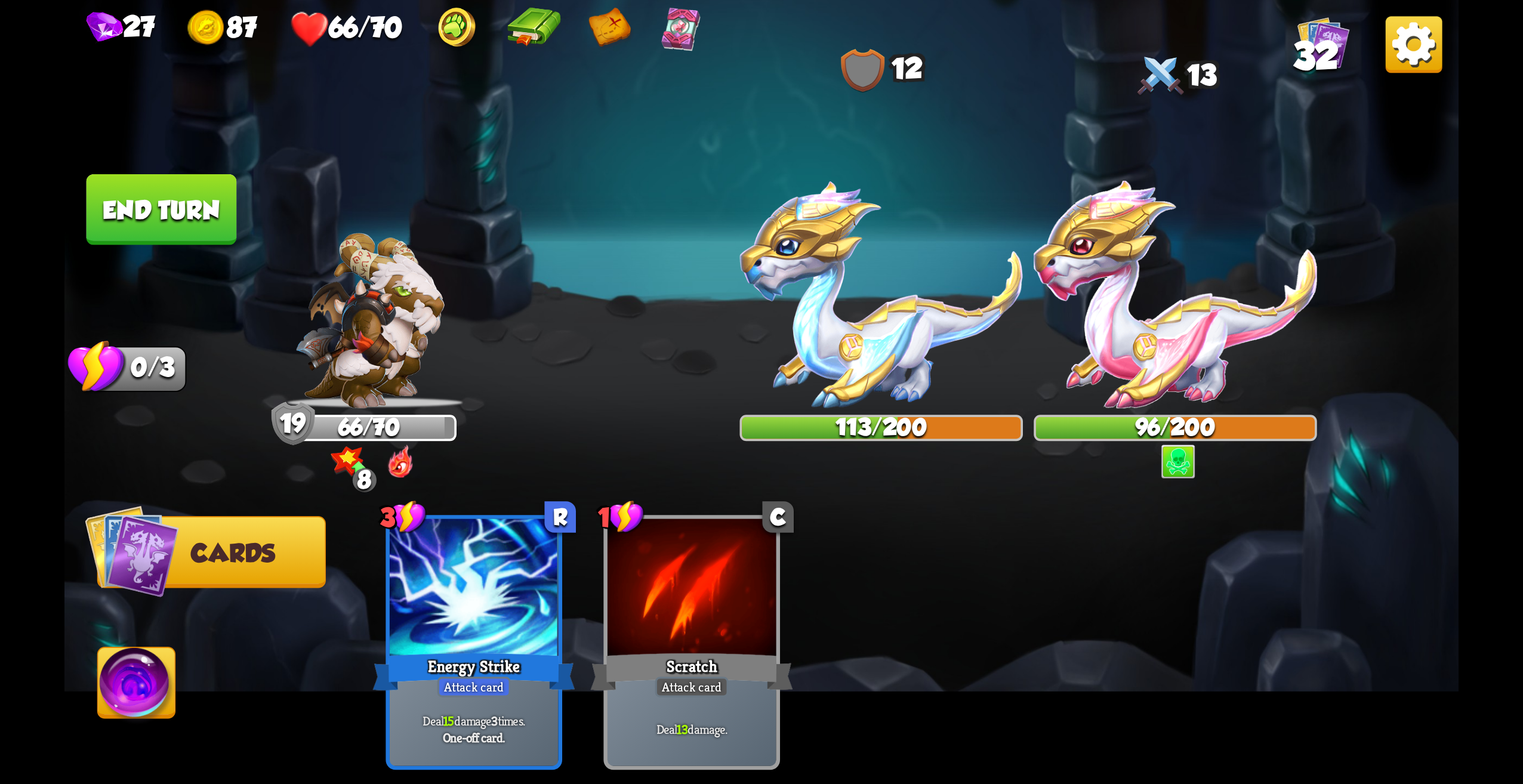
click at [223, 207] on button "End turn" at bounding box center [161, 210] width 150 height 71
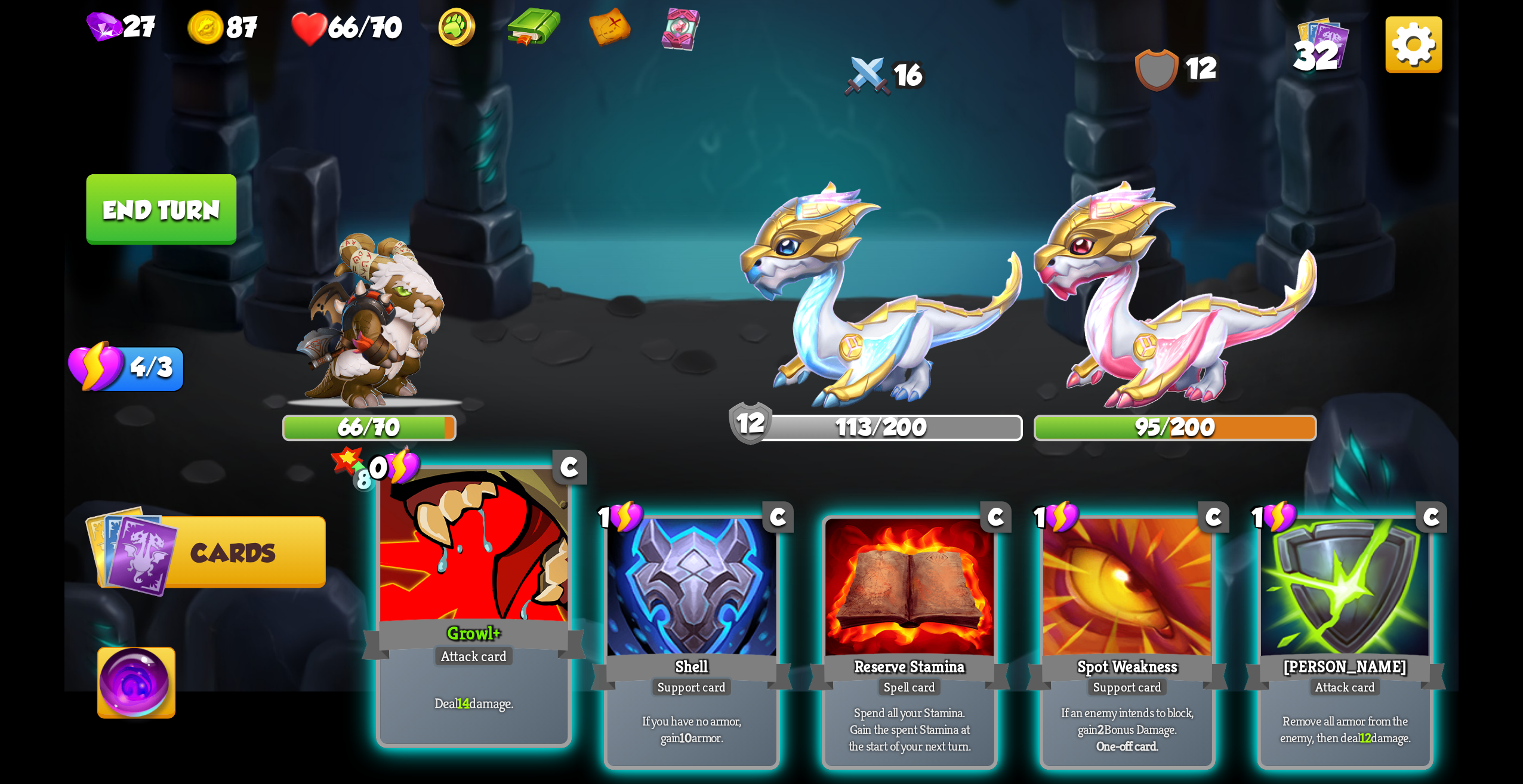
click at [459, 630] on div "Growl +" at bounding box center [474, 639] width 225 height 50
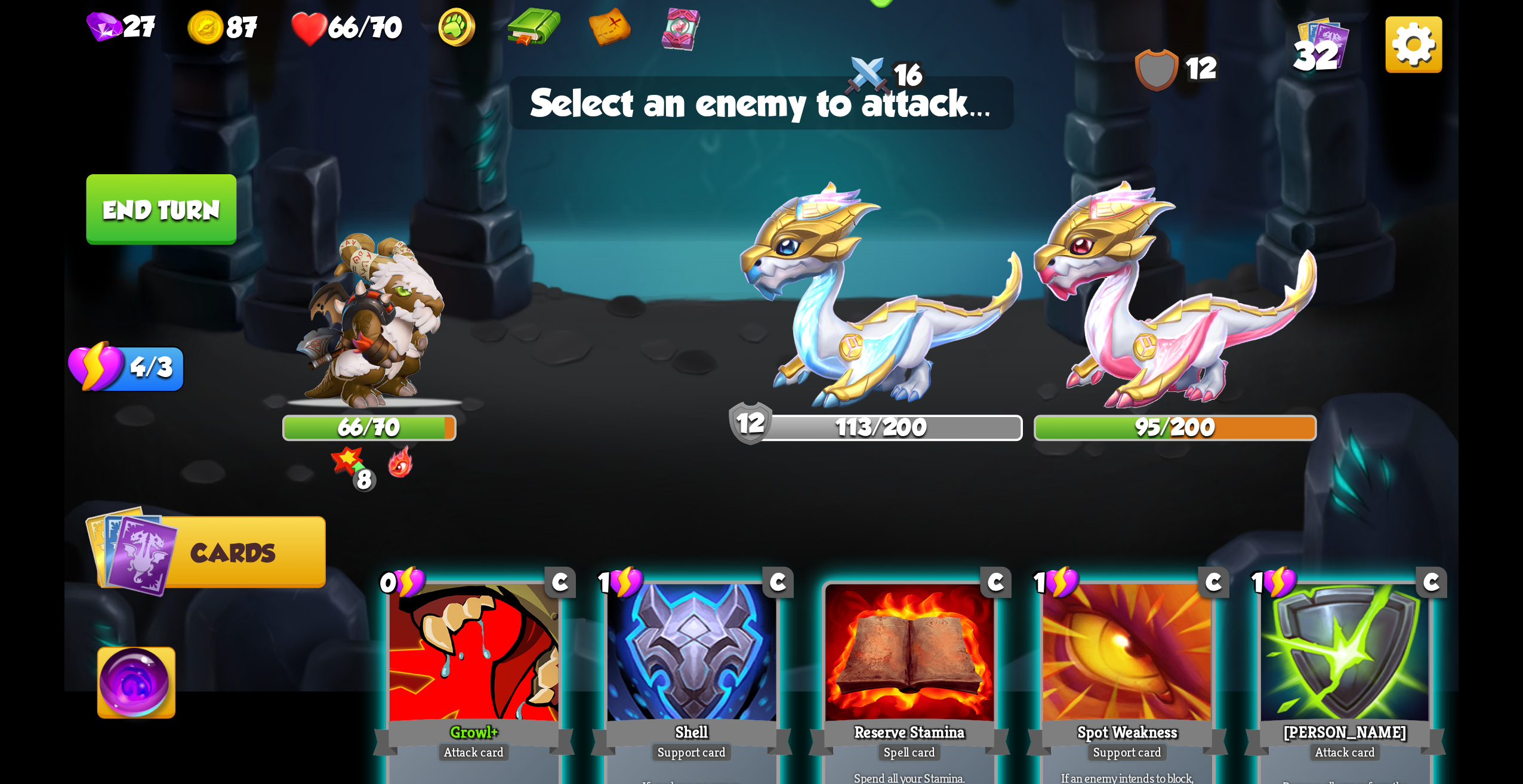
click at [794, 368] on img at bounding box center [882, 294] width 283 height 227
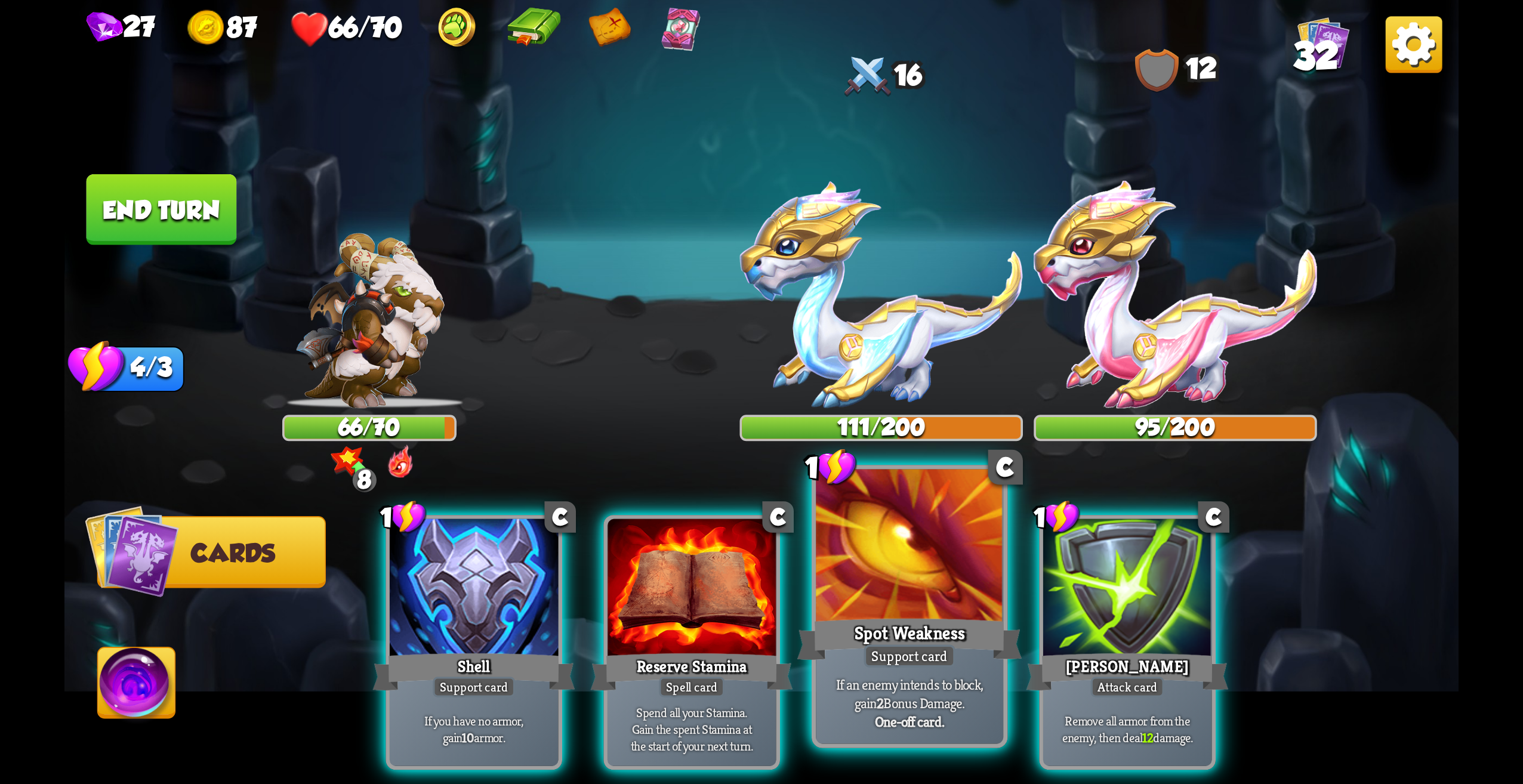
click at [970, 646] on div "Spot Weakness" at bounding box center [910, 639] width 225 height 50
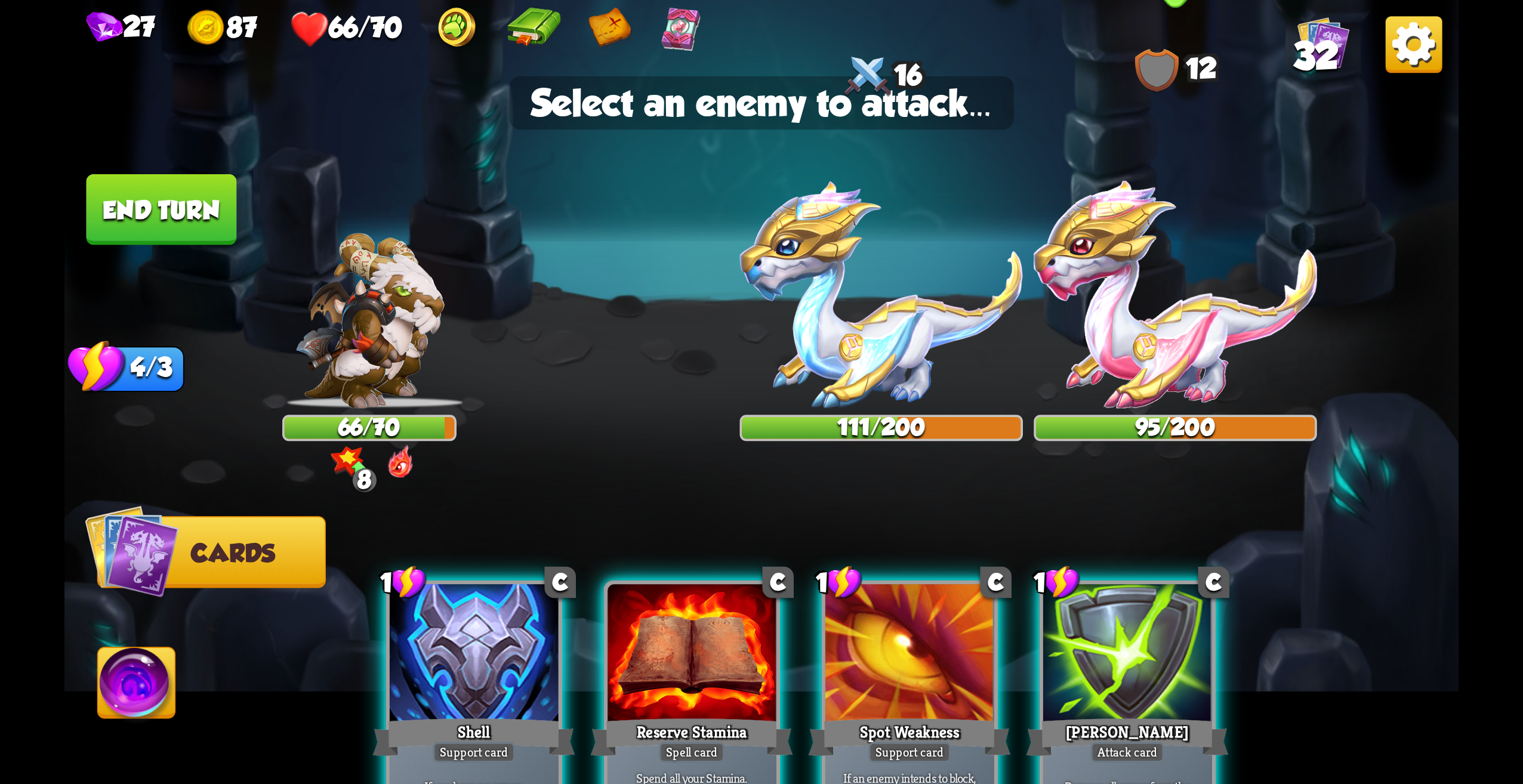
click at [1142, 347] on img at bounding box center [1175, 294] width 283 height 227
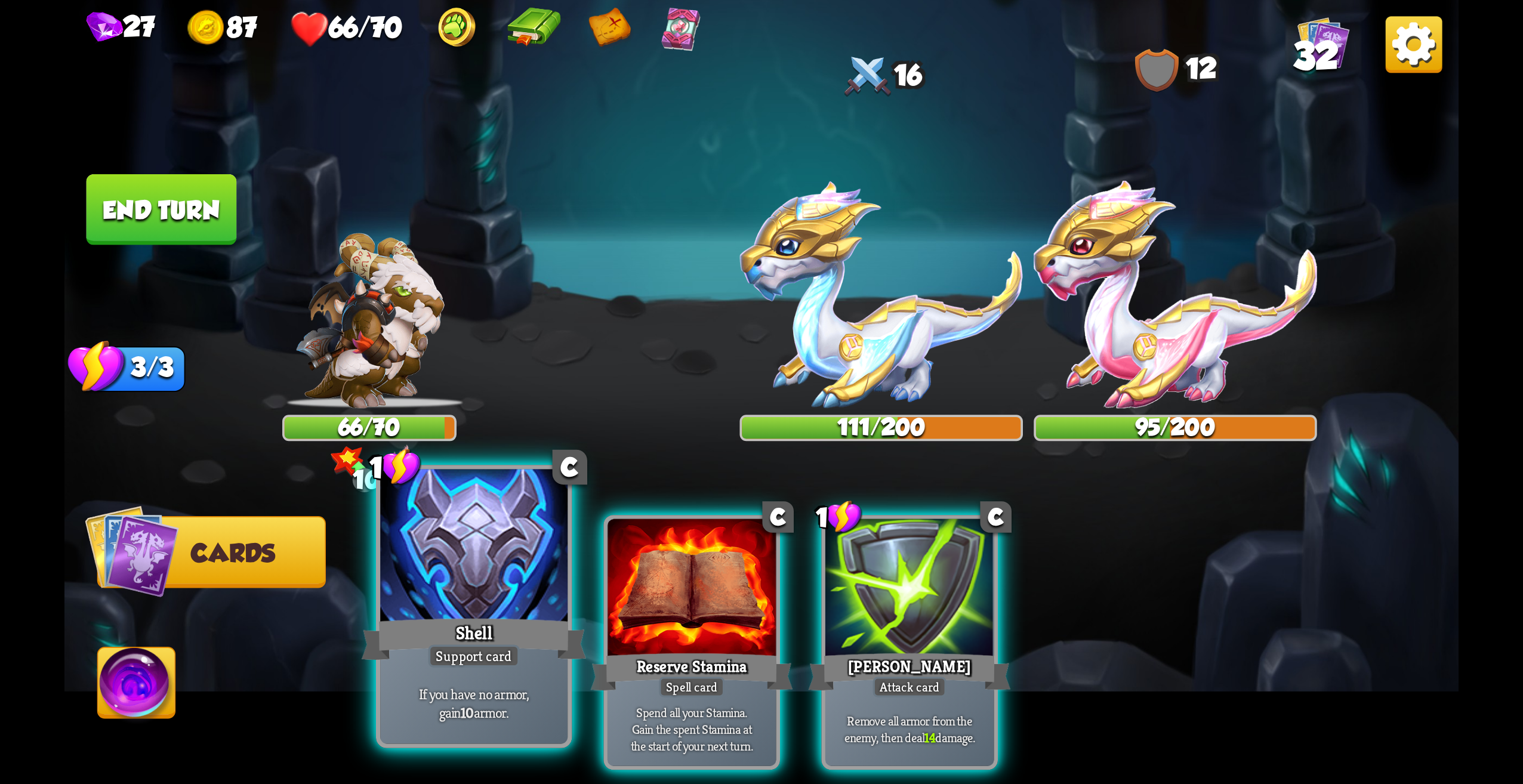
click at [514, 617] on div "Shell" at bounding box center [474, 639] width 225 height 50
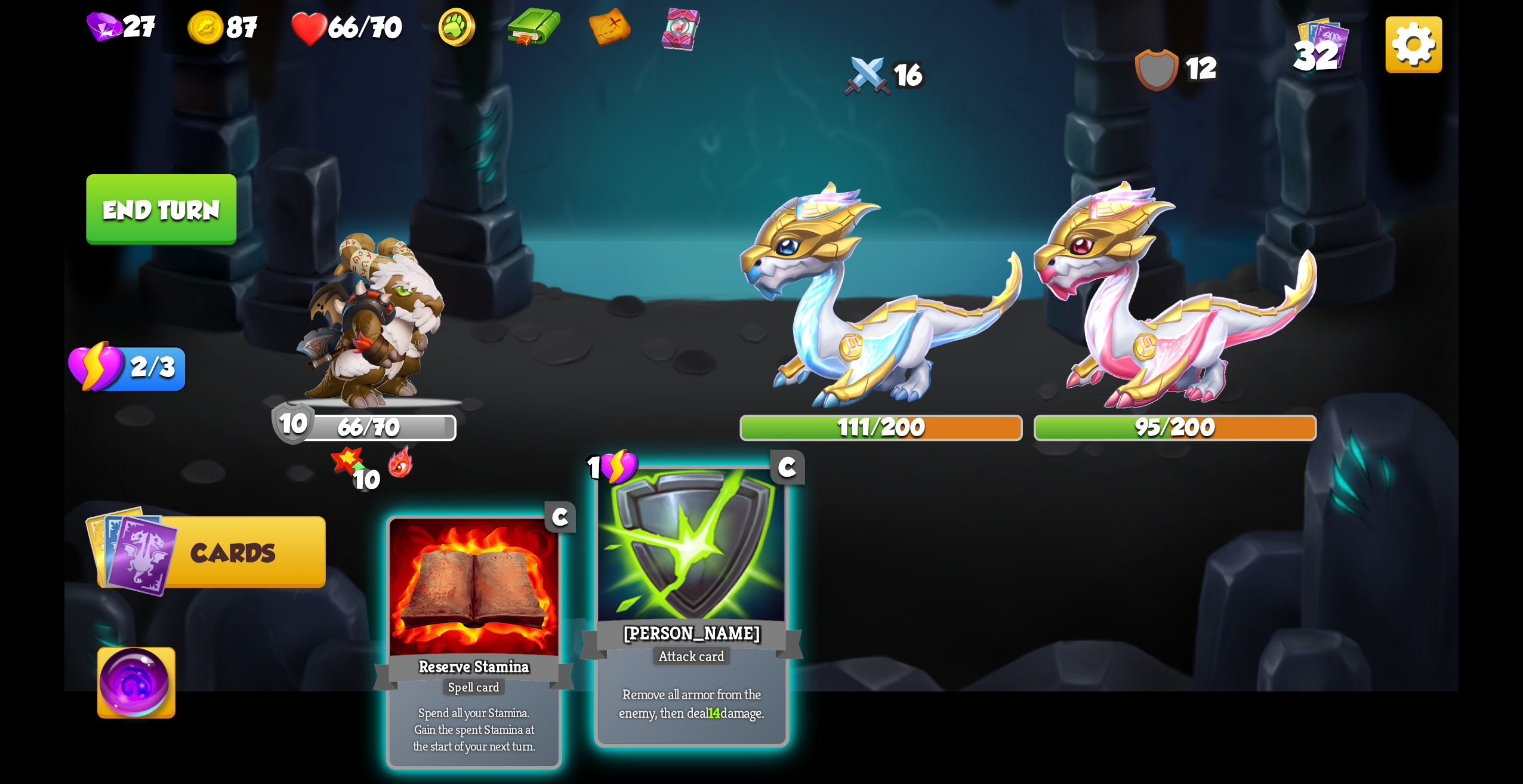
click at [690, 601] on div at bounding box center [692, 549] width 188 height 158
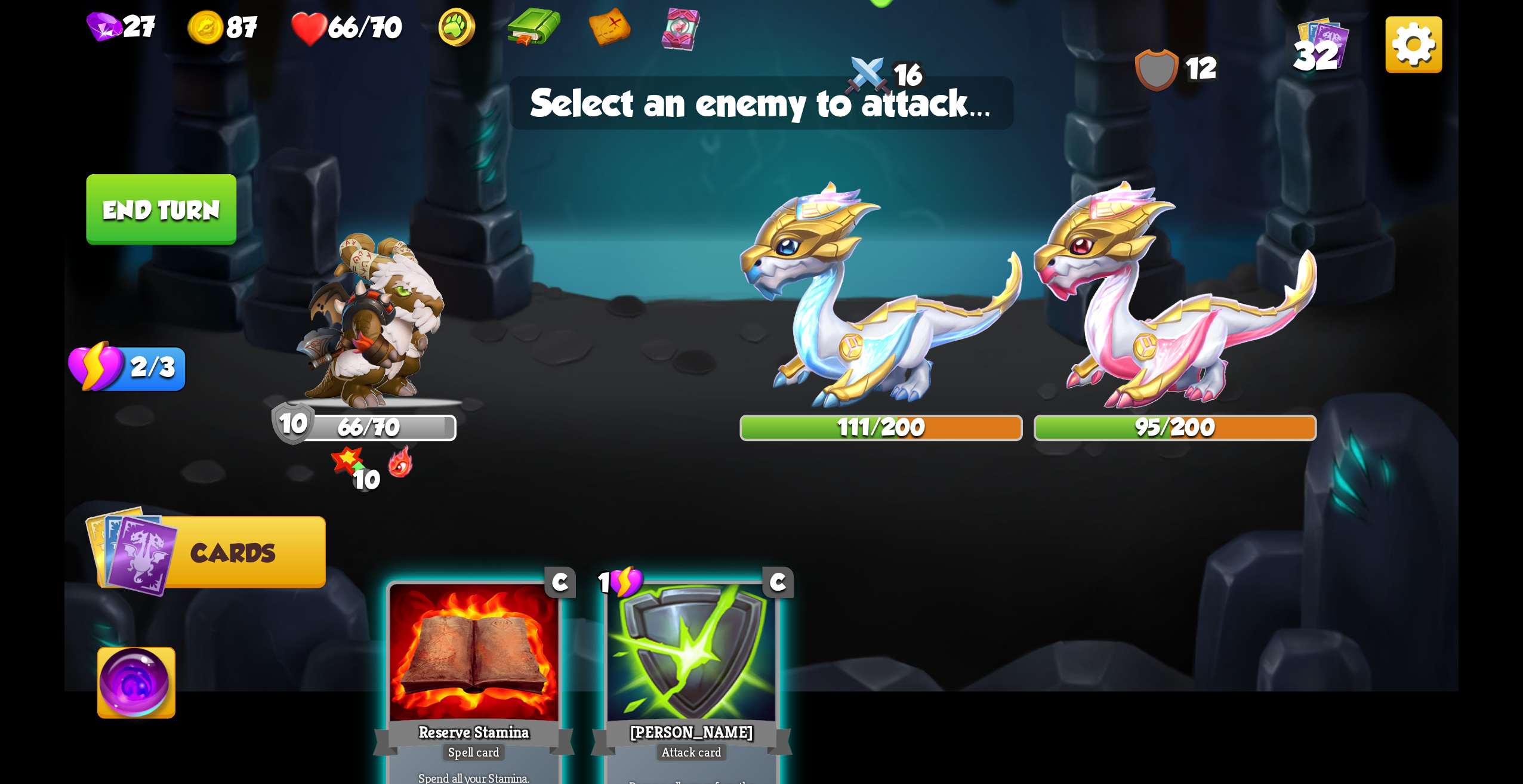
click at [883, 311] on img at bounding box center [882, 294] width 283 height 227
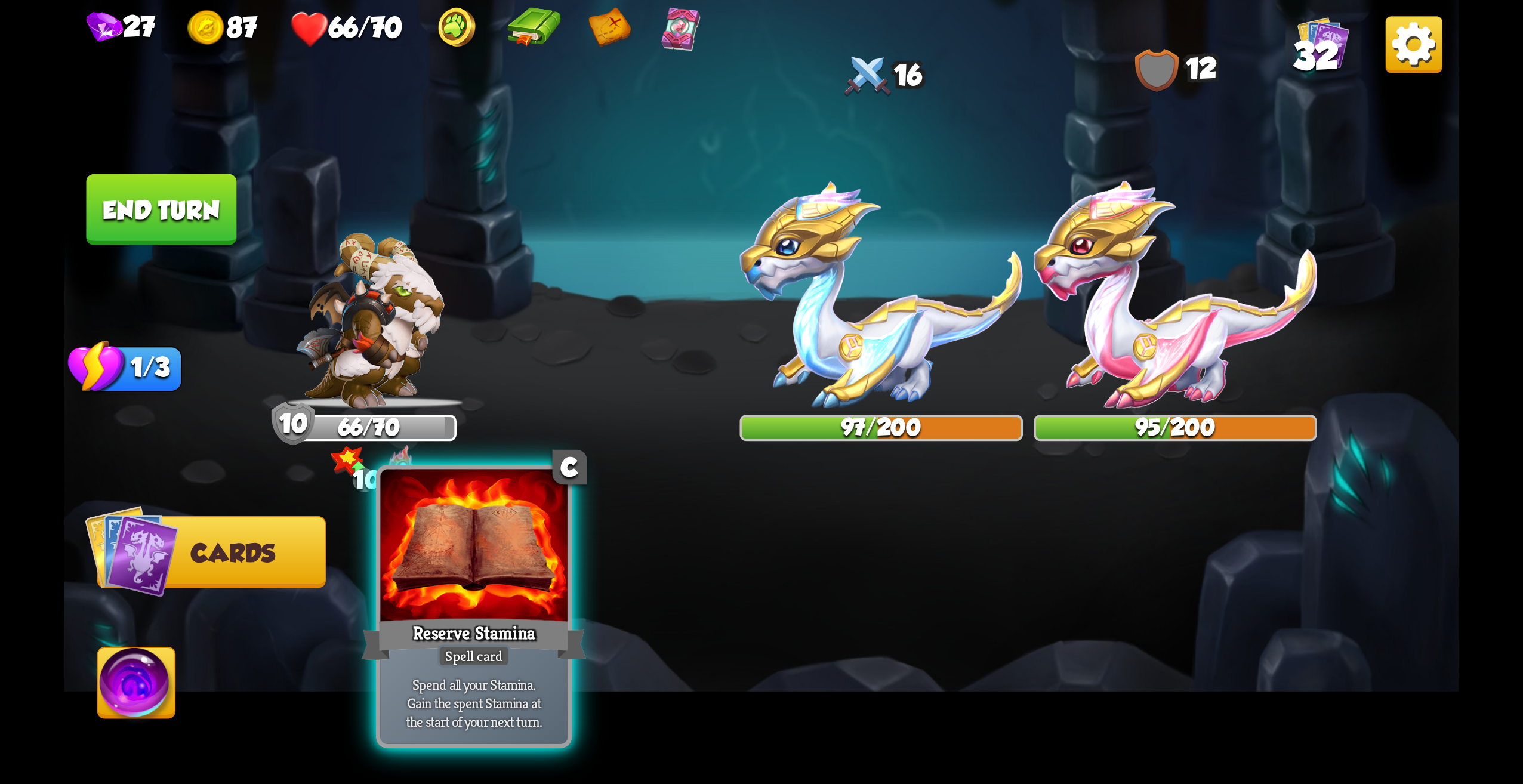
click at [515, 611] on div at bounding box center [474, 549] width 188 height 158
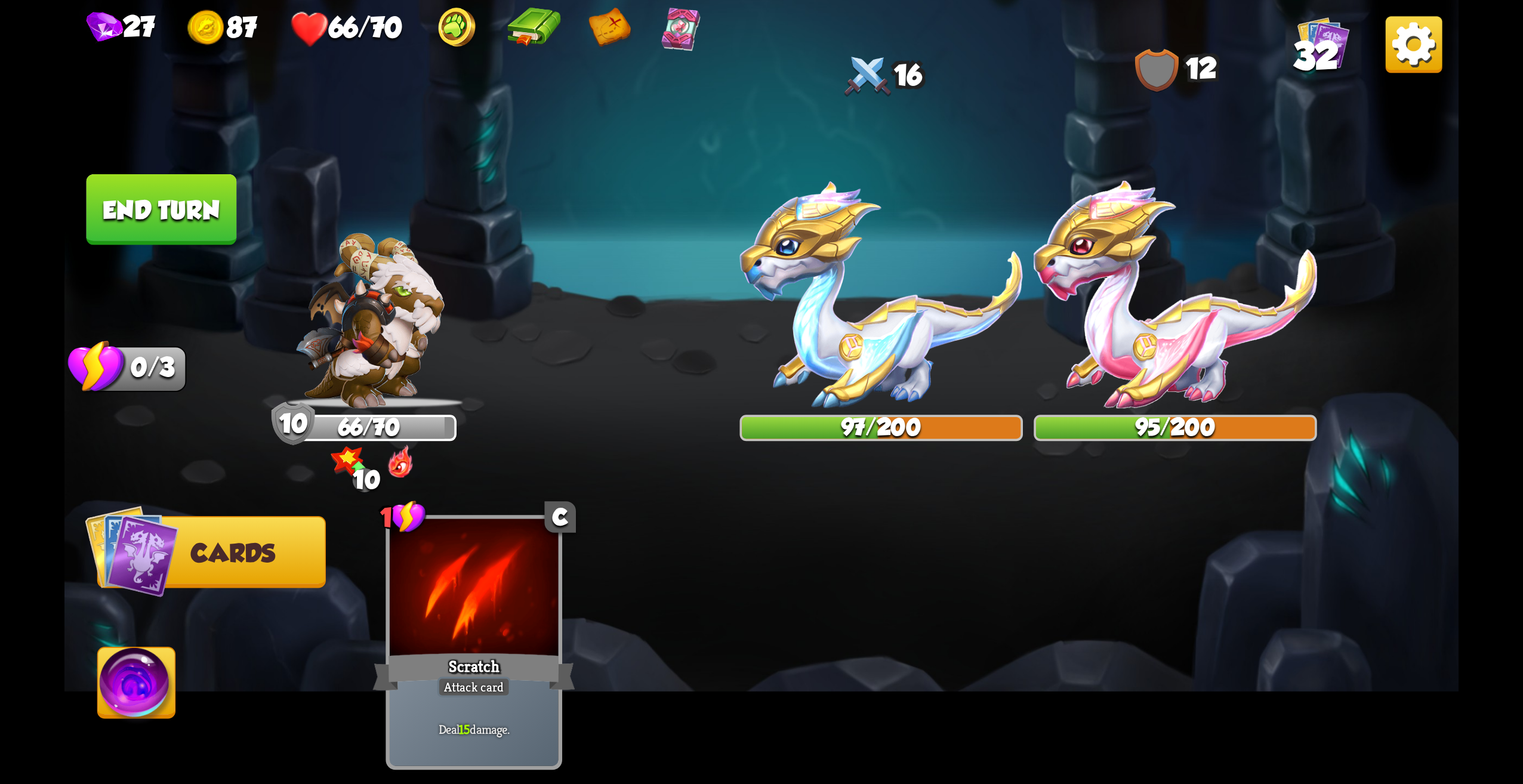
click at [359, 471] on div "10" at bounding box center [364, 480] width 24 height 24
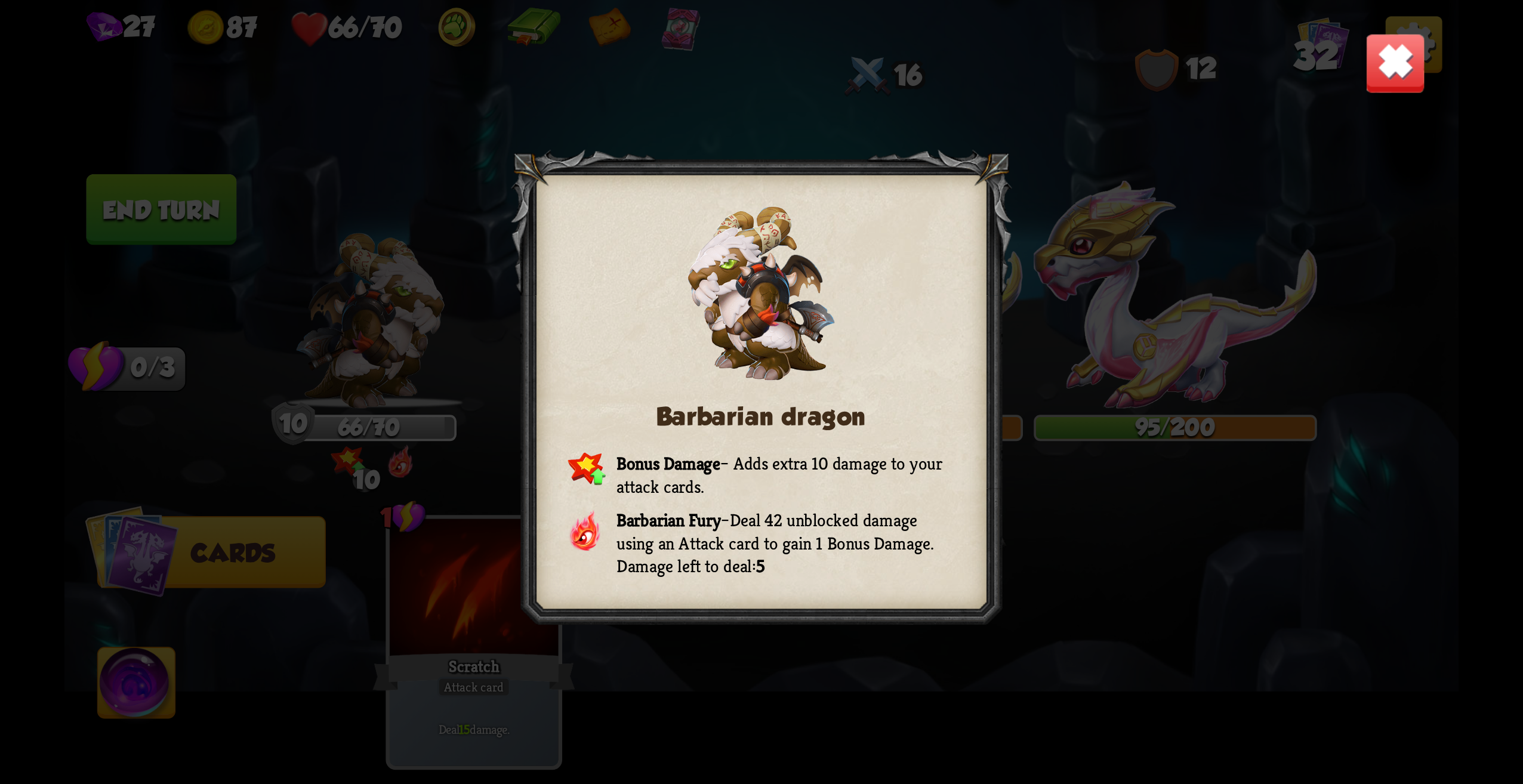
click at [1374, 69] on img at bounding box center [1396, 63] width 61 height 61
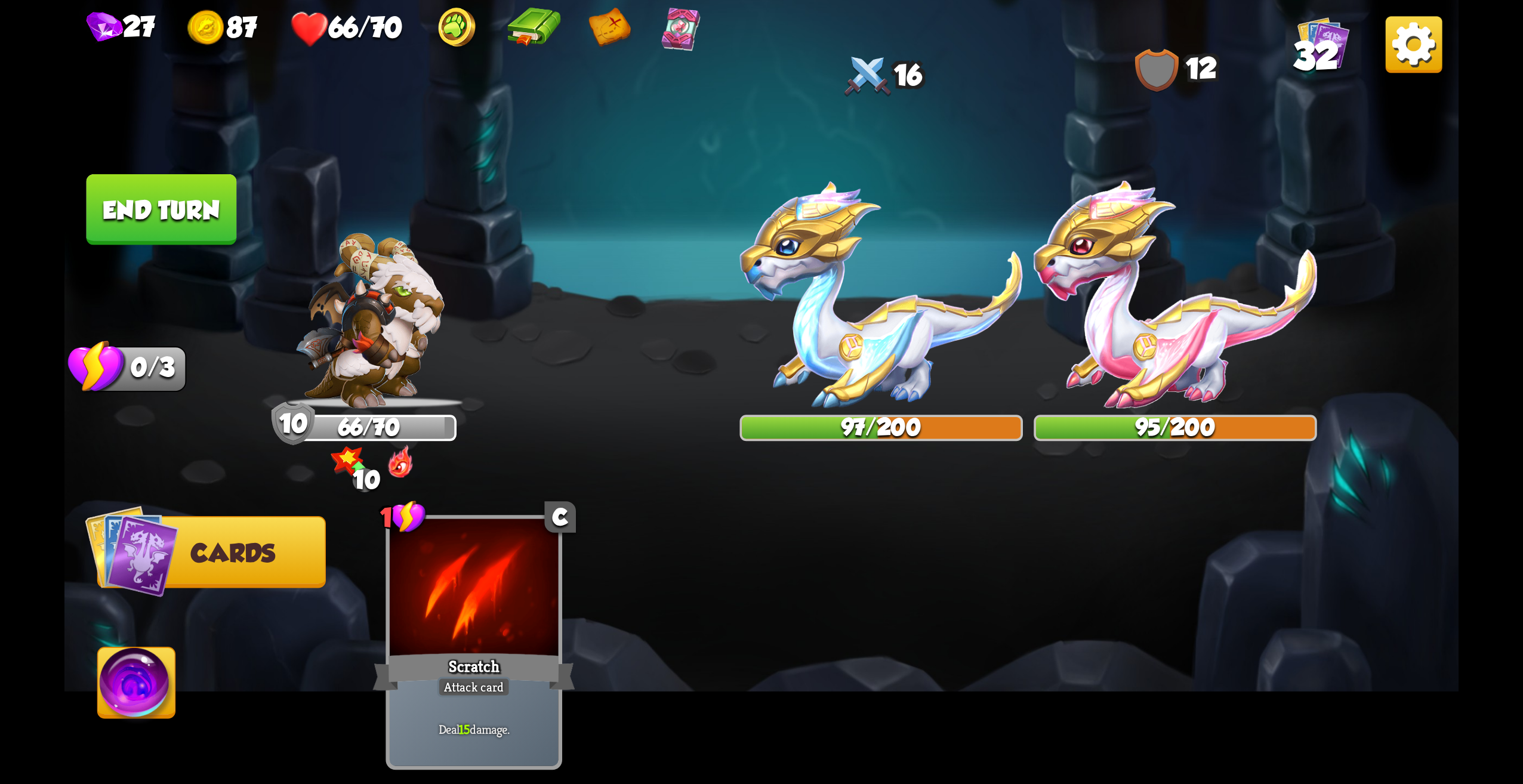
click at [169, 223] on button "End turn" at bounding box center [161, 210] width 150 height 71
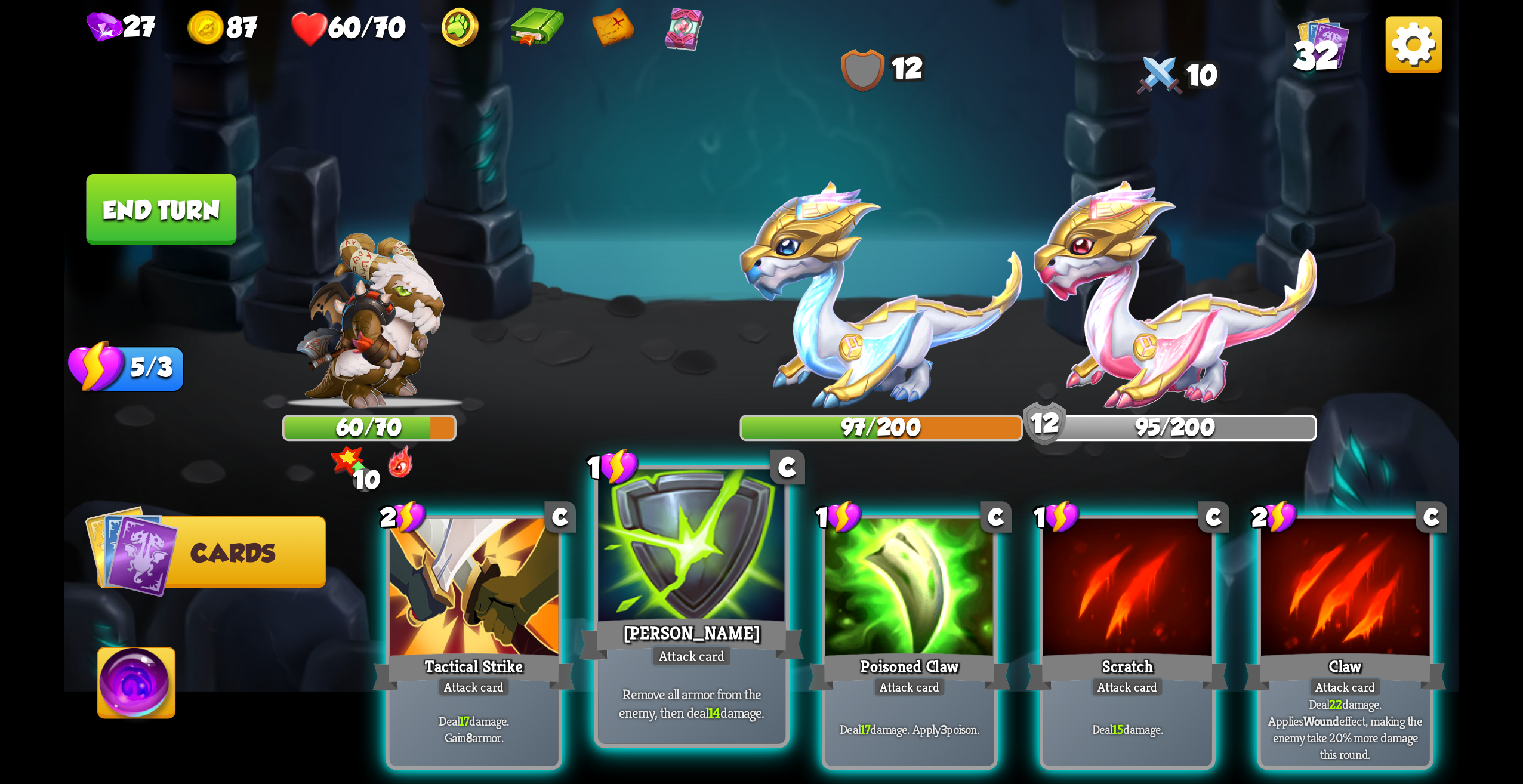
click at [748, 662] on div "[PERSON_NAME]" at bounding box center [691, 639] width 225 height 50
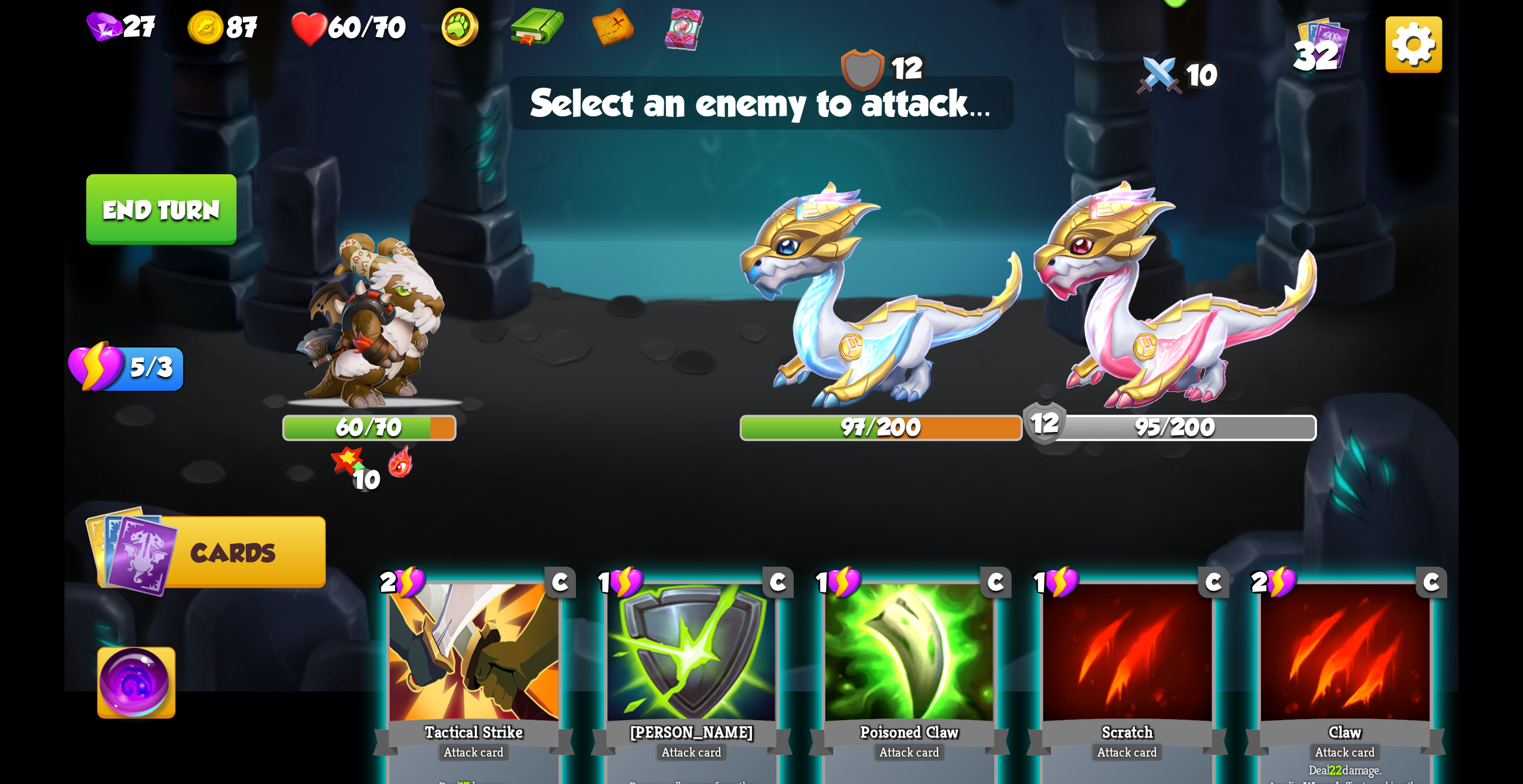
click at [1159, 351] on img at bounding box center [1175, 294] width 283 height 227
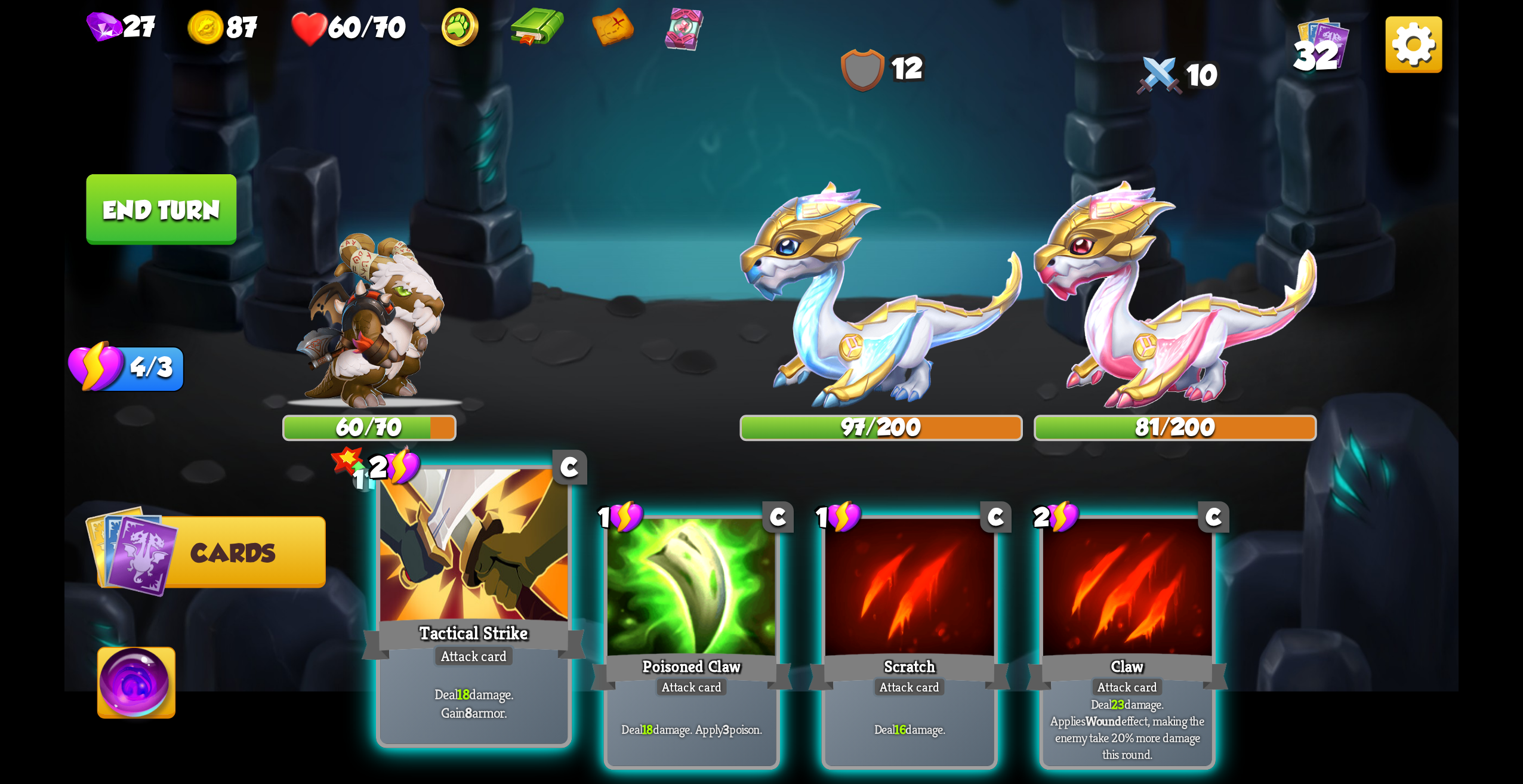
click at [544, 612] on div at bounding box center [474, 549] width 188 height 158
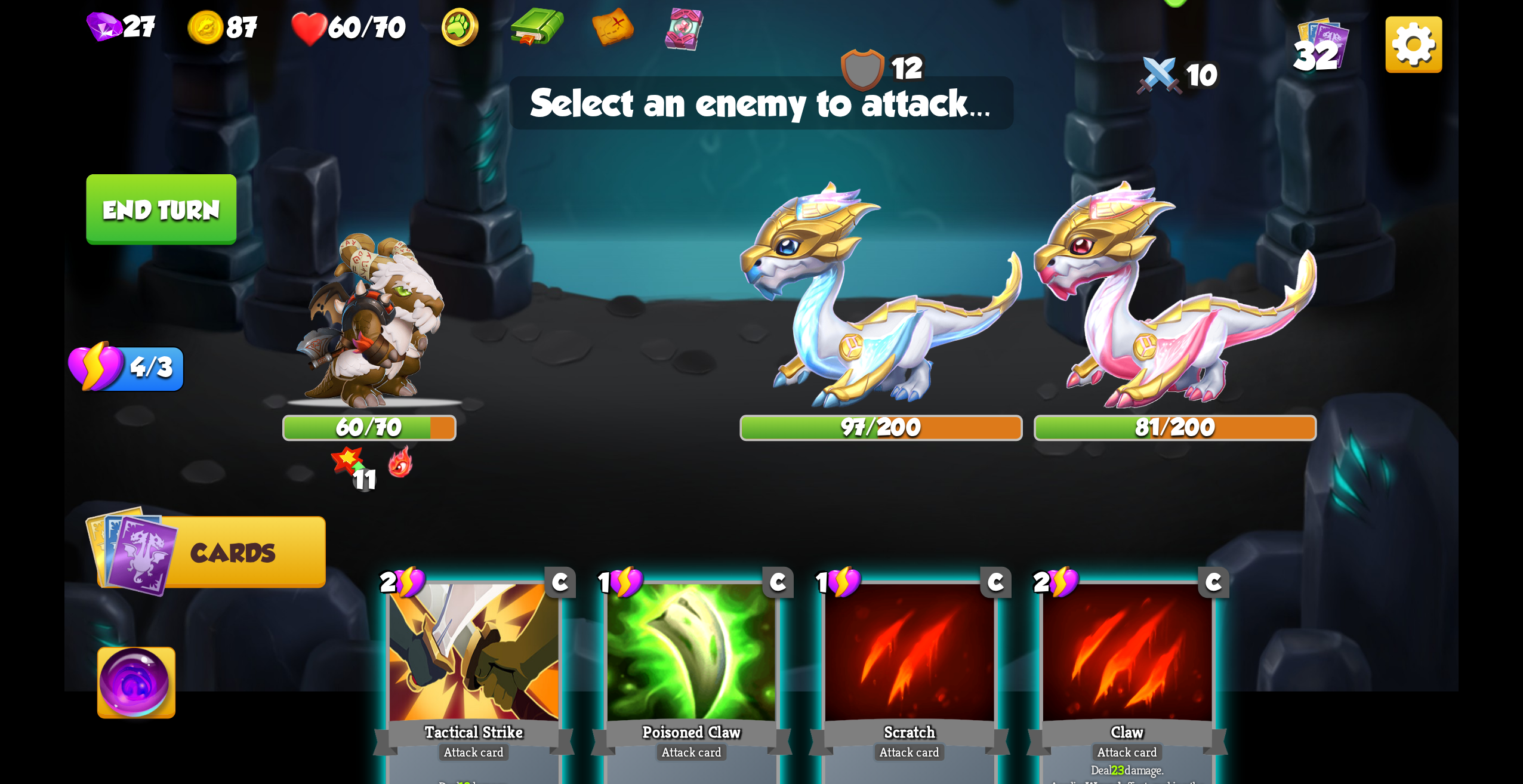
click at [1134, 312] on img at bounding box center [1175, 294] width 283 height 227
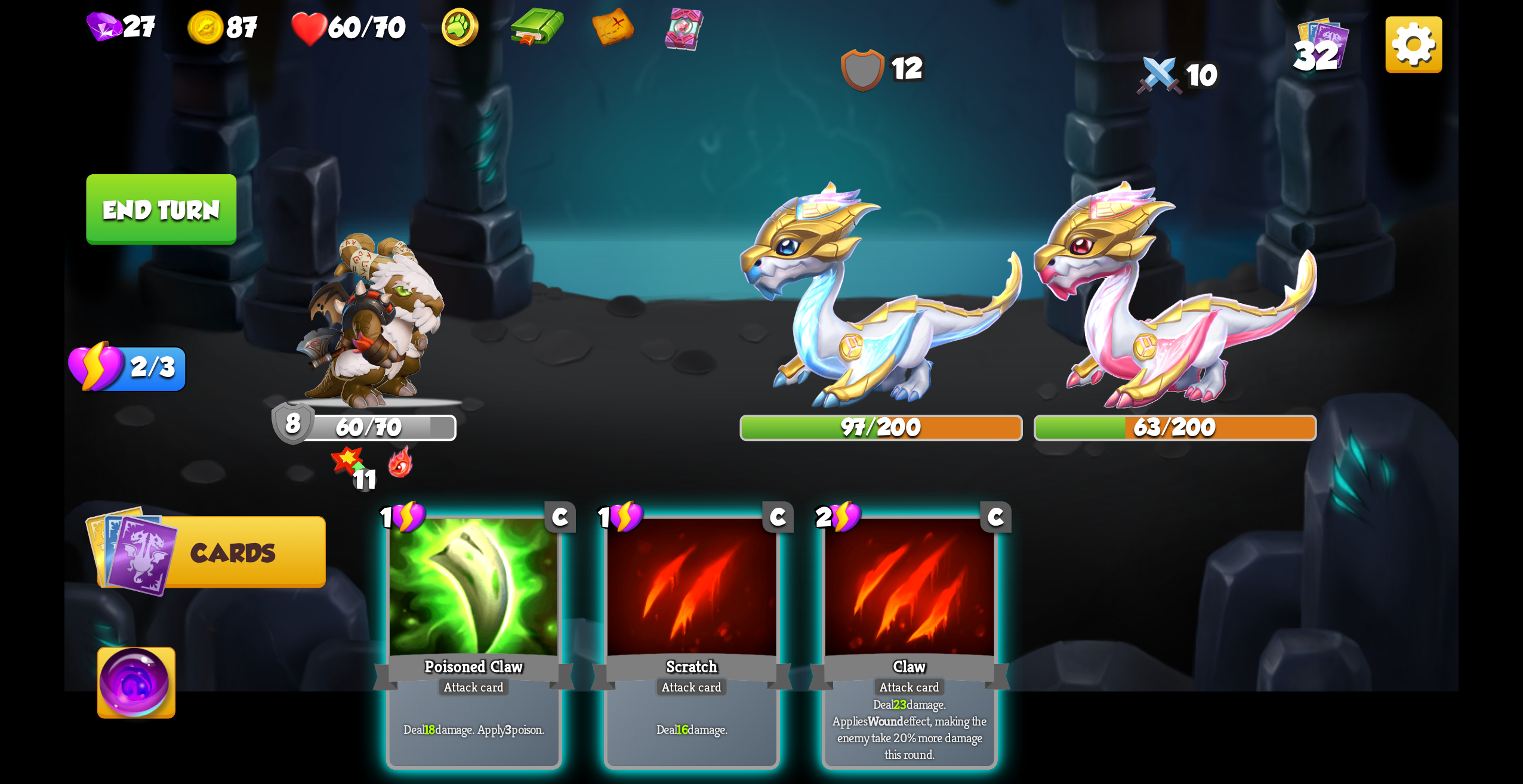
drag, startPoint x: 1001, startPoint y: 651, endPoint x: 1124, endPoint y: 393, distance: 285.8
click at [1001, 651] on div "Claw" at bounding box center [910, 672] width 202 height 45
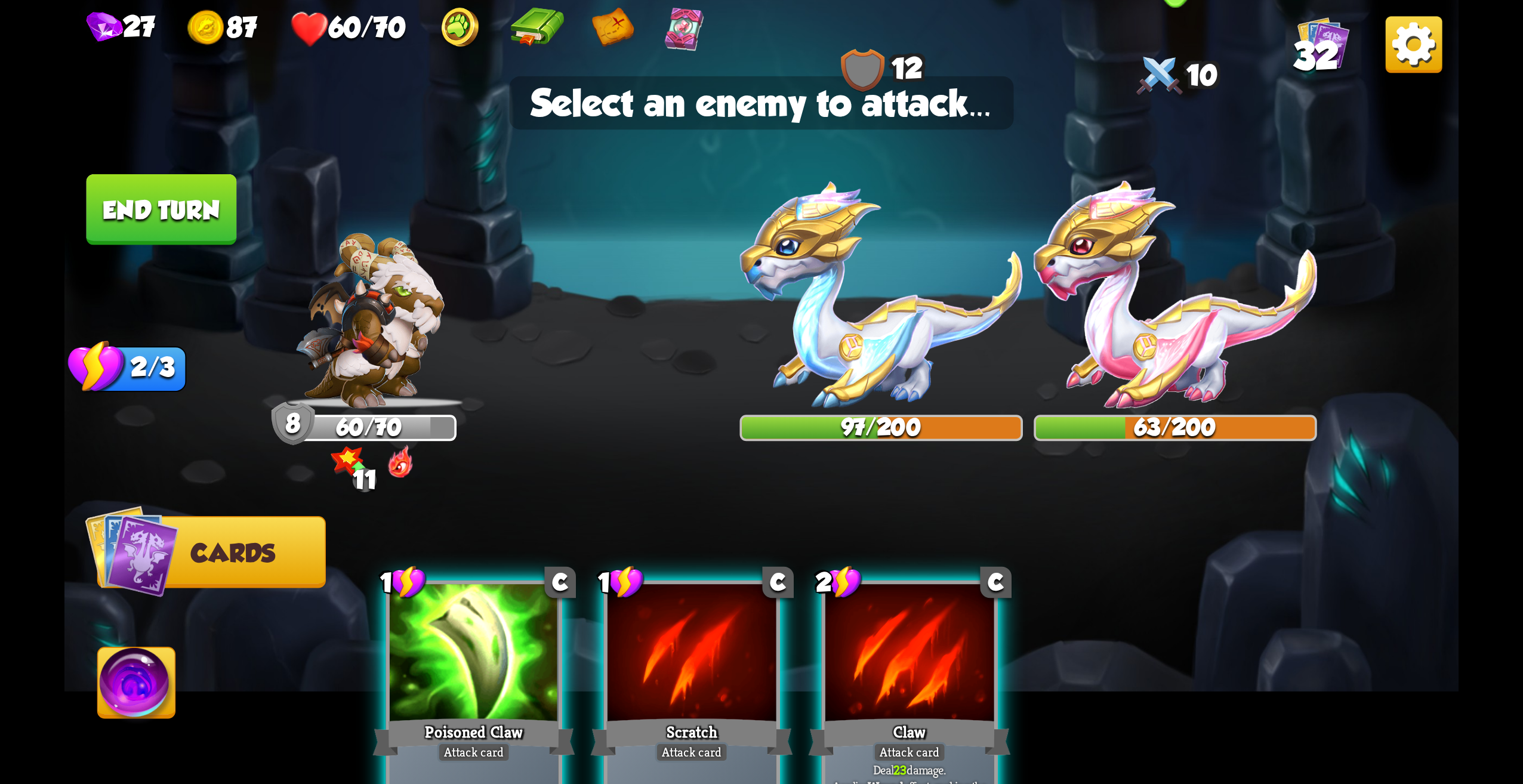
click at [1183, 317] on img at bounding box center [1175, 294] width 283 height 227
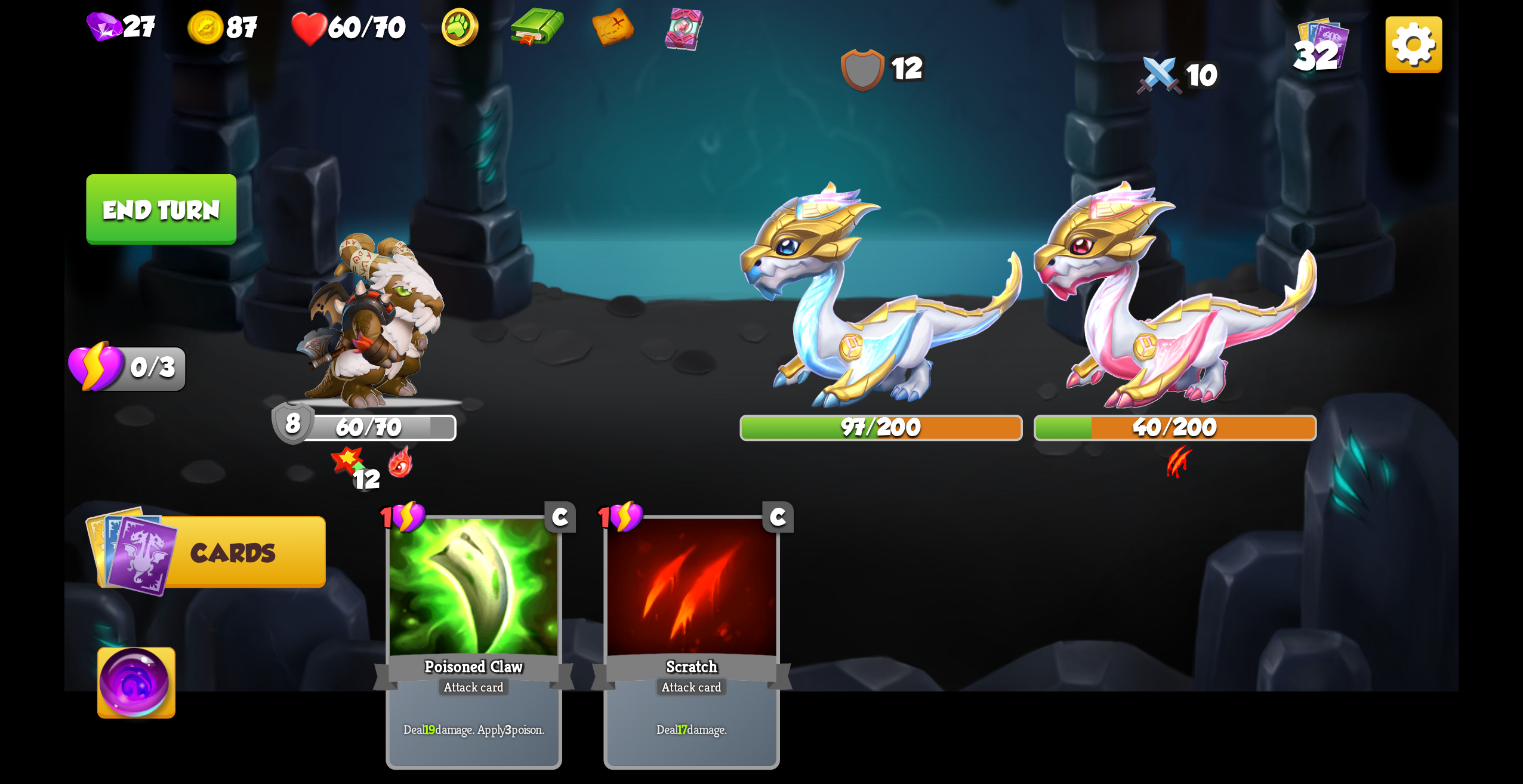
click at [198, 208] on button "End turn" at bounding box center [161, 210] width 150 height 71
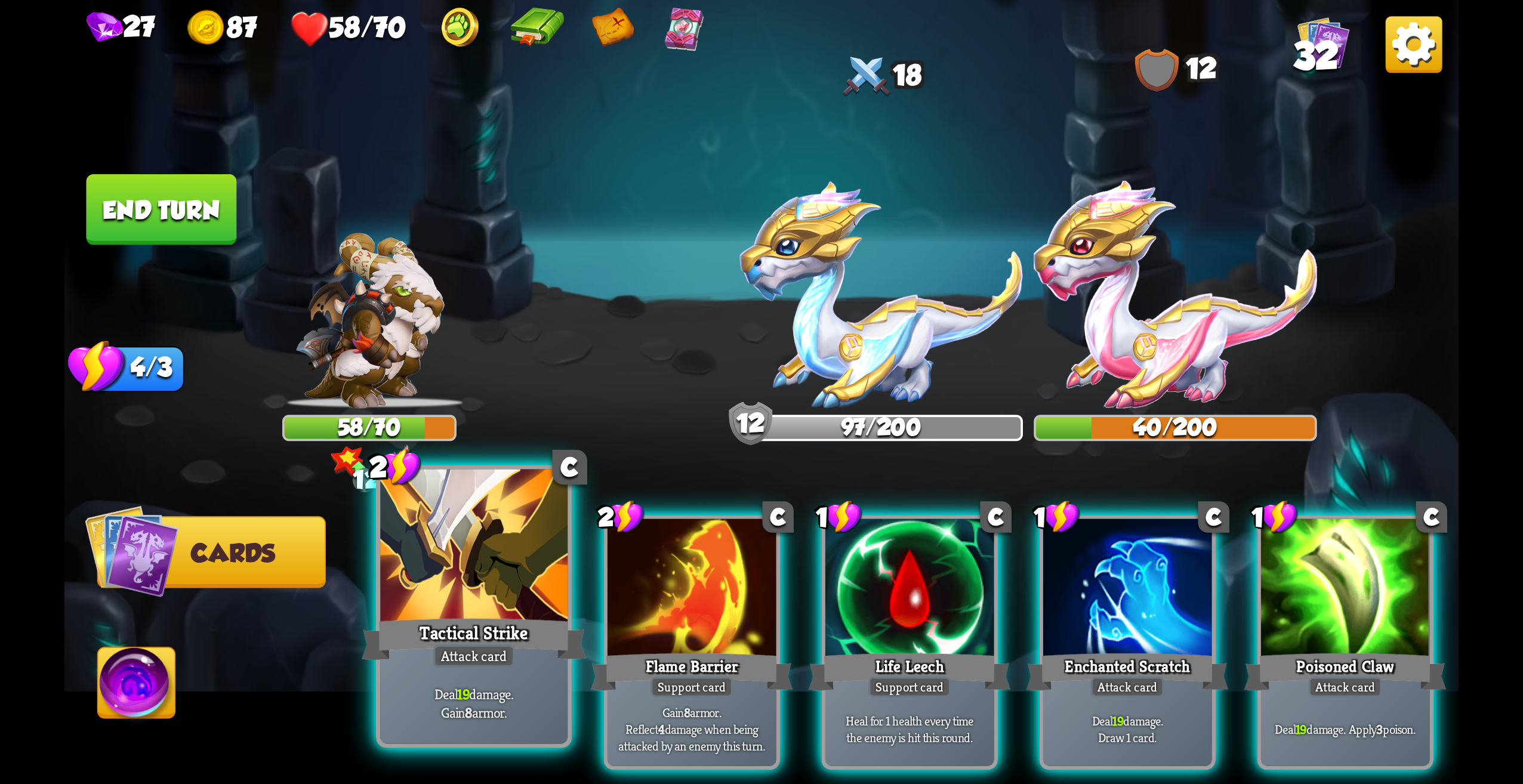
click at [496, 658] on div "Attack card" at bounding box center [474, 655] width 82 height 23
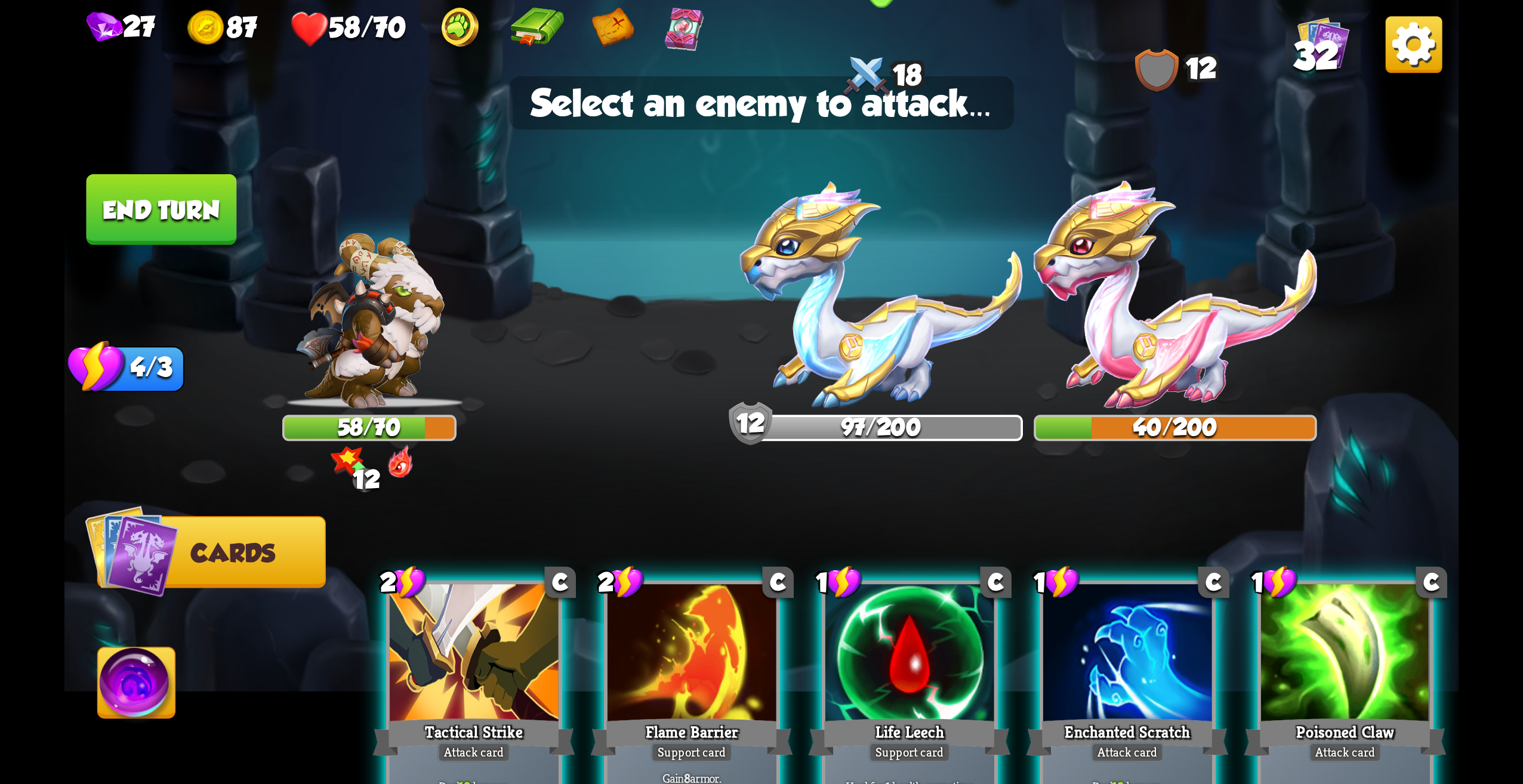
click at [857, 335] on img at bounding box center [882, 294] width 283 height 227
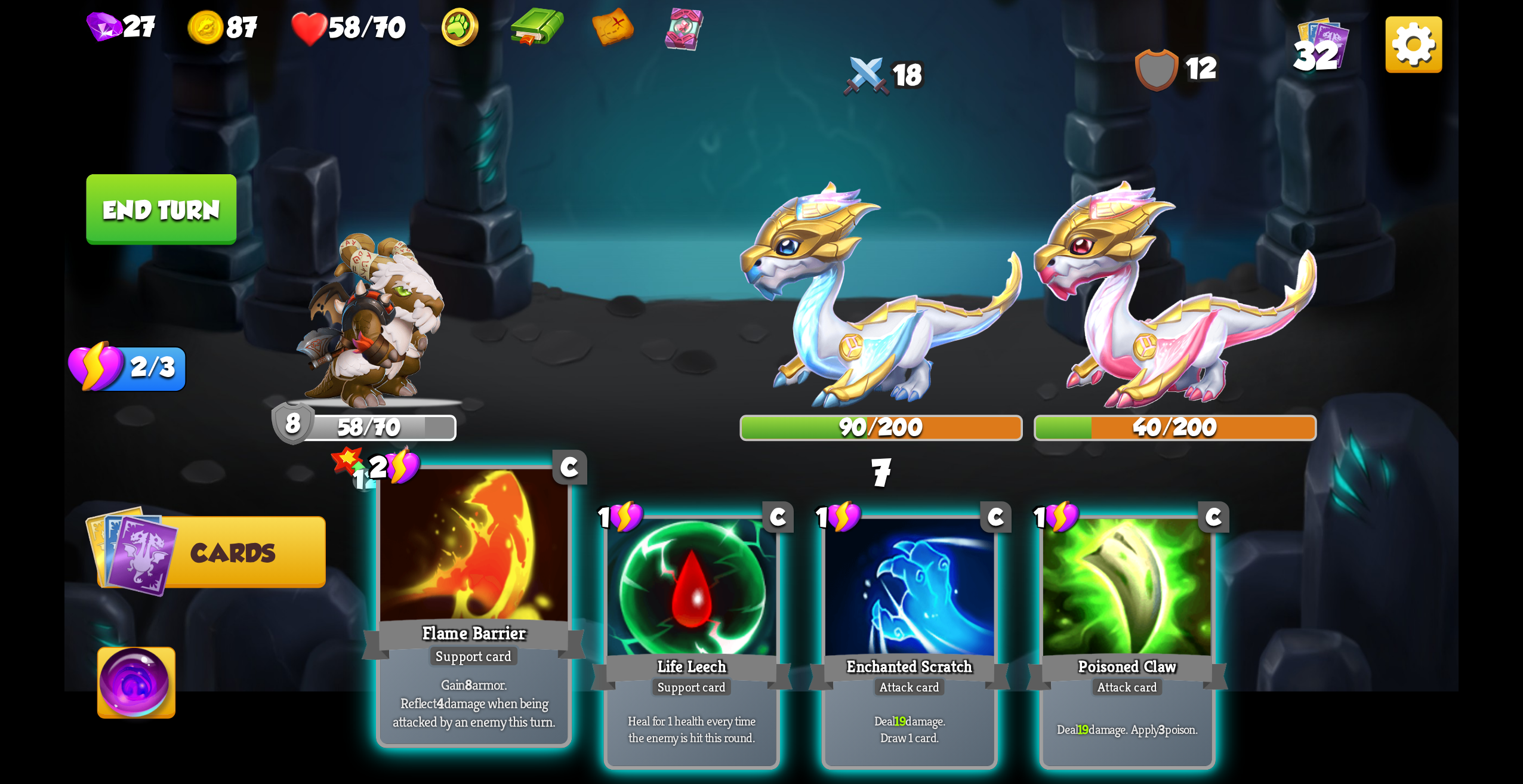
click at [506, 663] on div "Support card" at bounding box center [474, 655] width 91 height 23
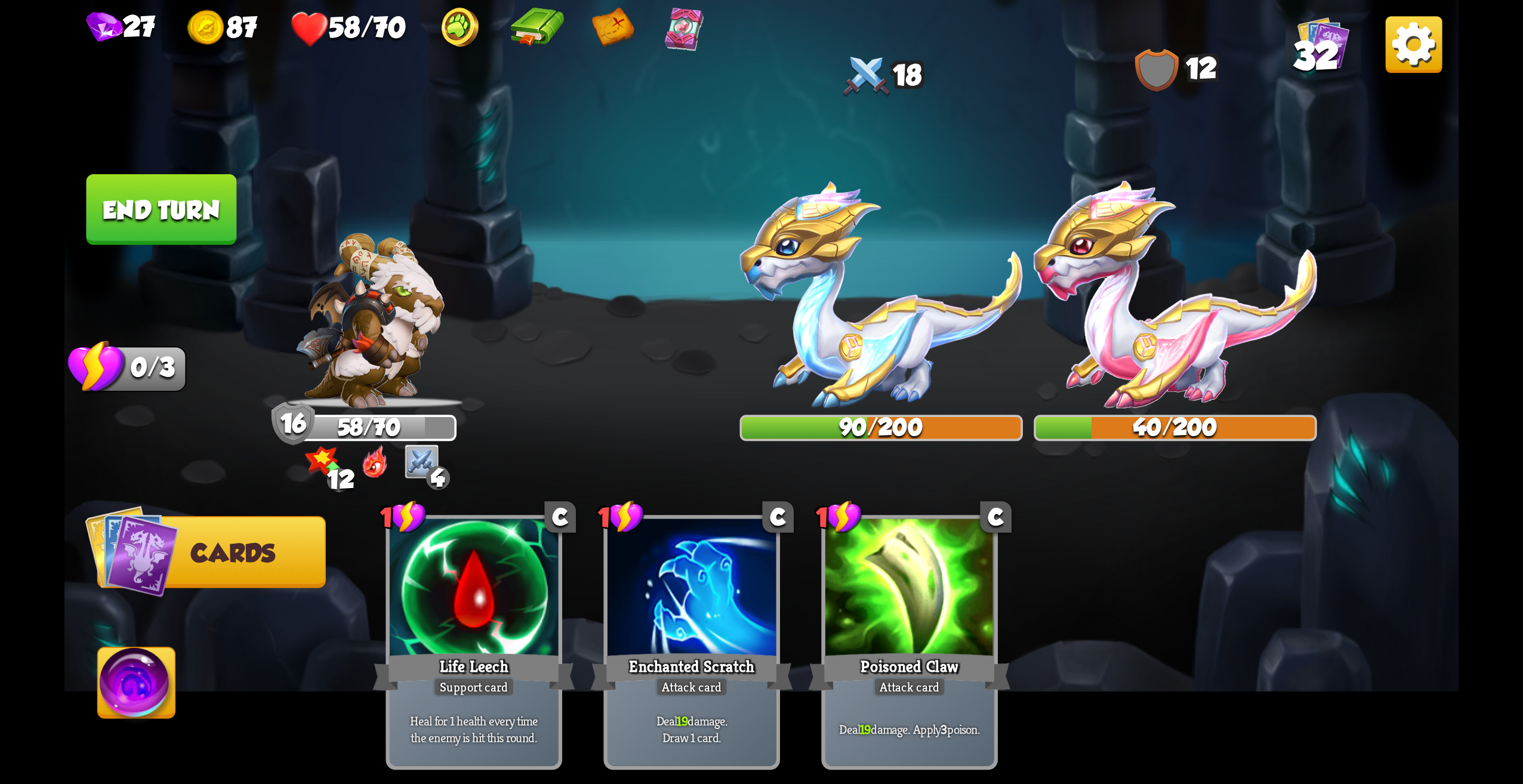
click at [183, 225] on button "End turn" at bounding box center [161, 210] width 150 height 71
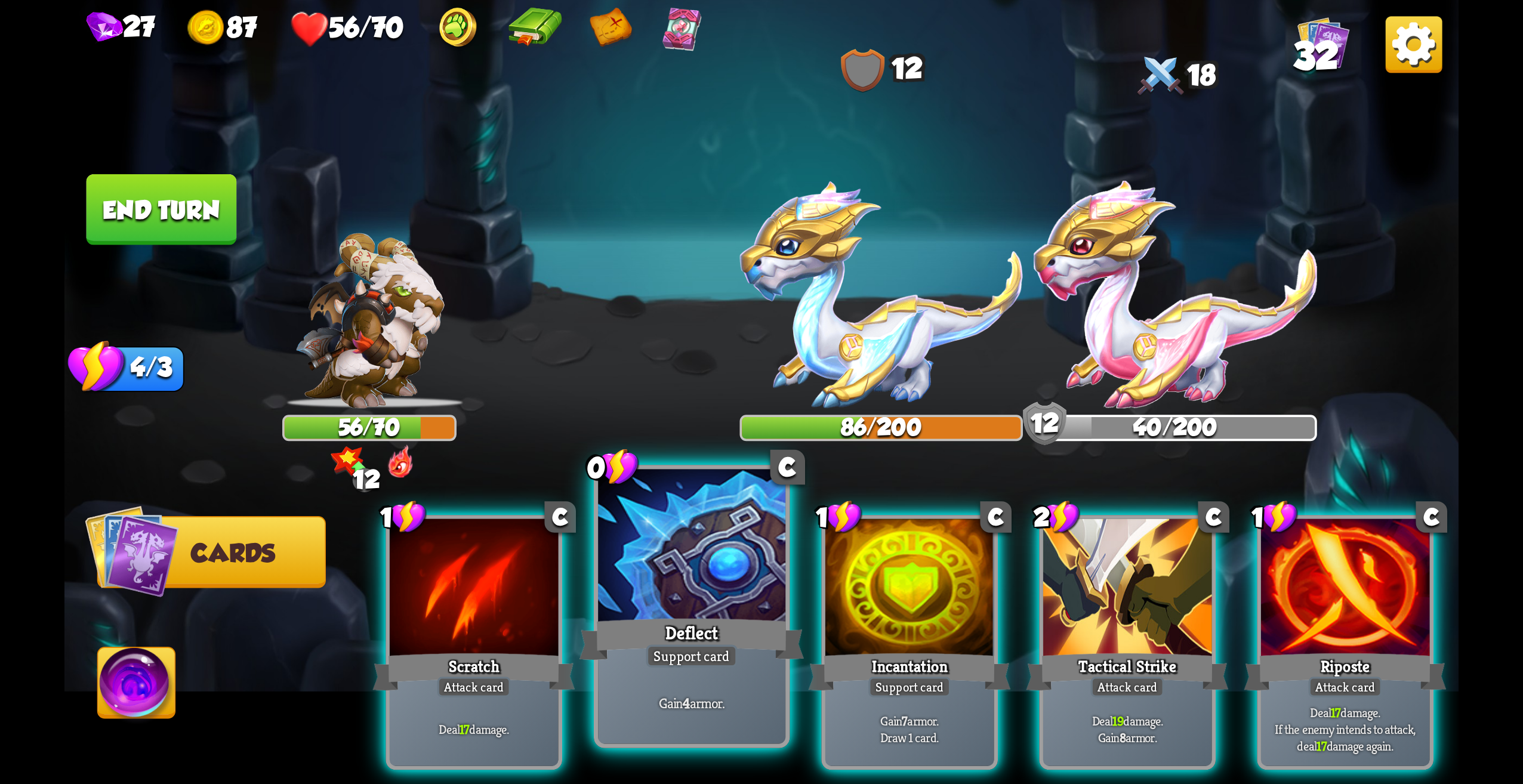
click at [724, 565] on div at bounding box center [692, 549] width 188 height 158
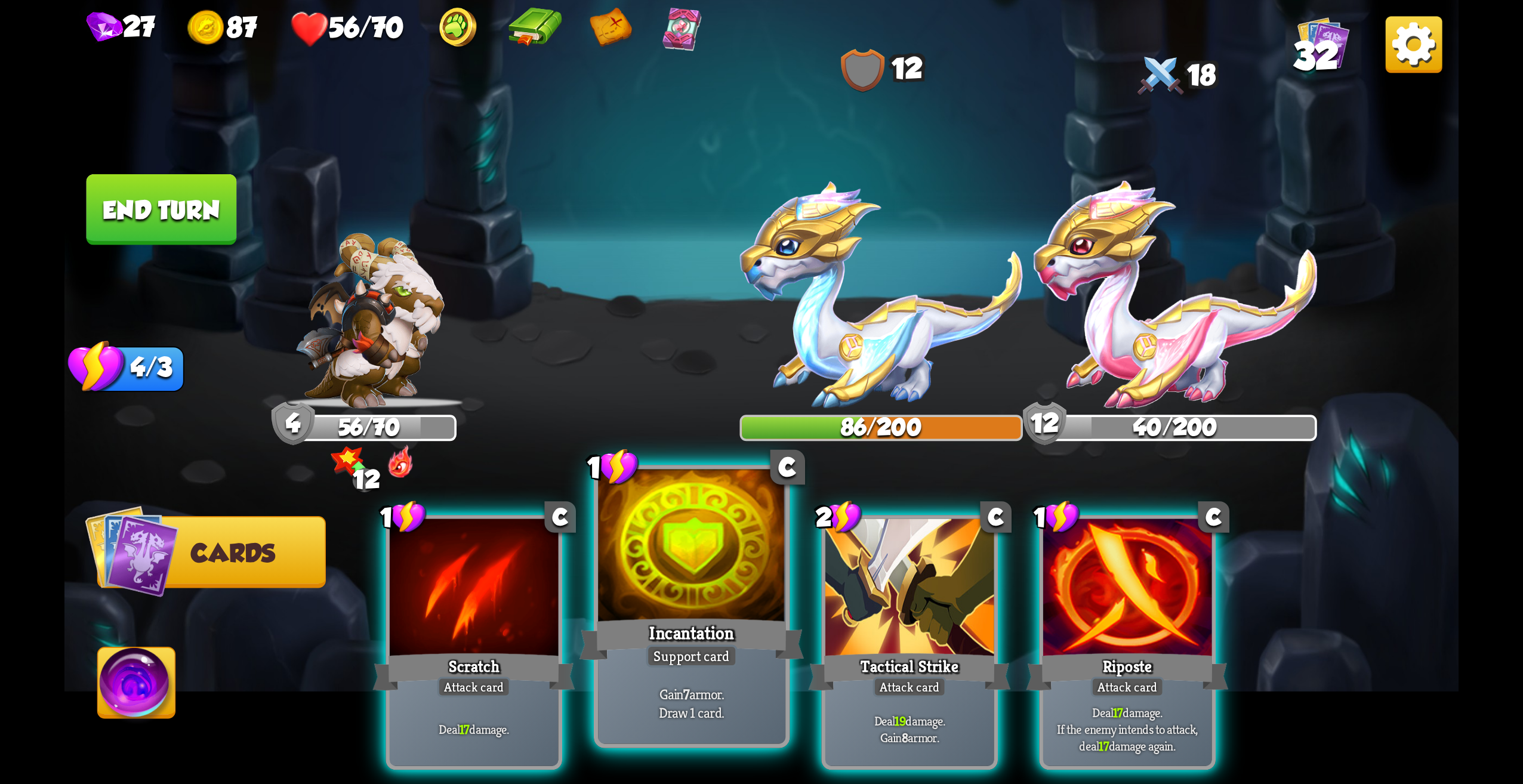
click at [670, 545] on div at bounding box center [692, 549] width 188 height 158
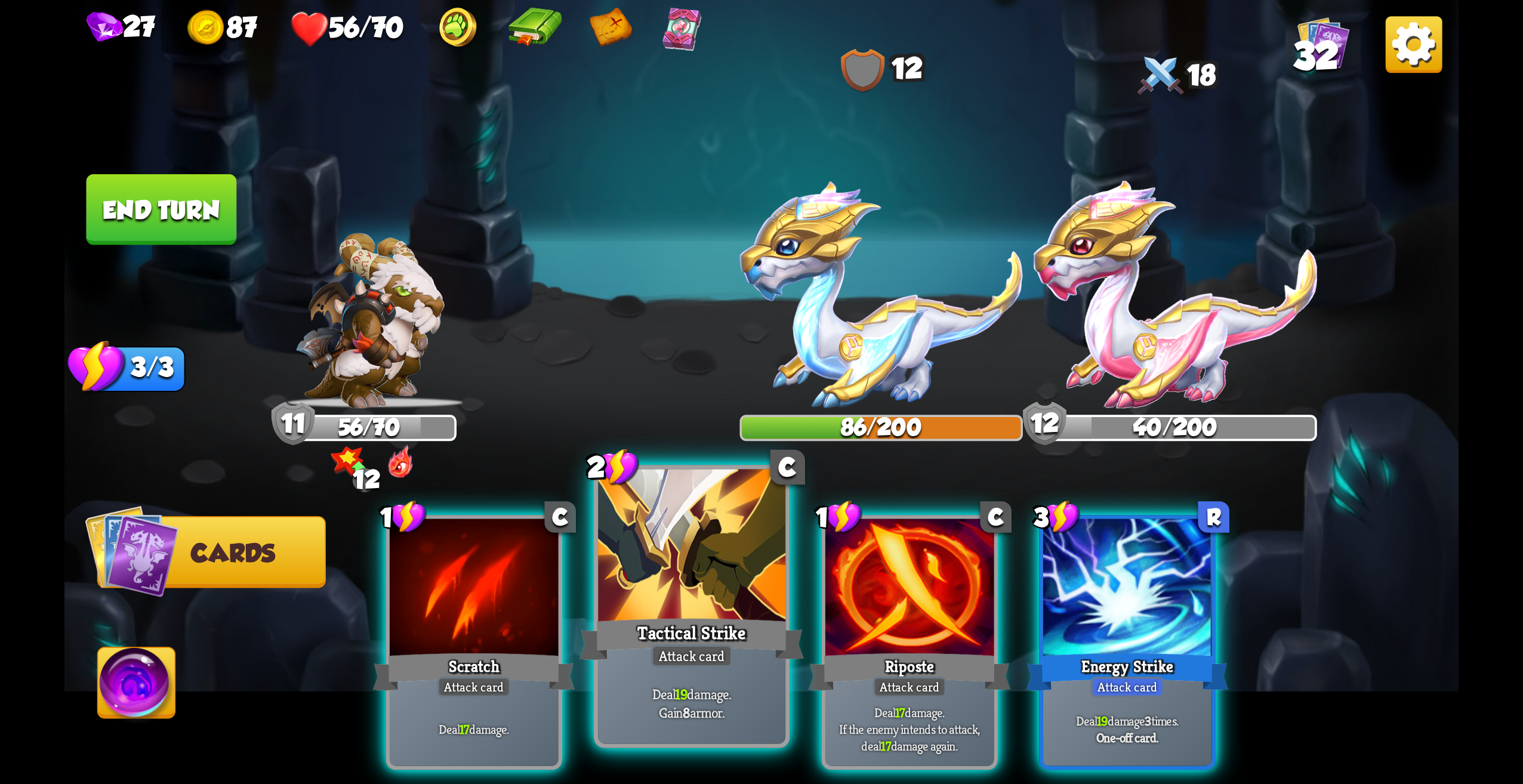
click at [707, 564] on div at bounding box center [692, 549] width 188 height 158
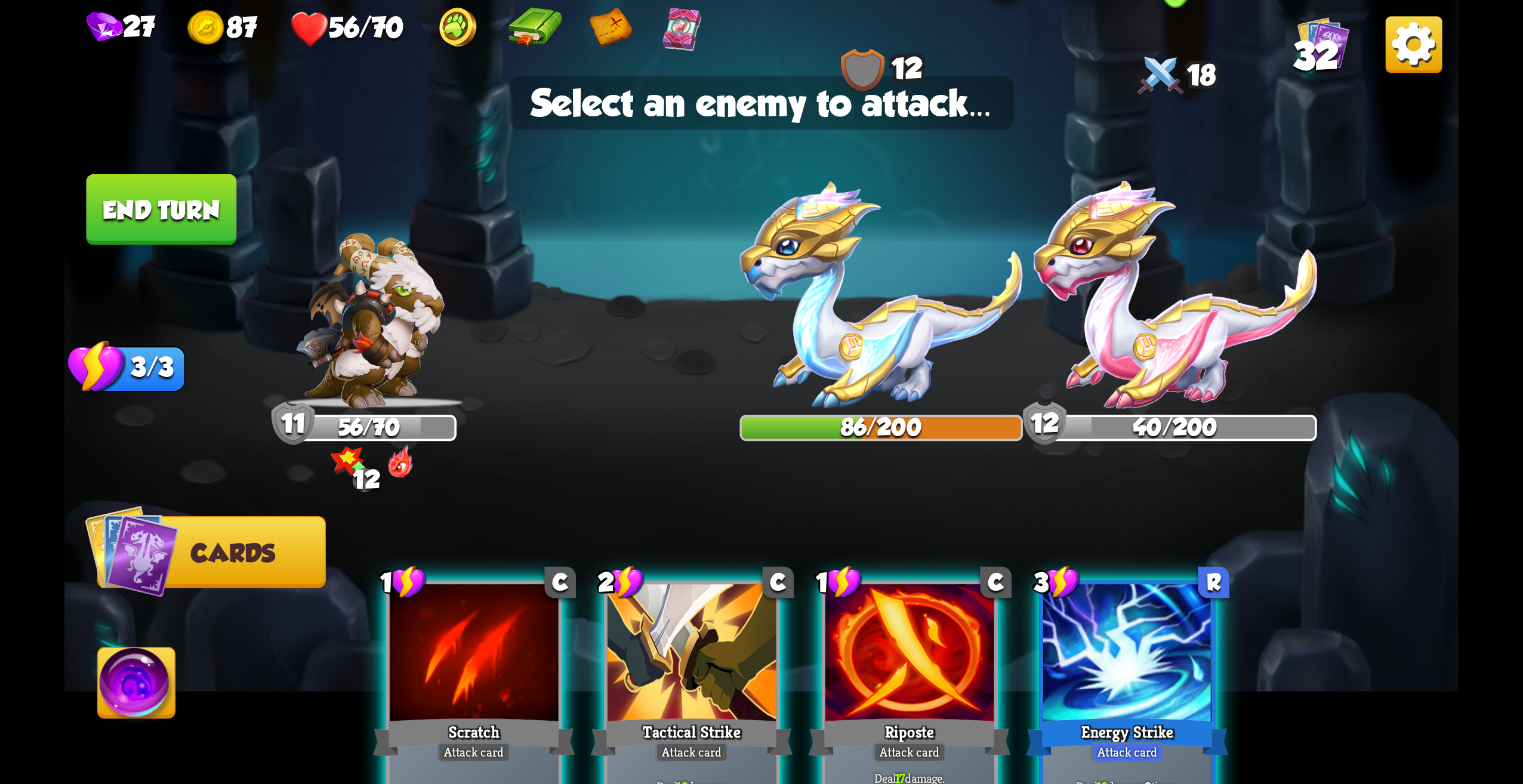
click at [1111, 343] on img at bounding box center [1175, 294] width 283 height 227
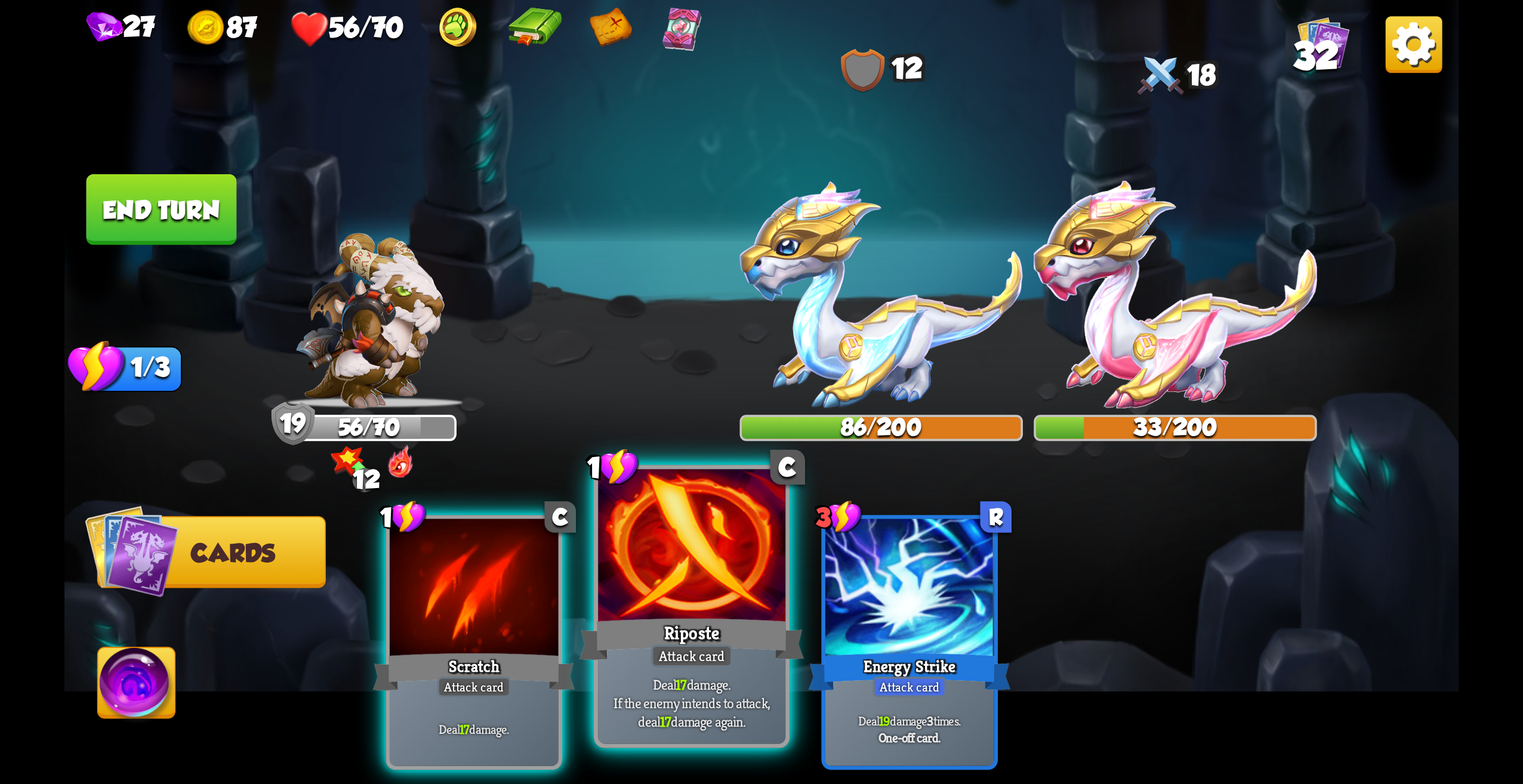
click at [679, 589] on div at bounding box center [692, 549] width 188 height 158
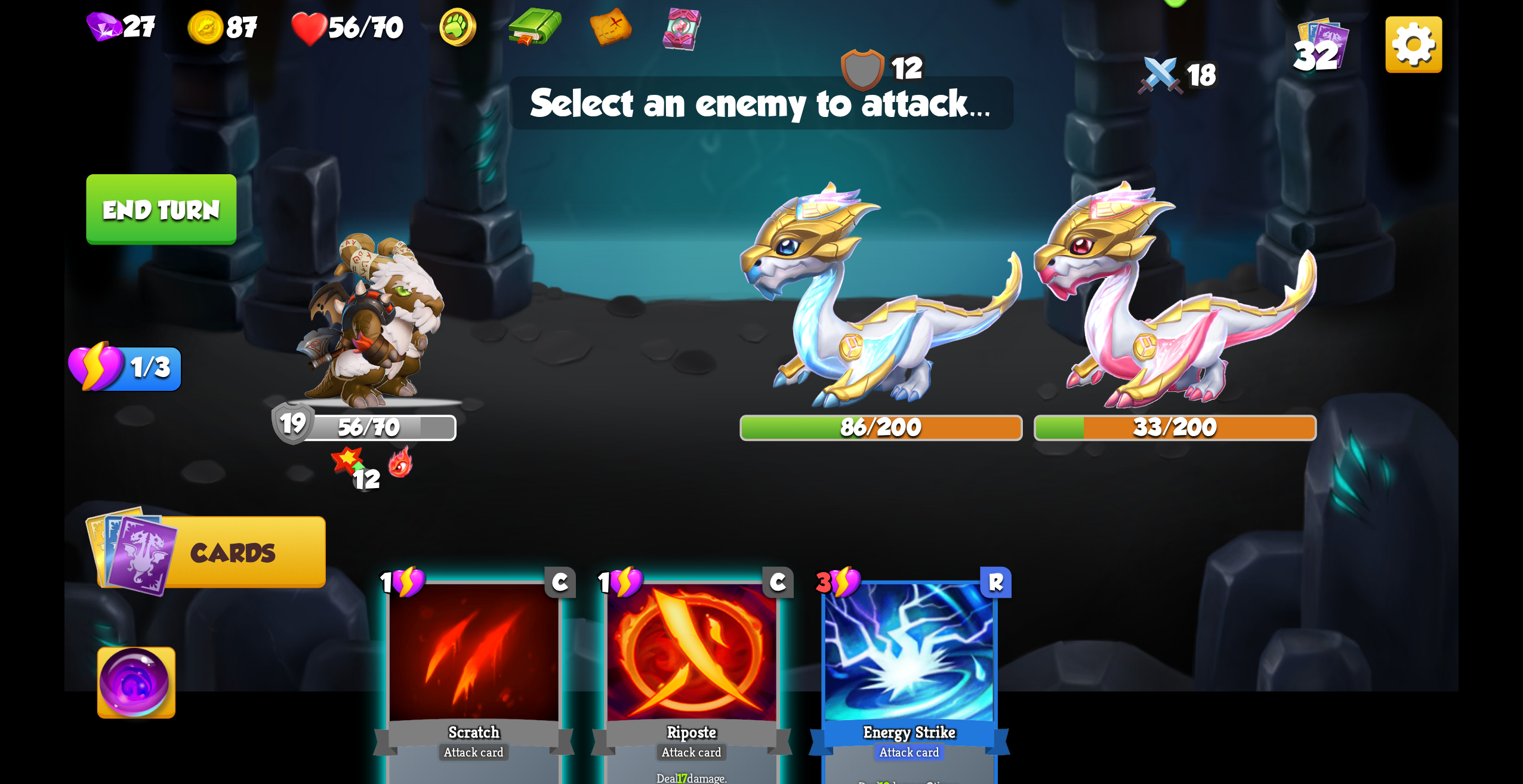
click at [1144, 346] on img at bounding box center [1175, 294] width 283 height 227
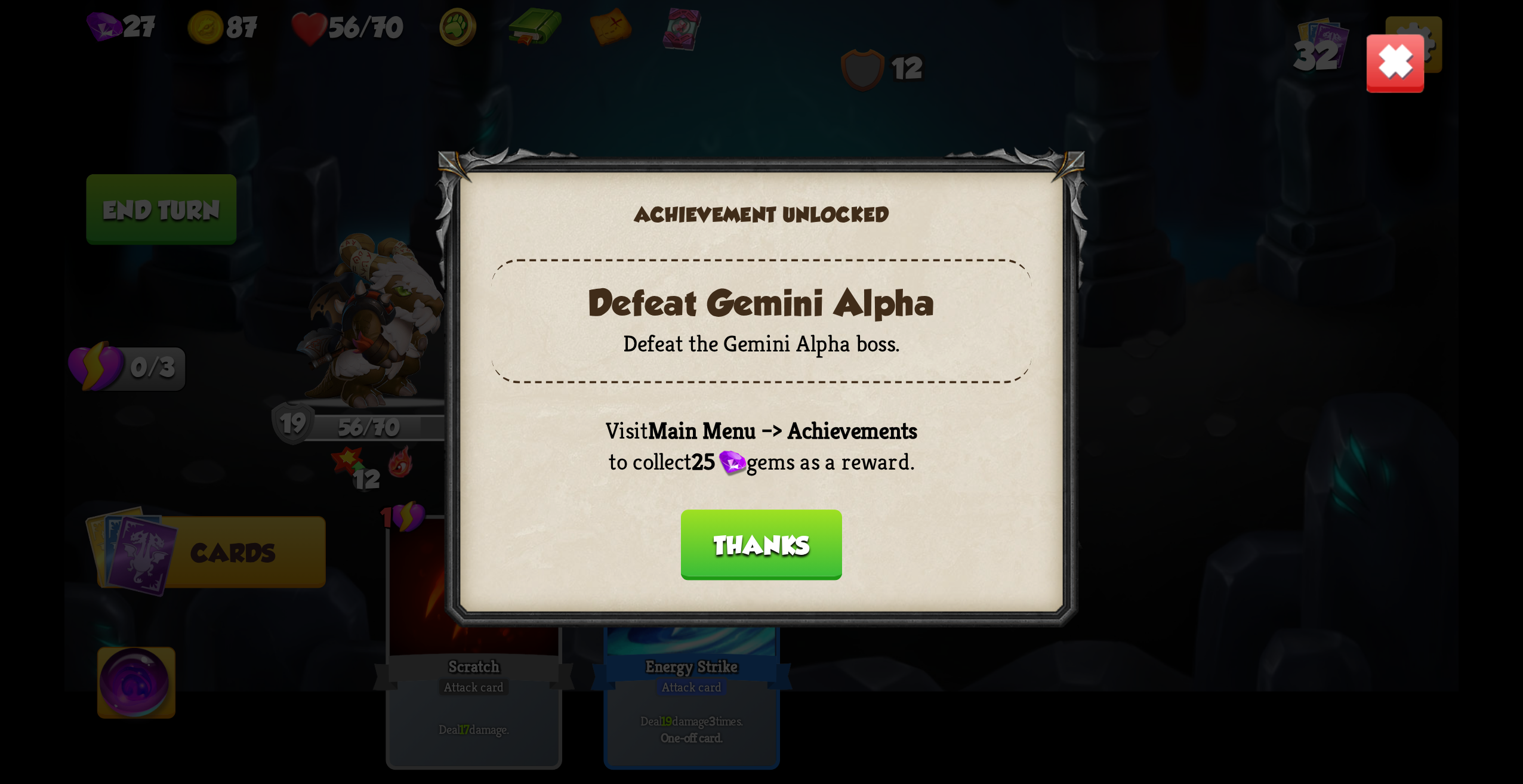
click at [818, 551] on button "Thanks" at bounding box center [762, 545] width 161 height 71
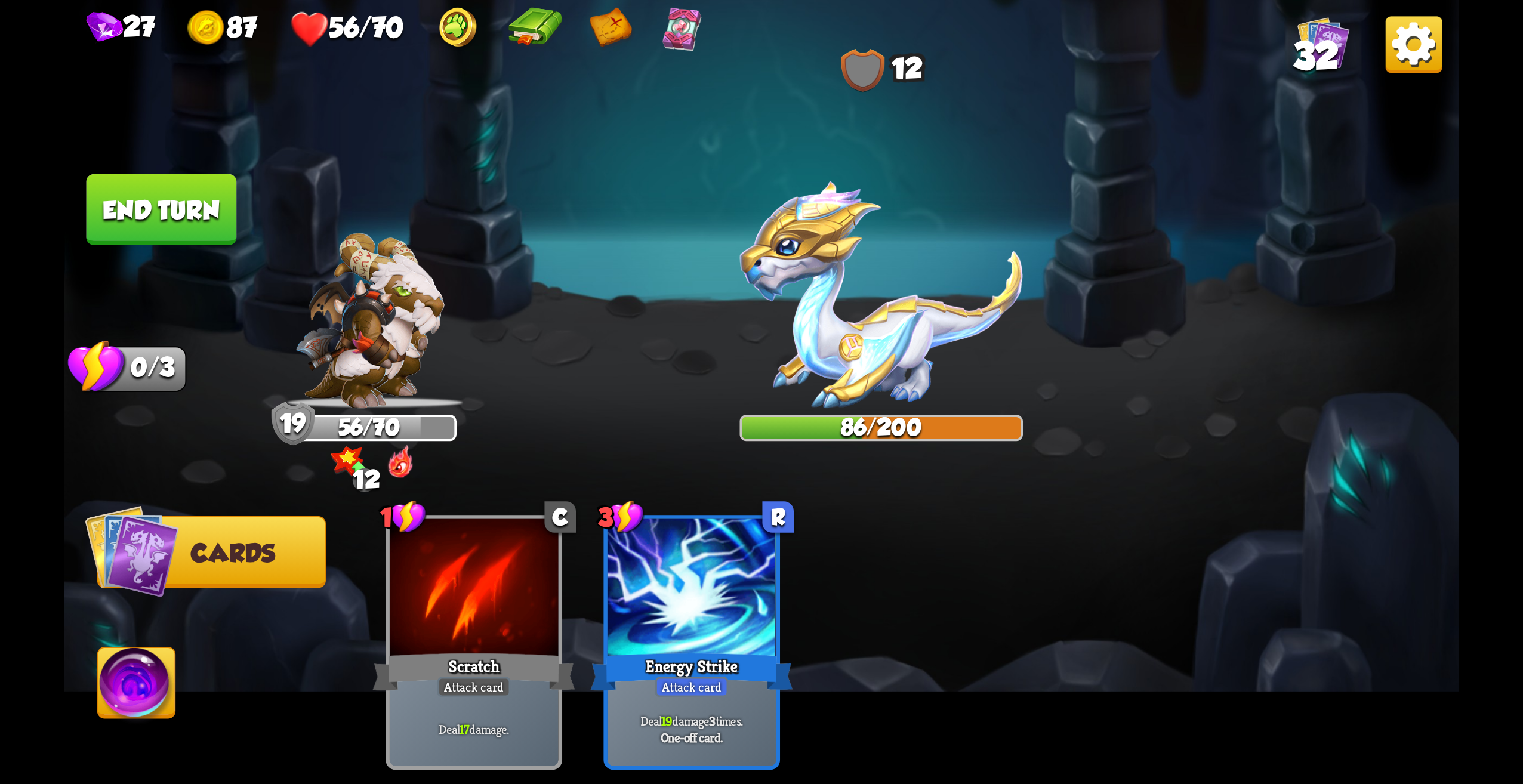
click at [1403, 51] on img at bounding box center [1414, 44] width 57 height 57
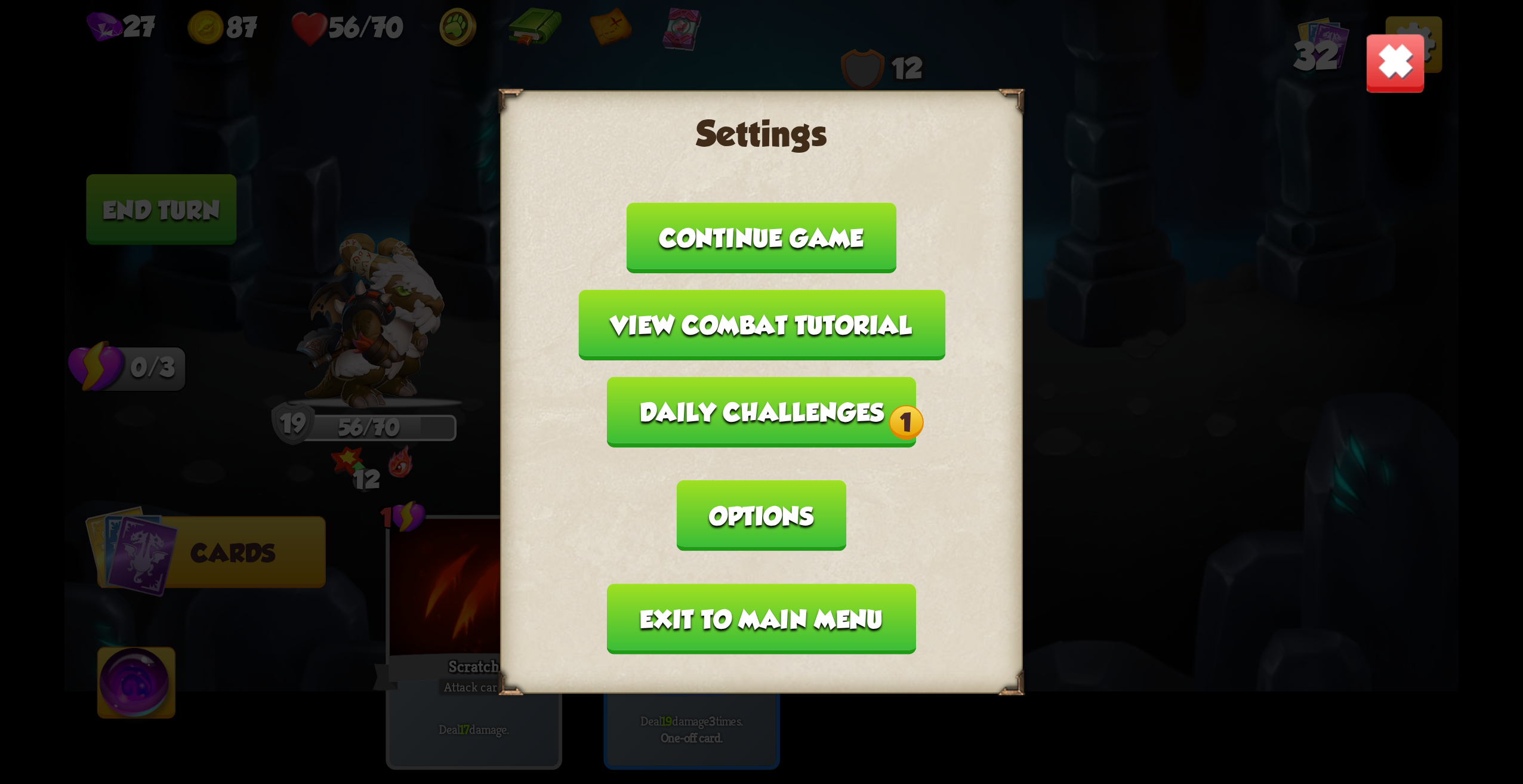
click at [855, 418] on button "Daily challenges 1" at bounding box center [762, 412] width 309 height 71
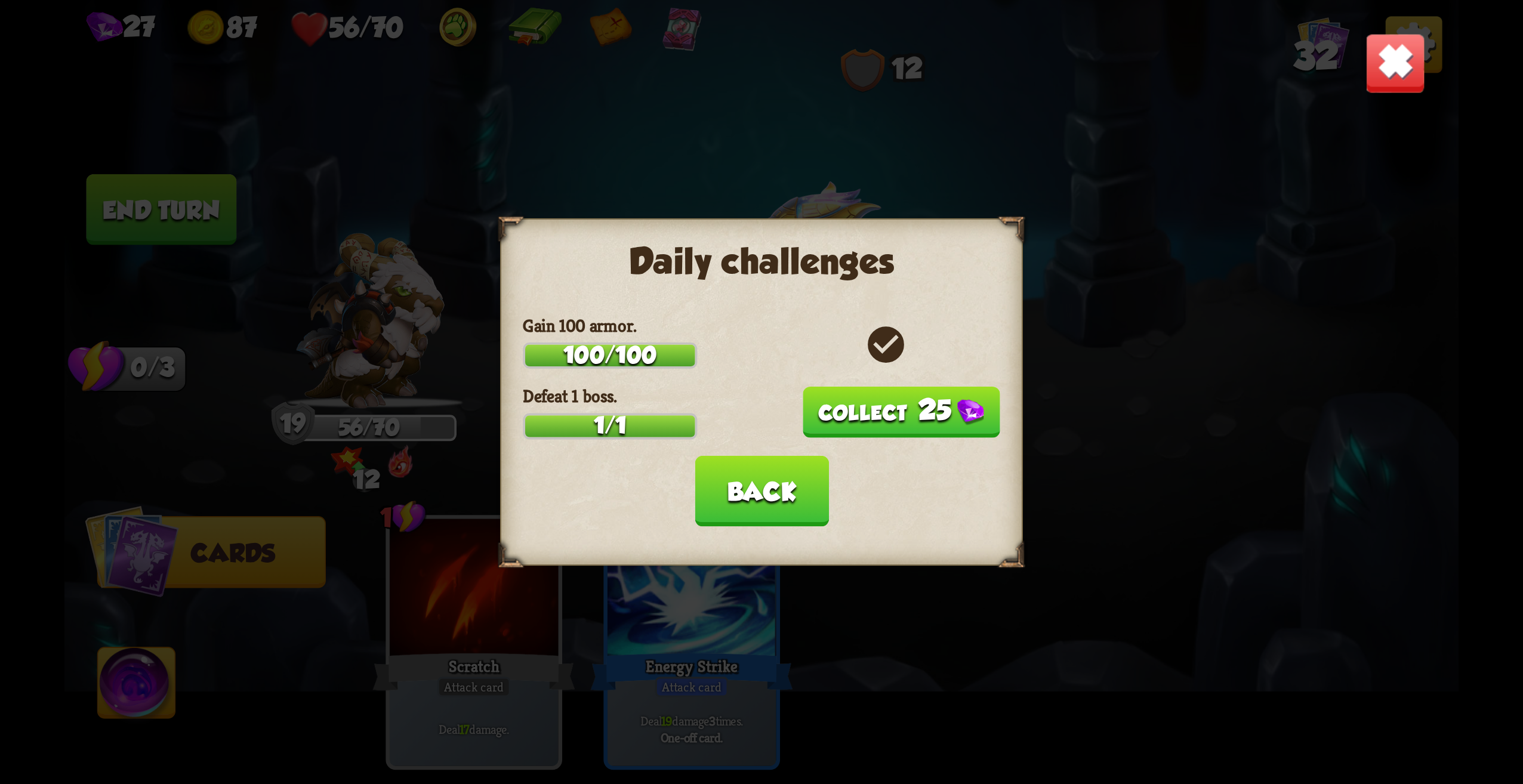
click at [925, 415] on button "25" at bounding box center [901, 412] width 197 height 51
click at [782, 498] on button "Back" at bounding box center [761, 492] width 133 height 71
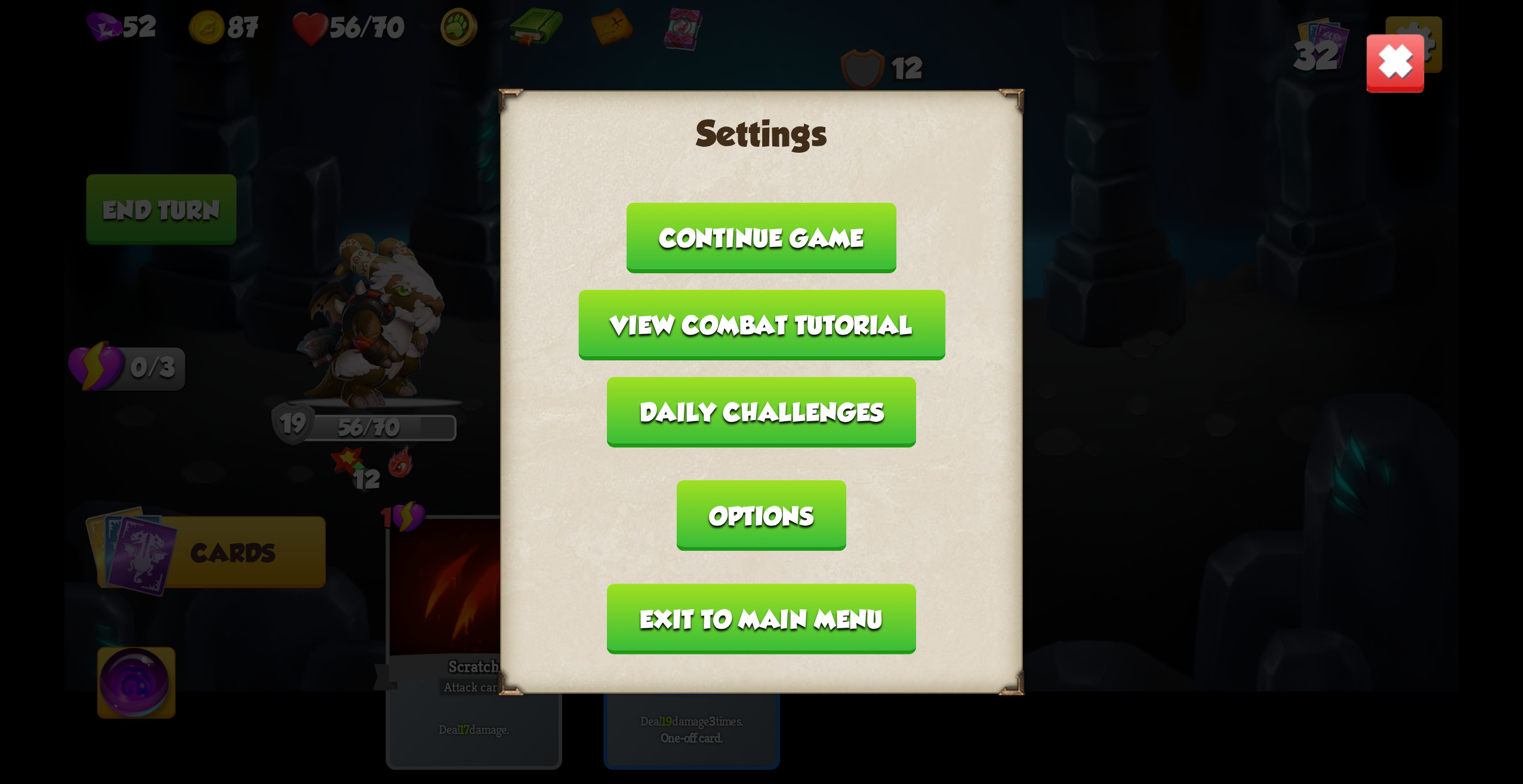
click at [852, 244] on button "Continue game" at bounding box center [762, 238] width 270 height 71
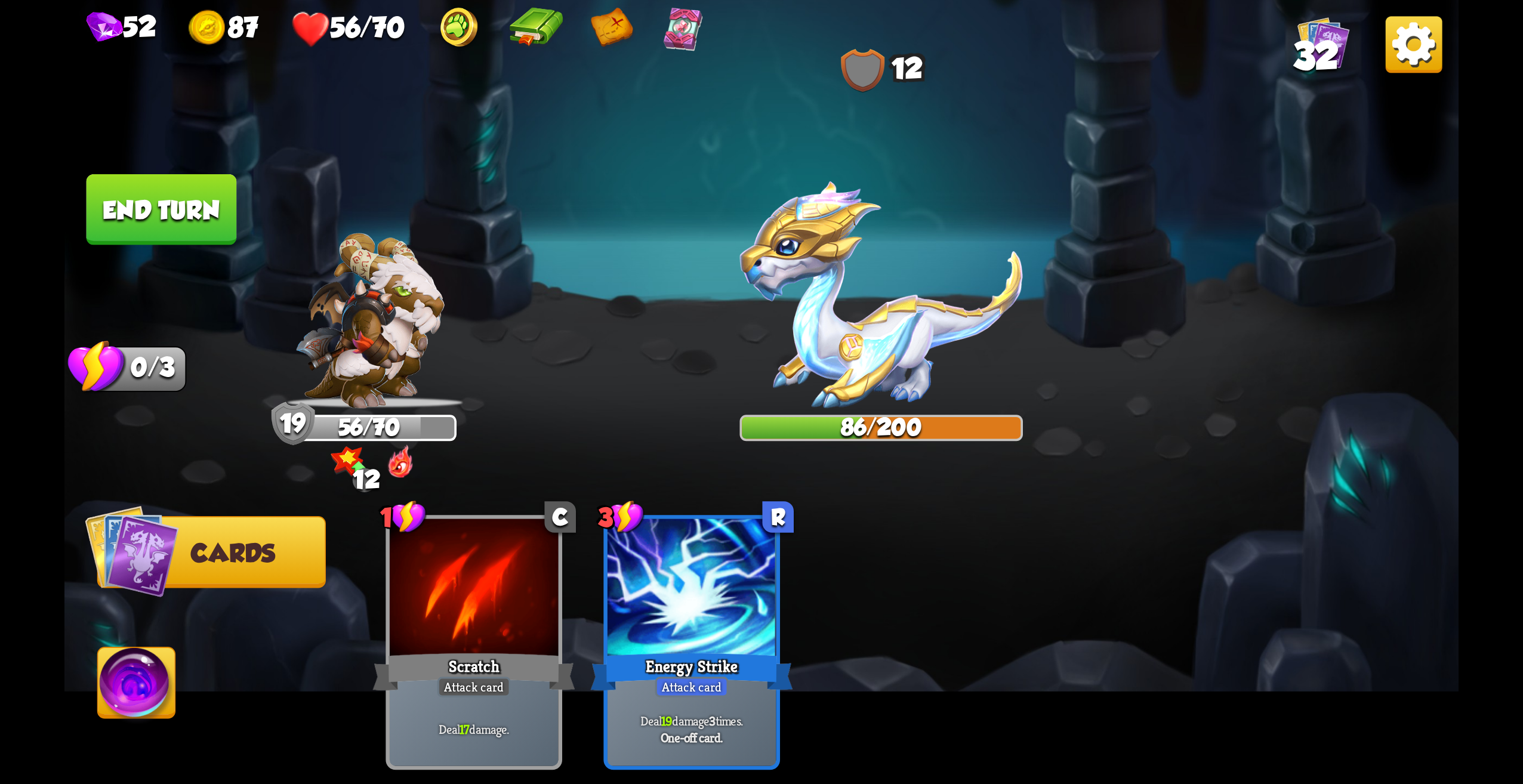
click at [184, 180] on button "End turn" at bounding box center [161, 210] width 150 height 71
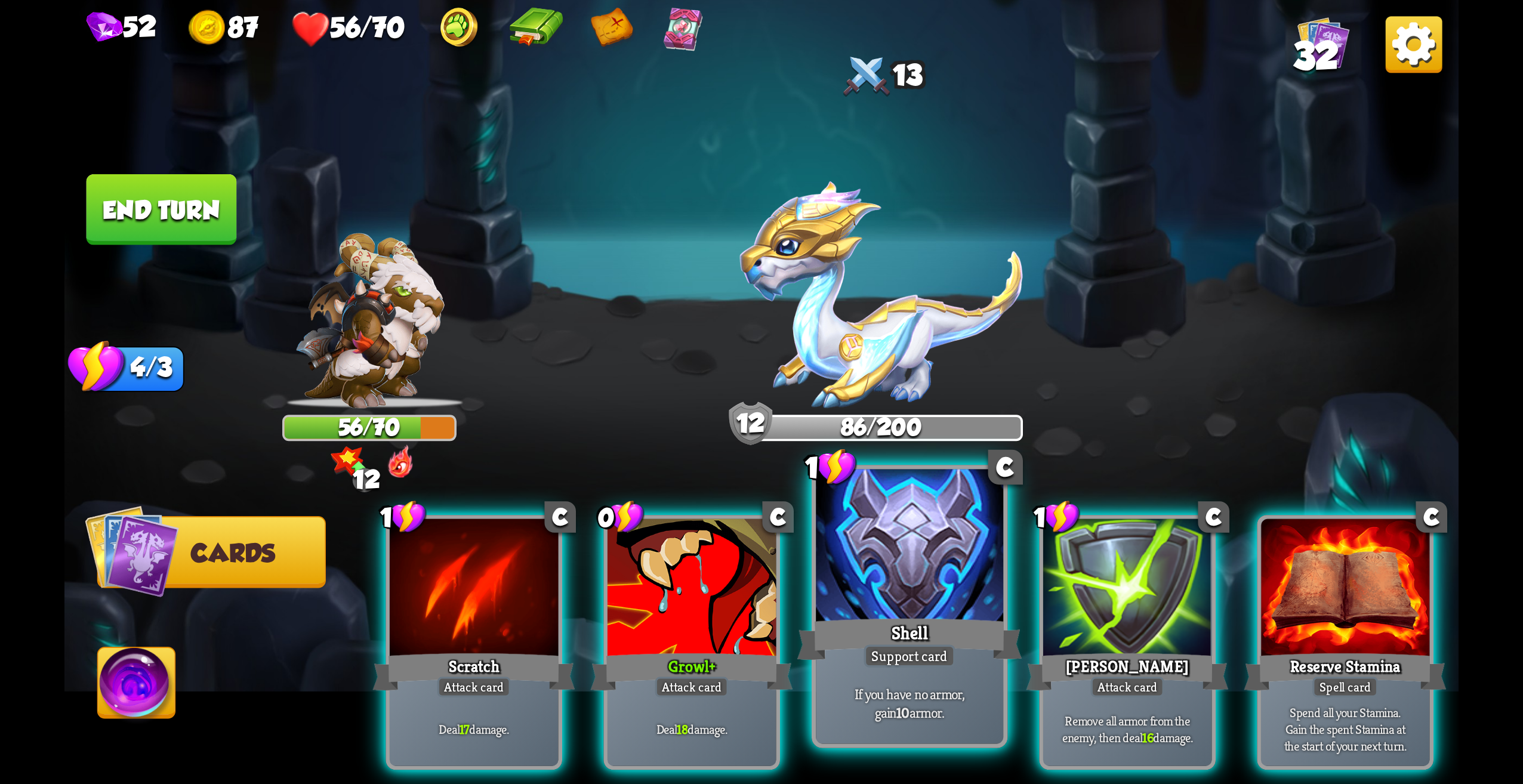
click at [969, 558] on div at bounding box center [910, 549] width 188 height 158
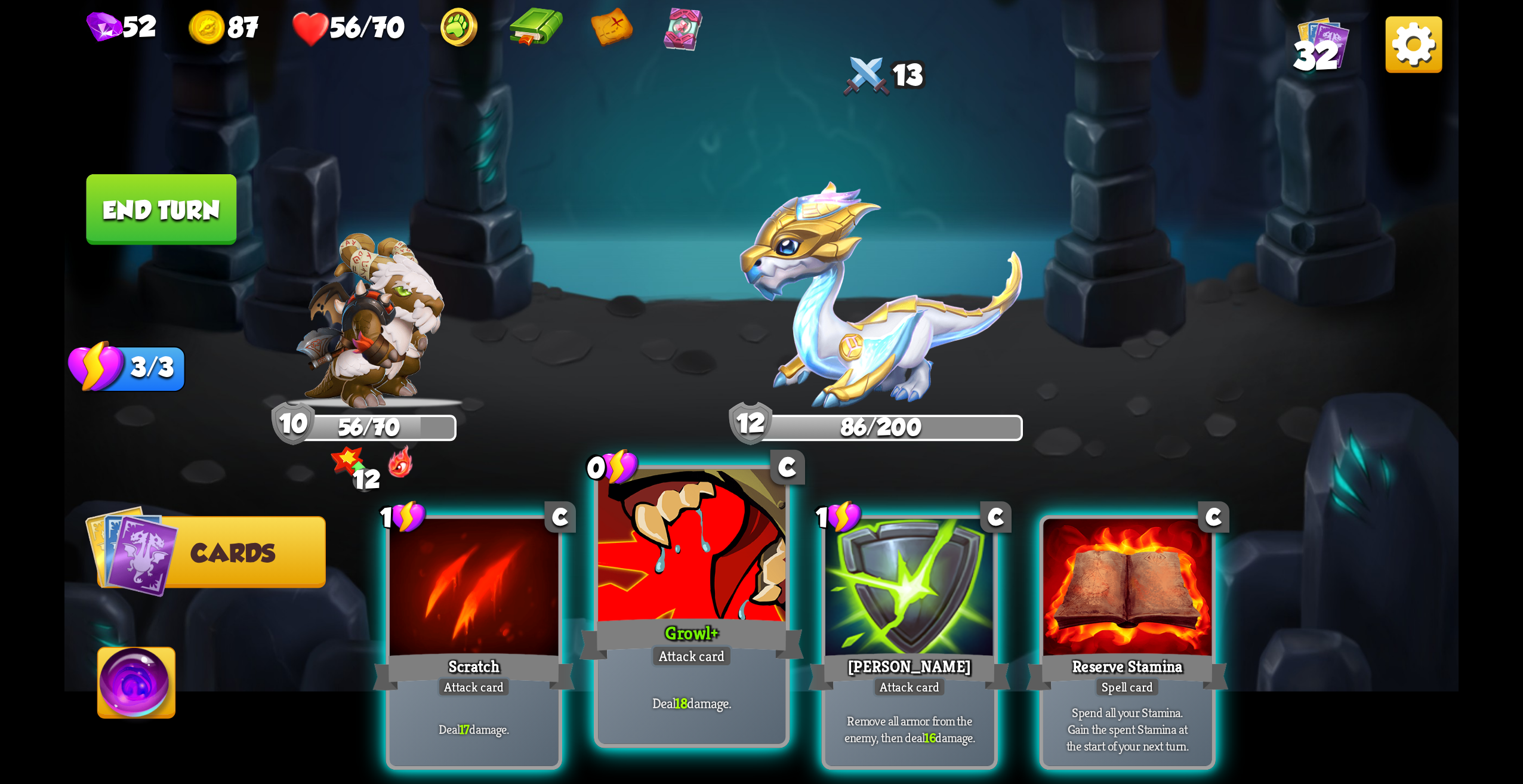
click at [688, 677] on div "Deal 18 damage." at bounding box center [692, 704] width 188 height 82
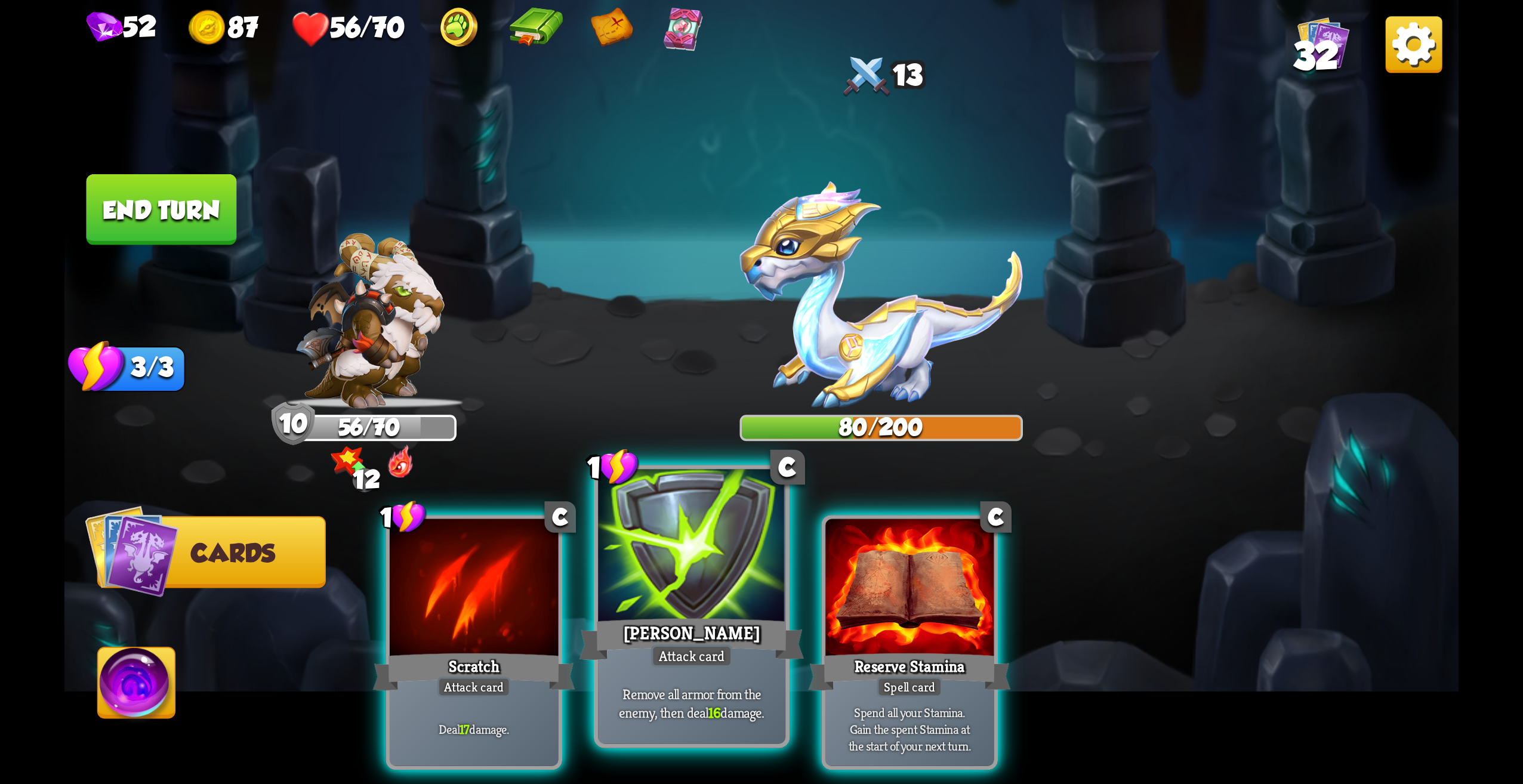
click at [686, 606] on div at bounding box center [692, 549] width 188 height 158
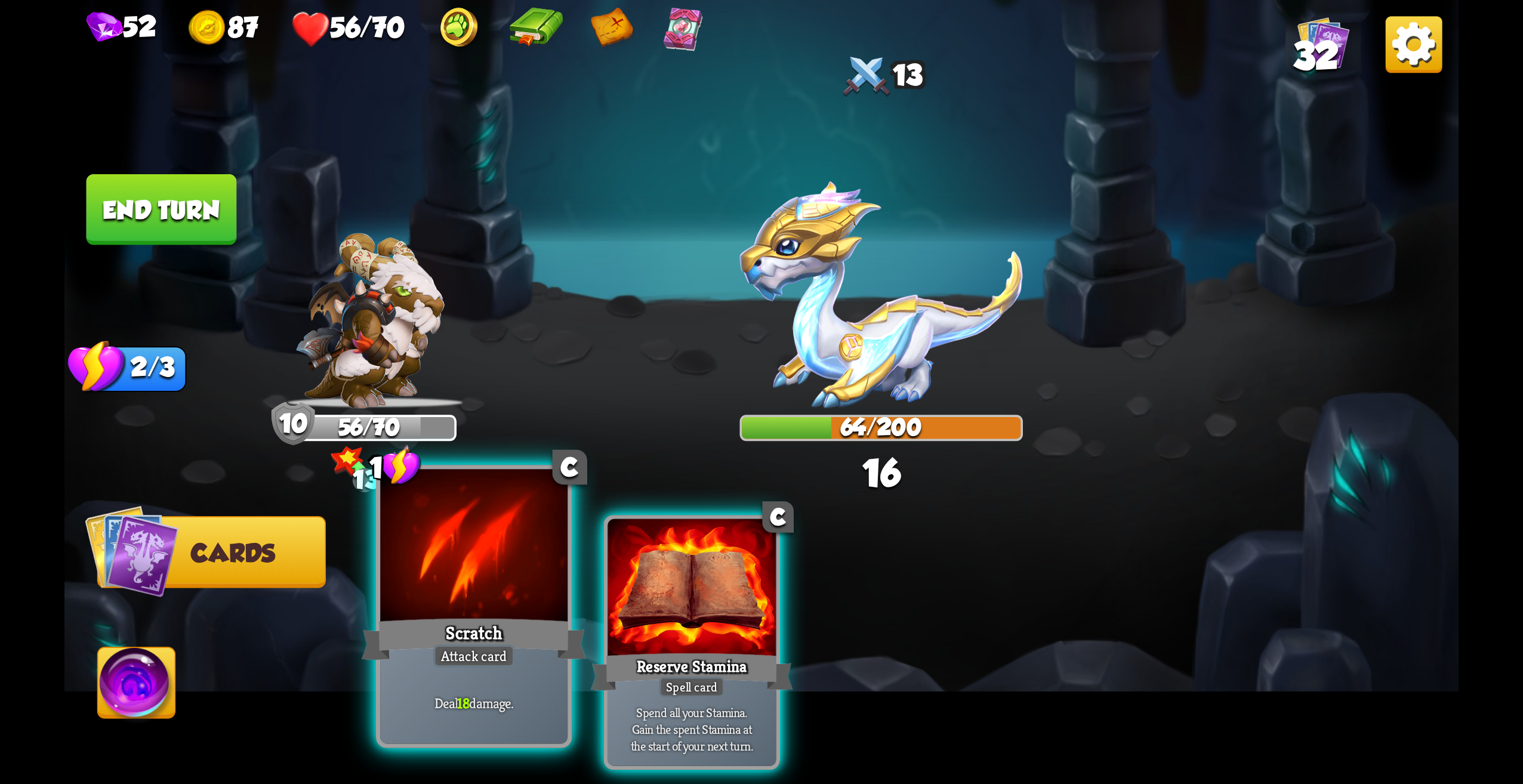
click at [509, 640] on div "Scratch" at bounding box center [474, 639] width 225 height 50
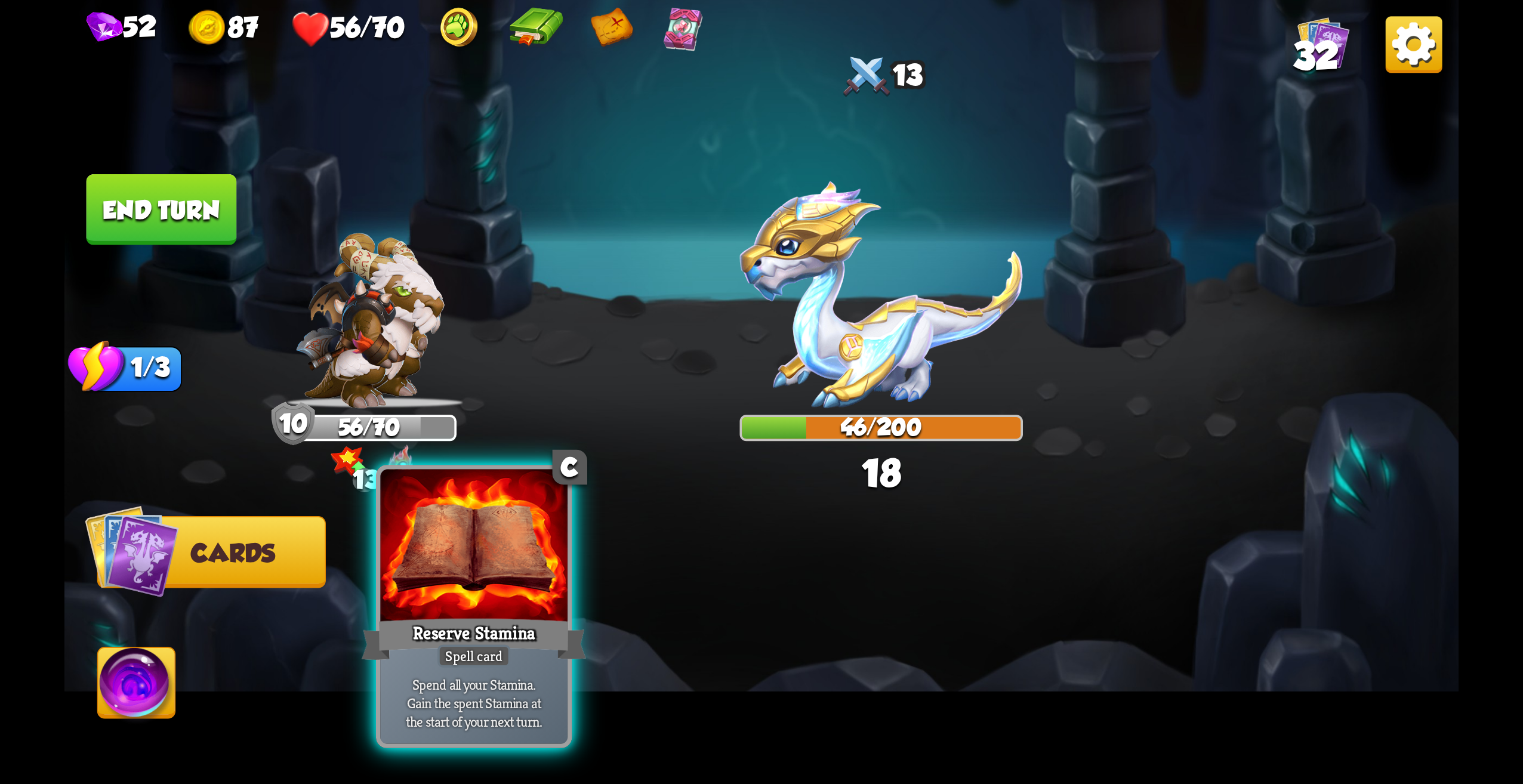
click at [502, 640] on div "Reserve Stamina" at bounding box center [474, 639] width 225 height 50
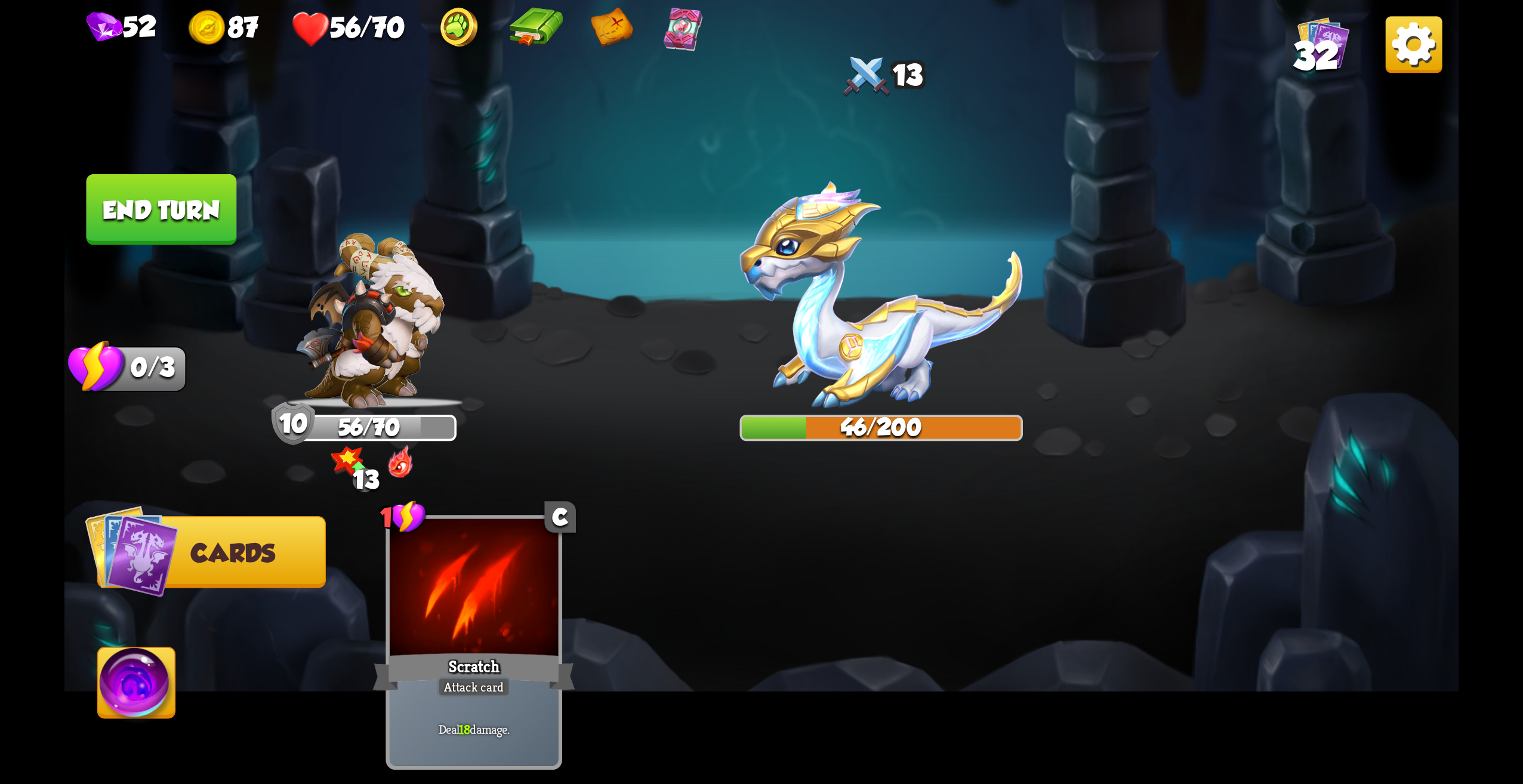
click at [157, 214] on button "End turn" at bounding box center [161, 210] width 150 height 71
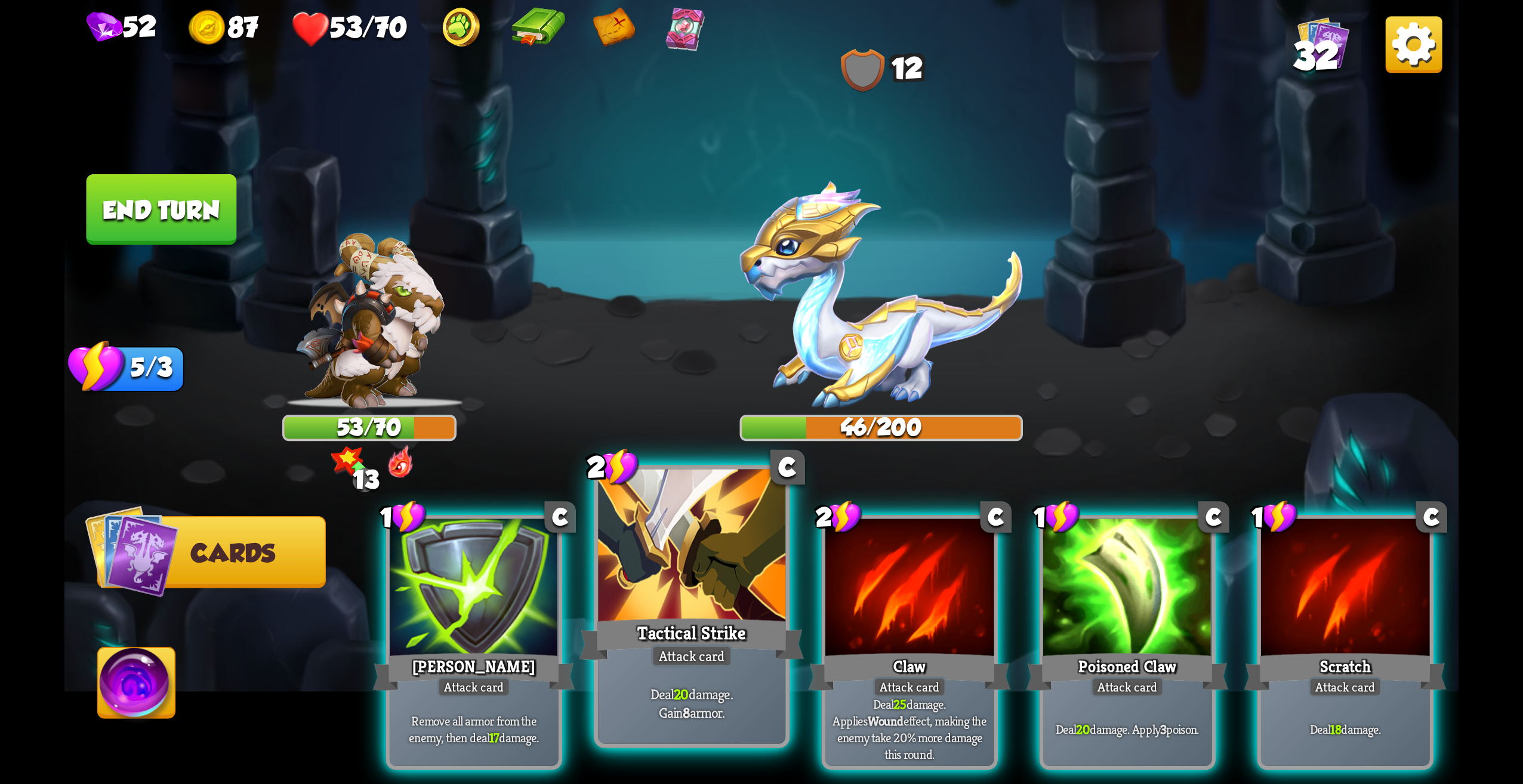
click at [697, 604] on div at bounding box center [692, 549] width 188 height 158
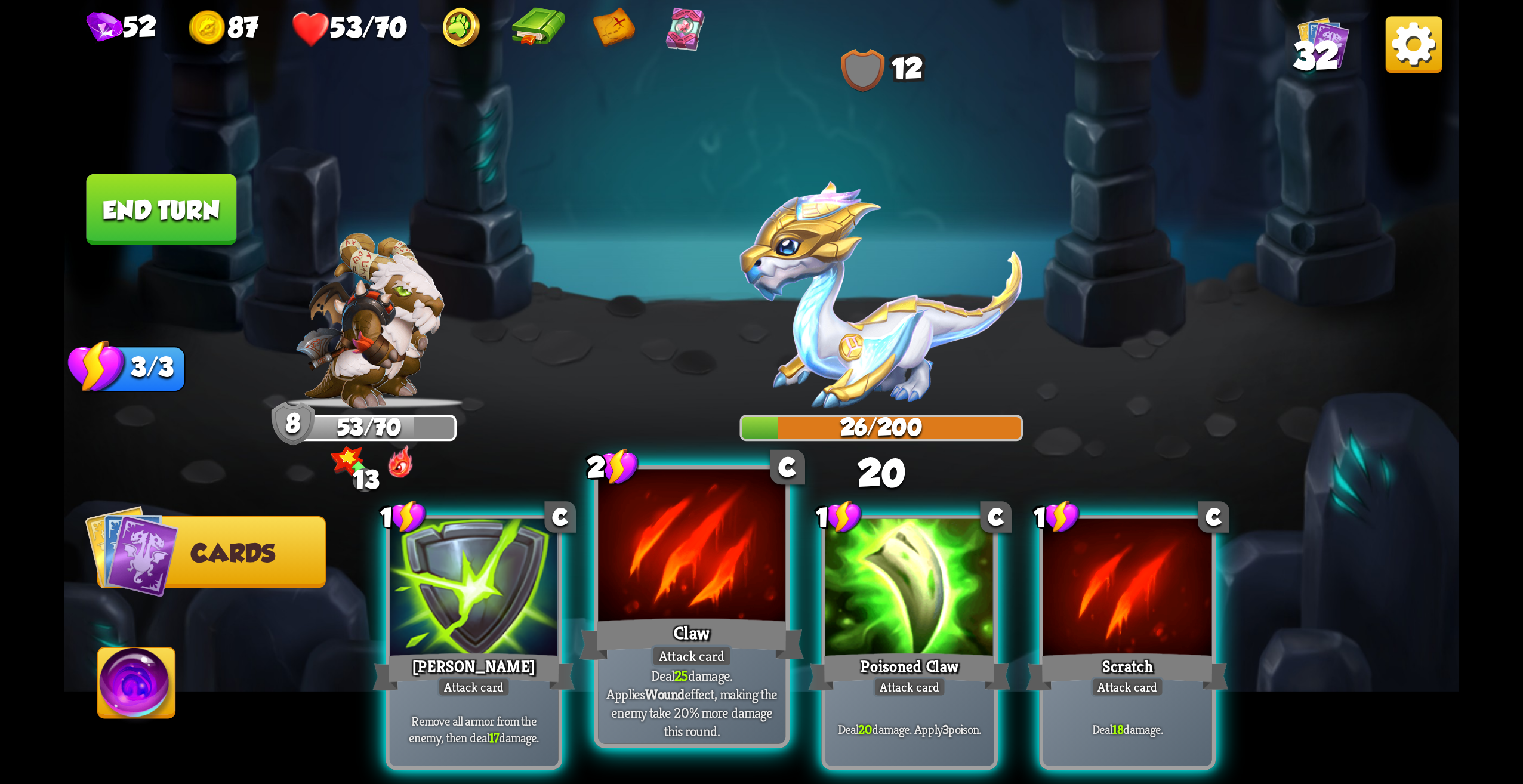
click at [723, 640] on div "Claw" at bounding box center [691, 639] width 225 height 50
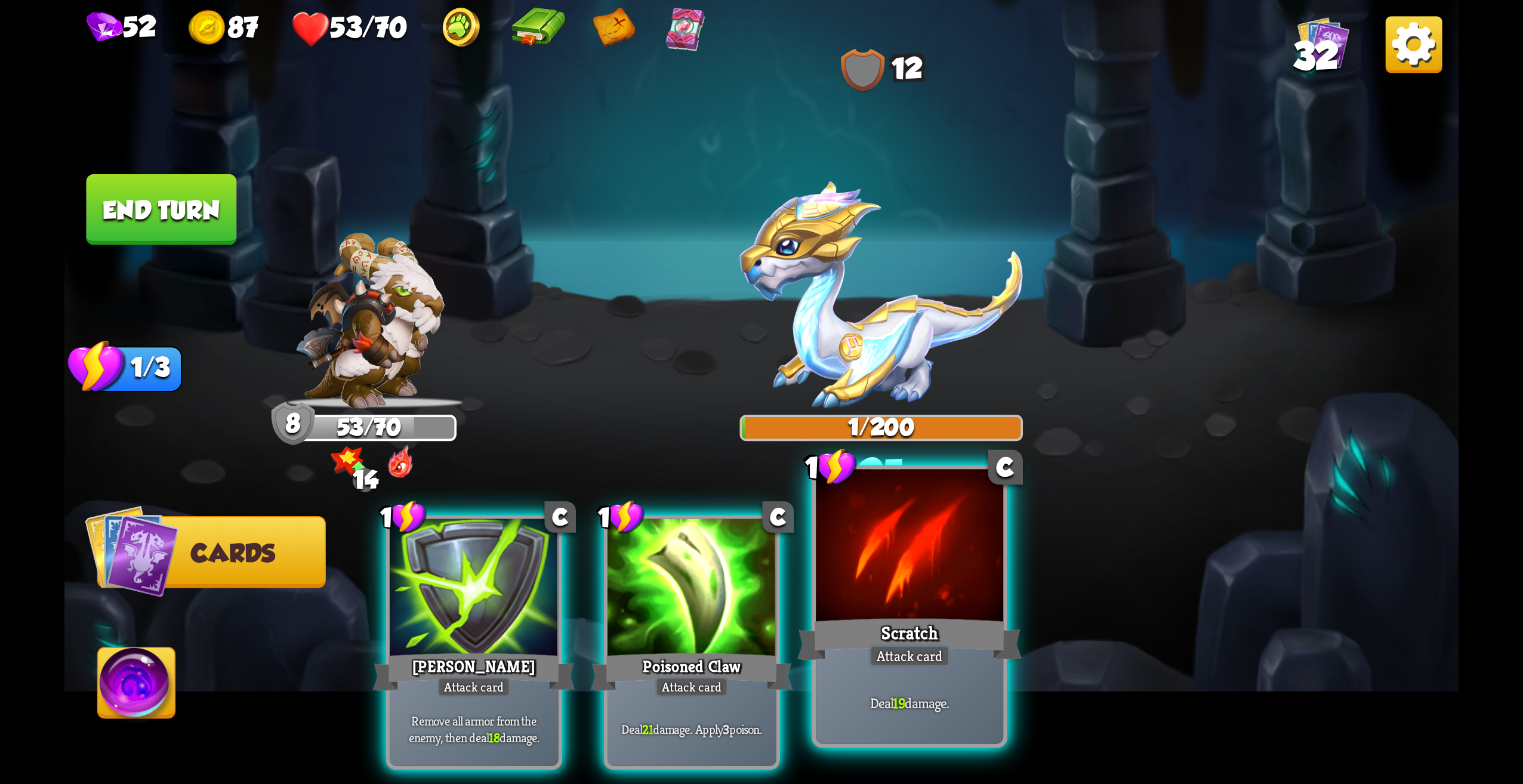
click at [827, 655] on div "Scratch" at bounding box center [910, 639] width 225 height 50
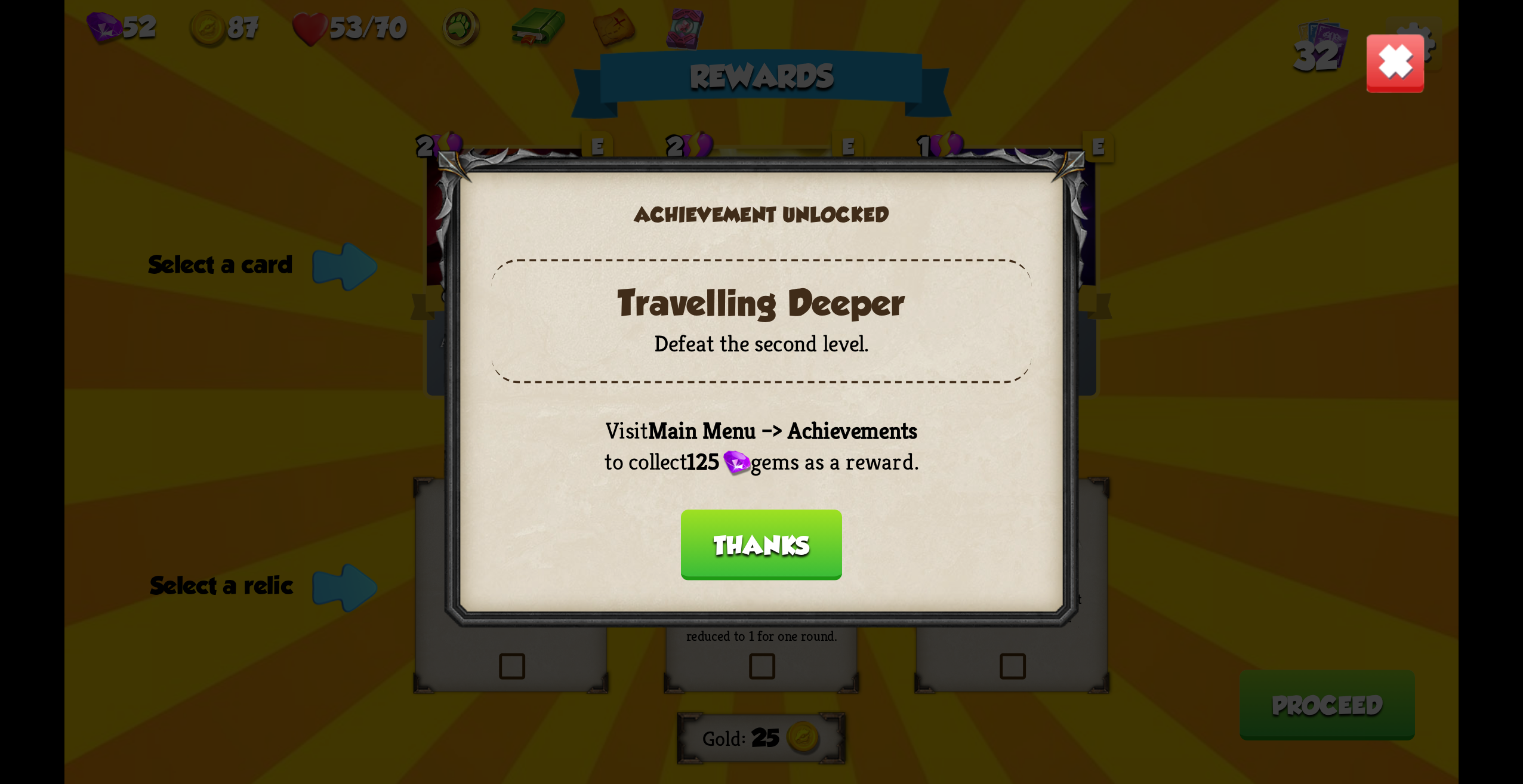
click at [757, 546] on button "Thanks" at bounding box center [762, 545] width 161 height 71
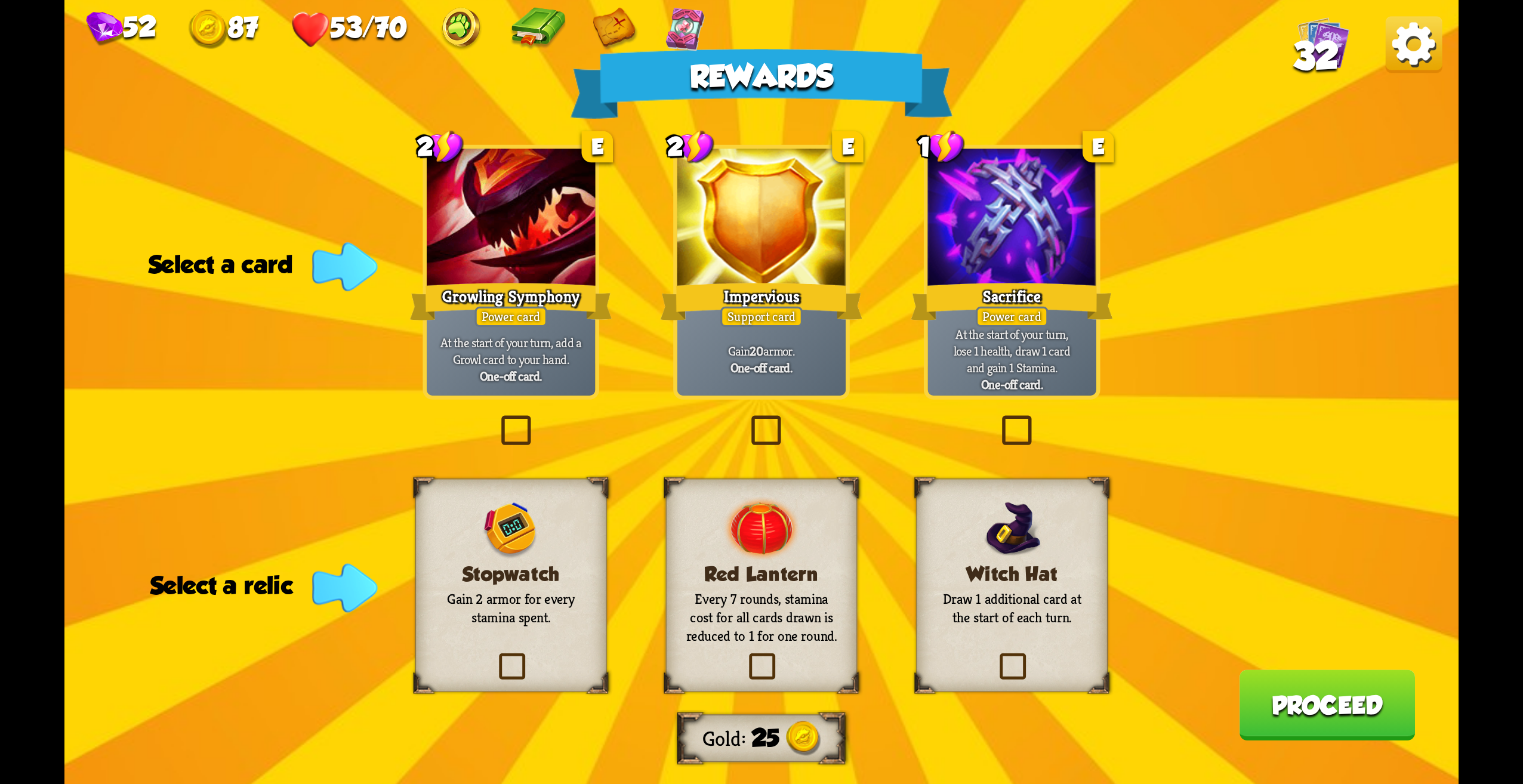
click at [493, 643] on div "Stopwatch Gain 2 armor for every stamina spent." at bounding box center [511, 585] width 192 height 214
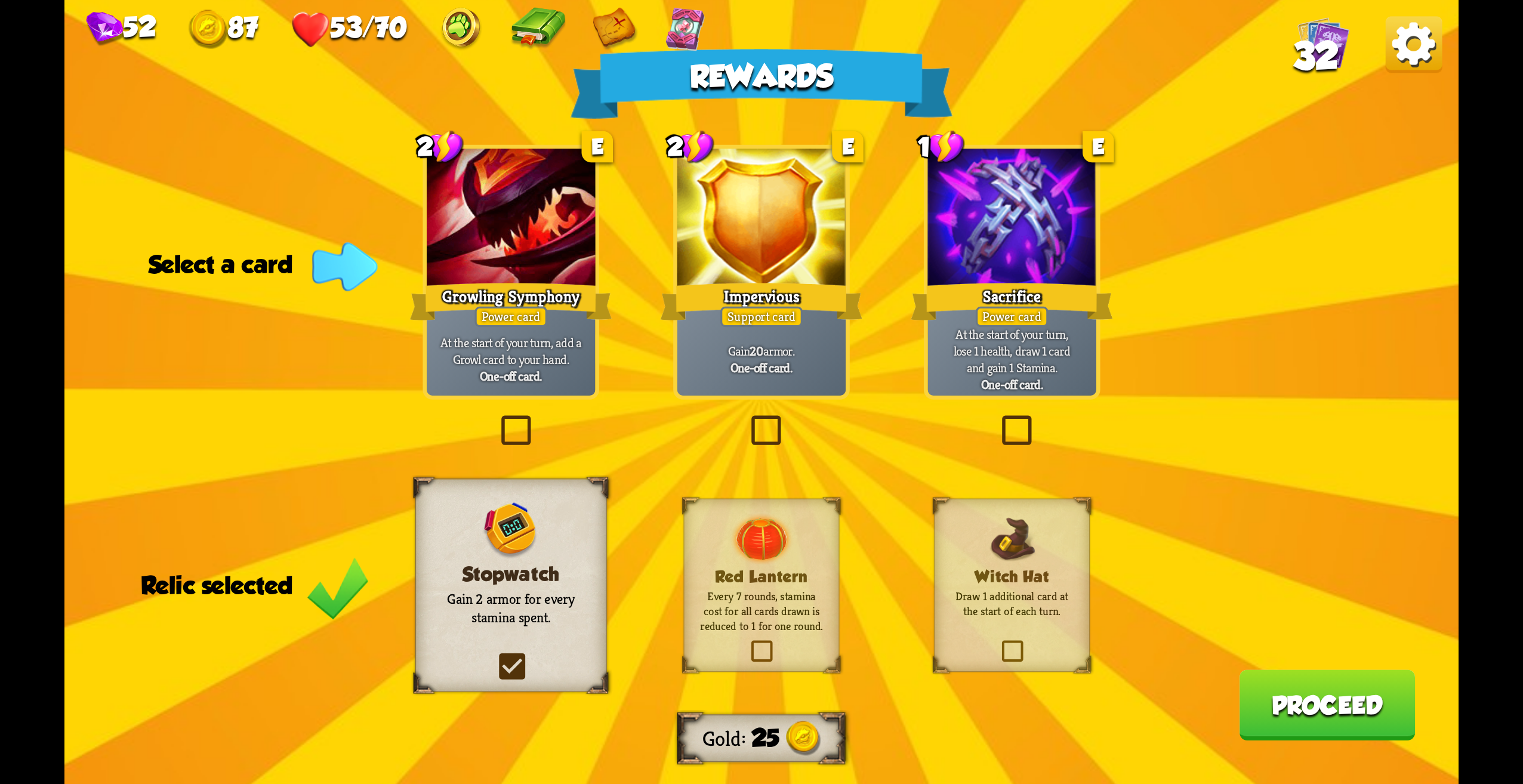
drag, startPoint x: 351, startPoint y: 635, endPoint x: 366, endPoint y: 635, distance: 15.0
click at [366, 635] on div "Rewards Gold 25 Select a card 2 E Growling Symphony Power card At the start of …" at bounding box center [762, 392] width 1394 height 784
click at [1033, 359] on p "At the start of your turn, lose 1 health, draw 1 card and gain 1 Stamina." at bounding box center [1012, 351] width 160 height 50
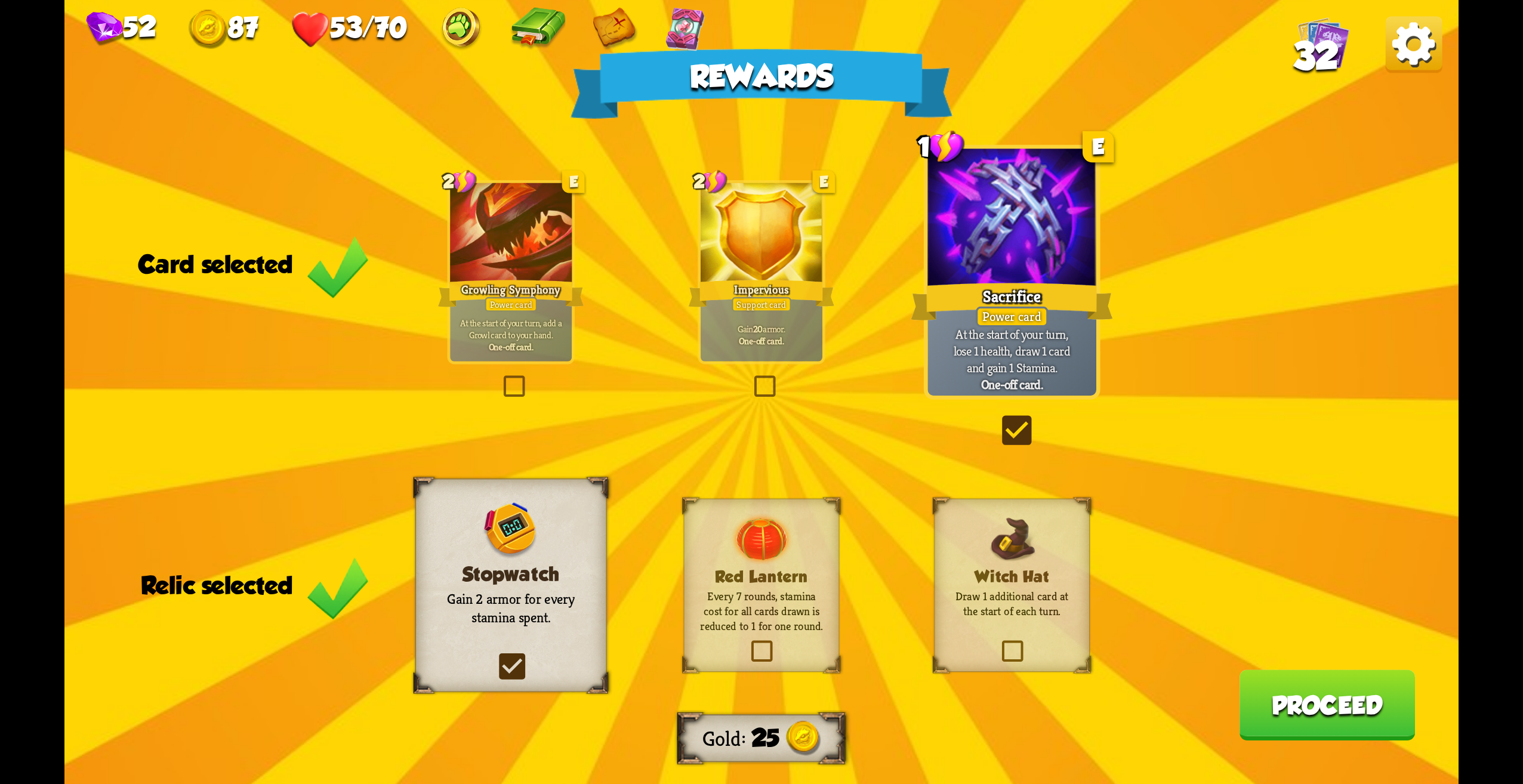
click at [1006, 357] on p "At the start of your turn, lose 1 health, draw 1 card and gain 1 Stamina." at bounding box center [1012, 351] width 160 height 50
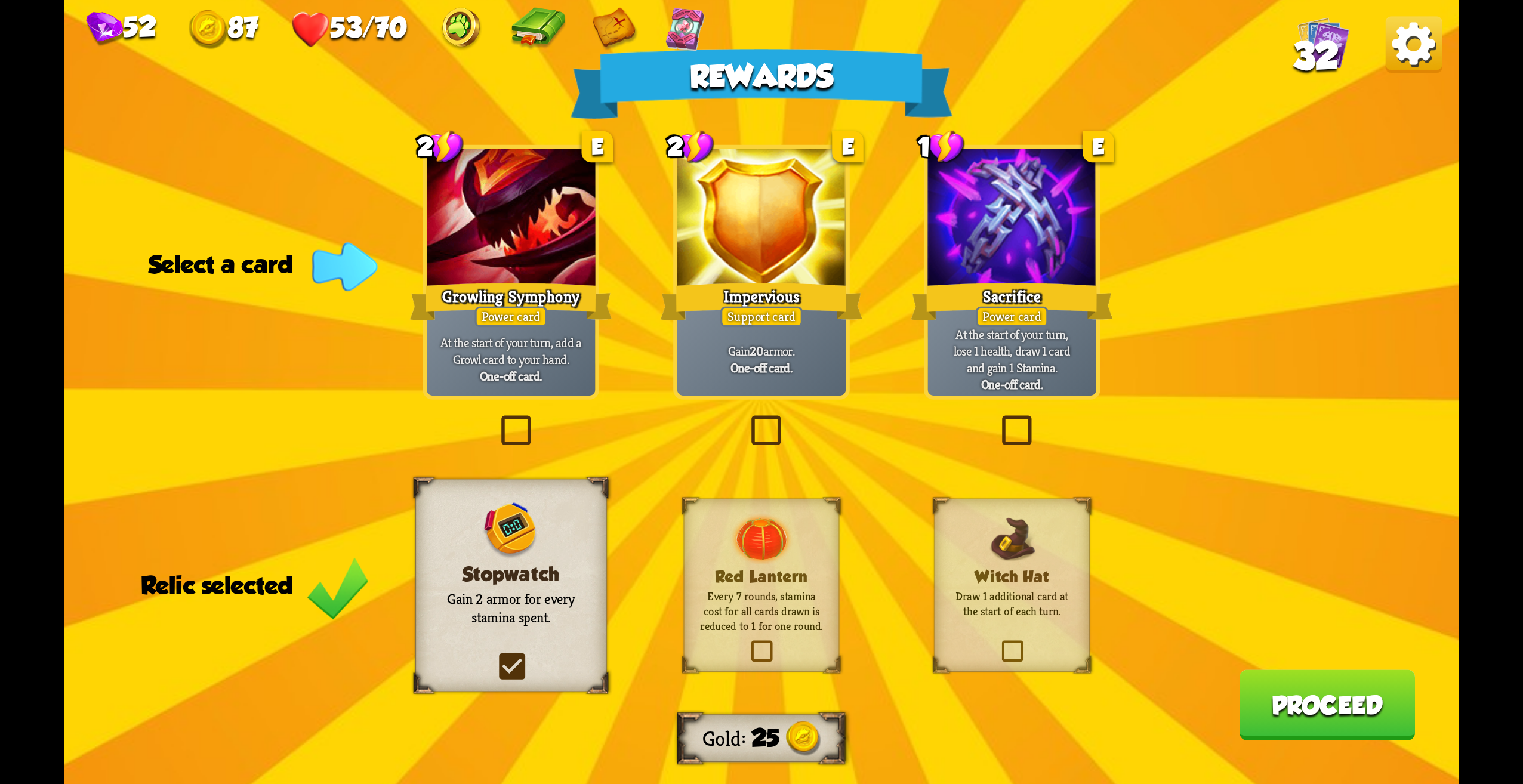
click at [955, 337] on p "At the start of your turn, lose 1 health, draw 1 card and gain 1 Stamina." at bounding box center [1012, 351] width 160 height 50
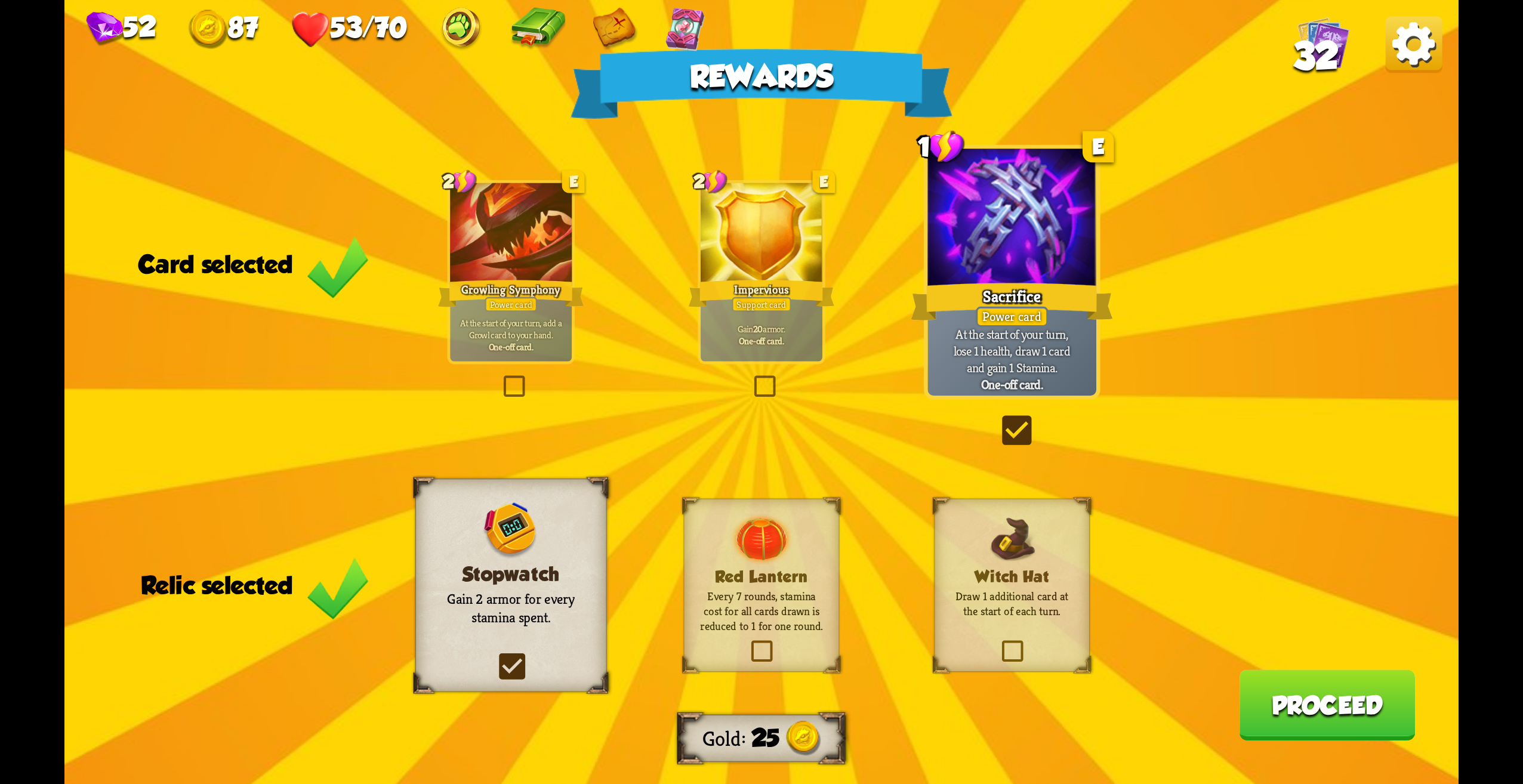
drag, startPoint x: 955, startPoint y: 337, endPoint x: 944, endPoint y: 332, distance: 12.1
click at [944, 332] on p "At the start of your turn, lose 1 health, draw 1 card and gain 1 Stamina." at bounding box center [1012, 351] width 160 height 50
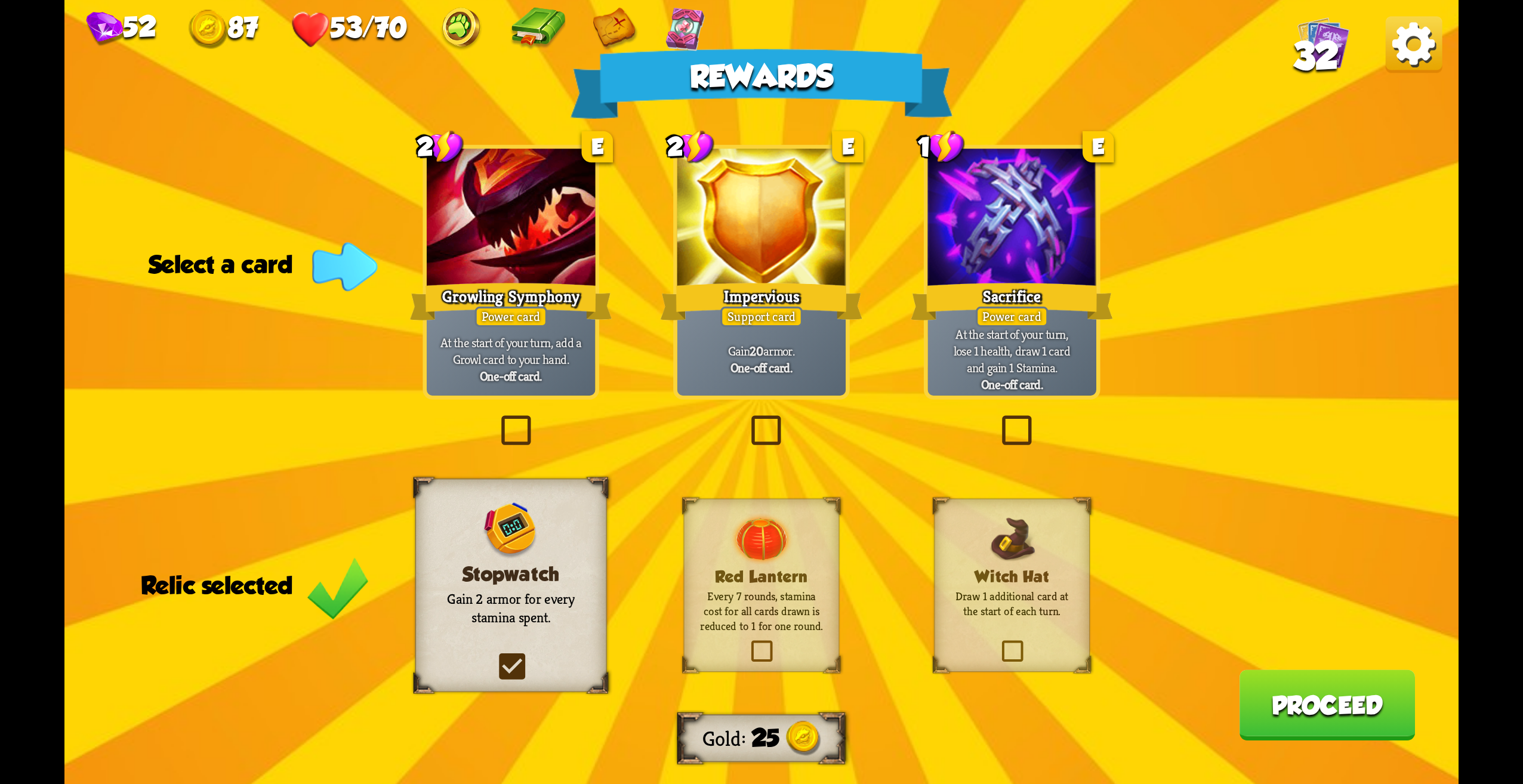
click at [1014, 479] on div "Rewards Gold 25 Select a card 2 E Growling Symphony Power card At the start of …" at bounding box center [762, 392] width 1394 height 784
click at [581, 657] on div "Stopwatch Gain 2 armor for every stamina spent." at bounding box center [511, 585] width 192 height 214
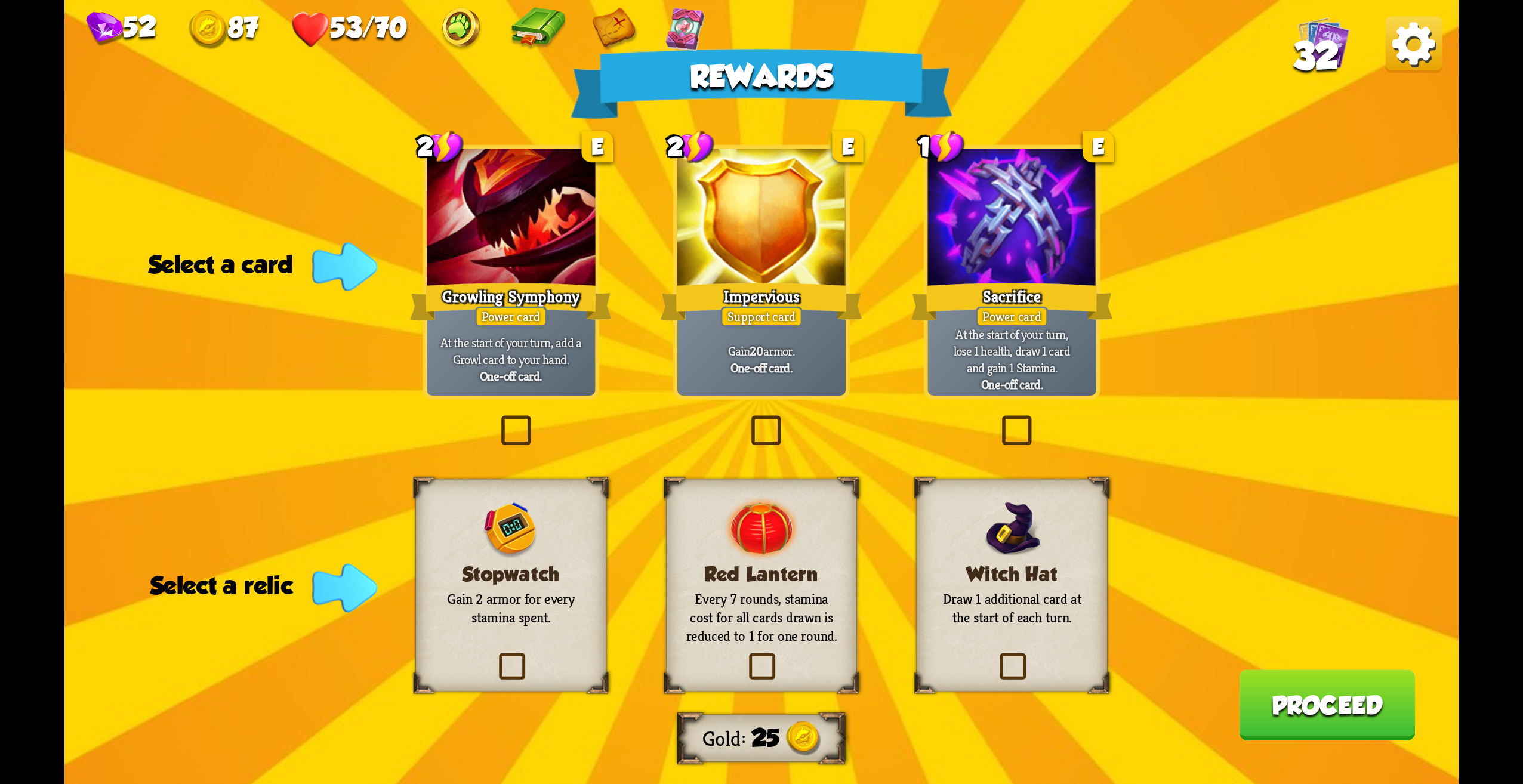
click at [524, 642] on div "Stopwatch Gain 2 armor for every stamina spent." at bounding box center [511, 585] width 192 height 214
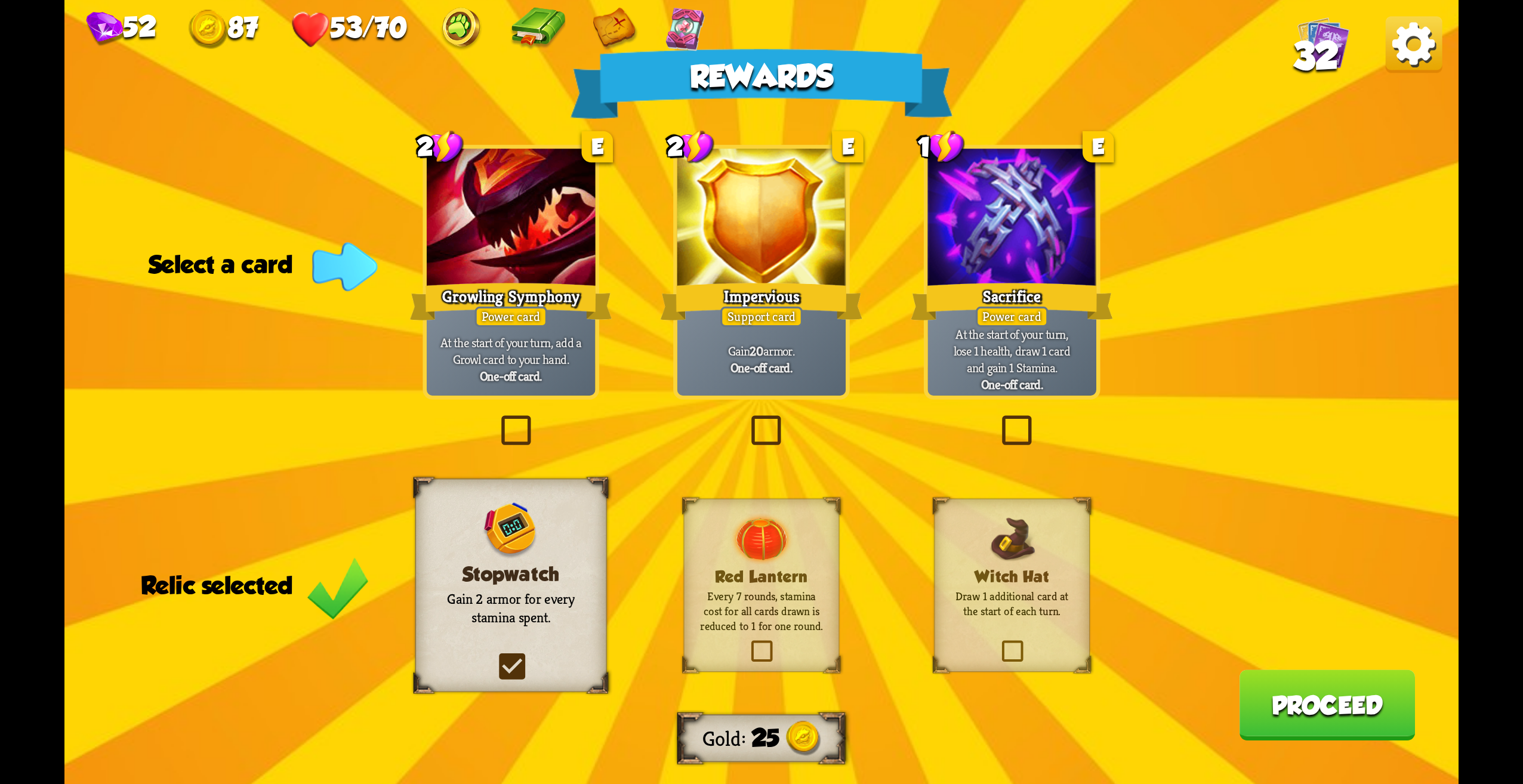
click at [534, 642] on div "Stopwatch Gain 2 armor for every stamina spent." at bounding box center [511, 585] width 192 height 214
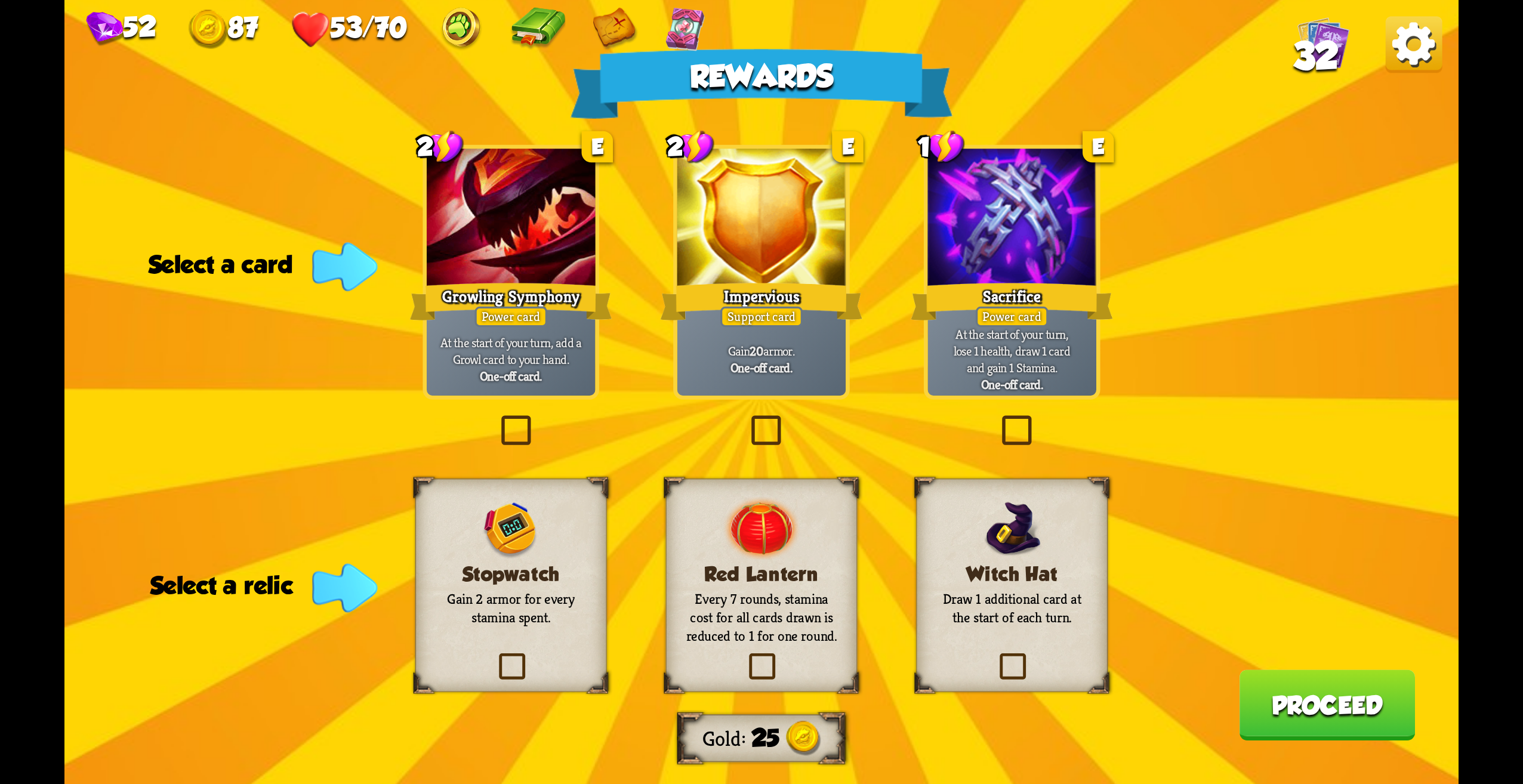
click at [531, 585] on h3 "Stopwatch" at bounding box center [511, 574] width 155 height 23
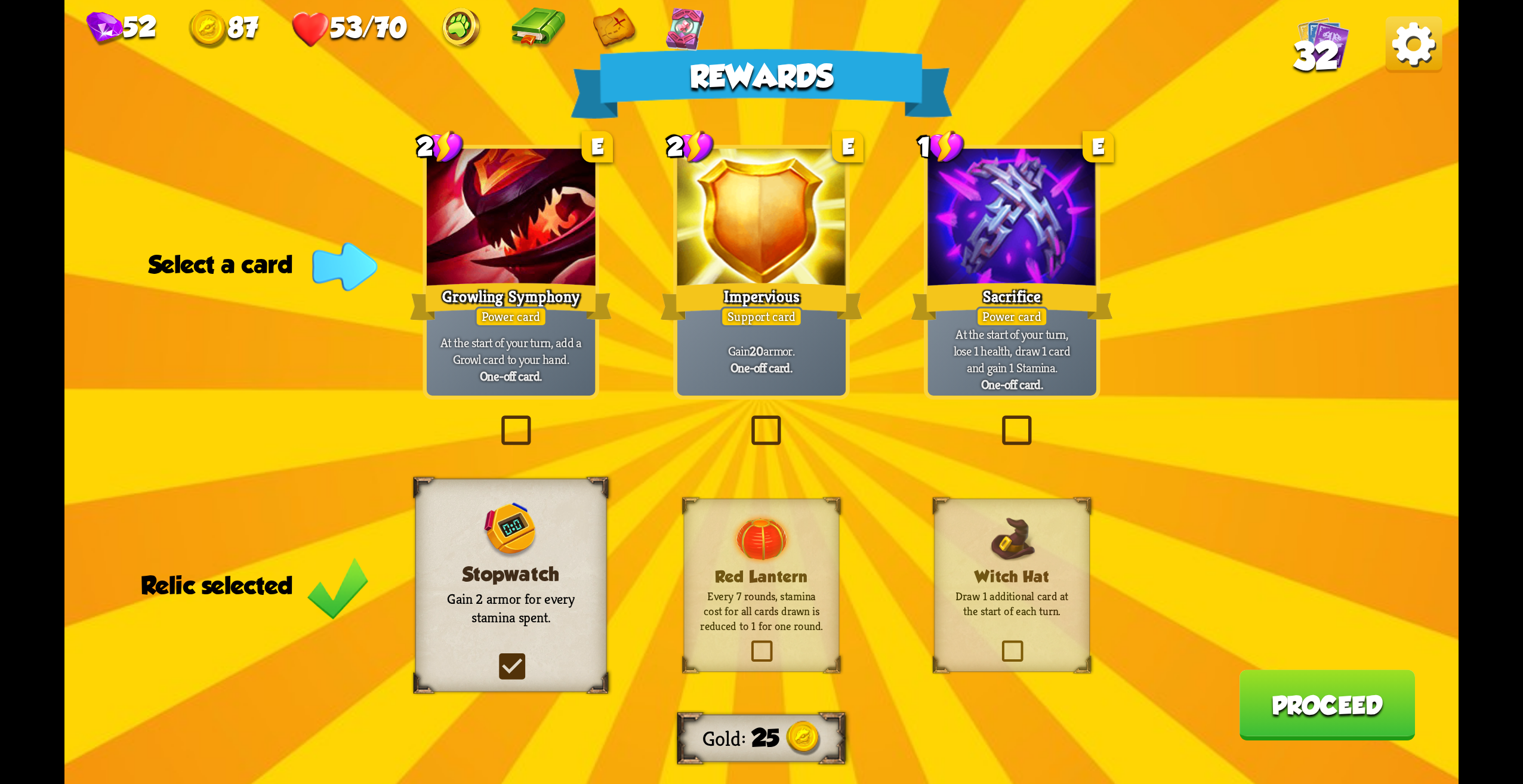
click at [580, 581] on h3 "Stopwatch" at bounding box center [511, 574] width 155 height 23
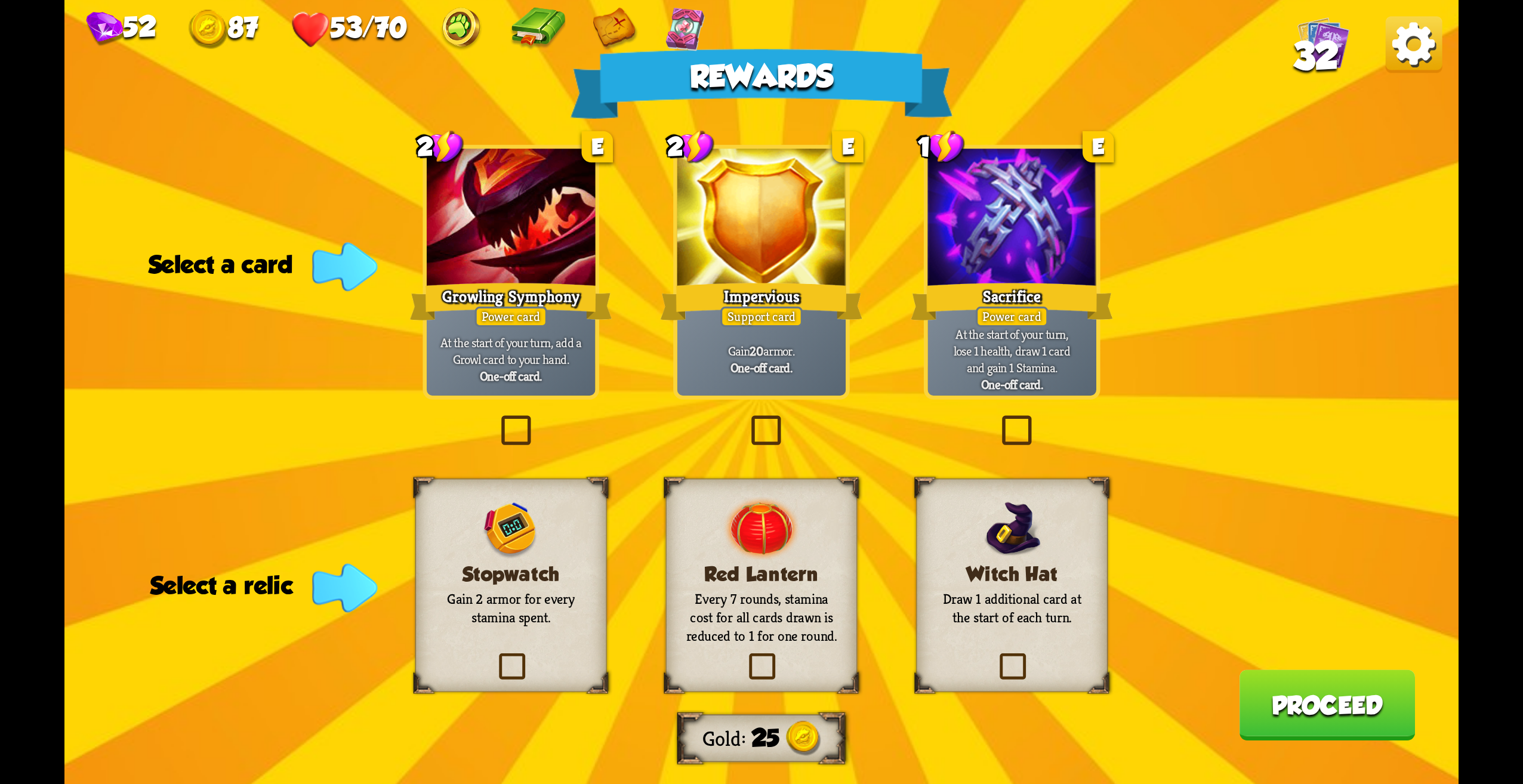
click at [479, 590] on div "Stopwatch Gain 2 armor for every stamina spent." at bounding box center [511, 585] width 192 height 214
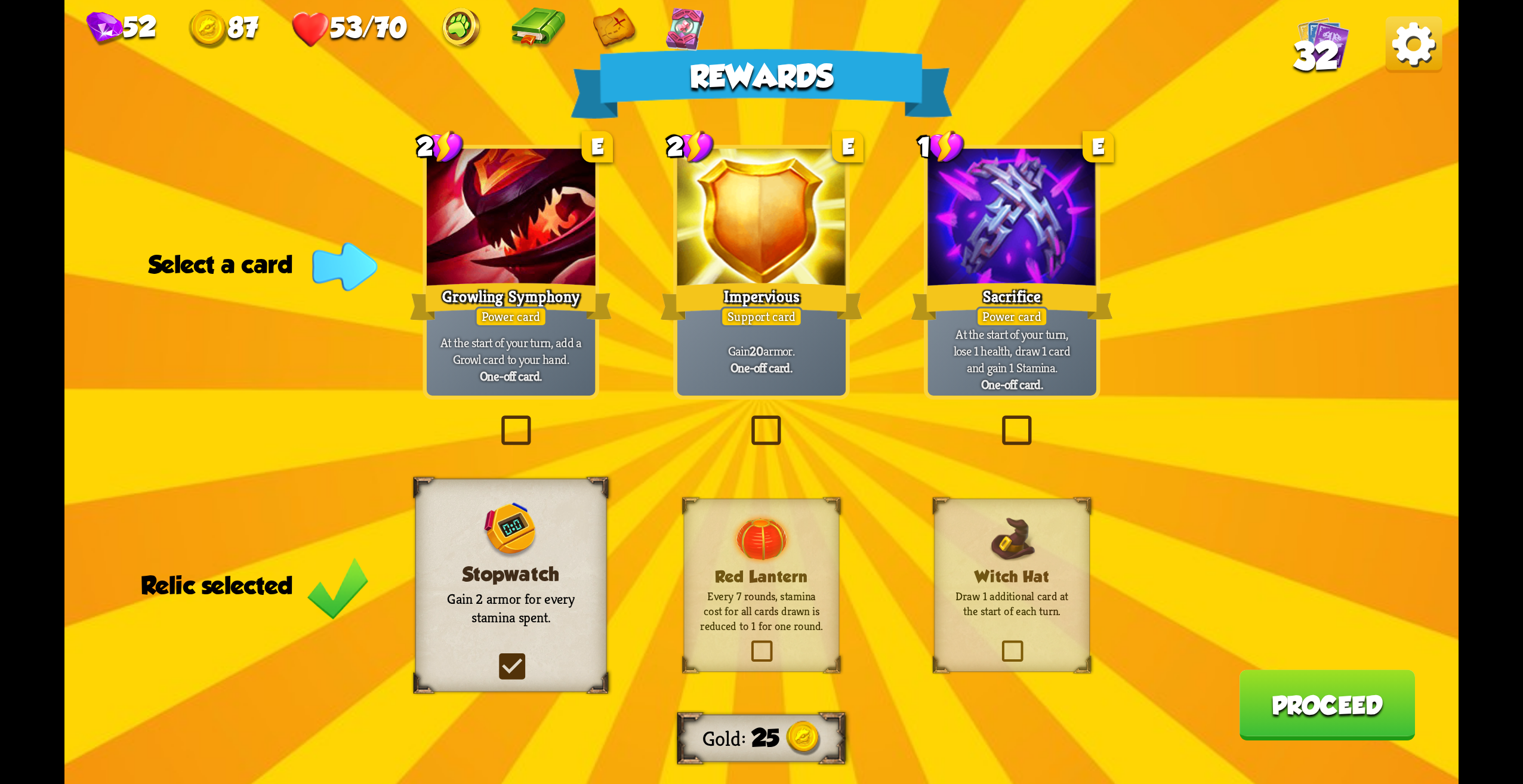
click at [784, 344] on p "Gain 20 armor." at bounding box center [762, 350] width 160 height 16
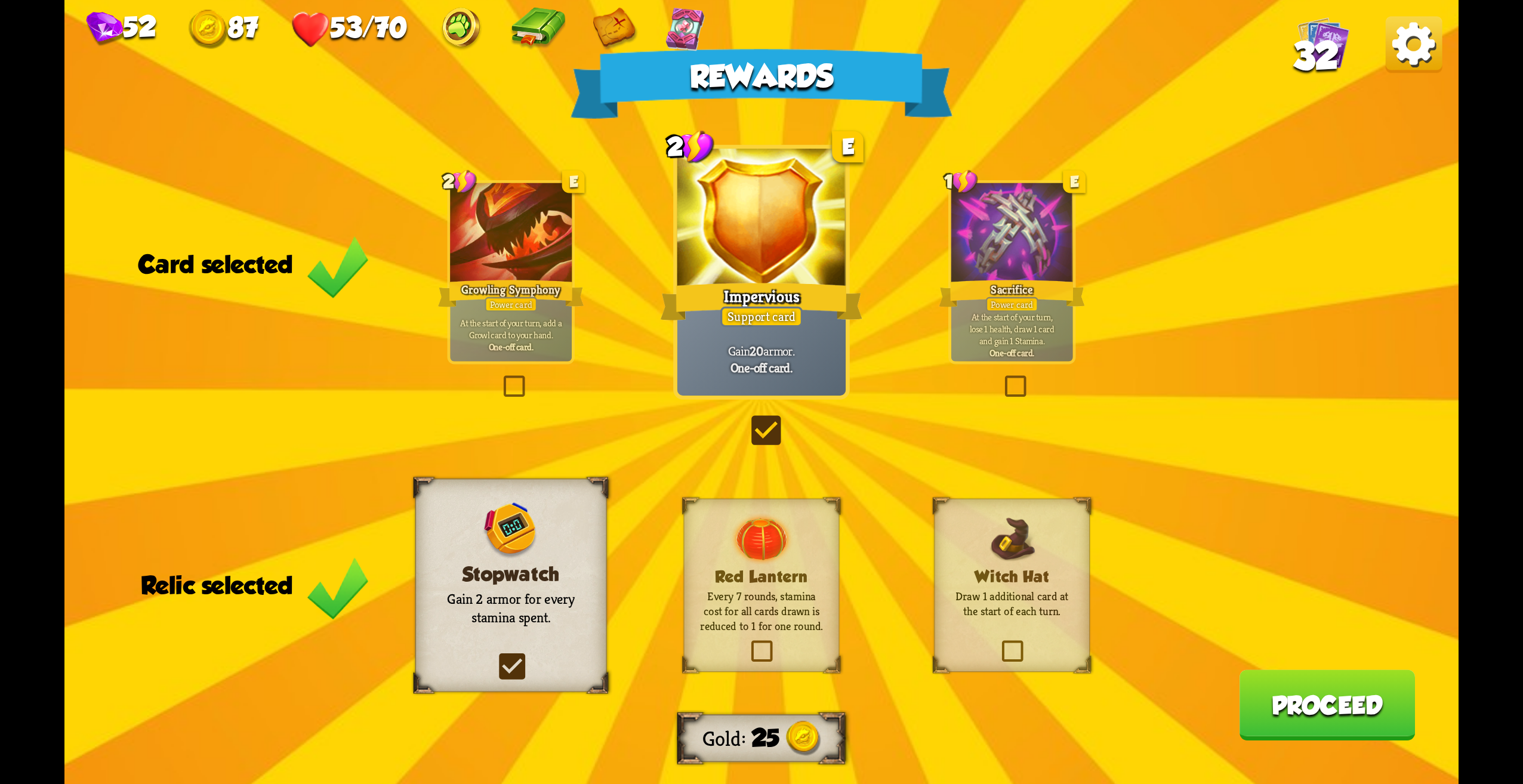
drag, startPoint x: 796, startPoint y: 347, endPoint x: 802, endPoint y: 348, distance: 6.1
click at [799, 347] on p "Gain 20 armor." at bounding box center [762, 350] width 160 height 16
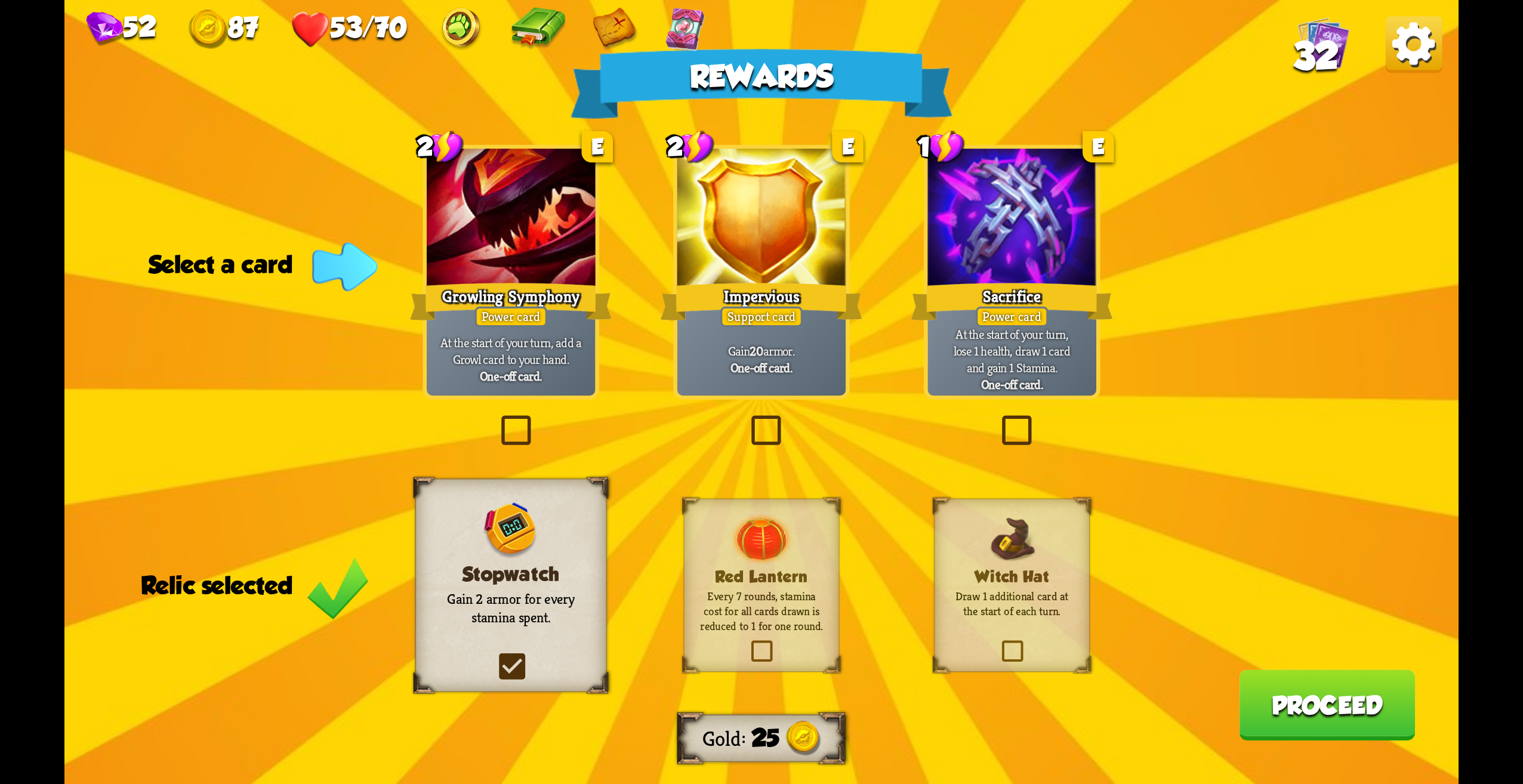
click at [974, 337] on p "At the start of your turn, lose 1 health, draw 1 card and gain 1 Stamina." at bounding box center [1012, 351] width 160 height 50
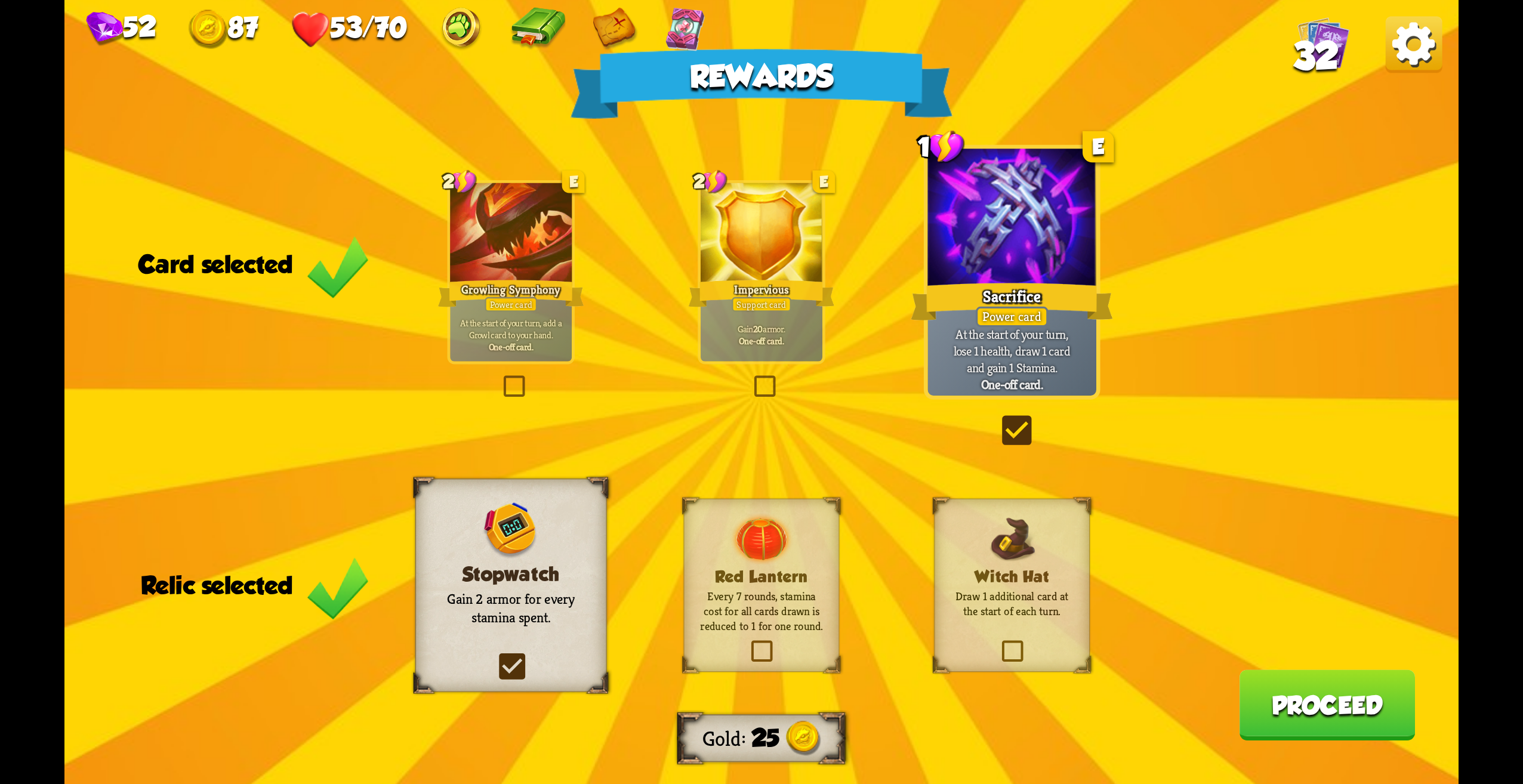
click at [974, 337] on p "At the start of your turn, lose 1 health, draw 1 card and gain 1 Stamina." at bounding box center [1012, 351] width 160 height 50
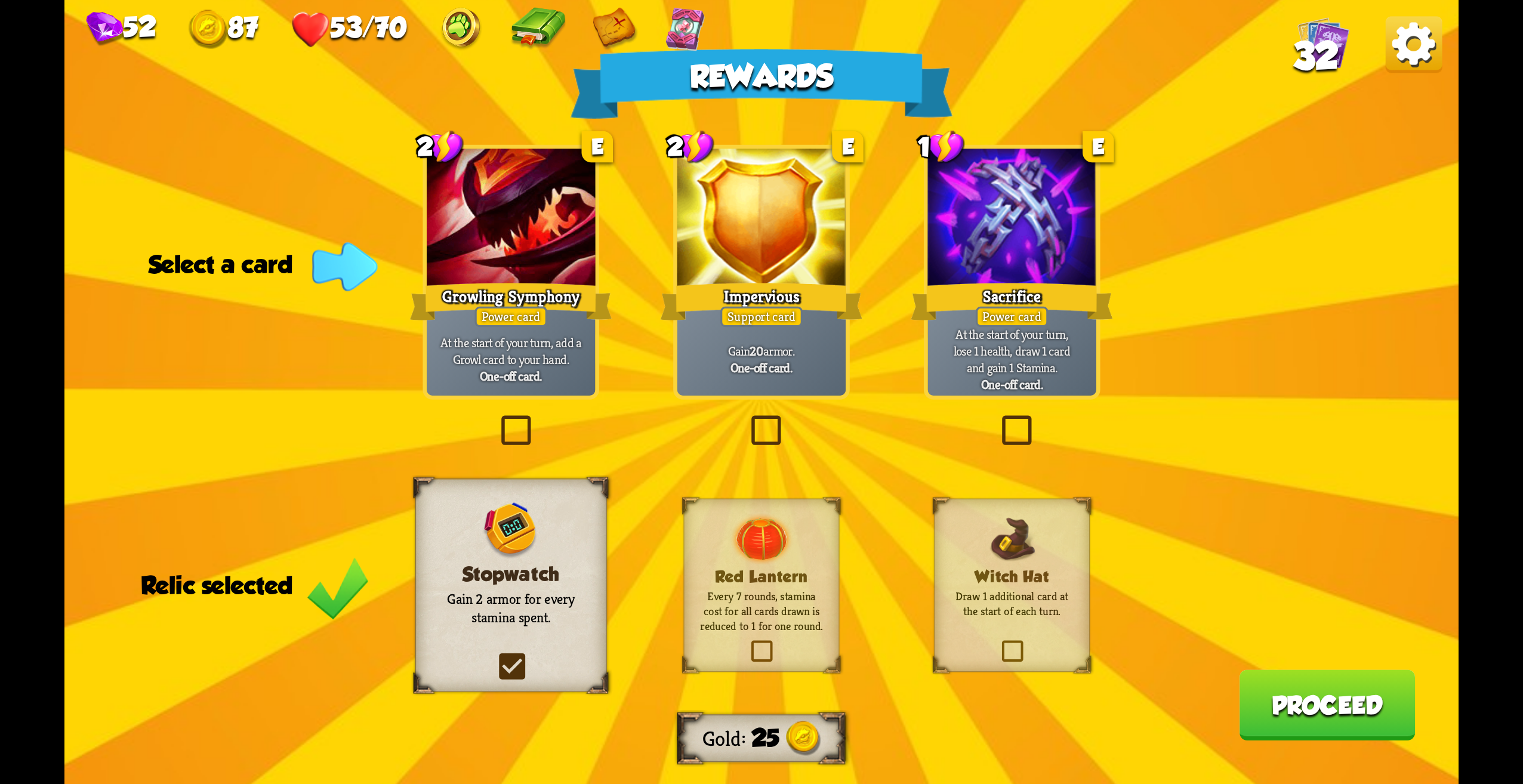
click at [746, 392] on div "Gain 20 armor. One-off card." at bounding box center [762, 359] width 169 height 74
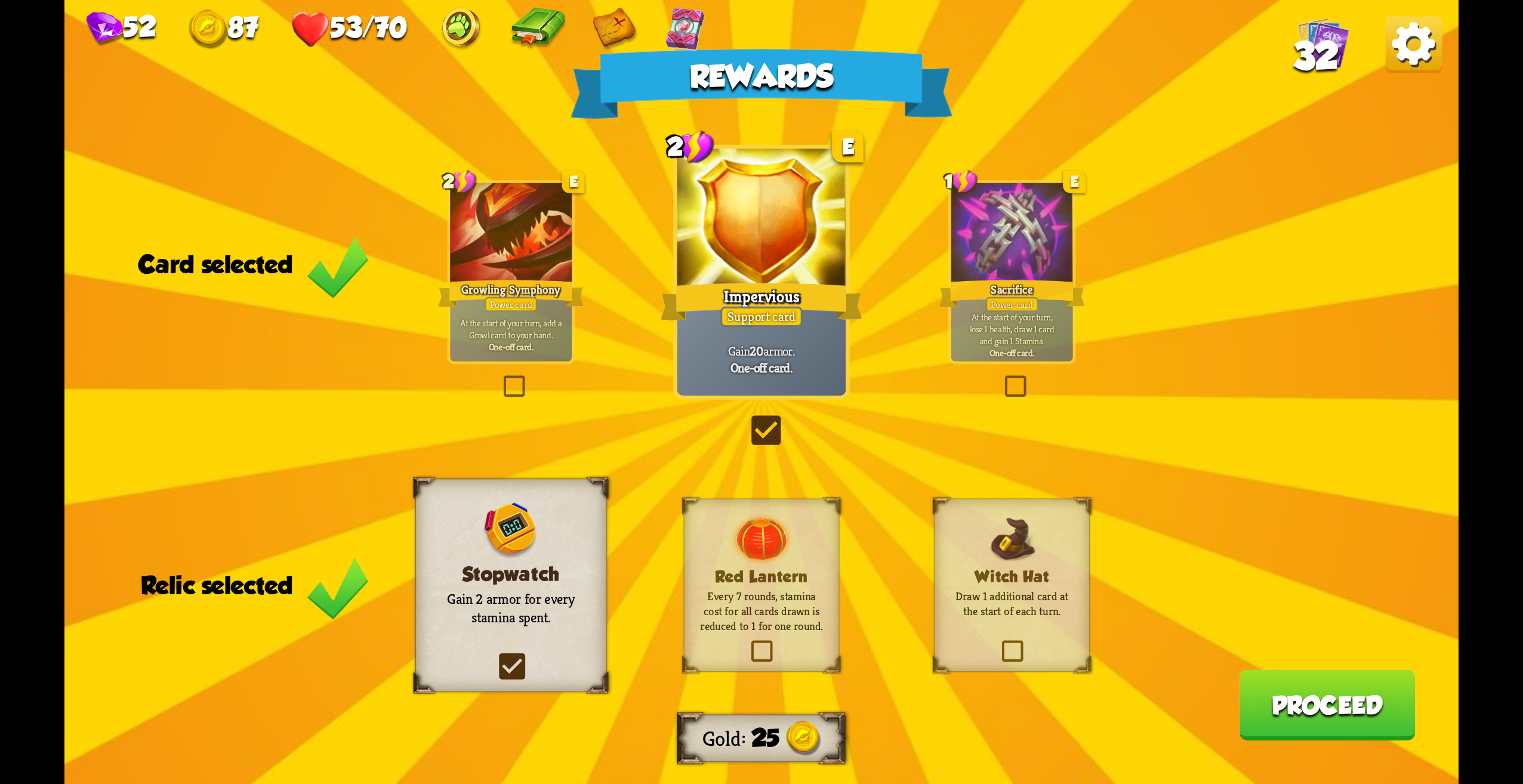
click at [529, 317] on p "At the start of your turn, add a Growl card to your hand." at bounding box center [511, 328] width 116 height 24
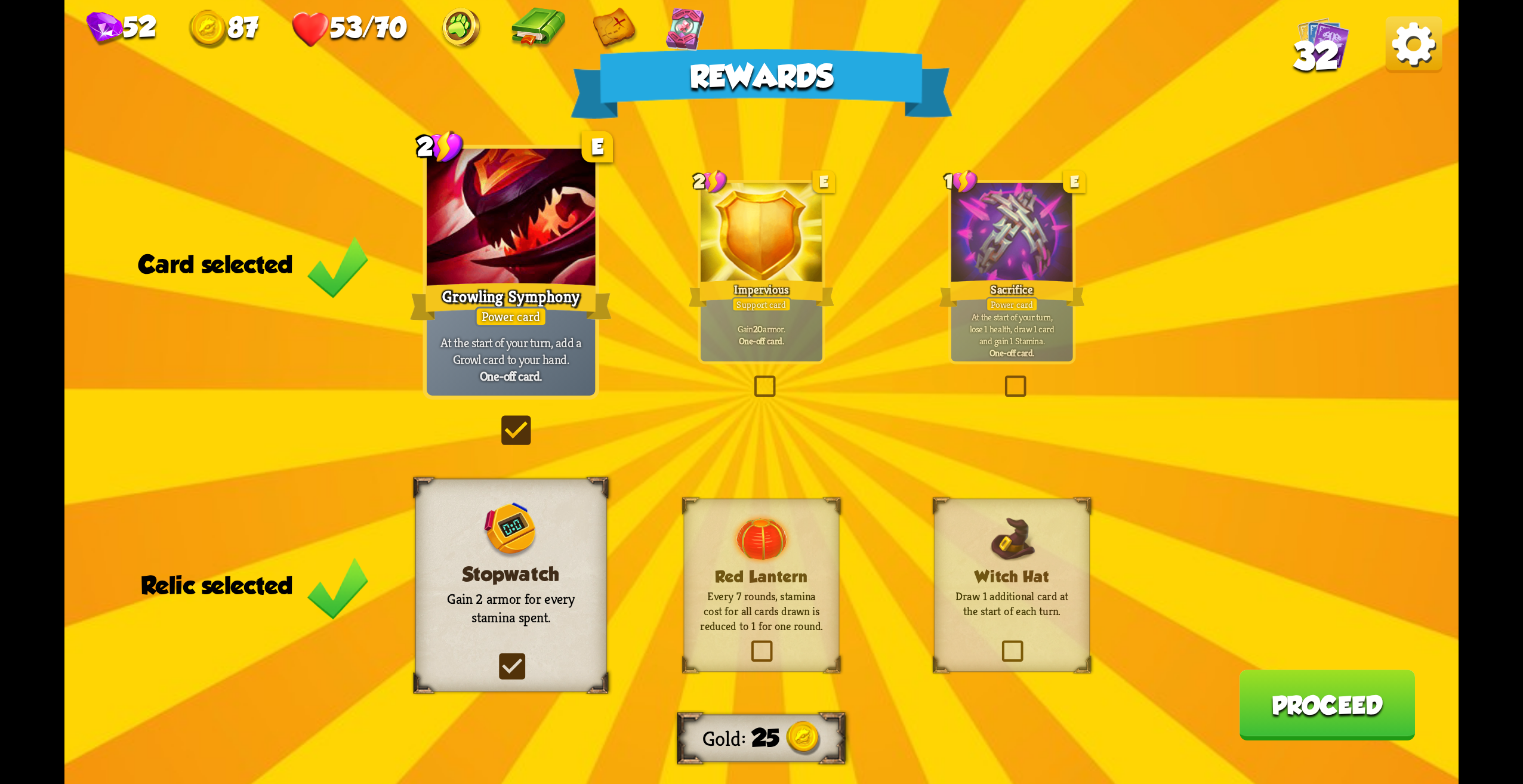
click at [529, 316] on div "Power card" at bounding box center [511, 317] width 73 height 20
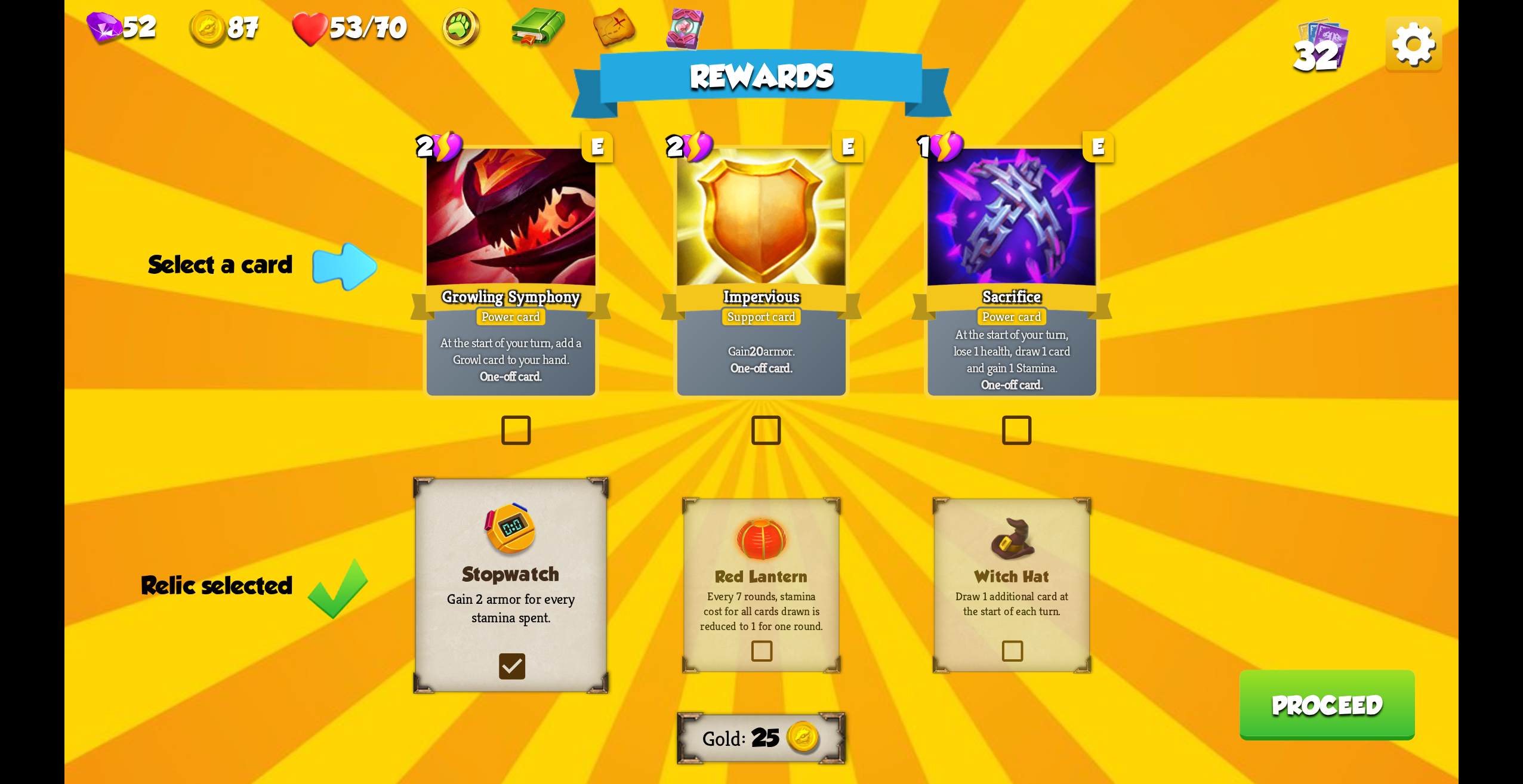
click at [556, 325] on div "At the start of your turn, add a Growl card to your hand. One-off card." at bounding box center [511, 359] width 169 height 74
click at [799, 315] on div "Support card" at bounding box center [762, 317] width 82 height 20
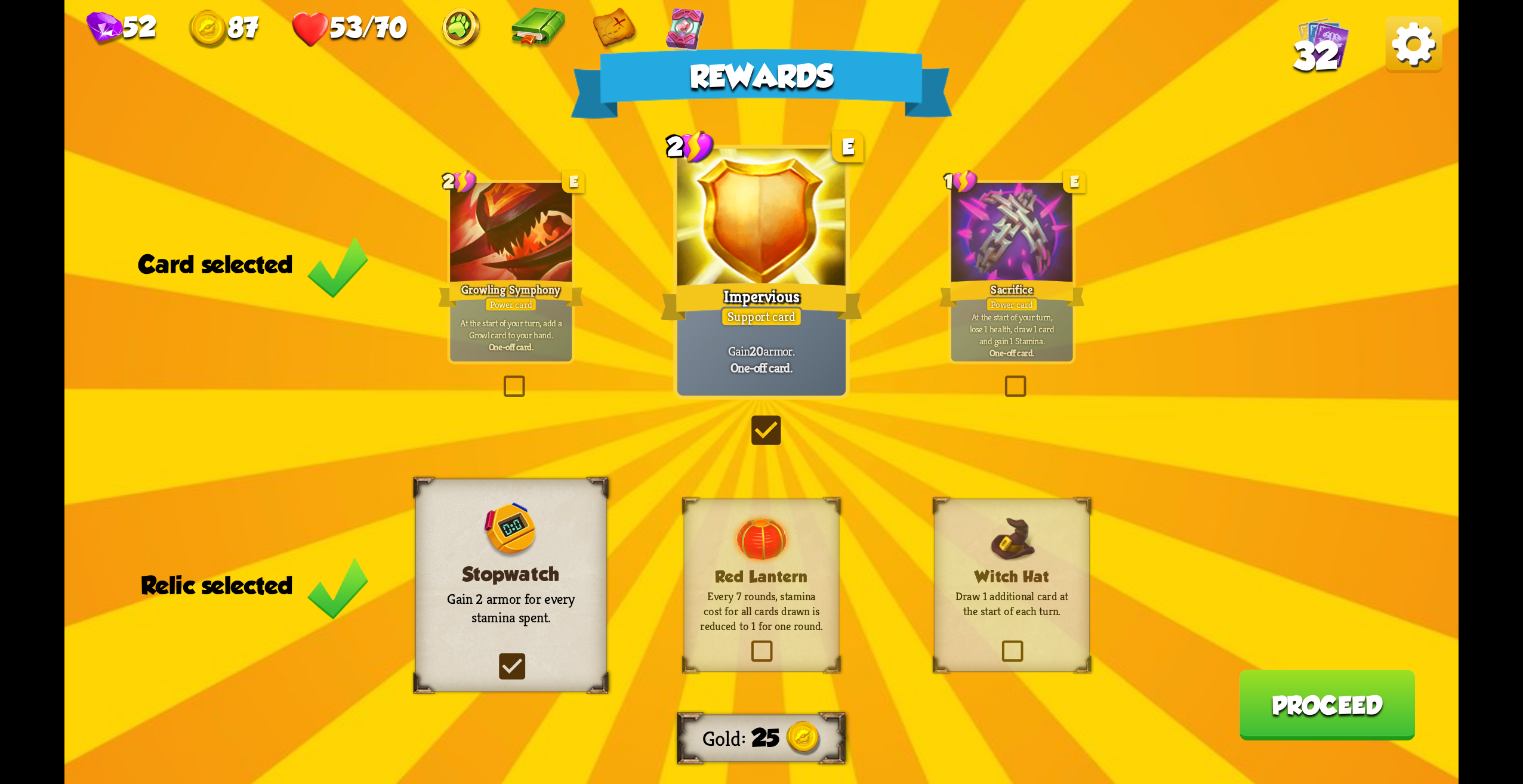
click at [799, 315] on div "Support card" at bounding box center [762, 317] width 82 height 20
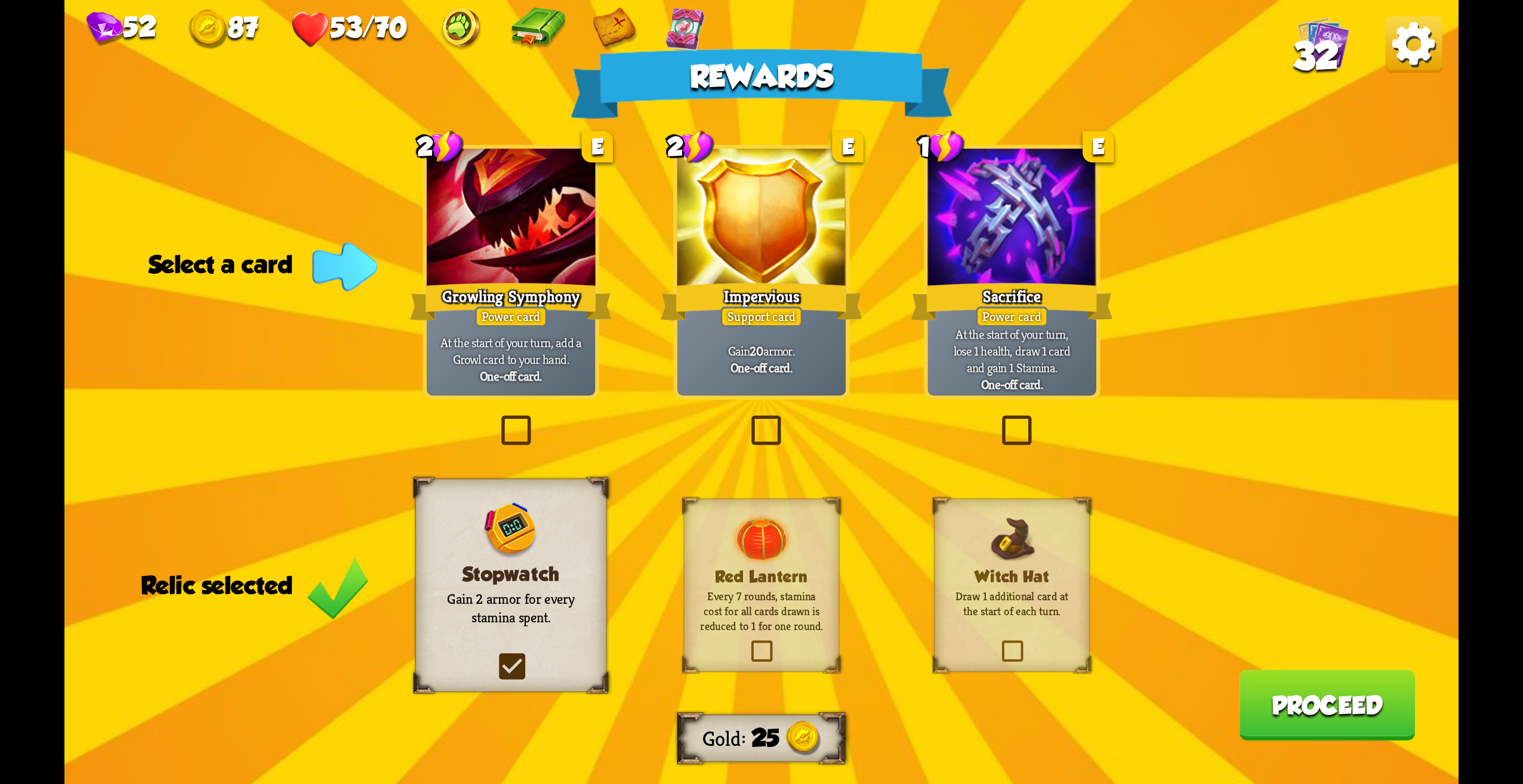
click at [984, 307] on div "Power card" at bounding box center [1012, 317] width 73 height 20
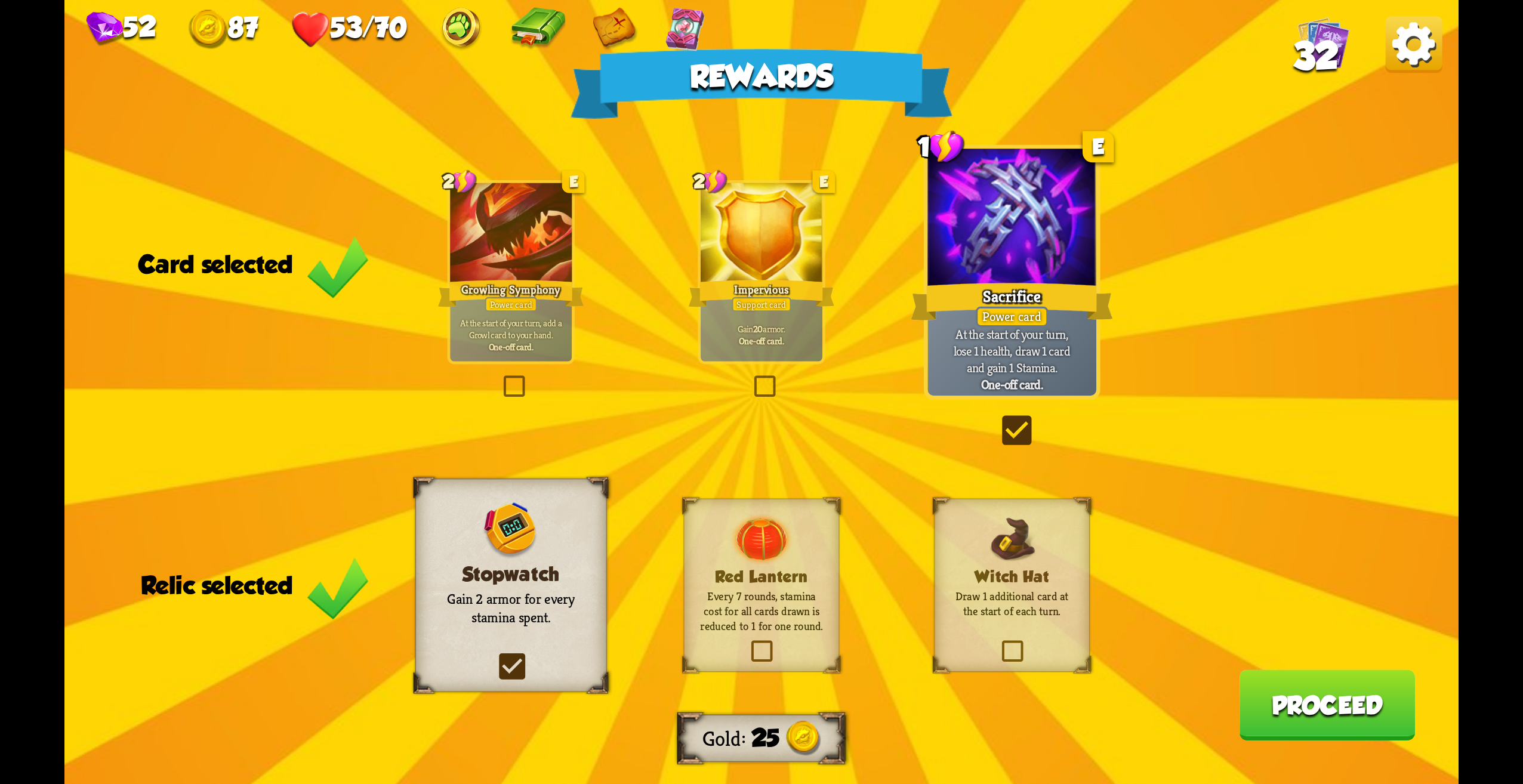
click at [984, 306] on div "Sacrifice" at bounding box center [1012, 302] width 202 height 45
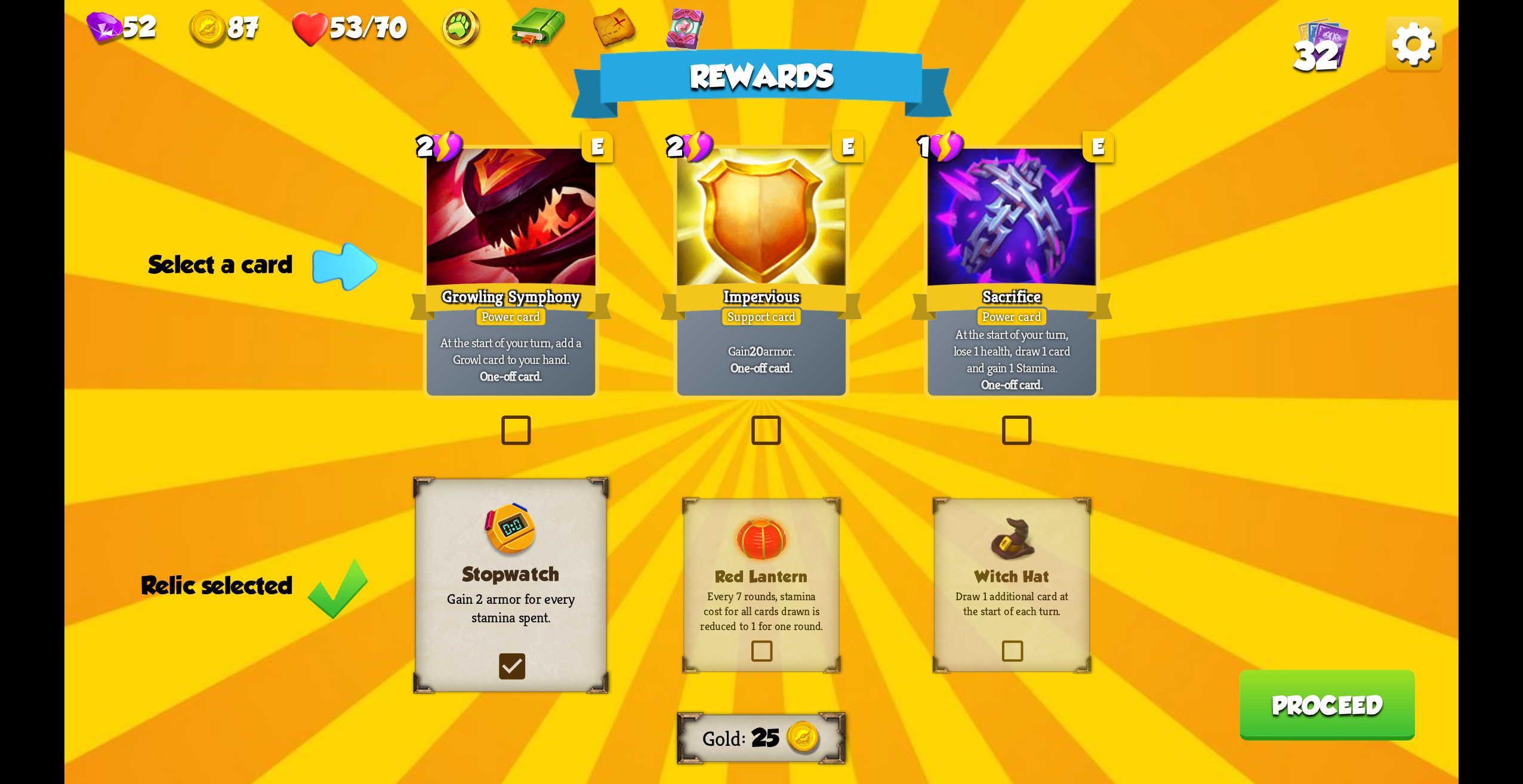
click at [1030, 352] on p "At the start of your turn, lose 1 health, draw 1 card and gain 1 Stamina." at bounding box center [1012, 351] width 160 height 50
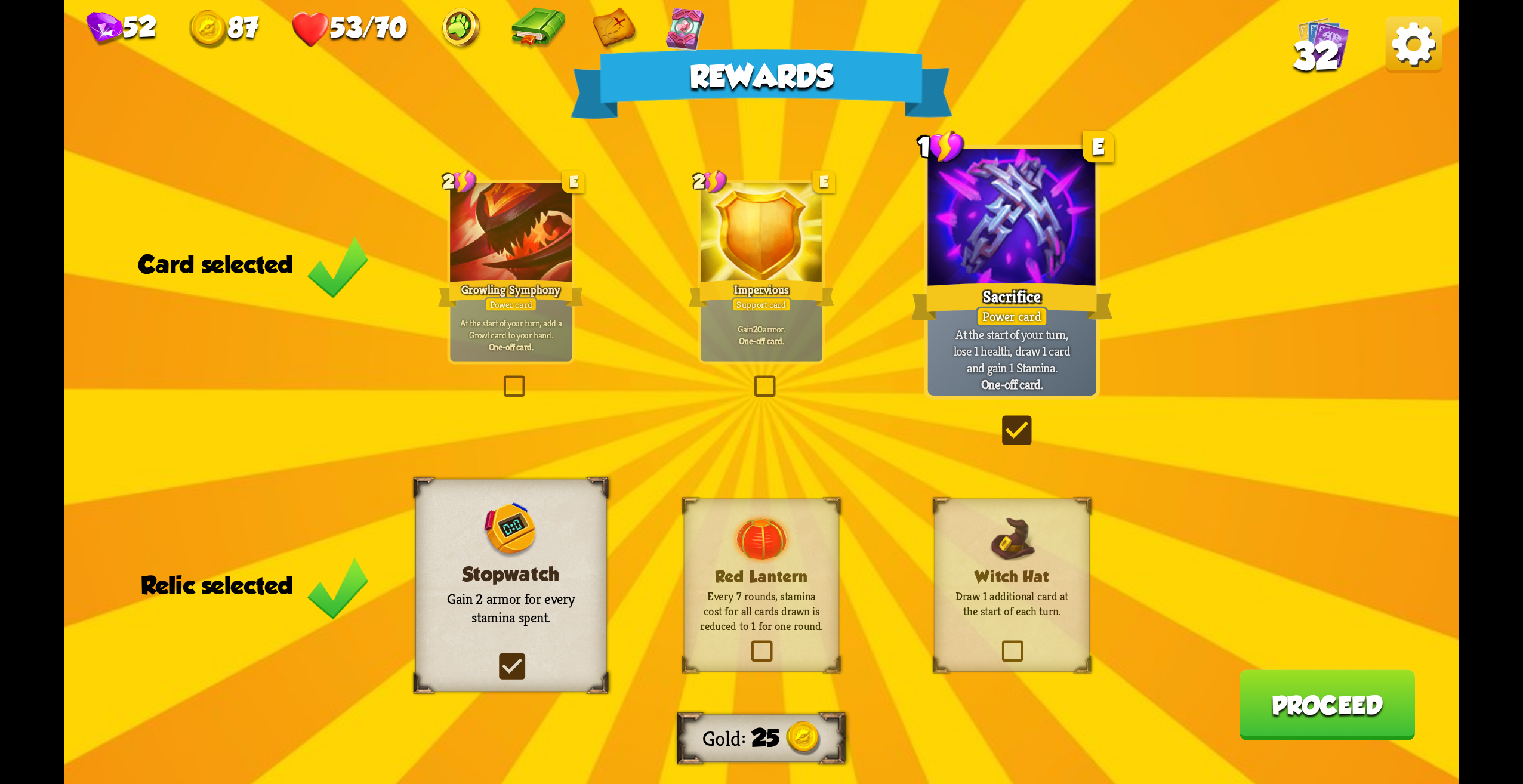
click at [1398, 702] on button "Proceed" at bounding box center [1327, 705] width 176 height 71
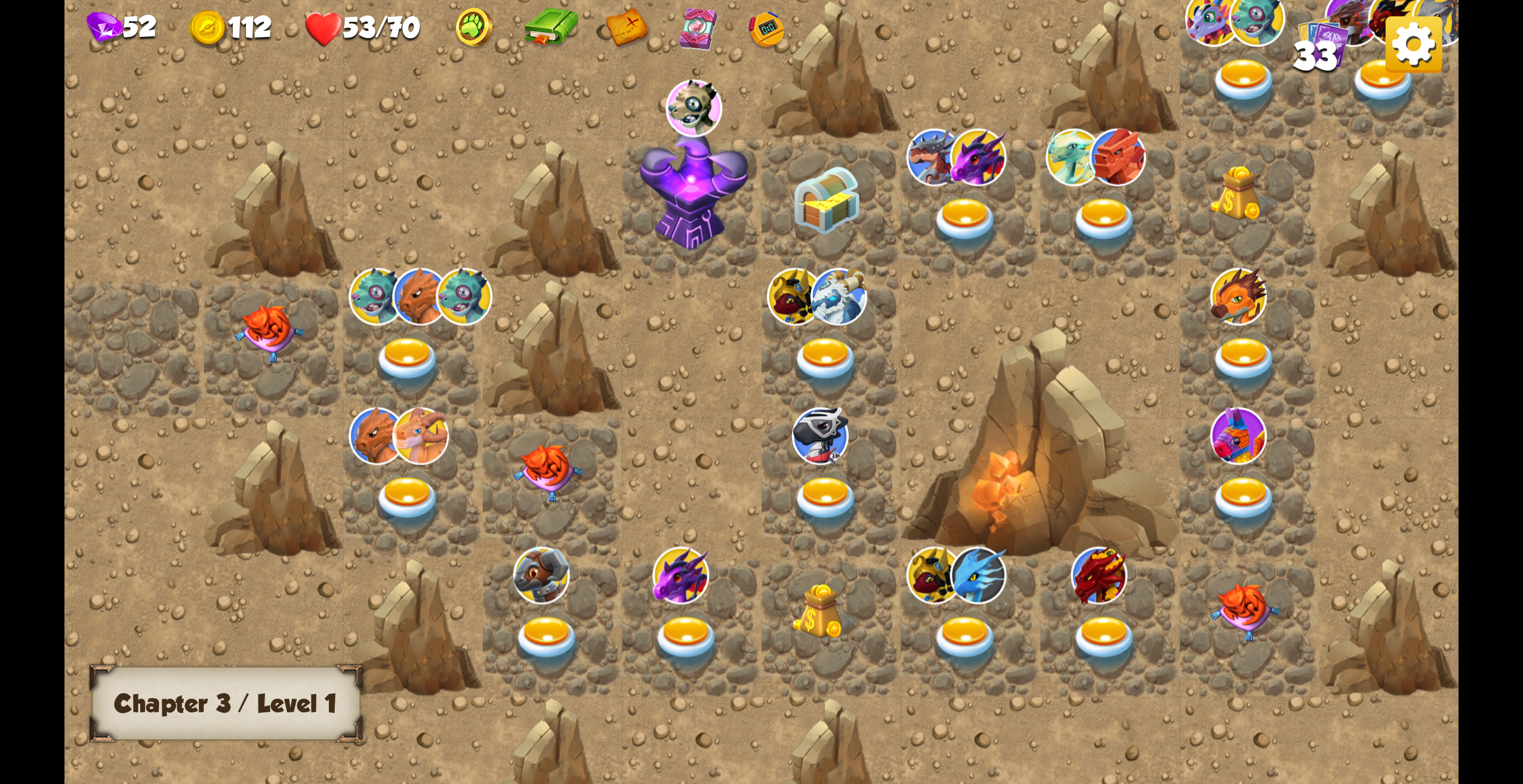
click at [263, 357] on img at bounding box center [269, 334] width 70 height 58
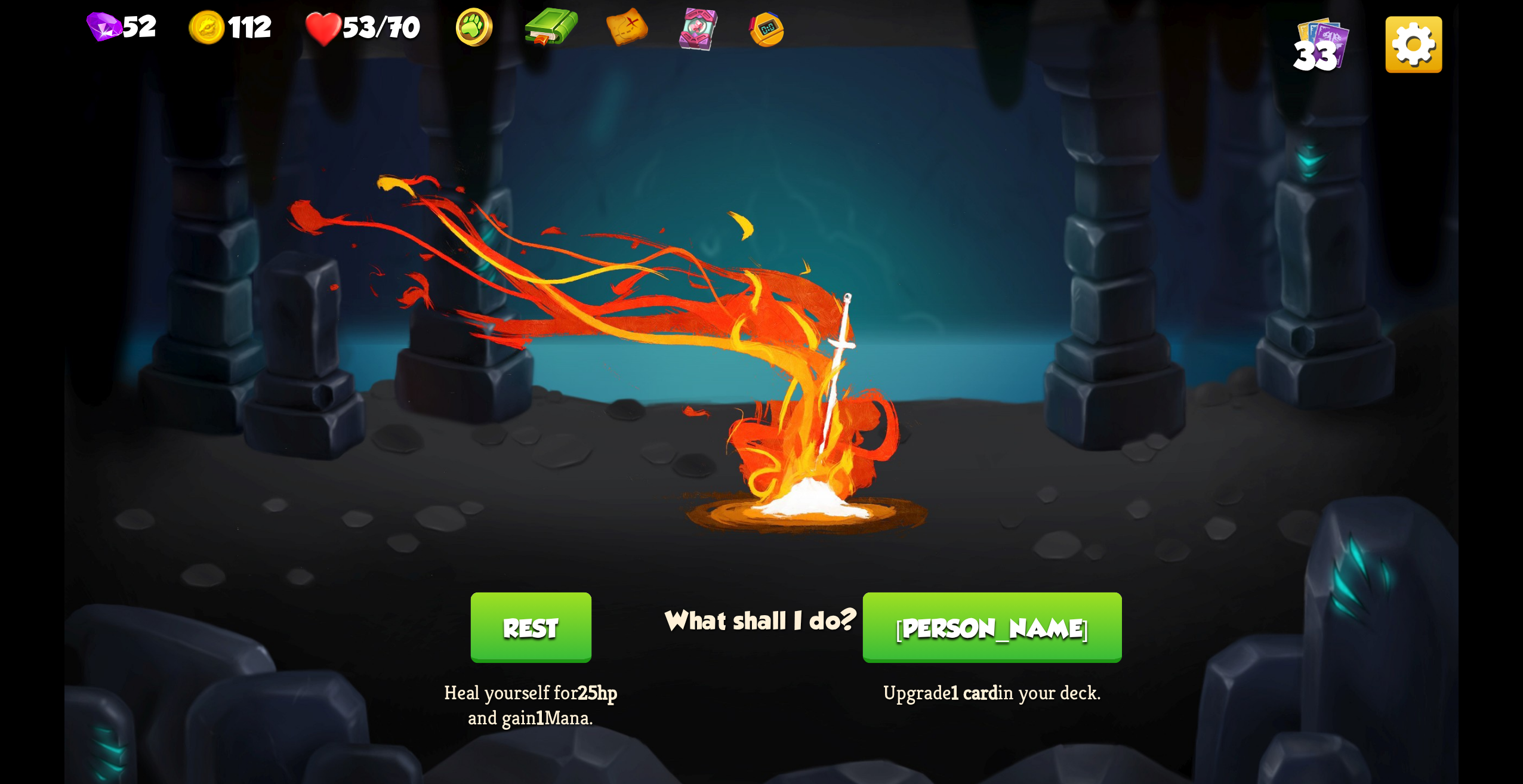
click at [1013, 620] on button "[PERSON_NAME]" at bounding box center [992, 628] width 259 height 71
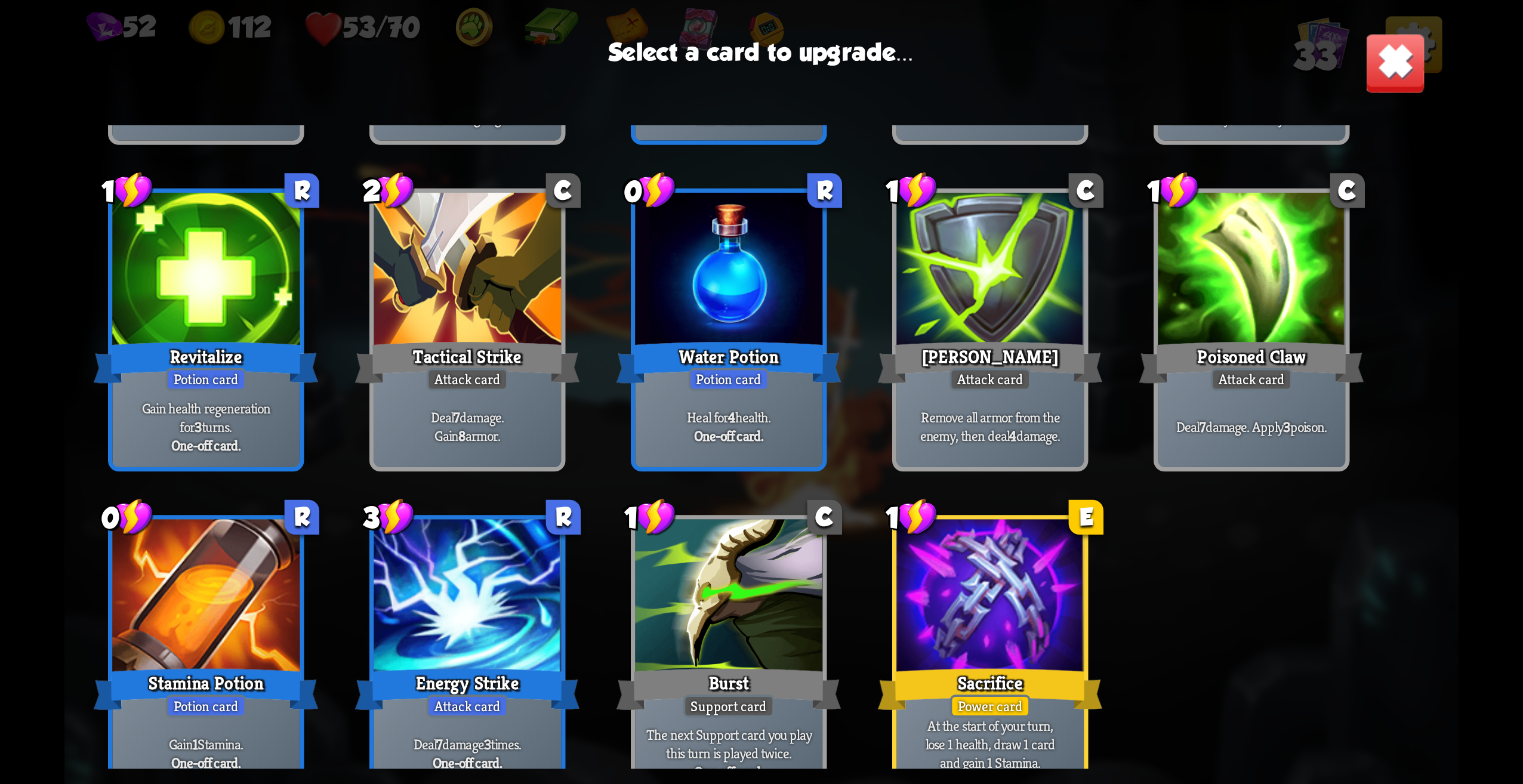
scroll to position [733, 0]
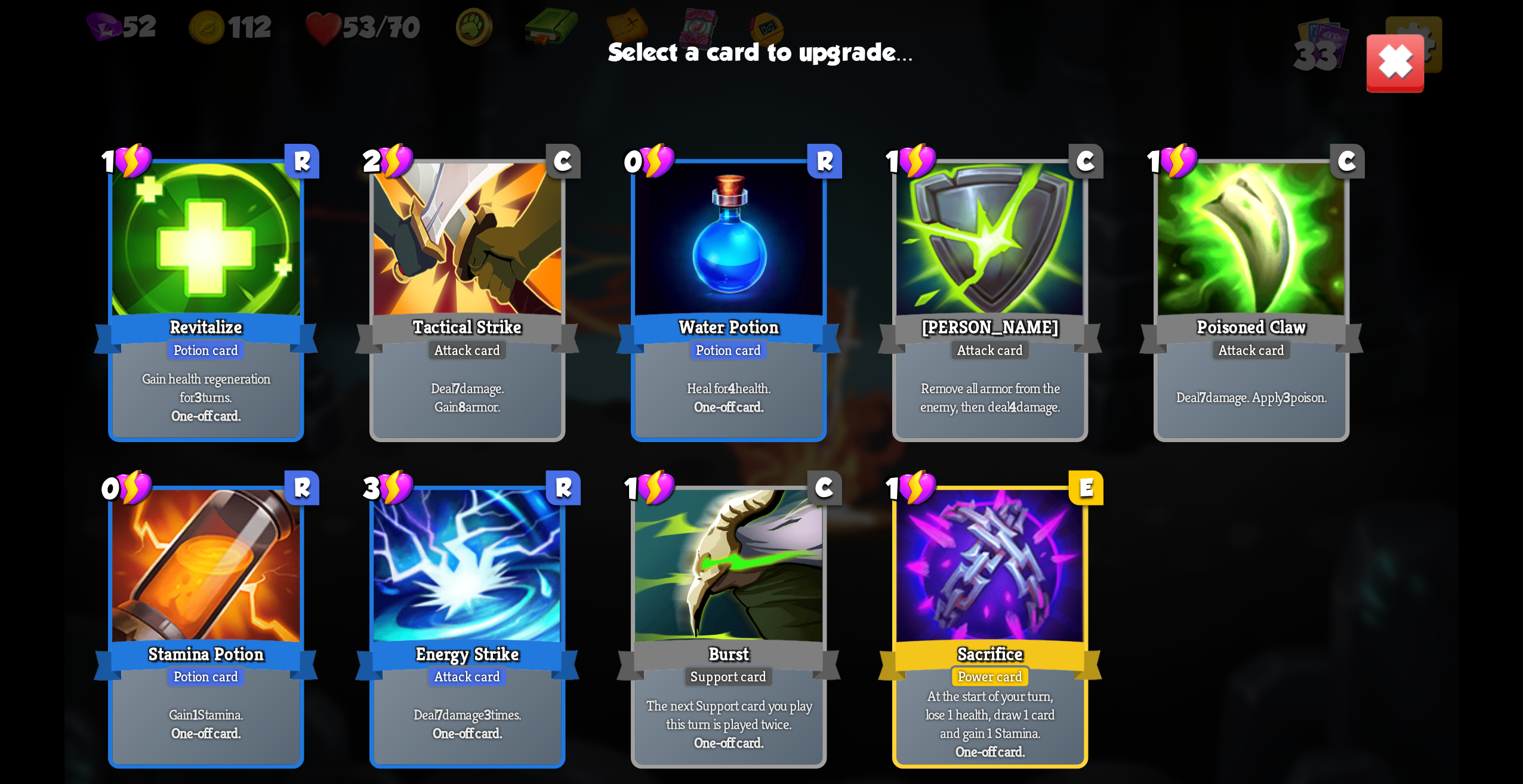
click at [999, 553] on div at bounding box center [991, 570] width 188 height 158
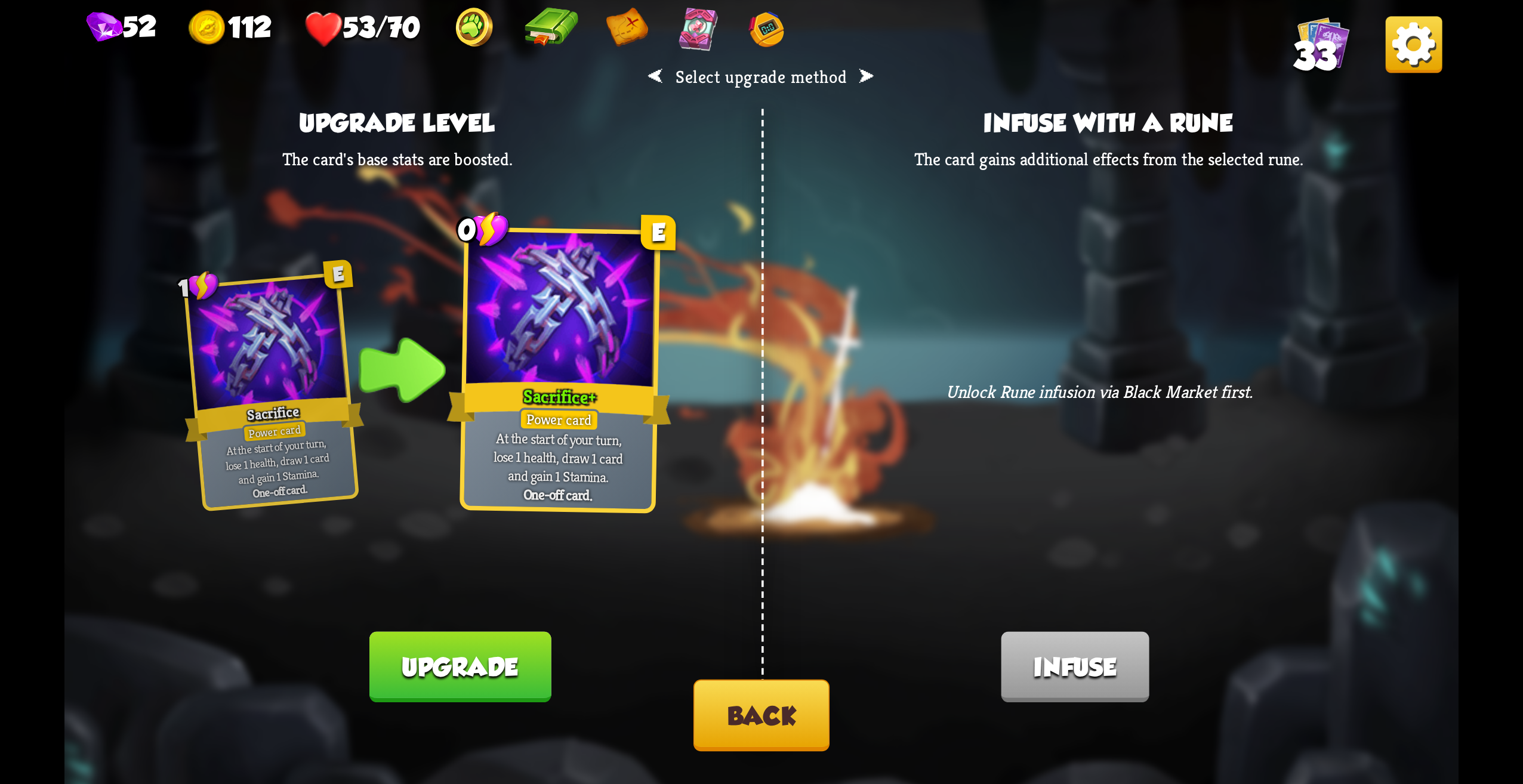
click at [517, 669] on button "Upgrade" at bounding box center [460, 668] width 182 height 71
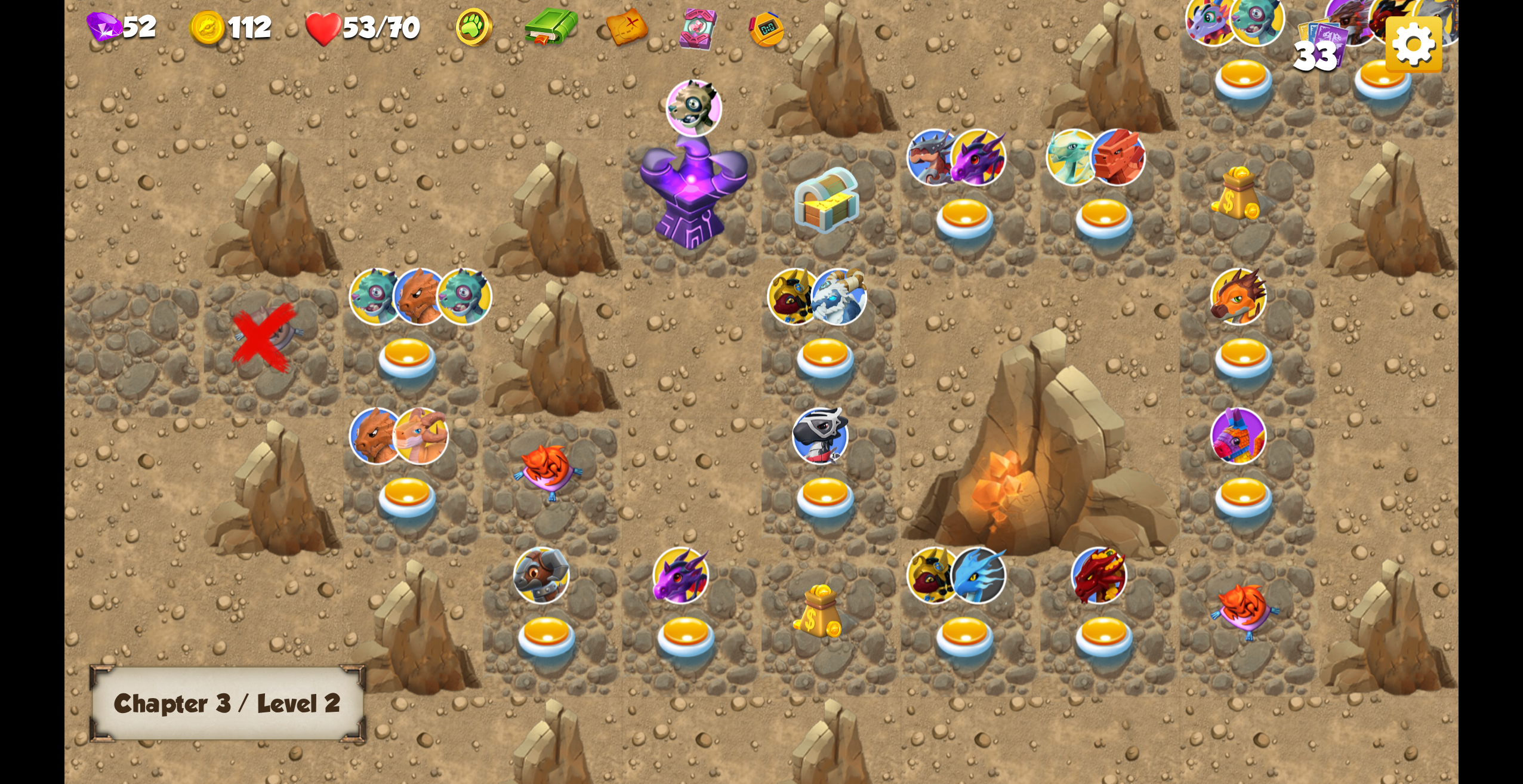
click at [1408, 62] on img at bounding box center [1414, 44] width 57 height 57
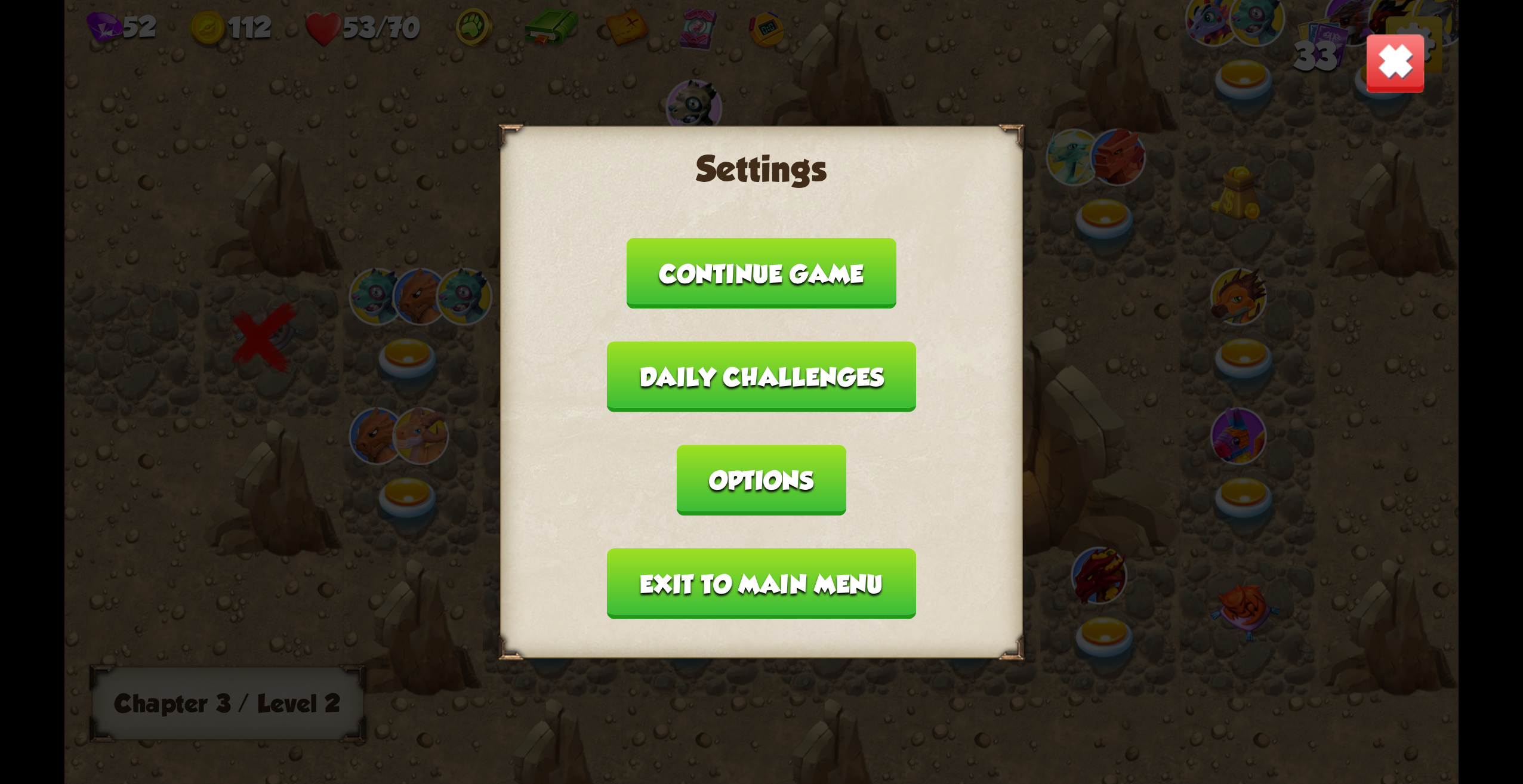
click at [694, 584] on button "Exit to main menu" at bounding box center [761, 584] width 309 height 71
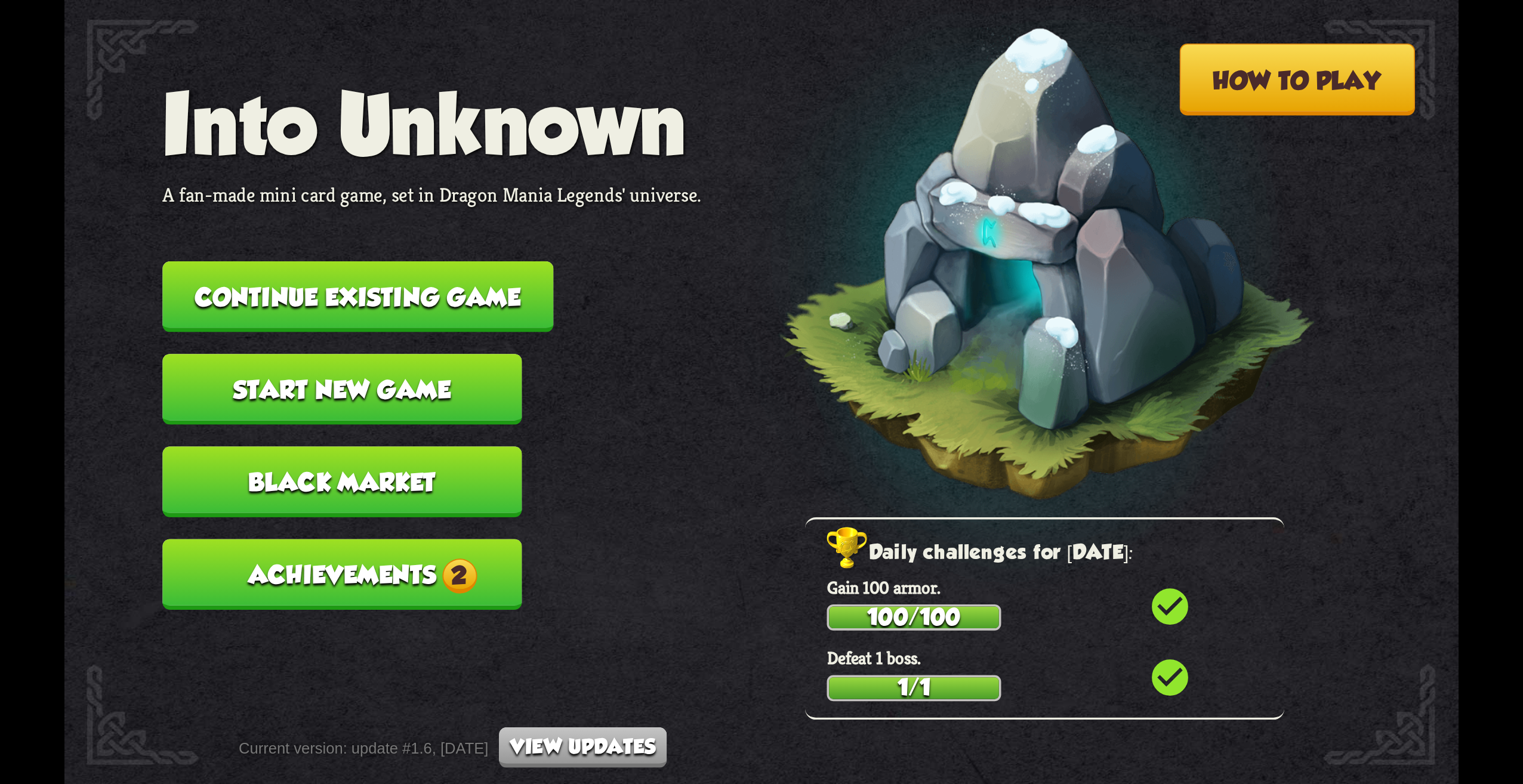
click at [458, 595] on button "Achievements 2" at bounding box center [342, 574] width 359 height 71
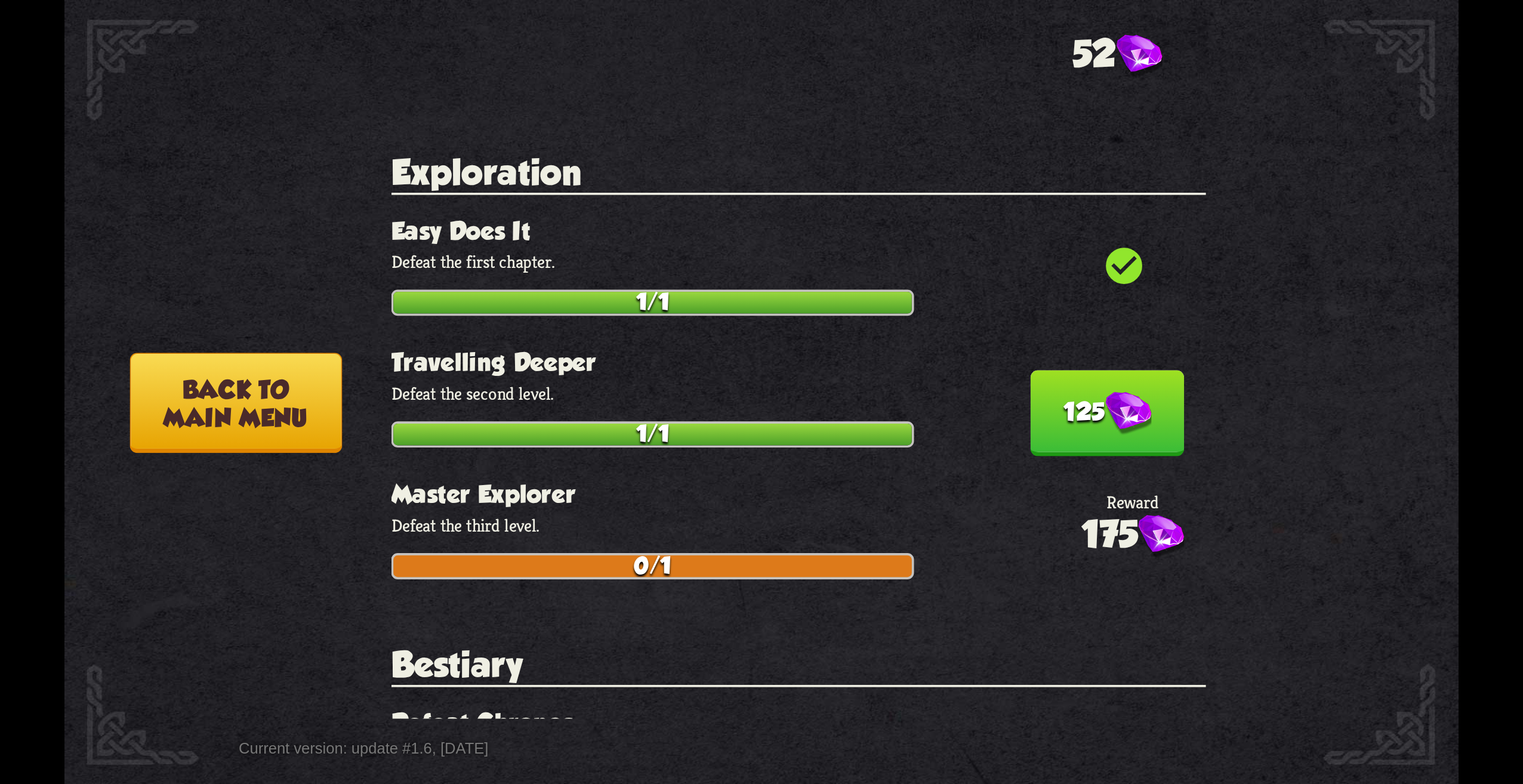
scroll to position [776, 0]
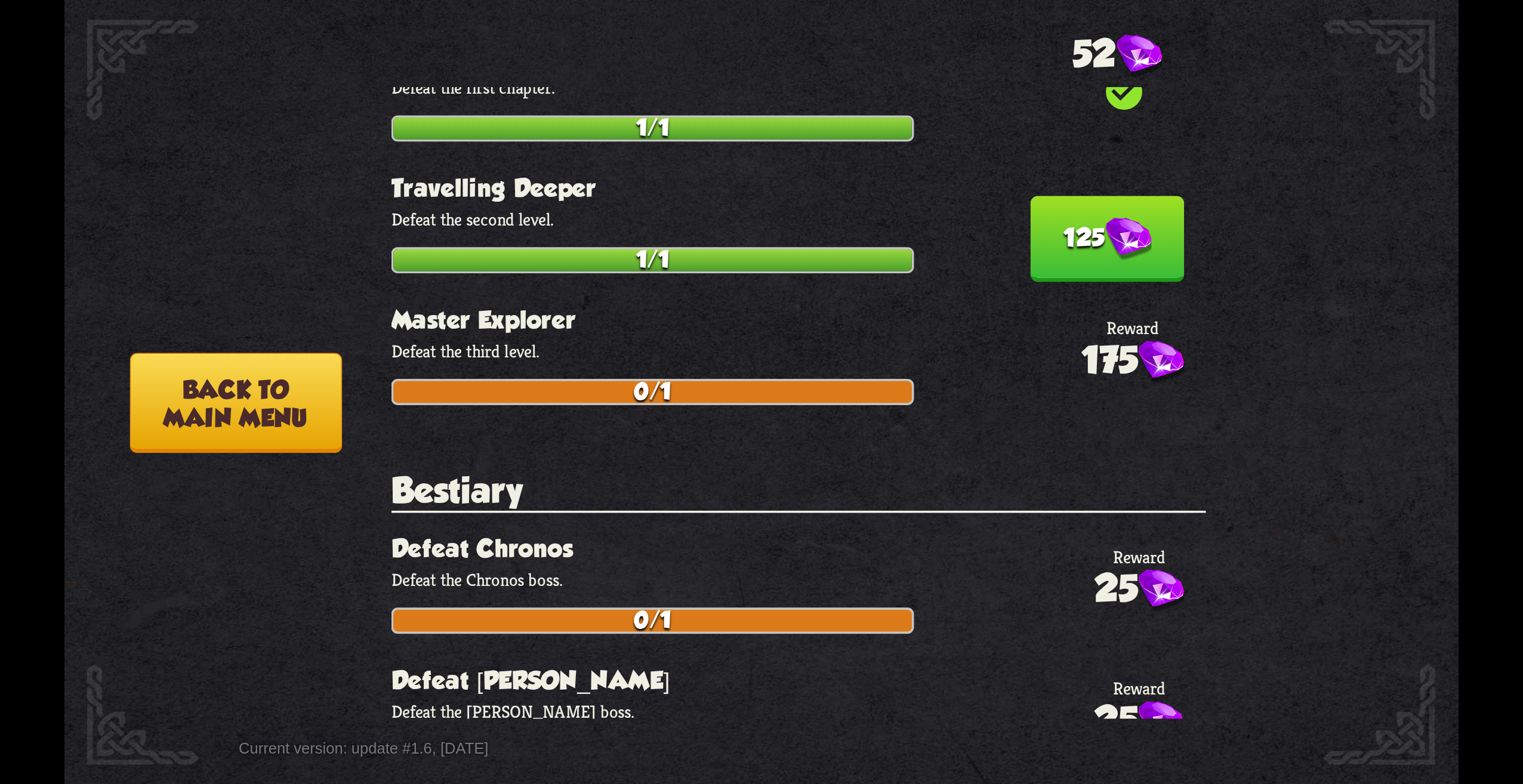
click at [1047, 208] on button "125" at bounding box center [1108, 239] width 154 height 86
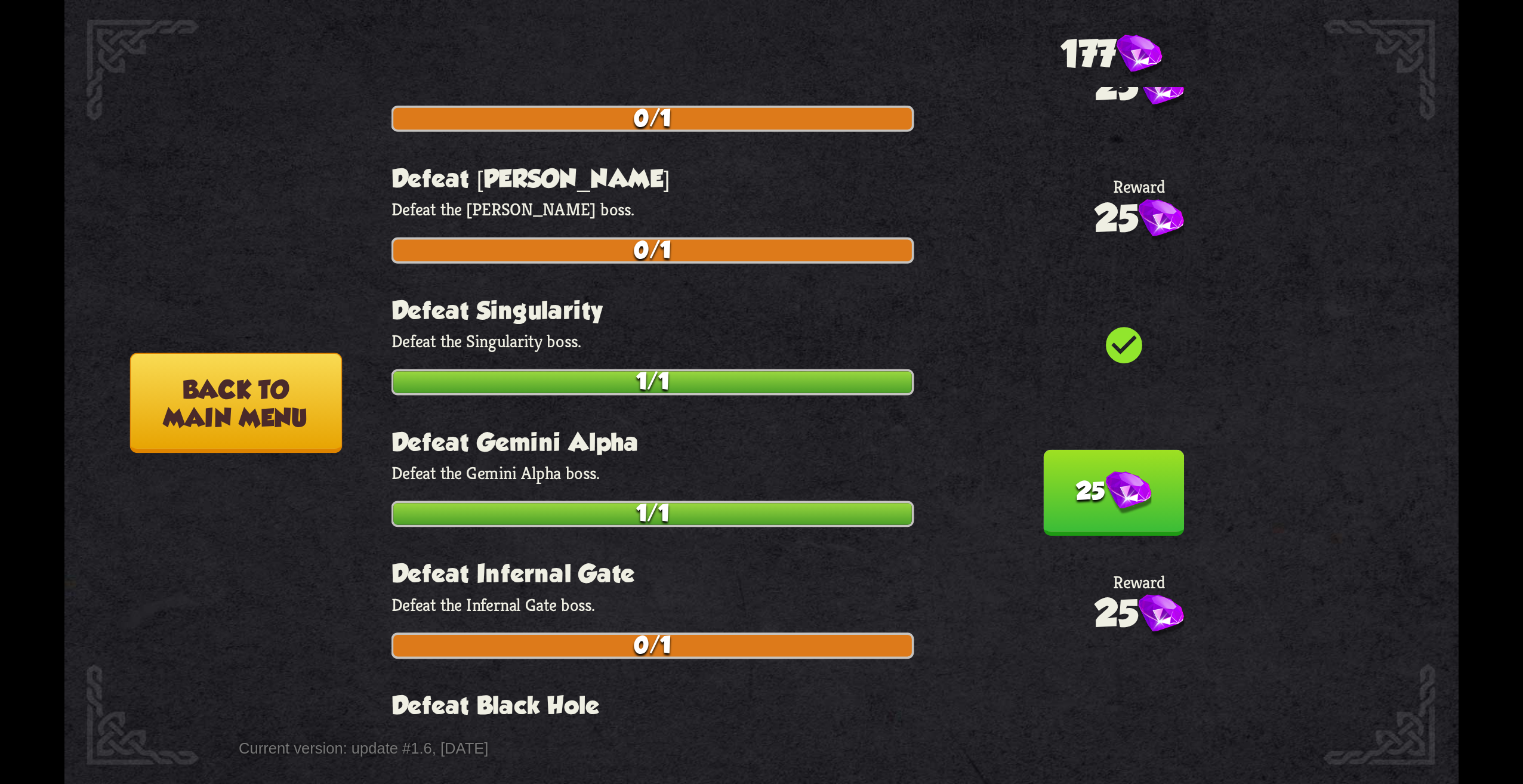
scroll to position [1194, 0]
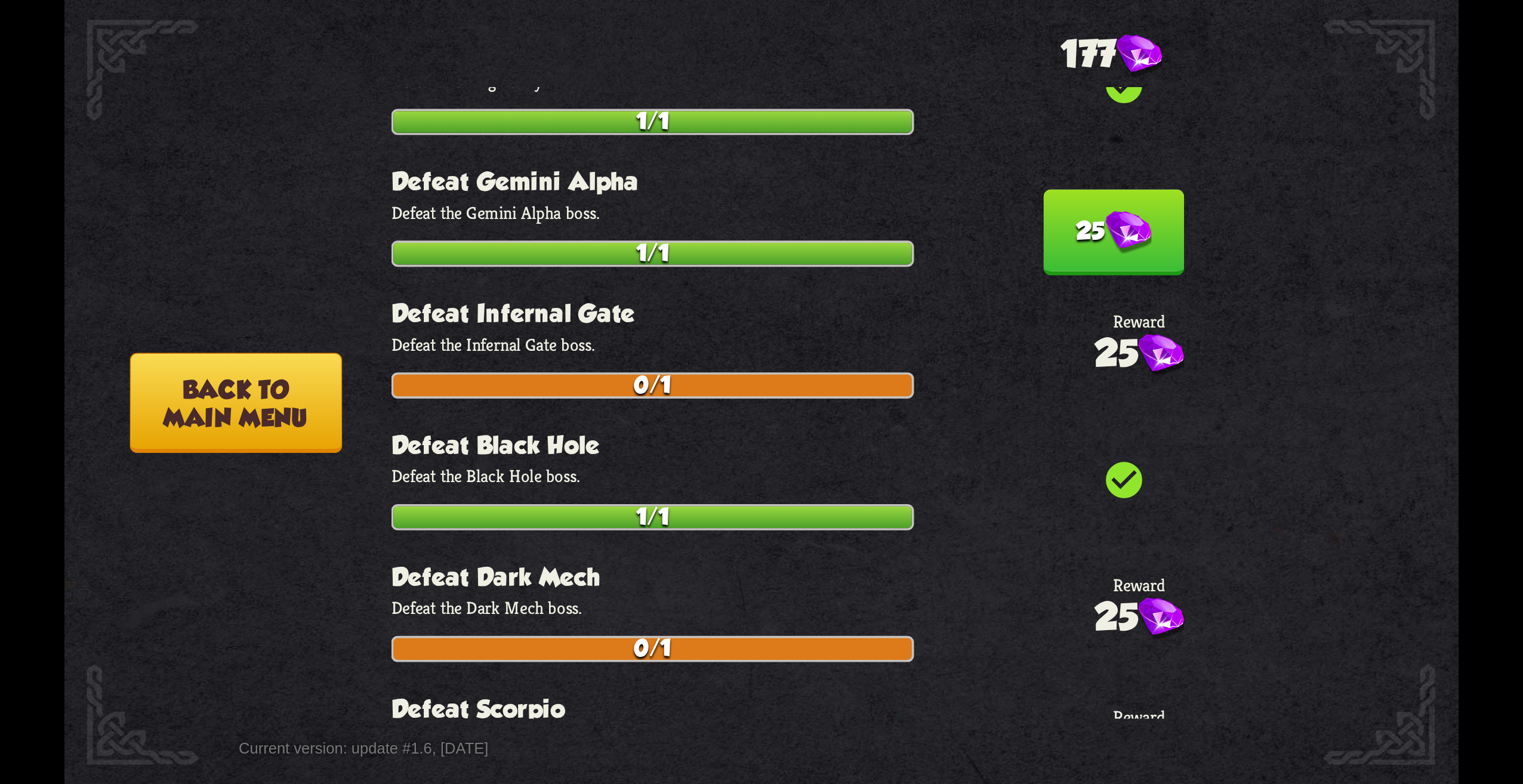
click at [1089, 250] on button "25" at bounding box center [1114, 233] width 141 height 86
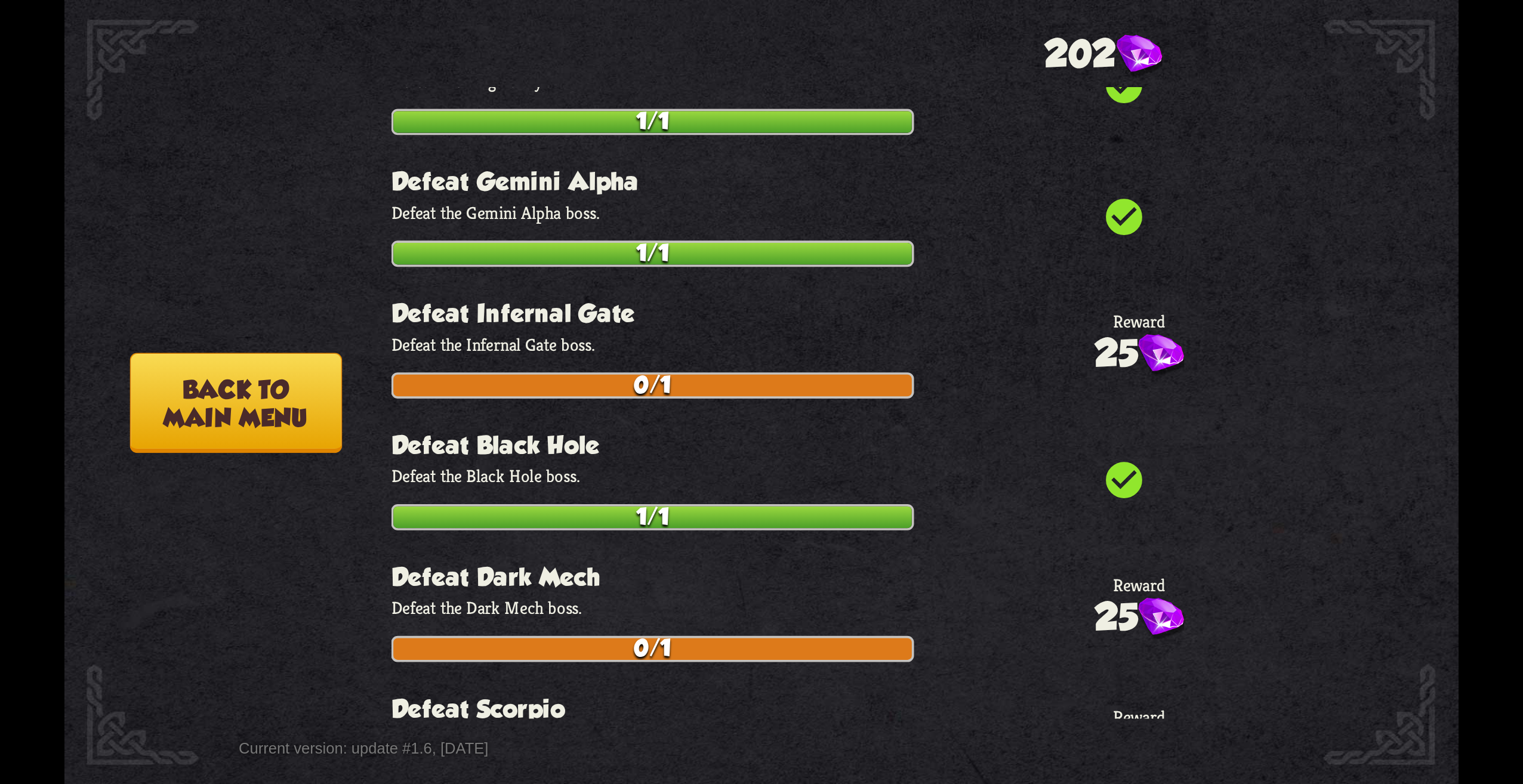
click at [267, 422] on button "Back to main menu" at bounding box center [236, 403] width 212 height 101
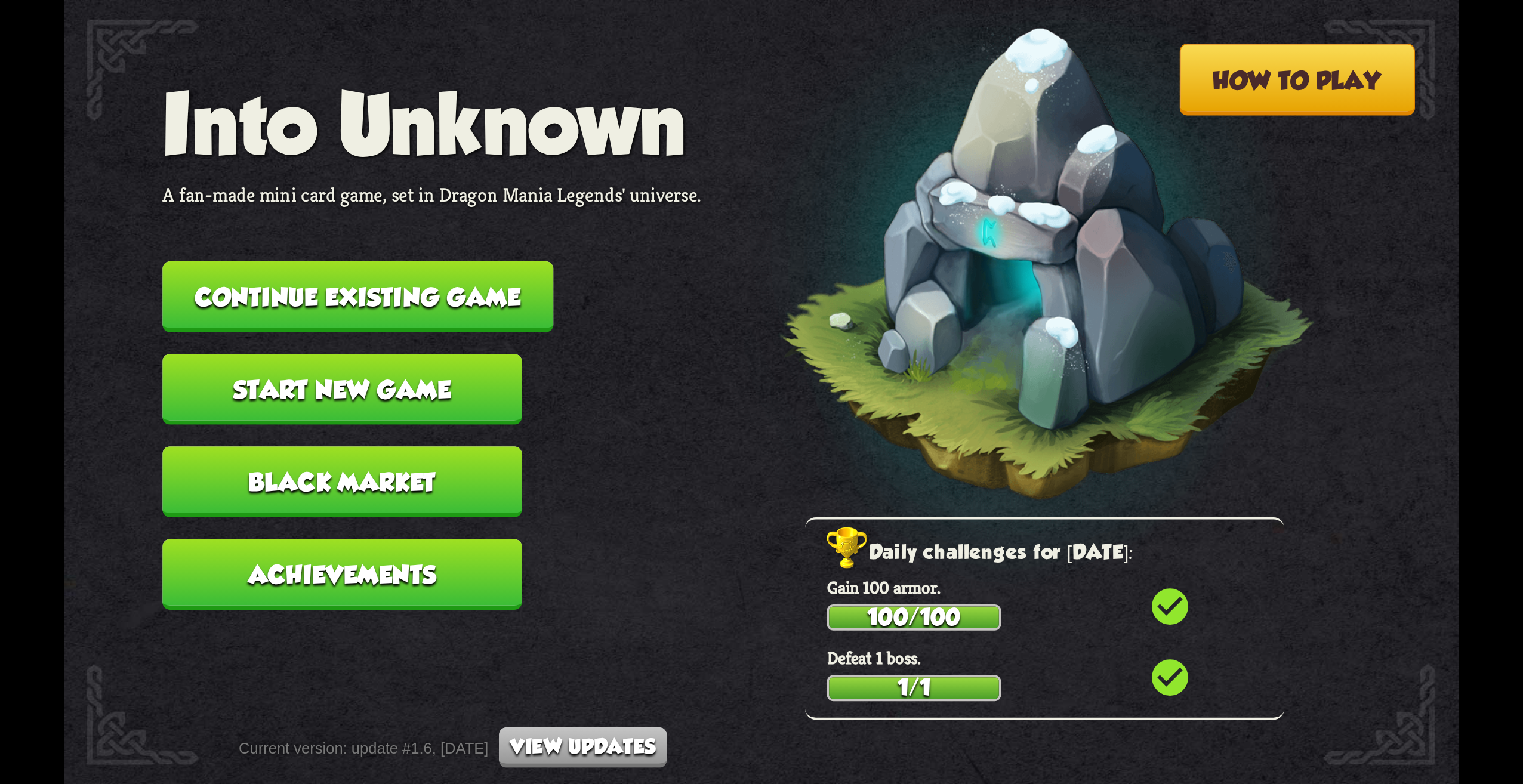
click at [1225, 88] on button "How to play" at bounding box center [1297, 80] width 236 height 72
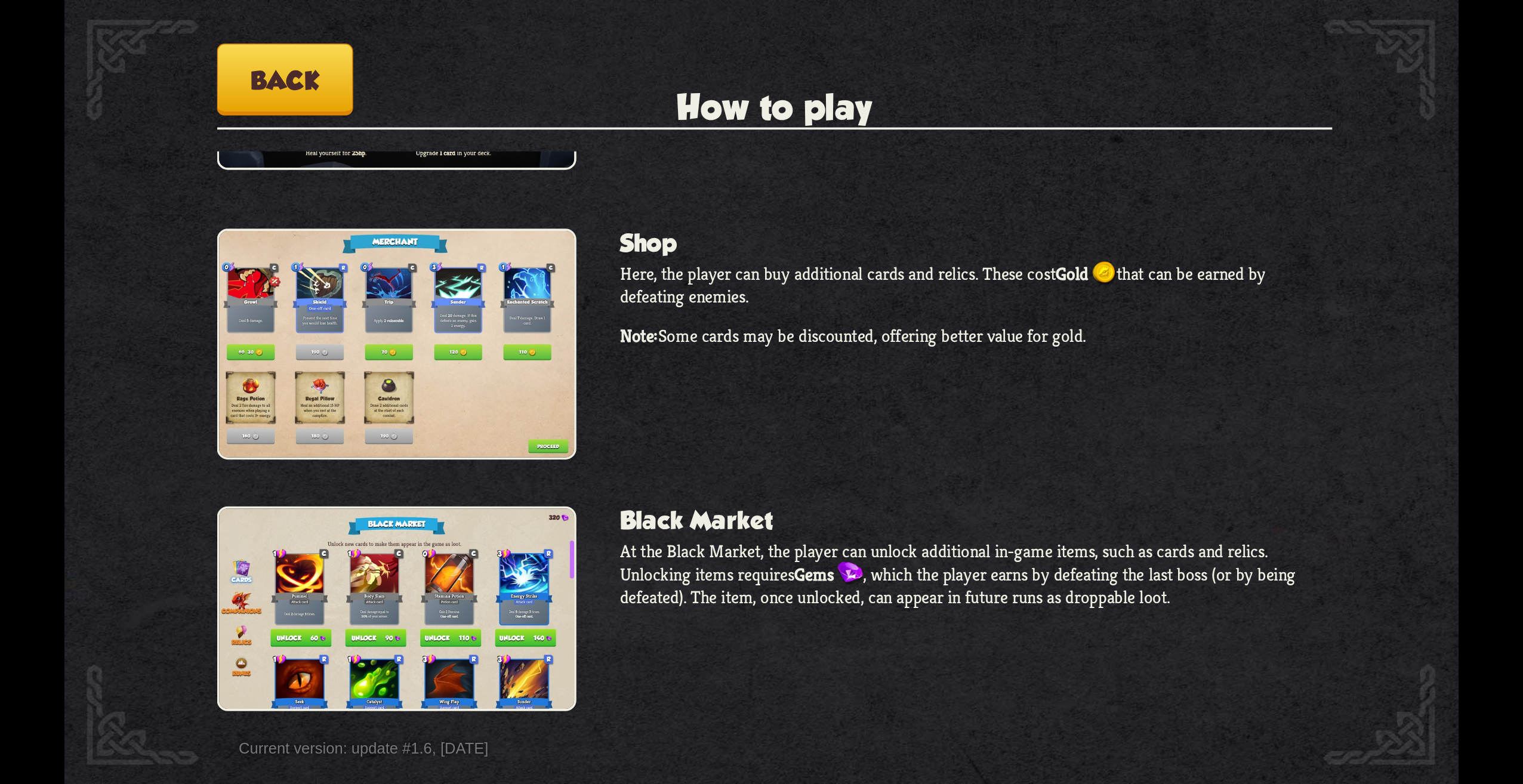
scroll to position [1027, 0]
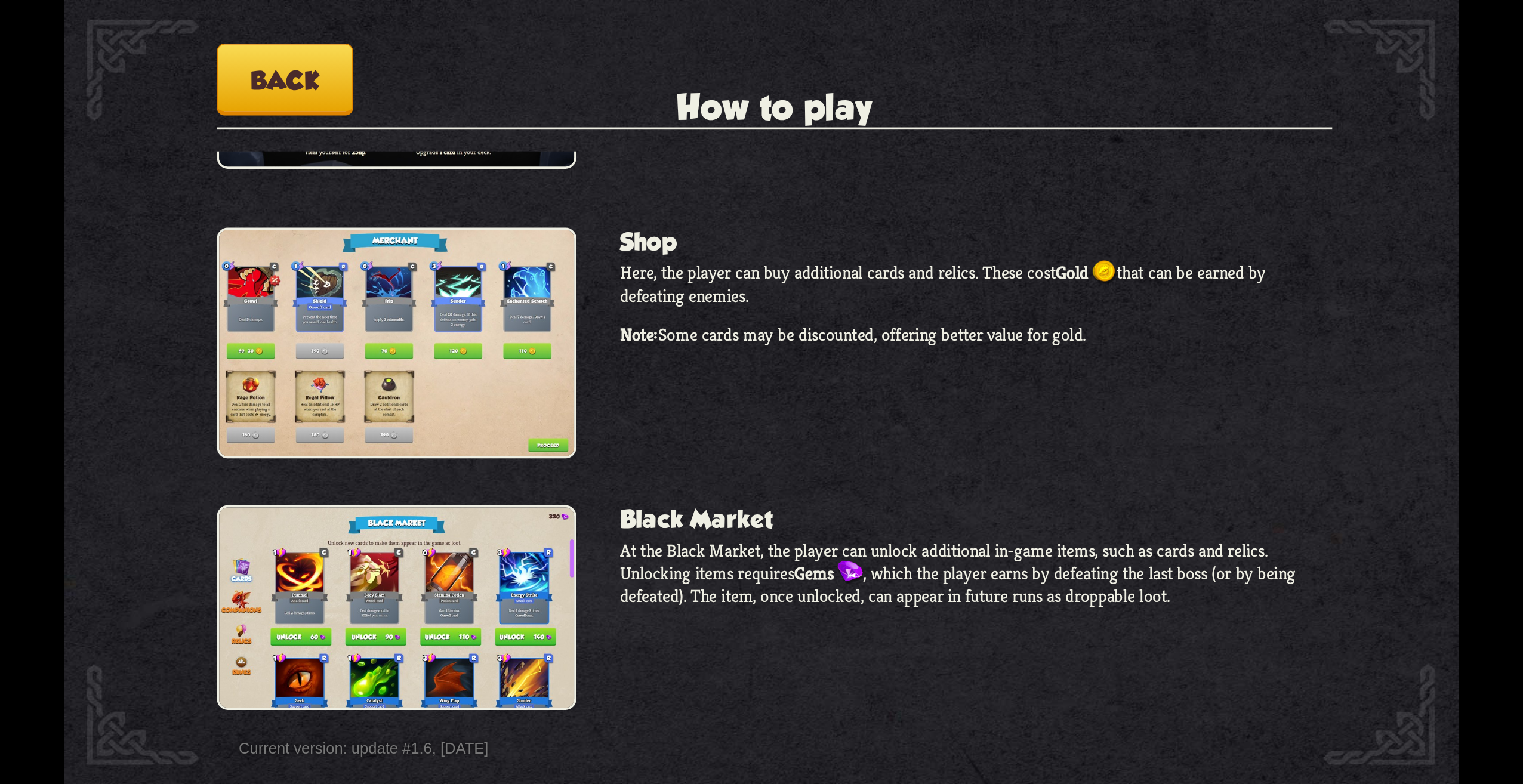
click at [303, 114] on button "Back" at bounding box center [285, 80] width 136 height 72
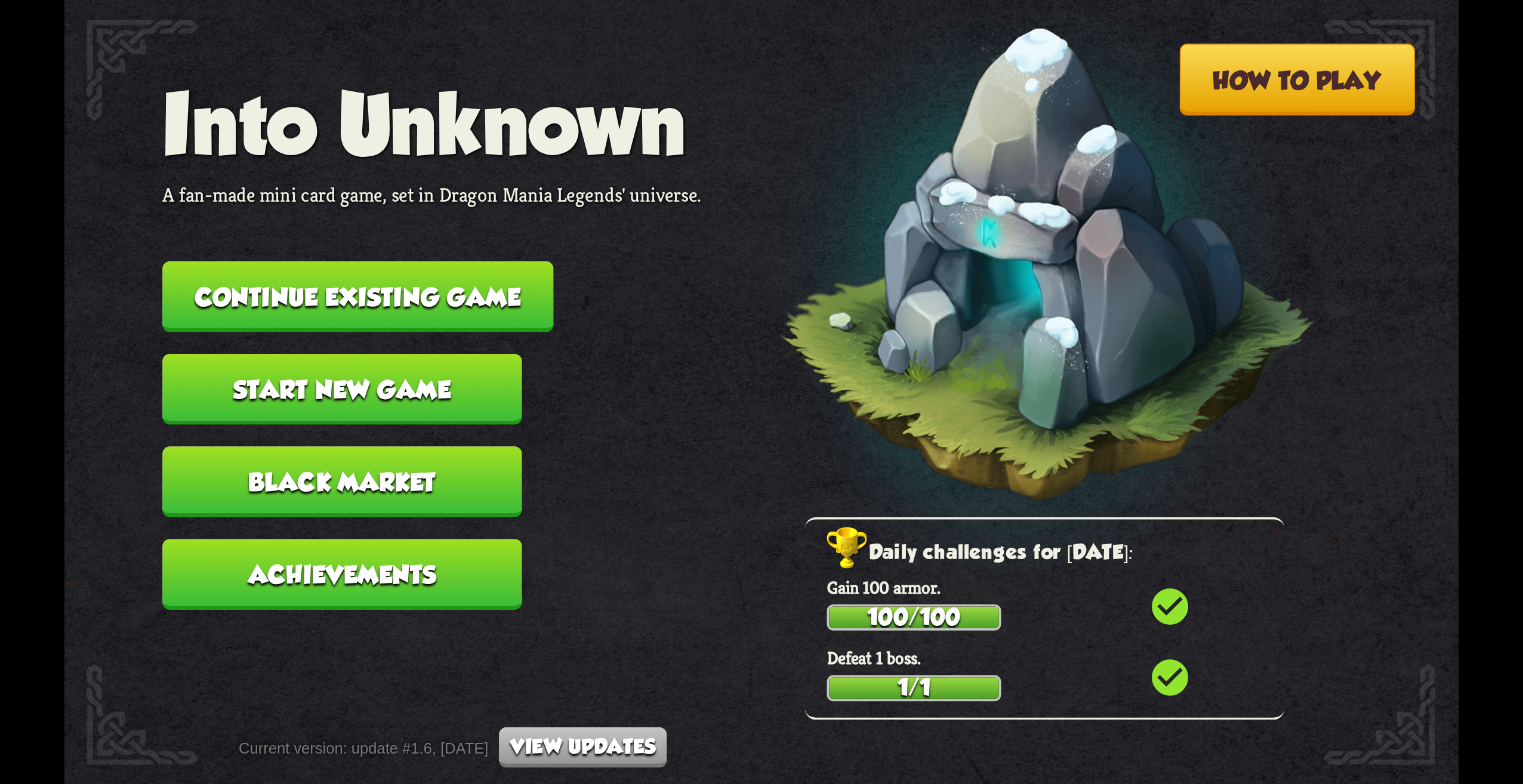
click at [380, 488] on button "Black Market" at bounding box center [342, 482] width 359 height 71
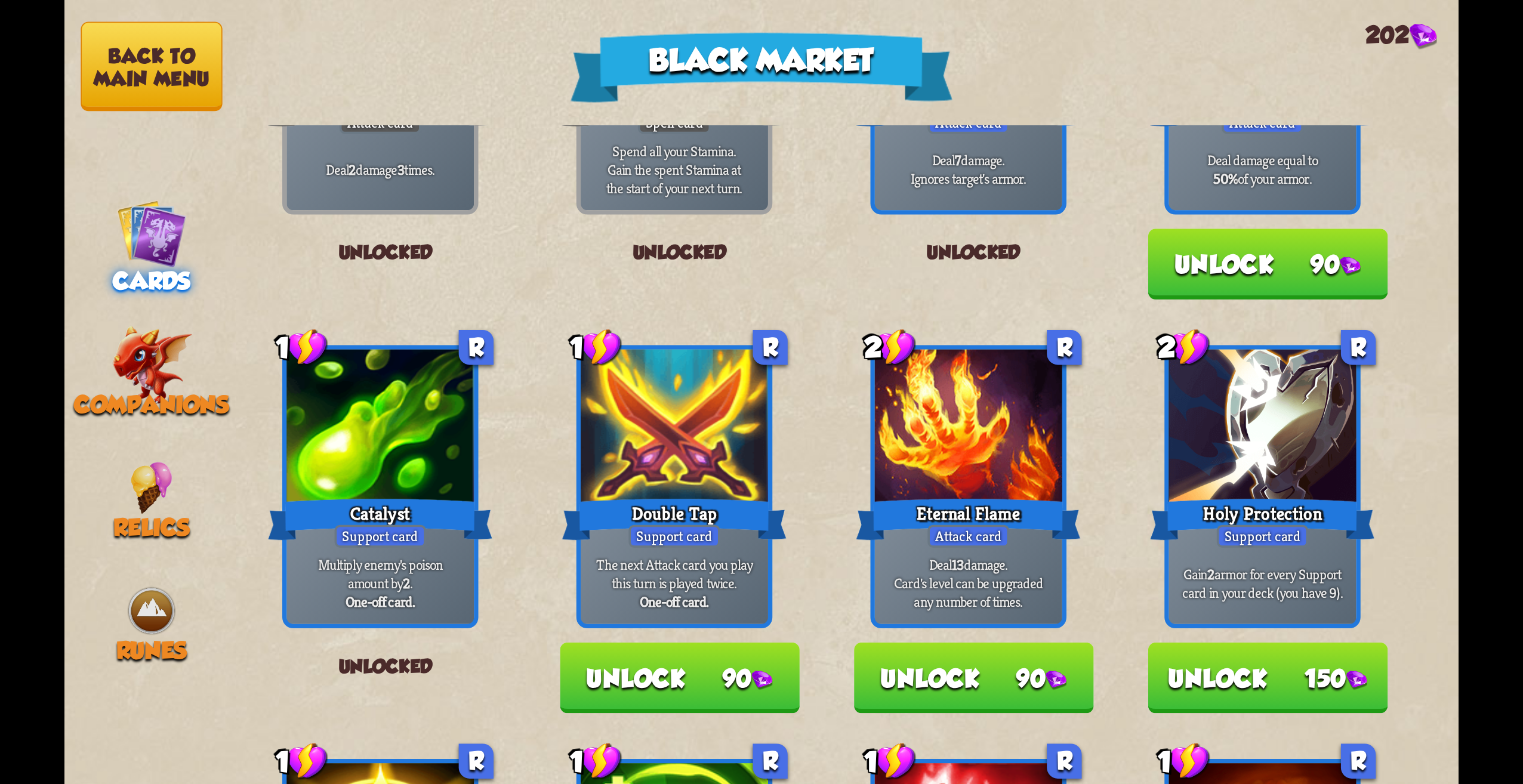
scroll to position [119, 0]
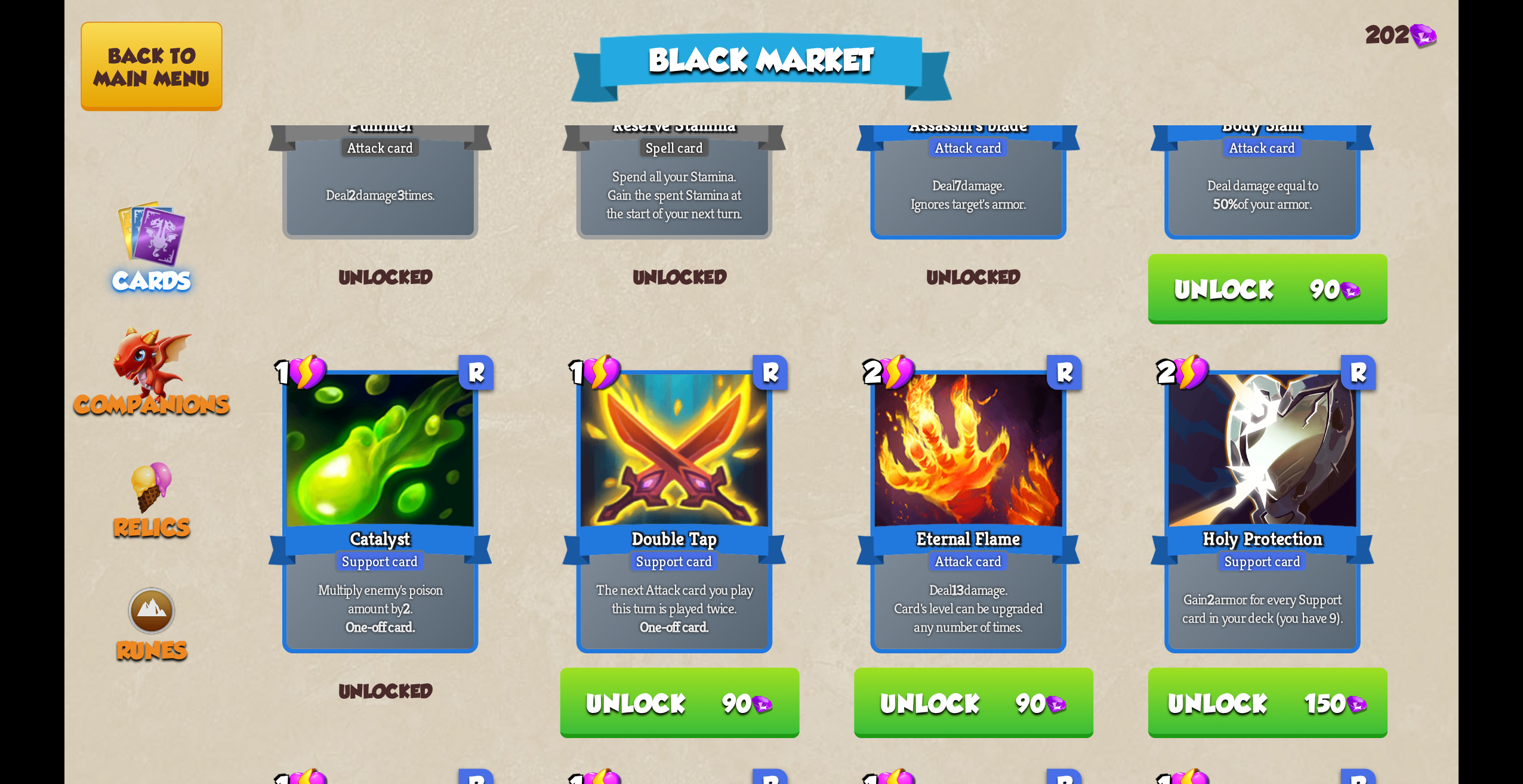
click at [668, 715] on button "Unlock 90" at bounding box center [680, 703] width 240 height 71
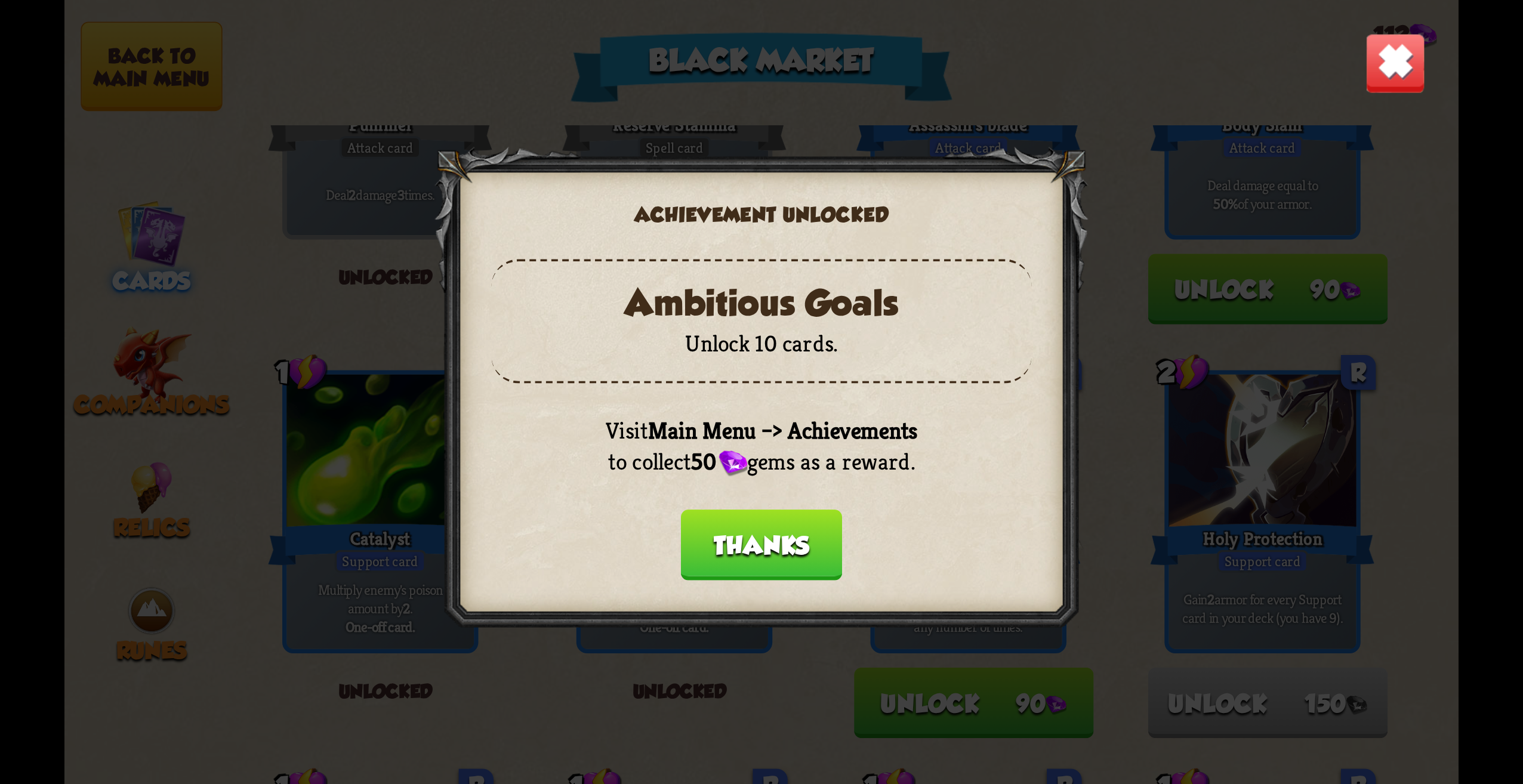
click at [777, 558] on button "Thanks" at bounding box center [762, 545] width 161 height 71
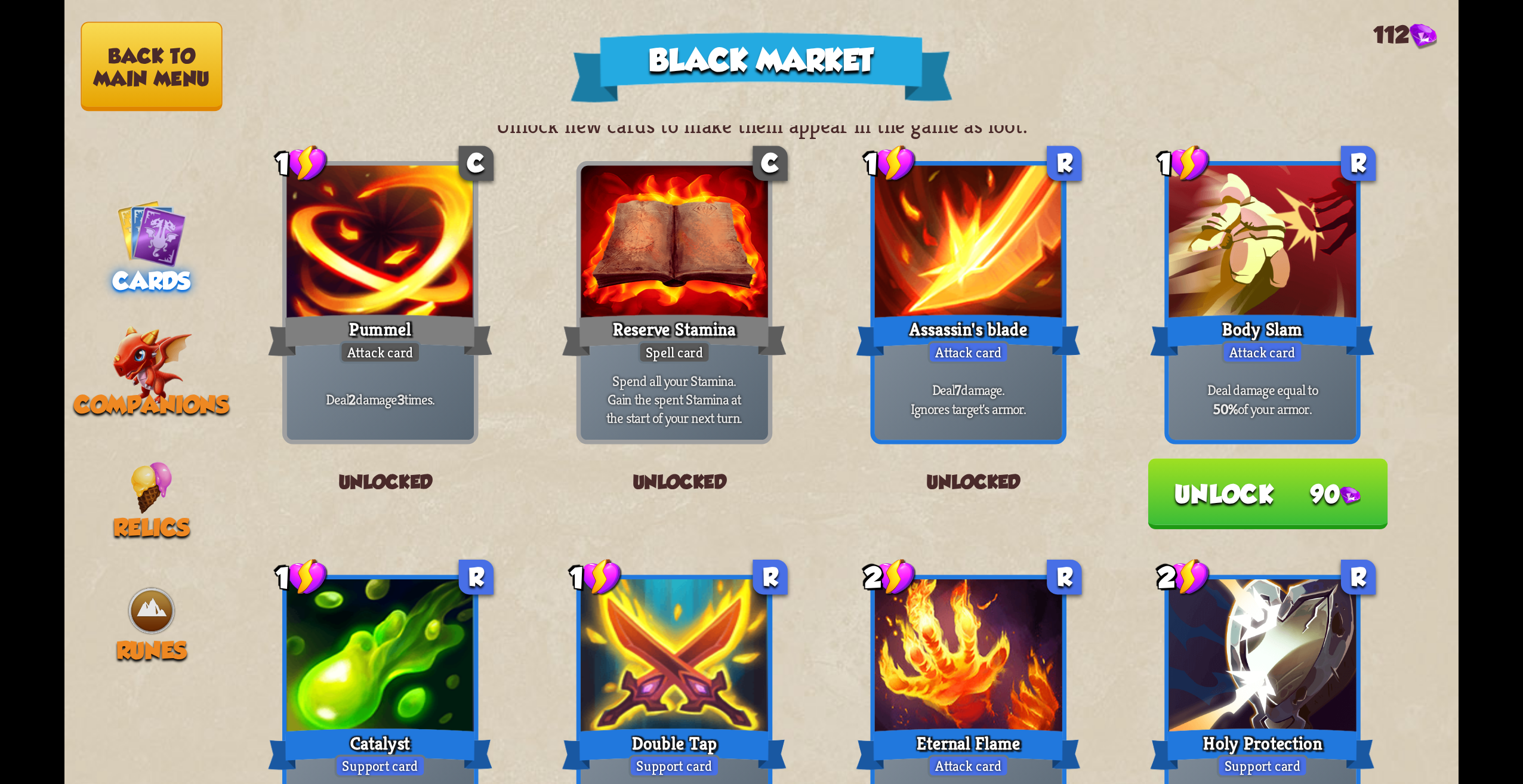
scroll to position [0, 0]
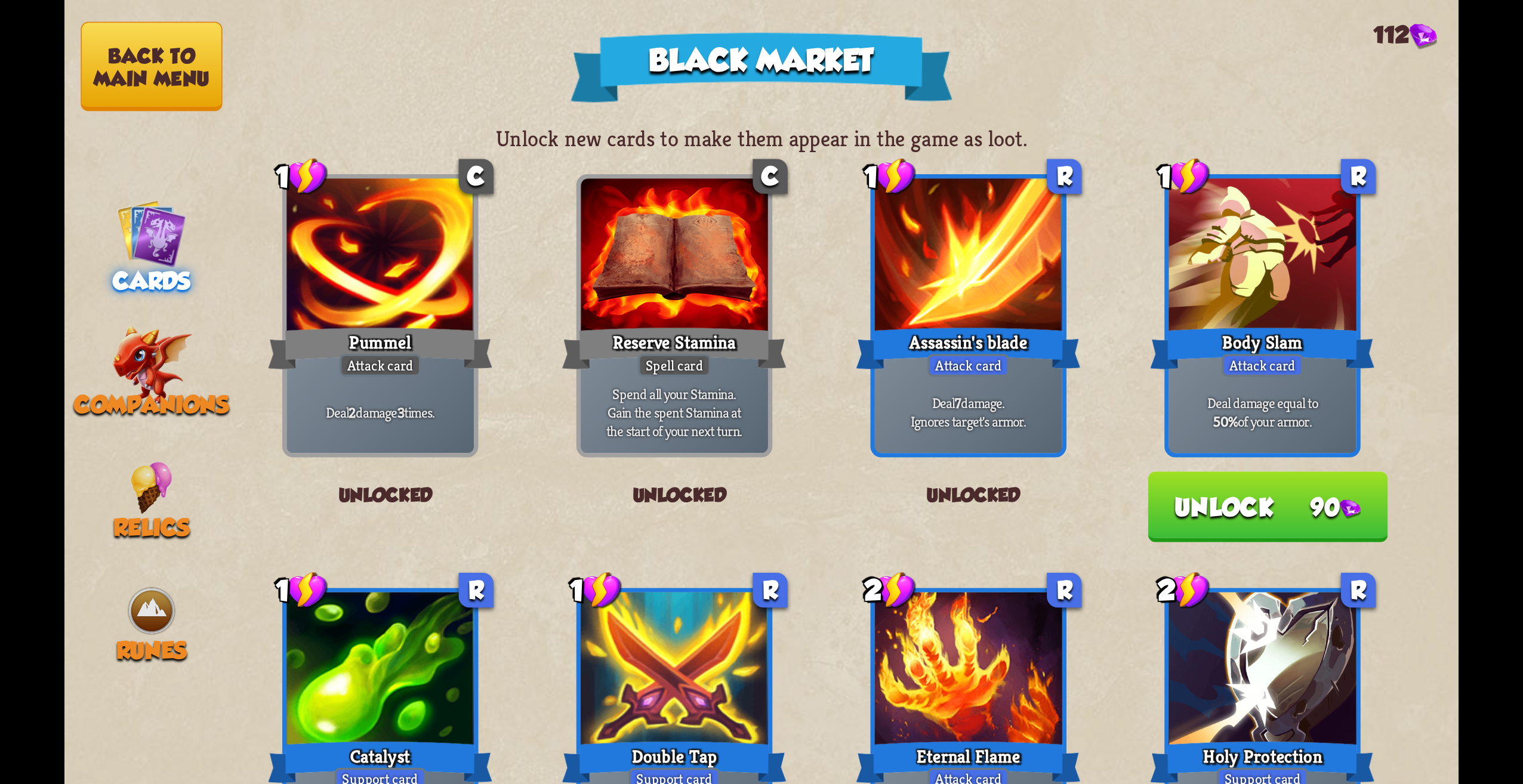
click at [1288, 517] on button "Unlock 90" at bounding box center [1268, 507] width 240 height 71
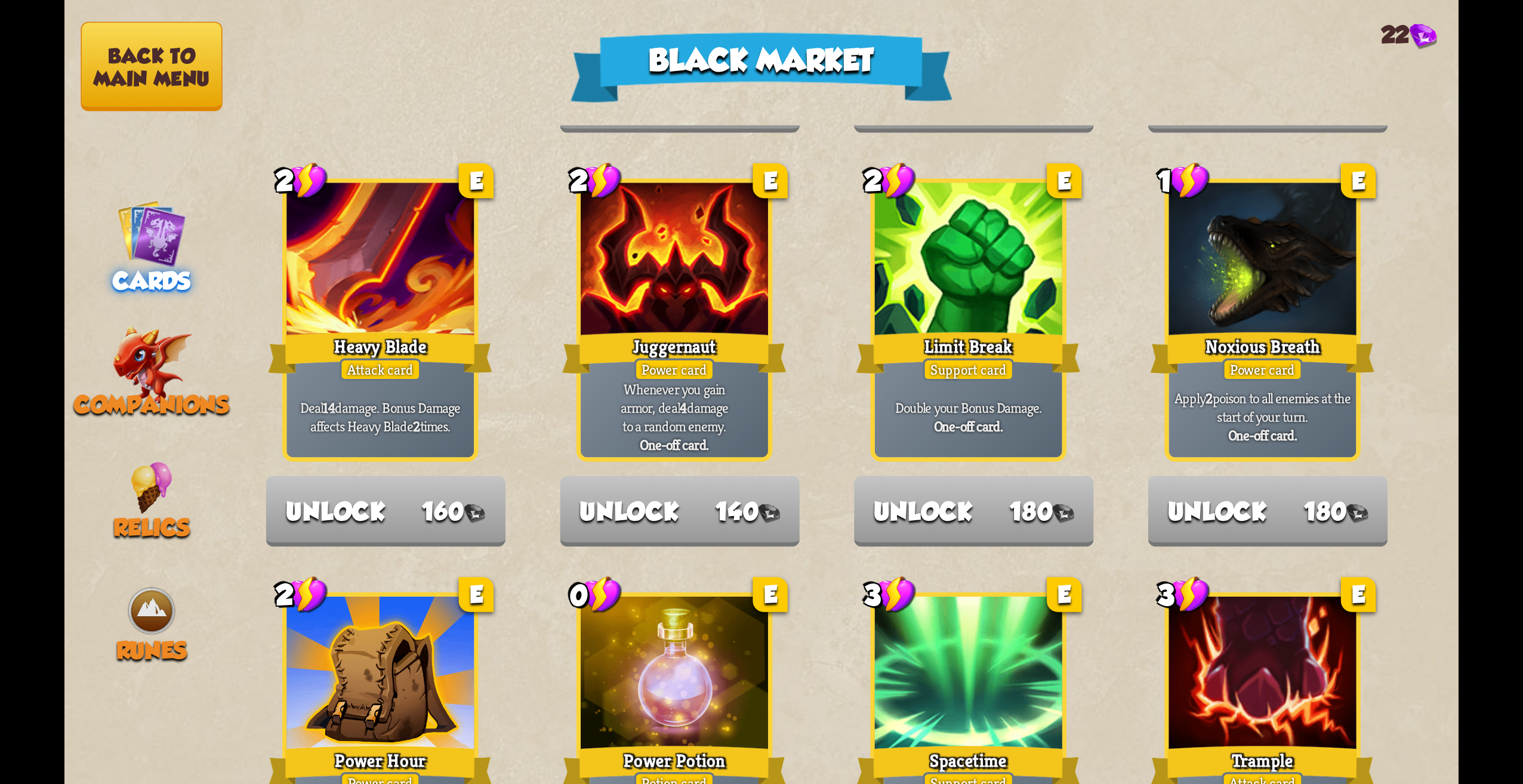
scroll to position [1241, 0]
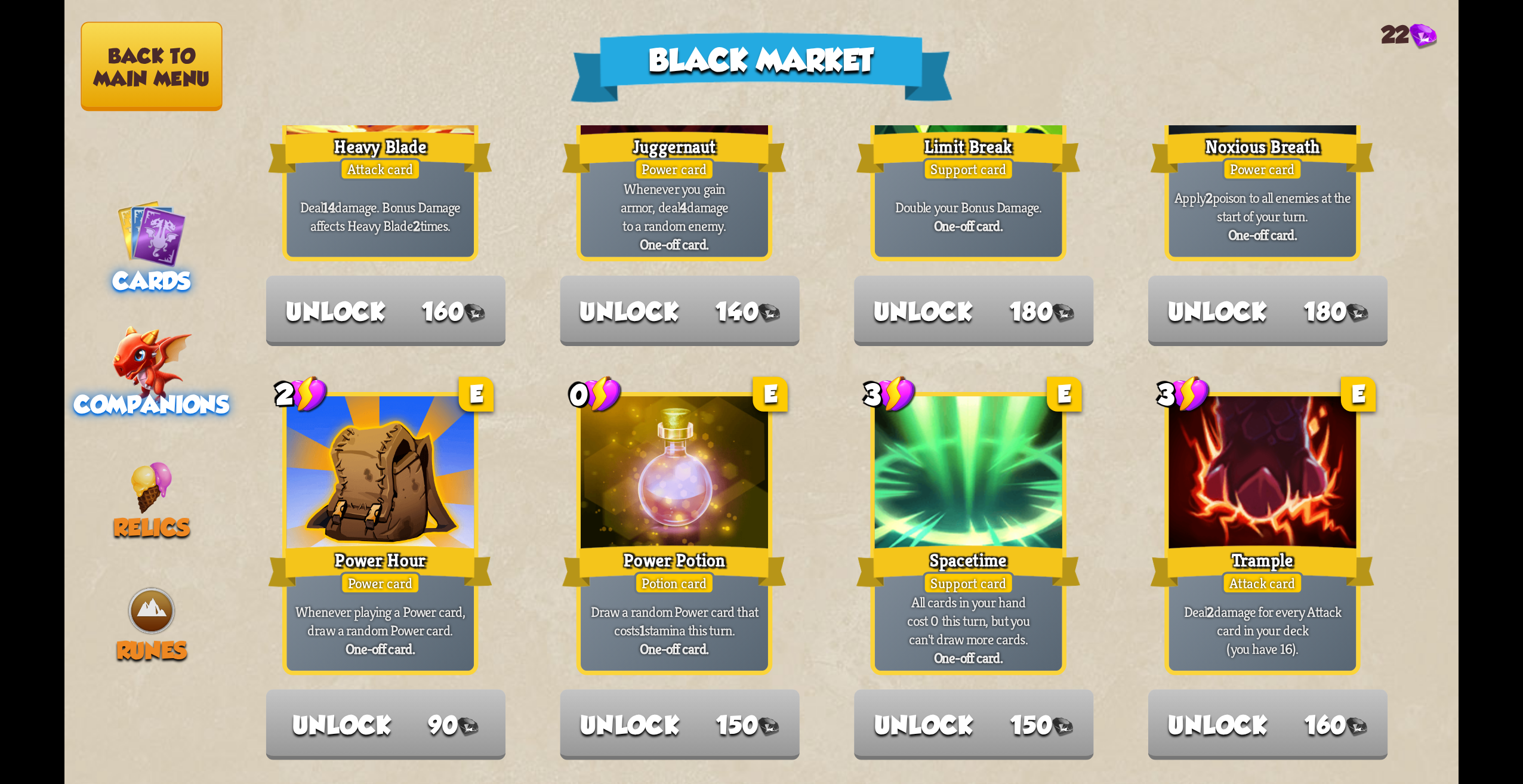
click at [144, 366] on img at bounding box center [151, 365] width 80 height 78
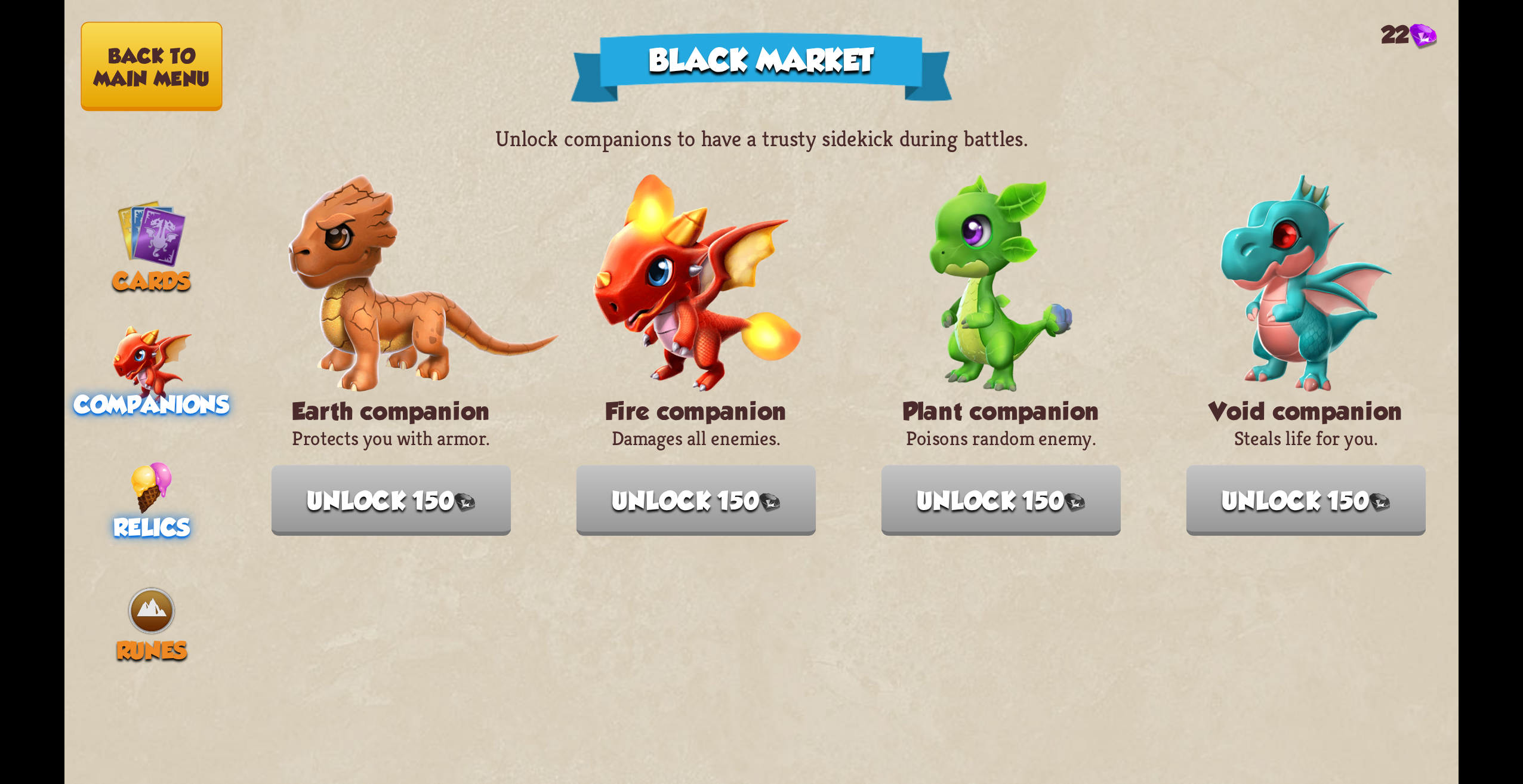
click at [108, 499] on div "Relics" at bounding box center [152, 501] width 174 height 79
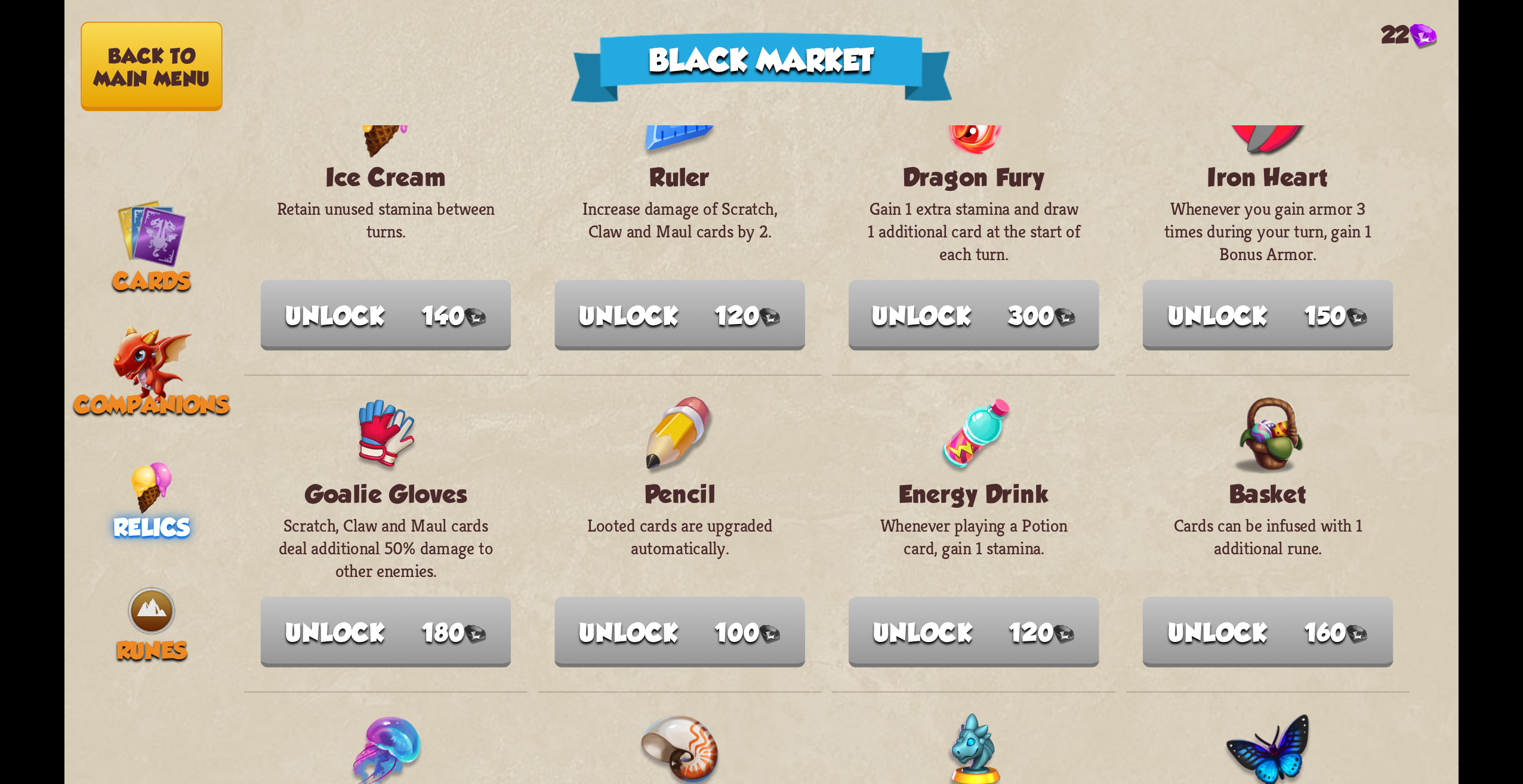
scroll to position [0, 0]
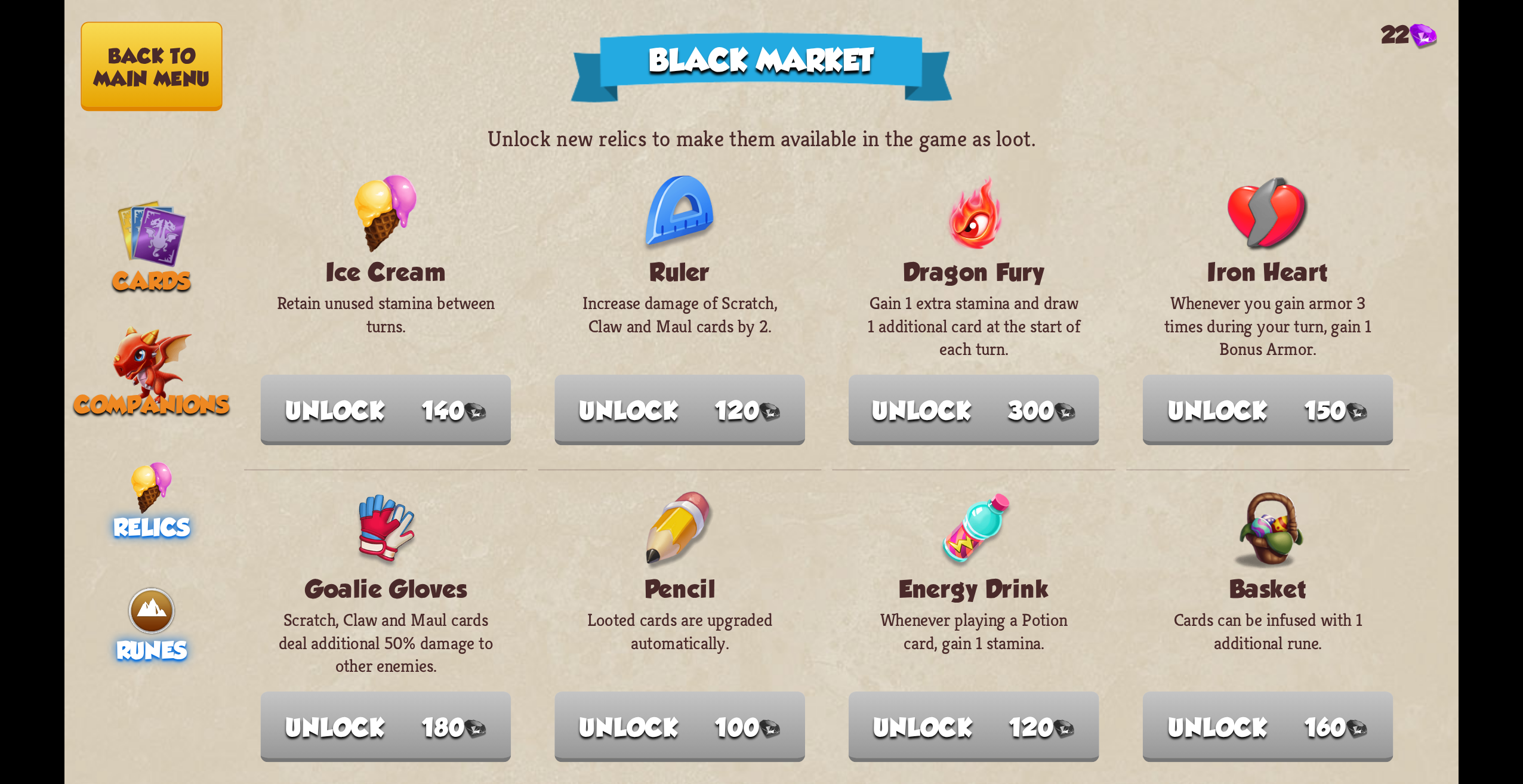
click at [148, 590] on img at bounding box center [152, 611] width 52 height 52
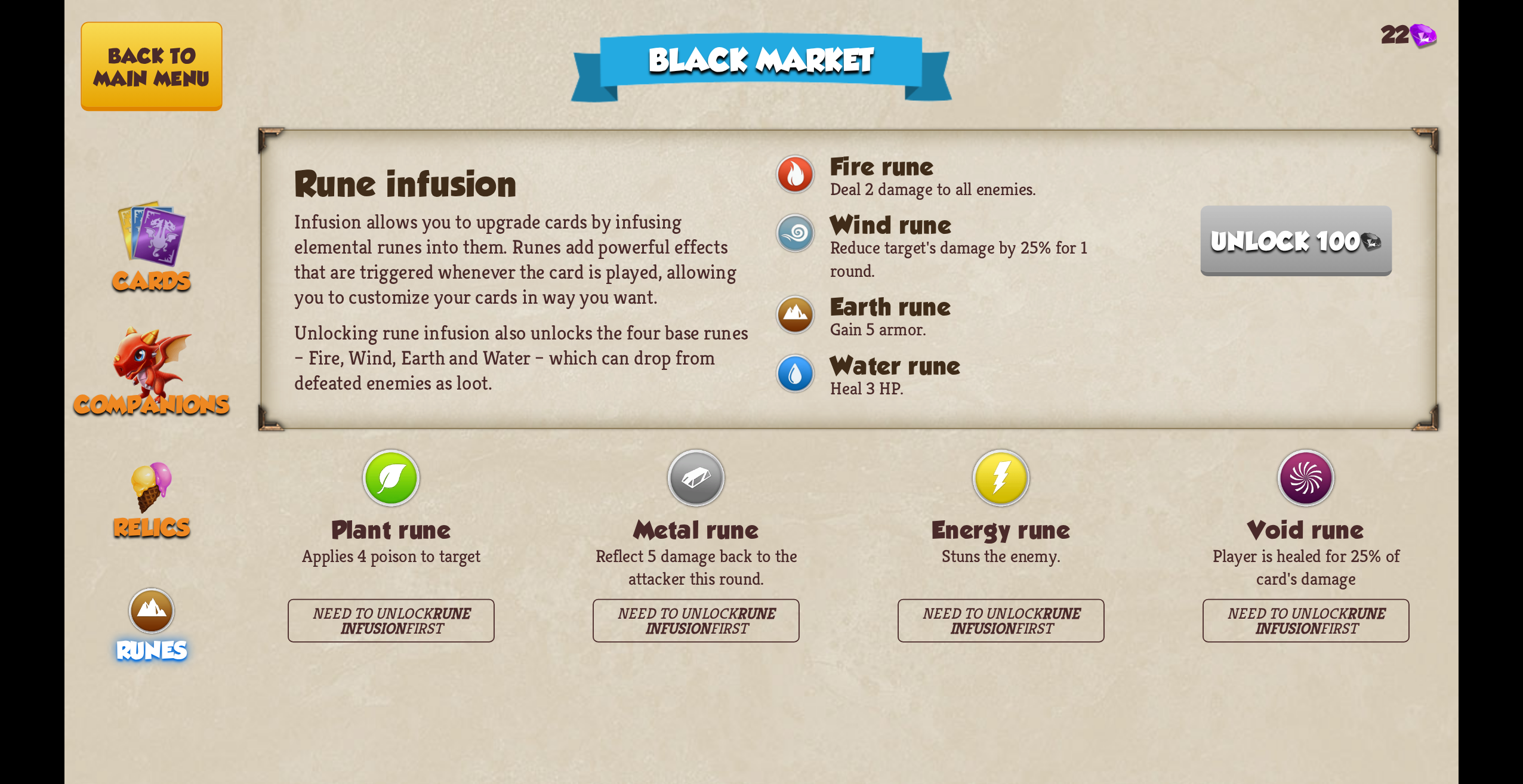
click at [161, 297] on nav "Back to main menu Cards Companions Relics Runes" at bounding box center [152, 392] width 174 height 784
click at [160, 284] on span "Cards" at bounding box center [151, 281] width 77 height 27
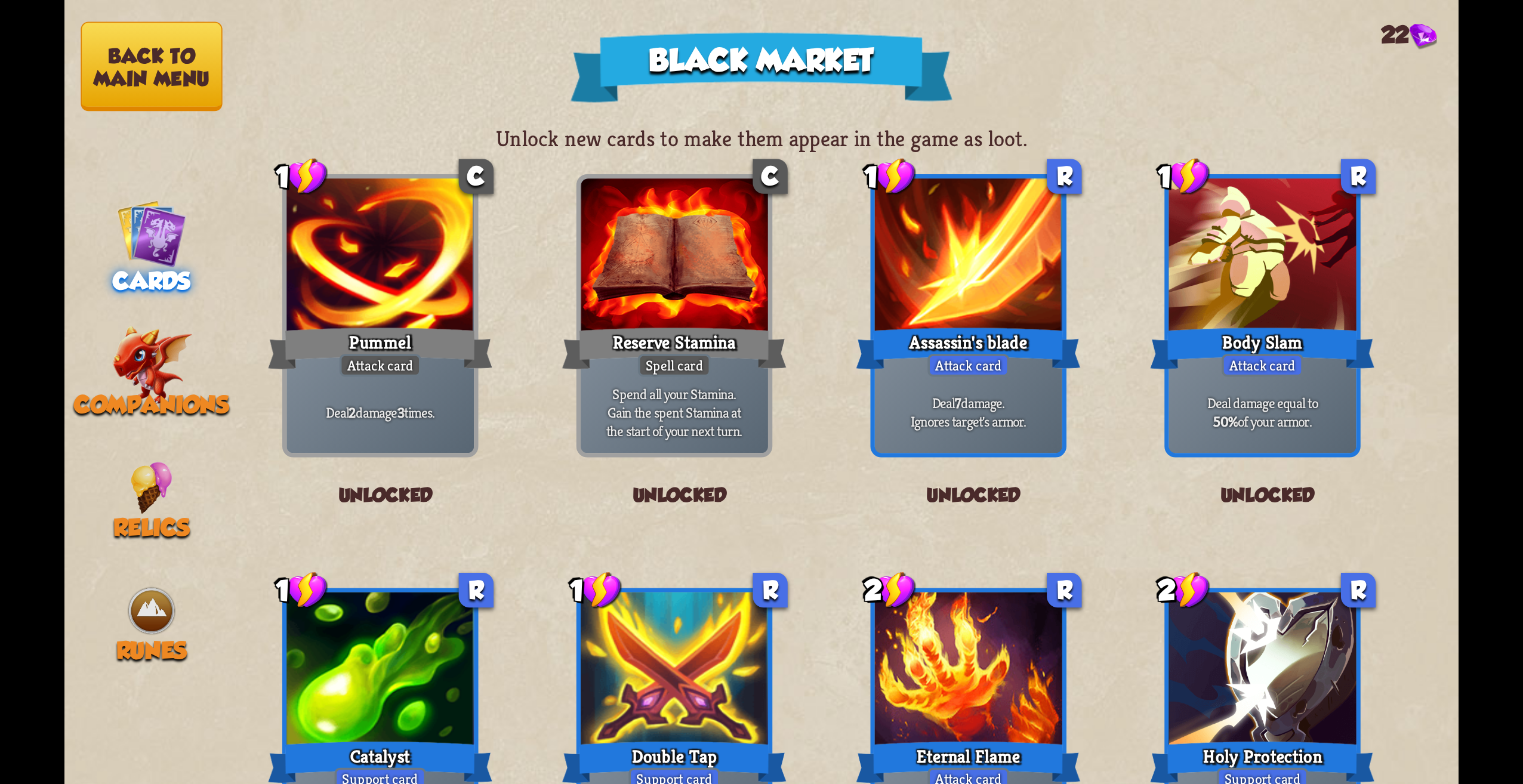
click at [192, 70] on button "Back to main menu" at bounding box center [151, 66] width 141 height 90
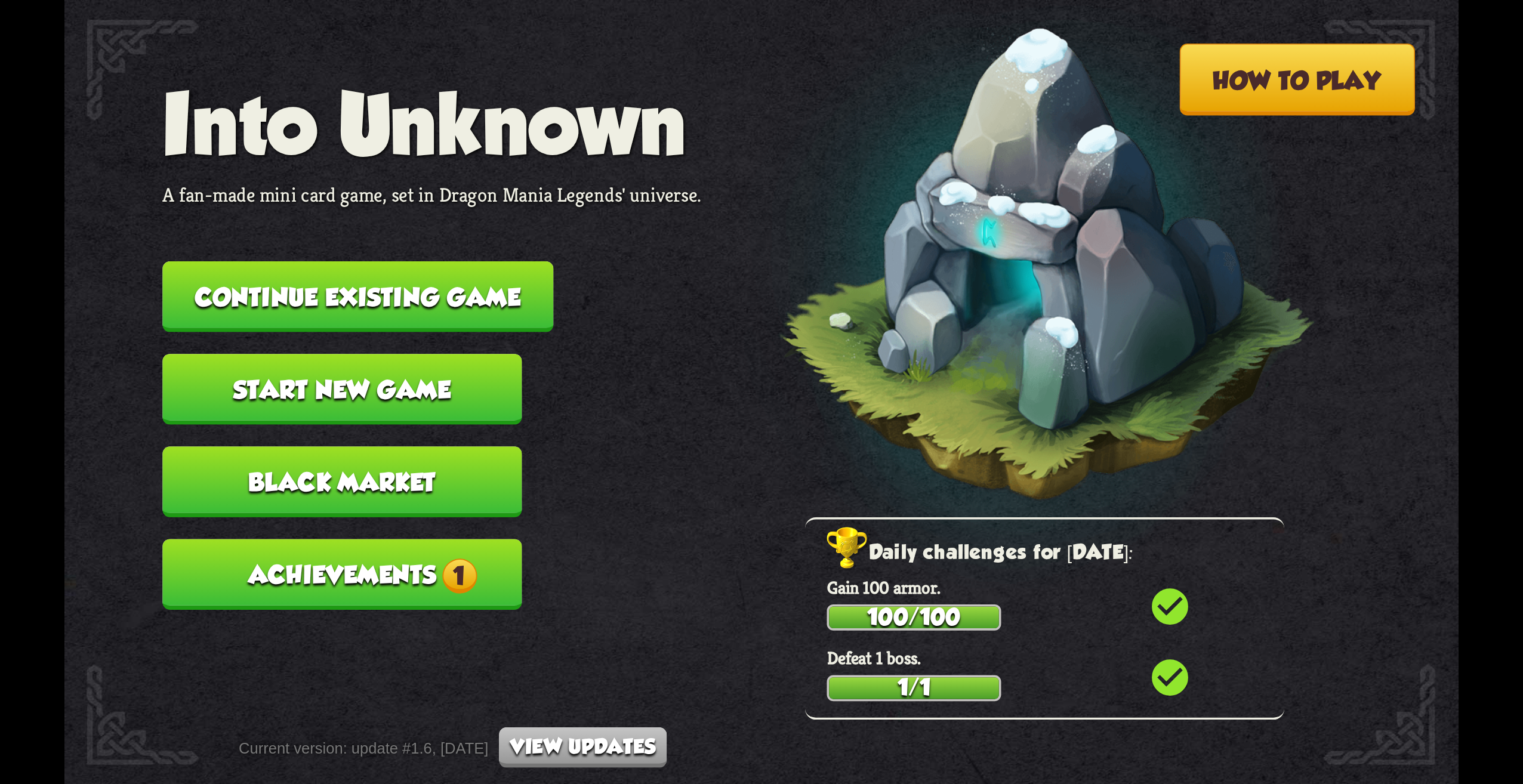
click at [455, 585] on span "1" at bounding box center [459, 575] width 35 height 35
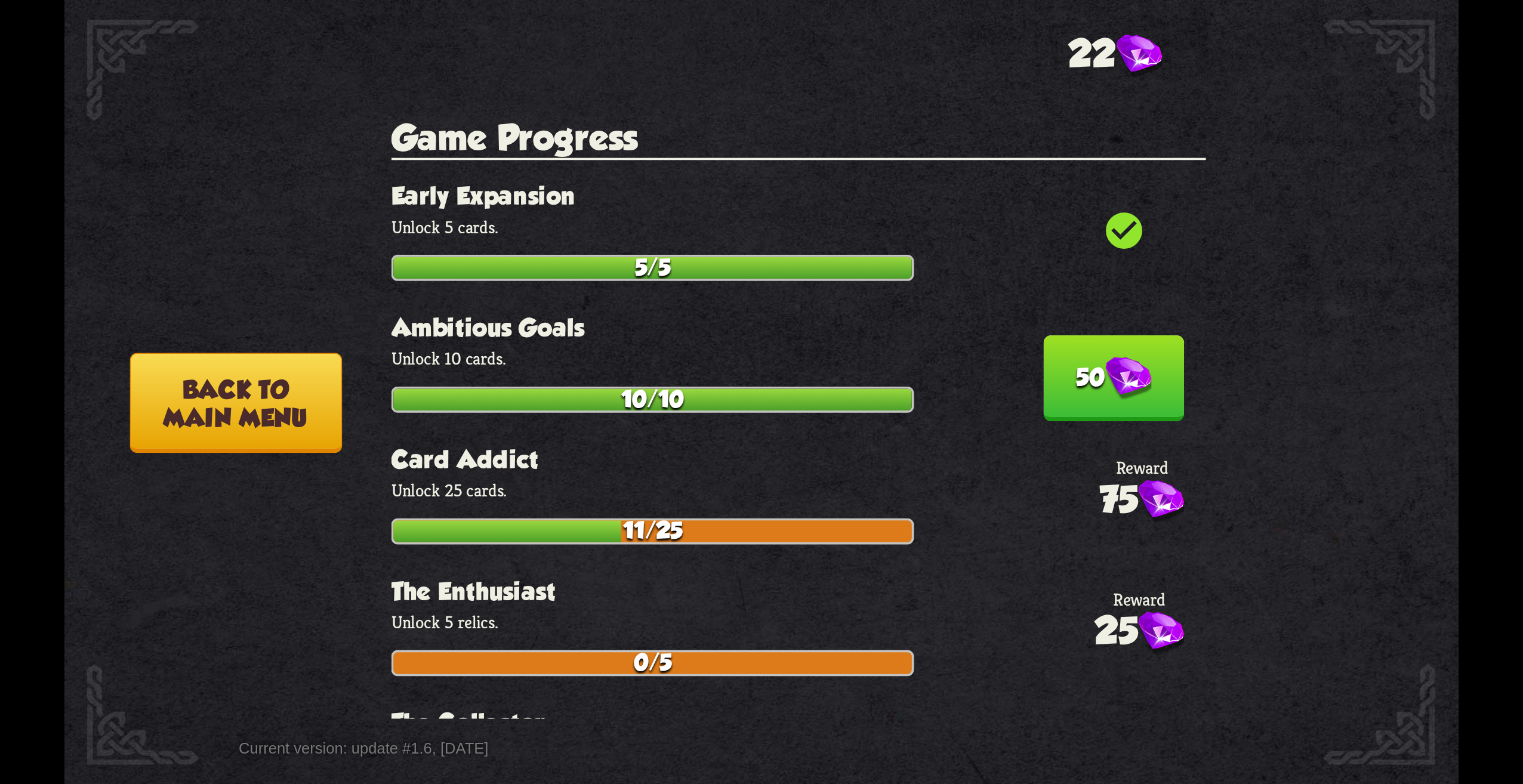
scroll to position [2447, 0]
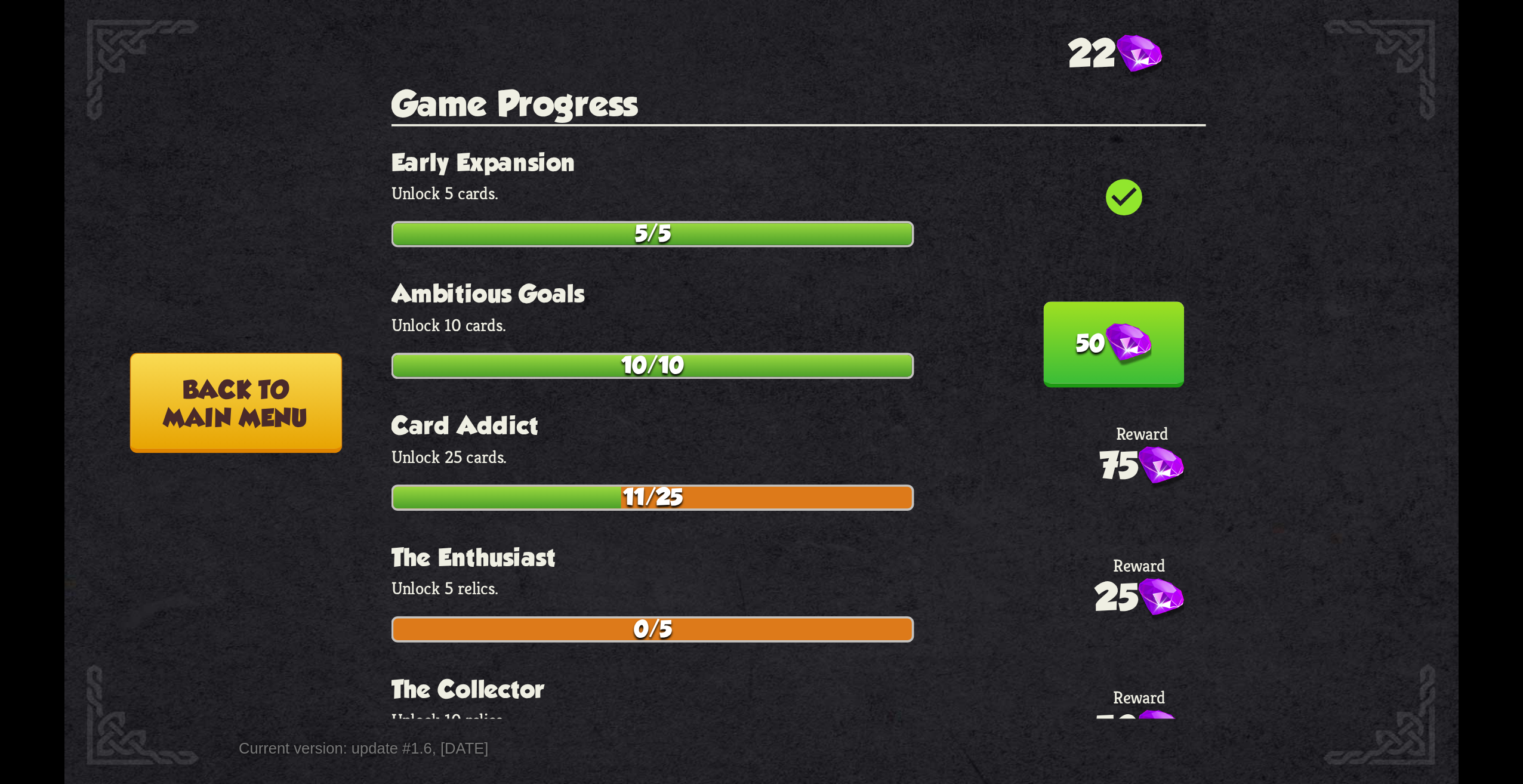
click at [1097, 351] on section "Game Progress check_circle Early Expansion Unlock 5 cards. 5/5 50 Ambitious Goa…" at bounding box center [799, 495] width 815 height 822
click at [1098, 342] on button "50" at bounding box center [1114, 345] width 141 height 86
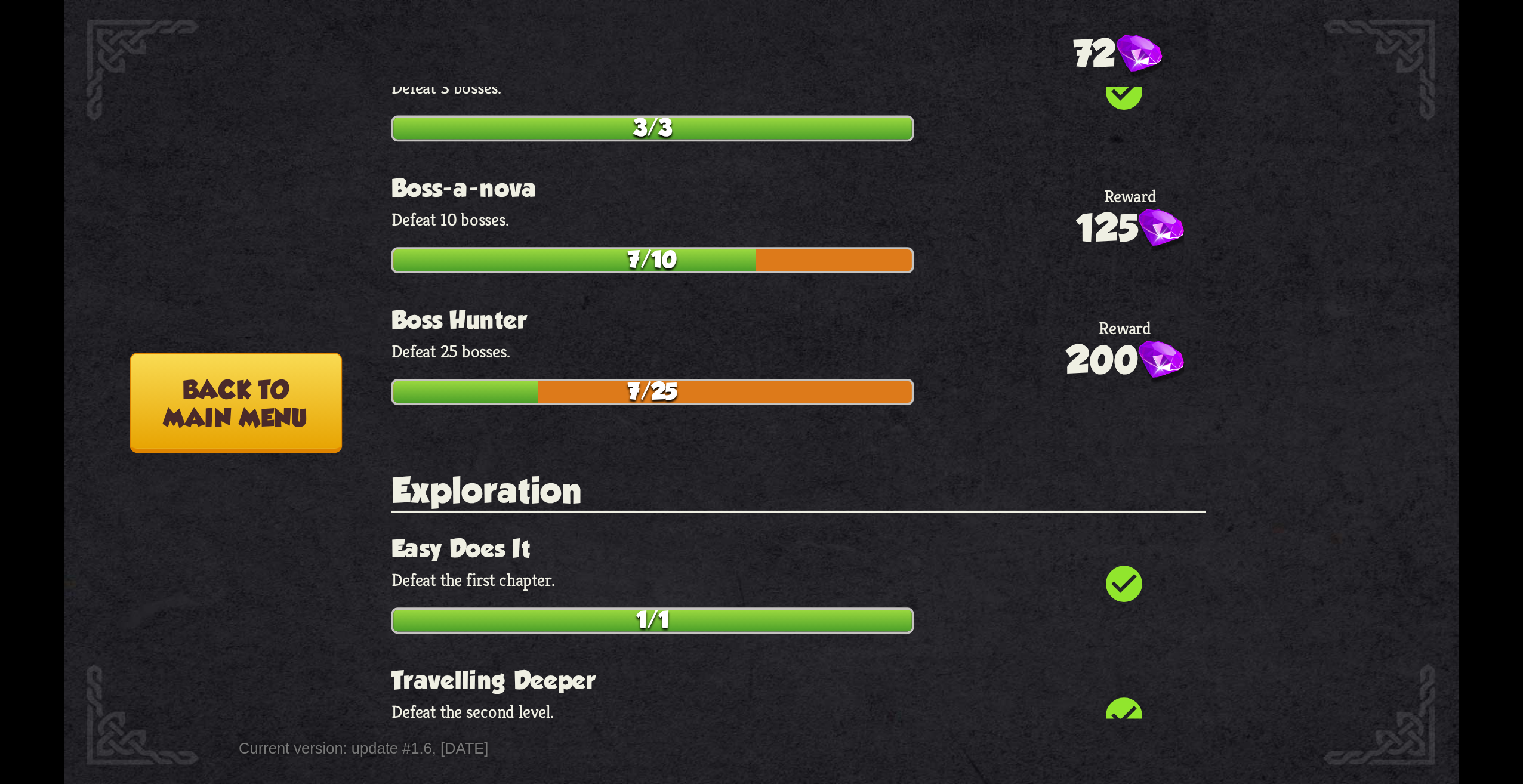
scroll to position [0, 0]
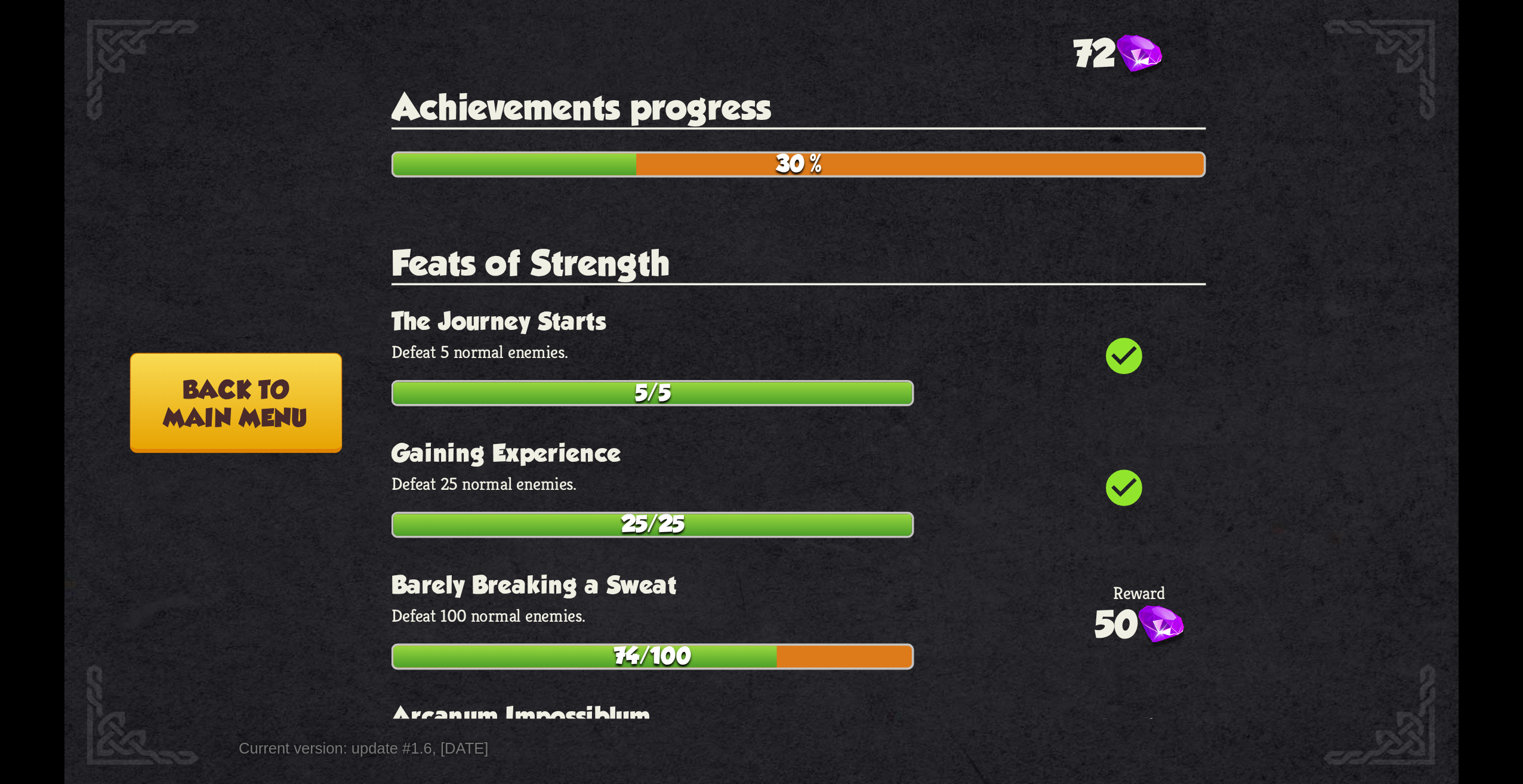
click at [296, 402] on button "Back to main menu" at bounding box center [236, 403] width 212 height 101
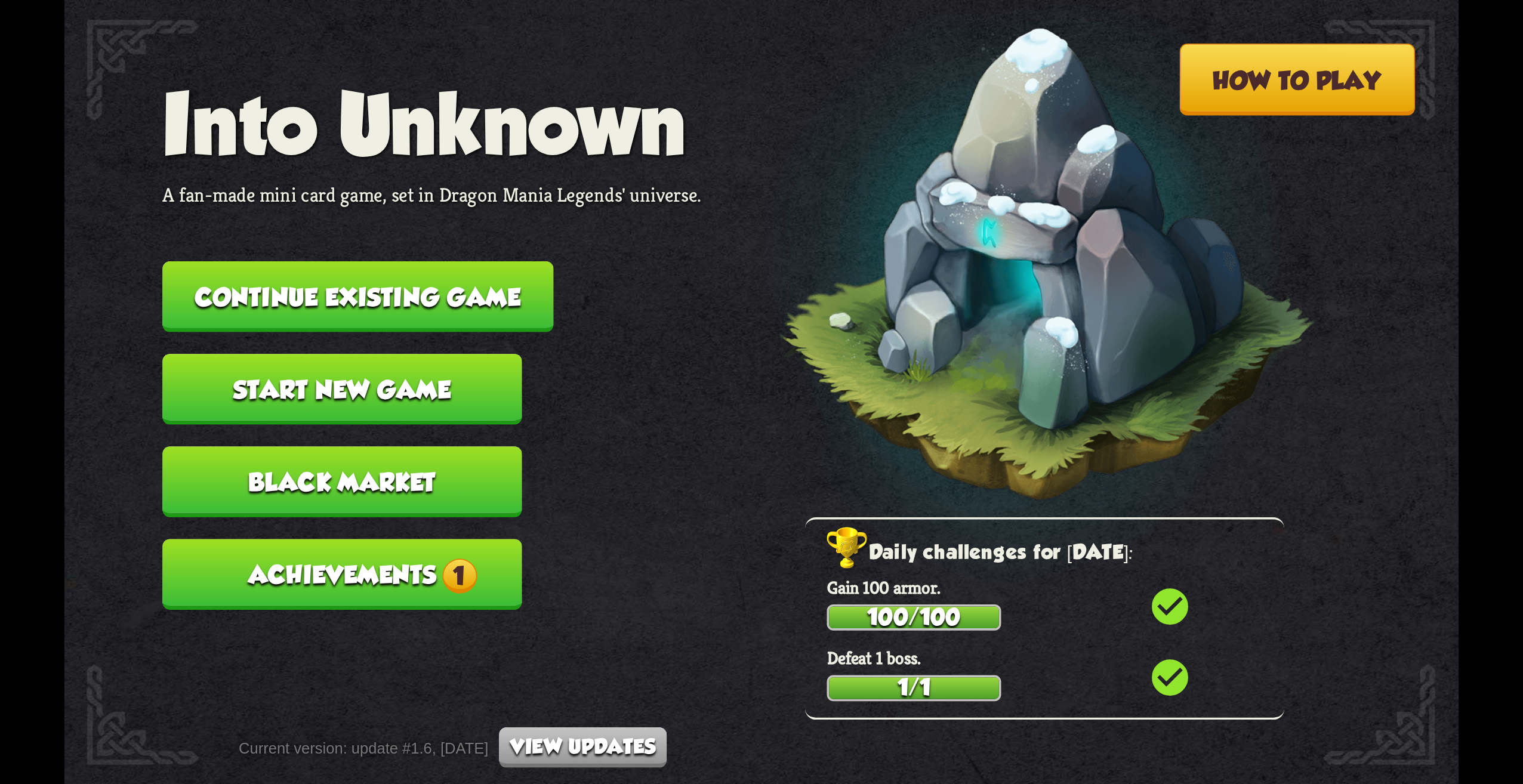
click at [419, 574] on button "Achievements 1" at bounding box center [342, 574] width 359 height 71
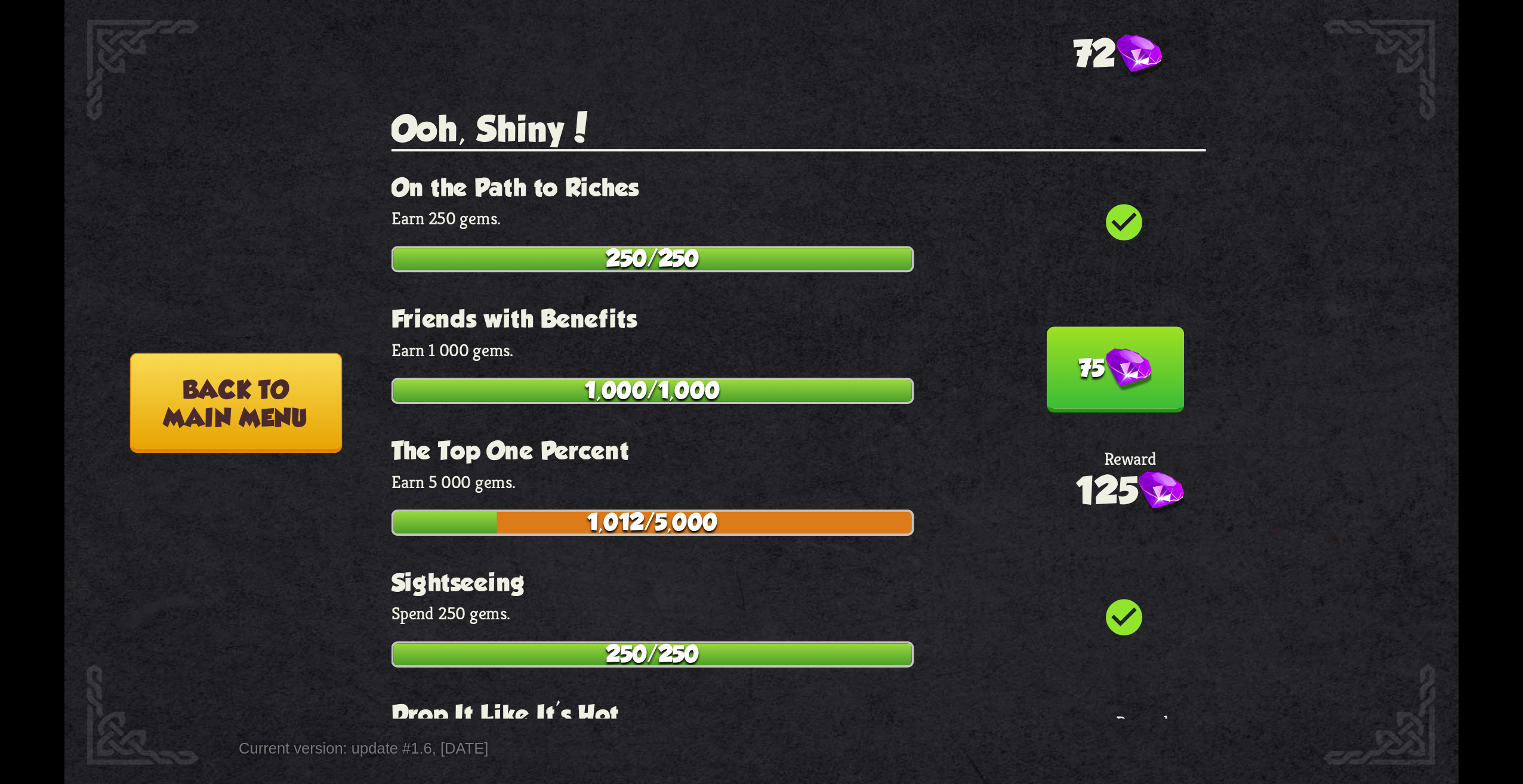
scroll to position [3462, 0]
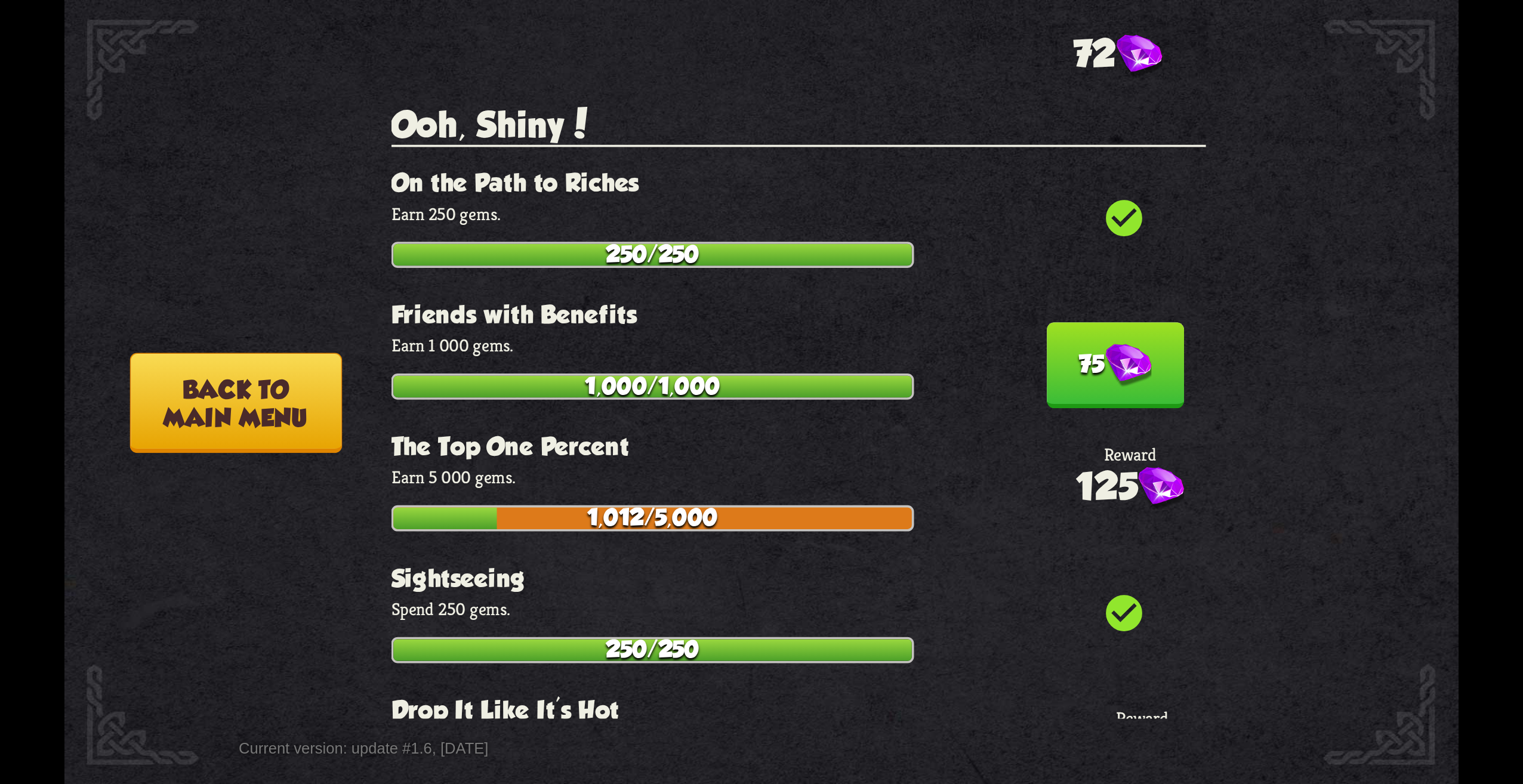
click at [1113, 344] on img at bounding box center [1128, 366] width 46 height 44
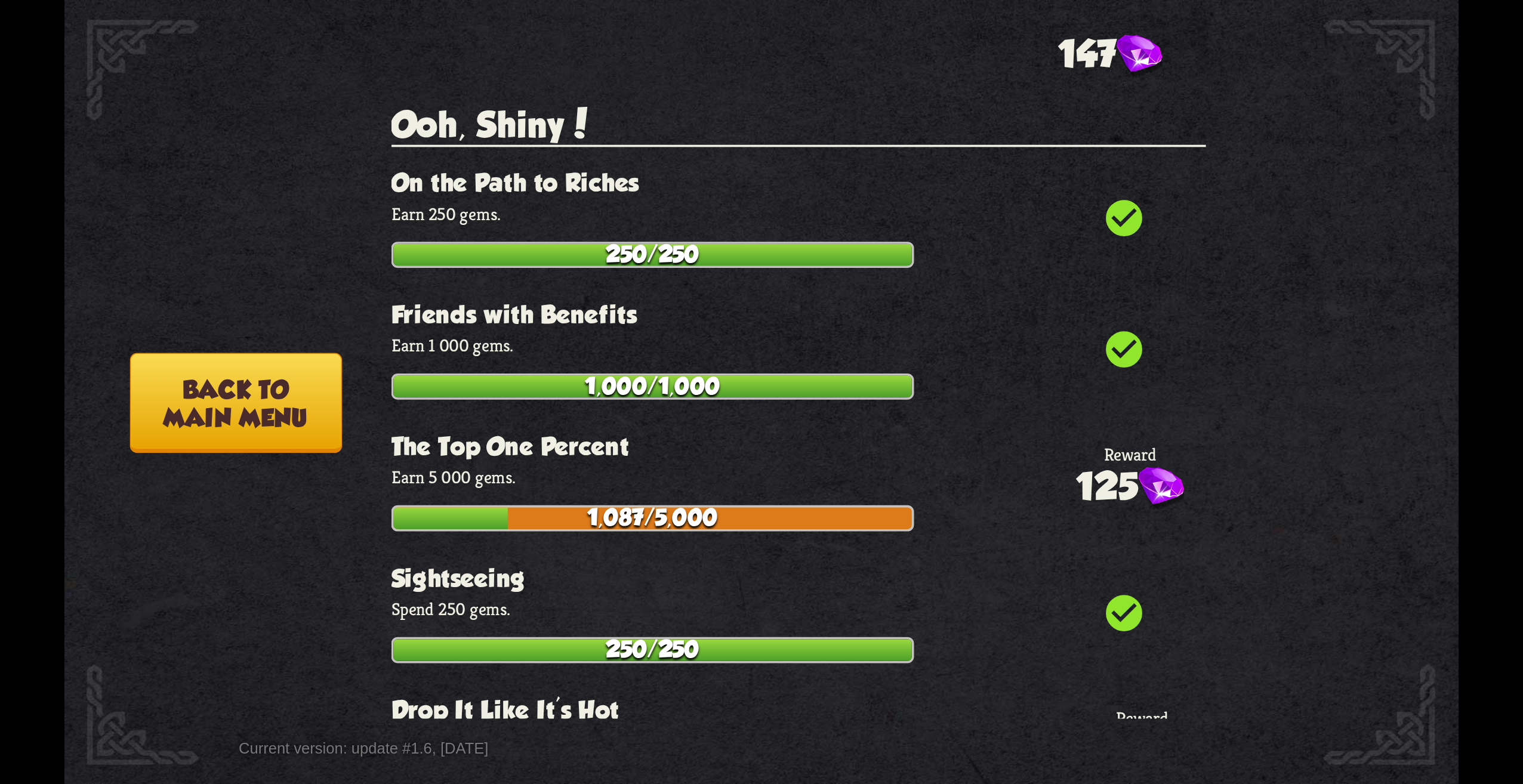
click at [292, 428] on button "Back to main menu" at bounding box center [236, 403] width 212 height 101
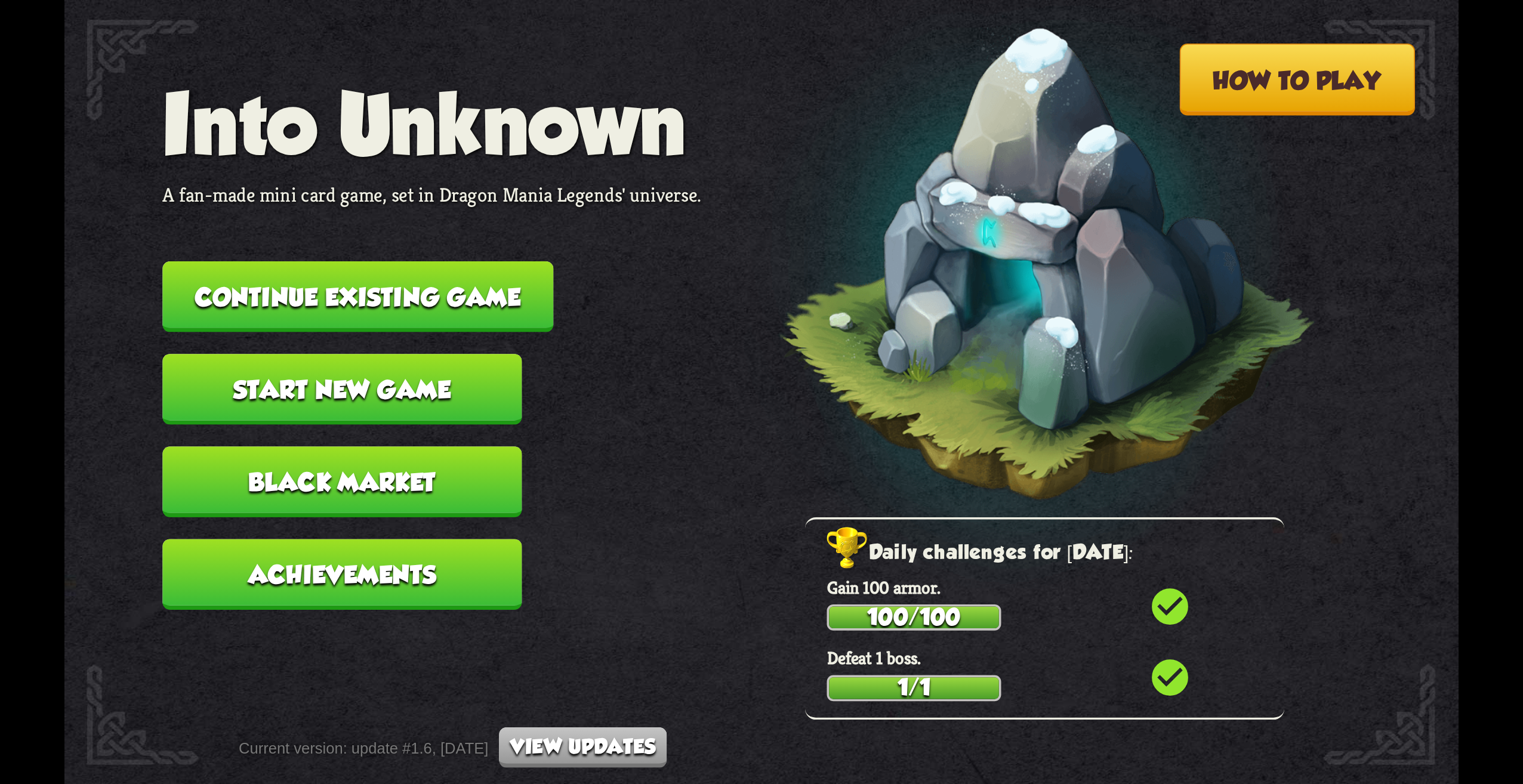
click at [421, 490] on button "Black Market" at bounding box center [342, 482] width 359 height 71
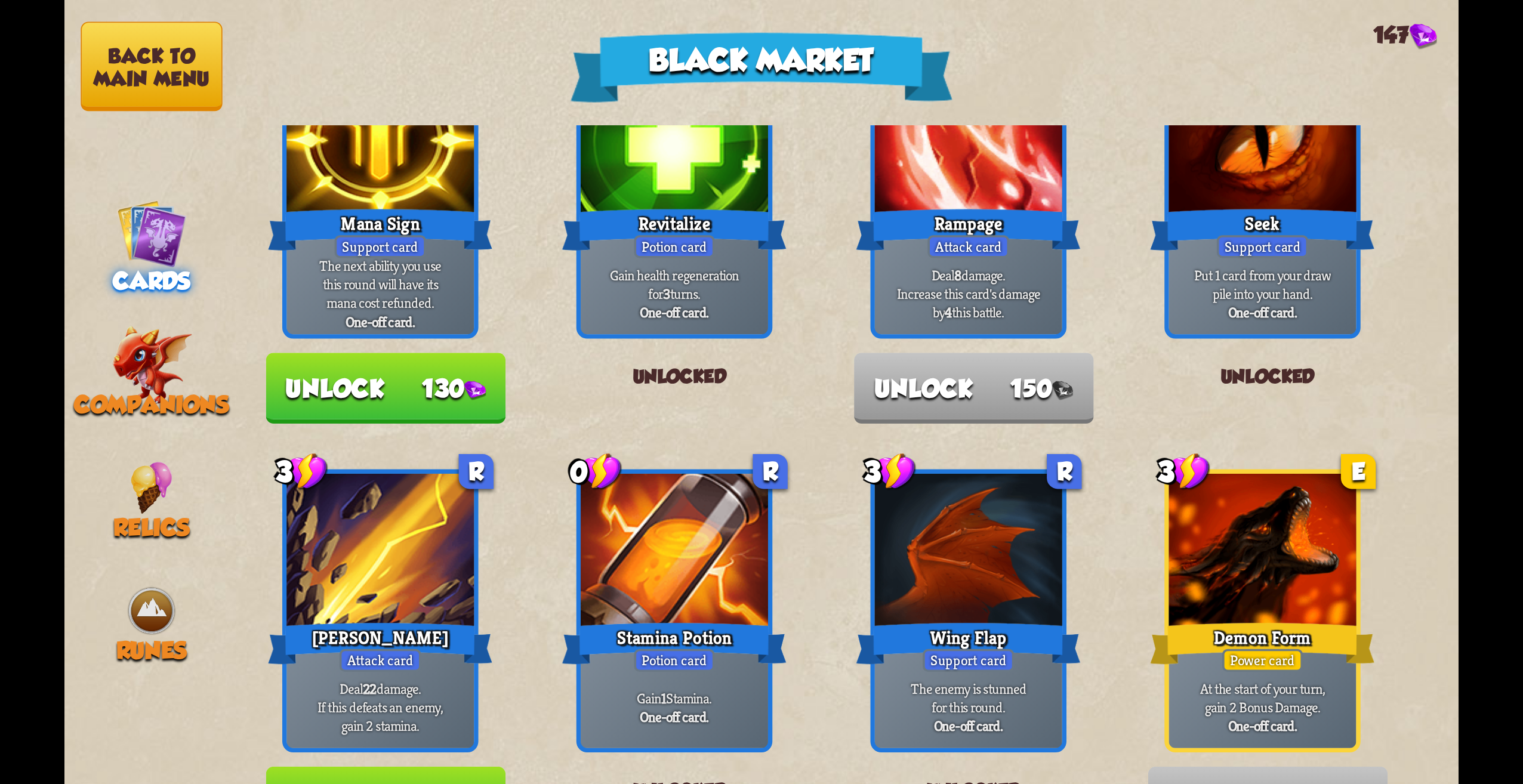
scroll to position [478, 0]
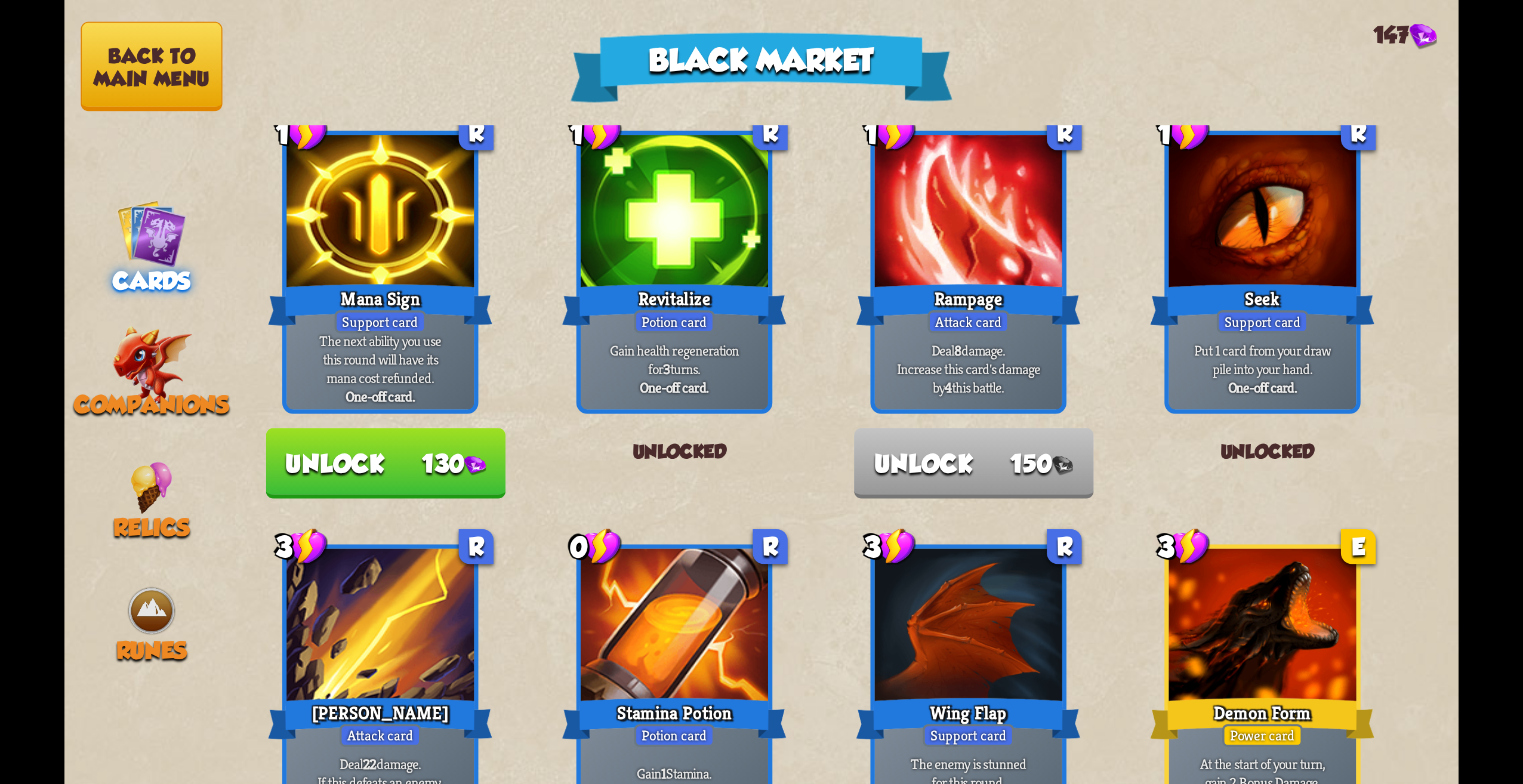
click at [160, 51] on button "Back to main menu" at bounding box center [151, 66] width 141 height 90
